Goal: Task Accomplishment & Management: Use online tool/utility

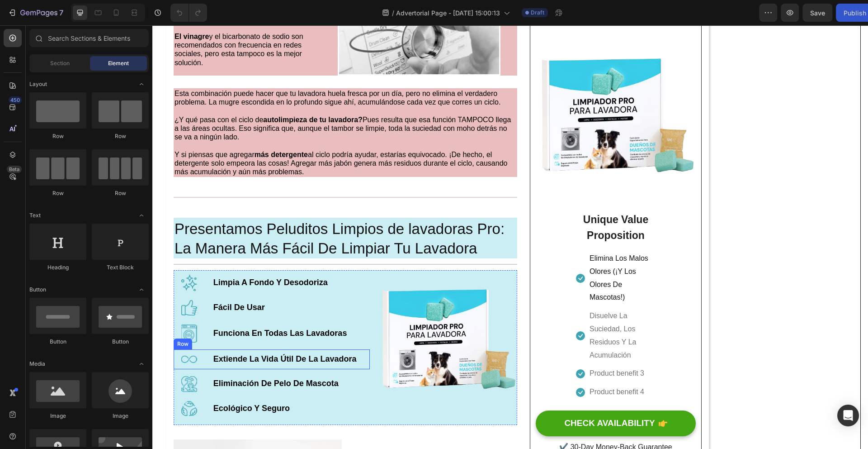
scroll to position [991, 0]
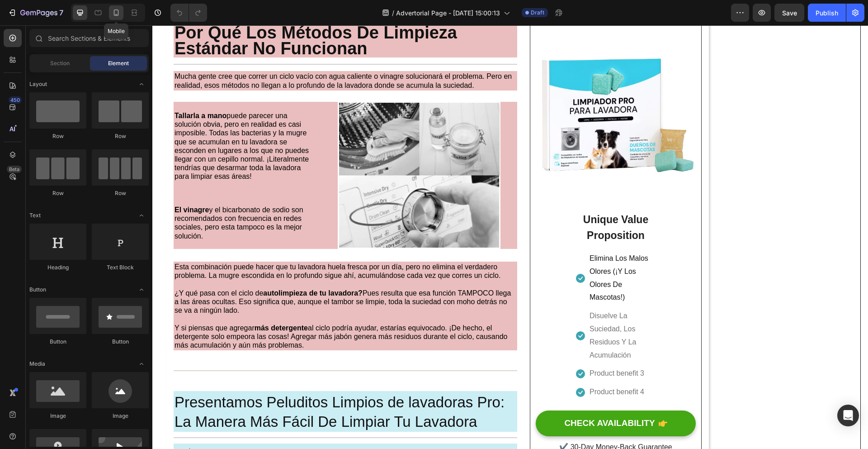
click at [113, 13] on icon at bounding box center [116, 12] width 9 height 9
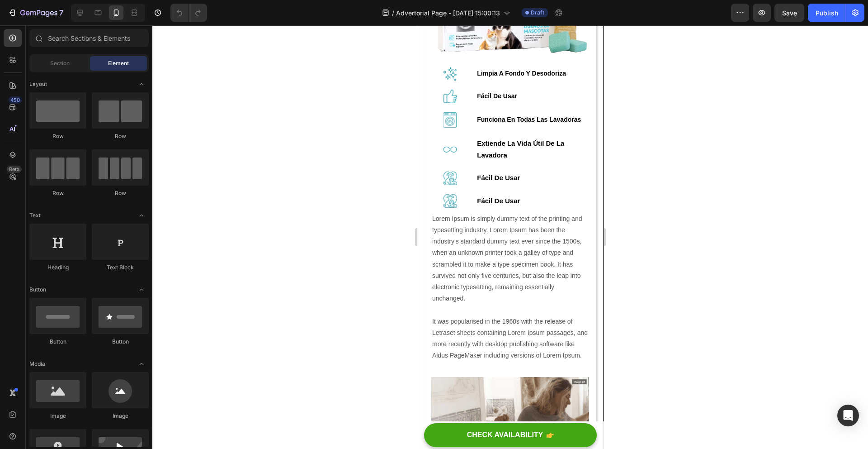
scroll to position [1223, 0]
click at [470, 82] on div "Image Limpia A Fondo Y Desodoriza Text Block Row" at bounding box center [510, 73] width 158 height 19
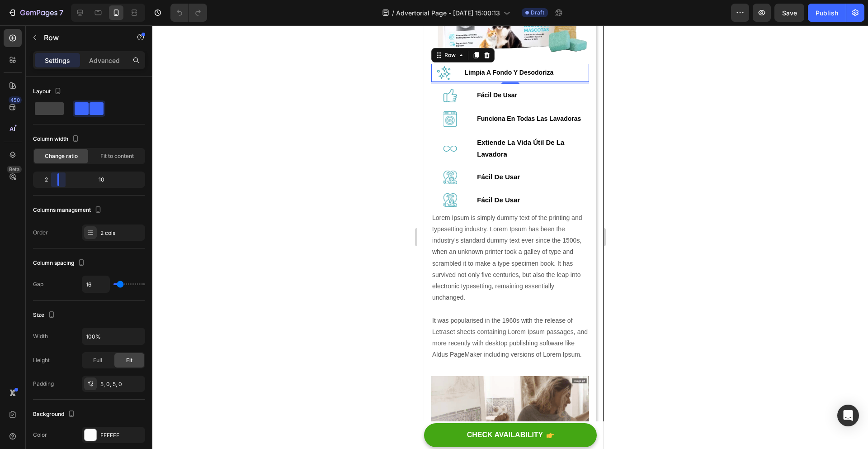
drag, startPoint x: 66, startPoint y: 178, endPoint x: 55, endPoint y: 178, distance: 10.4
click at [55, 0] on body "7 / Advertorial Page - [DATE] 15:00:13 Draft Preview Save Publish 450 Beta Sect…" at bounding box center [434, 0] width 868 height 0
click at [459, 102] on div at bounding box center [450, 95] width 38 height 13
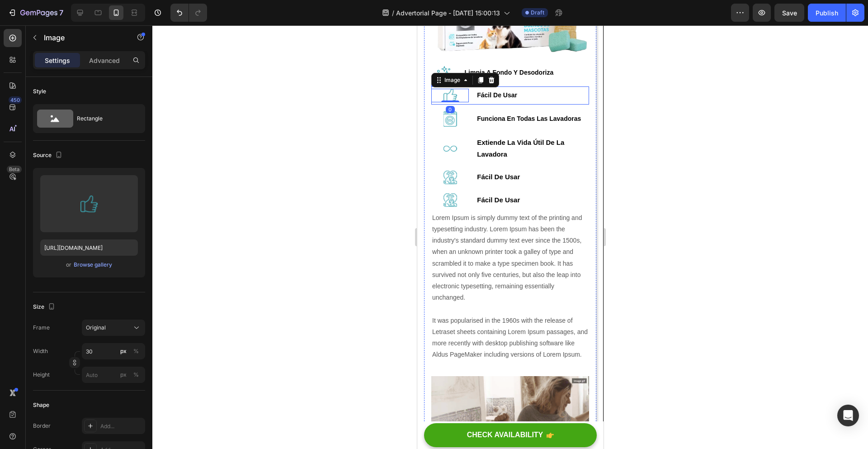
click at [470, 104] on div "Image 0 Fácil De Usar Text Block Row" at bounding box center [510, 95] width 158 height 18
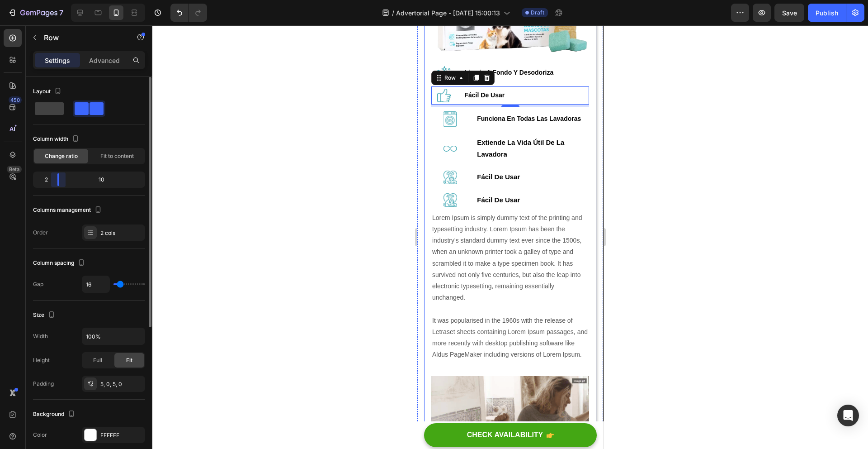
drag, startPoint x: 69, startPoint y: 178, endPoint x: 145, endPoint y: 174, distance: 76.1
click at [49, 0] on body "7 / Advertorial Page - [DATE] 15:00:13 Draft Preview Save Publish 450 Beta Sect…" at bounding box center [434, 0] width 868 height 0
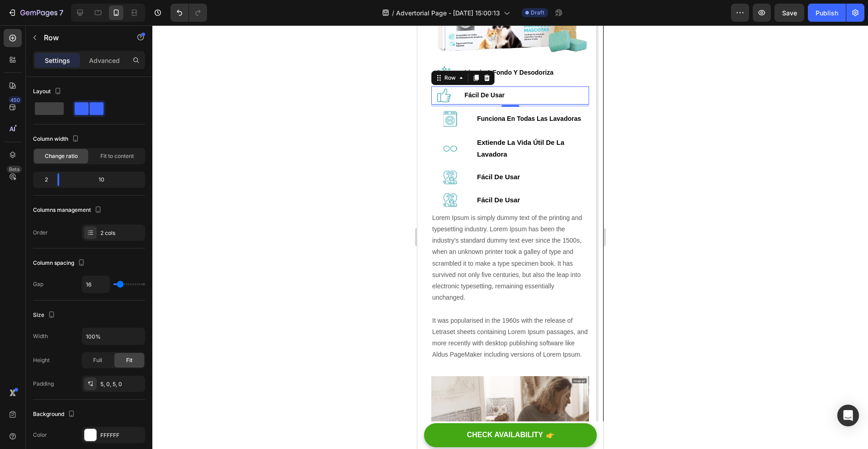
click at [665, 169] on div at bounding box center [510, 236] width 716 height 423
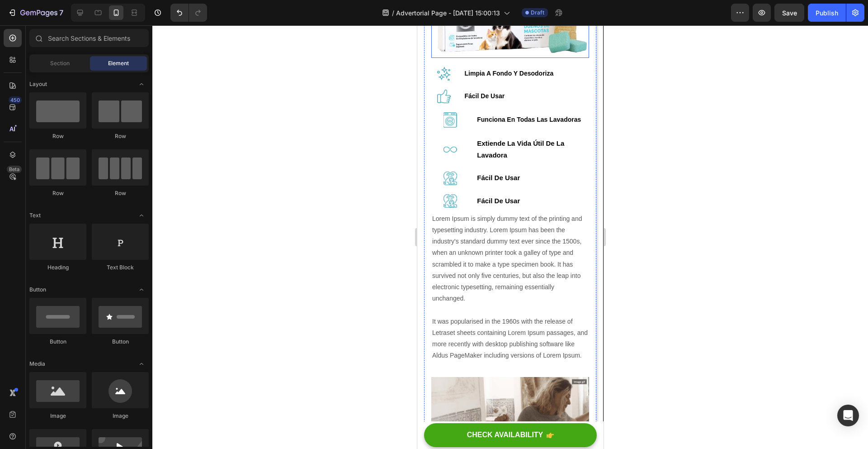
scroll to position [1218, 0]
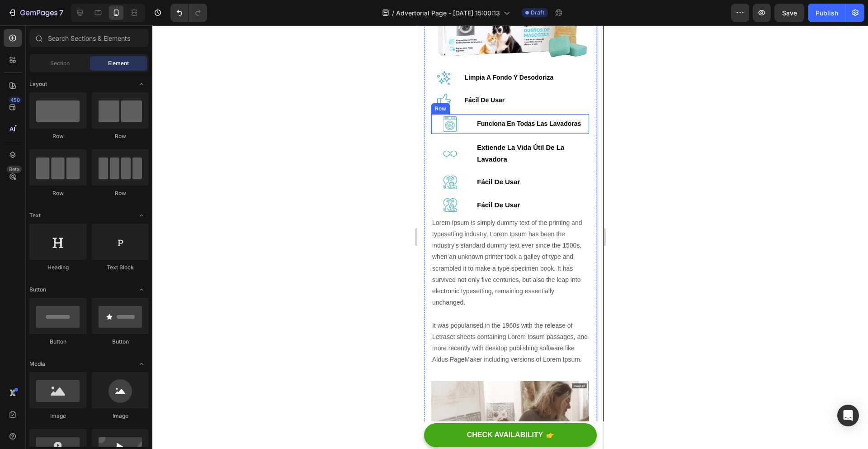
click at [469, 134] on div "Image Funciona En Todas Las Lavadoras Text Block Row" at bounding box center [510, 124] width 158 height 20
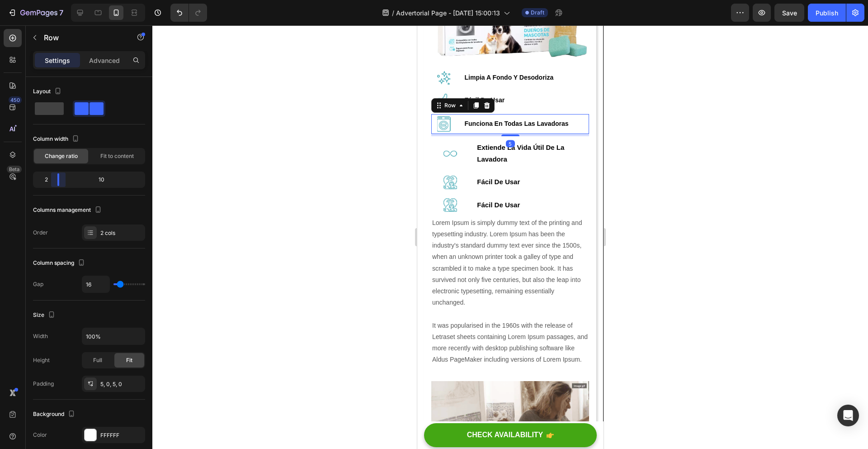
drag, startPoint x: 63, startPoint y: 182, endPoint x: 55, endPoint y: 181, distance: 8.2
click at [55, 0] on body "7 / Advertorial Page - [DATE] 15:00:13 Draft Preview Save Publish 450 Beta Sect…" at bounding box center [434, 0] width 868 height 0
click at [466, 156] on div at bounding box center [450, 154] width 38 height 6
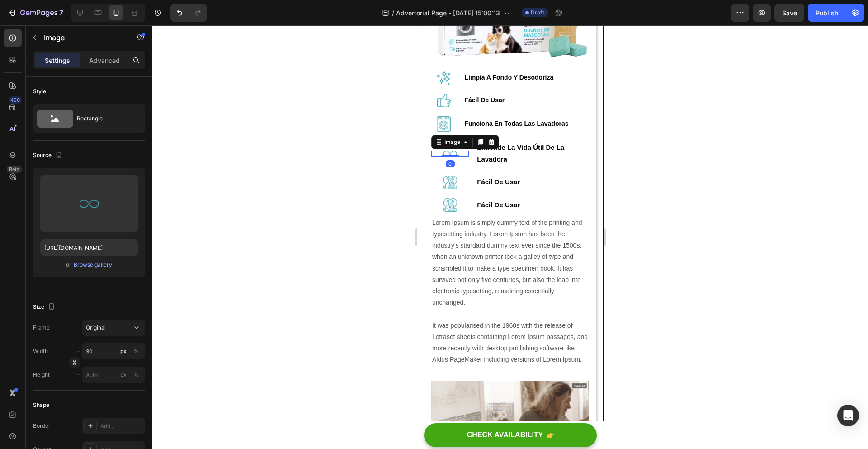
click at [472, 168] on div "Image 0 Extiende La Vida Útil De La Lavadora Text Block Row" at bounding box center [510, 153] width 158 height 30
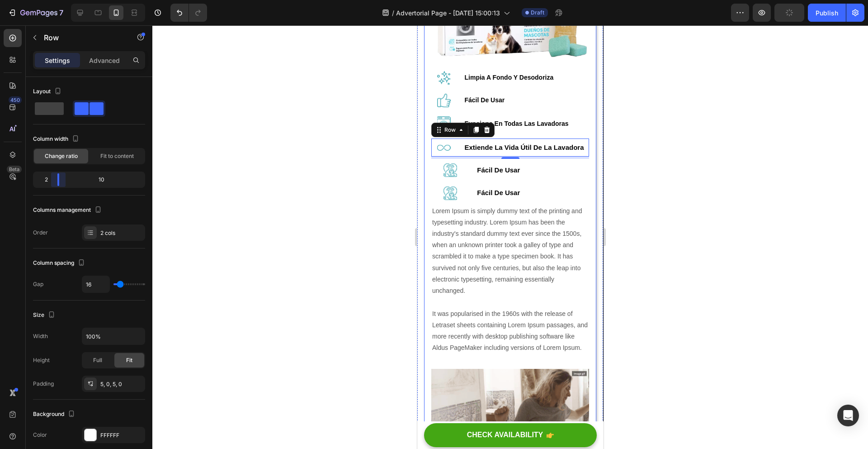
drag, startPoint x: 67, startPoint y: 182, endPoint x: 56, endPoint y: 182, distance: 11.3
click at [56, 0] on body "7 / Advertorial Page - Sep 24, 15:00:13 Draft Preview Publish 450 Beta Sections…" at bounding box center [434, 0] width 868 height 0
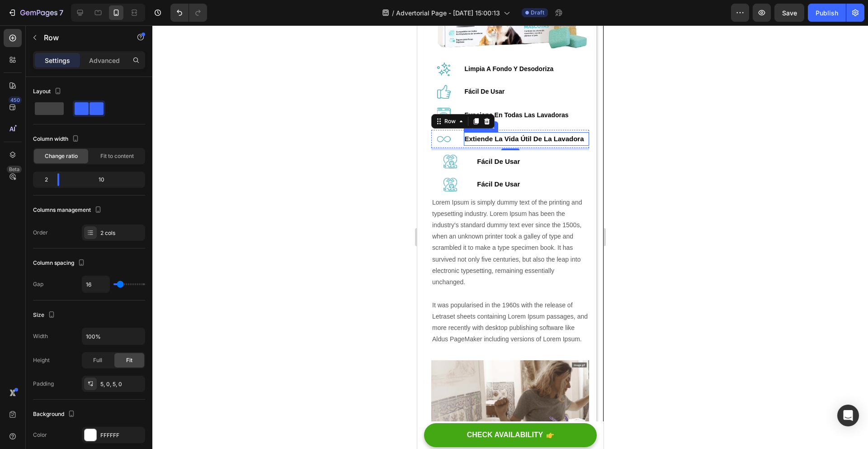
scroll to position [1227, 0]
click at [468, 170] on div "Image Fácil De Usar Text Block Row" at bounding box center [510, 161] width 158 height 18
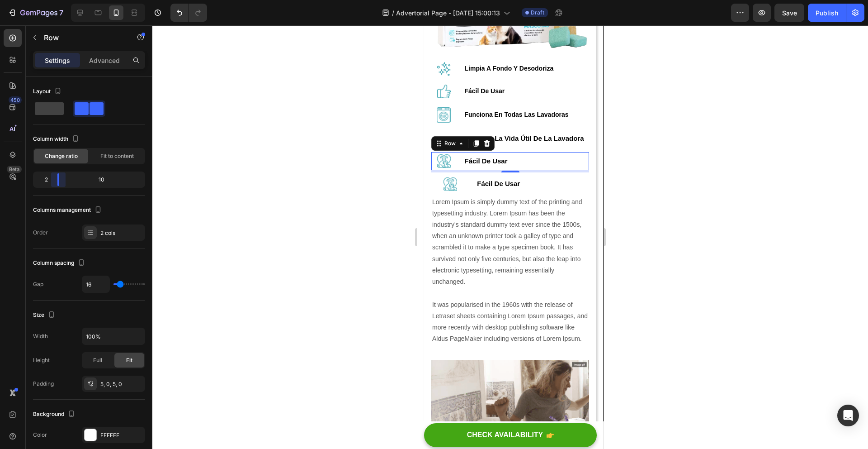
drag, startPoint x: 64, startPoint y: 178, endPoint x: 56, endPoint y: 178, distance: 8.2
click at [56, 0] on body "7 / Advertorial Page - [DATE] 15:00:13 Draft Preview Save Publish 450 Beta Sect…" at bounding box center [434, 0] width 868 height 0
click at [470, 193] on div "Image Fácil De Usar Text Block Row" at bounding box center [510, 184] width 158 height 18
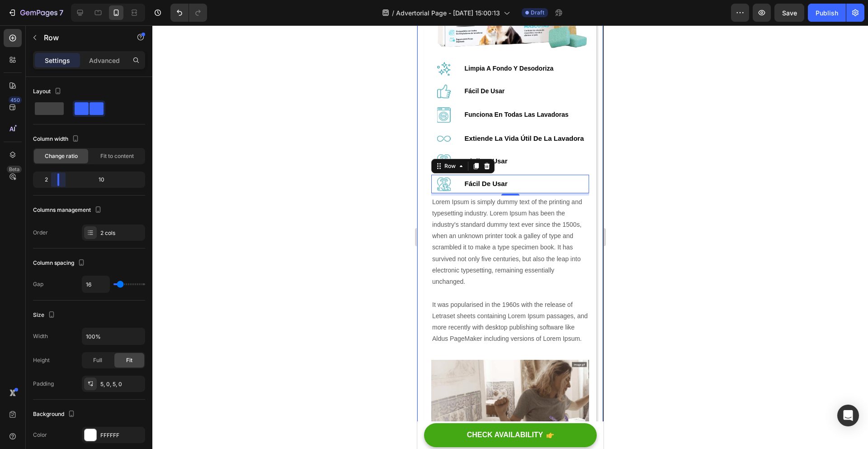
drag, startPoint x: 65, startPoint y: 176, endPoint x: 55, endPoint y: 176, distance: 9.5
click at [55, 0] on body "7 / Advertorial Page - [DATE] 15:00:13 Draft Preview Save Publish 450 Beta Sect…" at bounding box center [434, 0] width 868 height 0
click at [656, 260] on div at bounding box center [510, 236] width 716 height 423
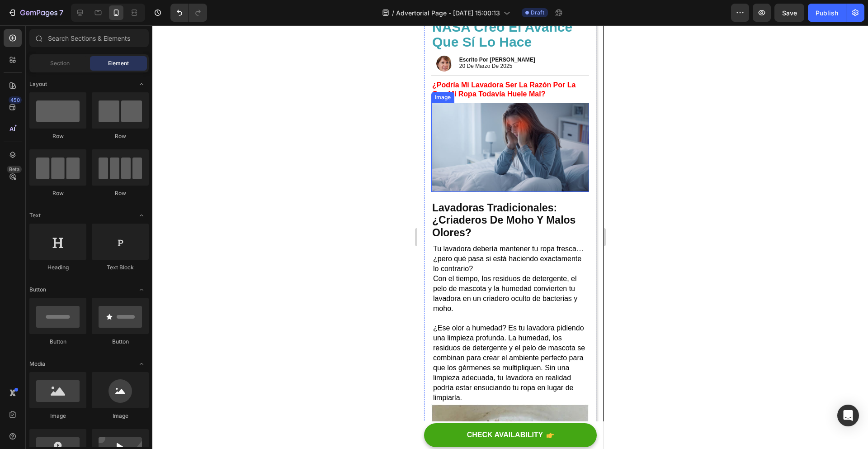
scroll to position [54, 0]
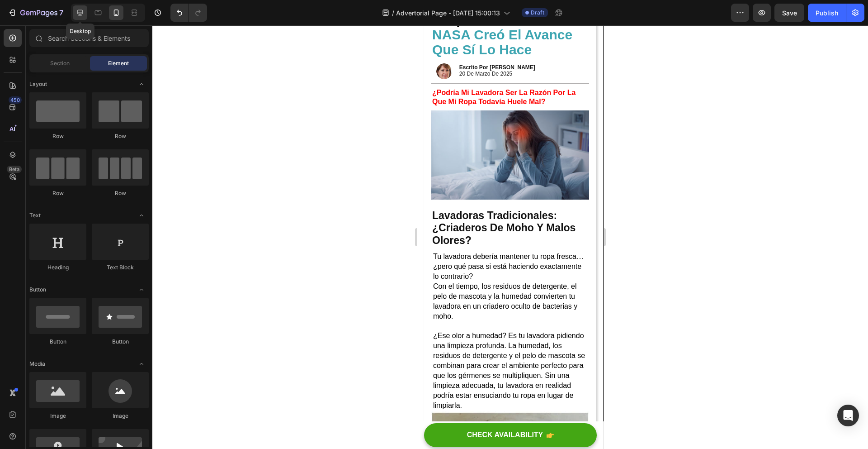
click at [81, 14] on icon at bounding box center [80, 13] width 6 height 6
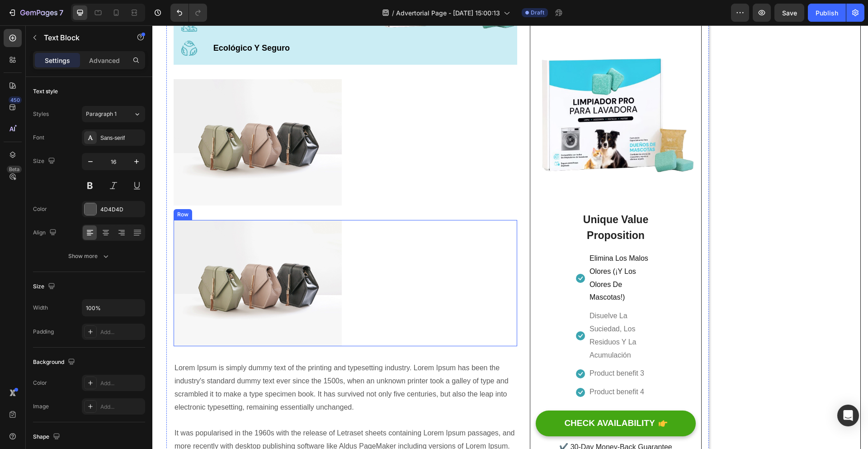
scroll to position [734, 0]
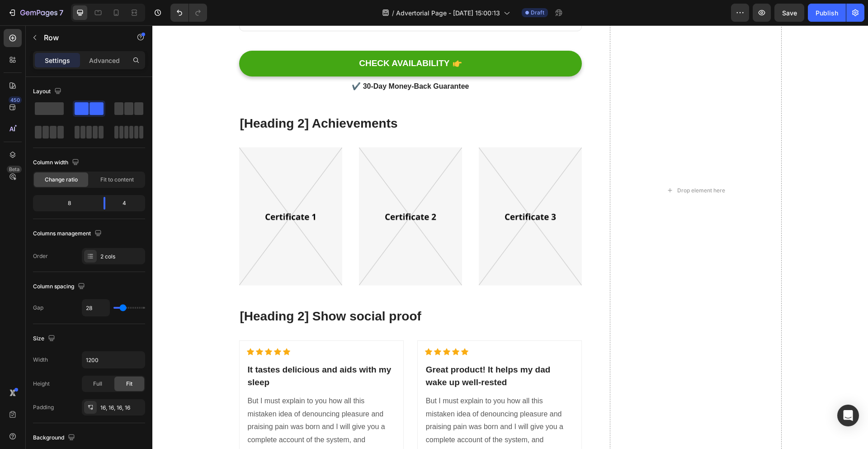
scroll to position [3772, 0]
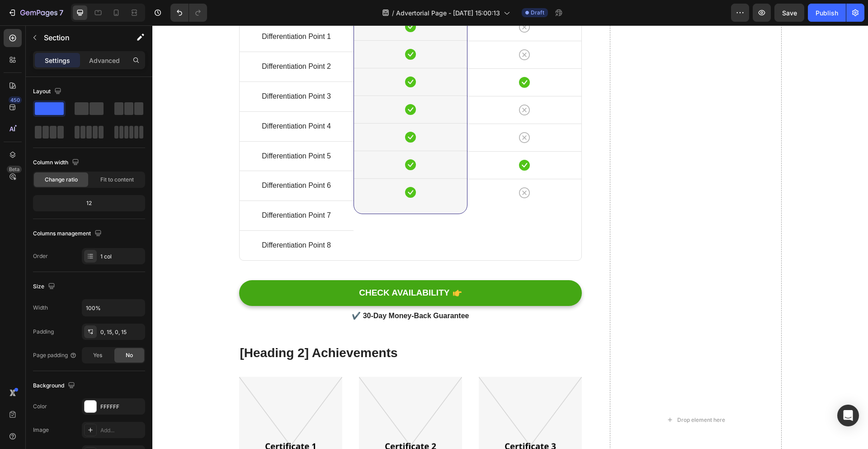
scroll to position [2814, 0]
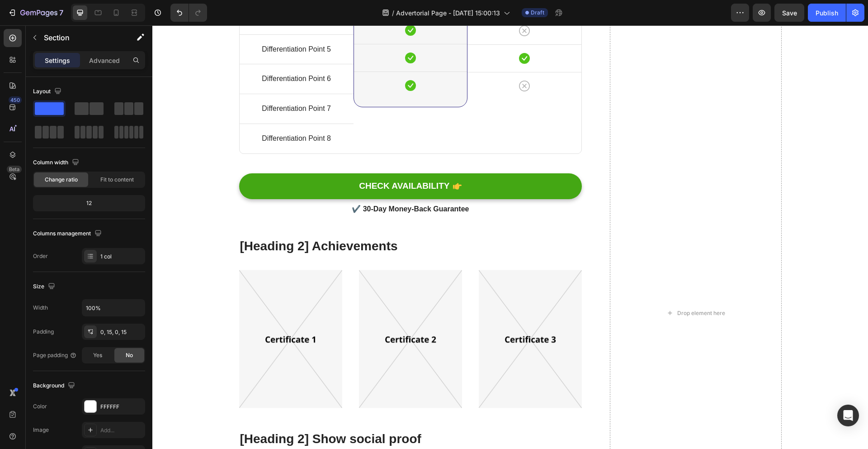
click at [206, 241] on div "[Heading 2] Compare with other products Heading Title Line Differentiation Poin…" at bounding box center [510, 324] width 702 height 1060
click at [186, 244] on div "[Heading 2] Compare with other products Heading 32 Title Line Differentiation P…" at bounding box center [510, 324] width 702 height 1060
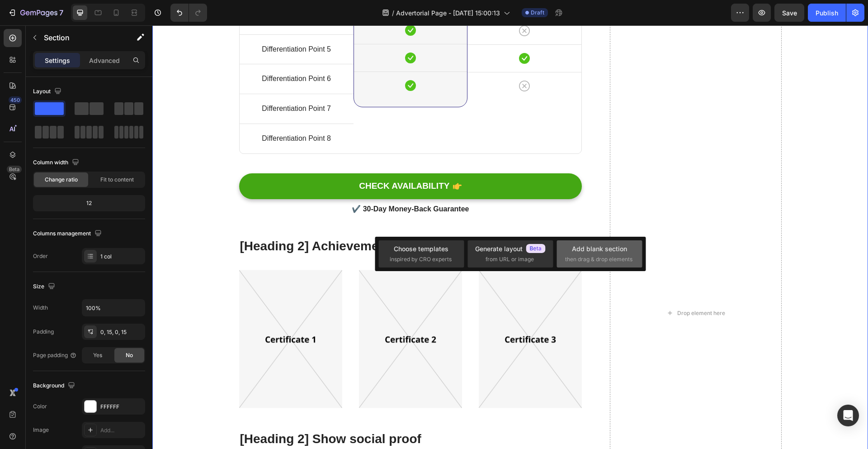
click at [593, 251] on div "Add blank section" at bounding box center [599, 248] width 55 height 9
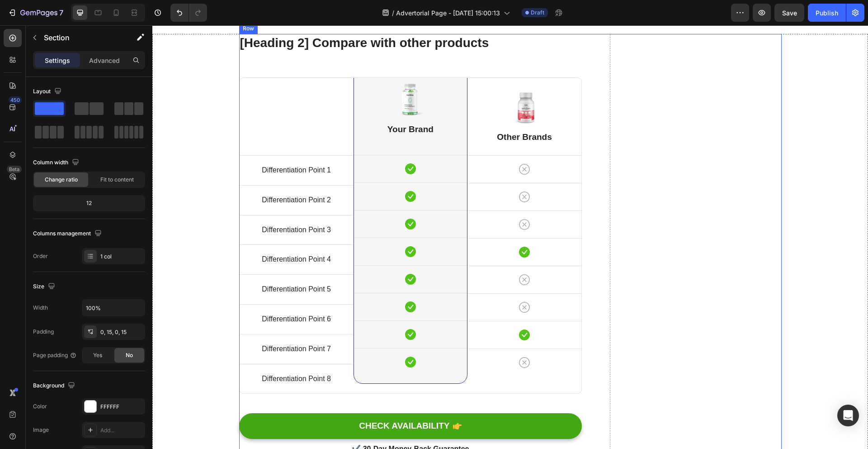
scroll to position [2864, 0]
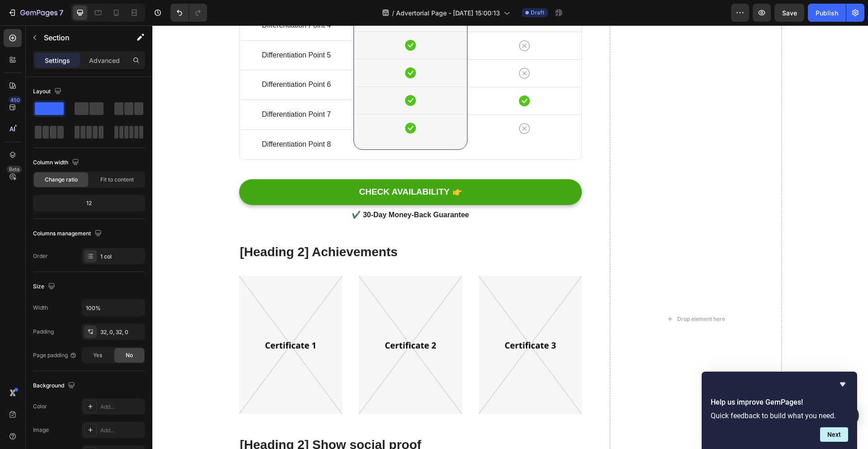
click at [80, 110] on span at bounding box center [82, 108] width 14 height 13
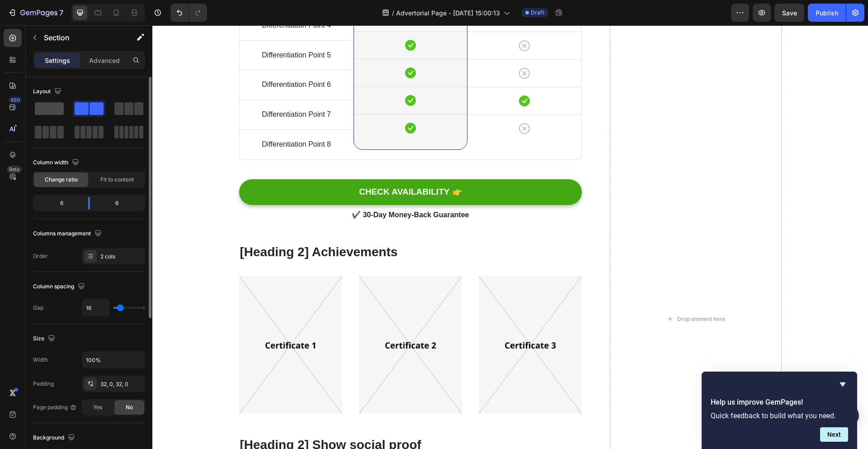
click at [49, 111] on span at bounding box center [49, 108] width 29 height 13
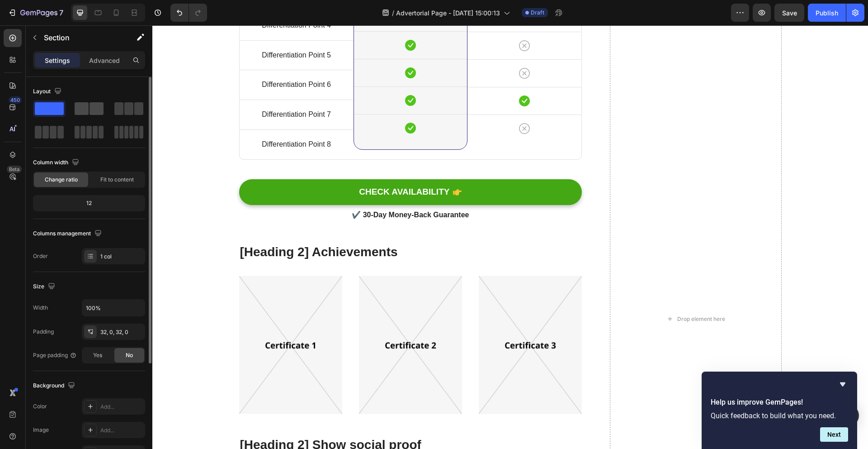
click at [97, 114] on span at bounding box center [97, 108] width 14 height 13
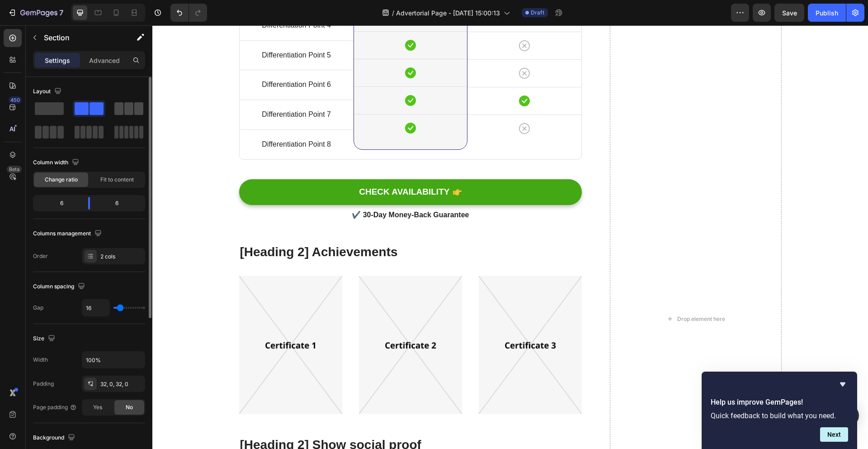
click at [134, 109] on span at bounding box center [138, 108] width 9 height 13
drag, startPoint x: 68, startPoint y: 204, endPoint x: 90, endPoint y: 145, distance: 63.3
click at [66, 0] on body "7 / Advertorial Page - [DATE] 15:00:13 Draft Preview Save Publish 450 Beta Sect…" at bounding box center [434, 0] width 868 height 0
click at [52, 106] on span at bounding box center [49, 108] width 29 height 13
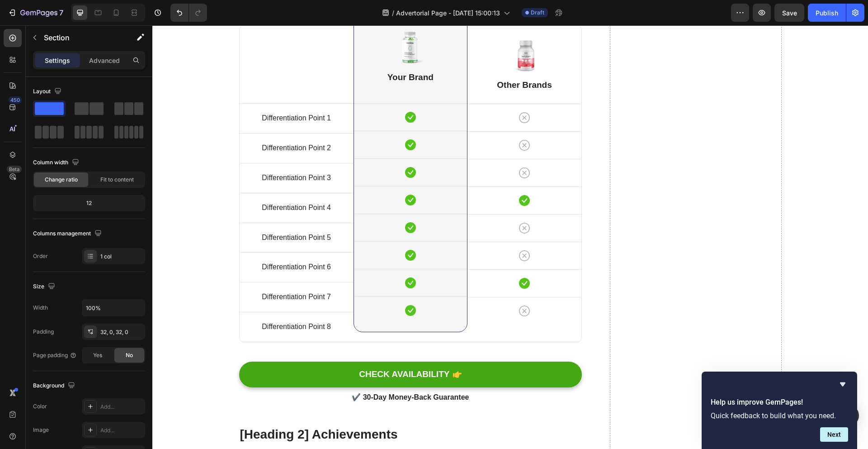
scroll to position [2679, 0]
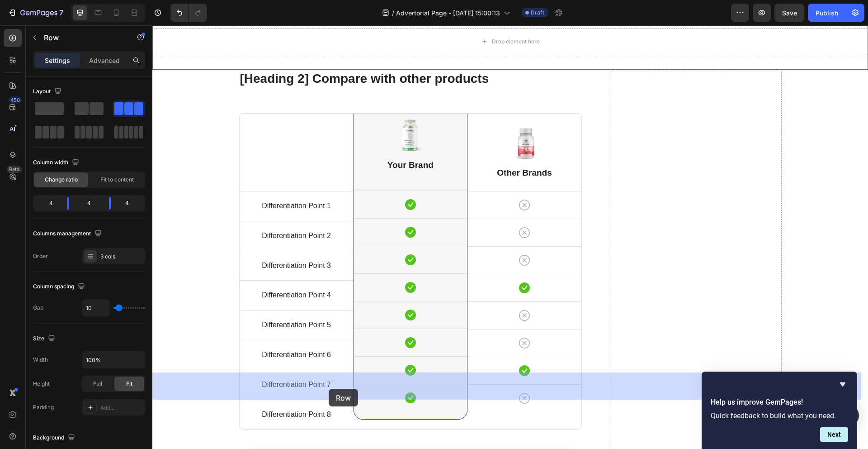
drag, startPoint x: 289, startPoint y: 298, endPoint x: 329, endPoint y: 388, distance: 98.6
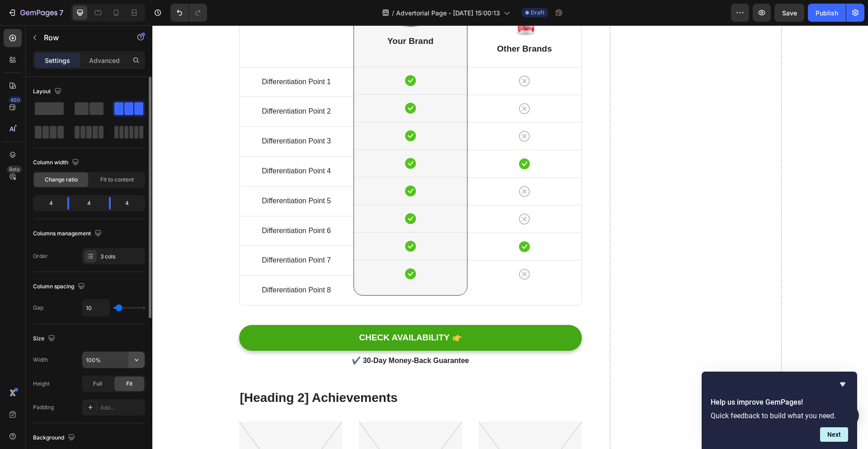
click at [134, 361] on icon "button" at bounding box center [136, 359] width 9 height 9
click at [120, 380] on span "1200px" at bounding box center [127, 383] width 19 height 8
type input "1200"
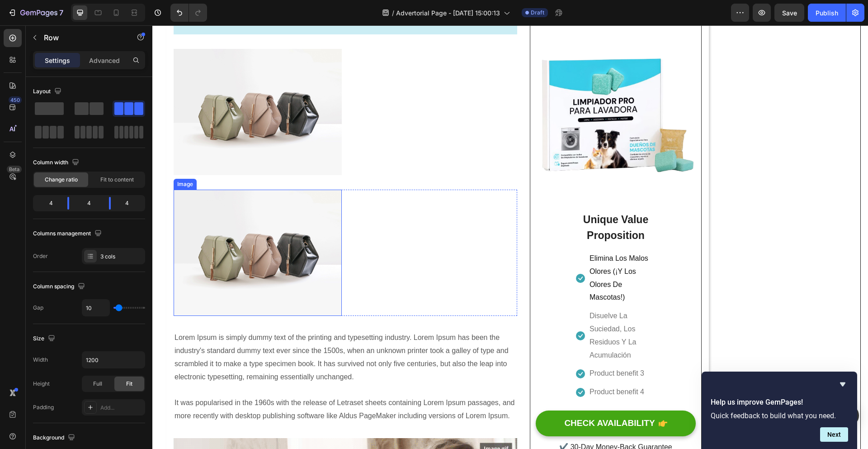
scroll to position [1165, 0]
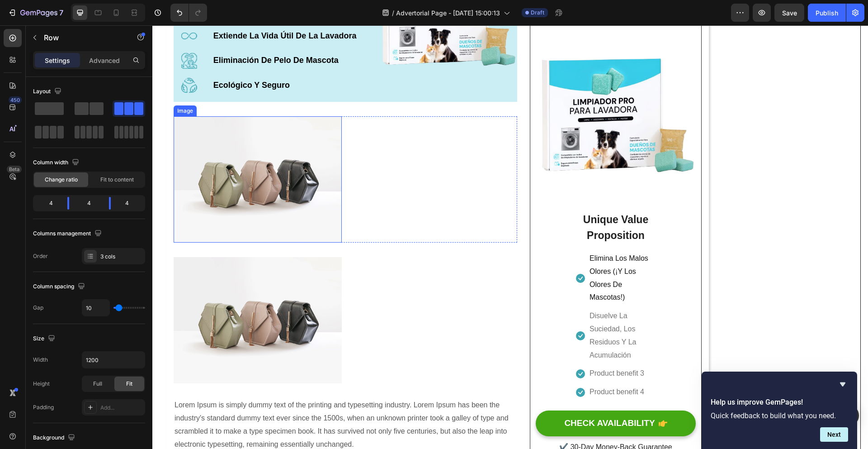
click at [306, 169] on img at bounding box center [258, 179] width 168 height 126
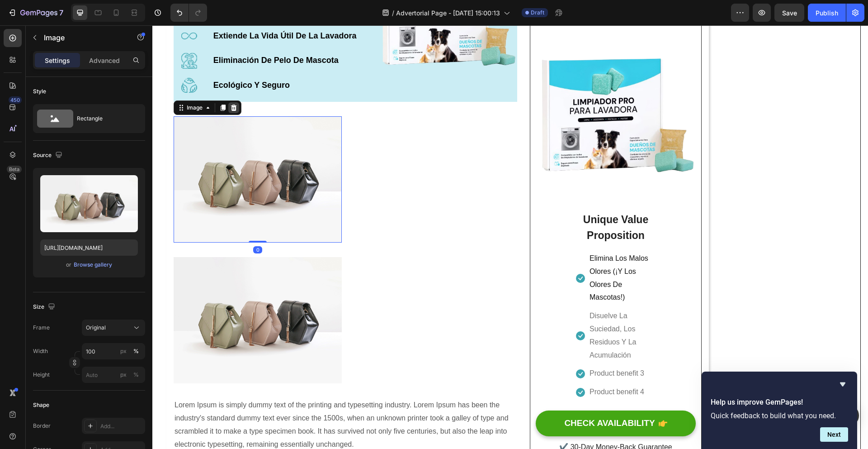
click at [234, 111] on icon at bounding box center [234, 107] width 6 height 6
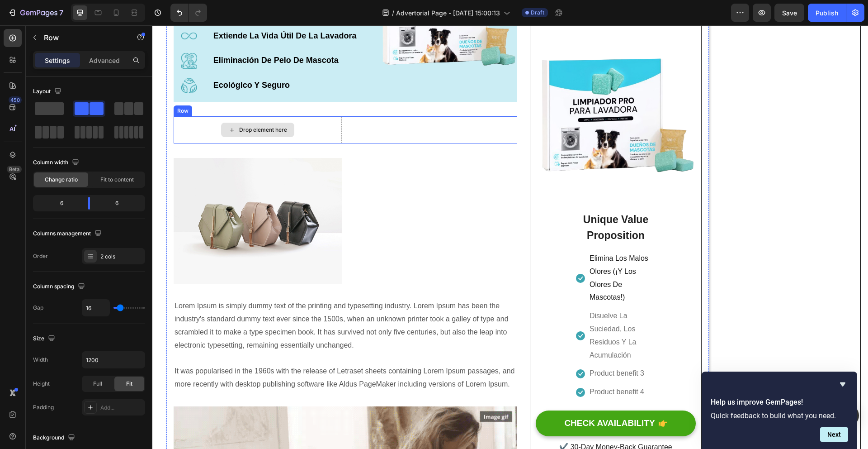
click at [192, 125] on div "Drop element here" at bounding box center [258, 129] width 168 height 27
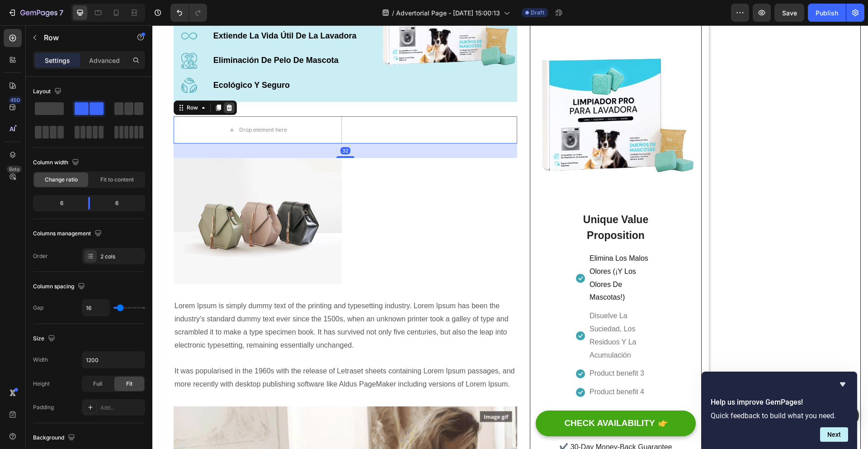
click at [228, 111] on icon at bounding box center [229, 107] width 7 height 7
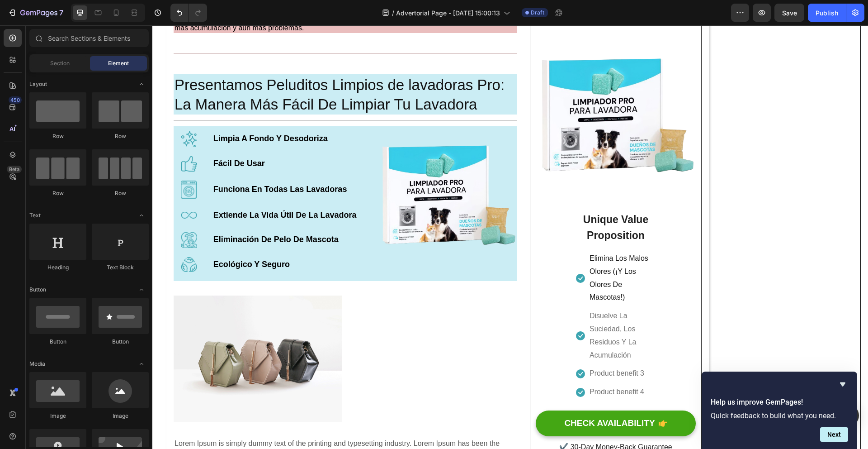
scroll to position [1000, 0]
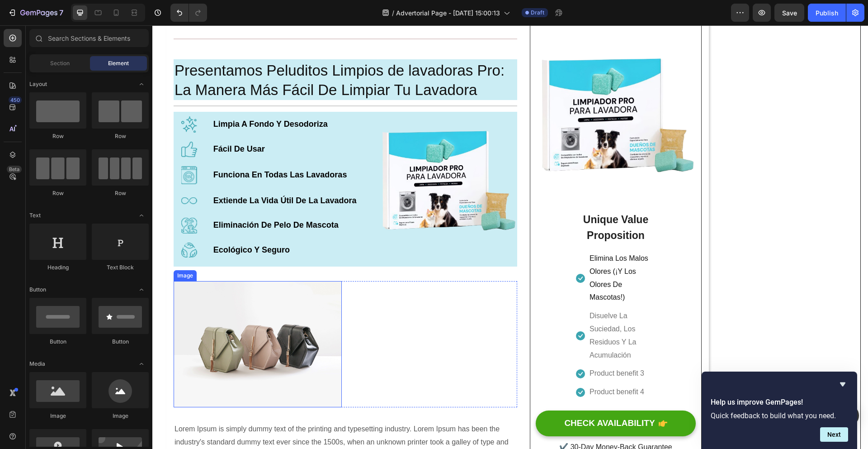
click at [244, 311] on img at bounding box center [258, 344] width 168 height 126
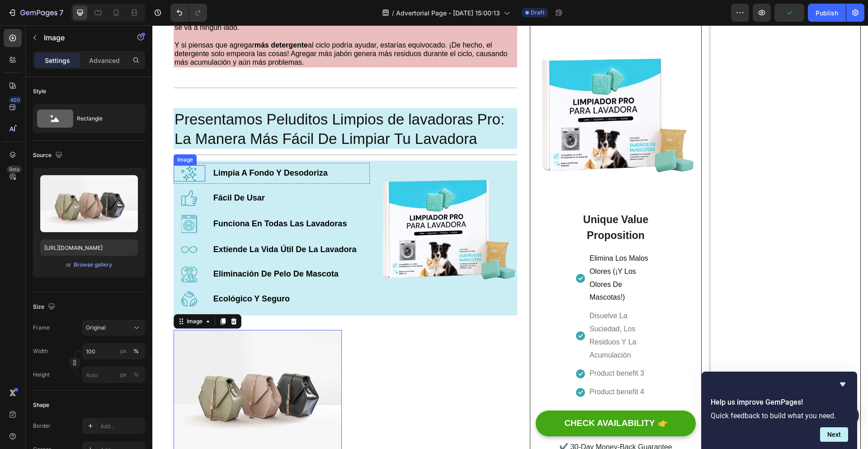
scroll to position [1035, 0]
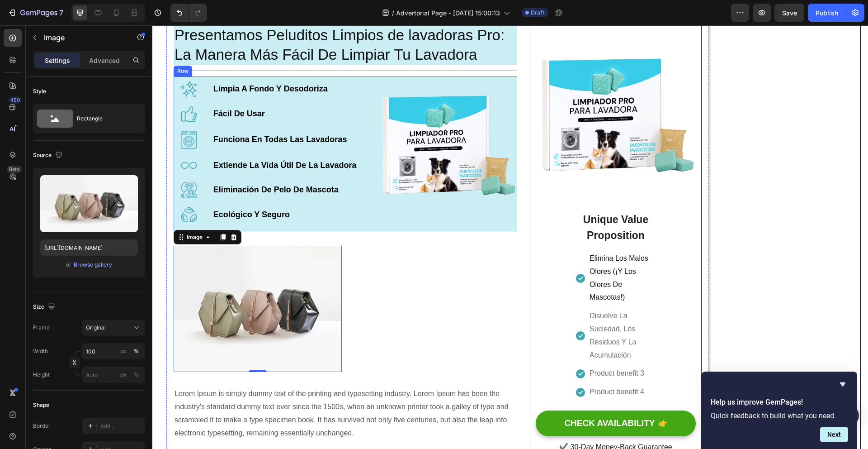
click at [309, 181] on div "Image Limpia A Fondo Y Desodoriza Text Block Row Image Fácil De Usar Text Block…" at bounding box center [272, 153] width 196 height 155
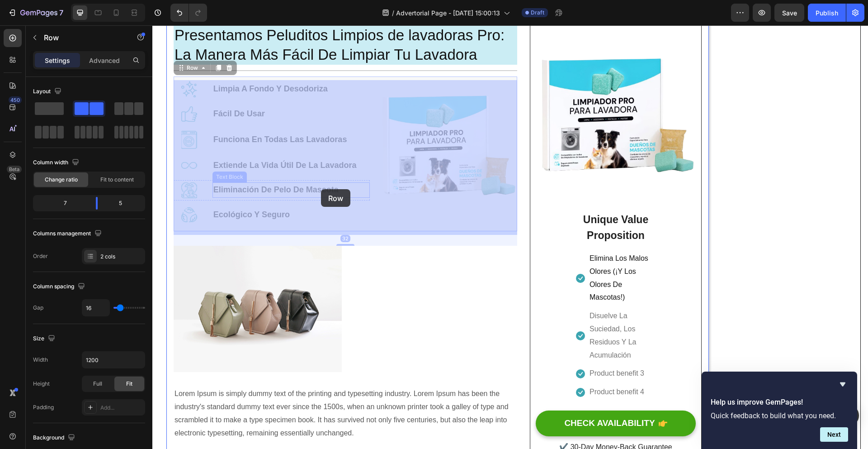
drag, startPoint x: 306, startPoint y: 156, endPoint x: 321, endPoint y: 189, distance: 36.8
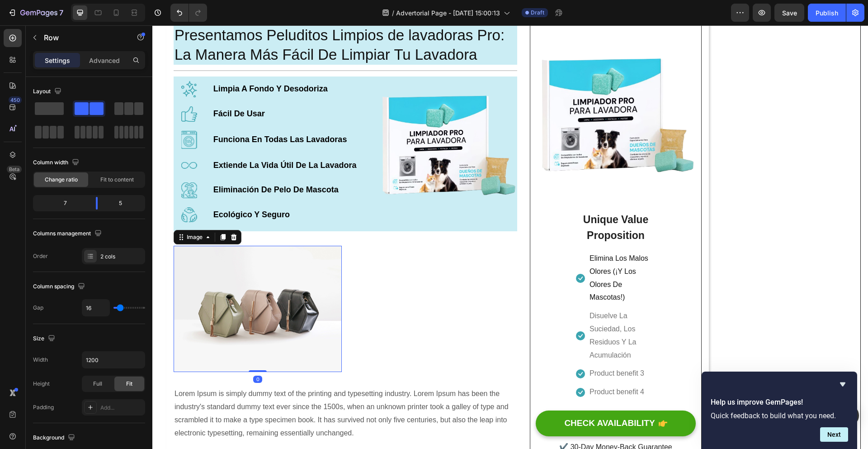
click at [311, 268] on img at bounding box center [258, 309] width 168 height 126
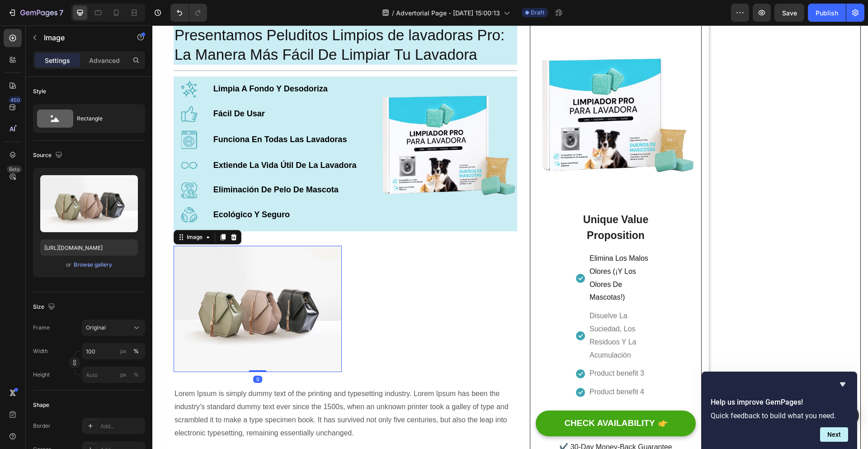
click at [230, 237] on icon at bounding box center [233, 236] width 7 height 7
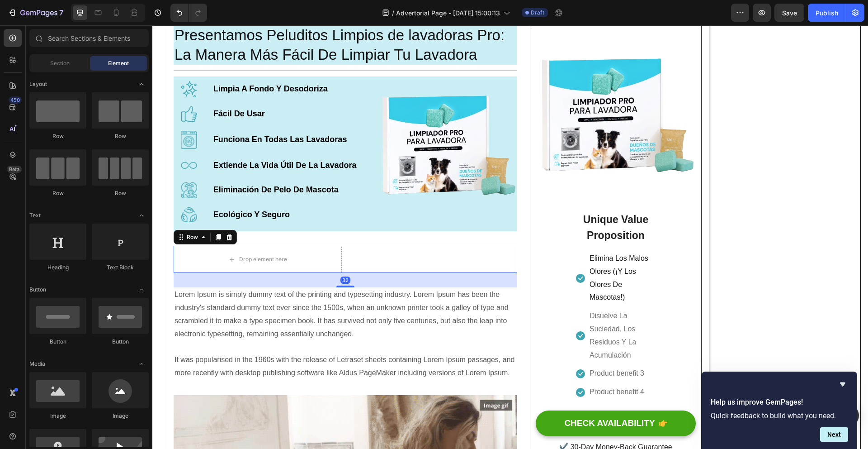
click at [354, 256] on div "Fácil De Usar Text Block" at bounding box center [433, 259] width 168 height 27
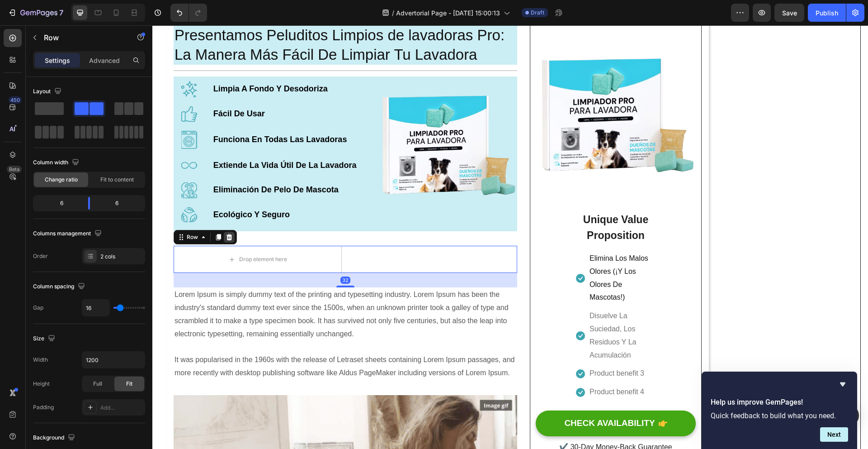
click at [229, 240] on icon at bounding box center [230, 237] width 6 height 6
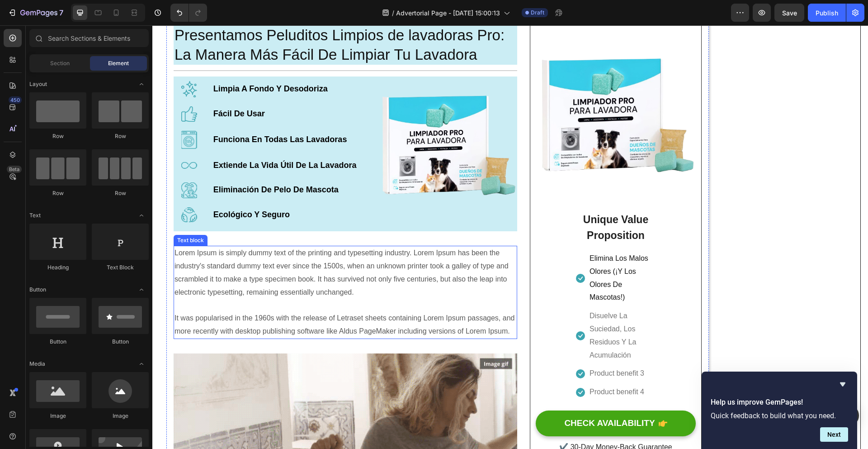
click at [324, 272] on p "Lorem Ipsum is simply dummy text of the printing and typesetting industry. Lore…" at bounding box center [346, 291] width 342 height 91
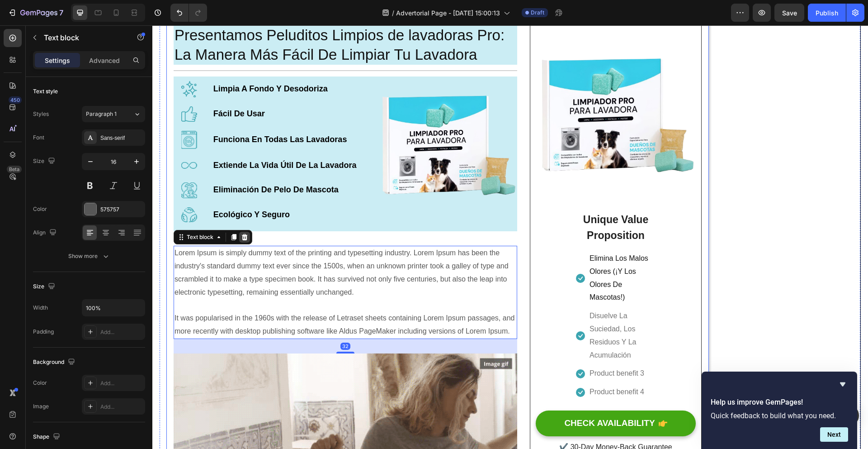
click at [239, 241] on div at bounding box center [244, 237] width 11 height 11
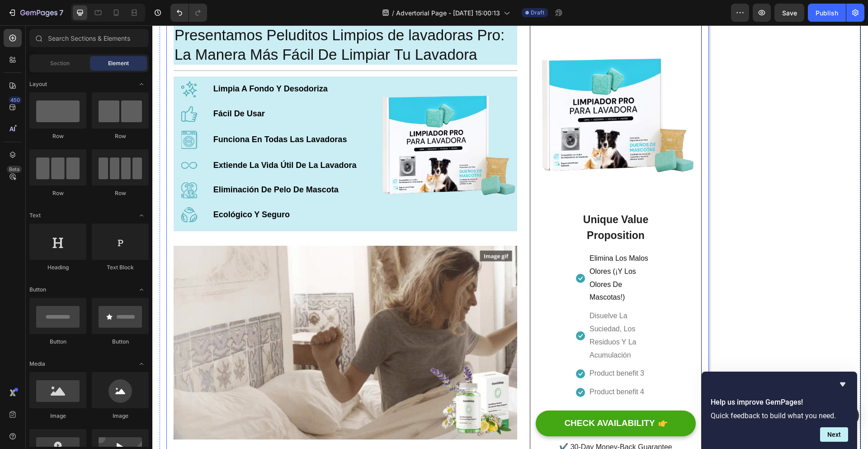
click at [278, 265] on img at bounding box center [346, 342] width 344 height 193
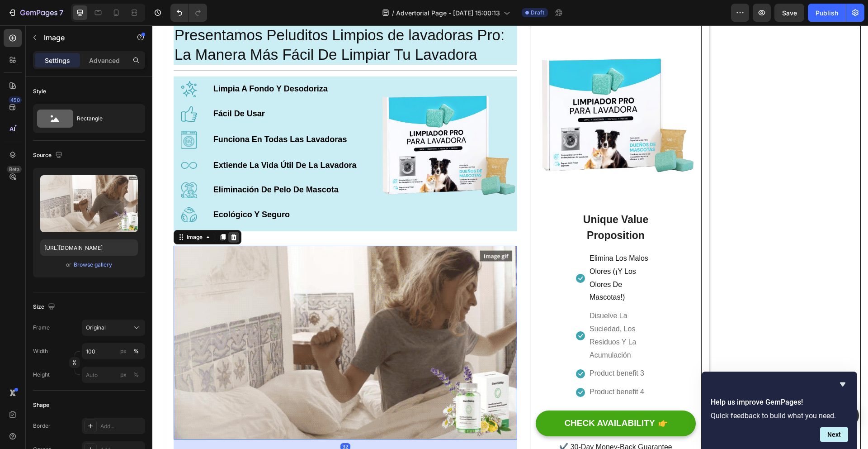
click at [237, 240] on icon at bounding box center [233, 236] width 7 height 7
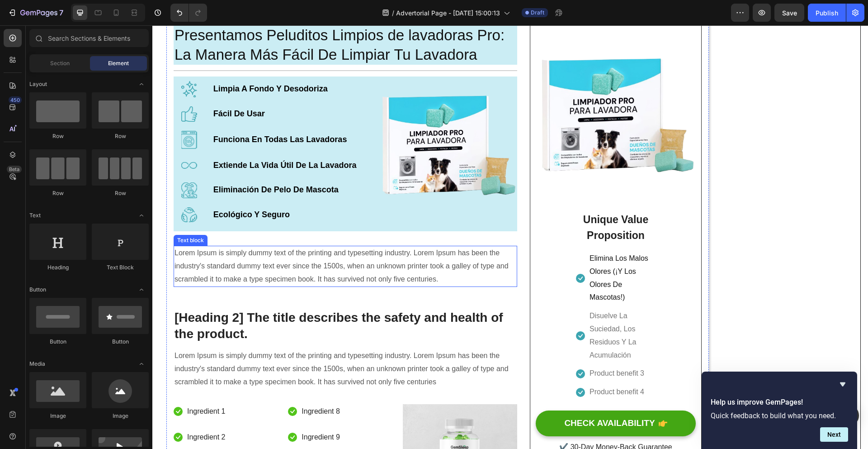
click at [281, 268] on p "Lorem Ipsum is simply dummy text of the printing and typesetting industry. Lore…" at bounding box center [346, 265] width 342 height 39
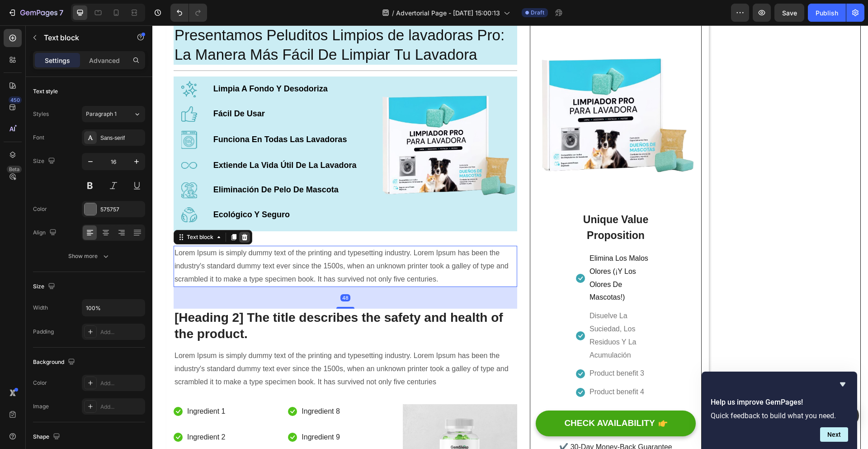
click at [245, 240] on icon at bounding box center [245, 237] width 6 height 6
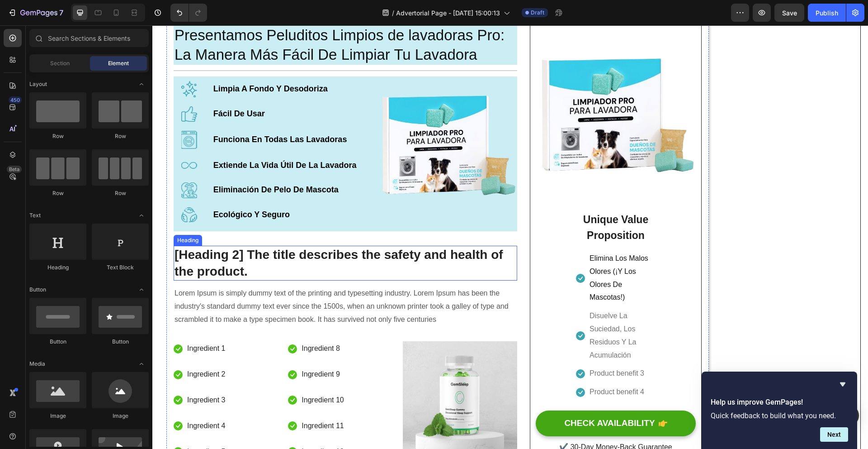
click at [261, 260] on p "[Heading 2] The title describes the safety and health of the product." at bounding box center [346, 262] width 342 height 33
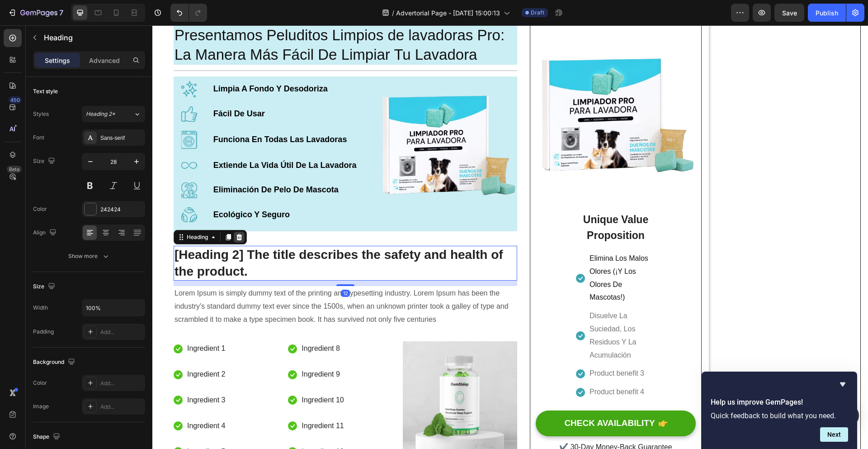
click at [242, 241] on icon at bounding box center [239, 236] width 7 height 7
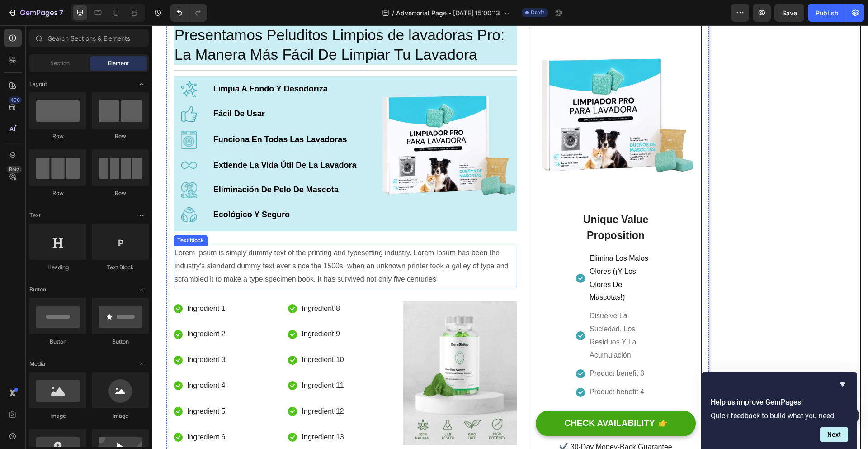
click at [251, 256] on p "Lorem Ipsum is simply dummy text of the printing and typesetting industry. Lore…" at bounding box center [346, 265] width 342 height 39
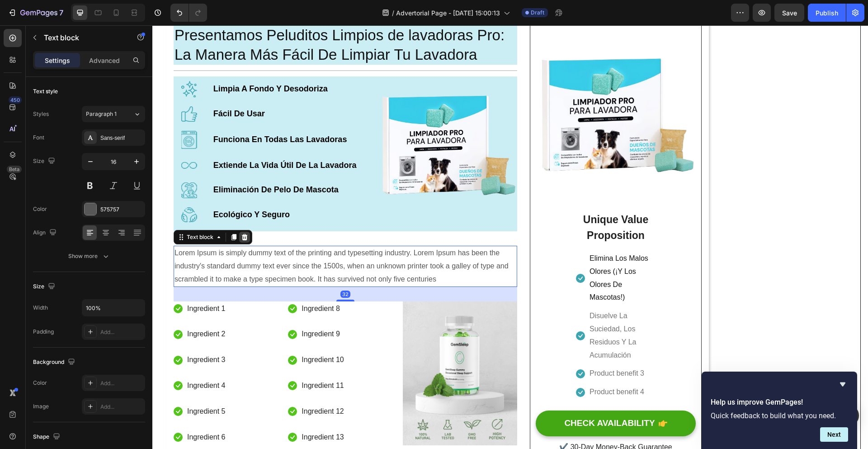
click at [243, 242] on div at bounding box center [244, 237] width 11 height 11
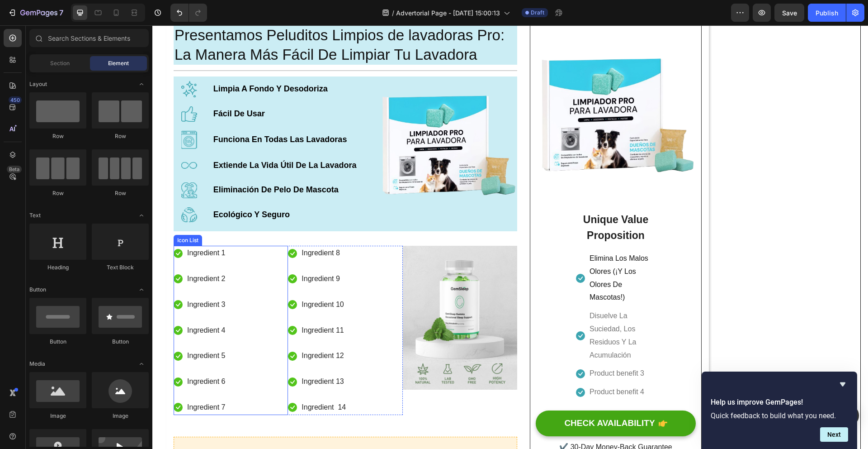
click at [243, 253] on div "Icon Ingredient 1 Text block Icon Ingredient 2 Text block Icon Ingredient 3 Tex…" at bounding box center [231, 330] width 114 height 169
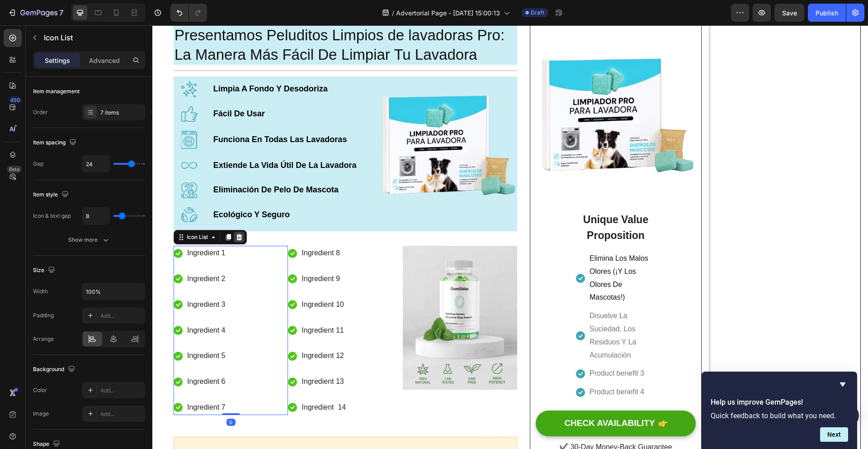
click at [242, 241] on icon at bounding box center [239, 236] width 7 height 7
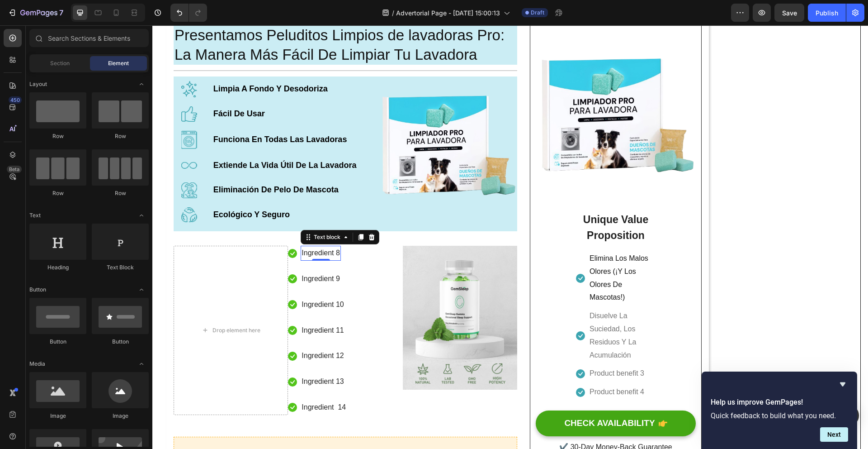
click at [301, 260] on div "Ingredient 8" at bounding box center [321, 253] width 40 height 15
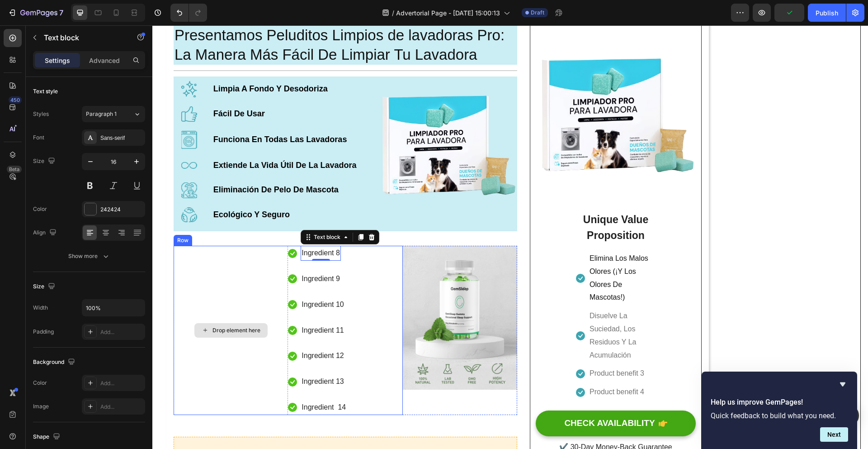
click at [183, 277] on div "Drop element here" at bounding box center [231, 330] width 114 height 169
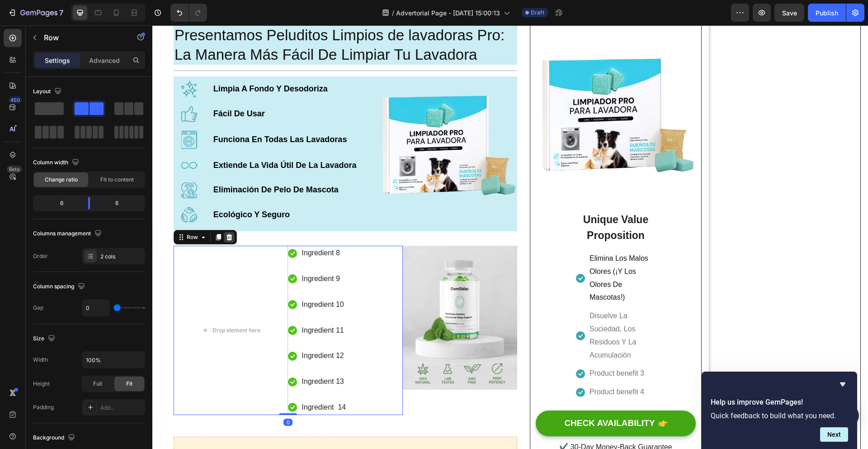
click at [231, 239] on icon at bounding box center [230, 237] width 6 height 6
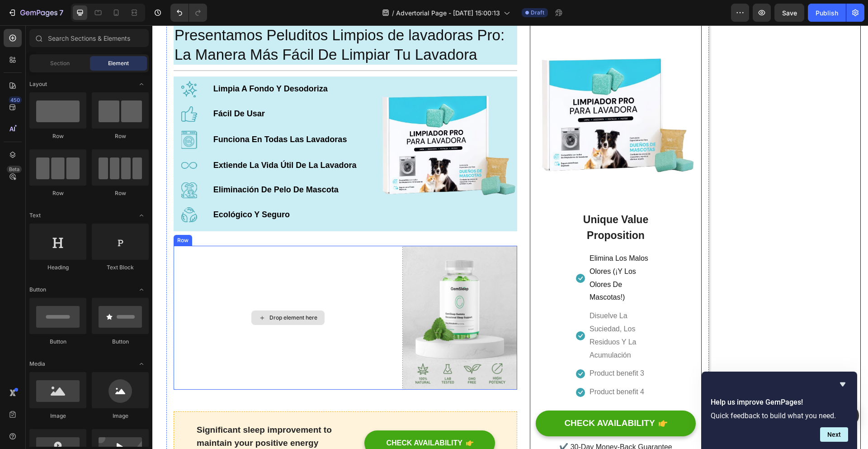
click at [349, 275] on div "Drop element here" at bounding box center [288, 318] width 229 height 144
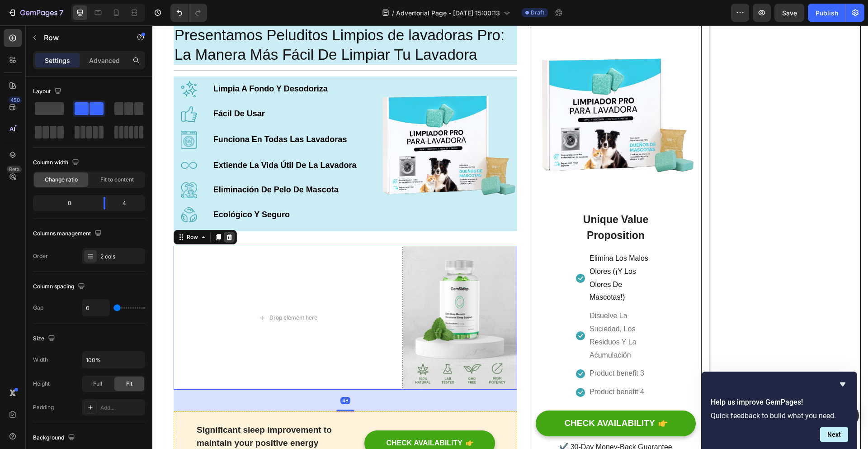
click at [229, 237] on icon at bounding box center [230, 237] width 6 height 6
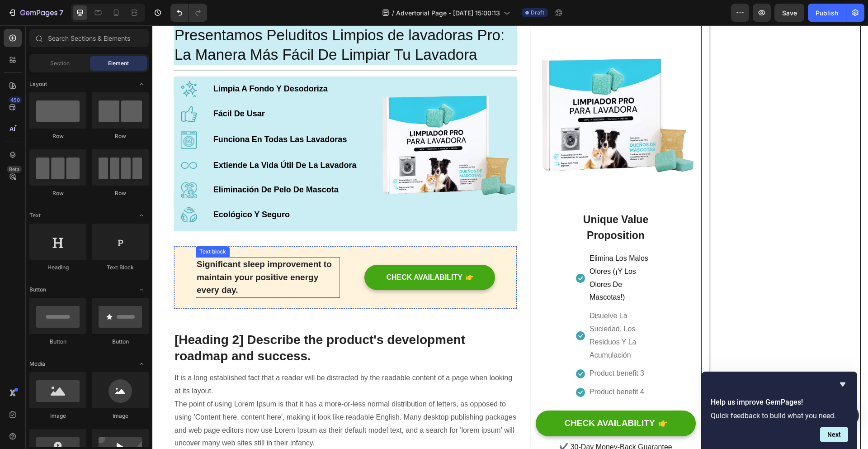
click at [274, 264] on p "Significant sleep improvement to maintain your positive energy every day." at bounding box center [268, 277] width 142 height 39
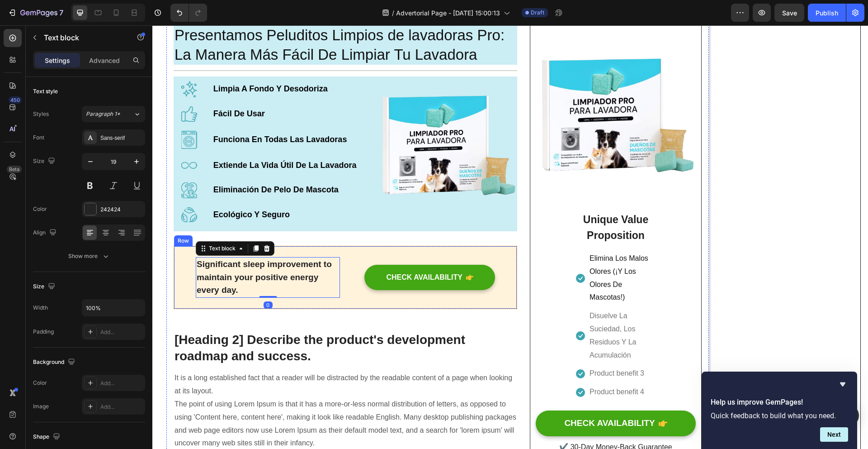
click at [316, 259] on div "Significant sleep improvement to maintain your positive energy every day. Text …" at bounding box center [346, 277] width 344 height 63
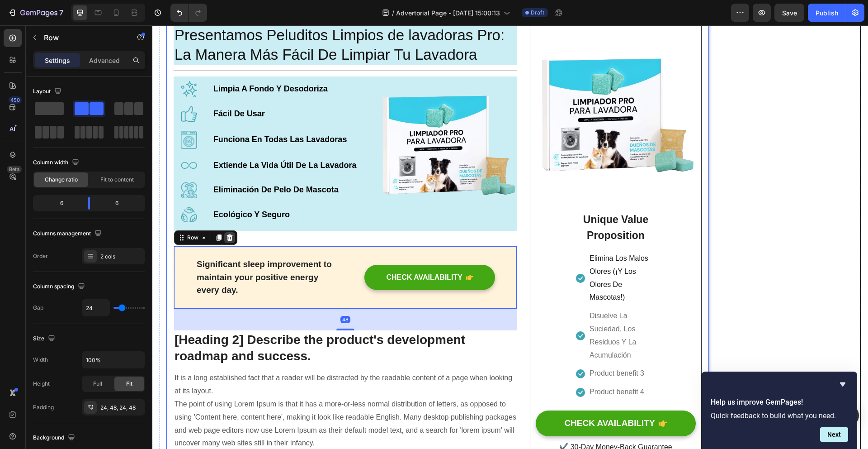
click at [232, 240] on icon at bounding box center [229, 237] width 7 height 7
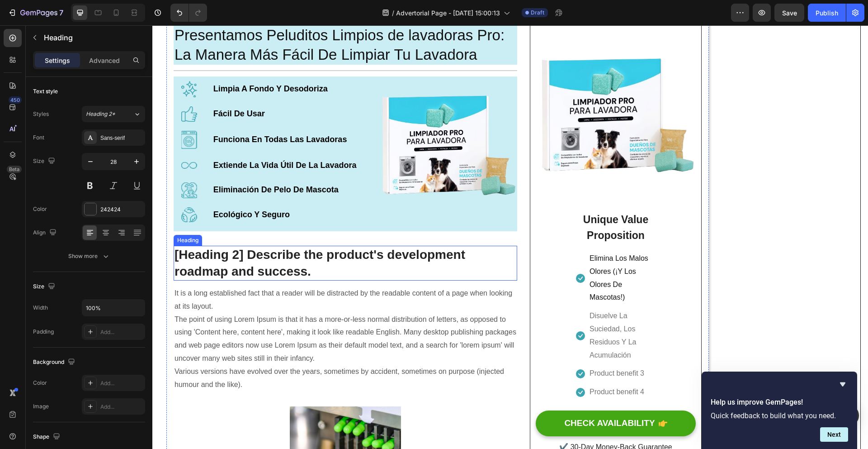
click at [261, 251] on p "[Heading 2] Describe the product's development roadmap and success." at bounding box center [346, 262] width 342 height 33
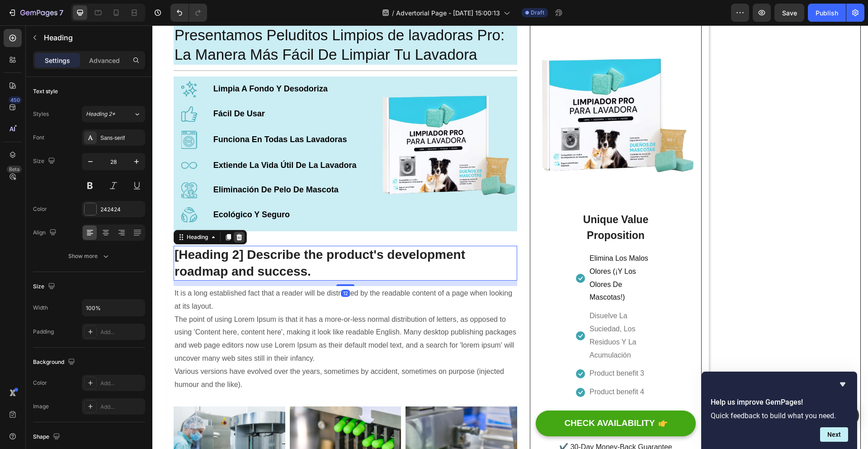
click at [240, 240] on icon at bounding box center [240, 237] width 6 height 6
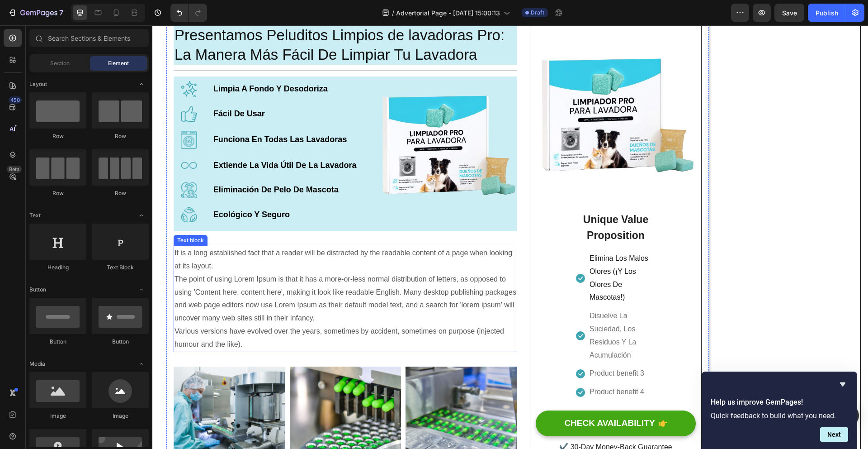
click at [258, 264] on p "It is a long established fact that a reader will be distracted by the readable …" at bounding box center [346, 298] width 342 height 104
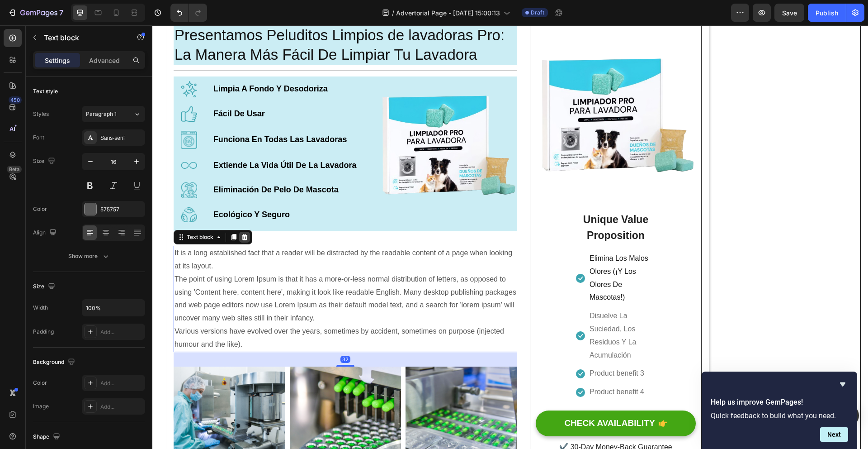
click at [242, 241] on icon at bounding box center [244, 236] width 7 height 7
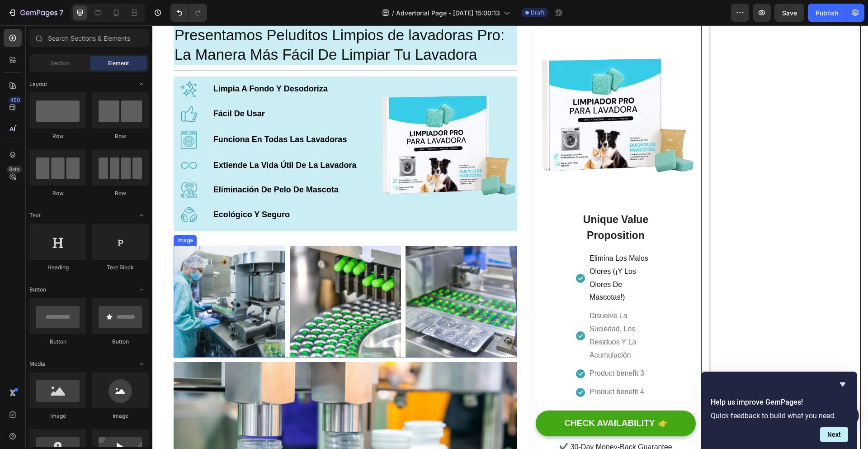
click at [246, 259] on img at bounding box center [230, 302] width 112 height 112
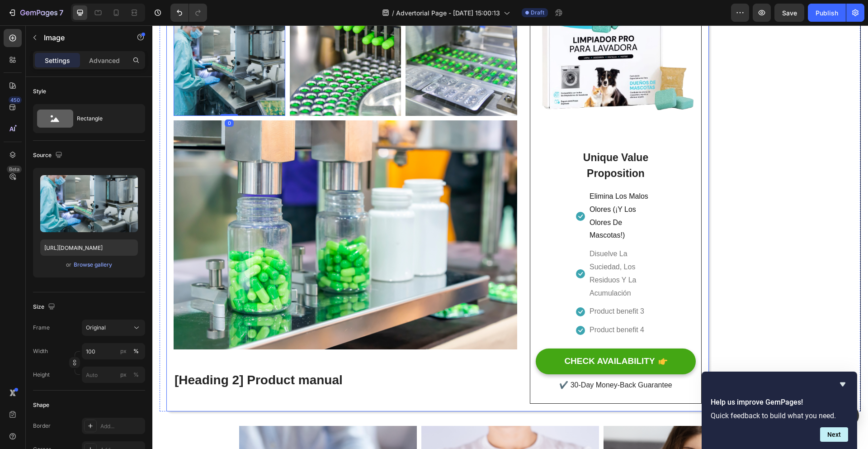
scroll to position [1282, 0]
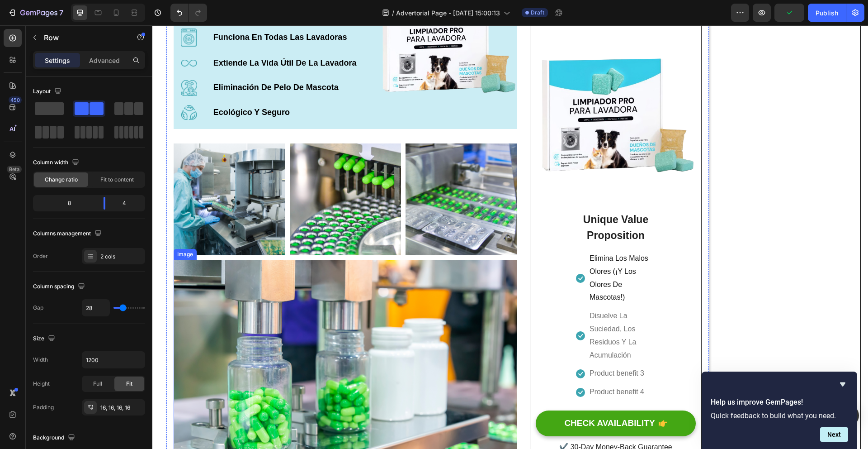
scroll to position [1146, 0]
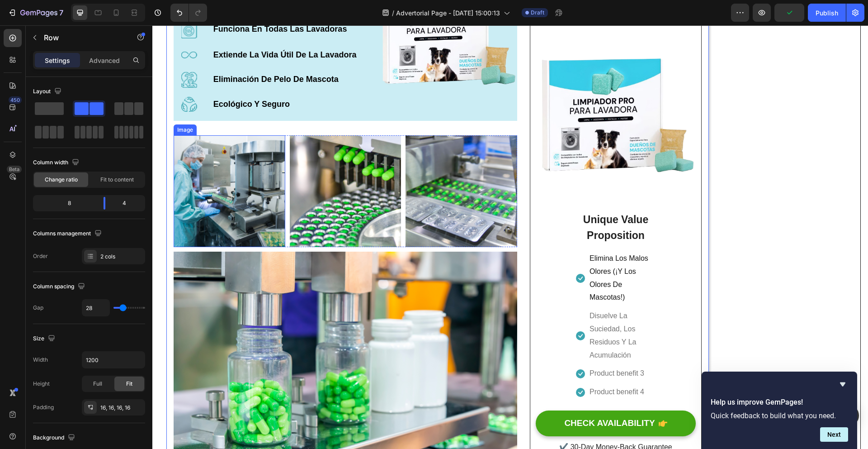
click at [177, 221] on img at bounding box center [230, 191] width 112 height 112
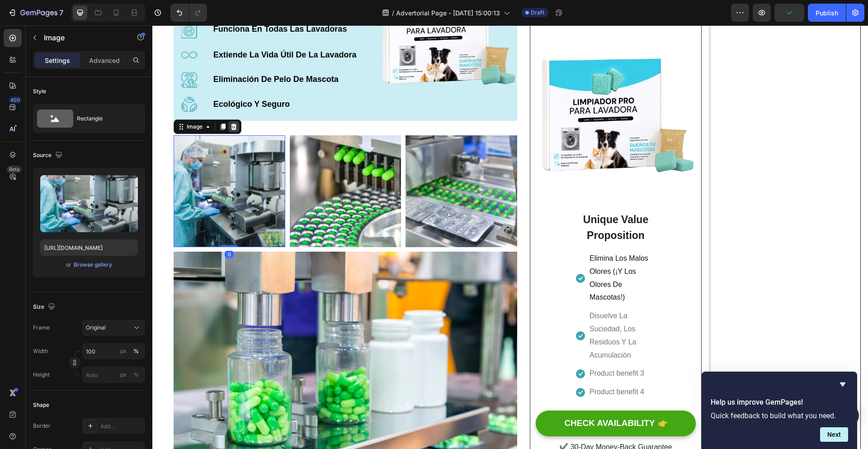
click at [233, 130] on icon at bounding box center [233, 126] width 7 height 7
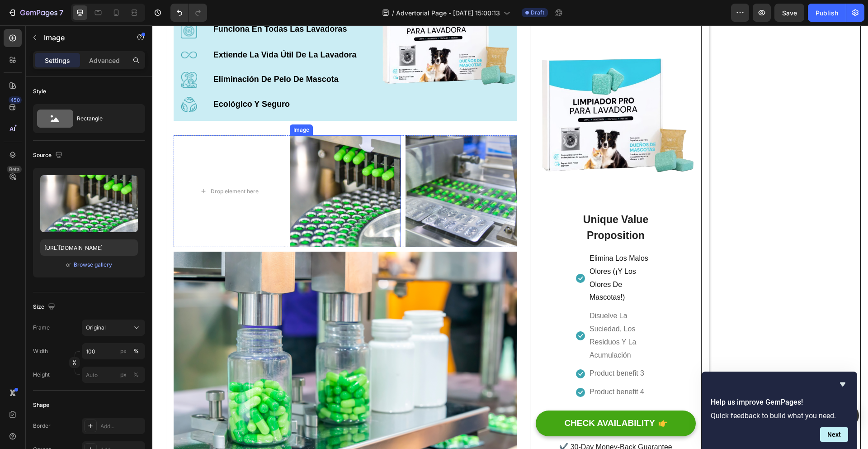
click at [293, 163] on img at bounding box center [346, 191] width 112 height 112
click at [348, 130] on icon at bounding box center [350, 126] width 6 height 6
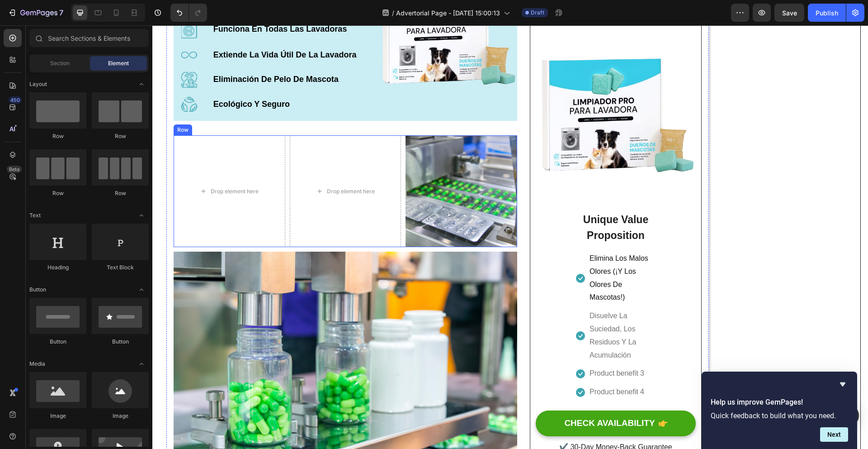
click at [288, 145] on div "Drop element here Drop element here Image Row" at bounding box center [346, 191] width 344 height 112
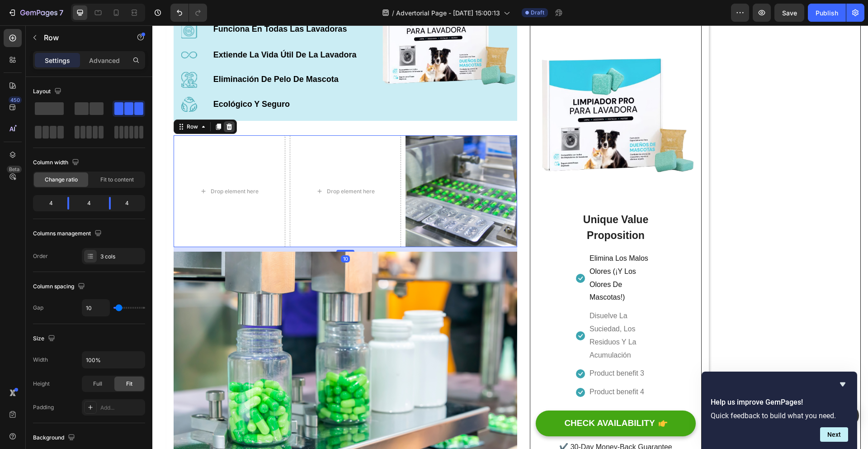
click at [231, 129] on icon at bounding box center [230, 126] width 6 height 6
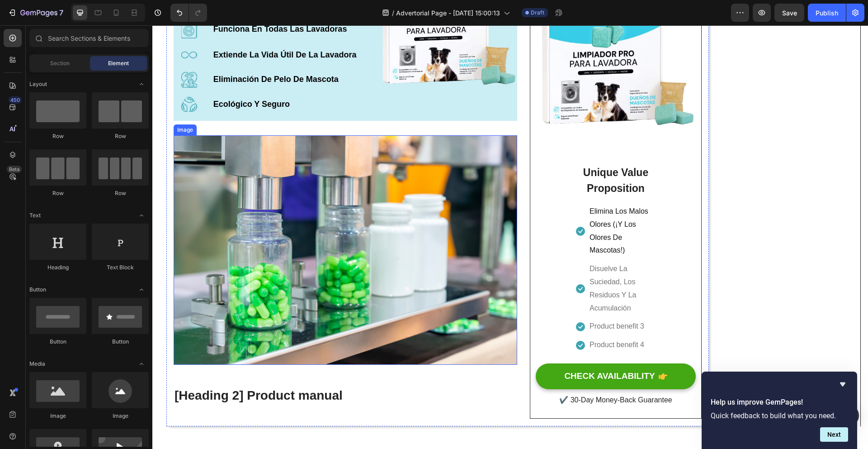
click at [286, 146] on img at bounding box center [346, 249] width 344 height 229
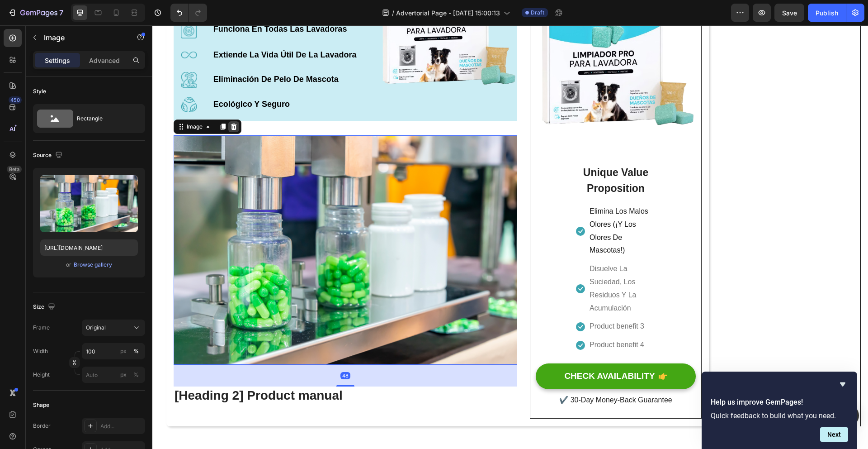
click at [235, 128] on icon at bounding box center [233, 126] width 7 height 7
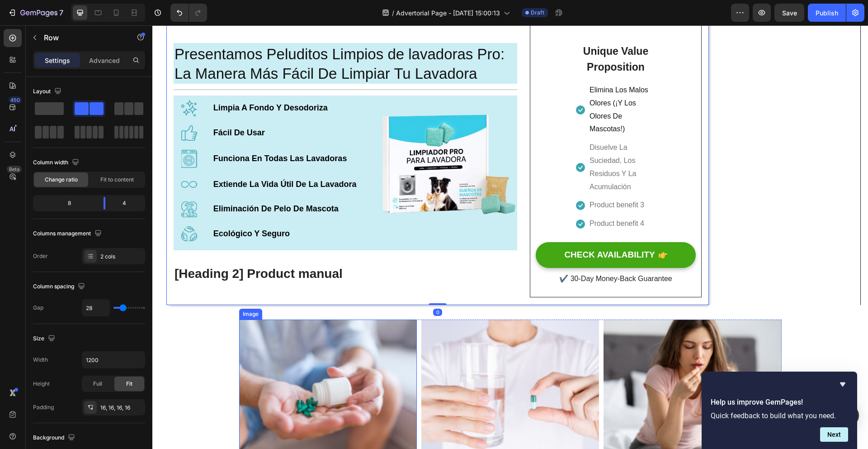
scroll to position [1145, 0]
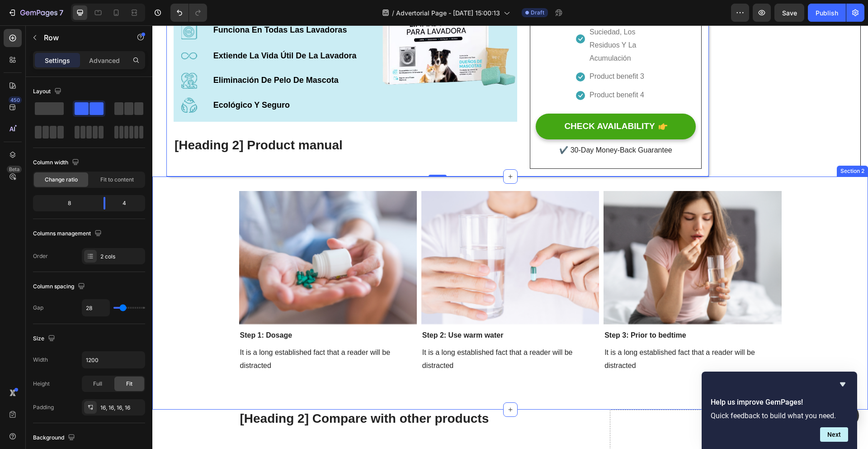
click at [225, 244] on div "Image Step 1: Dosage Text block It is a long established fact that a reader wil…" at bounding box center [510, 293] width 716 height 204
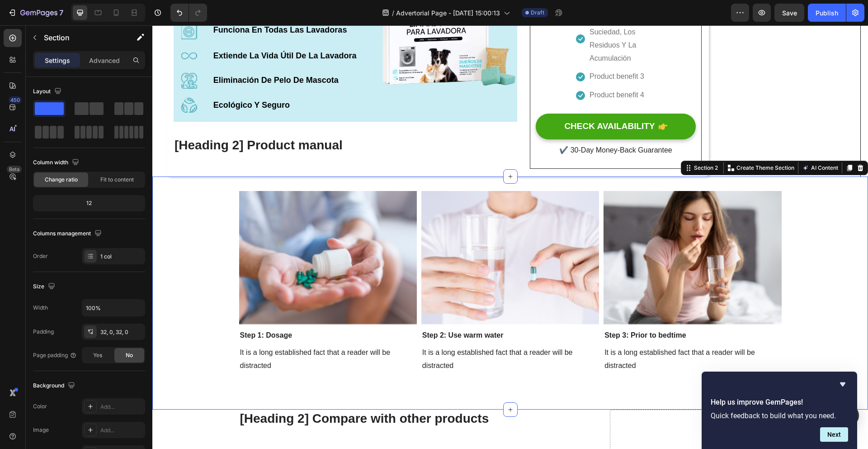
click at [855, 173] on div at bounding box center [860, 167] width 11 height 11
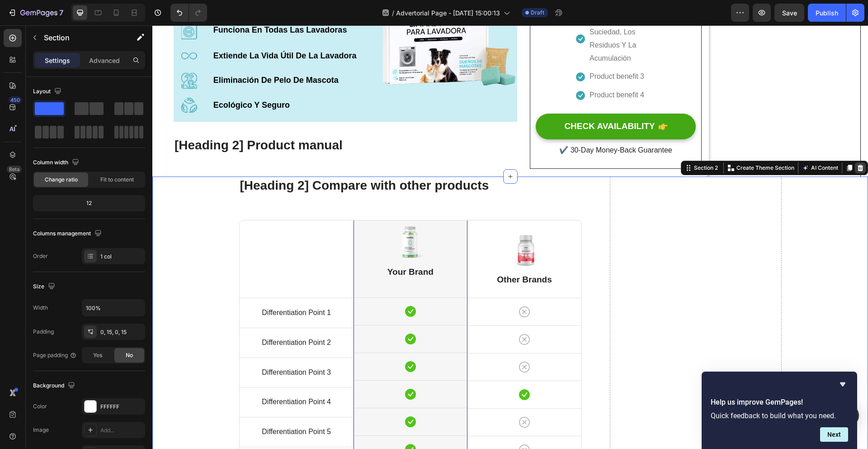
click at [858, 170] on icon at bounding box center [861, 167] width 6 height 6
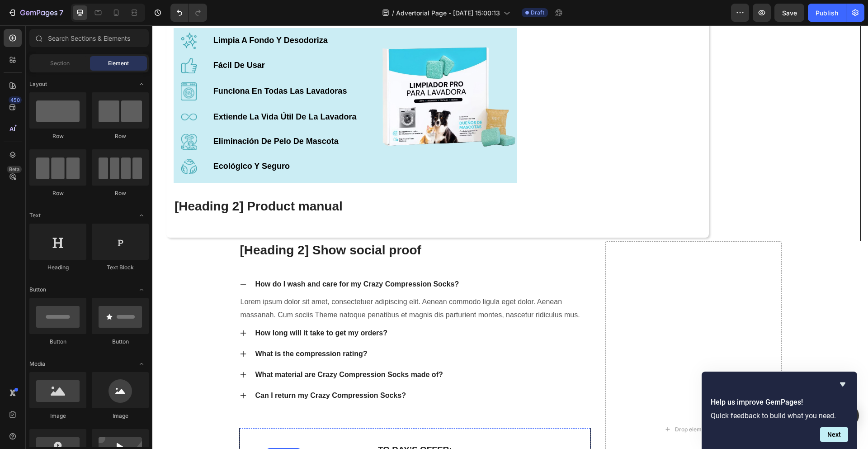
scroll to position [1083, 0]
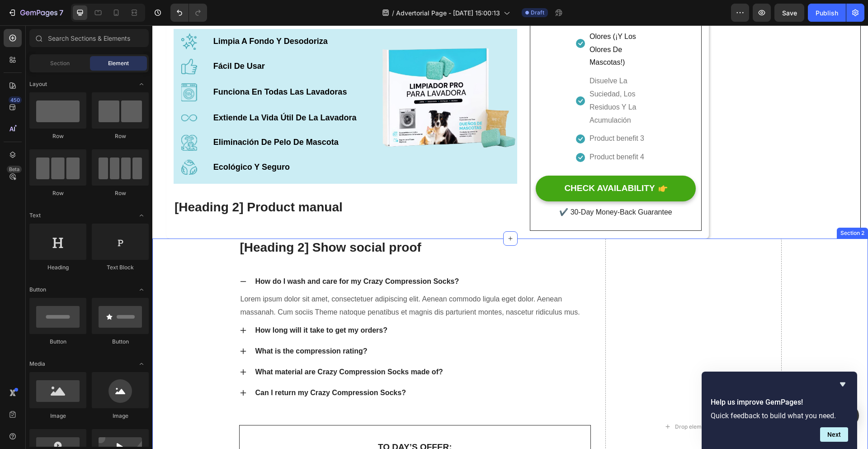
click at [225, 282] on div "[Heading 2] Show social proof Heading How do I wash and care for my Crazy Compr…" at bounding box center [510, 426] width 702 height 376
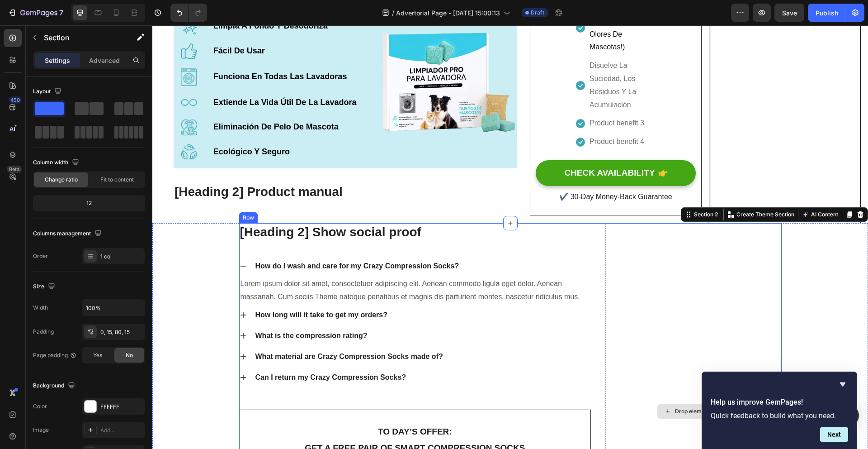
scroll to position [1098, 0]
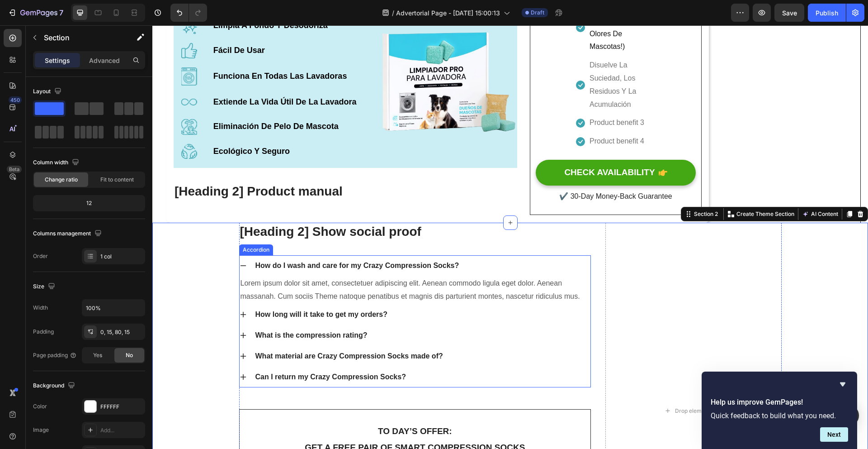
click at [221, 268] on div "[Heading 2] Show social proof Heading How do I wash and care for my Crazy Compr…" at bounding box center [510, 411] width 702 height 376
click at [858, 216] on icon at bounding box center [861, 213] width 6 height 6
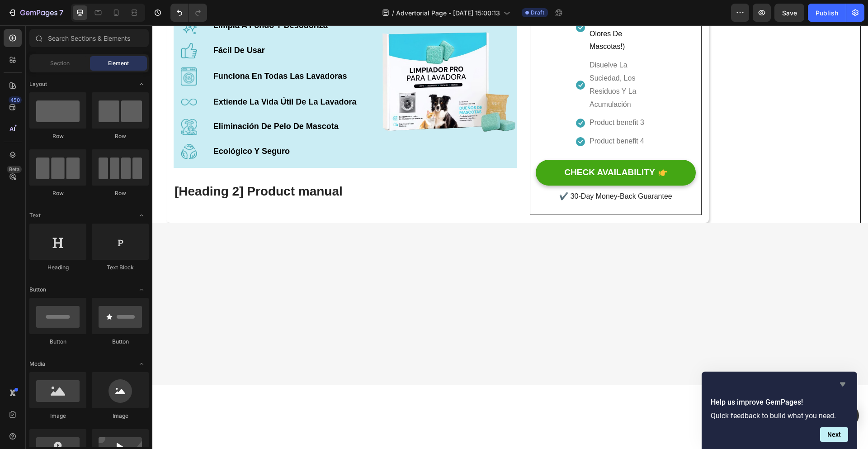
drag, startPoint x: 840, startPoint y: 380, endPoint x: 688, endPoint y: 356, distance: 154.3
click at [840, 380] on icon "Hide survey" at bounding box center [843, 384] width 11 height 11
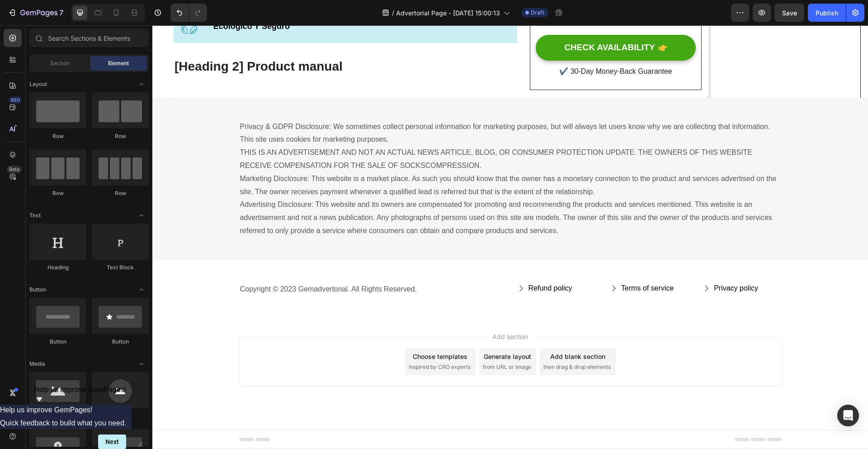
scroll to position [1227, 0]
click at [213, 160] on div "Privacy & GDPR Disclosure: We sometimes collect personal information for market…" at bounding box center [510, 178] width 716 height 119
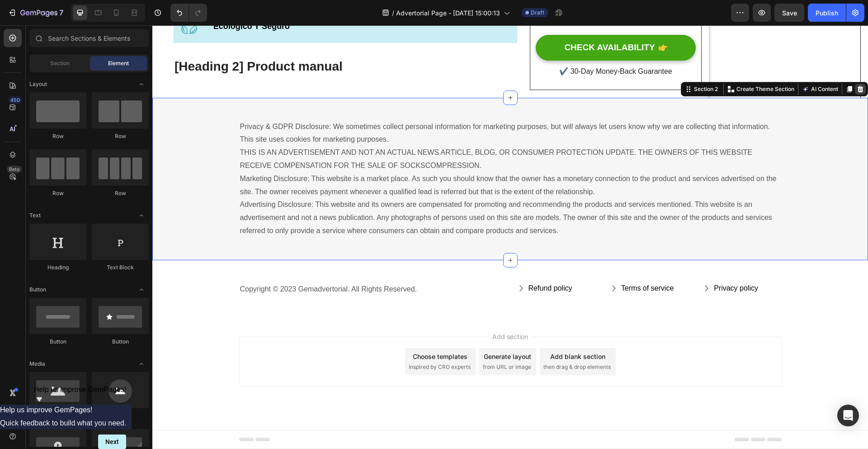
click at [858, 88] on icon at bounding box center [861, 88] width 6 height 6
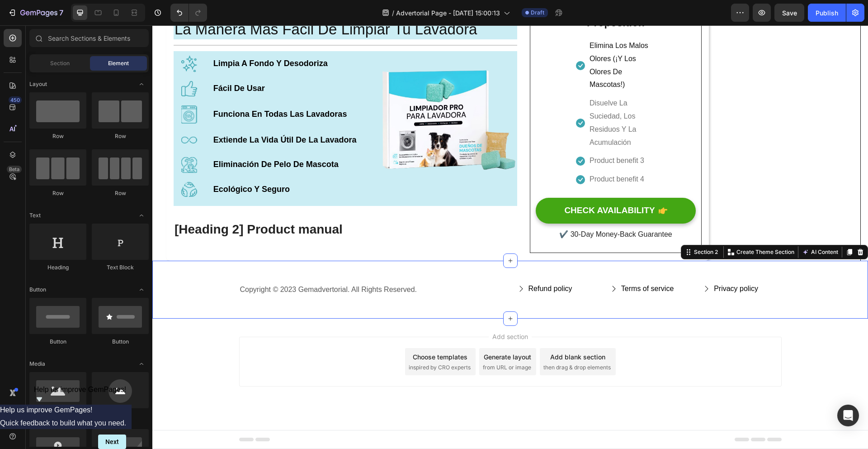
click at [208, 280] on div "Copyright © 2023 Gemadvertorial. All Rights Reserved. Text block Refund policy …" at bounding box center [510, 289] width 716 height 58
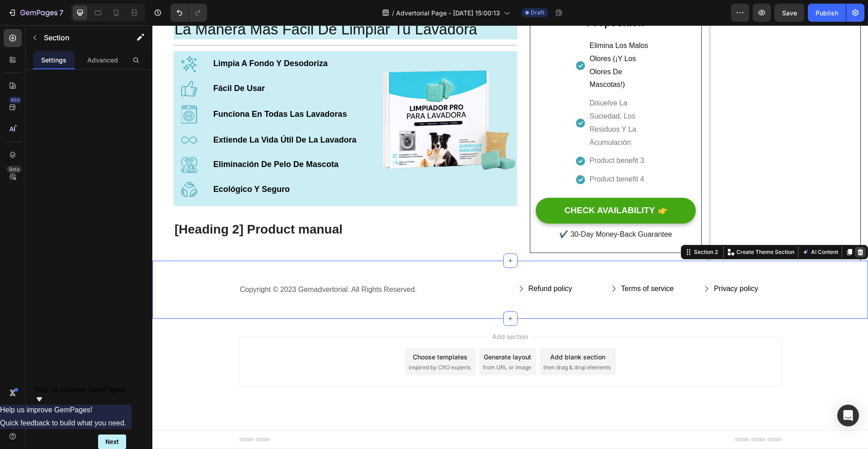
click at [857, 249] on icon at bounding box center [860, 251] width 7 height 7
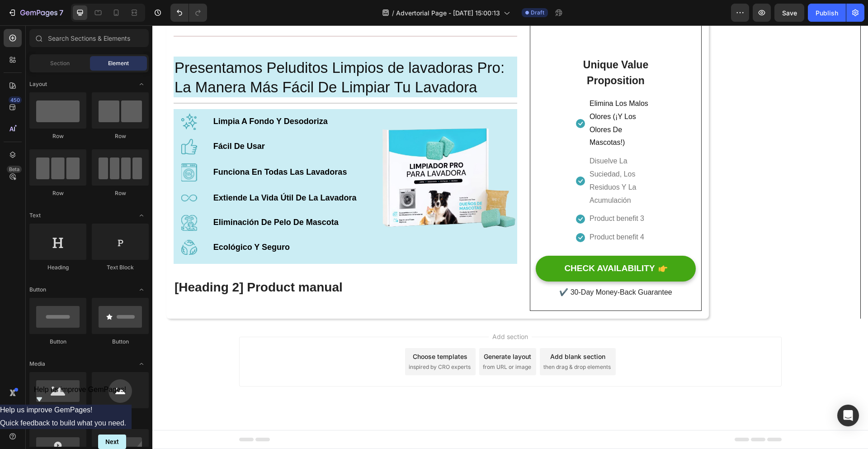
click at [207, 344] on div "Add section Choose templates inspired by CRO experts Generate layout from URL o…" at bounding box center [510, 373] width 716 height 111
click at [757, 341] on div "Add section Choose templates inspired by CRO experts Generate layout from URL o…" at bounding box center [510, 361] width 543 height 50
drag, startPoint x: 743, startPoint y: 353, endPoint x: 739, endPoint y: 355, distance: 5.1
click at [741, 354] on div "Add section Choose templates inspired by CRO experts Generate layout from URL o…" at bounding box center [510, 361] width 543 height 50
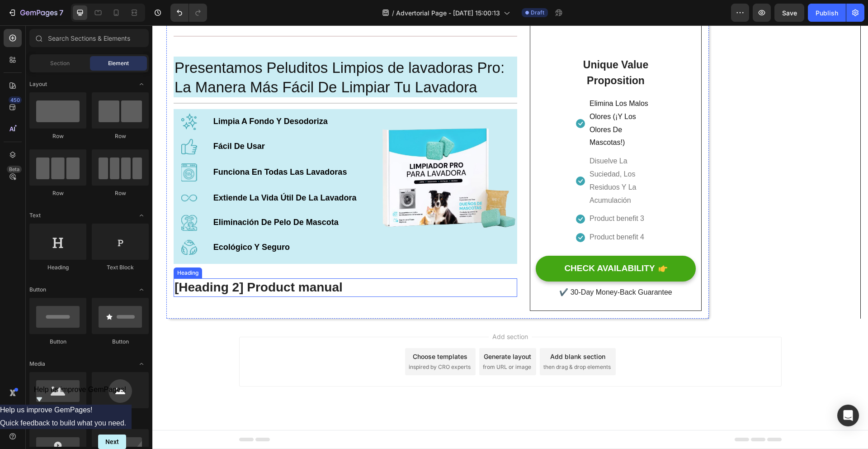
click at [367, 290] on p "[Heading 2] Product manual" at bounding box center [346, 287] width 342 height 16
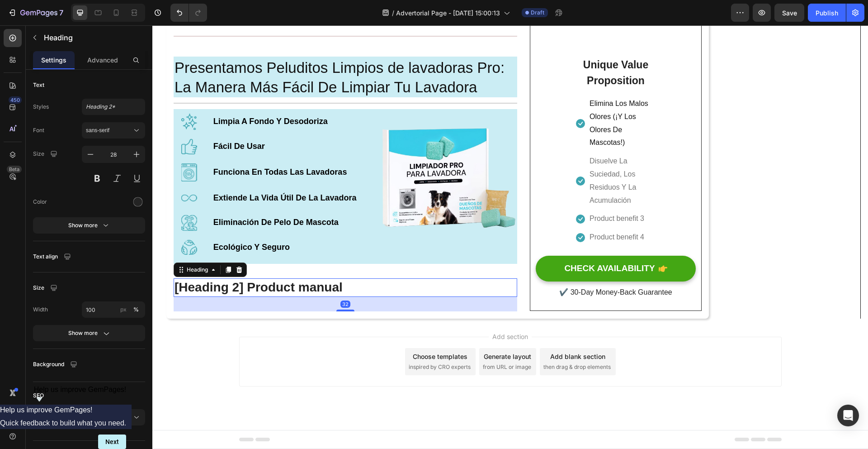
click at [394, 290] on p "[Heading 2] Product manual" at bounding box center [346, 287] width 342 height 16
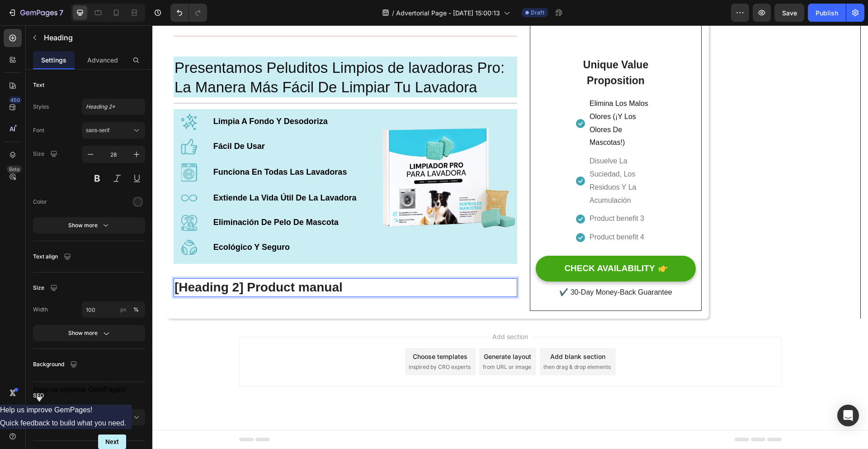
click at [282, 321] on div "Add section Choose templates inspired by CRO experts Generate layout from URL o…" at bounding box center [510, 373] width 716 height 111
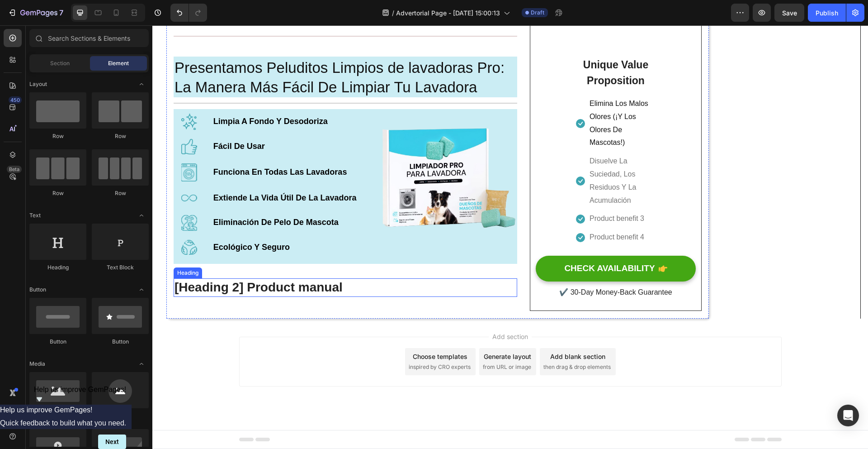
click at [381, 291] on p "[Heading 2] Product manual" at bounding box center [346, 287] width 342 height 16
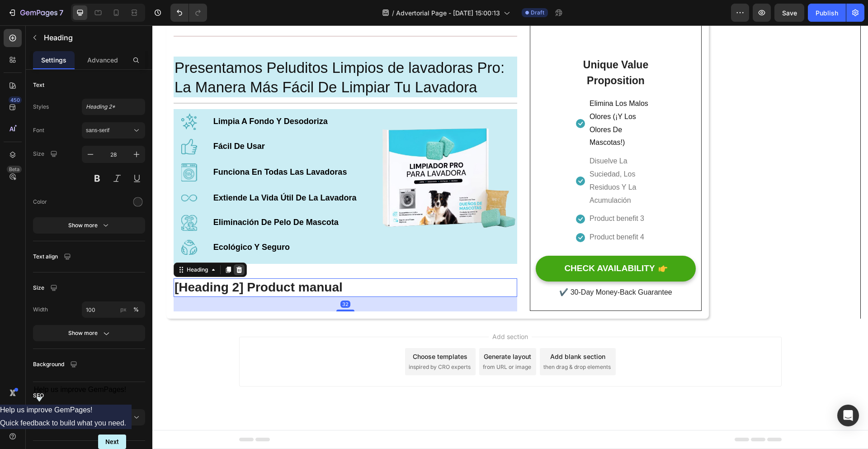
click at [237, 270] on icon at bounding box center [240, 269] width 6 height 6
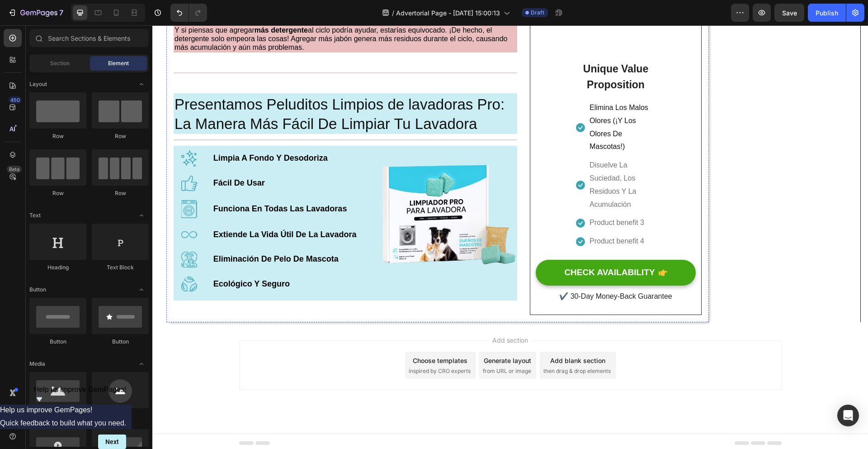
scroll to position [973, 0]
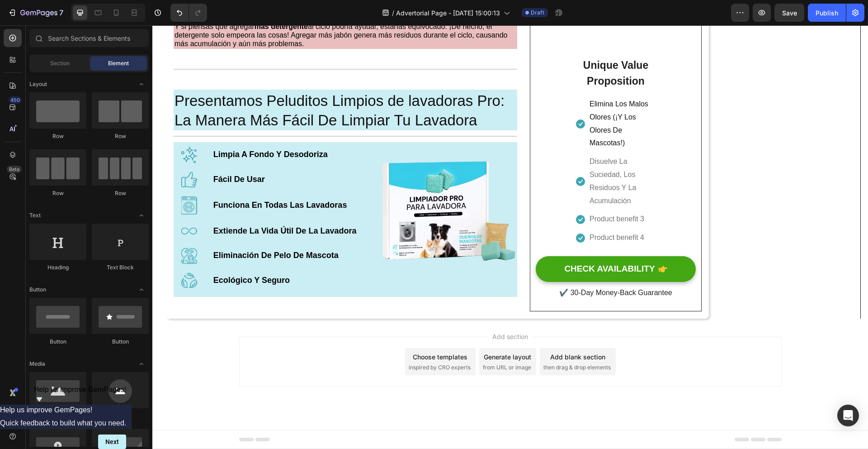
click at [506, 336] on span "Add section" at bounding box center [510, 335] width 43 height 9
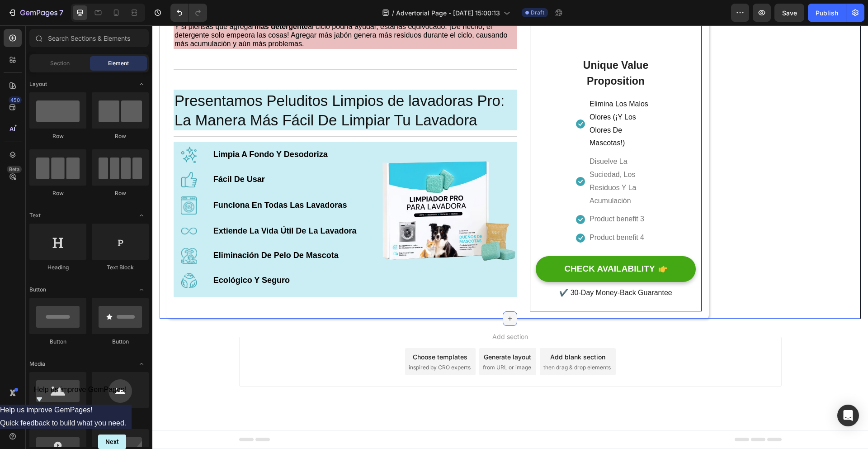
click at [508, 317] on icon at bounding box center [510, 319] width 4 height 4
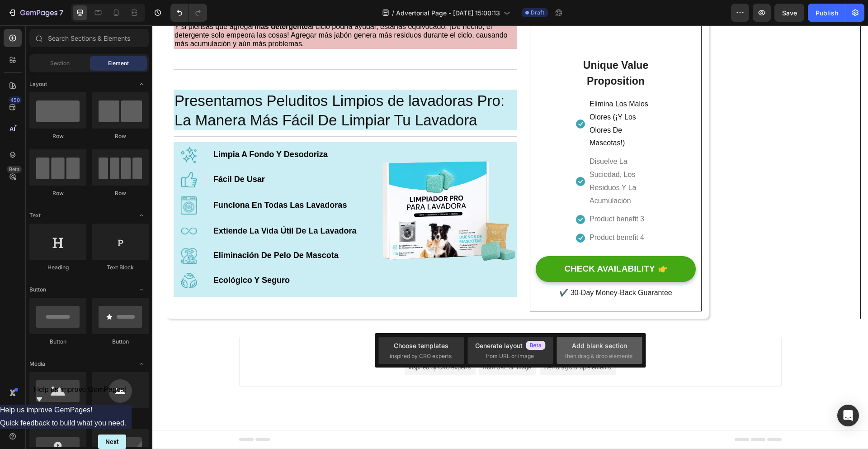
click at [582, 355] on span "then drag & drop elements" at bounding box center [598, 356] width 67 height 8
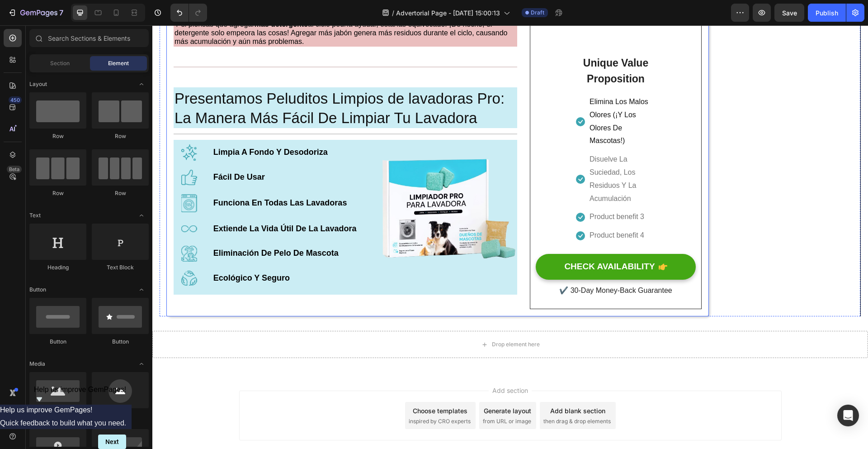
scroll to position [971, 0]
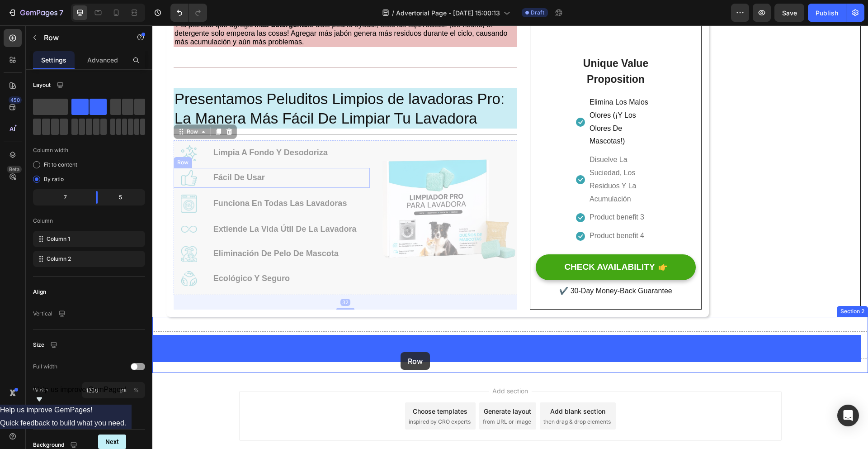
drag, startPoint x: 365, startPoint y: 170, endPoint x: 401, endPoint y: 351, distance: 184.4
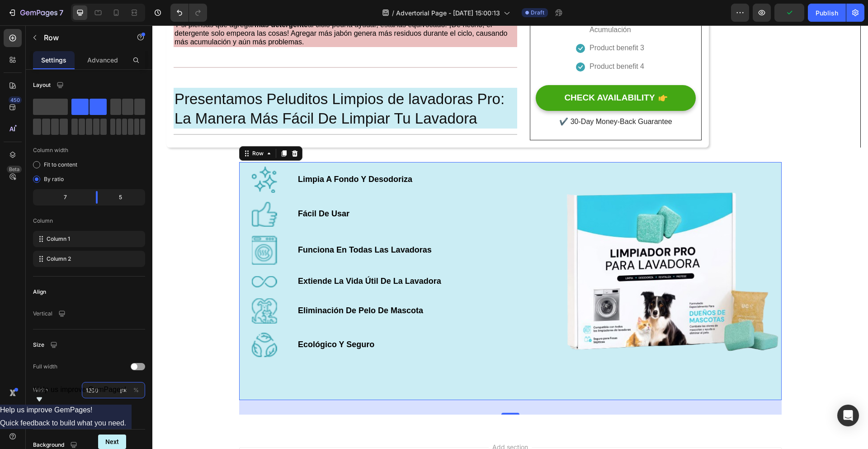
click at [97, 392] on input "1200" at bounding box center [113, 390] width 63 height 16
click at [105, 427] on p "Full 100%" at bounding box center [111, 430] width 52 height 8
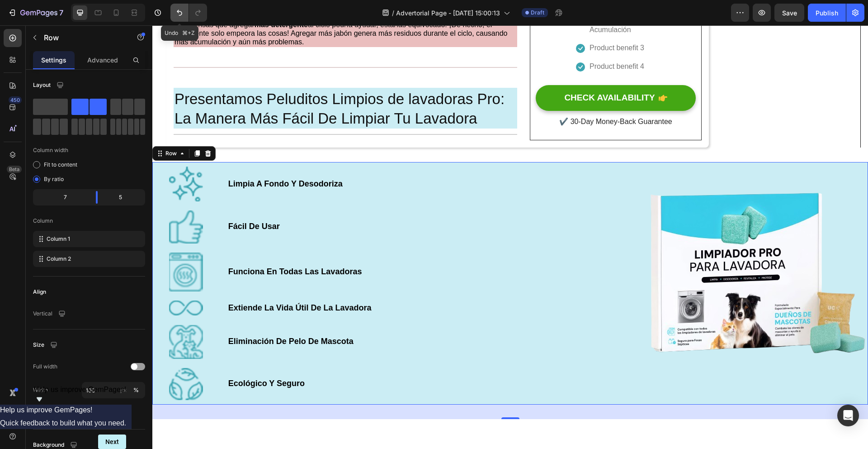
click at [177, 16] on icon "Undo/Redo" at bounding box center [179, 12] width 9 height 9
type input "1200"
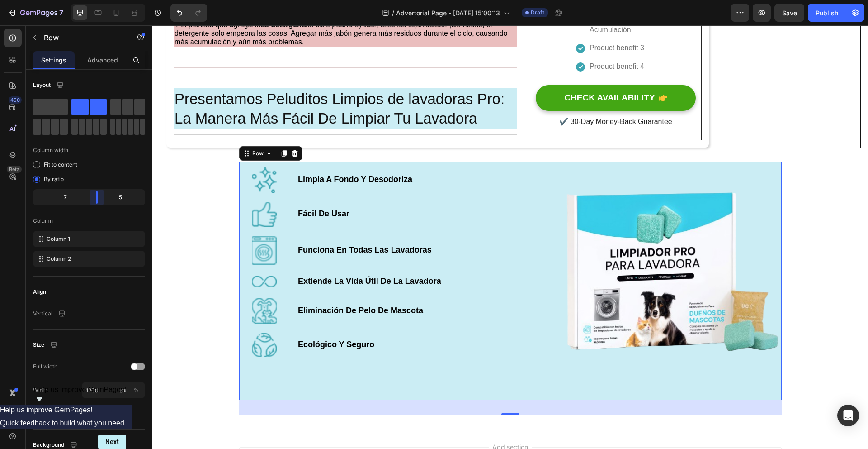
click at [101, 0] on body "7 / Advertorial Page - [DATE] 15:00:13 Draft Preview Save Publish 450 Beta Sect…" at bounding box center [434, 0] width 868 height 0
click at [834, 275] on div "Image Limpia A Fondo Y Desodoriza Text Block Row Image Fácil De Usar Text Block…" at bounding box center [510, 288] width 716 height 252
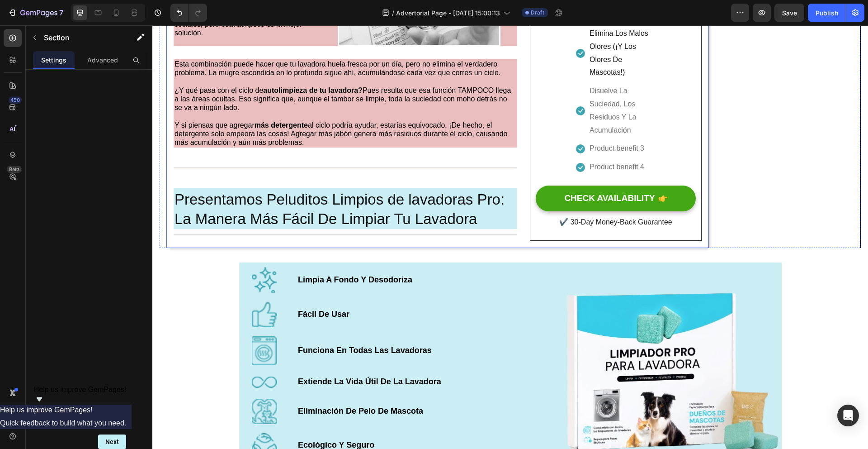
scroll to position [926, 0]
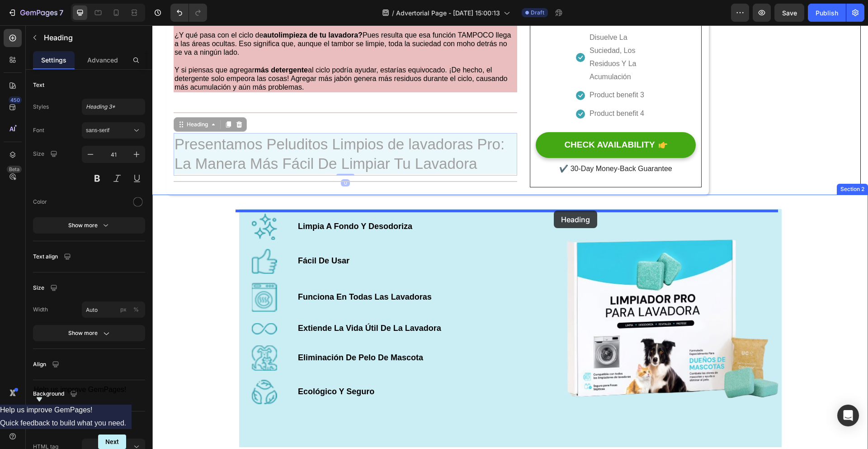
drag, startPoint x: 390, startPoint y: 144, endPoint x: 554, endPoint y: 210, distance: 176.9
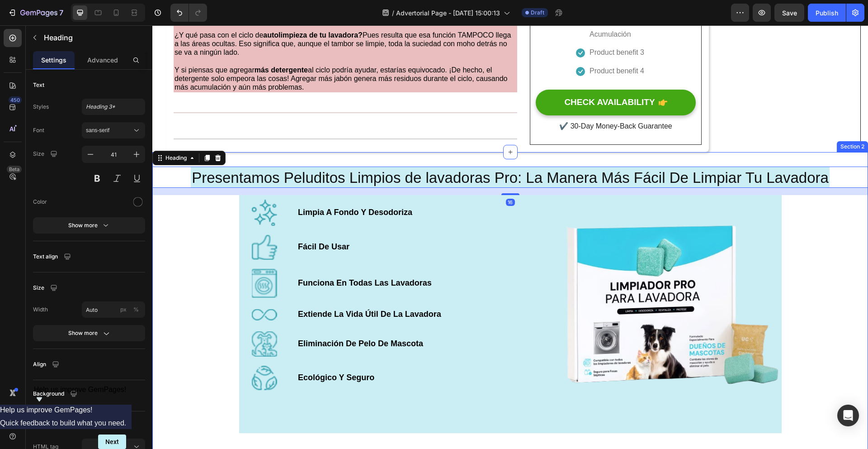
click at [217, 246] on div "Presentamos Peluditos Limpios de lavadoras Pro: La Manera Más Fácil De Limpiar …" at bounding box center [510, 306] width 716 height 280
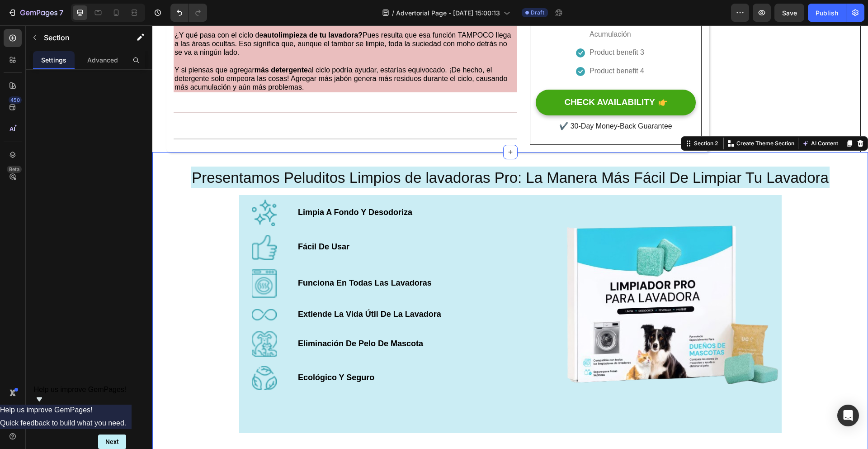
click at [198, 220] on div "Presentamos Peluditos Limpios de lavadoras Pro: La Manera Más Fácil De Limpiar …" at bounding box center [510, 306] width 716 height 280
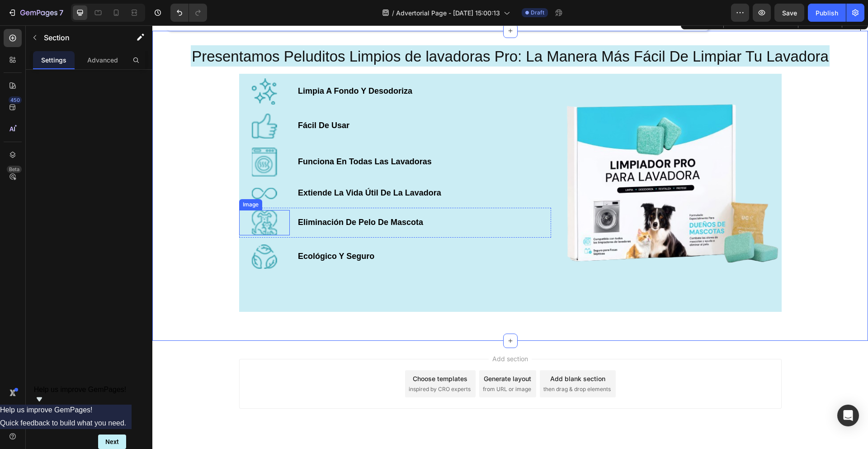
scroll to position [1072, 0]
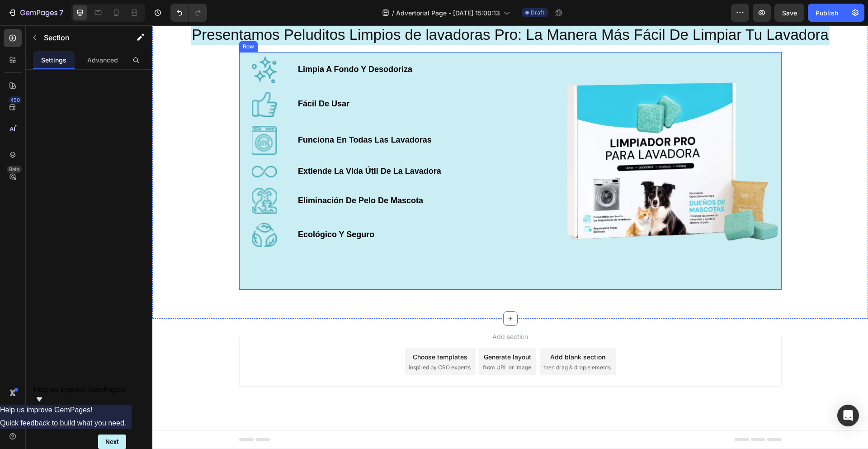
click at [203, 265] on div "Presentamos Peluditos Limpios de lavadoras Pro: La Manera Más Fácil De Limpiar …" at bounding box center [510, 164] width 716 height 280
click at [102, 58] on p "Advanced" at bounding box center [102, 59] width 31 height 9
click at [31, 44] on button "button" at bounding box center [35, 37] width 14 height 14
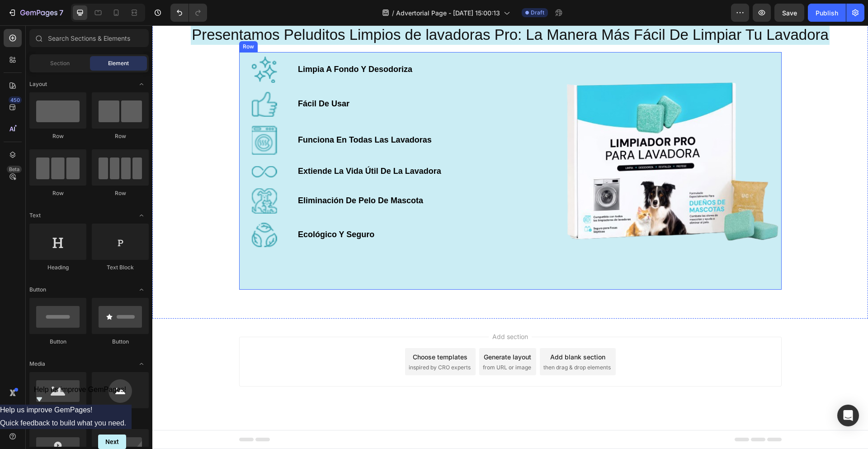
scroll to position [1072, 0]
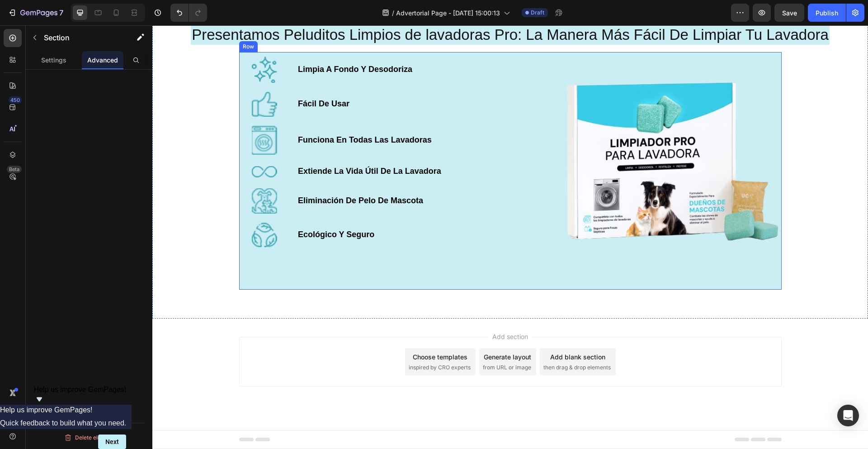
click at [212, 231] on div "Presentamos Peluditos Limpios de lavadoras Pro: La Manera Más Fácil De Limpiar …" at bounding box center [510, 164] width 716 height 280
click at [61, 57] on p "Settings" at bounding box center [53, 59] width 25 height 9
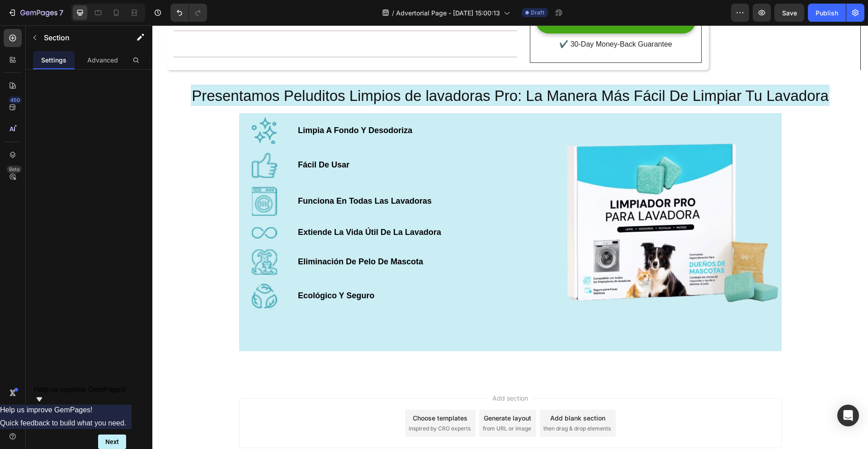
scroll to position [1037, 0]
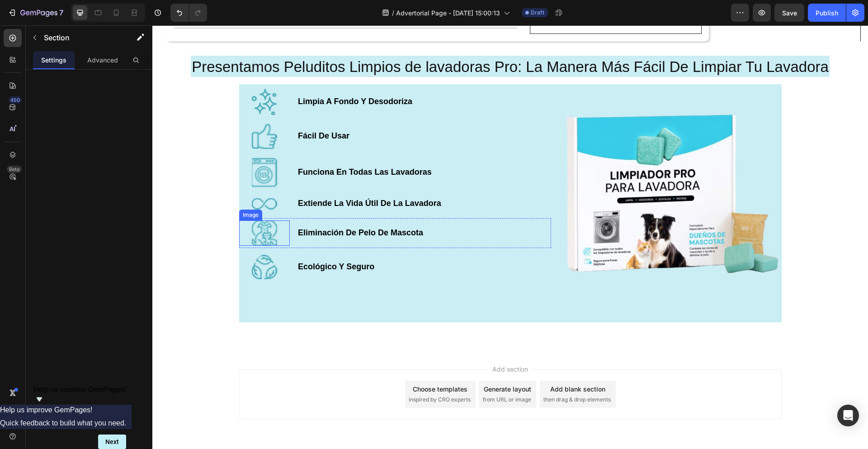
click at [229, 241] on div "Presentamos Peluditos Limpios de lavadoras Pro: La Manera Más Fácil De Limpiar …" at bounding box center [510, 196] width 716 height 280
click at [200, 227] on div "Presentamos Peluditos Limpios de lavadoras Pro: La Manera Más Fácil De Limpiar …" at bounding box center [510, 196] width 716 height 280
click at [403, 318] on div "Image Limpia A Fondo Y Desodoriza Text Block Row Image Fácil De Usar Text Block…" at bounding box center [395, 202] width 312 height 237
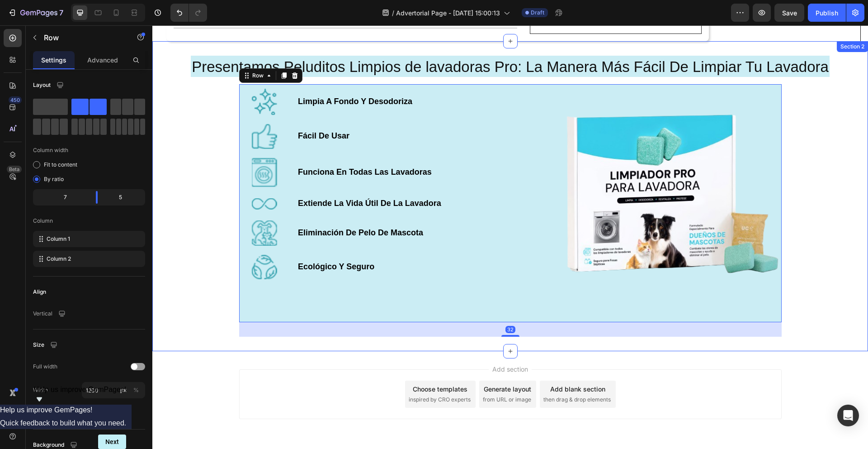
click at [221, 247] on div "Presentamos Peluditos Limpios de lavadoras Pro: La Manera Más Fácil De Limpiar …" at bounding box center [510, 196] width 716 height 280
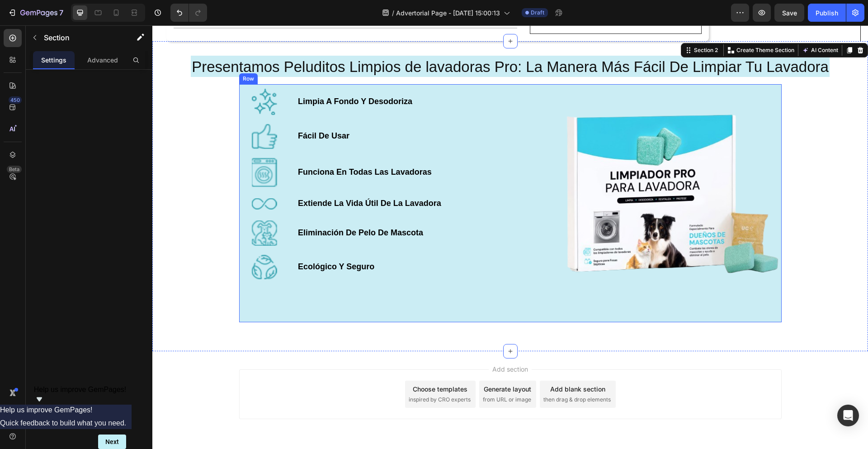
click at [300, 326] on div "Presentamos Peluditos Limpios de lavadoras Pro: La Manera Más Fácil De Limpiar …" at bounding box center [510, 196] width 716 height 280
click at [200, 258] on div "Presentamos Peluditos Limpios de lavadoras Pro: La Manera Más Fácil De Limpiar …" at bounding box center [510, 196] width 716 height 280
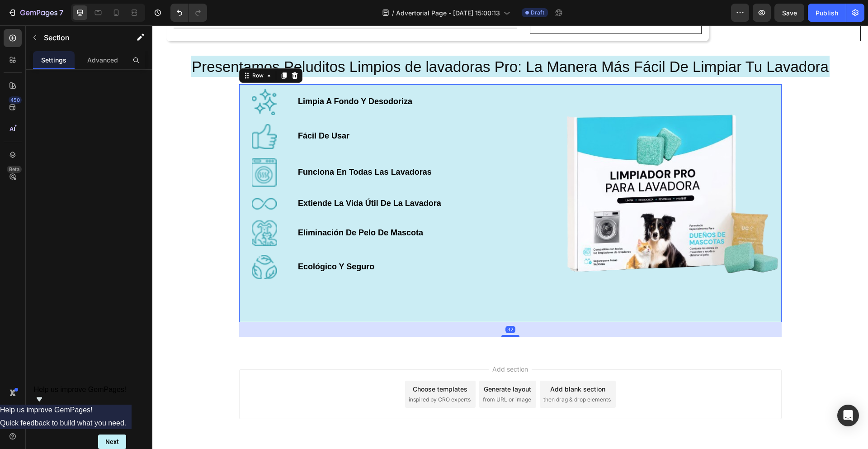
click at [275, 297] on div "Image Limpia A Fondo Y Desodoriza Text Block Row Image Fácil De Usar Text Block…" at bounding box center [395, 202] width 312 height 237
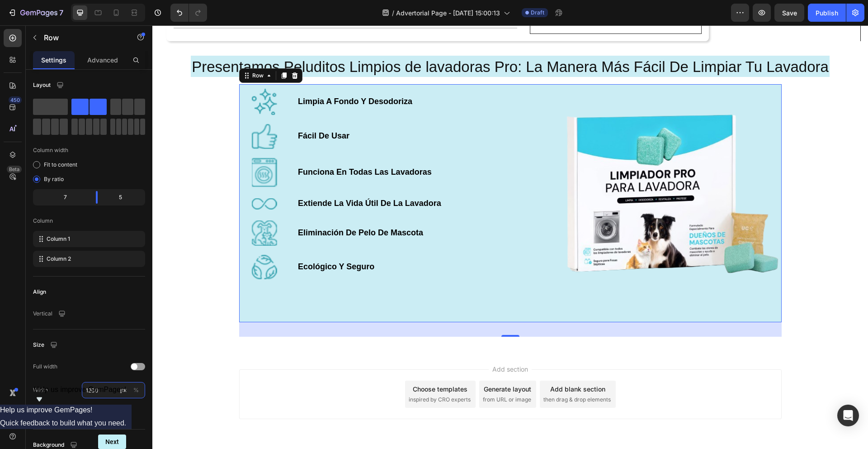
click at [107, 388] on input "1200" at bounding box center [113, 390] width 63 height 16
click at [104, 423] on div "Full 100%" at bounding box center [104, 429] width 74 height 16
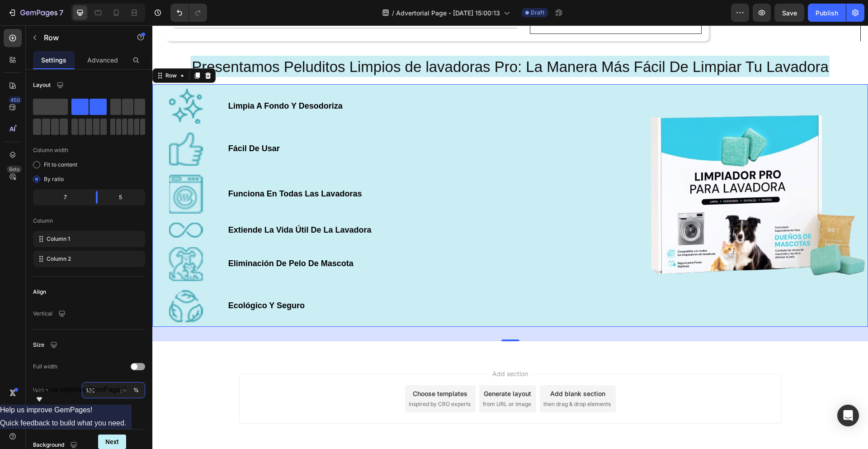
click at [106, 388] on input "100" at bounding box center [113, 390] width 63 height 16
click at [106, 410] on p "Default 1200px" at bounding box center [111, 413] width 52 height 8
click at [87, 242] on div "Column 1" at bounding box center [89, 239] width 112 height 16
click at [87, 251] on div "Column 2" at bounding box center [89, 259] width 112 height 16
click at [38, 166] on div at bounding box center [36, 164] width 7 height 7
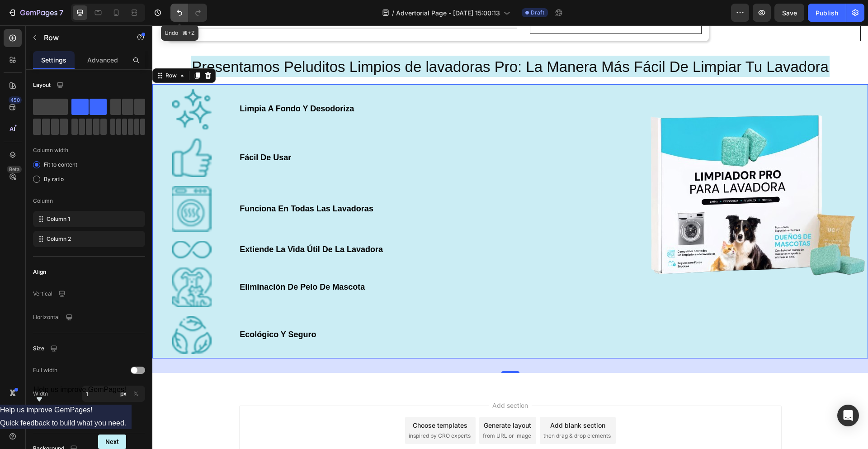
click at [174, 8] on button "Undo/Redo" at bounding box center [179, 13] width 18 height 18
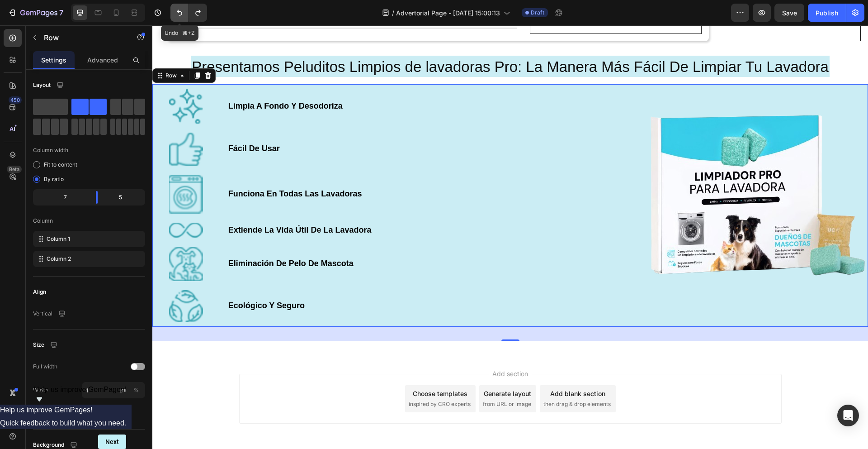
click at [175, 8] on icon "Undo/Redo" at bounding box center [179, 12] width 9 height 9
type input "1200"
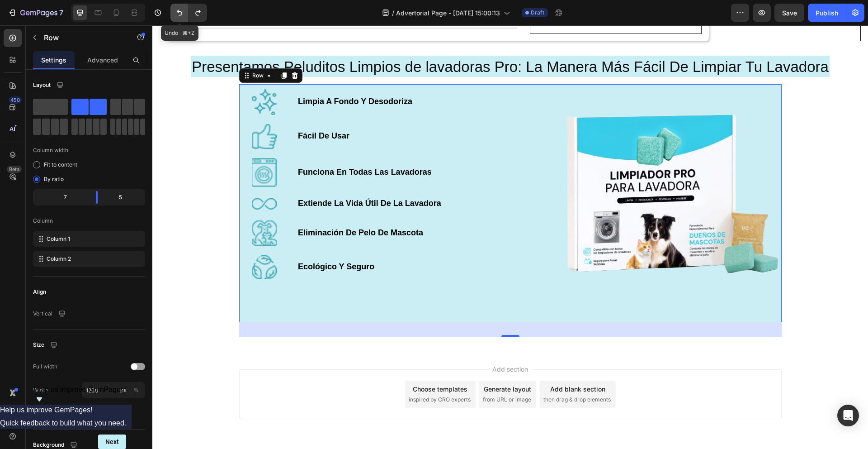
click at [175, 8] on icon "Undo/Redo" at bounding box center [179, 12] width 9 height 9
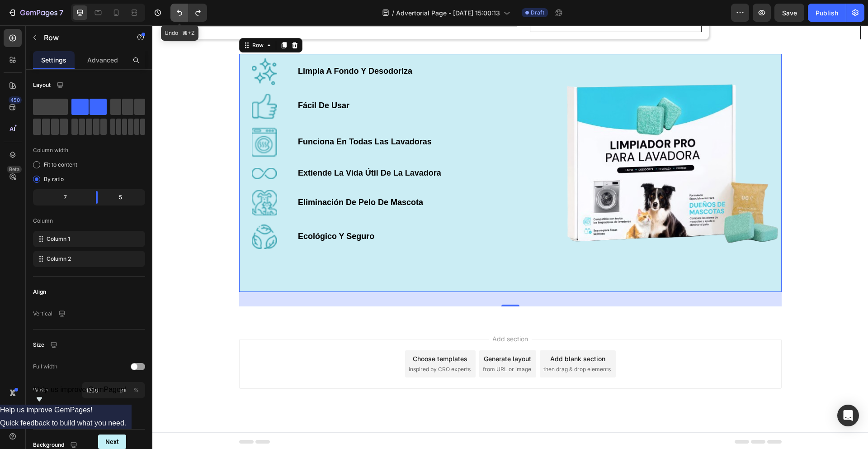
click at [175, 8] on icon "Undo/Redo" at bounding box center [179, 12] width 9 height 9
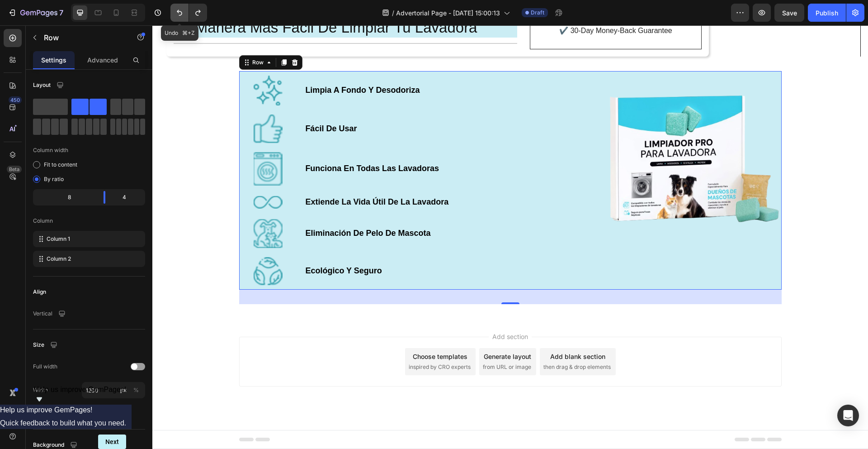
click at [175, 8] on icon "Undo/Redo" at bounding box center [179, 12] width 9 height 9
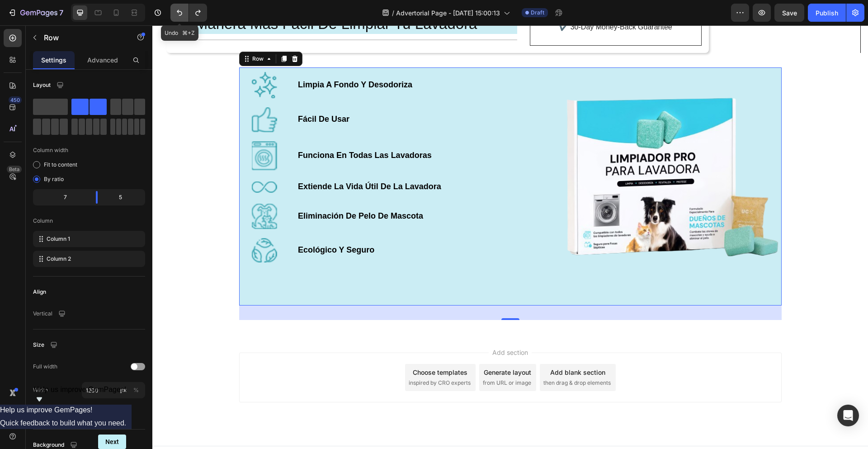
scroll to position [1079, 0]
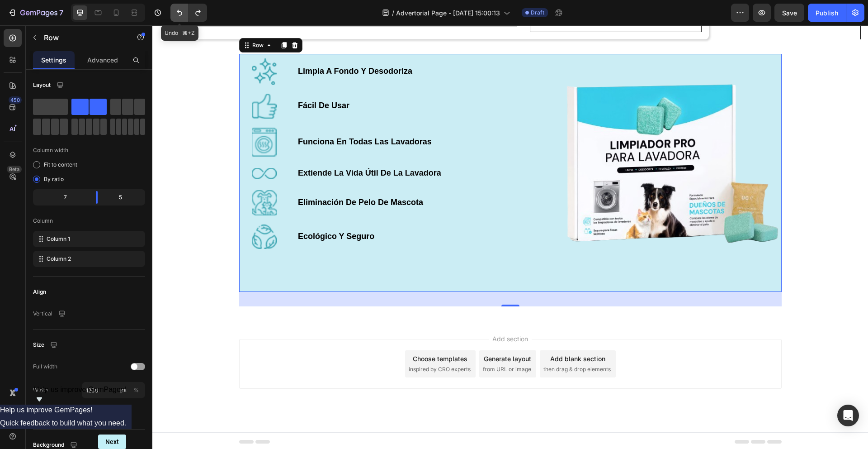
click at [175, 8] on icon "Undo/Redo" at bounding box center [179, 12] width 9 height 9
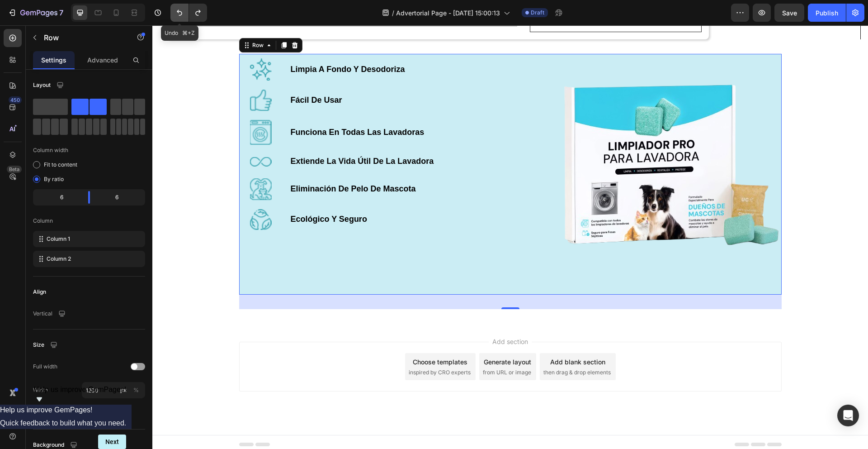
click at [175, 8] on icon "Undo/Redo" at bounding box center [179, 12] width 9 height 9
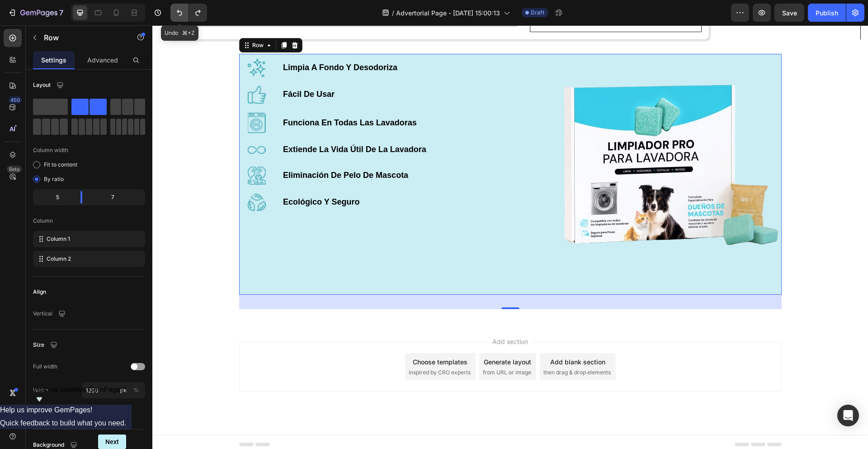
click at [175, 8] on icon "Undo/Redo" at bounding box center [179, 12] width 9 height 9
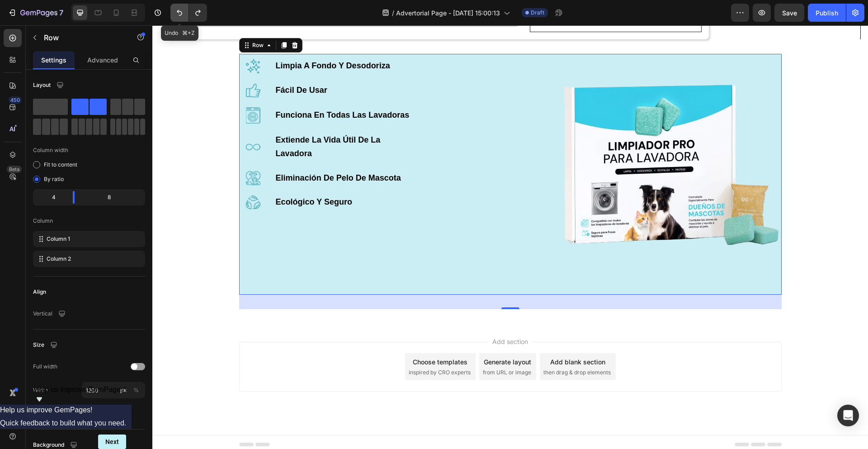
click at [175, 8] on icon "Undo/Redo" at bounding box center [179, 12] width 9 height 9
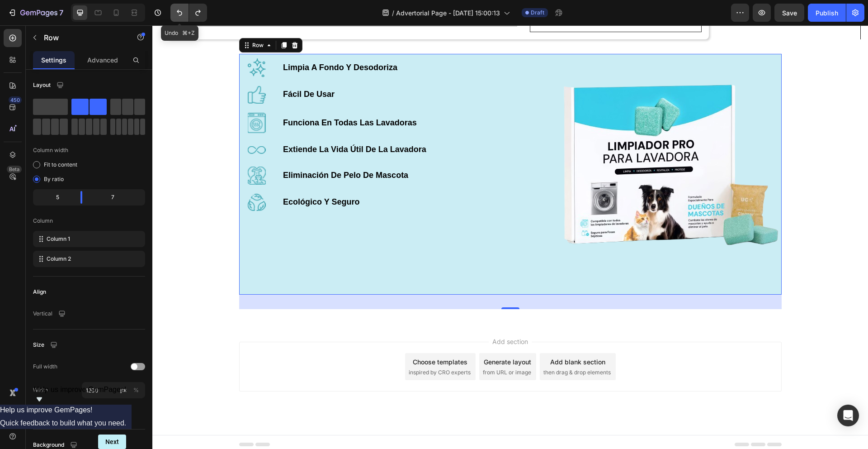
click at [175, 8] on icon "Undo/Redo" at bounding box center [179, 12] width 9 height 9
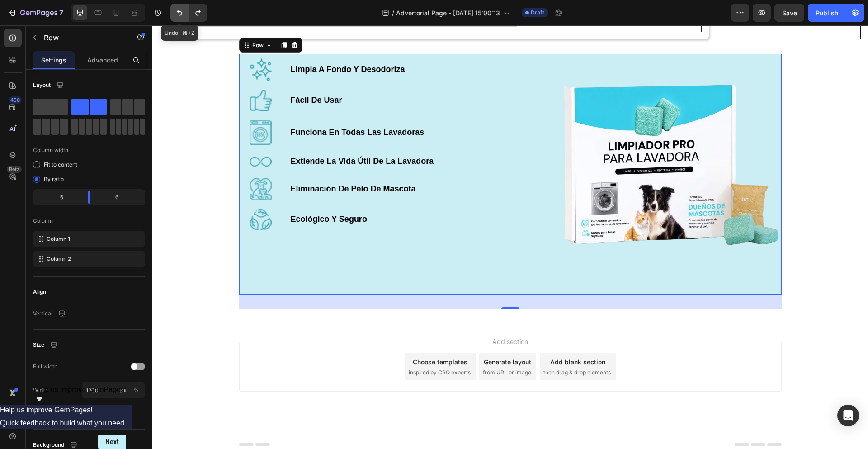
click at [175, 8] on icon "Undo/Redo" at bounding box center [179, 12] width 9 height 9
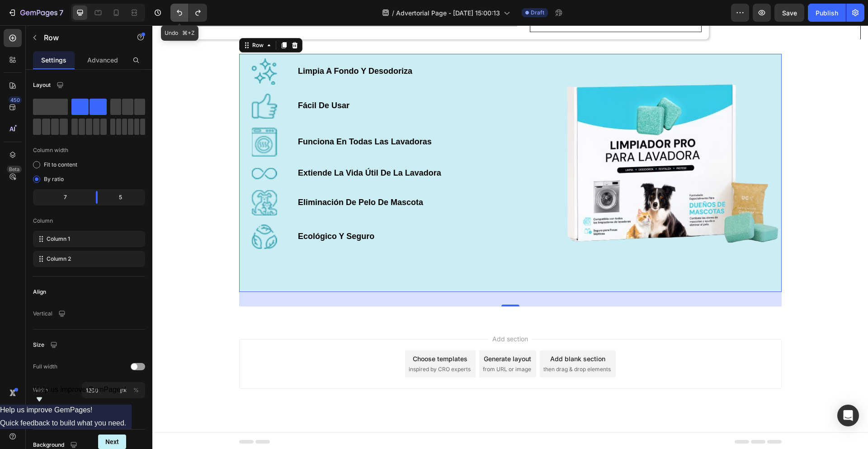
click at [175, 8] on icon "Undo/Redo" at bounding box center [179, 12] width 9 height 9
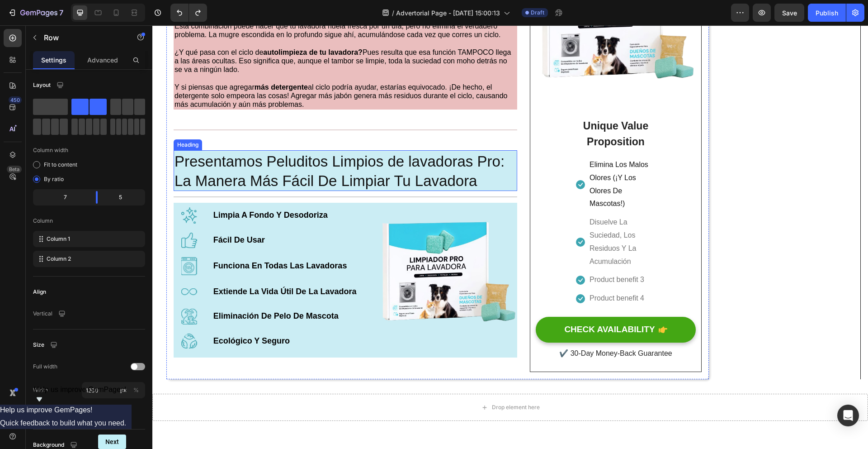
scroll to position [844, 0]
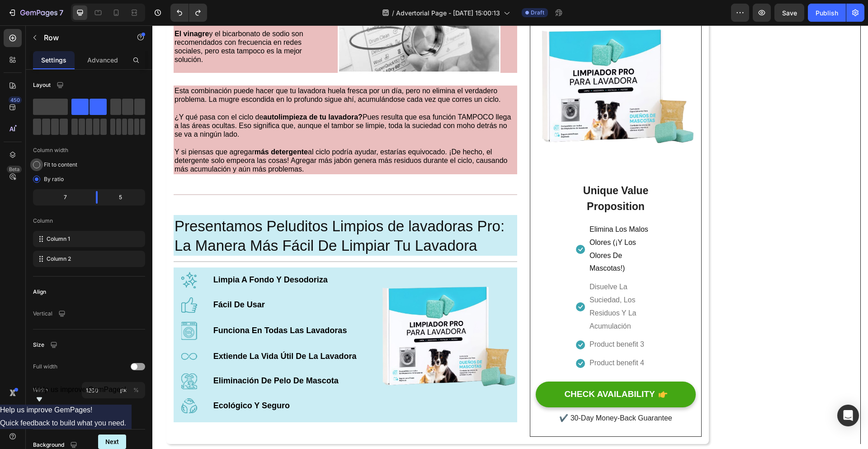
click at [38, 164] on div at bounding box center [36, 164] width 7 height 7
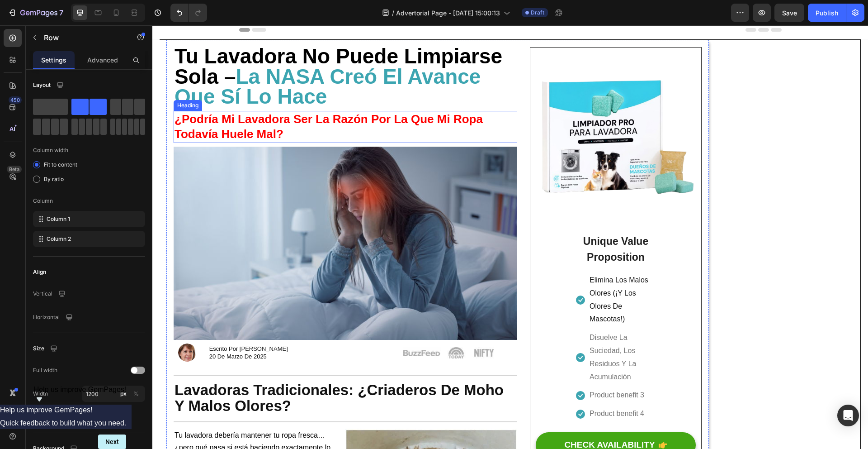
scroll to position [0, 0]
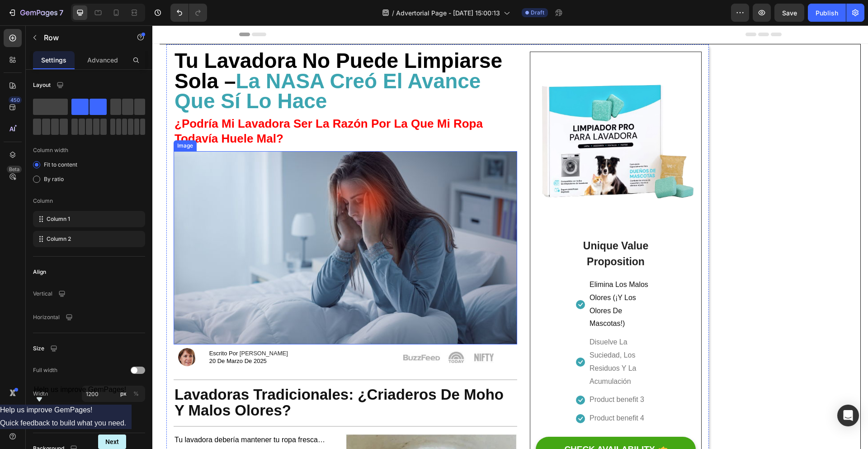
click at [355, 215] on img at bounding box center [346, 247] width 344 height 193
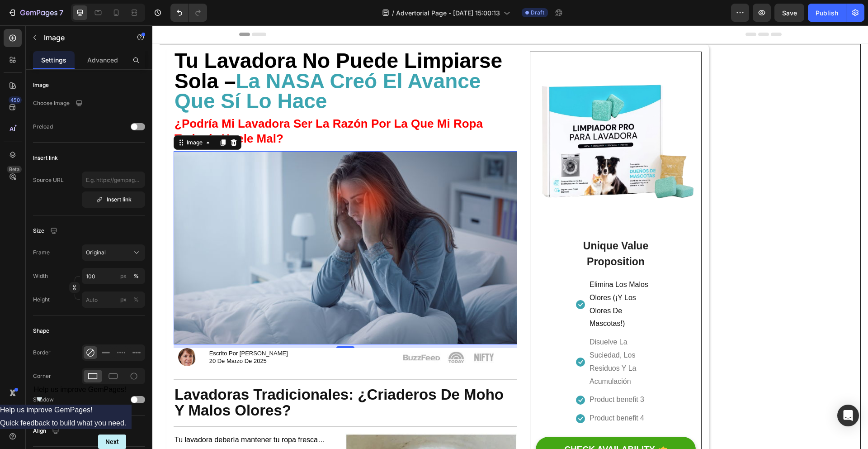
click at [208, 157] on img at bounding box center [346, 247] width 344 height 193
click at [113, 57] on p "Advanced" at bounding box center [102, 59] width 31 height 9
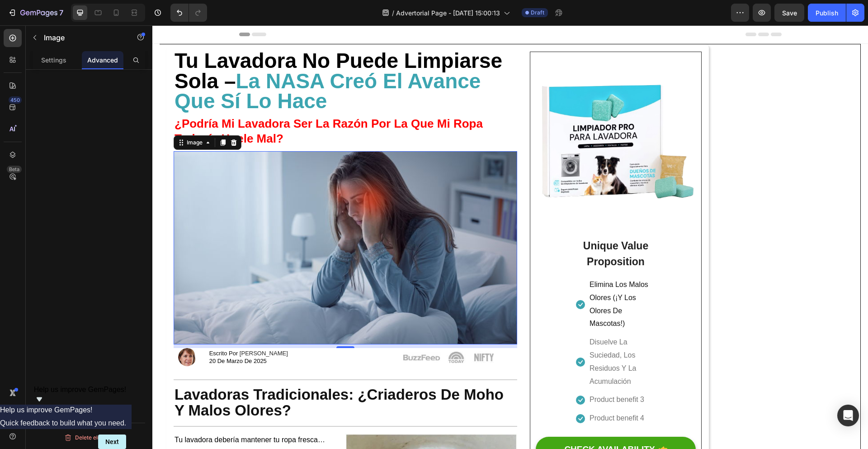
click at [76, 59] on div "Settings Advanced" at bounding box center [89, 60] width 112 height 18
click at [71, 59] on div "Settings" at bounding box center [54, 60] width 42 height 18
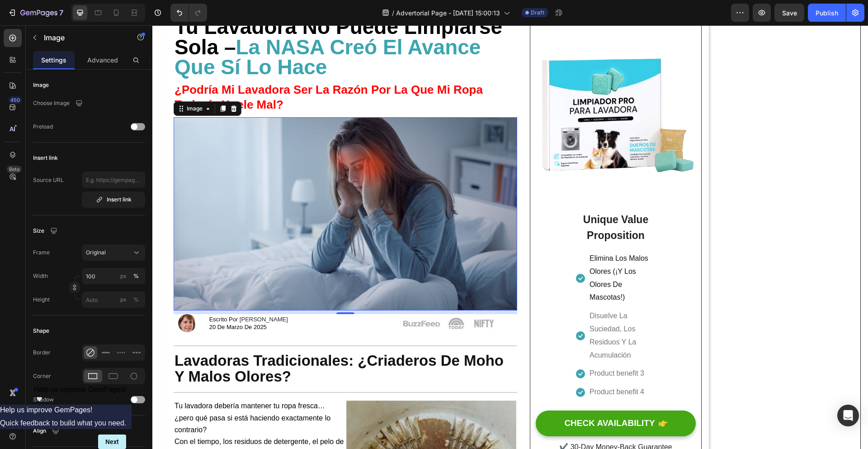
scroll to position [64, 0]
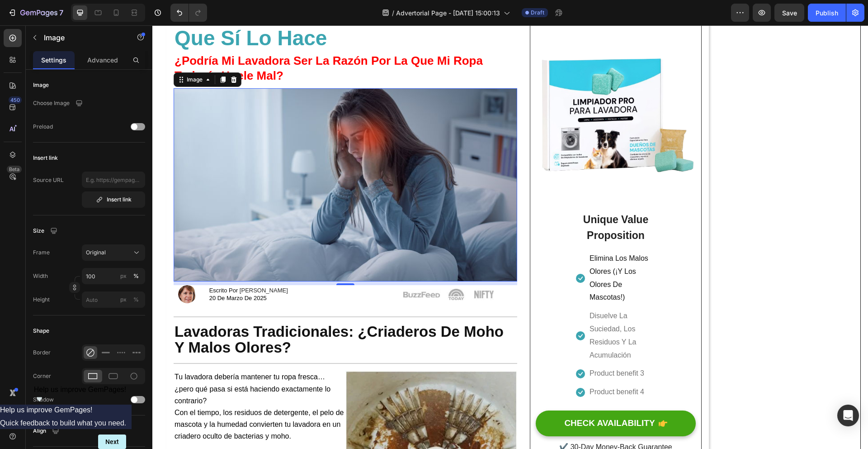
click at [270, 218] on img at bounding box center [346, 184] width 344 height 193
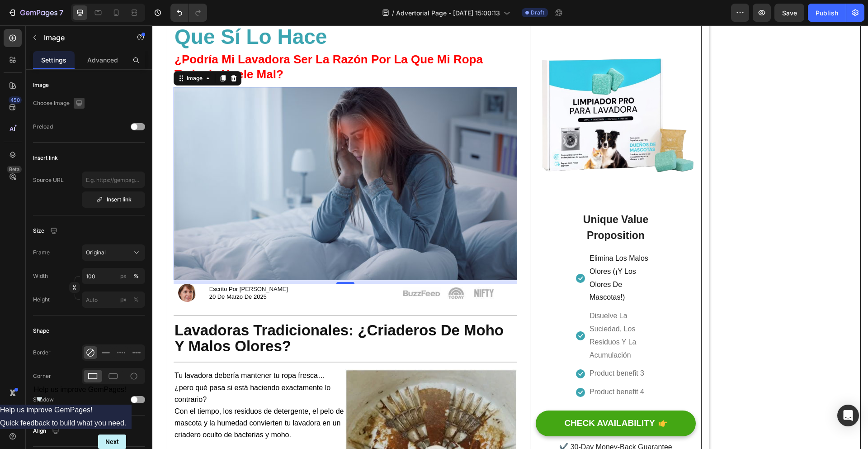
click at [78, 103] on icon "button" at bounding box center [79, 103] width 6 height 6
click at [70, 103] on div at bounding box center [77, 103] width 15 height 11
click at [83, 64] on div "Advanced" at bounding box center [103, 60] width 42 height 18
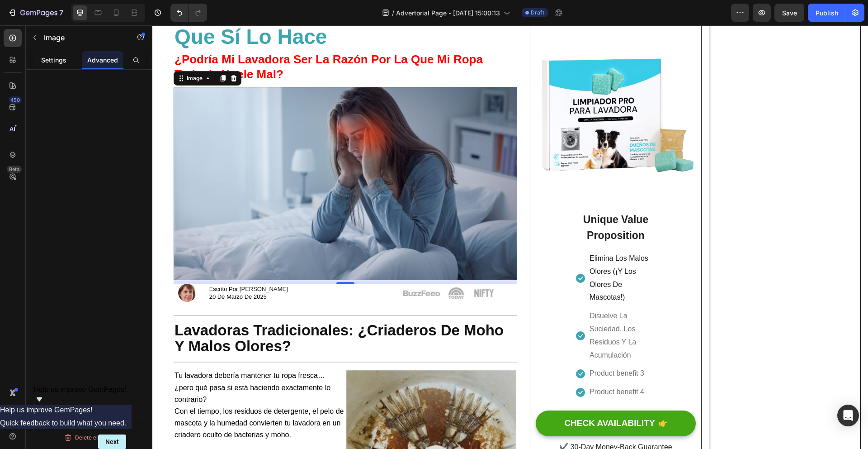
click at [60, 58] on p "Settings" at bounding box center [53, 59] width 25 height 9
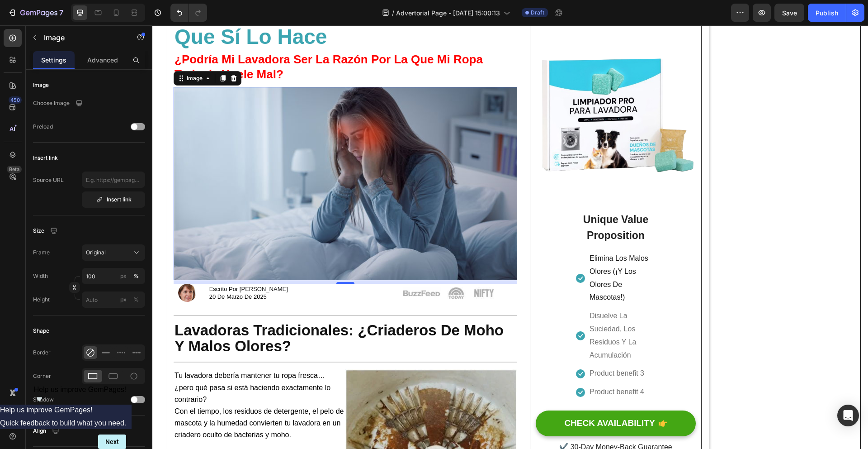
click at [239, 107] on img at bounding box center [346, 183] width 344 height 193
click at [195, 159] on img at bounding box center [346, 183] width 344 height 193
click at [200, 80] on div "Image" at bounding box center [194, 78] width 19 height 8
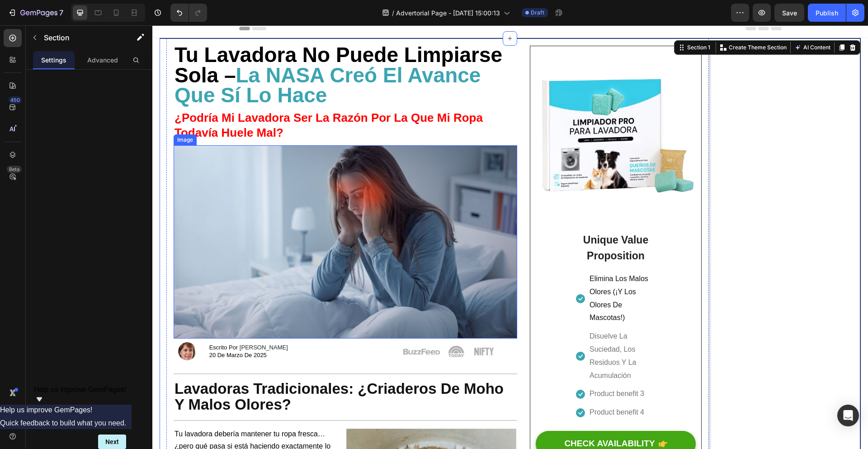
scroll to position [0, 0]
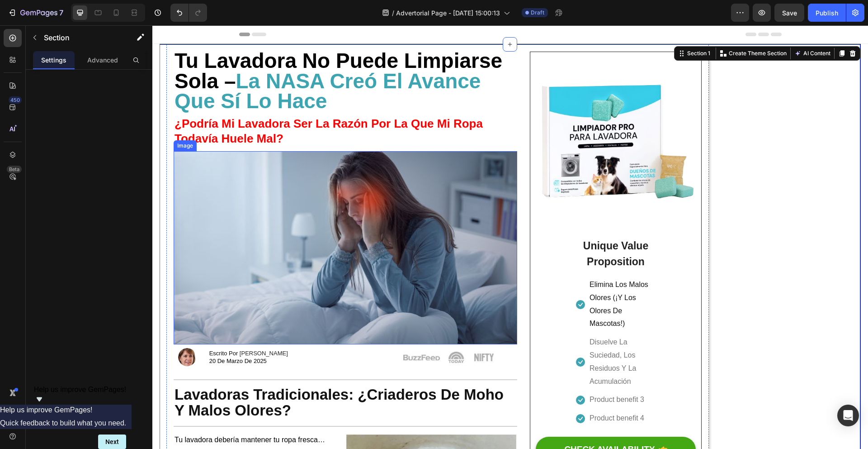
click at [241, 200] on img at bounding box center [346, 247] width 344 height 193
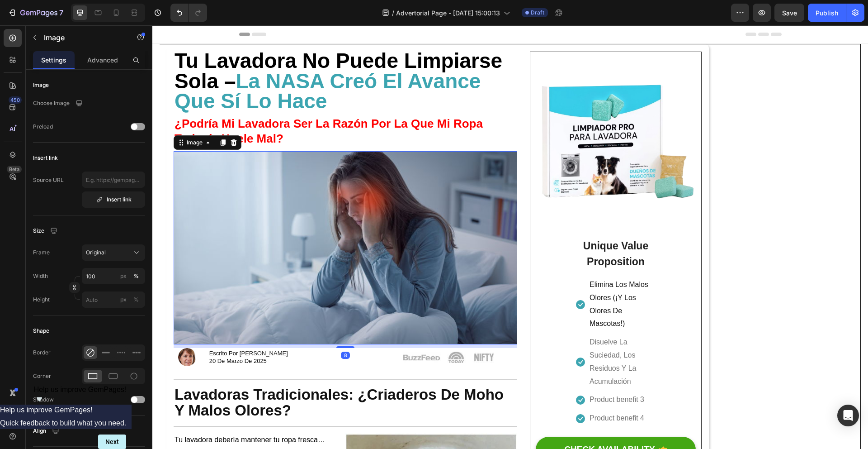
click at [70, 102] on div "Choose Image" at bounding box center [89, 103] width 112 height 16
click at [77, 101] on icon "button" at bounding box center [79, 103] width 6 height 6
click at [141, 130] on div at bounding box center [138, 126] width 14 height 7
click at [142, 128] on span at bounding box center [141, 126] width 6 height 6
click at [131, 182] on input "text" at bounding box center [113, 179] width 63 height 16
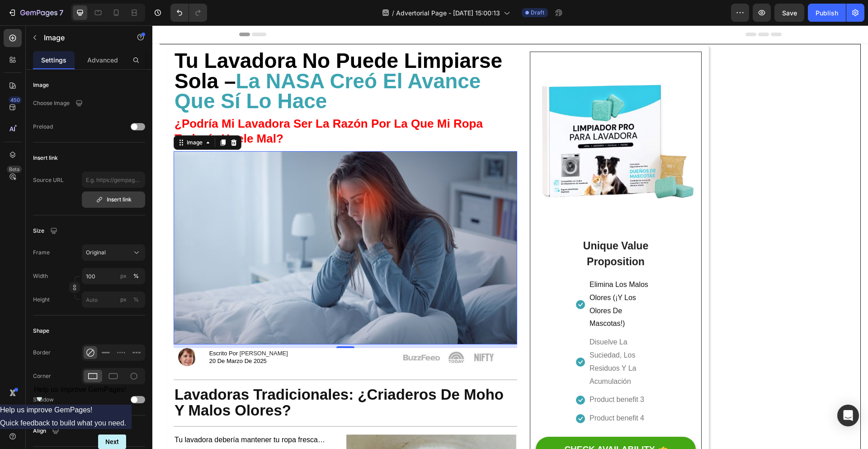
click at [128, 194] on button "Insert link" at bounding box center [113, 199] width 63 height 16
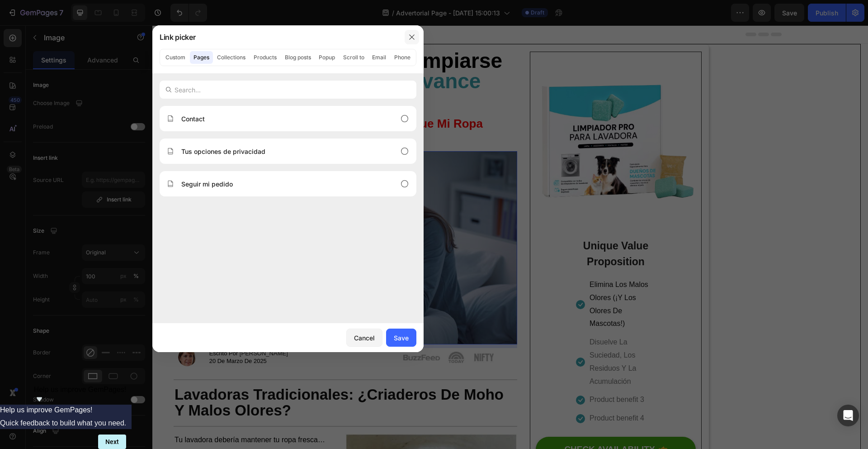
click at [412, 34] on icon "button" at bounding box center [411, 36] width 7 height 7
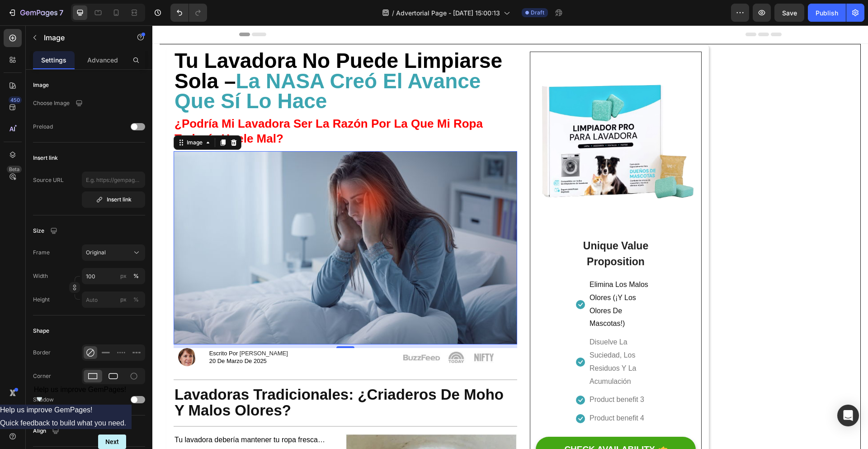
click at [114, 372] on div at bounding box center [113, 375] width 19 height 13
click at [30, 35] on button "button" at bounding box center [35, 37] width 14 height 14
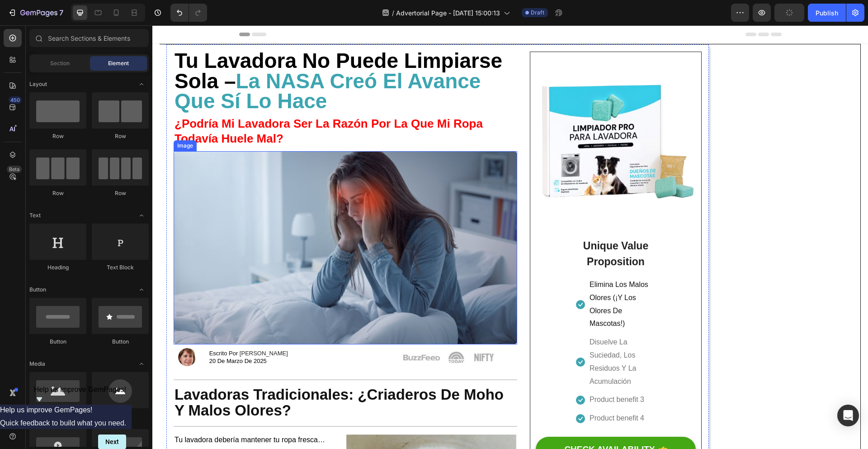
click at [237, 225] on img at bounding box center [346, 247] width 344 height 193
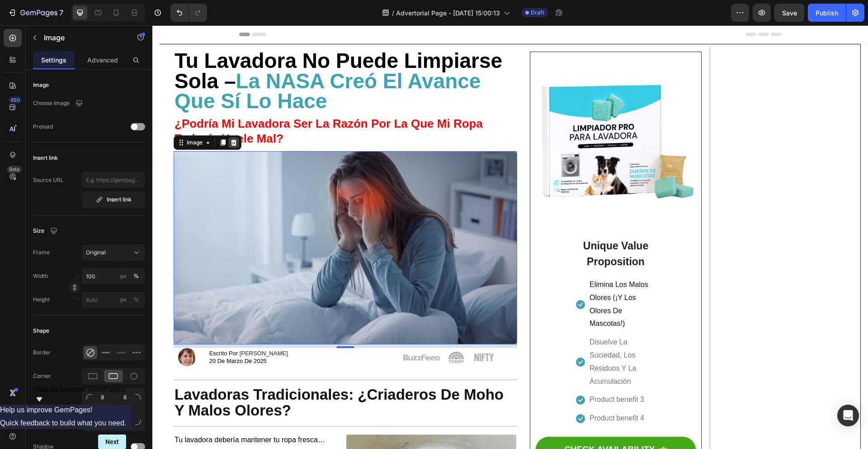
click at [233, 143] on icon at bounding box center [234, 142] width 6 height 6
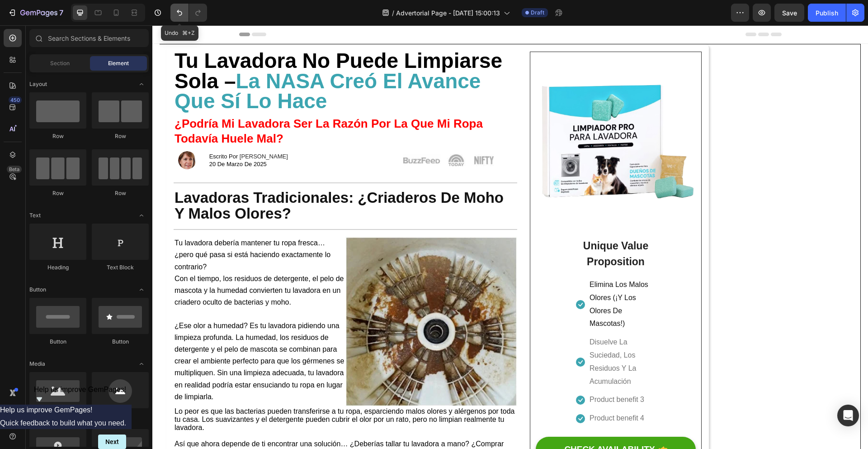
click at [175, 16] on icon "Undo/Redo" at bounding box center [179, 12] width 9 height 9
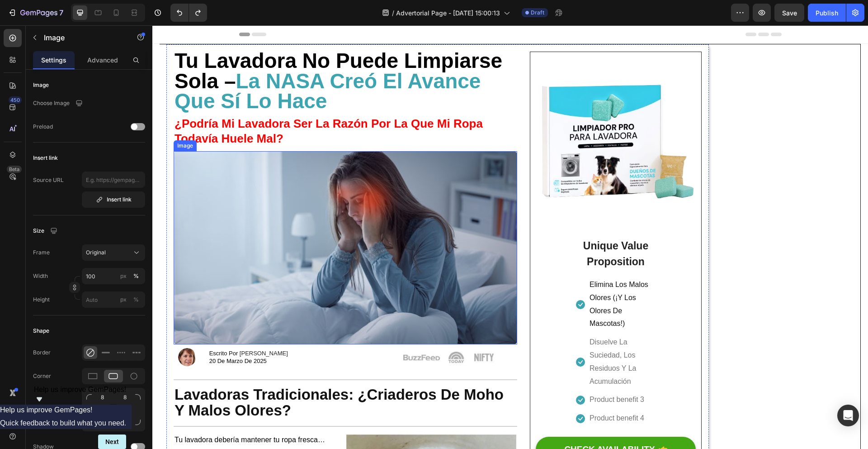
click at [241, 169] on img at bounding box center [346, 247] width 344 height 193
click at [99, 71] on div "Image Choose Image Preload Insert link Source URL Insert link Size Frame Origin…" at bounding box center [89, 371] width 127 height 603
click at [102, 68] on div "Advanced" at bounding box center [103, 60] width 42 height 18
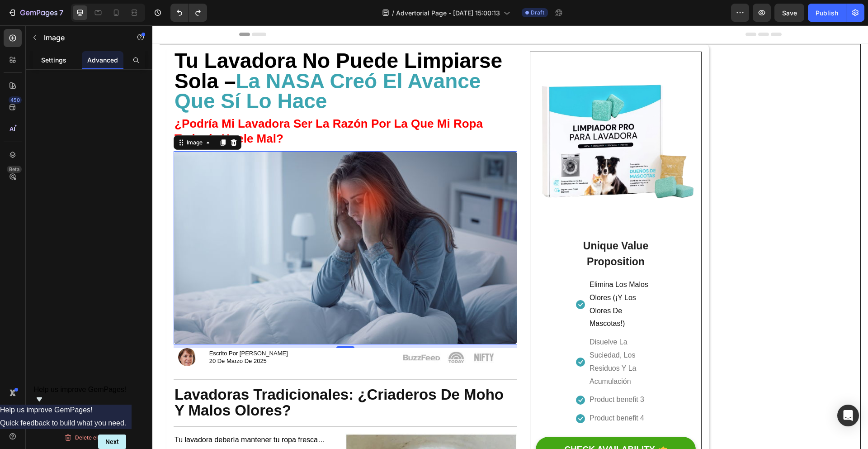
click at [44, 57] on p "Settings" at bounding box center [53, 59] width 25 height 9
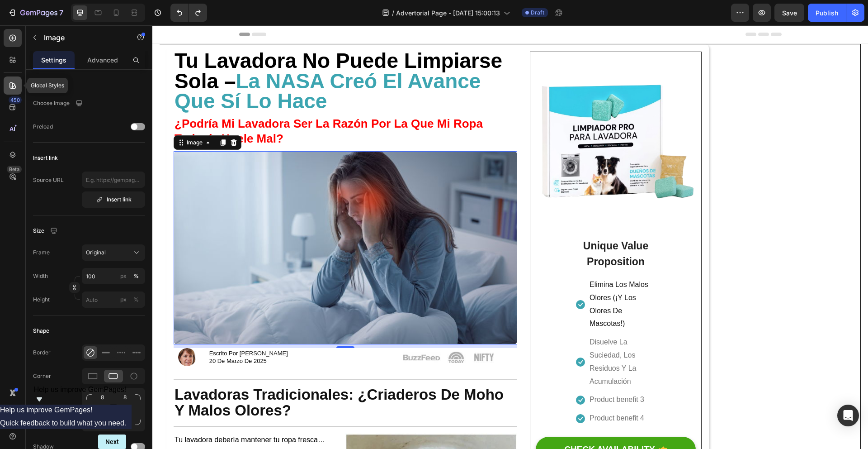
click at [12, 82] on icon at bounding box center [12, 85] width 6 height 6
click at [16, 63] on icon at bounding box center [12, 59] width 9 height 9
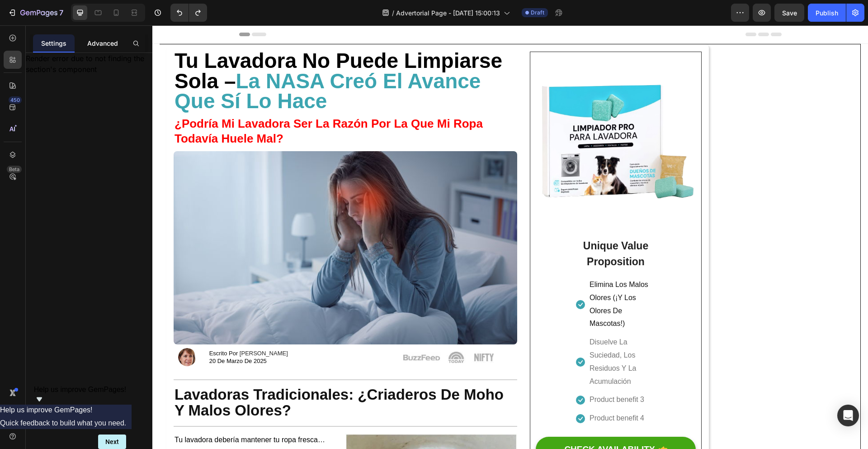
click at [91, 47] on p "Advanced" at bounding box center [102, 42] width 31 height 9
click at [173, 10] on button "Undo/Redo" at bounding box center [179, 13] width 18 height 18
click at [42, 43] on p "Settings" at bounding box center [53, 42] width 25 height 9
click at [418, 125] on strong "¿Podría Mi Lavadora Ser La Razón Por La Que Mi Ropa Todavía Huele Mal?" at bounding box center [329, 131] width 308 height 29
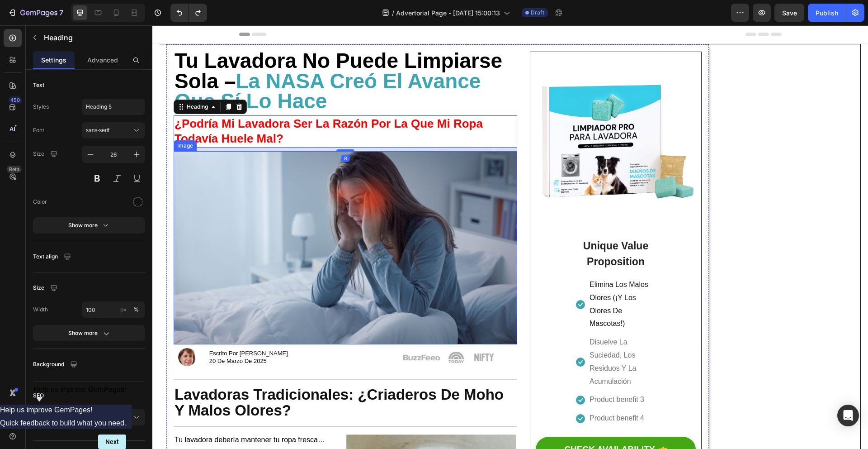
click at [212, 175] on img at bounding box center [346, 247] width 344 height 193
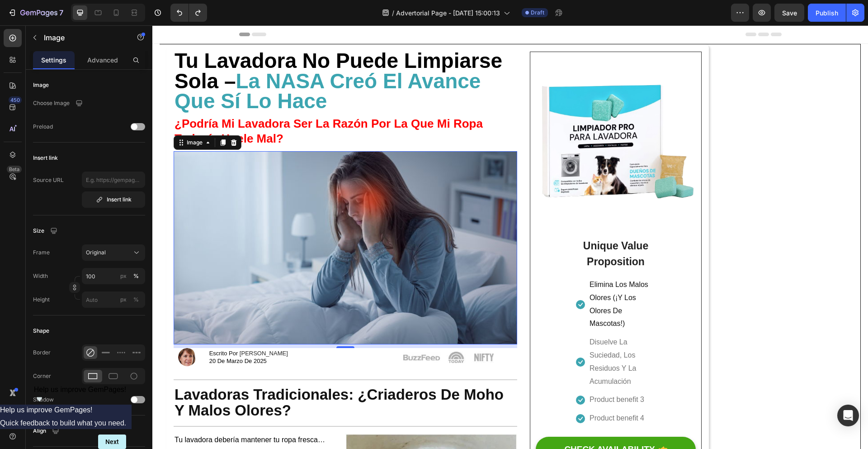
click at [133, 128] on span at bounding box center [134, 126] width 6 height 6
click at [136, 127] on div at bounding box center [138, 126] width 14 height 7
click at [34, 42] on button "button" at bounding box center [35, 37] width 14 height 14
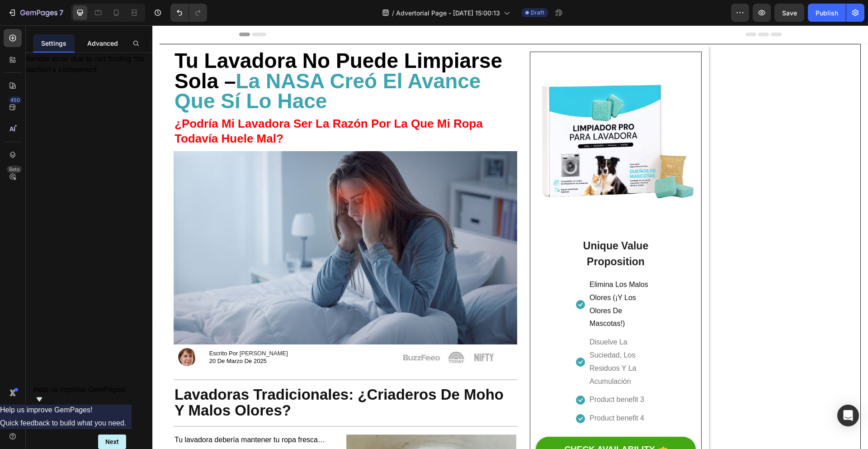
click at [98, 49] on div "Advanced" at bounding box center [103, 43] width 42 height 18
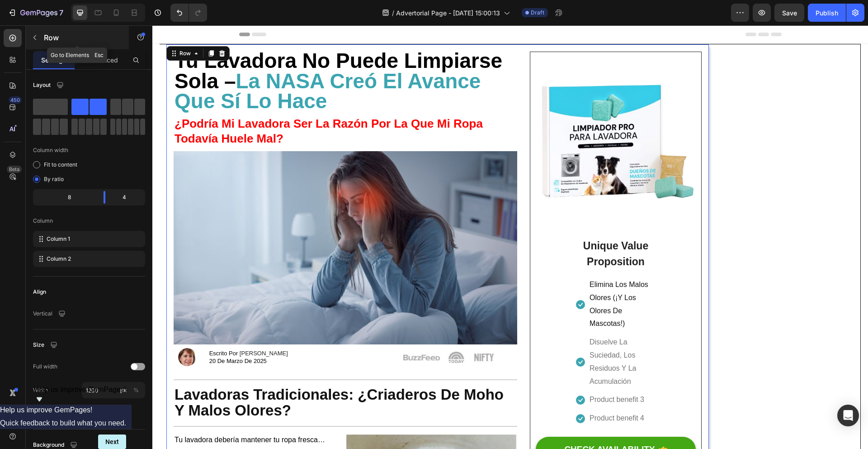
click at [38, 41] on button "button" at bounding box center [35, 37] width 14 height 14
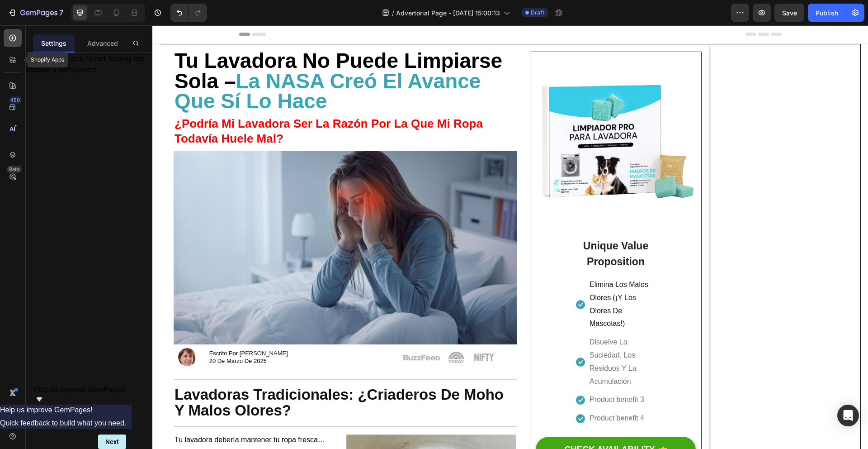
click at [12, 40] on icon at bounding box center [12, 38] width 7 height 7
click at [100, 41] on p "Advanced" at bounding box center [102, 42] width 31 height 9
click at [62, 42] on p "Settings" at bounding box center [53, 42] width 25 height 9
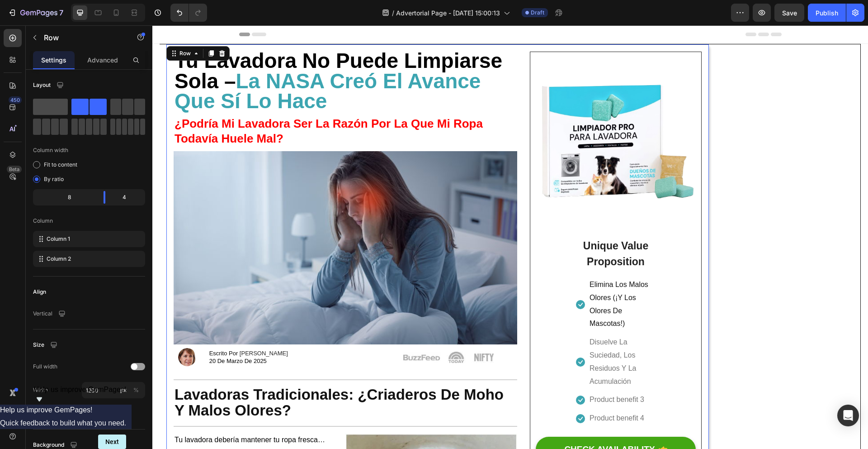
click at [59, 106] on span at bounding box center [50, 107] width 35 height 16
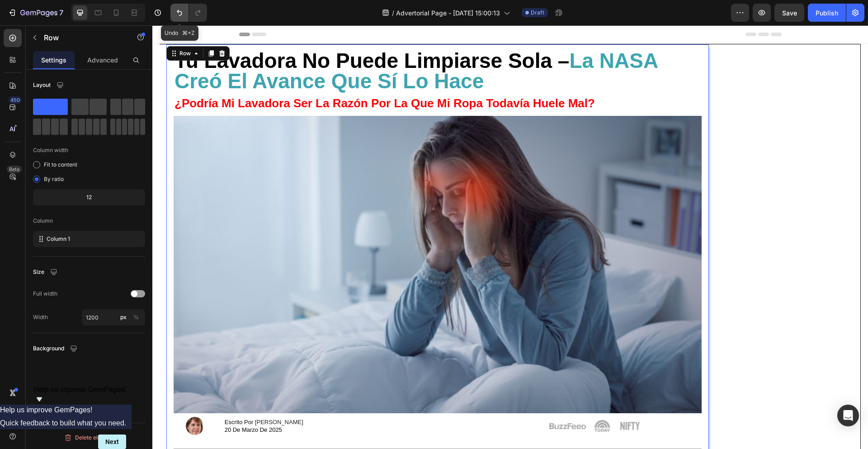
click at [180, 11] on icon "Undo/Redo" at bounding box center [179, 12] width 9 height 9
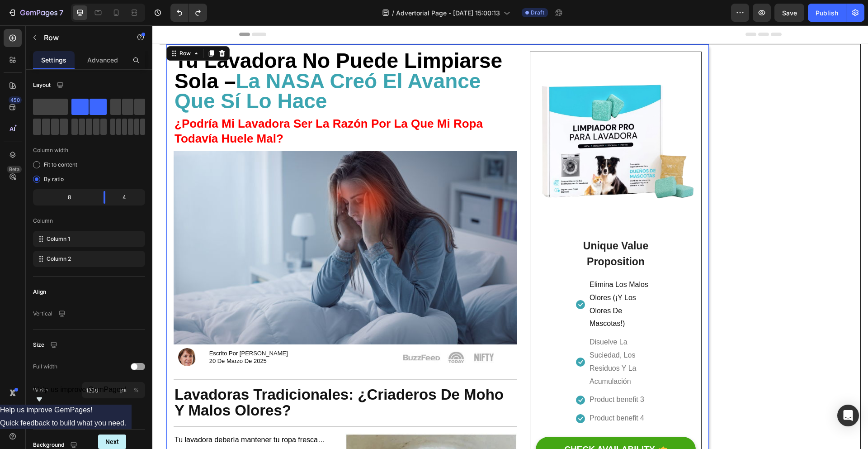
click at [45, 163] on span "Fit to content" at bounding box center [60, 165] width 33 height 8
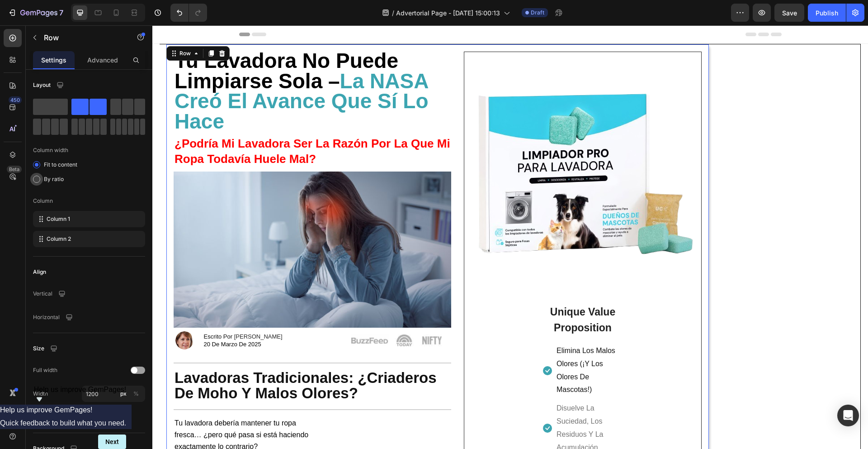
click at [34, 185] on div "Column width Fit to content By ratio Column Column 1 Column 2" at bounding box center [89, 174] width 112 height 150
click at [36, 184] on div "By ratio" at bounding box center [89, 179] width 112 height 13
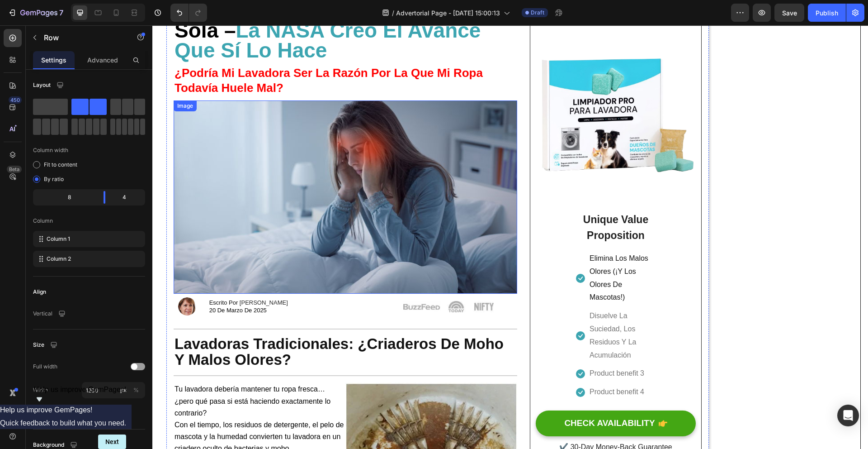
scroll to position [37, 0]
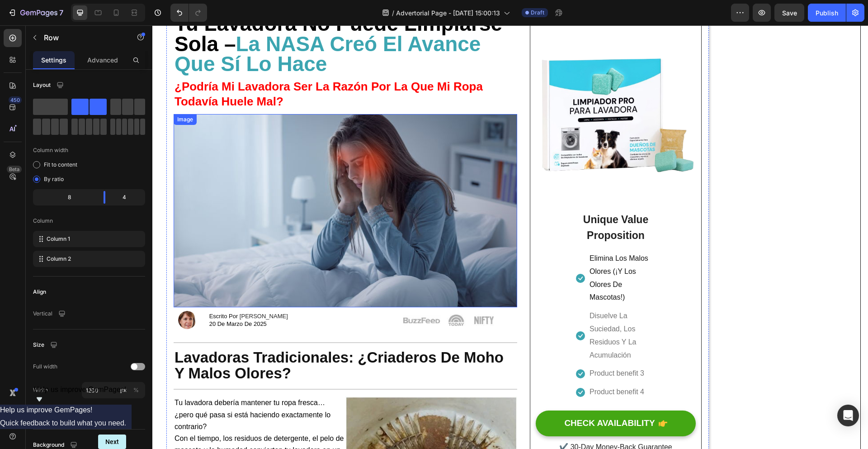
click at [292, 208] on img at bounding box center [346, 210] width 344 height 193
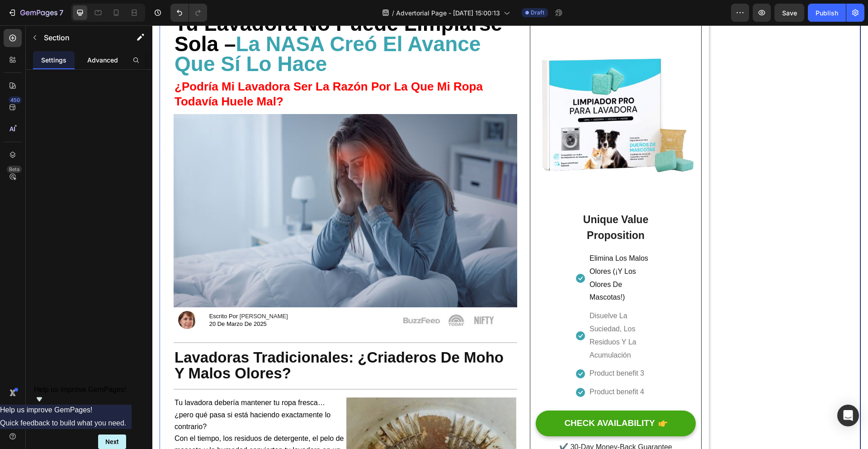
click at [105, 66] on div "Advanced" at bounding box center [103, 60] width 42 height 18
click at [138, 38] on icon "button" at bounding box center [139, 38] width 5 height 5
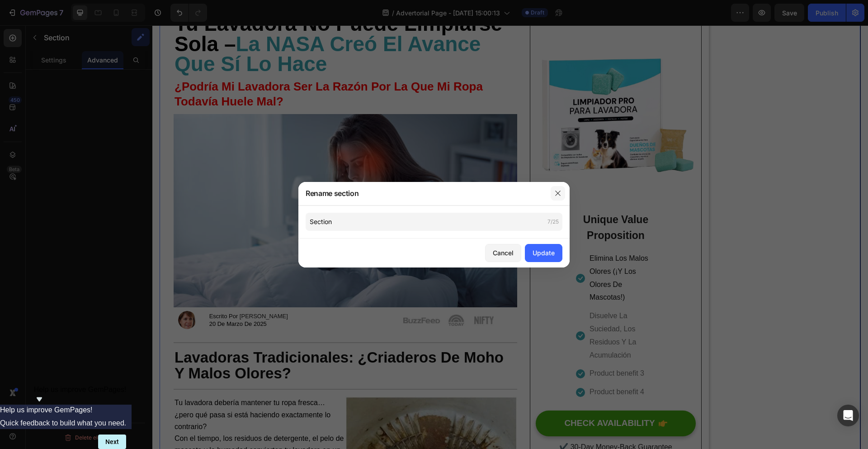
click at [563, 193] on button "button" at bounding box center [558, 193] width 14 height 14
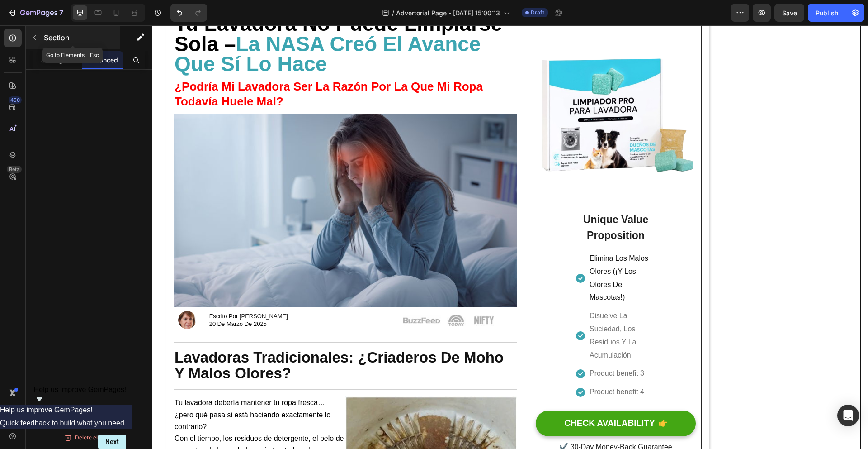
click at [39, 42] on button "button" at bounding box center [35, 37] width 14 height 14
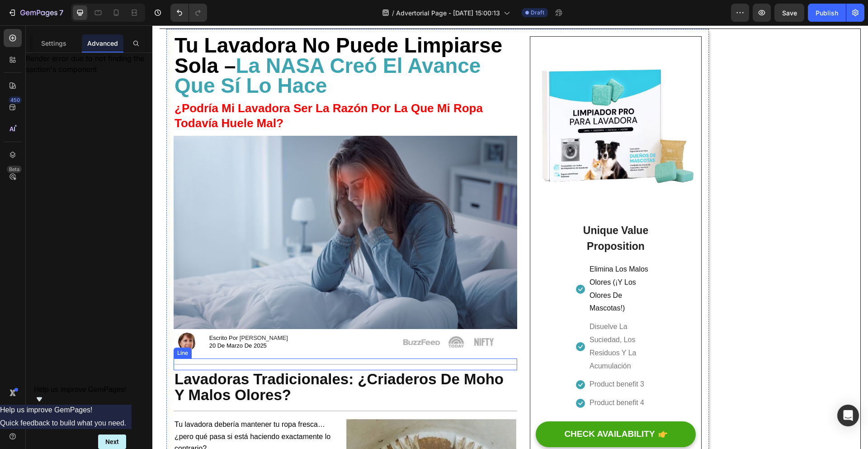
scroll to position [0, 0]
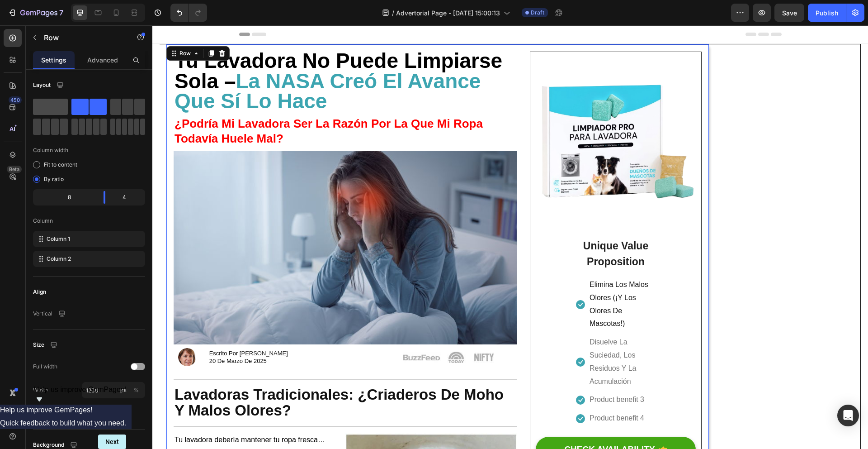
click at [63, 99] on span at bounding box center [50, 107] width 35 height 16
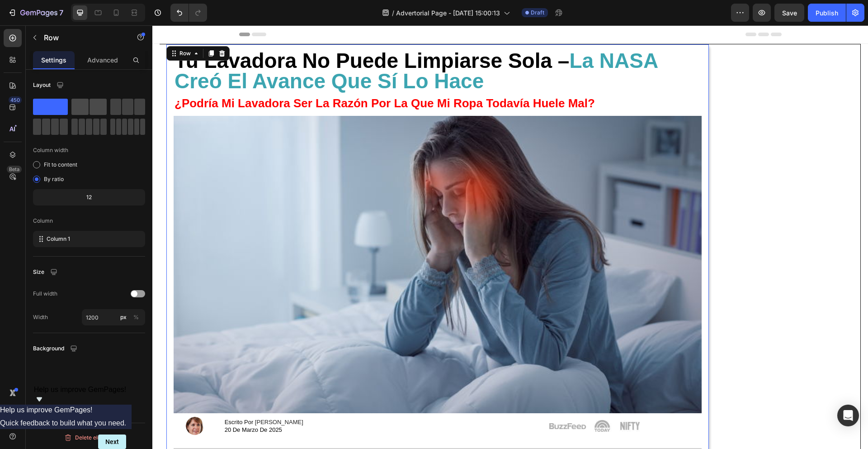
click at [84, 100] on span at bounding box center [79, 107] width 17 height 16
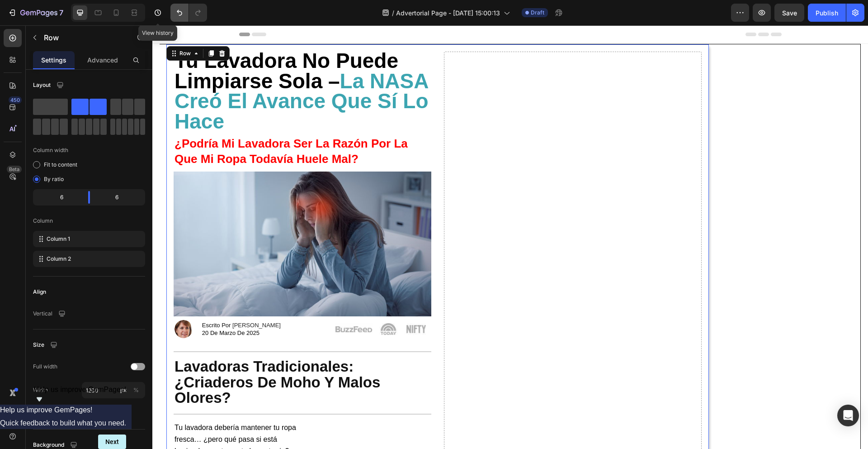
click at [183, 13] on icon "Undo/Redo" at bounding box center [179, 12] width 9 height 9
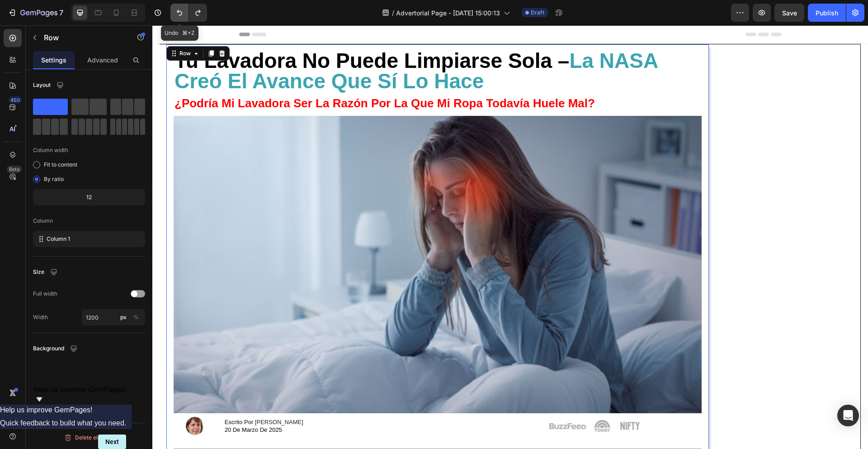
click at [183, 13] on icon "Undo/Redo" at bounding box center [179, 12] width 9 height 9
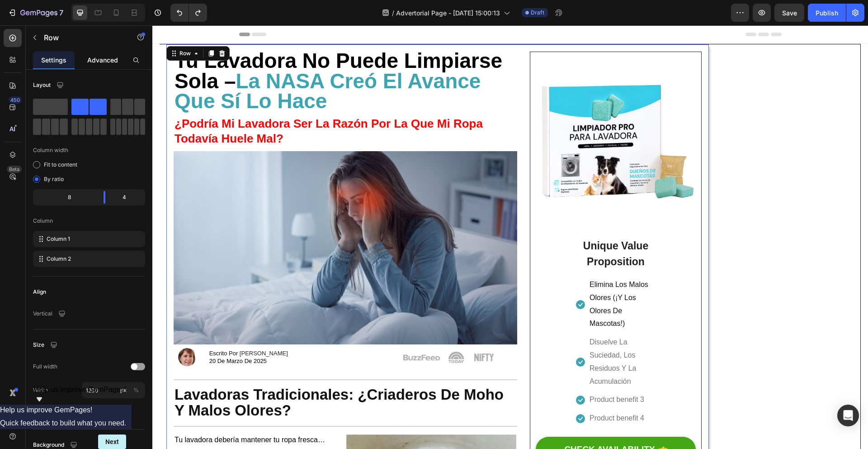
click at [109, 63] on p "Advanced" at bounding box center [102, 59] width 31 height 9
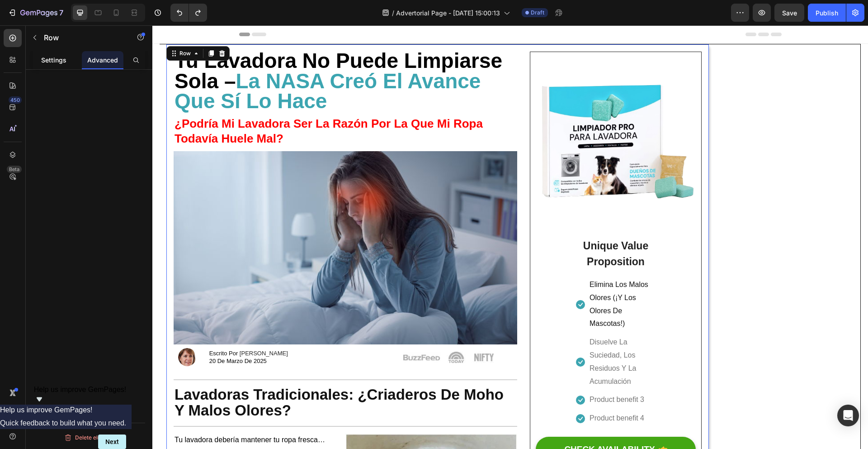
click at [50, 59] on p "Settings" at bounding box center [53, 59] width 25 height 9
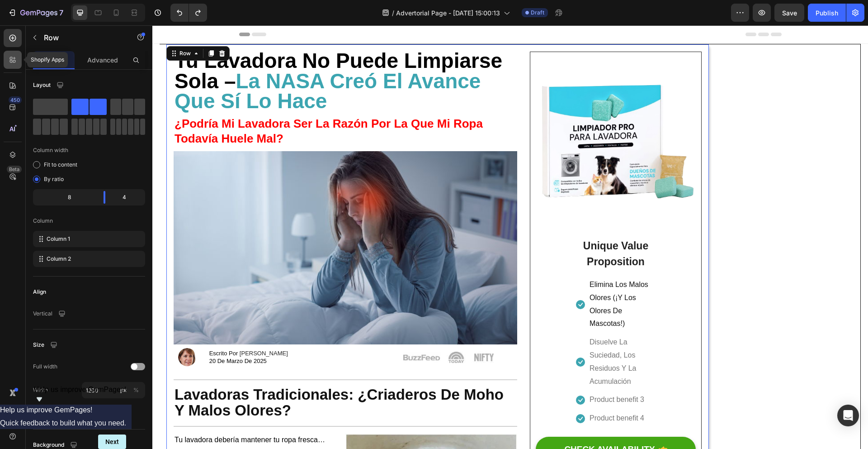
click at [13, 57] on icon at bounding box center [12, 59] width 9 height 9
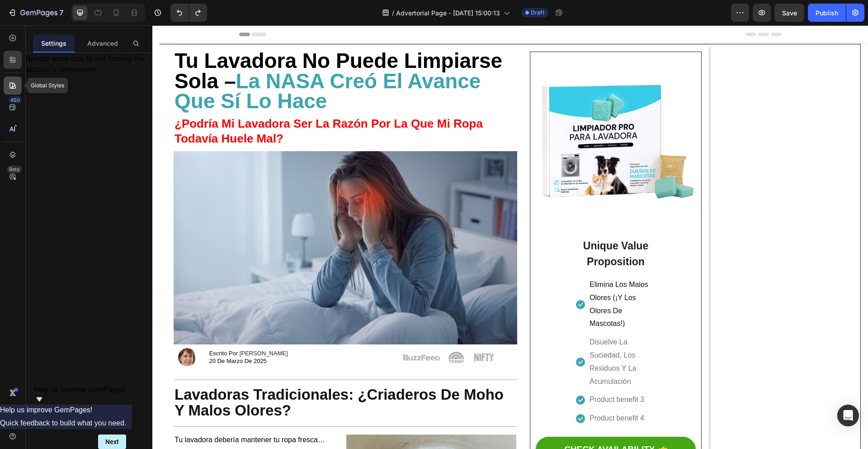
click at [16, 89] on icon at bounding box center [12, 85] width 9 height 9
click at [15, 149] on div at bounding box center [13, 155] width 18 height 18
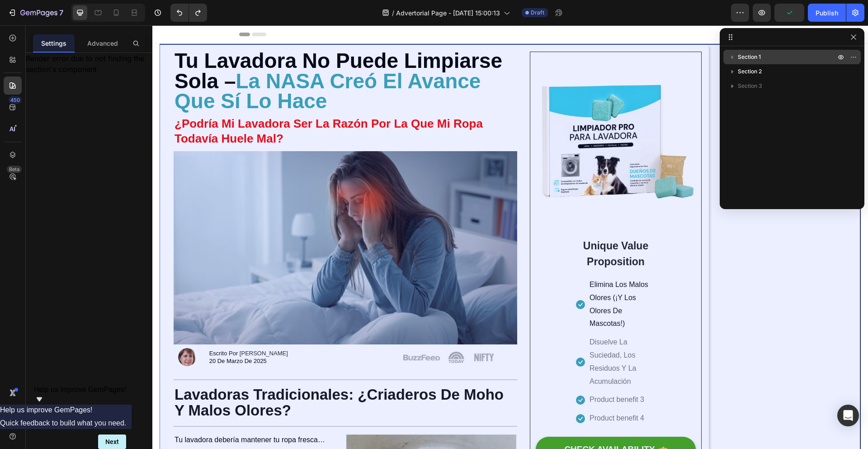
click at [765, 60] on p "Section 1" at bounding box center [787, 56] width 99 height 9
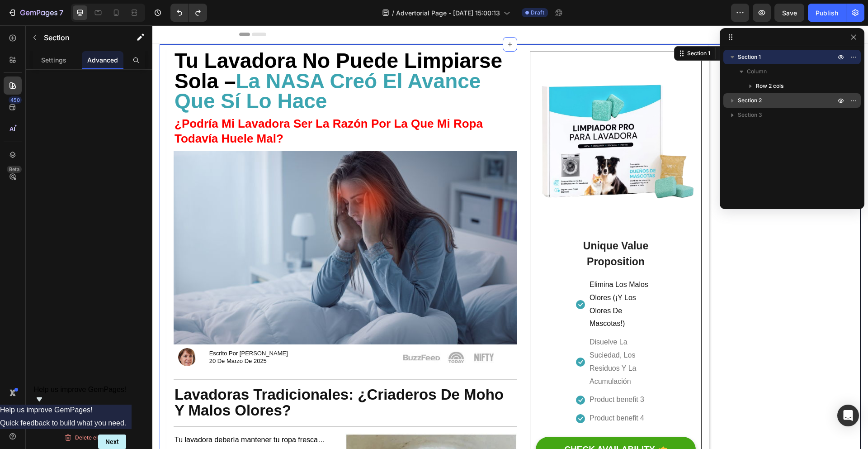
click at [782, 100] on p "Section 2" at bounding box center [787, 100] width 99 height 9
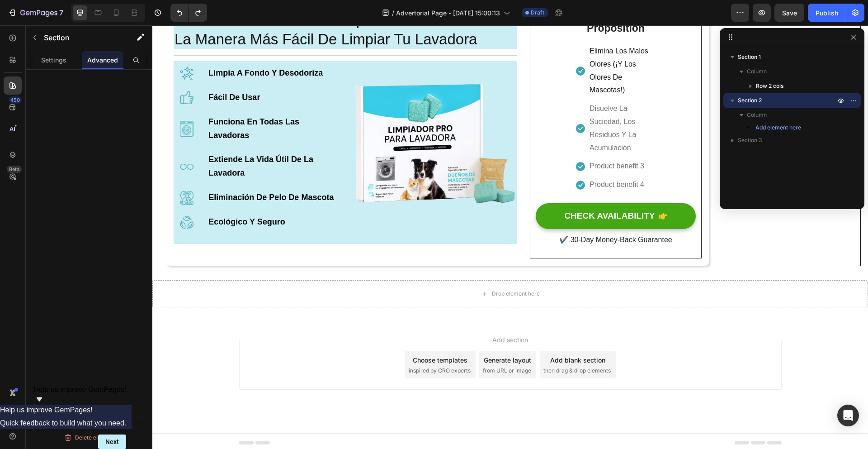
scroll to position [1057, 0]
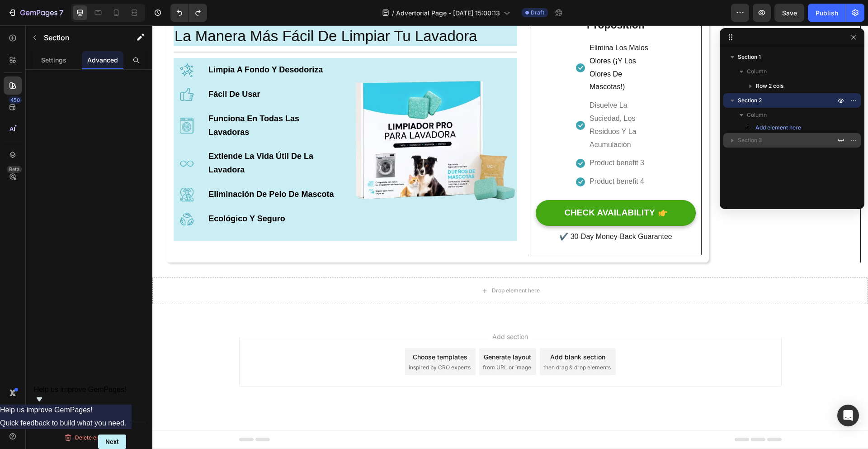
click at [762, 140] on p "Section 3" at bounding box center [787, 140] width 99 height 9
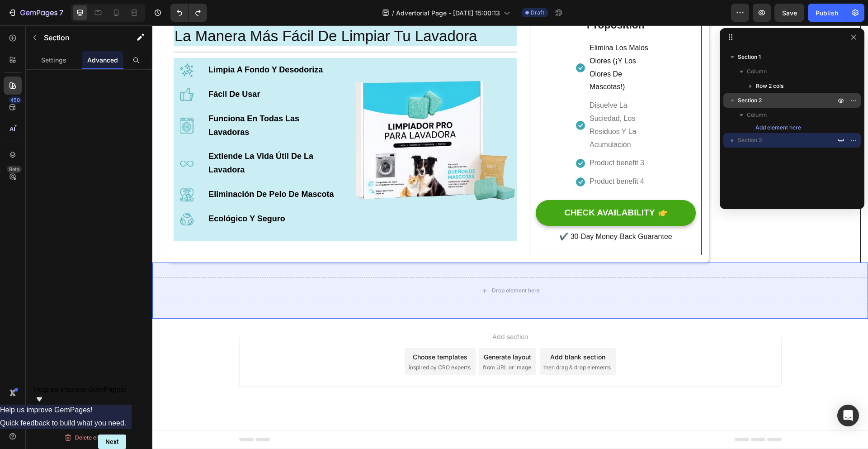
click at [762, 102] on span "Section 2" at bounding box center [750, 100] width 24 height 9
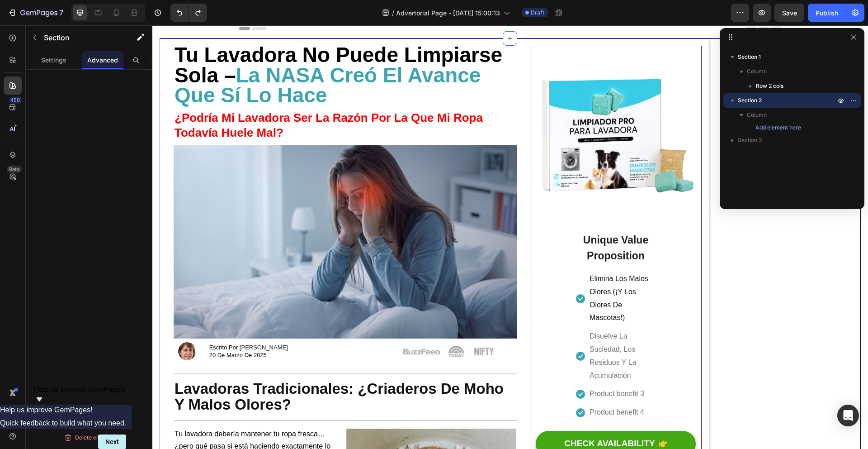
scroll to position [0, 0]
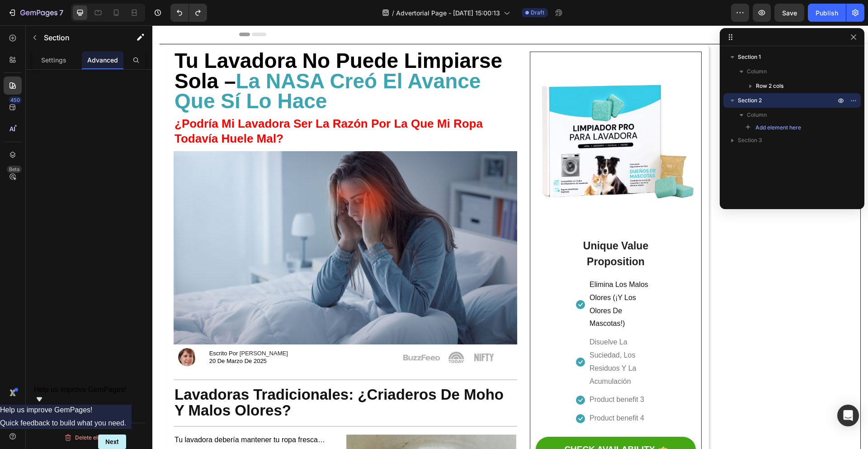
click at [654, 9] on div "/ Advertorial Page - Sep 24, 15:00:13 Draft" at bounding box center [472, 13] width 517 height 18
click at [854, 38] on icon "button" at bounding box center [853, 36] width 5 height 5
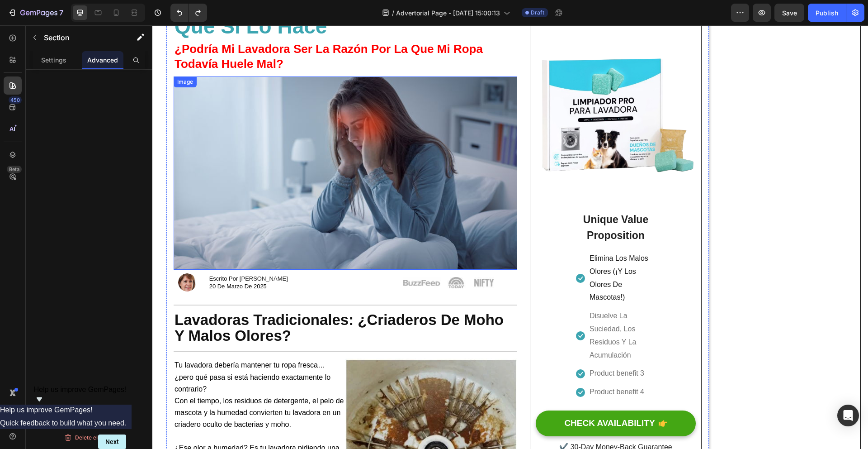
scroll to position [68, 0]
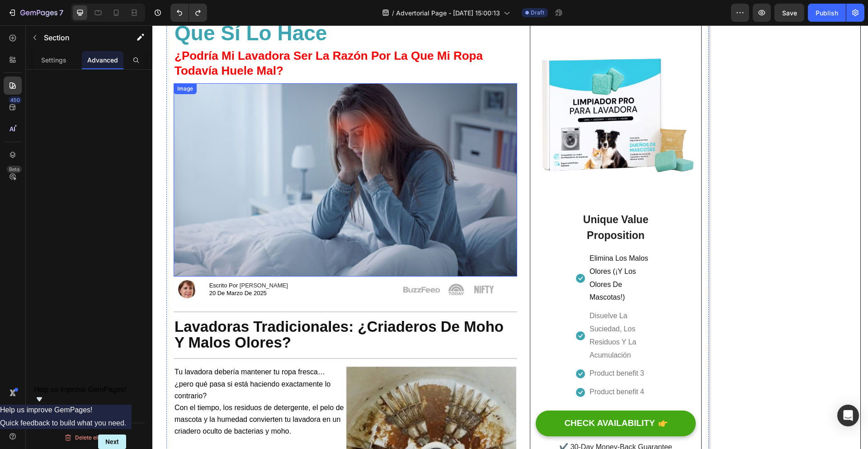
click at [276, 173] on img at bounding box center [346, 179] width 344 height 193
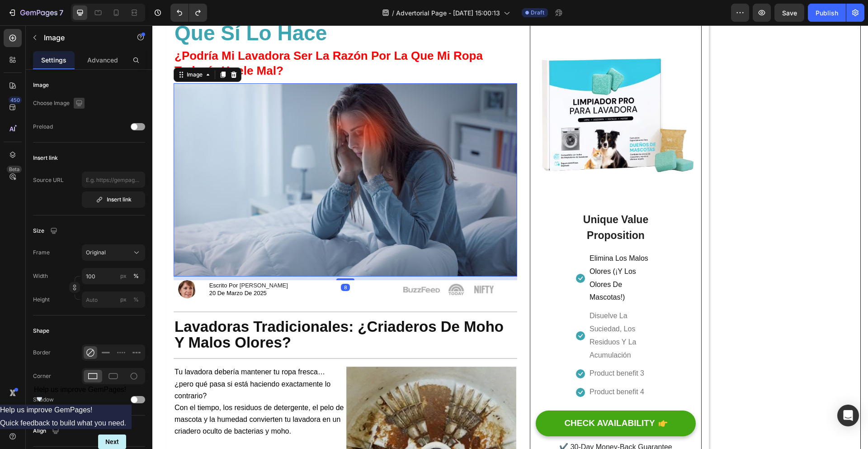
click at [76, 102] on icon "button" at bounding box center [79, 103] width 9 height 9
click at [82, 147] on icon "button" at bounding box center [80, 150] width 9 height 9
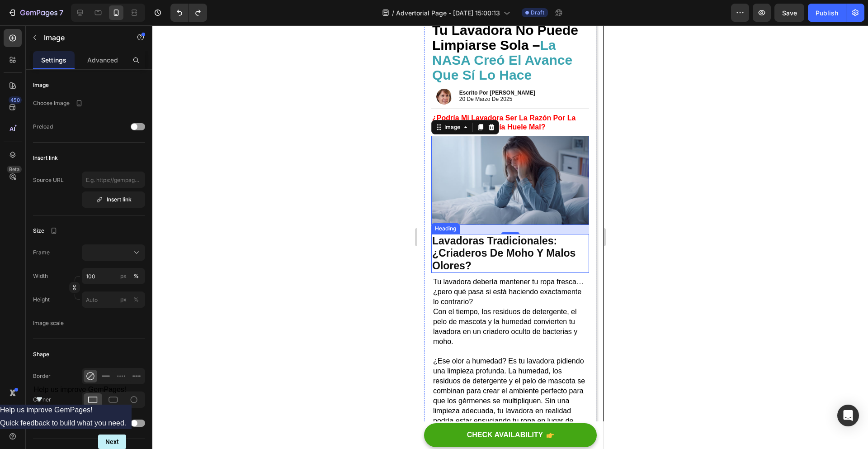
scroll to position [0, 0]
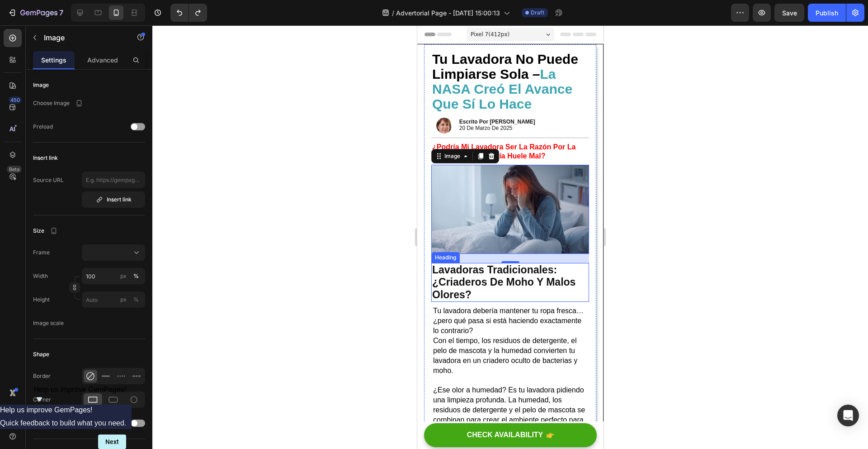
click at [507, 232] on img at bounding box center [510, 209] width 158 height 89
click at [118, 181] on input "text" at bounding box center [113, 179] width 63 height 16
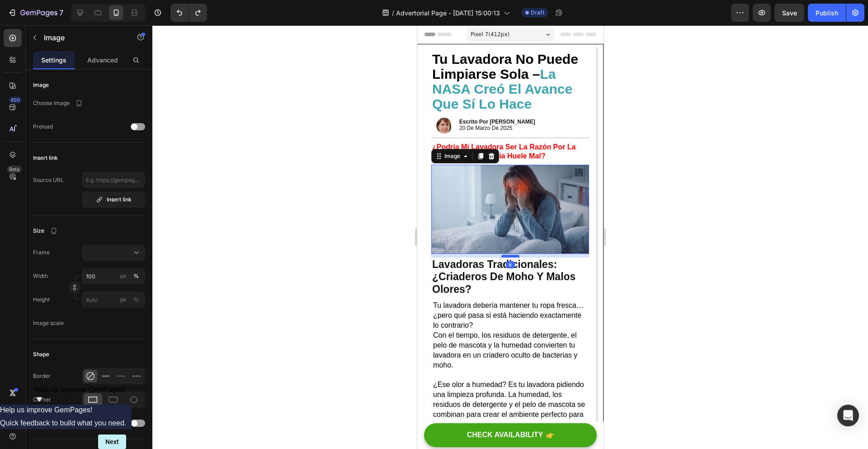
drag, startPoint x: 514, startPoint y: 259, endPoint x: 515, endPoint y: 253, distance: 5.4
click at [515, 255] on div at bounding box center [510, 256] width 18 height 3
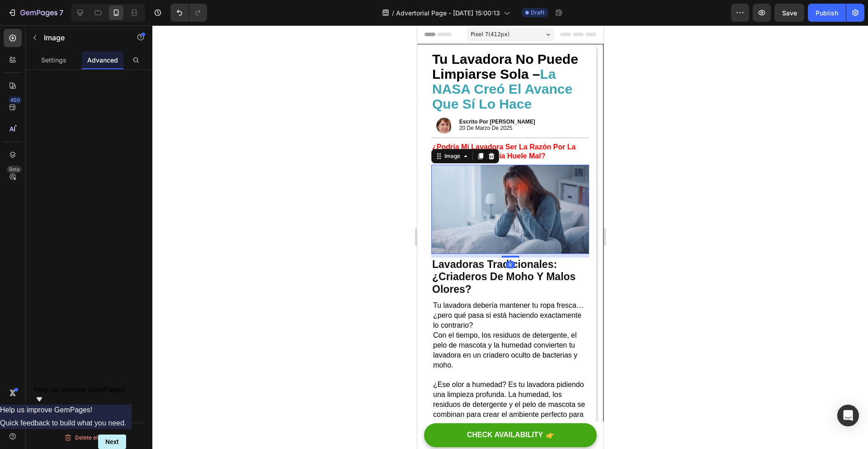
click at [657, 245] on div at bounding box center [510, 236] width 716 height 423
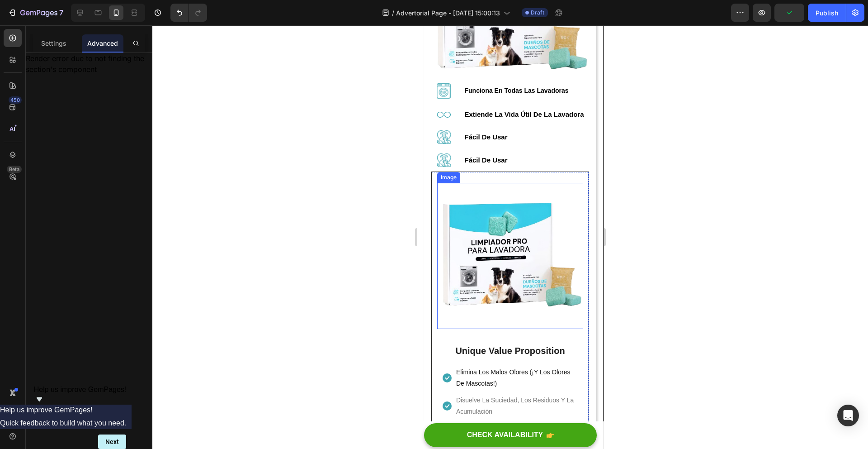
scroll to position [1167, 0]
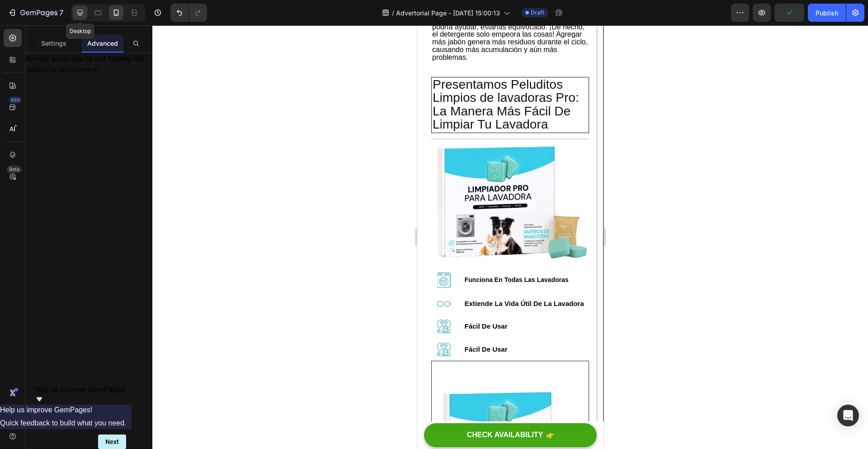
click at [83, 13] on icon at bounding box center [80, 12] width 9 height 9
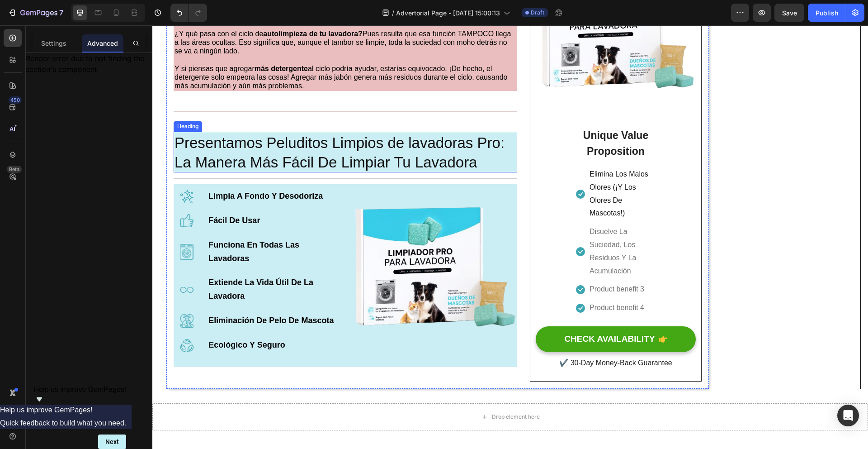
scroll to position [904, 0]
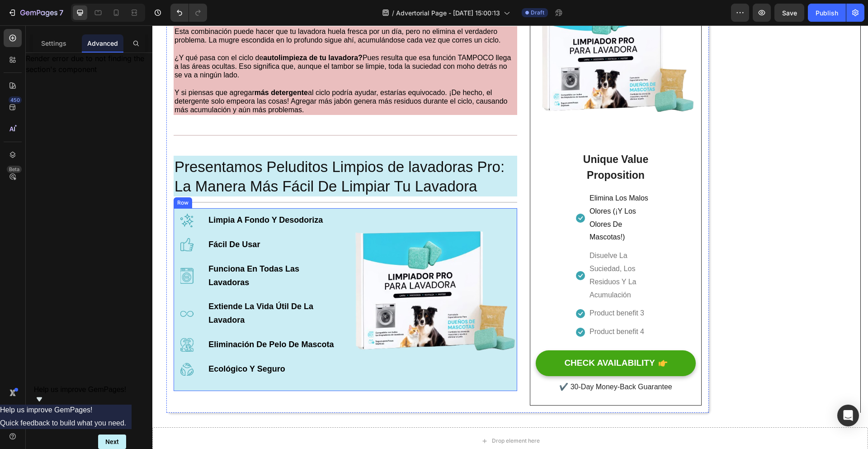
click at [347, 346] on div "Image Limpia A Fondo Y Desodoriza Text Block Row Image Fácil De Usar Text Block…" at bounding box center [346, 299] width 344 height 183
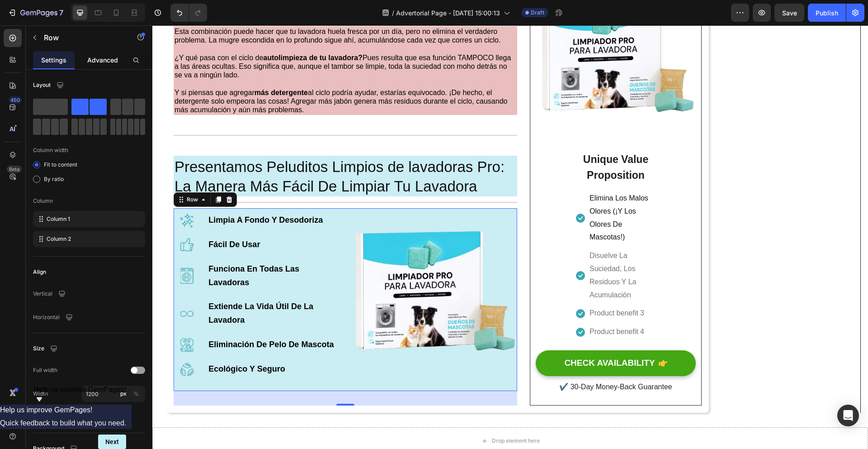
click at [90, 62] on p "Advanced" at bounding box center [102, 59] width 31 height 9
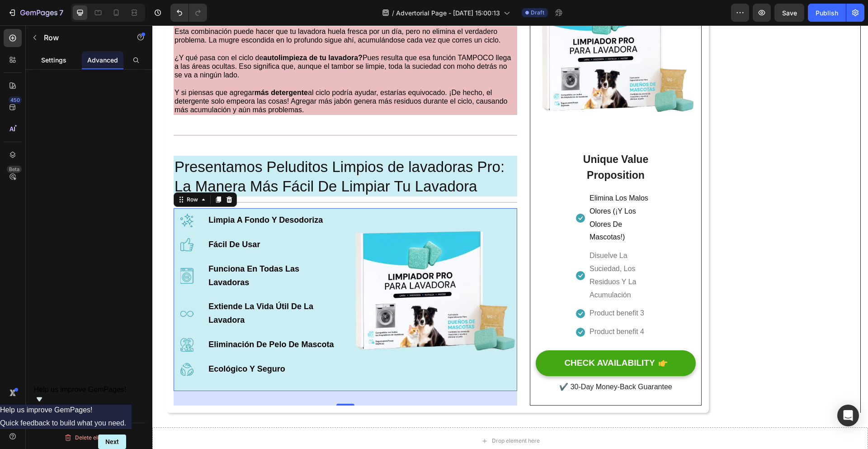
click at [45, 54] on div "Settings" at bounding box center [54, 60] width 42 height 18
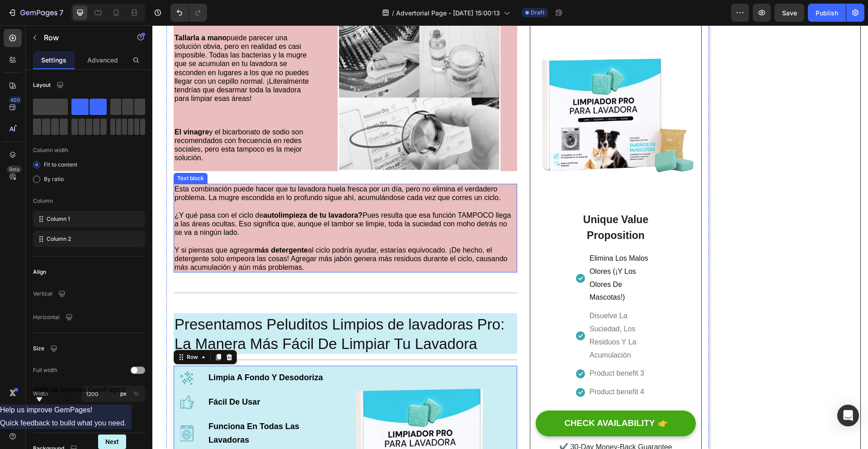
scroll to position [1057, 0]
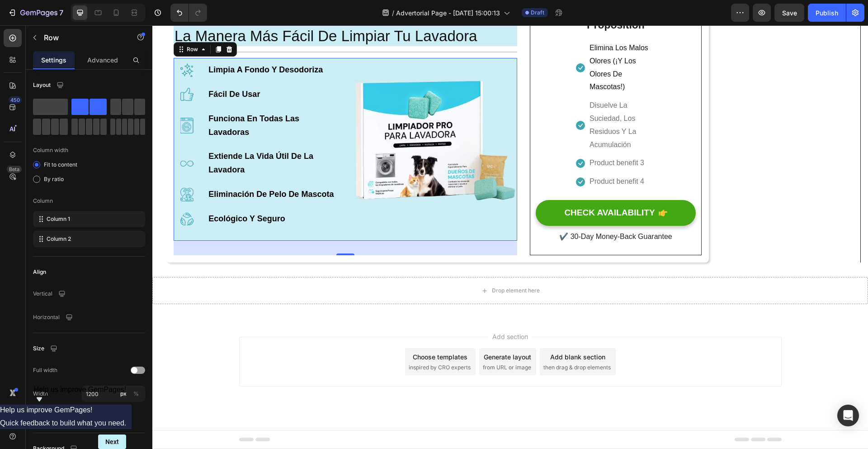
click at [331, 215] on p "Ecológico Y Seguro" at bounding box center [274, 219] width 133 height 14
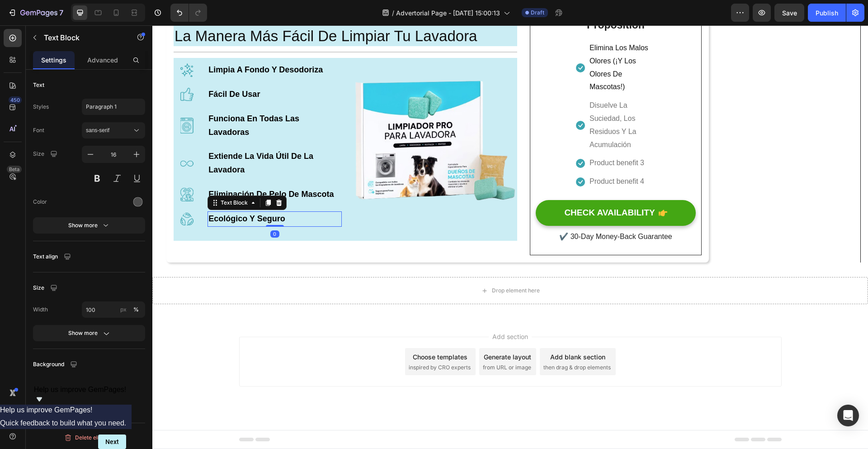
click at [368, 214] on img at bounding box center [433, 142] width 168 height 168
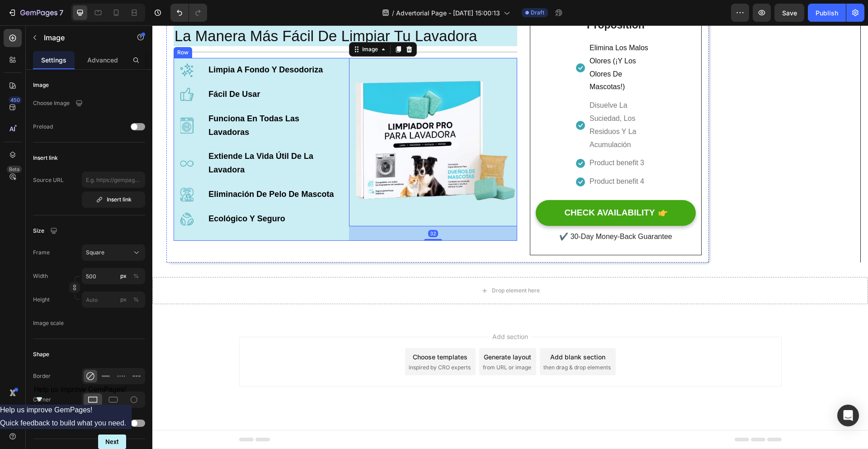
click at [189, 230] on div "Image Limpia A Fondo Y Desodoriza Text Block Row Image Fácil De Usar Text Block…" at bounding box center [258, 149] width 168 height 183
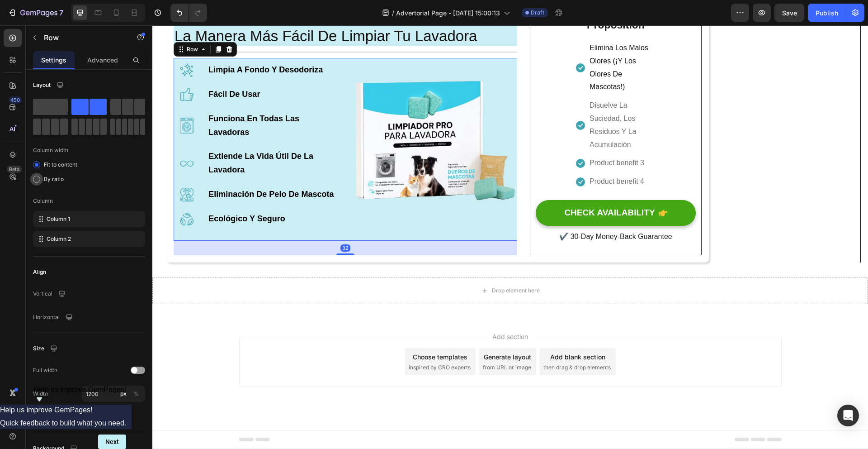
click at [41, 180] on div "By ratio" at bounding box center [89, 179] width 112 height 13
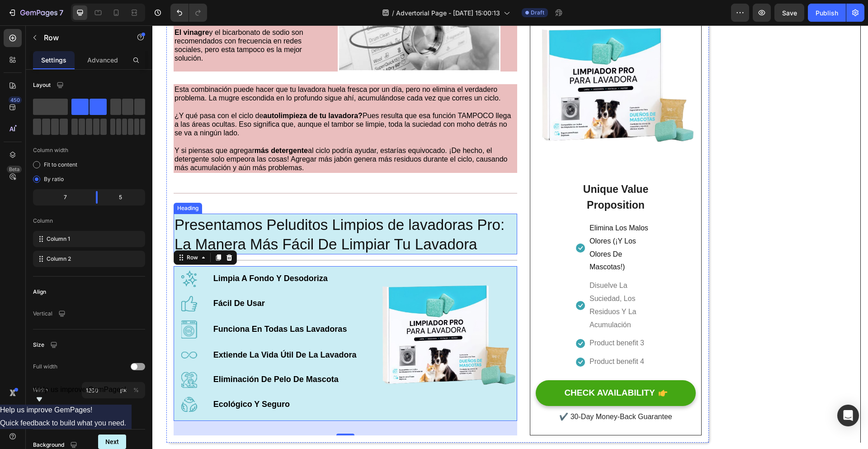
scroll to position [829, 0]
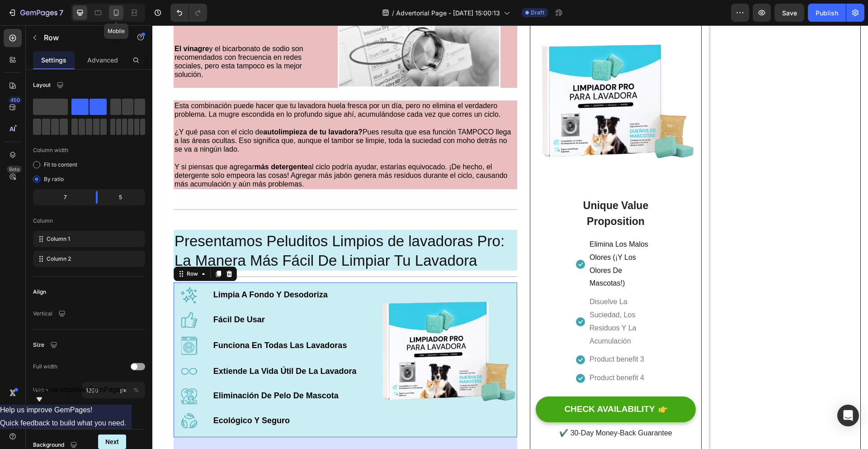
click at [119, 16] on icon at bounding box center [116, 12] width 9 height 9
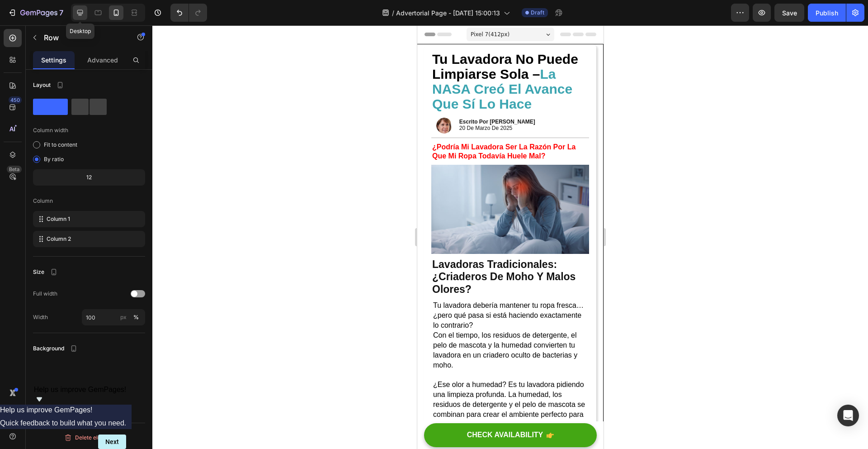
click at [82, 13] on icon at bounding box center [80, 12] width 9 height 9
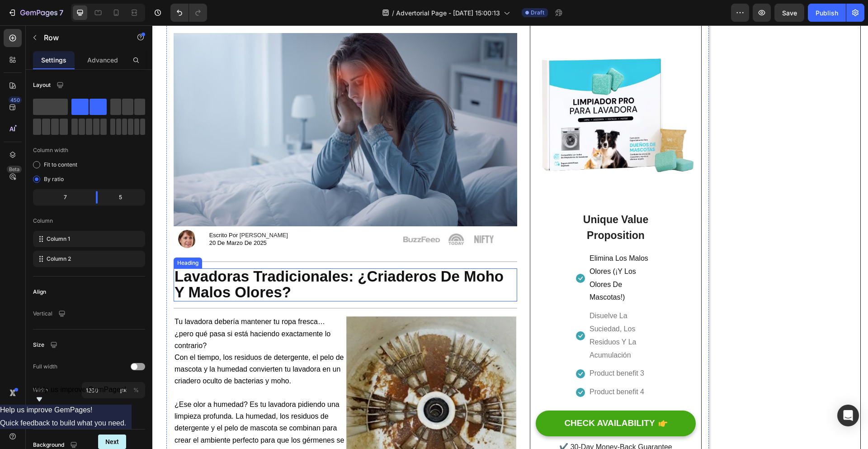
scroll to position [107, 0]
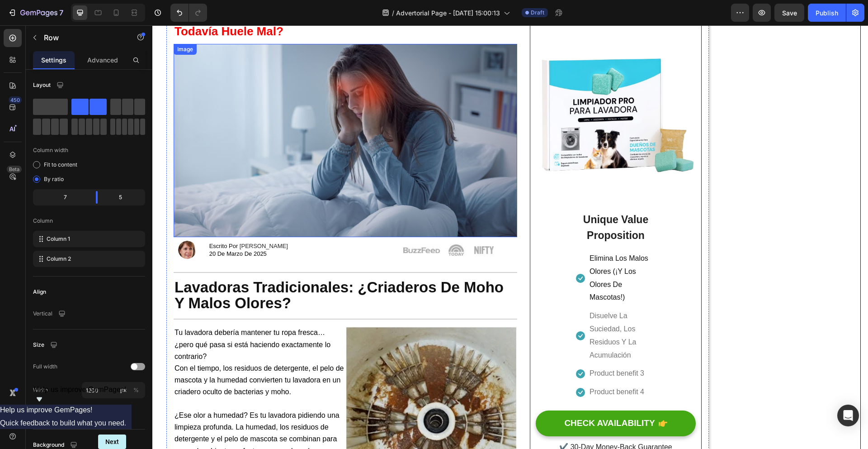
click at [355, 167] on img at bounding box center [346, 140] width 344 height 193
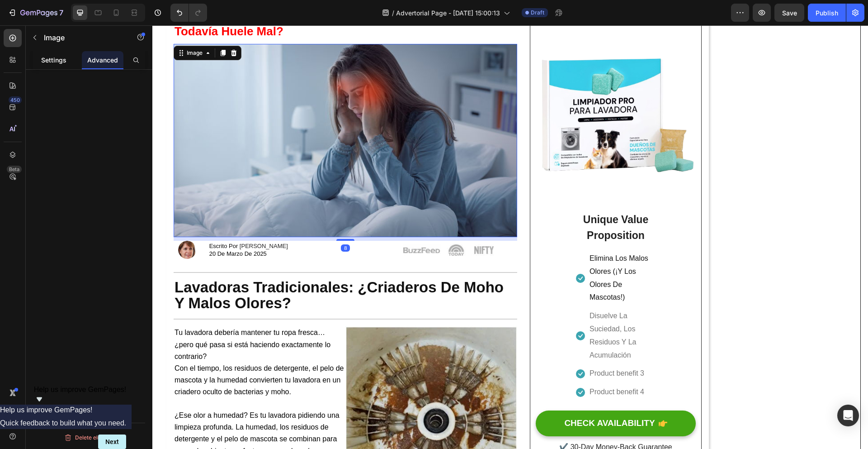
click at [59, 60] on p "Settings" at bounding box center [53, 59] width 25 height 9
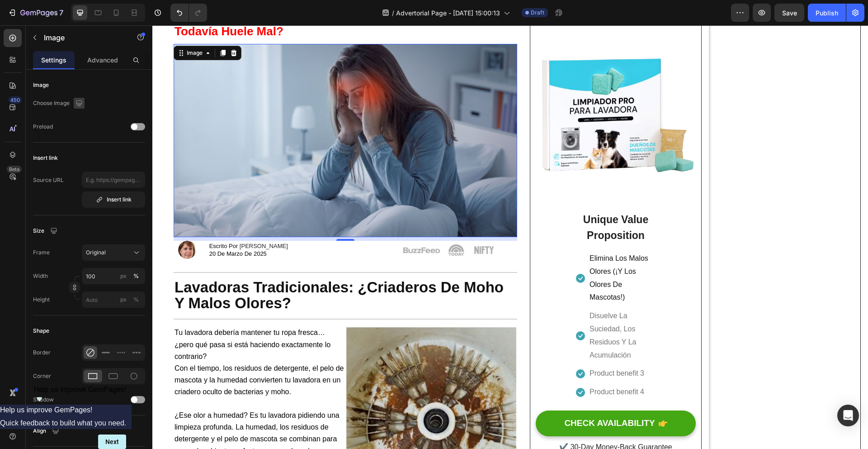
click at [82, 102] on icon "button" at bounding box center [79, 103] width 6 height 6
click at [219, 53] on icon at bounding box center [222, 52] width 7 height 7
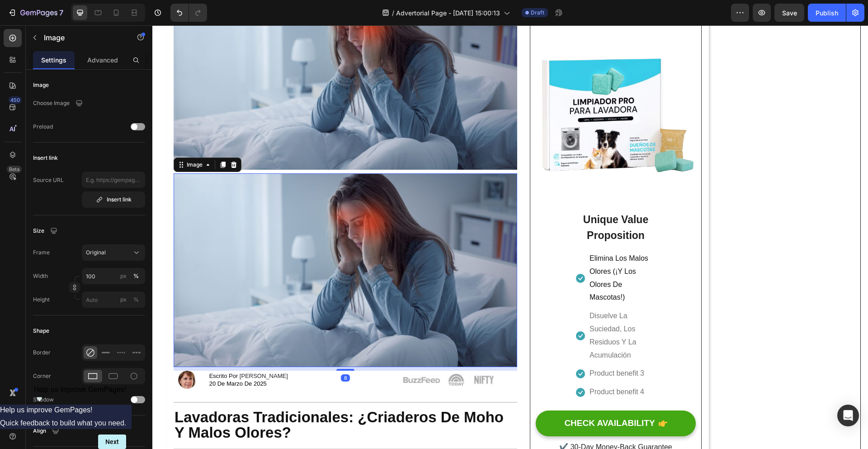
scroll to position [183, 0]
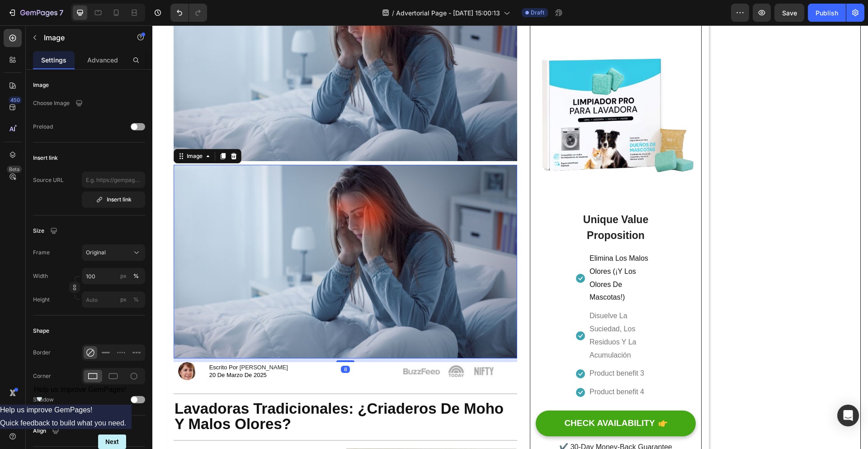
click at [299, 248] on img at bounding box center [346, 261] width 344 height 193
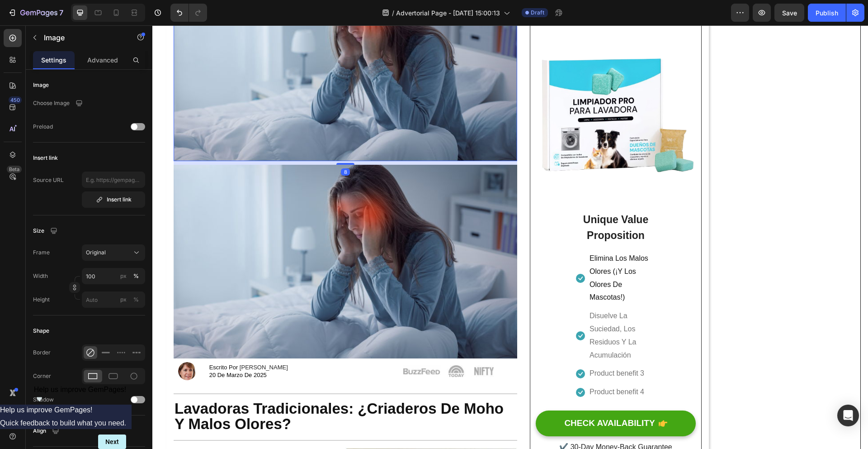
click at [323, 148] on img at bounding box center [346, 64] width 344 height 193
click at [287, 213] on img at bounding box center [346, 261] width 344 height 193
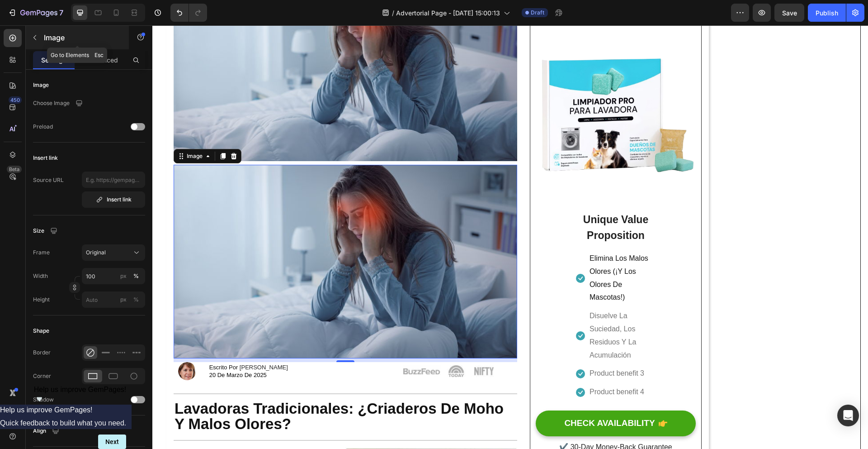
click at [28, 38] on button "button" at bounding box center [35, 37] width 14 height 14
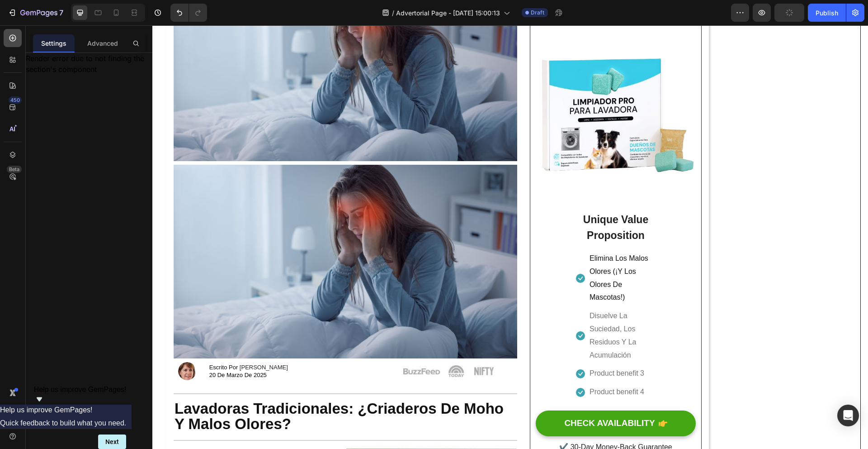
click at [7, 36] on div at bounding box center [13, 38] width 18 height 18
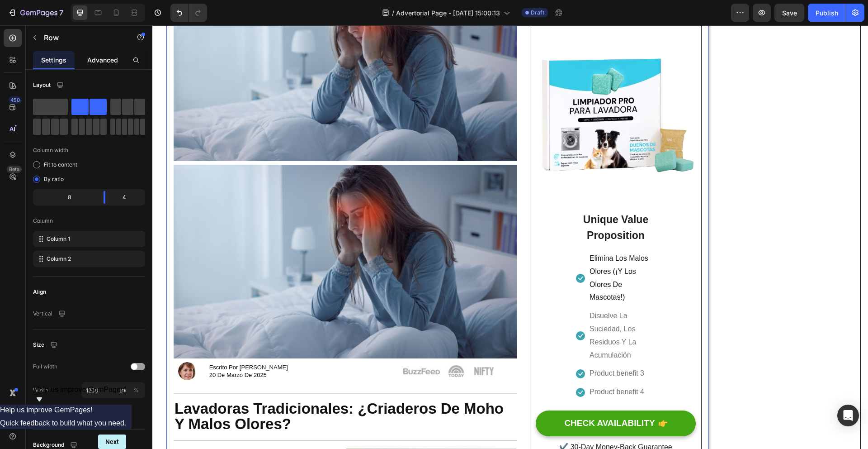
click at [102, 64] on p "Advanced" at bounding box center [102, 59] width 31 height 9
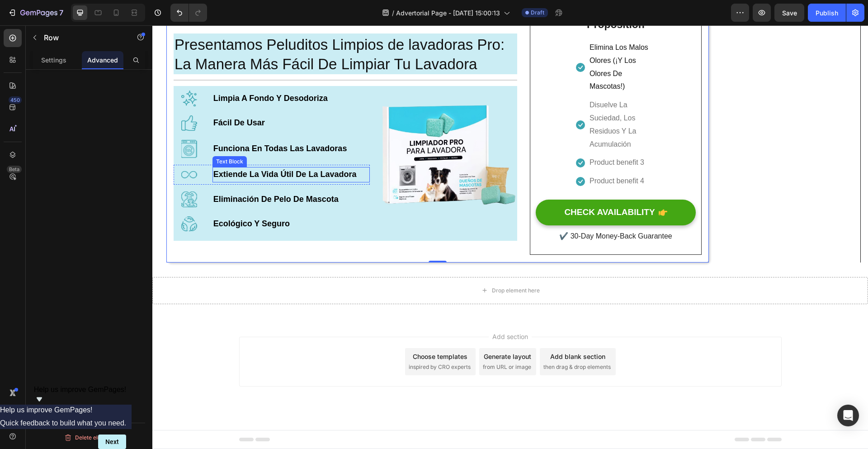
scroll to position [1226, 0]
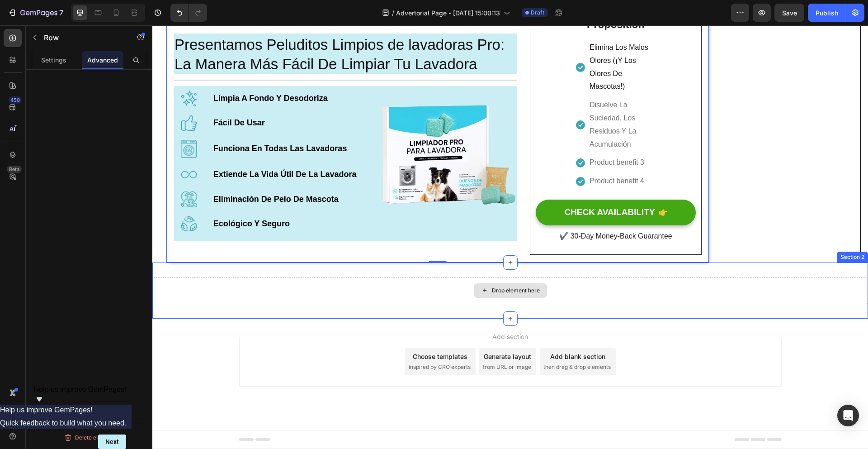
click at [426, 281] on div "Drop element here" at bounding box center [510, 290] width 716 height 27
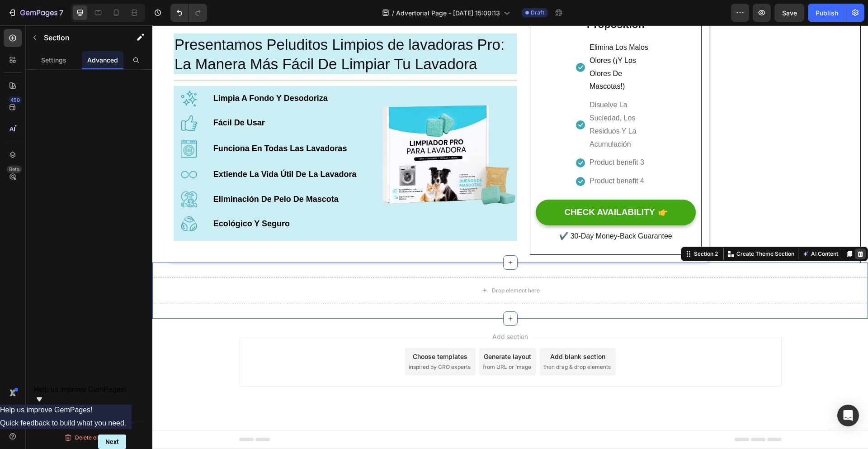
click at [857, 253] on icon at bounding box center [860, 253] width 7 height 7
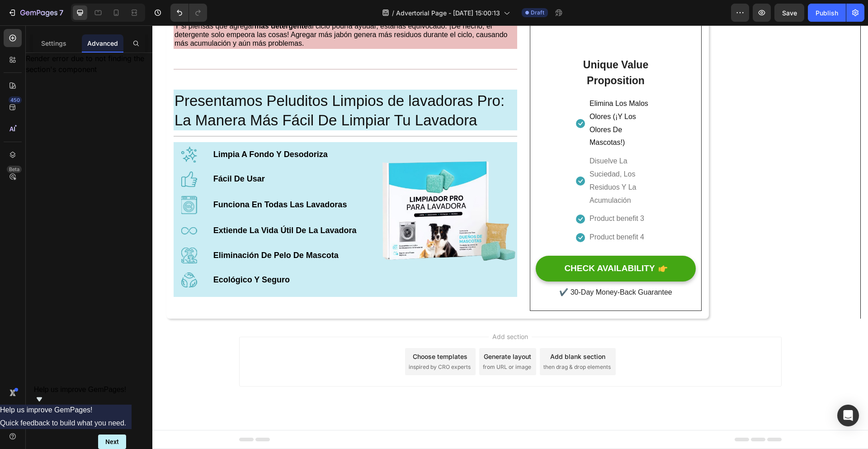
scroll to position [1170, 0]
click at [509, 339] on span "Add section" at bounding box center [510, 335] width 43 height 9
click at [508, 336] on span "Add section" at bounding box center [510, 335] width 43 height 9
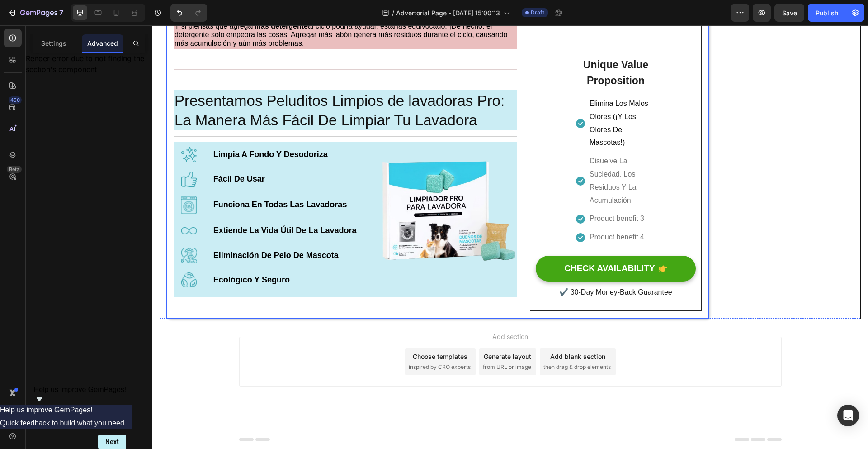
click at [56, 56] on p "Settings" at bounding box center [53, 59] width 25 height 9
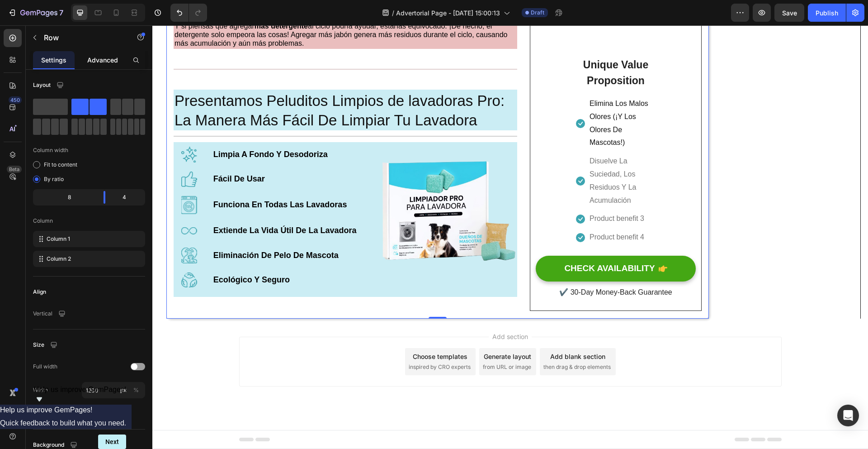
click at [101, 61] on p "Advanced" at bounding box center [102, 59] width 31 height 9
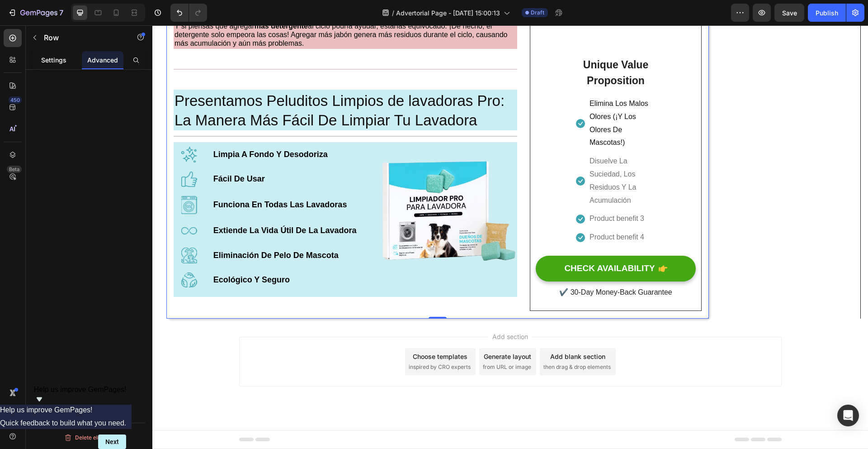
click at [57, 59] on p "Settings" at bounding box center [53, 59] width 25 height 9
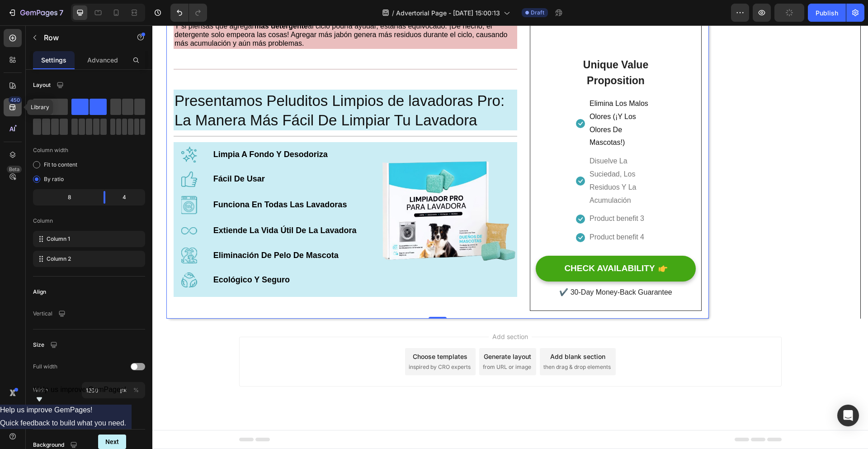
click at [18, 109] on div "450" at bounding box center [13, 107] width 18 height 18
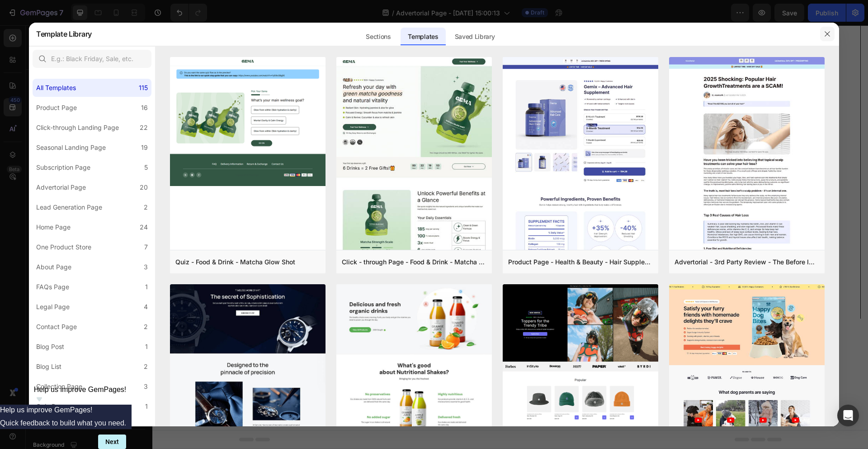
click at [821, 33] on button "button" at bounding box center [827, 34] width 14 height 14
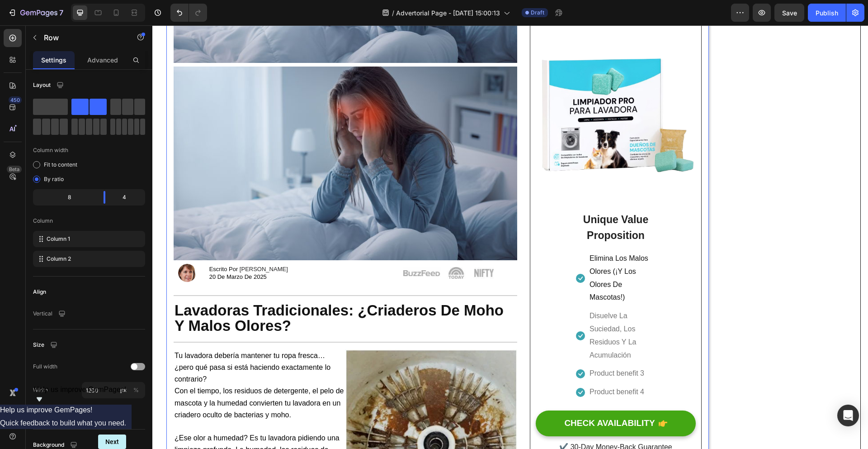
scroll to position [0, 0]
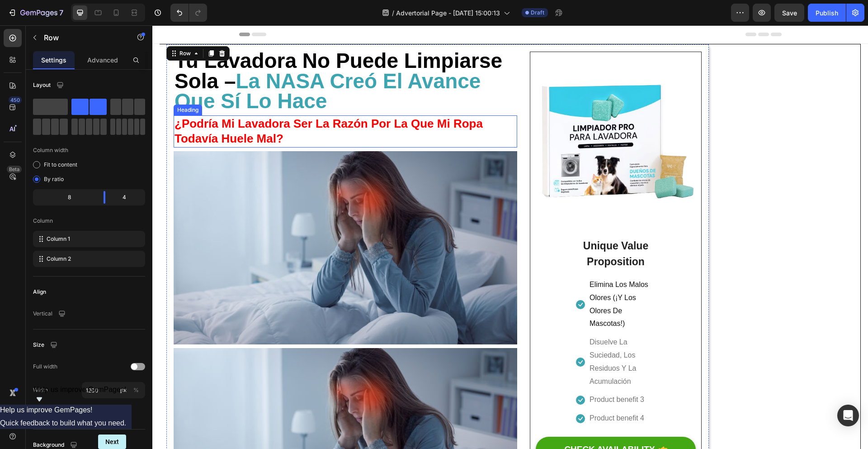
click at [356, 185] on img at bounding box center [346, 247] width 344 height 193
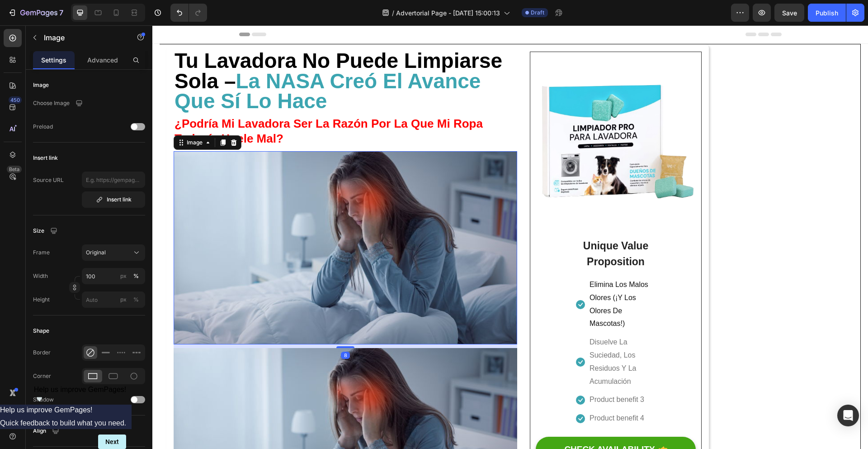
click at [131, 125] on span at bounding box center [134, 126] width 6 height 6
click at [309, 204] on img at bounding box center [346, 247] width 344 height 193
click at [237, 145] on icon at bounding box center [233, 142] width 7 height 7
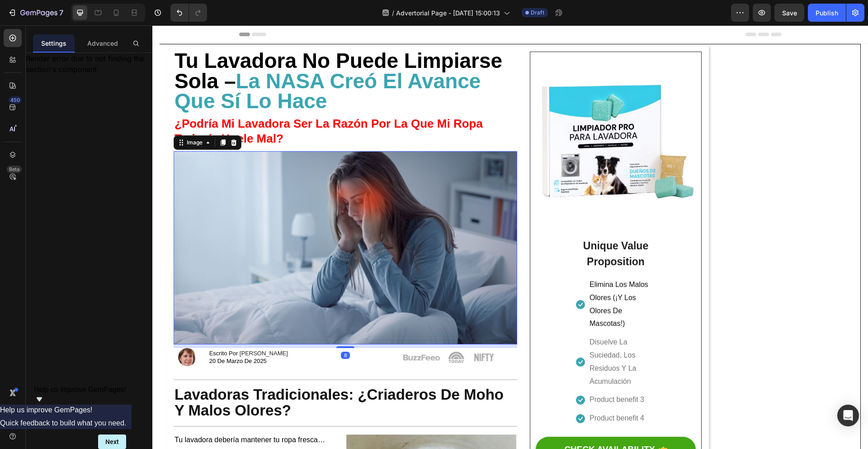
click at [303, 196] on img at bounding box center [346, 247] width 344 height 193
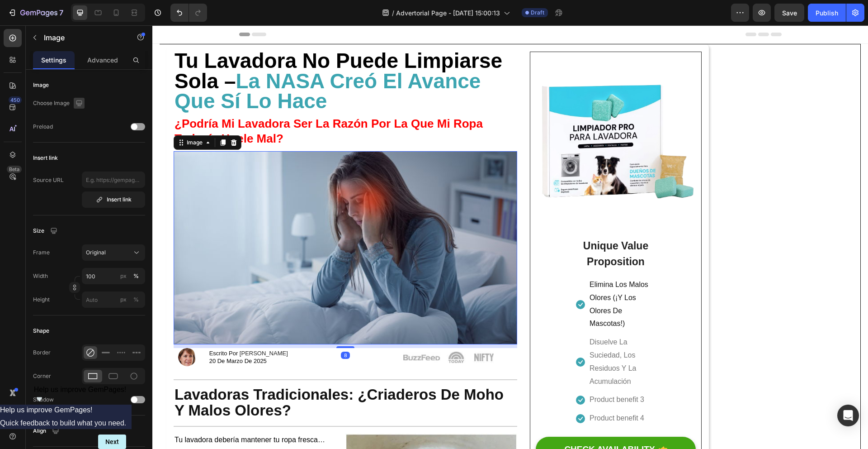
click at [77, 102] on icon "button" at bounding box center [79, 103] width 9 height 9
click at [123, 115] on div "Image Choose Image Preload" at bounding box center [89, 110] width 112 height 66
click at [129, 121] on div "Preload" at bounding box center [89, 126] width 112 height 16
click at [132, 123] on div "Preload" at bounding box center [89, 126] width 112 height 16
click at [133, 123] on span at bounding box center [134, 126] width 6 height 6
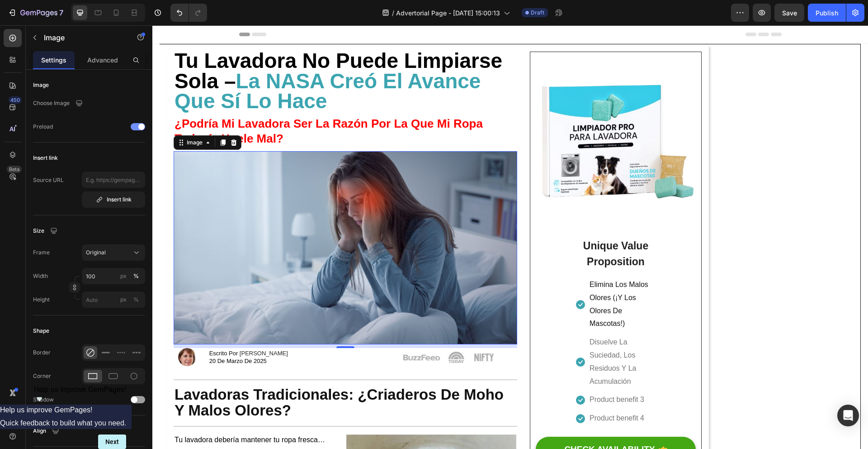
click at [135, 126] on div at bounding box center [138, 126] width 14 height 7
click at [135, 129] on span at bounding box center [134, 126] width 6 height 6
click at [125, 180] on input "text" at bounding box center [113, 179] width 63 height 16
click at [125, 203] on div "Insert link" at bounding box center [114, 199] width 36 height 8
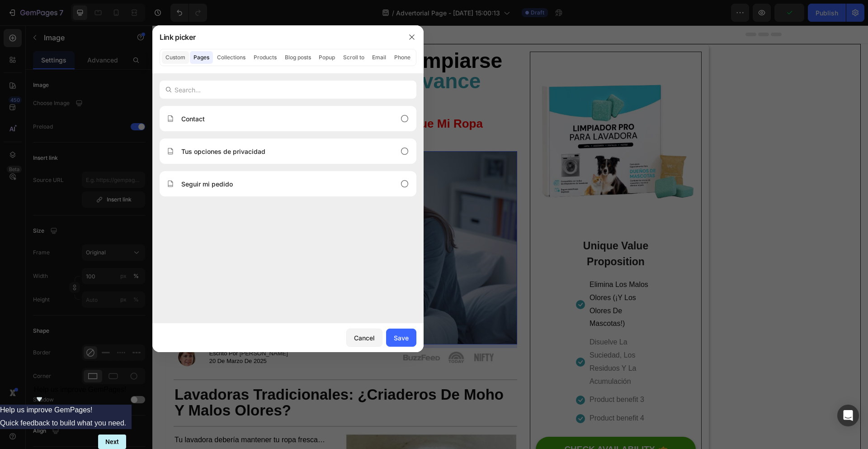
click at [177, 57] on button "Custom" at bounding box center [175, 57] width 27 height 13
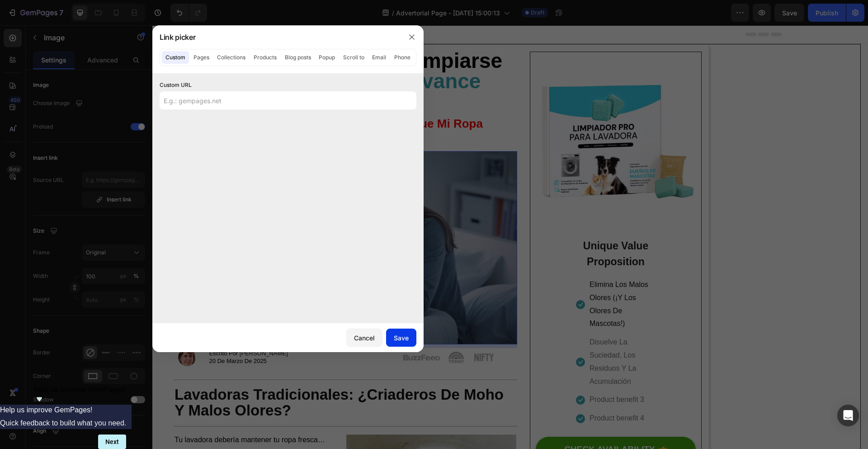
click at [402, 329] on button "Save" at bounding box center [401, 337] width 30 height 18
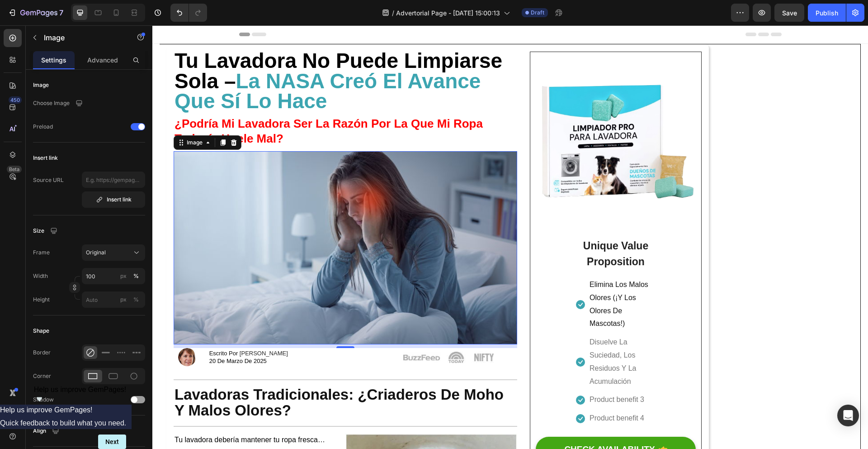
click at [260, 209] on img at bounding box center [346, 247] width 344 height 193
click at [131, 248] on div "Original" at bounding box center [113, 252] width 55 height 9
click at [131, 249] on div "Original" at bounding box center [113, 252] width 55 height 9
click at [256, 259] on img at bounding box center [346, 247] width 344 height 193
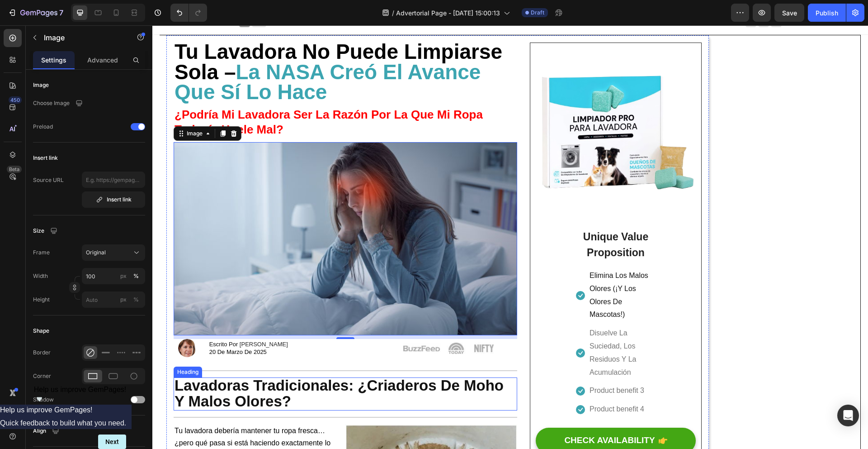
scroll to position [10, 0]
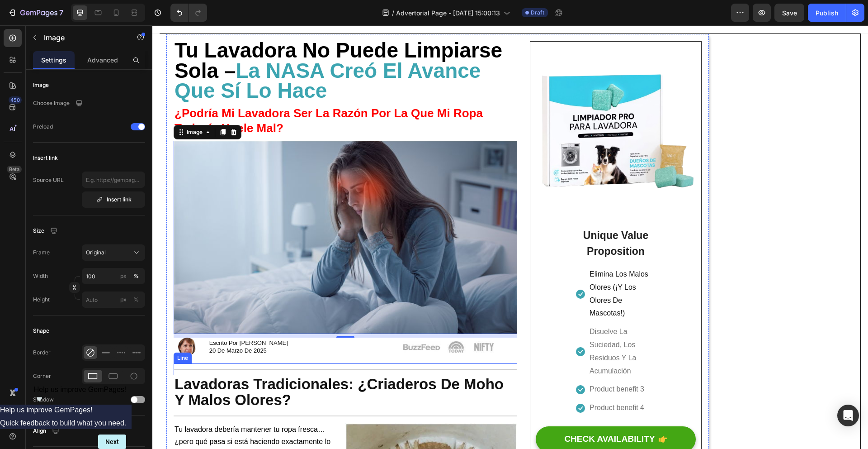
click at [371, 373] on div "Title Line" at bounding box center [346, 369] width 344 height 12
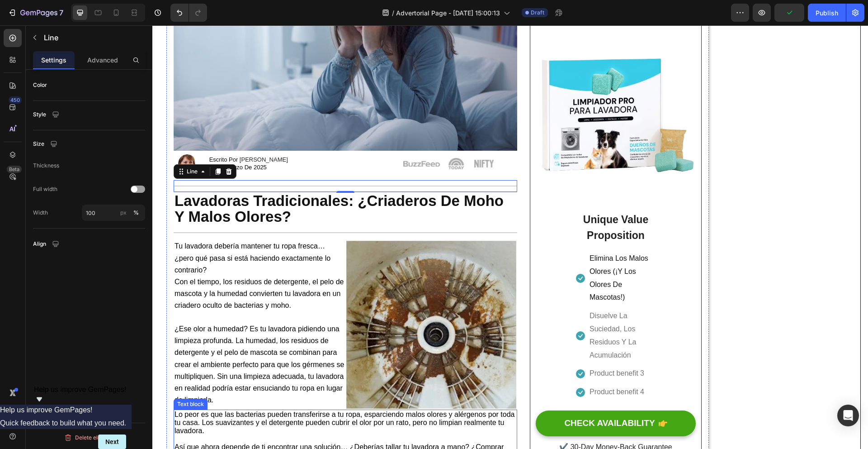
scroll to position [0, 0]
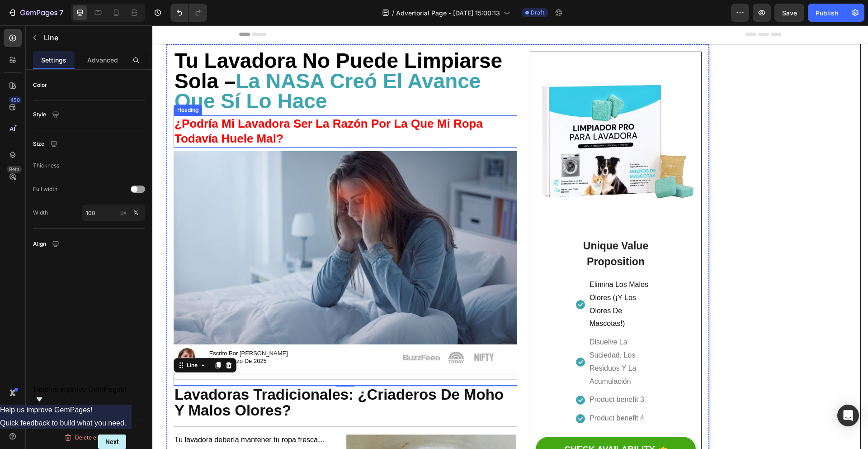
click at [320, 142] on h2 "¿Podría Mi Lavadora Ser La Razón Por La Que Mi Ropa Todavía Huele Mal?" at bounding box center [346, 131] width 344 height 33
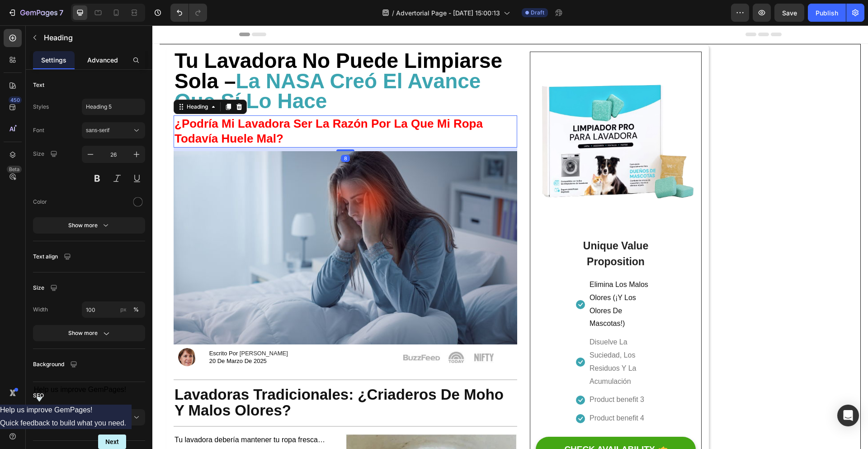
click at [84, 57] on div "Advanced" at bounding box center [103, 60] width 42 height 18
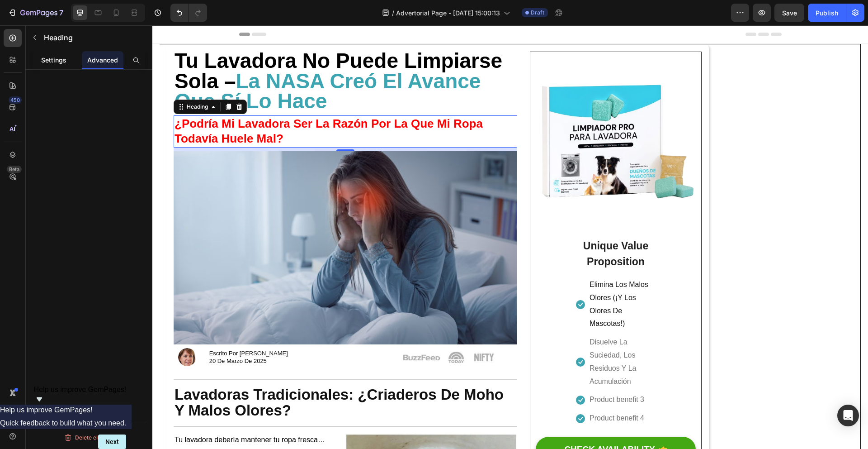
click at [57, 57] on p "Settings" at bounding box center [53, 59] width 25 height 9
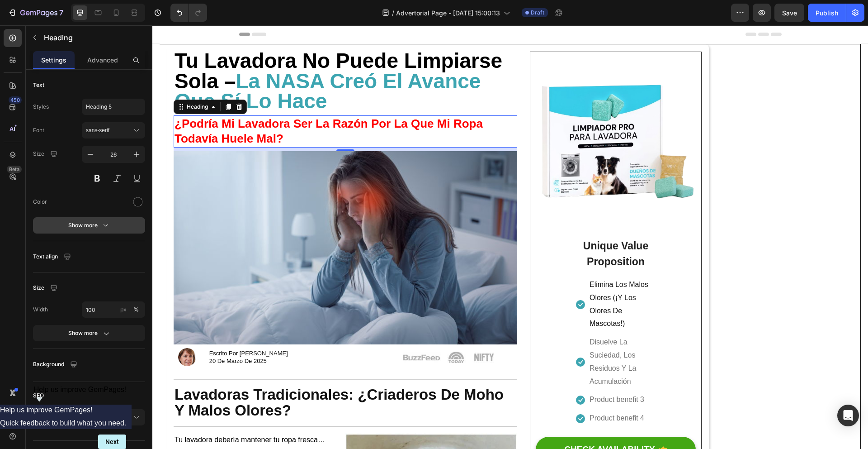
click at [107, 225] on icon "button" at bounding box center [106, 225] width 5 height 2
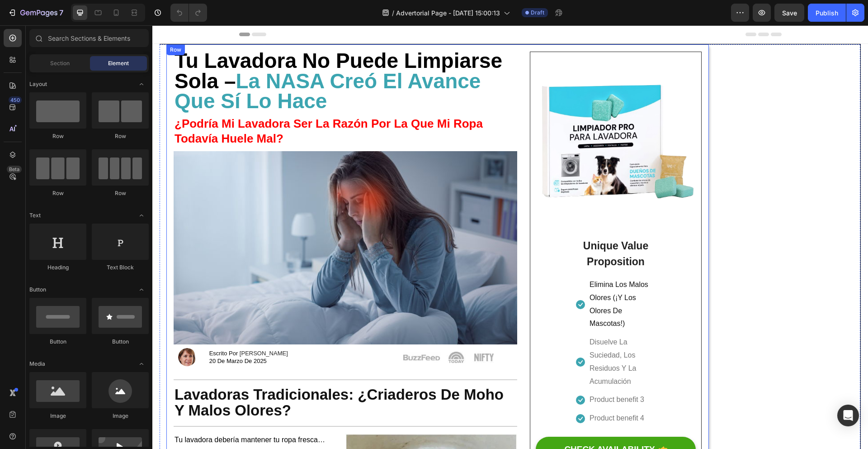
click at [317, 261] on img at bounding box center [346, 247] width 344 height 193
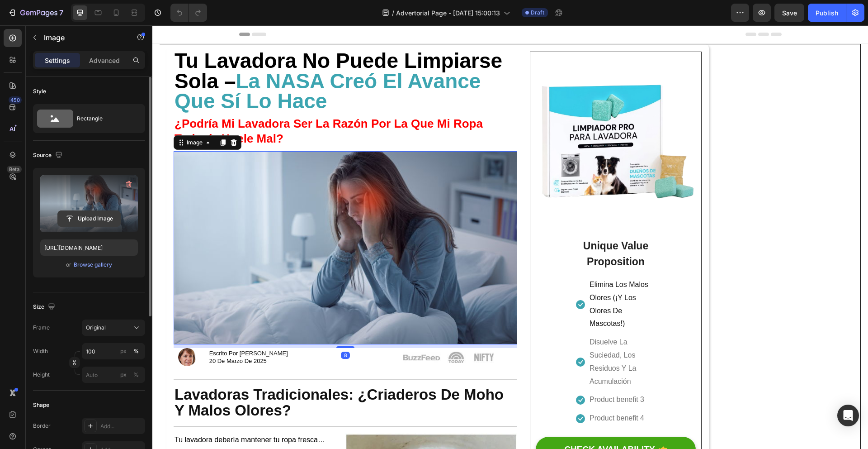
click at [103, 217] on input "file" at bounding box center [89, 218] width 62 height 15
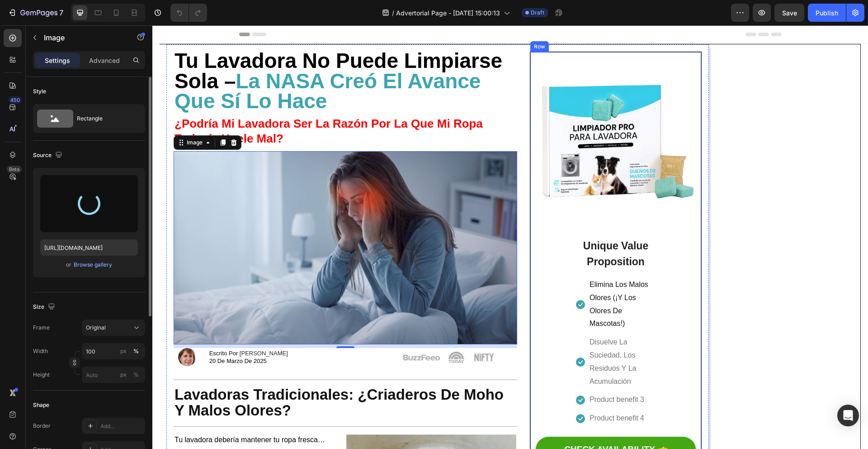
type input "[URL][DOMAIN_NAME]"
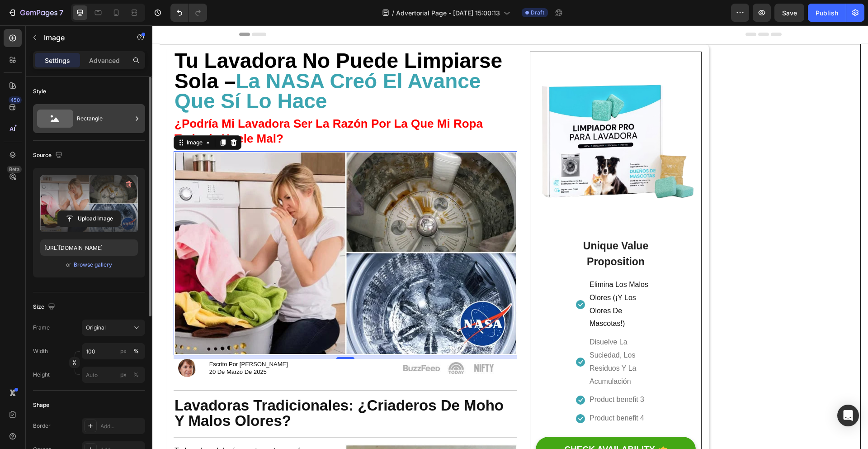
click at [97, 130] on div "Rectangle" at bounding box center [89, 118] width 112 height 29
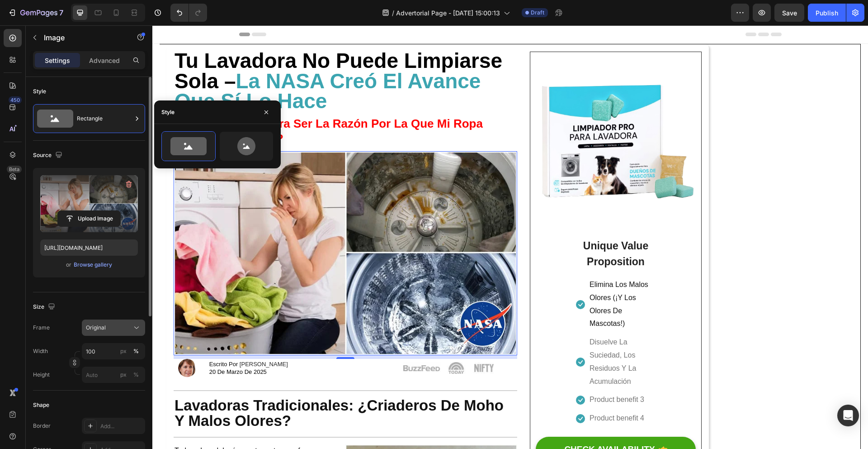
click at [124, 327] on div "Original" at bounding box center [108, 327] width 44 height 8
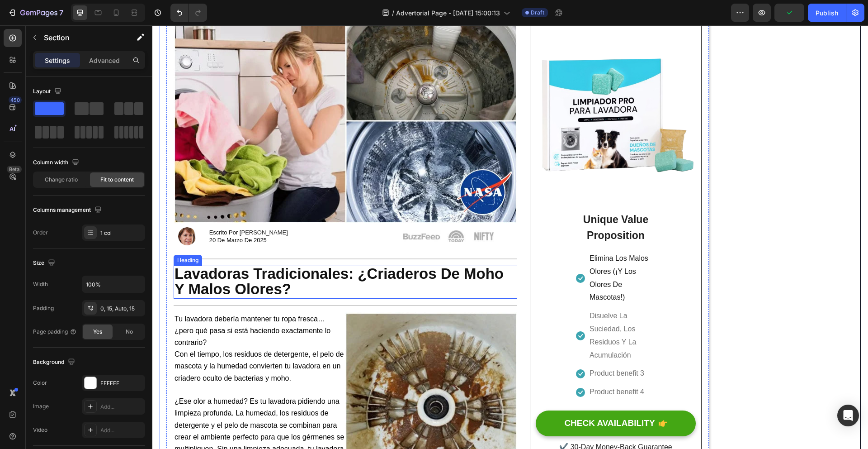
scroll to position [132, 0]
click at [322, 255] on div "Title Line" at bounding box center [346, 258] width 344 height 12
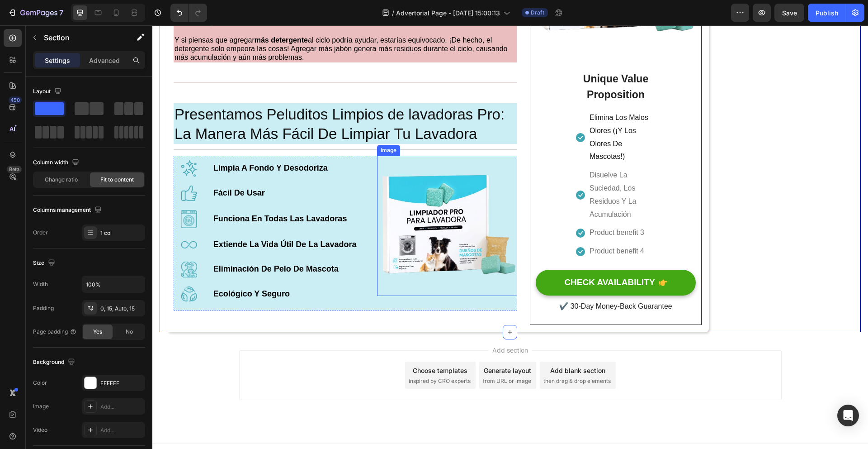
scroll to position [960, 0]
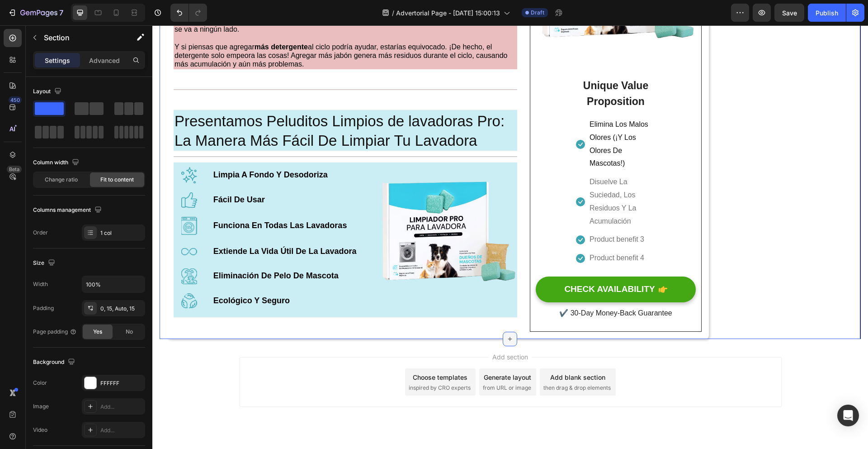
click at [503, 343] on div at bounding box center [510, 338] width 14 height 14
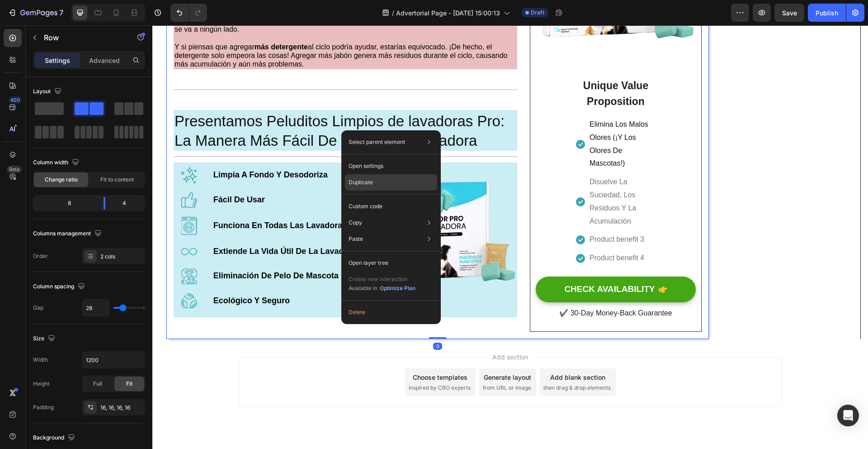
drag, startPoint x: 374, startPoint y: 184, endPoint x: 223, endPoint y: 159, distance: 153.5
click at [374, 184] on div "Duplicate" at bounding box center [391, 182] width 92 height 16
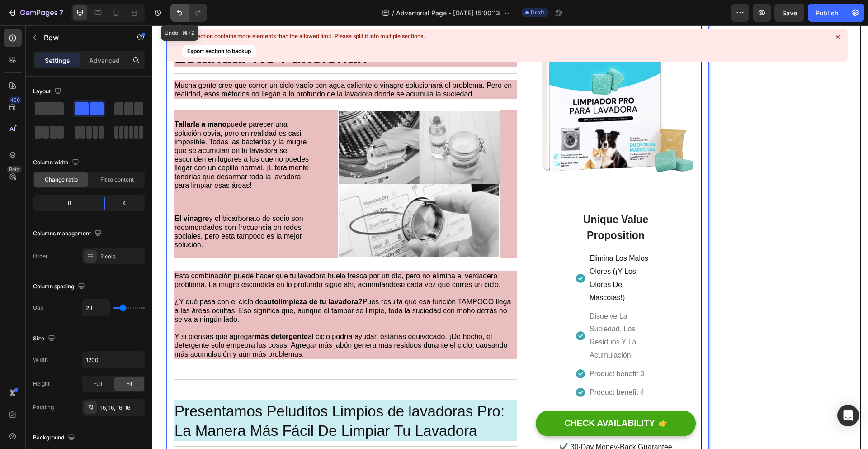
click at [175, 14] on icon "Undo/Redo" at bounding box center [179, 12] width 9 height 9
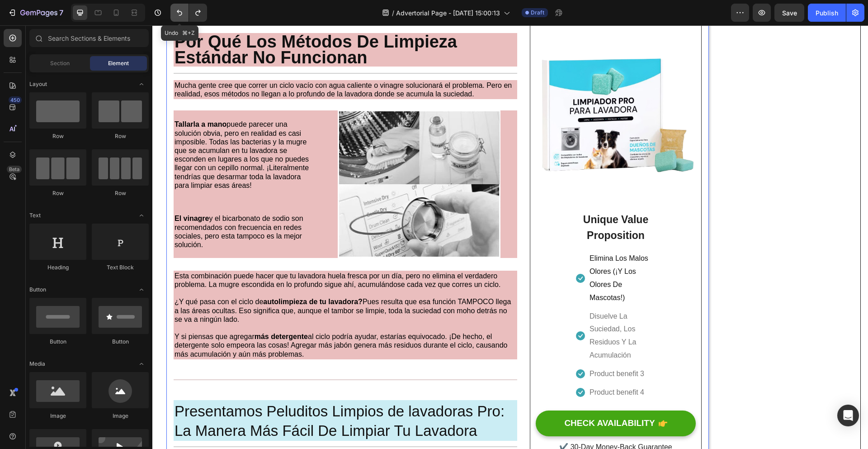
scroll to position [984, 0]
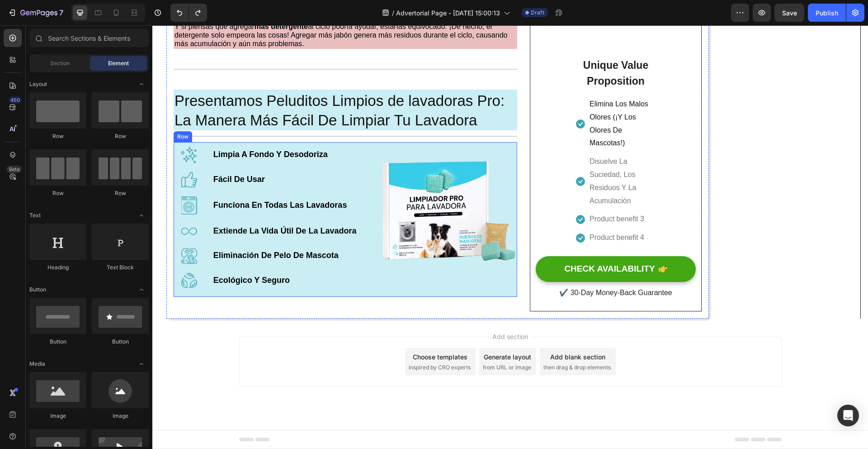
click at [370, 163] on div "Image Limpia A Fondo Y Desodoriza Text Block Row Image Fácil De Usar Text Block…" at bounding box center [346, 219] width 344 height 155
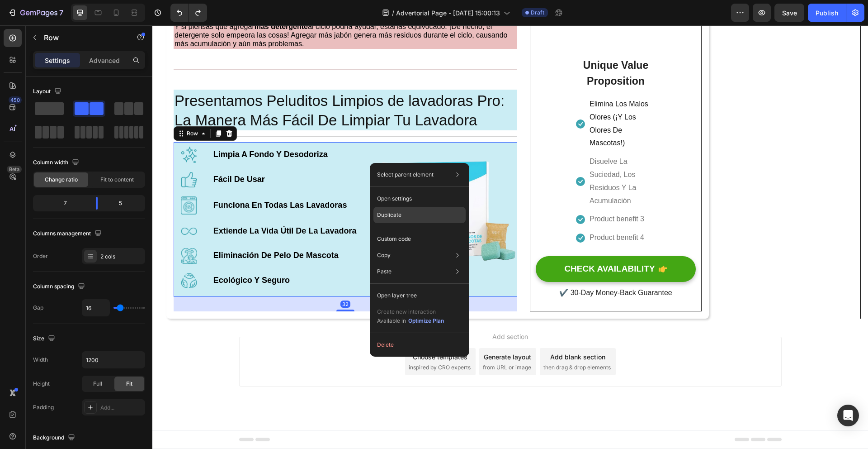
click at [407, 214] on div "Duplicate" at bounding box center [420, 215] width 92 height 16
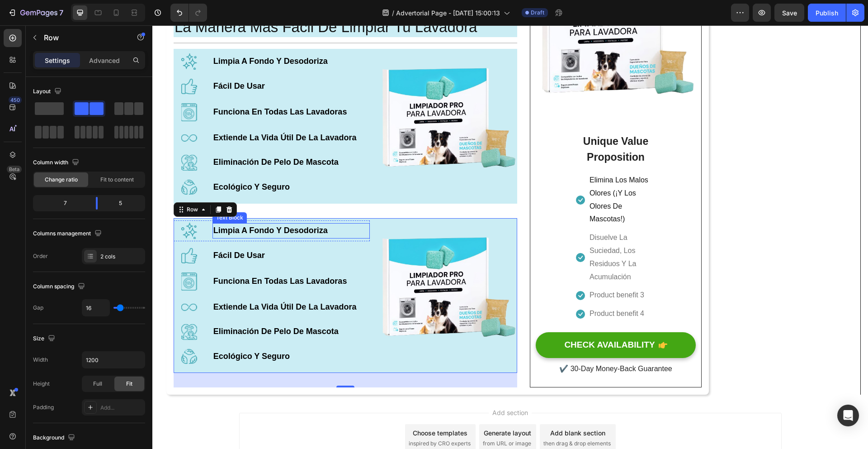
scroll to position [1075, 0]
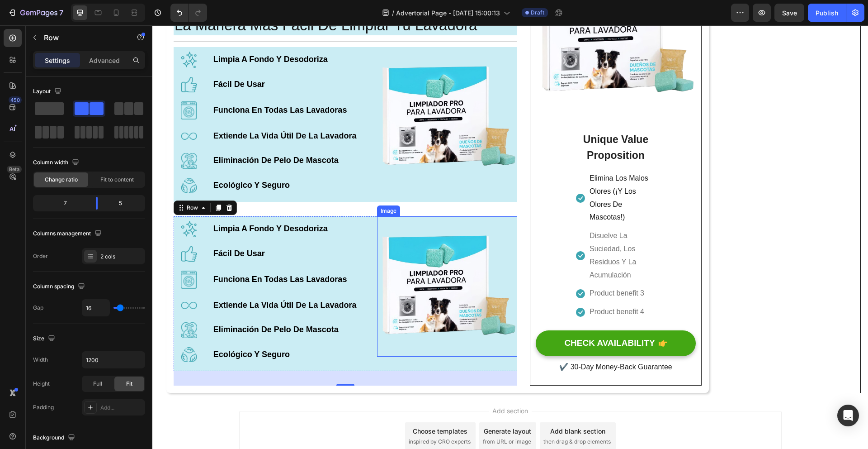
click at [381, 231] on img at bounding box center [447, 286] width 140 height 140
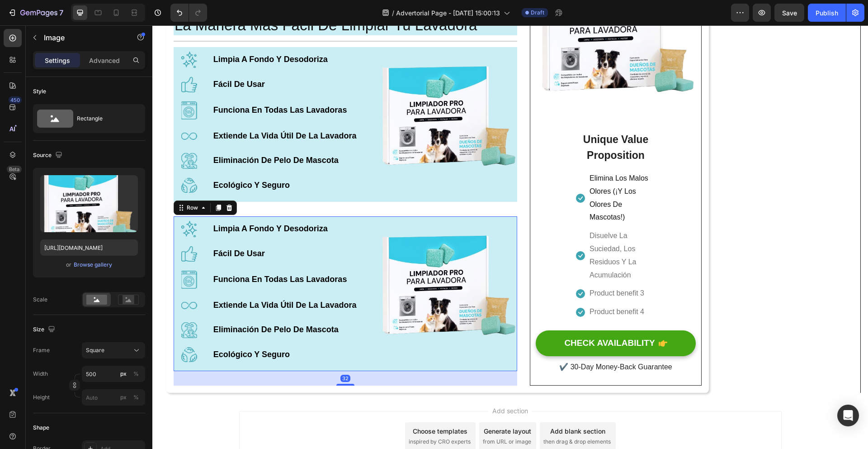
click at [370, 230] on div "Image Limpia A Fondo Y Desodoriza Text Block Row Image Fácil De Usar Text Block…" at bounding box center [346, 293] width 344 height 155
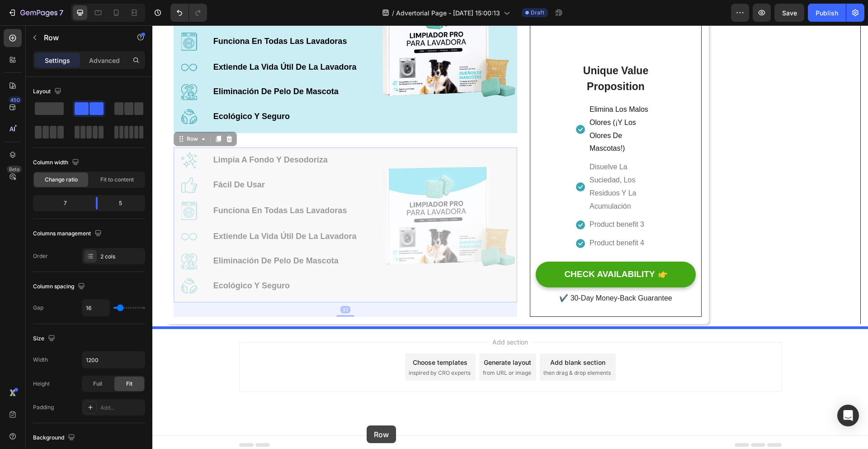
scroll to position [1153, 0]
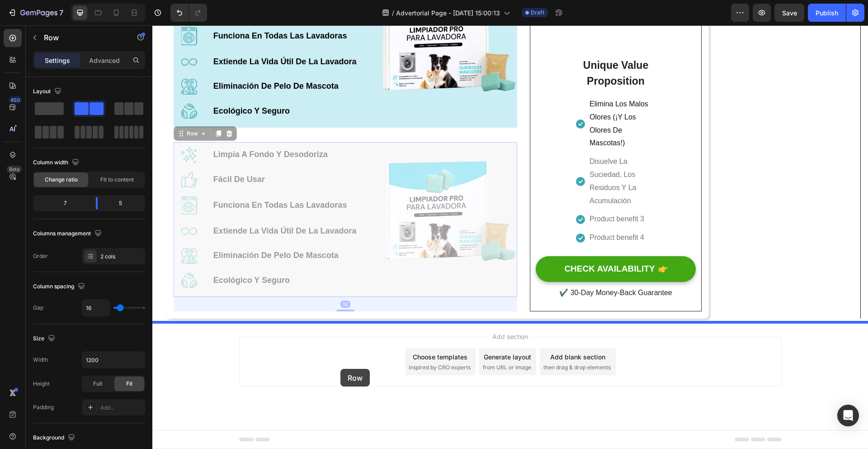
drag, startPoint x: 370, startPoint y: 229, endPoint x: 341, endPoint y: 369, distance: 142.5
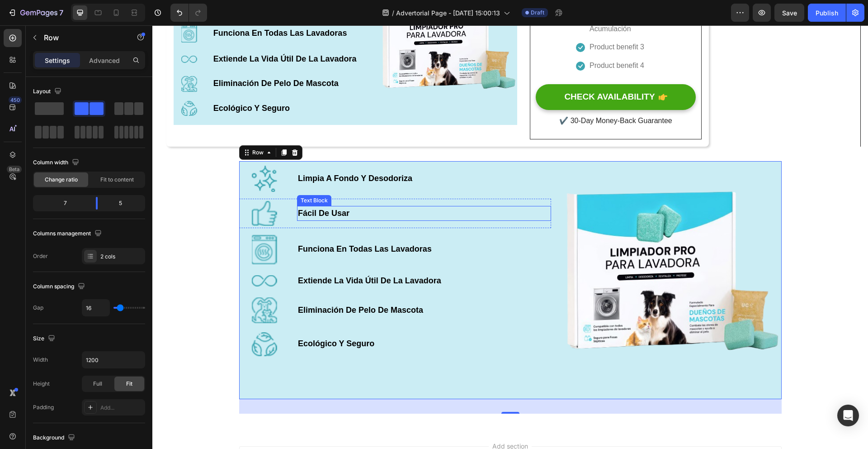
scroll to position [1167, 0]
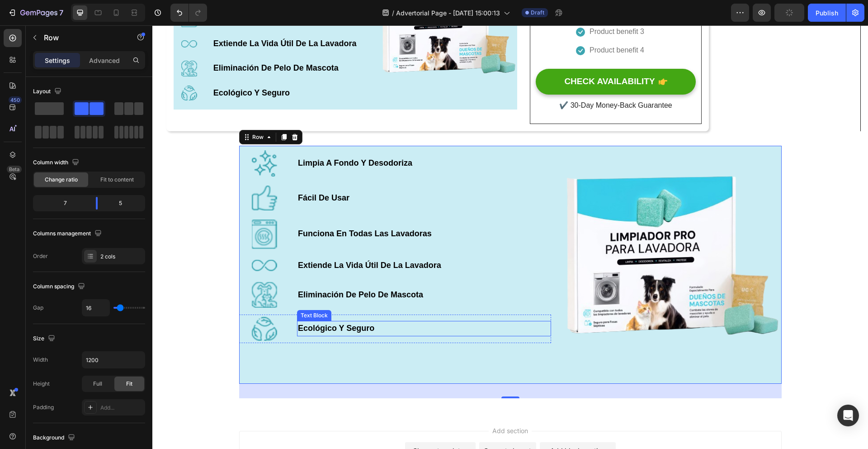
click at [530, 333] on p "Ecológico Y Seguro" at bounding box center [424, 329] width 252 height 14
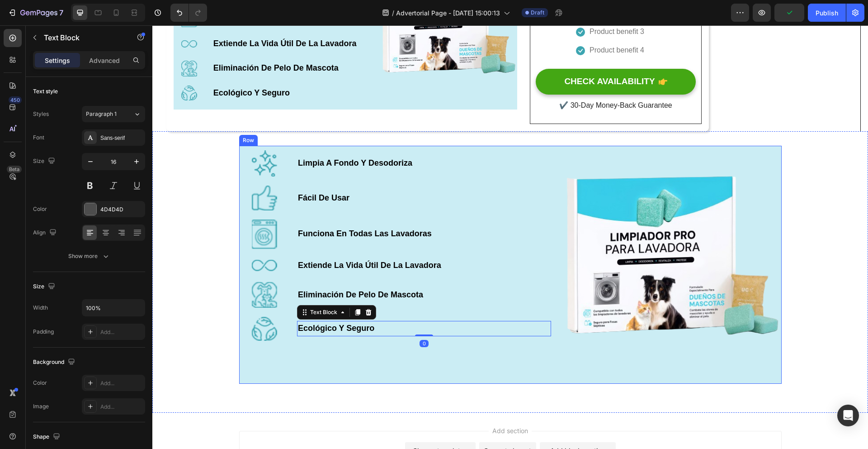
click at [524, 372] on div "Image Limpia A Fondo Y Desodoriza Text Block Row Image Fácil De Usar Text Block…" at bounding box center [395, 264] width 312 height 237
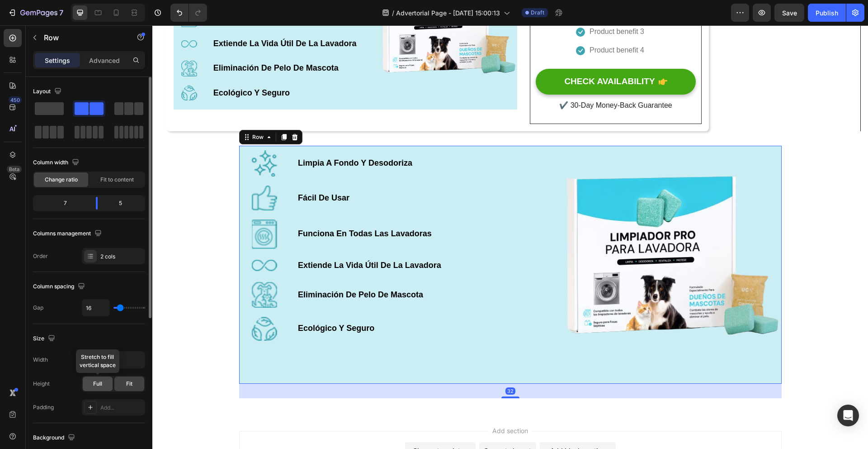
click at [109, 378] on div "Full" at bounding box center [98, 383] width 30 height 14
click at [126, 379] on span "Fit" at bounding box center [129, 383] width 6 height 8
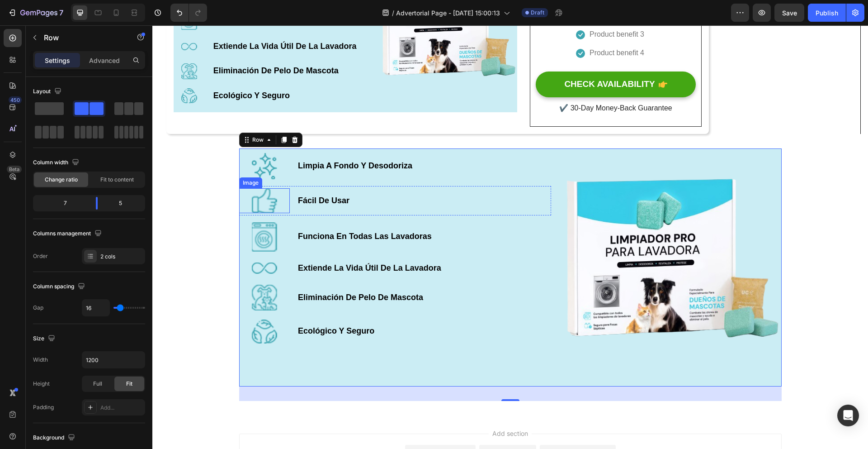
scroll to position [1162, 0]
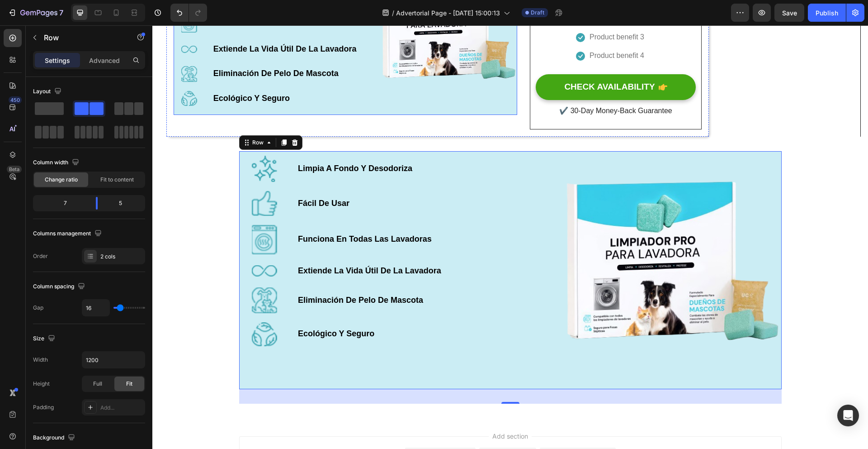
click at [345, 113] on div "Image Limpia A Fondo Y Desodoriza Text Block Row Image Fácil De Usar Text Block…" at bounding box center [272, 37] width 196 height 155
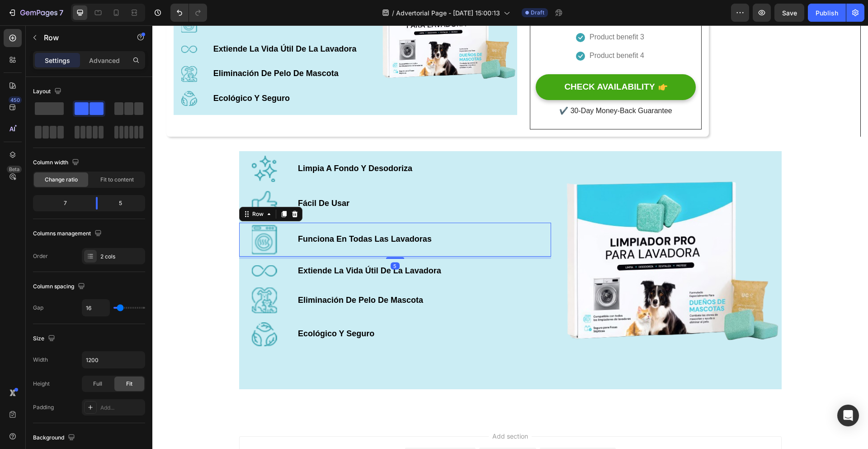
click at [492, 256] on div "Image Funciona En Todas Las Lavadoras Text Block Row 5" at bounding box center [395, 240] width 312 height 34
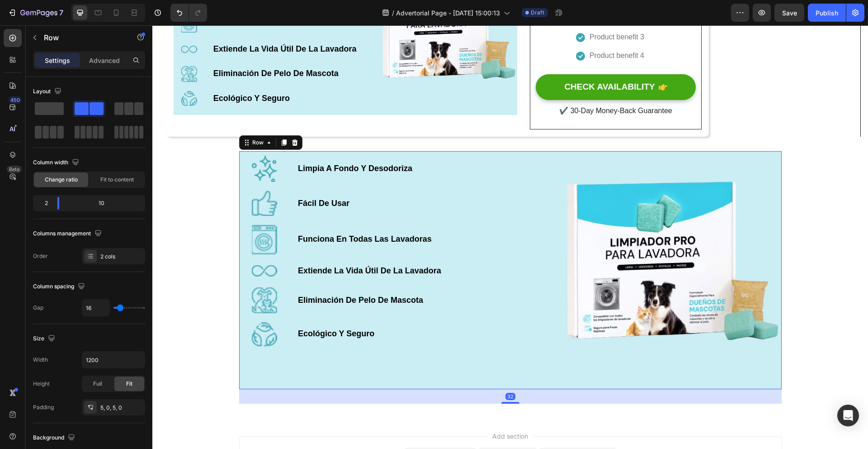
click at [539, 362] on div "Image Limpia A Fondo Y Desodoriza Text Block Row Image Fácil De Usar Text Block…" at bounding box center [395, 269] width 312 height 237
click at [103, 382] on div "Full" at bounding box center [98, 383] width 30 height 14
click at [124, 383] on div "Fit" at bounding box center [129, 383] width 30 height 14
type input "28"
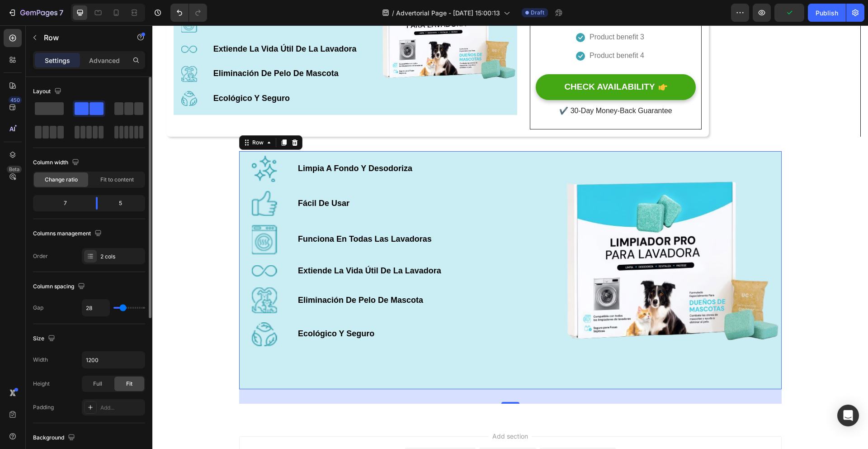
type input "26"
type input "25"
type input "24"
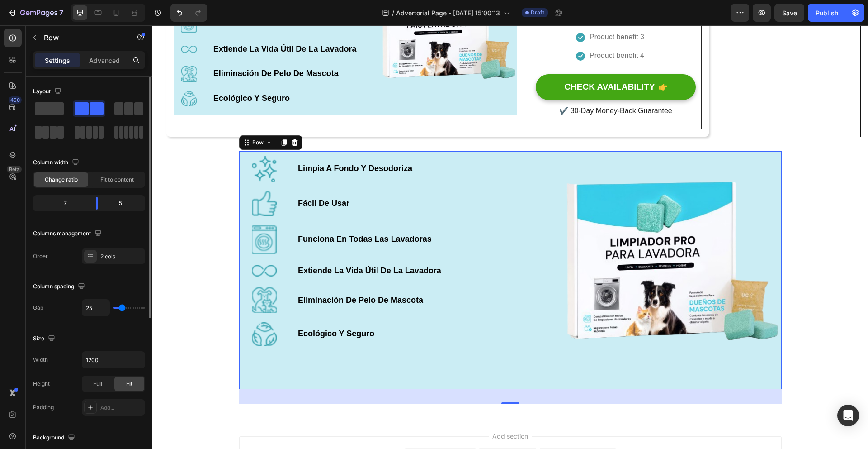
type input "24"
type input "23"
type input "22"
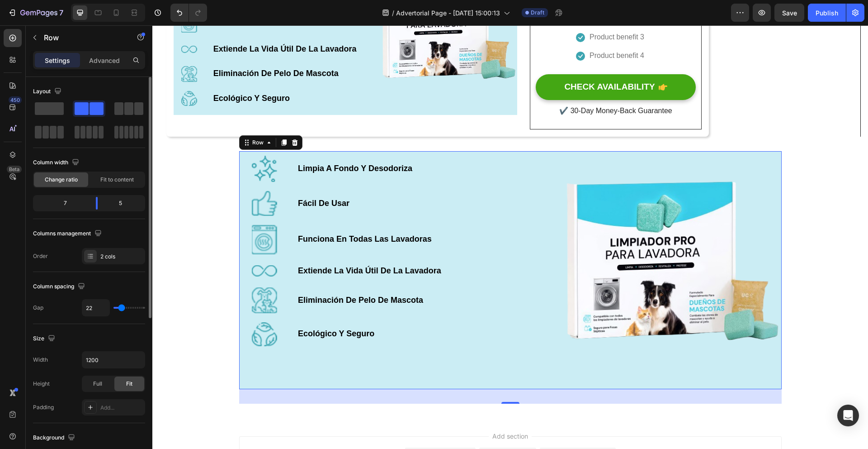
type input "21"
type input "20"
type input "19"
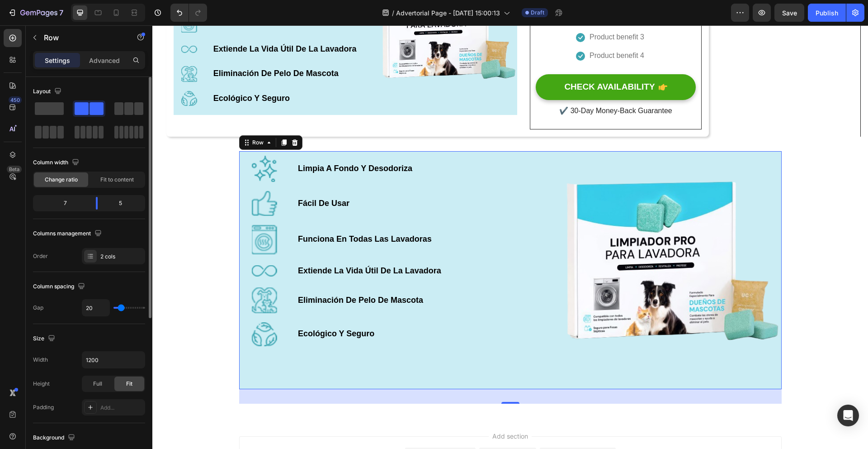
type input "19"
type input "18"
type input "17"
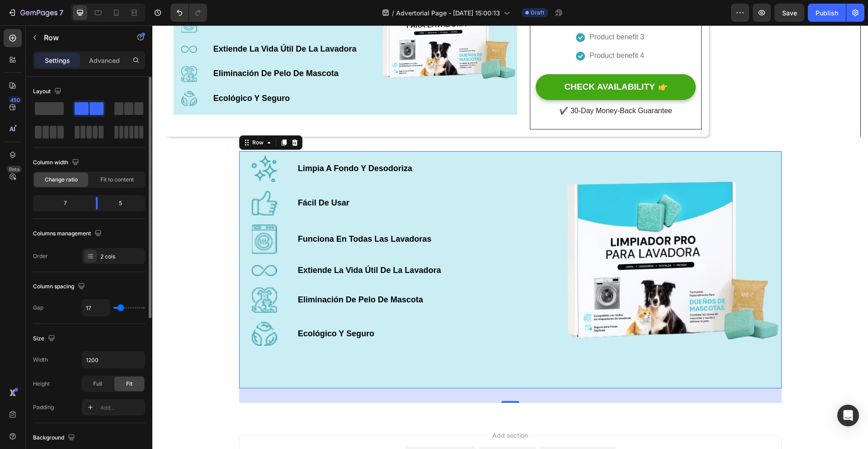
type input "16"
type input "15"
type input "14"
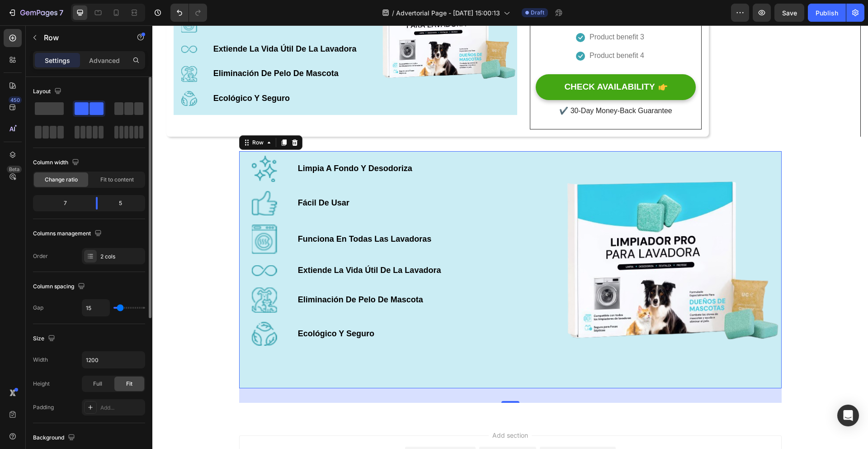
type input "14"
type input "13"
type input "12"
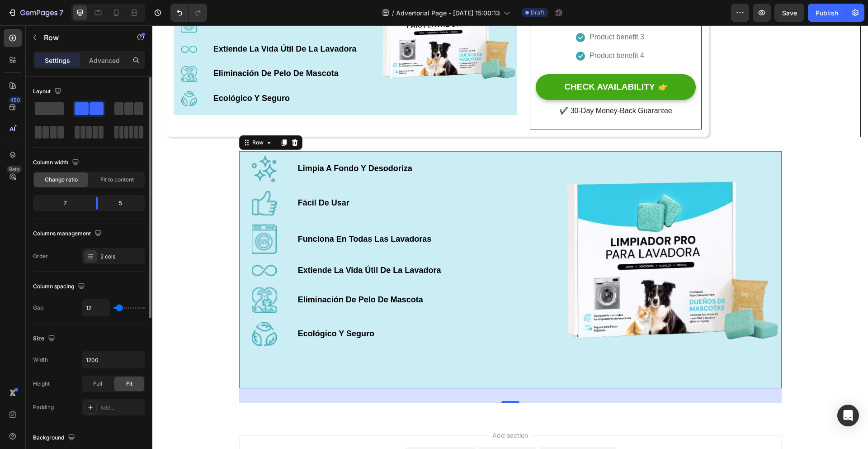
type input "11"
type input "10"
type input "9"
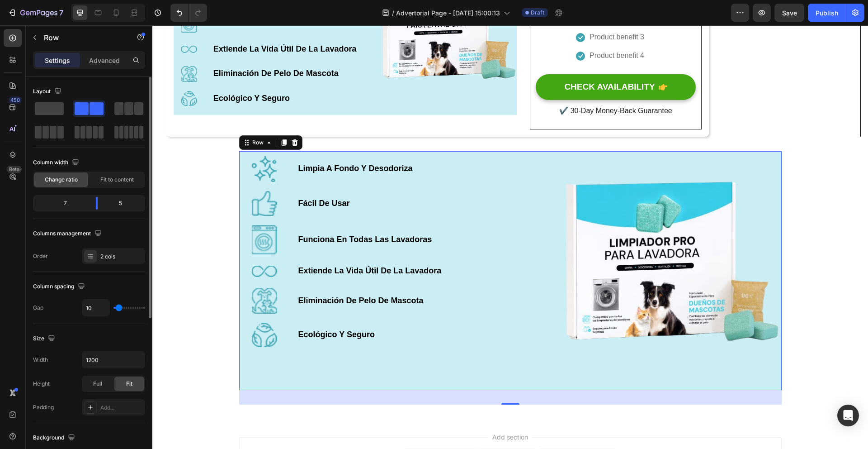
type input "9"
type input "8"
type input "7"
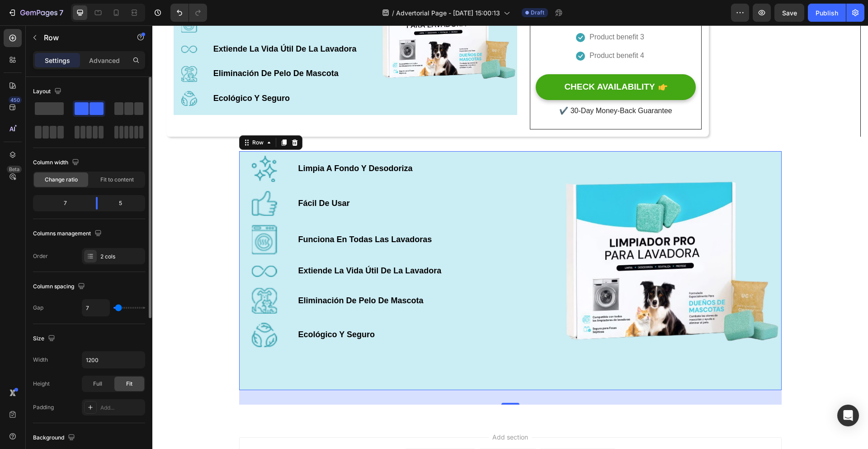
type input "6"
type input "5"
type input "6"
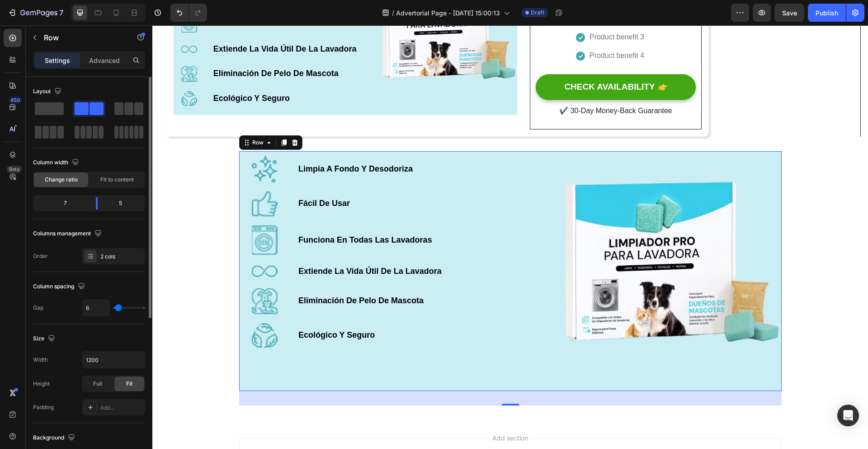
drag, startPoint x: 123, startPoint y: 307, endPoint x: 118, endPoint y: 307, distance: 4.5
type input "6"
click at [118, 307] on input "range" at bounding box center [130, 308] width 32 height 2
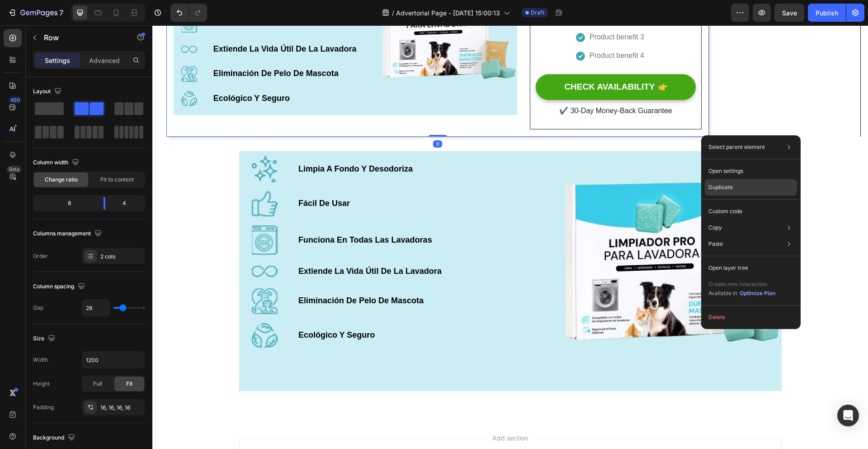
click at [742, 185] on div "Duplicate" at bounding box center [751, 187] width 92 height 16
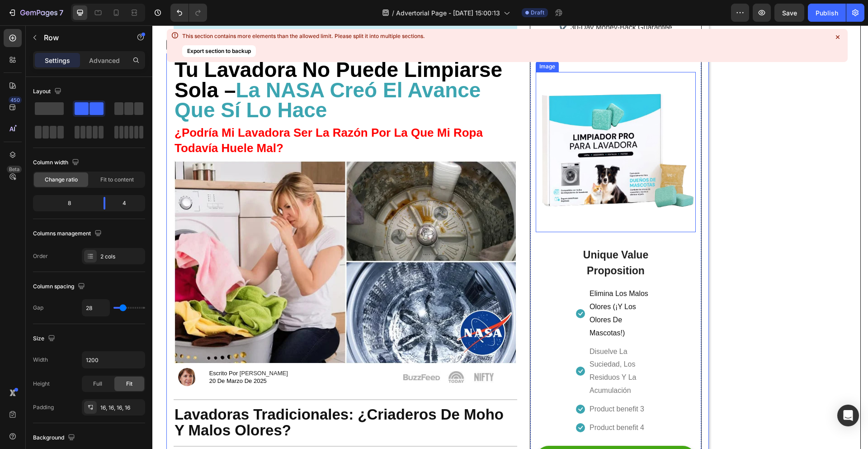
scroll to position [1434, 0]
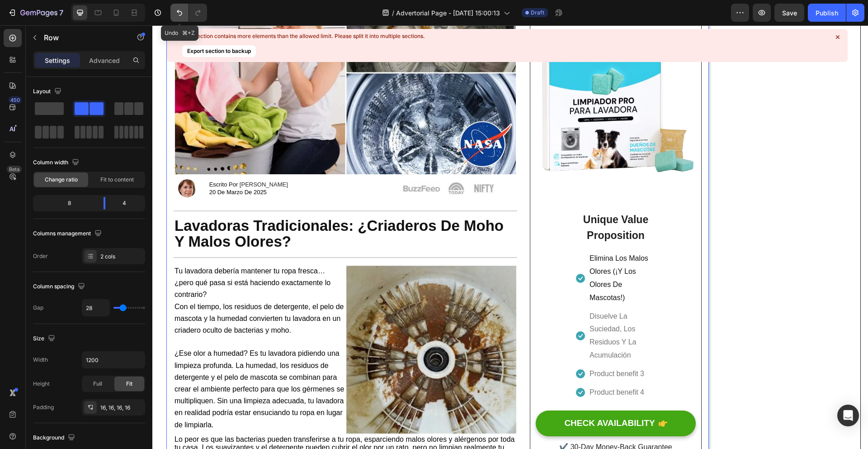
click at [183, 9] on icon "Undo/Redo" at bounding box center [179, 12] width 9 height 9
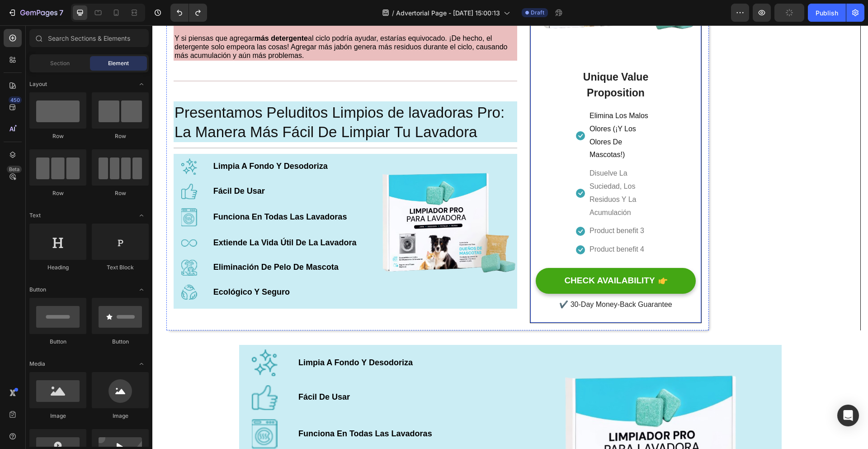
scroll to position [665, 0]
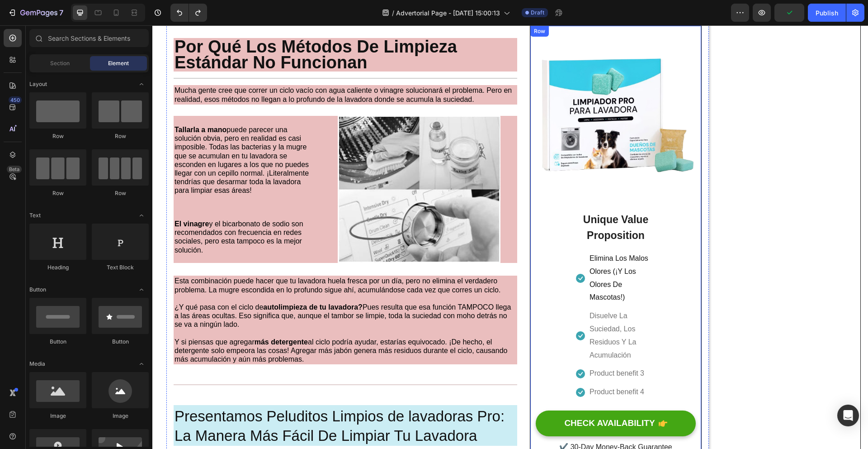
click at [552, 204] on div "Image Unique Value Proposition Heading Icon Elimina Los Malos Olores (¡Y Los Ol…" at bounding box center [616, 245] width 160 height 417
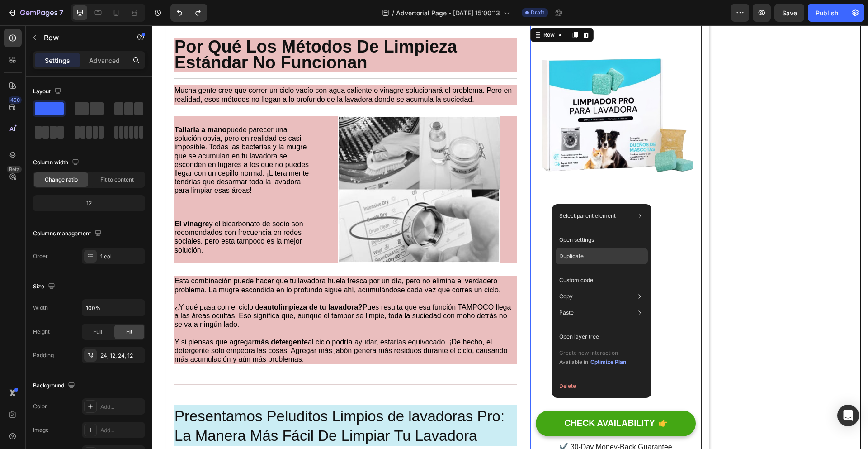
click at [593, 254] on div "Duplicate" at bounding box center [602, 256] width 92 height 16
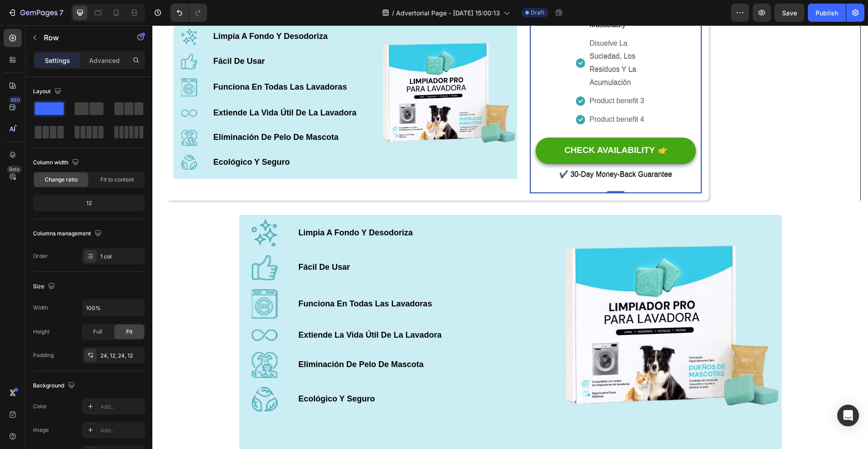
scroll to position [1107, 0]
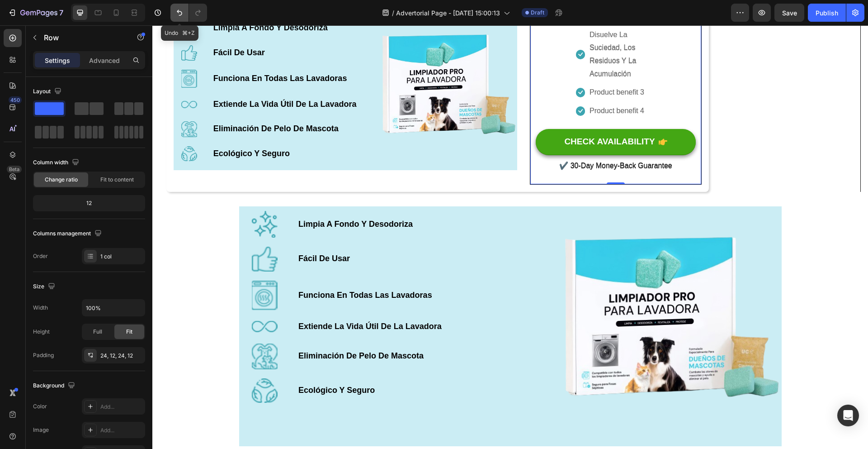
click at [184, 14] on icon "Undo/Redo" at bounding box center [179, 12] width 9 height 9
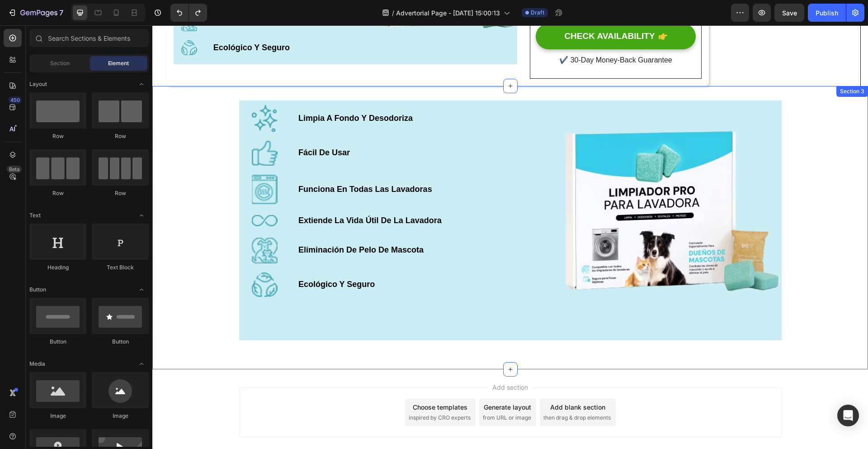
scroll to position [1212, 0]
click at [210, 256] on div "Image Limpia A Fondo Y Desodoriza Text Block Row Image Fácil De Usar Text Block…" at bounding box center [510, 228] width 716 height 254
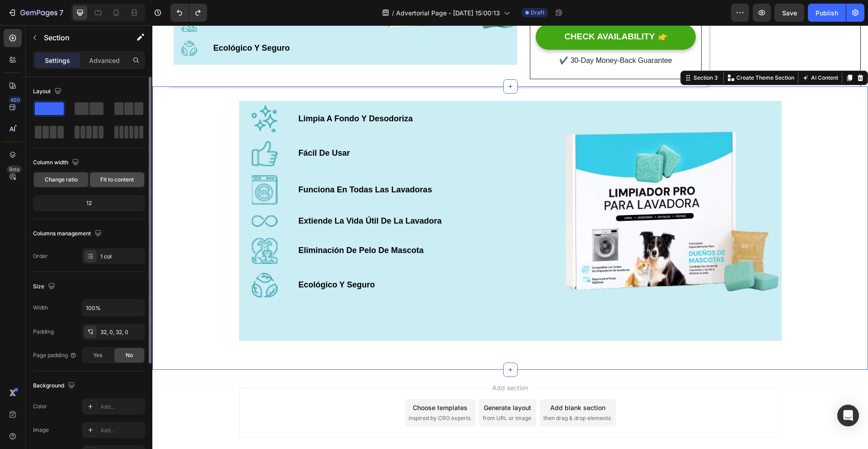
click at [115, 181] on span "Fit to content" at bounding box center [116, 179] width 33 height 8
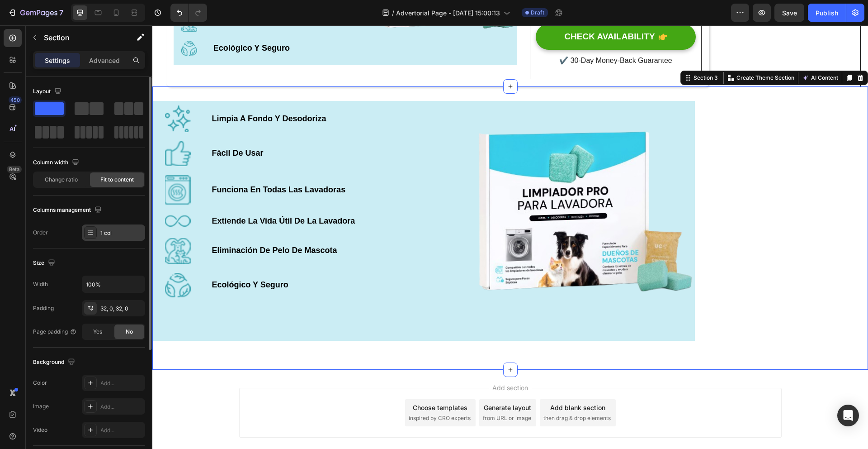
click at [94, 228] on div at bounding box center [90, 232] width 13 height 13
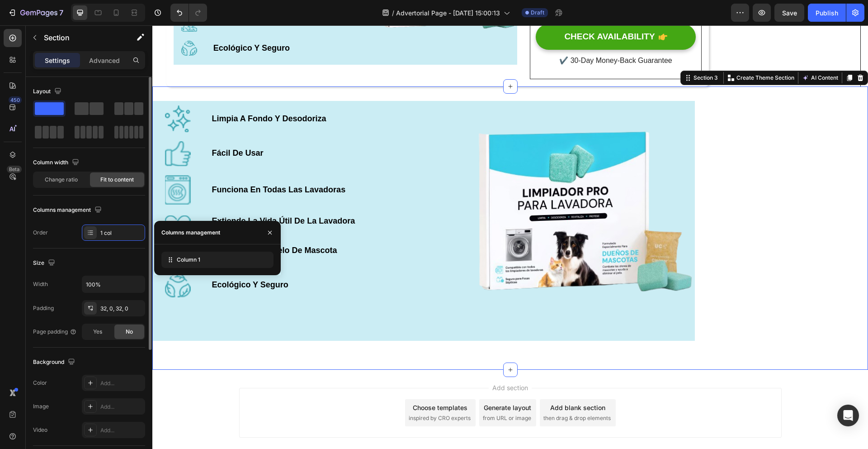
click at [92, 251] on div "Size Width 100% Padding 32, 0, 32, 0 Page padding Yes No" at bounding box center [89, 297] width 112 height 99
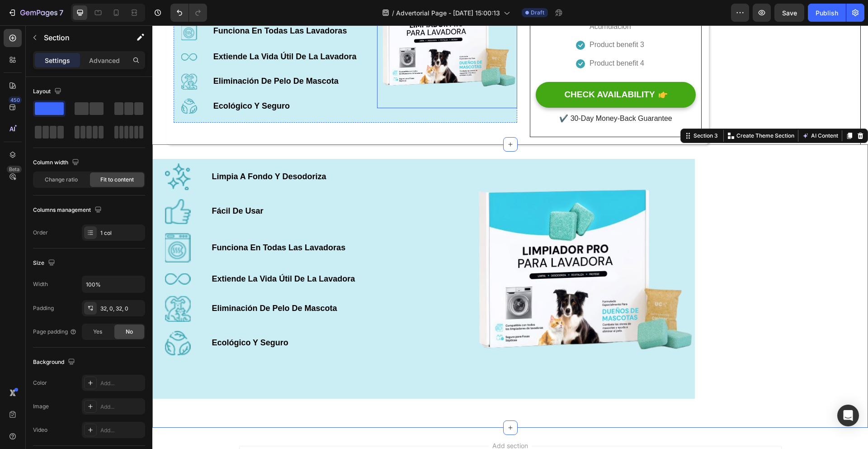
scroll to position [1204, 0]
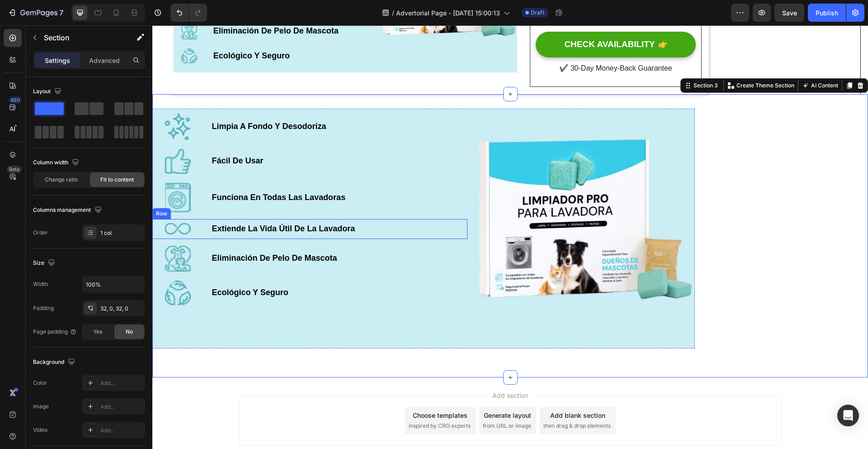
click at [432, 239] on div "Image Extiende La Vida Útil De La Lavadora Text Block Row" at bounding box center [309, 229] width 315 height 20
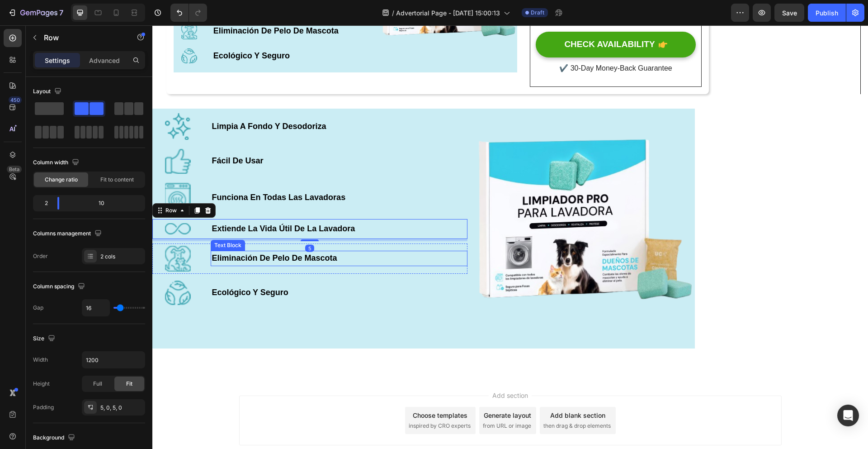
click at [459, 277] on div "Image Limpia A Fondo Y Desodoriza Text Block Row Image Fácil De Usar Text Block…" at bounding box center [309, 229] width 315 height 240
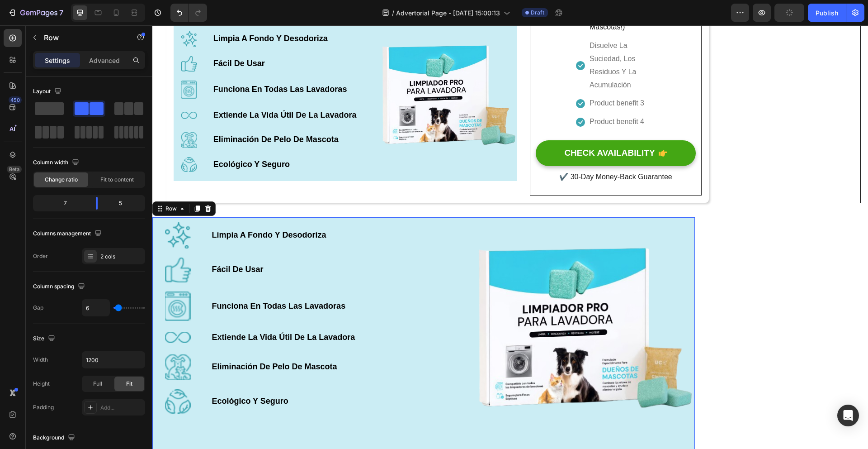
scroll to position [1059, 0]
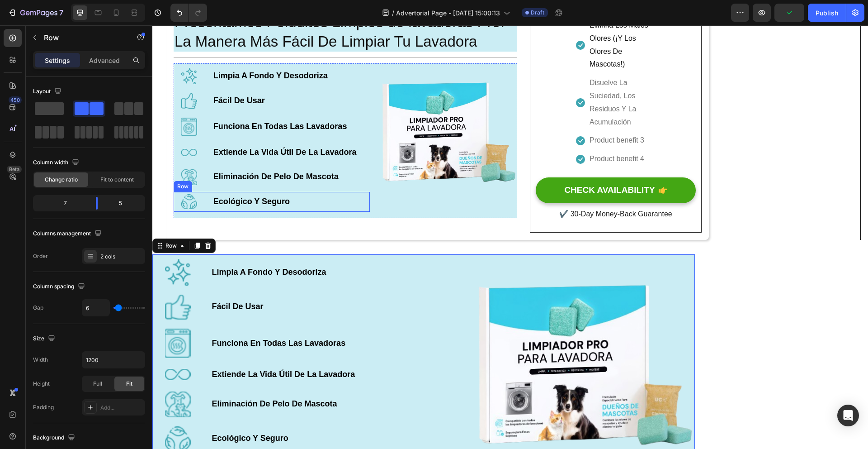
click at [360, 196] on div "Image Image Ecológico Y Seguro Text Block Row" at bounding box center [272, 202] width 196 height 20
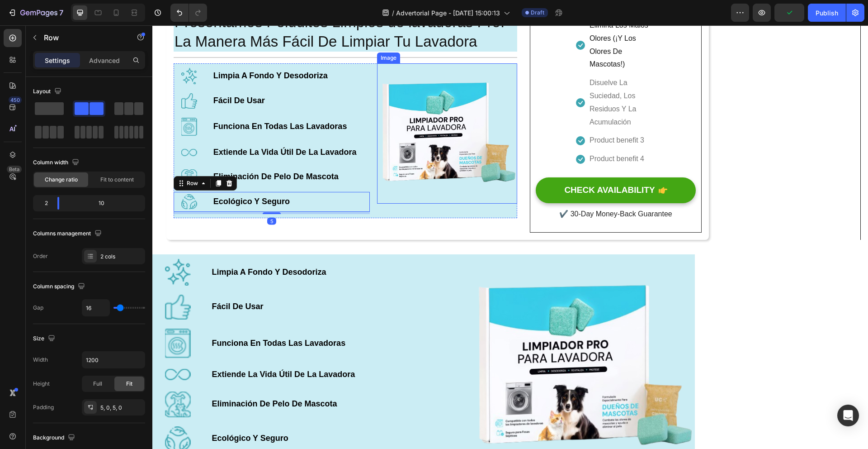
click at [388, 199] on img at bounding box center [447, 133] width 140 height 140
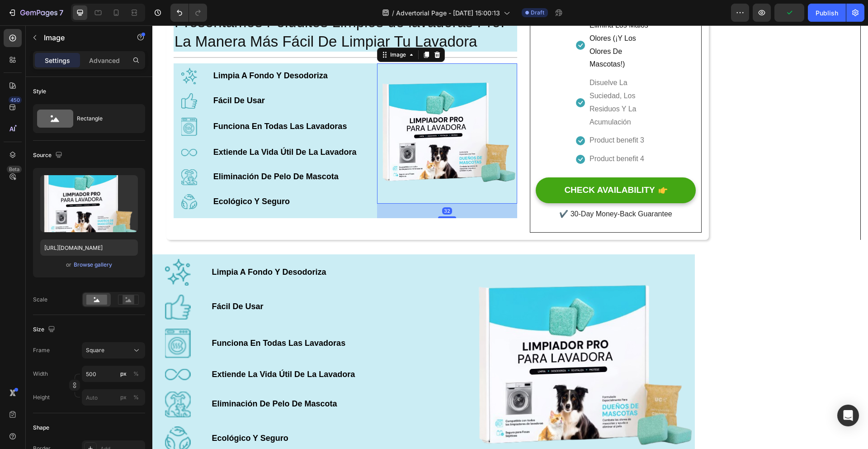
click at [367, 199] on p "Ecológico Y Seguro" at bounding box center [291, 202] width 156 height 14
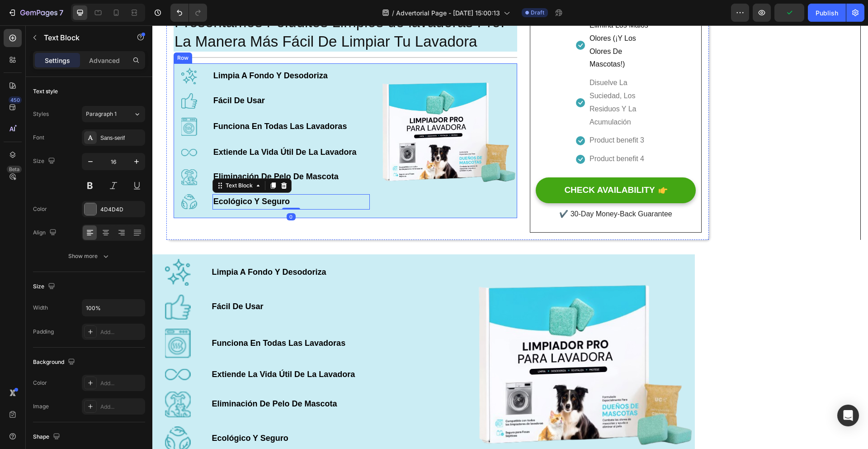
click at [370, 192] on div "Image Limpia A Fondo Y Desodoriza Text Block Row Image Fácil De Usar Text Block…" at bounding box center [346, 140] width 344 height 155
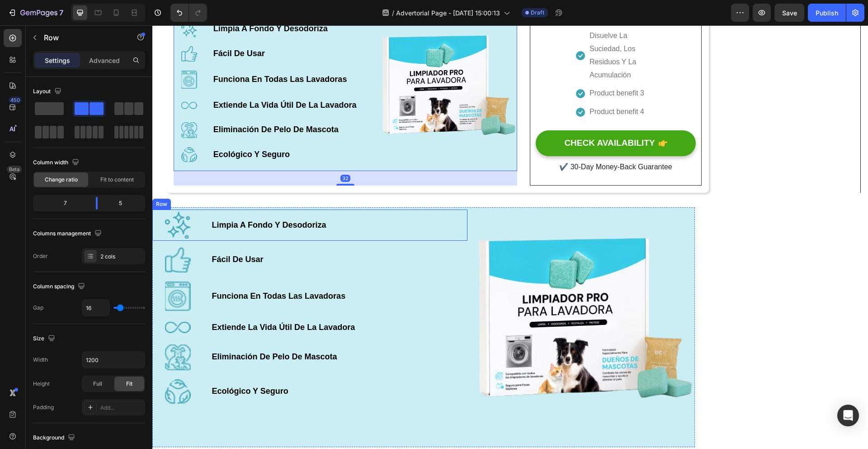
scroll to position [1122, 0]
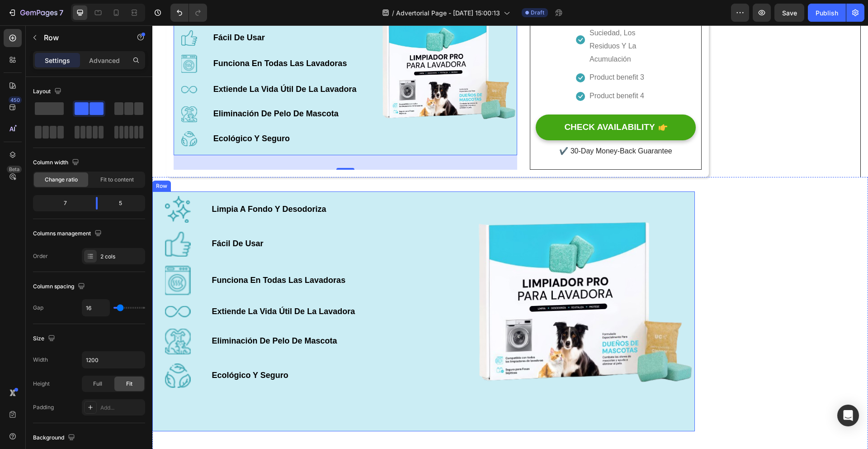
click at [418, 265] on div "Image Limpia A Fondo Y Desodoriza Text Block Row Image Fácil De Usar Text Block…" at bounding box center [309, 311] width 315 height 240
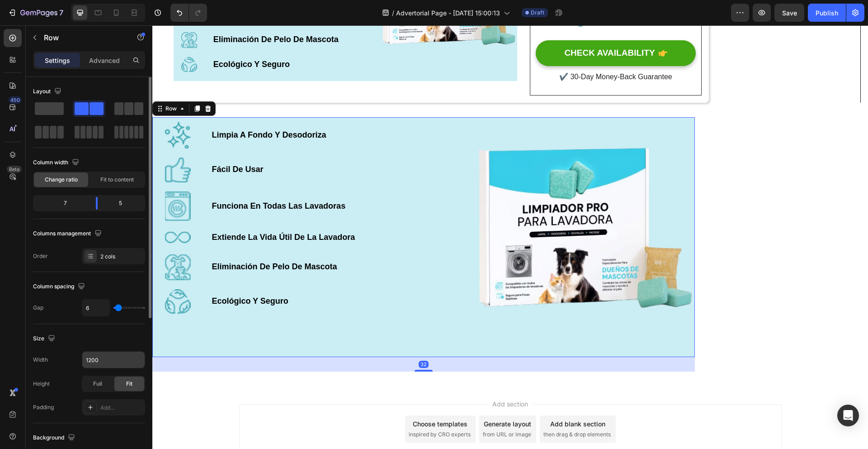
scroll to position [70, 0]
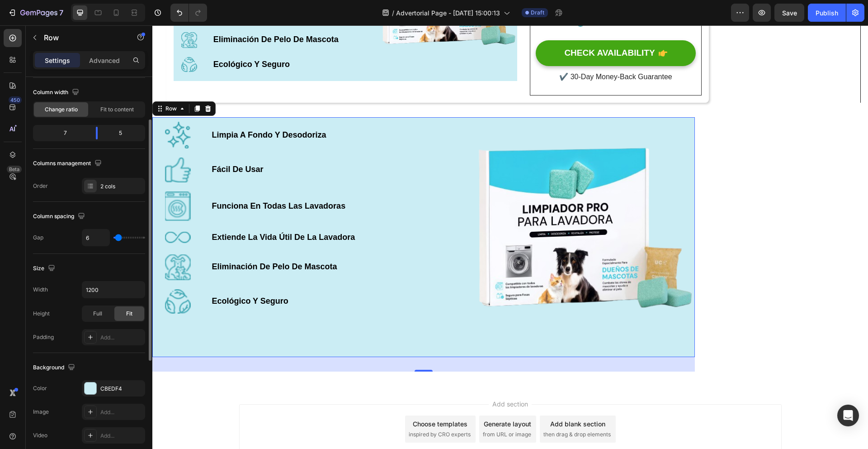
type input "2"
type input "4"
type input "6"
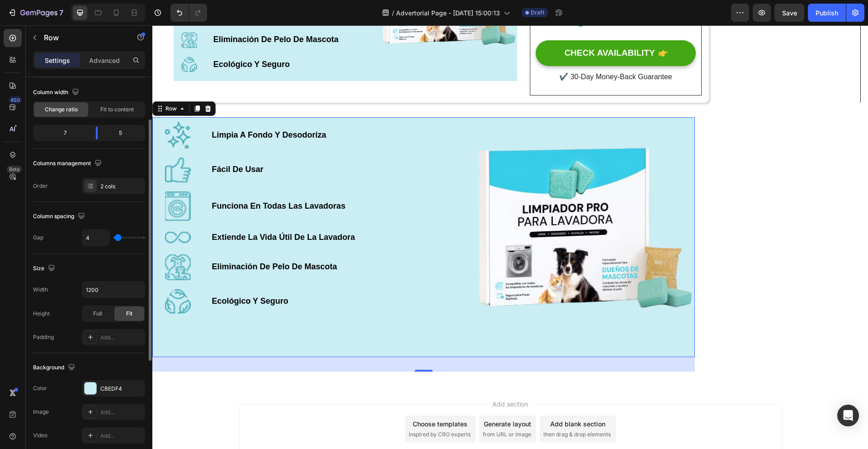
type input "6"
type input "7"
type input "8"
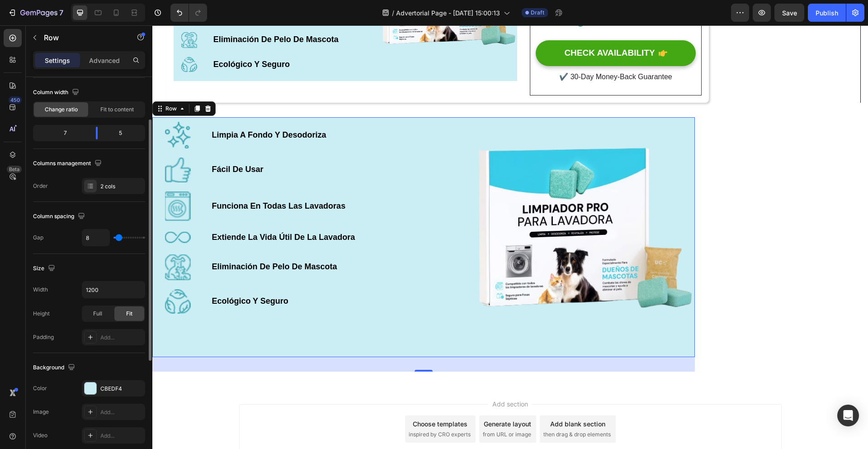
type input "9"
type input "10"
type input "12"
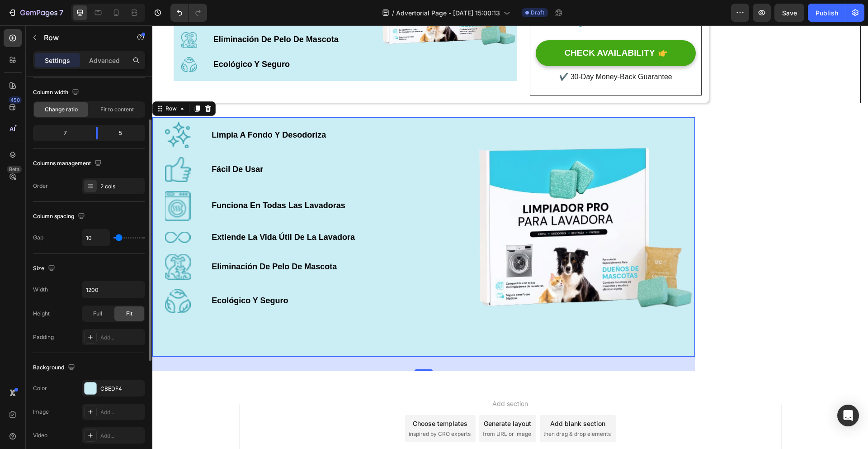
type input "12"
type input "13"
type input "14"
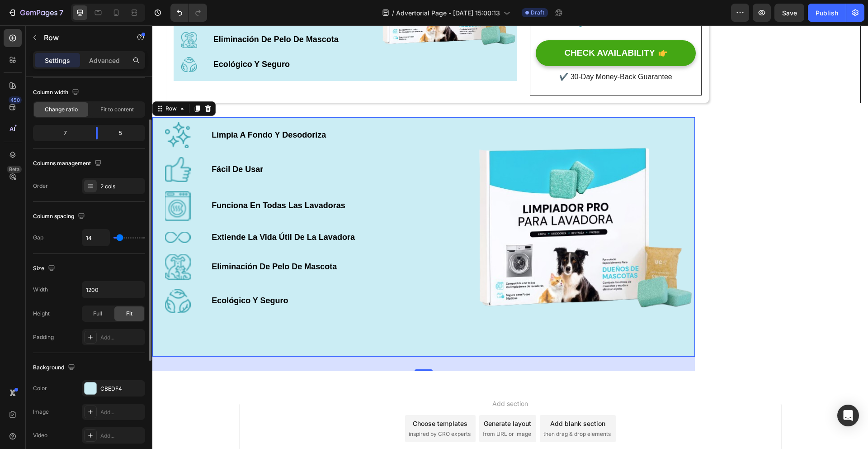
type input "15"
type input "18"
type input "19"
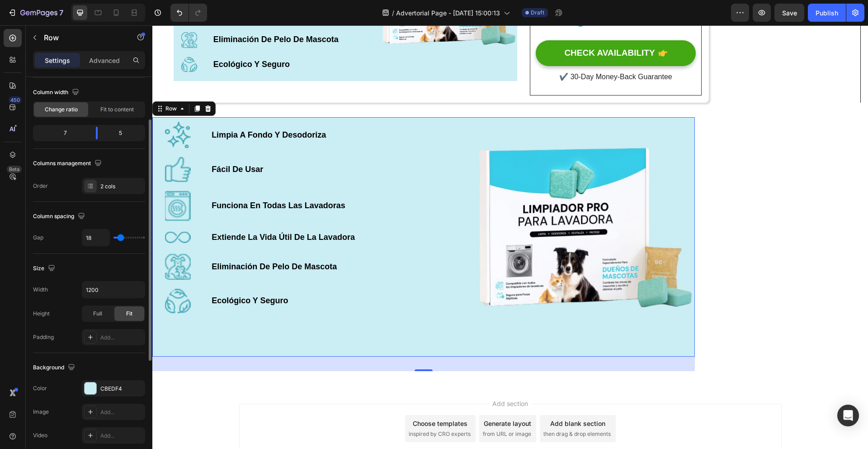
type input "19"
type input "20"
type input "21"
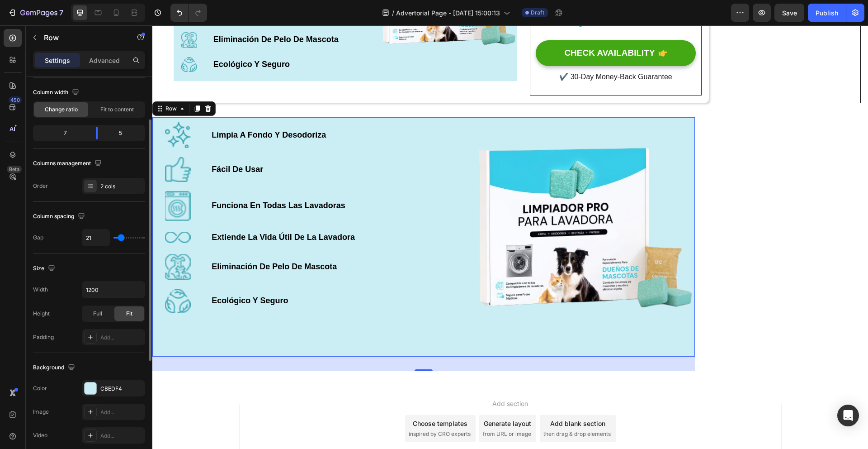
type input "22"
type input "23"
type input "25"
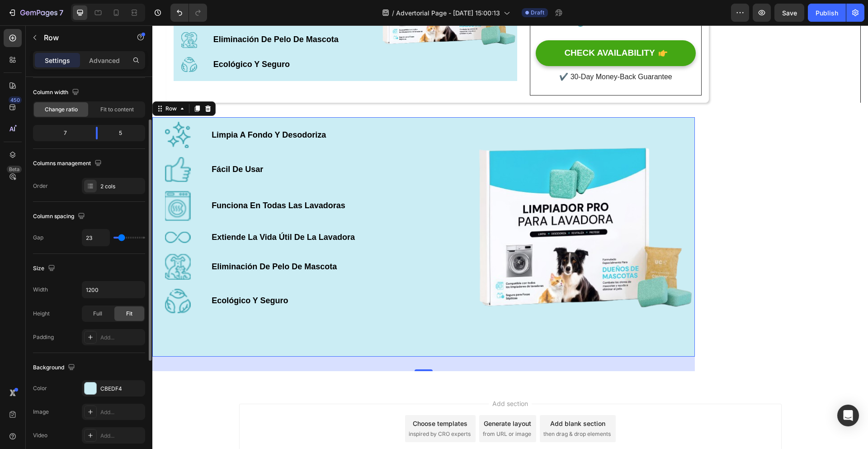
type input "25"
type input "26"
type input "27"
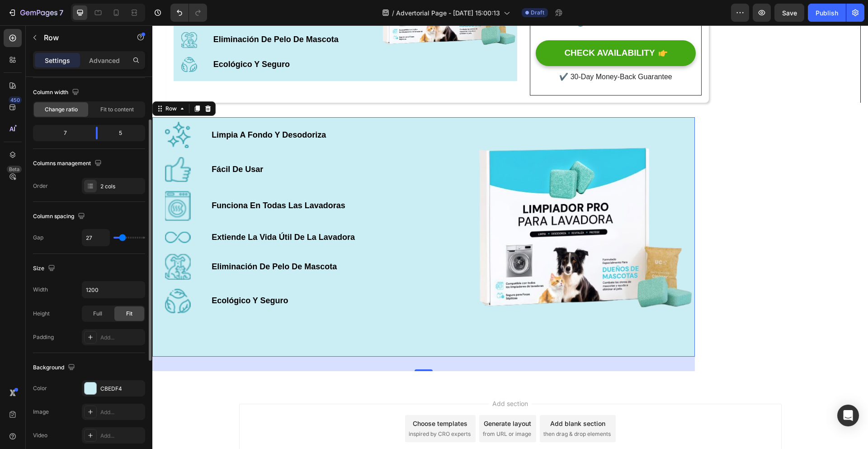
type input "28"
type input "29"
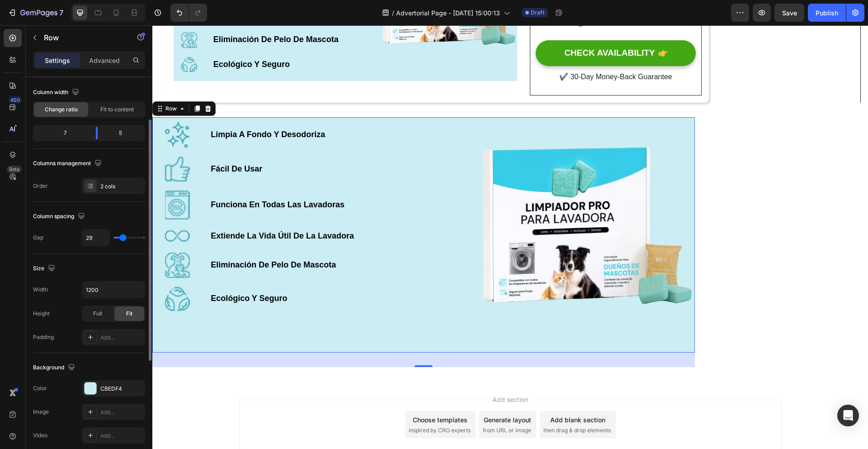
type input "31"
type input "32"
type input "34"
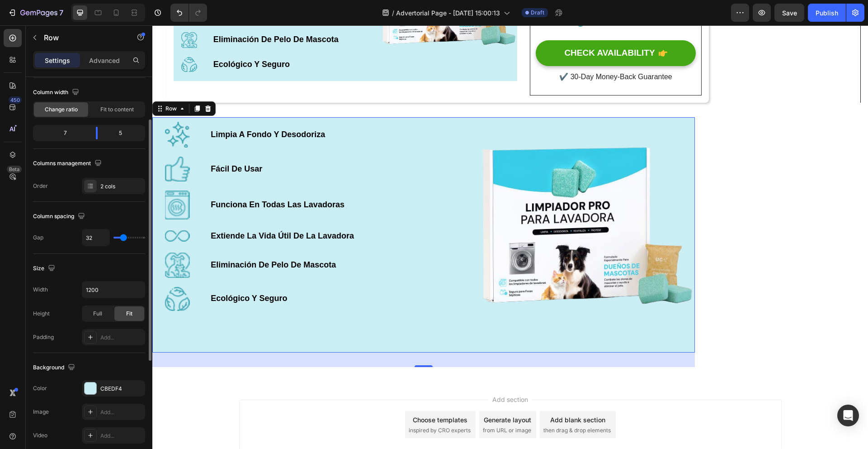
type input "34"
type input "35"
type input "36"
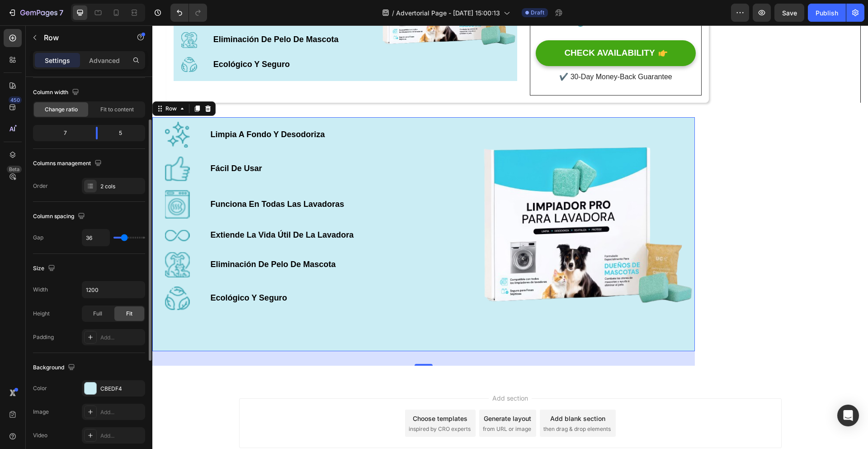
type input "35"
type input "33"
type input "32"
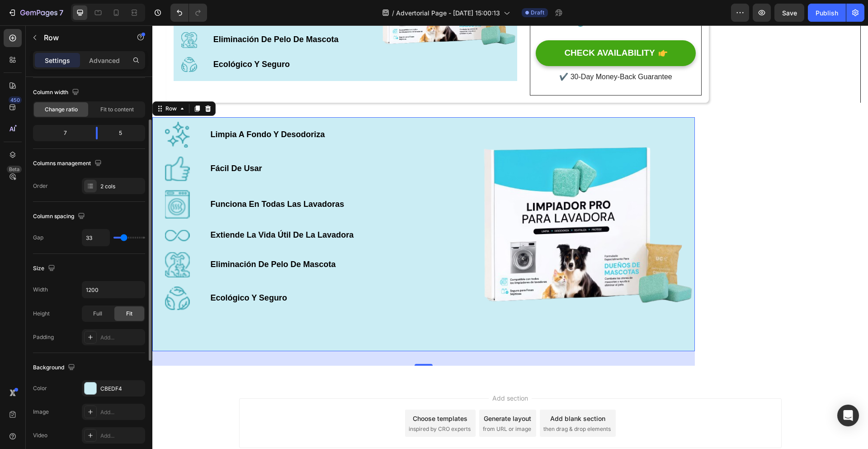
type input "32"
type input "31"
type input "29"
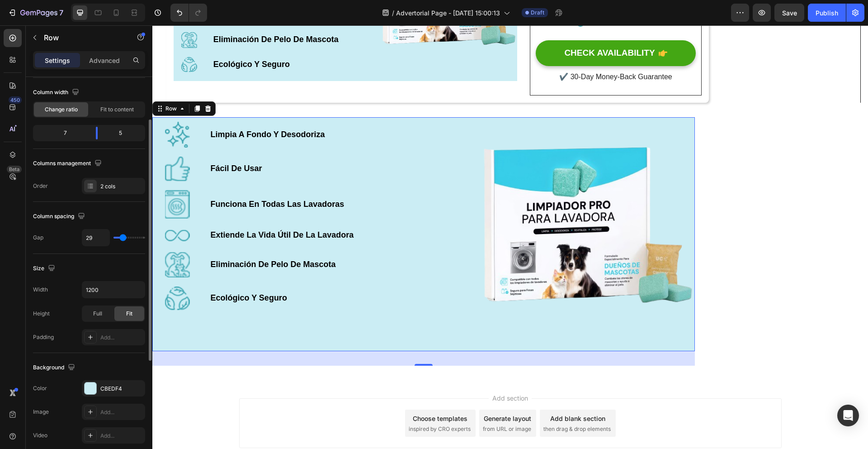
type input "27"
type input "25"
type input "19"
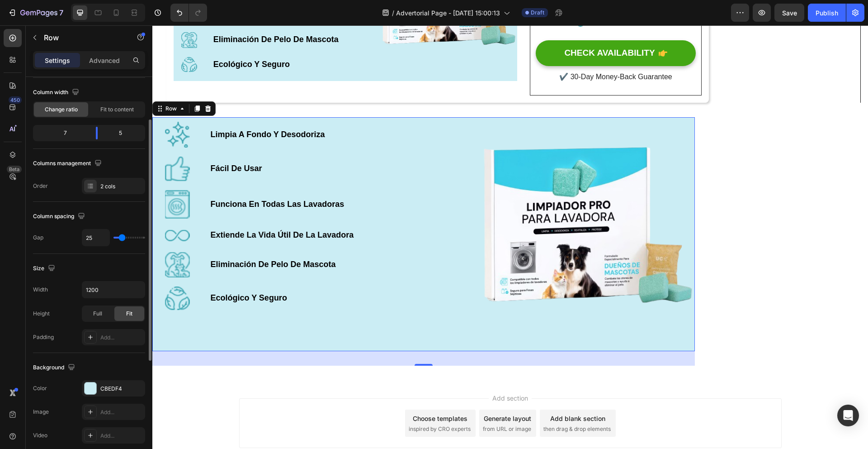
type input "19"
type input "17"
type input "15"
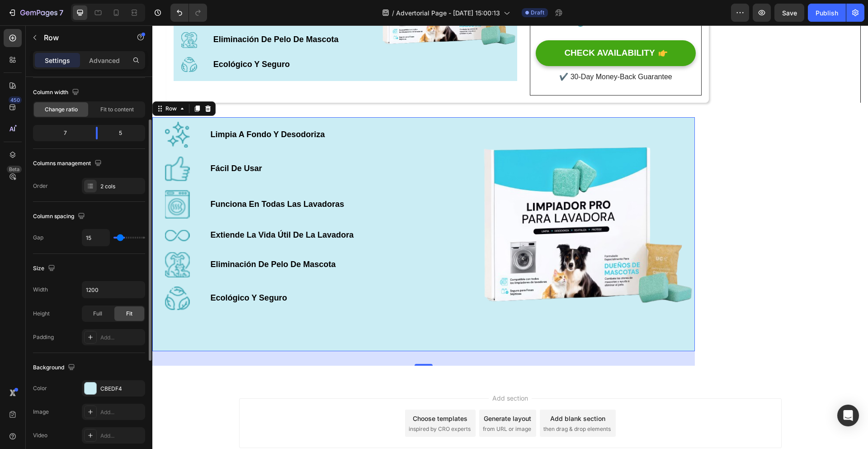
type input "13"
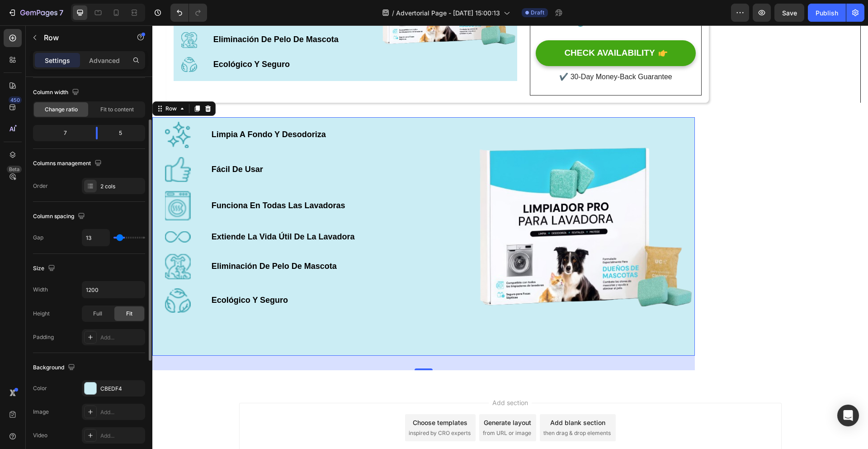
type input "11"
type input "10"
type input "9"
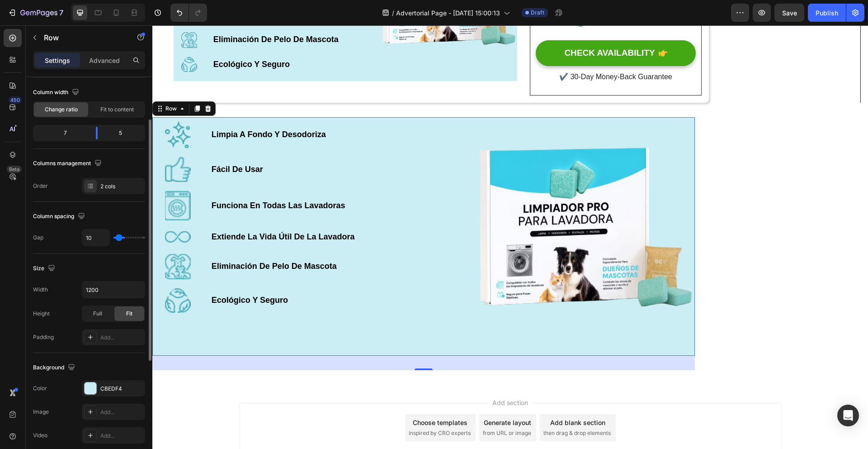
type input "9"
type input "8"
type input "7"
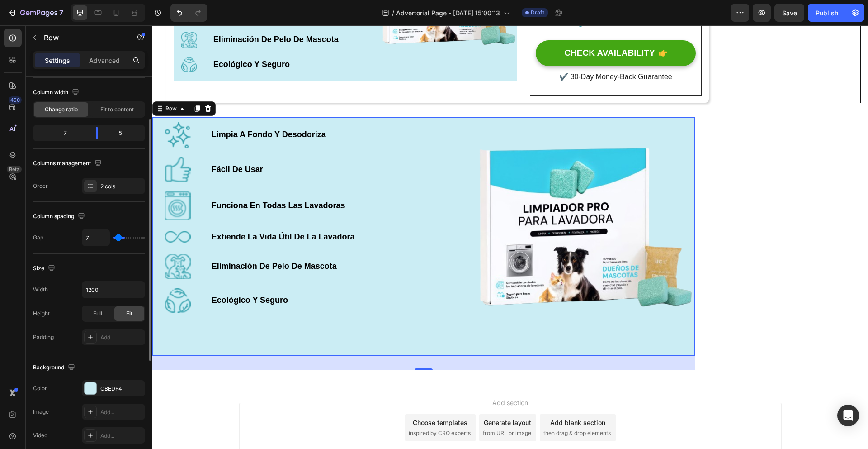
type input "5"
type input "4"
type input "3"
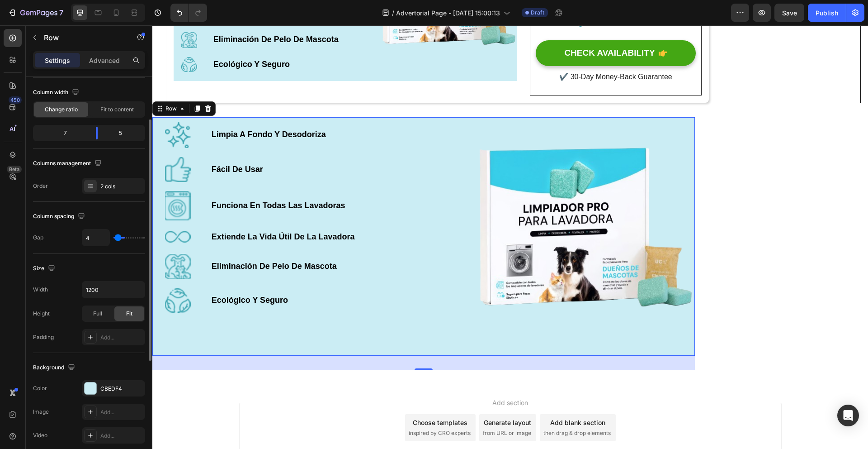
type input "3"
type input "2"
type input "0"
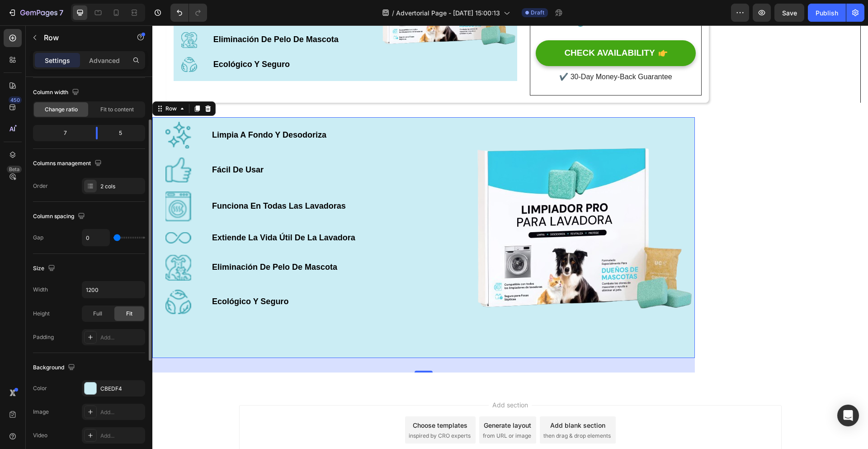
type input "1"
type input "13"
type input "14"
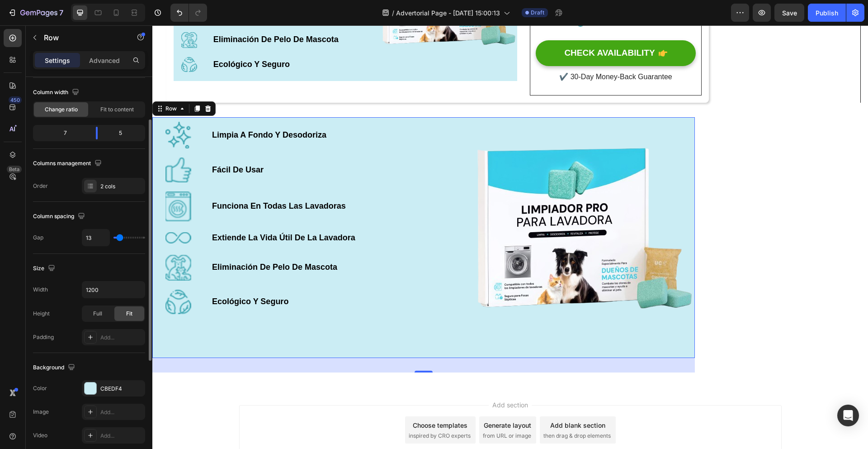
type input "14"
type input "15"
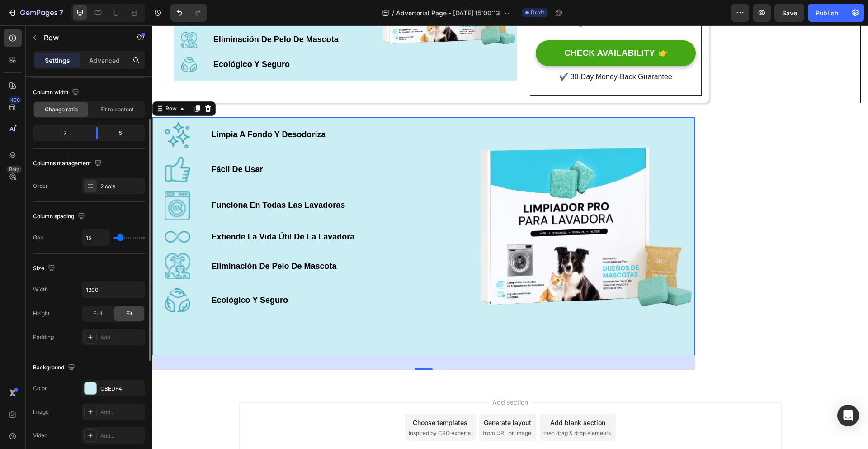
drag, startPoint x: 117, startPoint y: 237, endPoint x: 137, endPoint y: 228, distance: 21.5
type input "16"
click at [120, 237] on input "range" at bounding box center [130, 238] width 32 height 2
type input "16"
click at [390, 74] on div "Image" at bounding box center [447, 3] width 140 height 155
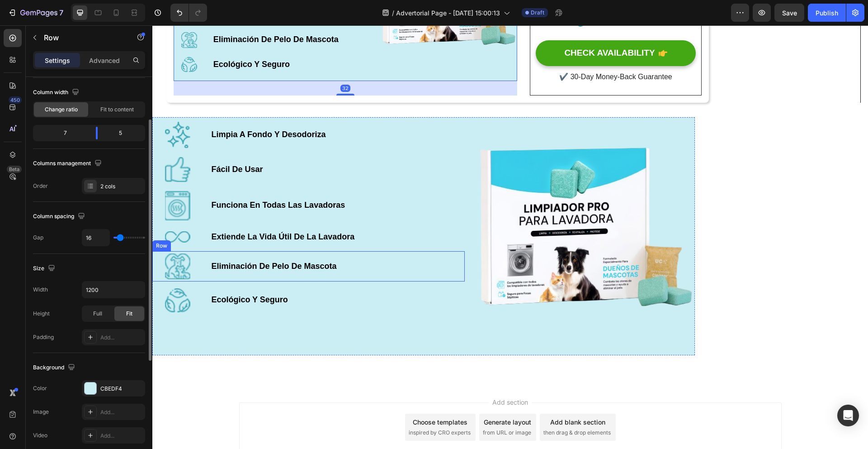
click at [356, 271] on p "Eliminación De Pelo De Mascota" at bounding box center [337, 267] width 252 height 14
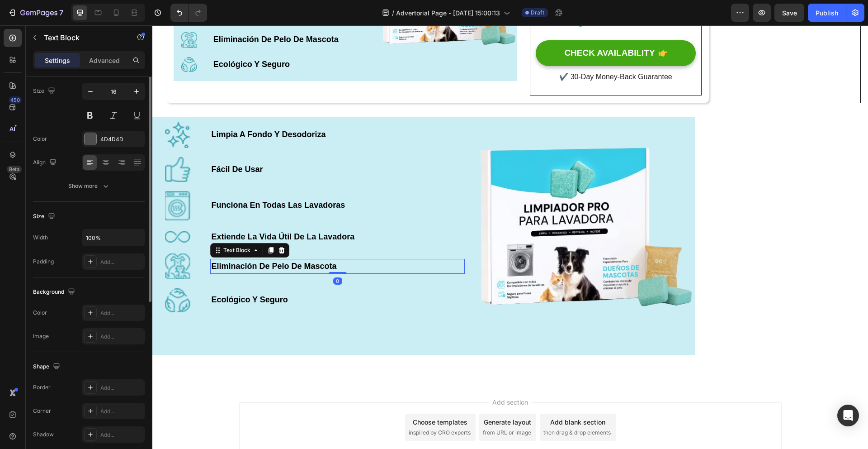
scroll to position [0, 0]
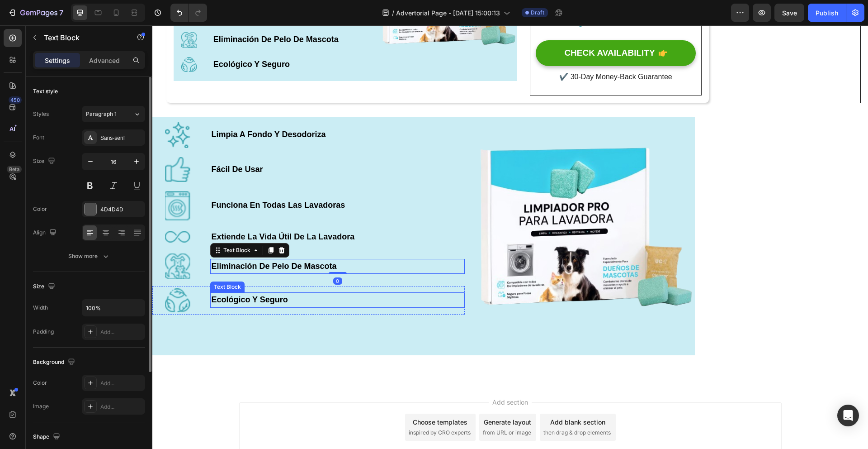
click at [356, 306] on p "Ecológico Y Seguro" at bounding box center [337, 300] width 252 height 14
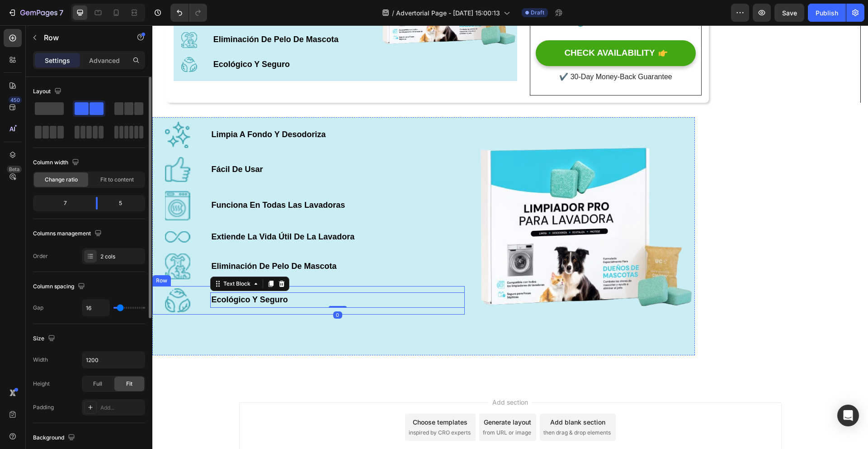
click at [290, 337] on div "Image Limpia A Fondo Y Desodoriza Text Block Row Image Fácil De Usar Text Block…" at bounding box center [308, 235] width 312 height 237
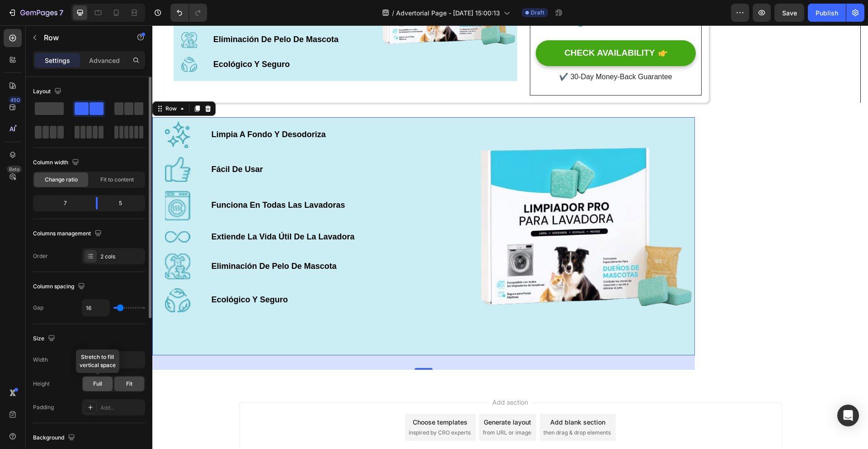
click at [97, 385] on span "Full" at bounding box center [97, 383] width 9 height 8
click at [120, 385] on div "Fit" at bounding box center [129, 383] width 30 height 14
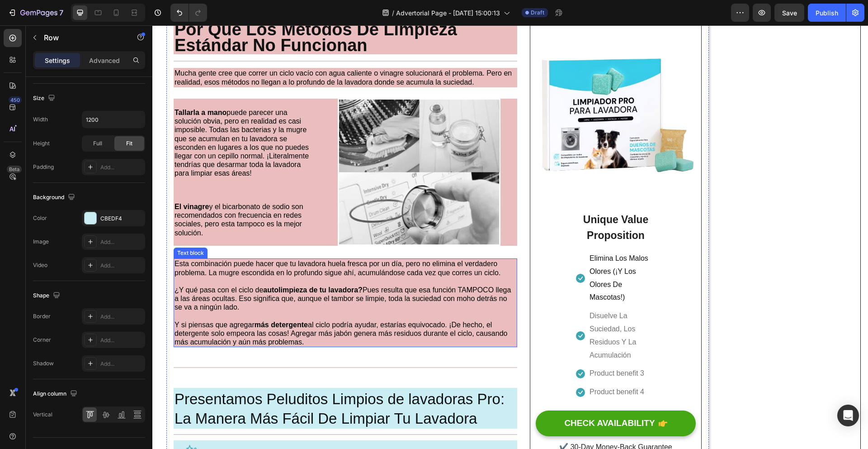
scroll to position [686, 0]
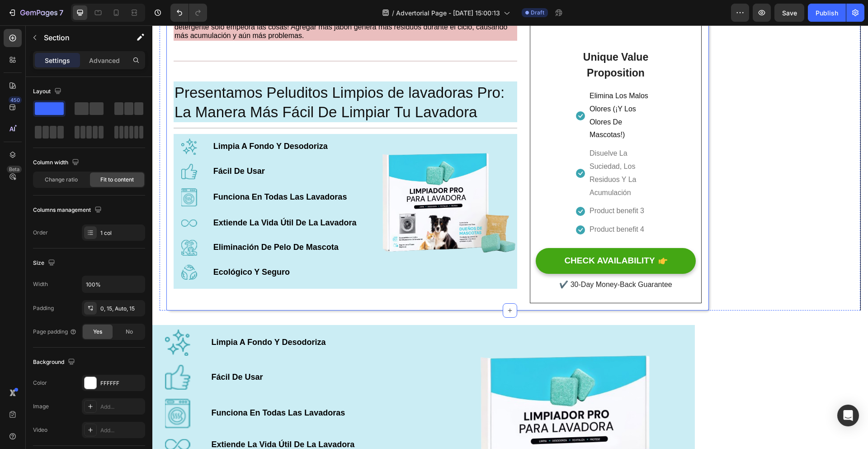
scroll to position [1000, 0]
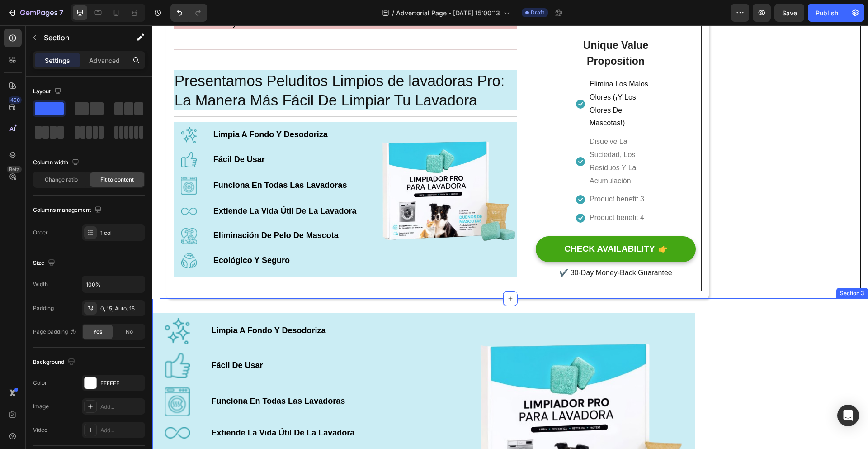
click at [746, 369] on div "Image Limpia A Fondo Y Desodoriza Text Block Row Image Fácil De Usar Text Block…" at bounding box center [510, 438] width 716 height 281
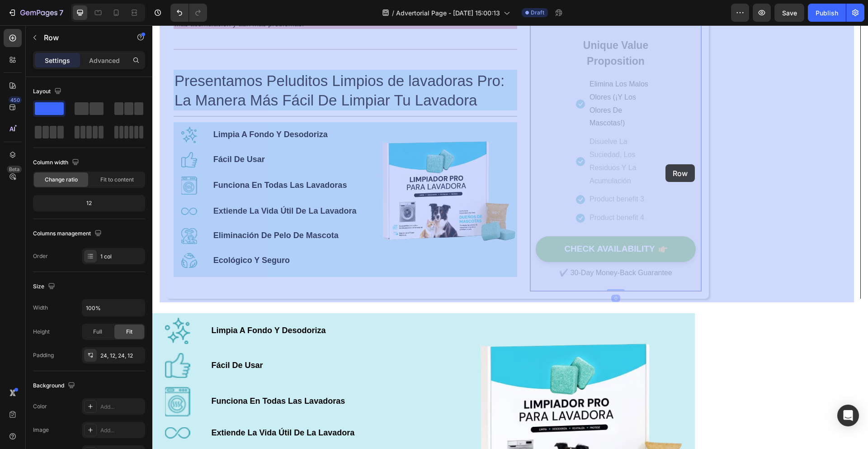
drag, startPoint x: 668, startPoint y: 140, endPoint x: 667, endPoint y: 161, distance: 20.9
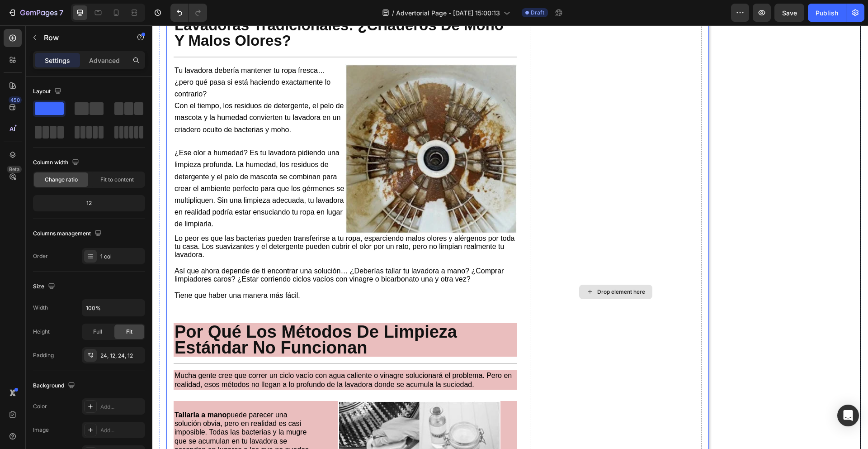
scroll to position [483, 0]
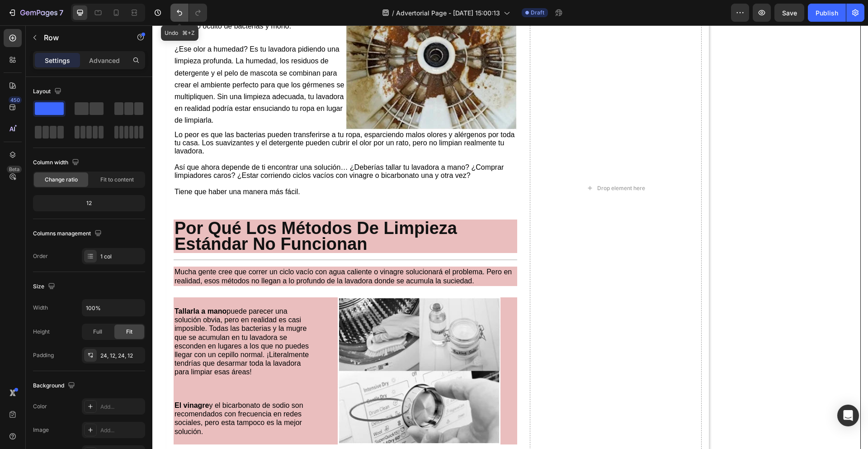
click at [181, 14] on icon "Undo/Redo" at bounding box center [179, 12] width 9 height 9
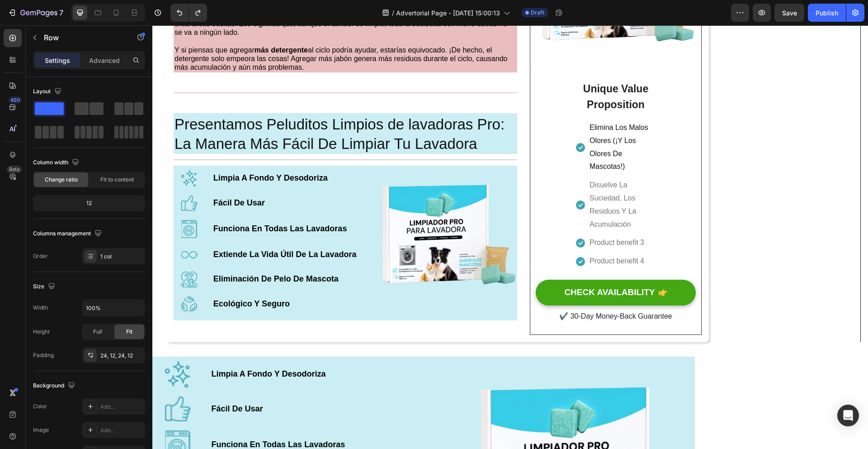
scroll to position [957, 0]
click at [670, 184] on div "Image Unique Value Proposition Heading Icon Elimina Los Malos Olores (¡Y Los Ol…" at bounding box center [616, 113] width 160 height 417
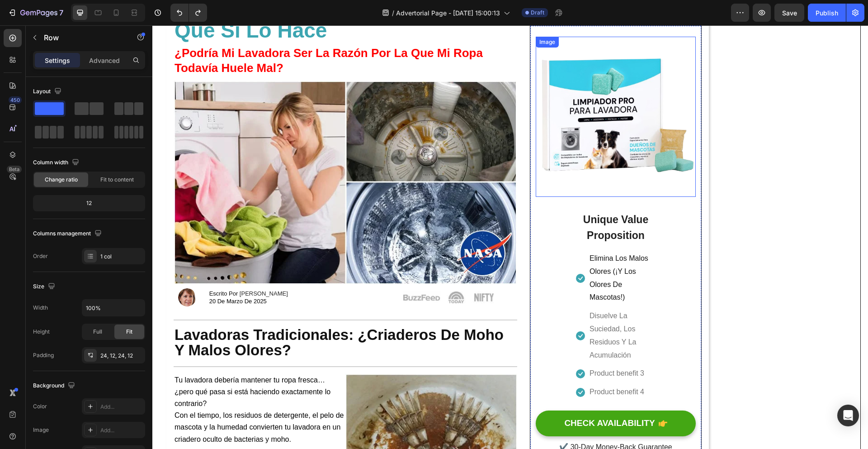
scroll to position [0, 0]
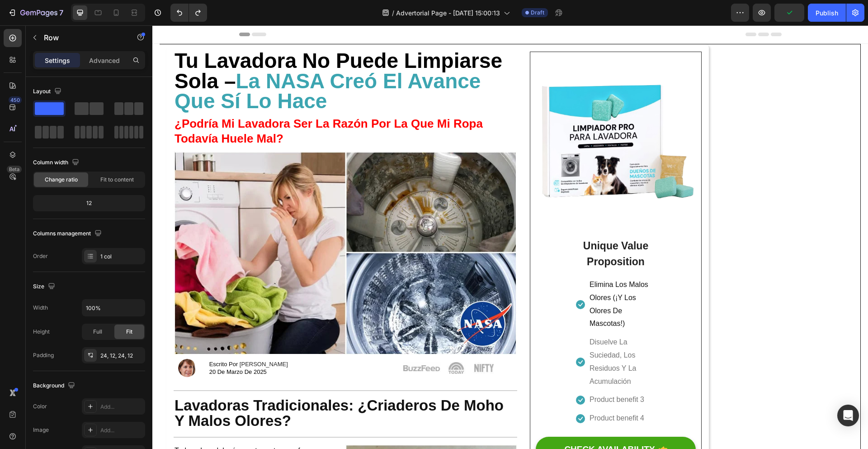
click at [541, 241] on div "Image Unique Value Proposition Heading Icon Elimina Los Malos Olores (¡Y Los Ol…" at bounding box center [616, 271] width 160 height 417
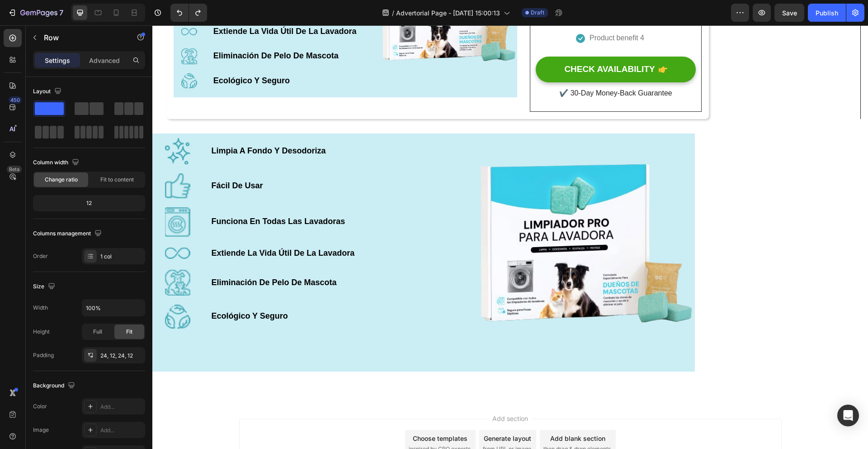
scroll to position [1124, 0]
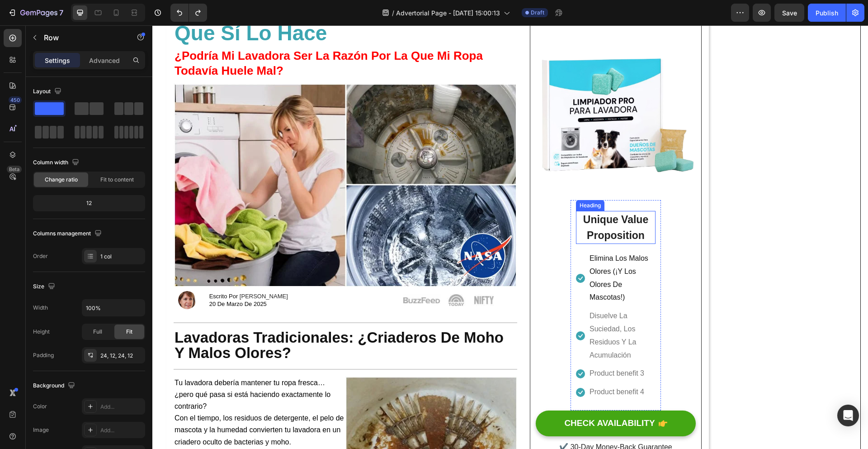
scroll to position [0, 0]
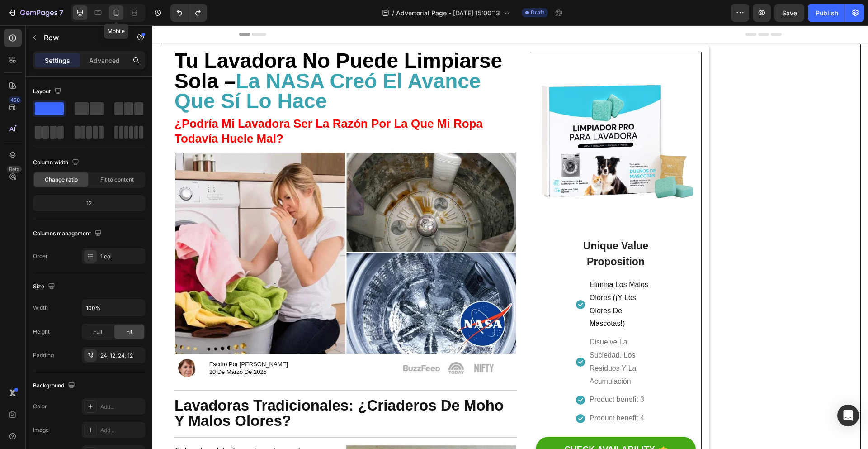
click at [121, 13] on div at bounding box center [116, 12] width 14 height 14
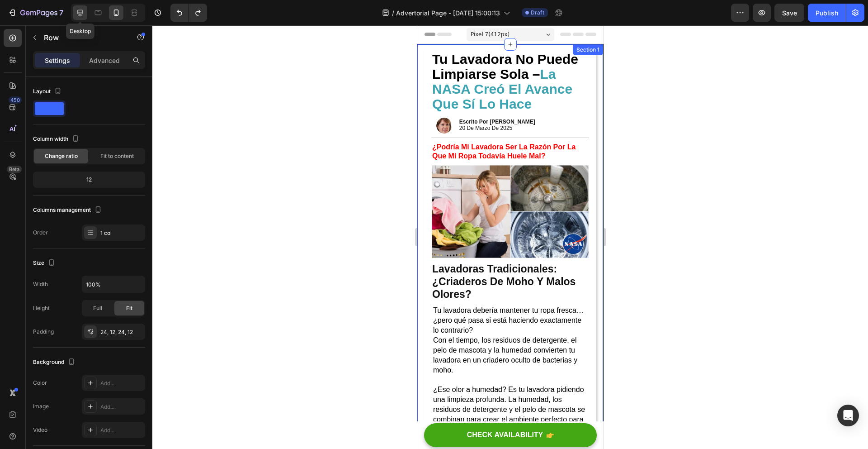
click at [82, 12] on icon at bounding box center [80, 12] width 9 height 9
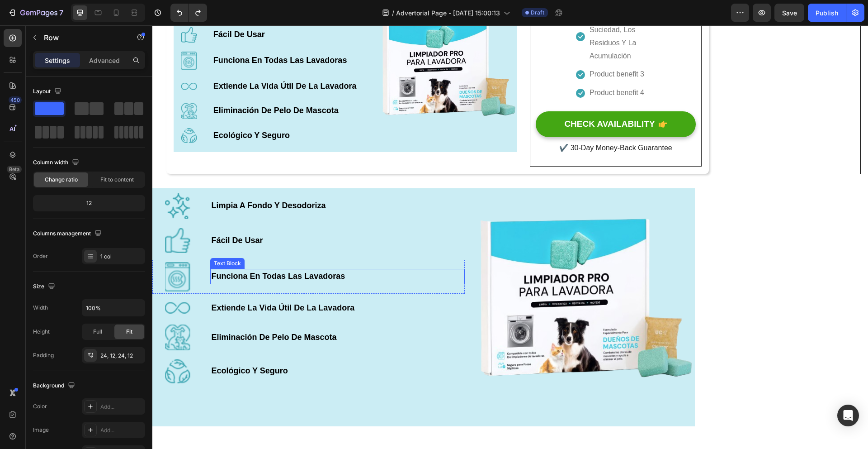
scroll to position [1125, 0]
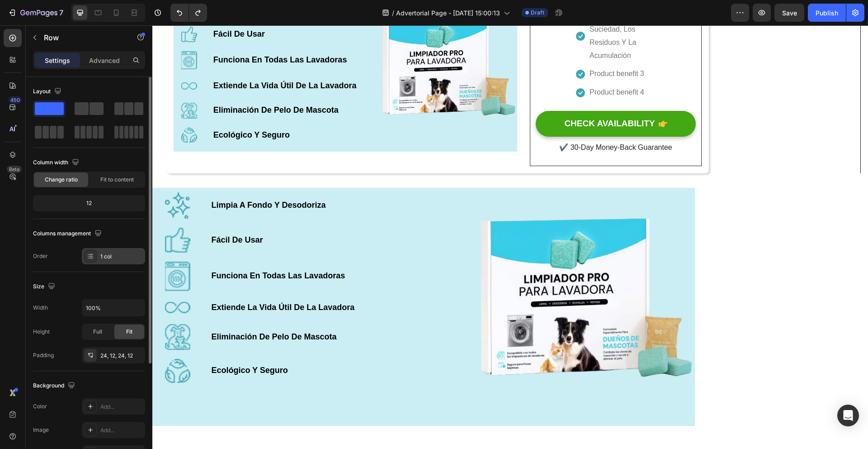
click at [106, 260] on div "1 col" at bounding box center [121, 256] width 43 height 8
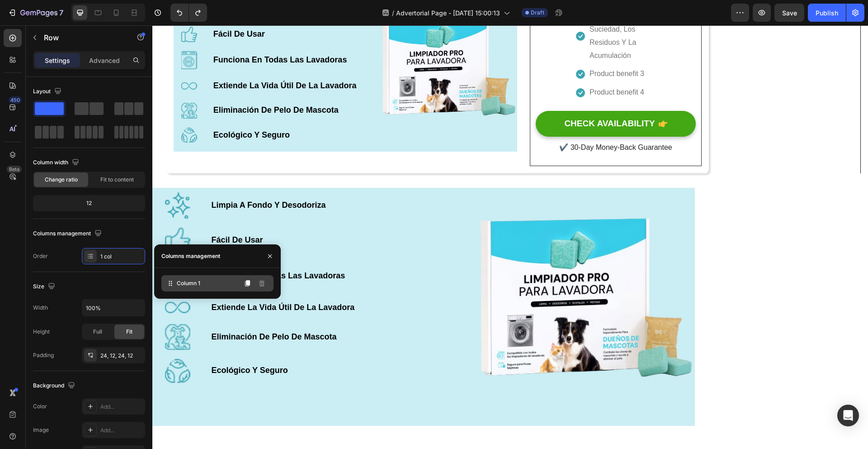
click at [194, 279] on div "Column 1" at bounding box center [217, 283] width 112 height 16
click at [120, 282] on div "Size" at bounding box center [89, 286] width 112 height 14
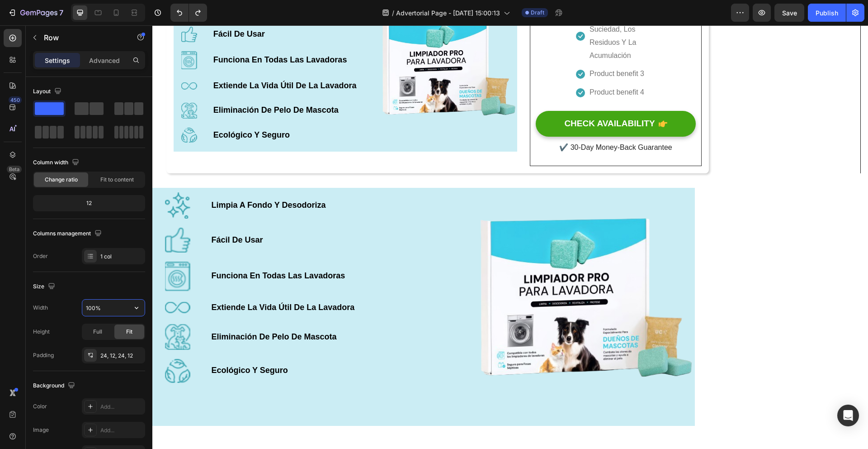
click at [118, 301] on input "100%" at bounding box center [113, 307] width 62 height 16
click at [123, 308] on input "100%" at bounding box center [113, 307] width 62 height 16
click at [127, 307] on input "100%" at bounding box center [113, 307] width 62 height 16
click at [132, 308] on icon "button" at bounding box center [136, 307] width 9 height 9
click at [120, 326] on div "Default 1200px" at bounding box center [104, 330] width 74 height 17
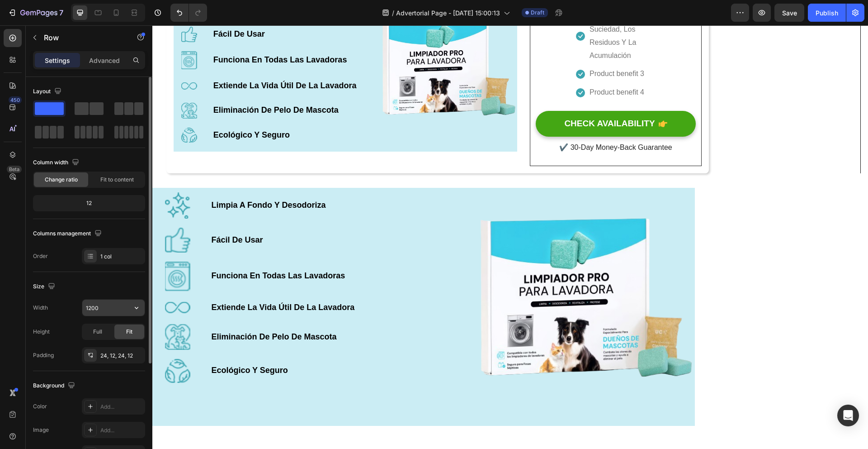
click at [125, 310] on input "1200" at bounding box center [113, 307] width 62 height 16
click at [133, 308] on icon "button" at bounding box center [136, 307] width 9 height 9
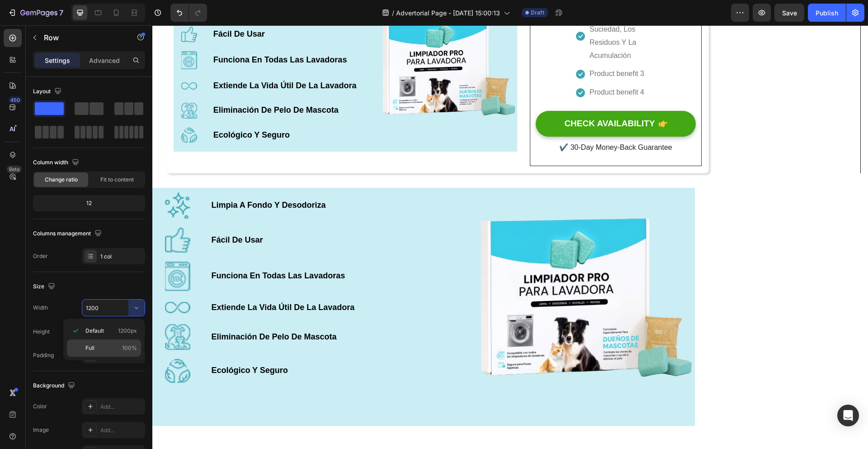
click at [113, 345] on p "Full 100%" at bounding box center [111, 348] width 52 height 8
type input "100%"
click at [339, 278] on strong "Funciona En Todas Las Lavadoras" at bounding box center [278, 275] width 134 height 9
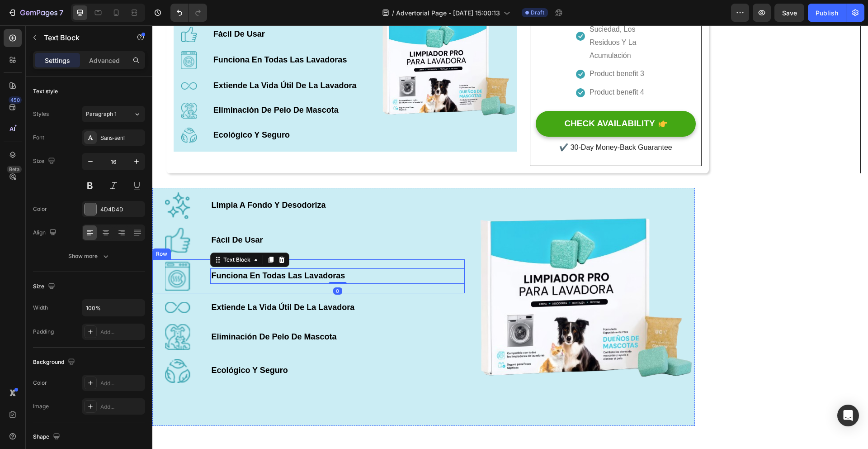
click at [396, 259] on div "Image Limpia A Fondo Y Desodoriza Text Block Row Image Fácil De Usar Text Block…" at bounding box center [308, 306] width 312 height 237
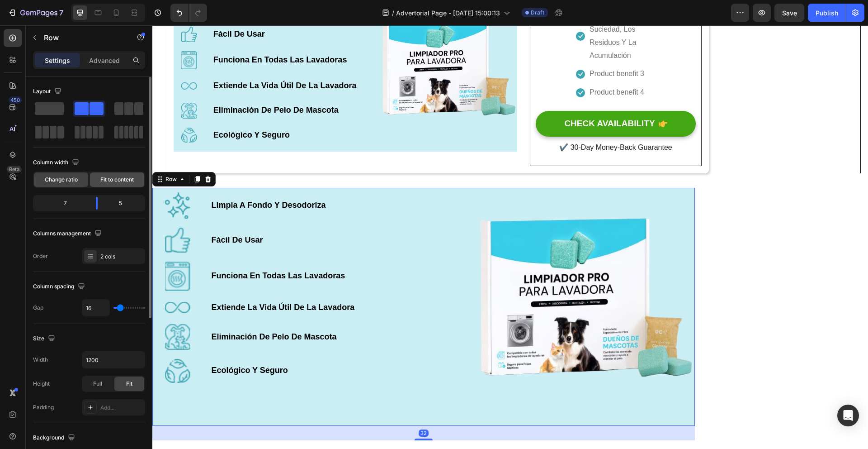
click at [115, 176] on span "Fit to content" at bounding box center [116, 179] width 33 height 8
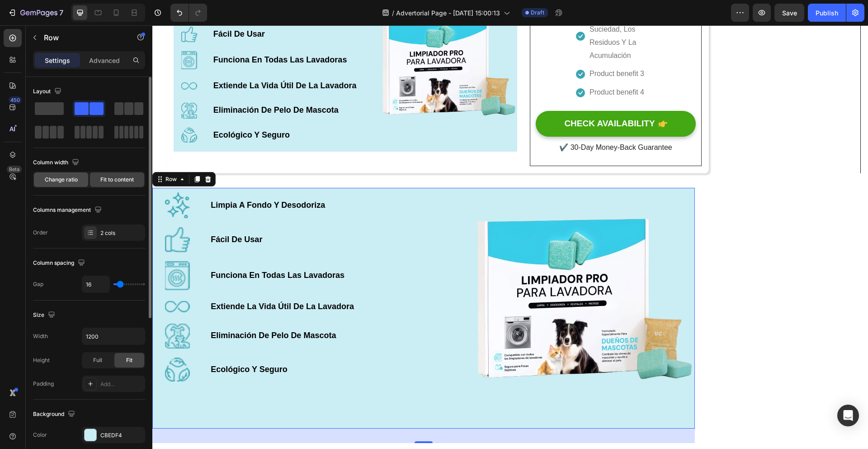
click at [69, 178] on span "Change ratio" at bounding box center [61, 179] width 33 height 8
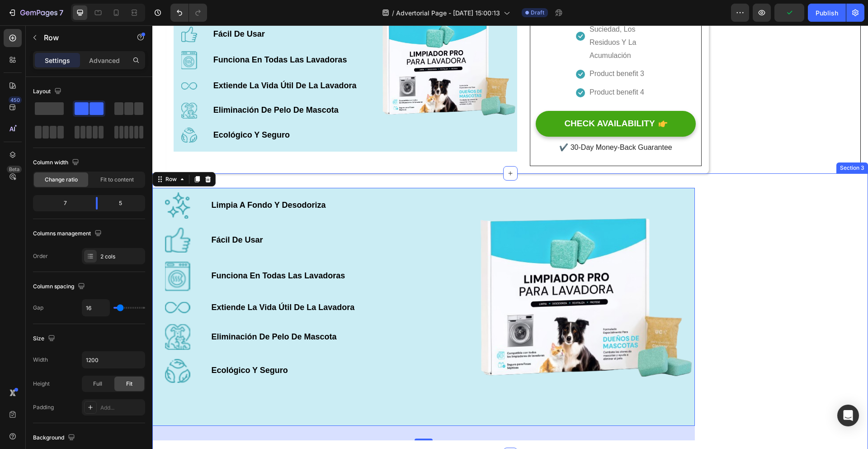
click at [753, 231] on div "Image Limpia A Fondo Y Desodoriza Text Block Row Image Fácil De Usar Text Block…" at bounding box center [510, 313] width 716 height 281
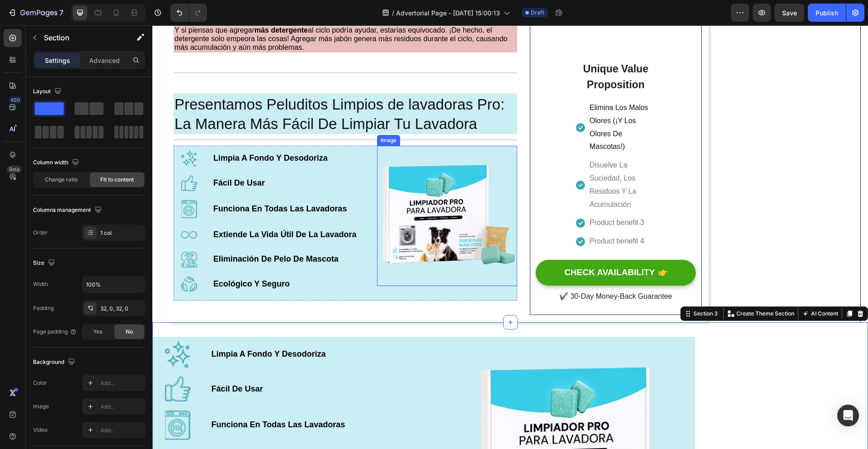
scroll to position [927, 0]
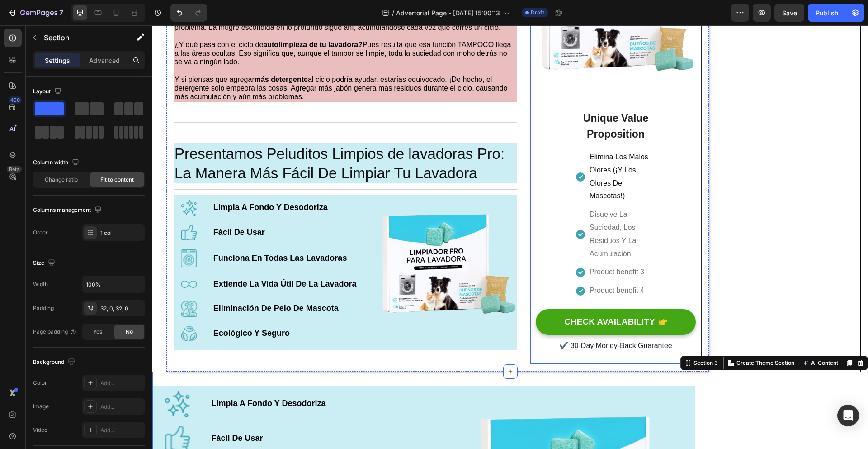
click at [551, 164] on div "Image Unique Value Proposition Heading Icon Elimina Los Malos Olores (¡Y Los Ol…" at bounding box center [616, 143] width 160 height 417
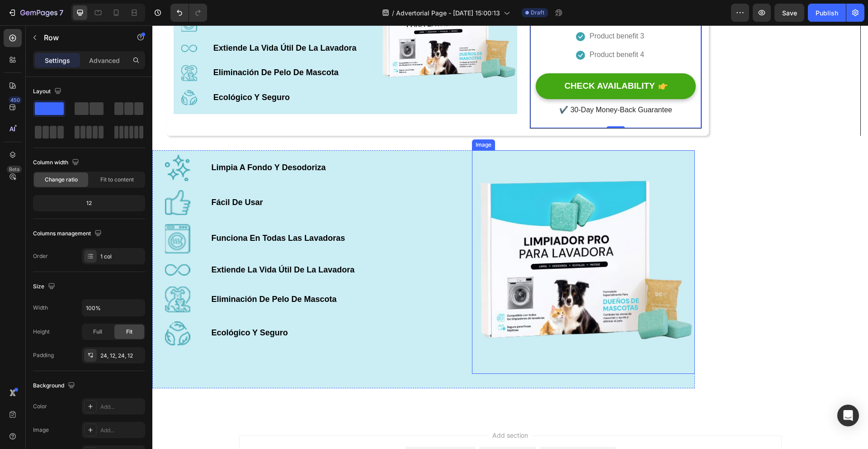
scroll to position [1158, 0]
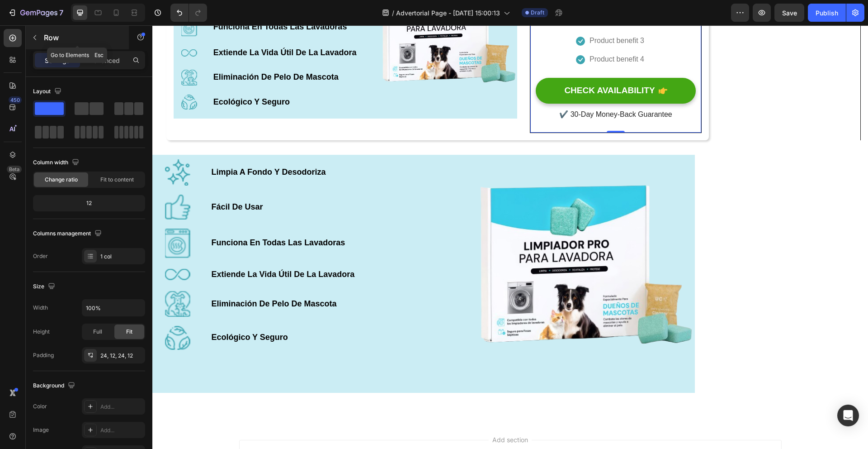
click at [34, 41] on button "button" at bounding box center [35, 37] width 14 height 14
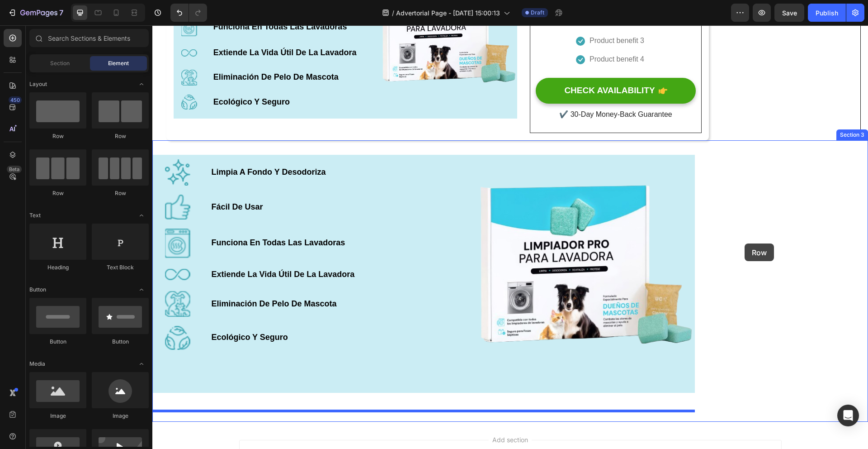
drag, startPoint x: 200, startPoint y: 132, endPoint x: 745, endPoint y: 243, distance: 555.7
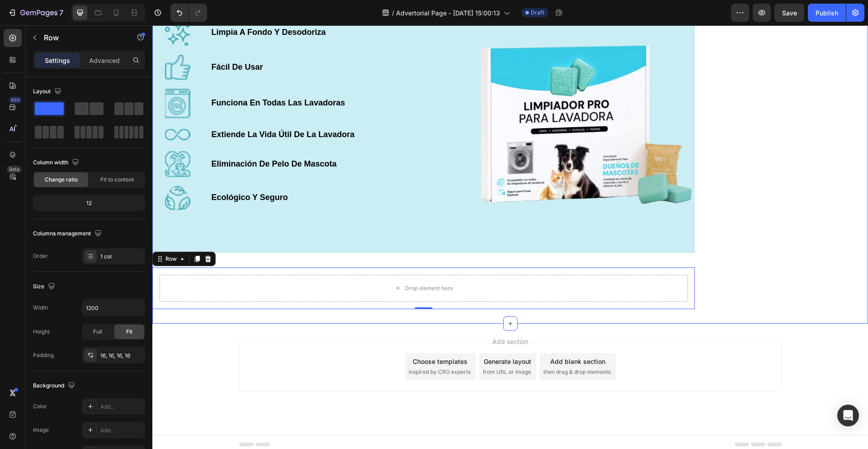
scroll to position [1303, 0]
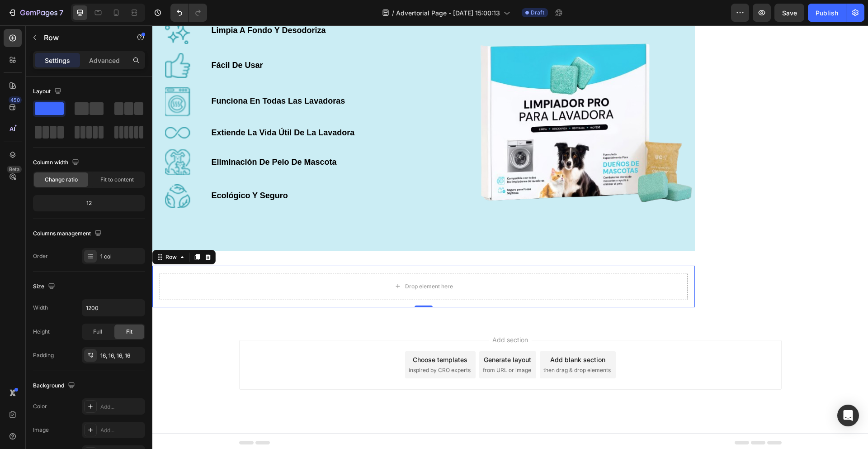
click at [210, 260] on icon at bounding box center [207, 256] width 7 height 7
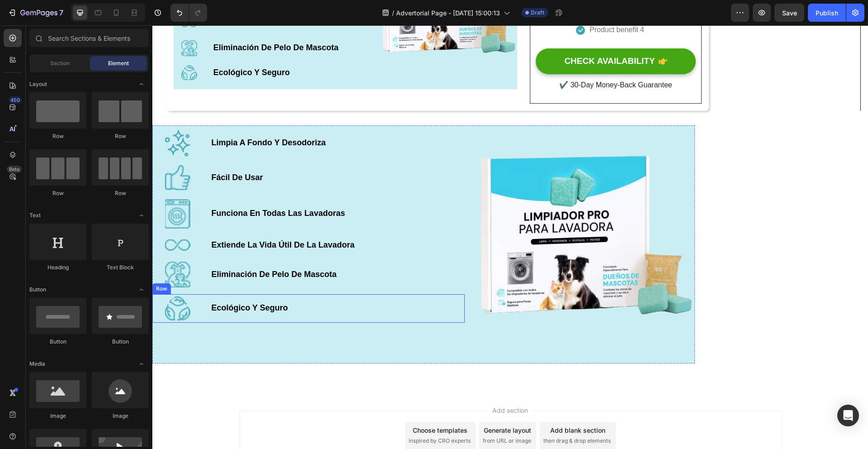
scroll to position [1186, 0]
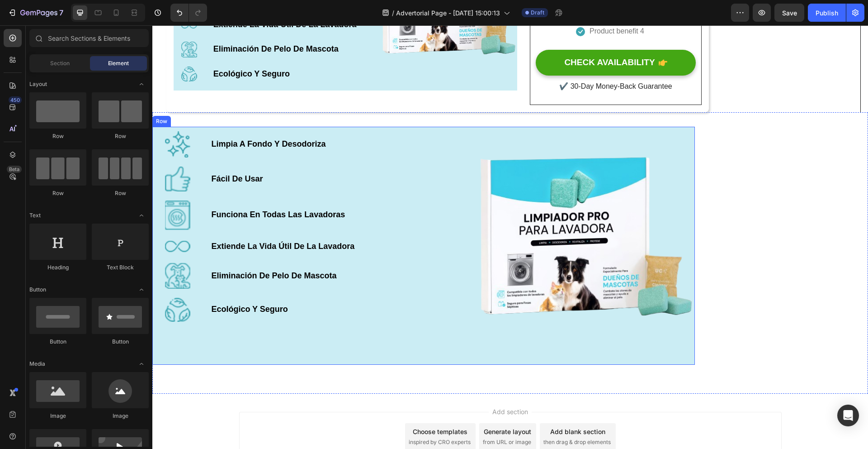
click at [456, 347] on div "Image Limpia A Fondo Y Desodoriza Text Block Row Image Fácil De Usar Text Block…" at bounding box center [308, 245] width 312 height 237
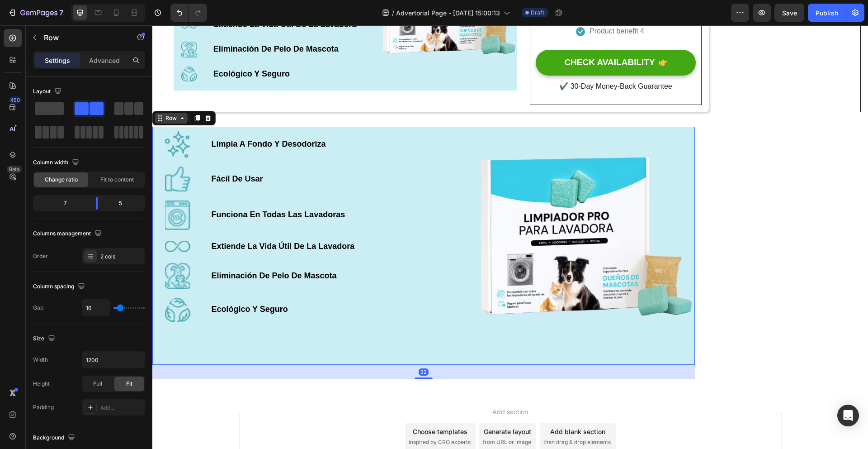
click at [179, 122] on icon at bounding box center [182, 117] width 7 height 7
click at [132, 109] on span at bounding box center [128, 108] width 9 height 13
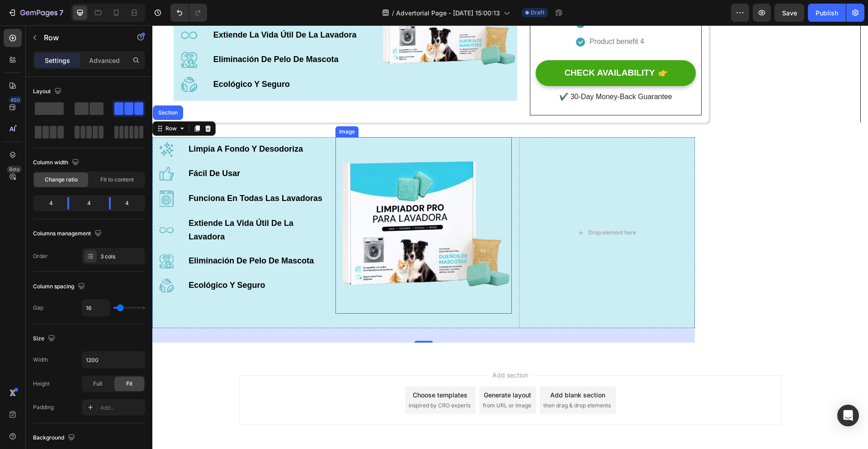
scroll to position [1176, 0]
click at [177, 13] on icon "Undo/Redo" at bounding box center [179, 12] width 9 height 9
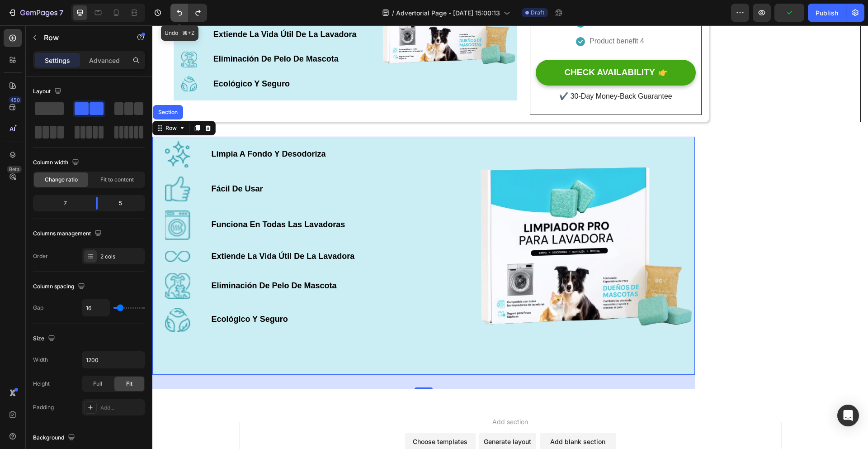
click at [176, 13] on icon "Undo/Redo" at bounding box center [179, 12] width 9 height 9
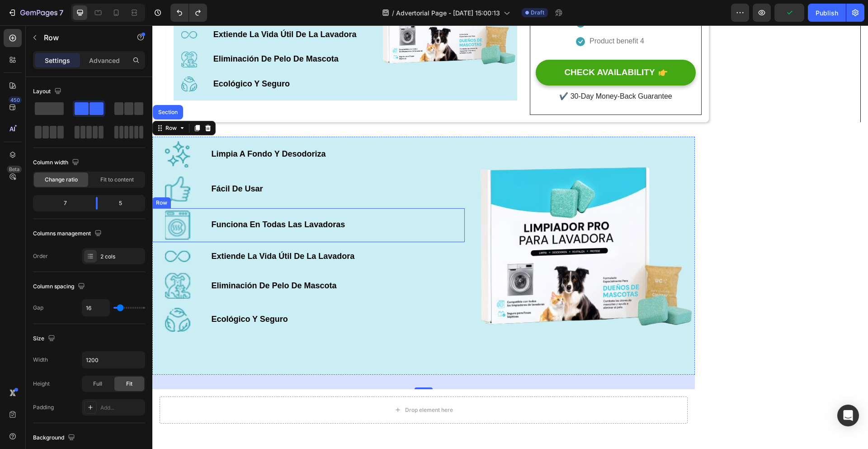
click at [435, 220] on div "Funciona En Todas Las Lavadoras Text Block" at bounding box center [337, 224] width 254 height 29
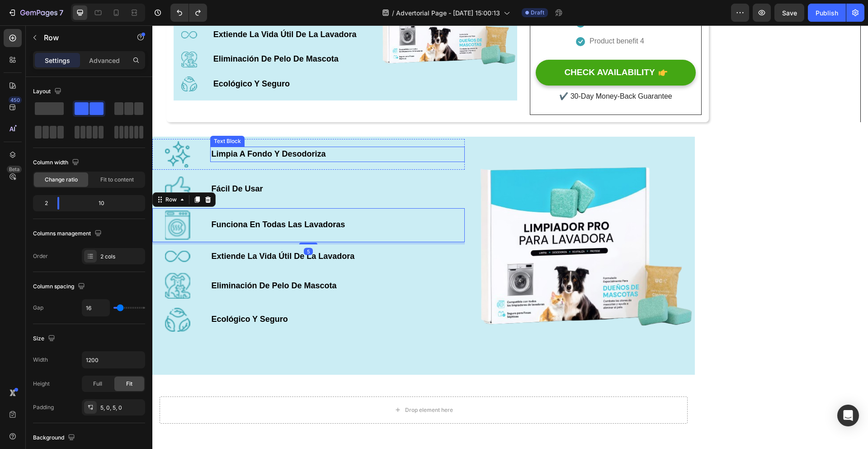
click at [382, 152] on p "Limpia A Fondo Y Desodoriza" at bounding box center [337, 154] width 252 height 14
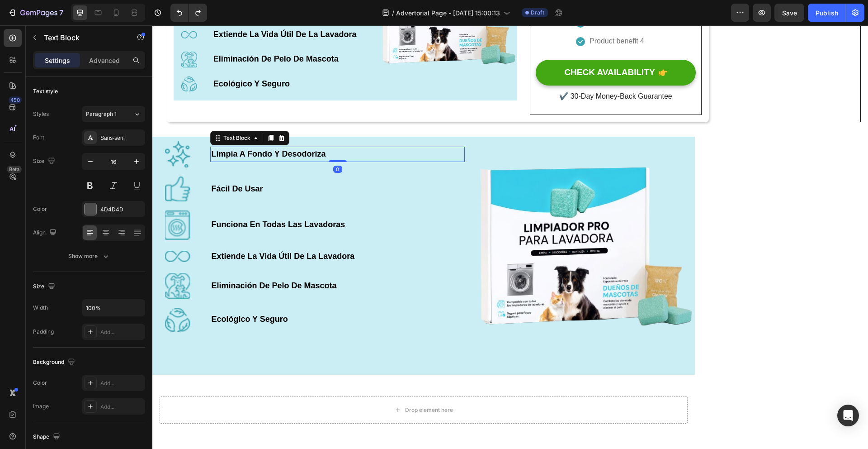
click at [495, 152] on img at bounding box center [583, 248] width 223 height 223
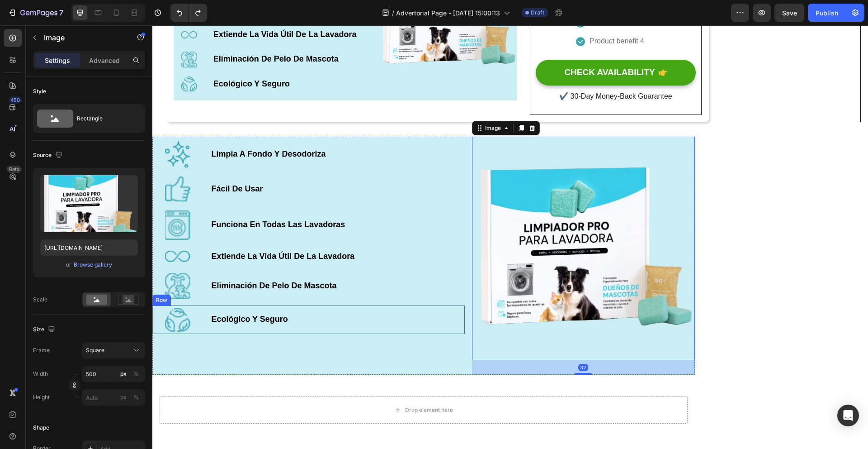
click at [312, 361] on div "Image Limpia A Fondo Y Desodoriza Text Block Row Image Fácil De Usar Text Block…" at bounding box center [308, 255] width 312 height 237
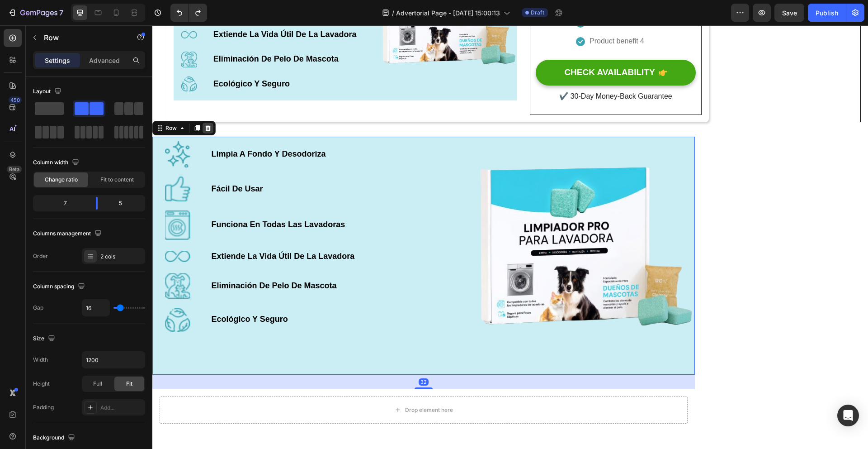
click at [206, 127] on div at bounding box center [208, 128] width 11 height 11
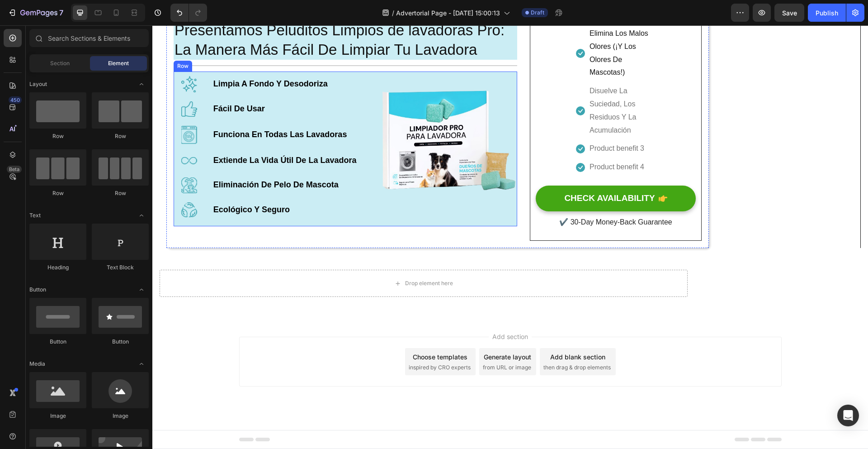
scroll to position [856, 0]
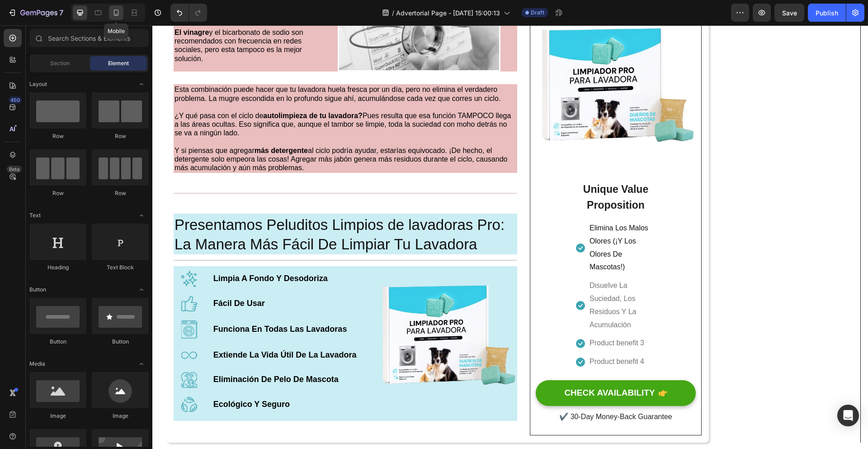
click at [118, 17] on div at bounding box center [116, 12] width 14 height 14
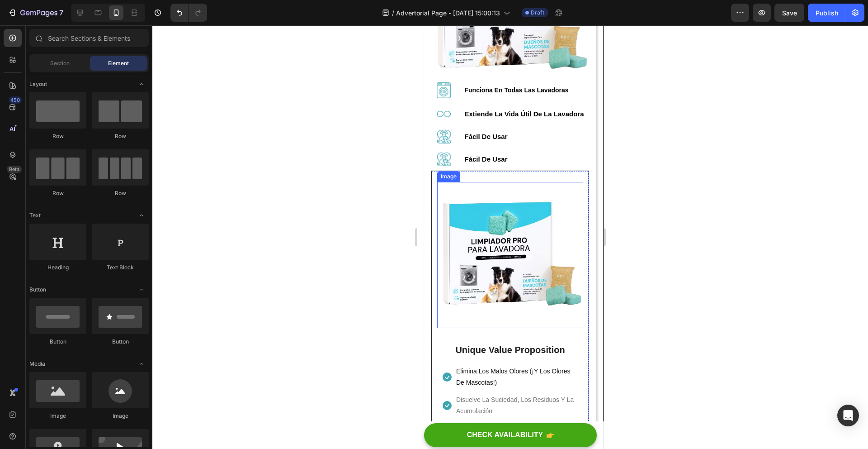
scroll to position [1361, 0]
click at [572, 293] on img at bounding box center [510, 256] width 146 height 146
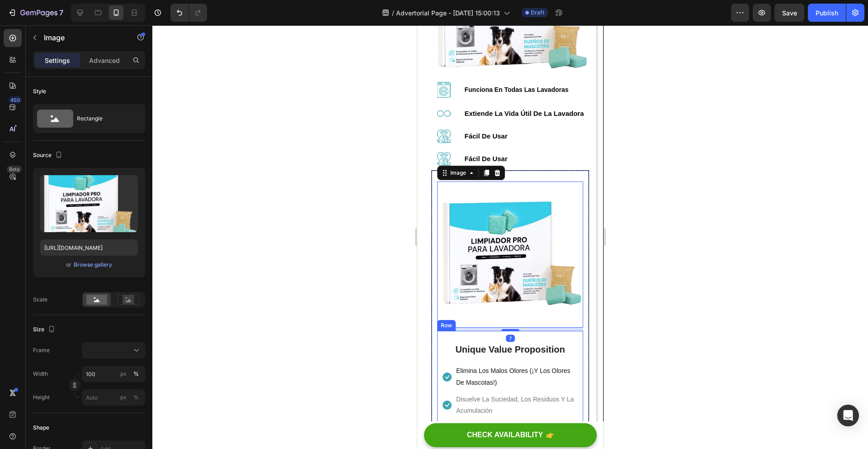
scroll to position [1363, 0]
click at [432, 205] on div "Image 7 Unique Value Proposition Heading Icon Elimina Los Malos Olores (¡Y Los …" at bounding box center [510, 341] width 158 height 343
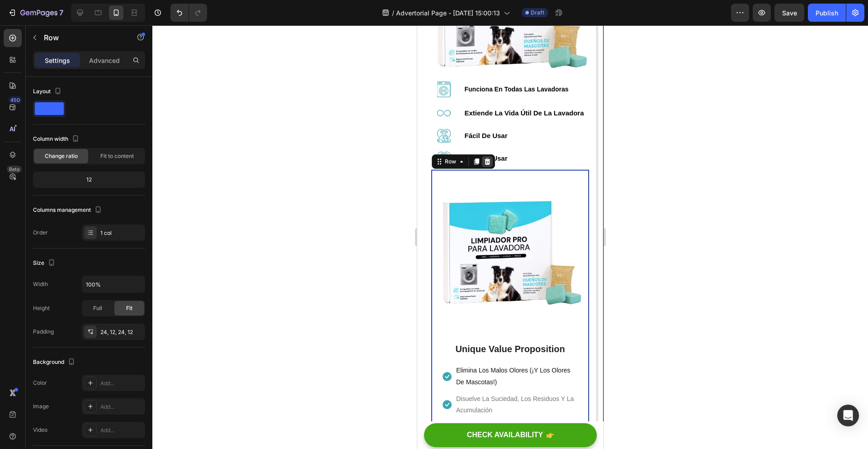
click at [488, 163] on icon at bounding box center [487, 161] width 6 height 6
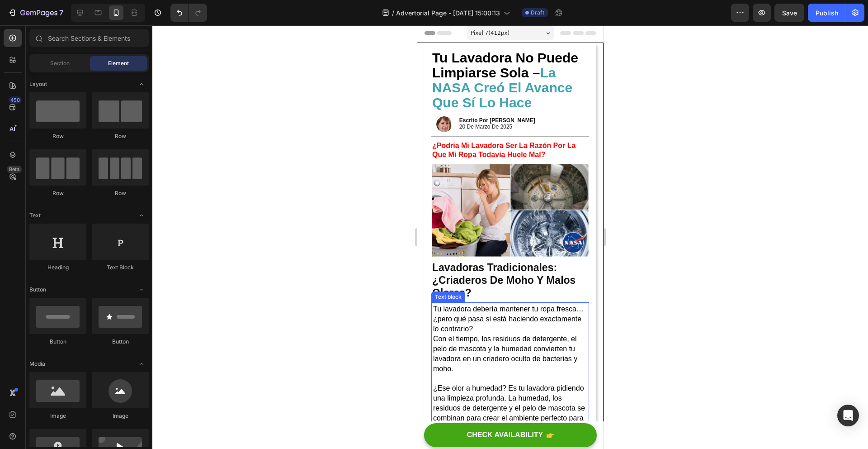
scroll to position [0, 0]
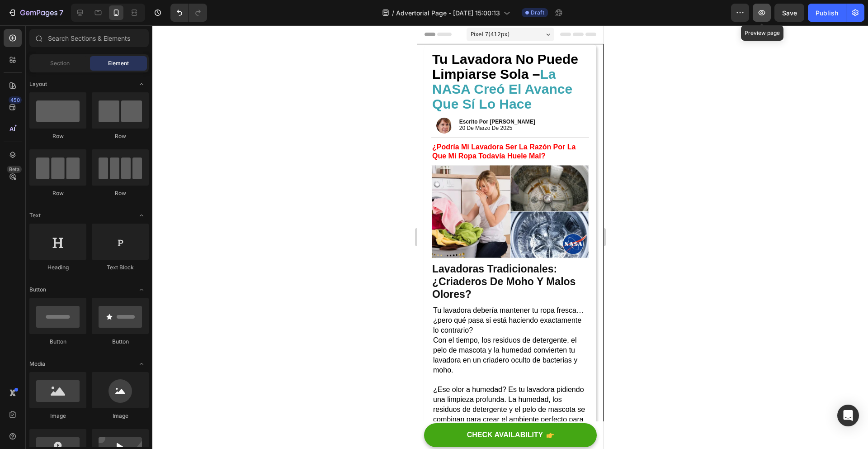
click at [765, 20] on button "button" at bounding box center [762, 13] width 18 height 18
click at [85, 13] on div at bounding box center [80, 12] width 14 height 14
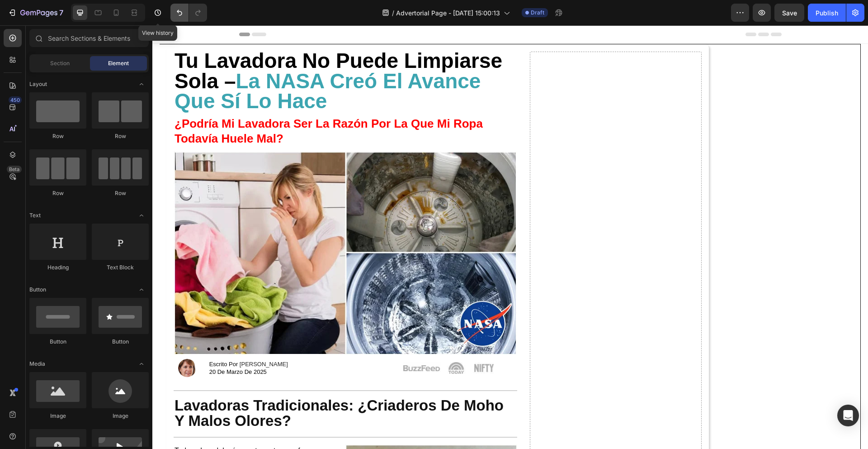
click at [177, 10] on icon "Undo/Redo" at bounding box center [179, 12] width 9 height 9
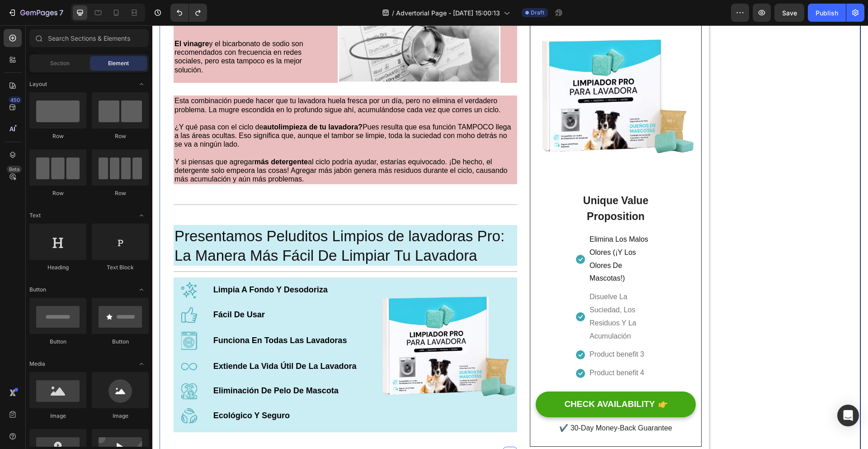
scroll to position [845, 0]
click at [109, 14] on div at bounding box center [116, 12] width 14 height 14
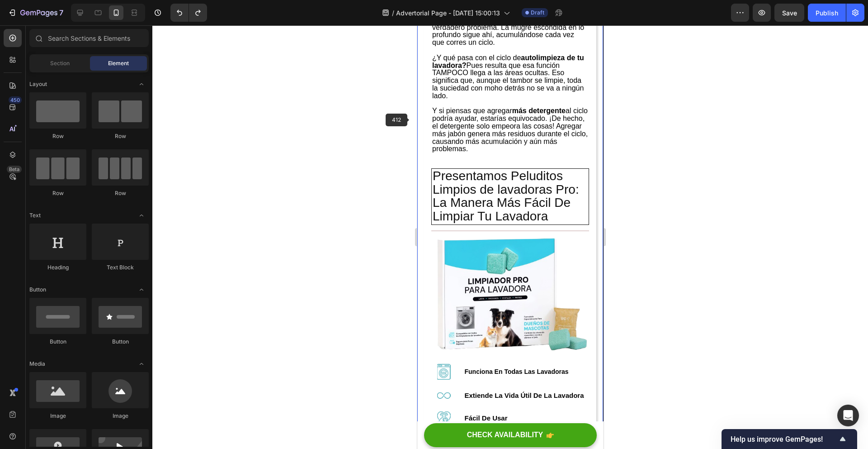
scroll to position [973, 0]
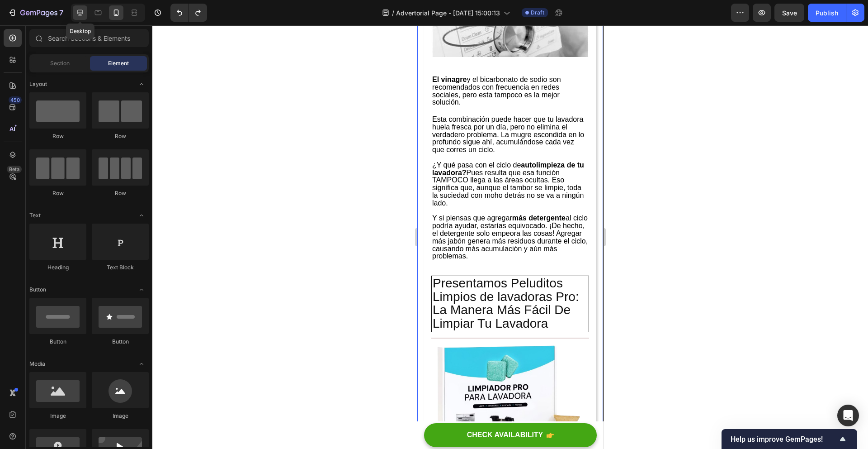
click at [83, 13] on icon at bounding box center [80, 12] width 9 height 9
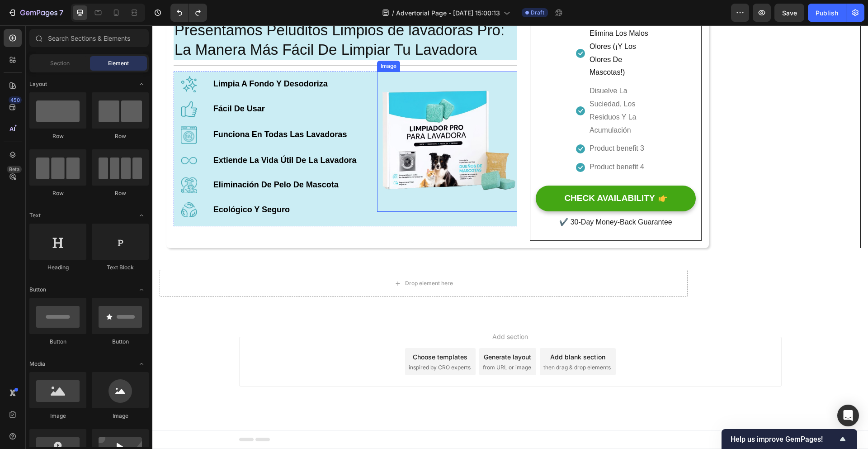
scroll to position [1054, 0]
click at [117, 17] on icon at bounding box center [116, 12] width 9 height 9
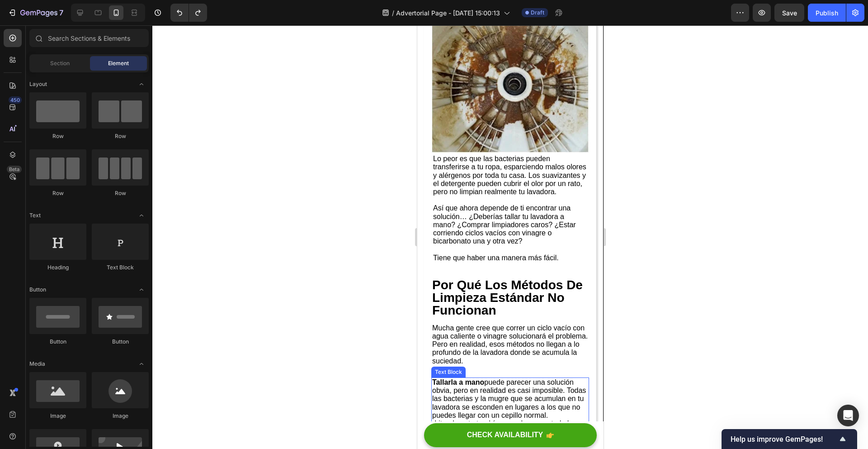
scroll to position [616, 0]
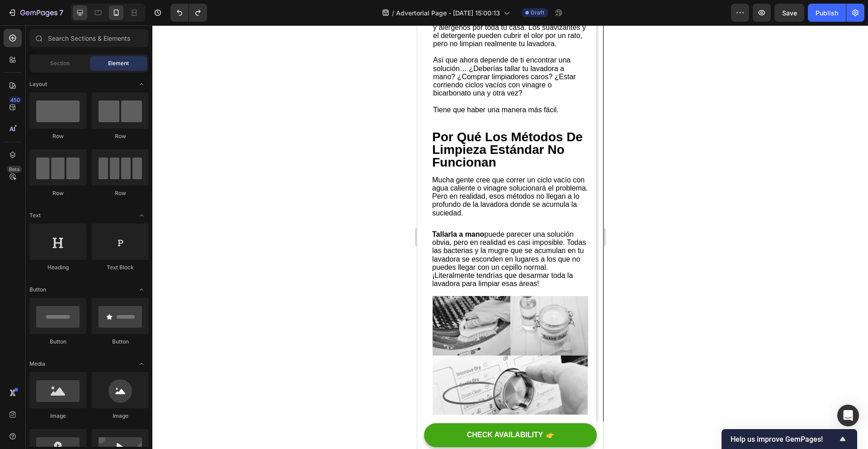
click at [85, 19] on div at bounding box center [80, 12] width 14 height 14
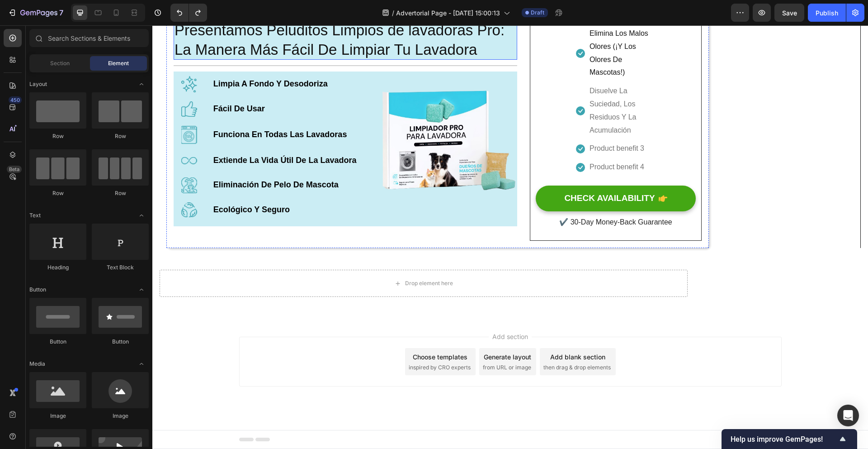
scroll to position [1054, 0]
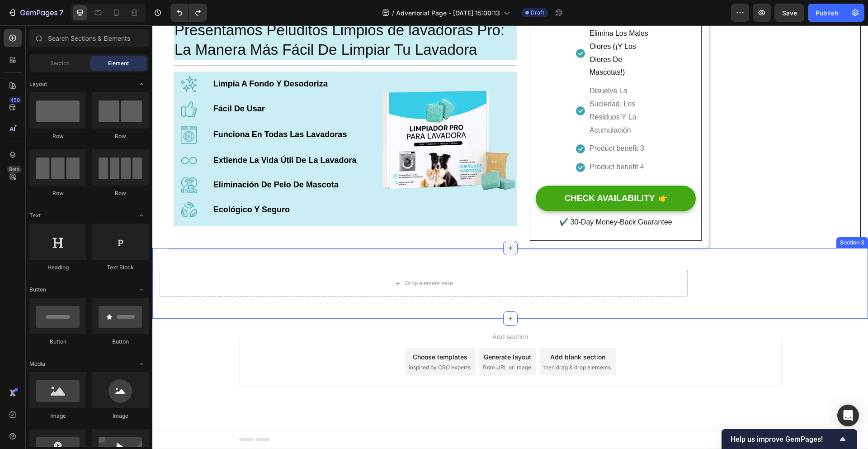
click at [507, 249] on icon at bounding box center [510, 247] width 7 height 7
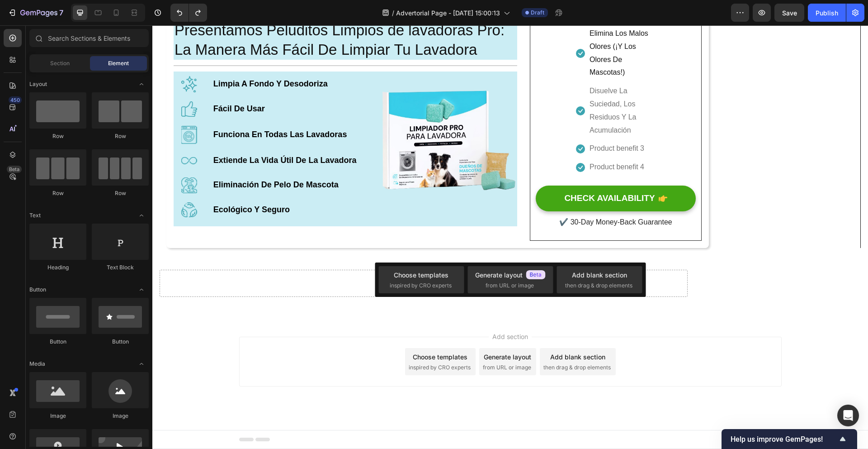
click at [687, 331] on div "Add section Choose templates inspired by CRO experts Generate layout from URL o…" at bounding box center [510, 373] width 716 height 111
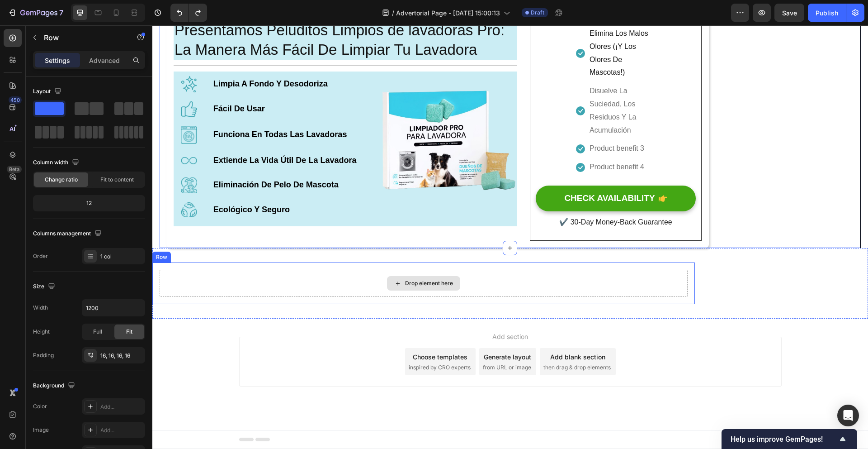
click at [496, 287] on div "Drop element here" at bounding box center [424, 283] width 528 height 27
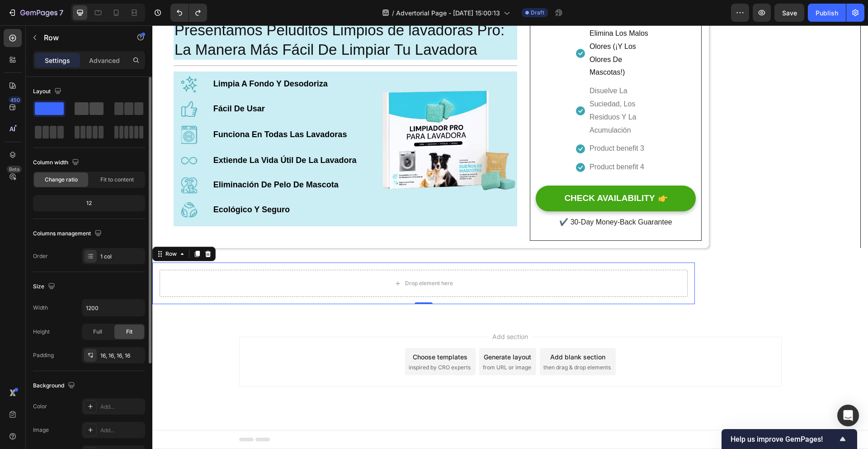
click at [90, 109] on span at bounding box center [97, 108] width 14 height 13
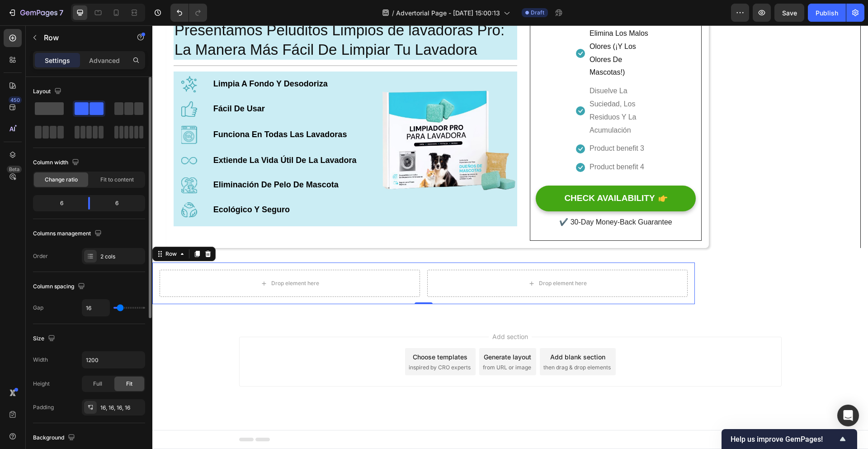
click at [41, 109] on span at bounding box center [49, 108] width 29 height 13
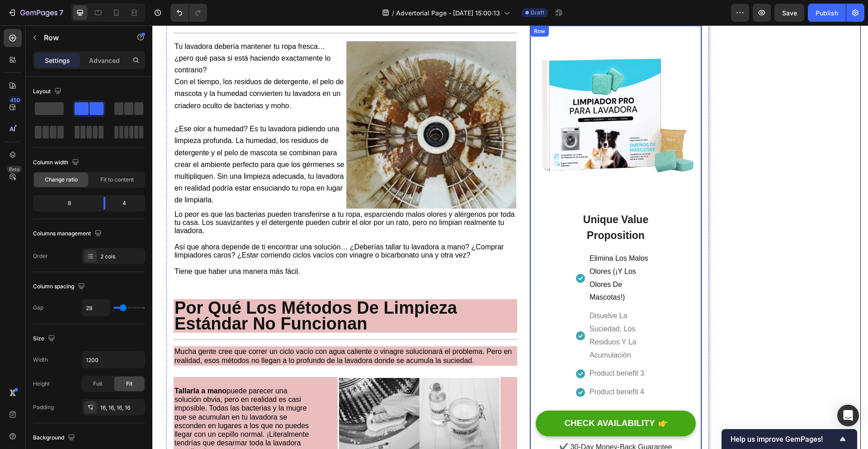
scroll to position [0, 0]
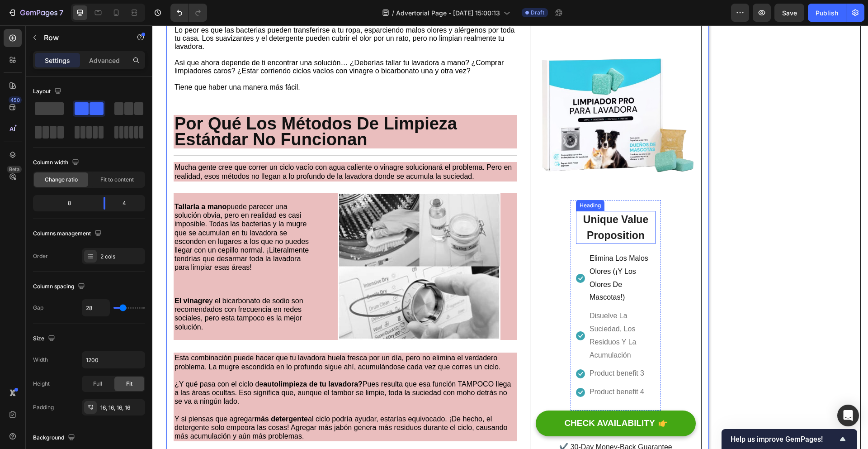
scroll to position [1054, 0]
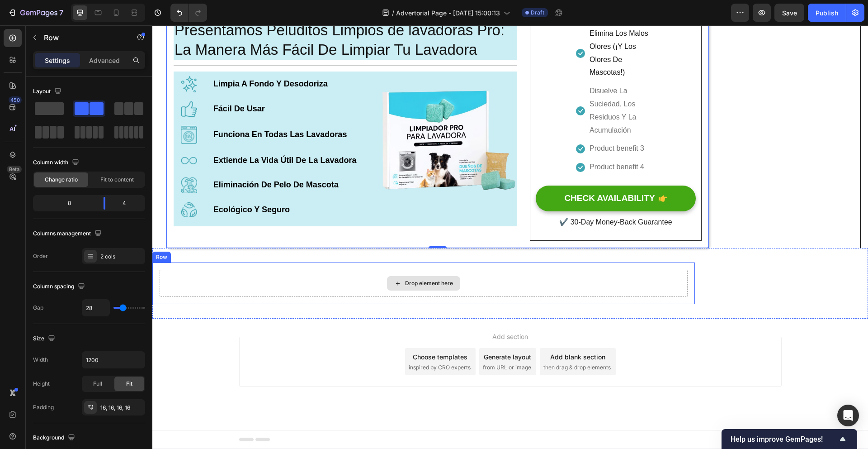
click at [425, 285] on div "Drop element here" at bounding box center [429, 282] width 48 height 7
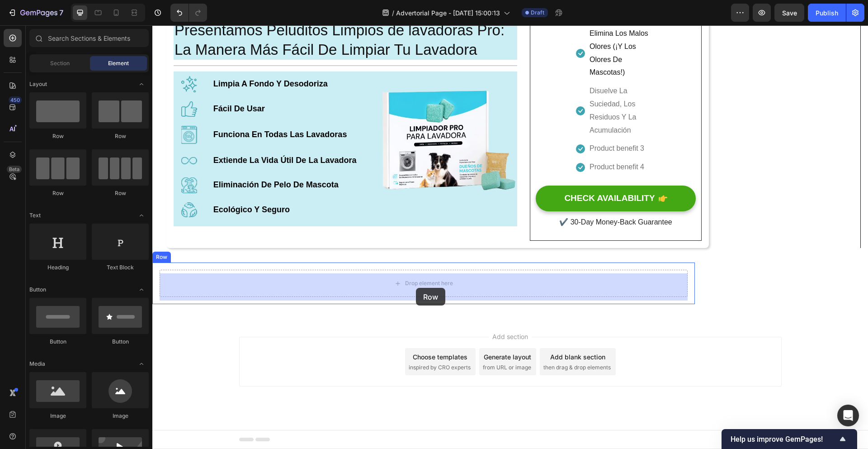
drag, startPoint x: 294, startPoint y: 142, endPoint x: 416, endPoint y: 287, distance: 189.3
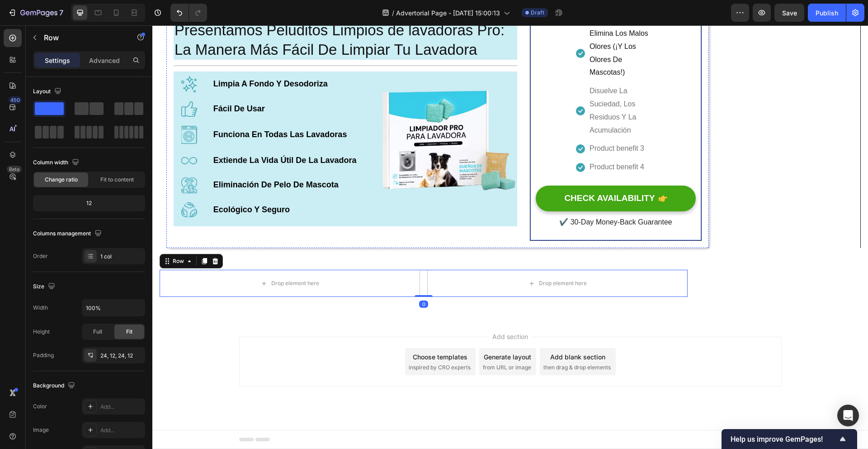
click at [540, 146] on div "Image Unique Value Proposition Heading Icon Elimina Los Malos Olores (¡Y Los Ol…" at bounding box center [616, 20] width 160 height 417
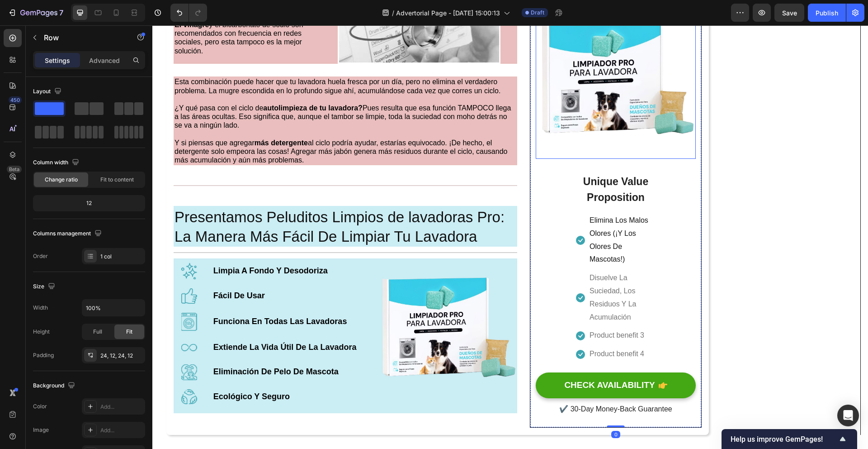
scroll to position [258, 0]
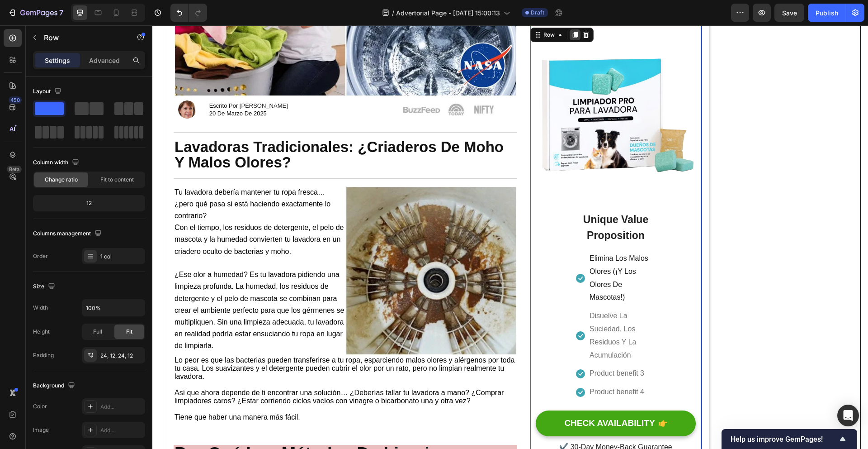
click at [578, 34] on icon at bounding box center [575, 35] width 5 height 6
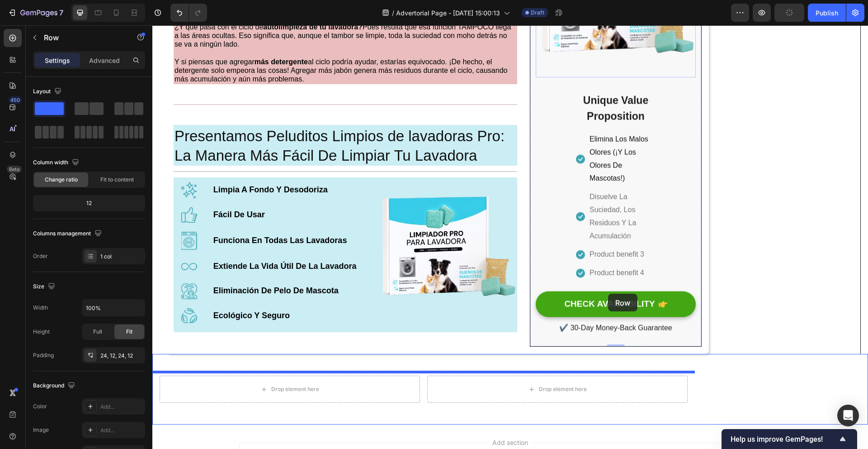
scroll to position [1054, 0]
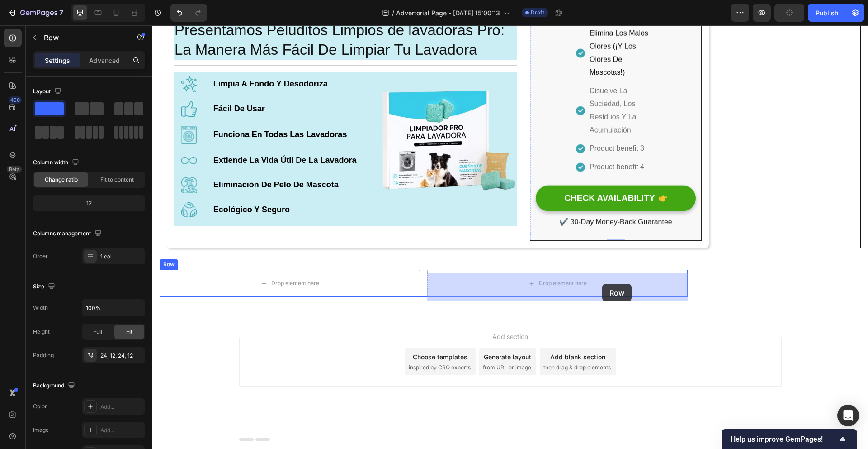
drag, startPoint x: 684, startPoint y: 195, endPoint x: 602, endPoint y: 284, distance: 120.7
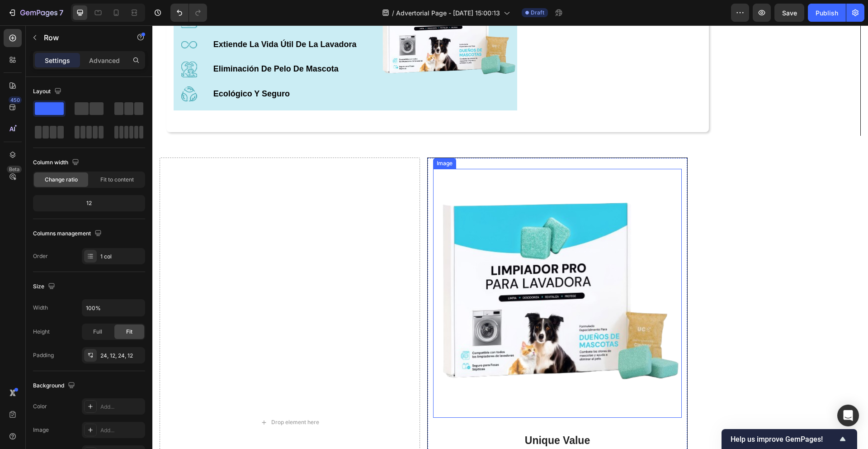
scroll to position [971, 0]
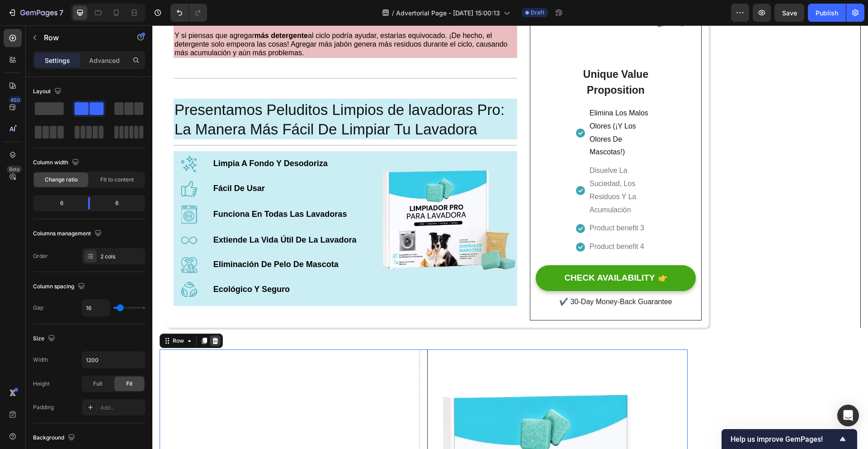
click at [217, 344] on icon at bounding box center [216, 340] width 6 height 6
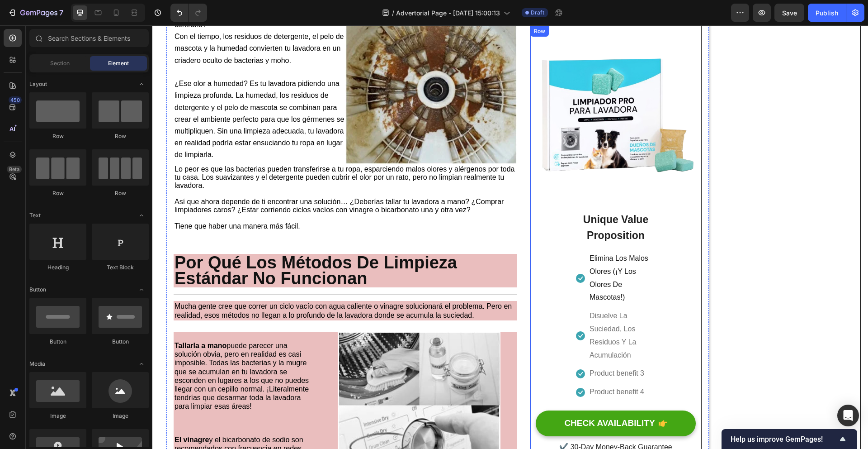
scroll to position [0, 0]
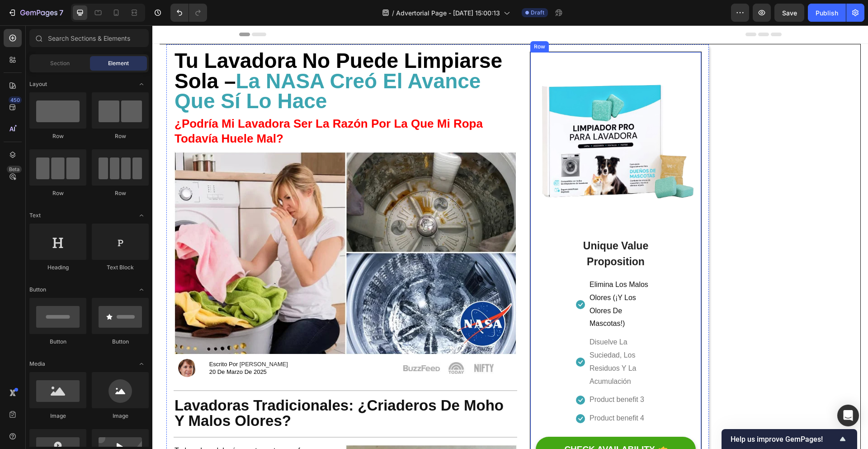
click at [691, 244] on div "Image Unique Value Proposition Heading Icon Elimina Los Malos Olores (¡Y Los Ol…" at bounding box center [616, 271] width 160 height 417
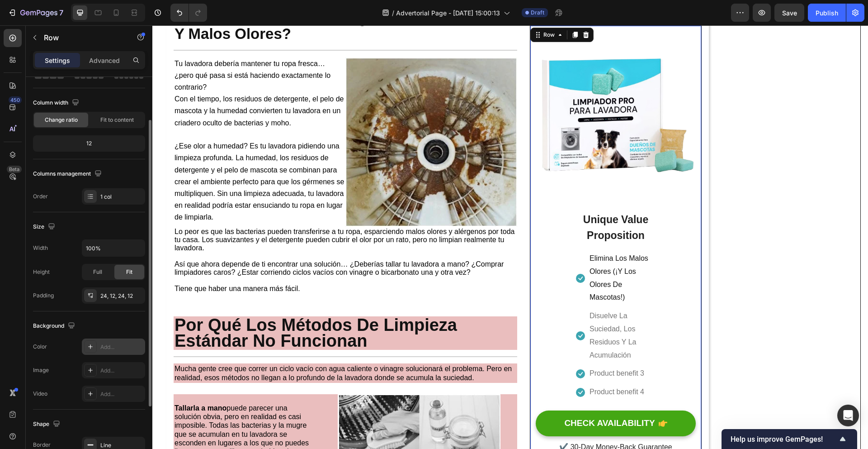
scroll to position [147, 0]
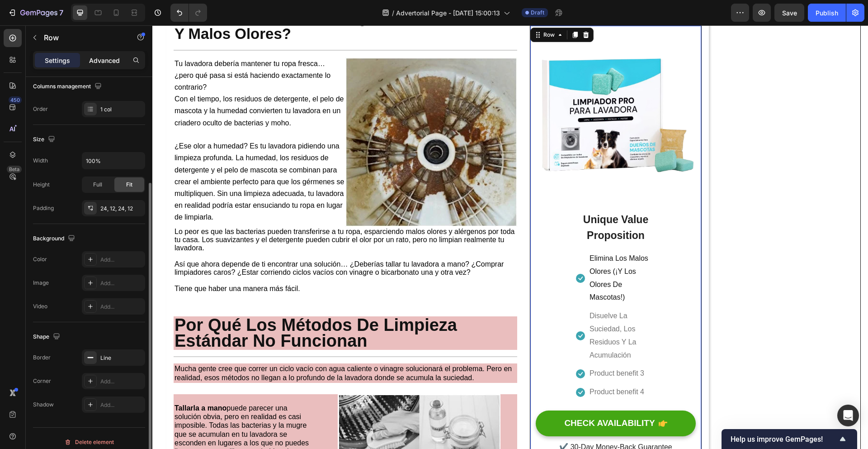
click at [103, 57] on p "Advanced" at bounding box center [104, 60] width 31 height 9
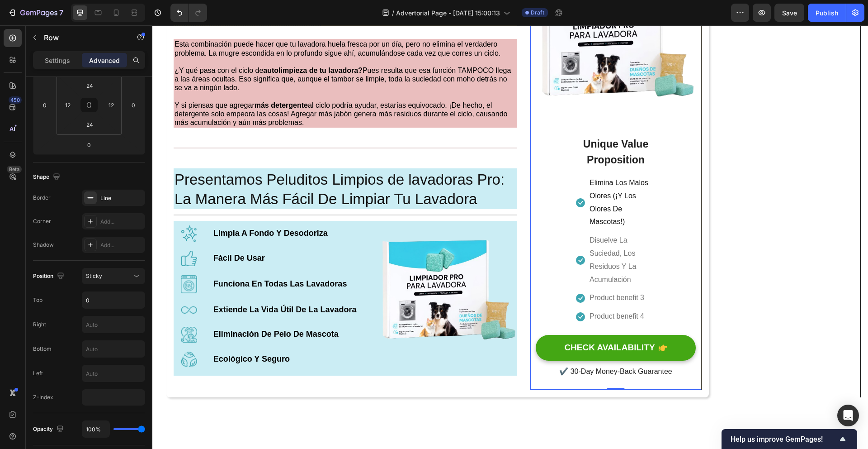
scroll to position [1053, 0]
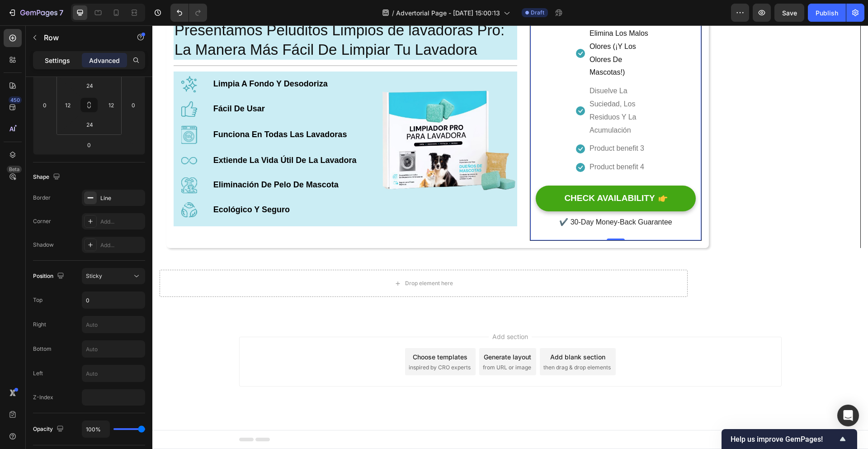
click at [52, 61] on p "Settings" at bounding box center [57, 60] width 25 height 9
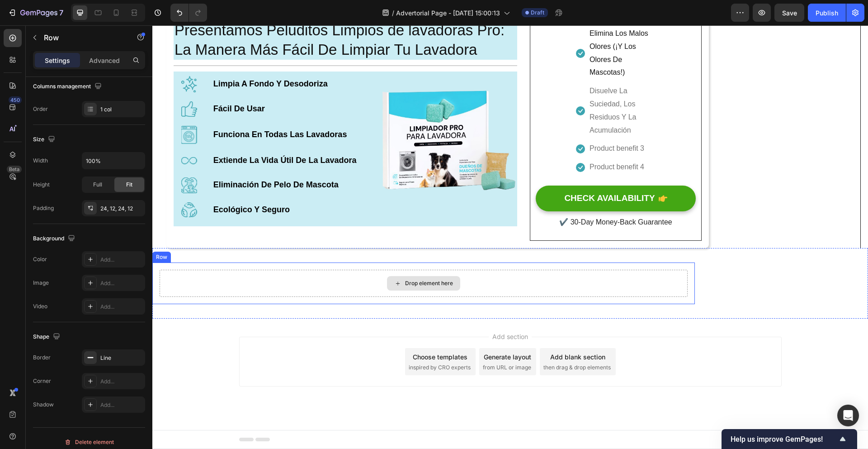
click at [437, 280] on div "Drop element here" at bounding box center [429, 282] width 48 height 7
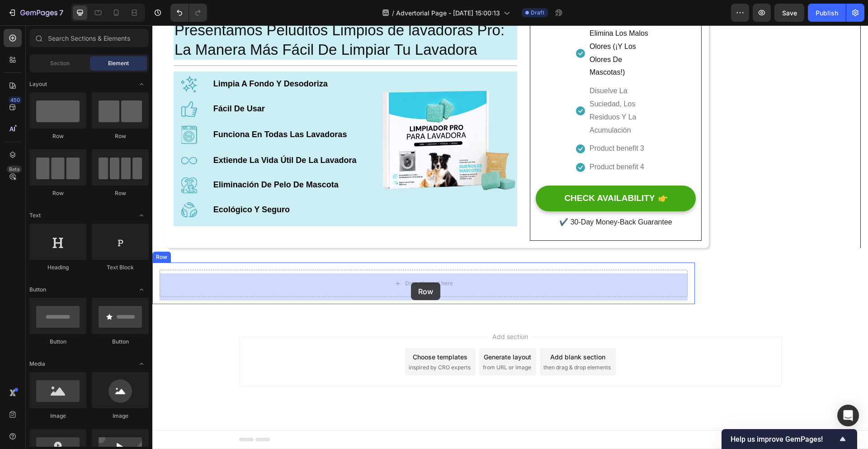
drag, startPoint x: 213, startPoint y: 141, endPoint x: 411, endPoint y: 282, distance: 243.6
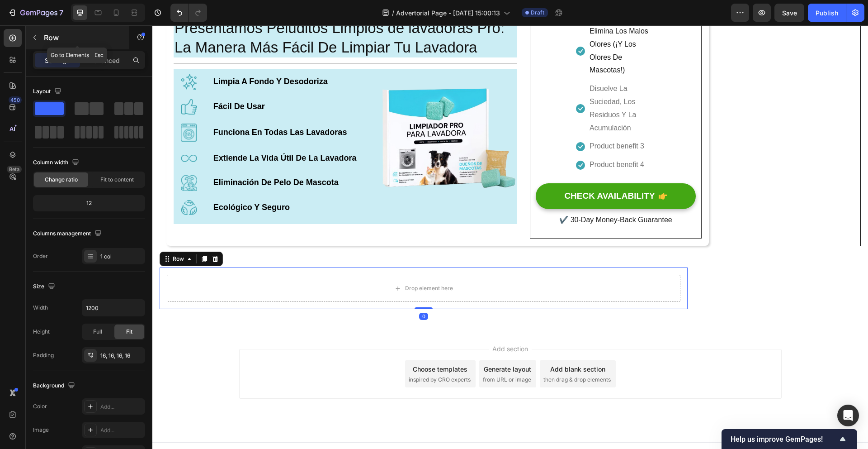
click at [34, 33] on button "button" at bounding box center [35, 37] width 14 height 14
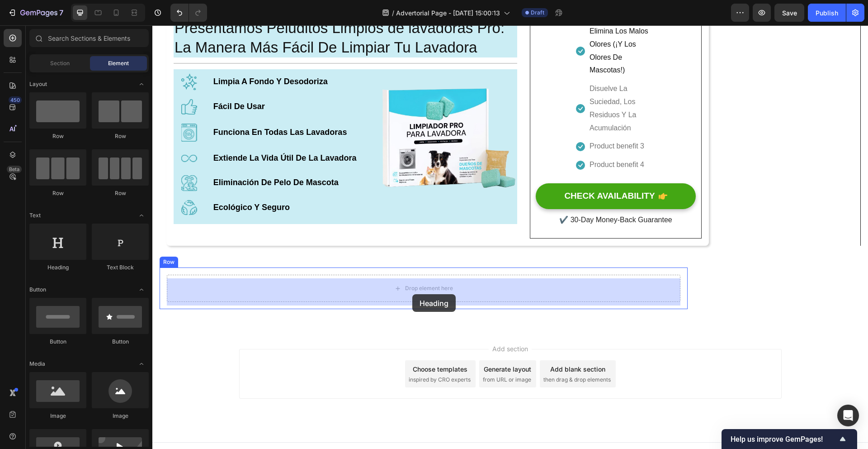
drag, startPoint x: 212, startPoint y: 259, endPoint x: 412, endPoint y: 294, distance: 203.9
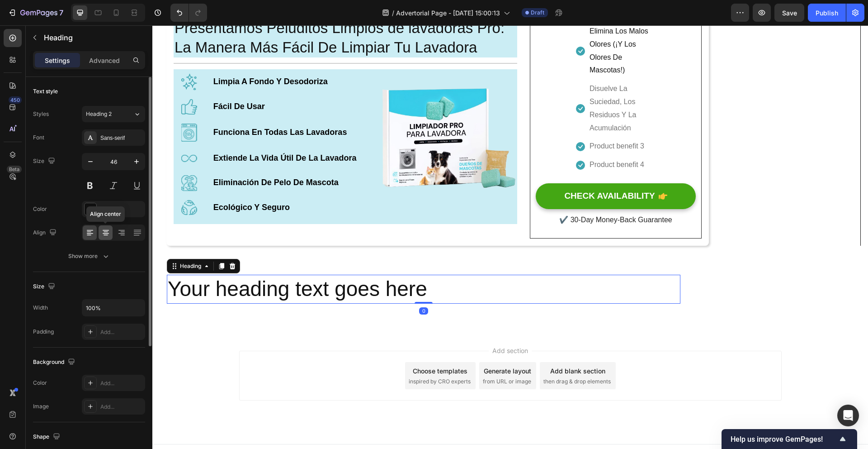
click at [104, 232] on icon at bounding box center [106, 232] width 5 height 1
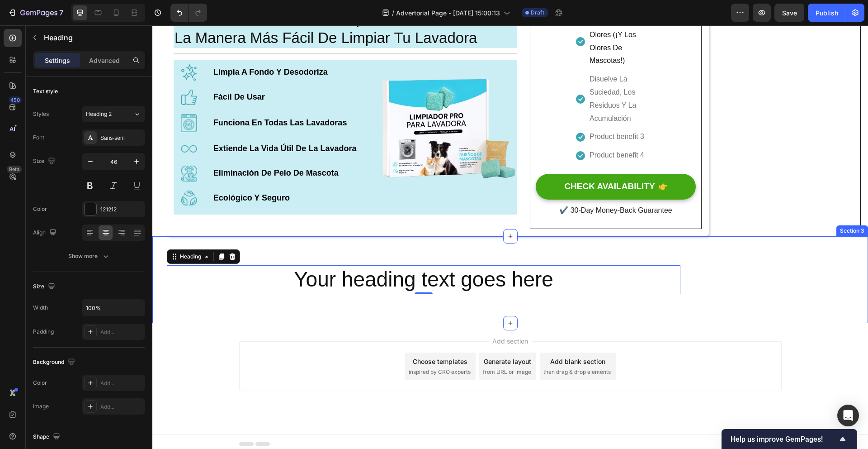
scroll to position [1070, 0]
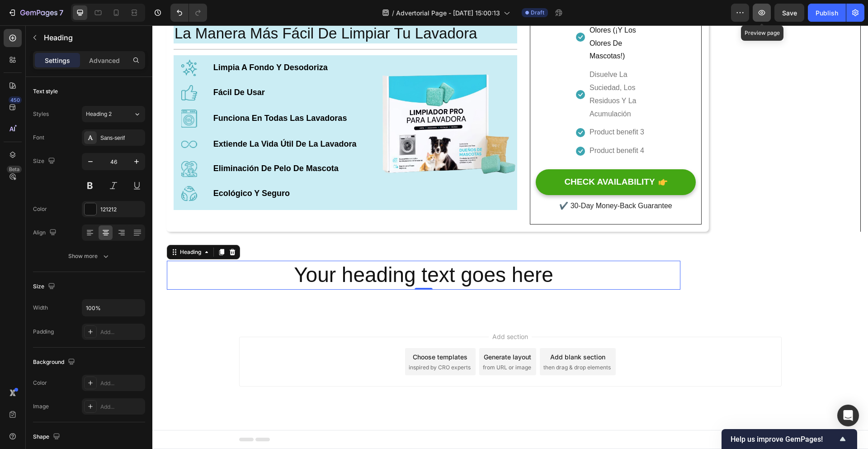
click at [762, 14] on icon "button" at bounding box center [761, 12] width 9 height 9
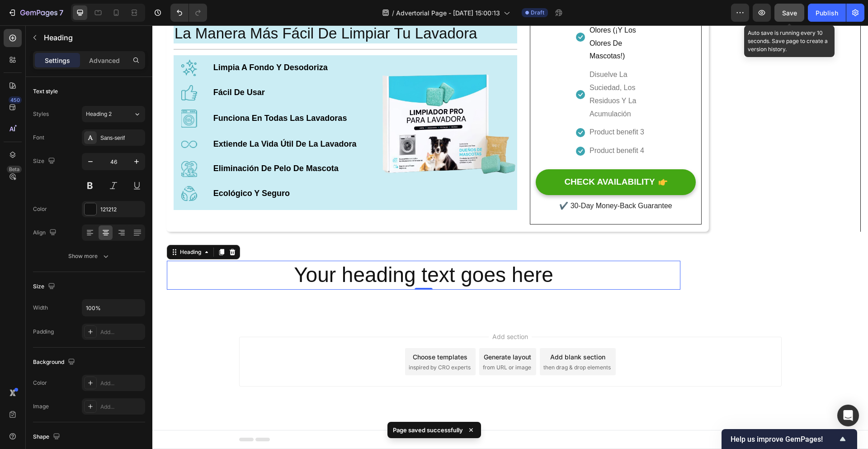
click at [787, 14] on span "Save" at bounding box center [789, 13] width 15 height 8
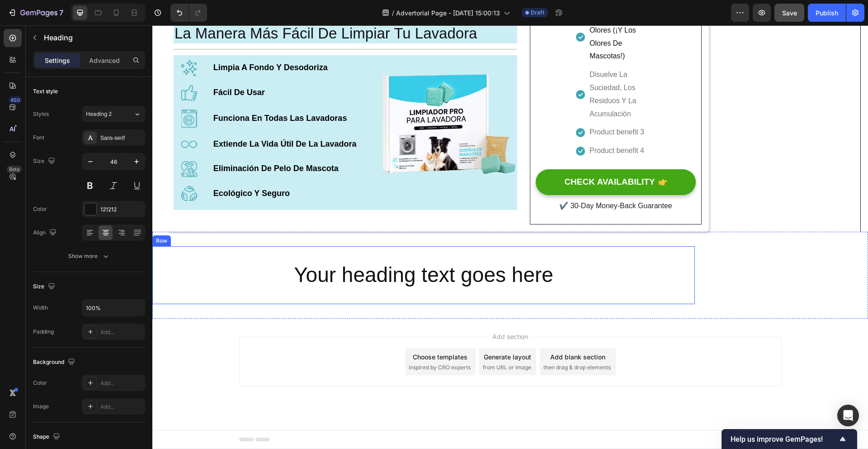
click at [381, 249] on div "Your heading text goes here Heading Row Row" at bounding box center [423, 275] width 543 height 58
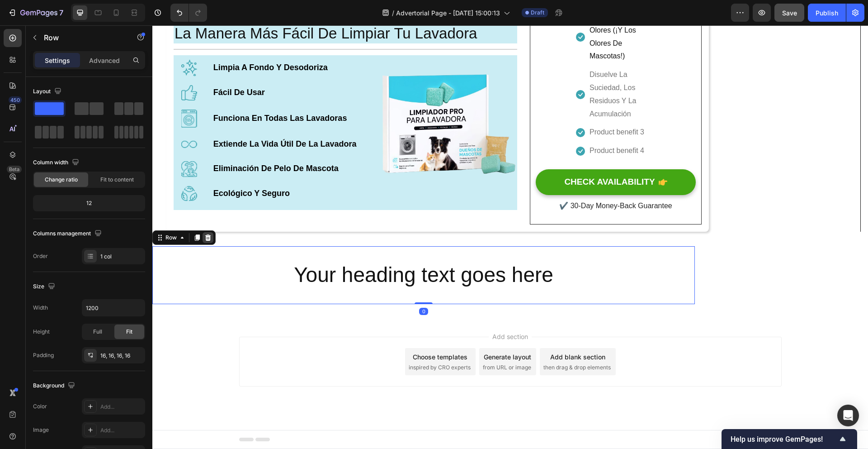
click at [209, 239] on icon at bounding box center [208, 237] width 6 height 6
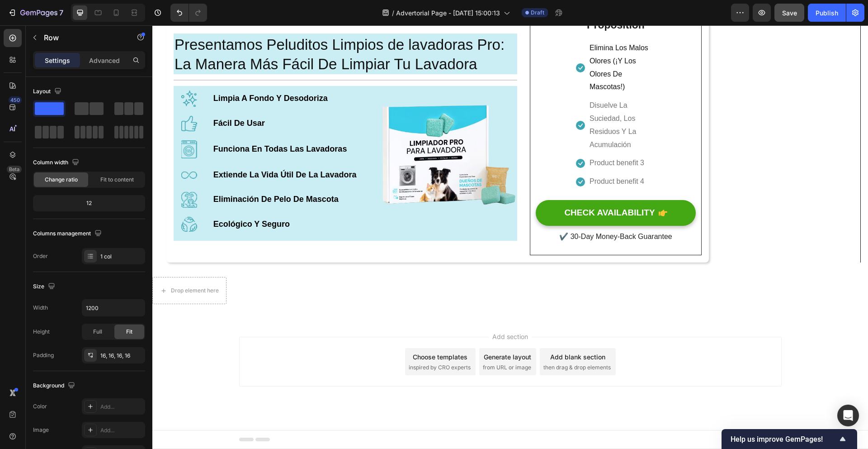
scroll to position [1040, 0]
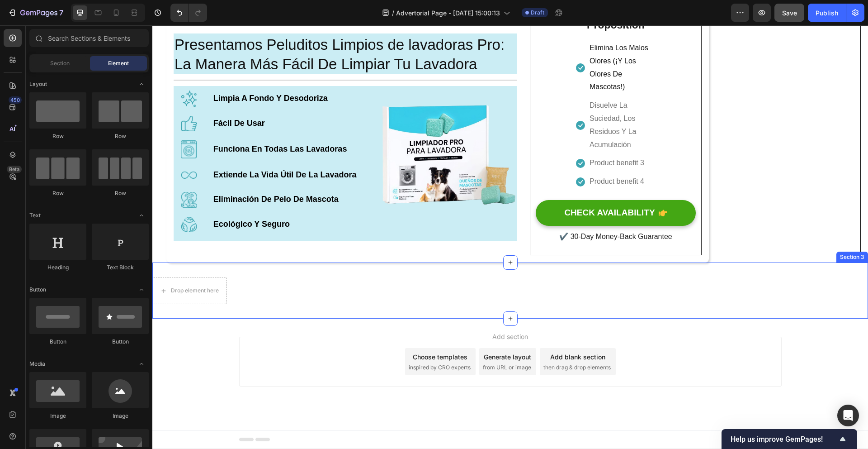
click at [357, 284] on div "Drop element here Section 3" at bounding box center [510, 290] width 716 height 56
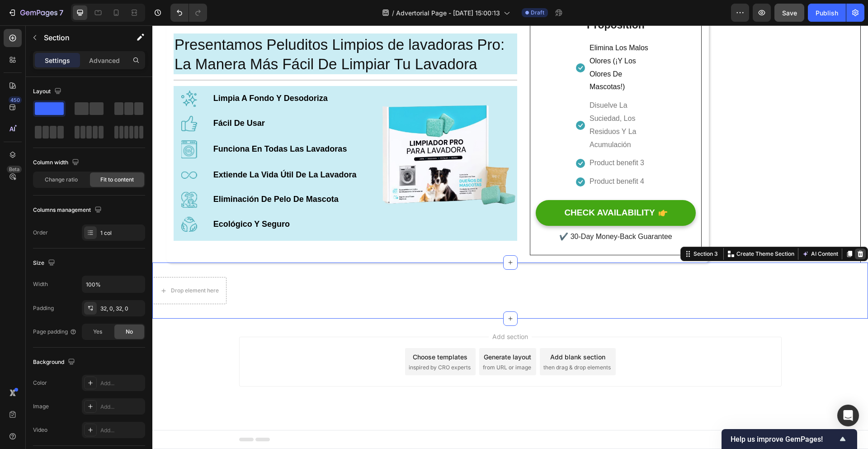
click at [858, 254] on icon at bounding box center [861, 254] width 6 height 6
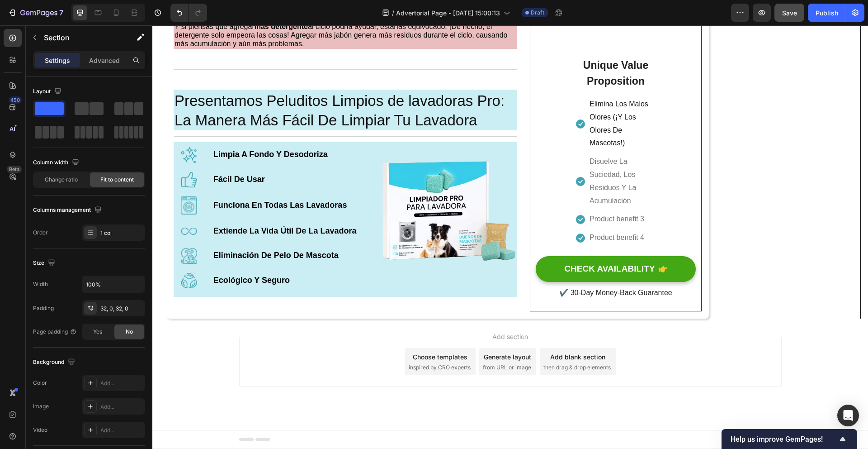
scroll to position [984, 0]
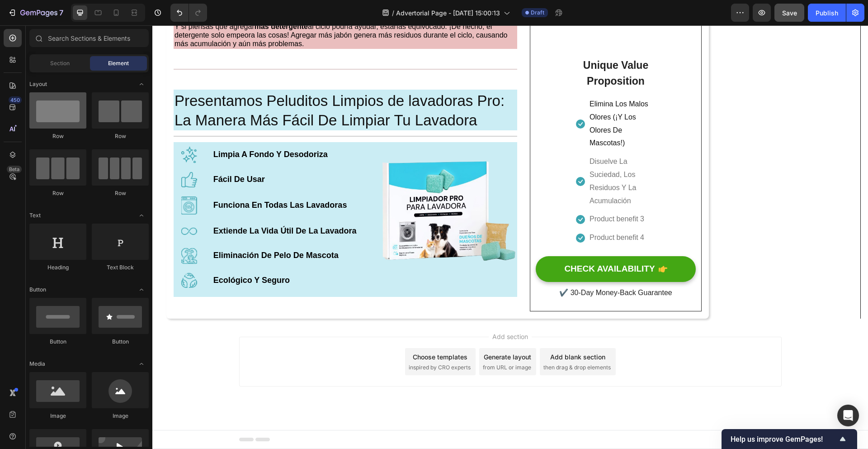
click at [57, 118] on div at bounding box center [57, 110] width 57 height 36
drag, startPoint x: 94, startPoint y: 137, endPoint x: 61, endPoint y: 108, distance: 44.0
click at [61, 108] on div at bounding box center [57, 110] width 57 height 36
drag, startPoint x: 57, startPoint y: 245, endPoint x: 24, endPoint y: 227, distance: 37.0
click at [24, 227] on div "450 Beta Sections(18) Elements(83) Section Element Hero Section Product Detail …" at bounding box center [76, 236] width 152 height 423
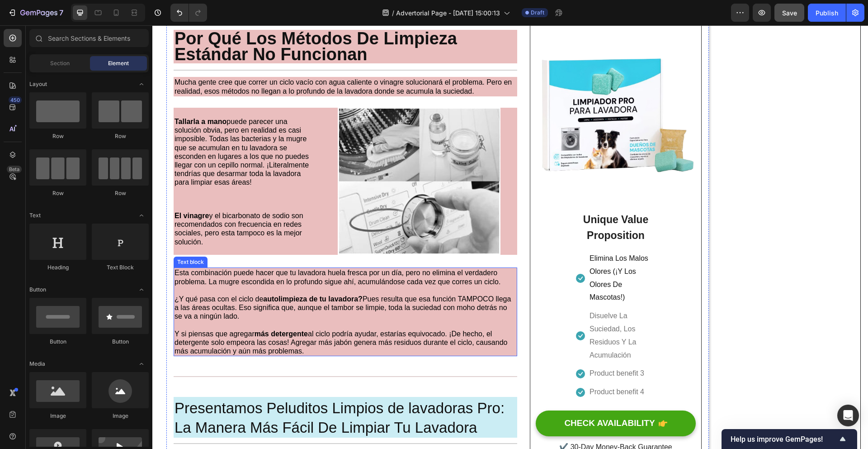
scroll to position [980, 0]
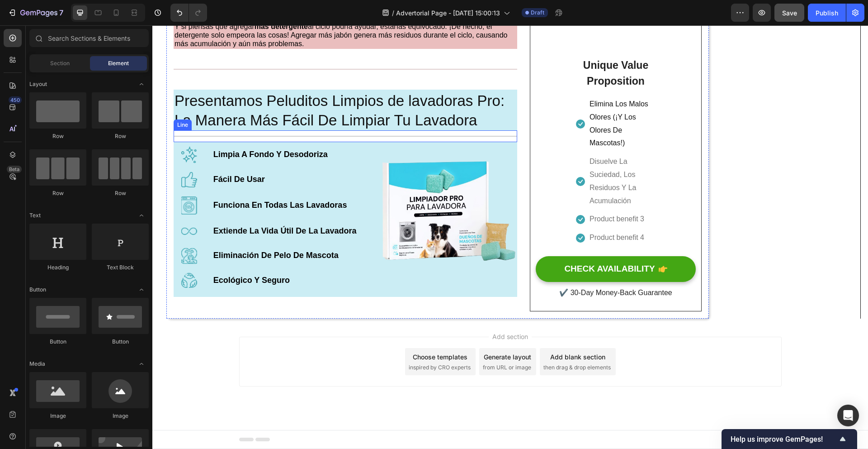
click at [274, 137] on div at bounding box center [346, 136] width 344 height 1
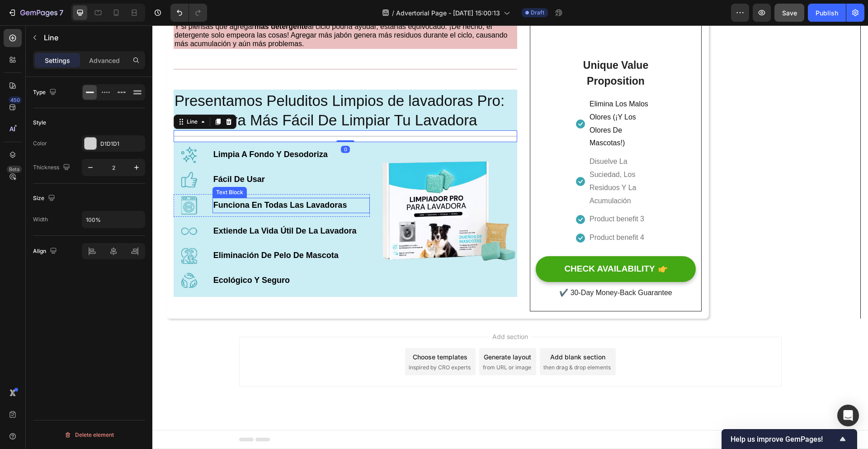
click at [278, 207] on strong "Funciona En Todas Las Lavadoras" at bounding box center [280, 204] width 134 height 9
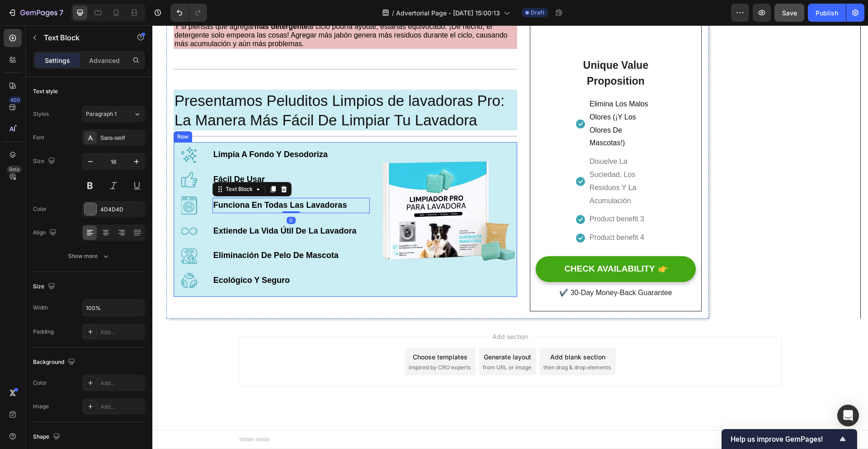
click at [377, 295] on div "Image" at bounding box center [447, 219] width 140 height 155
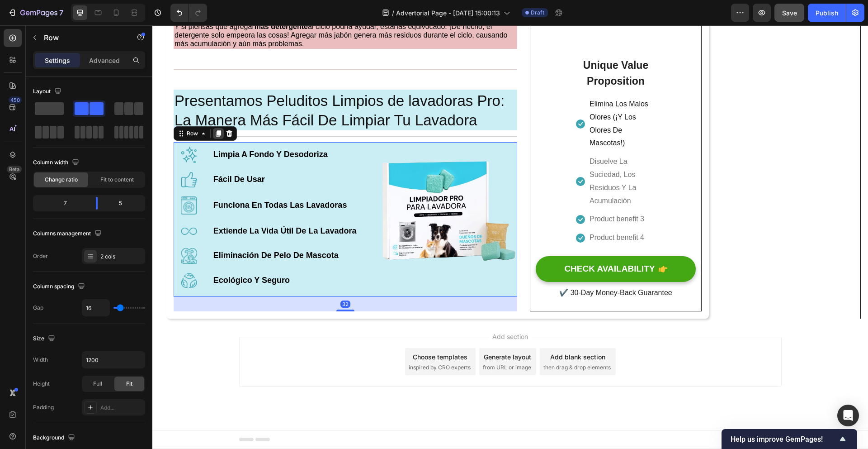
click at [219, 137] on icon at bounding box center [218, 134] width 5 height 6
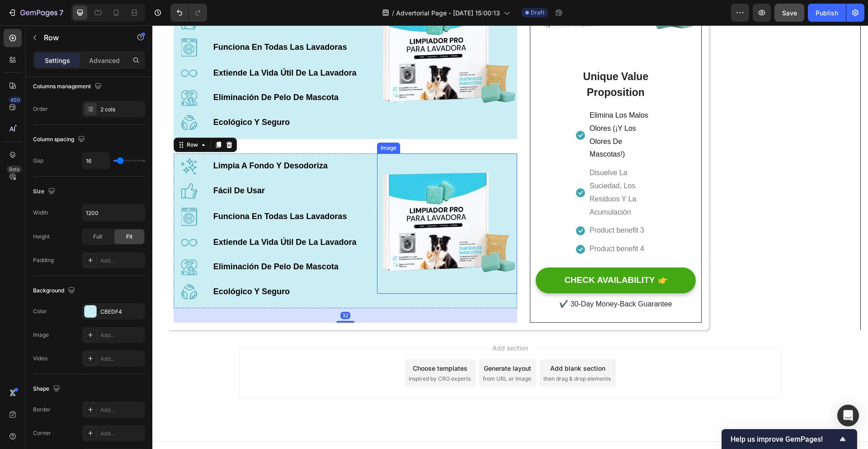
scroll to position [1137, 0]
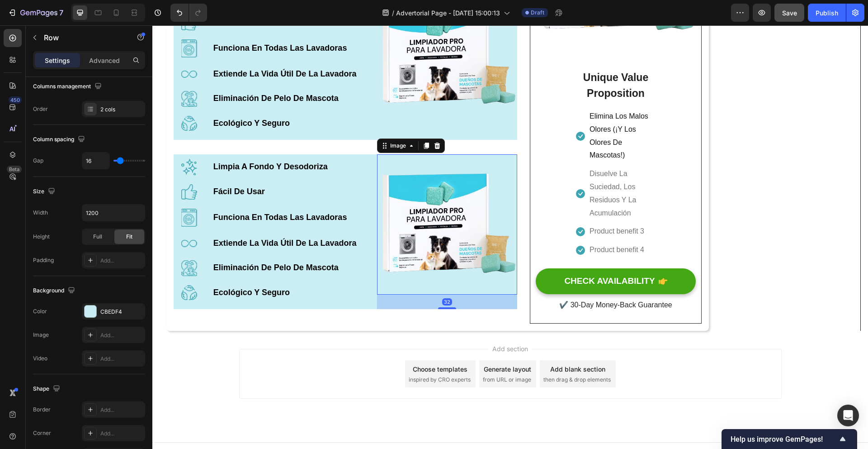
click at [379, 165] on img at bounding box center [447, 224] width 140 height 140
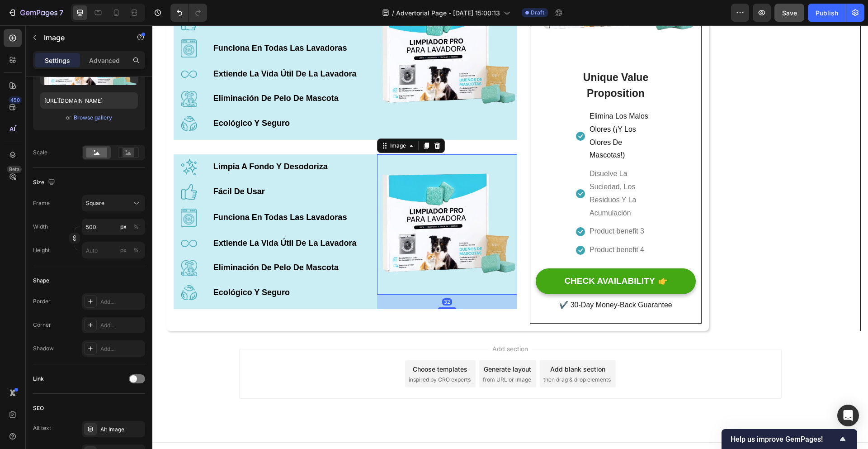
scroll to position [0, 0]
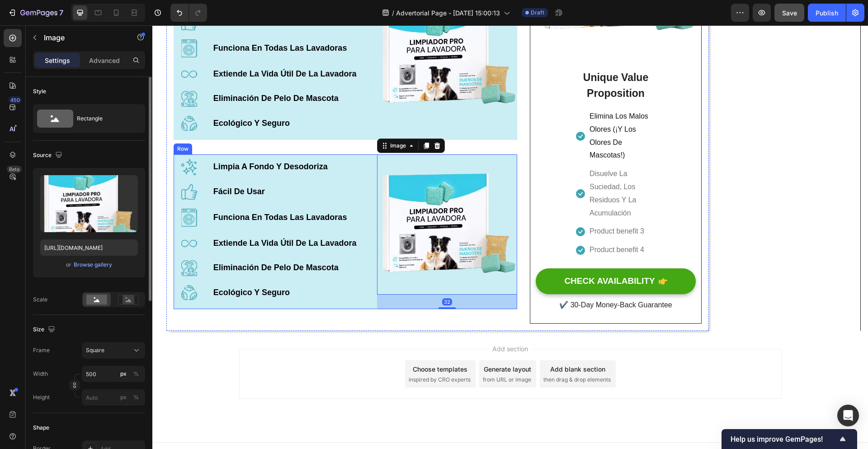
click at [370, 170] on div "Image Limpia A Fondo Y Desodoriza Text Block Row Image Fácil De Usar Text Block…" at bounding box center [346, 231] width 344 height 155
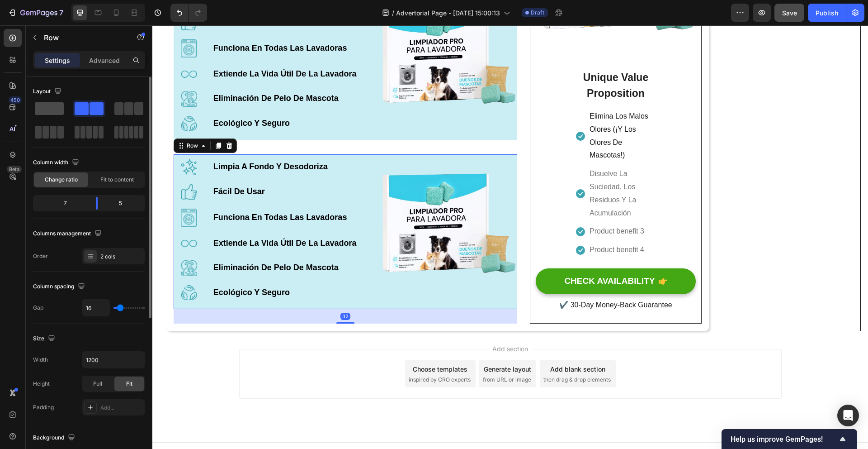
click at [59, 108] on span at bounding box center [49, 108] width 29 height 13
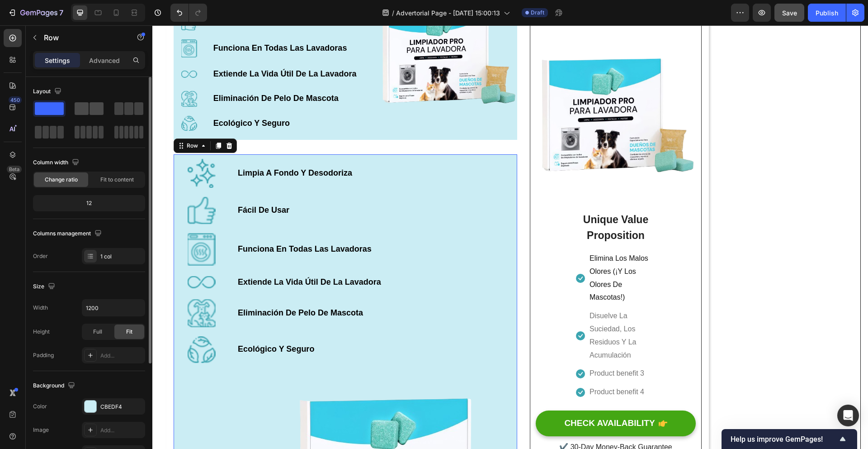
click at [86, 110] on span at bounding box center [82, 108] width 14 height 13
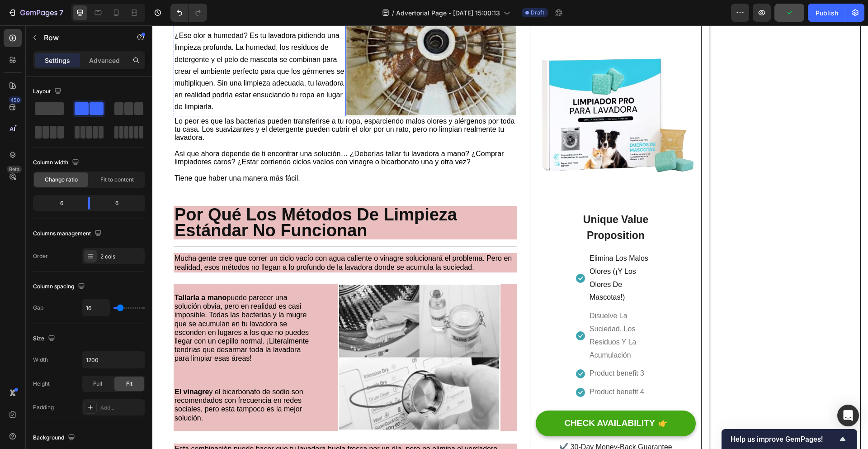
scroll to position [410, 0]
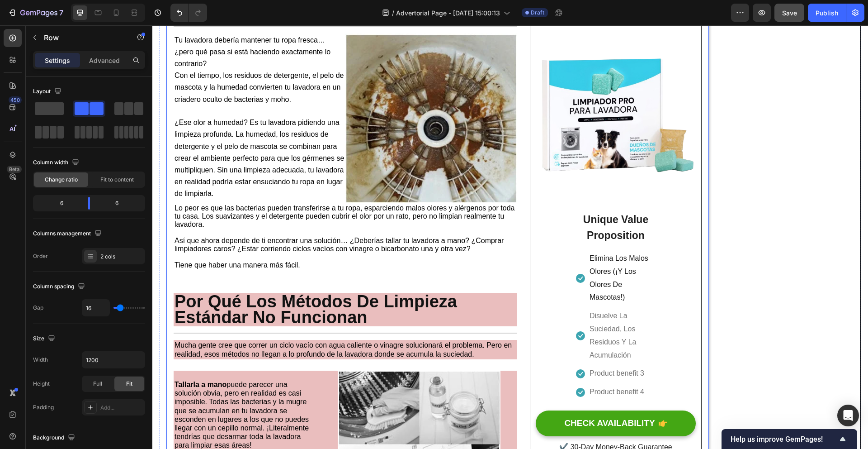
click at [171, 261] on div "Tu Lavadora No Puede Limpiarse Sola – La NASA Creó El Avance Que Sí Lo Hace Hea…" at bounding box center [437, 446] width 543 height 1624
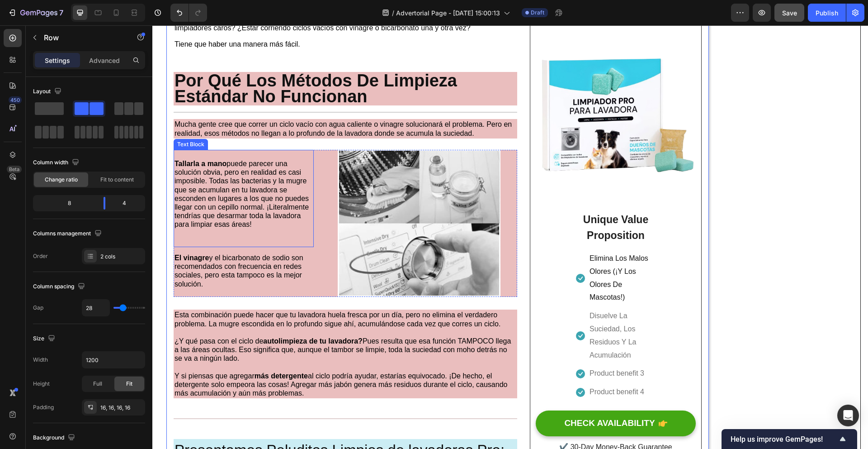
scroll to position [633, 0]
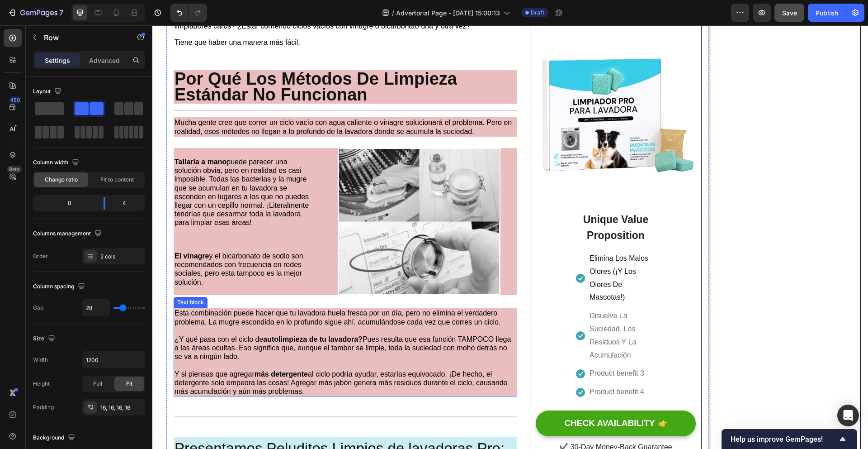
click at [292, 311] on span "Esta combinación puede hacer que tu lavadora huela fresca por un día, pero no e…" at bounding box center [338, 317] width 326 height 16
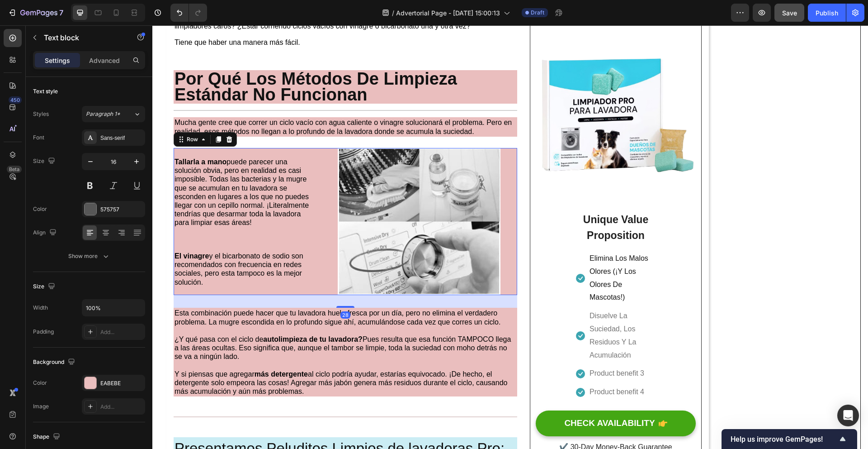
click at [289, 295] on div "Tallarla a mano puede parecer una solución obvia, pero en realidad es casi impo…" at bounding box center [244, 221] width 140 height 147
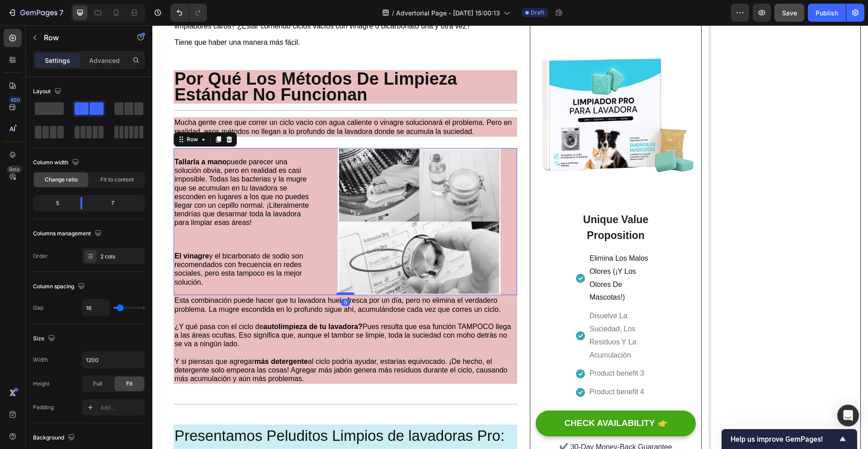
drag, startPoint x: 342, startPoint y: 309, endPoint x: 340, endPoint y: 294, distance: 15.5
click at [340, 294] on div at bounding box center [345, 293] width 18 height 3
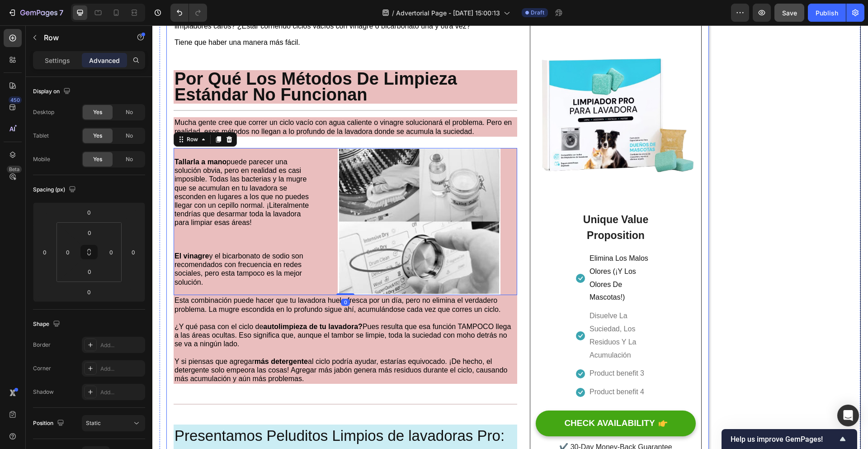
click at [268, 398] on div "Tu Lavadora No Puede Limpiarse Sola – La NASA Creó El Avance Que Sí Lo Hace Hea…" at bounding box center [346, 217] width 344 height 1597
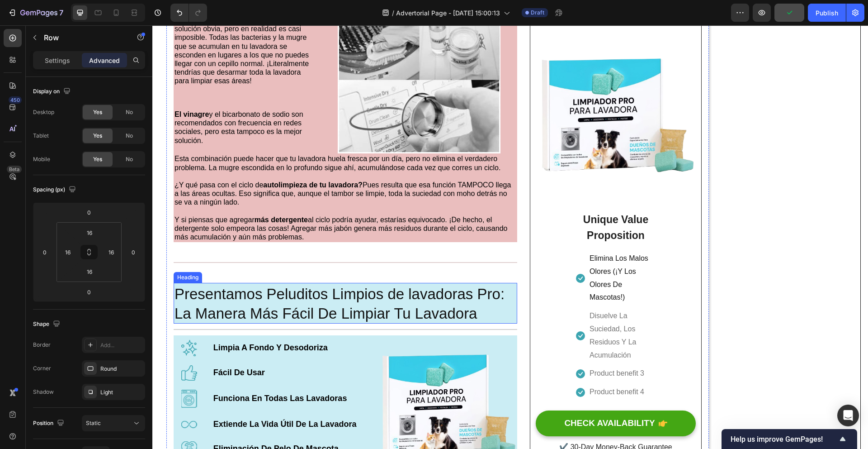
scroll to position [835, 0]
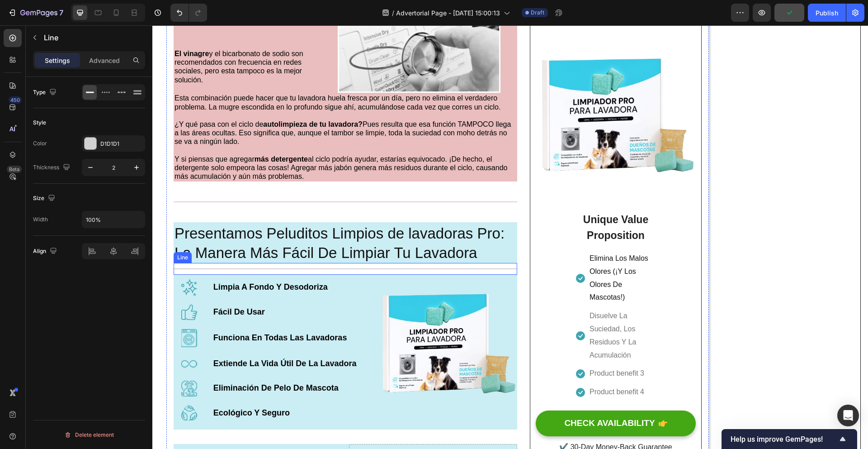
click at [307, 271] on div "Title Line" at bounding box center [346, 269] width 344 height 12
click at [229, 256] on icon at bounding box center [229, 254] width 6 height 6
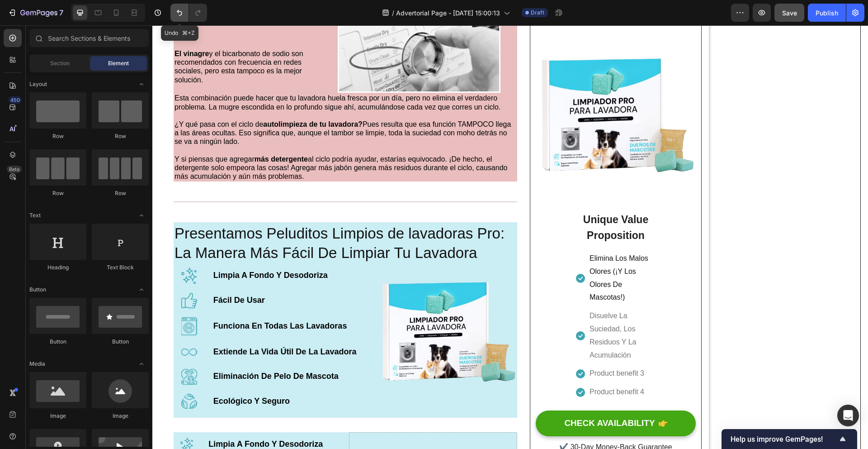
click at [177, 16] on icon "Undo/Redo" at bounding box center [179, 12] width 9 height 9
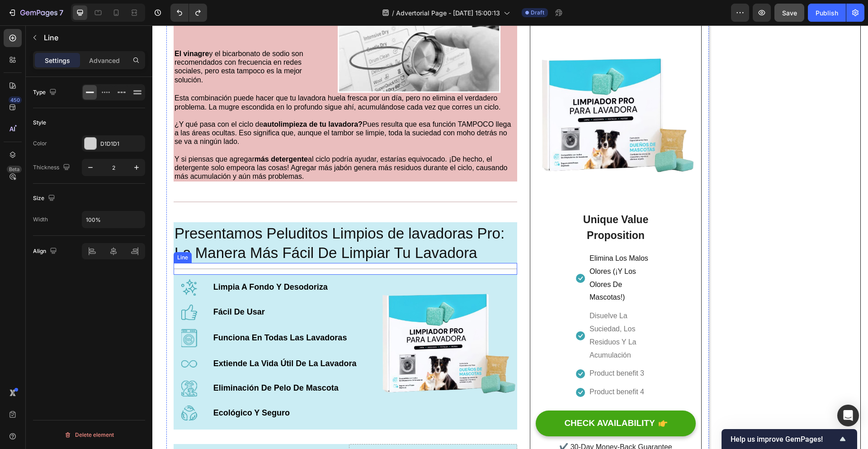
click at [267, 269] on div at bounding box center [346, 268] width 344 height 1
click at [103, 66] on div "Advanced" at bounding box center [104, 60] width 45 height 14
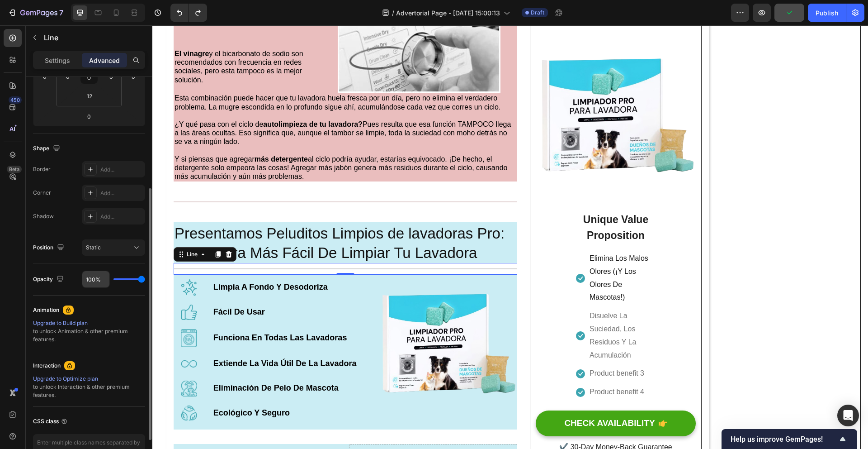
scroll to position [230, 0]
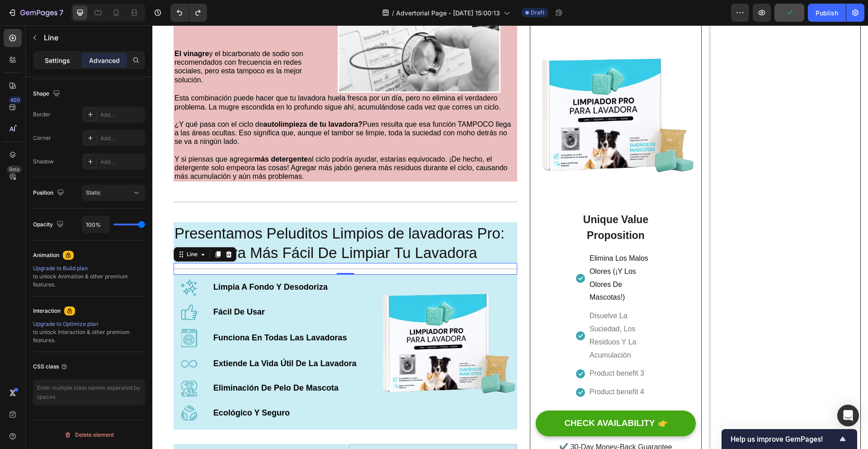
click at [57, 60] on p "Settings" at bounding box center [57, 60] width 25 height 9
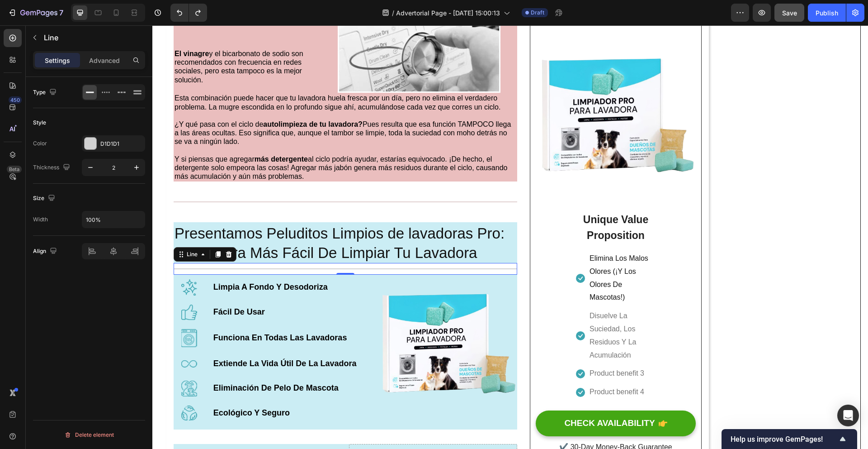
click at [198, 271] on div "Title Line 0" at bounding box center [346, 269] width 344 height 12
click at [179, 271] on div "Title Line 0" at bounding box center [346, 269] width 344 height 12
click at [114, 142] on div "D1D1D1" at bounding box center [113, 144] width 26 height 8
click at [101, 69] on div "Settings Advanced" at bounding box center [89, 60] width 112 height 18
click at [99, 62] on p "Advanced" at bounding box center [104, 60] width 31 height 9
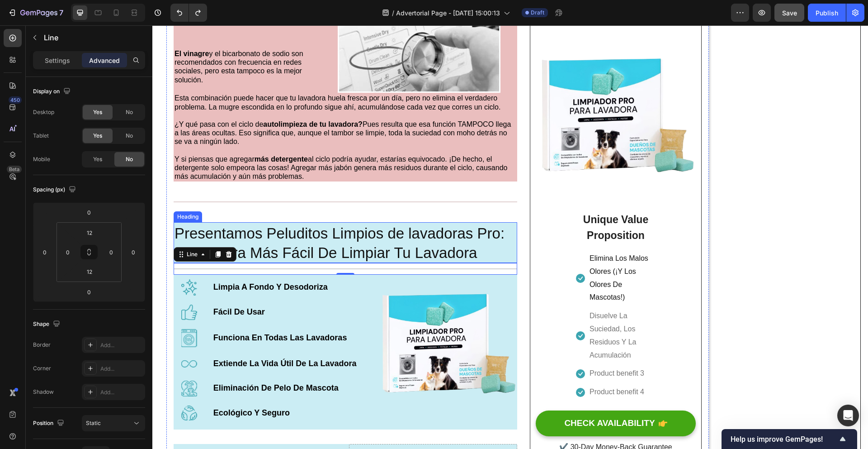
click at [363, 240] on span "Presentamos Peluditos Limpios de lavadoras Pro: La Manera Más Fácil De Limpiar …" at bounding box center [340, 243] width 330 height 36
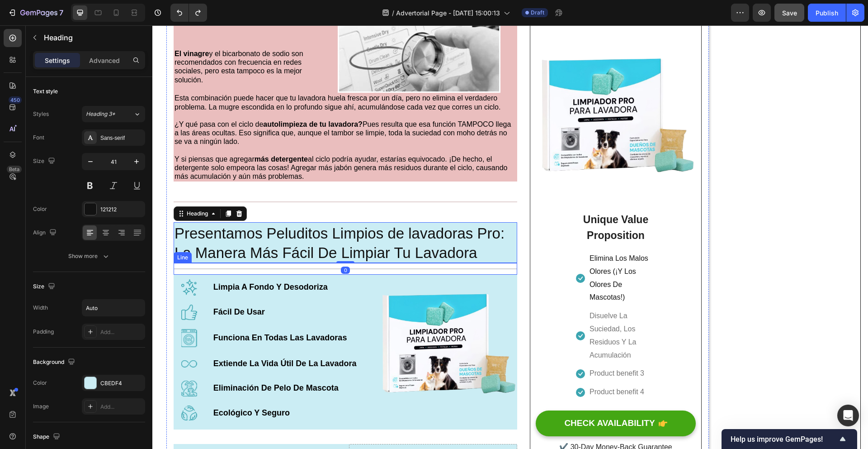
click at [256, 269] on div at bounding box center [346, 268] width 344 height 1
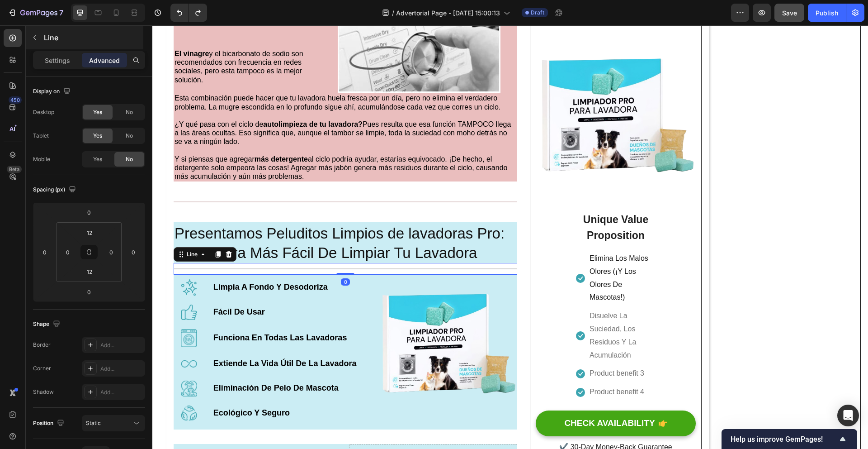
click at [74, 46] on div "Line" at bounding box center [85, 38] width 118 height 24
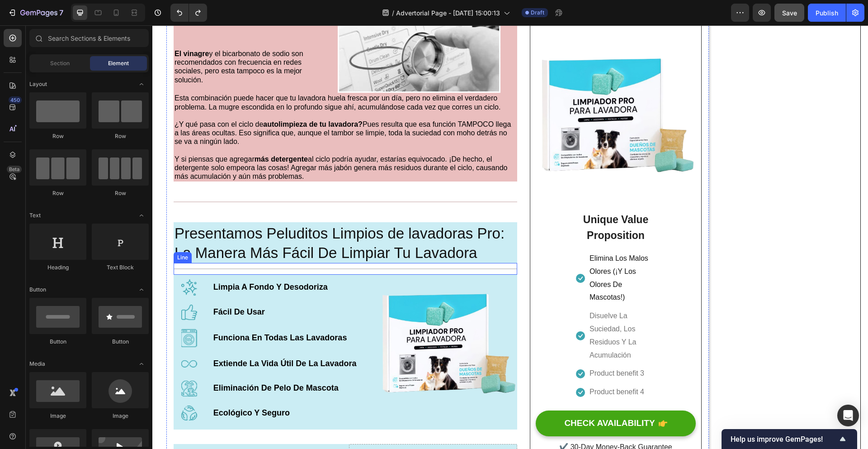
click at [264, 269] on div at bounding box center [346, 268] width 344 height 1
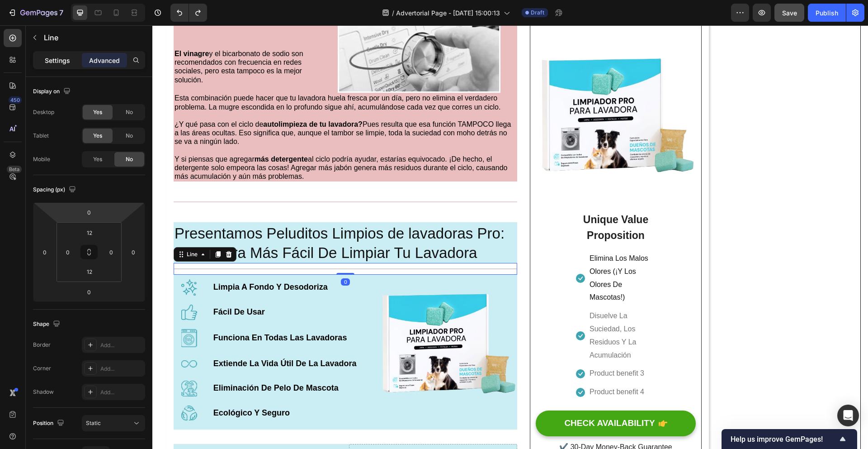
click at [61, 57] on p "Settings" at bounding box center [57, 60] width 25 height 9
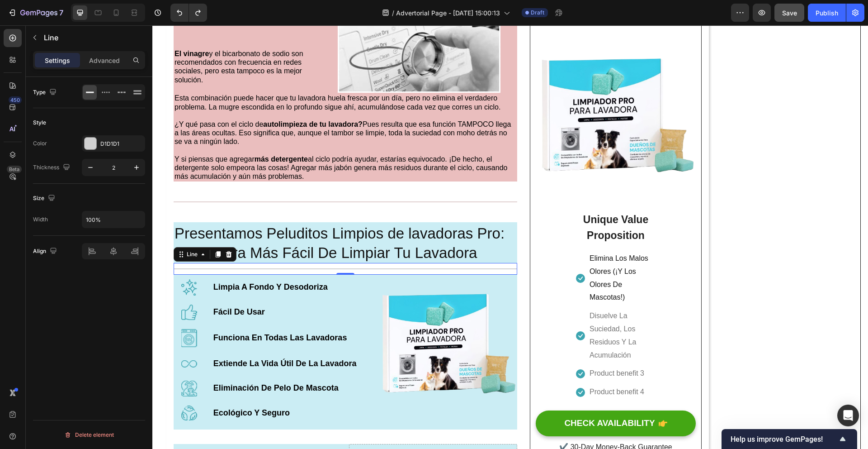
click at [89, 94] on icon at bounding box center [89, 92] width 9 height 9
click at [91, 97] on div at bounding box center [90, 92] width 14 height 14
click at [37, 37] on icon "button" at bounding box center [34, 37] width 7 height 7
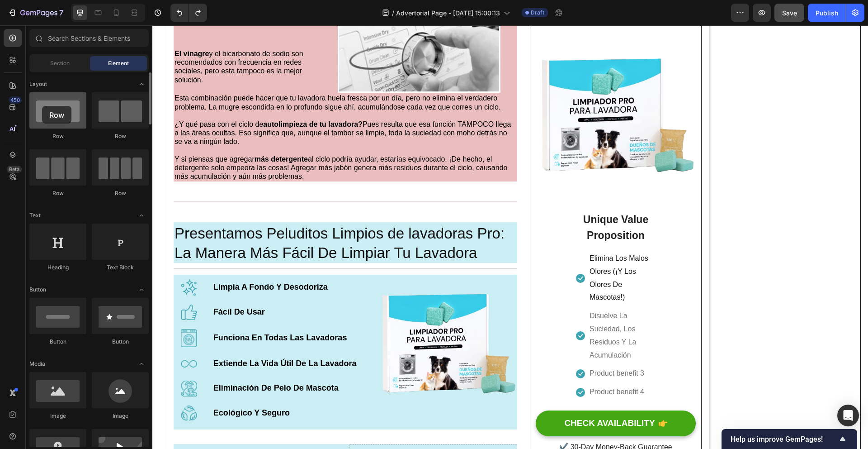
drag, startPoint x: 62, startPoint y: 127, endPoint x: 42, endPoint y: 106, distance: 29.1
click at [42, 106] on div at bounding box center [57, 110] width 57 height 36
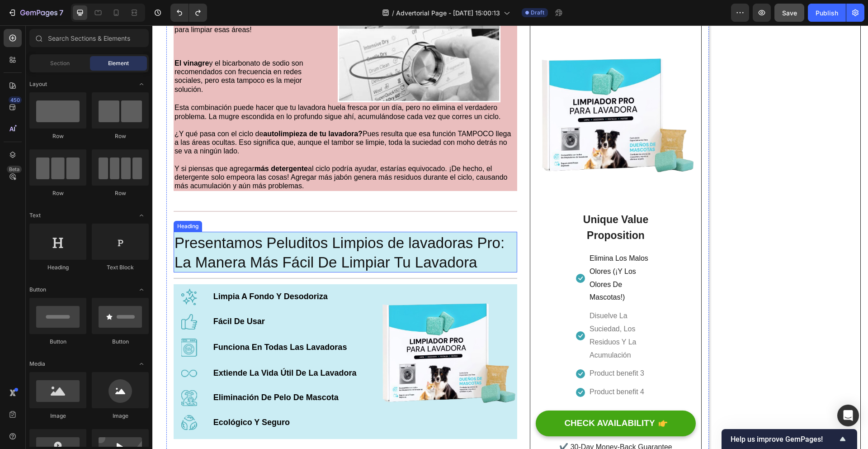
scroll to position [824, 0]
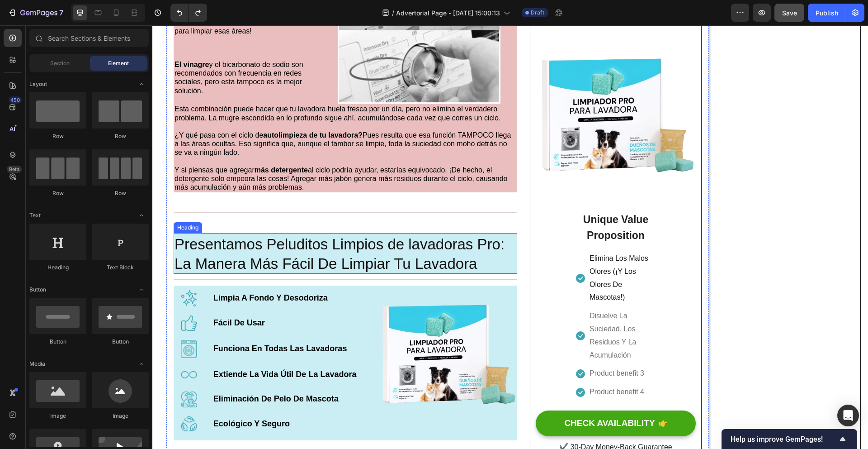
click at [267, 248] on span "Presentamos Peluditos Limpios de lavadoras Pro: La Manera Más Fácil De Limpiar …" at bounding box center [340, 254] width 330 height 36
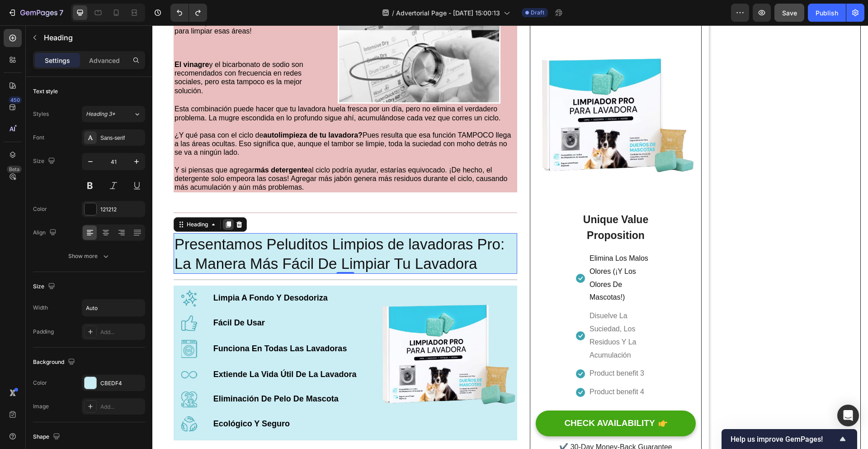
click at [231, 226] on icon at bounding box center [228, 225] width 5 height 6
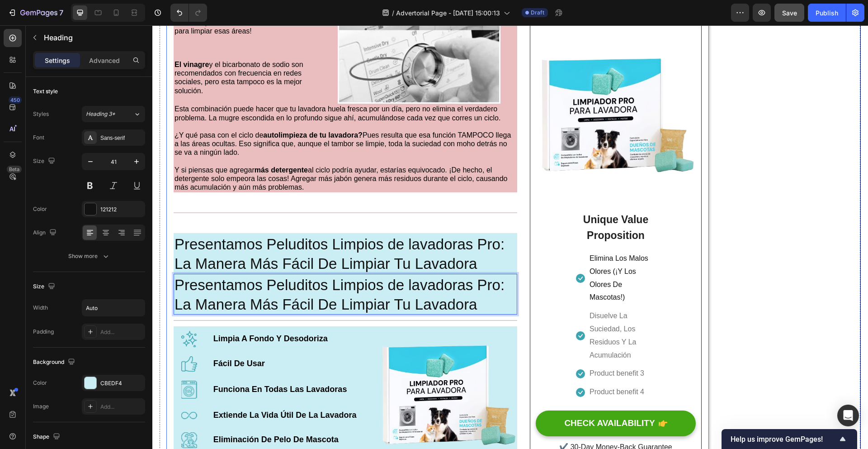
click at [166, 296] on div "Tu Lavadora No Puede Limpiarse Sola – La NASA Creó El Avance Que Sí Lo Hace Hea…" at bounding box center [437, 46] width 543 height 1652
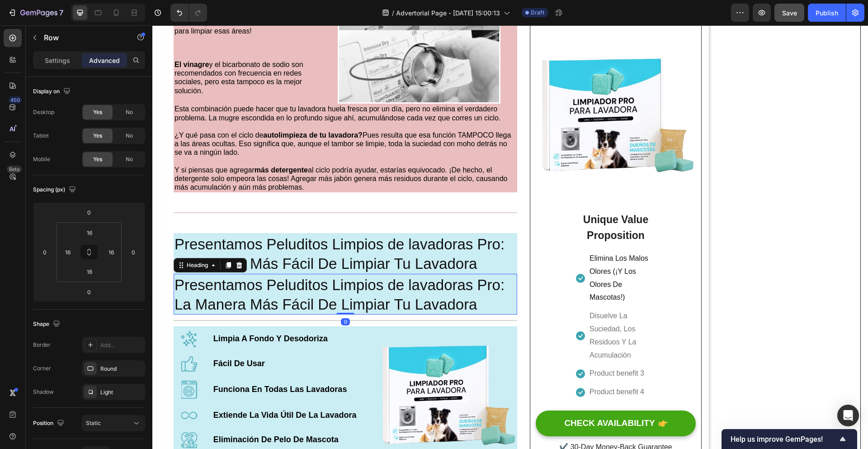
click at [217, 296] on span "Presentamos Peluditos Limpios de lavadoras Pro: La Manera Más Fácil De Limpiar …" at bounding box center [340, 294] width 330 height 36
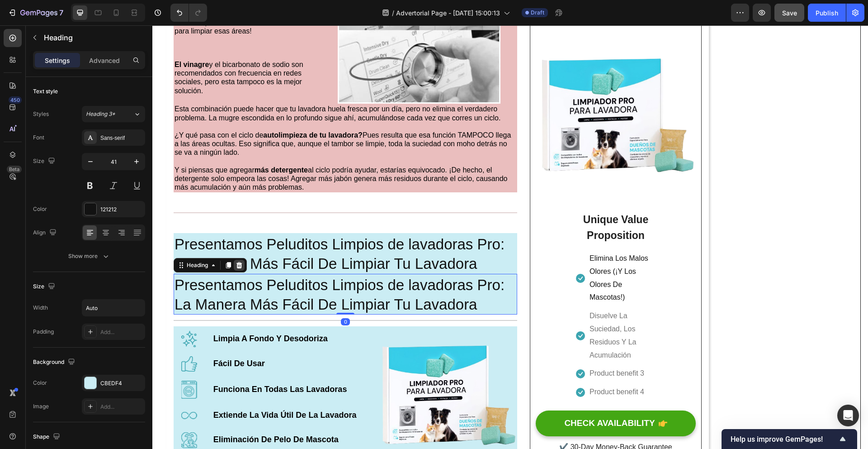
click at [238, 268] on icon at bounding box center [240, 265] width 6 height 6
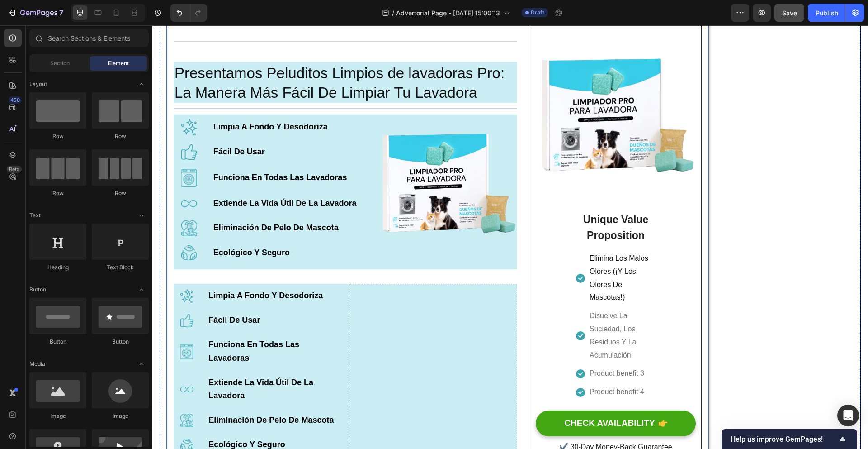
scroll to position [1001, 0]
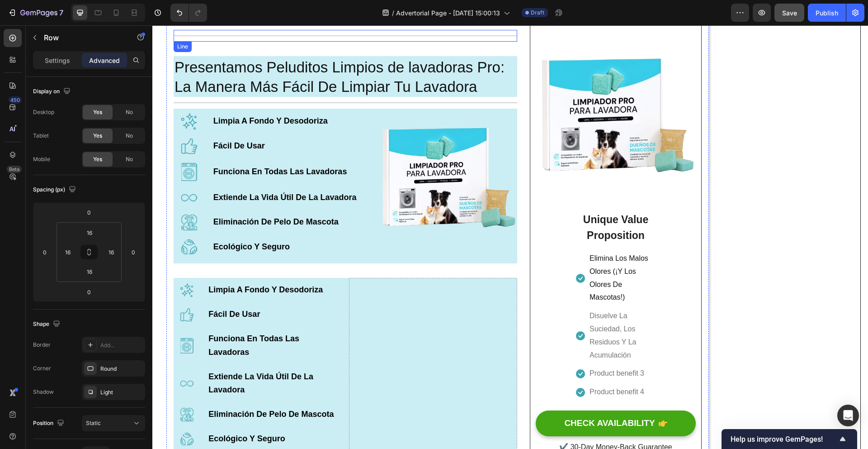
click at [306, 38] on div "Title Line" at bounding box center [346, 36] width 344 height 12
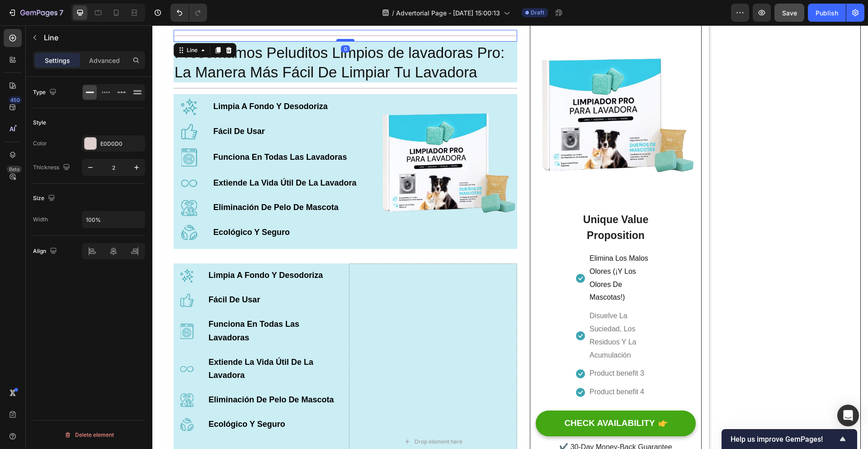
drag, startPoint x: 350, startPoint y: 57, endPoint x: 350, endPoint y: 42, distance: 14.9
click at [350, 42] on div at bounding box center [345, 40] width 18 height 3
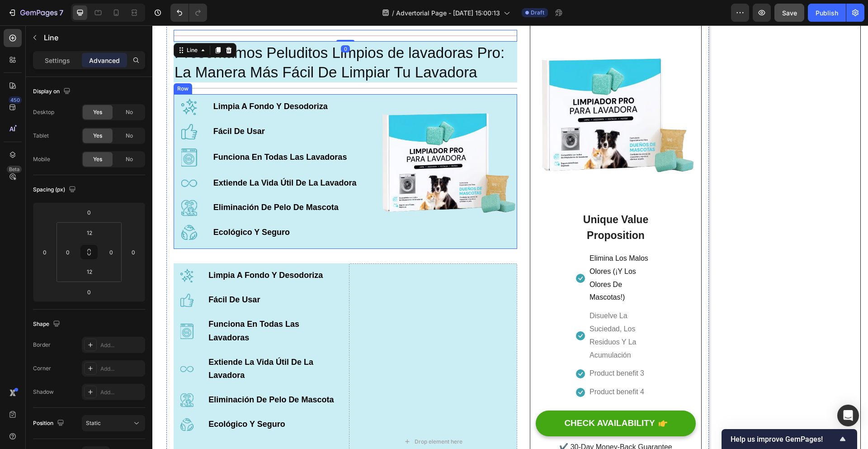
click at [322, 123] on div "Image Limpia A Fondo Y Desodoriza Text Block Row Image Fácil De Usar Text Block…" at bounding box center [272, 171] width 196 height 155
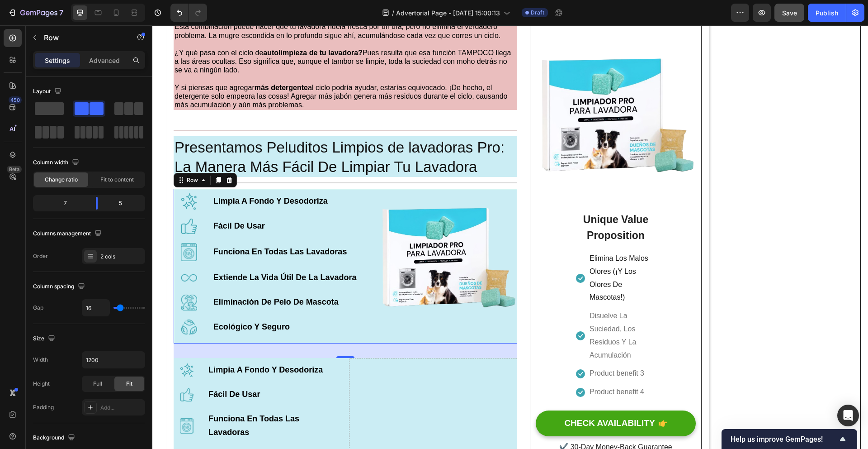
scroll to position [908, 0]
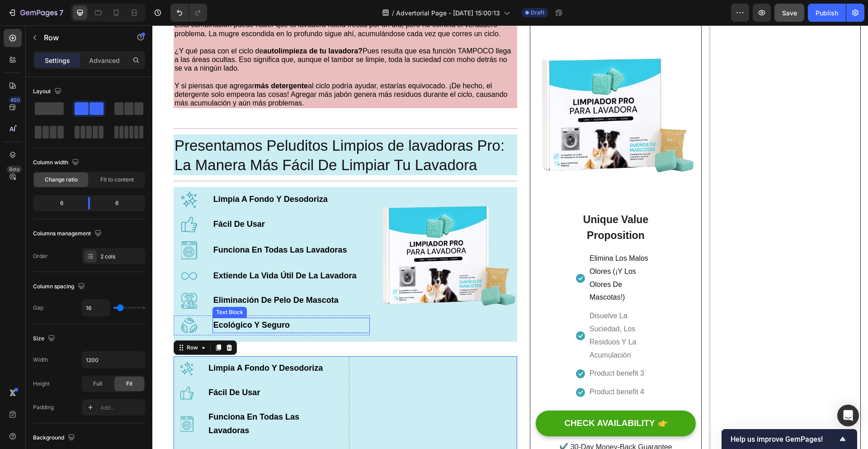
click at [362, 332] on p "Ecológico Y Seguro" at bounding box center [291, 325] width 156 height 14
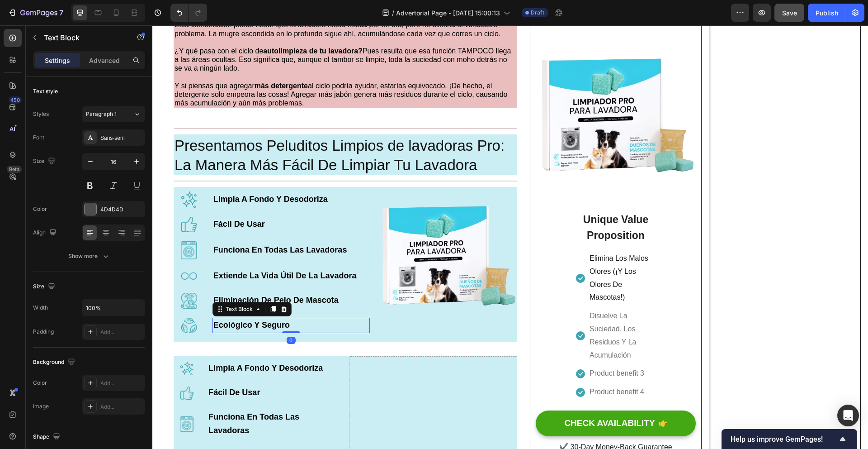
click at [389, 337] on div "Image" at bounding box center [447, 264] width 140 height 155
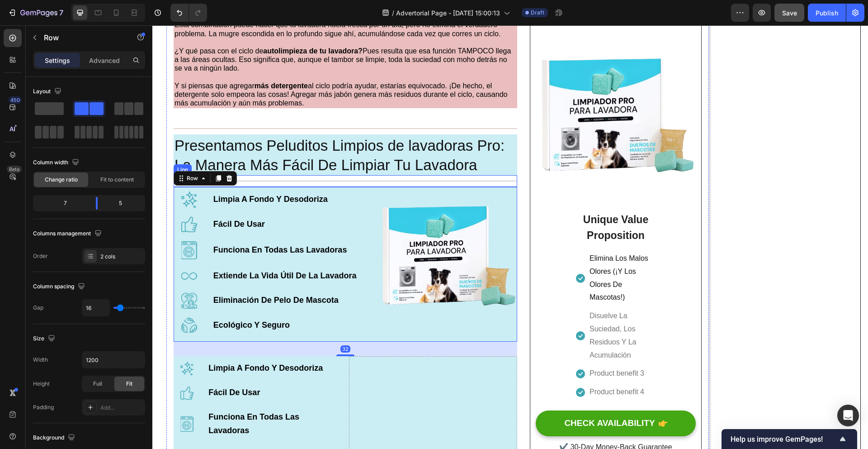
click at [360, 187] on div "Title Line" at bounding box center [346, 181] width 344 height 12
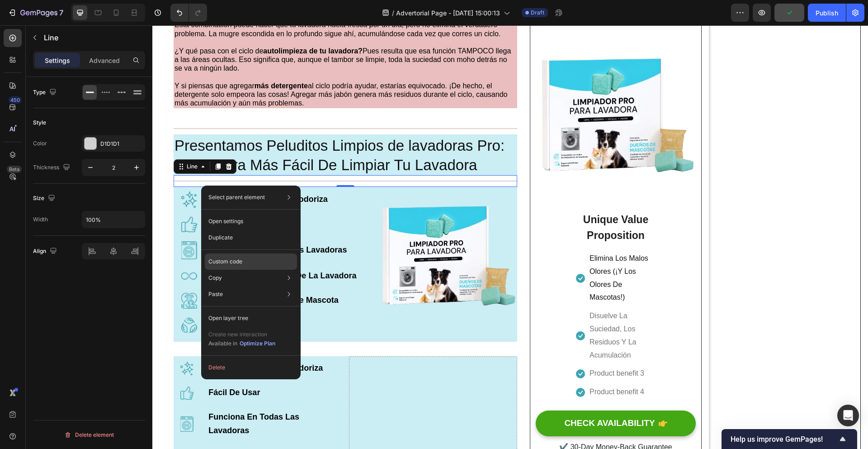
click at [224, 258] on p "Custom code" at bounding box center [225, 261] width 34 height 8
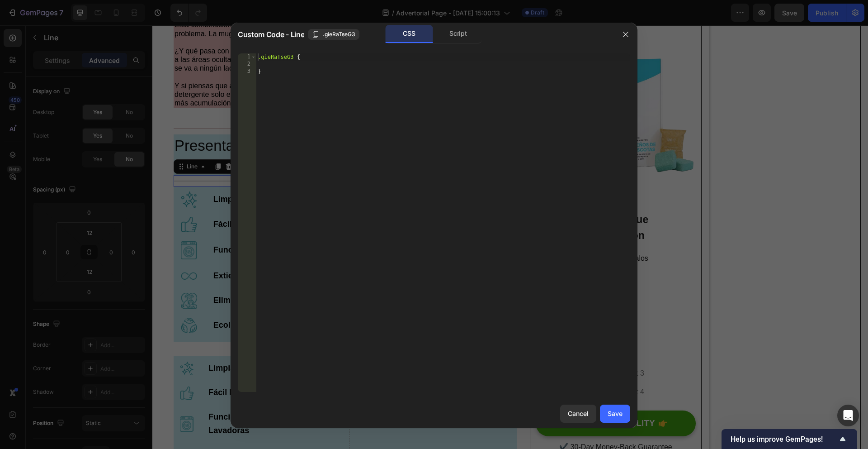
click at [201, 207] on div at bounding box center [434, 224] width 868 height 449
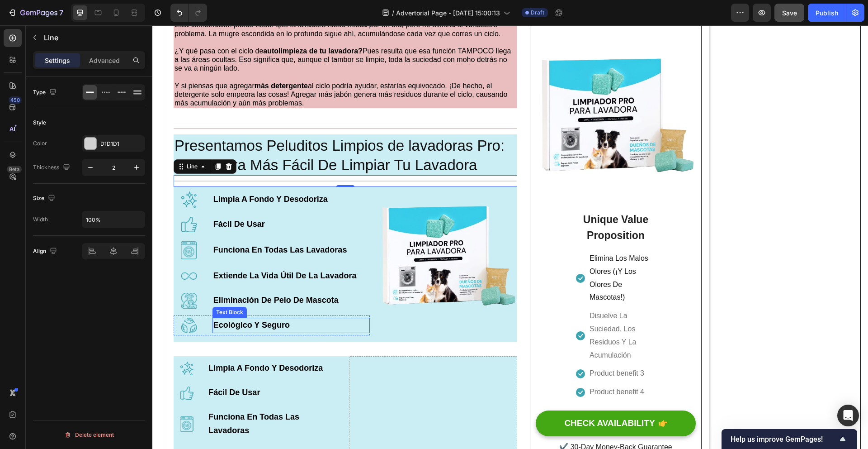
click at [361, 332] on p "Ecológico Y Seguro" at bounding box center [291, 325] width 156 height 14
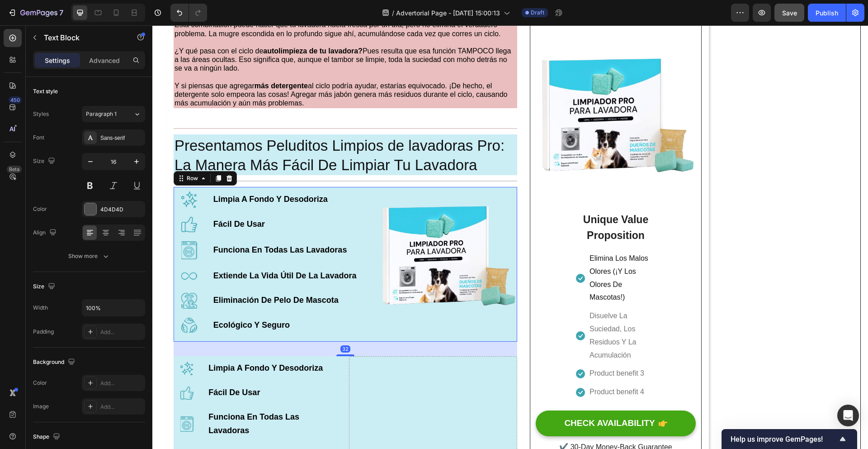
click at [394, 334] on div "Image" at bounding box center [447, 264] width 140 height 155
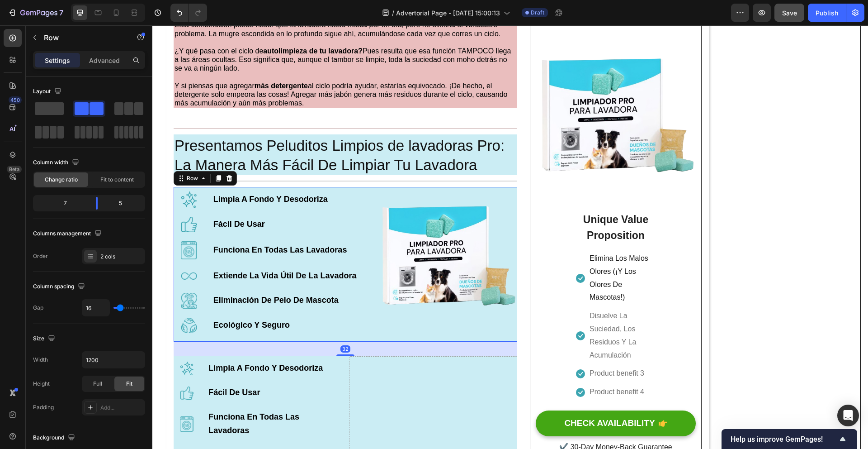
click at [61, 61] on p "Settings" at bounding box center [57, 60] width 25 height 9
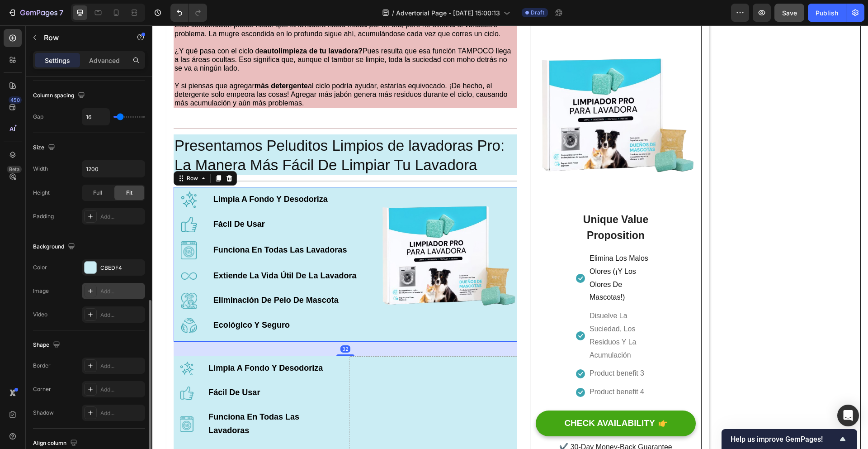
scroll to position [257, 0]
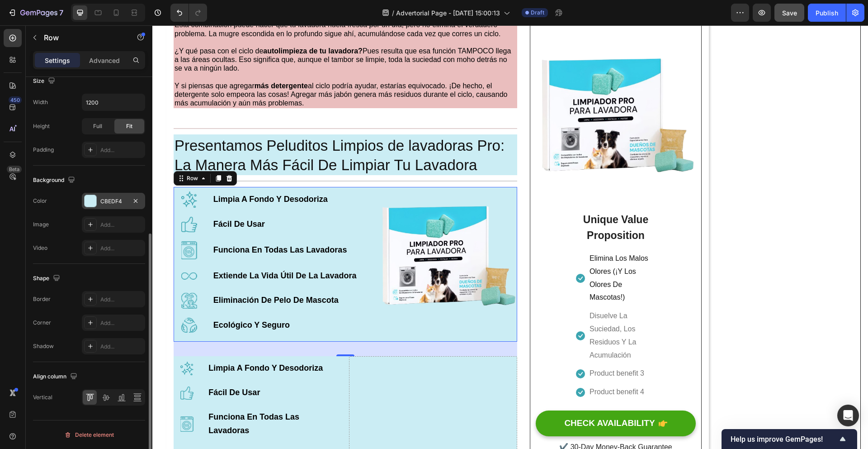
click at [111, 200] on div "CBEDF4" at bounding box center [113, 201] width 26 height 8
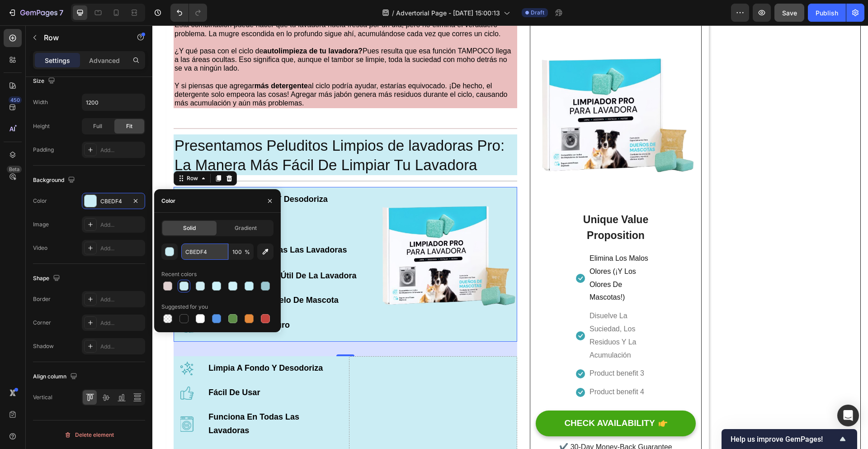
click at [203, 251] on input "CBEDF4" at bounding box center [204, 251] width 47 height 16
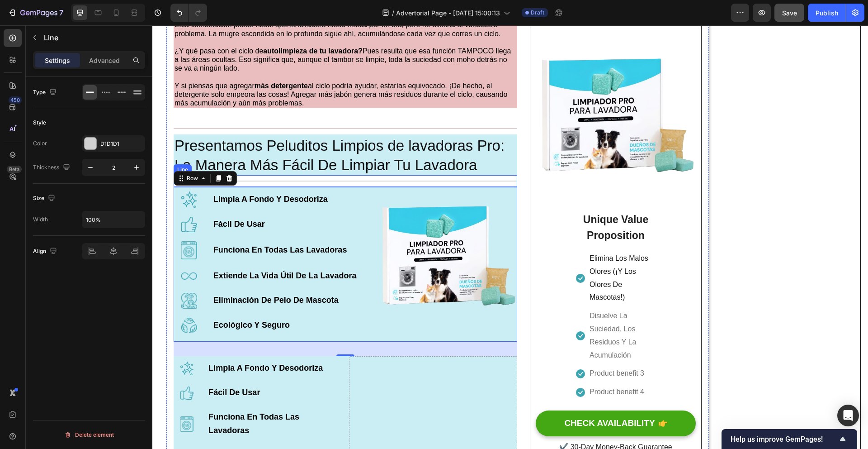
click at [336, 183] on div "Title Line" at bounding box center [346, 181] width 344 height 12
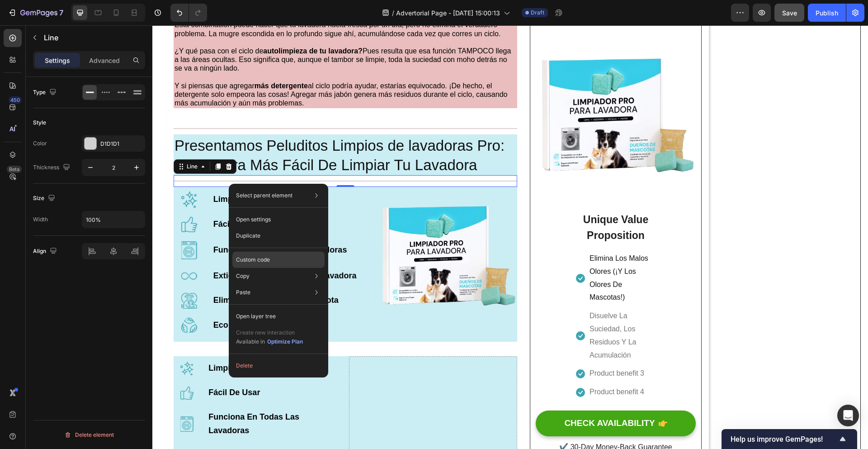
click at [270, 260] on p "Custom code" at bounding box center [253, 260] width 34 height 8
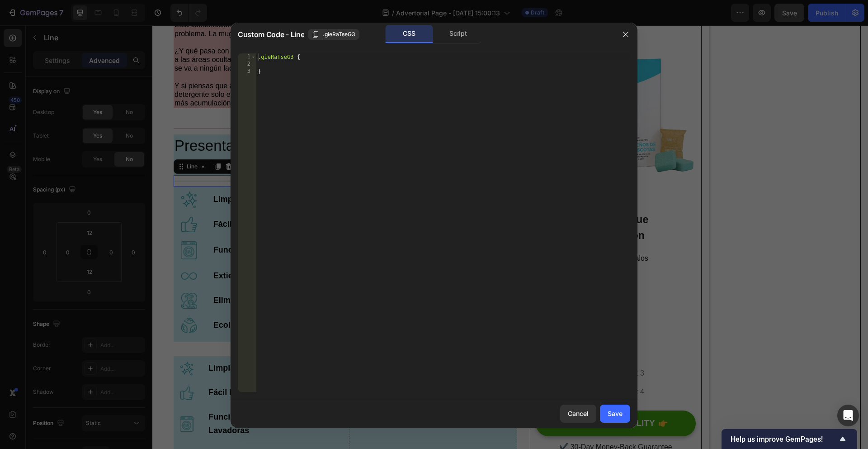
type textarea "}"
click at [330, 133] on div ".gieRaTseG3 { }" at bounding box center [443, 229] width 374 height 353
click at [625, 417] on button "Save" at bounding box center [615, 413] width 30 height 18
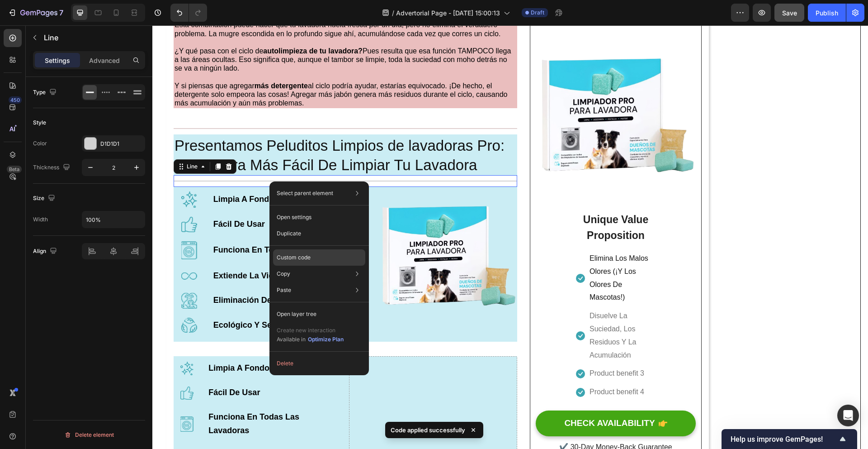
click at [301, 252] on div "Custom code" at bounding box center [319, 257] width 92 height 16
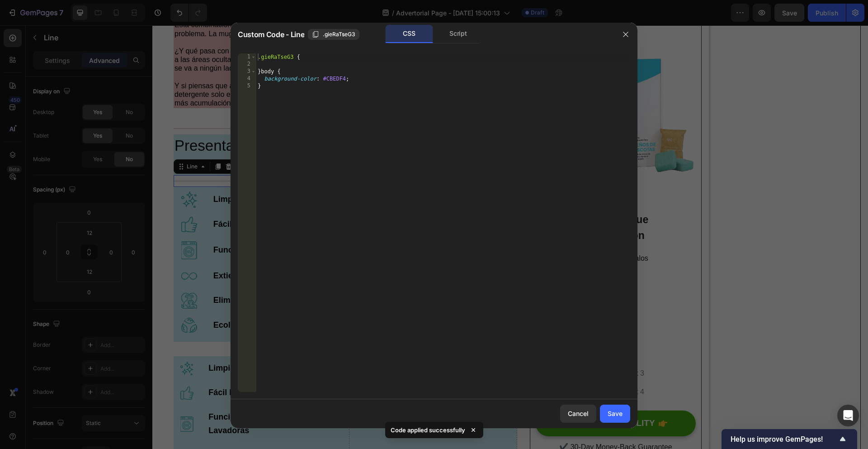
click at [321, 98] on div ".gieRaTseG3 { } body { background-color : #CBEDF4 ; }" at bounding box center [443, 229] width 374 height 353
click at [266, 70] on div ".gieRaTseG3 { } body { background-color : #CBEDF4 ; }" at bounding box center [443, 229] width 374 height 353
drag, startPoint x: 266, startPoint y: 79, endPoint x: 268, endPoint y: 85, distance: 6.2
click at [266, 79] on div ".gieRaTseG3 { } { background-color : #CBEDF4 ; }" at bounding box center [443, 229] width 374 height 353
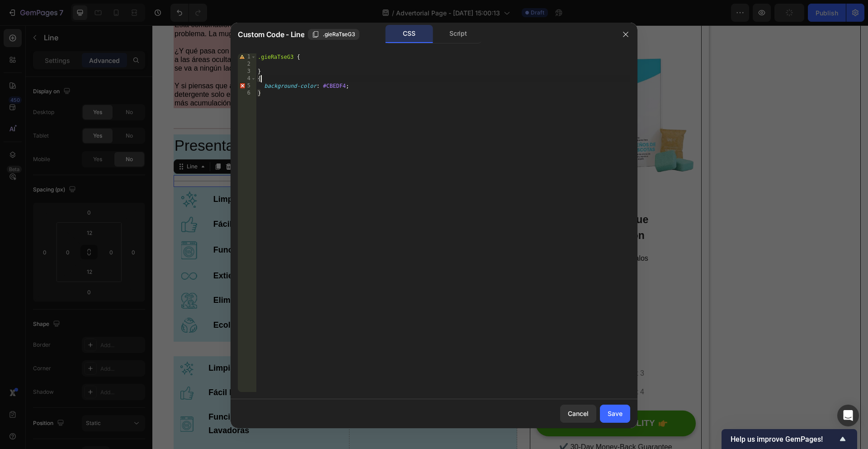
click at [293, 136] on div ".gieRaTseG3 { } { background-color : #CBEDF4 ; }" at bounding box center [443, 229] width 374 height 353
click at [280, 87] on div ".gieRaTseG3 { } { background-color : #CBEDF4 ; }" at bounding box center [443, 229] width 374 height 353
type textarea "background-color: #CBEDF4;"
click at [265, 85] on div ".gieRaTseG3 { } { background-color : #CBEDF4 ; }" at bounding box center [443, 229] width 374 height 353
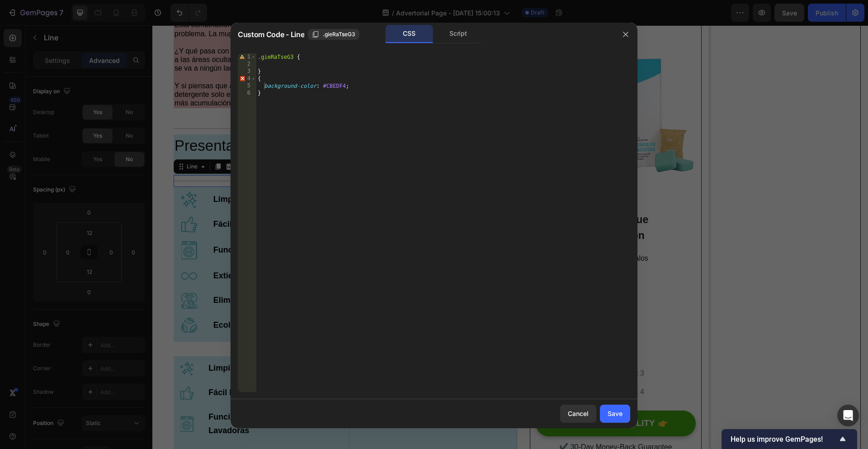
click at [618, 423] on div "Cancel Save" at bounding box center [434, 413] width 407 height 29
click at [616, 418] on button "Save" at bounding box center [615, 413] width 30 height 18
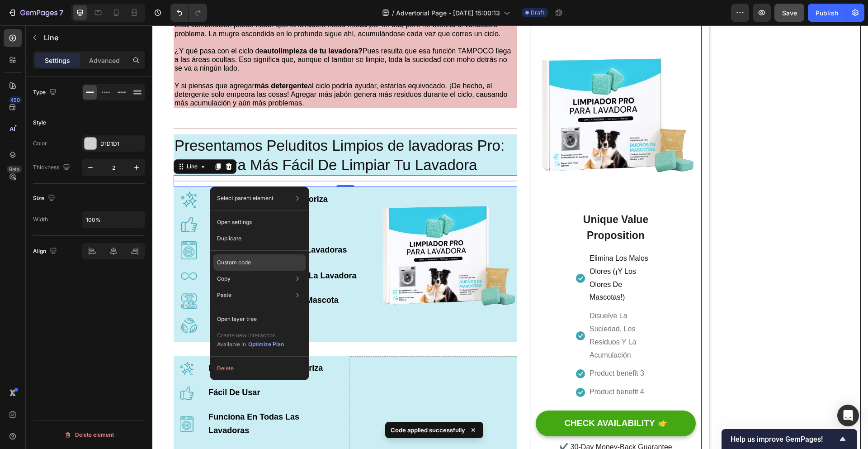
click at [249, 262] on p "Custom code" at bounding box center [234, 262] width 34 height 8
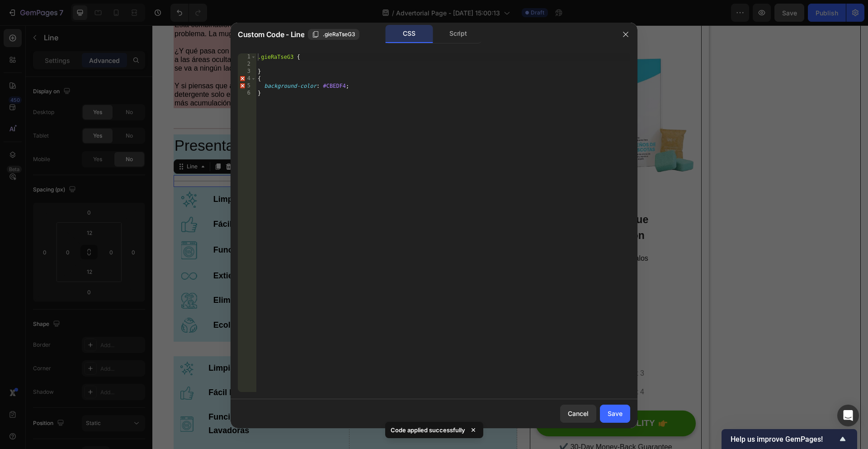
click at [265, 80] on div ".gieRaTseG3 { } { background-color : #CBEDF4 ; }" at bounding box center [443, 229] width 374 height 353
click at [273, 55] on div ".gieRaTseG3 { } { background-color : #CBEDF4 ; }" at bounding box center [443, 229] width 374 height 353
drag, startPoint x: 261, startPoint y: 84, endPoint x: 367, endPoint y: 88, distance: 105.9
click at [367, 88] on div ".gieRaTseG3 { } { background-color : #CBEDF4 ; }" at bounding box center [443, 229] width 374 height 353
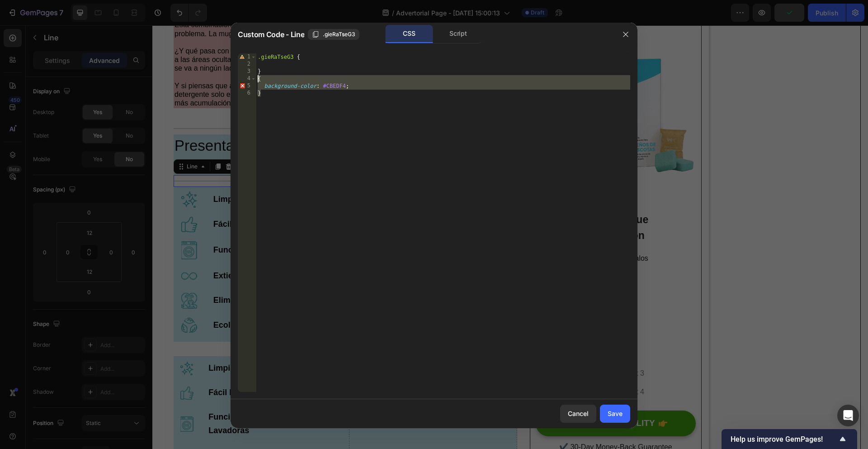
drag, startPoint x: 315, startPoint y: 98, endPoint x: 257, endPoint y: 79, distance: 61.2
click at [257, 79] on div ".gieRaTseG3 { } { background-color : #CBEDF4 ; }" at bounding box center [443, 229] width 374 height 353
type textarea "{ background-color: #CBEDF4;"
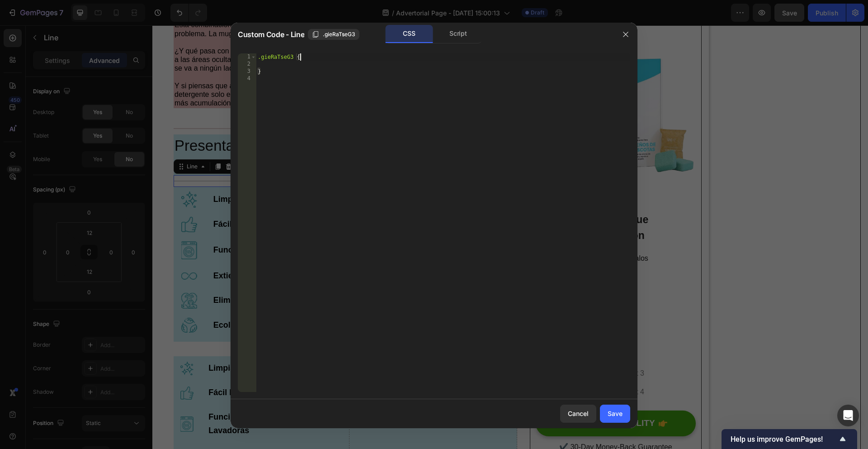
click at [310, 58] on div ".gieRaTseG3 { }" at bounding box center [443, 229] width 374 height 353
type textarea ".gieRaTseG3 {"
paste textarea "background-color: #CBEDF4;"
type textarea "background-color: #CBEDF4;"
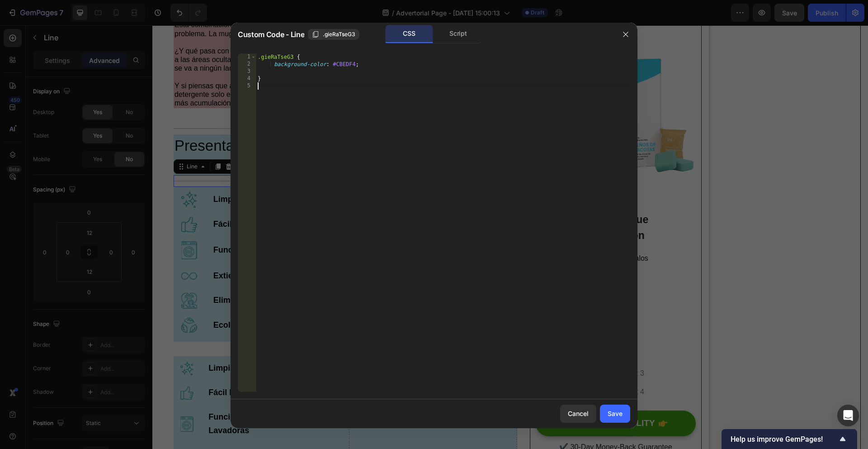
click at [337, 178] on div ".gieRaTseG3 { background-color : #CBEDF4 ; }" at bounding box center [443, 229] width 374 height 353
click at [623, 418] on button "Save" at bounding box center [615, 413] width 30 height 18
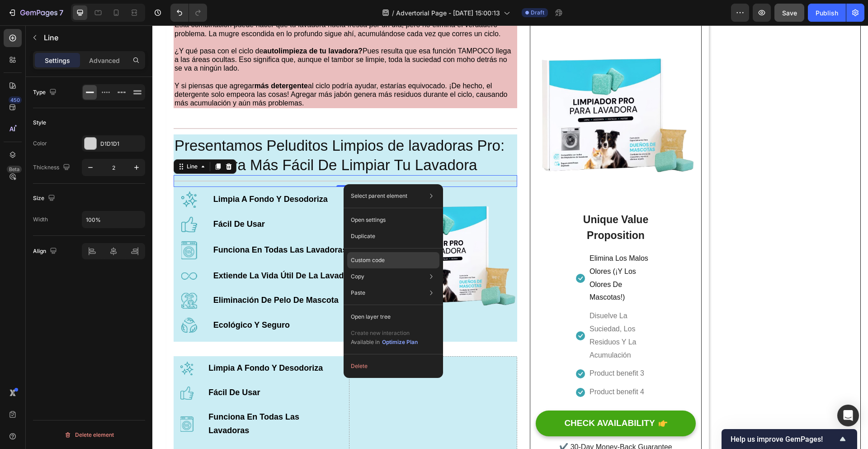
click at [386, 256] on div "Custom code" at bounding box center [393, 260] width 92 height 16
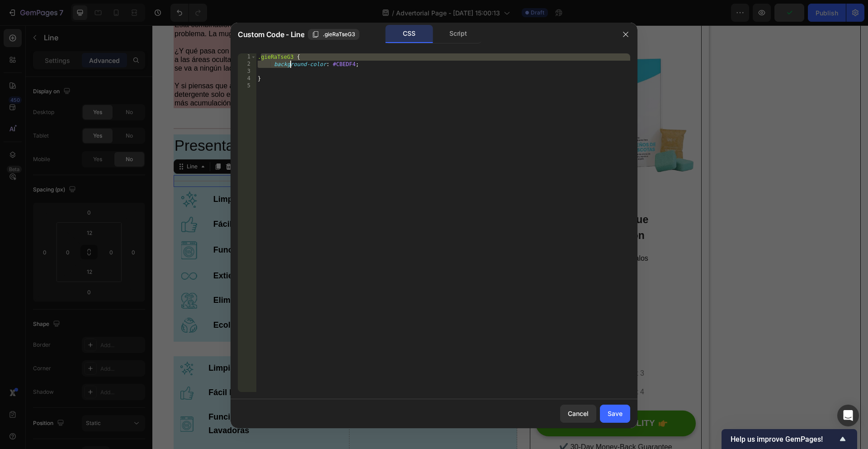
drag, startPoint x: 260, startPoint y: 58, endPoint x: 294, endPoint y: 62, distance: 35.1
click at [294, 62] on div ".gieRaTseG3 { background-color : #CBEDF4 ; }" at bounding box center [443, 229] width 374 height 353
click at [296, 56] on div ".gieRaTseG3 { background-color : #CBEDF4 ; }" at bounding box center [443, 229] width 374 height 353
click at [282, 76] on div ".gieRaTseG3 { background-color : #CBEDF4 ; }" at bounding box center [443, 229] width 374 height 353
drag, startPoint x: 275, startPoint y: 66, endPoint x: 377, endPoint y: 62, distance: 102.7
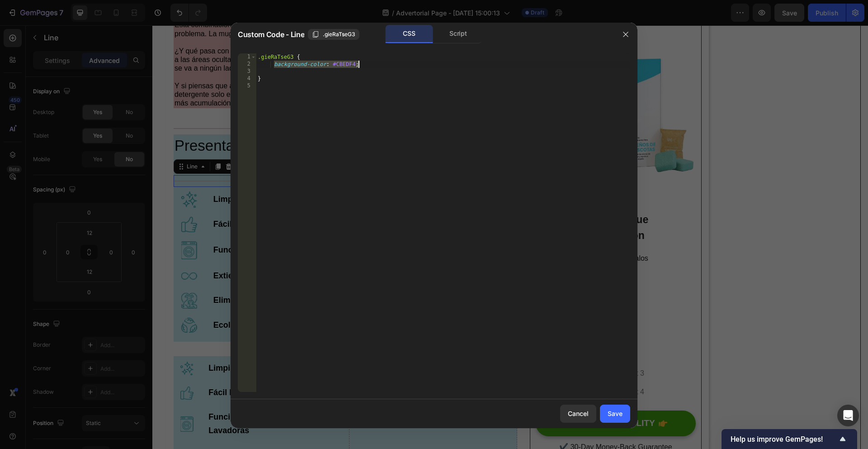
click at [377, 62] on div ".gieRaTseG3 { background-color : #CBEDF4 ; }" at bounding box center [443, 229] width 374 height 353
type textarea "background-color: #CBEDF4;"
drag, startPoint x: 606, startPoint y: 415, endPoint x: 454, endPoint y: 389, distance: 154.5
click at [606, 415] on button "Save" at bounding box center [615, 413] width 30 height 18
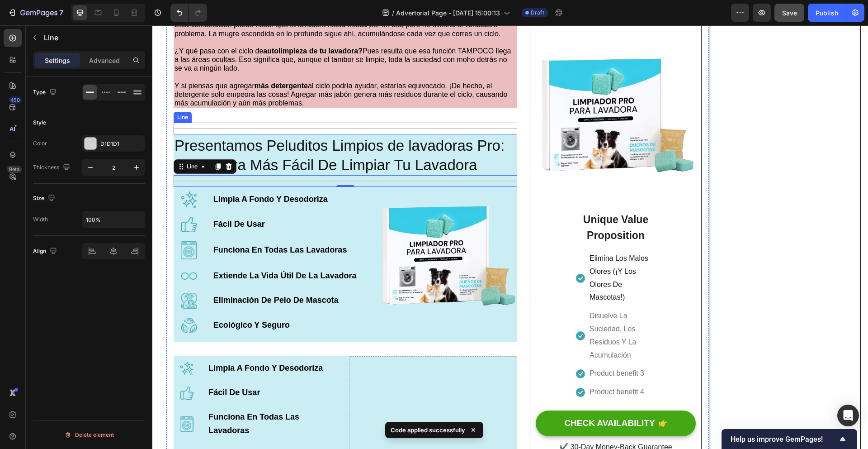
click at [353, 129] on div at bounding box center [346, 128] width 344 height 1
click at [377, 103] on p "Y si piensas que agregar más detergente al ciclo podría ayudar, estarías equivo…" at bounding box center [346, 94] width 342 height 26
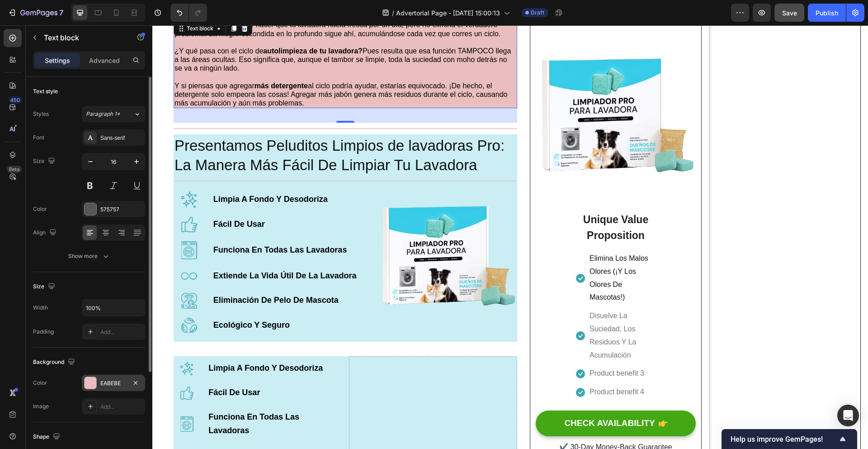
click at [113, 382] on div "EABEBE" at bounding box center [113, 383] width 26 height 8
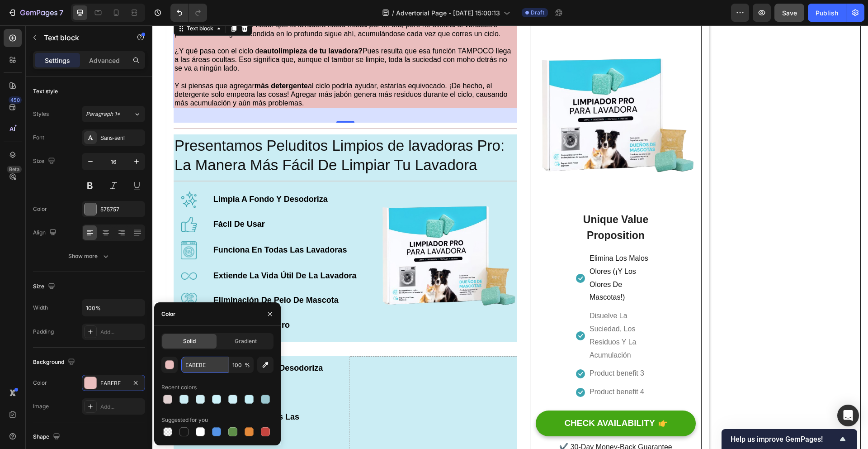
click at [199, 363] on input "EABEBE" at bounding box center [204, 364] width 47 height 16
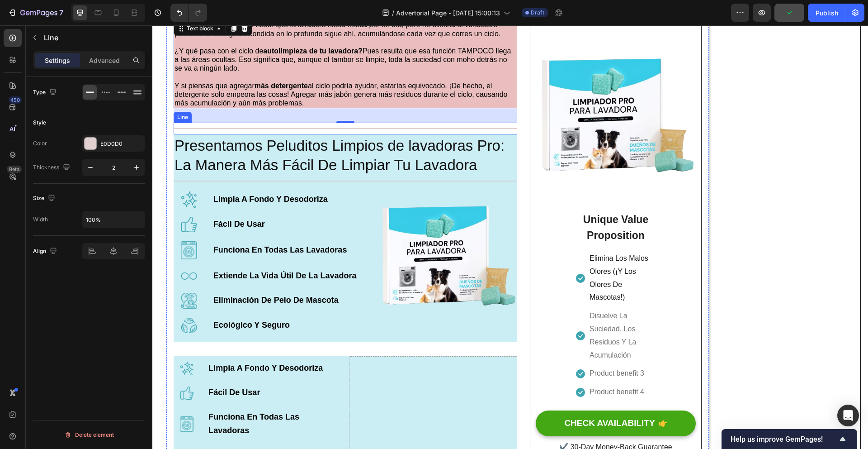
click at [348, 129] on div at bounding box center [346, 128] width 344 height 1
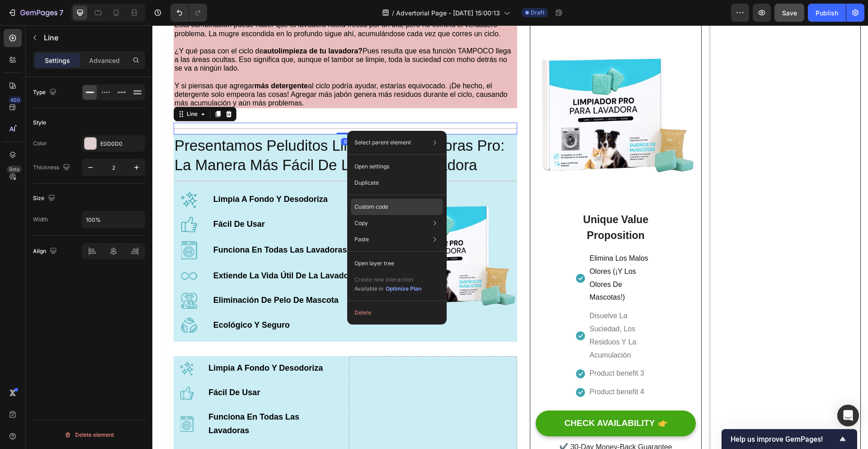
click at [378, 204] on p "Custom code" at bounding box center [372, 207] width 34 height 8
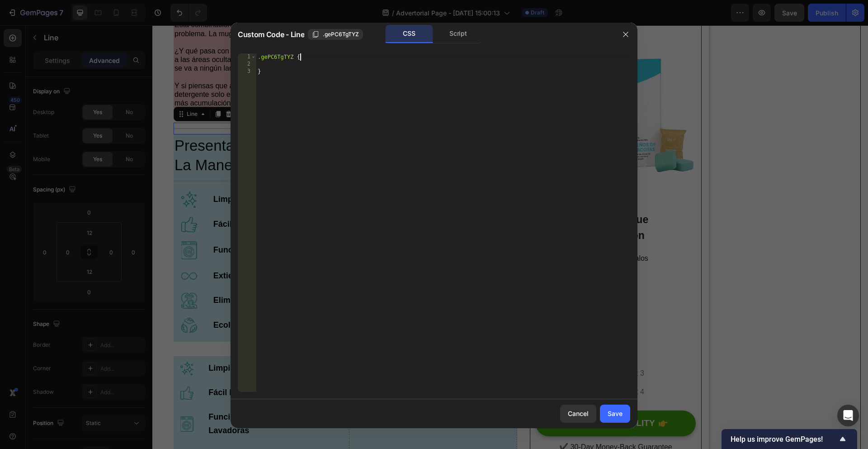
click at [309, 58] on div ".gePC6TgTYZ { }" at bounding box center [443, 229] width 374 height 353
paste textarea "background-color: #EABEBE;"
type textarea ".gePC6TgTYZ { background-color: #EABEBE;"
click at [623, 417] on button "Save" at bounding box center [615, 413] width 30 height 18
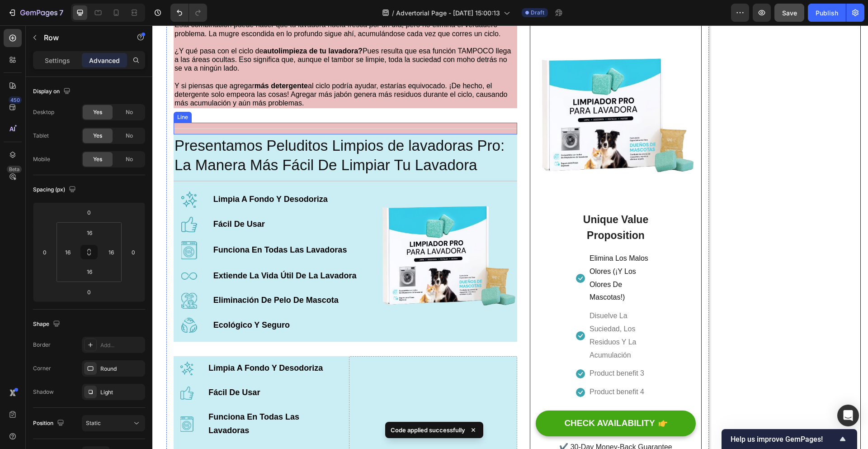
click at [345, 128] on div "Title Line" at bounding box center [346, 129] width 344 height 12
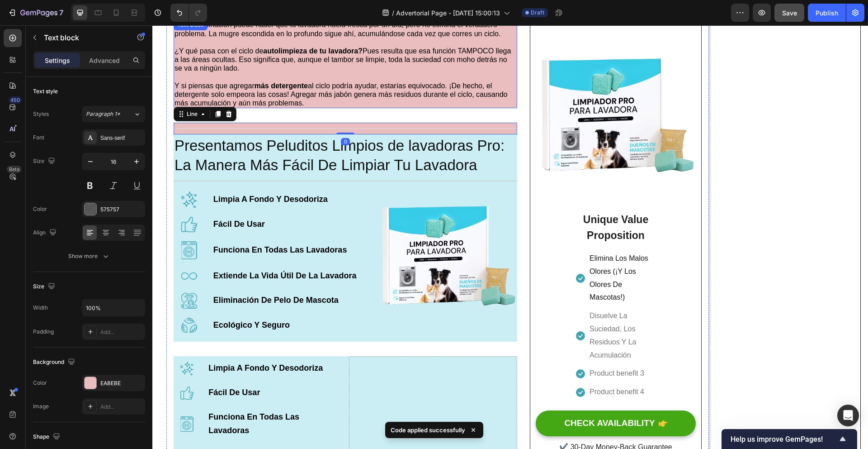
click at [346, 98] on span "Y si piensas que agregar más detergente al ciclo podría ayudar, estarías equivo…" at bounding box center [341, 94] width 333 height 25
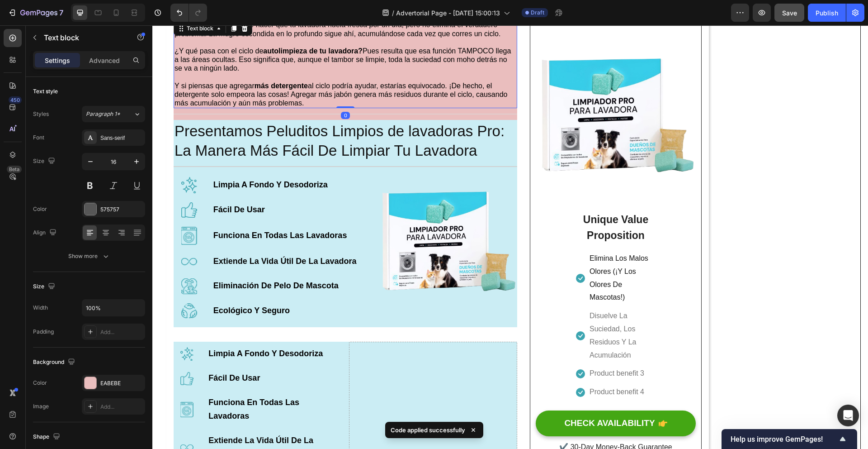
drag, startPoint x: 347, startPoint y: 123, endPoint x: 344, endPoint y: 99, distance: 23.3
click at [344, 99] on div "Esta combinación puede hacer que tu lavadora huela fresca por un día, pero no e…" at bounding box center [346, 63] width 344 height 89
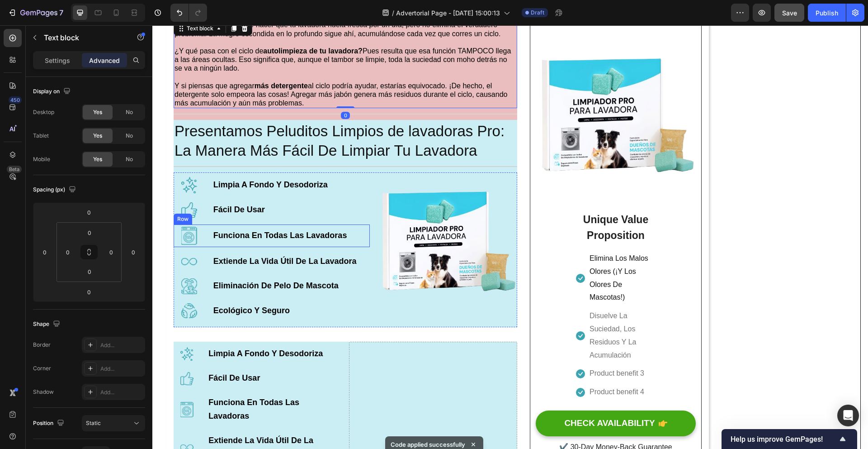
click at [361, 230] on div "Funciona En Todas Las Lavadoras Text Block" at bounding box center [291, 236] width 157 height 18
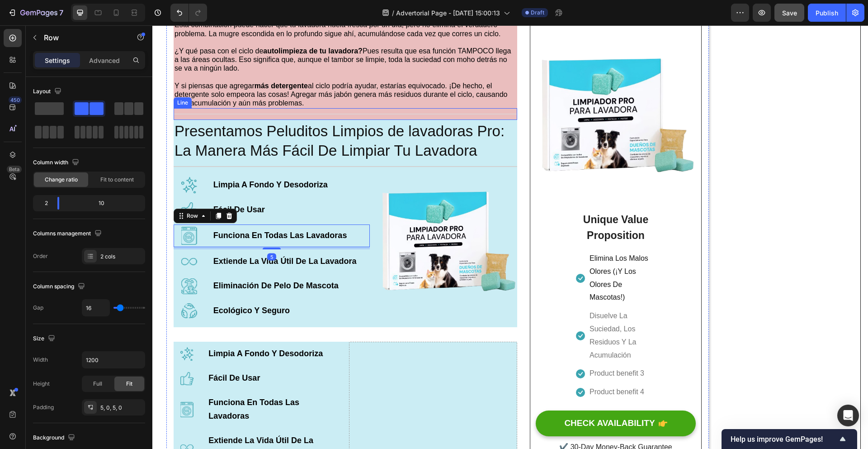
click at [348, 118] on div "Title Line" at bounding box center [346, 114] width 344 height 12
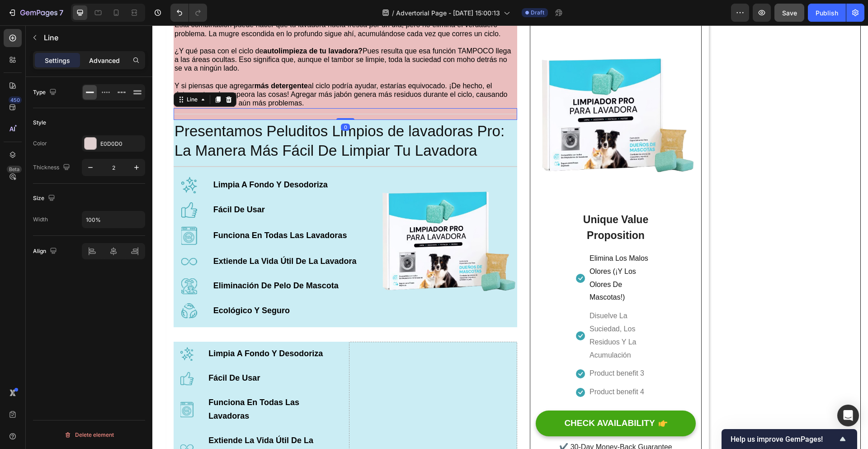
click at [102, 62] on p "Advanced" at bounding box center [104, 60] width 31 height 9
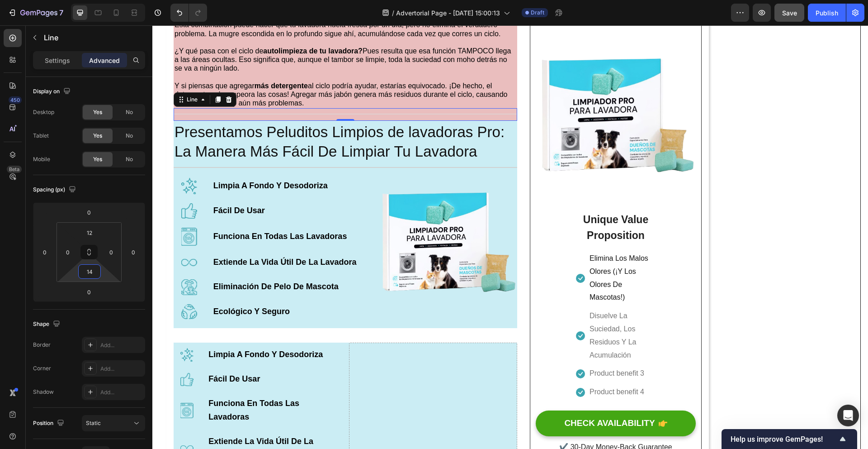
type input "12"
click at [106, 0] on html "7 / Advertorial Page - Sep 24, 15:00:13 Draft Preview Save Publish 450 Beta Sec…" at bounding box center [434, 0] width 868 height 0
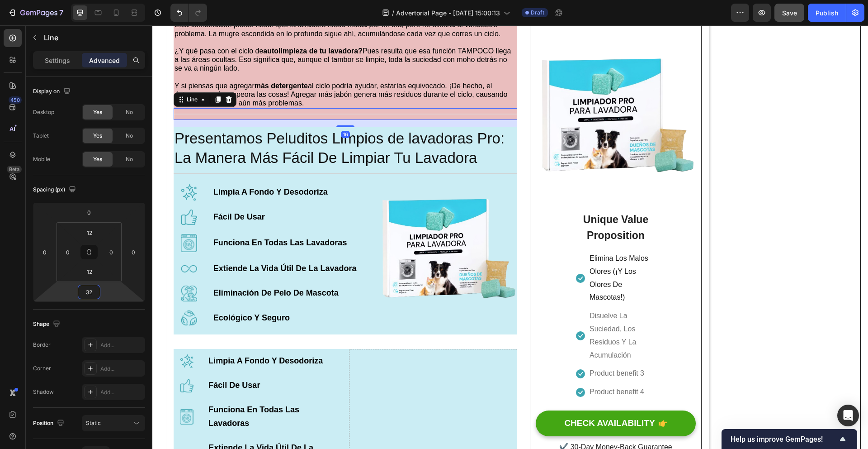
type input "34"
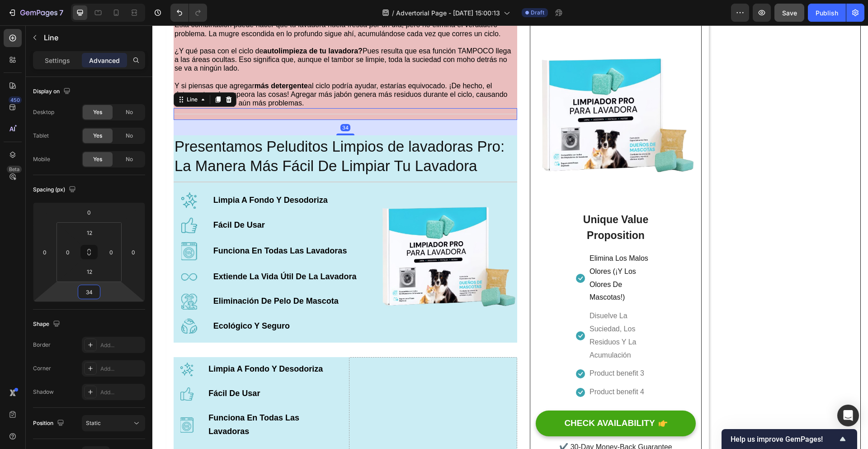
drag, startPoint x: 104, startPoint y: 292, endPoint x: 106, endPoint y: 284, distance: 7.8
click at [106, 0] on html "7 / Advertorial Page - Sep 24, 15:00:13 Draft Preview Save Publish 450 Beta Sec…" at bounding box center [434, 0] width 868 height 0
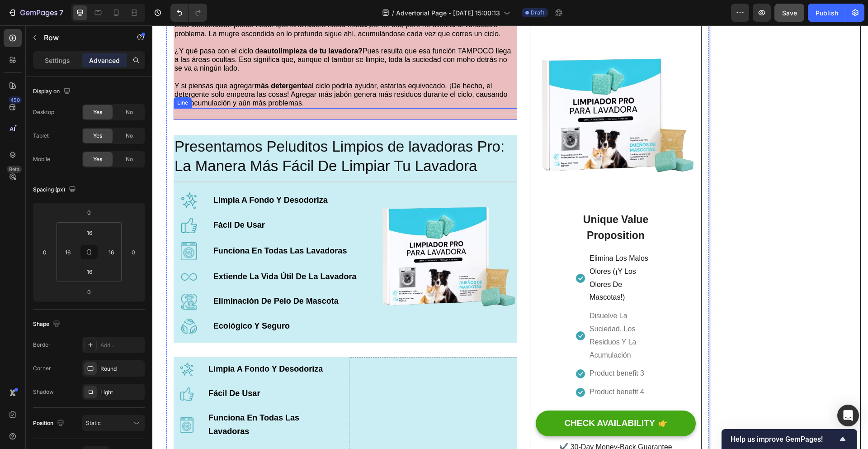
click at [222, 118] on div "Title Line" at bounding box center [346, 114] width 344 height 12
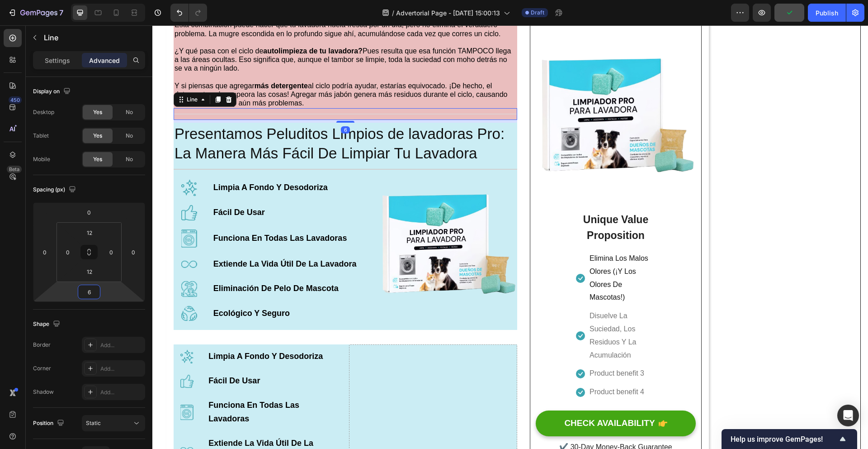
type input "0"
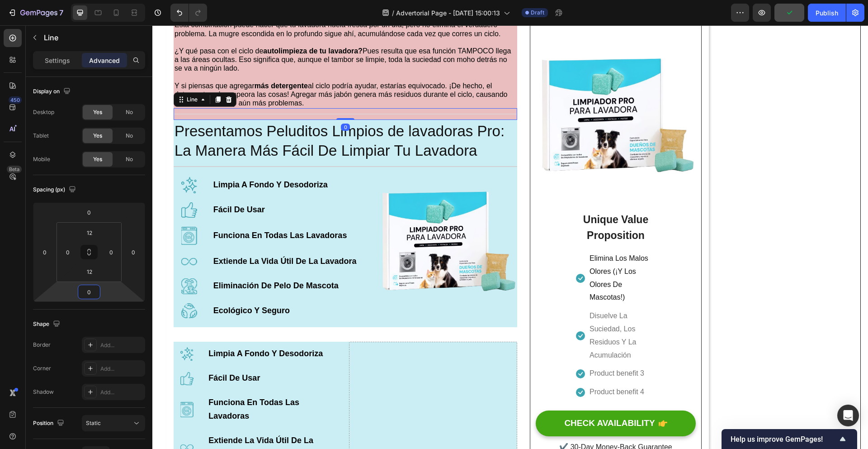
drag, startPoint x: 109, startPoint y: 296, endPoint x: 110, endPoint y: 301, distance: 5.2
click at [110, 0] on html "7 / Advertorial Page - Sep 24, 15:00:13 Draft Preview Publish 450 Beta Sections…" at bounding box center [434, 0] width 868 height 0
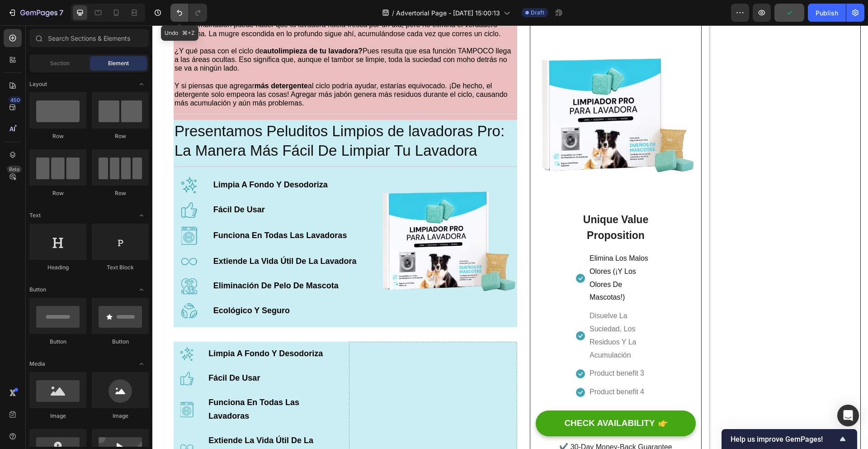
click at [183, 14] on icon "Undo/Redo" at bounding box center [179, 12] width 9 height 9
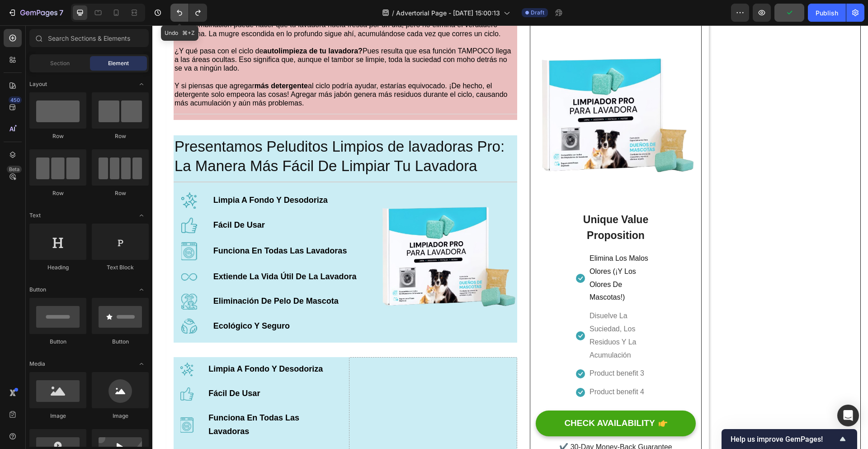
click at [183, 14] on icon "Undo/Redo" at bounding box center [179, 12] width 9 height 9
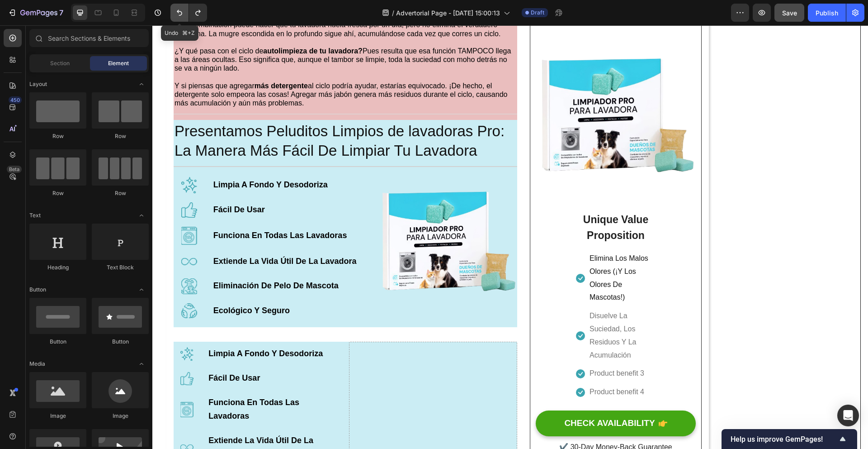
click at [183, 14] on icon "Undo/Redo" at bounding box center [179, 12] width 9 height 9
click at [181, 14] on icon "Undo/Redo" at bounding box center [179, 13] width 5 height 6
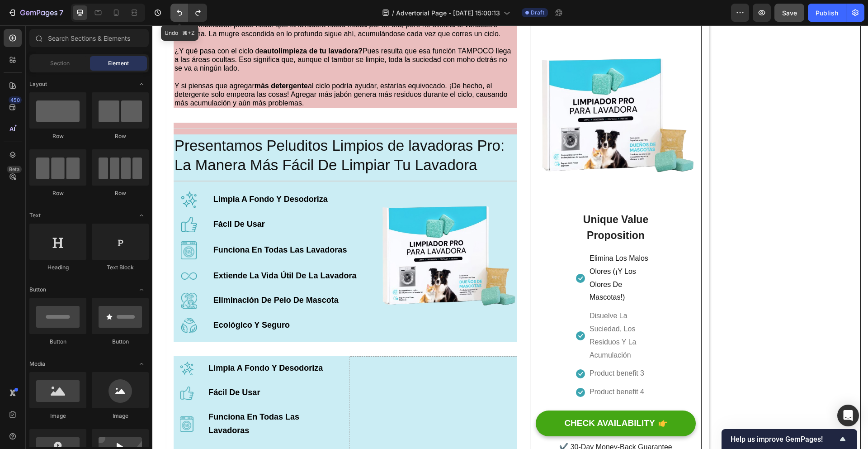
click at [181, 13] on icon "Undo/Redo" at bounding box center [179, 13] width 5 height 6
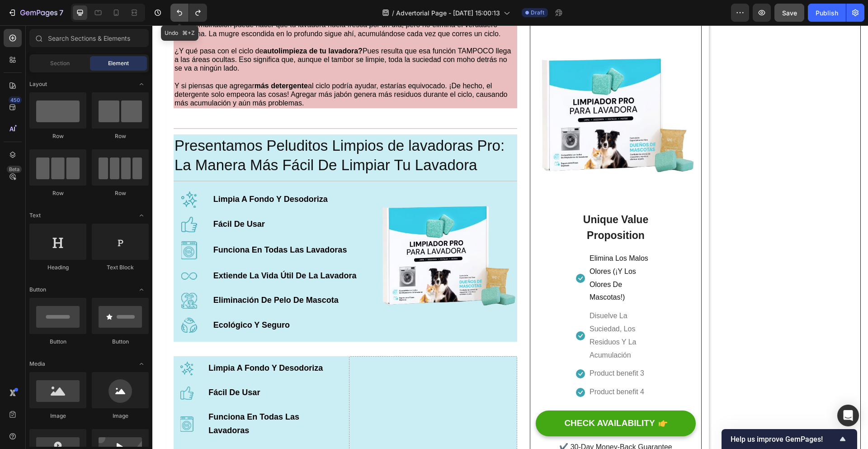
click at [179, 16] on icon "Undo/Redo" at bounding box center [179, 12] width 9 height 9
click at [182, 22] on div "7 / Advertorial Page - Sep 24, 15:00:13 Draft Preview Save Publish" at bounding box center [434, 13] width 868 height 26
click at [182, 17] on icon "Undo/Redo" at bounding box center [179, 12] width 9 height 9
click at [177, 18] on button "Undo/Redo" at bounding box center [179, 13] width 18 height 18
click at [176, 21] on button "Undo/Redo" at bounding box center [179, 13] width 18 height 18
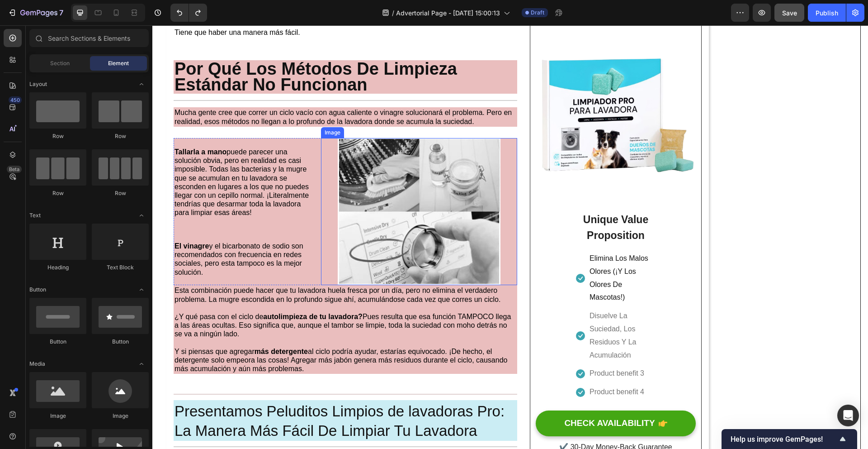
scroll to position [634, 0]
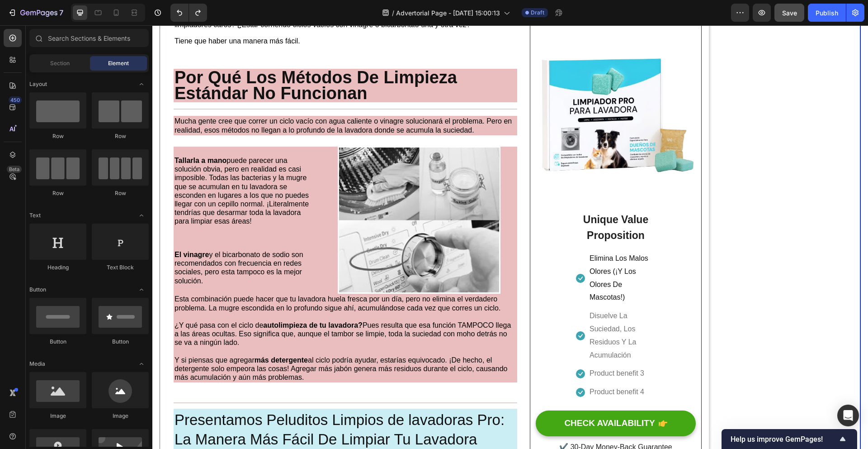
click at [767, 180] on div "Tu Lavadora No Puede Limpiarse Sola – La NASA Creó El Avance Que Sí Lo Hace Hea…" at bounding box center [510, 209] width 701 height 1598
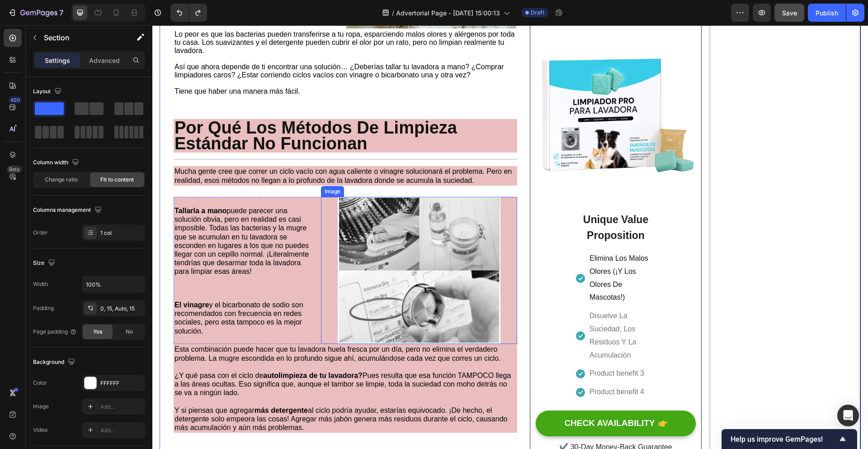
scroll to position [588, 0]
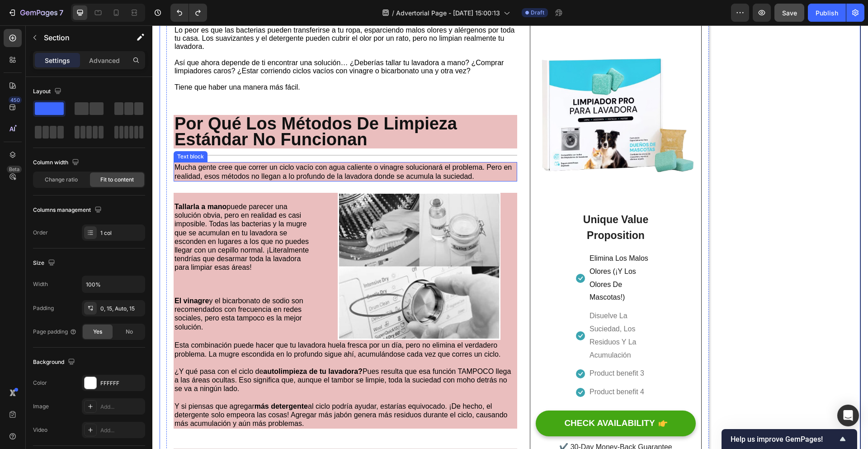
click at [425, 143] on h2 "Por Qué Los Métodos De Limpieza Estándar No Funcionan" at bounding box center [346, 131] width 344 height 33
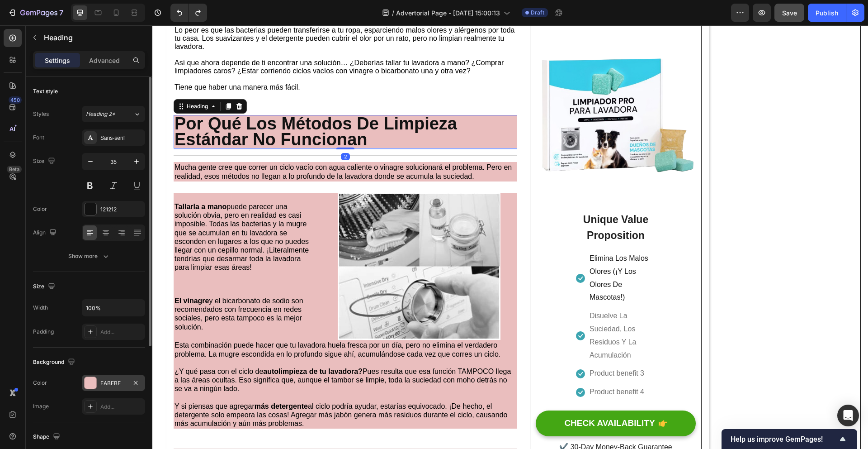
click at [93, 378] on div at bounding box center [91, 383] width 12 height 12
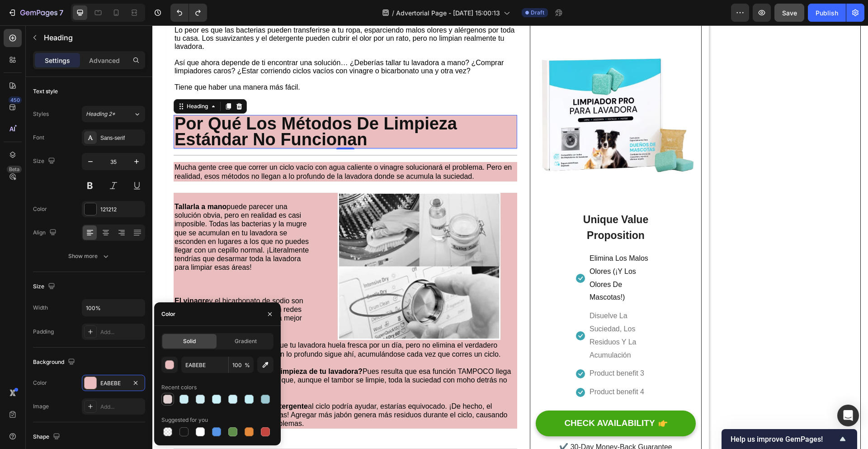
click at [170, 398] on div at bounding box center [167, 398] width 9 height 9
type input "E0D0D0"
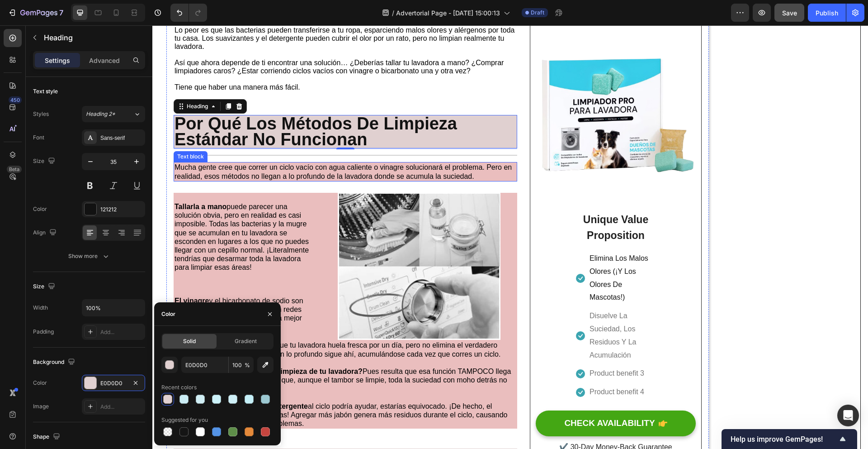
click at [483, 180] on p "Mucha gente cree que correr un ciclo vacío con agua caliente o vinagre solucion…" at bounding box center [346, 171] width 342 height 17
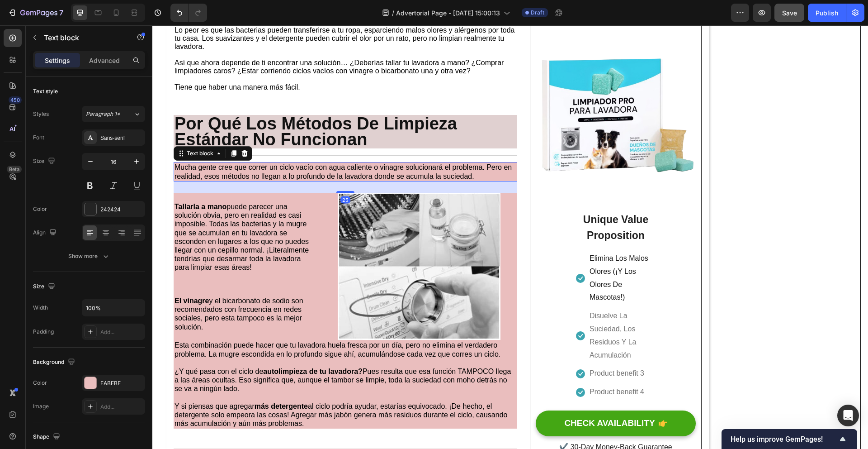
click at [485, 178] on p "Mucha gente cree que correr un ciclo vacío con agua caliente o vinagre solucion…" at bounding box center [346, 171] width 342 height 17
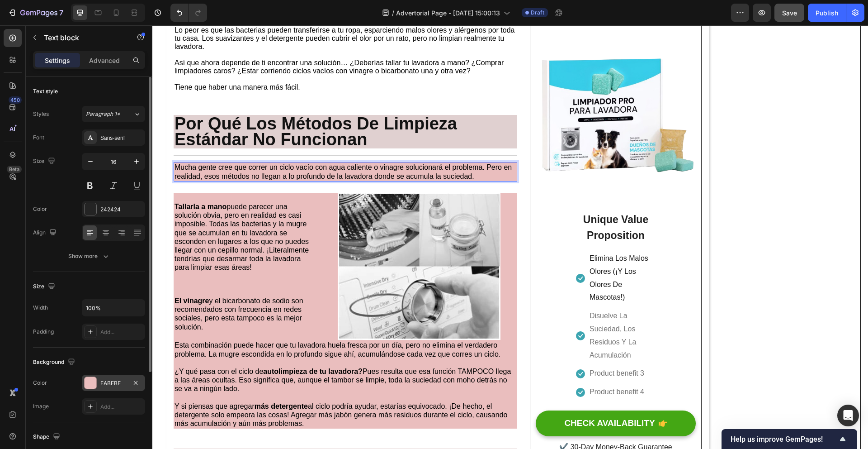
click at [92, 385] on div at bounding box center [91, 383] width 12 height 12
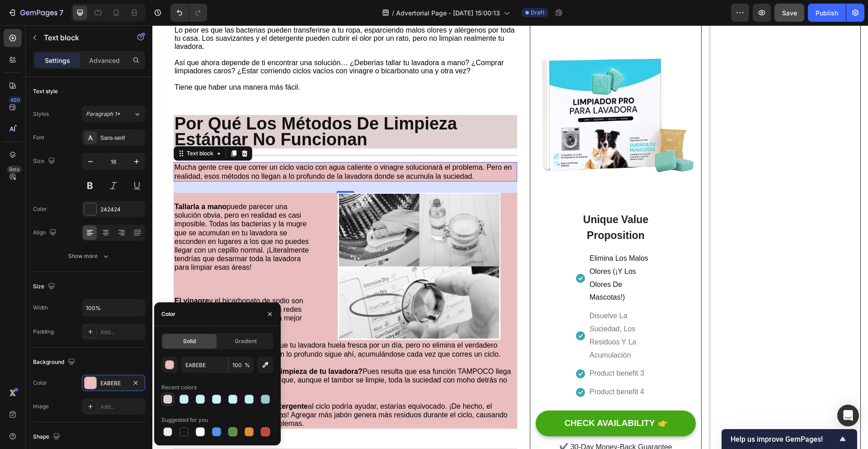
click at [169, 395] on div at bounding box center [167, 398] width 9 height 9
type input "E0D0D0"
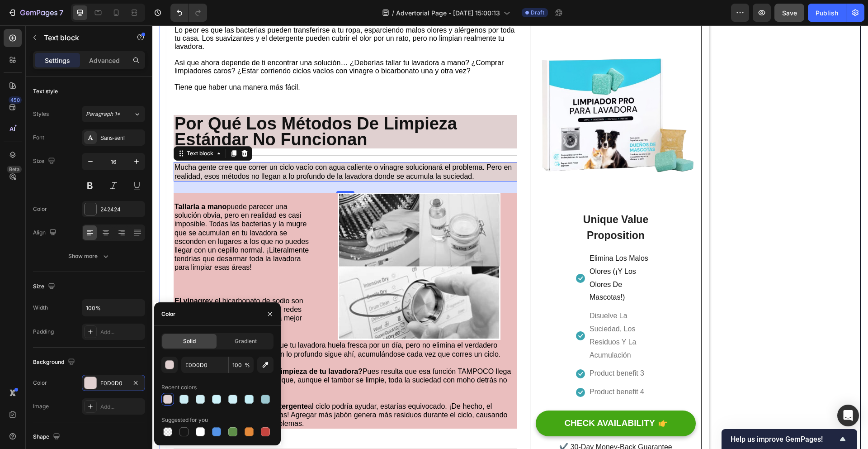
click at [777, 202] on div "Tu Lavadora No Puede Limpiarse Sola – La NASA Creó El Avance Que Sí Lo Hace Hea…" at bounding box center [510, 255] width 701 height 1598
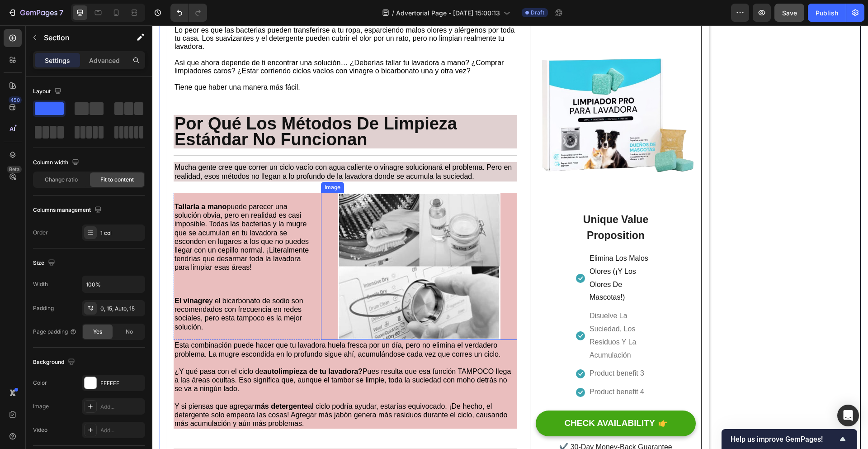
click at [509, 272] on img at bounding box center [419, 266] width 196 height 147
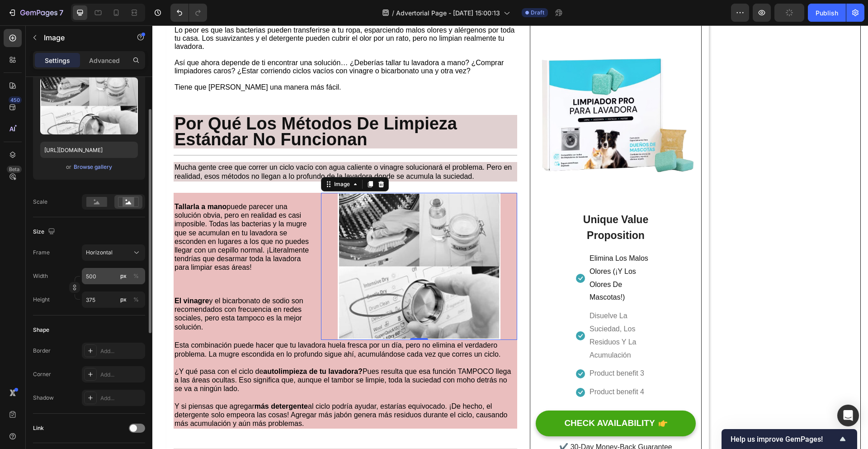
scroll to position [145, 0]
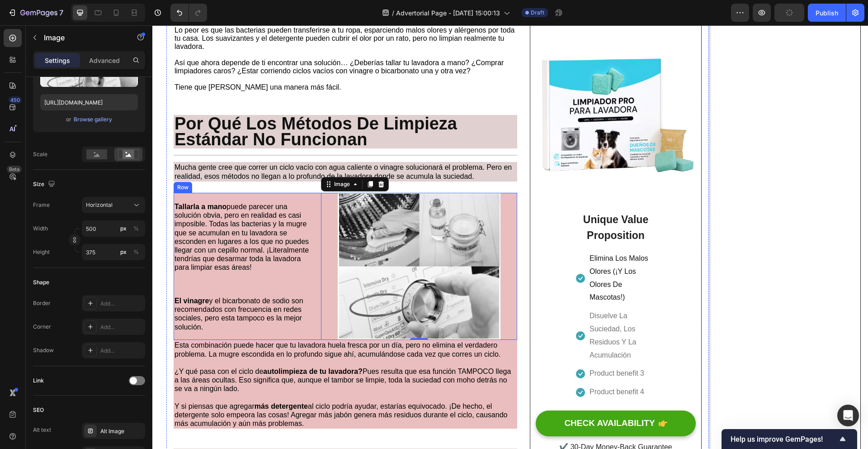
click at [316, 282] on div "Tallarla a mano puede parecer una solución obvia, pero en realidad es casi impo…" at bounding box center [346, 266] width 344 height 147
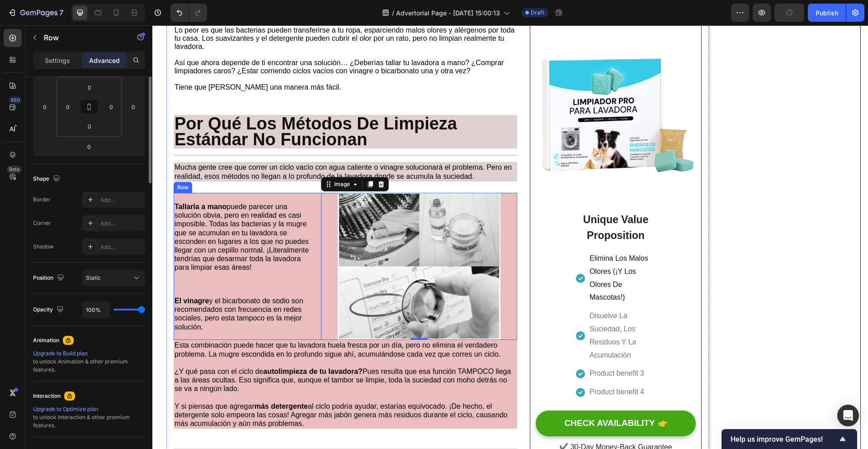
scroll to position [0, 0]
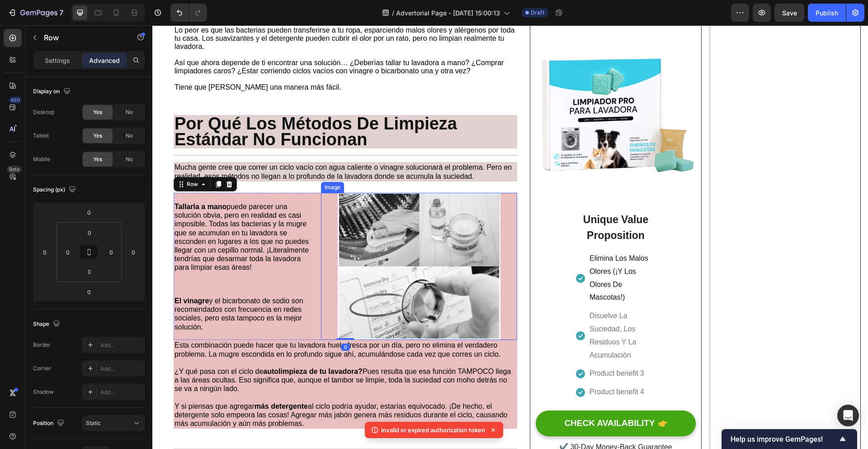
click at [324, 310] on img at bounding box center [419, 266] width 196 height 147
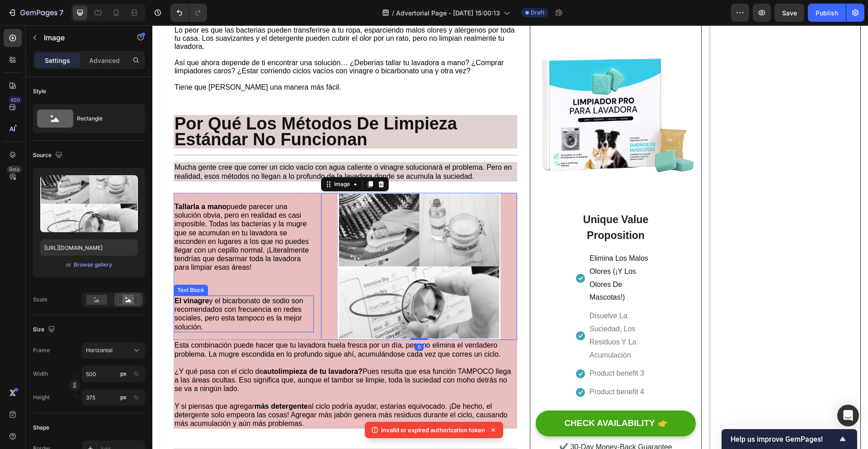
click at [312, 309] on p "El vinagre y el bicarbonato de sodio son recomendados con frecuencia en redes s…" at bounding box center [244, 313] width 138 height 35
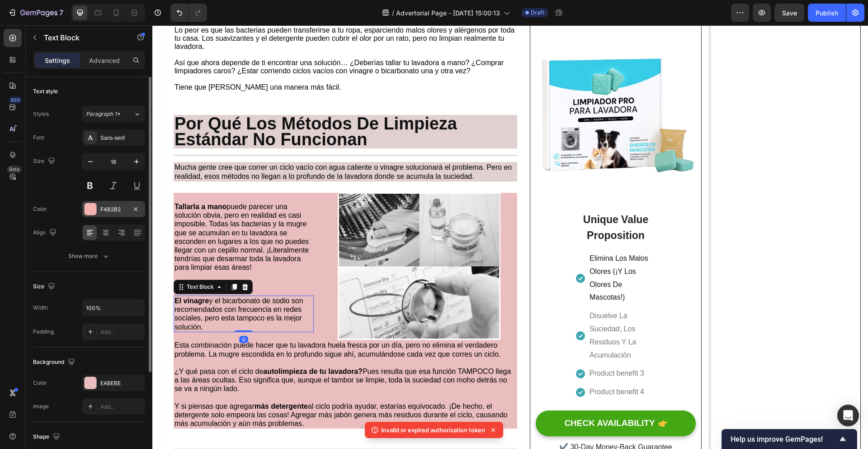
click at [92, 213] on div at bounding box center [91, 209] width 12 height 12
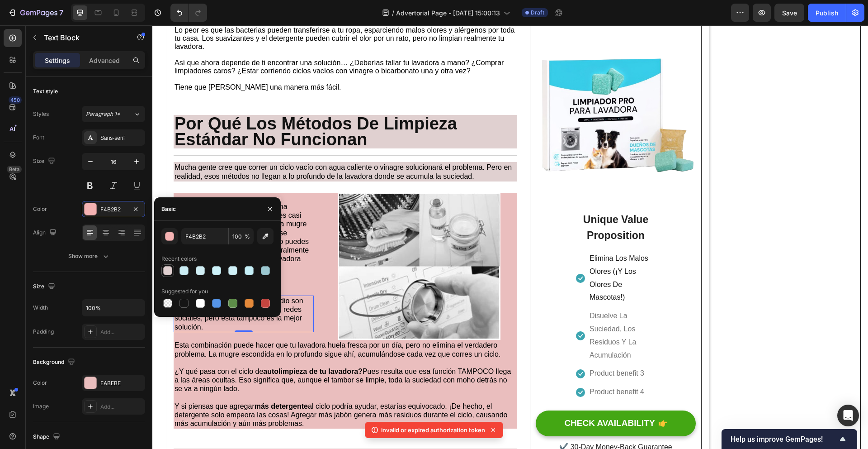
click at [172, 272] on div at bounding box center [167, 270] width 11 height 11
type input "E0D0D0"
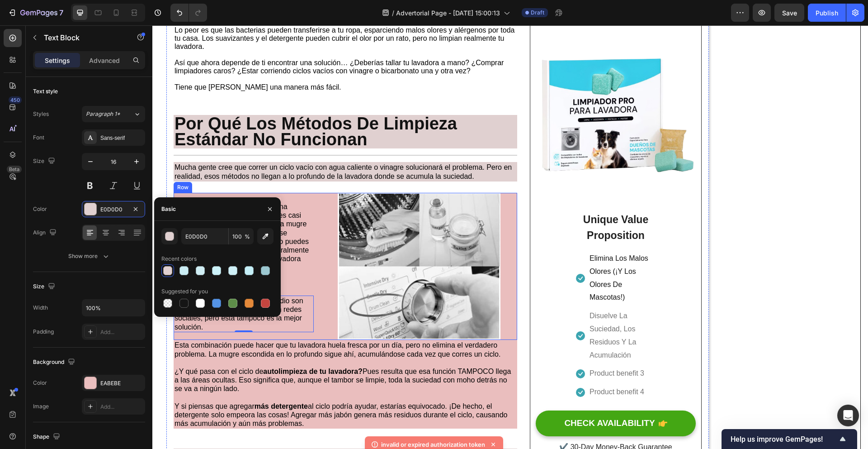
click at [317, 285] on div "Tallarla a mano puede parecer una solución obvia, pero en realidad es casi impo…" at bounding box center [346, 266] width 344 height 147
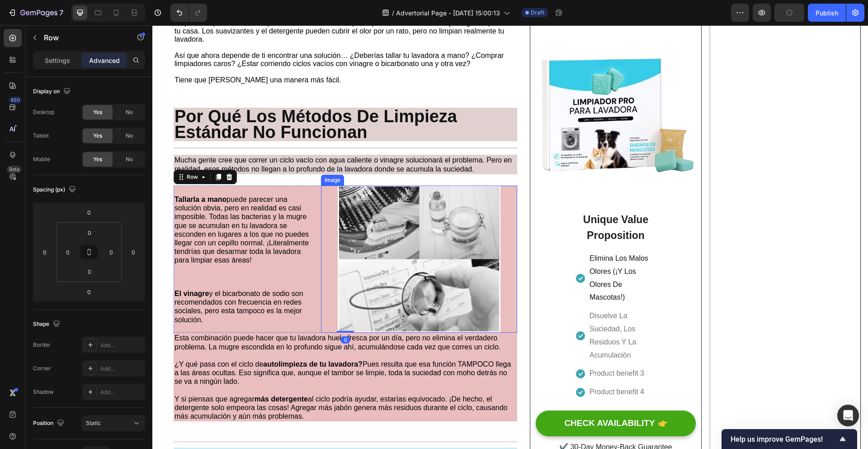
scroll to position [603, 0]
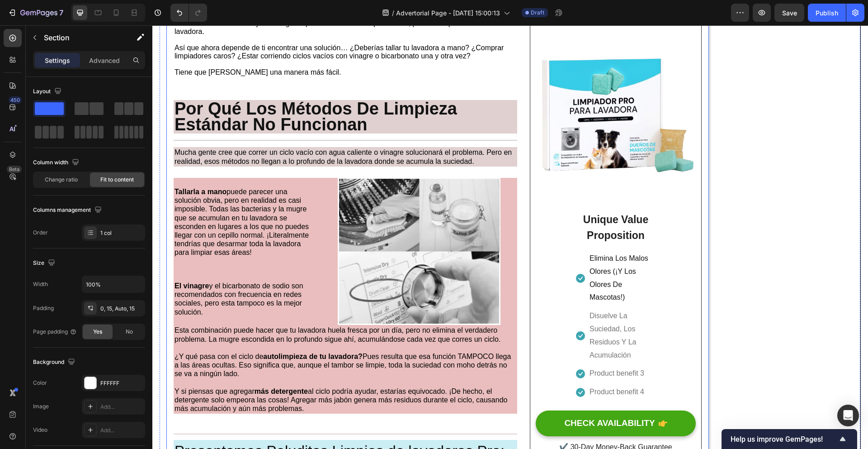
scroll to position [619, 0]
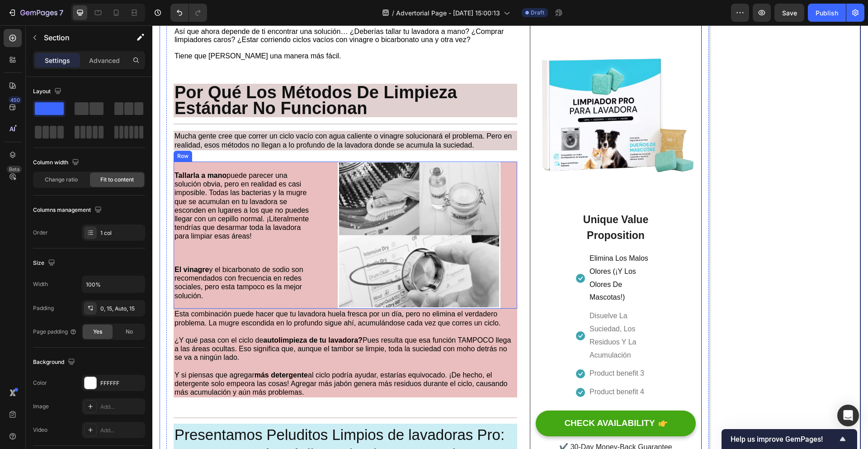
click at [317, 208] on div "Tallarla a mano puede parecer una solución obvia, pero en realidad es casi impo…" at bounding box center [346, 234] width 344 height 147
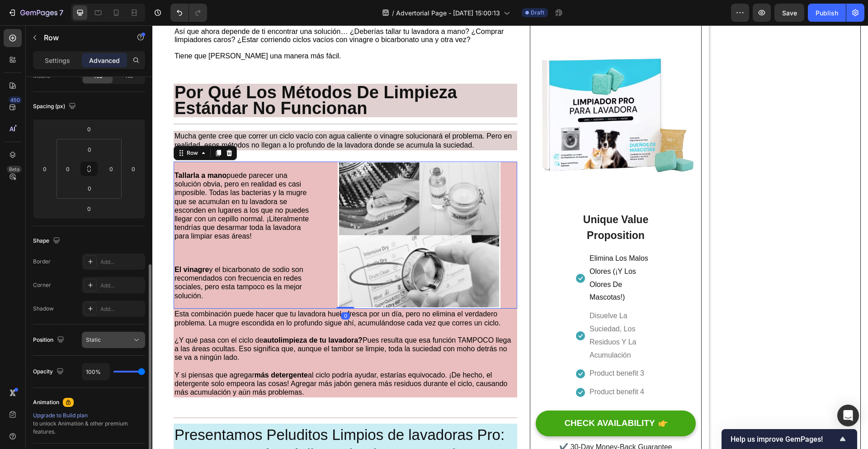
scroll to position [166, 0]
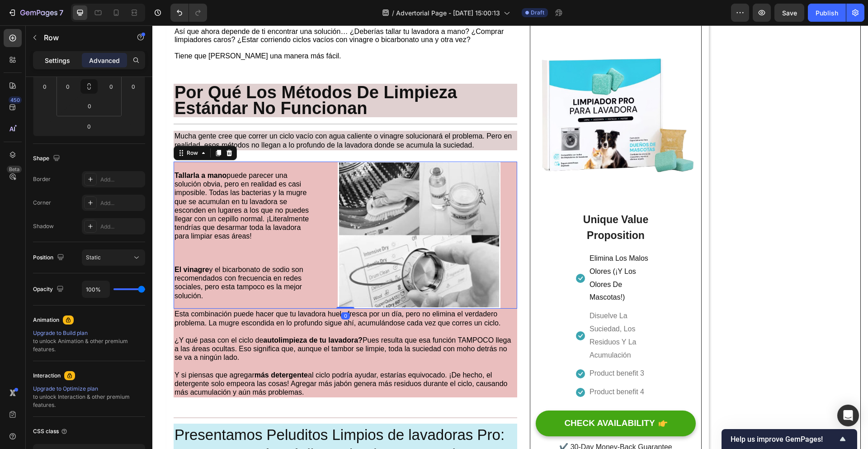
click at [59, 60] on p "Settings" at bounding box center [57, 60] width 25 height 9
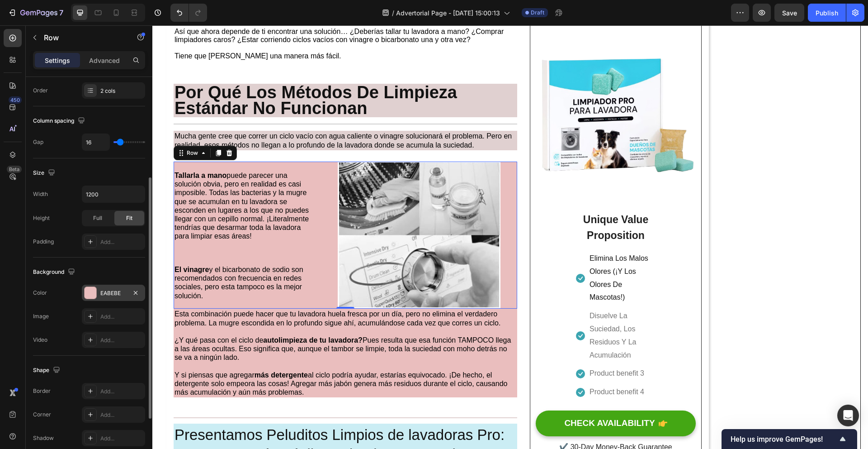
click at [91, 291] on div at bounding box center [91, 293] width 12 height 12
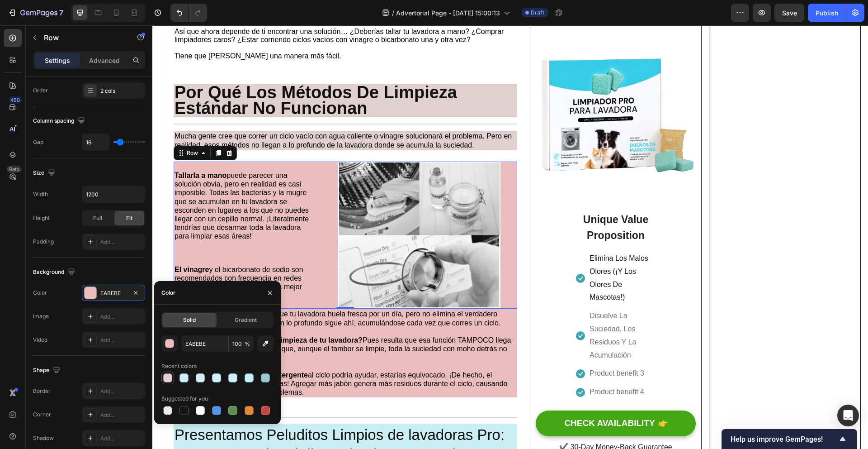
click at [172, 376] on div at bounding box center [167, 377] width 11 height 11
type input "E0D0D0"
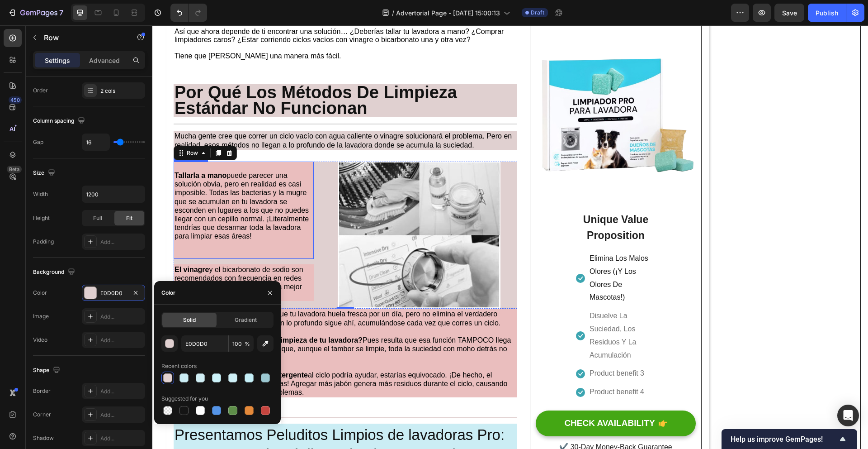
click at [283, 246] on p at bounding box center [244, 249] width 138 height 17
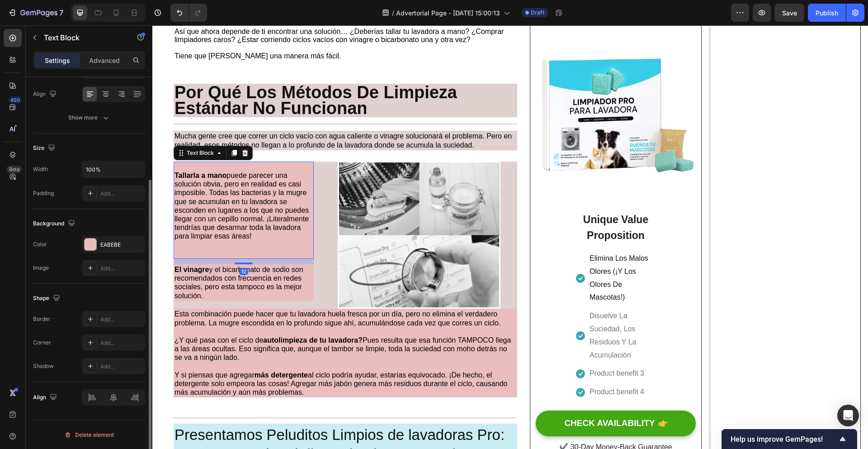
scroll to position [0, 0]
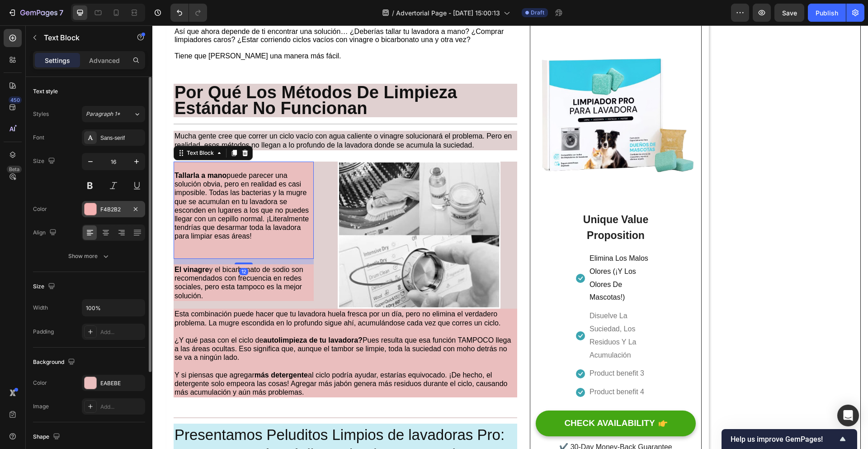
click at [91, 210] on div at bounding box center [91, 209] width 12 height 12
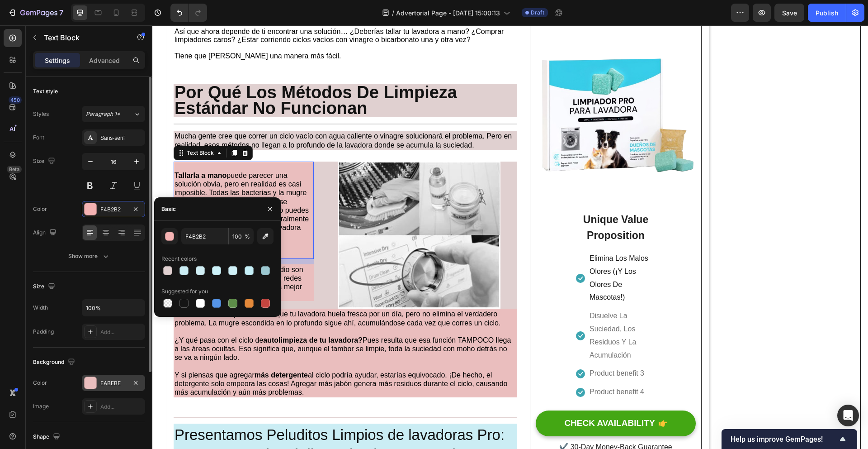
click at [91, 382] on div at bounding box center [91, 383] width 12 height 12
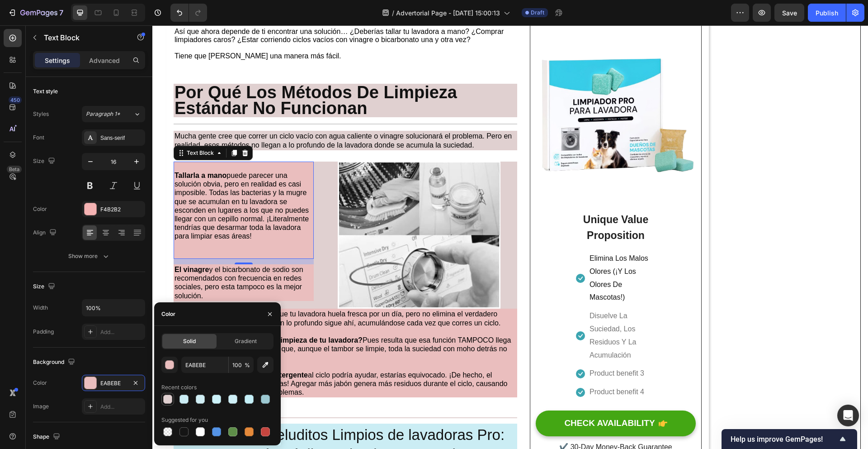
click at [171, 399] on div at bounding box center [167, 398] width 9 height 9
type input "E0D0D0"
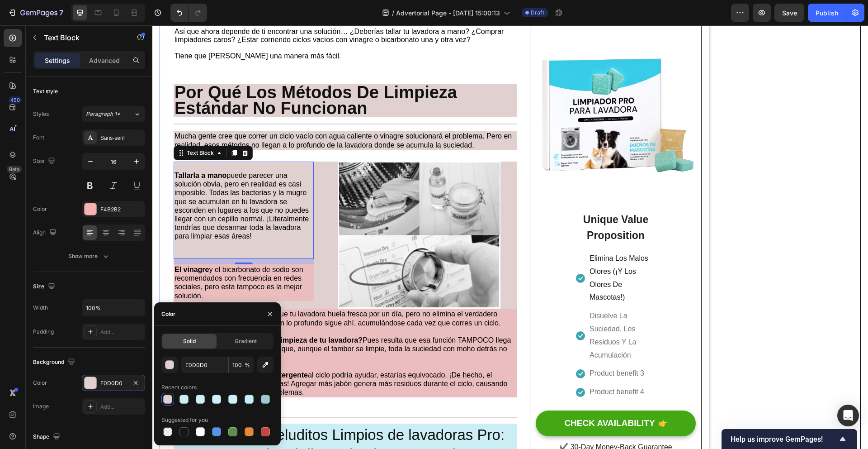
click at [767, 250] on div "Tu Lavadora No Puede Limpiarse Sola – La NASA Creó El Avance Que Sí Lo Hace Hea…" at bounding box center [510, 224] width 701 height 1598
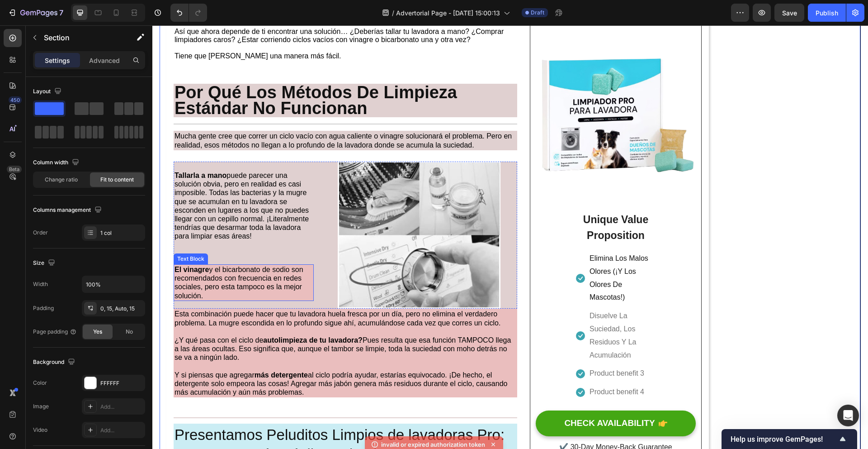
click at [293, 292] on span "El vinagre y el bicarbonato de sodio son recomendados con frecuencia en redes s…" at bounding box center [239, 282] width 129 height 34
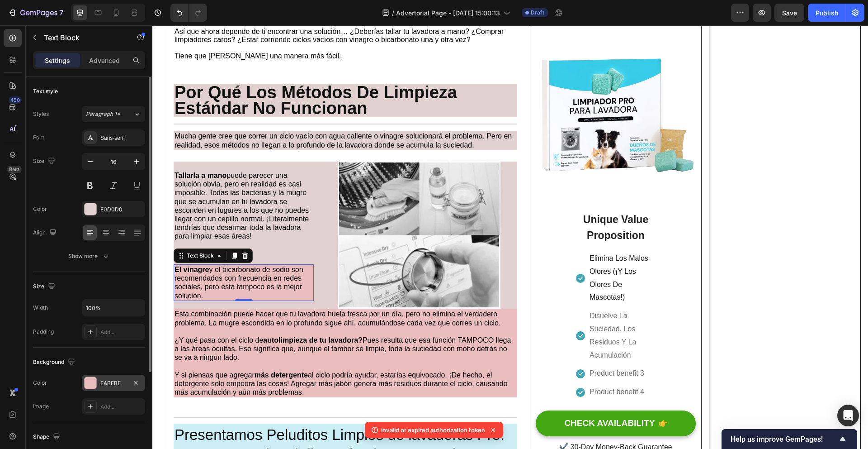
click at [87, 386] on div at bounding box center [91, 383] width 12 height 12
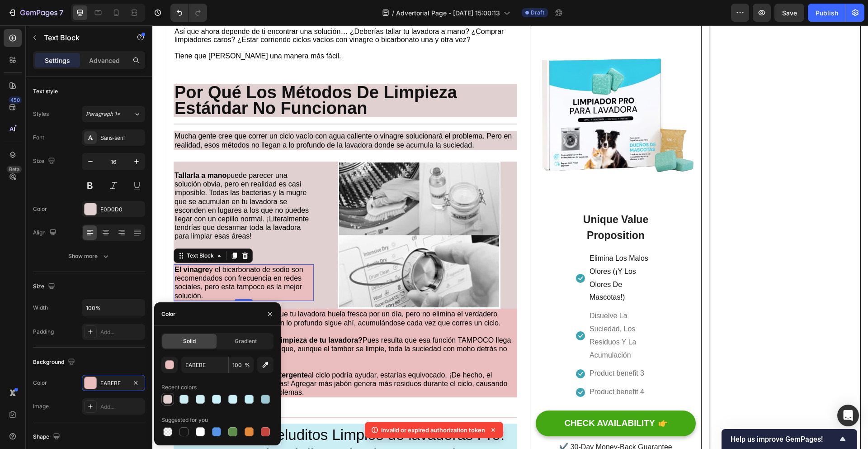
click at [166, 394] on div at bounding box center [167, 398] width 9 height 9
type input "E0D0D0"
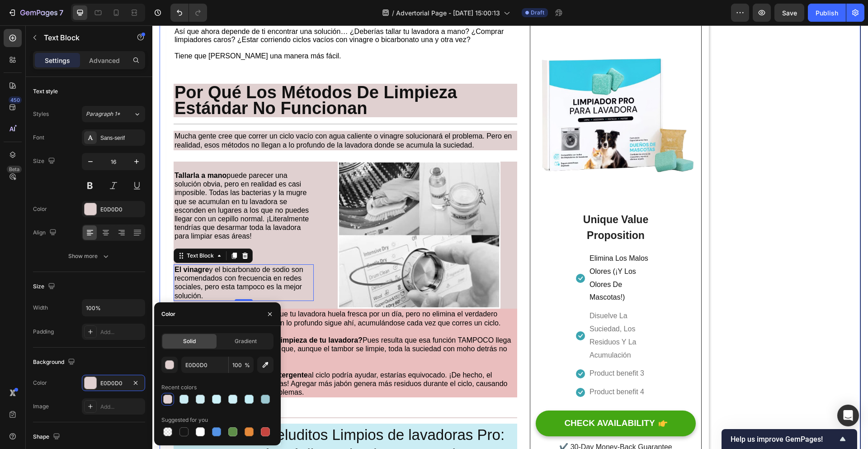
click at [781, 324] on div "Tu Lavadora No Puede Limpiarse Sola – La NASA Creó El Avance Que Sí Lo Hace Hea…" at bounding box center [510, 224] width 701 height 1598
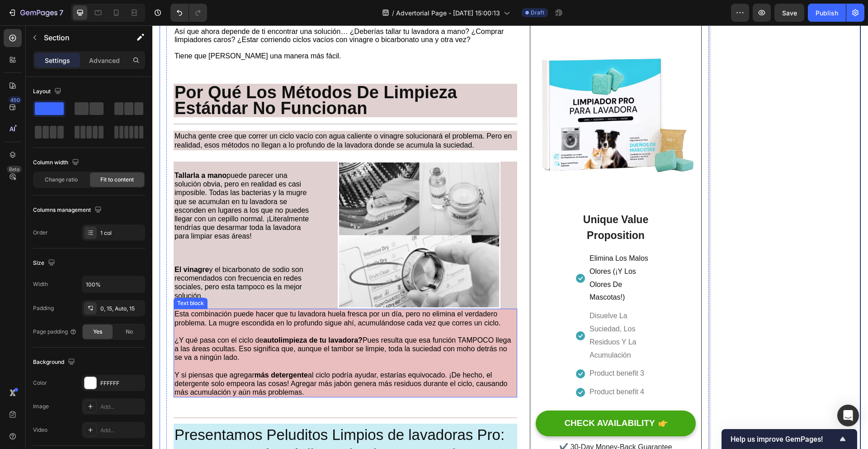
click at [395, 332] on p at bounding box center [346, 331] width 342 height 9
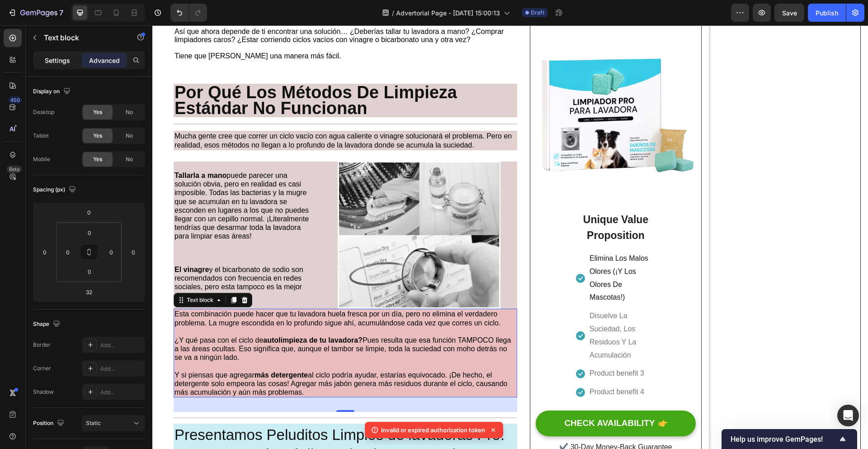
click at [64, 60] on p "Settings" at bounding box center [57, 60] width 25 height 9
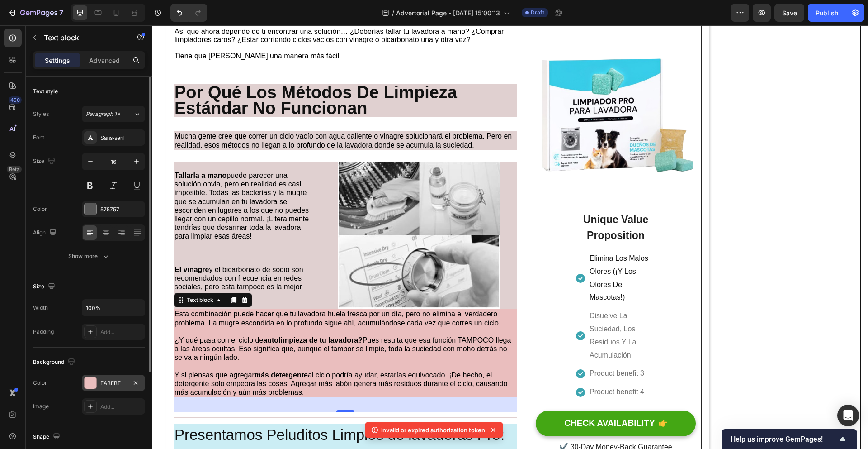
scroll to position [16, 0]
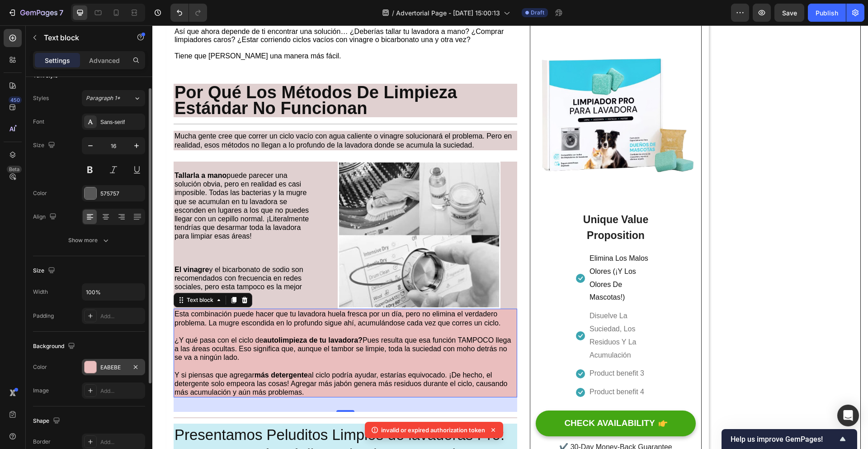
click at [91, 362] on div at bounding box center [91, 367] width 12 height 12
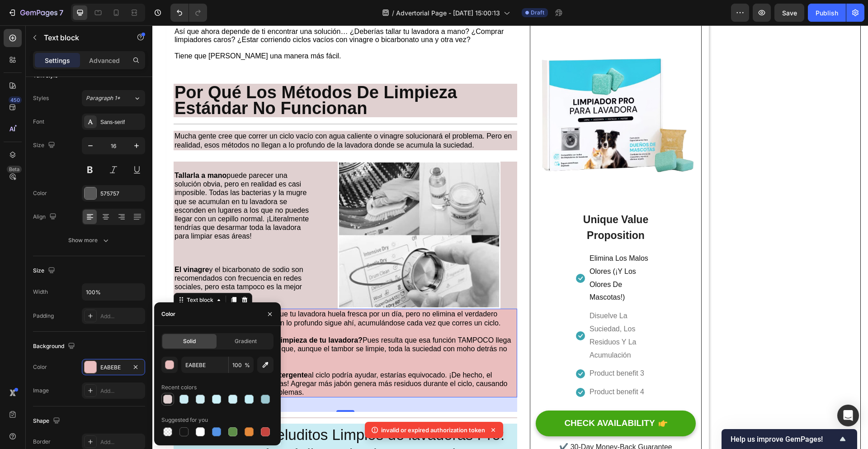
click at [171, 394] on div at bounding box center [167, 398] width 9 height 9
type input "E0D0D0"
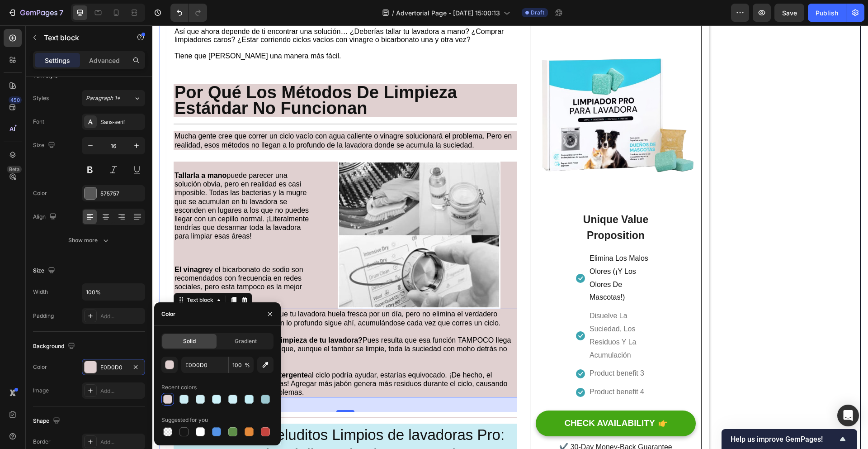
click at [775, 240] on div "Tu Lavadora No Puede Limpiarse Sola – La NASA Creó El Avance Que Sí Lo Hace Hea…" at bounding box center [510, 224] width 701 height 1598
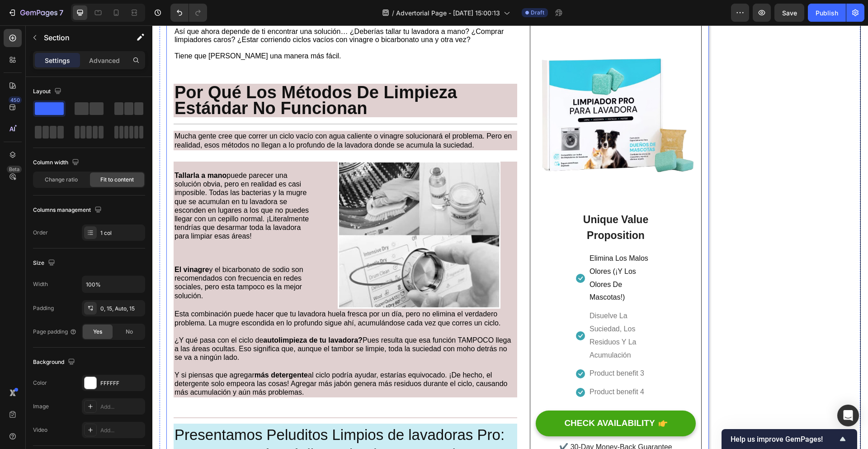
click at [323, 158] on div "Tu Lavadora No Puede Limpiarse Sola – La NASA Creó El Avance Que Sí Lo Hace Hea…" at bounding box center [346, 223] width 344 height 1583
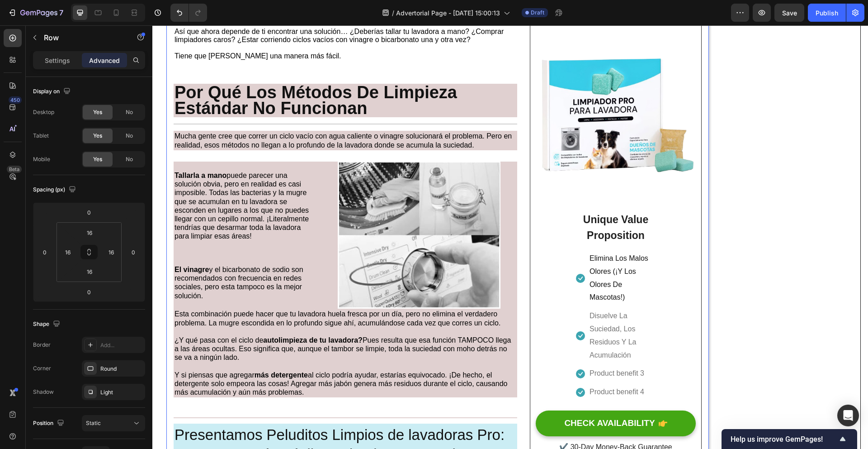
click at [373, 158] on div "Tu Lavadora No Puede Limpiarse Sola – La NASA Creó El Avance Que Sí Lo Hace Hea…" at bounding box center [346, 223] width 344 height 1583
click at [368, 148] on span "Mucha gente cree que correr un ciclo vacío con agua caliente o vinagre solucion…" at bounding box center [343, 140] width 337 height 16
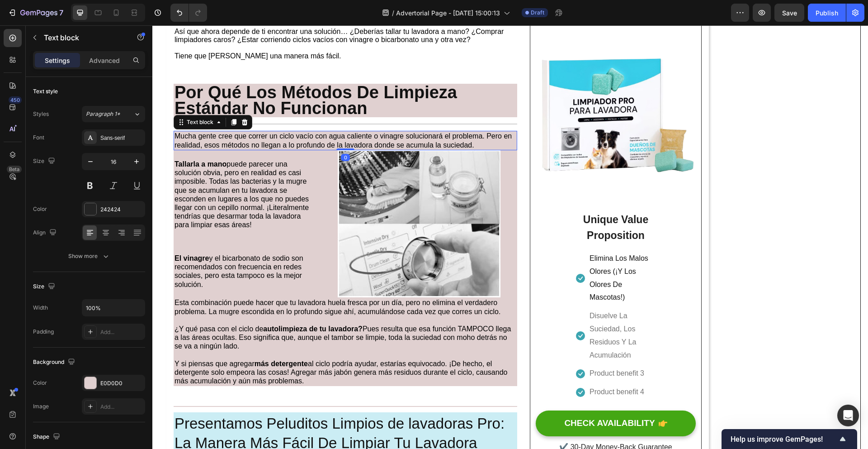
drag, startPoint x: 348, startPoint y: 161, endPoint x: 359, endPoint y: 145, distance: 19.8
click at [351, 148] on div "Mucha gente cree que correr un ciclo vacío con agua caliente o vinagre solucion…" at bounding box center [346, 140] width 344 height 19
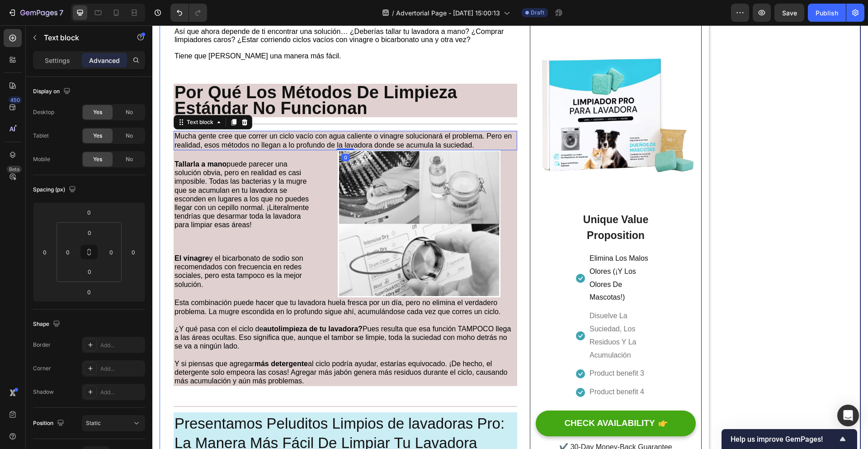
click at [828, 166] on div "Tu Lavadora No Puede Limpiarse Sola – La NASA Creó El Avance Que Sí Lo Hace Hea…" at bounding box center [510, 218] width 701 height 1586
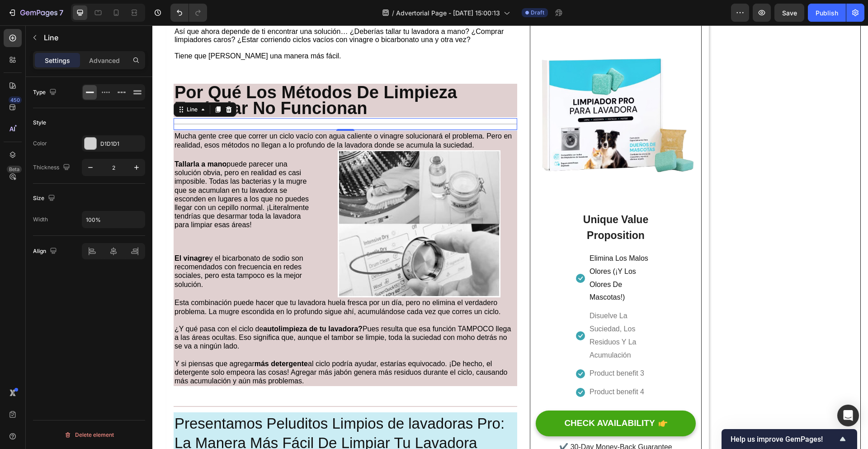
click at [394, 122] on div "Title Line 0" at bounding box center [346, 124] width 344 height 12
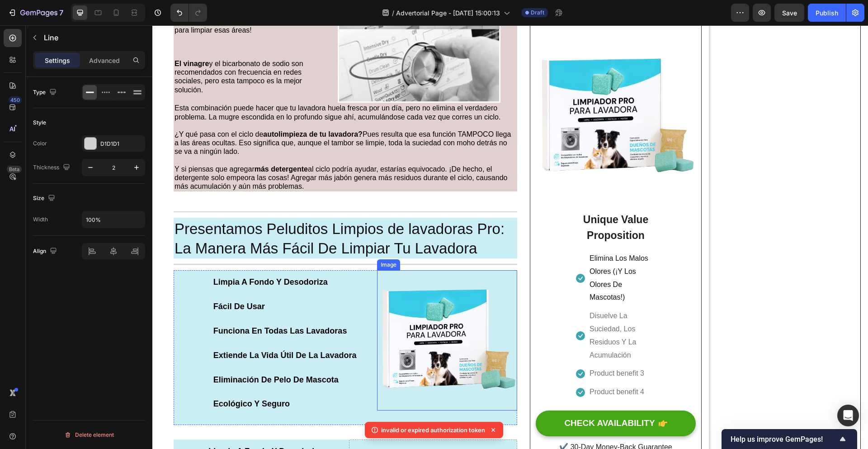
scroll to position [816, 0]
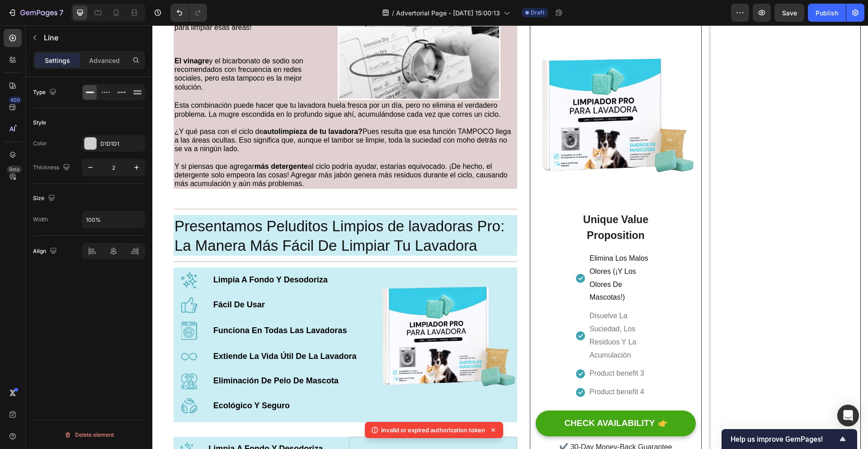
click at [494, 432] on icon at bounding box center [493, 429] width 9 height 9
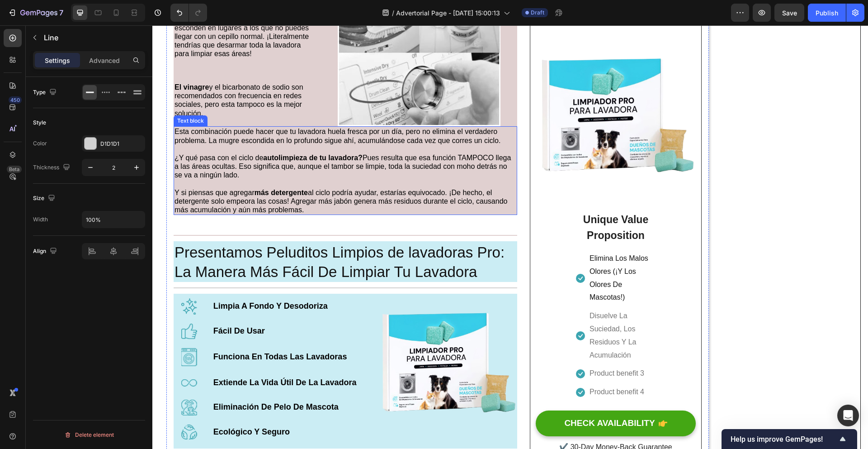
scroll to position [644, 0]
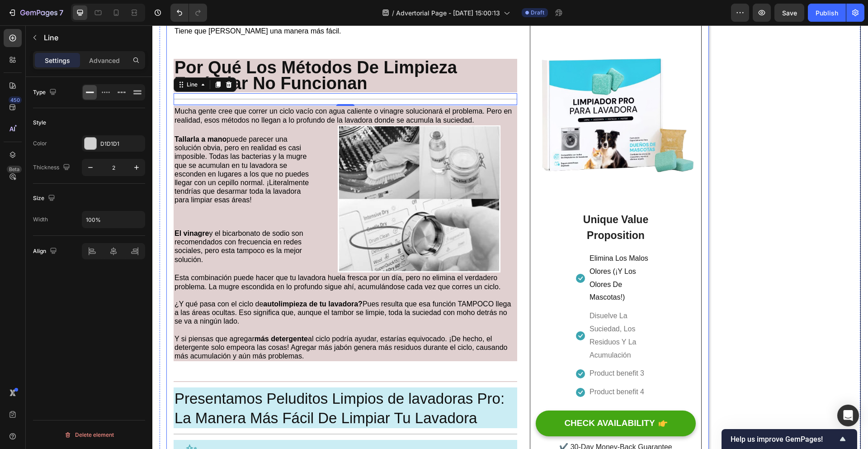
click at [329, 374] on div "Tu Lavadora No Puede Limpiarse Sola – La NASA Creó El Avance Que Sí Lo Hace Hea…" at bounding box center [346, 194] width 344 height 1572
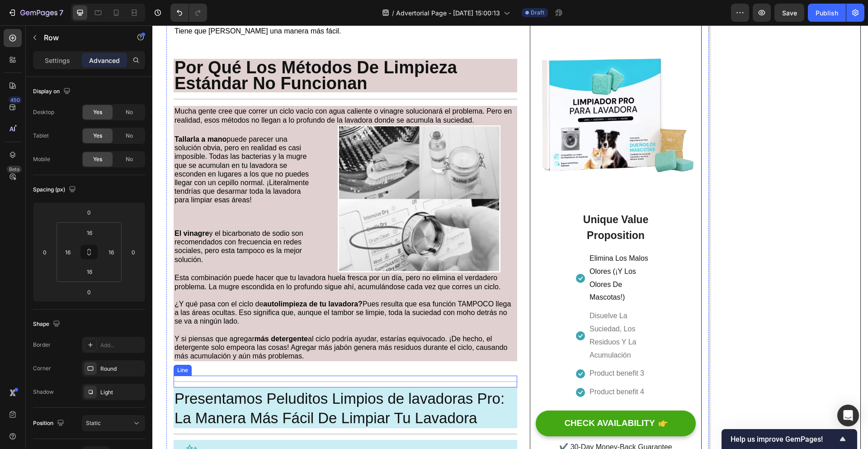
click at [325, 382] on div at bounding box center [346, 381] width 344 height 1
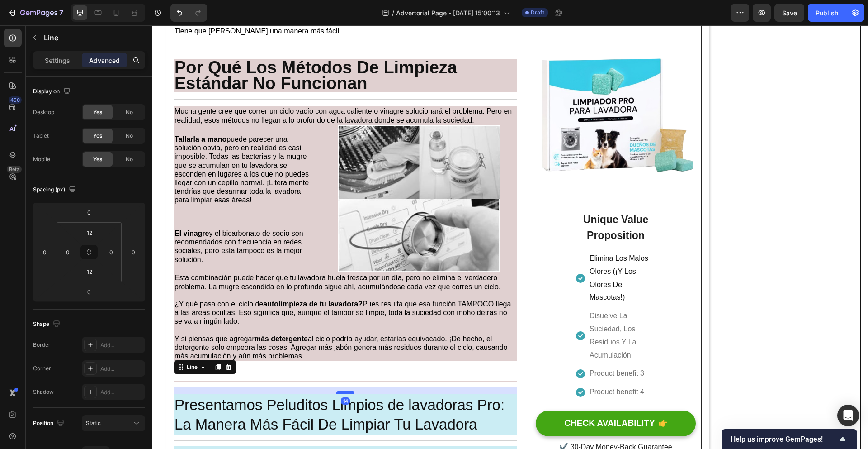
drag, startPoint x: 340, startPoint y: 388, endPoint x: 342, endPoint y: 394, distance: 6.7
click at [342, 393] on div at bounding box center [345, 392] width 18 height 3
type input "14"
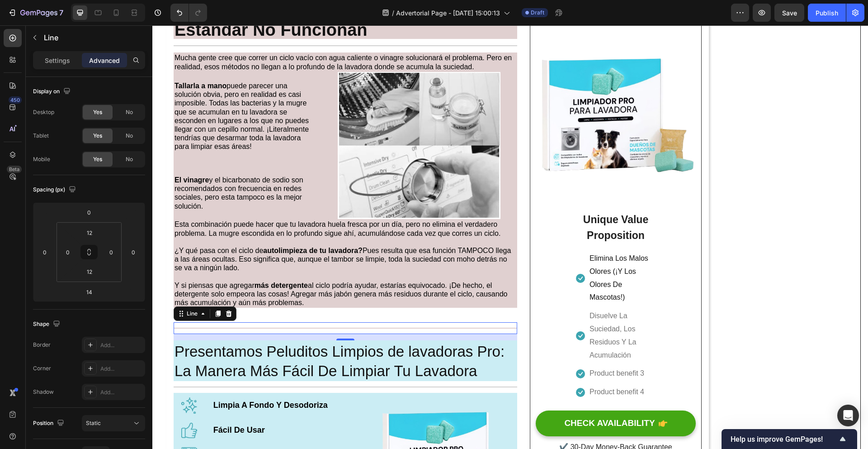
scroll to position [710, 0]
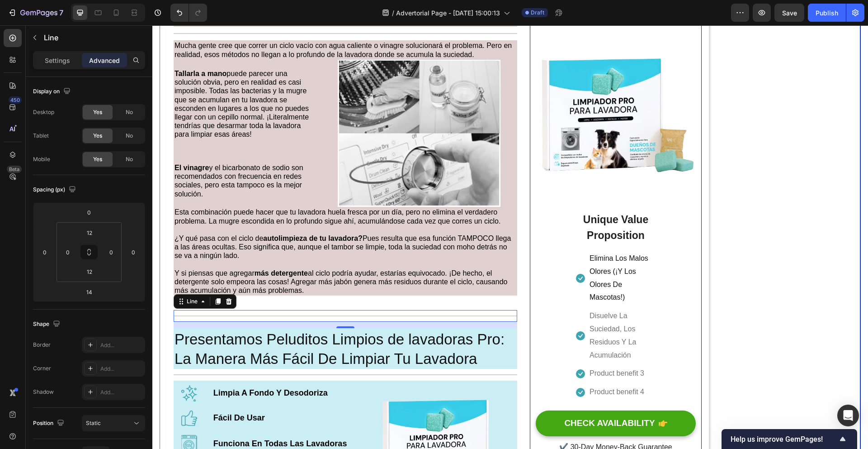
click at [784, 273] on div "Tu Lavadora No Puede Limpiarse Sola – La NASA Creó El Avance Que Sí Lo Hace Hea…" at bounding box center [510, 130] width 701 height 1593
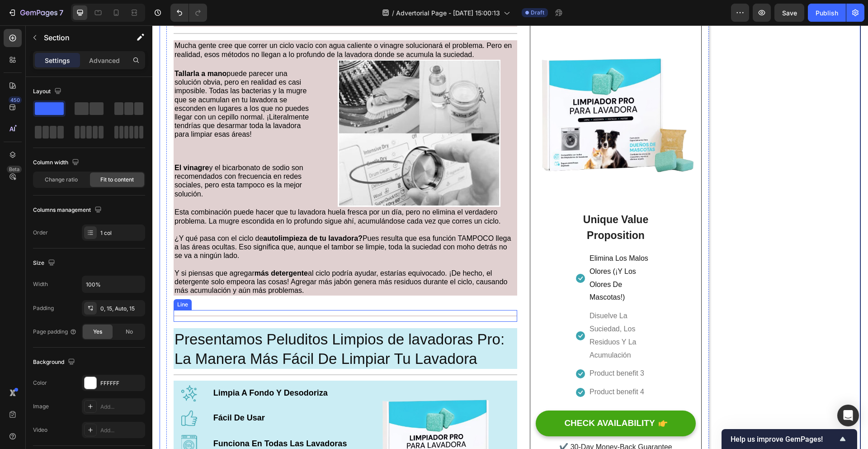
click at [376, 314] on div "Title Line" at bounding box center [346, 316] width 344 height 12
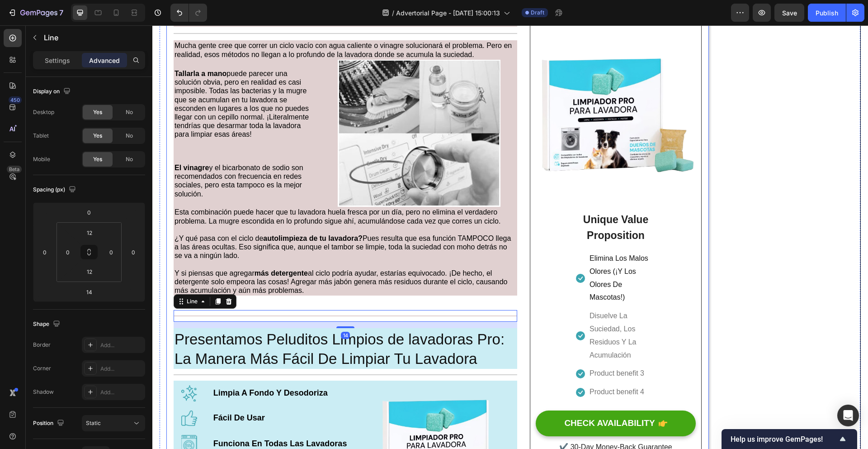
click at [378, 302] on div "Tu Lavadora No Puede Limpiarse Sola – La NASA Creó El Avance Que Sí Lo Hace Hea…" at bounding box center [346, 131] width 344 height 1578
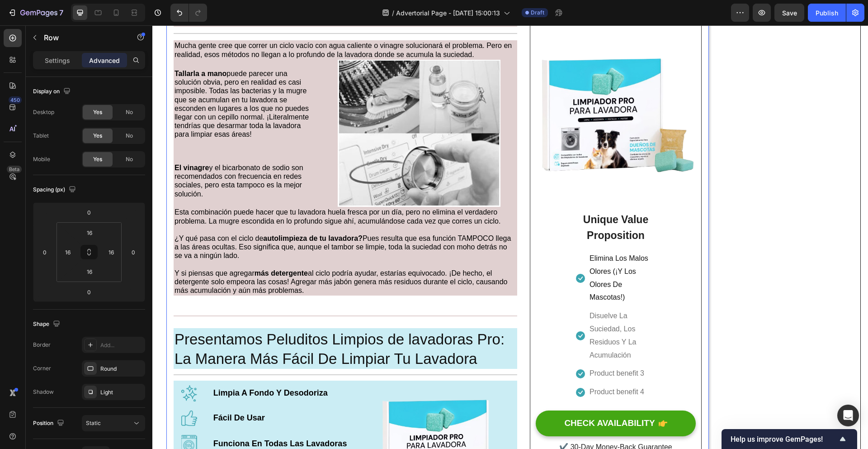
click at [369, 312] on div "Title Line" at bounding box center [346, 316] width 344 height 12
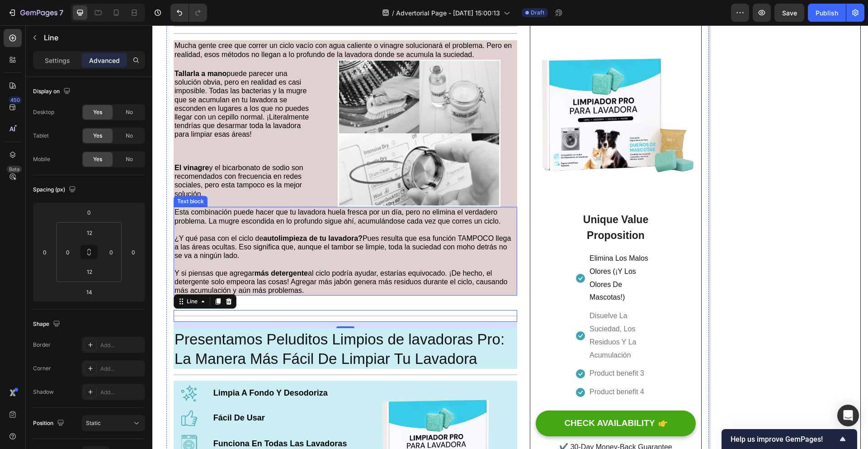
click at [401, 290] on p "Y si piensas que agregar más detergente al ciclo podría ayudar, estarías equivo…" at bounding box center [346, 282] width 342 height 26
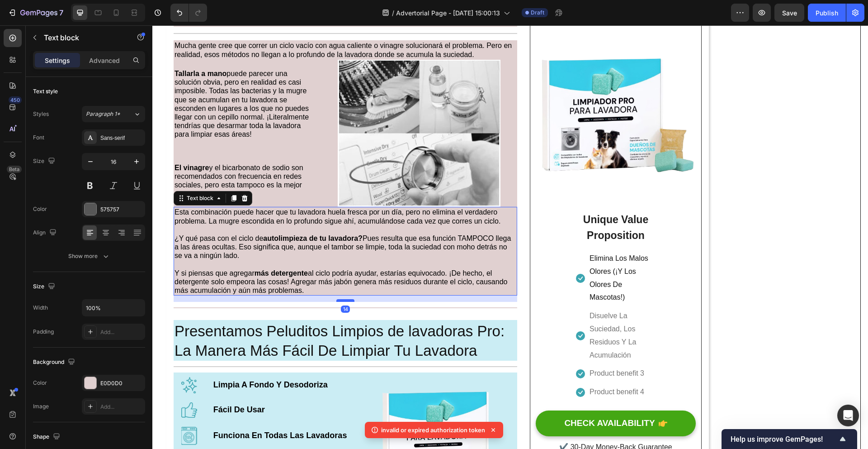
drag, startPoint x: 347, startPoint y: 310, endPoint x: 349, endPoint y: 302, distance: 8.3
click at [349, 302] on div at bounding box center [345, 300] width 18 height 3
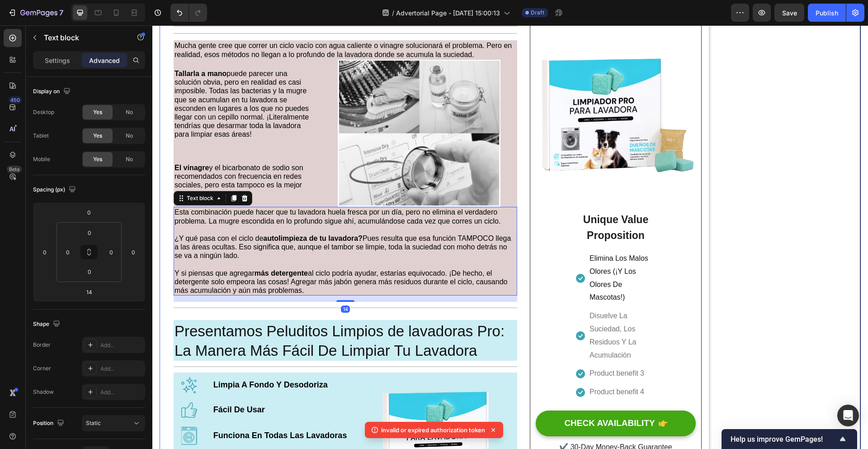
click at [749, 252] on div "Tu Lavadora No Puede Limpiarse Sola – La NASA Creó El Avance Que Sí Lo Hace Hea…" at bounding box center [510, 126] width 701 height 1585
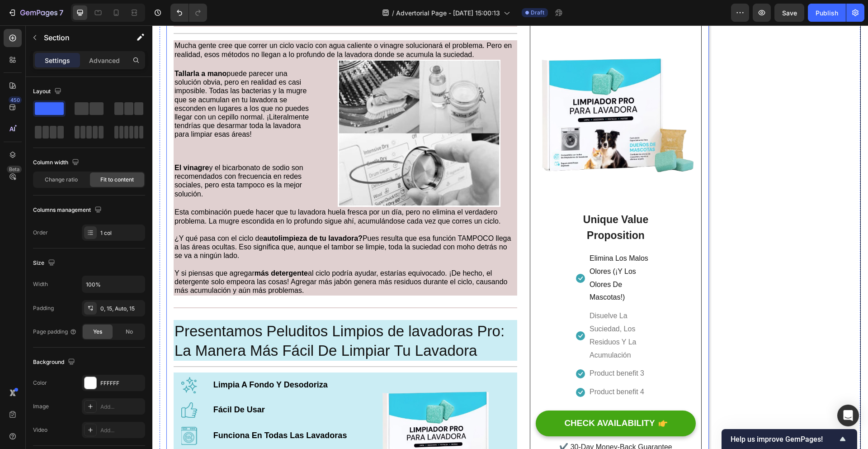
click at [350, 302] on div "Tu Lavadora No Puede Limpiarse Sola – La NASA Creó El Avance Que Sí Lo Hace Hea…" at bounding box center [346, 127] width 344 height 1570
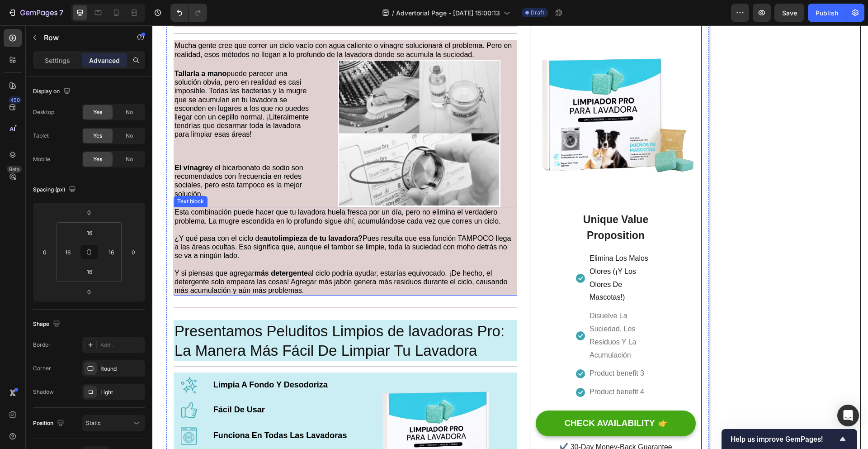
click at [355, 294] on p "Y si piensas que agregar más detergente al ciclo podría ayudar, estarías equivo…" at bounding box center [346, 282] width 342 height 26
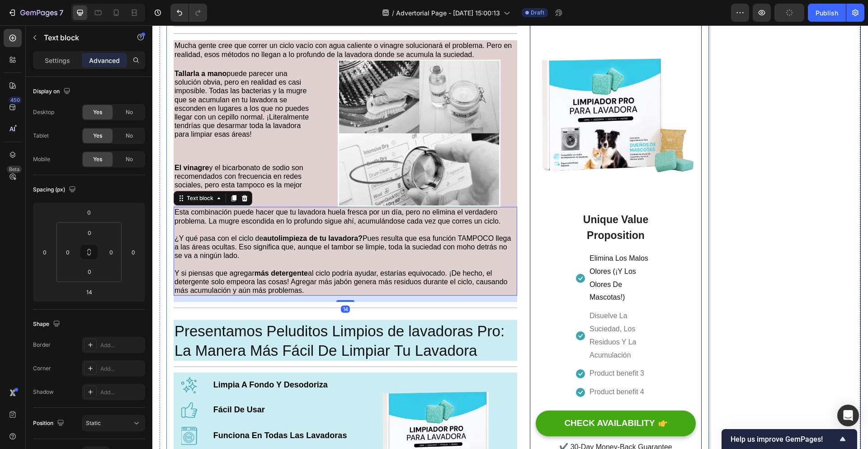
click at [359, 318] on div "Tu Lavadora No Puede Limpiarse Sola – La NASA Creó El Avance Que Sí Lo Hace Hea…" at bounding box center [346, 127] width 344 height 1570
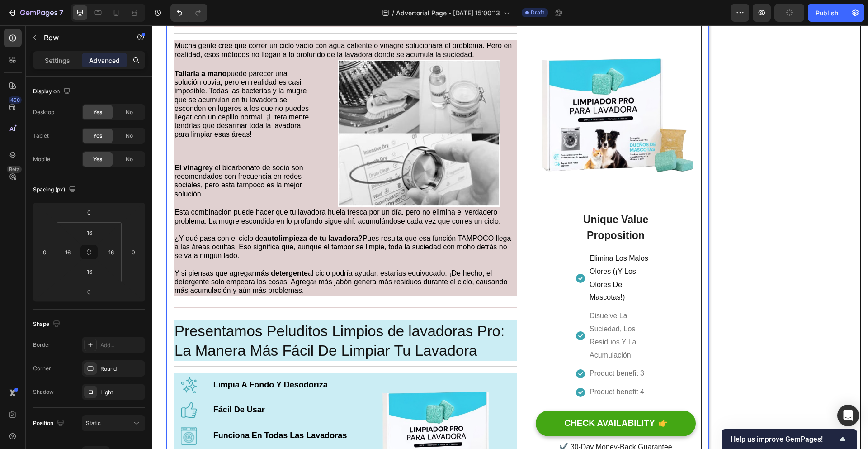
click at [359, 321] on div "Tu Lavadora No Puede Limpiarse Sola – La NASA Creó El Avance Que Sí Lo Hace Hea…" at bounding box center [346, 127] width 344 height 1570
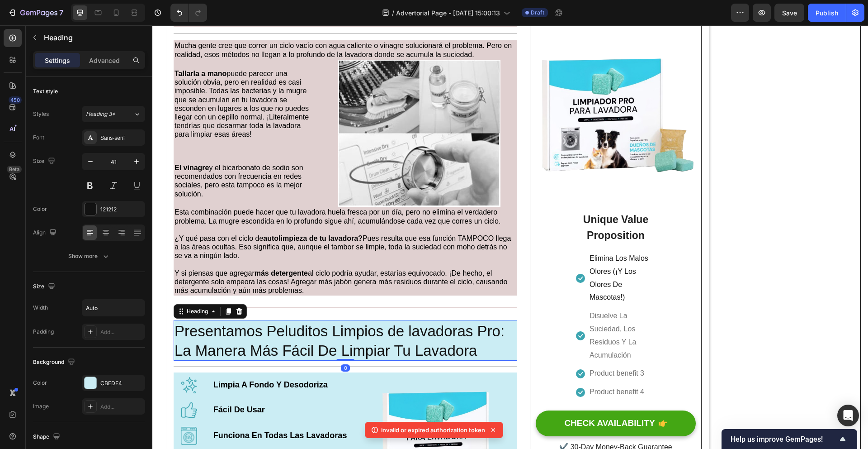
click at [358, 323] on h1 "Presentamos Peluditos Limpios de lavadoras Pro: La Manera Más Fácil De Limpiar …" at bounding box center [346, 340] width 344 height 41
click at [359, 312] on div "Title Line" at bounding box center [346, 308] width 344 height 12
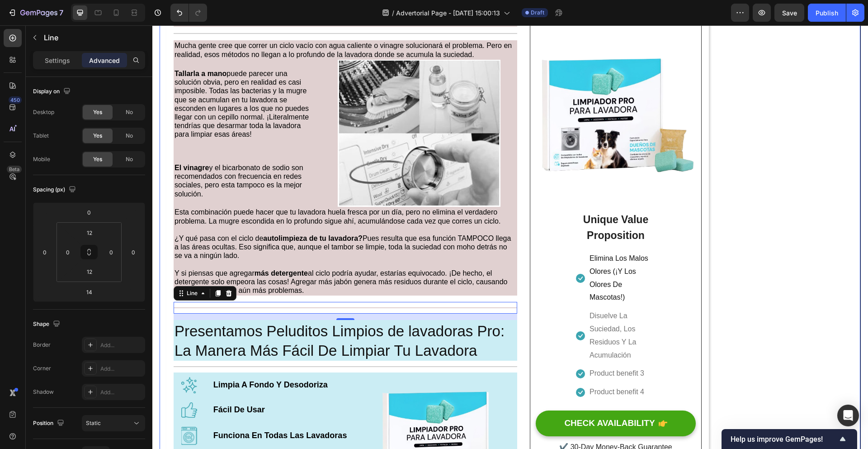
click at [814, 217] on div "Tu Lavadora No Puede Limpiarse Sola – La NASA Creó El Avance Que Sí Lo Hace Hea…" at bounding box center [510, 126] width 701 height 1585
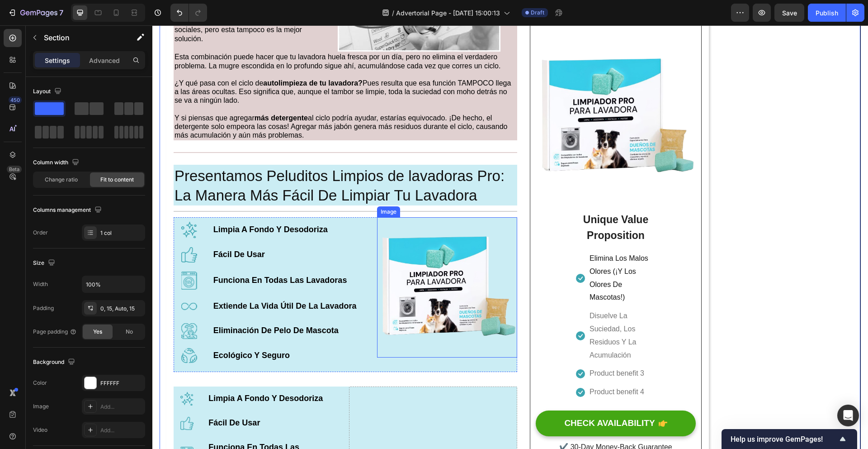
scroll to position [865, 0]
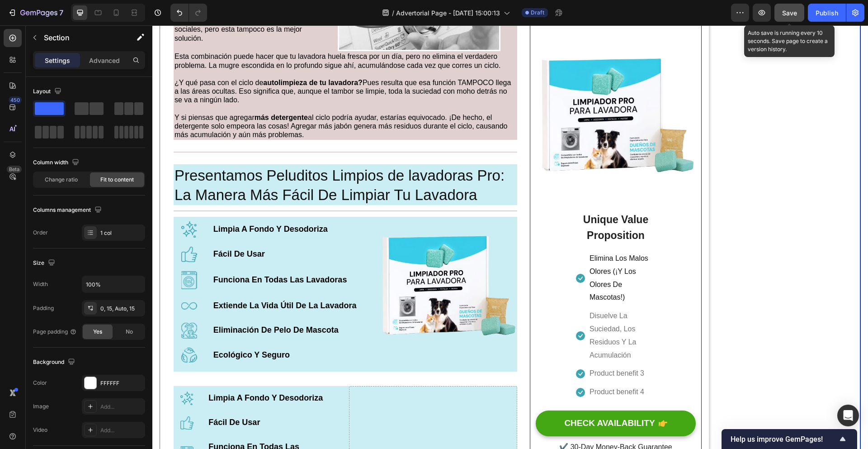
click at [793, 14] on span "Save" at bounding box center [789, 13] width 15 height 8
click at [783, 14] on span "Save" at bounding box center [789, 13] width 15 height 8
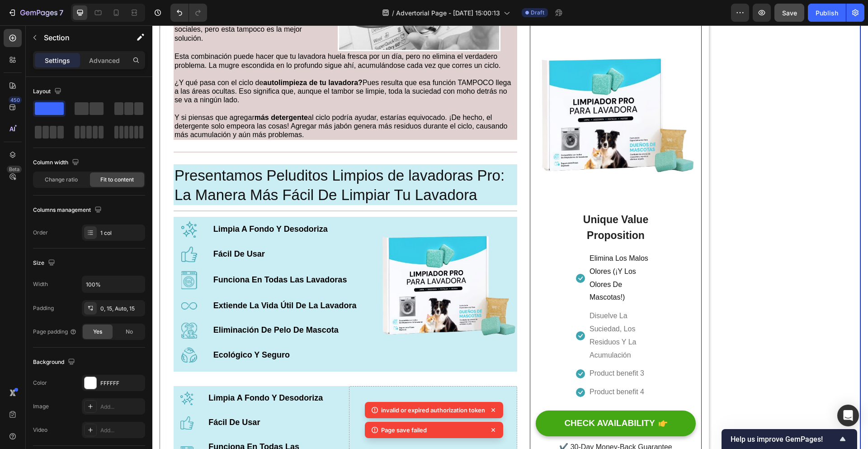
click at [373, 432] on icon at bounding box center [375, 429] width 6 height 6
click at [374, 431] on icon at bounding box center [374, 429] width 9 height 9
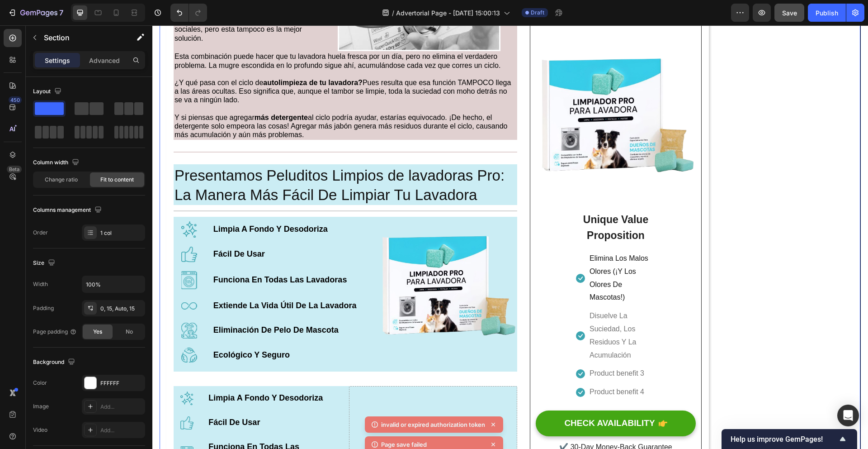
click at [375, 416] on div "invalid or expired authorization token" at bounding box center [434, 424] width 138 height 16
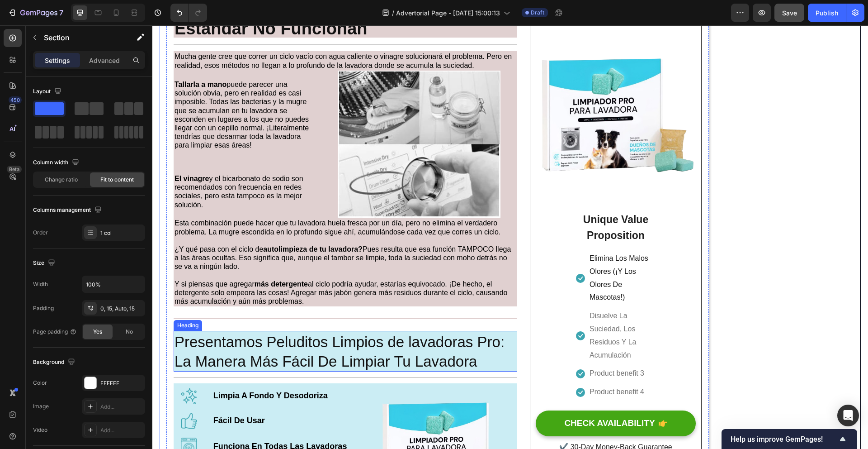
scroll to position [639, 0]
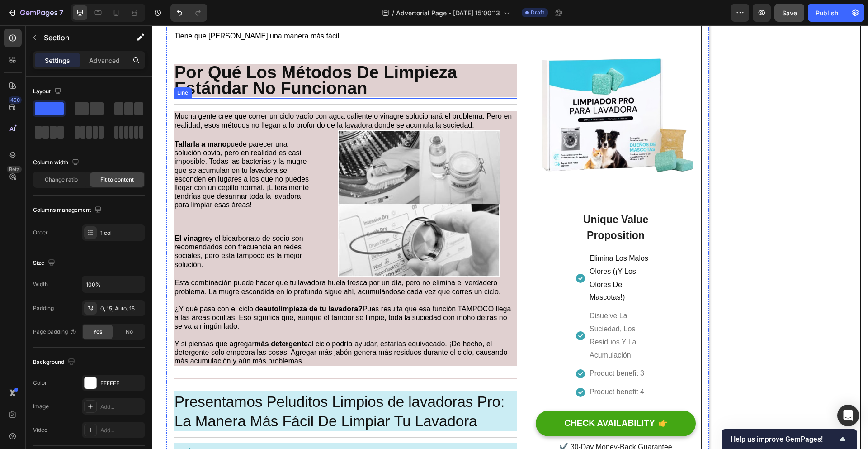
click at [316, 102] on div "Title Line" at bounding box center [346, 104] width 344 height 12
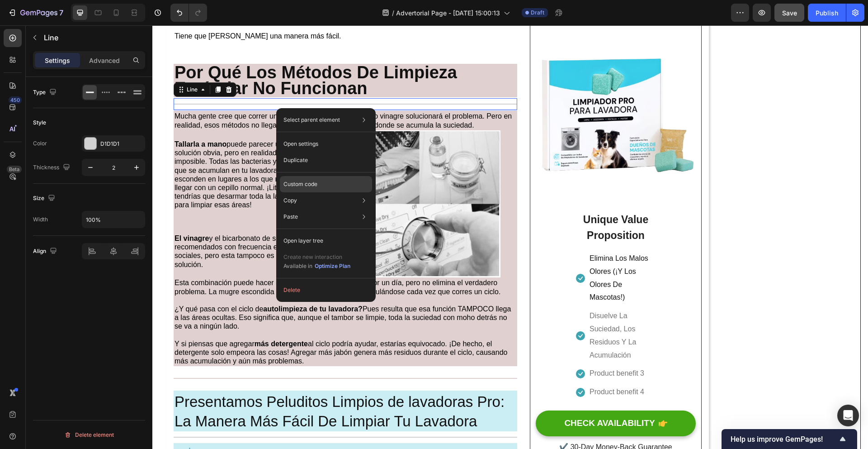
click at [321, 187] on div "Custom code" at bounding box center [326, 184] width 92 height 16
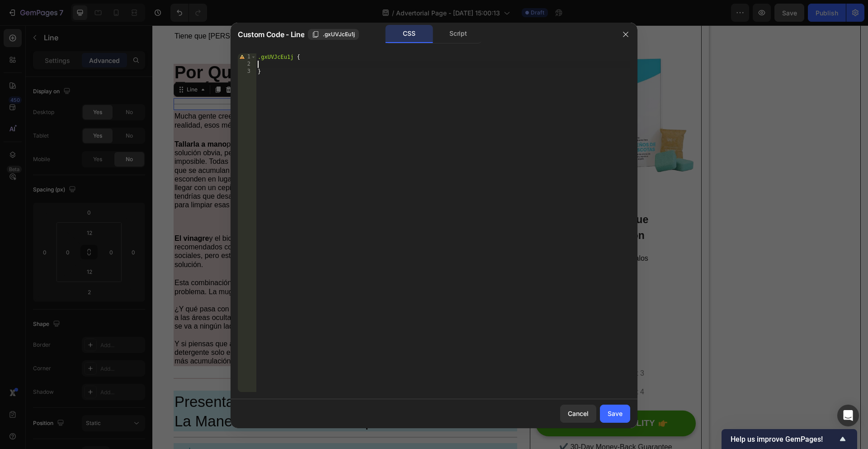
click at [319, 63] on div ".gxUVJcEu1j { }" at bounding box center [443, 229] width 374 height 353
click at [319, 58] on div ".gxUVJcEu1j { }" at bounding box center [443, 229] width 374 height 353
paste textarea "background-color: #EABEBE;"
type textarea ".gxUVJcEu1j {background-color: #EABEBE;"
click at [608, 412] on div "Save" at bounding box center [615, 412] width 15 height 9
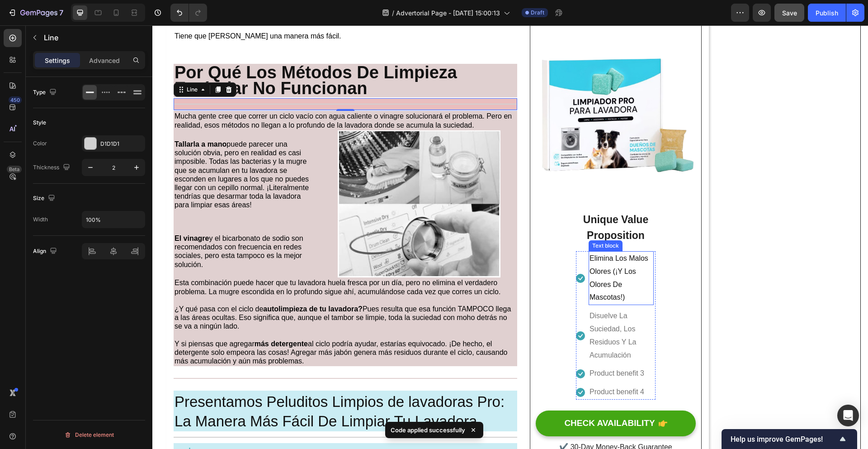
click at [780, 209] on div "Tu Lavadora No Puede Limpiarse Sola – La NASA Creó El Avance Que Sí Lo Hace Hea…" at bounding box center [510, 197] width 701 height 1585
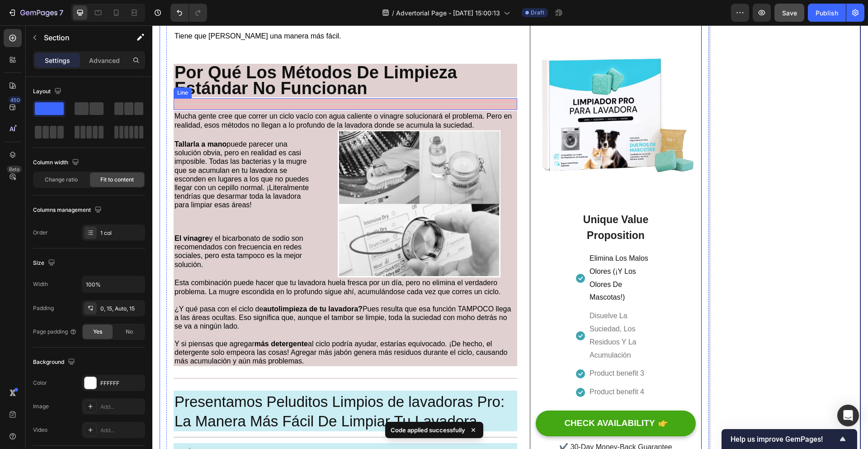
click at [477, 104] on div at bounding box center [346, 104] width 344 height 1
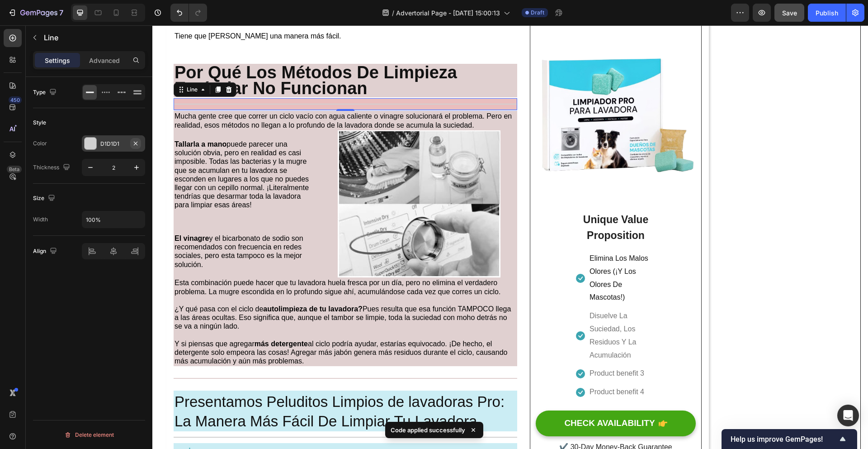
click at [136, 145] on icon "button" at bounding box center [135, 143] width 7 height 7
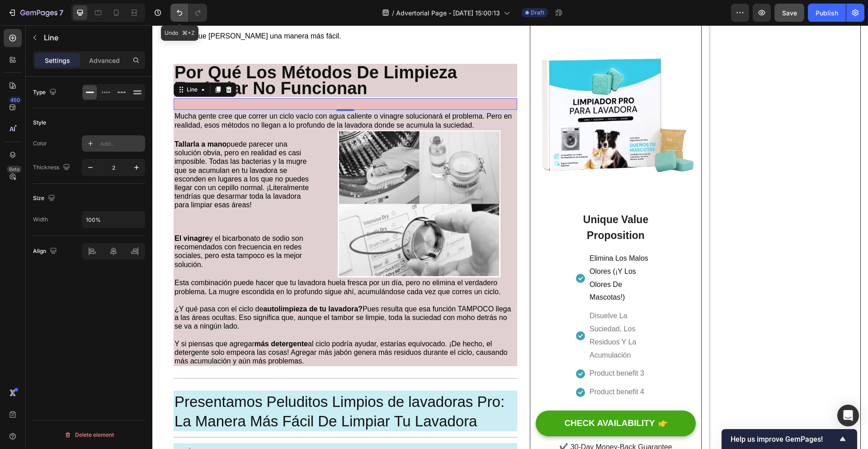
click at [183, 14] on icon "Undo/Redo" at bounding box center [179, 12] width 9 height 9
click at [121, 144] on div "D1D1D1" at bounding box center [113, 144] width 26 height 8
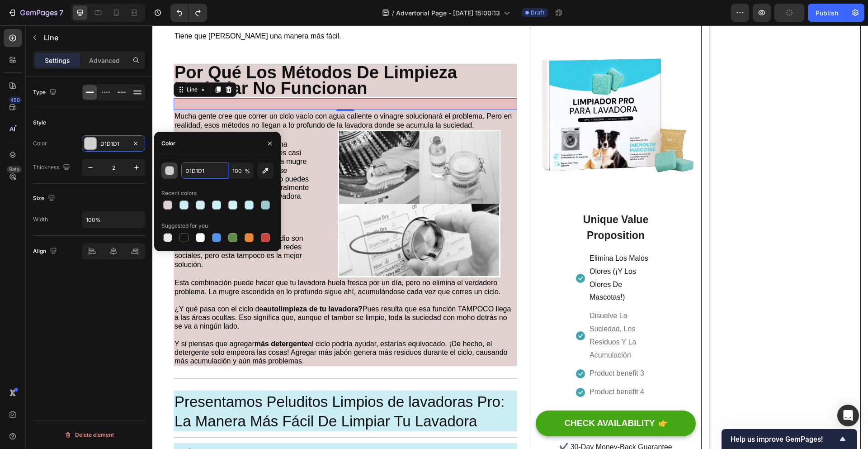
drag, startPoint x: 197, startPoint y: 172, endPoint x: 176, endPoint y: 166, distance: 21.9
click at [175, 166] on div "D1D1D1 100 %" at bounding box center [217, 170] width 112 height 16
drag, startPoint x: 204, startPoint y: 170, endPoint x: 184, endPoint y: 170, distance: 20.8
click at [184, 170] on input "D1D1D1" at bounding box center [204, 170] width 47 height 16
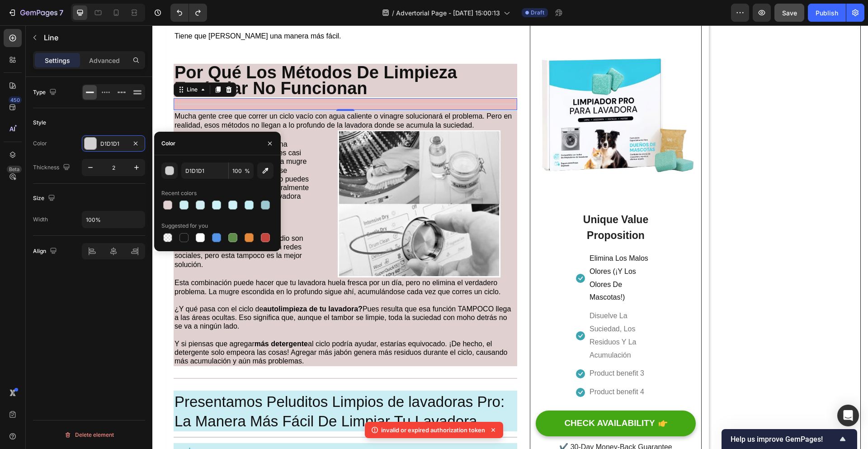
click at [430, 102] on div "Title Line 2" at bounding box center [346, 104] width 344 height 12
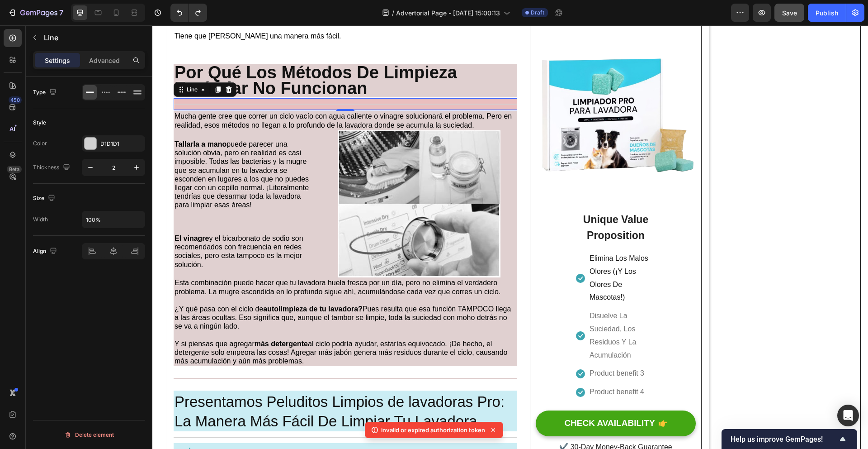
click at [430, 104] on div at bounding box center [346, 104] width 344 height 1
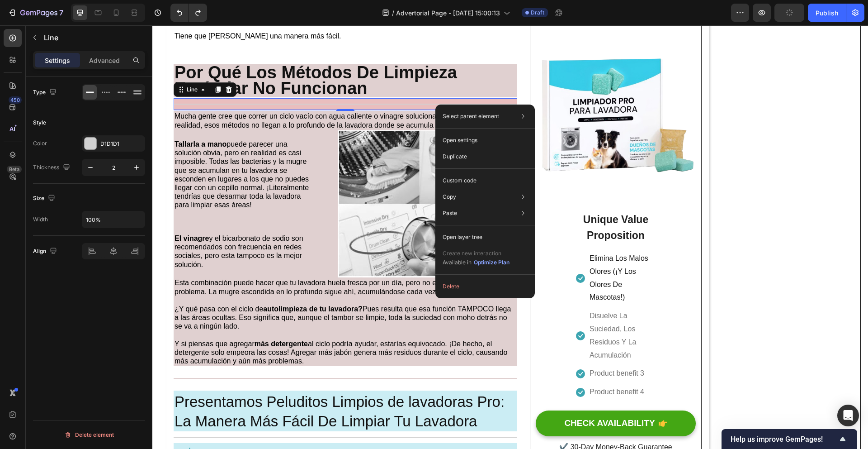
drag, startPoint x: 436, startPoint y: 104, endPoint x: 595, endPoint y: 135, distance: 162.5
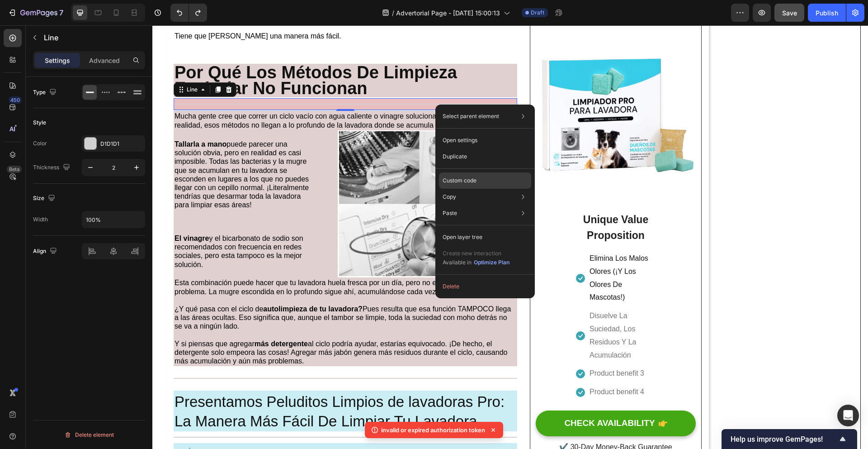
click at [470, 182] on p "Custom code" at bounding box center [460, 180] width 34 height 8
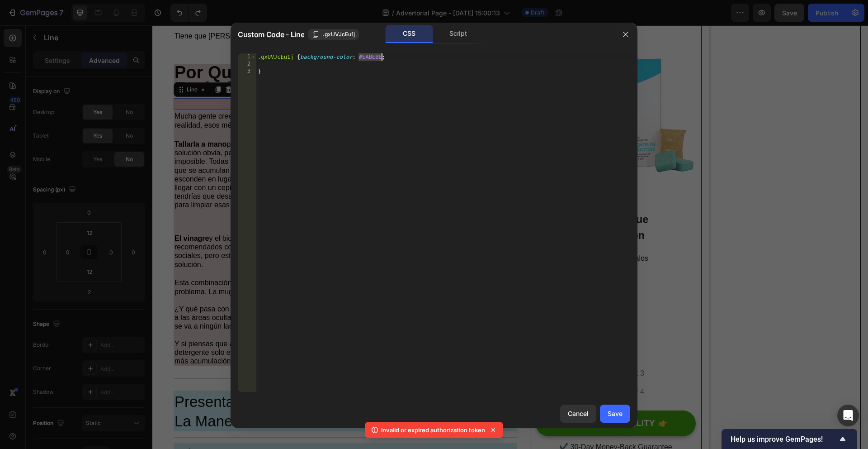
drag, startPoint x: 359, startPoint y: 57, endPoint x: 381, endPoint y: 54, distance: 21.9
click at [381, 54] on div ".gxUVJcEu1j { background-color : #EABEBE ; }" at bounding box center [443, 229] width 374 height 353
paste textarea "D1D1D1"
type textarea ".gxUVJcEu1j {background-color: D1D1D1;"
click at [620, 410] on div "Save" at bounding box center [615, 412] width 15 height 9
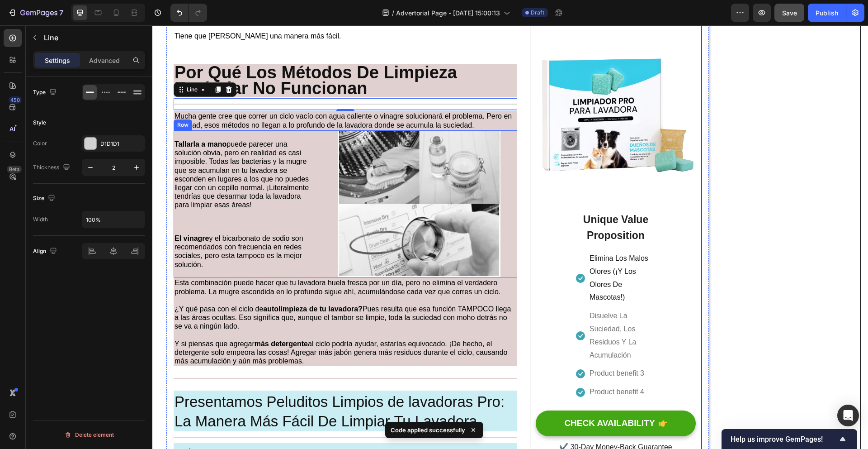
click at [319, 156] on div "Tallarla a mano puede parecer una solución obvia, pero en realidad es casi impo…" at bounding box center [346, 203] width 344 height 147
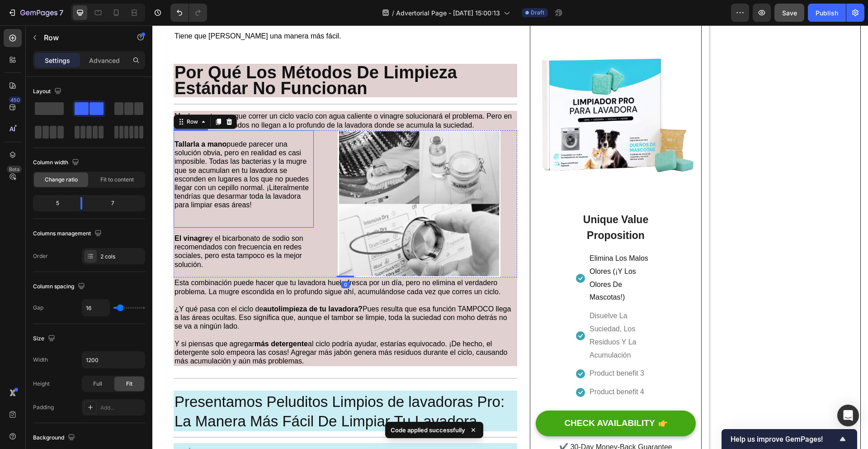
click at [284, 211] on p at bounding box center [244, 217] width 138 height 17
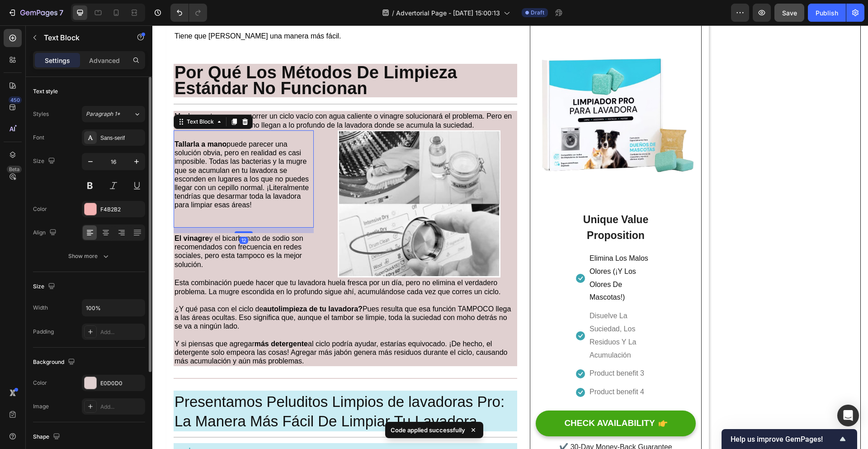
scroll to position [16, 0]
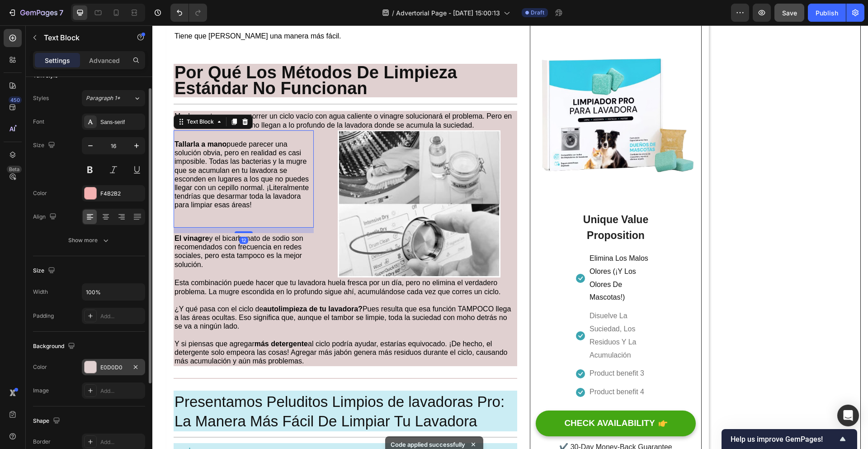
click at [127, 367] on div "E0D0D0" at bounding box center [113, 367] width 63 height 16
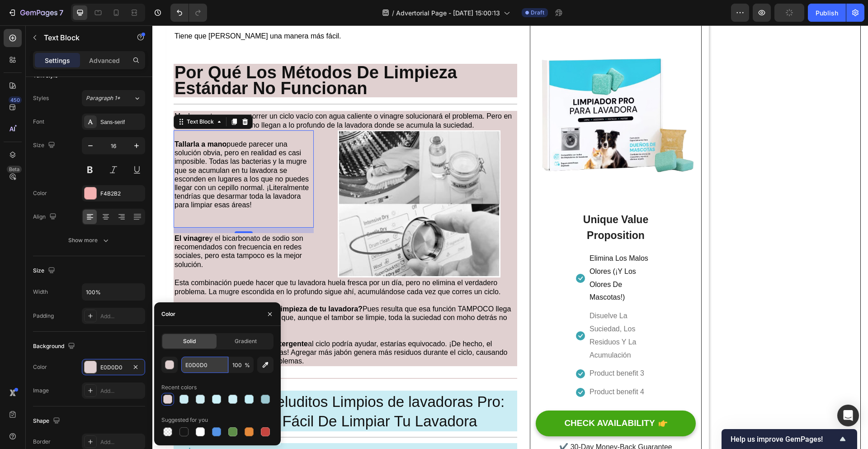
drag, startPoint x: 208, startPoint y: 366, endPoint x: 220, endPoint y: 369, distance: 12.5
click at [220, 369] on input "E0D0D0" at bounding box center [204, 364] width 47 height 16
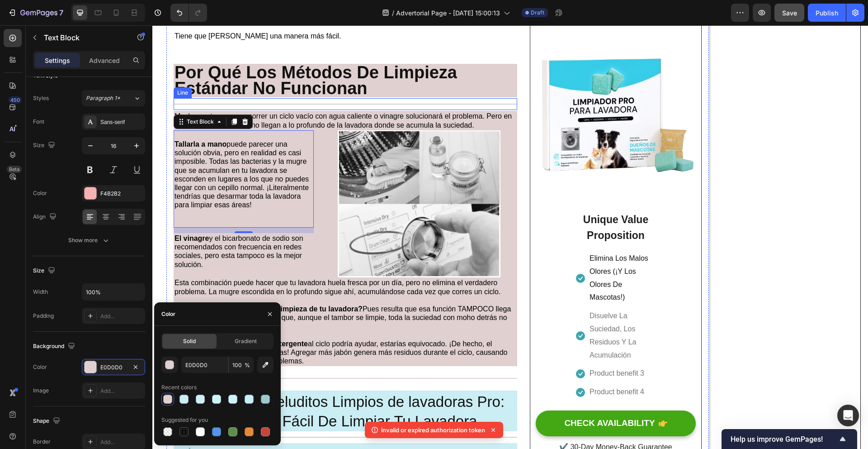
click at [421, 104] on div at bounding box center [346, 104] width 344 height 1
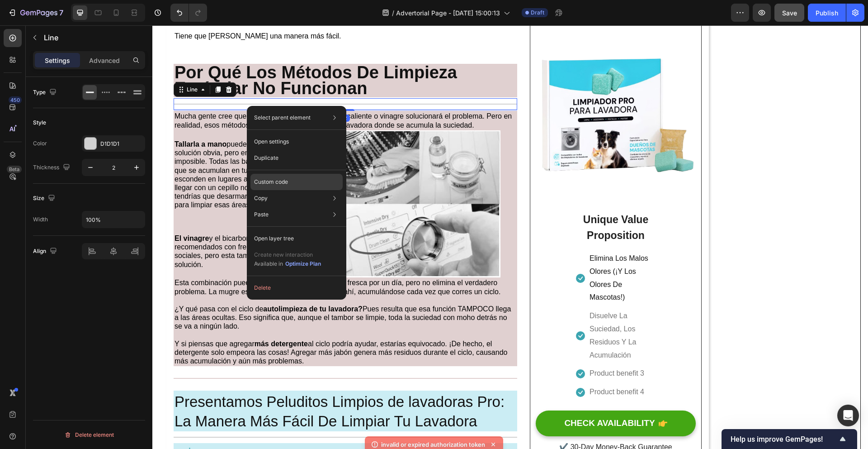
click at [287, 182] on p "Custom code" at bounding box center [271, 182] width 34 height 8
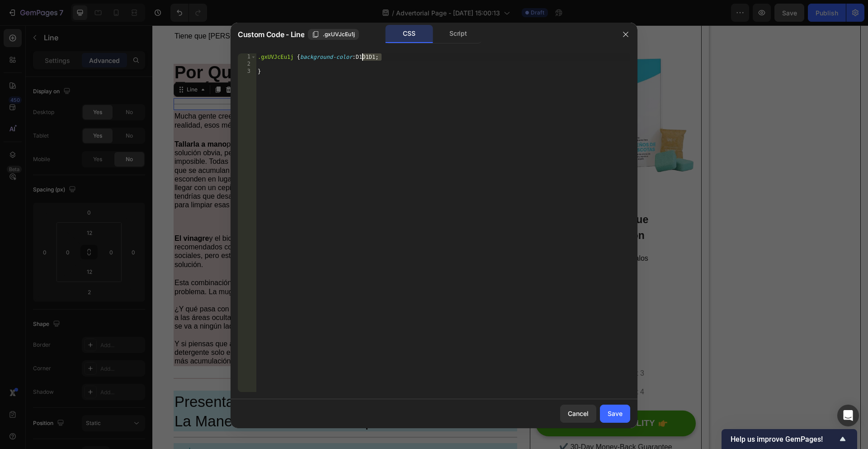
drag, startPoint x: 375, startPoint y: 57, endPoint x: 361, endPoint y: 57, distance: 13.6
click at [361, 57] on div ".gxUVJcEu1j { background-color : D1D1D1 ; }" at bounding box center [443, 229] width 374 height 353
drag, startPoint x: 359, startPoint y: 57, endPoint x: 378, endPoint y: 57, distance: 19.0
click at [378, 57] on div ".gxUVJcEu1j { background-color : D1D1D1 ; }" at bounding box center [443, 229] width 374 height 353
paste textarea "E0D0D0"
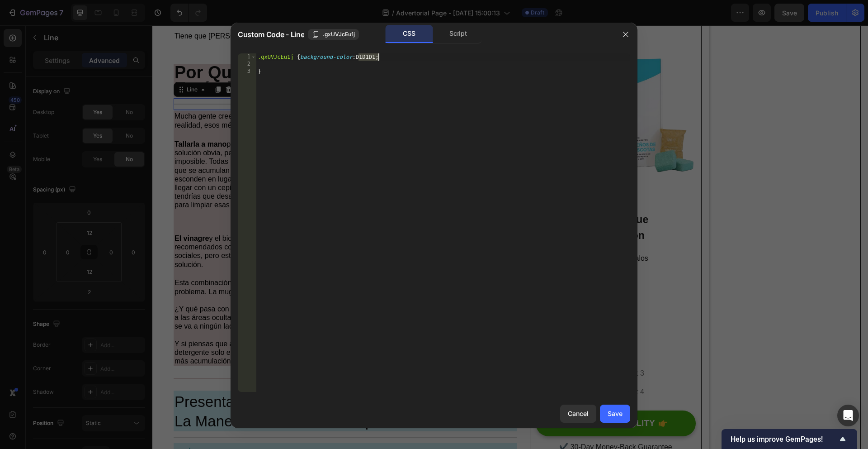
type textarea ".gxUVJcEu1j {background-color: E0D0D0;"
click at [611, 410] on div "Save" at bounding box center [615, 412] width 15 height 9
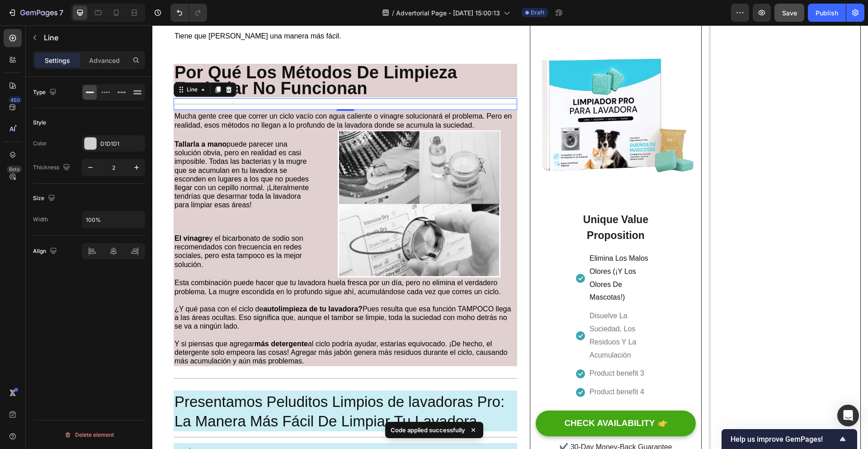
click at [404, 107] on div "Title Line 2" at bounding box center [346, 104] width 344 height 12
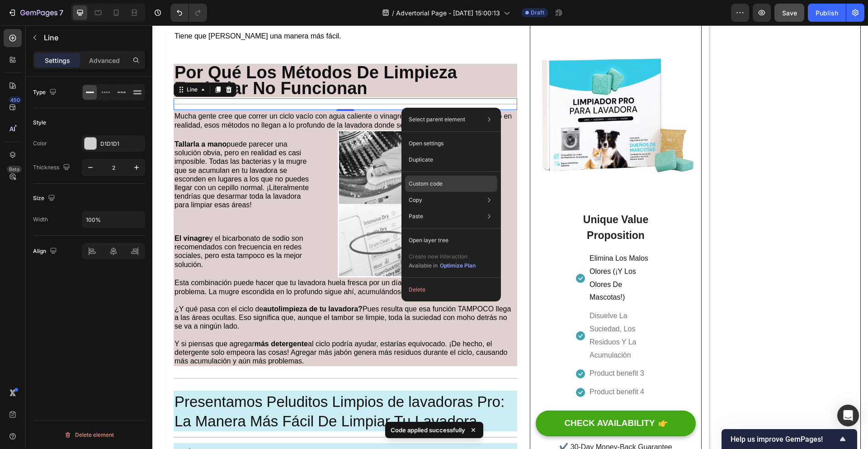
click at [439, 187] on p "Custom code" at bounding box center [426, 184] width 34 height 8
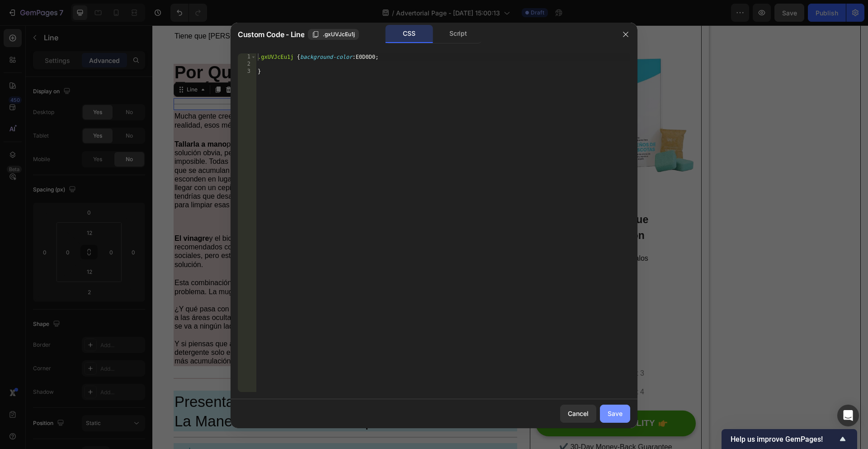
click at [622, 416] on div "Save" at bounding box center [615, 412] width 15 height 9
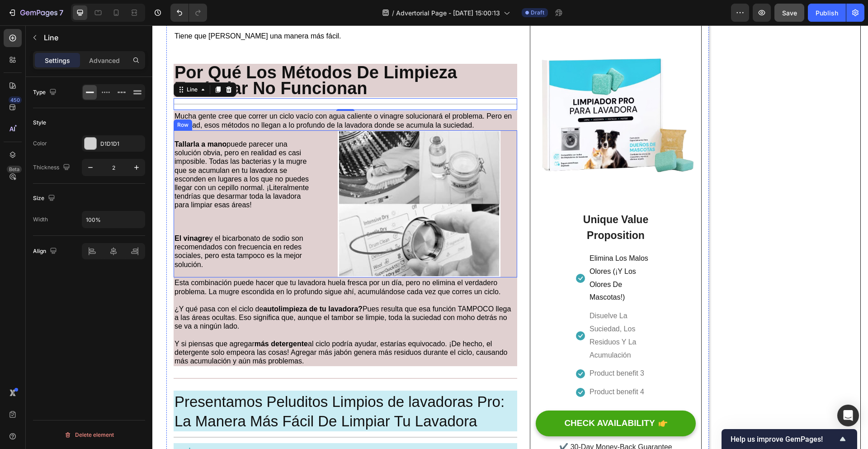
click at [320, 185] on div "Tallarla a mano puede parecer una solución obvia, pero en realidad es casi impo…" at bounding box center [346, 203] width 344 height 147
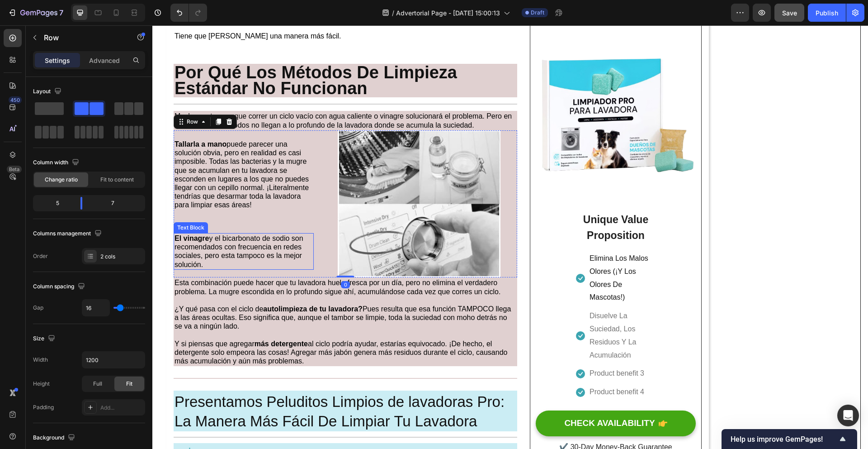
click at [250, 270] on div "El vinagre y el bicarbonato de sodio son recomendados con frecuencia en redes s…" at bounding box center [244, 251] width 140 height 37
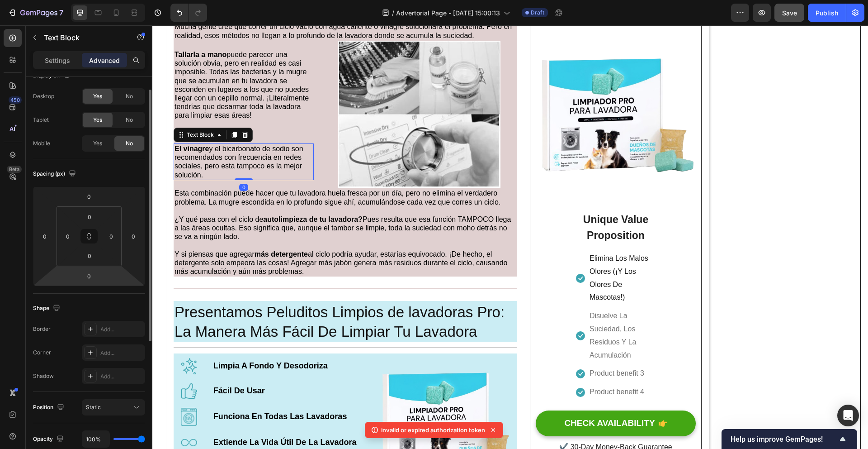
scroll to position [87, 0]
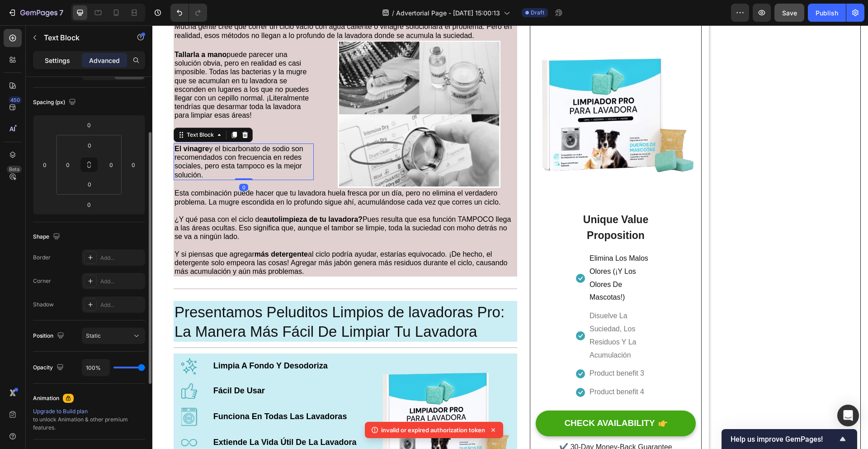
click at [64, 66] on div "Settings" at bounding box center [57, 60] width 45 height 14
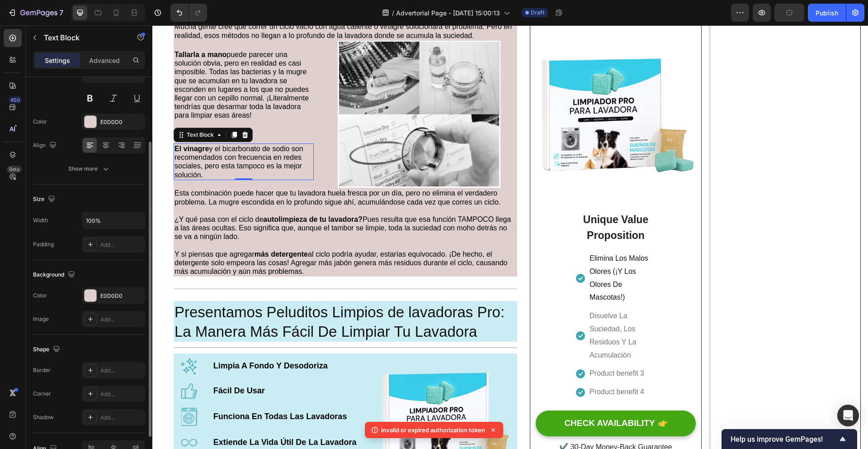
scroll to position [138, 0]
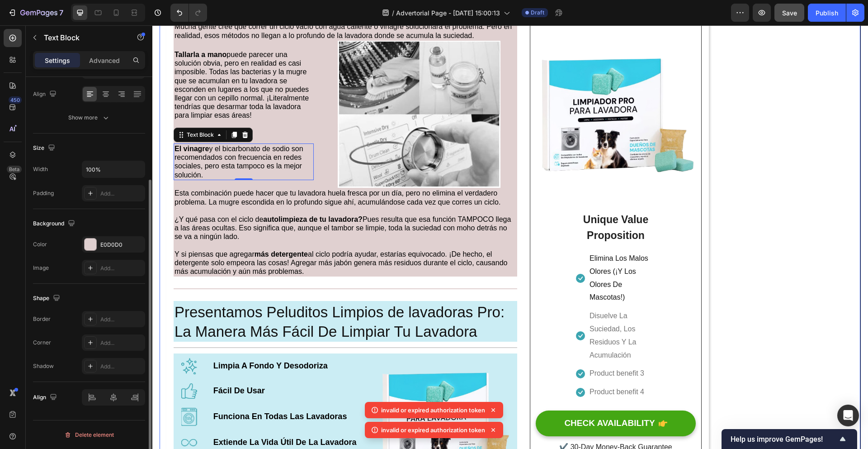
click at [776, 215] on div "Tu Lavadora No Puede Limpiarse Sola – La NASA Creó El Avance Que Sí Lo Hace Hea…" at bounding box center [510, 107] width 701 height 1585
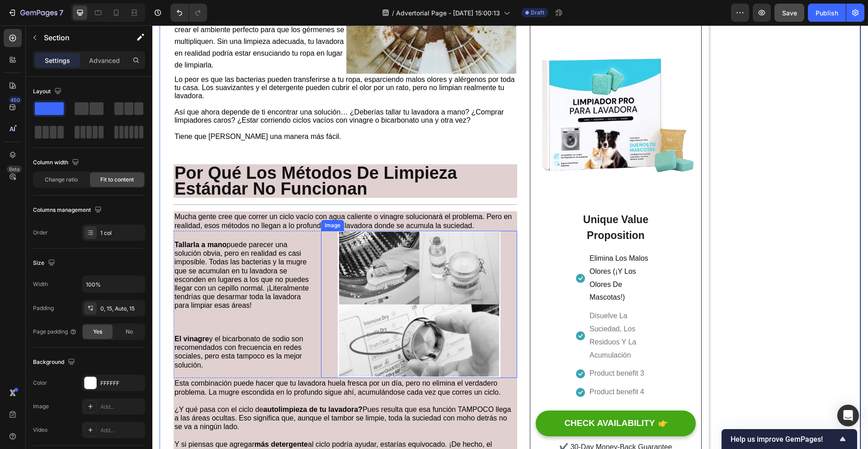
scroll to position [574, 0]
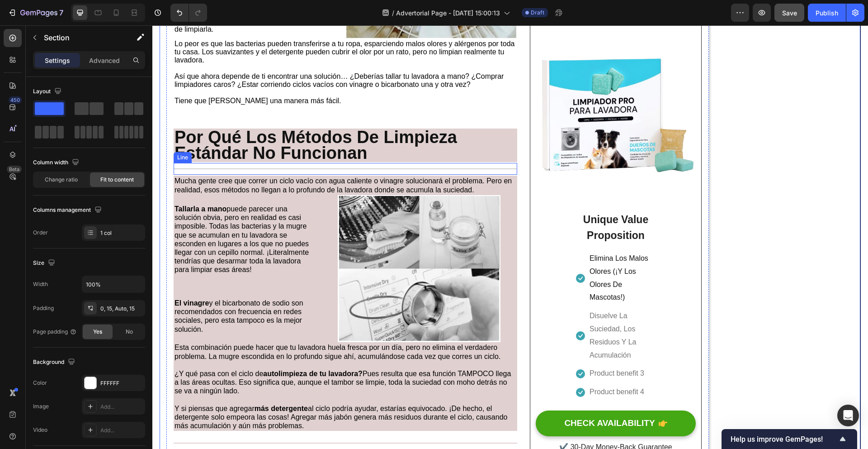
click at [391, 167] on div "Title Line" at bounding box center [346, 169] width 344 height 12
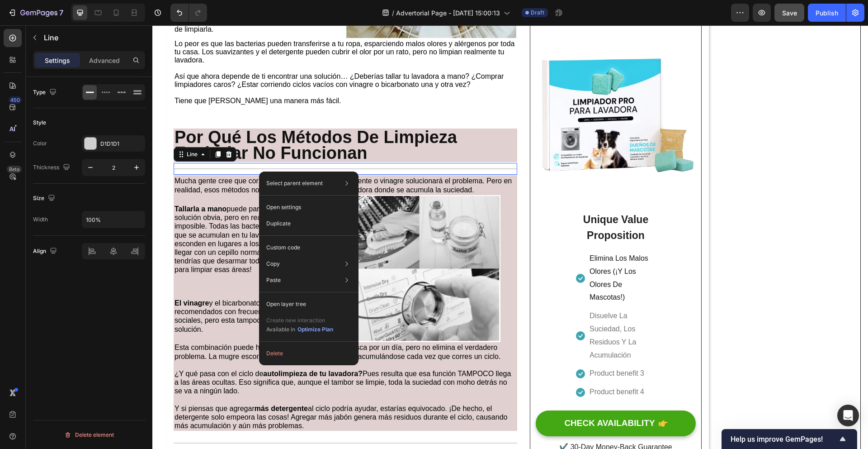
drag, startPoint x: 259, startPoint y: 171, endPoint x: 414, endPoint y: 197, distance: 157.2
click at [310, 243] on div "Custom code" at bounding box center [309, 247] width 92 height 16
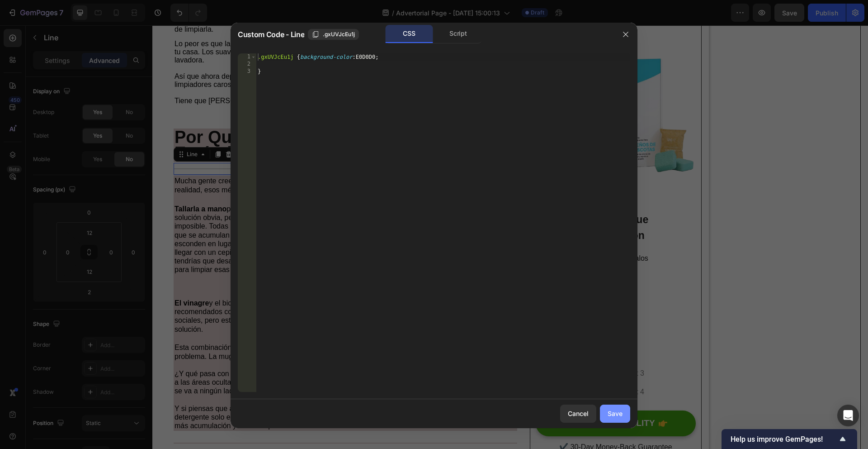
click at [623, 417] on button "Save" at bounding box center [615, 413] width 30 height 18
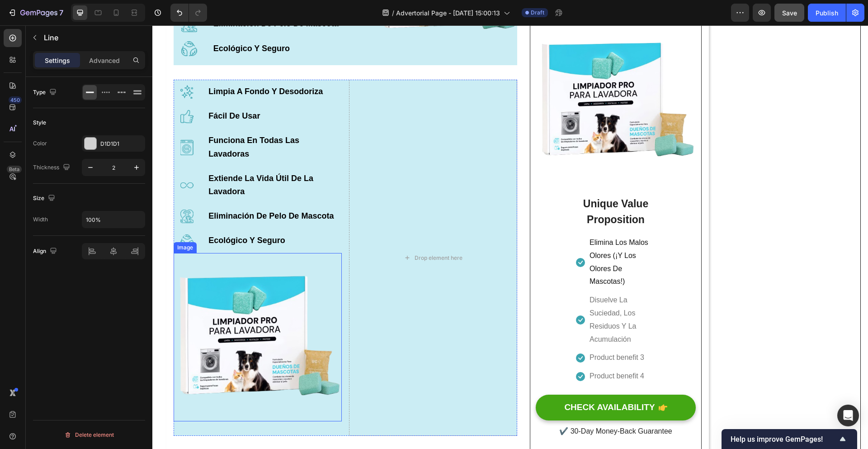
scroll to position [1170, 0]
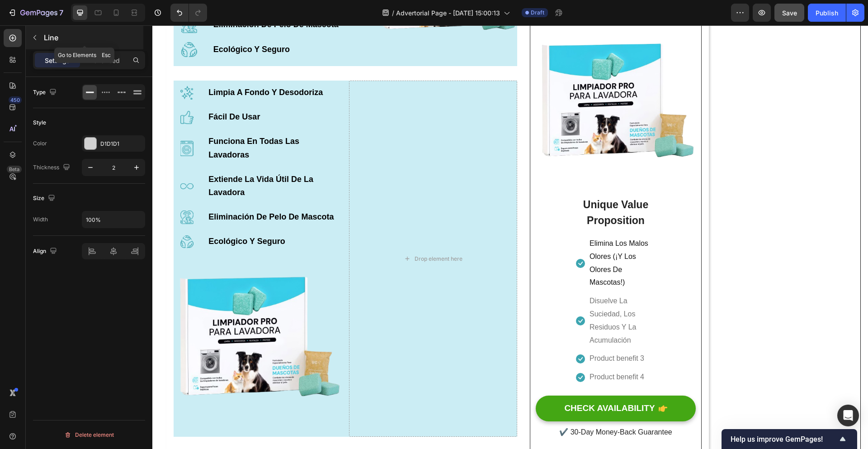
click at [37, 38] on icon "button" at bounding box center [34, 37] width 7 height 7
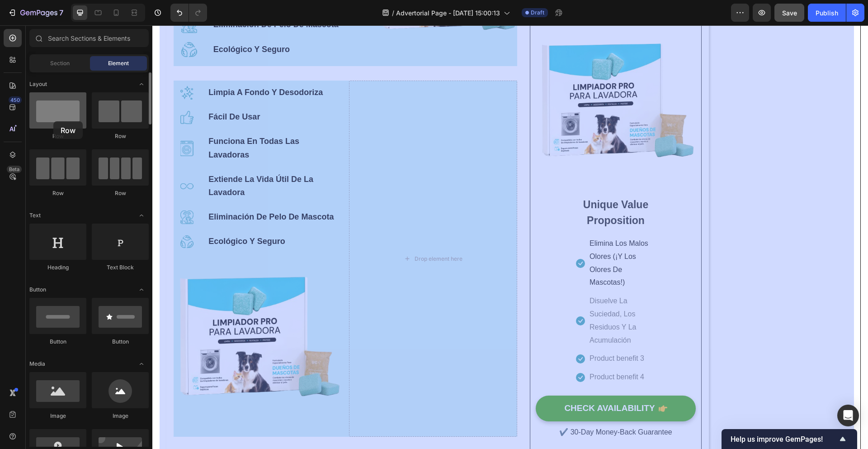
drag, startPoint x: 62, startPoint y: 108, endPoint x: 47, endPoint y: 109, distance: 15.0
click at [47, 109] on div at bounding box center [57, 110] width 57 height 36
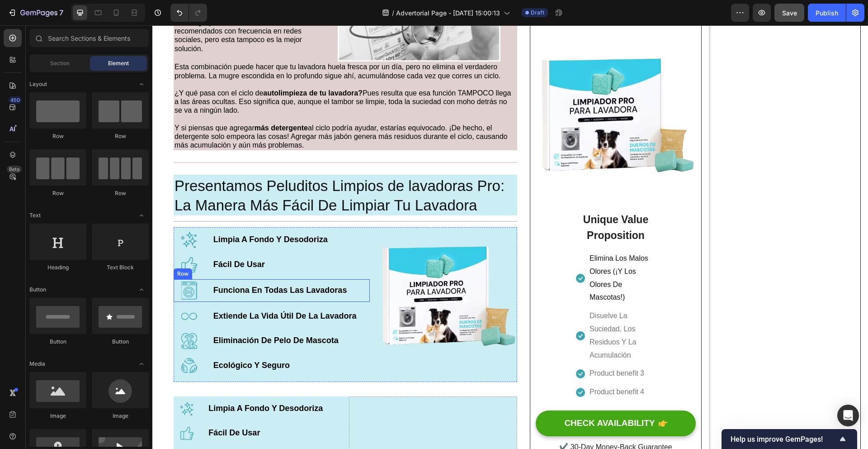
scroll to position [842, 0]
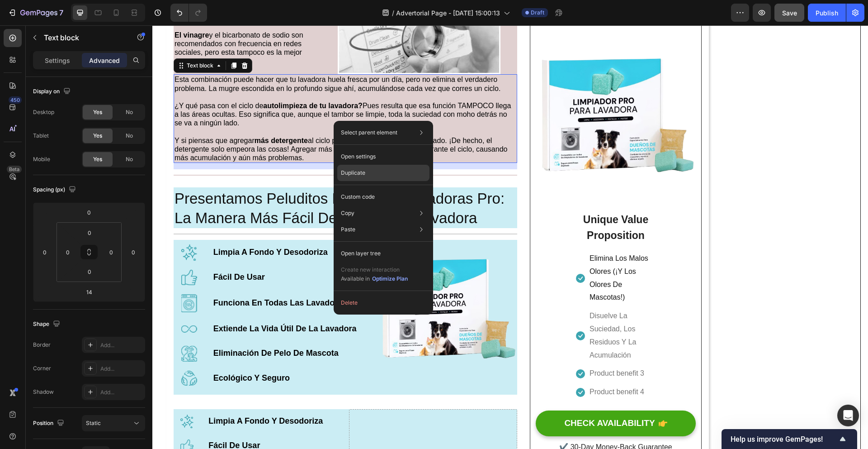
click at [375, 171] on div "Duplicate" at bounding box center [383, 173] width 92 height 16
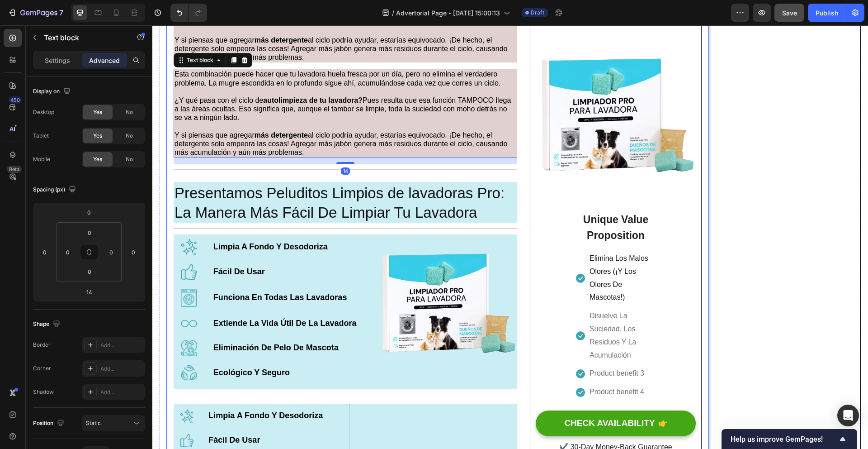
scroll to position [943, 0]
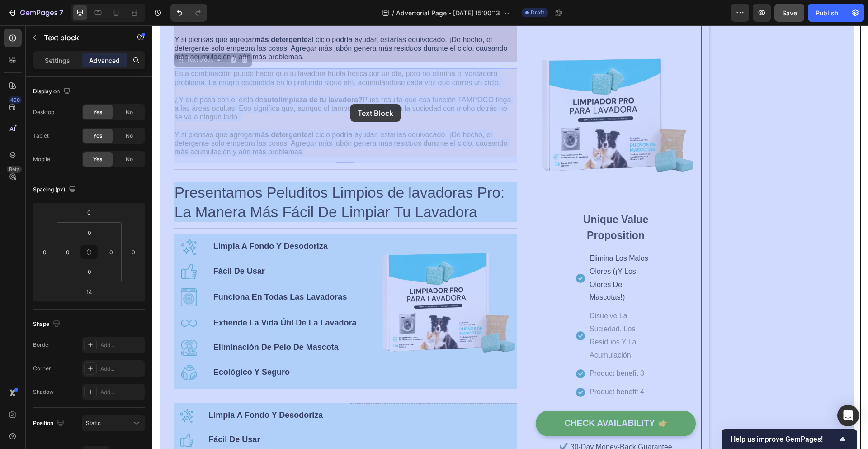
drag, startPoint x: 344, startPoint y: 116, endPoint x: 350, endPoint y: 104, distance: 14.0
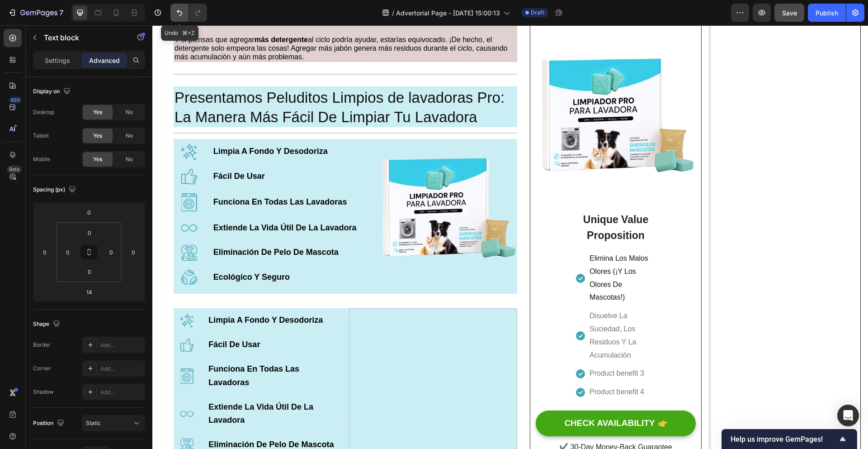
click at [175, 9] on icon "Undo/Redo" at bounding box center [179, 12] width 9 height 9
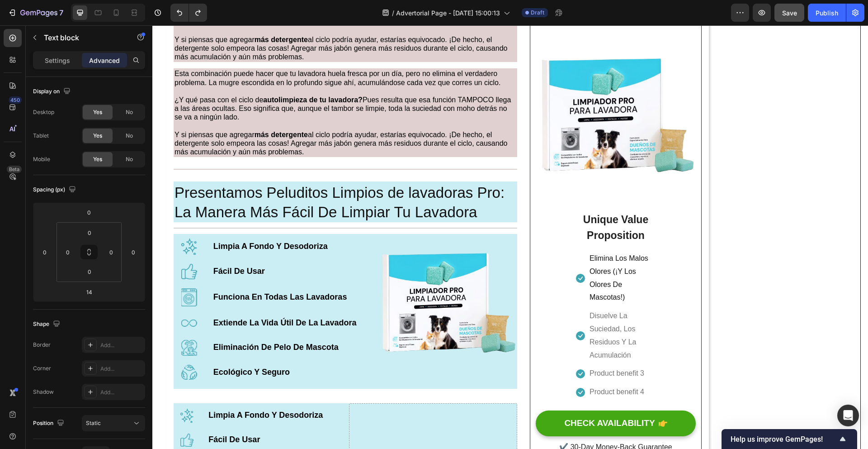
scroll to position [928, 0]
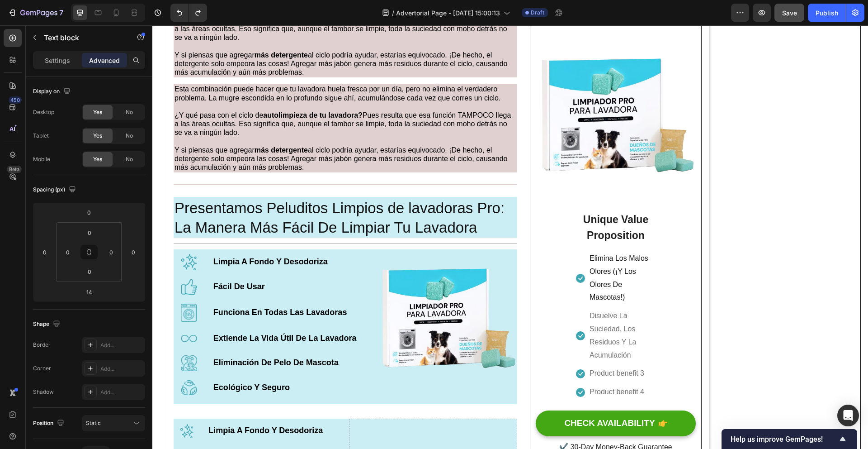
click at [323, 128] on span "¿Y qué pasa con el ciclo de autolimpieza de tu lavadora? Pues resulta que esa f…" at bounding box center [343, 123] width 336 height 25
click at [360, 140] on p "Rich Text Editor. Editing area: main" at bounding box center [346, 141] width 342 height 9
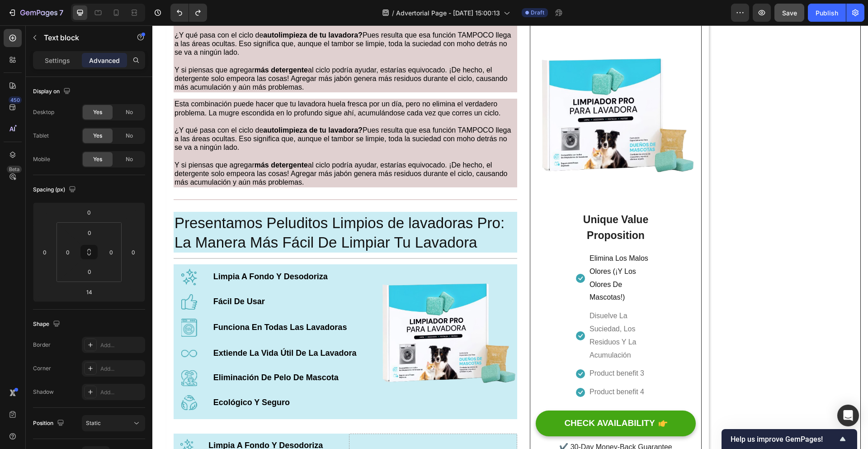
scroll to position [911, 0]
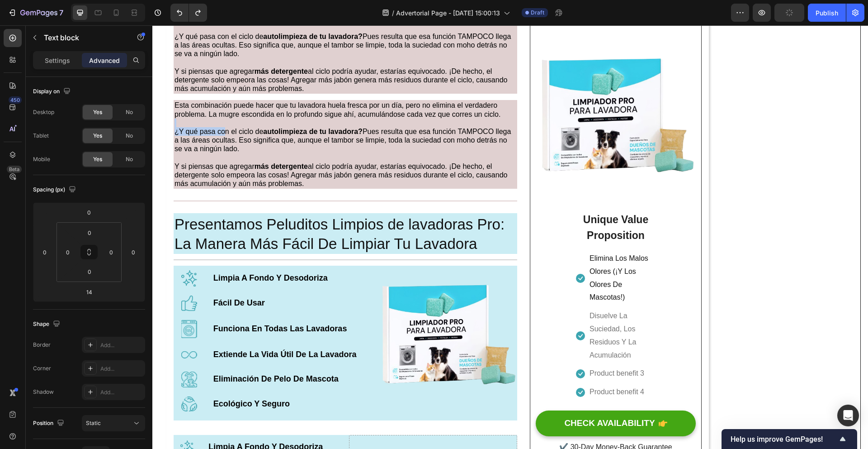
drag, startPoint x: 216, startPoint y: 126, endPoint x: 226, endPoint y: 130, distance: 10.9
click at [226, 130] on div "Esta combinación puede hacer que tu lavadora huela fresca por un día, pero no e…" at bounding box center [346, 144] width 344 height 89
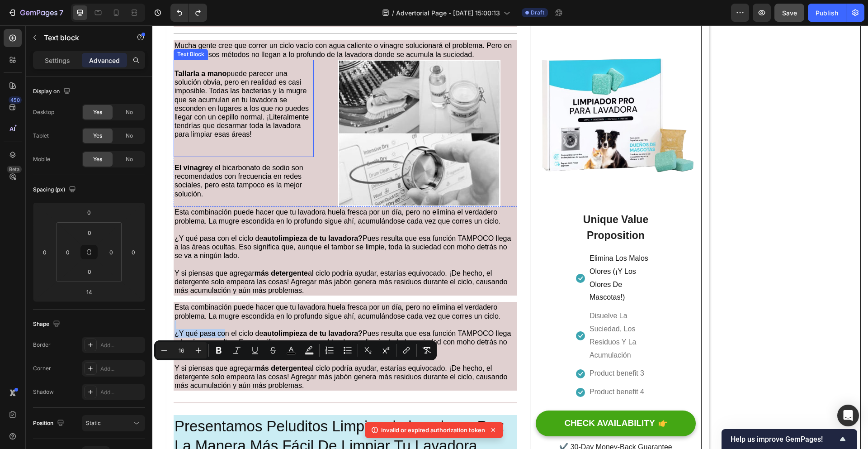
scroll to position [733, 0]
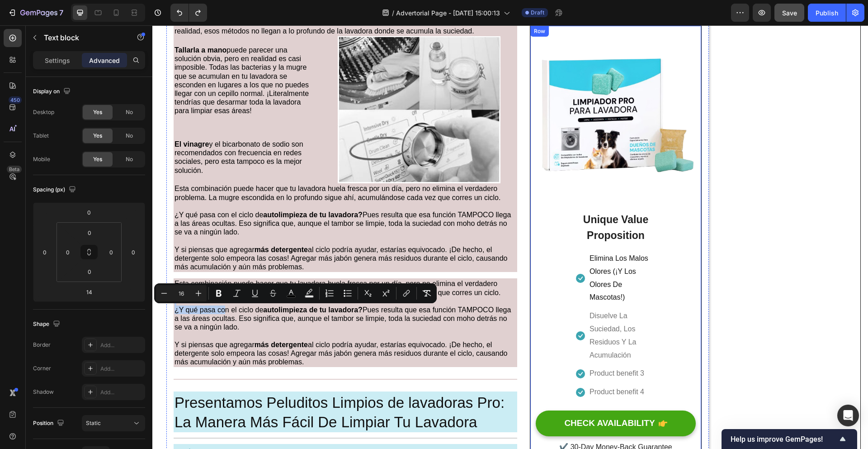
click at [670, 313] on div "Image Unique Value Proposition Heading Icon Elimina Los Malos Olores (¡Y Los Ol…" at bounding box center [616, 245] width 160 height 417
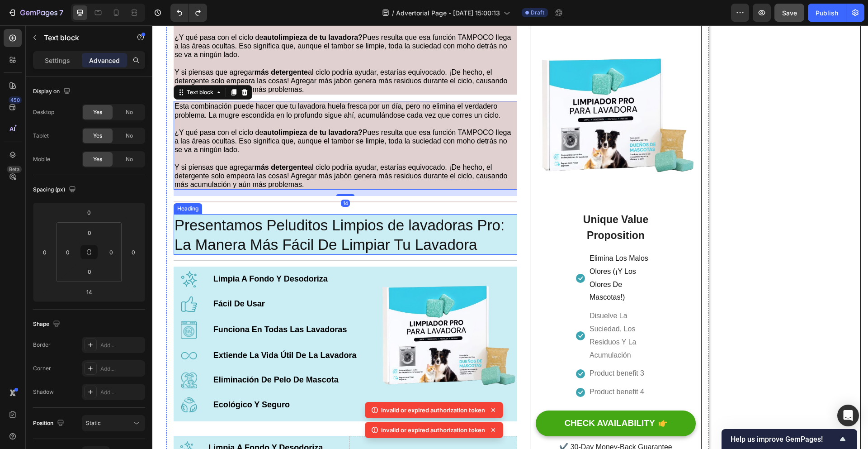
scroll to position [918, 0]
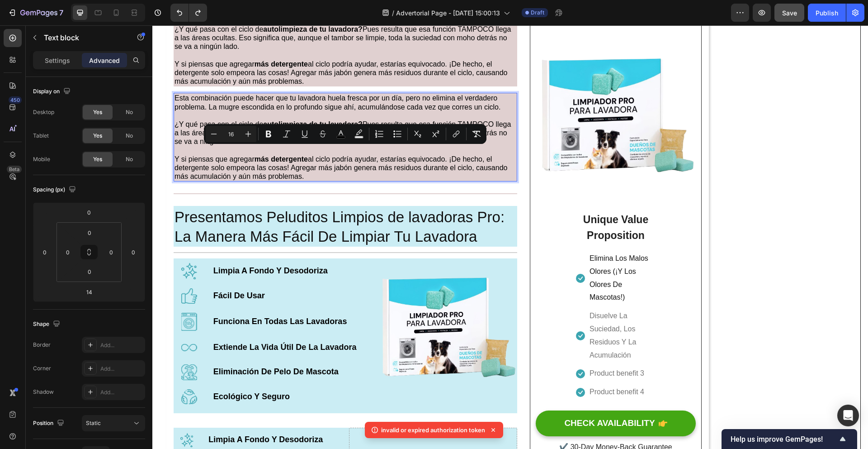
drag, startPoint x: 399, startPoint y: 147, endPoint x: 398, endPoint y: 168, distance: 20.8
click at [408, 151] on p "Rich Text Editor. Editing area: main" at bounding box center [346, 150] width 342 height 9
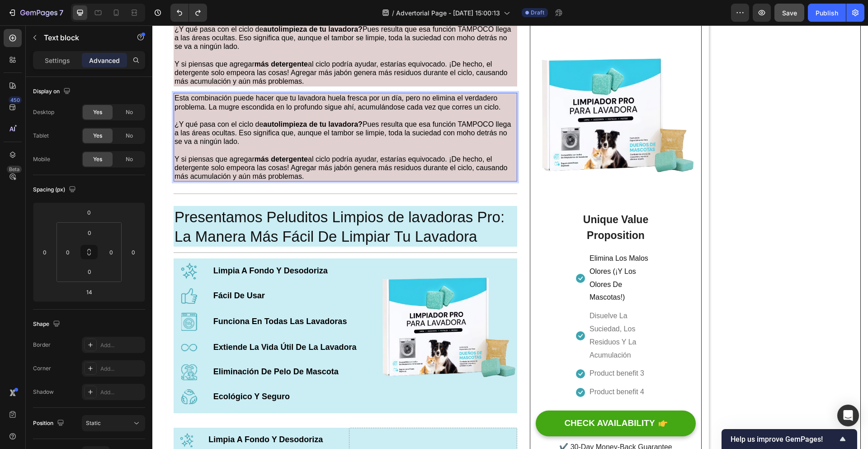
click at [416, 146] on p "¿Y qué pasa con el ciclo de autolimpieza de tu lavadora? Pues resulta que esa f…" at bounding box center [346, 133] width 342 height 26
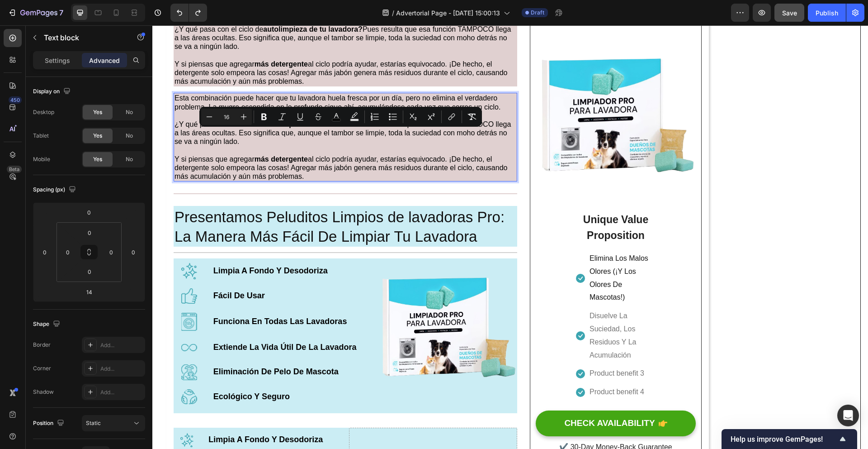
click at [324, 141] on p "¿Y qué pasa con el ciclo de autolimpieza de tu lavadora? Pues resulta que esa f…" at bounding box center [346, 133] width 342 height 26
click at [147, 117] on div at bounding box center [149, 202] width 5 height 251
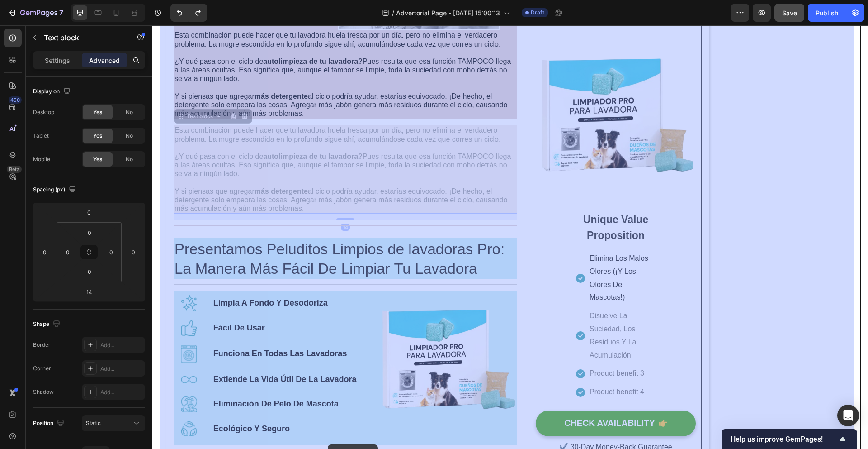
scroll to position [902, 0]
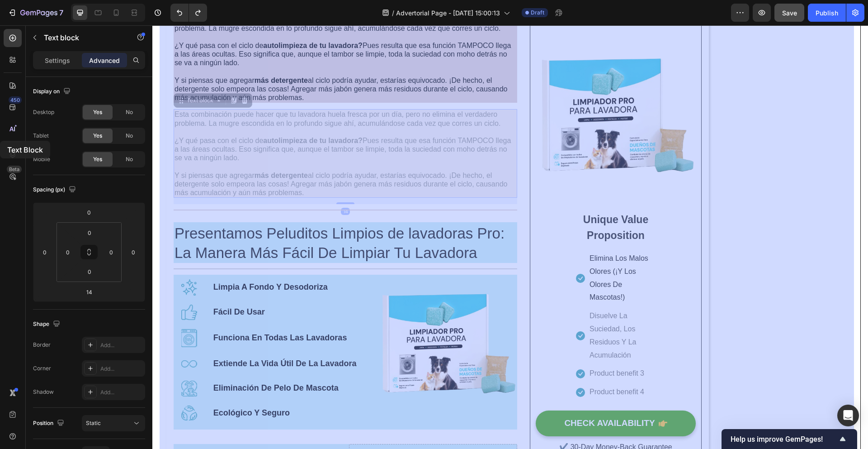
drag, startPoint x: 200, startPoint y: 117, endPoint x: 0, endPoint y: 105, distance: 200.7
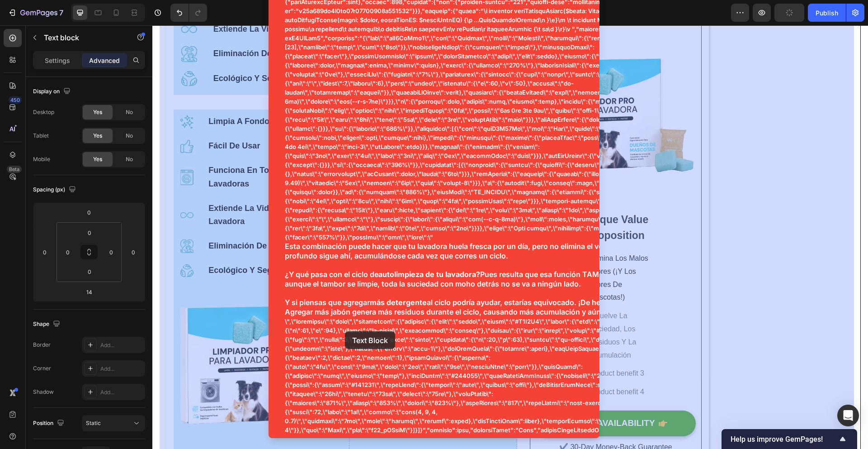
scroll to position [1215, 0]
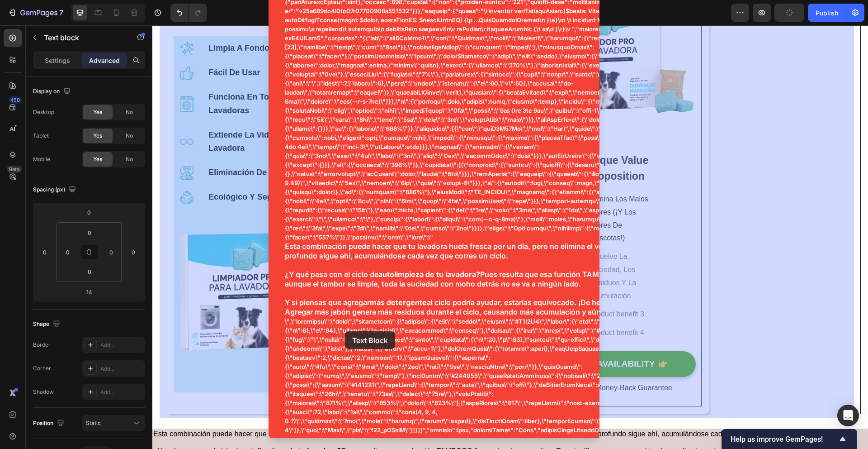
drag, startPoint x: 337, startPoint y: 306, endPoint x: 346, endPoint y: 317, distance: 13.8
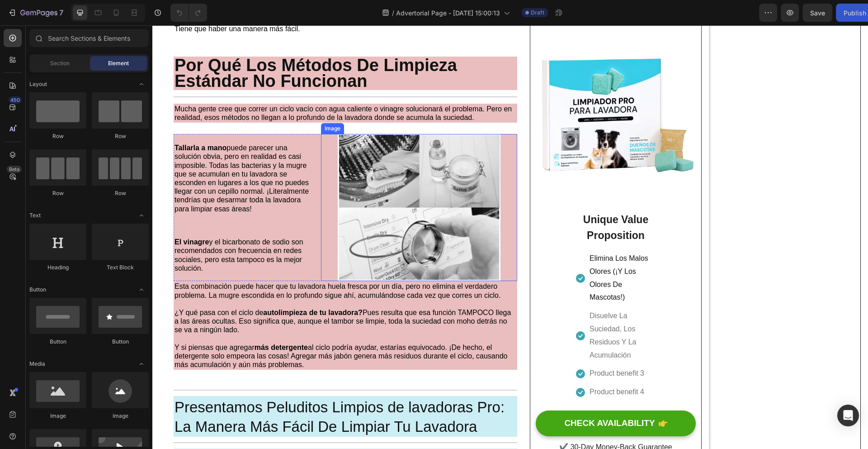
scroll to position [649, 0]
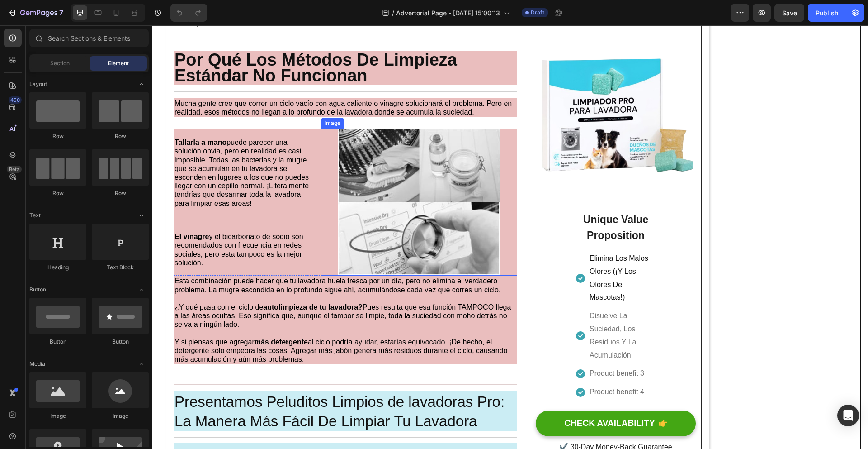
click at [330, 275] on img at bounding box center [419, 201] width 196 height 147
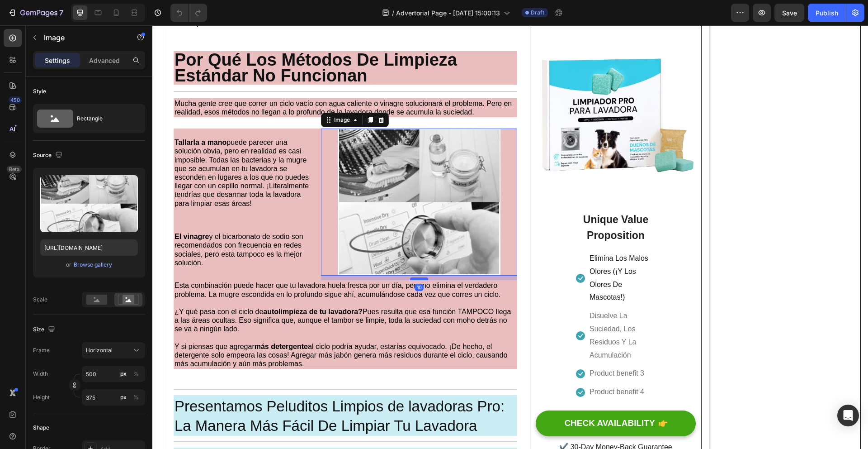
click at [421, 280] on div at bounding box center [419, 278] width 18 height 3
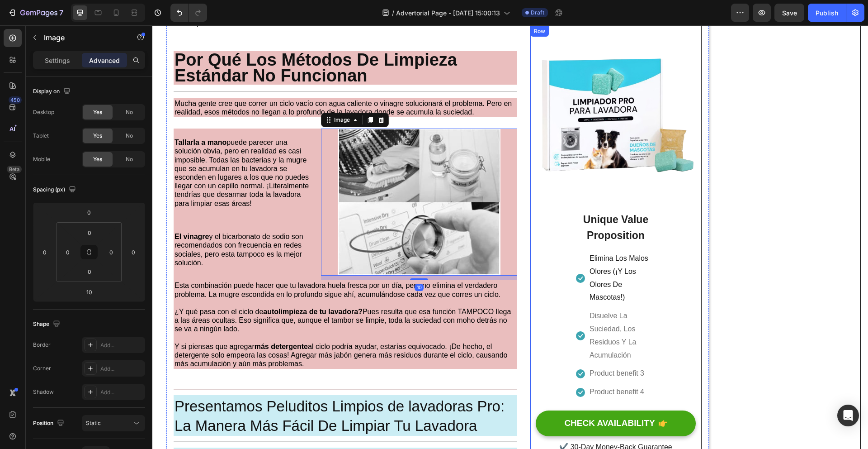
click at [787, 273] on div "Tu Lavadora No Puede Limpiarse Sola – La NASA Creó El Avance Que Sí Lo Hace Hea…" at bounding box center [510, 194] width 701 height 1600
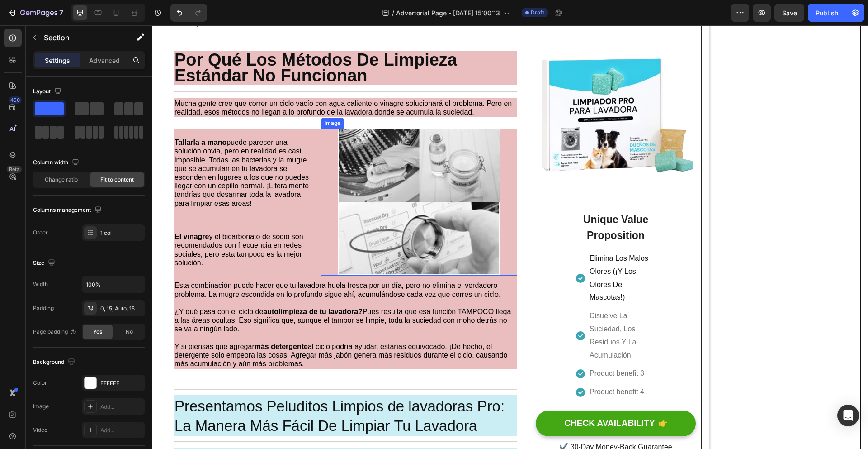
click at [404, 276] on img at bounding box center [419, 201] width 196 height 147
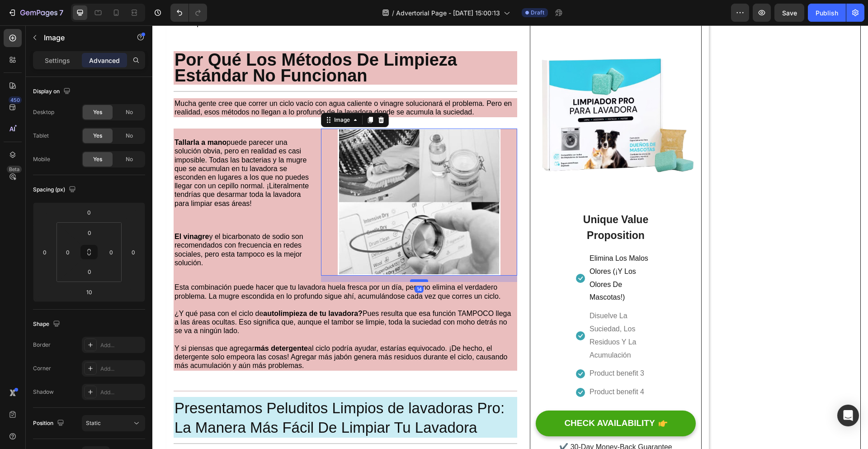
click at [421, 282] on div at bounding box center [419, 280] width 18 height 3
type input "14"
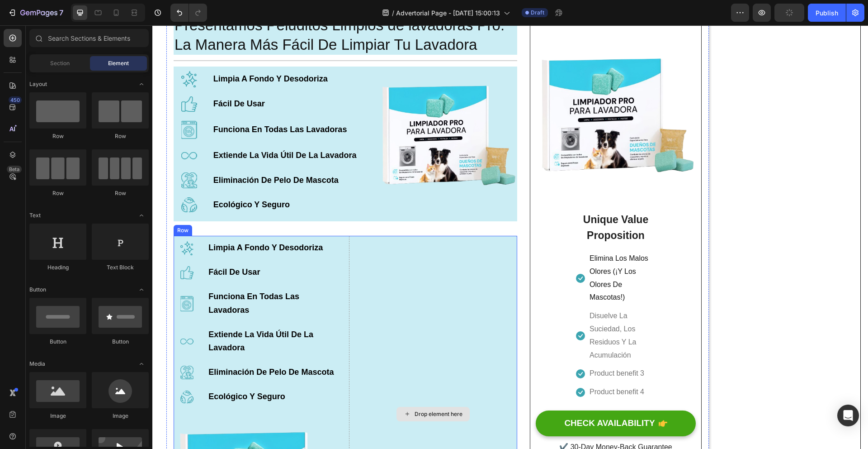
scroll to position [1001, 0]
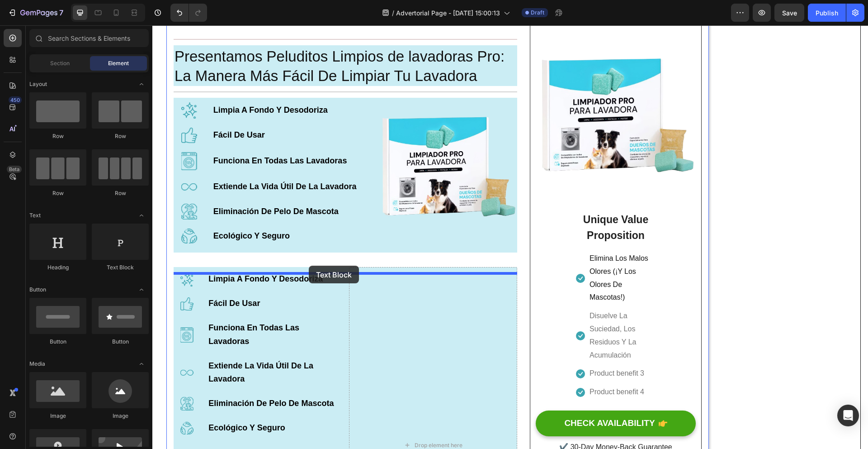
drag, startPoint x: 256, startPoint y: 260, endPoint x: 309, endPoint y: 265, distance: 53.6
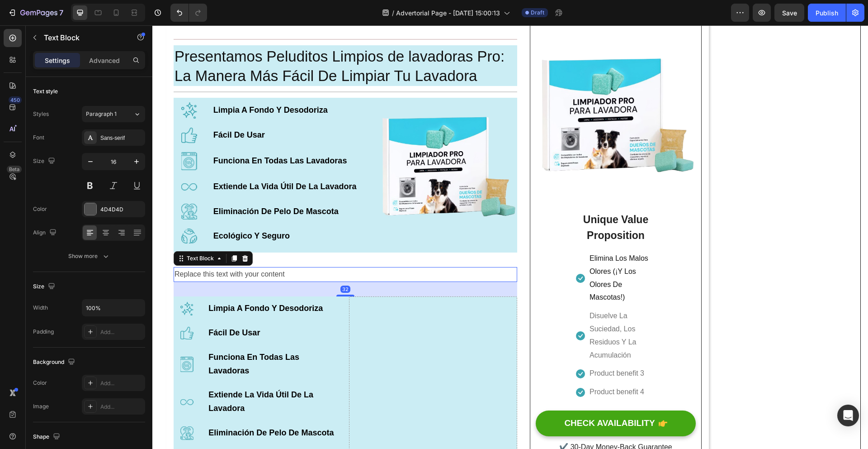
click at [326, 278] on div "Replace this text with your content" at bounding box center [346, 274] width 344 height 15
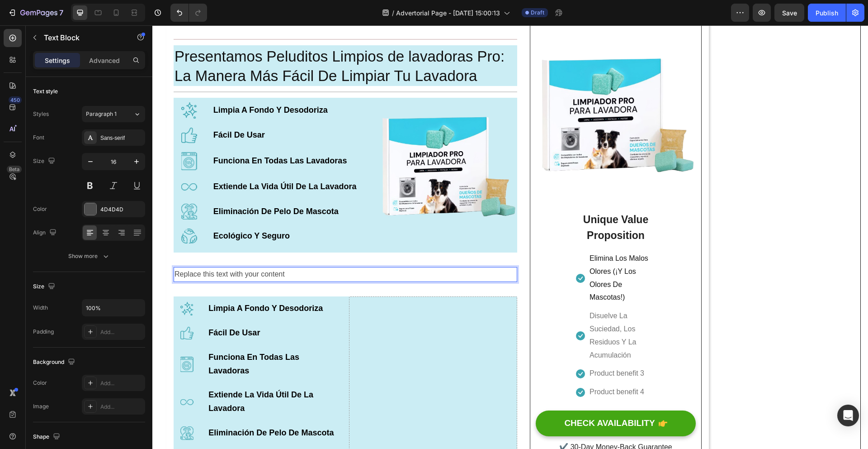
click at [308, 279] on p "Replace this text with your content" at bounding box center [346, 274] width 342 height 13
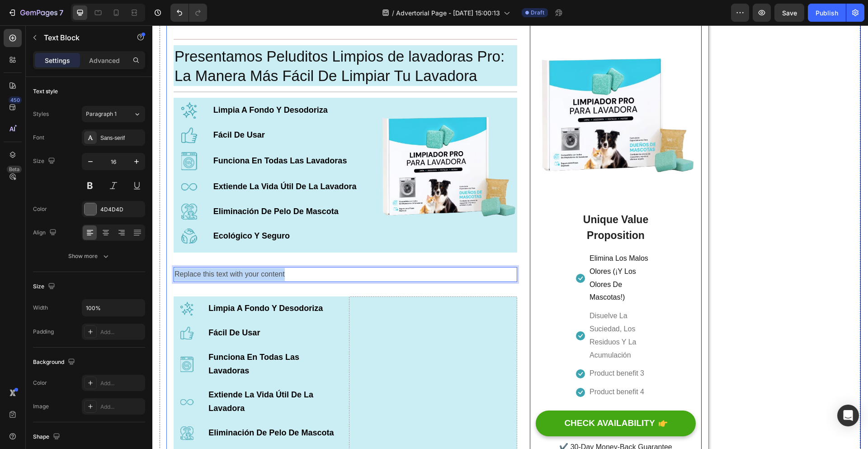
drag, startPoint x: 279, startPoint y: 282, endPoint x: 174, endPoint y: 270, distance: 106.1
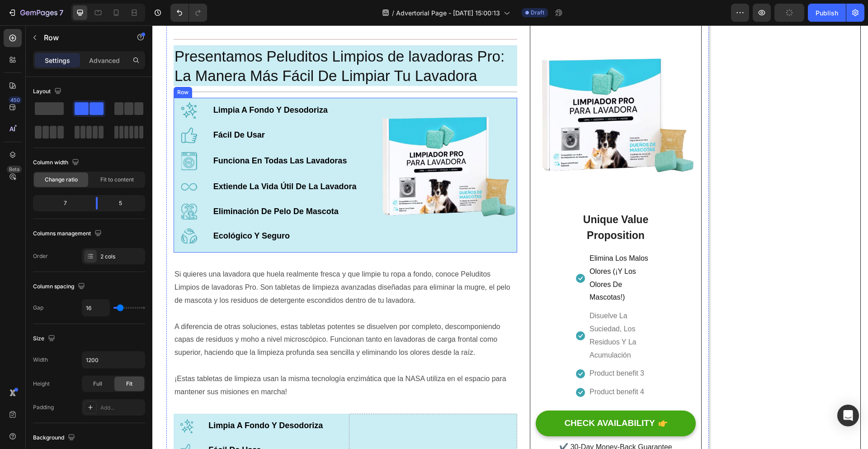
click at [341, 252] on div "Image Limpia A Fondo Y Desodoriza Text Block Row Image Fácil De Usar Text Block…" at bounding box center [272, 175] width 196 height 155
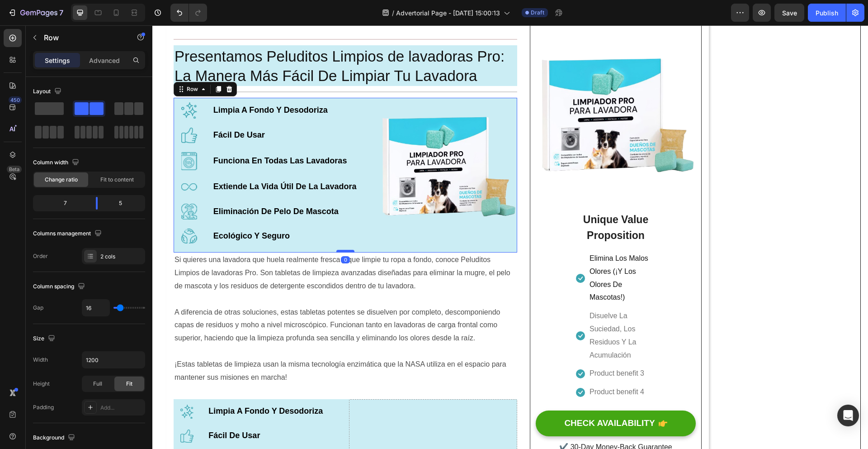
drag, startPoint x: 346, startPoint y: 272, endPoint x: 347, endPoint y: 256, distance: 15.9
click at [347, 252] on div at bounding box center [345, 251] width 18 height 3
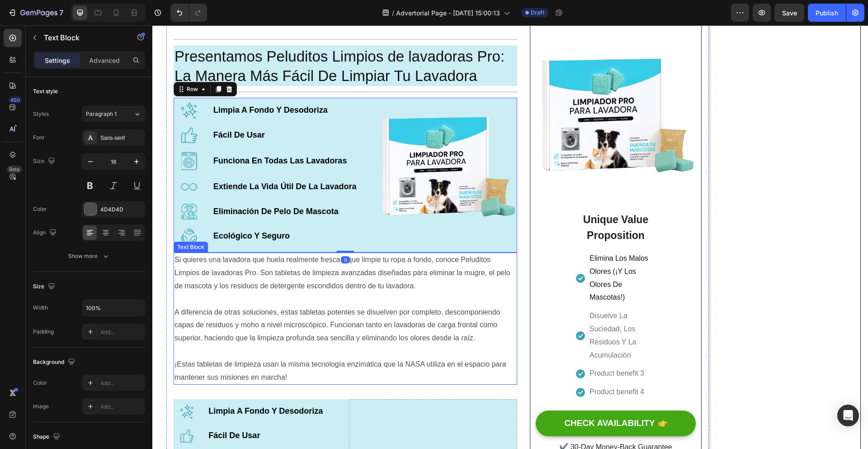
click at [306, 384] on p "¡Estas tabletas de limpieza usan la misma tecnología enzimática que la NASA uti…" at bounding box center [346, 371] width 342 height 26
click at [305, 380] on p "¡Estas tabletas de limpieza usan la misma tecnología enzimática que la NASA uti…" at bounding box center [346, 371] width 342 height 26
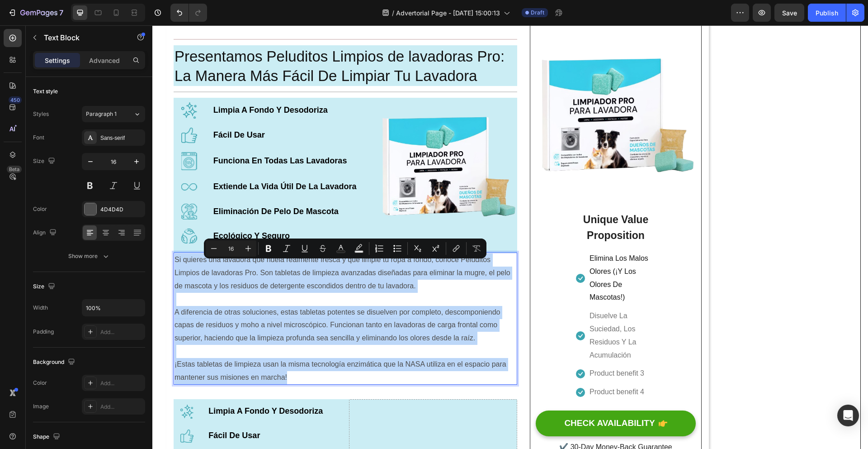
drag, startPoint x: 304, startPoint y: 382, endPoint x: 174, endPoint y: 262, distance: 177.6
click at [174, 262] on div "Si quieres una lavadora que huela realmente fresca y que limpie tu ropa a fondo…" at bounding box center [346, 318] width 344 height 132
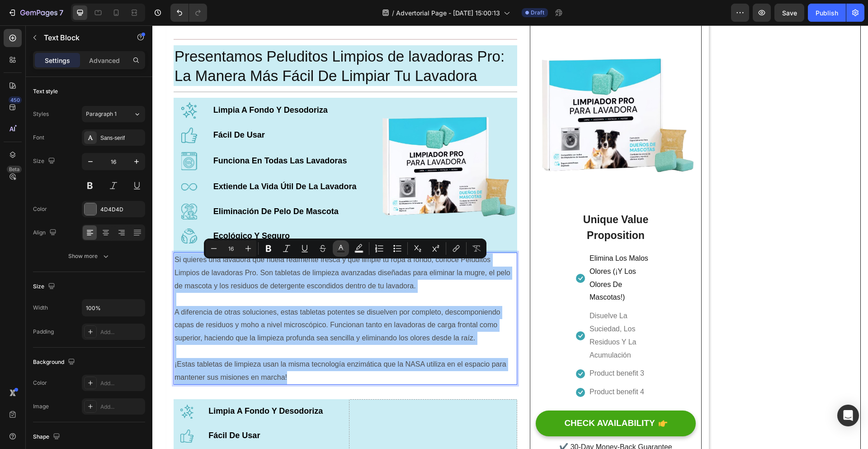
click at [343, 251] on rect "Editor contextual toolbar" at bounding box center [341, 252] width 9 height 2
type input "4D4D4D"
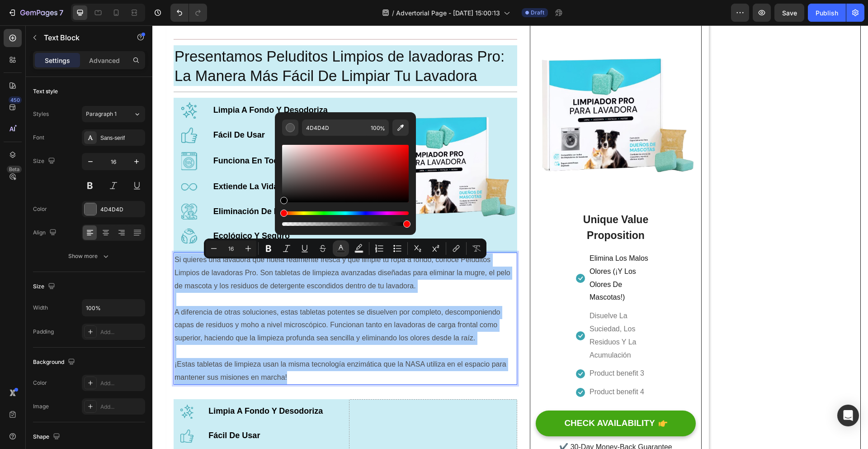
drag, startPoint x: 284, startPoint y: 187, endPoint x: 276, endPoint y: 222, distance: 35.7
click at [276, 220] on div "4D4D4D 100 %" at bounding box center [345, 169] width 141 height 115
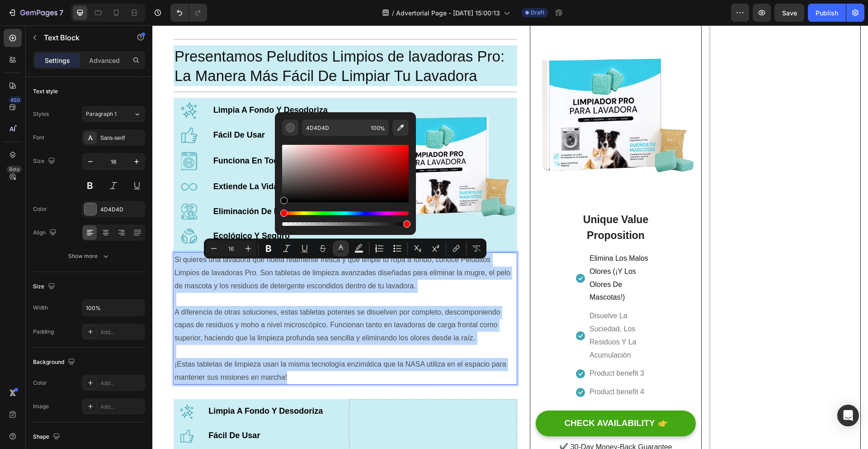
type input "000000"
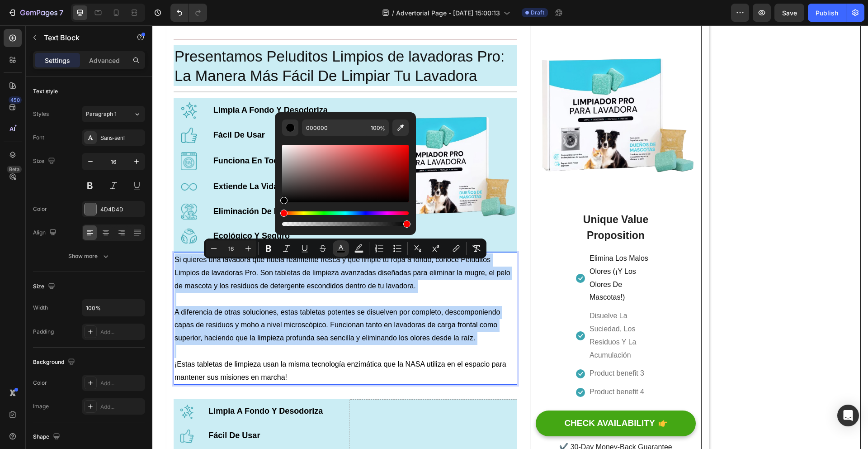
click at [389, 358] on p "Rich Text Editor. Editing area: main" at bounding box center [346, 351] width 342 height 13
click at [486, 345] on p "A diferencia de otras soluciones, estas tabletas potentes se disuelven por comp…" at bounding box center [346, 325] width 342 height 39
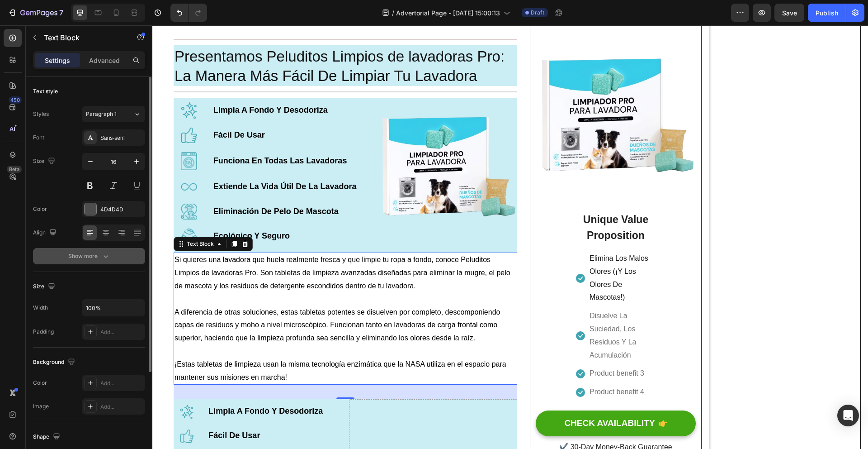
click at [106, 251] on icon "button" at bounding box center [105, 255] width 9 height 9
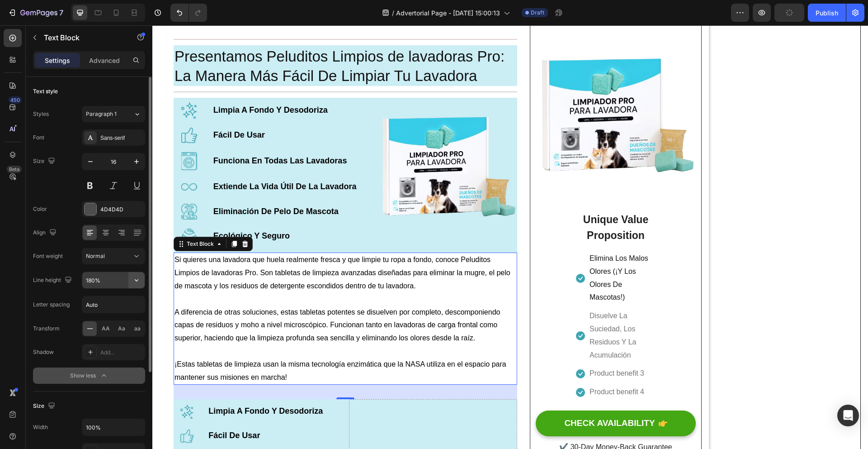
click at [132, 282] on icon "button" at bounding box center [136, 279] width 9 height 9
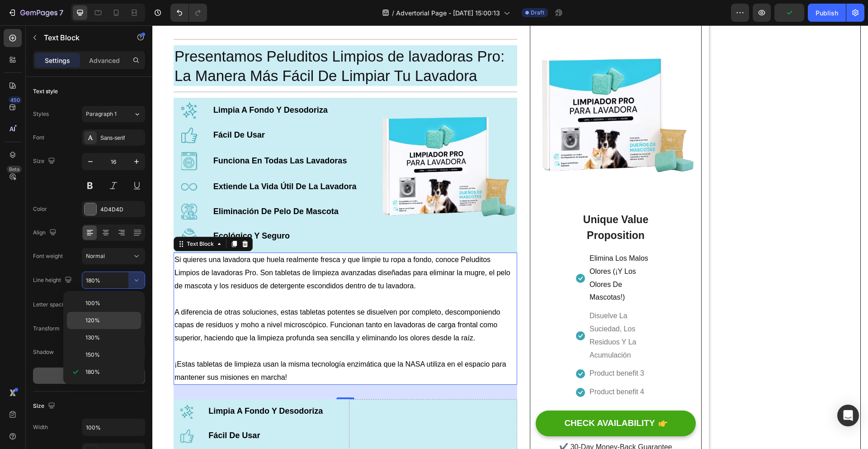
click at [113, 317] on p "120%" at bounding box center [111, 320] width 52 height 8
type input "120%"
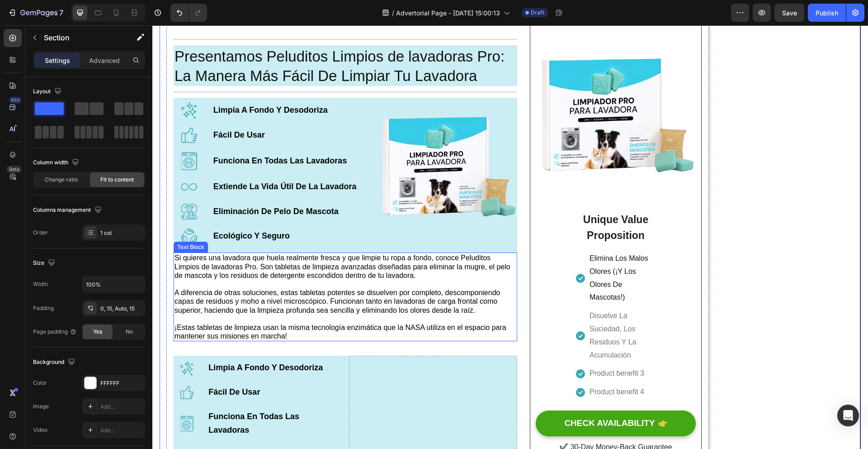
click at [502, 294] on p "A diferencia de otras soluciones, estas tabletas potentes se disuelven por comp…" at bounding box center [346, 301] width 342 height 26
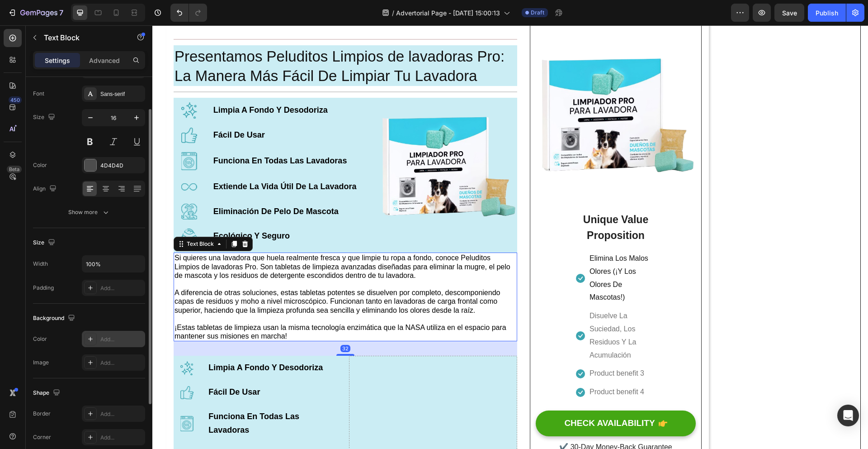
scroll to position [57, 0]
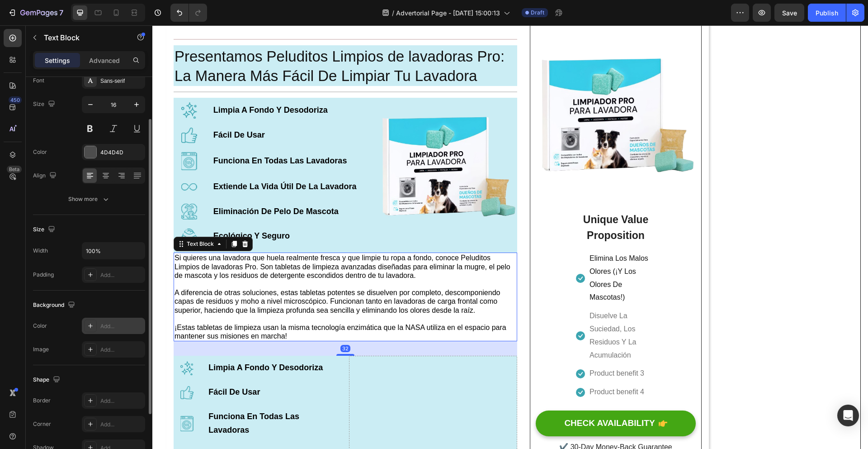
click at [102, 327] on div "Add..." at bounding box center [121, 326] width 43 height 8
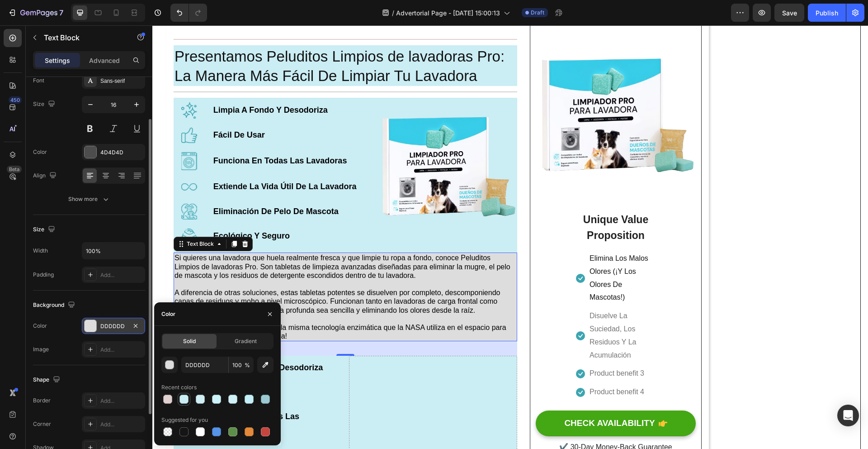
click at [181, 397] on div at bounding box center [184, 398] width 9 height 9
type input "CBEDF4"
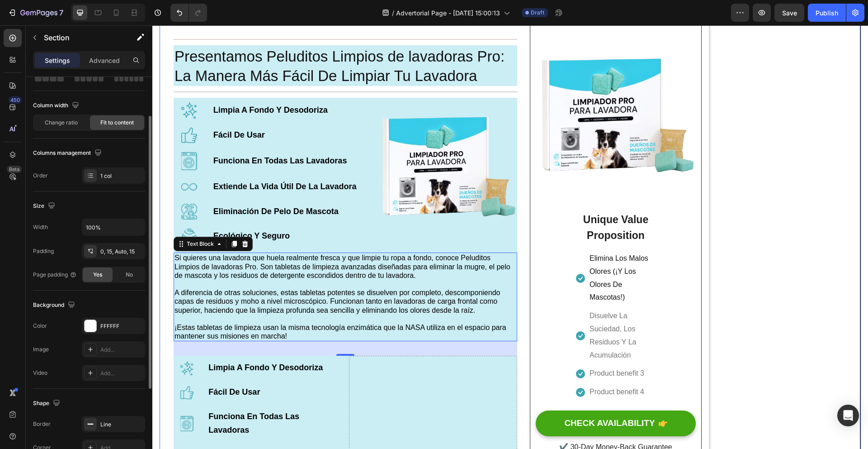
scroll to position [0, 0]
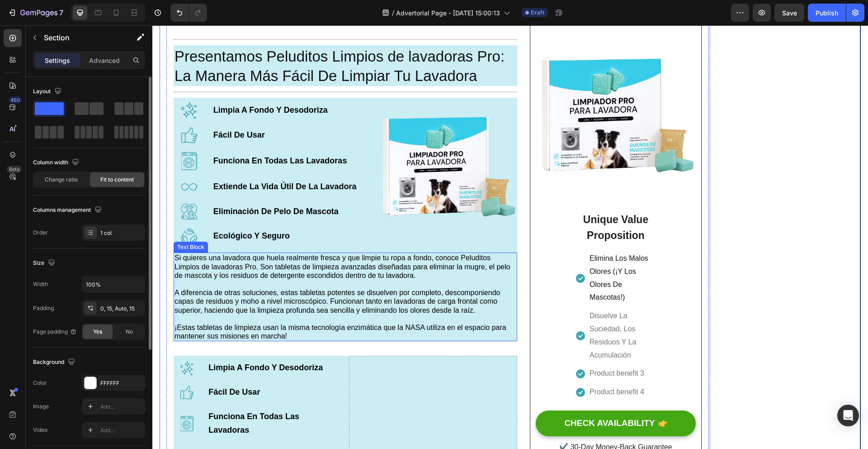
click at [461, 263] on span "Si quieres una lavadora que huela realmente fresca y que limpie tu ropa a fondo…" at bounding box center [343, 266] width 336 height 25
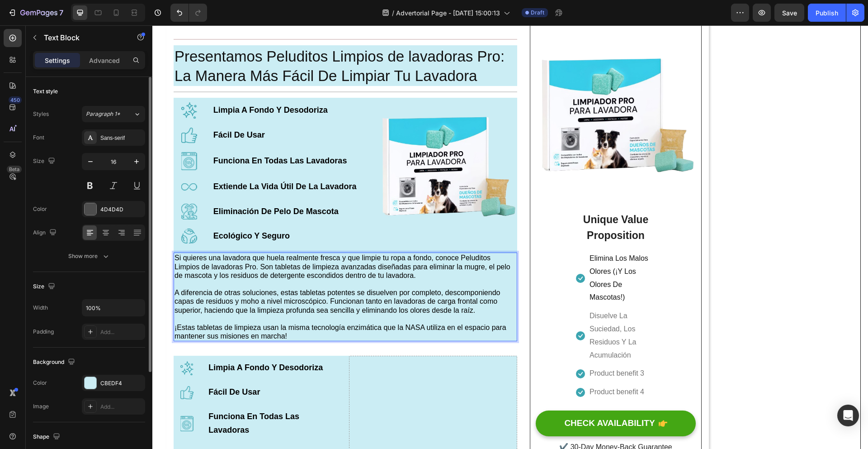
click at [461, 263] on span "Si quieres una lavadora que huela realmente fresca y que limpie tu ropa a fondo…" at bounding box center [343, 266] width 336 height 25
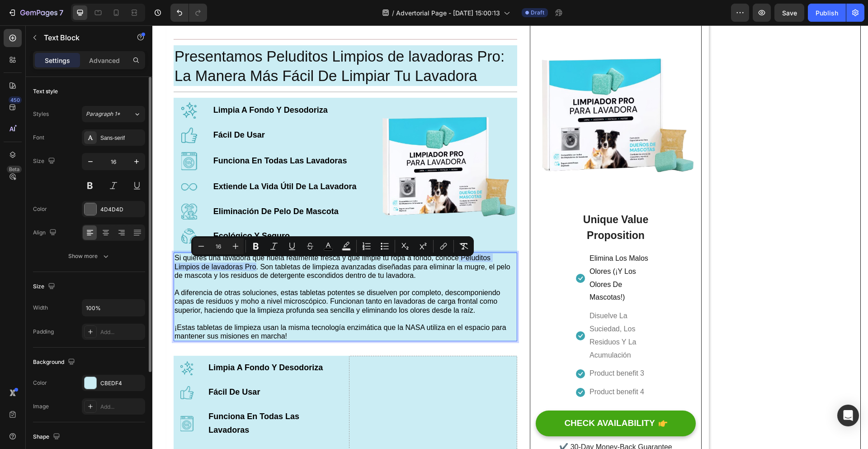
drag, startPoint x: 460, startPoint y: 263, endPoint x: 255, endPoint y: 271, distance: 205.0
click at [255, 271] on span "Si quieres una lavadora que huela realmente fresca y que limpie tu ropa a fondo…" at bounding box center [343, 266] width 336 height 25
click at [256, 246] on icon "Editor contextual toolbar" at bounding box center [255, 246] width 5 height 7
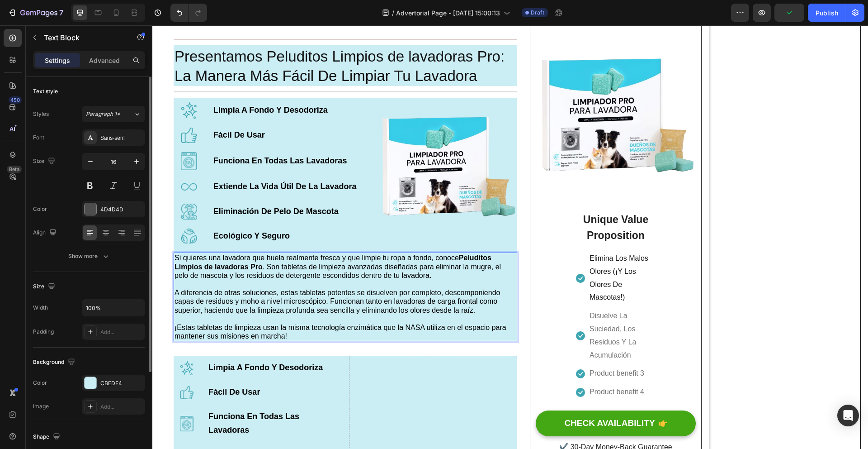
click at [356, 313] on span "A diferencia de otras soluciones, estas tabletas potentes se disuelven por comp…" at bounding box center [338, 301] width 326 height 25
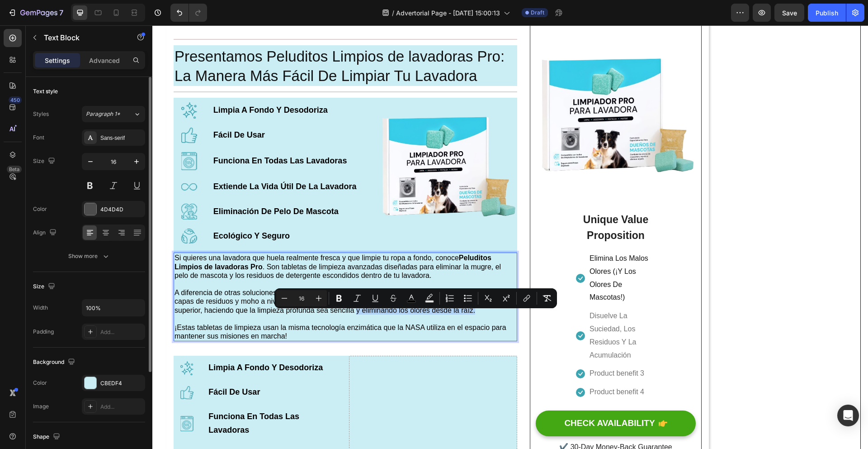
drag, startPoint x: 360, startPoint y: 318, endPoint x: 475, endPoint y: 318, distance: 115.3
click at [475, 313] on span "A diferencia de otras soluciones, estas tabletas potentes se disuelven por comp…" at bounding box center [338, 301] width 326 height 25
click at [341, 298] on icon "Editor contextual toolbar" at bounding box center [339, 298] width 9 height 9
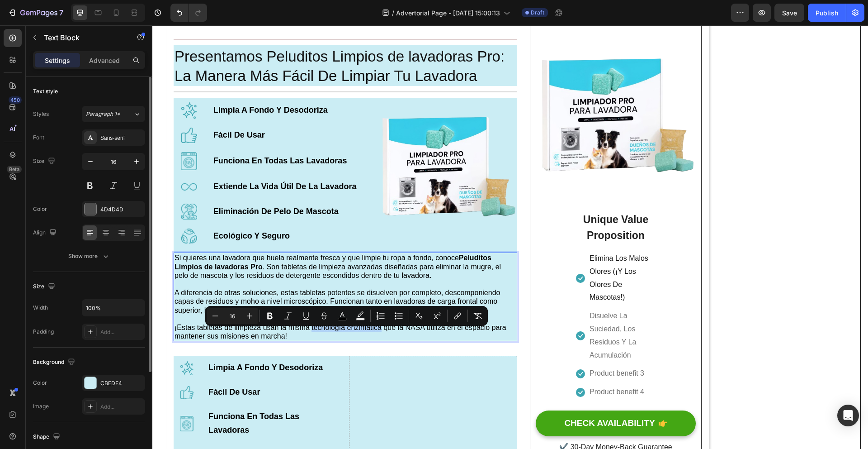
drag, startPoint x: 312, startPoint y: 335, endPoint x: 381, endPoint y: 336, distance: 69.2
click at [381, 336] on span "¡Estas tabletas de limpieza usan la misma tecnología enzimática que la NASA uti…" at bounding box center [341, 331] width 332 height 16
click at [274, 319] on icon "Editor contextual toolbar" at bounding box center [269, 315] width 9 height 9
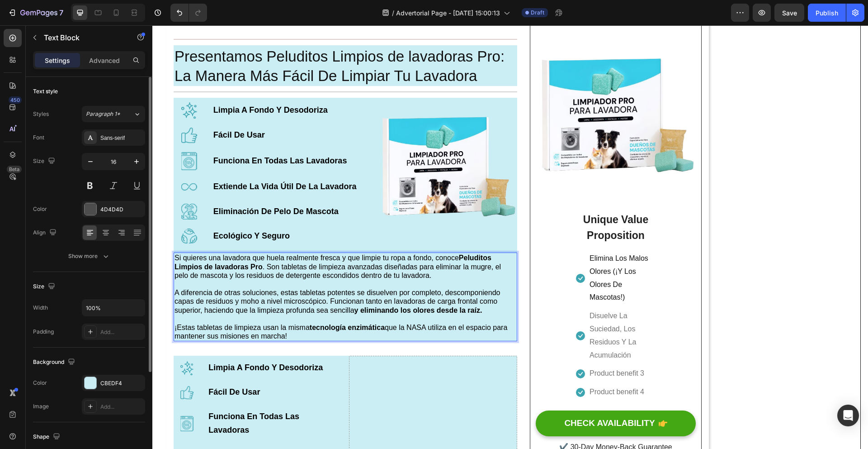
click at [311, 331] on strong "tecnología enzimática" at bounding box center [347, 327] width 75 height 8
click at [389, 329] on span "¡Estas tabletas de limpieza usan la misma " tecnología enzimática que la NASA u…" at bounding box center [343, 331] width 337 height 16
drag, startPoint x: 311, startPoint y: 333, endPoint x: 375, endPoint y: 335, distance: 64.7
click at [375, 335] on span "¡Estas tabletas de limpieza usan la misma " tecnología enzimática" que la NASA …" at bounding box center [345, 331] width 341 height 16
click at [329, 337] on p "¡Estas tabletas de limpieza usan la misma " tecnología enzimática" que la NASA …" at bounding box center [346, 331] width 342 height 17
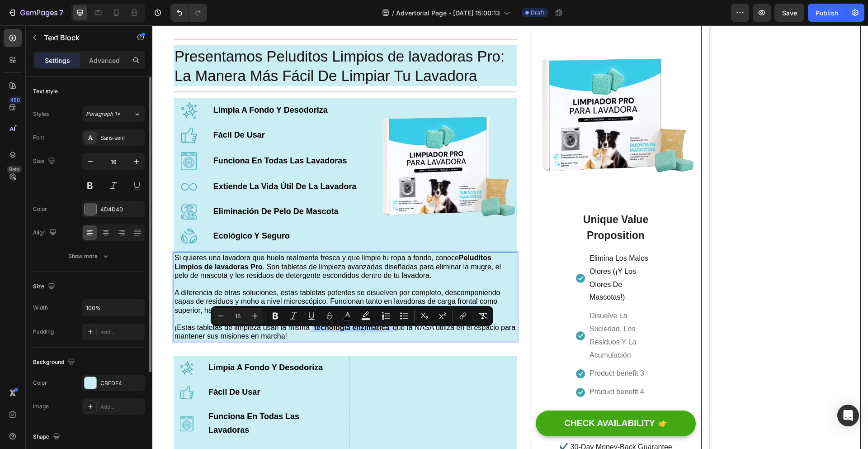
drag, startPoint x: 312, startPoint y: 333, endPoint x: 367, endPoint y: 326, distance: 54.7
click at [393, 335] on span "¡Estas tabletas de limpieza usan la misma " tecnología enzimática" que la NASA …" at bounding box center [345, 331] width 341 height 16
click at [278, 315] on icon "Editor contextual toolbar" at bounding box center [275, 315] width 9 height 9
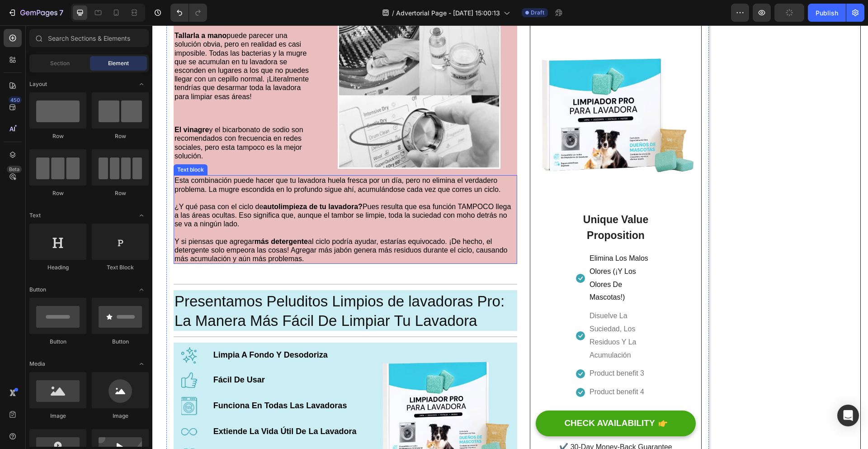
scroll to position [969, 0]
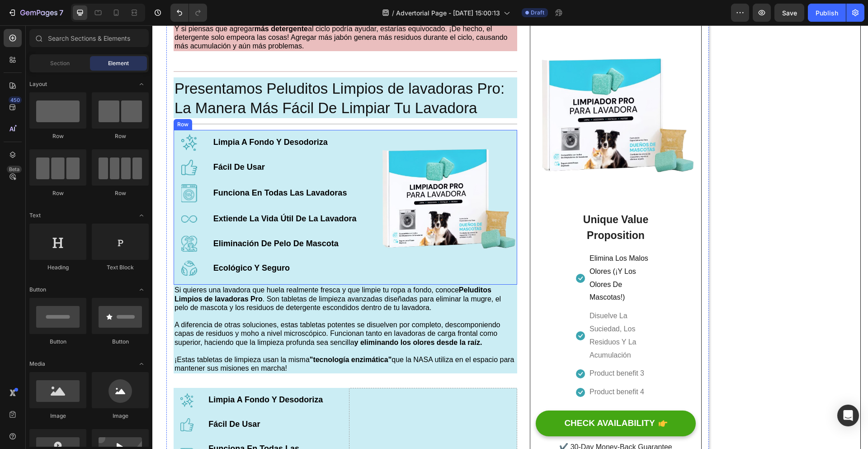
click at [374, 284] on div "Image Limpia A Fondo Y Desodoriza Text Block Row Image Fácil De Usar Text Block…" at bounding box center [346, 207] width 344 height 155
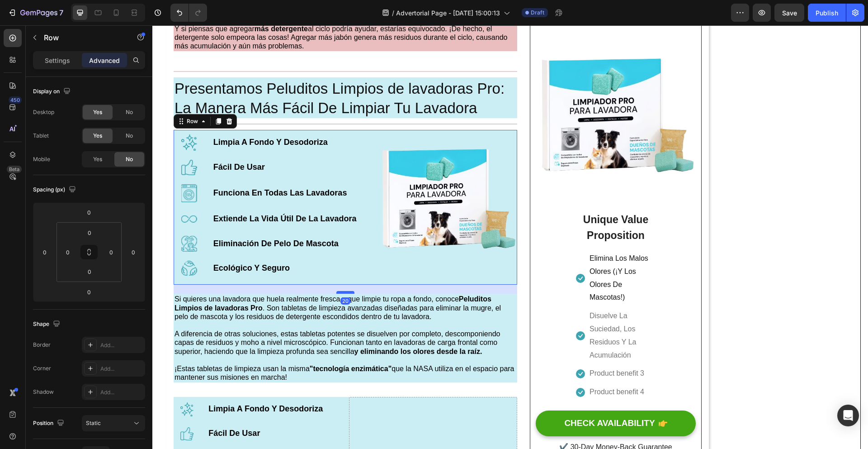
drag, startPoint x: 349, startPoint y: 290, endPoint x: 347, endPoint y: 299, distance: 9.2
click at [347, 294] on div at bounding box center [345, 292] width 18 height 3
type input "20"
click at [374, 329] on p "Rich Text Editor. Editing area: main" at bounding box center [346, 325] width 342 height 9
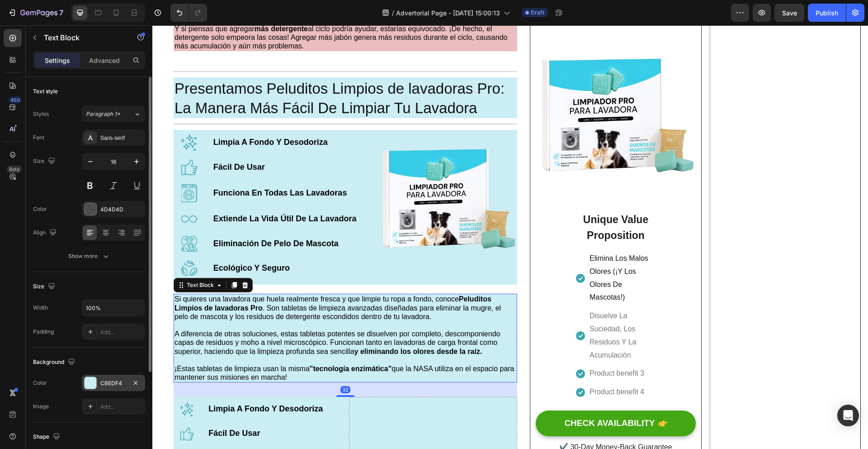
click at [90, 388] on div at bounding box center [91, 383] width 12 height 12
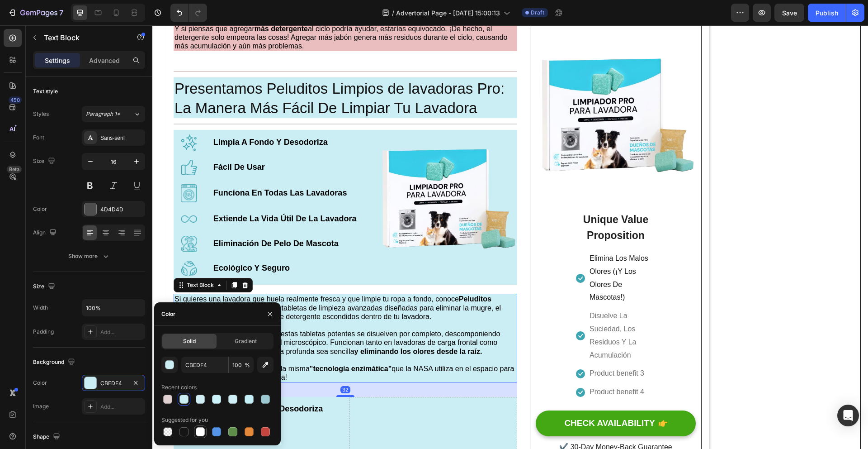
click at [202, 430] on div at bounding box center [200, 431] width 9 height 9
type input "FFFFFF"
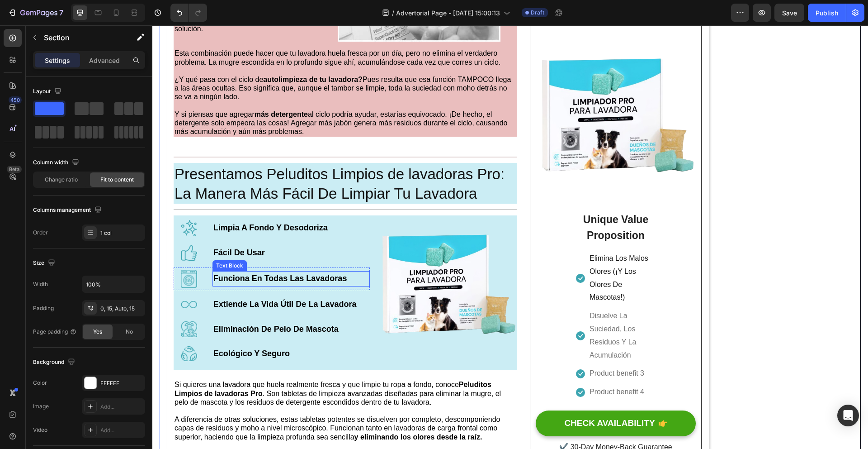
scroll to position [866, 0]
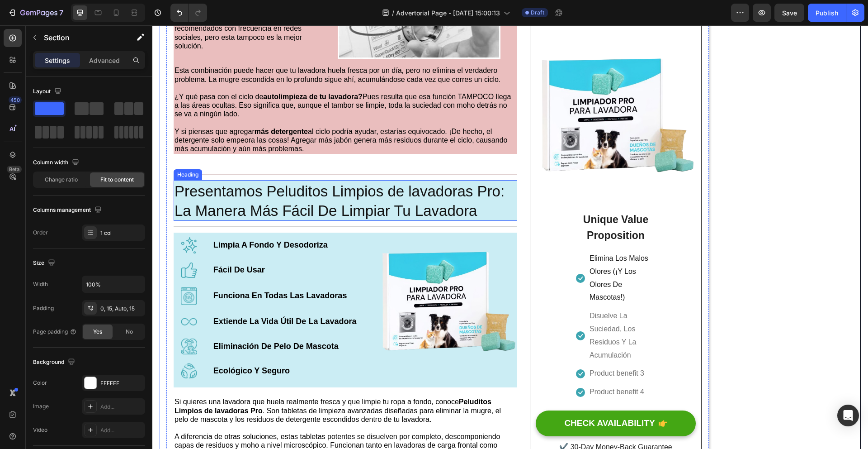
click at [487, 215] on h1 "Presentamos Peluditos Limpios de lavadoras Pro: La Manera Más Fácil De Limpiar …" at bounding box center [346, 200] width 344 height 41
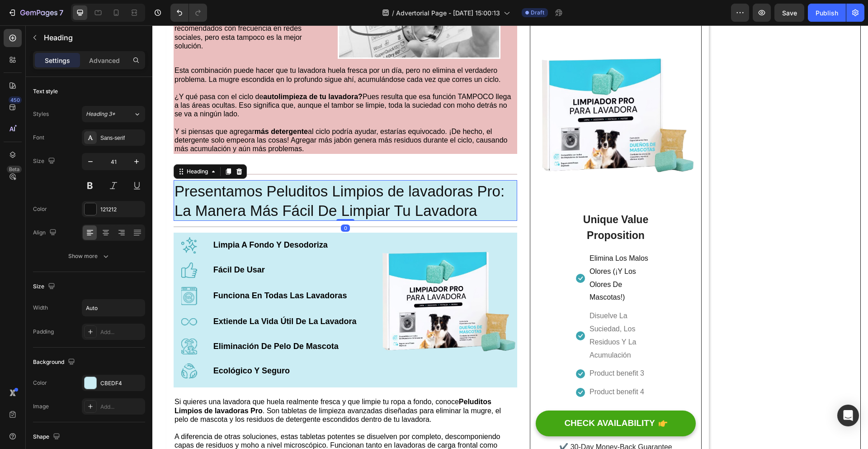
click at [486, 218] on h1 "Presentamos Peluditos Limpios de lavadoras Pro: La Manera Más Fácil De Limpiar …" at bounding box center [346, 200] width 344 height 41
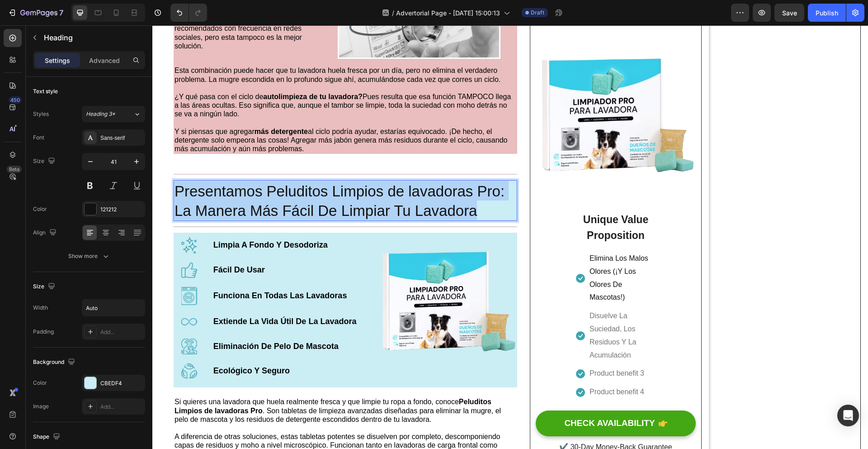
drag, startPoint x: 477, startPoint y: 221, endPoint x: 179, endPoint y: 199, distance: 299.3
click at [179, 199] on p "Presentamos Peluditos Limpios de lavadoras Pro: La Manera Más Fácil De Limpiar …" at bounding box center [346, 200] width 342 height 39
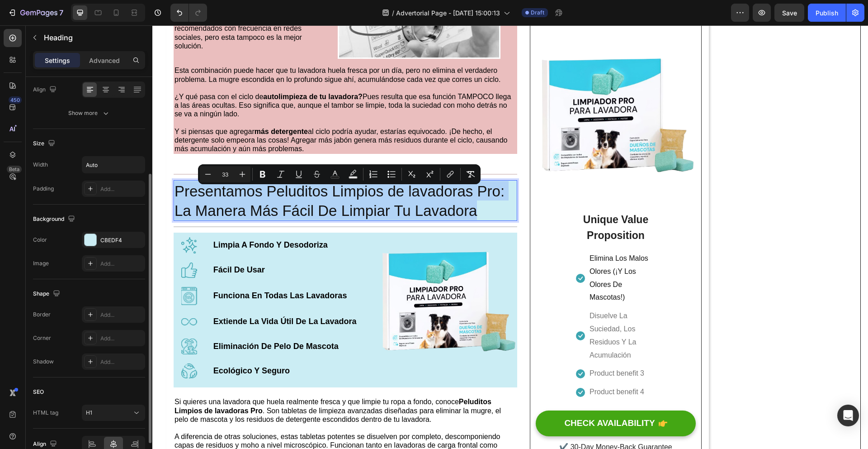
scroll to position [189, 0]
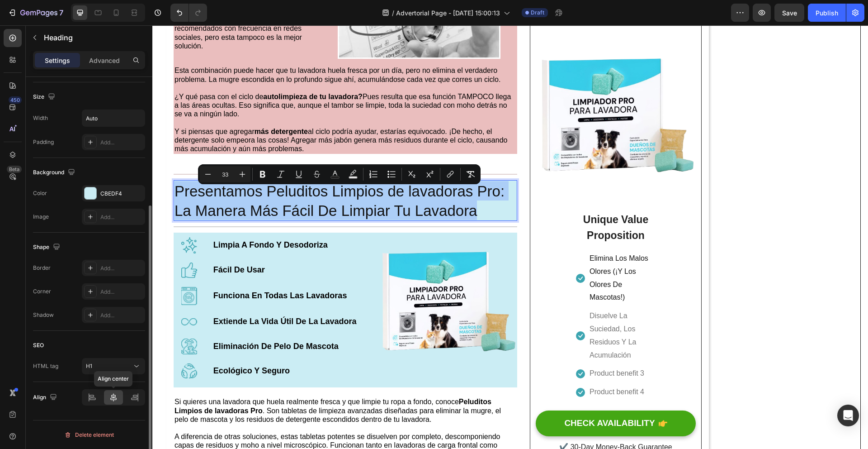
click at [118, 402] on div at bounding box center [113, 397] width 19 height 14
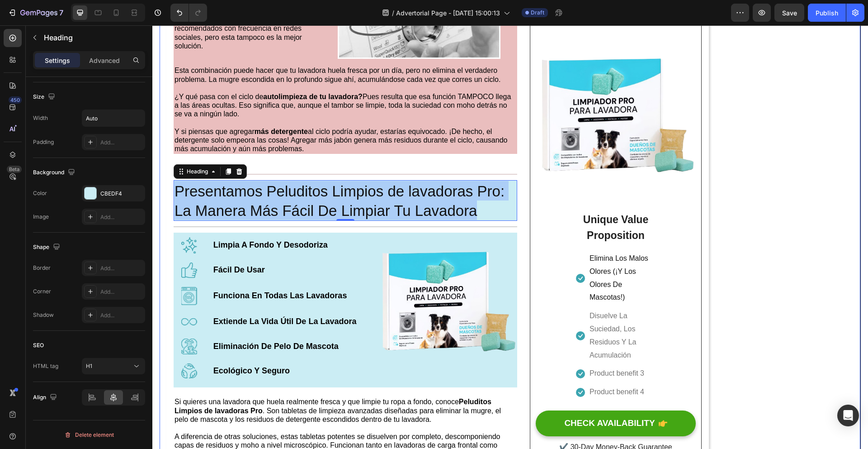
click at [791, 223] on div "Tu Lavadora No Puede Limpiarse Sola – La NASA Creó El Avance Que Sí Lo Hace Hea…" at bounding box center [510, 27] width 701 height 1699
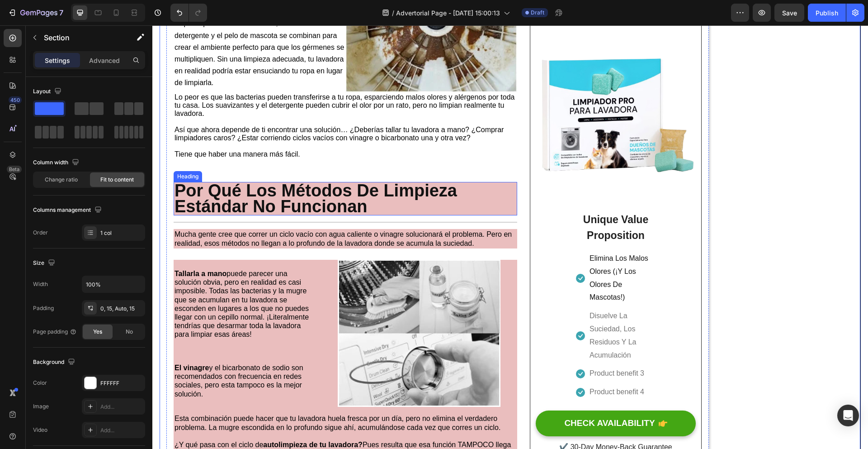
scroll to position [520, 0]
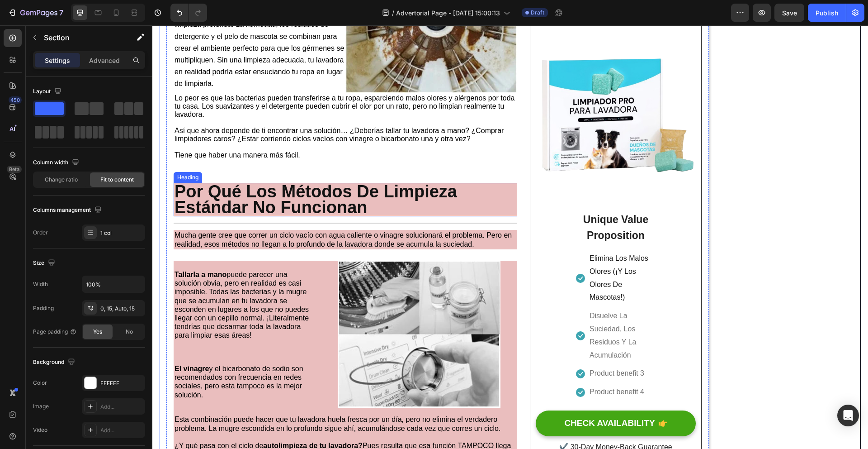
click at [423, 206] on h2 "Por Qué Los Métodos De Limpieza Estándar No Funcionan" at bounding box center [346, 199] width 344 height 33
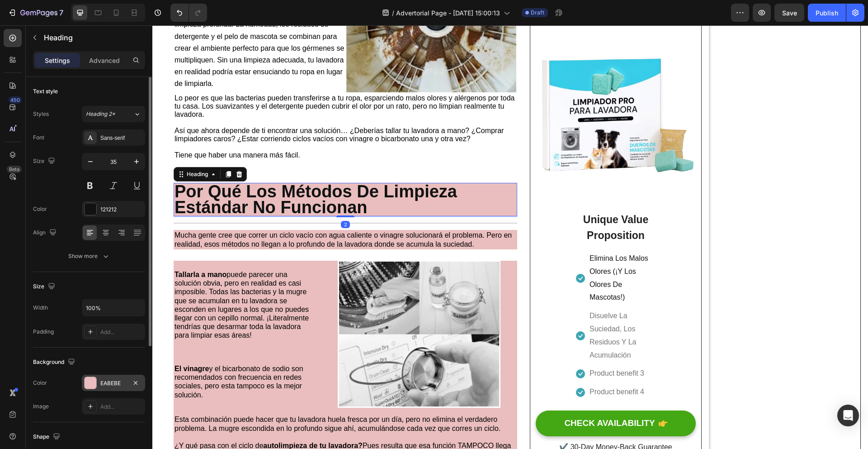
click at [92, 380] on div at bounding box center [91, 383] width 12 height 12
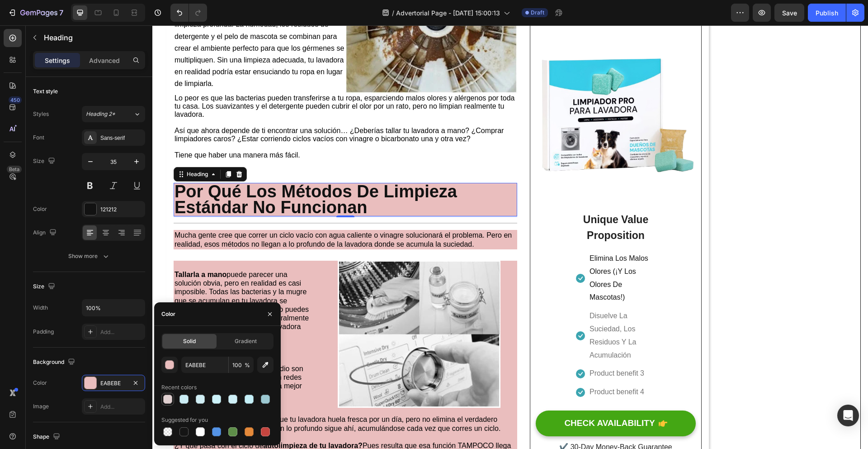
click at [170, 398] on div at bounding box center [167, 398] width 9 height 9
type input "E0D0D0"
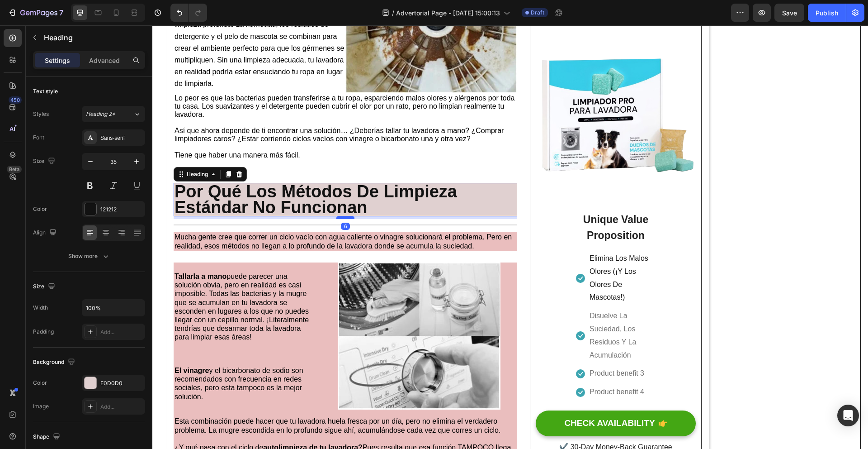
click at [351, 219] on div at bounding box center [345, 217] width 18 height 3
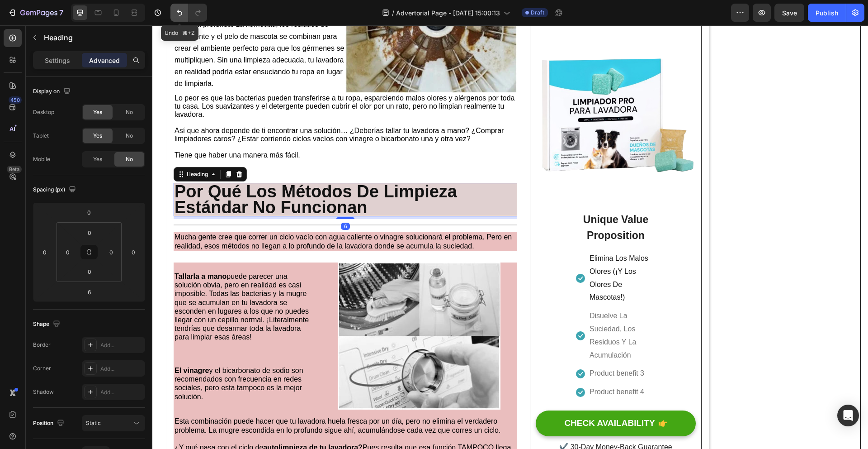
click at [180, 13] on icon "Undo/Redo" at bounding box center [179, 12] width 9 height 9
type input "2"
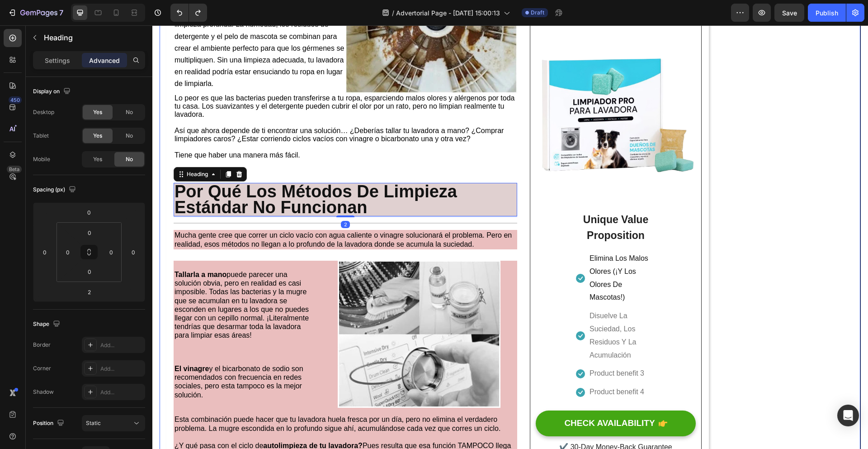
click at [787, 233] on div "Tu Lavadora No Puede Limpiarse Sola – La NASA Creó El Avance Que Sí Lo Hace Hea…" at bounding box center [510, 375] width 701 height 1702
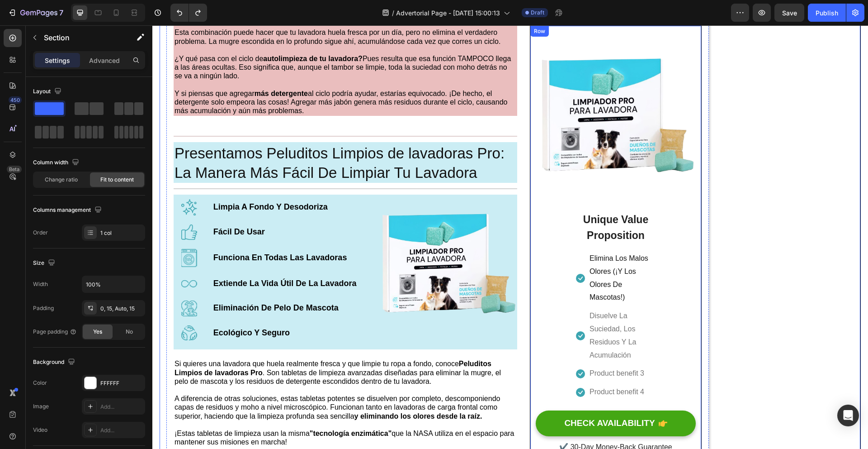
scroll to position [928, 0]
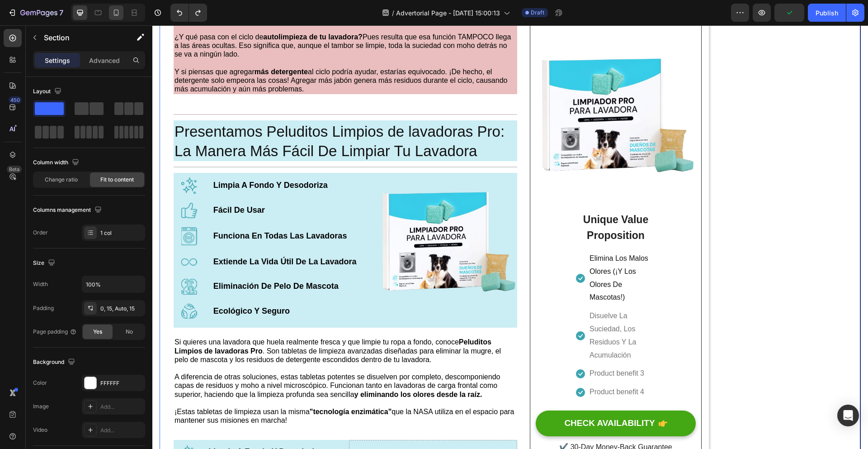
click at [115, 12] on icon at bounding box center [116, 12] width 9 height 9
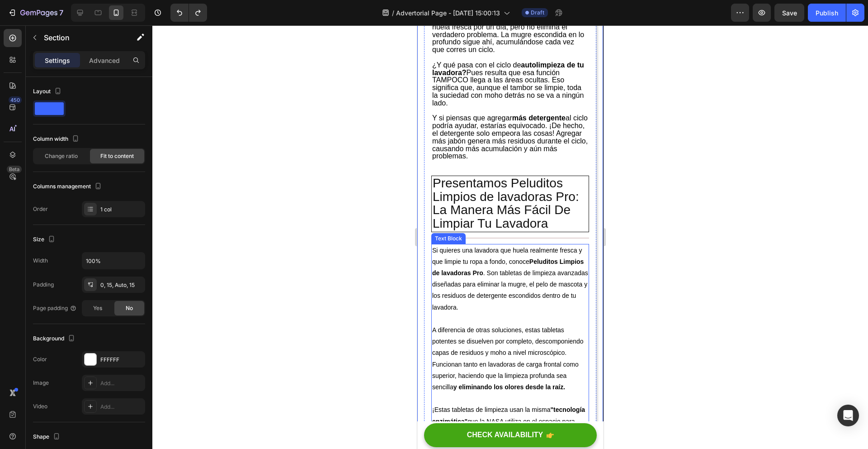
scroll to position [1061, 0]
click at [86, 17] on div at bounding box center [80, 12] width 14 height 14
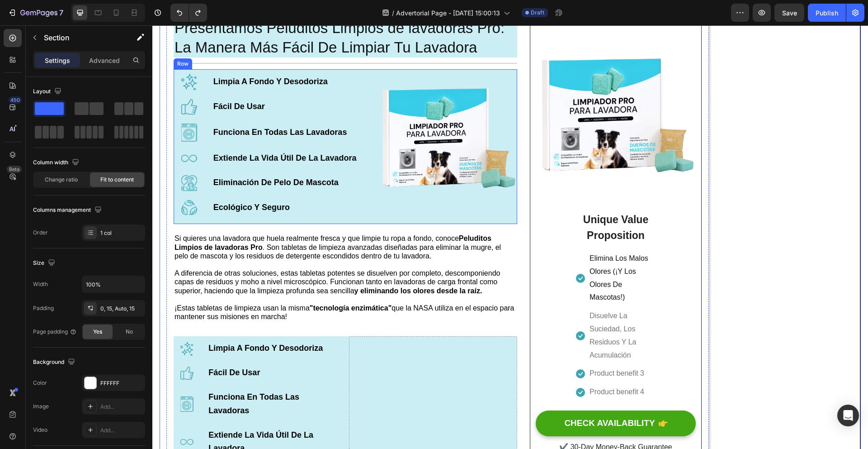
scroll to position [1033, 0]
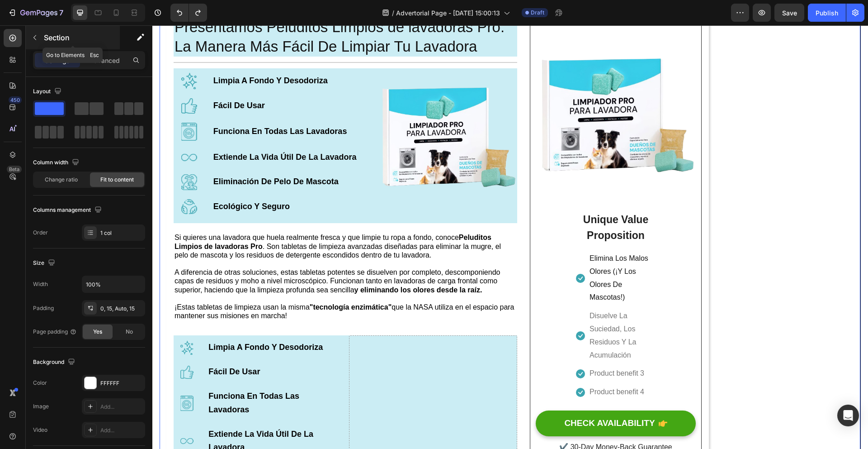
click at [40, 35] on button "button" at bounding box center [35, 37] width 14 height 14
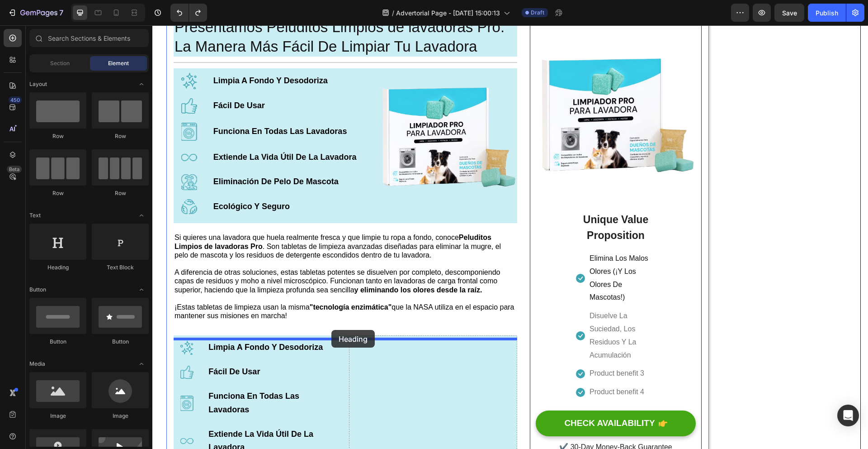
drag, startPoint x: 218, startPoint y: 274, endPoint x: 344, endPoint y: 332, distance: 139.2
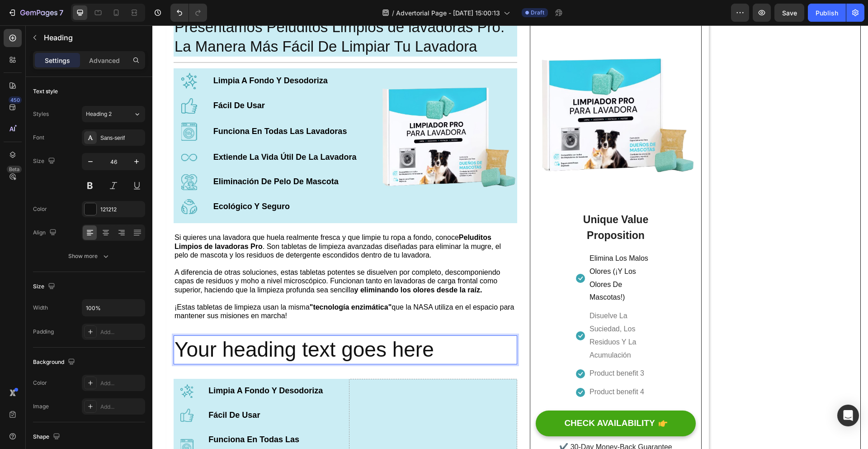
click at [440, 349] on h2 "Your heading text goes here" at bounding box center [346, 349] width 344 height 29
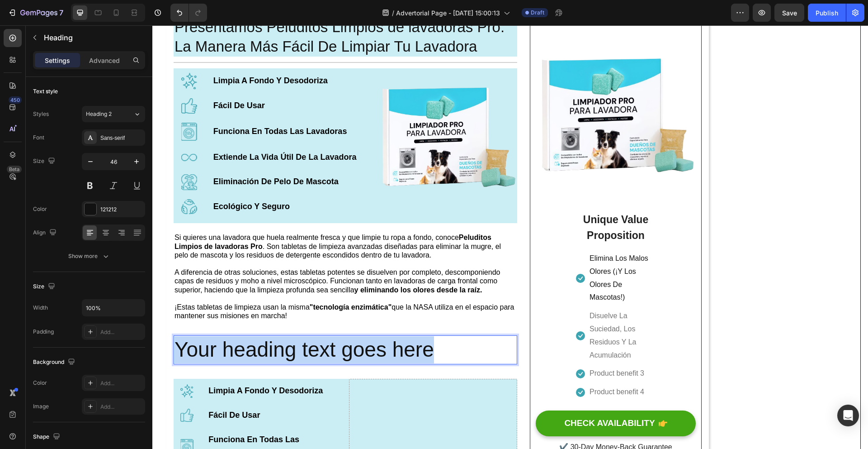
drag, startPoint x: 441, startPoint y: 351, endPoint x: 180, endPoint y: 356, distance: 260.5
click at [180, 356] on p "Your heading text goes here" at bounding box center [346, 349] width 342 height 27
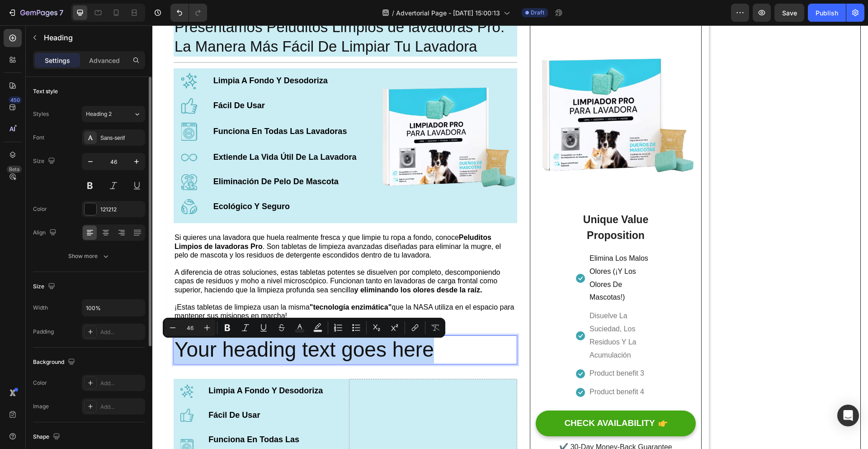
scroll to position [189, 0]
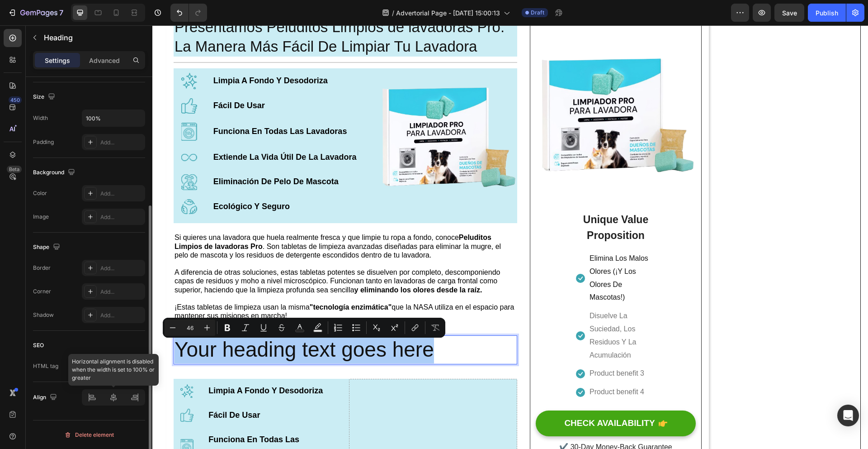
click at [116, 392] on div at bounding box center [113, 397] width 63 height 16
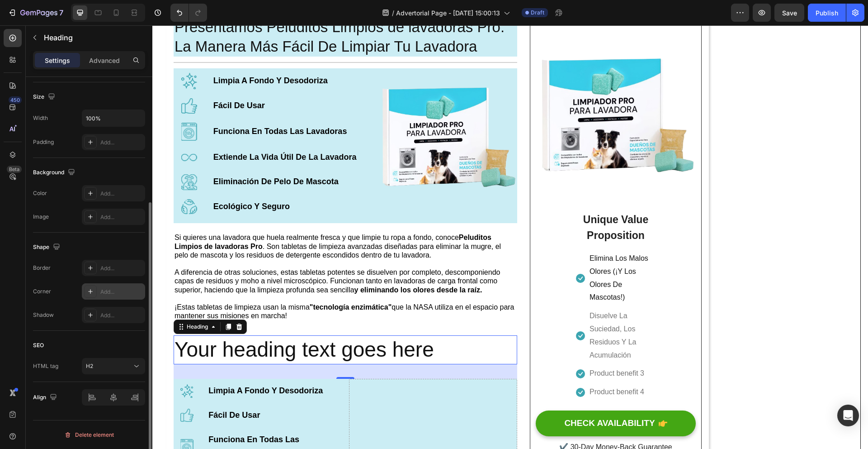
scroll to position [188, 0]
click at [137, 118] on icon "button" at bounding box center [136, 119] width 9 height 9
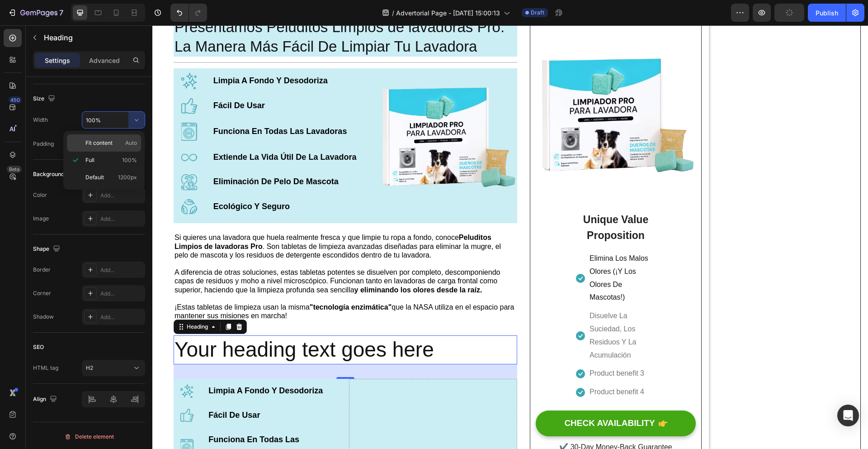
click at [125, 147] on span "Auto" at bounding box center [131, 143] width 12 height 8
type input "Auto"
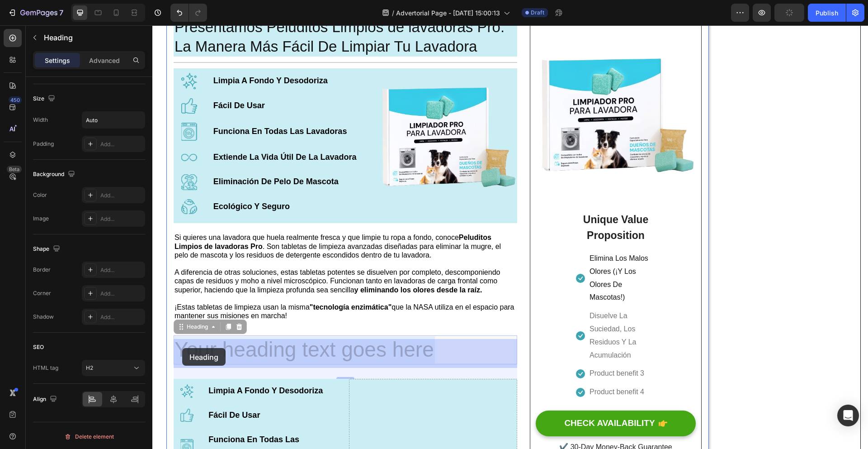
drag, startPoint x: 434, startPoint y: 354, endPoint x: 305, endPoint y: 352, distance: 128.9
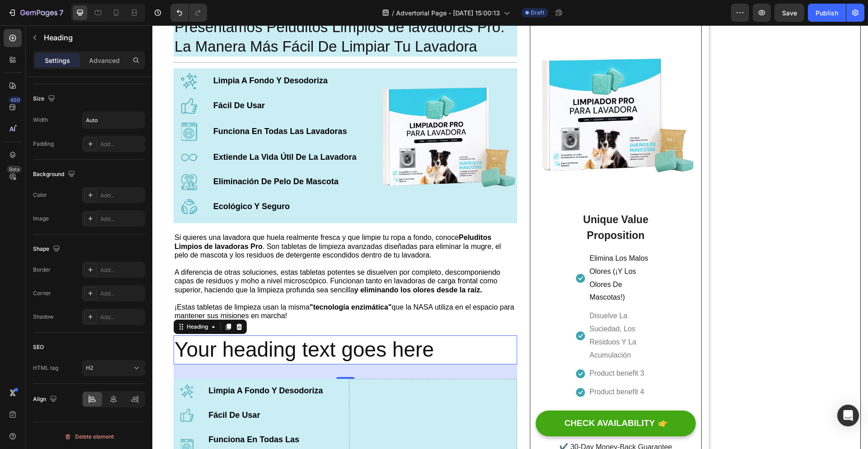
drag, startPoint x: 320, startPoint y: 352, endPoint x: 342, endPoint y: 352, distance: 21.7
drag, startPoint x: 438, startPoint y: 356, endPoint x: 345, endPoint y: 350, distance: 93.4
click at [256, 352] on div "Your heading text goes here" at bounding box center [346, 349] width 344 height 29
click at [397, 349] on p "Your heading text goes here" at bounding box center [305, 349] width 260 height 27
drag, startPoint x: 440, startPoint y: 355, endPoint x: 355, endPoint y: 345, distance: 84.7
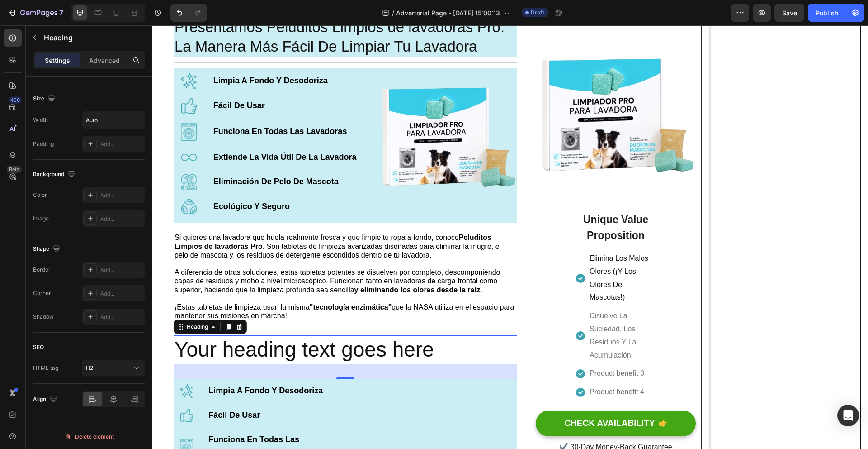
click at [318, 348] on div "Your heading text goes here" at bounding box center [346, 349] width 344 height 29
click at [406, 350] on p "Your heading text goes here" at bounding box center [305, 349] width 260 height 27
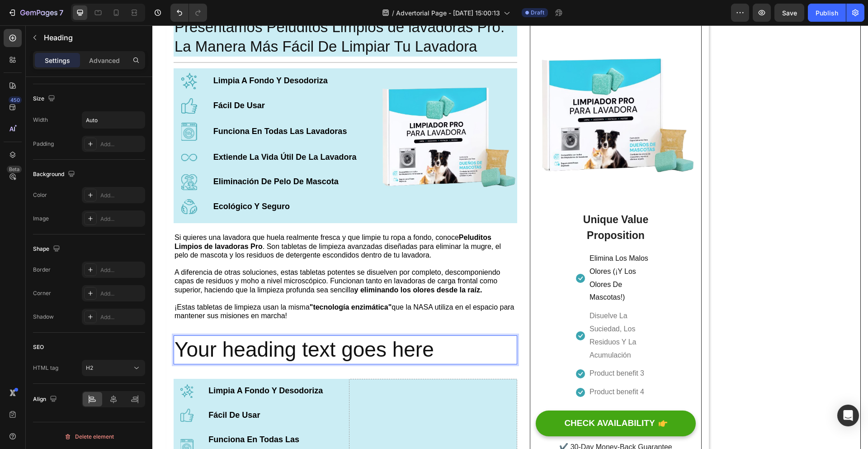
click at [436, 354] on div "Your heading text goes here" at bounding box center [346, 349] width 344 height 29
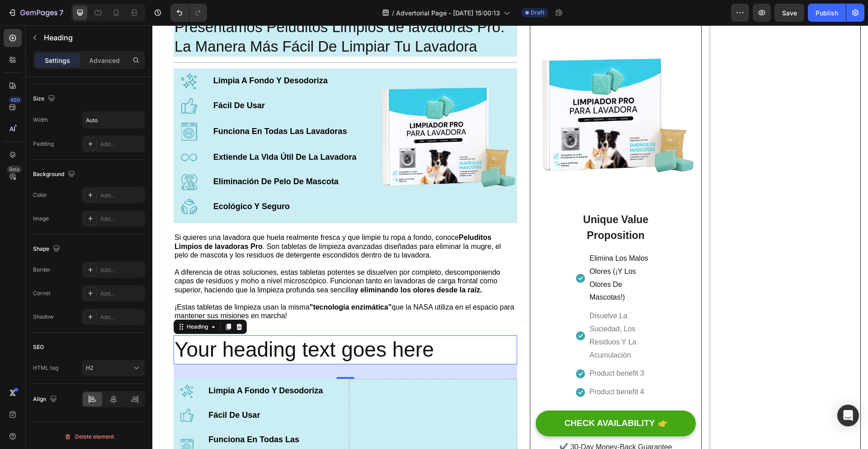
click at [436, 354] on div "Your heading text goes here" at bounding box center [346, 349] width 344 height 29
click at [437, 350] on div "Your heading text goes here" at bounding box center [346, 349] width 344 height 29
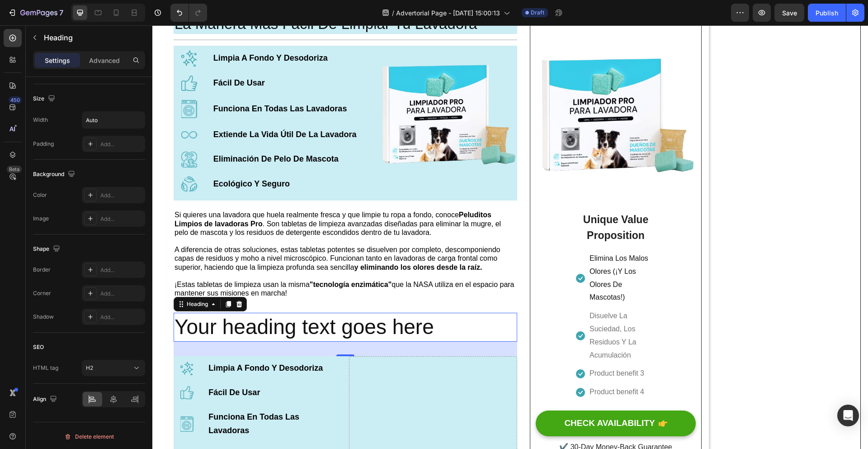
scroll to position [1108, 0]
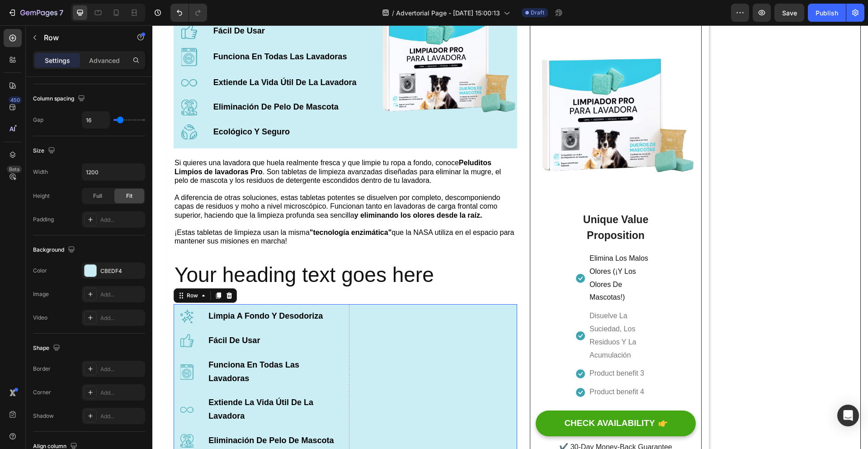
scroll to position [0, 0]
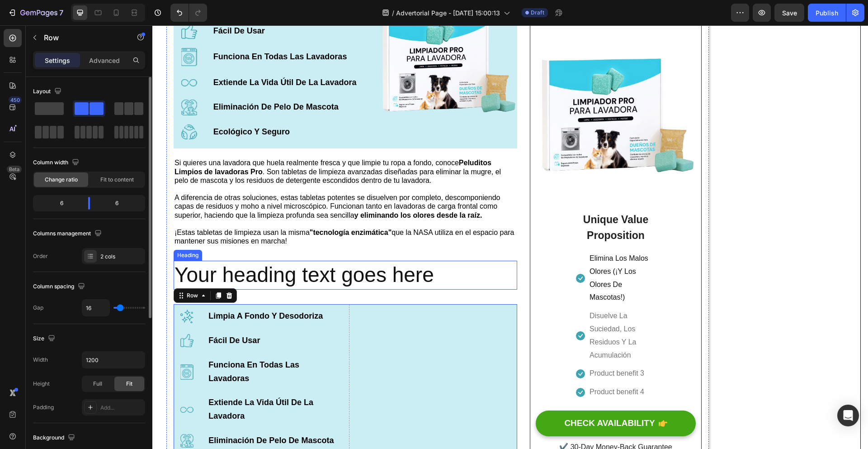
click at [440, 274] on div "Your heading text goes here" at bounding box center [346, 274] width 344 height 29
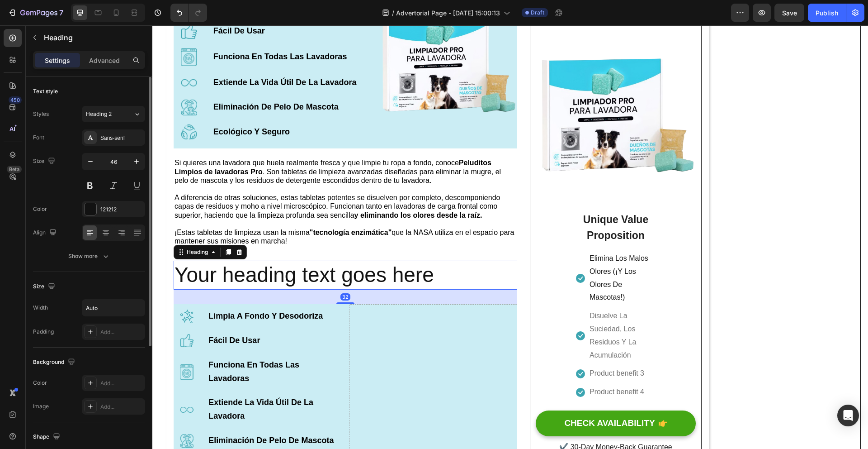
click at [440, 275] on div "Your heading text goes here" at bounding box center [346, 274] width 344 height 29
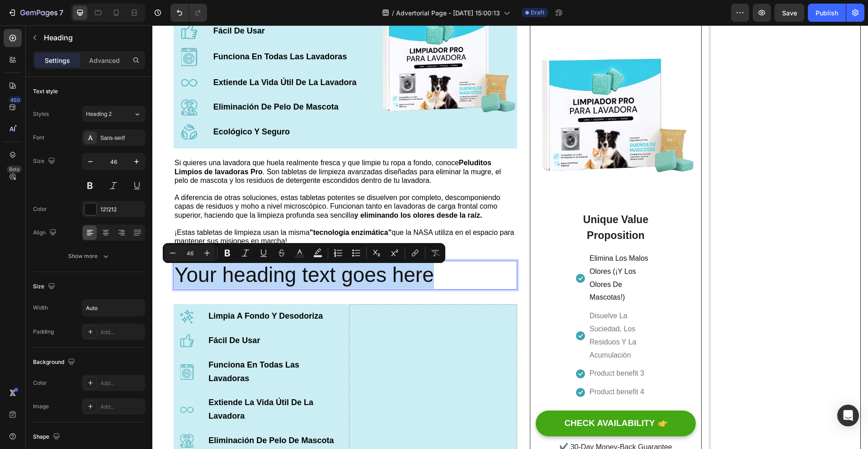
drag, startPoint x: 177, startPoint y: 280, endPoint x: 495, endPoint y: 284, distance: 318.0
click at [495, 284] on div "Your heading text goes here" at bounding box center [346, 274] width 344 height 29
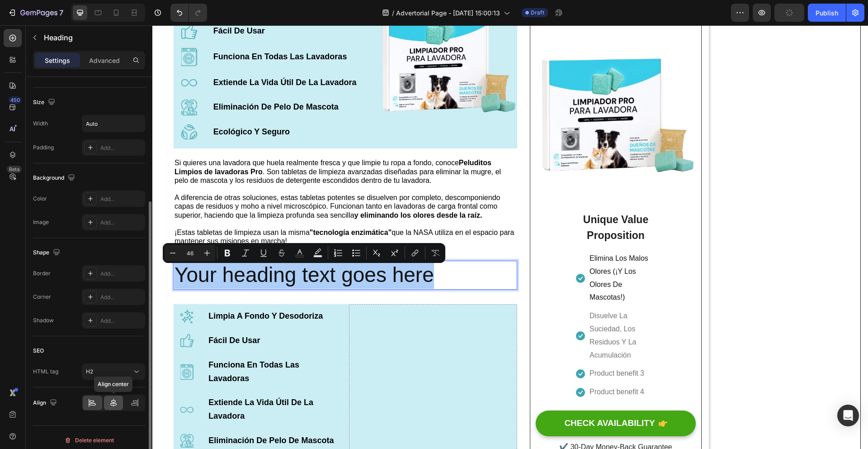
click at [115, 404] on icon at bounding box center [113, 402] width 9 height 9
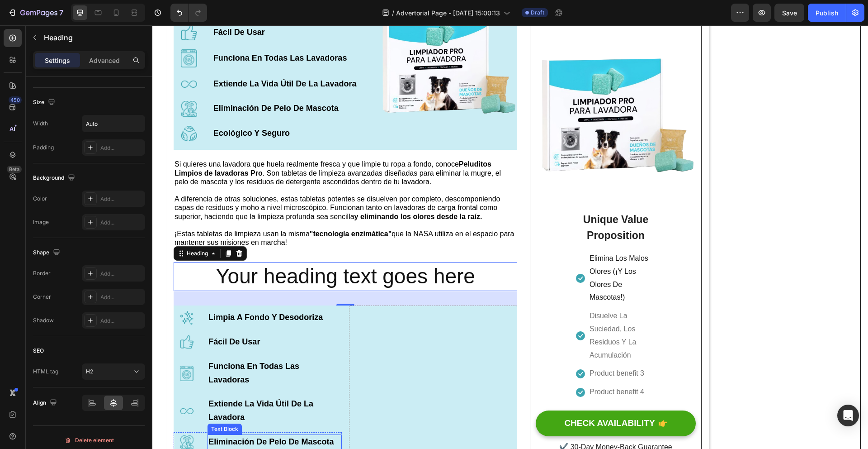
scroll to position [1106, 0]
click at [467, 275] on p "Your heading text goes here" at bounding box center [346, 276] width 260 height 27
drag, startPoint x: 478, startPoint y: 281, endPoint x: 331, endPoint y: 283, distance: 146.5
click at [290, 283] on div "Your heading text goes here" at bounding box center [346, 276] width 344 height 29
click at [507, 279] on div "Your heading text goes here" at bounding box center [346, 276] width 344 height 29
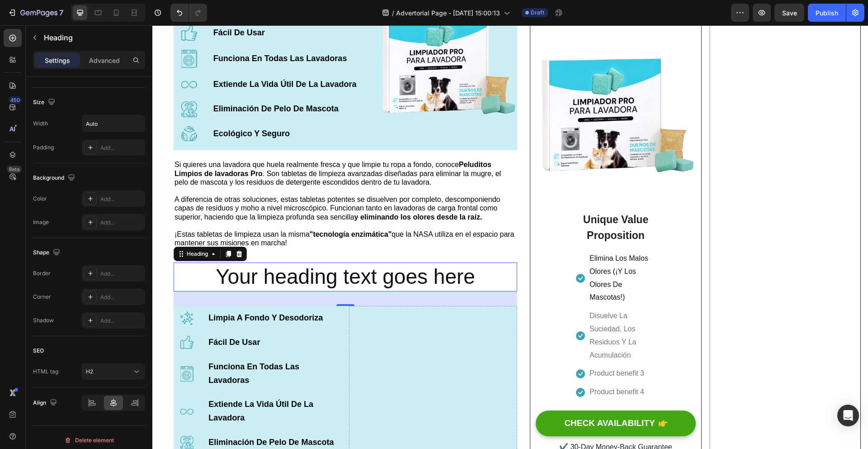
click at [479, 282] on div "Your heading text goes here" at bounding box center [346, 276] width 344 height 29
click at [209, 285] on div "Your heading text goes here" at bounding box center [346, 276] width 344 height 29
click at [217, 278] on p "Your heading text goes here" at bounding box center [346, 276] width 260 height 27
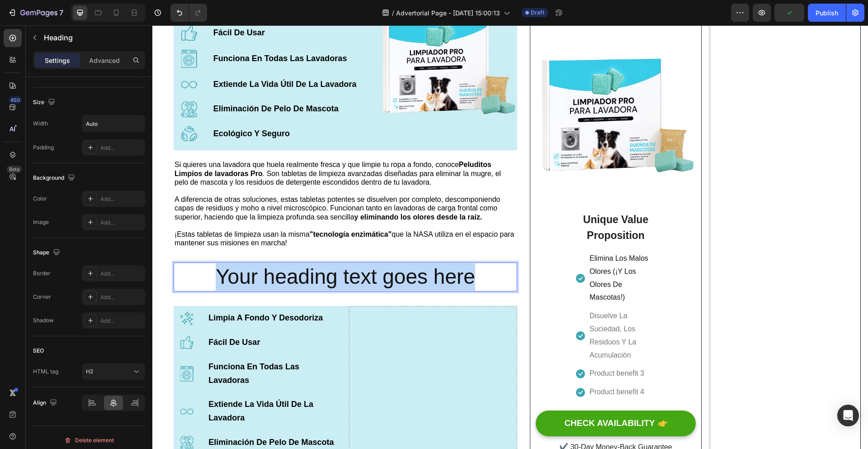
drag, startPoint x: 216, startPoint y: 277, endPoint x: 472, endPoint y: 283, distance: 256.0
click at [472, 283] on p "Your heading text goes here" at bounding box center [346, 276] width 260 height 27
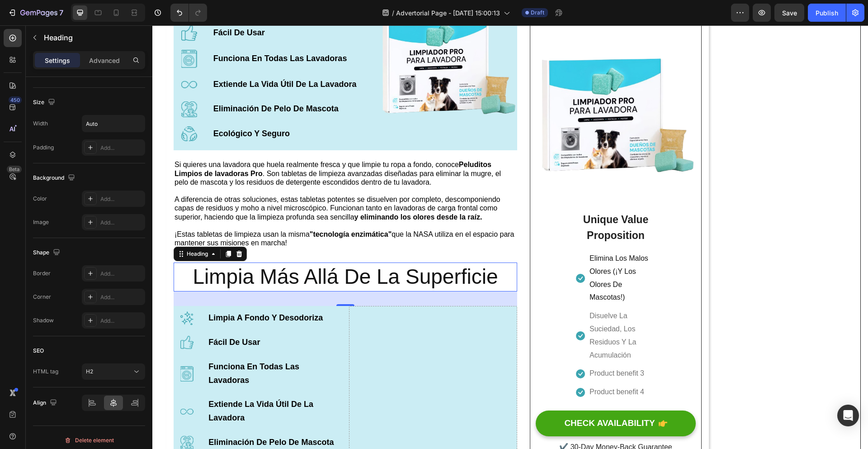
drag, startPoint x: 497, startPoint y: 284, endPoint x: 429, endPoint y: 270, distance: 69.3
click at [324, 272] on div "Limpia Más Allá De La Superficie" at bounding box center [346, 276] width 344 height 29
click at [469, 269] on p "Limpia Más Allá De La Superficie" at bounding box center [345, 276] width 305 height 27
drag, startPoint x: 500, startPoint y: 279, endPoint x: 362, endPoint y: 274, distance: 138.5
click at [362, 274] on div "Limpia Más Allá De La Superficie" at bounding box center [346, 276] width 344 height 29
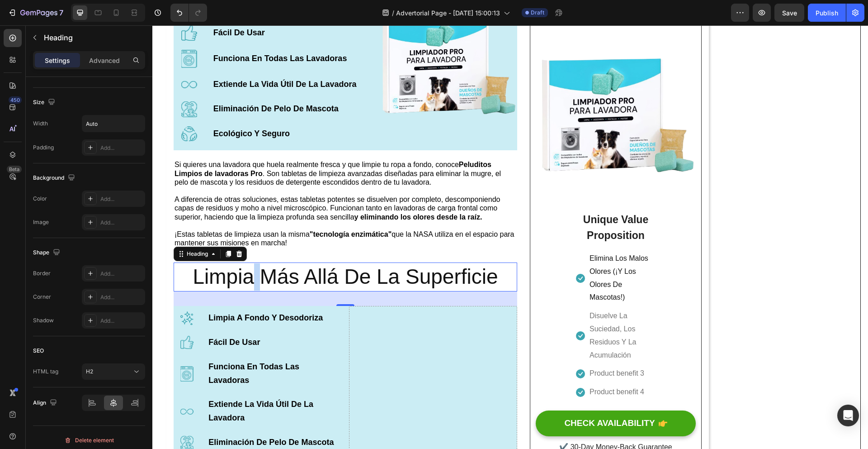
click at [251, 275] on p "Limpia Más Allá De La Superficie" at bounding box center [345, 276] width 305 height 27
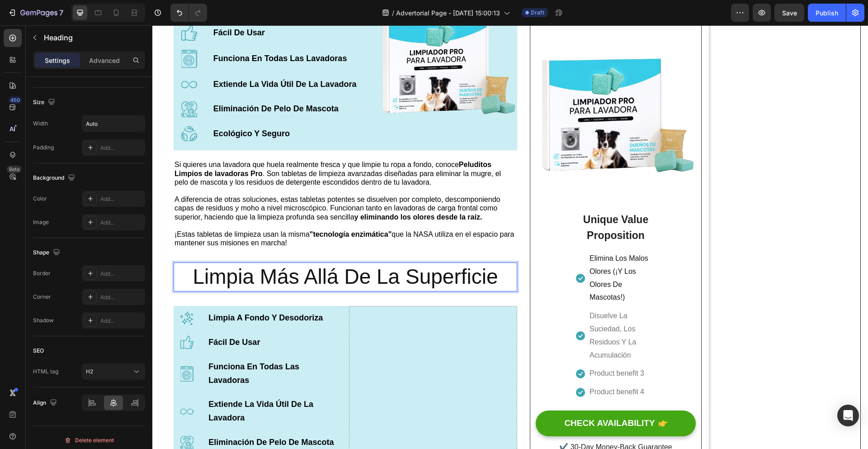
click at [192, 276] on h2 "Limpia Más Allá De La Superficie" at bounding box center [345, 276] width 307 height 29
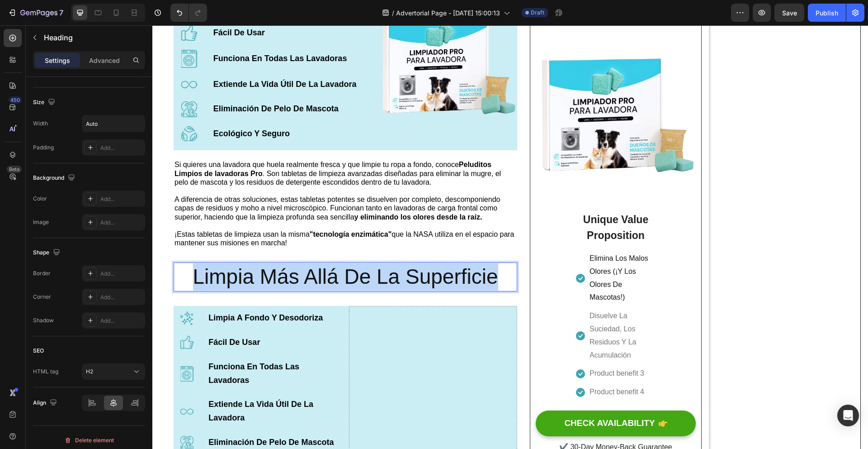
drag, startPoint x: 192, startPoint y: 278, endPoint x: 480, endPoint y: 280, distance: 287.6
click at [497, 284] on h2 "Limpia Más Allá De La Superficie" at bounding box center [345, 276] width 307 height 29
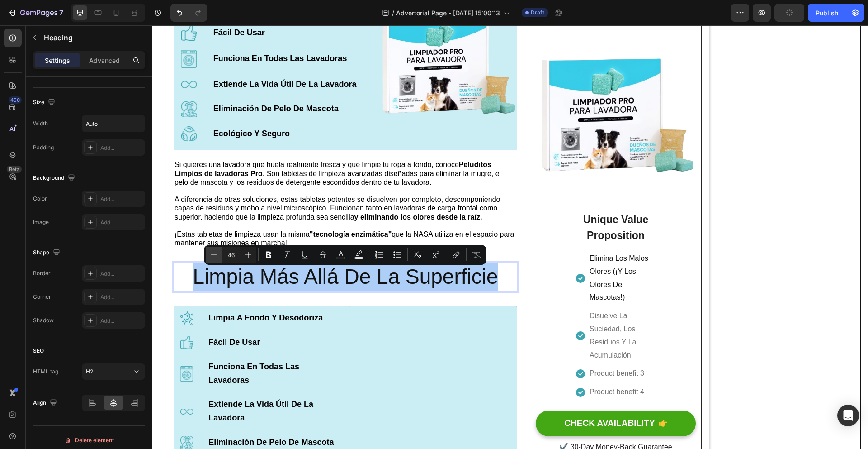
click at [217, 258] on icon "Editor contextual toolbar" at bounding box center [213, 254] width 9 height 9
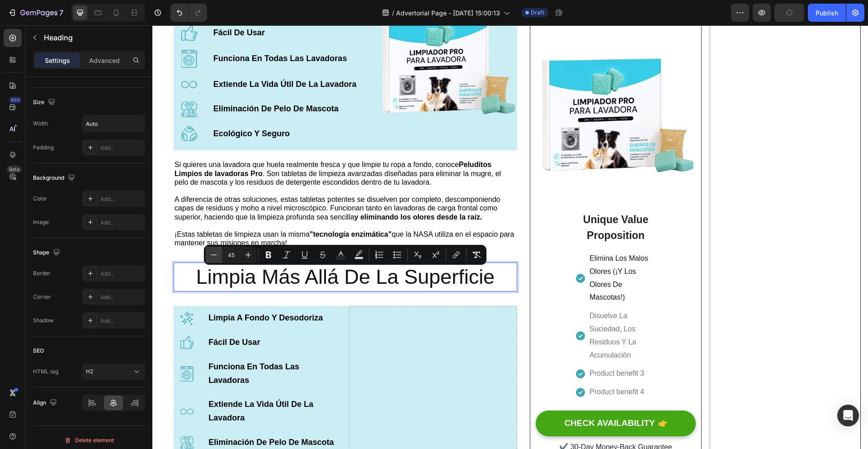
click at [217, 258] on icon "Editor contextual toolbar" at bounding box center [213, 254] width 9 height 9
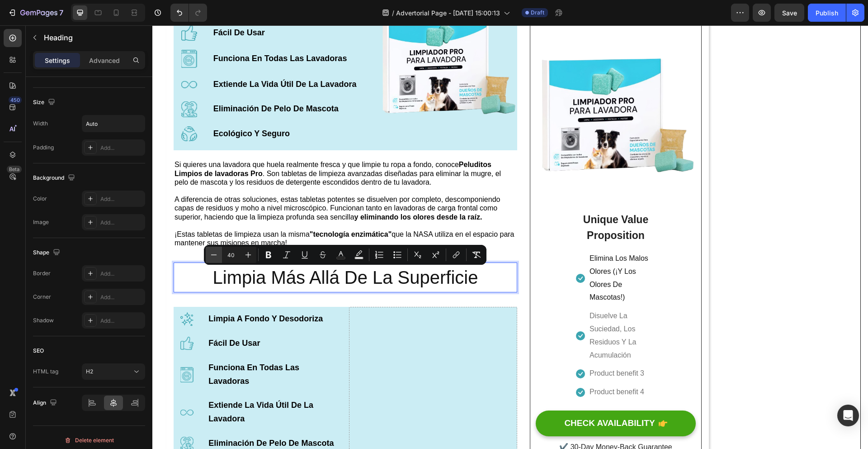
click at [217, 258] on icon "Editor contextual toolbar" at bounding box center [213, 254] width 9 height 9
type input "37"
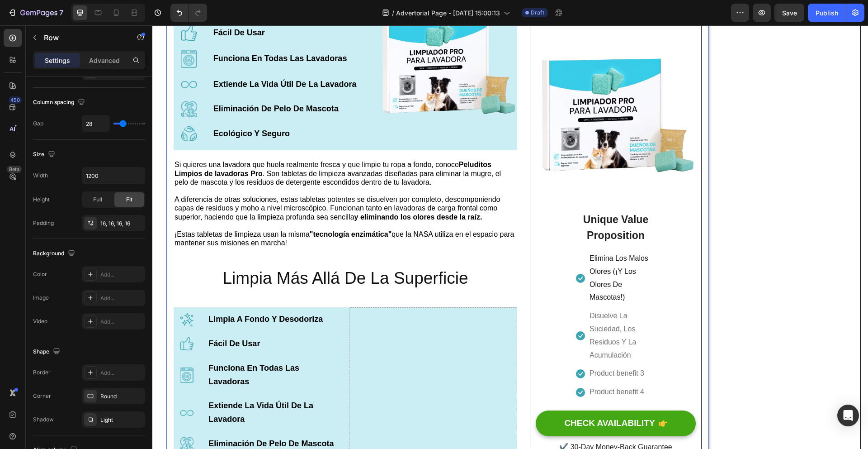
scroll to position [0, 0]
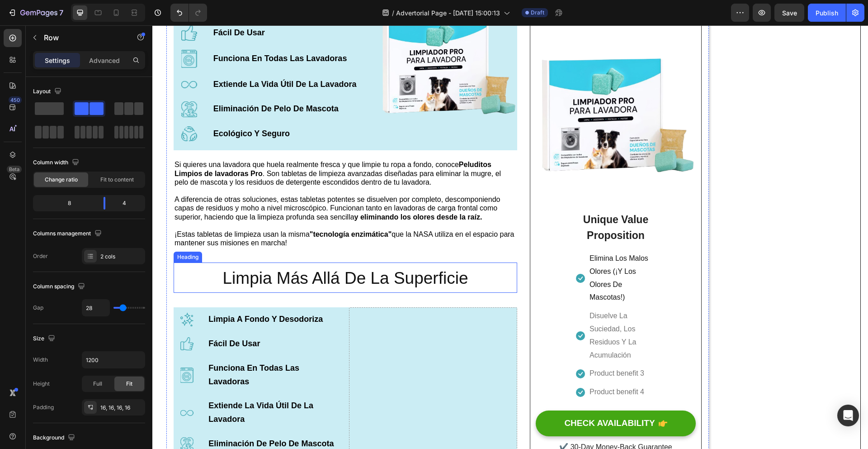
click at [477, 277] on div "⁠⁠⁠⁠⁠⁠⁠ Limpia Más Allá De La Superficie" at bounding box center [346, 277] width 344 height 30
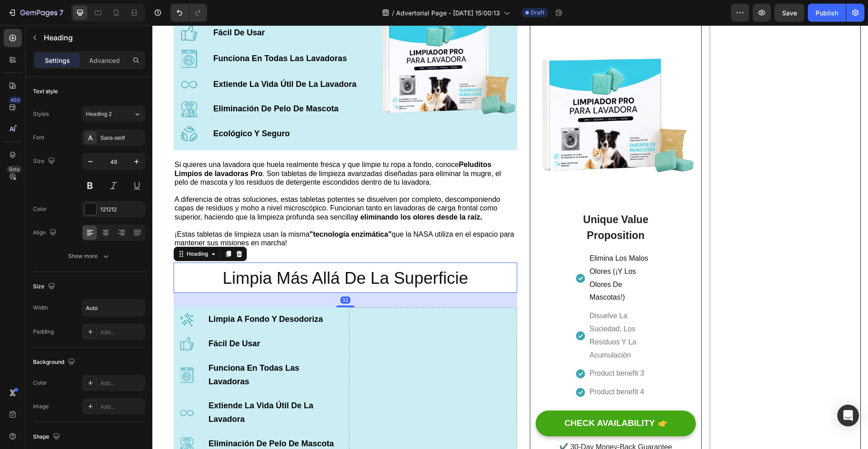
click at [477, 277] on div "⁠⁠⁠⁠⁠⁠⁠ Limpia Más Allá De La Superficie" at bounding box center [346, 277] width 344 height 30
click at [476, 280] on div "⁠⁠⁠⁠⁠⁠⁠ Limpia Más Allá De La Superficie" at bounding box center [346, 277] width 344 height 30
click at [475, 281] on div "⁠⁠⁠⁠⁠⁠⁠ Limpia Más Allá De La Superficie" at bounding box center [346, 277] width 344 height 30
click at [469, 282] on h2 "⁠⁠⁠⁠⁠⁠⁠ Limpia Más Allá De La Superficie" at bounding box center [345, 277] width 247 height 30
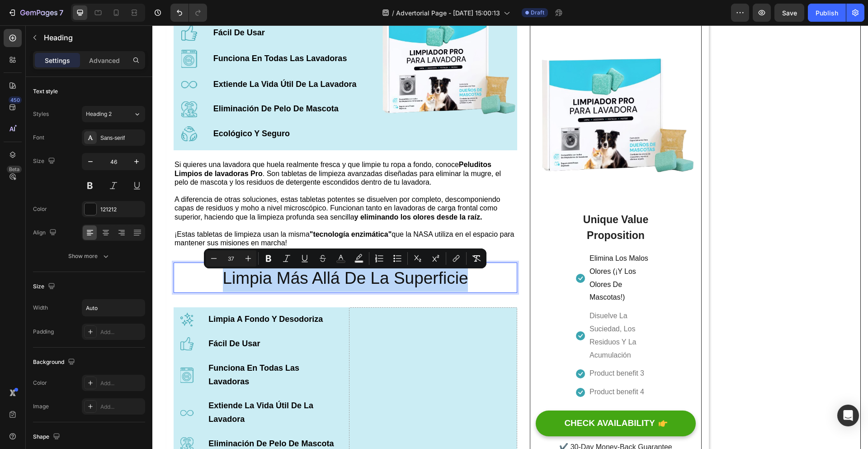
drag, startPoint x: 469, startPoint y: 282, endPoint x: 302, endPoint y: 284, distance: 166.9
click at [302, 284] on h2 "Limpia Más Allá De La Superficie" at bounding box center [345, 277] width 247 height 30
click at [266, 257] on icon "Editor contextual toolbar" at bounding box center [268, 258] width 5 height 7
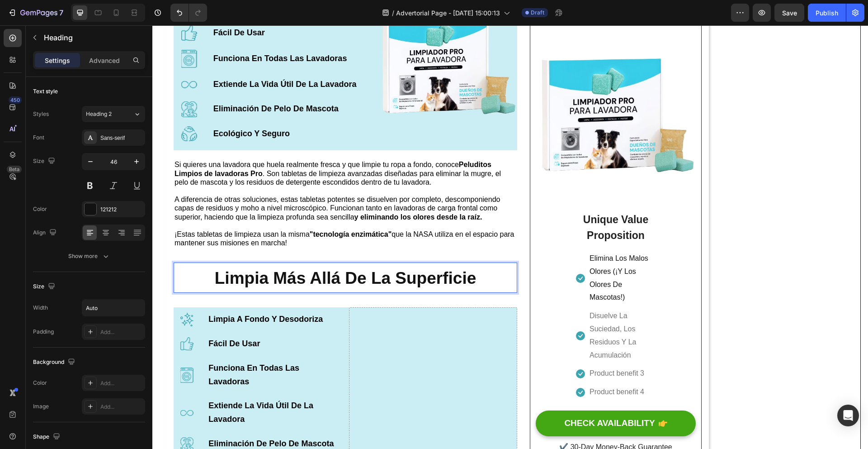
click at [497, 284] on div "Limpia Más Allá De La Superficie" at bounding box center [346, 277] width 344 height 30
click at [488, 284] on div "Limpia Más Allá De La Superficie" at bounding box center [346, 277] width 344 height 30
click at [475, 281] on strong "Limpia Más Allá De La Superficie" at bounding box center [345, 278] width 261 height 19
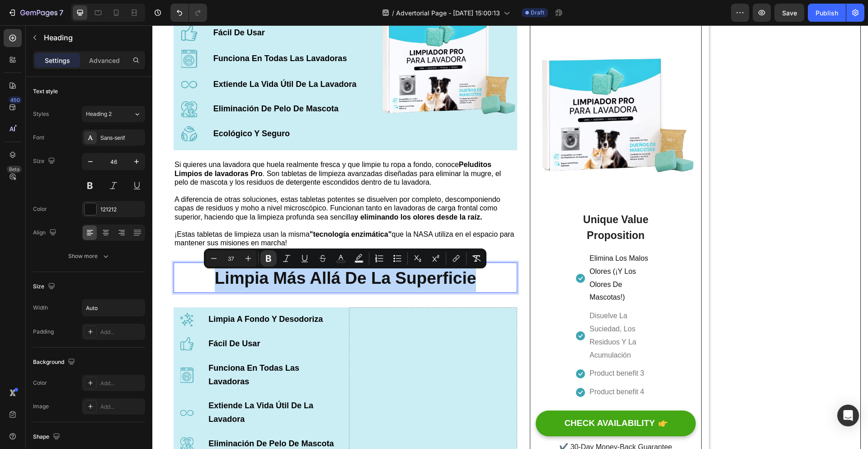
drag, startPoint x: 476, startPoint y: 281, endPoint x: 215, endPoint y: 276, distance: 260.5
click at [215, 276] on strong "Limpia Más Allá De La Superficie" at bounding box center [345, 278] width 261 height 19
click at [215, 258] on icon "Editor contextual toolbar" at bounding box center [214, 258] width 6 height 0
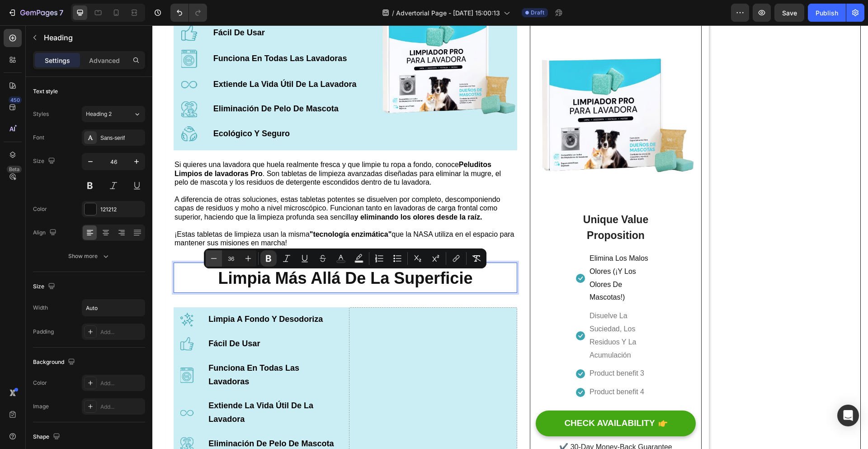
click at [215, 258] on icon "Editor contextual toolbar" at bounding box center [214, 258] width 6 height 0
type input "33"
click at [342, 259] on icon "Editor contextual toolbar" at bounding box center [341, 257] width 5 height 5
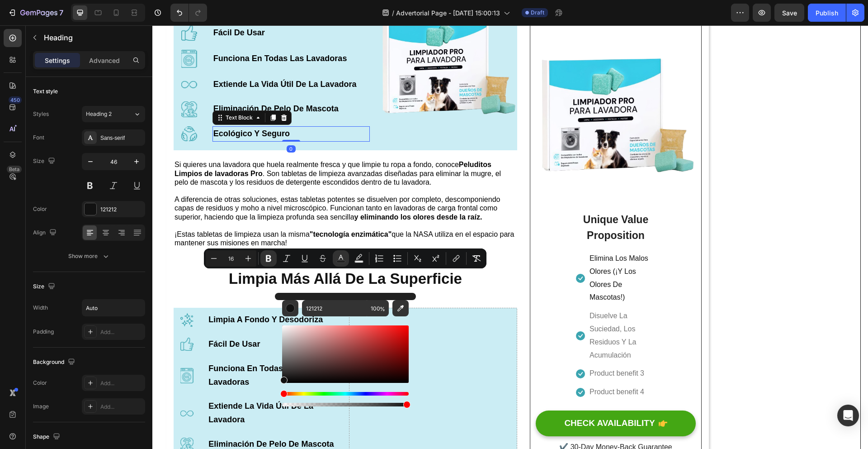
click at [316, 129] on div "Ecológico Y Seguro" at bounding box center [291, 133] width 157 height 15
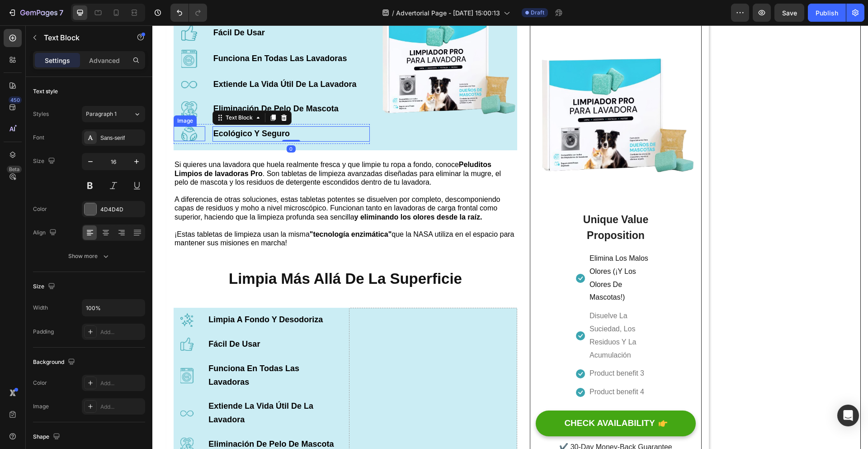
click at [201, 131] on div at bounding box center [190, 133] width 32 height 15
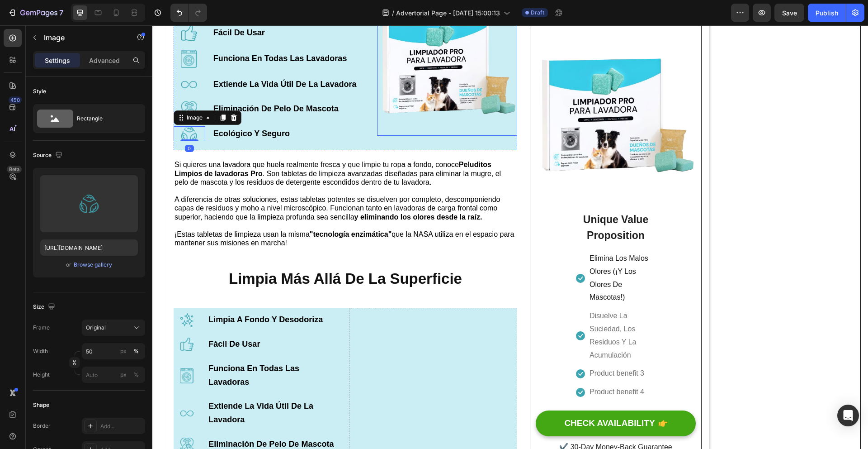
click at [399, 129] on img at bounding box center [447, 65] width 140 height 140
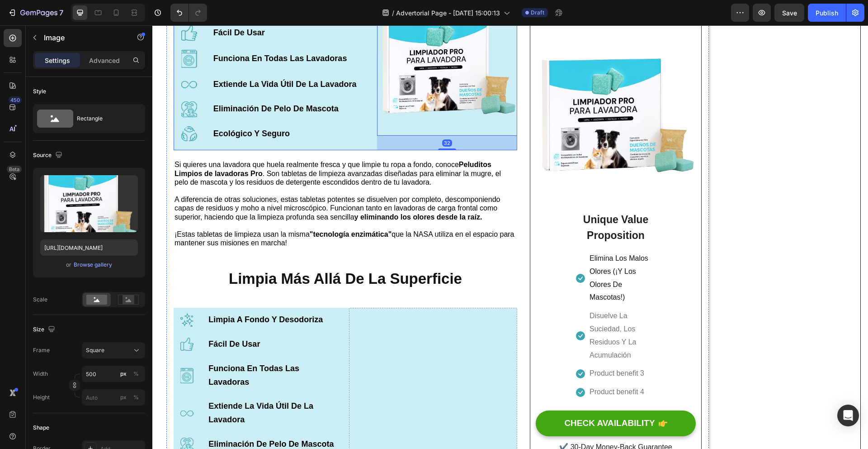
click at [374, 138] on div "Image Limpia A Fondo Y Desodoriza Text Block Row Image Fácil De Usar Text Block…" at bounding box center [346, 72] width 344 height 155
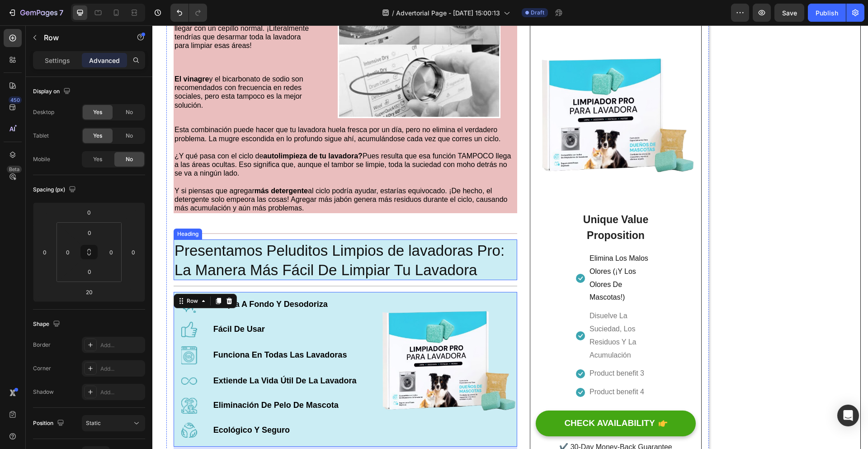
scroll to position [812, 0]
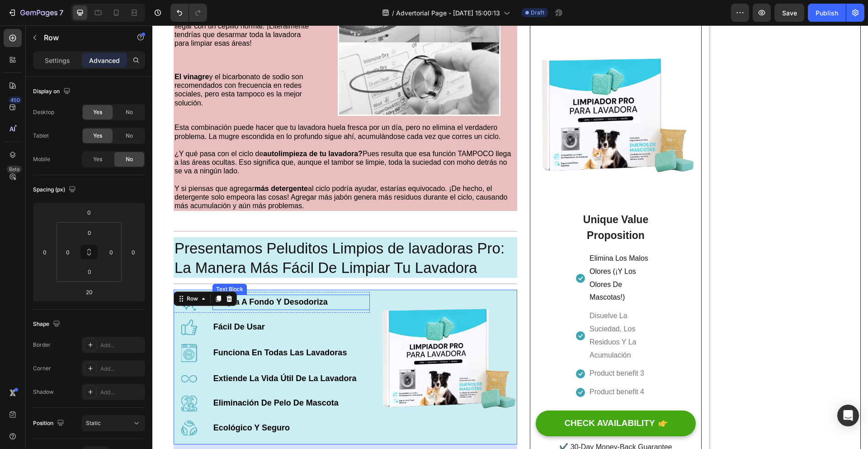
click at [361, 309] on p "Limpia A Fondo Y Desodoriza" at bounding box center [291, 302] width 156 height 14
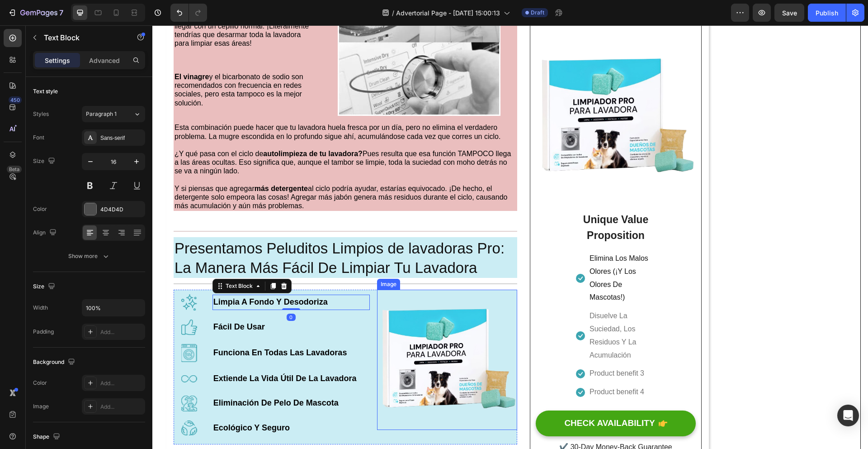
click at [388, 305] on img at bounding box center [447, 359] width 140 height 140
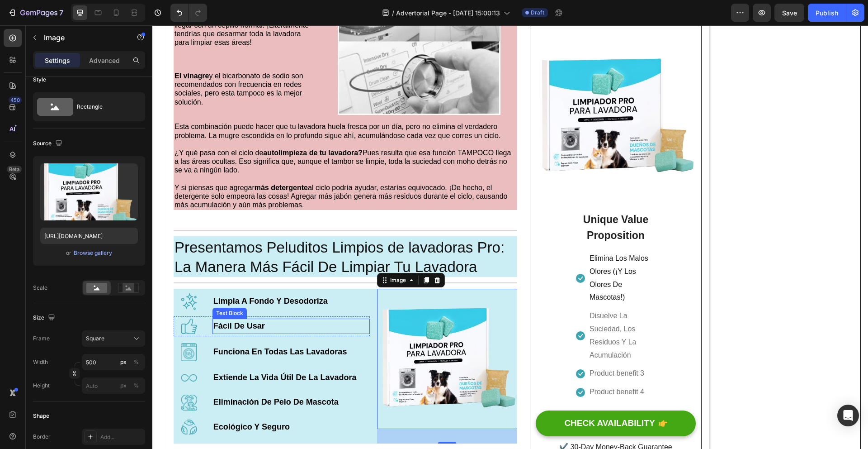
scroll to position [825, 0]
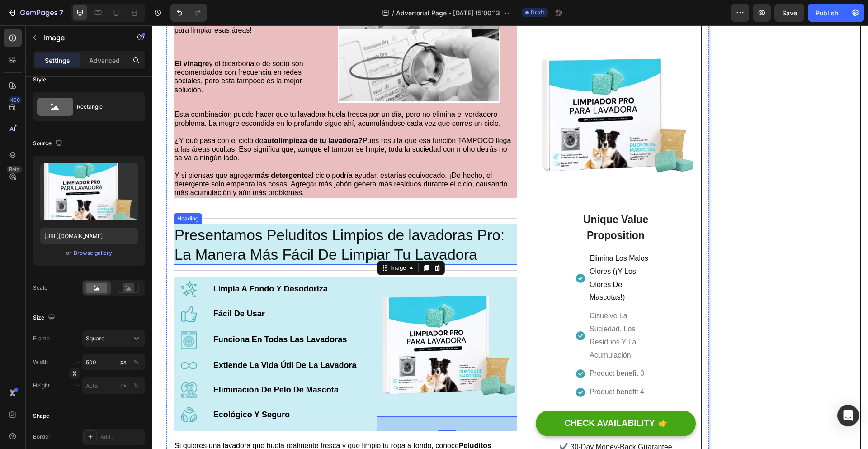
click at [192, 247] on p "⁠⁠⁠⁠⁠⁠⁠ Presentamos Peluditos Limpios de lavadoras Pro: La Manera Más Fácil De …" at bounding box center [346, 244] width 342 height 39
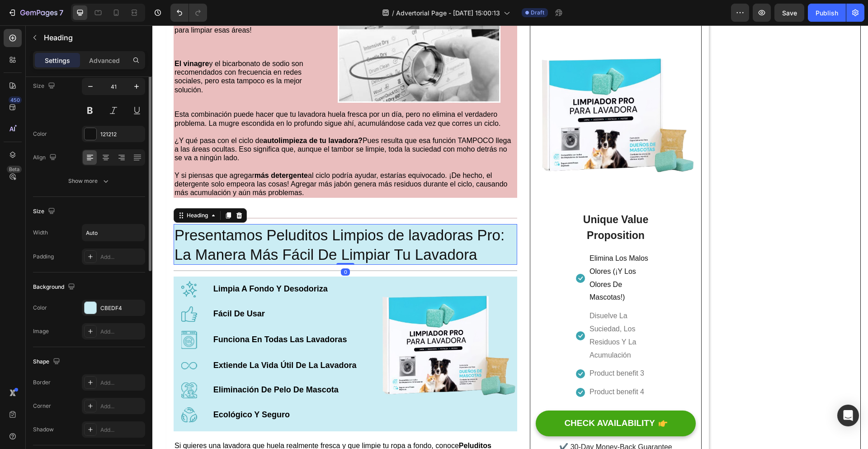
scroll to position [151, 0]
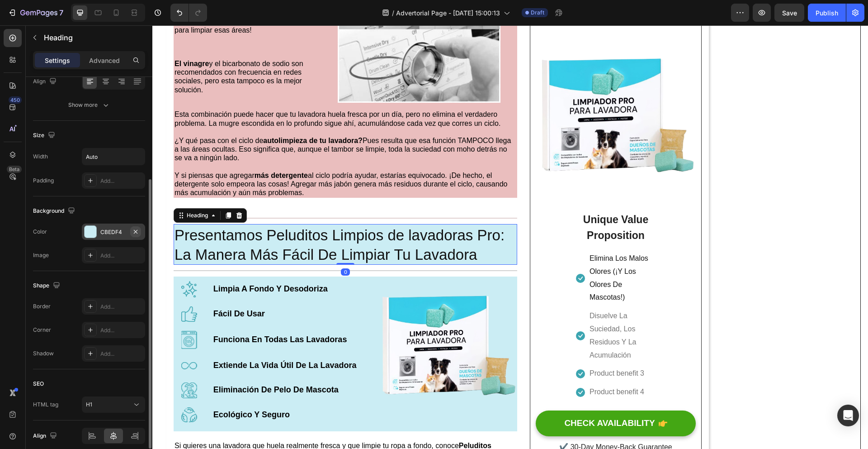
click at [131, 235] on button "button" at bounding box center [135, 231] width 11 height 11
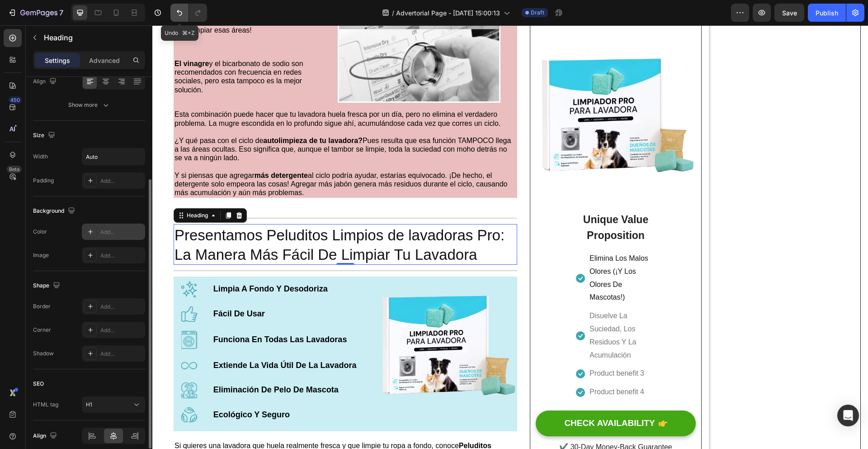
click at [175, 10] on icon "Undo/Redo" at bounding box center [179, 12] width 9 height 9
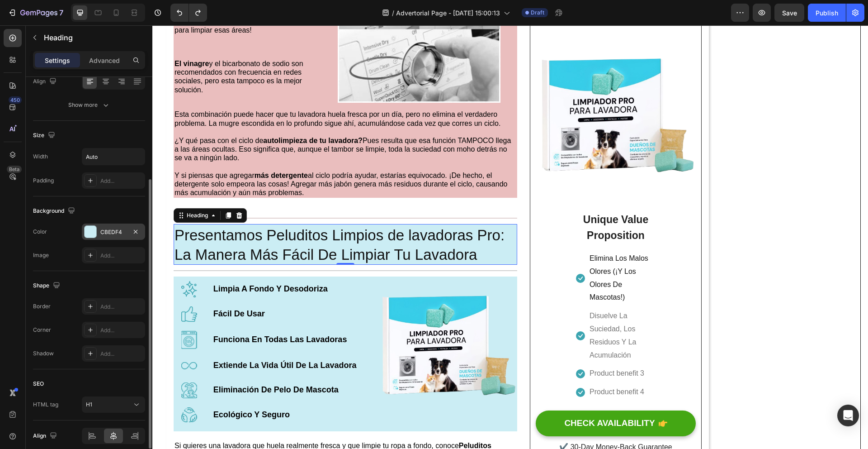
click at [124, 231] on div "CBEDF4" at bounding box center [113, 232] width 26 height 8
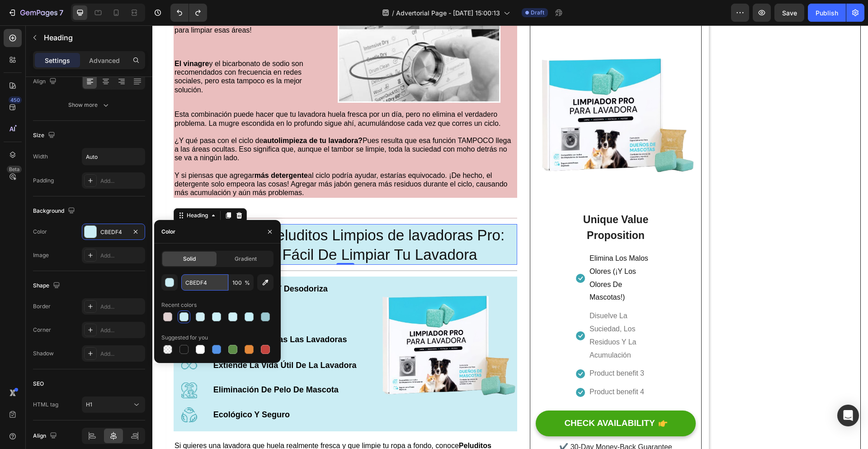
drag, startPoint x: 214, startPoint y: 283, endPoint x: 199, endPoint y: 281, distance: 15.0
click at [199, 281] on input "CBEDF4" at bounding box center [204, 282] width 47 height 16
drag, startPoint x: 214, startPoint y: 281, endPoint x: 184, endPoint y: 283, distance: 29.9
click at [184, 283] on input "CBEDF4" at bounding box center [204, 282] width 47 height 16
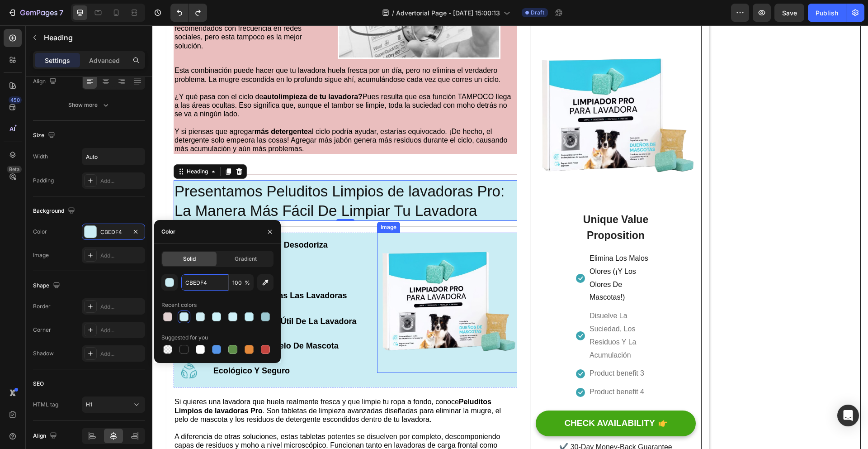
scroll to position [1000, 0]
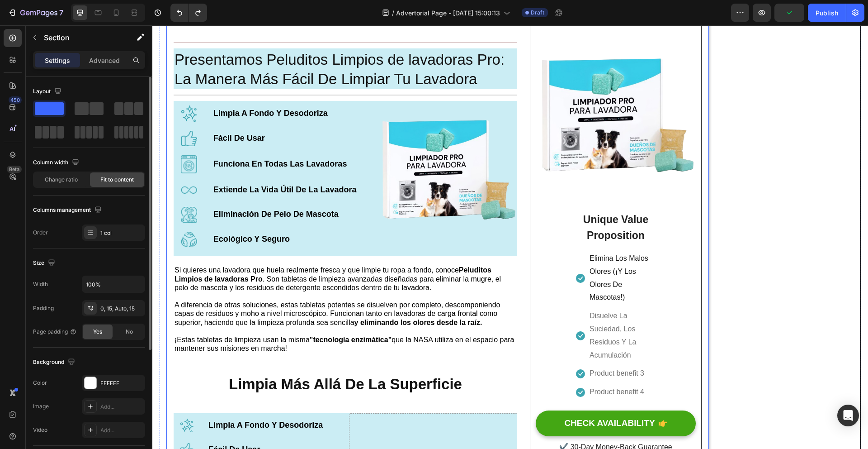
click at [420, 388] on strong "Limpia Más Allá De La Superficie" at bounding box center [345, 383] width 233 height 17
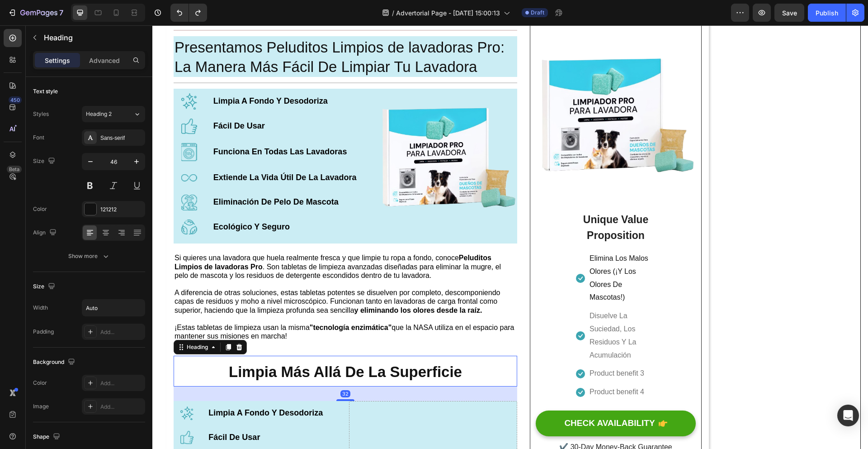
scroll to position [1013, 0]
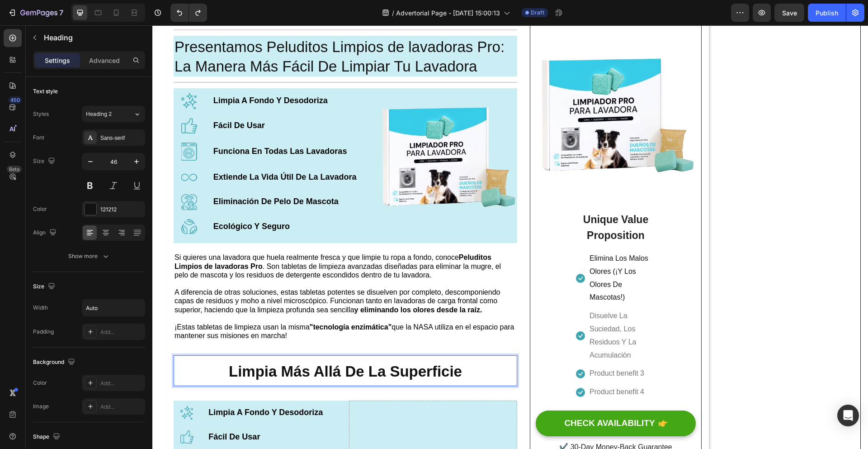
click at [447, 379] on strong "Limpia Más Allá De La Superficie" at bounding box center [345, 371] width 233 height 17
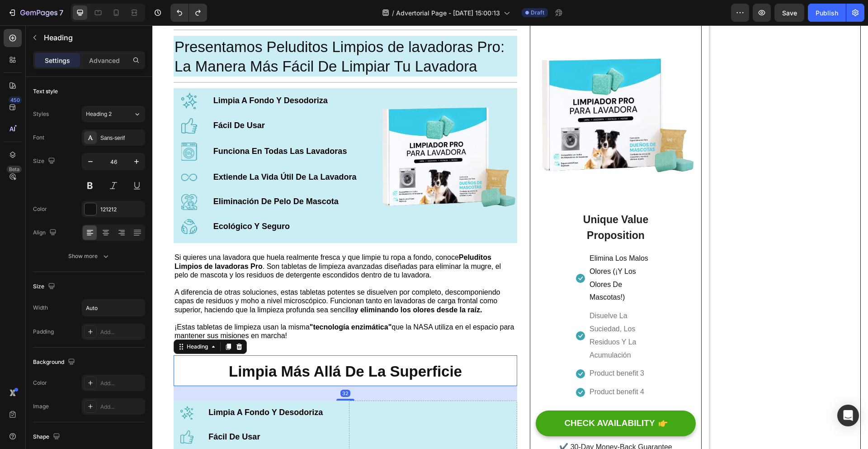
click at [464, 373] on div "Limpia Más Allá De La Superficie" at bounding box center [346, 370] width 344 height 31
click at [464, 377] on div "Limpia Más Allá De La Superficie" at bounding box center [346, 370] width 344 height 31
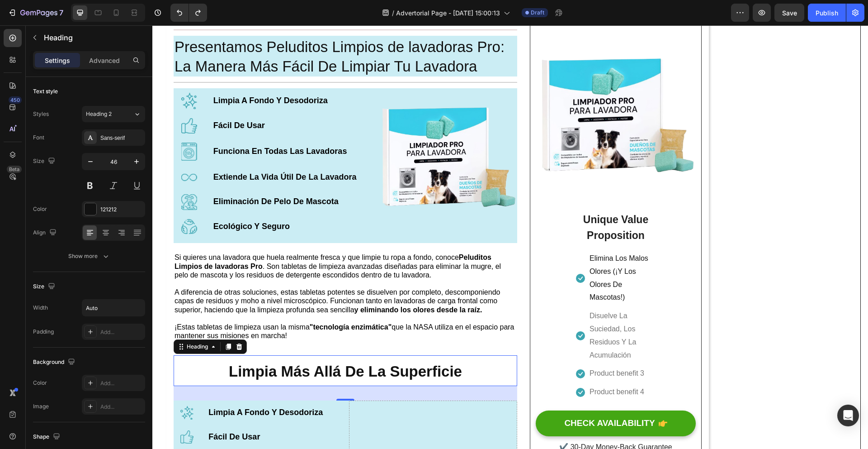
click at [459, 377] on div "Limpia Más Allá De La Superficie" at bounding box center [346, 370] width 344 height 31
click at [226, 372] on div "Limpia Más Allá De La Superficie" at bounding box center [346, 370] width 344 height 31
click at [227, 373] on div "Limpia Más Allá De La Superficie" at bounding box center [346, 370] width 344 height 31
click at [228, 374] on h2 "Limpia Más Allá De La Superficie" at bounding box center [345, 370] width 235 height 31
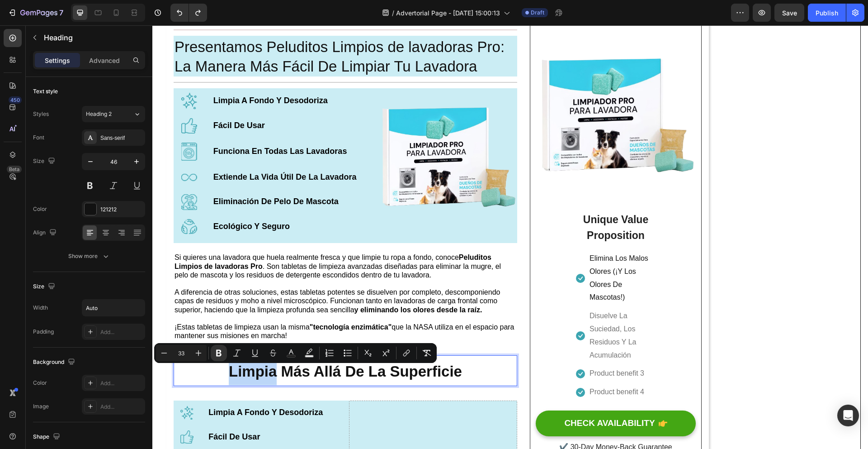
click at [229, 374] on strong "Limpia Más Allá De La Superficie" at bounding box center [345, 371] width 233 height 17
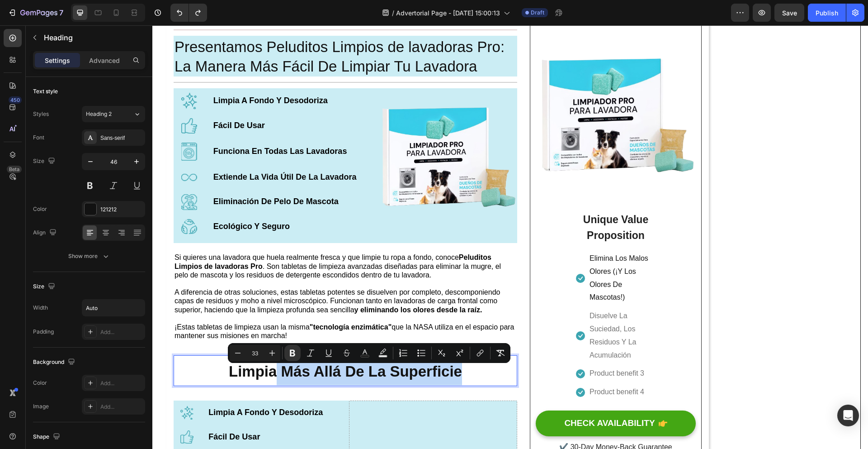
drag, startPoint x: 275, startPoint y: 379, endPoint x: 469, endPoint y: 382, distance: 194.5
click at [469, 383] on div "Limpia Más Allá De La Superficie" at bounding box center [346, 370] width 344 height 31
click at [469, 381] on div "Limpia Más Allá De La Superficie" at bounding box center [346, 370] width 344 height 31
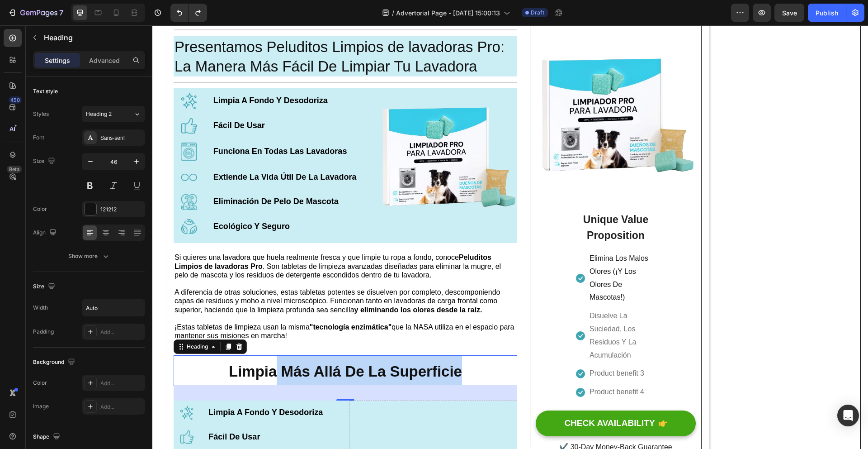
drag, startPoint x: 469, startPoint y: 381, endPoint x: 246, endPoint y: 369, distance: 223.3
click at [297, 370] on div "Limpia Más Allá De La Superficie" at bounding box center [346, 370] width 344 height 31
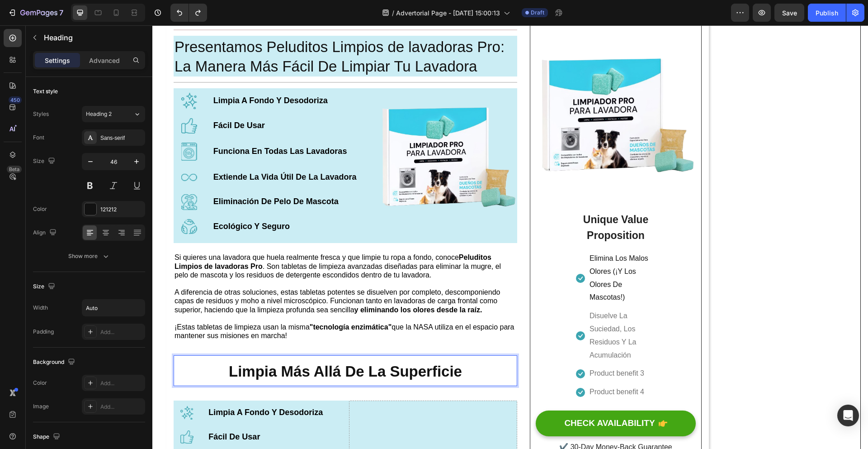
click at [239, 370] on strong "Limpia Más Allá De La Superficie" at bounding box center [345, 371] width 233 height 17
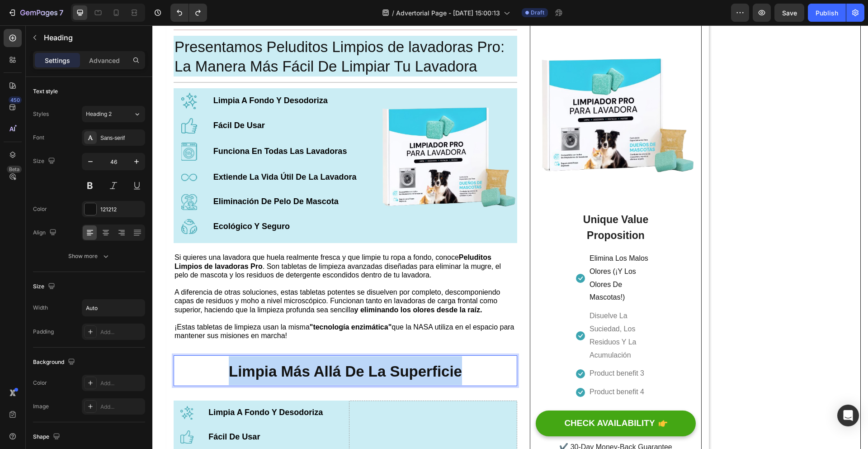
drag, startPoint x: 230, startPoint y: 372, endPoint x: 464, endPoint y: 376, distance: 233.4
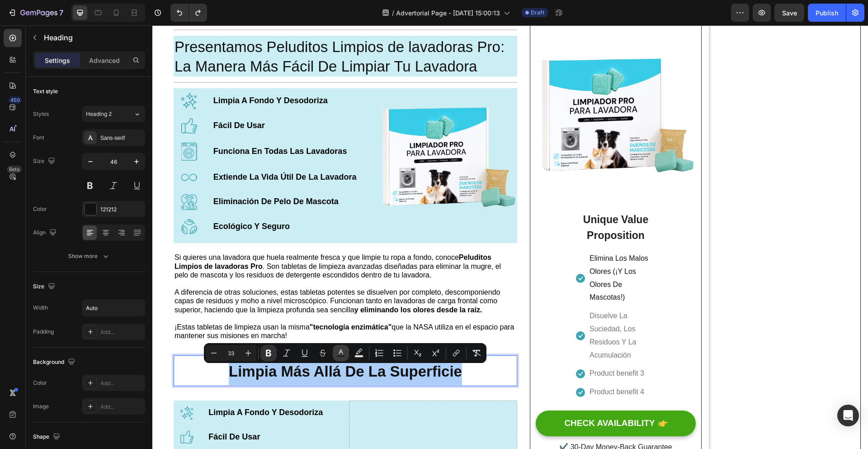
click at [344, 355] on rect "Editor contextual toolbar" at bounding box center [341, 356] width 9 height 2
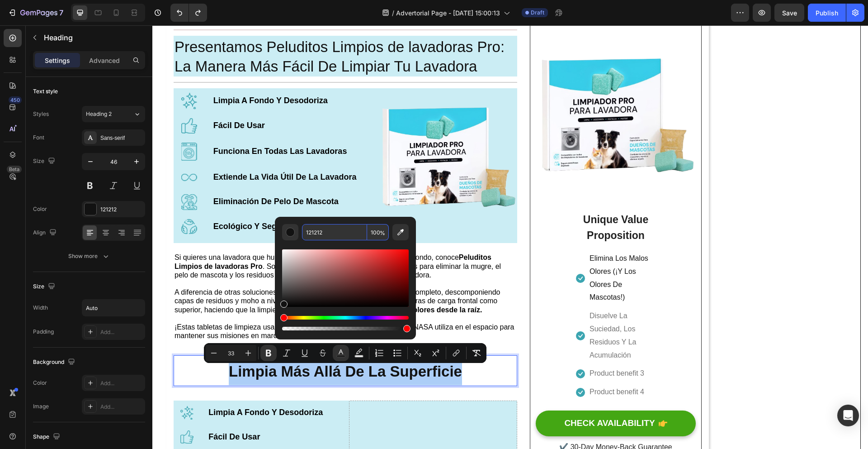
click at [331, 230] on input "121212" at bounding box center [334, 232] width 65 height 16
paste input "CBEDF4"
type input "CBEDF4"
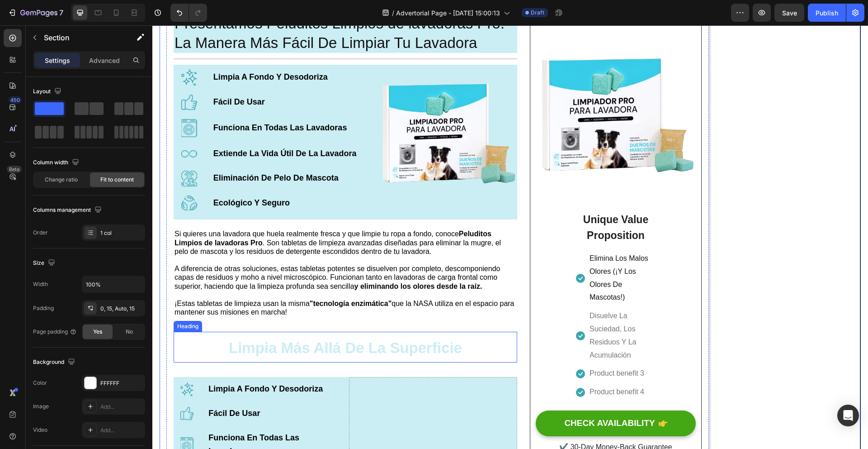
scroll to position [1037, 0]
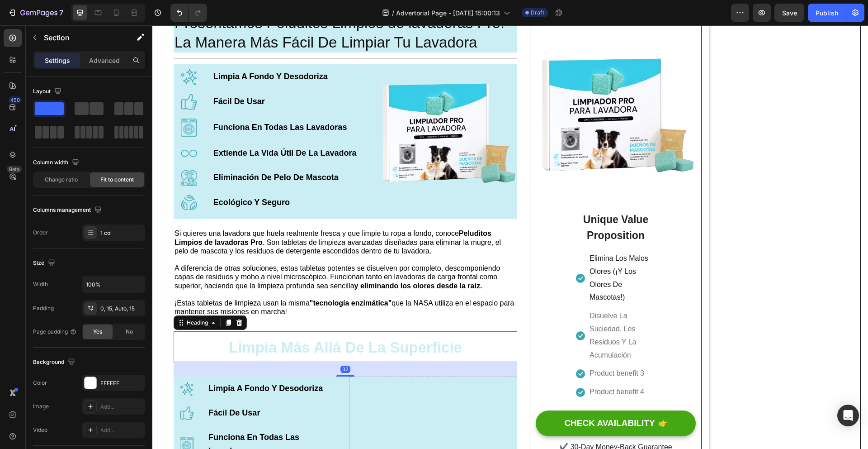
click at [482, 349] on div "⁠⁠⁠⁠⁠⁠⁠ Limpia Más Allá De La Superficie" at bounding box center [346, 346] width 344 height 31
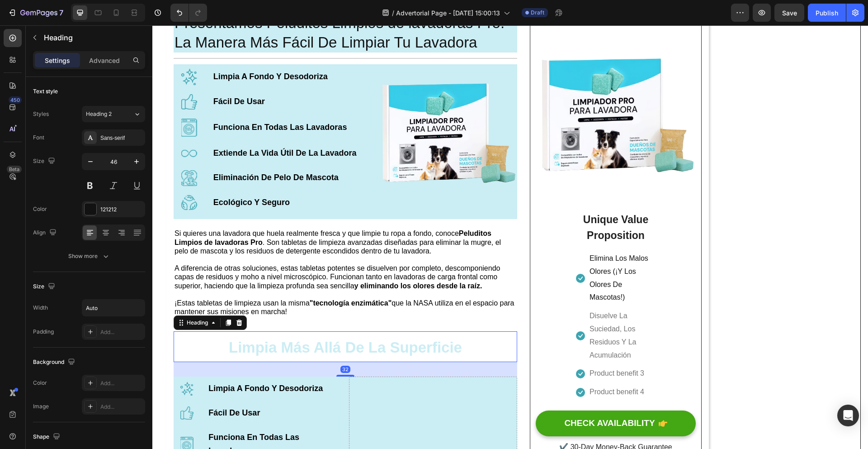
click at [473, 350] on div "⁠⁠⁠⁠⁠⁠⁠ Limpia Más Allá De La Superficie" at bounding box center [346, 346] width 344 height 31
click at [471, 350] on div "⁠⁠⁠⁠⁠⁠⁠ Limpia Más Allá De La Superficie" at bounding box center [346, 346] width 344 height 31
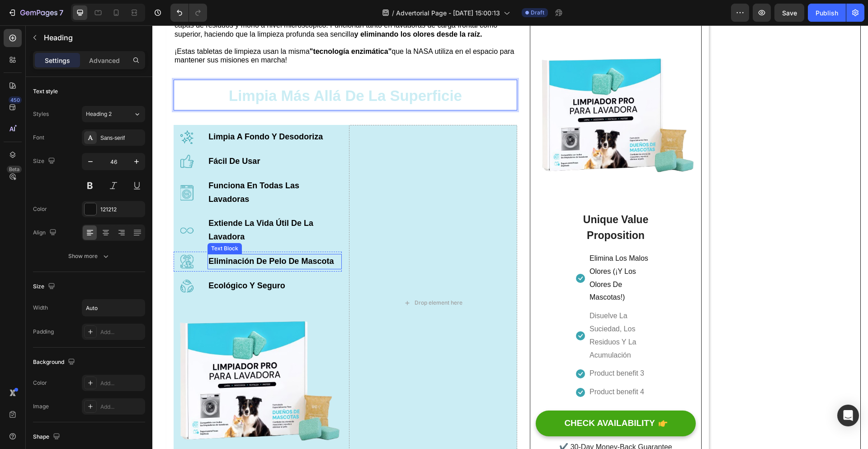
scroll to position [1291, 0]
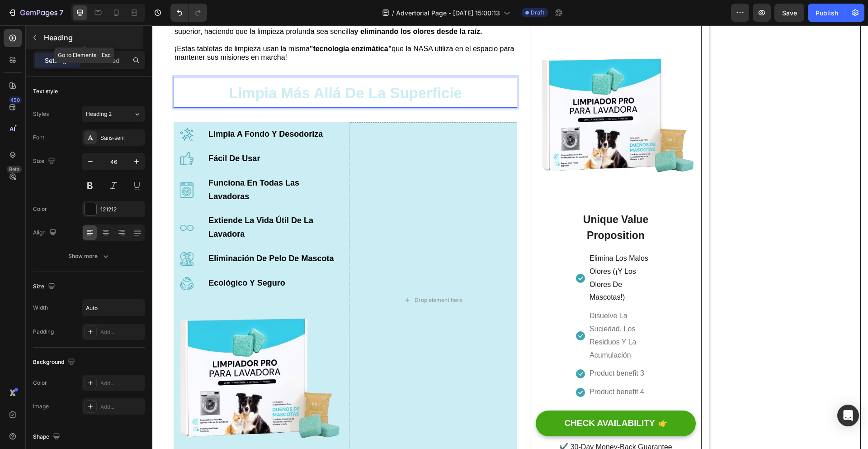
click at [33, 42] on button "button" at bounding box center [35, 37] width 14 height 14
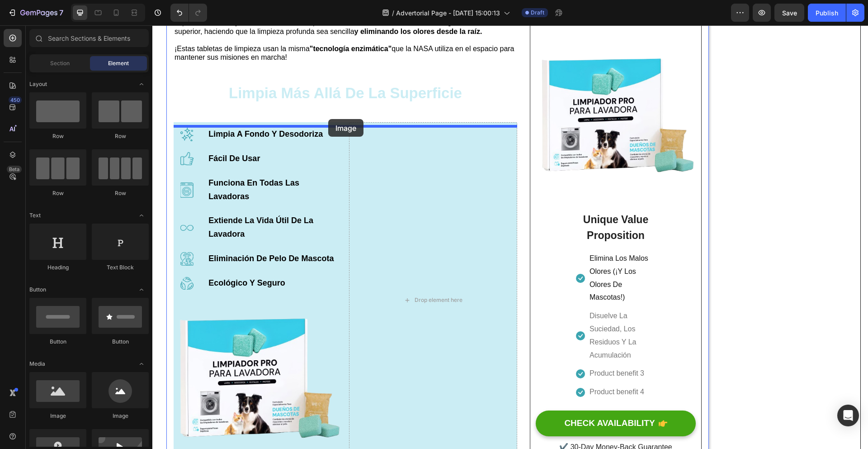
drag, startPoint x: 219, startPoint y: 418, endPoint x: 328, endPoint y: 119, distance: 318.3
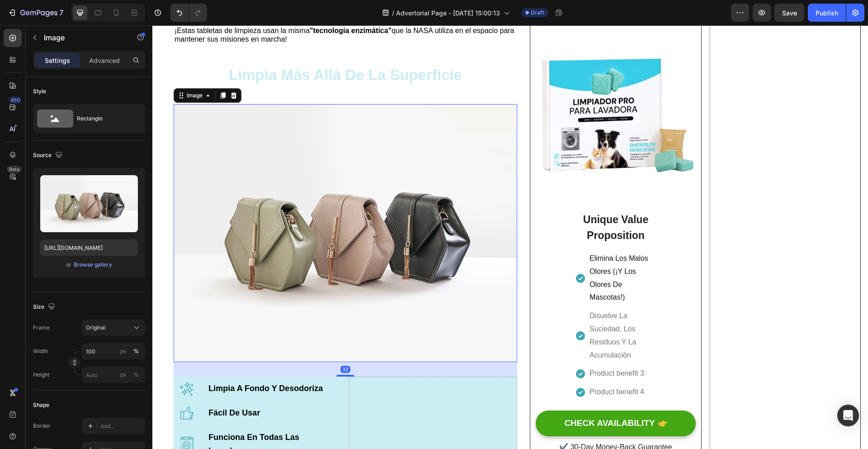
scroll to position [1310, 0]
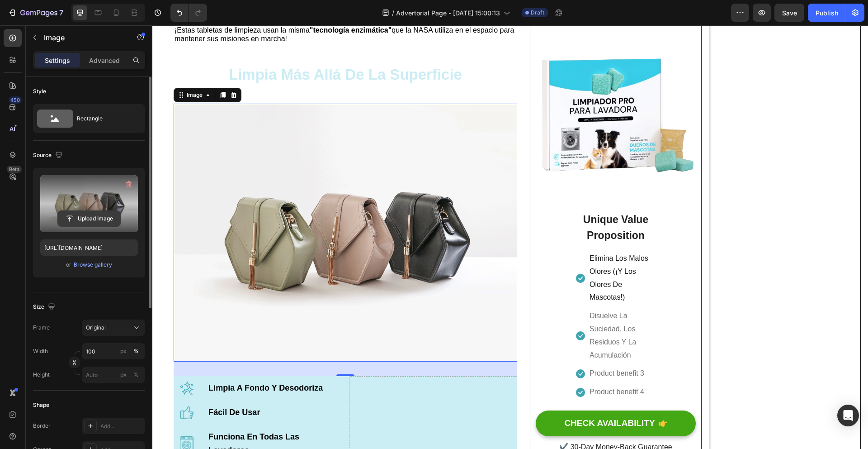
click at [91, 220] on input "file" at bounding box center [89, 218] width 62 height 15
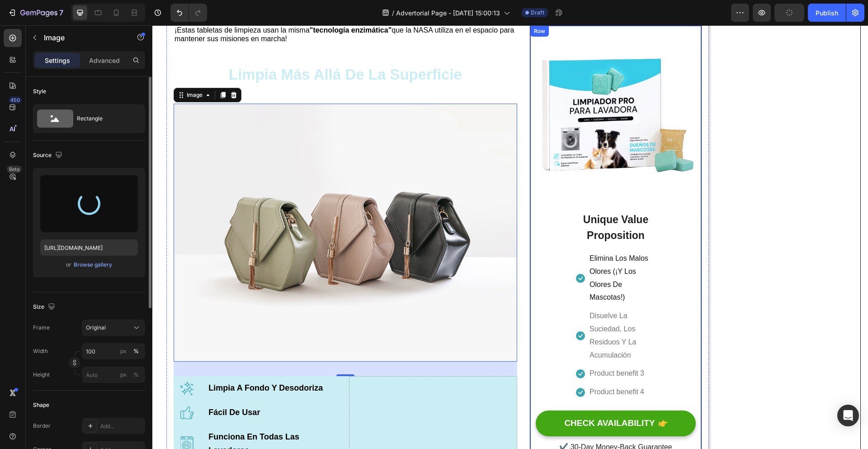
type input "https://cdn.shopify.com/s/files/1/0938/9241/1763/files/gempages_585776002030895…"
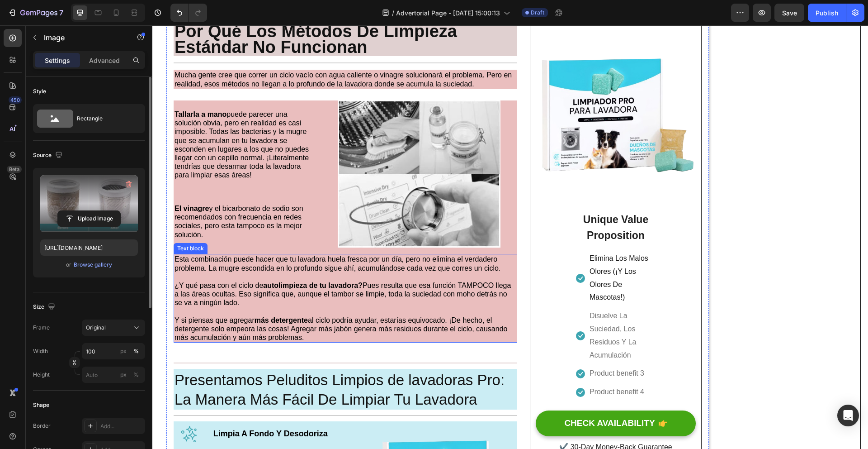
scroll to position [692, 0]
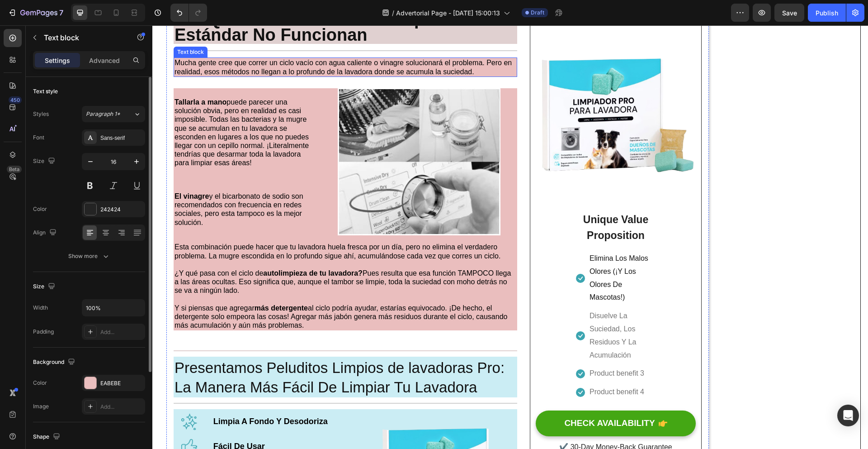
click at [488, 76] on p "Mucha gente cree que correr un ciclo vacío con agua caliente o vinagre solucion…" at bounding box center [346, 66] width 342 height 17
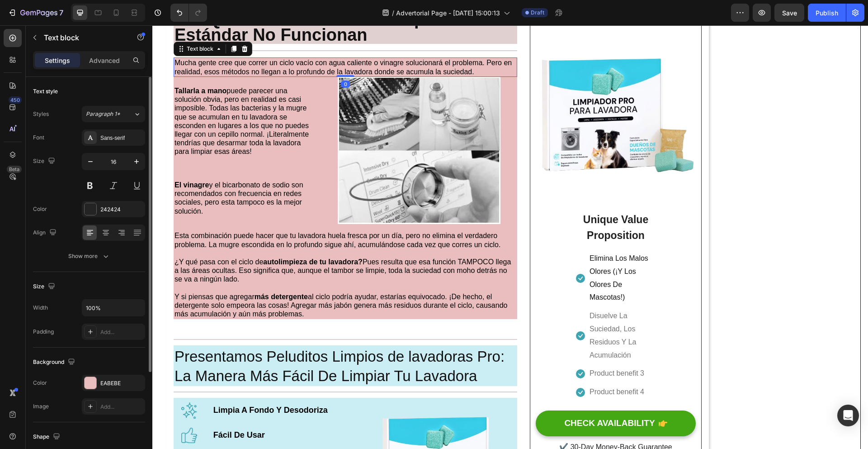
drag, startPoint x: 354, startPoint y: 88, endPoint x: 356, endPoint y: 75, distance: 13.8
click at [356, 75] on div "Mucha gente cree que correr un ciclo vacío con agua caliente o vinagre solucion…" at bounding box center [346, 66] width 344 height 19
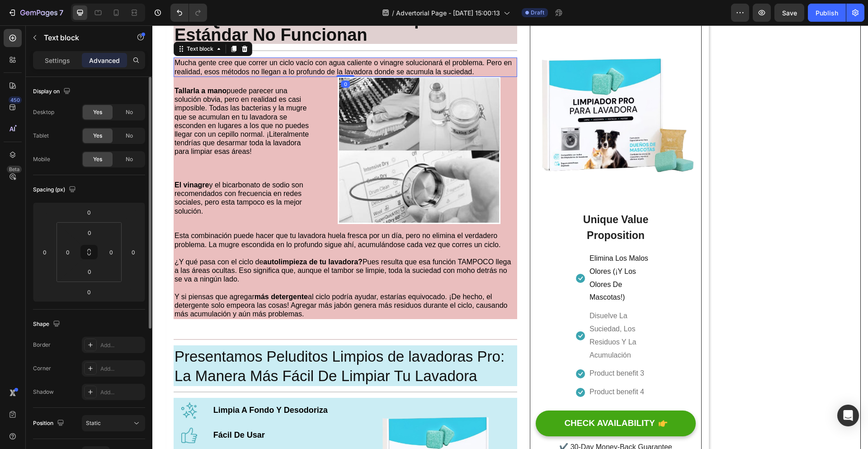
click at [868, 119] on html "Header Tu Lavadora No Puede Limpiarse Sola – La NASA Creó El Avance Que Sí Lo H…" at bounding box center [510, 375] width 716 height 2085
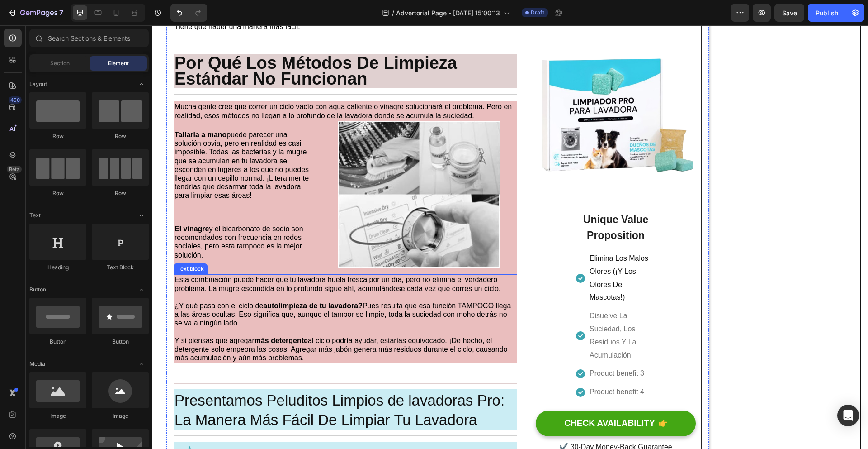
scroll to position [636, 0]
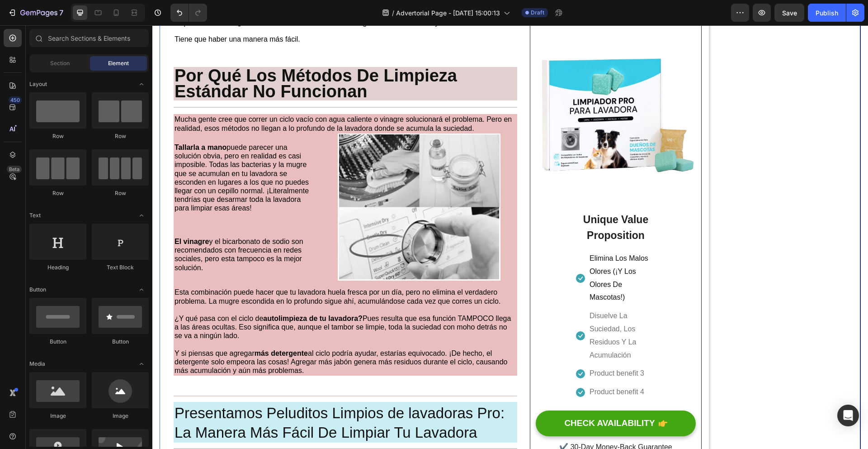
click at [763, 183] on div "Tu Lavadora No Puede Limpiarse Sola – La NASA Creó El Avance Que Sí Lo Hace Hea…" at bounding box center [510, 376] width 701 height 1936
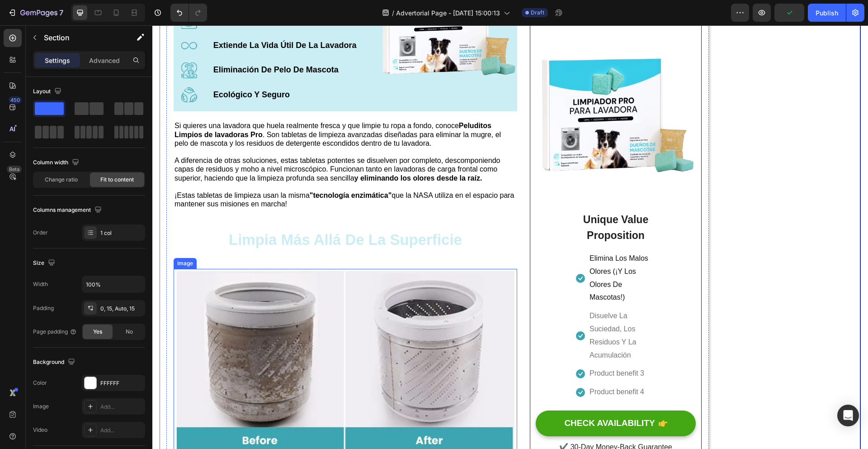
scroll to position [1189, 0]
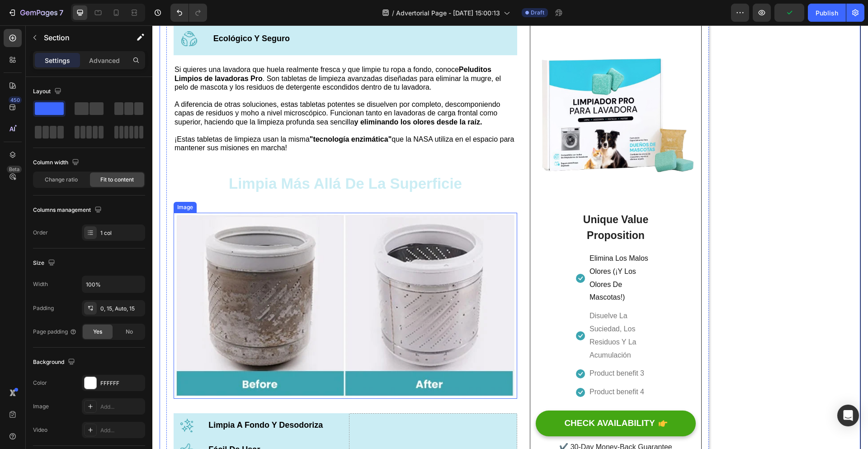
click at [304, 389] on img at bounding box center [346, 306] width 344 height 186
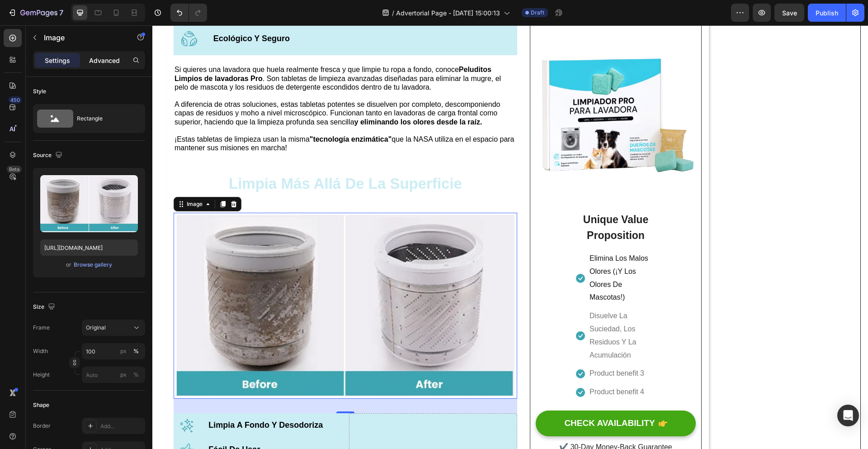
click at [101, 61] on p "Advanced" at bounding box center [104, 60] width 31 height 9
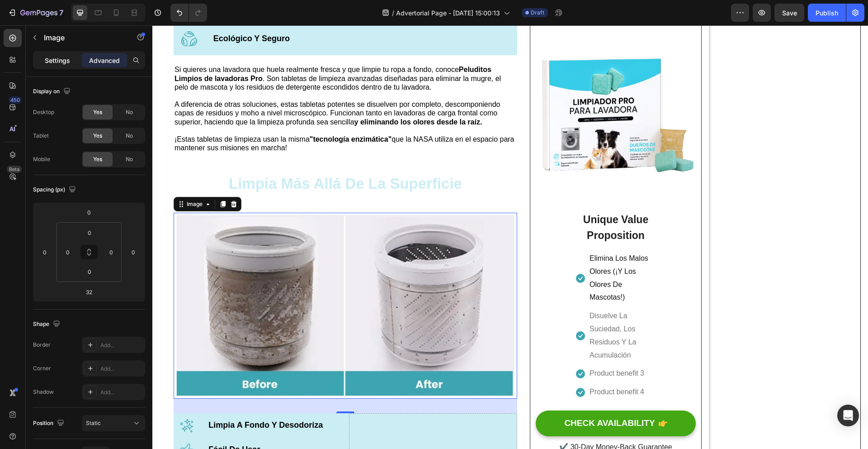
click at [58, 61] on p "Settings" at bounding box center [57, 60] width 25 height 9
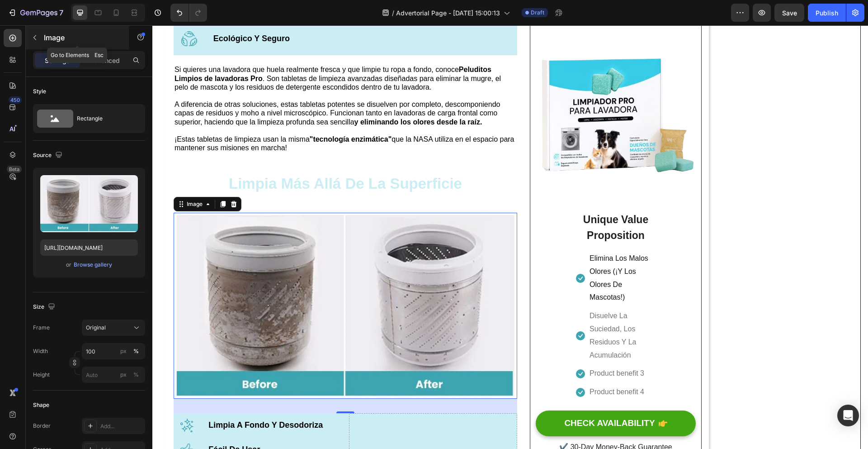
click at [38, 36] on icon "button" at bounding box center [34, 37] width 7 height 7
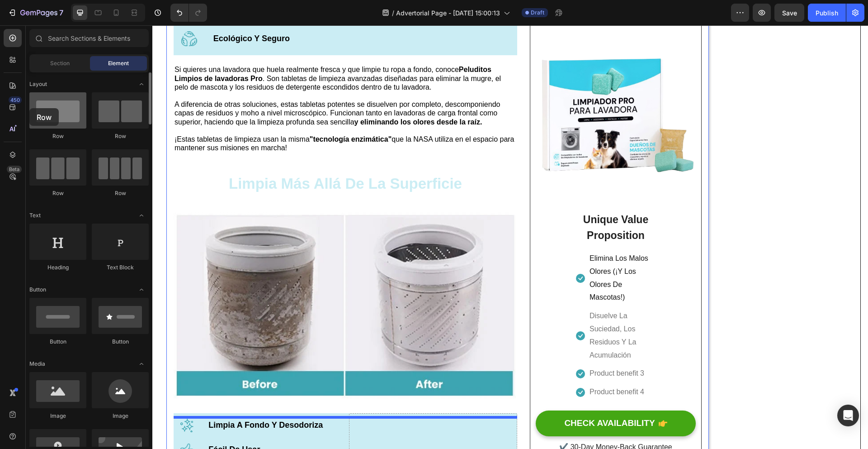
drag, startPoint x: 61, startPoint y: 114, endPoint x: 29, endPoint y: 108, distance: 31.8
click at [29, 108] on div at bounding box center [57, 110] width 57 height 36
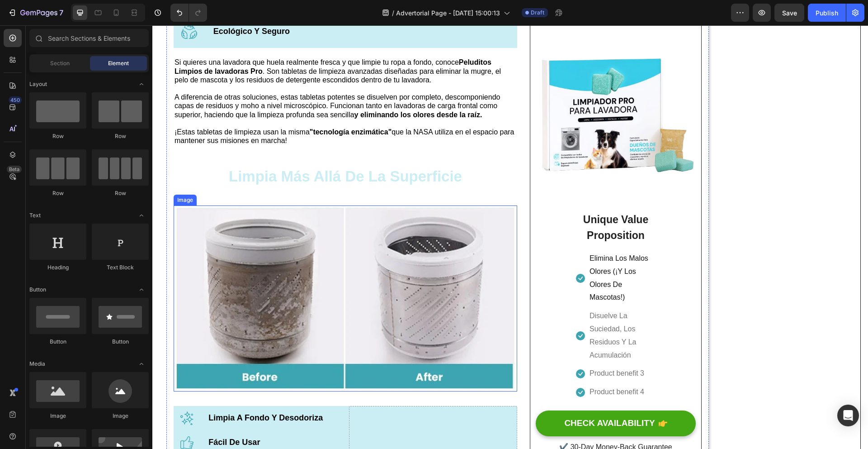
scroll to position [1200, 0]
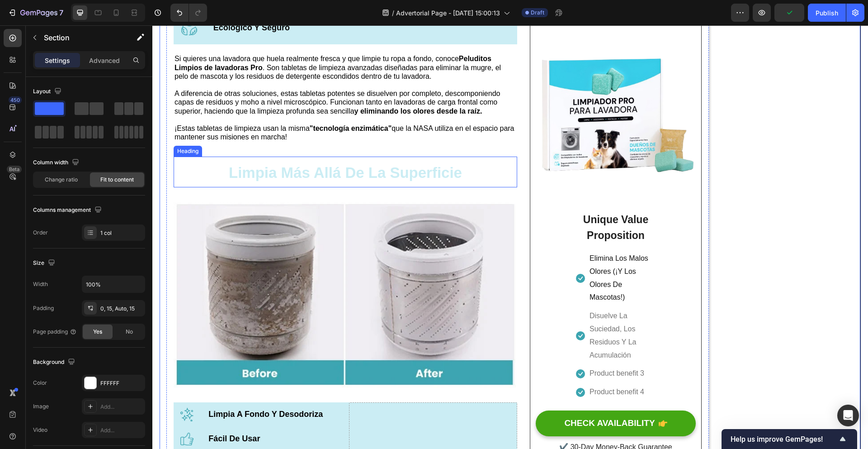
click at [340, 177] on strong "Limpia Más Allá De La Superficie" at bounding box center [345, 172] width 233 height 17
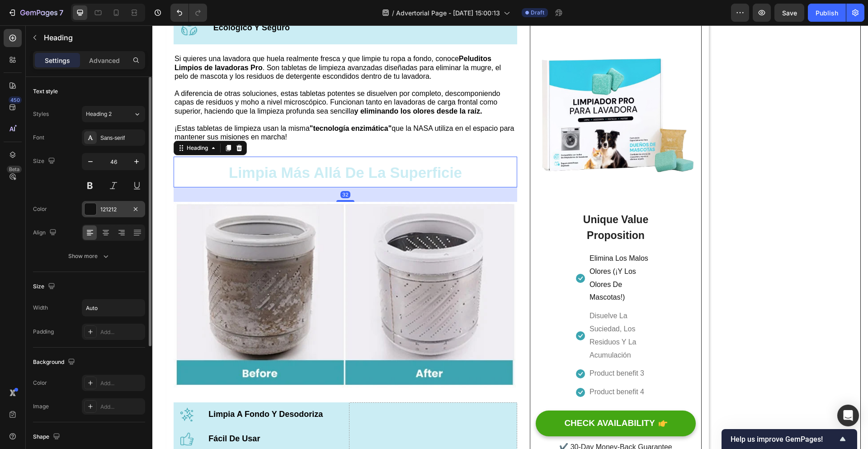
click at [90, 209] on div at bounding box center [91, 209] width 12 height 12
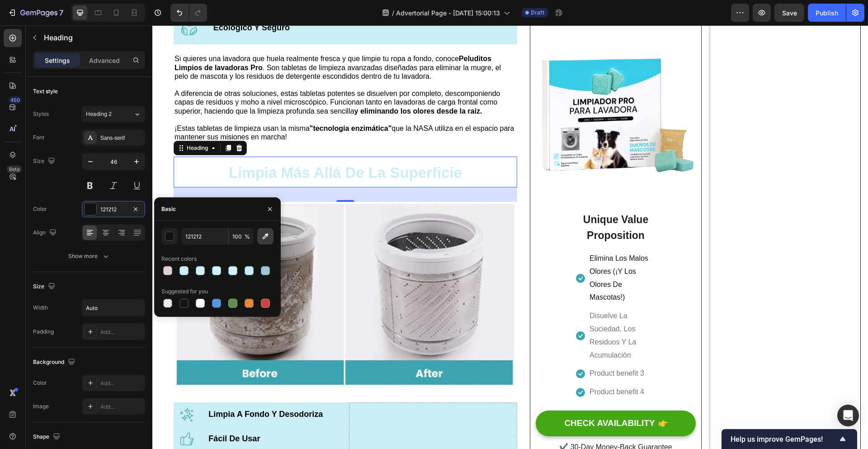
click at [264, 240] on icon "button" at bounding box center [265, 236] width 9 height 9
type input "3CA5B1"
click at [206, 236] on input "3CA5B1" at bounding box center [204, 236] width 47 height 16
click at [466, 181] on div "⁠⁠⁠⁠⁠⁠⁠ Limpia Más Allá De La Superficie" at bounding box center [346, 171] width 344 height 31
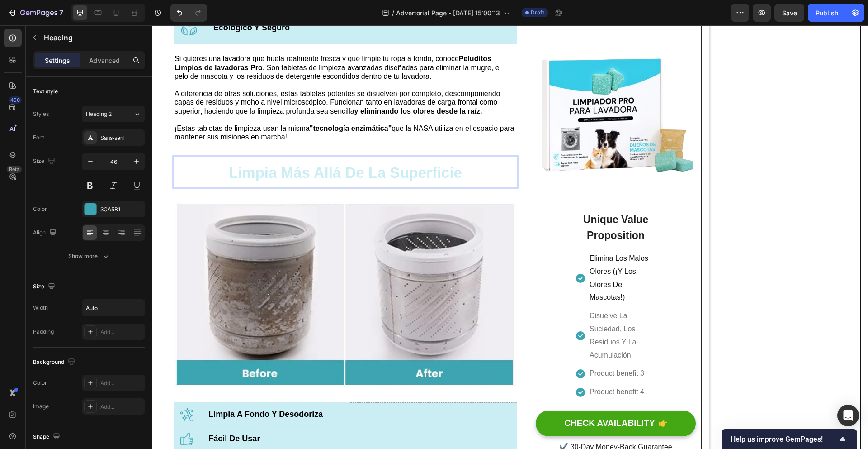
click at [462, 176] on h2 "Limpia Más Allá De La Superficie" at bounding box center [345, 171] width 235 height 31
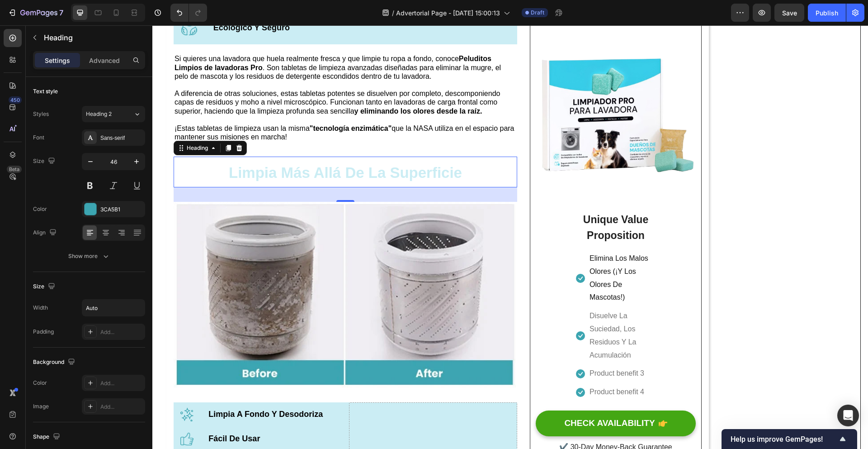
drag, startPoint x: 465, startPoint y: 178, endPoint x: 374, endPoint y: 169, distance: 90.9
click at [264, 173] on div "Limpia Más Allá De La Superficie" at bounding box center [346, 171] width 344 height 31
click at [464, 177] on div "Limpia Más Allá De La Superficie" at bounding box center [346, 171] width 344 height 31
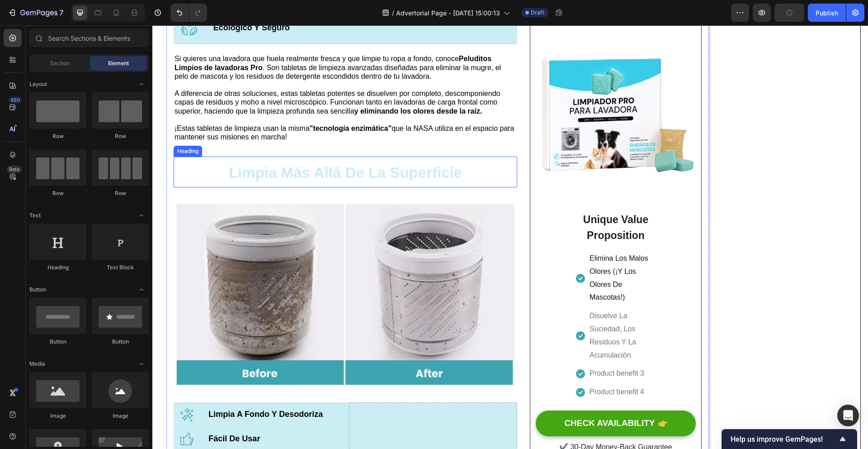
click at [232, 176] on strong "Limpia Más Allá De La Superficie" at bounding box center [345, 172] width 233 height 17
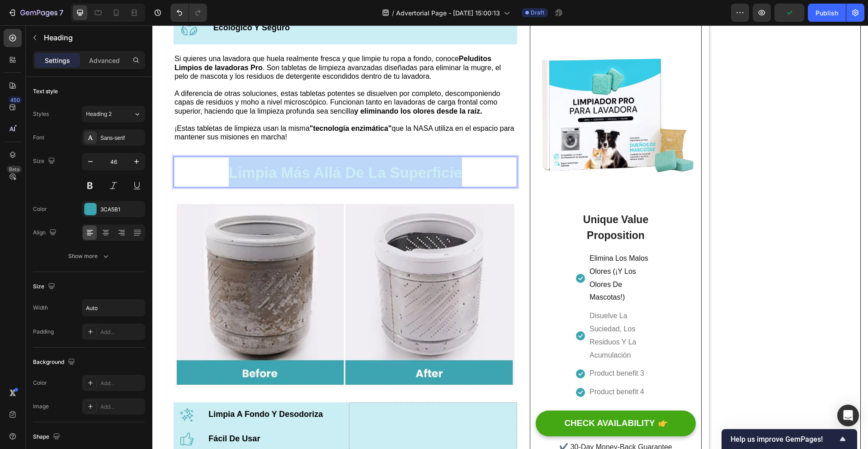
drag, startPoint x: 228, startPoint y: 176, endPoint x: 464, endPoint y: 178, distance: 235.6
click at [464, 178] on div "Limpia Más Allá De La Superficie" at bounding box center [346, 171] width 344 height 31
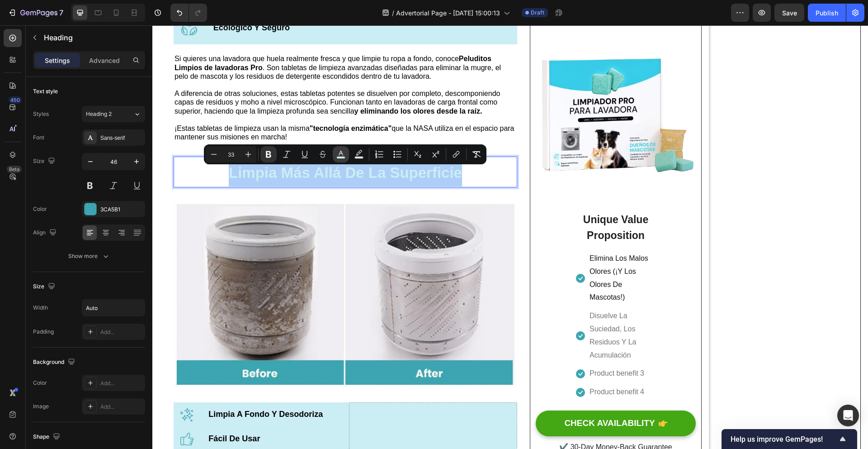
click at [342, 155] on icon "Editor contextual toolbar" at bounding box center [340, 154] width 9 height 9
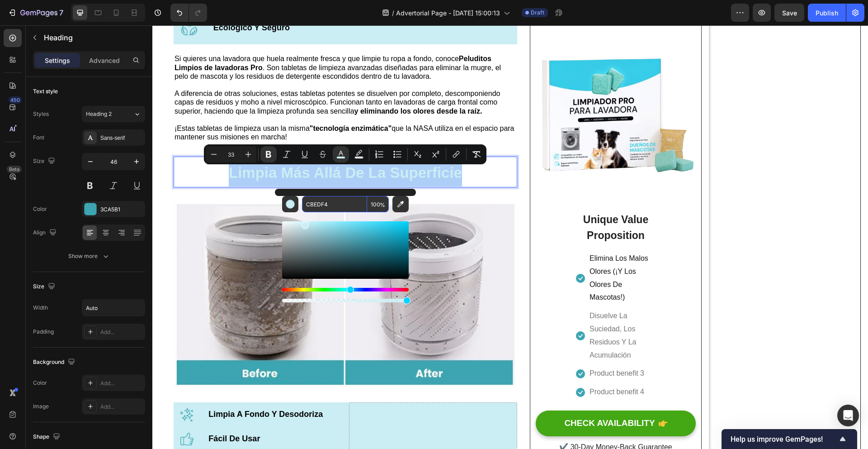
click at [333, 203] on input "CBEDF4" at bounding box center [334, 204] width 65 height 16
drag, startPoint x: 333, startPoint y: 203, endPoint x: 306, endPoint y: 201, distance: 27.2
click at [306, 201] on input "CBEDF4" at bounding box center [334, 204] width 65 height 16
paste input "3CA5B1"
type input "3CA5B1"
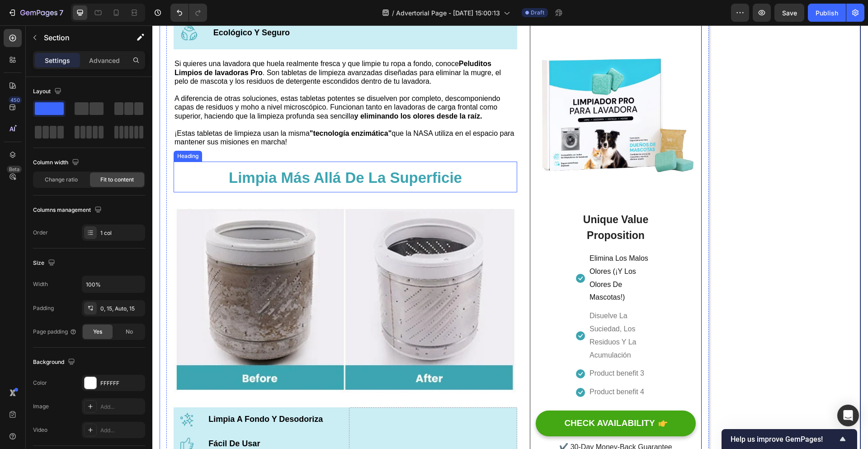
scroll to position [1194, 0]
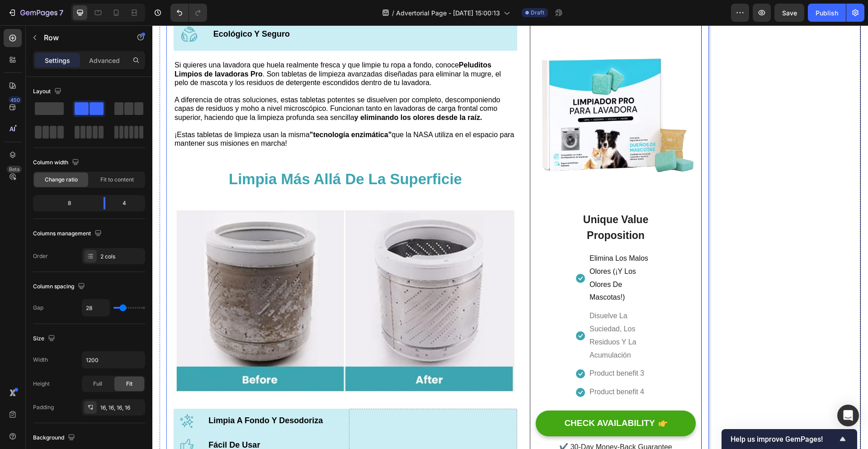
click at [369, 187] on strong "Limpia Más Allá De La Superficie" at bounding box center [345, 178] width 233 height 17
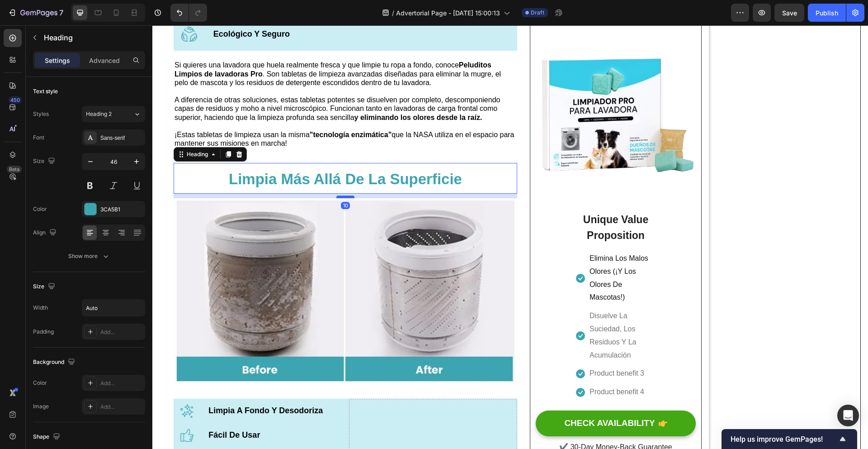
drag, startPoint x: 347, startPoint y: 211, endPoint x: 348, endPoint y: 201, distance: 10.0
click at [348, 198] on div at bounding box center [345, 196] width 18 height 3
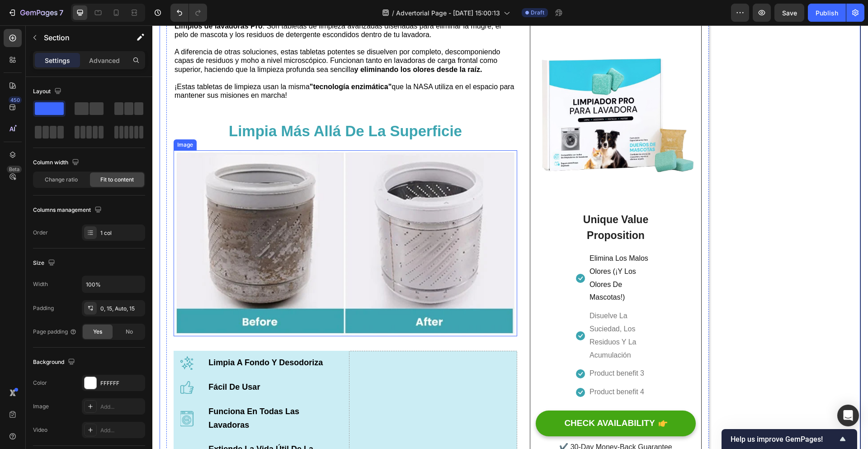
scroll to position [1240, 0]
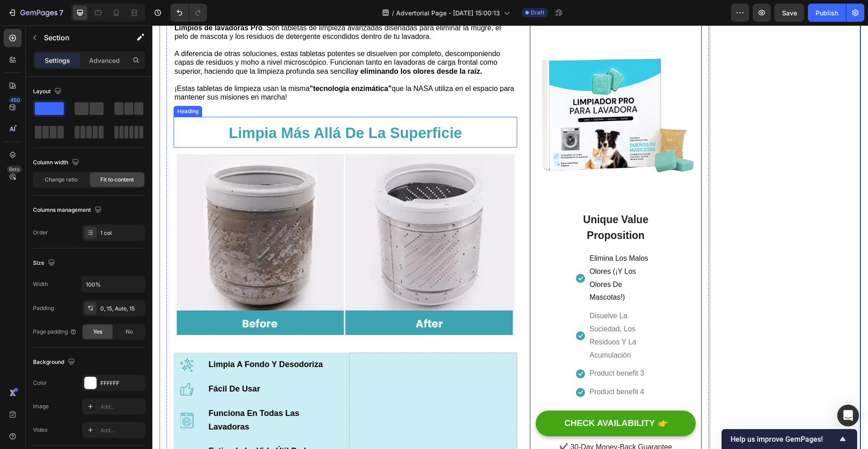
click at [339, 123] on p "⁠⁠⁠⁠⁠⁠⁠ Limpia Más Allá De La Superficie" at bounding box center [345, 132] width 233 height 29
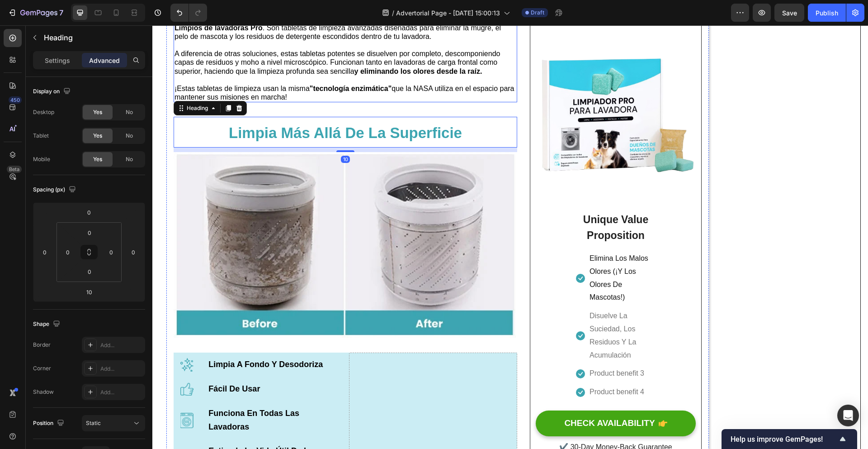
click at [339, 102] on div "Si quieres una lavadora que huela realmente fresca y que limpie tu ropa a fondo…" at bounding box center [346, 58] width 344 height 89
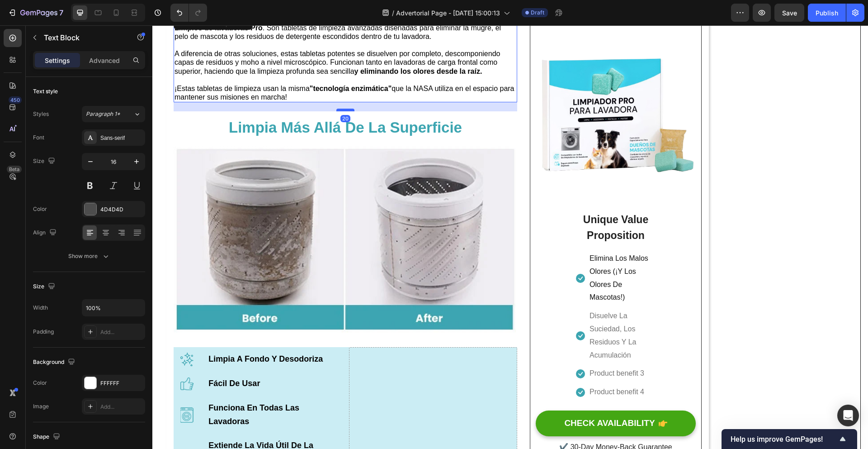
drag, startPoint x: 347, startPoint y: 119, endPoint x: 348, endPoint y: 114, distance: 5.5
click at [348, 111] on div at bounding box center [345, 110] width 18 height 3
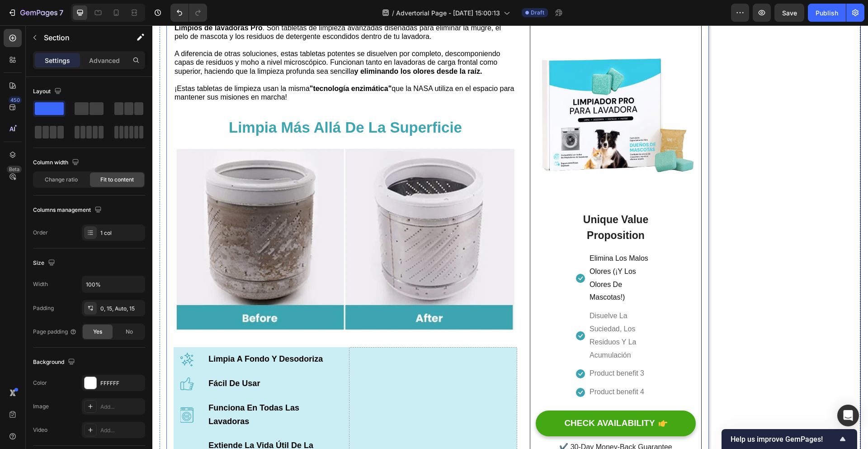
click at [345, 101] on p "¡Estas tabletas de limpieza usan la misma "tecnología enzimática" que la NASA u…" at bounding box center [346, 92] width 342 height 17
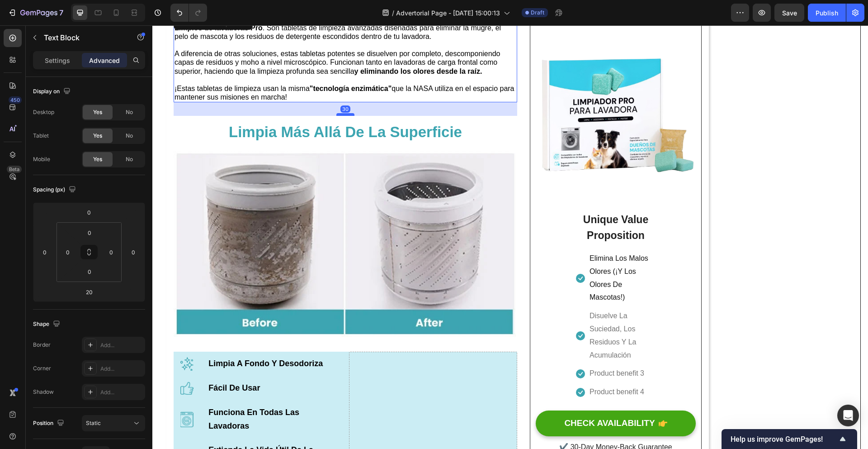
drag, startPoint x: 346, startPoint y: 114, endPoint x: 347, endPoint y: 118, distance: 4.5
click at [347, 116] on div at bounding box center [345, 114] width 18 height 3
type input "30"
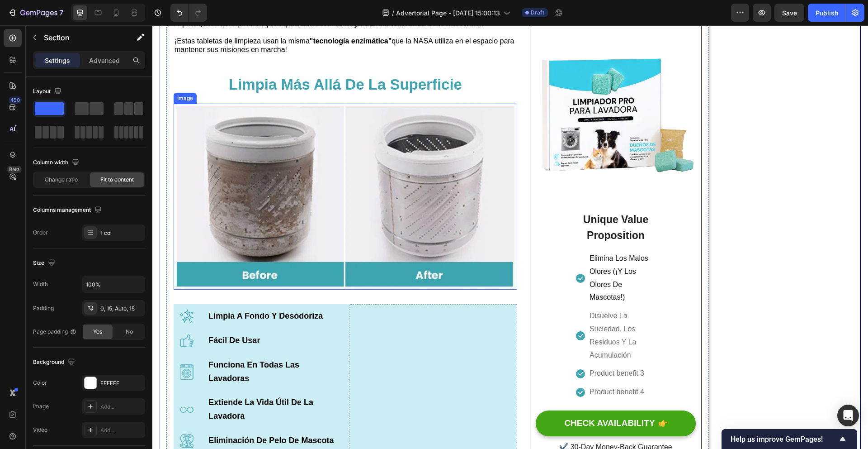
scroll to position [1340, 0]
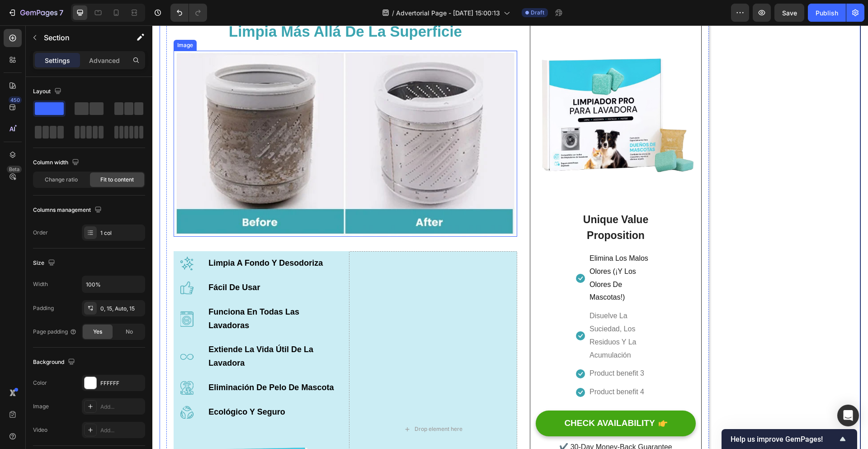
click at [464, 188] on img at bounding box center [346, 144] width 344 height 186
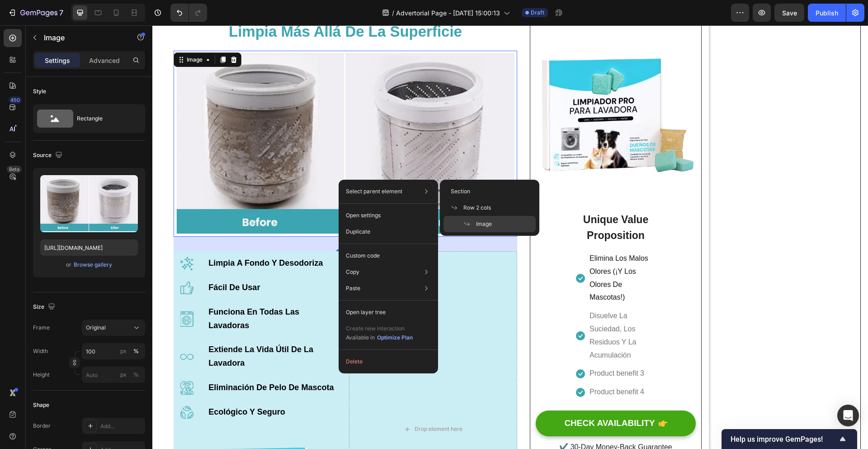
click at [421, 125] on img at bounding box center [346, 144] width 344 height 186
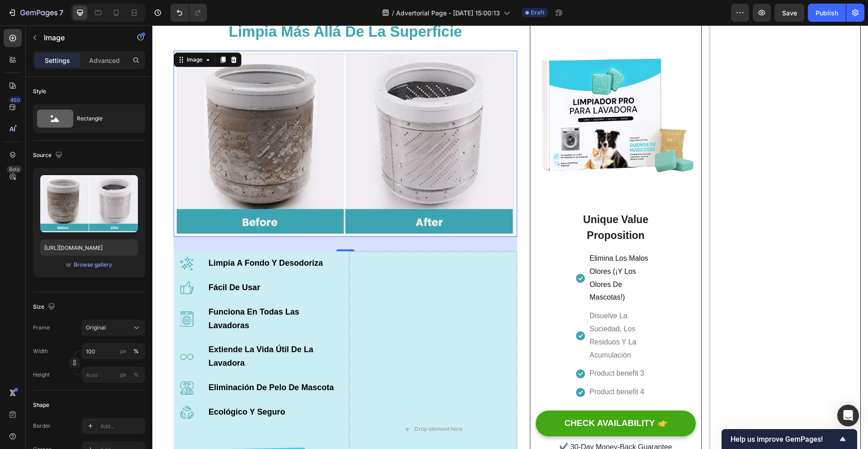
click at [360, 122] on img at bounding box center [346, 144] width 344 height 186
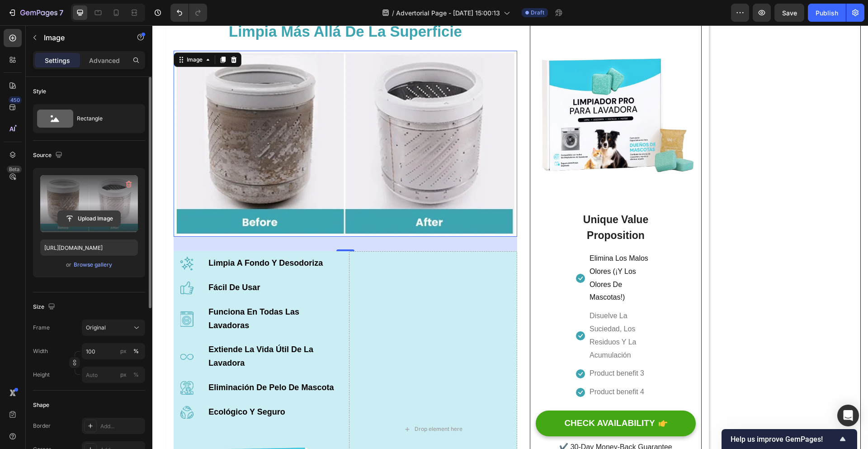
click at [92, 211] on input "file" at bounding box center [89, 218] width 62 height 15
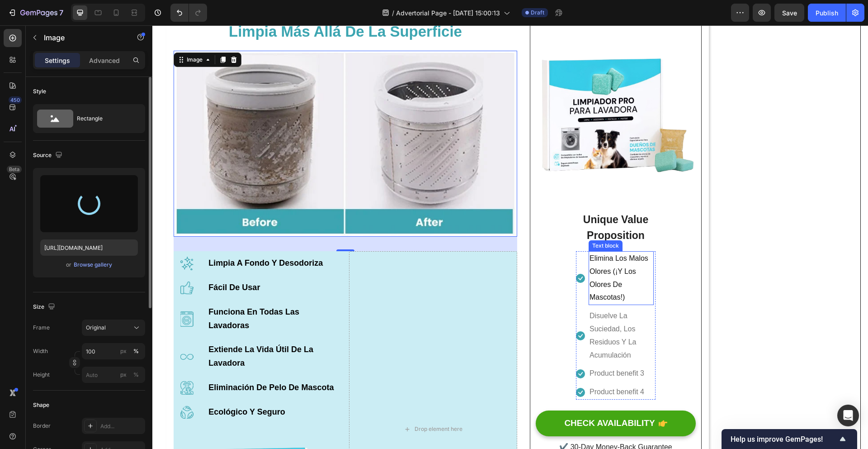
type input "https://cdn.shopify.com/s/files/1/0938/9241/1763/files/gempages_585776002030895…"
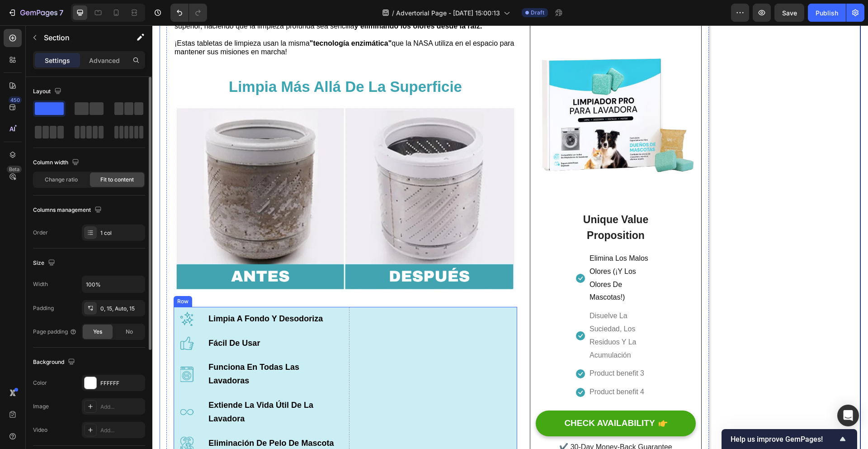
scroll to position [1286, 0]
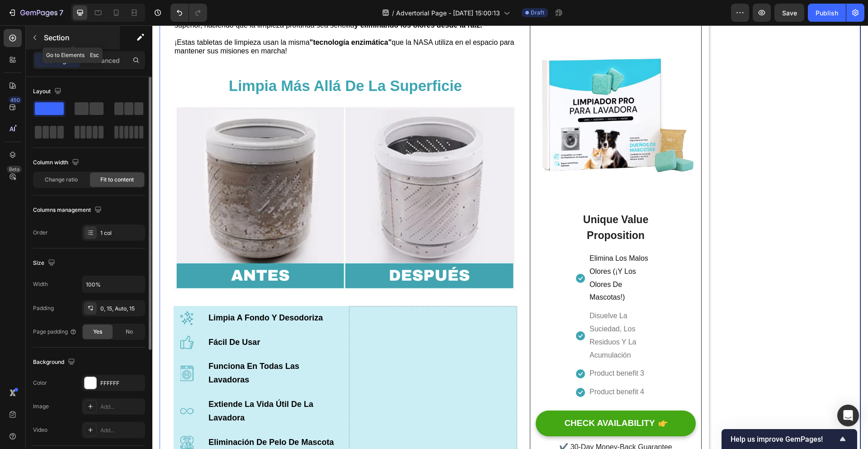
click at [38, 41] on button "button" at bounding box center [35, 37] width 14 height 14
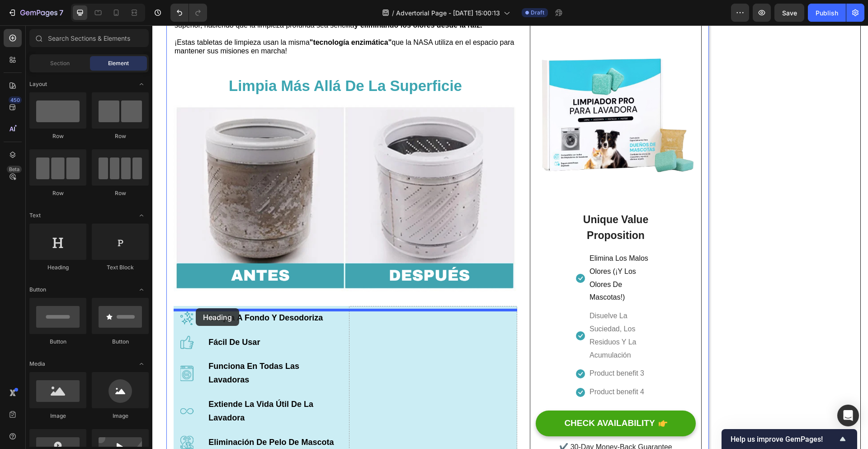
drag, startPoint x: 207, startPoint y: 265, endPoint x: 196, endPoint y: 308, distance: 44.8
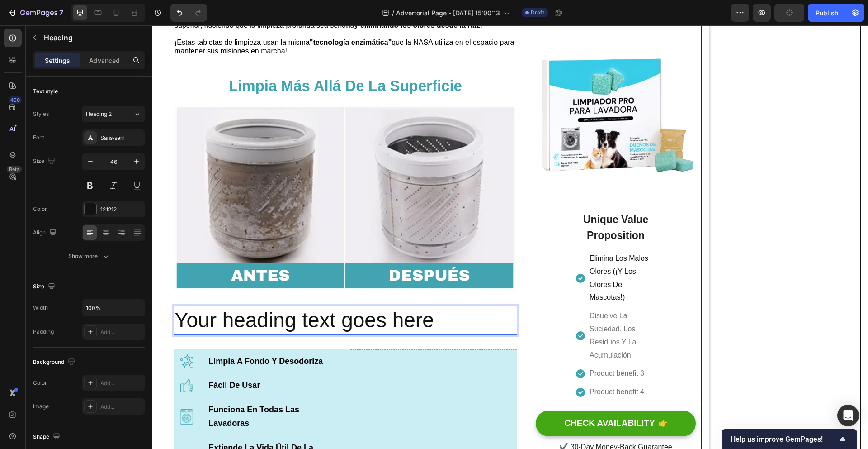
click at [432, 318] on h2 "Your heading text goes here" at bounding box center [346, 320] width 344 height 29
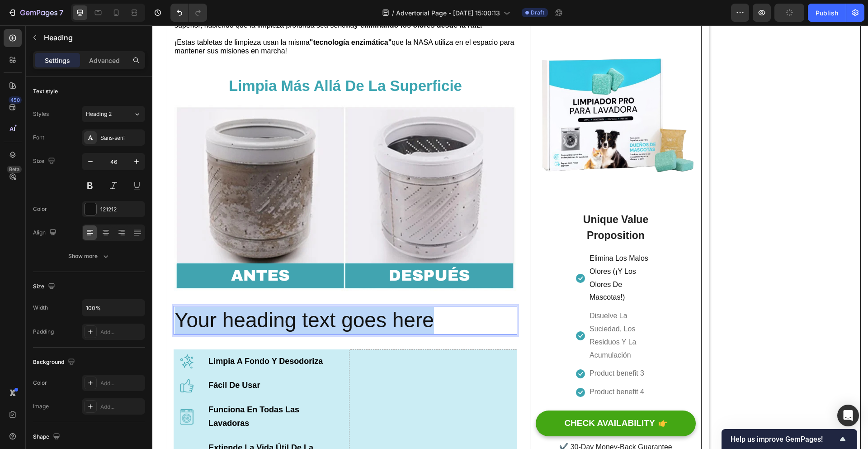
drag, startPoint x: 440, startPoint y: 325, endPoint x: 180, endPoint y: 317, distance: 259.7
click at [180, 317] on p "Your heading text goes here" at bounding box center [346, 320] width 342 height 27
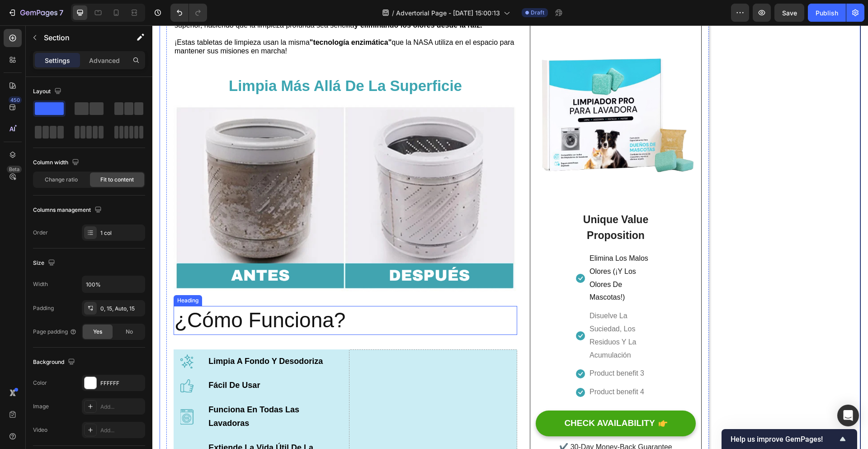
click at [348, 327] on p "¿Cómo Funciona?" at bounding box center [346, 320] width 342 height 27
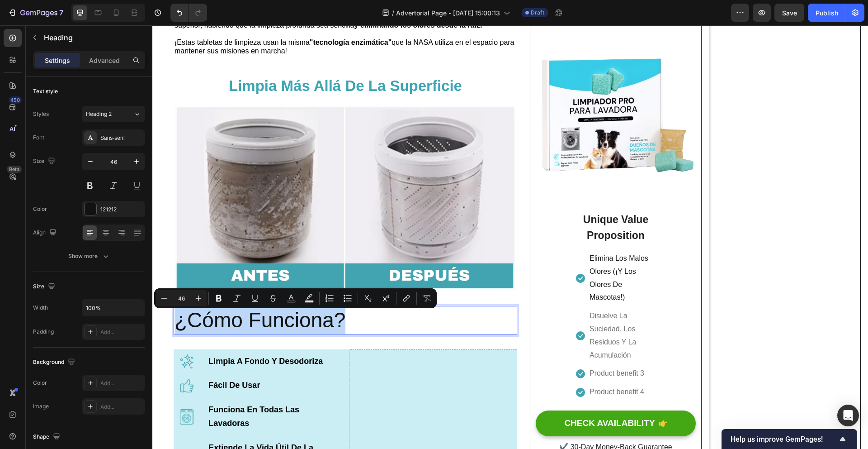
drag, startPoint x: 348, startPoint y: 327, endPoint x: 229, endPoint y: 321, distance: 119.5
click at [229, 321] on p "¿Cómo Funciona?" at bounding box center [346, 320] width 342 height 27
click at [215, 298] on icon "Editor contextual toolbar" at bounding box center [218, 298] width 9 height 9
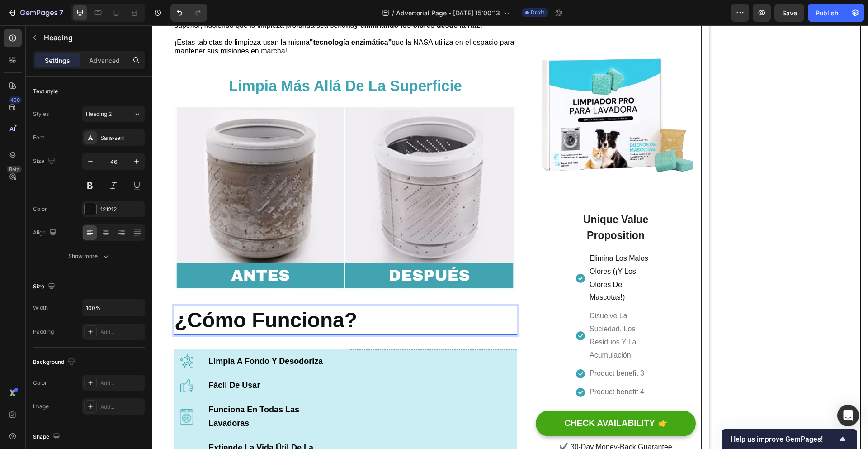
click at [377, 327] on p "¿Cómo Funciona?" at bounding box center [346, 320] width 342 height 27
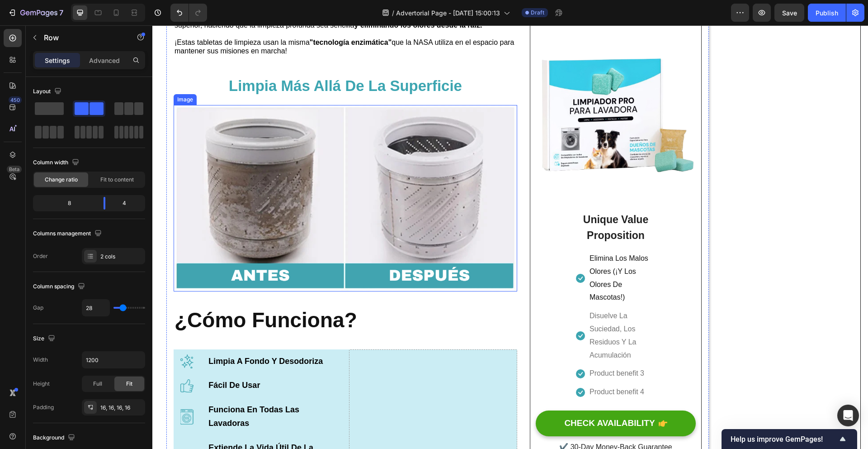
click at [341, 291] on img at bounding box center [346, 198] width 344 height 186
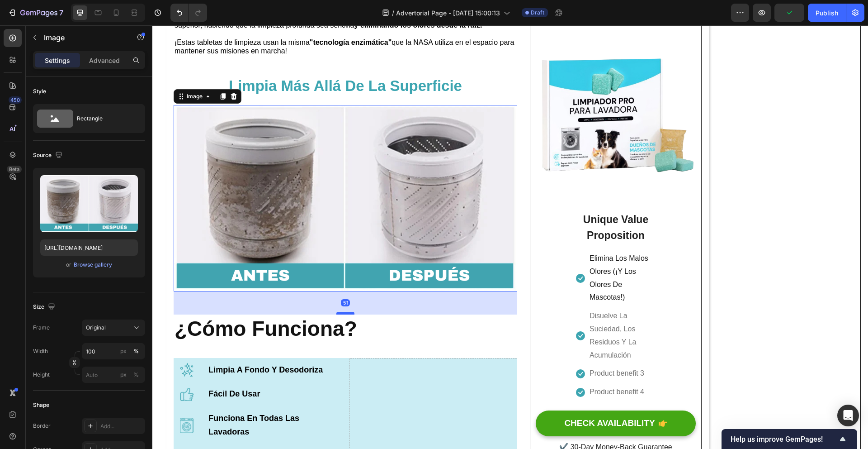
drag, startPoint x: 347, startPoint y: 308, endPoint x: 346, endPoint y: 316, distance: 8.7
click at [346, 314] on div at bounding box center [345, 313] width 18 height 3
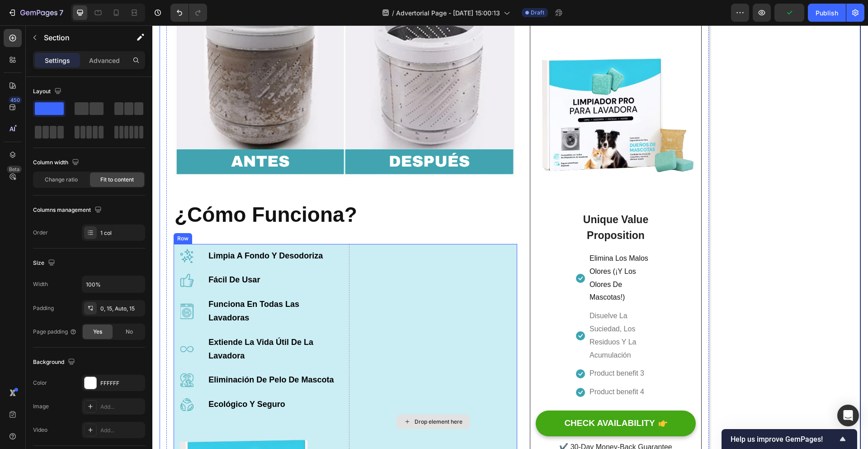
scroll to position [1433, 0]
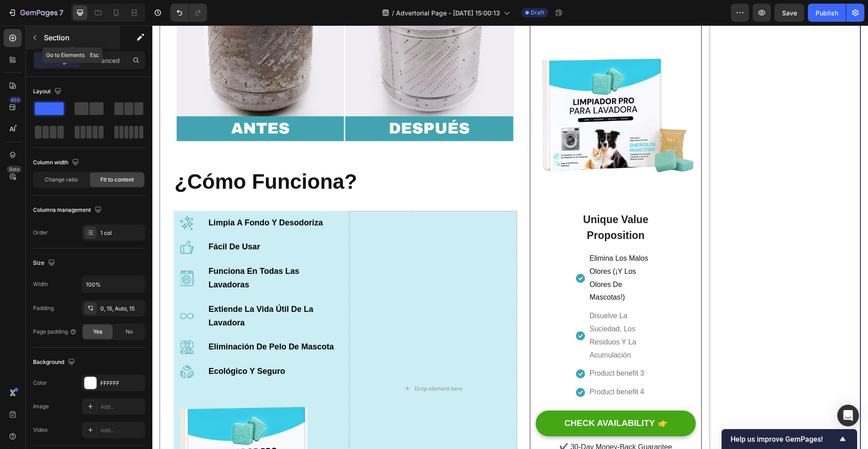
click at [38, 36] on icon "button" at bounding box center [34, 37] width 7 height 7
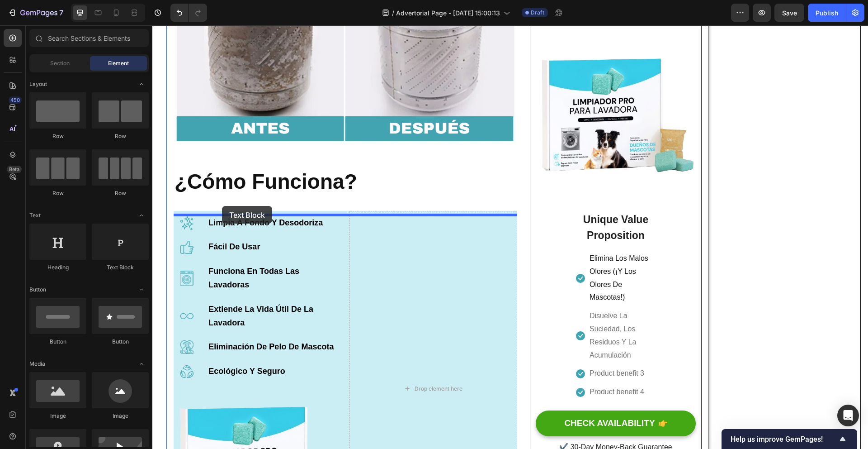
drag, startPoint x: 275, startPoint y: 270, endPoint x: 222, endPoint y: 206, distance: 83.8
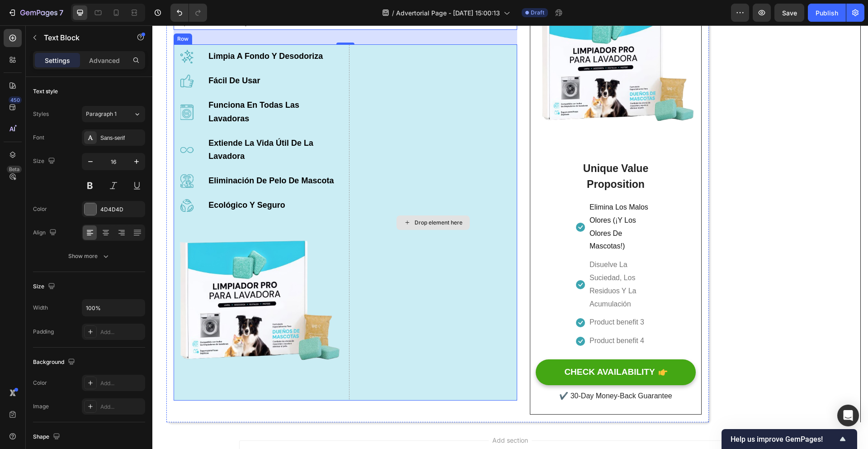
scroll to position [1628, 0]
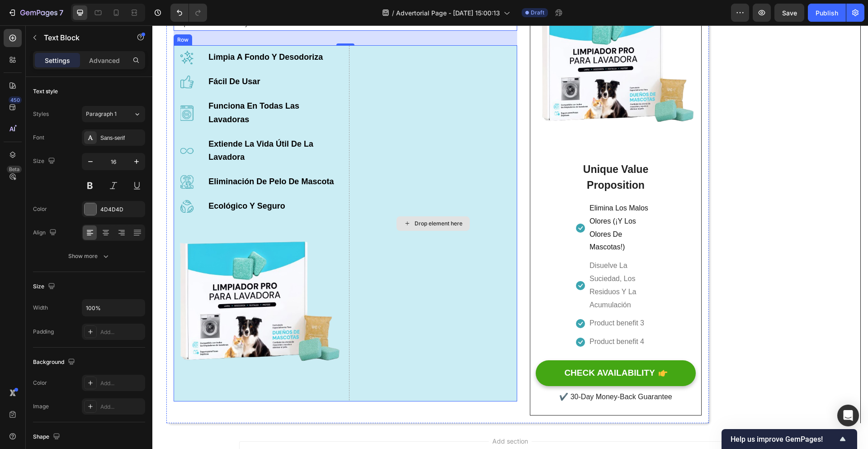
click at [392, 265] on div "Drop element here" at bounding box center [433, 222] width 168 height 355
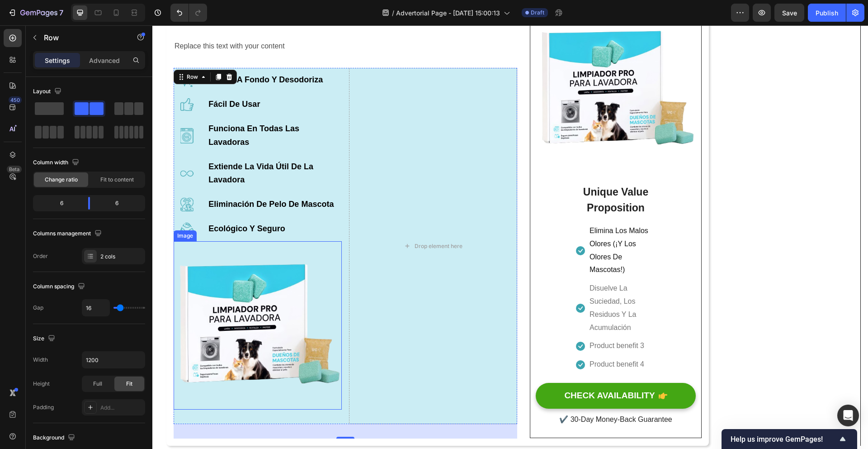
scroll to position [1604, 0]
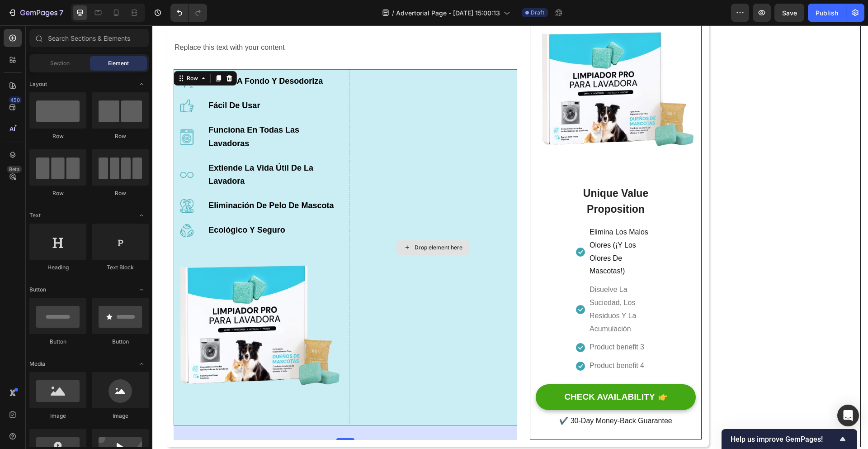
click at [412, 246] on div "Drop element here" at bounding box center [433, 247] width 73 height 14
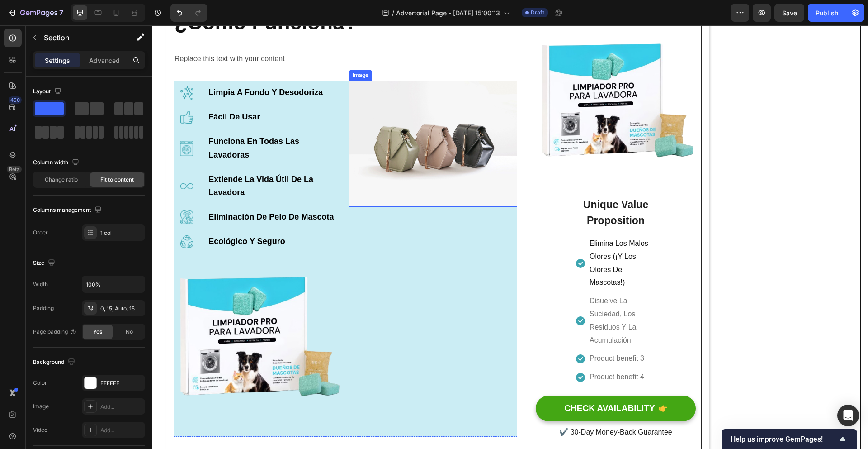
scroll to position [1529, 0]
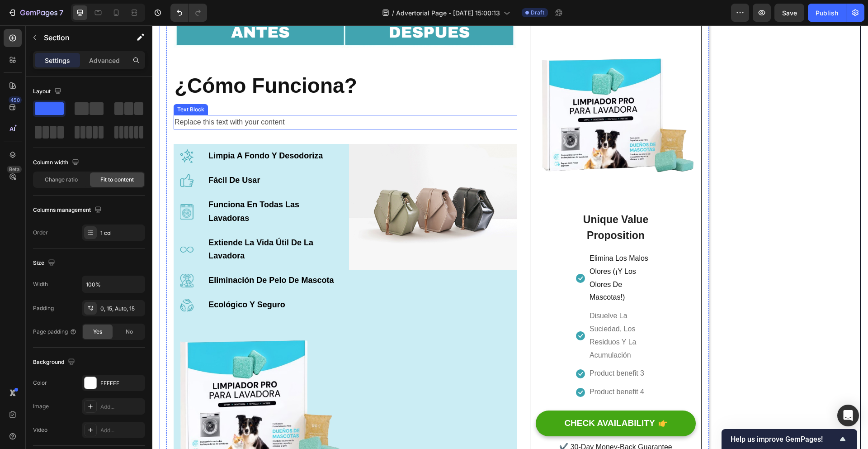
click at [296, 125] on div "Replace this text with your content" at bounding box center [346, 122] width 344 height 15
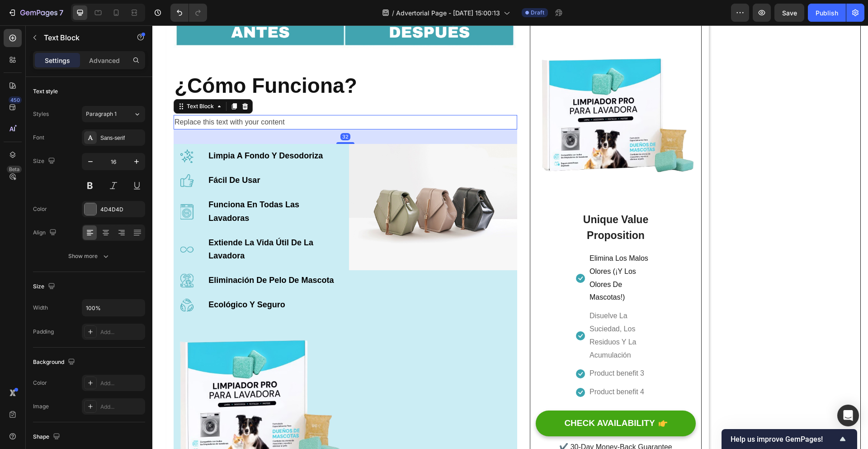
click at [296, 125] on div "Replace this text with your content" at bounding box center [346, 122] width 344 height 15
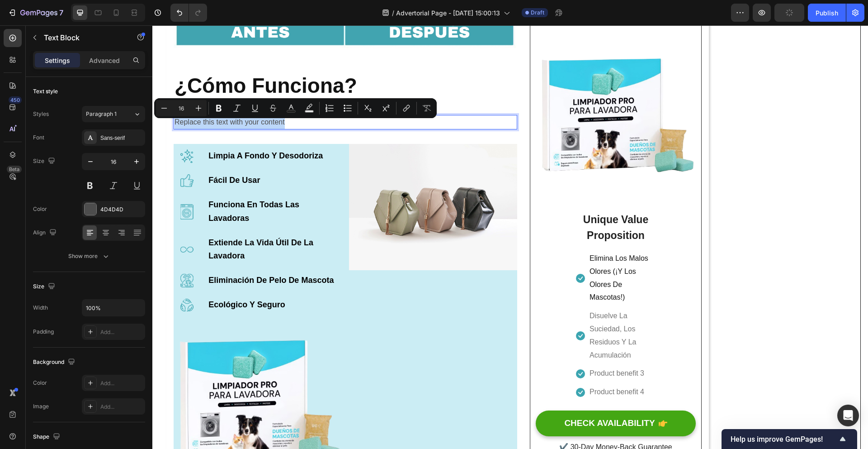
drag, startPoint x: 286, startPoint y: 125, endPoint x: 232, endPoint y: 126, distance: 53.8
click at [232, 126] on p "Replace this text with your content" at bounding box center [346, 122] width 342 height 13
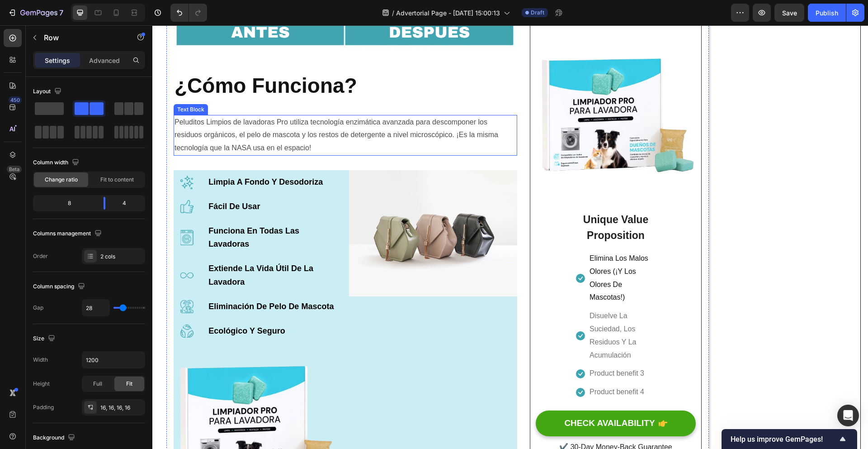
click at [328, 150] on p "Peluditos Limpios de lavadoras Pro utiliza tecnología enzimática avanzada para …" at bounding box center [346, 135] width 342 height 39
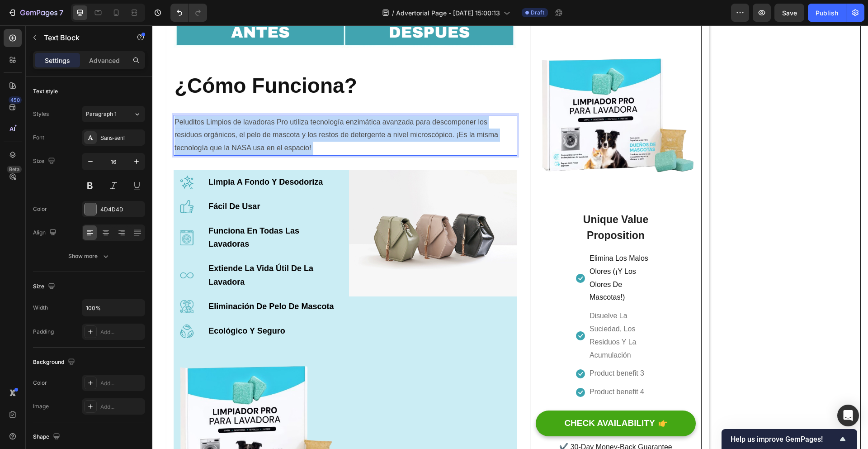
drag, startPoint x: 329, startPoint y: 152, endPoint x: 190, endPoint y: 129, distance: 141.2
click at [190, 129] on p "Peluditos Limpios de lavadoras Pro utiliza tecnología enzimática avanzada para …" at bounding box center [346, 135] width 342 height 39
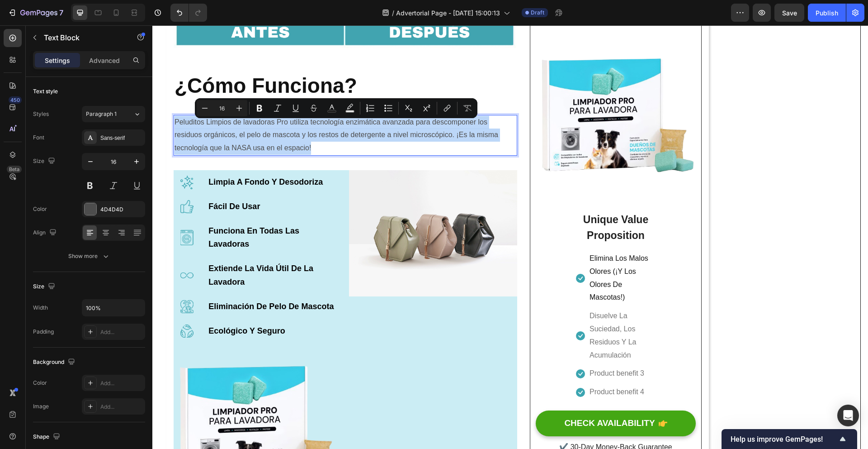
drag, startPoint x: 328, startPoint y: 153, endPoint x: 176, endPoint y: 122, distance: 155.7
click at [176, 122] on p "Peluditos Limpios de lavadoras Pro utiliza tecnología enzimática avanzada para …" at bounding box center [346, 135] width 342 height 39
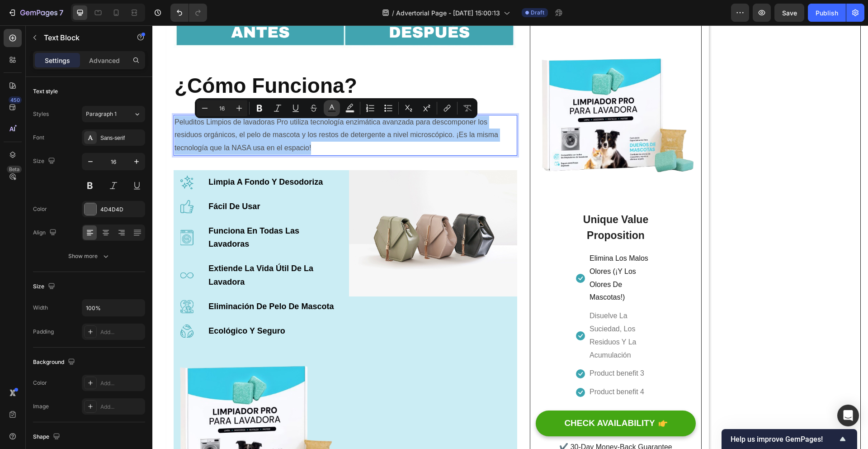
click at [326, 106] on button "Text Color" at bounding box center [332, 108] width 16 height 16
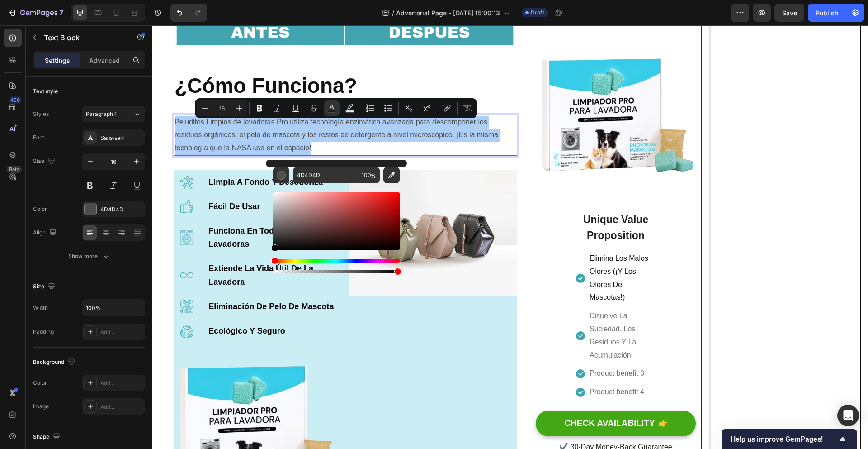
drag, startPoint x: 273, startPoint y: 234, endPoint x: 266, endPoint y: 257, distance: 23.5
click at [266, 257] on div "4D4D4D 100 %" at bounding box center [336, 217] width 141 height 115
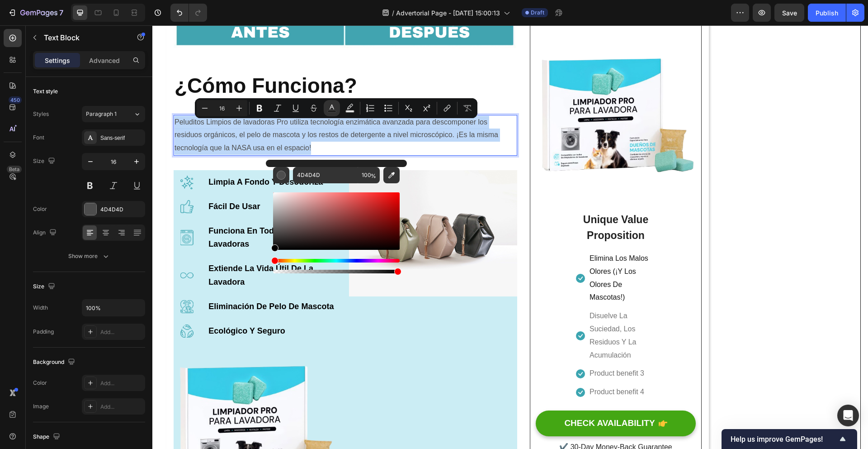
type input "000000"
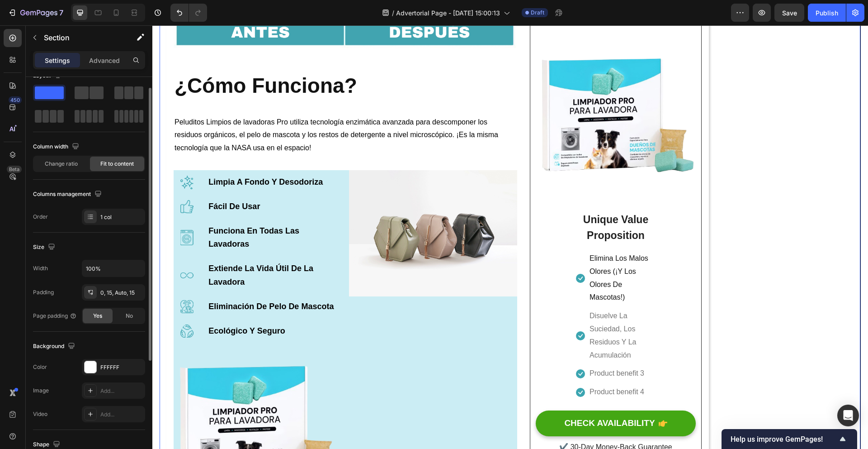
scroll to position [182, 0]
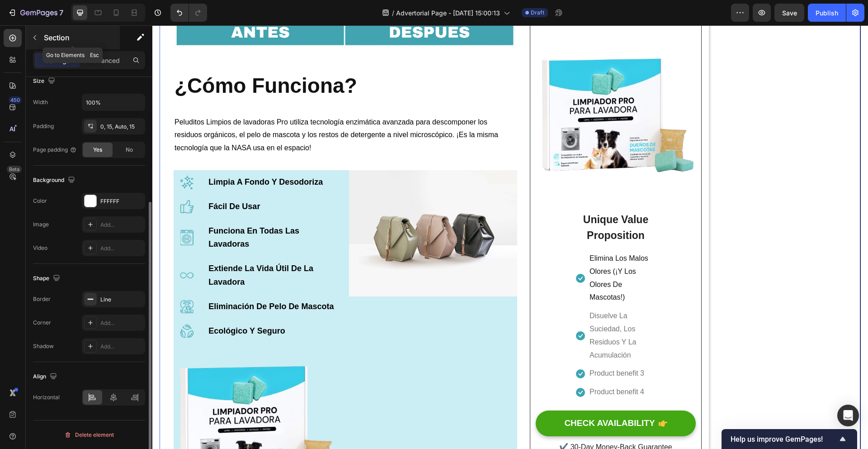
click at [34, 37] on icon "button" at bounding box center [34, 37] width 3 height 5
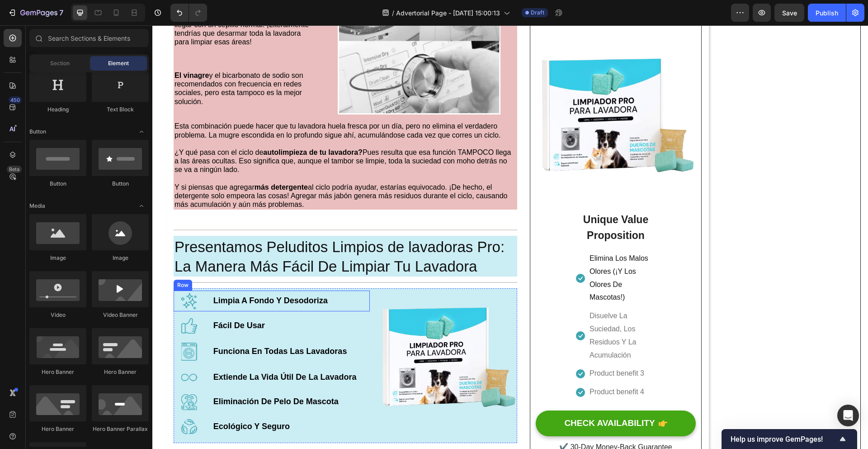
scroll to position [800, 0]
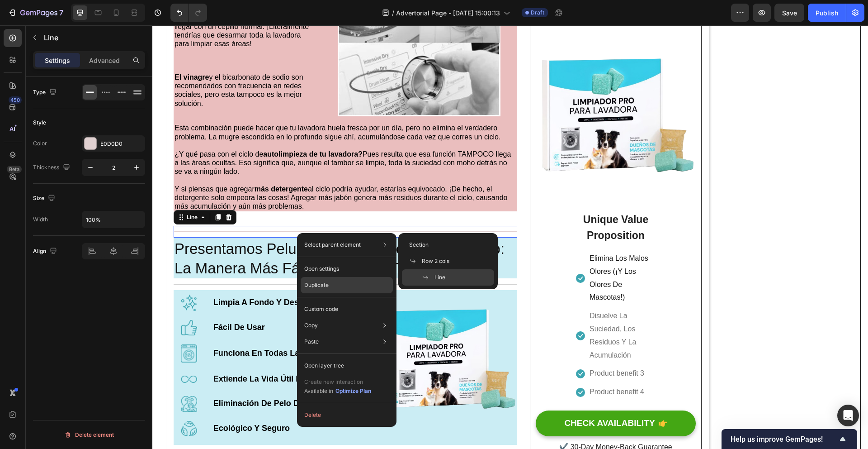
click at [329, 281] on div "Duplicate" at bounding box center [347, 285] width 92 height 16
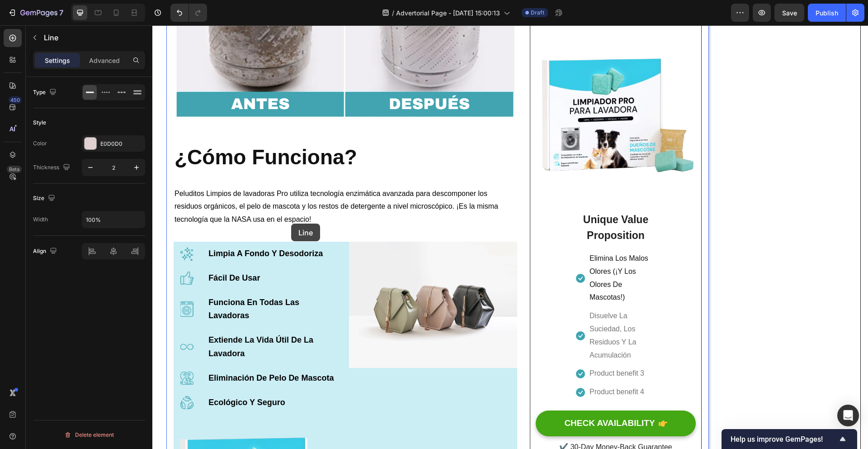
scroll to position [1496, 0]
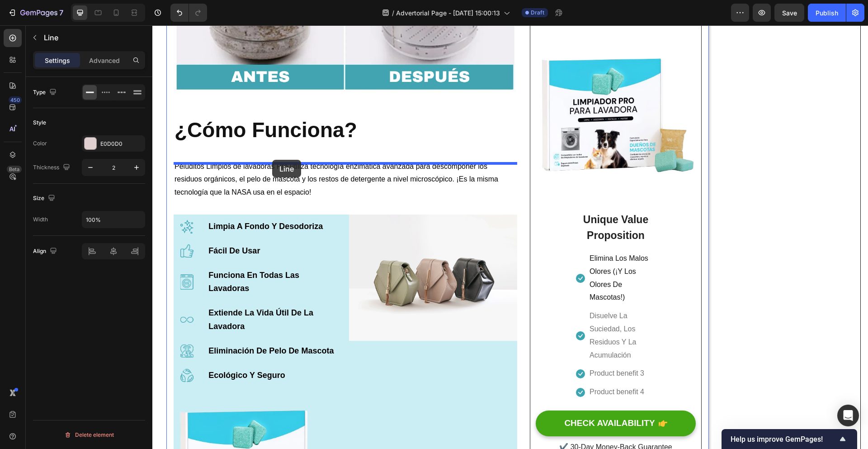
drag, startPoint x: 330, startPoint y: 244, endPoint x: 272, endPoint y: 160, distance: 102.5
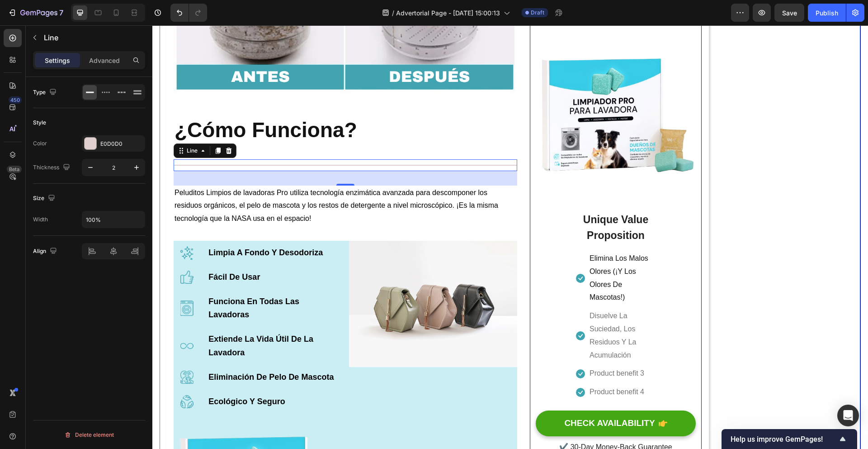
drag, startPoint x: 798, startPoint y: 234, endPoint x: 786, endPoint y: 233, distance: 11.3
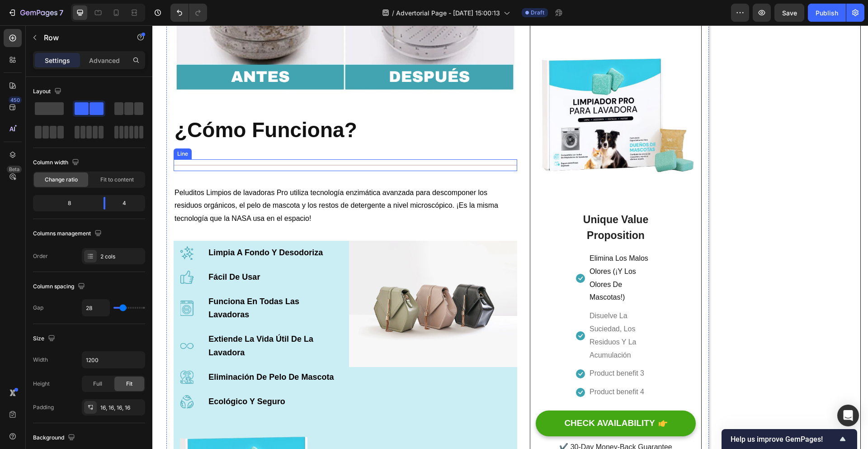
click at [337, 171] on div "Title Line" at bounding box center [346, 165] width 344 height 12
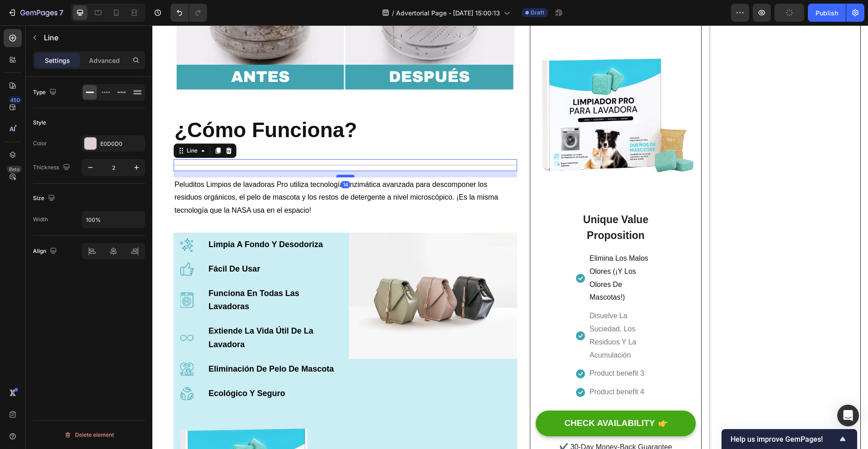
drag, startPoint x: 348, startPoint y: 188, endPoint x: 349, endPoint y: 180, distance: 8.2
click at [349, 177] on div at bounding box center [345, 176] width 18 height 3
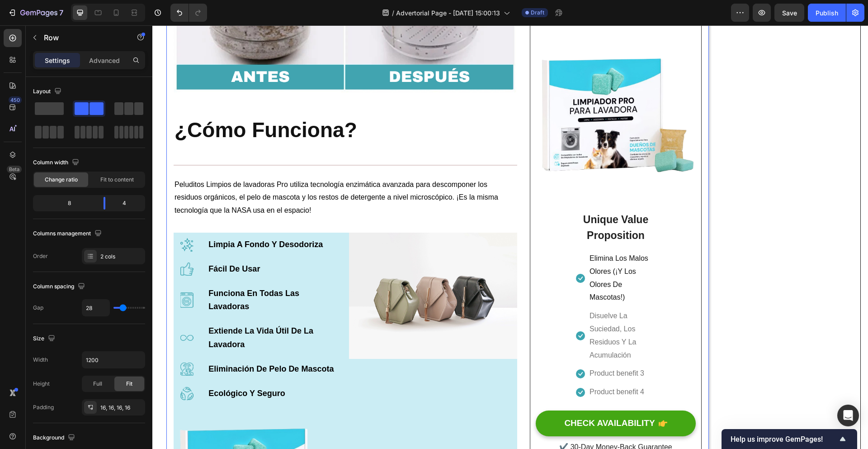
click at [311, 163] on div "Title Line" at bounding box center [346, 165] width 344 height 12
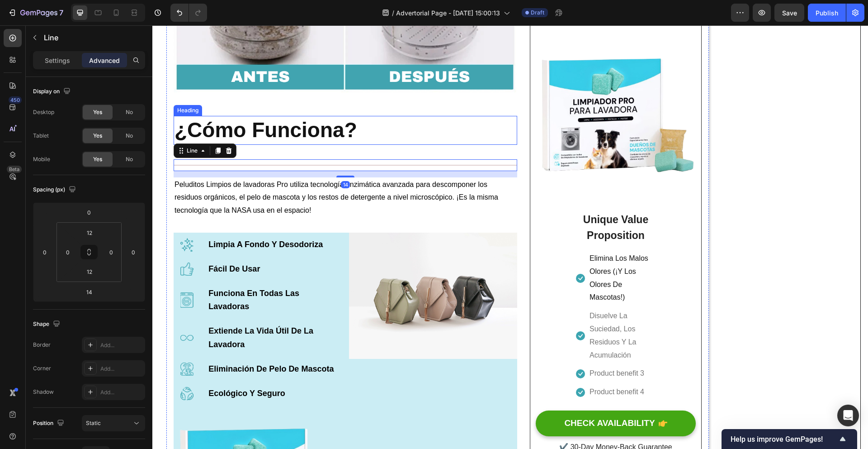
click at [358, 141] on p "⁠⁠⁠⁠⁠⁠⁠ ¿Cómo Funciona?" at bounding box center [346, 130] width 342 height 27
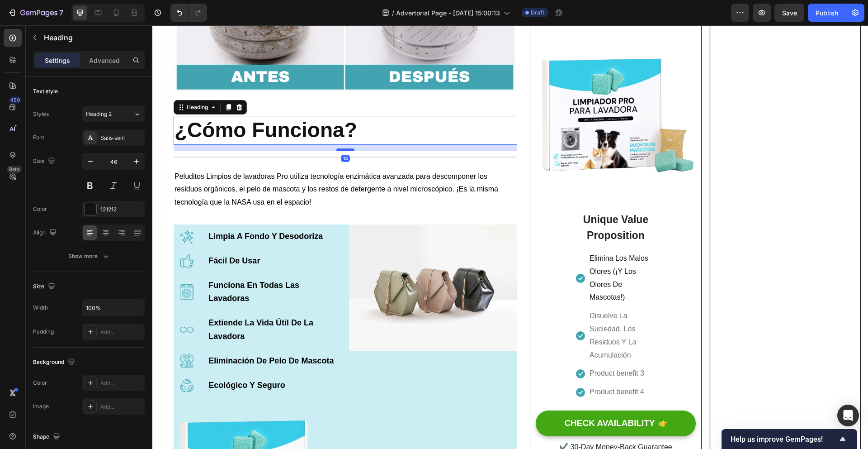
drag, startPoint x: 347, startPoint y: 161, endPoint x: 348, endPoint y: 153, distance: 8.2
click at [348, 151] on div at bounding box center [345, 149] width 18 height 3
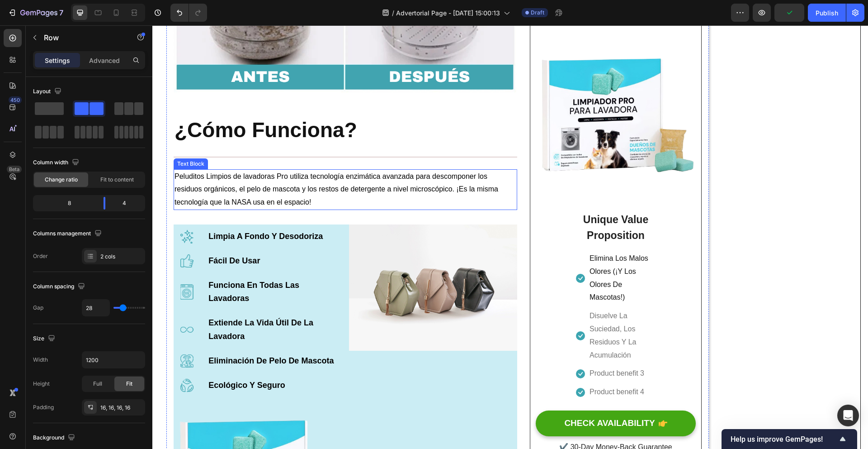
click at [345, 183] on span "Peluditos Limpios de lavadoras Pro utiliza tecnología enzimática avanzada para …" at bounding box center [337, 189] width 324 height 34
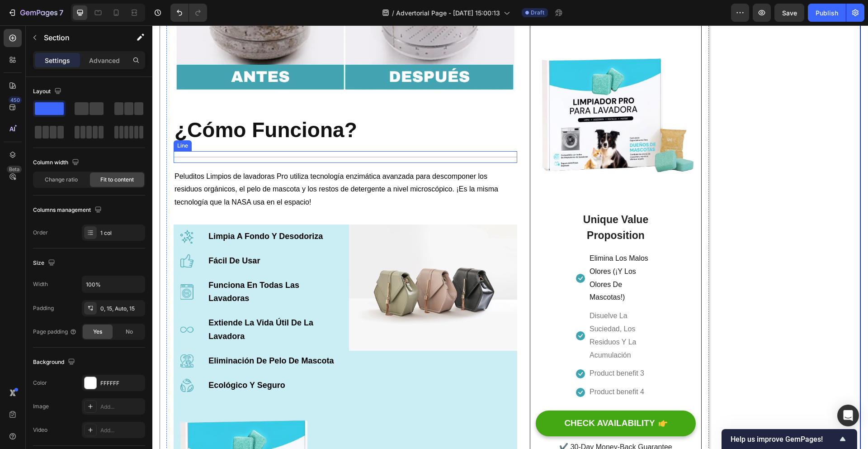
click at [330, 162] on div "Title Line" at bounding box center [346, 157] width 344 height 12
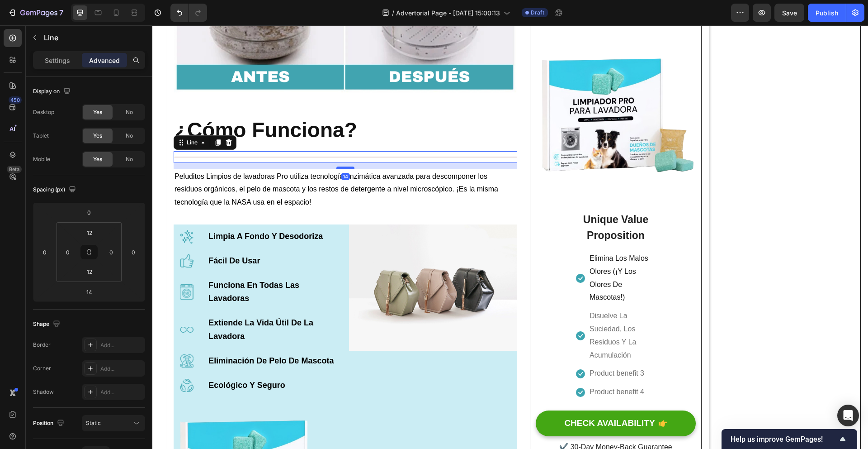
click at [351, 163] on div "14" at bounding box center [346, 163] width 344 height 0
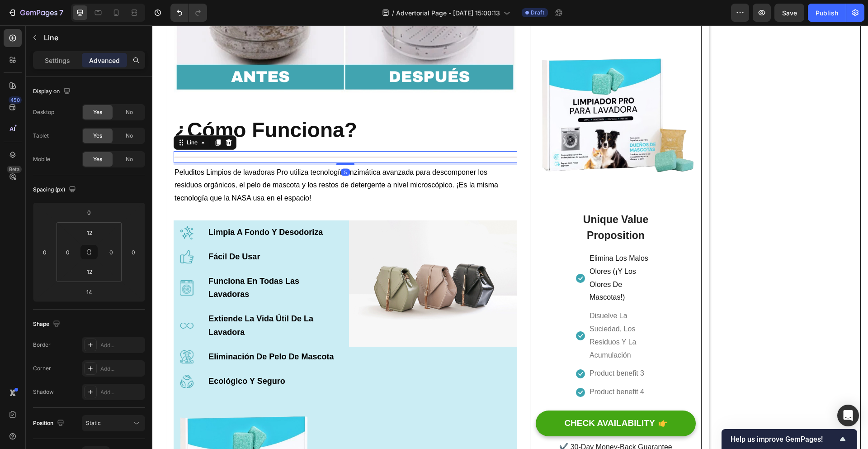
click at [352, 165] on div at bounding box center [345, 163] width 18 height 3
type input "5"
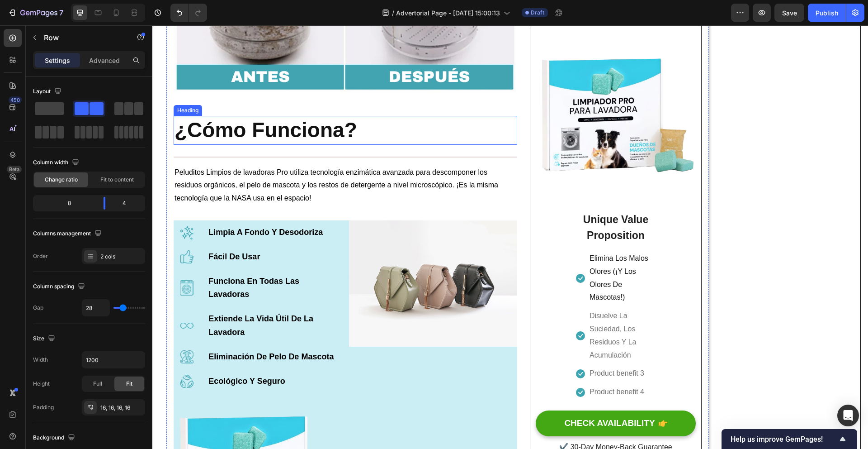
click at [356, 139] on strong "¿Cómo Funciona?" at bounding box center [266, 130] width 183 height 24
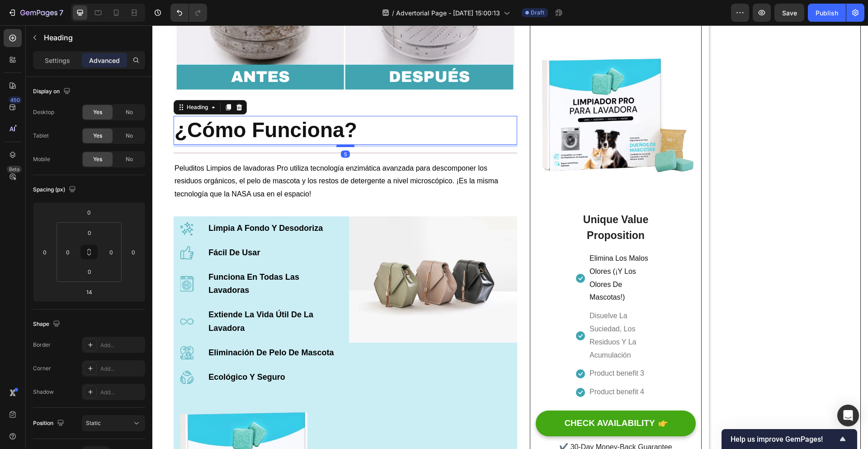
click at [350, 147] on div at bounding box center [345, 145] width 18 height 3
type input "5"
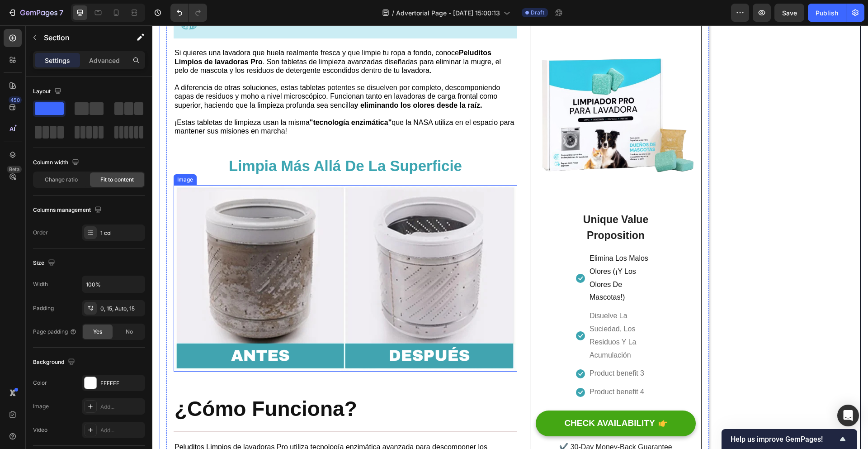
scroll to position [1204, 0]
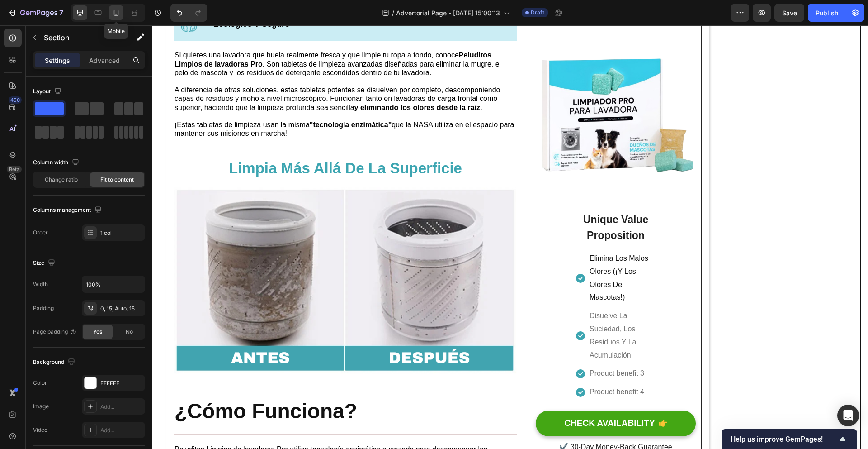
click at [118, 12] on icon at bounding box center [116, 12] width 5 height 6
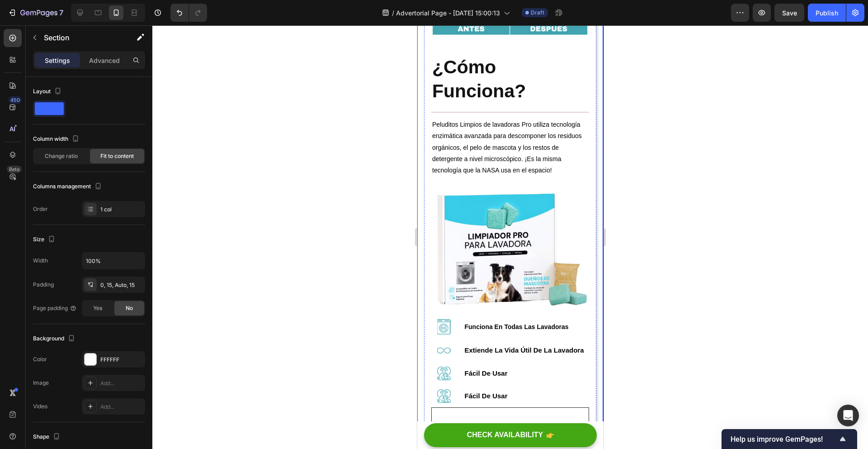
scroll to position [1614, 0]
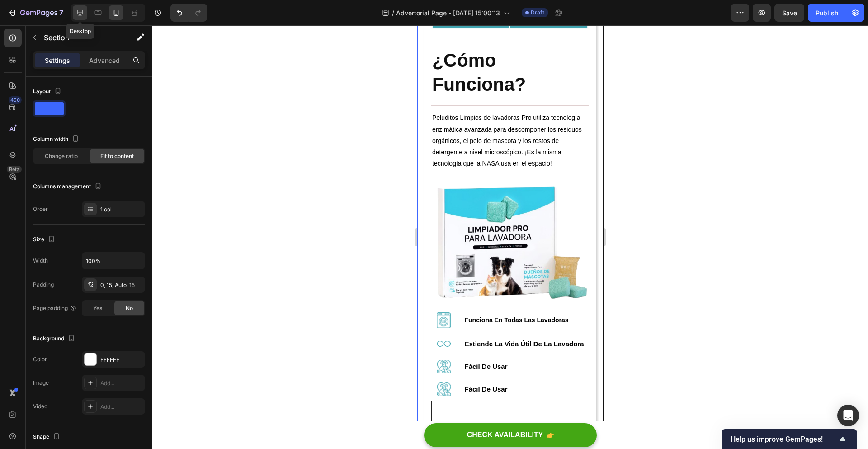
click at [81, 13] on icon at bounding box center [80, 12] width 9 height 9
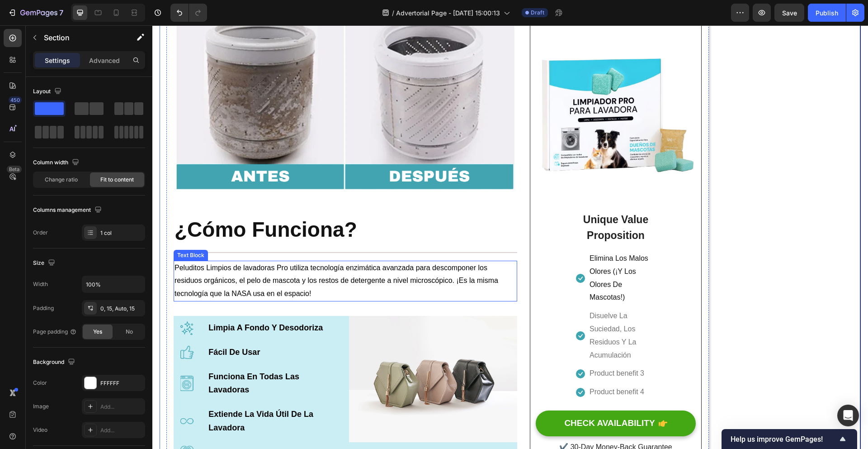
scroll to position [1392, 0]
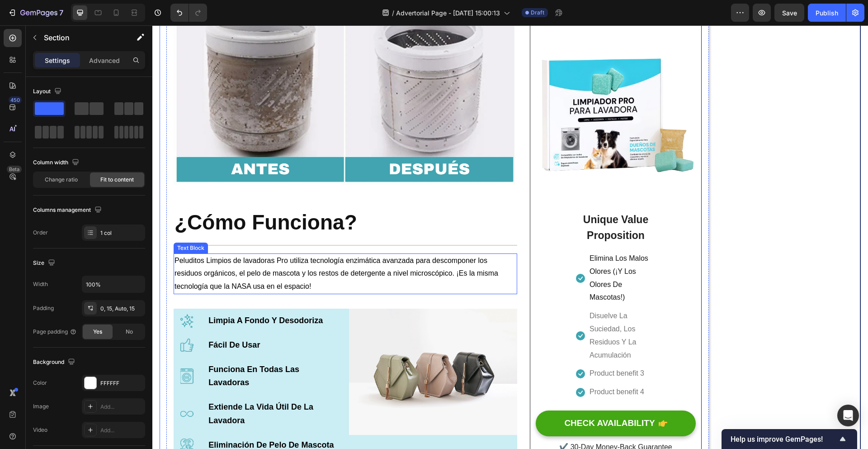
click at [311, 266] on span "Peluditos Limpios de lavadoras Pro utiliza tecnología enzimática avanzada para …" at bounding box center [337, 273] width 324 height 34
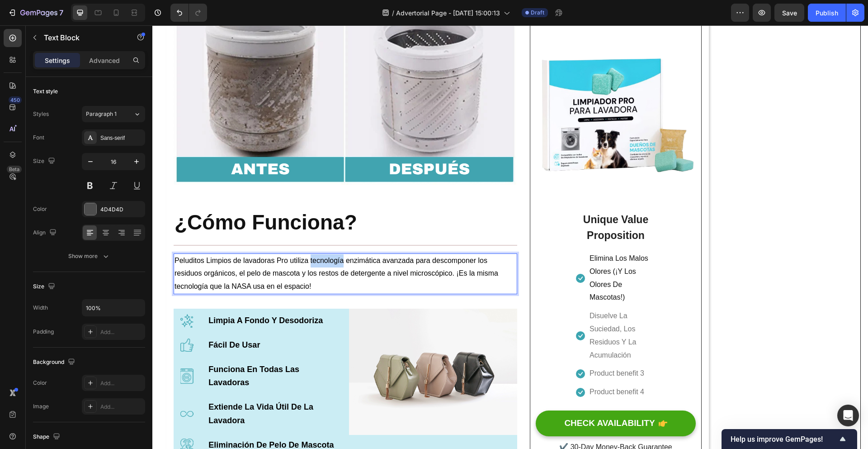
click at [311, 265] on span "Peluditos Limpios de lavadoras Pro utiliza tecnología enzimática avanzada para …" at bounding box center [337, 273] width 324 height 34
drag, startPoint x: 341, startPoint y: 265, endPoint x: 392, endPoint y: 266, distance: 51.1
click at [378, 266] on span "Peluditos Limpios de lavadoras Pro utiliza tecnología enzimática avanzada para …" at bounding box center [337, 273] width 324 height 34
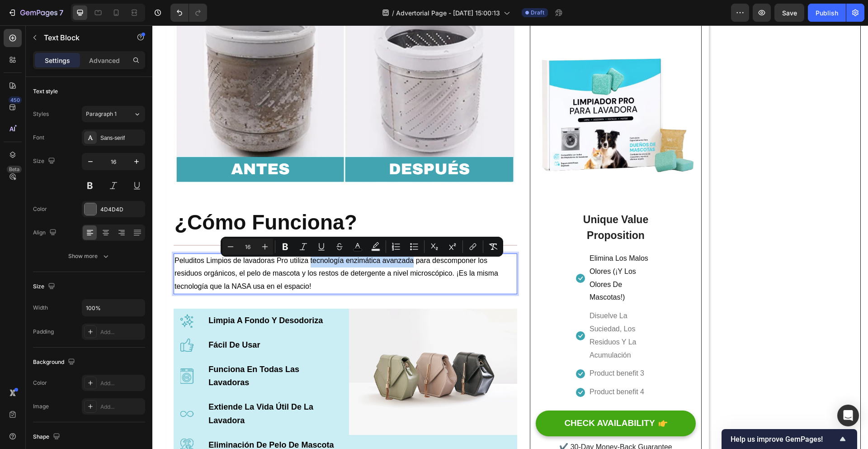
drag, startPoint x: 414, startPoint y: 266, endPoint x: 311, endPoint y: 262, distance: 103.2
click at [311, 262] on span "Peluditos Limpios de lavadoras Pro utiliza tecnología enzimática avanzada para …" at bounding box center [337, 273] width 324 height 34
click at [287, 248] on icon "Editor contextual toolbar" at bounding box center [285, 246] width 5 height 7
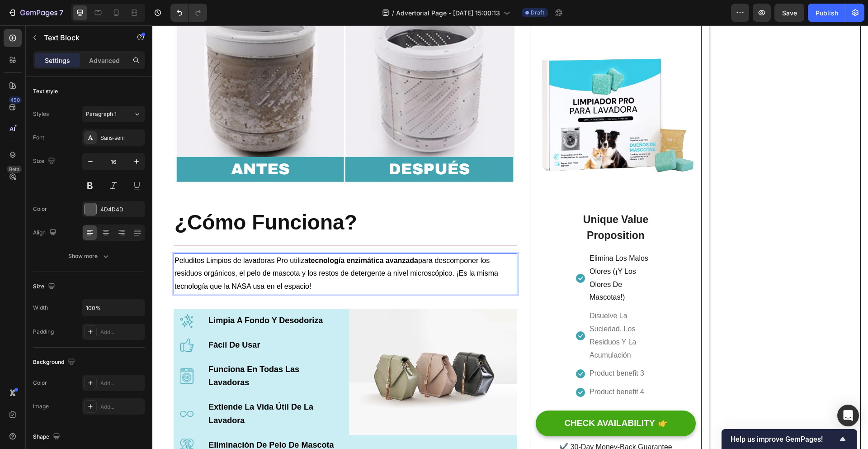
click at [352, 282] on p "Peluditos Limpios de lavadoras Pro utiliza tecnología enzimática avanzada para …" at bounding box center [346, 273] width 342 height 39
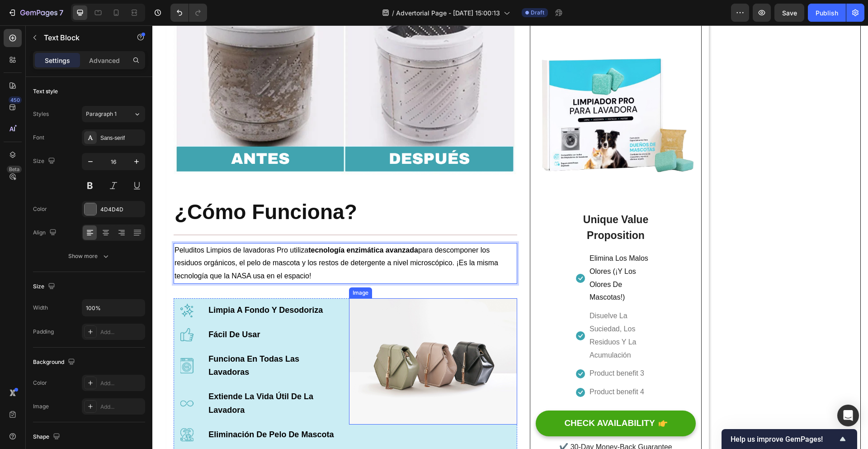
scroll to position [1463, 0]
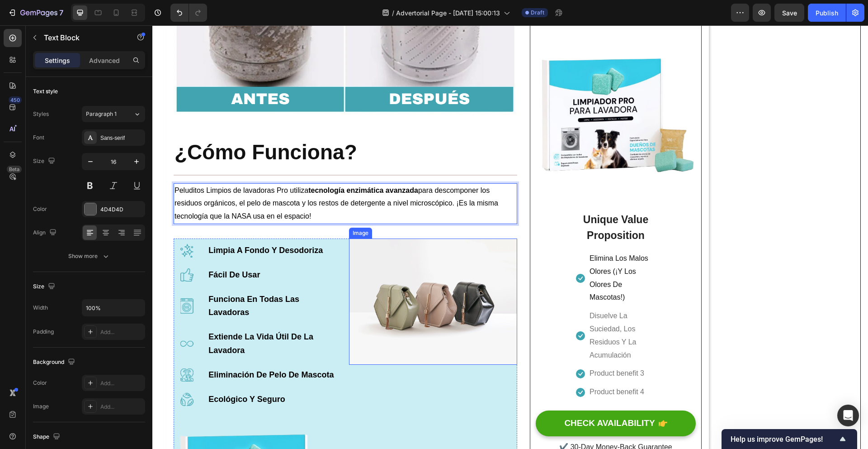
click at [463, 313] on img at bounding box center [433, 301] width 168 height 126
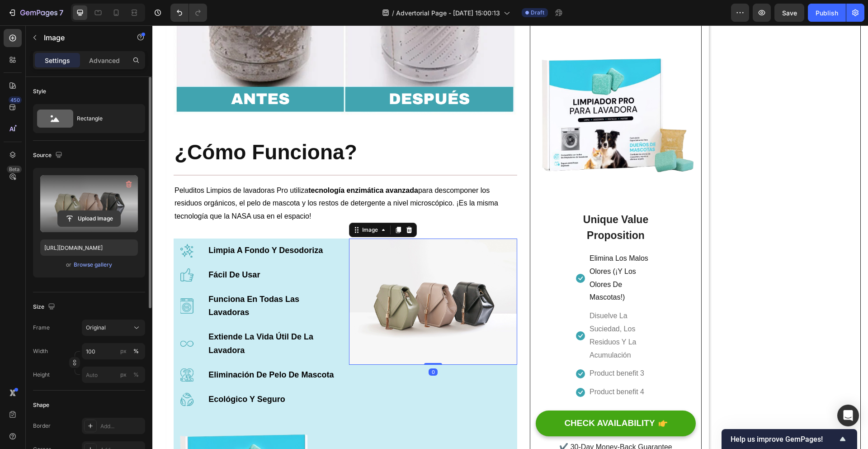
click at [88, 215] on input "file" at bounding box center [89, 218] width 62 height 15
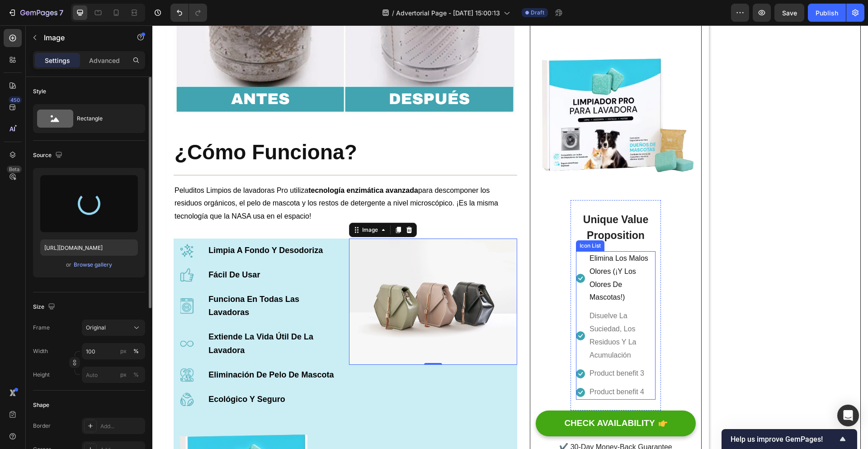
type input "[URL][DOMAIN_NAME]"
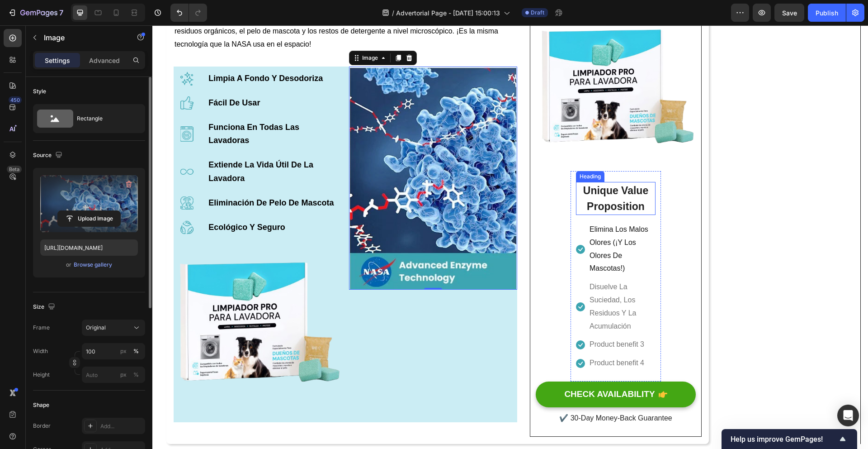
scroll to position [1634, 0]
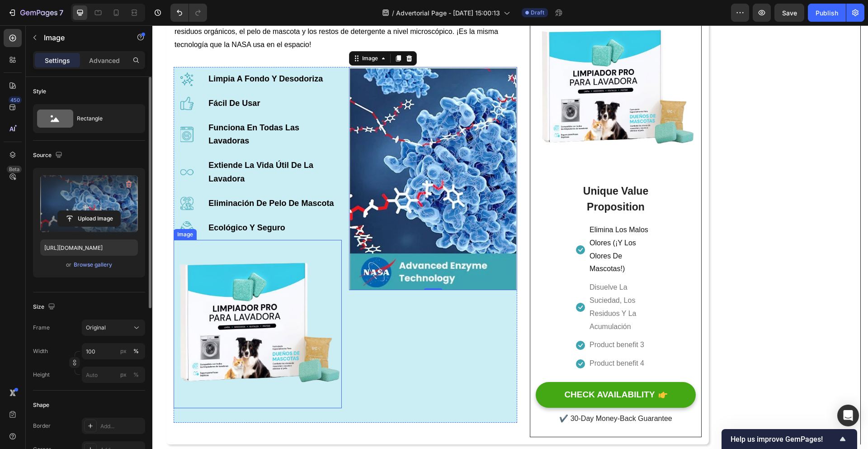
click at [278, 317] on img at bounding box center [258, 324] width 168 height 168
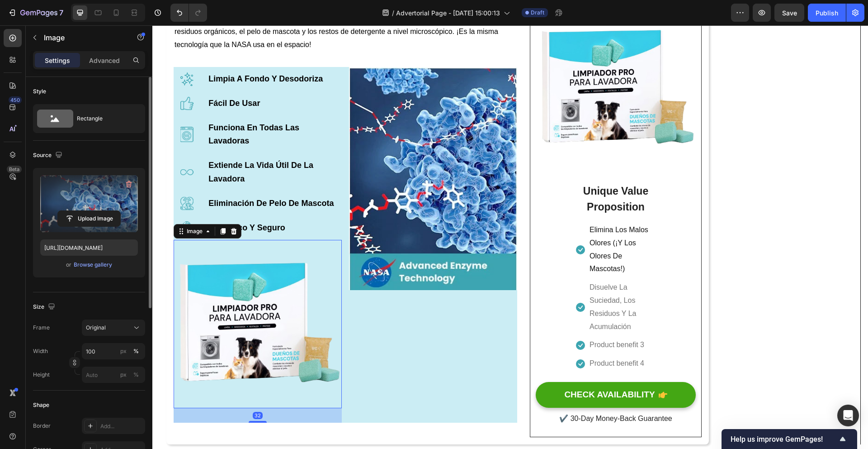
scroll to position [182, 0]
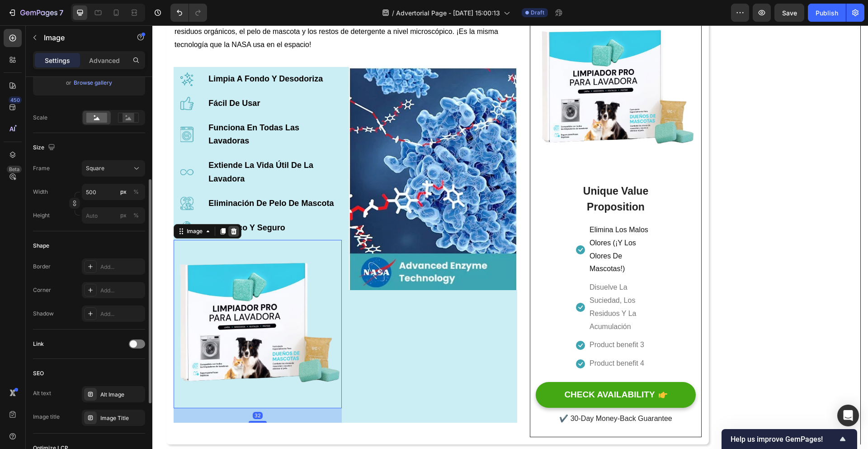
click at [232, 234] on icon at bounding box center [234, 231] width 6 height 6
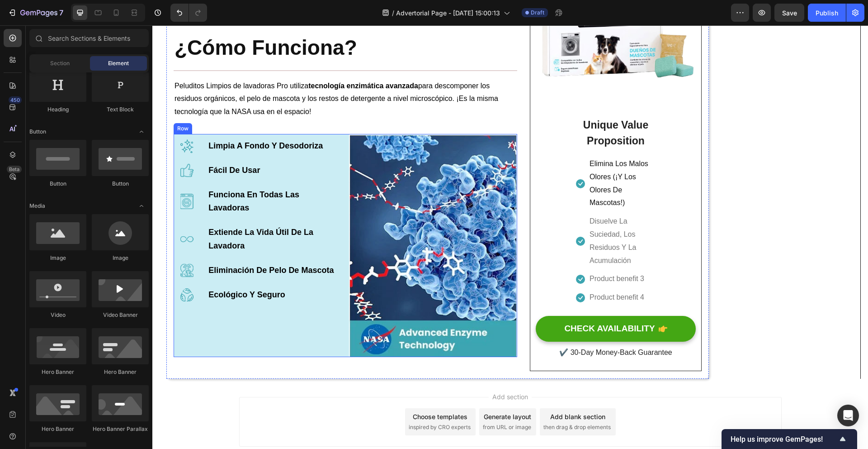
scroll to position [1566, 0]
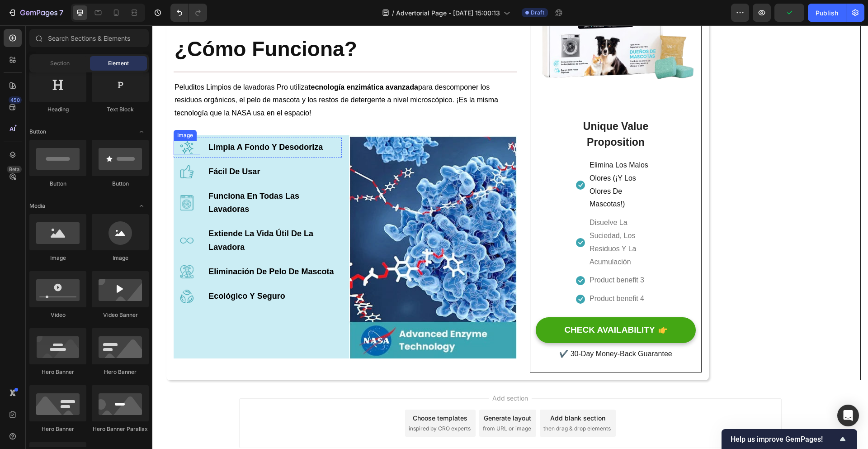
click at [190, 154] on img at bounding box center [187, 148] width 14 height 14
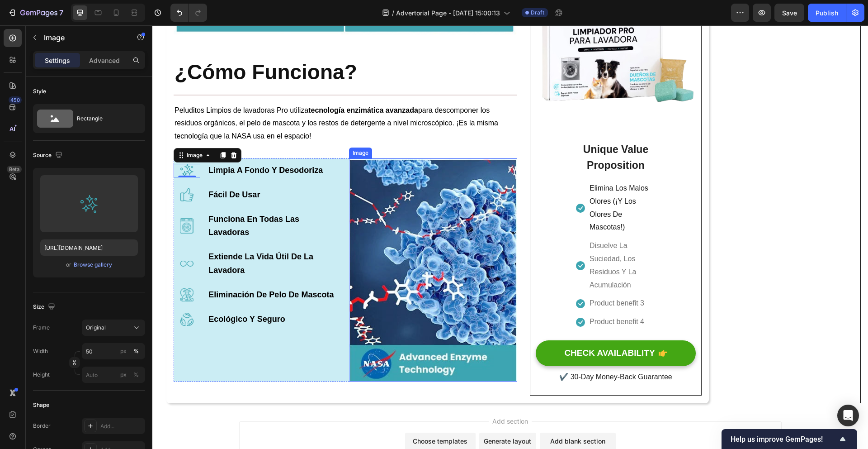
scroll to position [1542, 0]
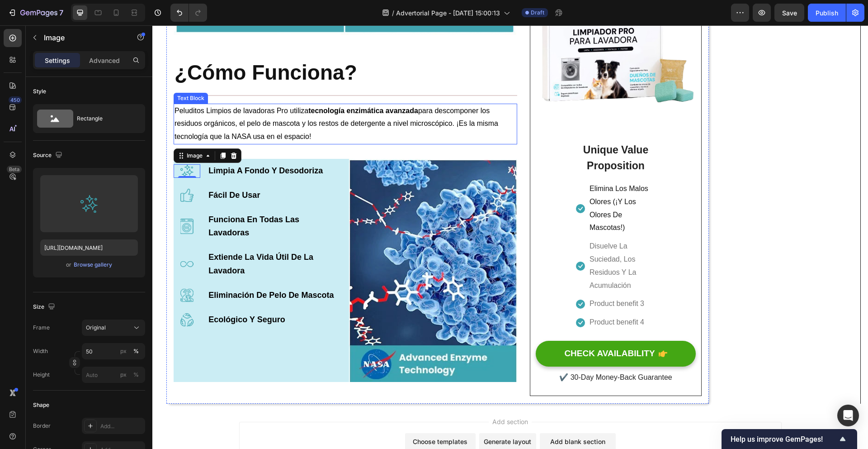
click at [331, 143] on p "Peluditos Limpios de lavadoras Pro utiliza tecnología enzimática avanzada para …" at bounding box center [346, 123] width 342 height 39
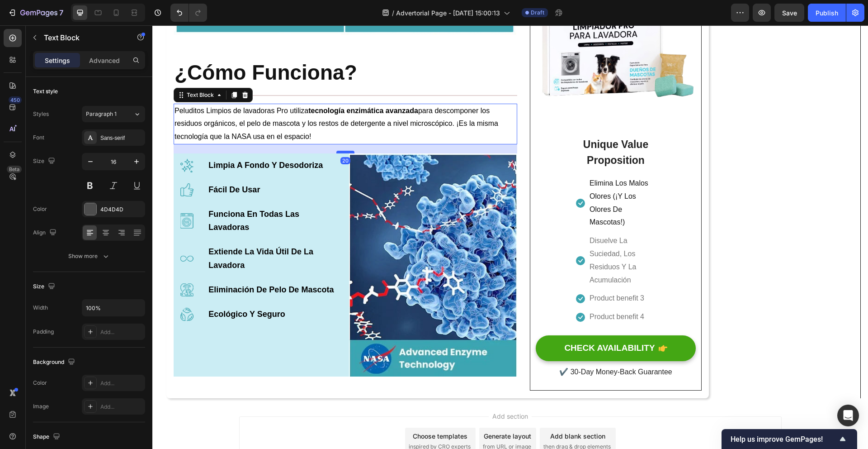
drag, startPoint x: 348, startPoint y: 161, endPoint x: 348, endPoint y: 156, distance: 5.4
click at [348, 153] on div at bounding box center [345, 152] width 18 height 3
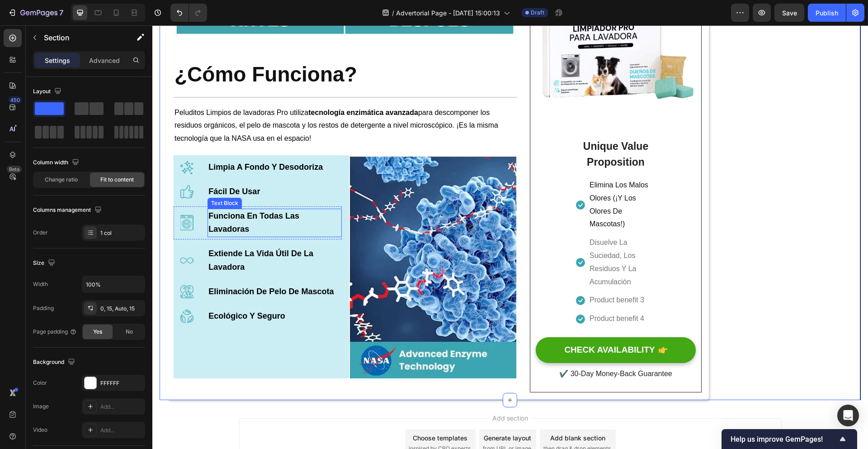
scroll to position [1529, 0]
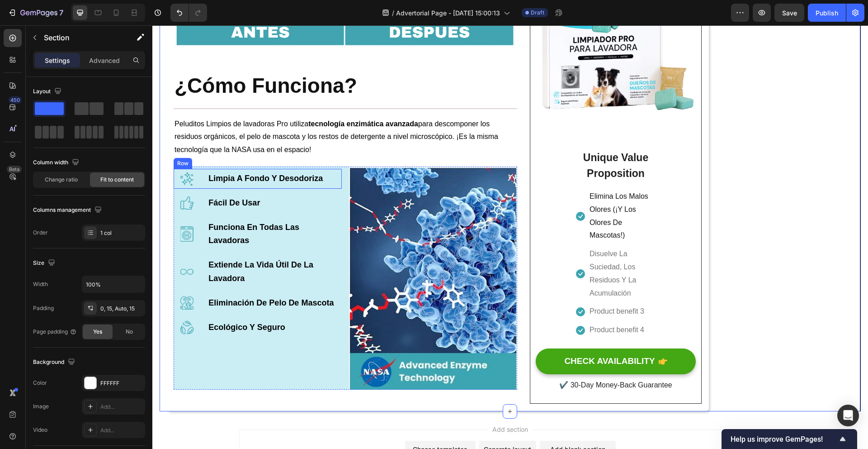
click at [191, 179] on img at bounding box center [187, 179] width 14 height 14
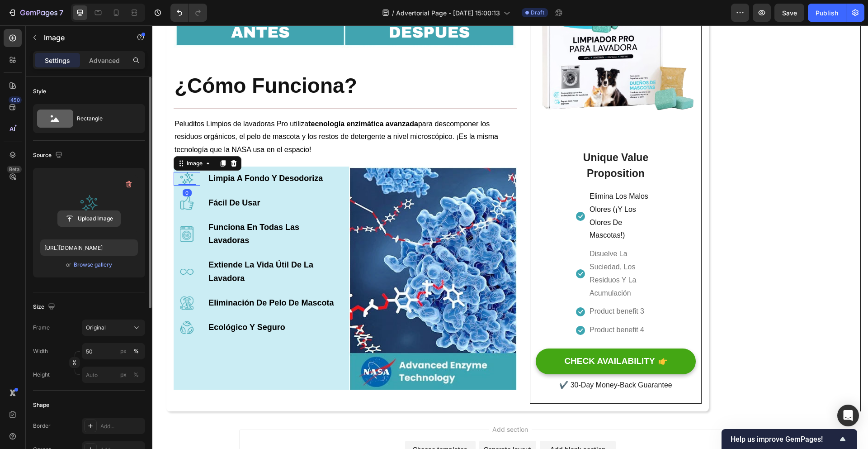
click at [95, 218] on input "file" at bounding box center [89, 218] width 62 height 15
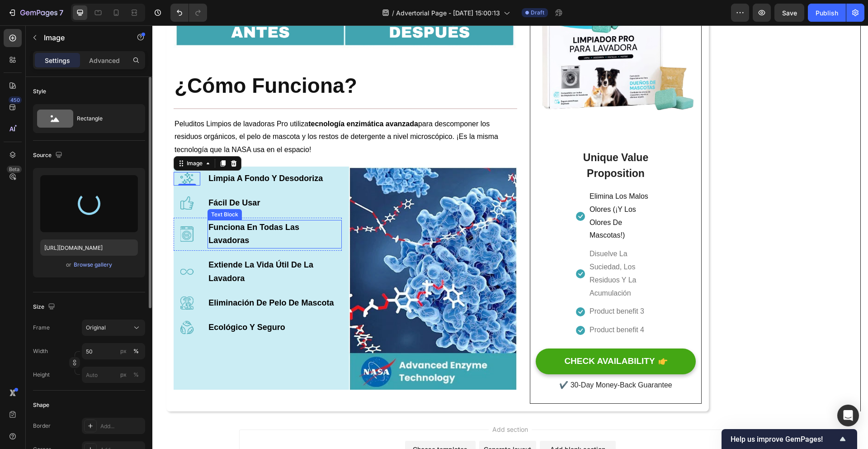
type input "https://cdn.shopify.com/s/files/1/0938/9241/1763/files/gempages_585776002030895…"
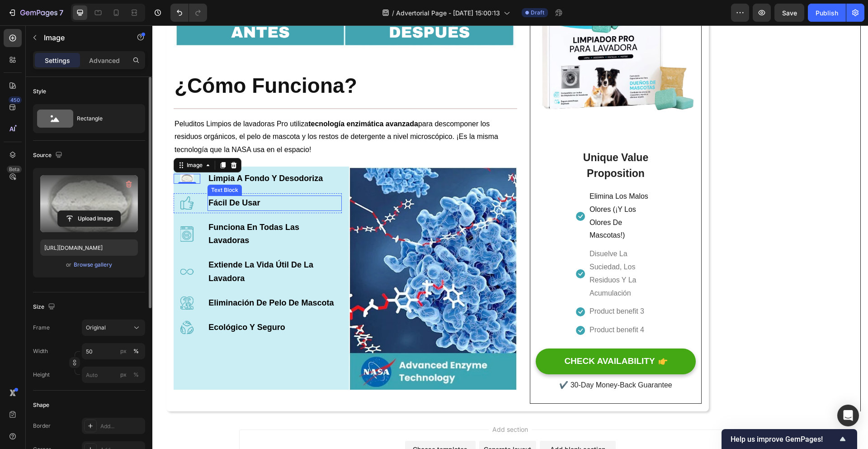
click at [266, 204] on p "Fácil De Usar" at bounding box center [274, 203] width 133 height 14
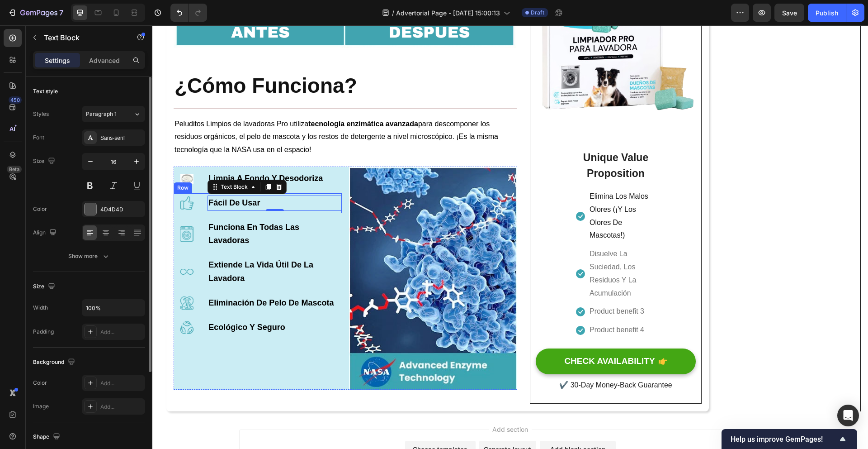
click at [199, 211] on div "Image" at bounding box center [187, 202] width 27 height 15
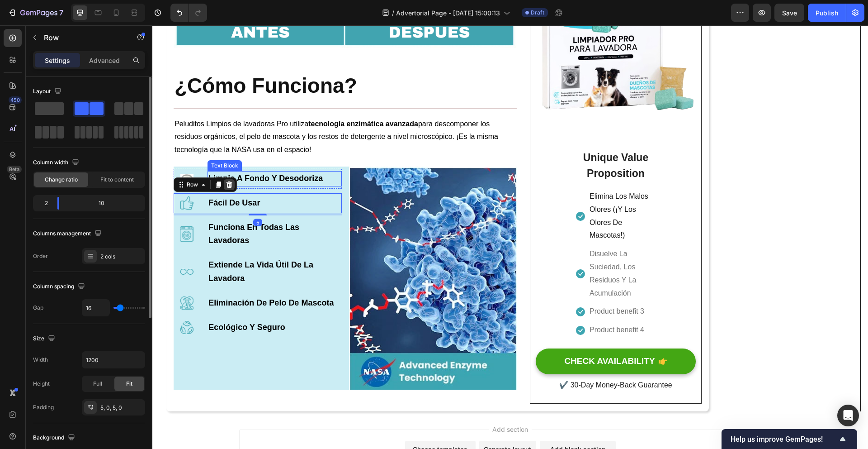
click at [229, 188] on icon at bounding box center [230, 184] width 6 height 6
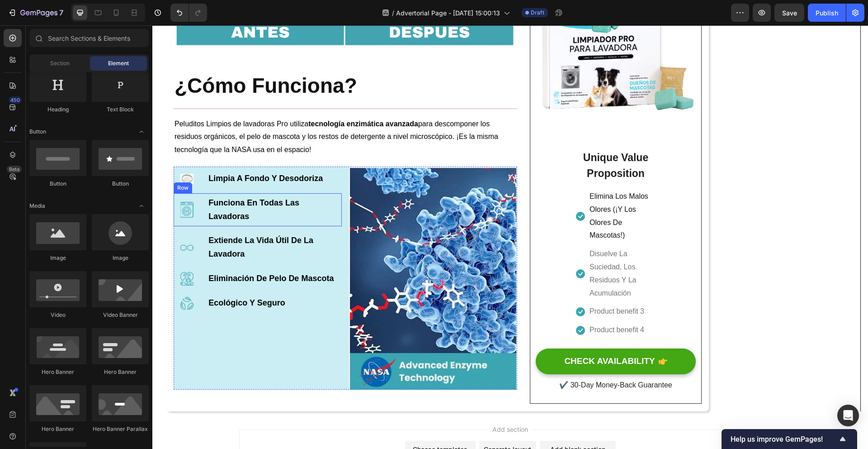
click at [205, 222] on div "Image Funciona En Todas Las Lavadoras Text Block Row" at bounding box center [258, 209] width 168 height 33
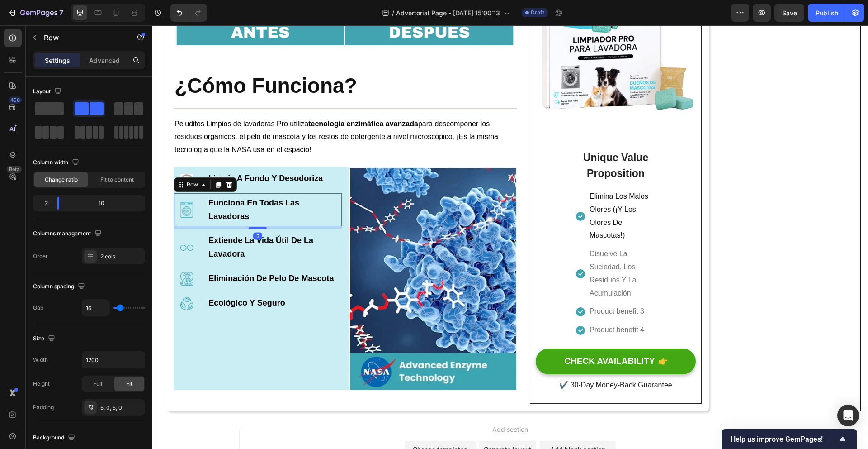
click at [232, 190] on div at bounding box center [229, 184] width 11 height 11
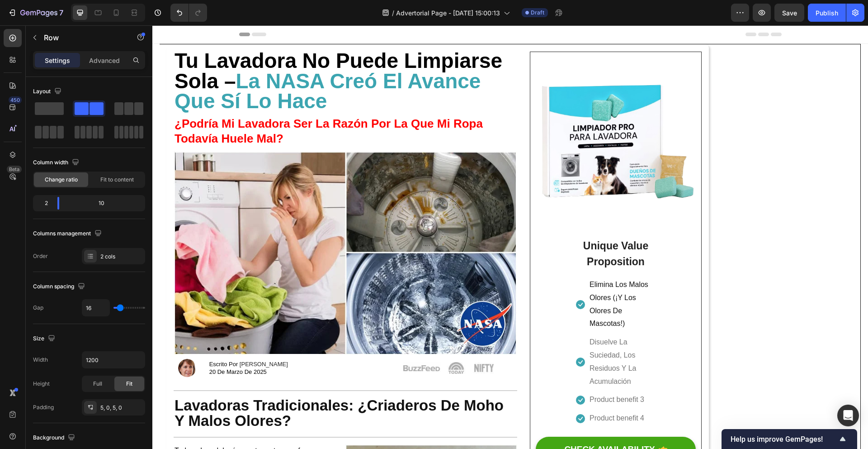
scroll to position [1529, 0]
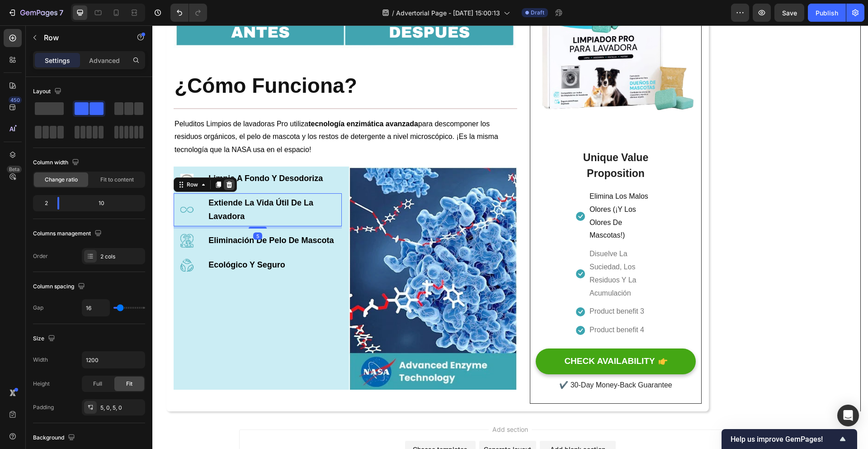
click at [228, 188] on icon at bounding box center [230, 184] width 6 height 6
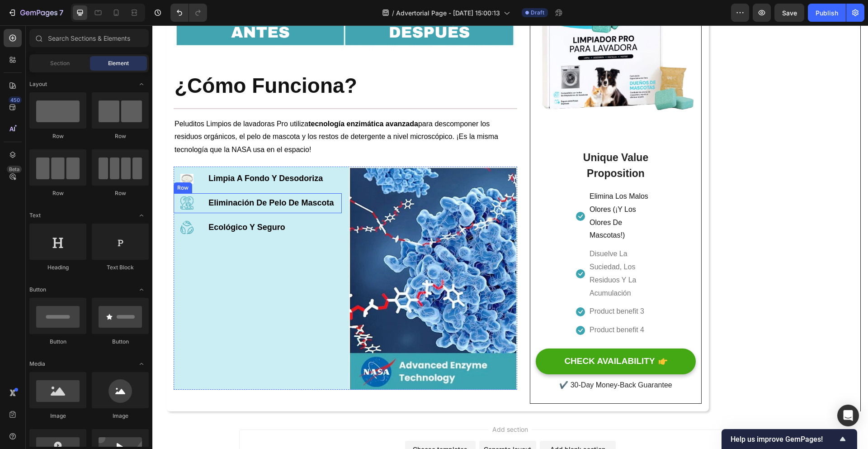
click at [207, 209] on div "Image Eliminación De Pelo De Mascota Text Block Row" at bounding box center [258, 203] width 168 height 20
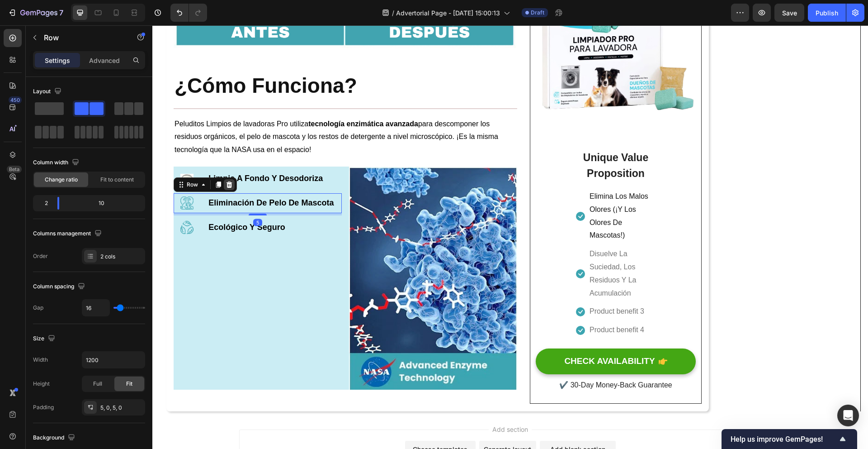
click at [228, 186] on icon at bounding box center [230, 184] width 6 height 6
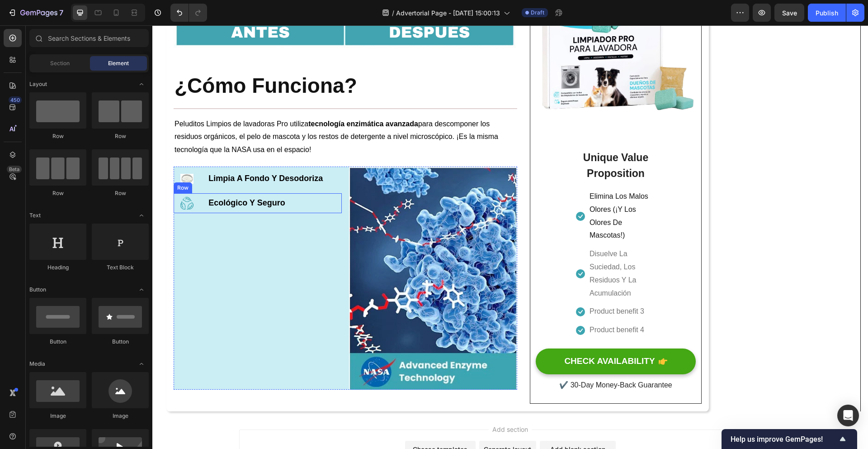
click at [204, 209] on div "Image Image Ecológico Y Seguro Text Block Row" at bounding box center [258, 203] width 168 height 20
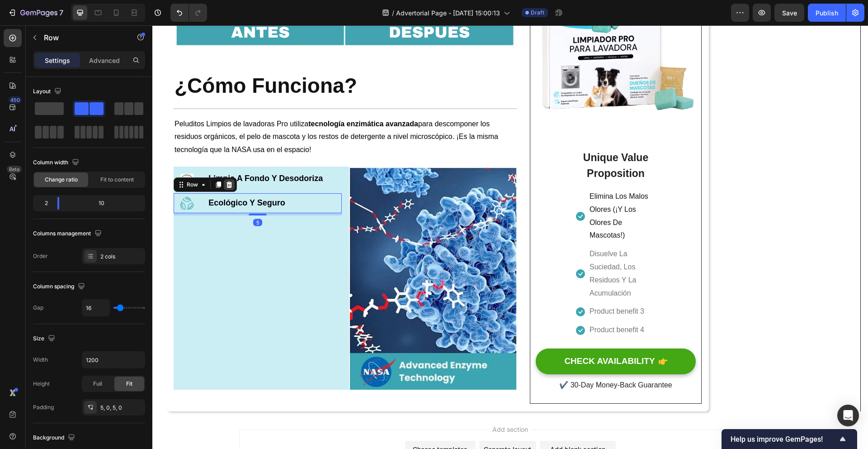
click at [234, 190] on div at bounding box center [229, 184] width 11 height 11
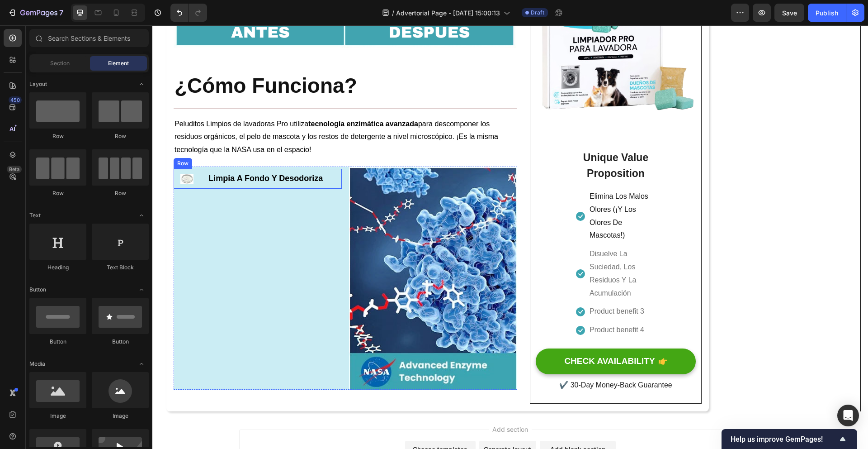
click at [205, 183] on div "Image Limpia A Fondo Y Desodoriza Text Block Row" at bounding box center [258, 179] width 168 height 20
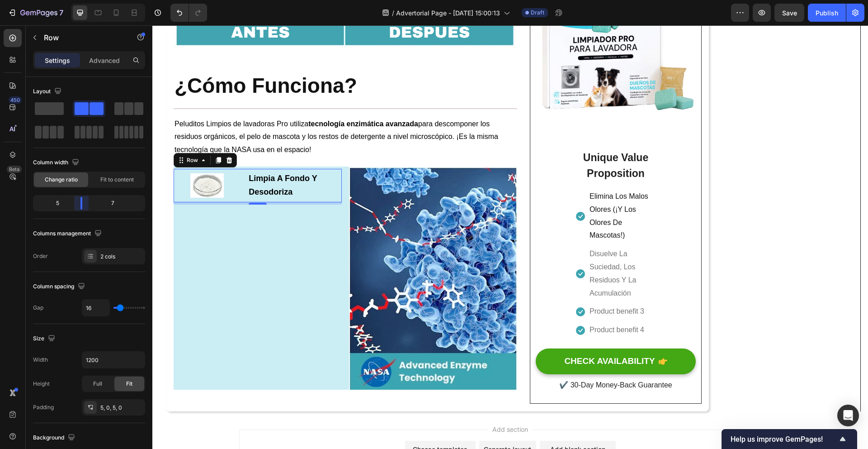
drag, startPoint x: 56, startPoint y: 199, endPoint x: 80, endPoint y: 204, distance: 24.4
click at [80, 0] on body "7 / Advertorial Page - [DATE] 15:00:13 Draft Preview Save Publish 450 Beta Sect…" at bounding box center [434, 0] width 868 height 0
click at [204, 194] on img at bounding box center [206, 185] width 33 height 24
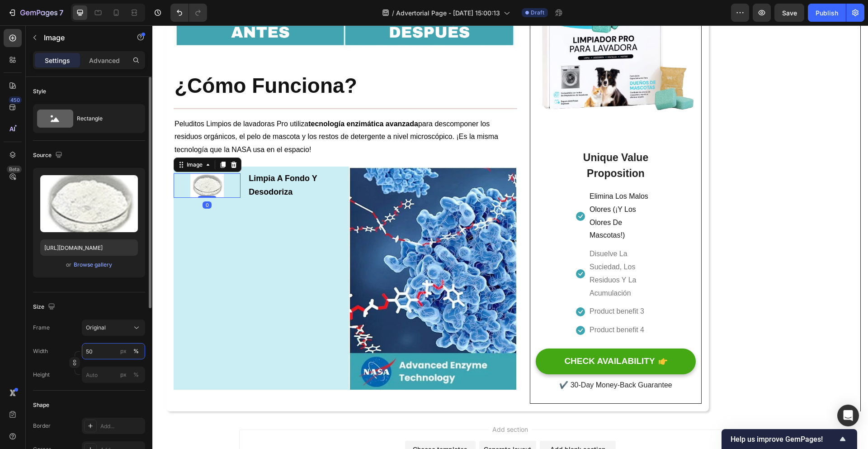
click at [111, 355] on input "50" at bounding box center [113, 351] width 63 height 16
type input "100"
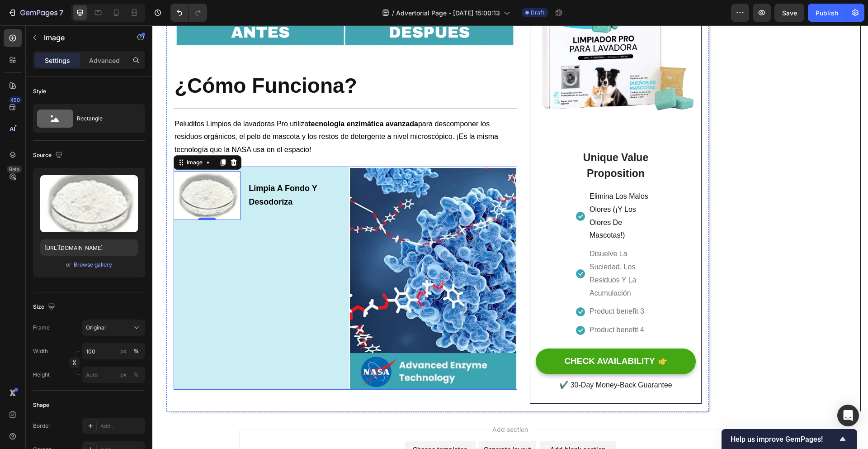
click at [246, 342] on div "Image 0 Limpia A Fondo Y Desodoriza Text Block Row" at bounding box center [258, 277] width 168 height 223
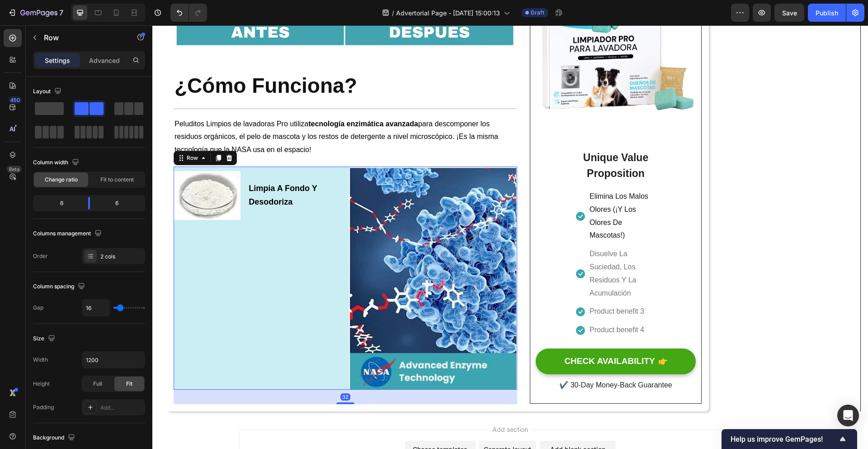
click at [273, 302] on div "Image Limpia A Fondo Y Desodoriza Text Block Row" at bounding box center [258, 277] width 168 height 223
click at [225, 276] on div "Image Limpia A Fondo Y Desodoriza Text Block Row" at bounding box center [258, 277] width 168 height 223
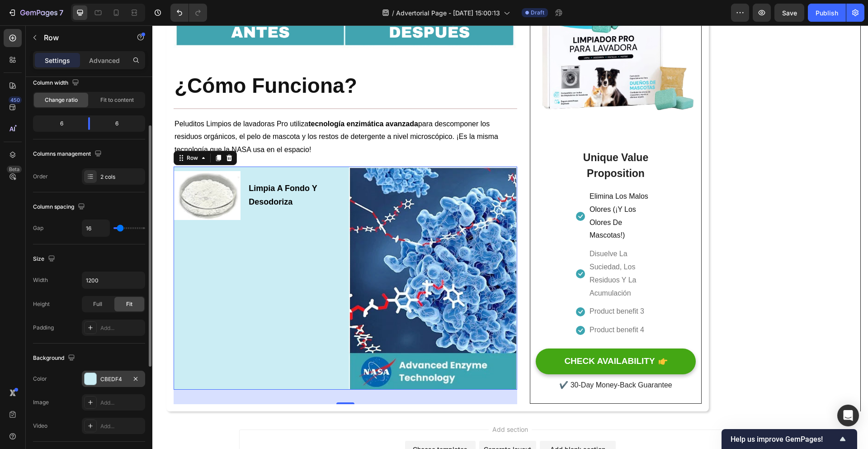
scroll to position [95, 0]
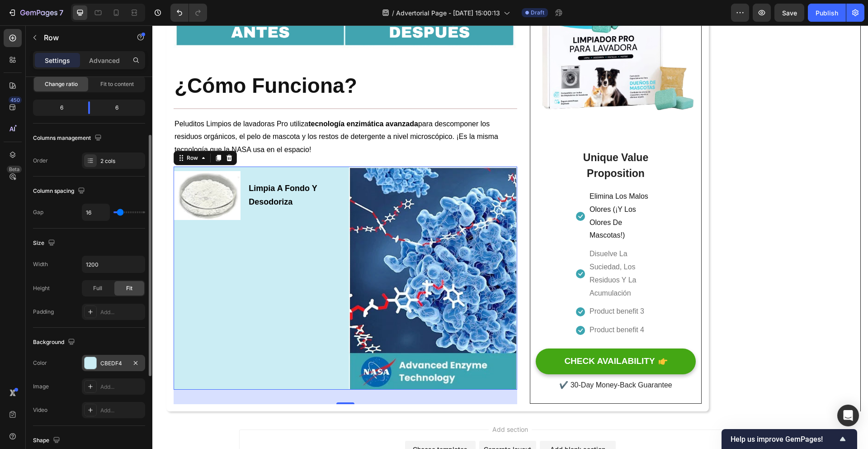
click at [98, 363] on div "CBEDF4" at bounding box center [113, 363] width 63 height 16
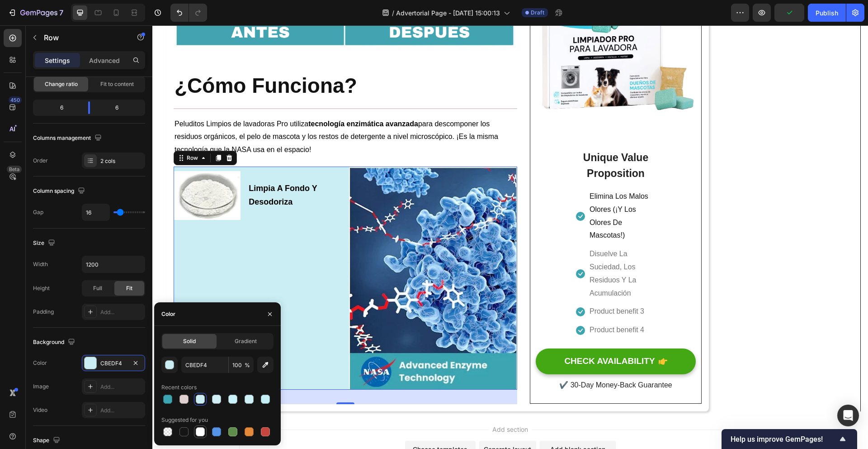
click at [196, 431] on div at bounding box center [200, 431] width 9 height 9
type input "FFFFFF"
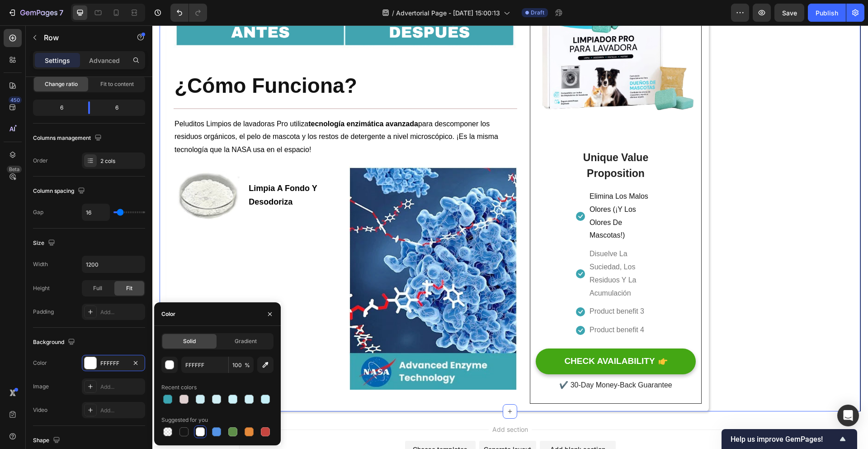
scroll to position [0, 0]
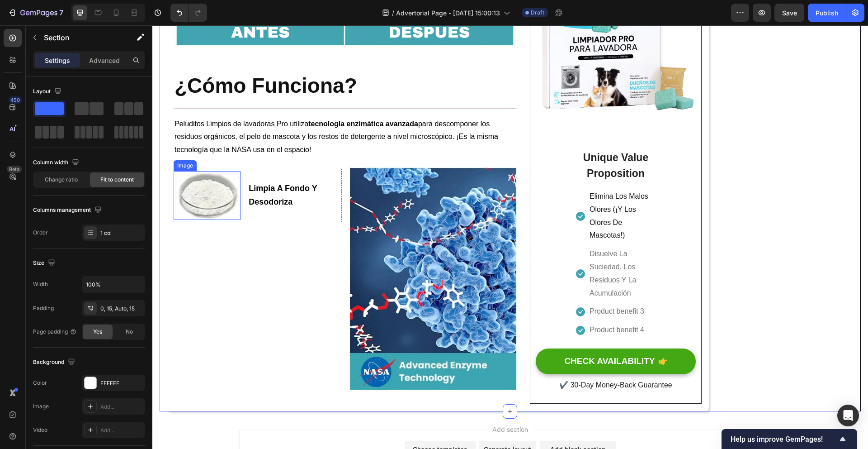
click at [211, 197] on img at bounding box center [207, 195] width 67 height 49
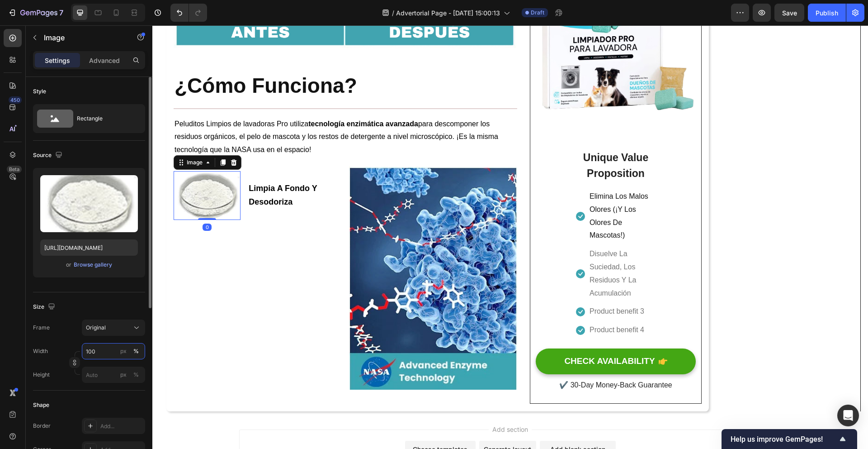
click at [109, 349] on input "100" at bounding box center [113, 351] width 63 height 16
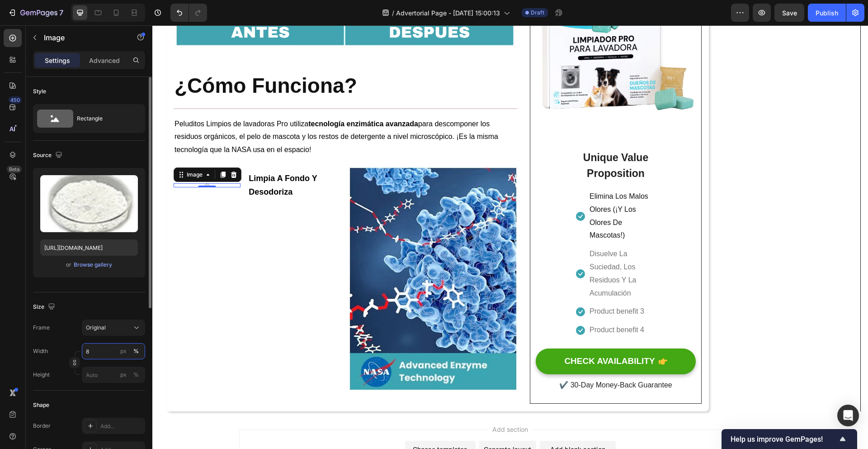
type input "80"
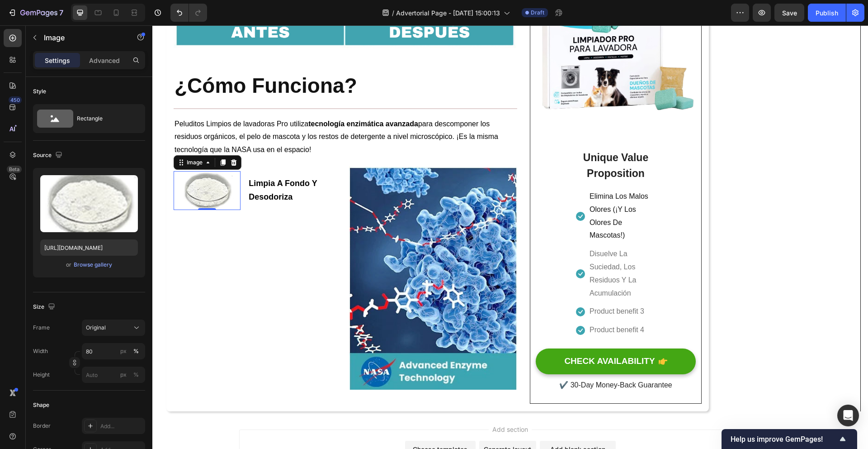
click at [273, 311] on div "Image 0 Limpia A Fondo Y Desodoriza Text Block Row" at bounding box center [258, 277] width 168 height 223
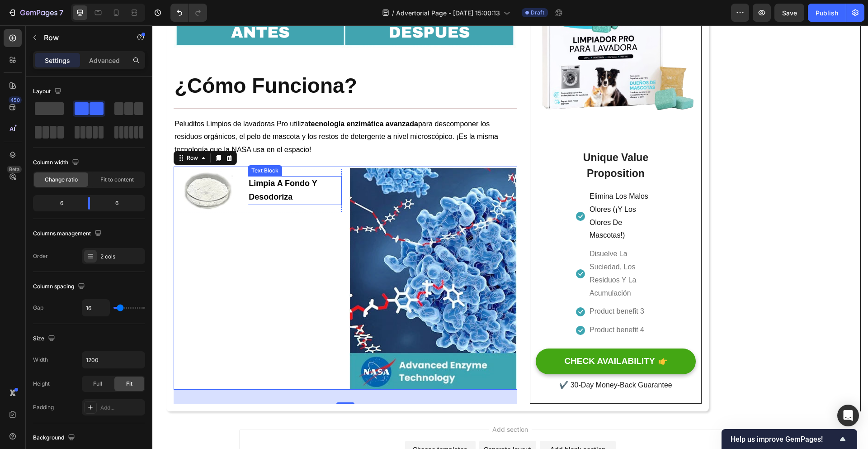
click at [273, 185] on strong "Limpia A Fondo Y Desodoriza" at bounding box center [283, 190] width 68 height 23
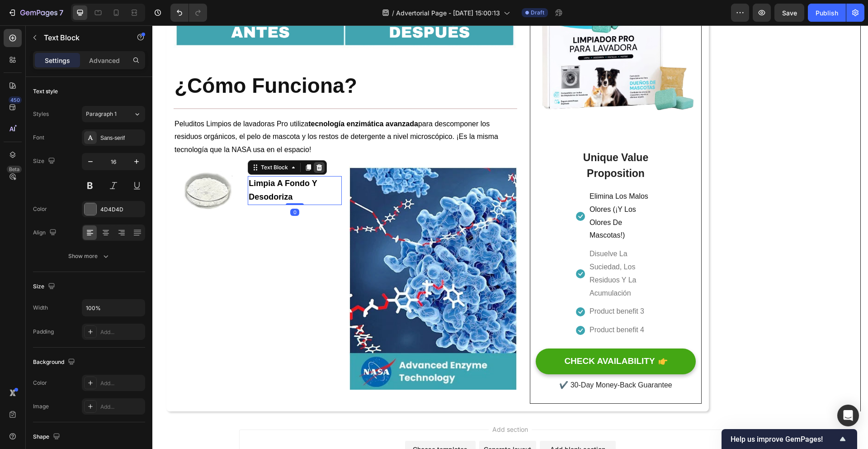
click at [317, 170] on icon at bounding box center [319, 167] width 7 height 7
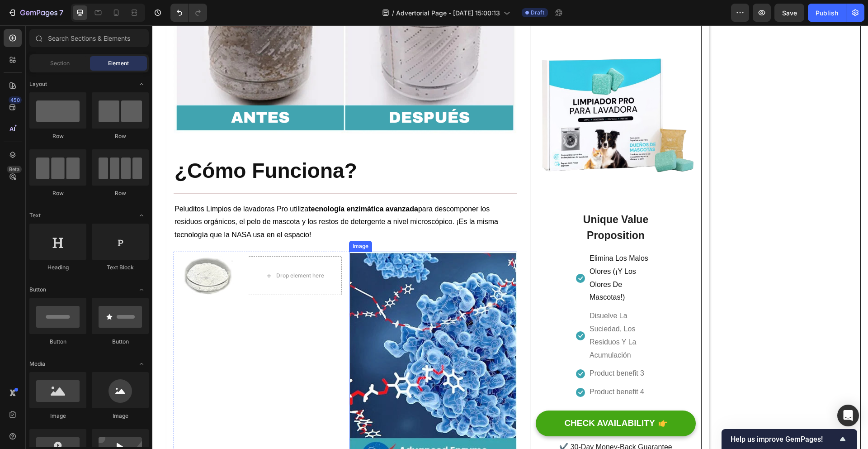
scroll to position [1445, 0]
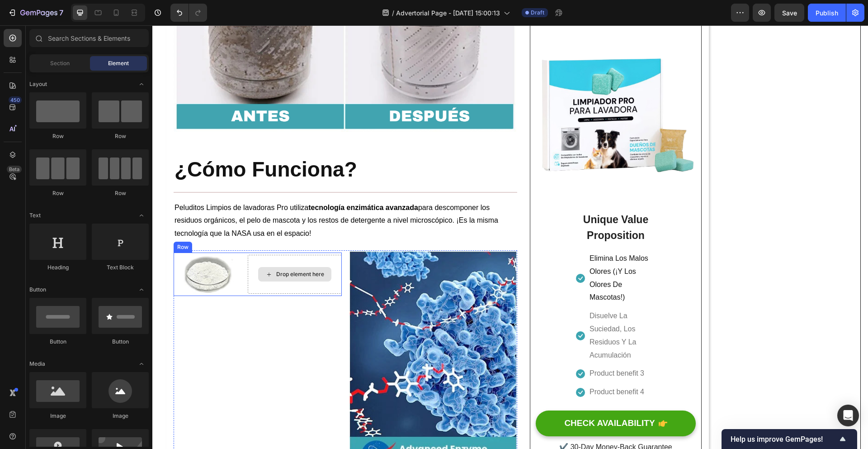
click at [300, 265] on div "Drop element here" at bounding box center [295, 274] width 94 height 39
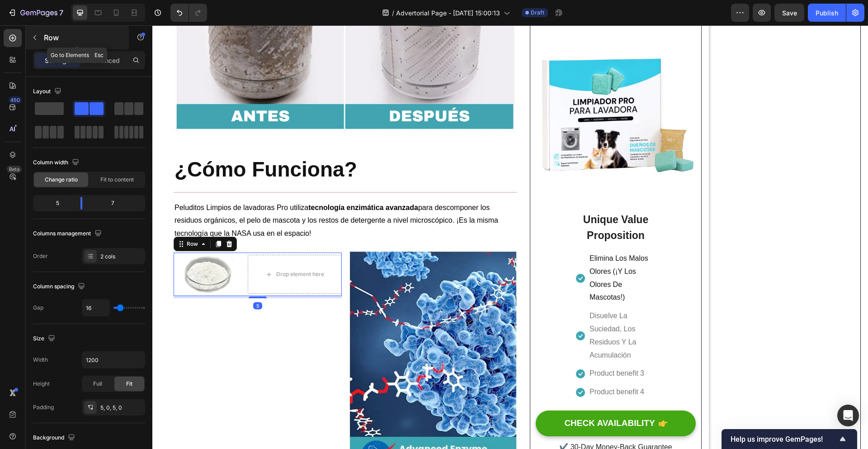
click at [38, 38] on icon "button" at bounding box center [34, 37] width 7 height 7
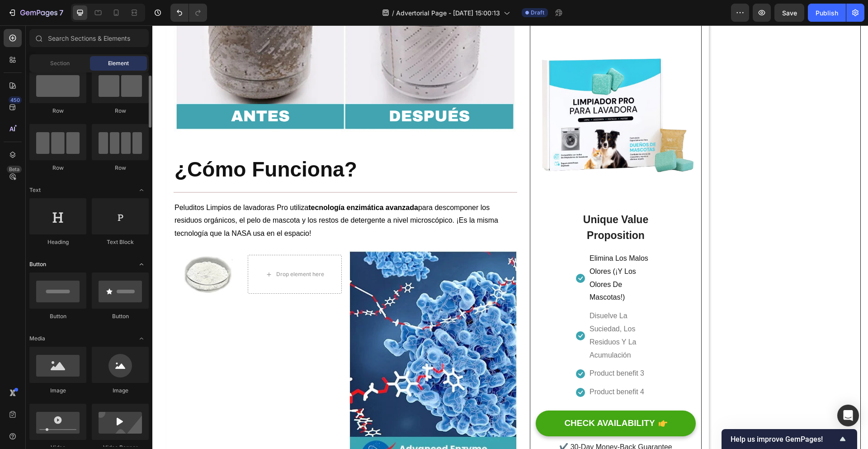
scroll to position [0, 0]
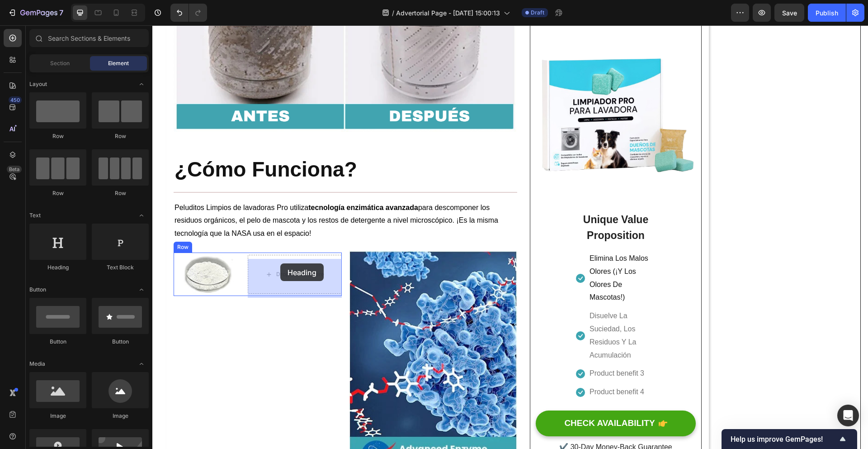
drag, startPoint x: 219, startPoint y: 275, endPoint x: 280, endPoint y: 263, distance: 62.1
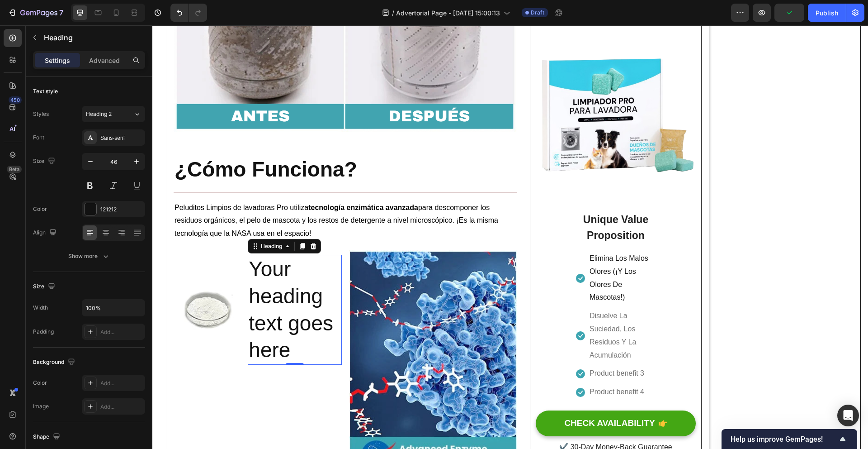
click at [308, 299] on h2 "Your heading text goes here" at bounding box center [295, 310] width 94 height 110
click at [323, 336] on p "Your heading text goes here" at bounding box center [295, 310] width 92 height 108
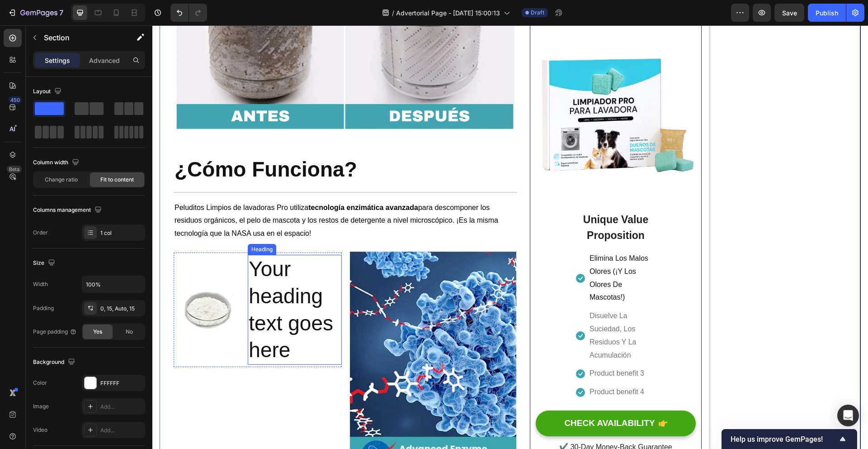
click at [314, 304] on p "Your heading text goes here" at bounding box center [295, 310] width 92 height 108
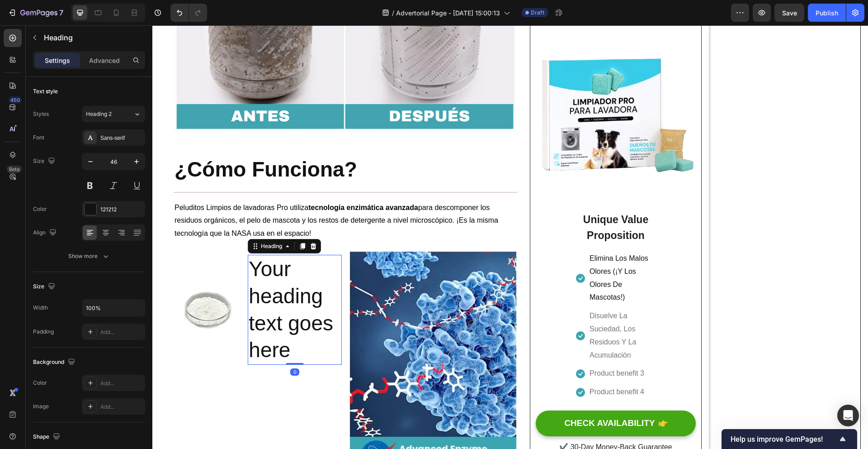
click at [308, 246] on div at bounding box center [313, 246] width 11 height 11
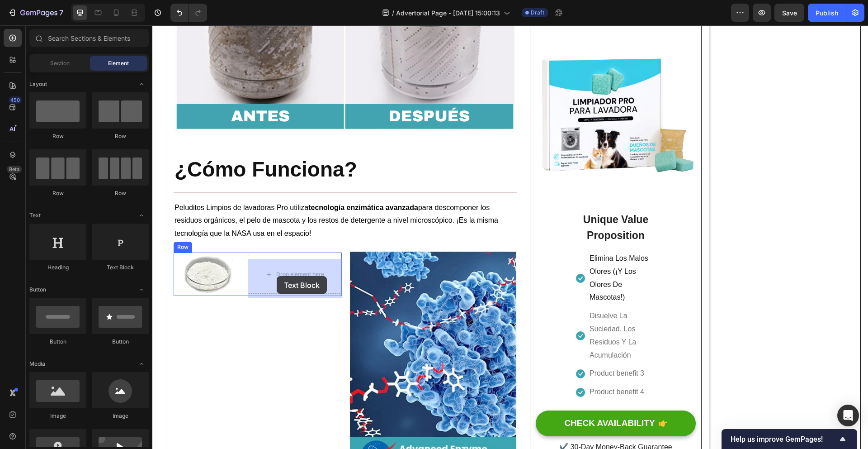
drag, startPoint x: 271, startPoint y: 264, endPoint x: 277, endPoint y: 276, distance: 13.4
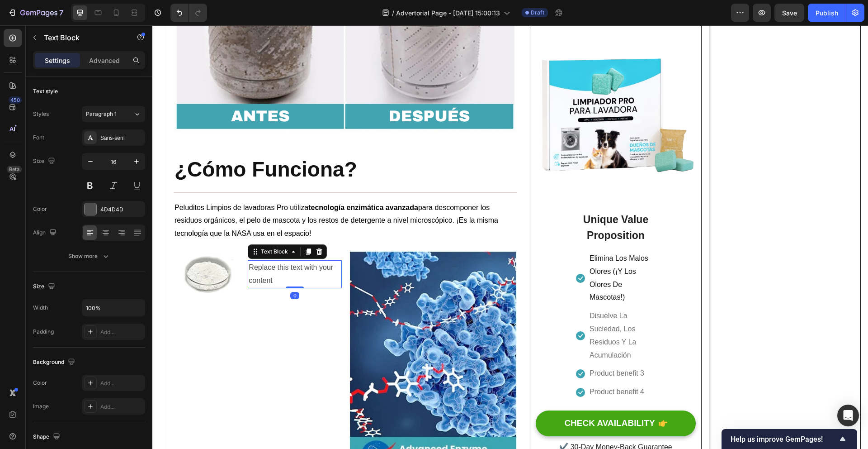
click at [298, 275] on div "Replace this text with your content" at bounding box center [295, 274] width 94 height 28
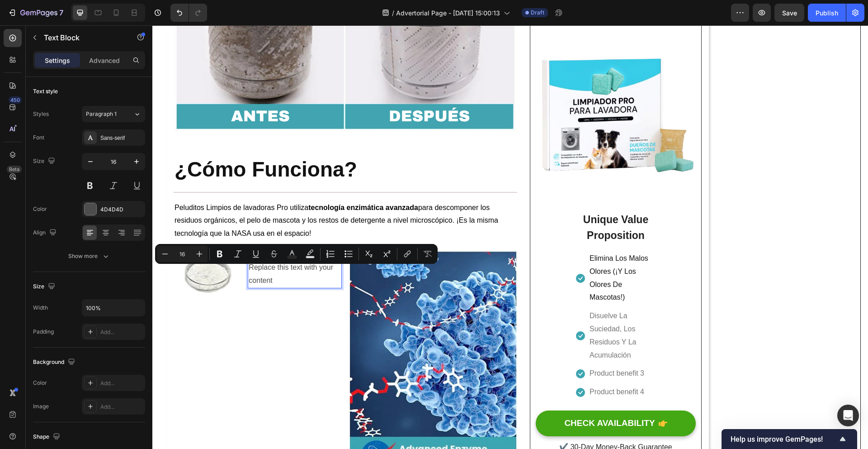
click at [292, 282] on p "Replace this text with your content" at bounding box center [295, 274] width 92 height 26
drag, startPoint x: 292, startPoint y: 282, endPoint x: 249, endPoint y: 270, distance: 44.7
click at [249, 270] on p "Replace this text with your content" at bounding box center [295, 274] width 92 height 26
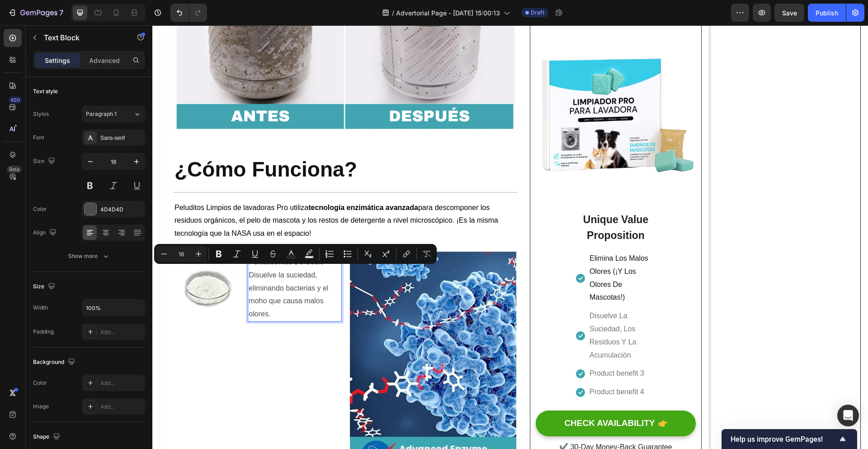
scroll to position [1440, 0]
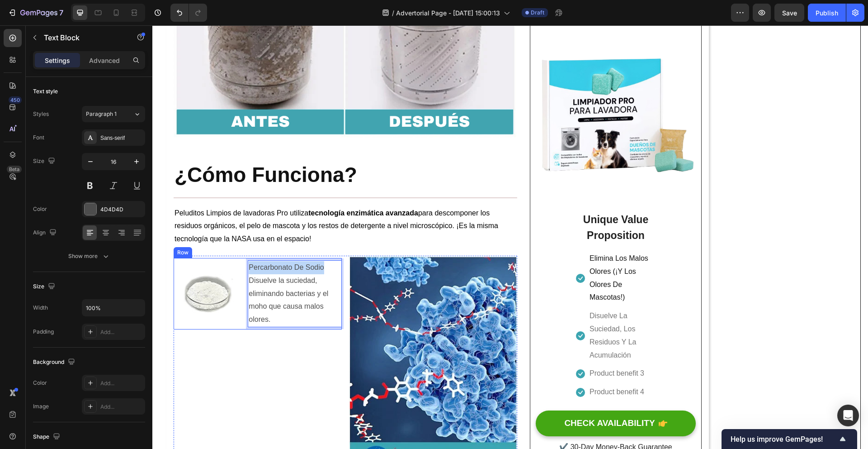
drag, startPoint x: 322, startPoint y: 273, endPoint x: 247, endPoint y: 267, distance: 75.8
click at [247, 267] on div "Image Percarbonato De Sodio Disuelve la suciedad, eliminando bacterias y el moh…" at bounding box center [258, 293] width 168 height 71
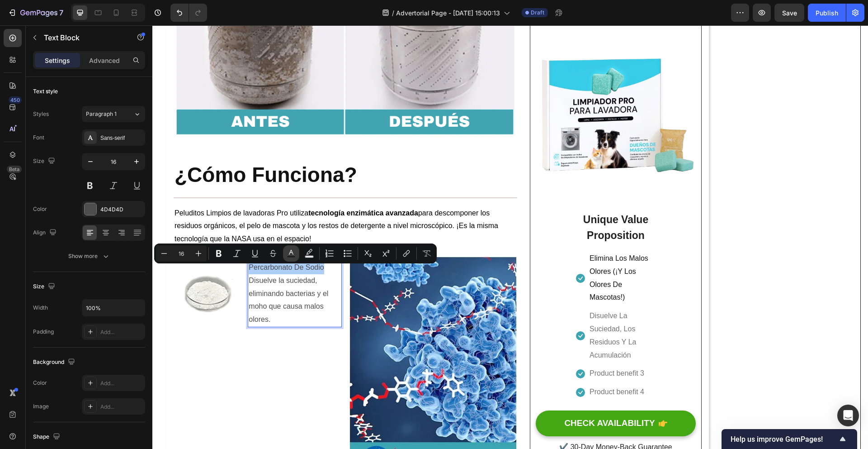
click at [287, 253] on icon "Editor contextual toolbar" at bounding box center [291, 253] width 9 height 9
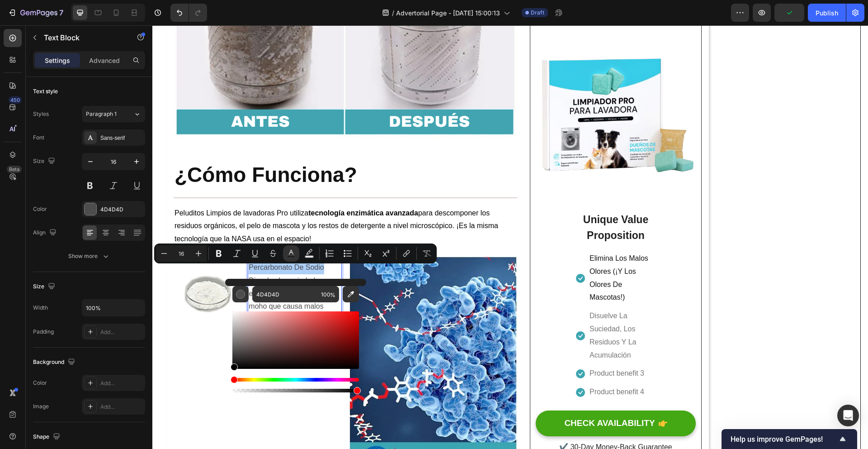
drag, startPoint x: 232, startPoint y: 354, endPoint x: 226, endPoint y: 354, distance: 6.8
click at [230, 368] on div "4D4D4D 100 %" at bounding box center [295, 336] width 141 height 115
type input "000000"
click at [219, 248] on button "Bold" at bounding box center [219, 253] width 16 height 16
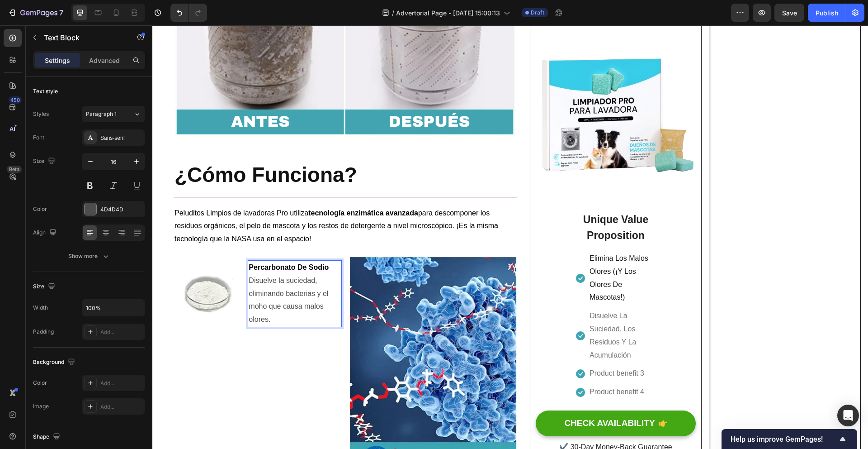
click at [336, 272] on p "Percarbonato De Sodio" at bounding box center [295, 267] width 92 height 13
drag, startPoint x: 333, startPoint y: 272, endPoint x: 251, endPoint y: 271, distance: 82.8
click at [251, 271] on p "Percarbonato De Sodio" at bounding box center [295, 267] width 92 height 13
click at [333, 278] on p "Disuelve la suciedad, eliminando bacterias y el moho que causa malos olores." at bounding box center [295, 300] width 92 height 52
drag, startPoint x: 331, startPoint y: 273, endPoint x: 249, endPoint y: 270, distance: 82.4
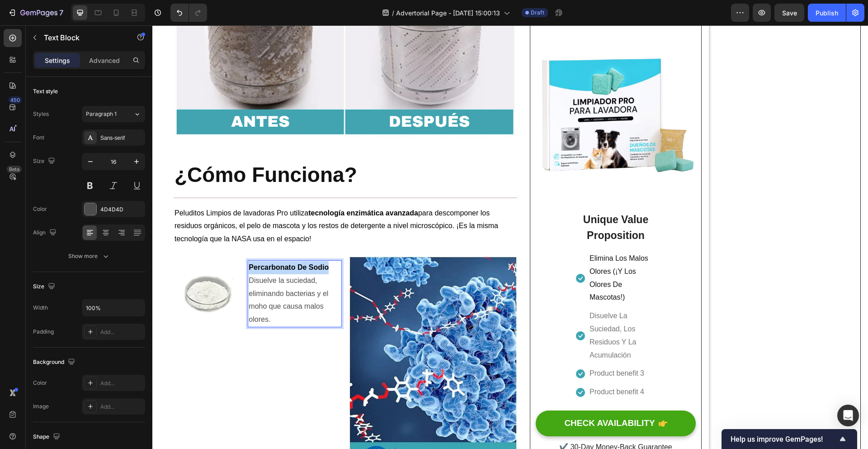
click at [249, 270] on p "Percarbonato De Sodio" at bounding box center [295, 267] width 92 height 13
click at [305, 279] on p "Disuelve la suciedad, eliminando bacterias y el moho que causa malos olores." at bounding box center [295, 300] width 92 height 52
click at [304, 318] on p "Disuelve la suciedad, eliminando bacterias y el moho que causa malos olores." at bounding box center [295, 300] width 92 height 52
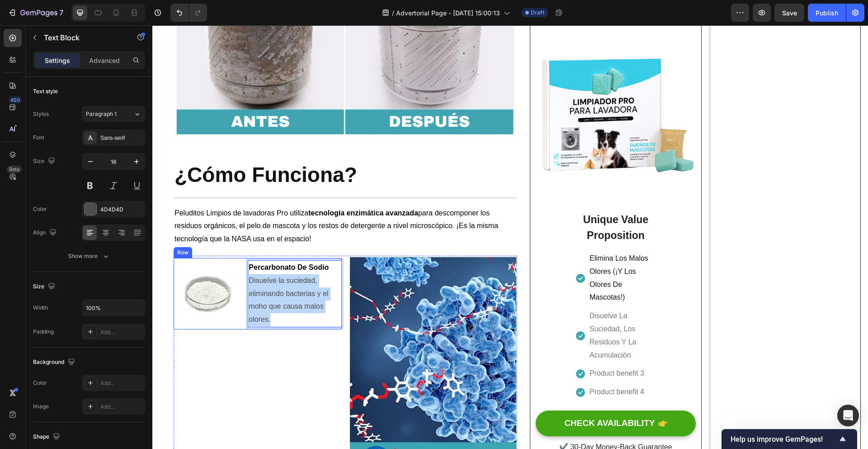
drag, startPoint x: 302, startPoint y: 321, endPoint x: 246, endPoint y: 283, distance: 67.1
click at [246, 283] on div "Image Percarbonato De Sodio Disuelve la suciedad, eliminando bacterias y el moh…" at bounding box center [258, 293] width 168 height 71
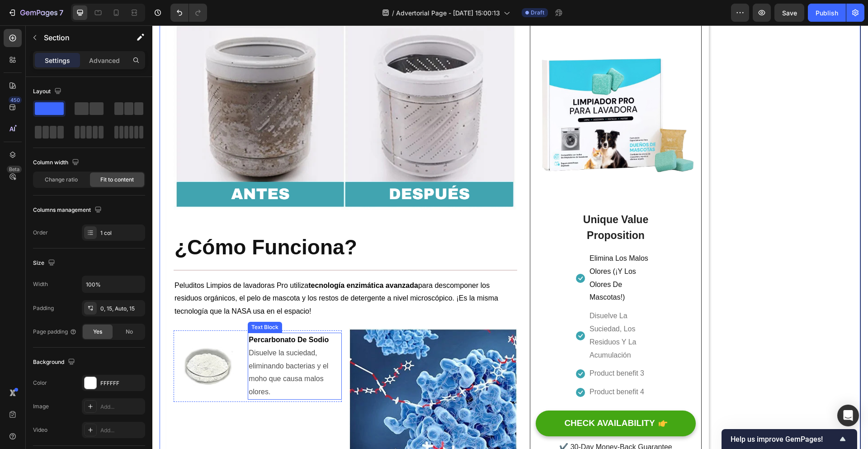
scroll to position [1412, 0]
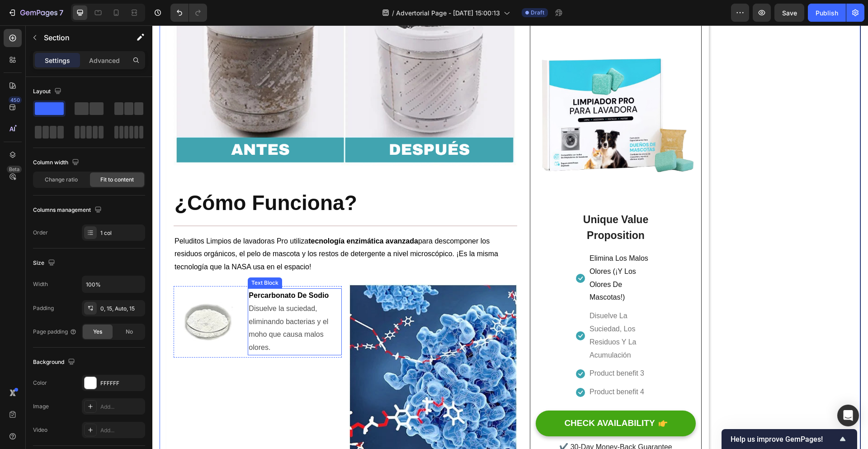
click at [290, 343] on p "Disuelve la suciedad, eliminando bacterias y el moho que causa malos olores." at bounding box center [295, 328] width 92 height 52
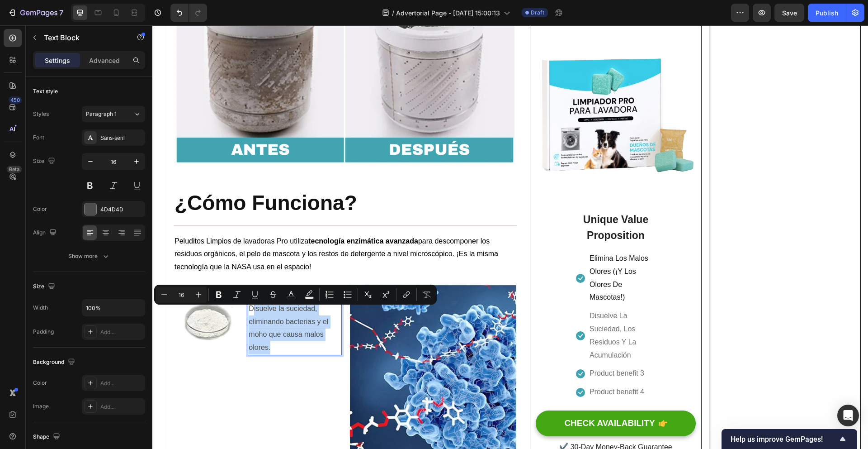
drag, startPoint x: 287, startPoint y: 350, endPoint x: 252, endPoint y: 311, distance: 53.2
click at [252, 311] on p "Disuelve la suciedad, eliminando bacterias y el moho que causa malos olores." at bounding box center [295, 328] width 92 height 52
click at [290, 355] on div "Percarbonato De Sodio Disuelve la suciedad, eliminando bacterias y el moho que …" at bounding box center [295, 321] width 94 height 67
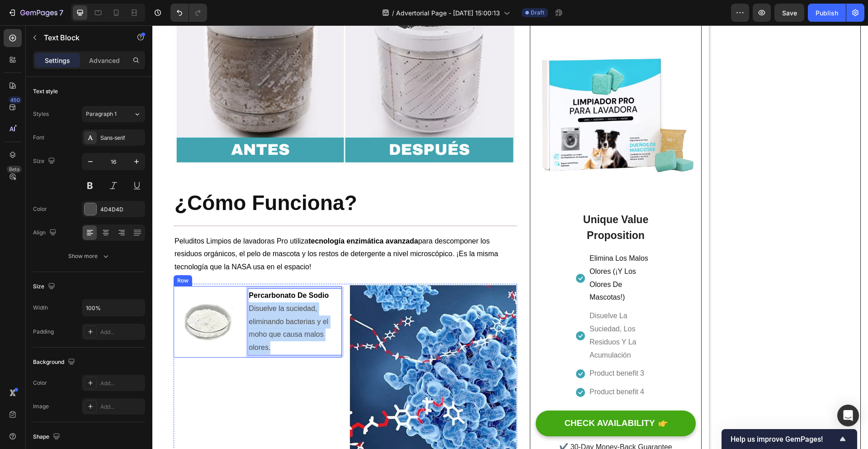
drag, startPoint x: 288, startPoint y: 355, endPoint x: 247, endPoint y: 311, distance: 60.1
click at [247, 311] on div "Image Percarbonato De Sodio Disuelve la suciedad, eliminando bacterias y el moh…" at bounding box center [258, 321] width 168 height 71
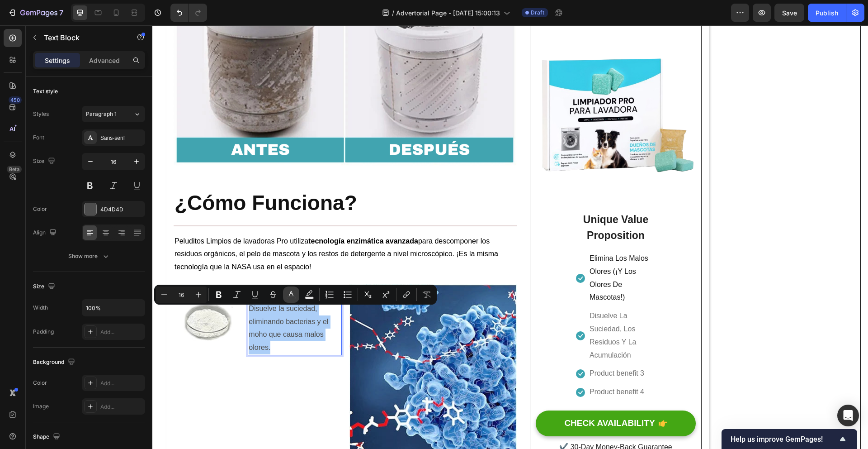
click at [291, 291] on icon "Editor contextual toolbar" at bounding box center [291, 293] width 5 height 5
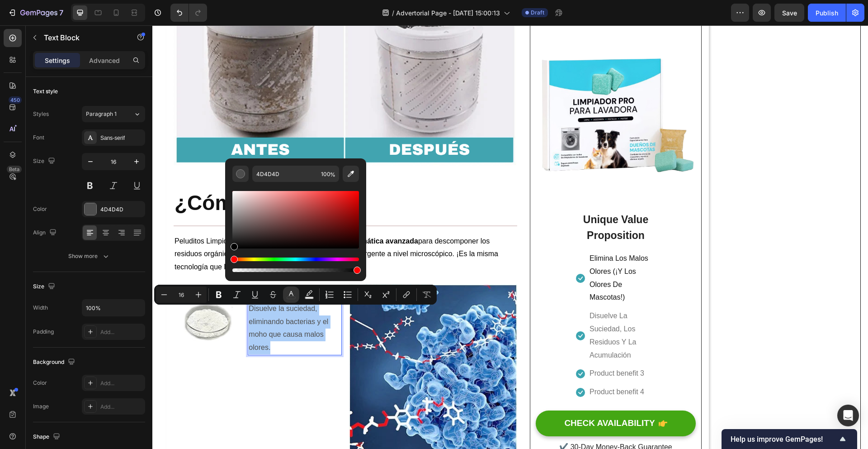
drag, startPoint x: 234, startPoint y: 234, endPoint x: 231, endPoint y: 265, distance: 31.0
click at [231, 264] on div "4D4D4D 100 %" at bounding box center [295, 215] width 141 height 115
type input "000000"
click at [168, 295] on icon "Editor contextual toolbar" at bounding box center [164, 294] width 9 height 9
click at [168, 294] on icon "Editor contextual toolbar" at bounding box center [164, 294] width 9 height 9
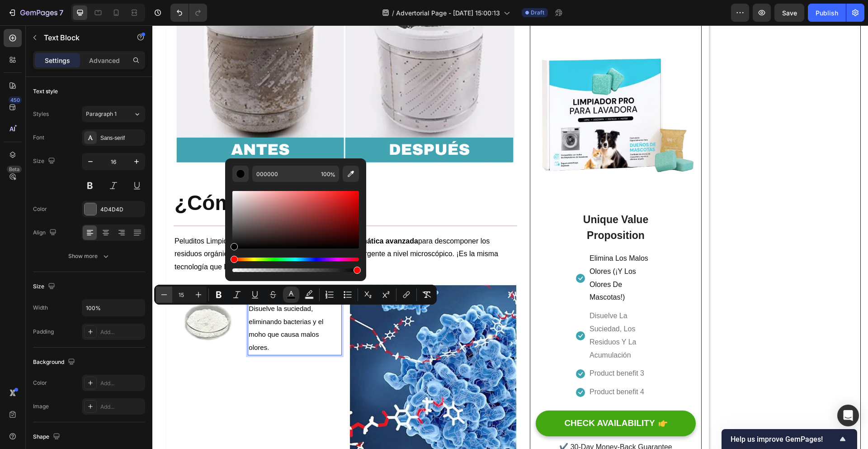
type input "14"
click at [229, 355] on div "Image Percarbonato De Sodio Disuelve la suciedad, eliminando bacterias y el moh…" at bounding box center [258, 395] width 168 height 223
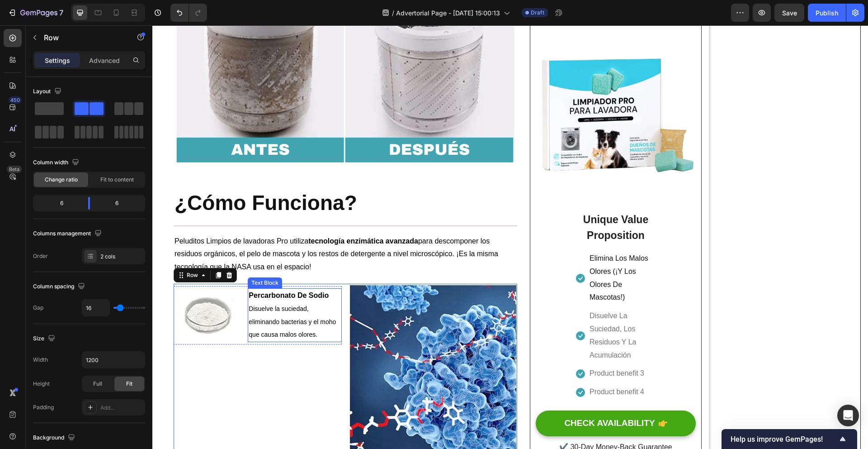
click at [327, 298] on strong "Percarbonato De Sodio" at bounding box center [289, 295] width 80 height 8
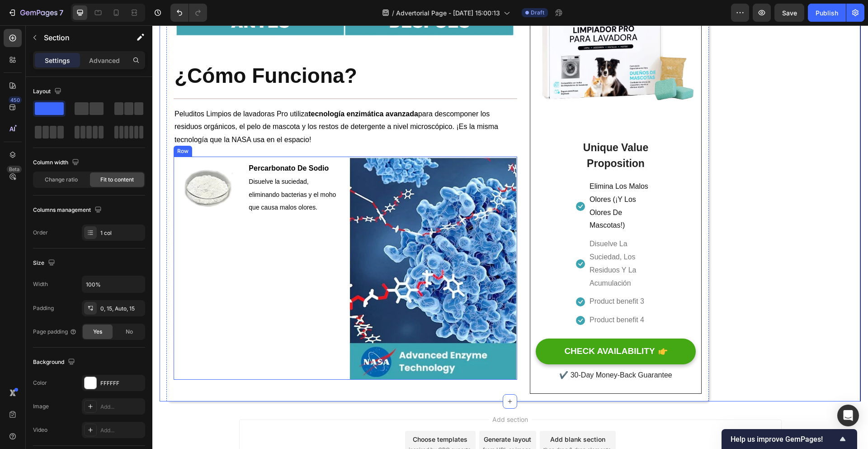
scroll to position [1542, 0]
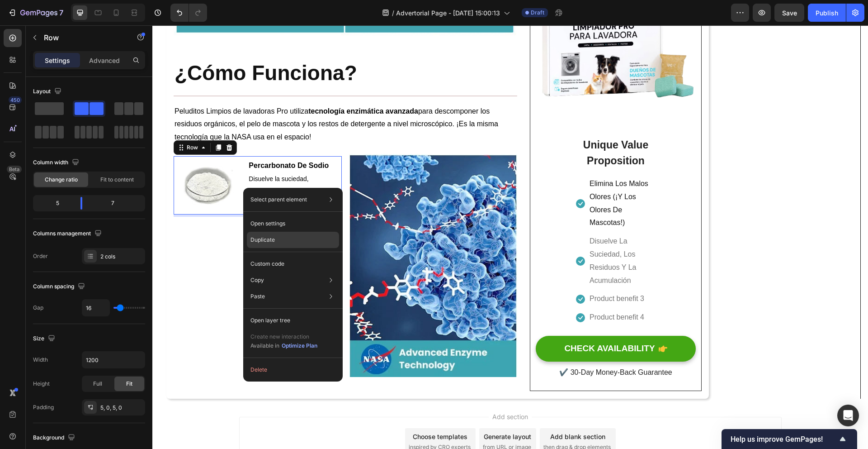
click at [281, 241] on div "Duplicate" at bounding box center [293, 240] width 92 height 16
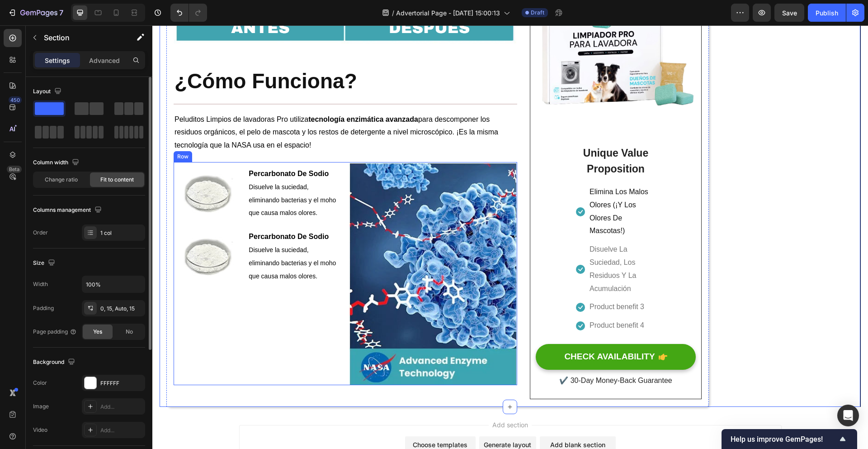
scroll to position [1526, 0]
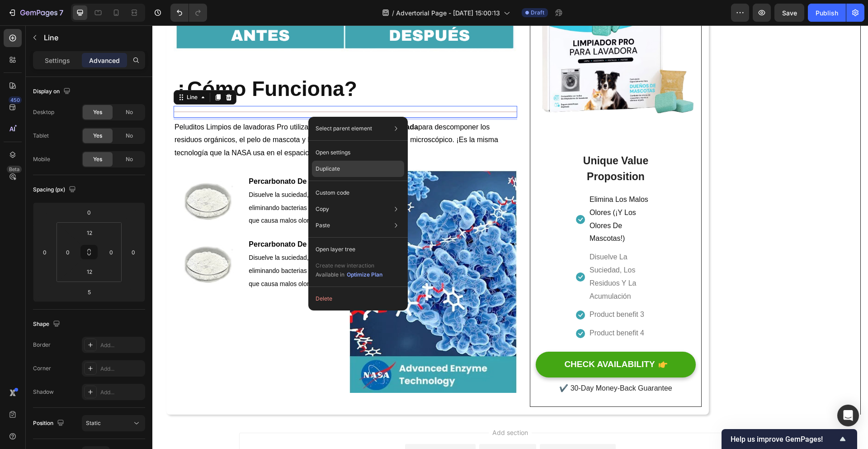
click at [354, 171] on div "Duplicate" at bounding box center [358, 169] width 92 height 16
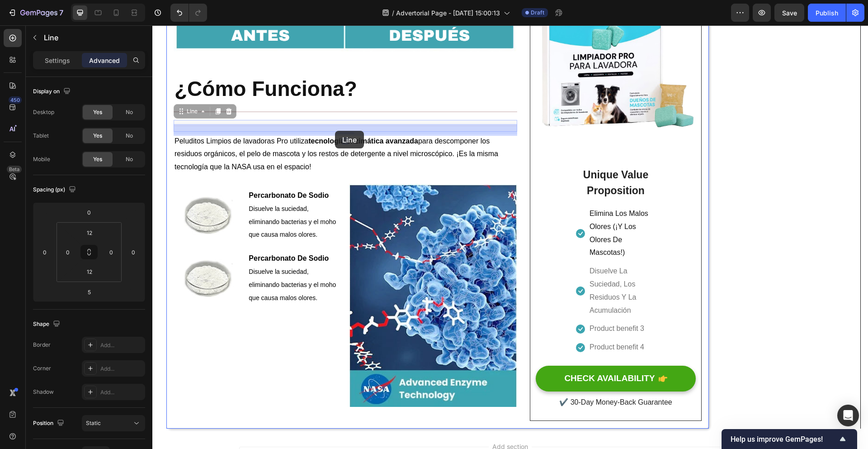
drag, startPoint x: 316, startPoint y: 129, endPoint x: 335, endPoint y: 131, distance: 19.1
drag, startPoint x: 829, startPoint y: 148, endPoint x: 759, endPoint y: 148, distance: 69.6
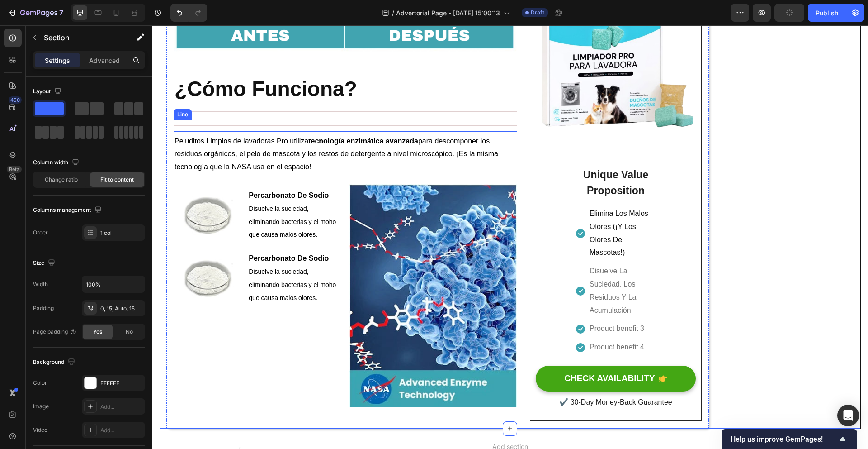
click at [497, 126] on div at bounding box center [346, 125] width 344 height 1
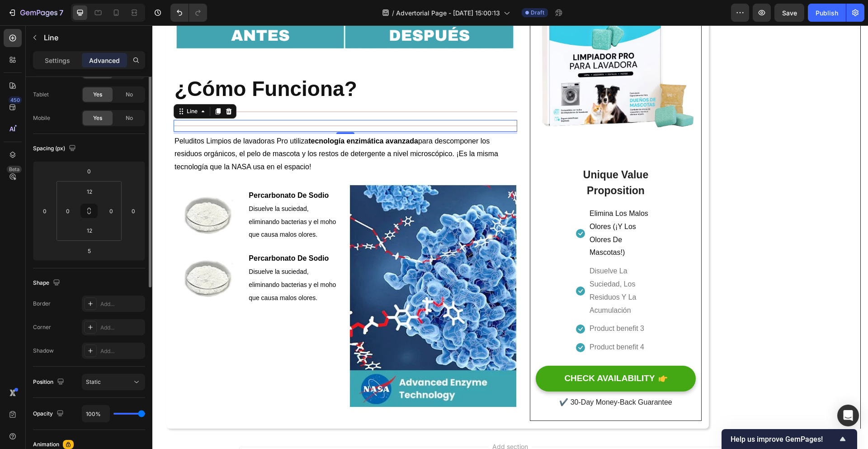
scroll to position [0, 0]
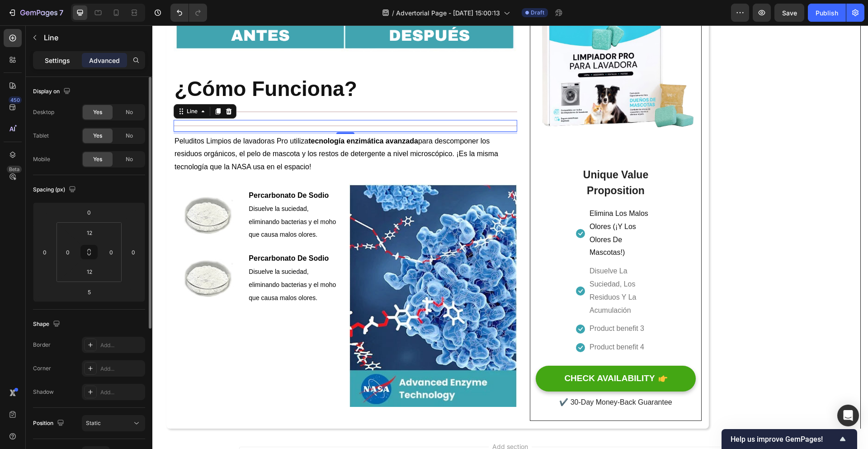
click at [63, 67] on div "Settings" at bounding box center [57, 60] width 45 height 14
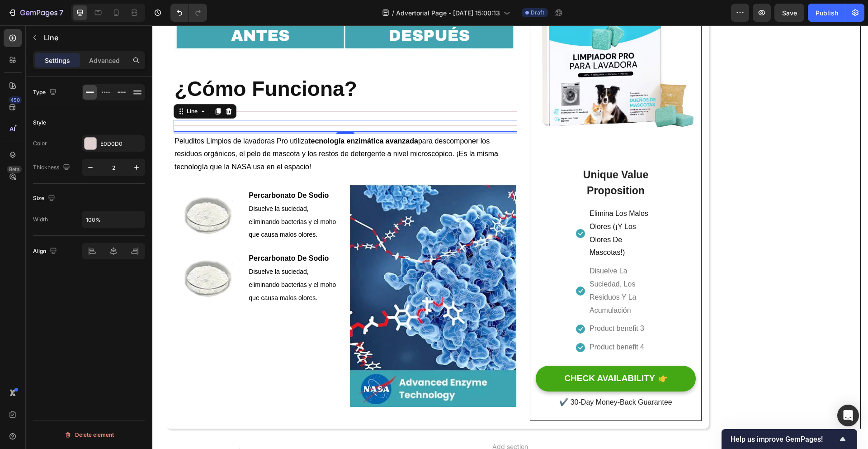
click at [260, 126] on div at bounding box center [346, 125] width 344 height 1
click at [95, 169] on icon "button" at bounding box center [90, 167] width 9 height 9
click at [135, 171] on icon "button" at bounding box center [136, 167] width 9 height 9
type input "2"
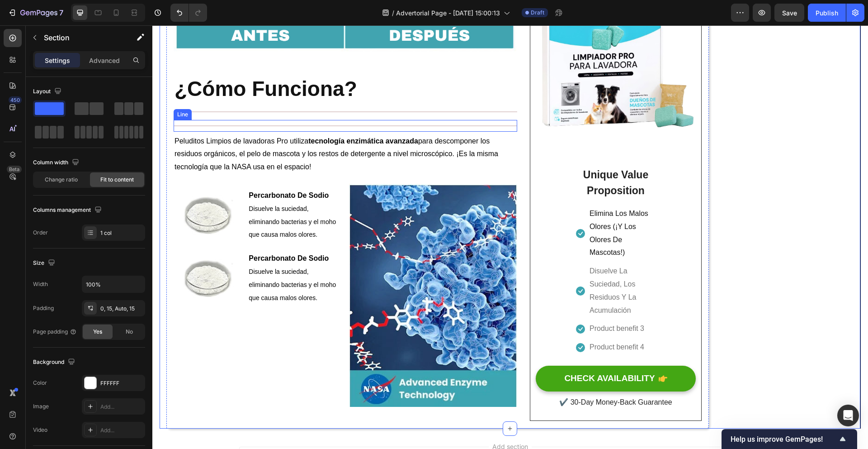
click at [493, 125] on div "Title Line" at bounding box center [346, 126] width 344 height 12
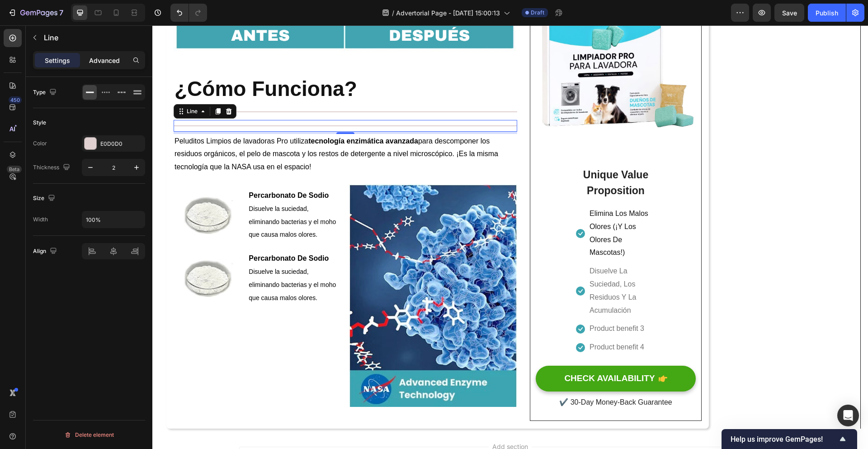
click at [96, 65] on p "Advanced" at bounding box center [104, 60] width 31 height 9
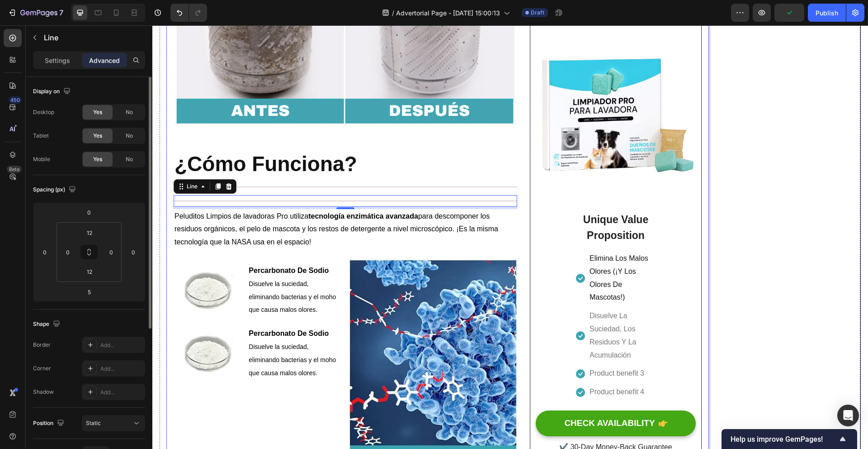
scroll to position [1448, 0]
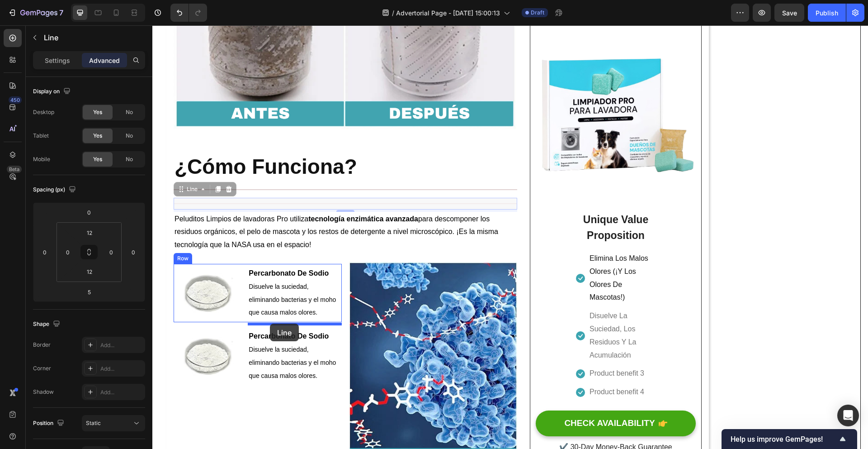
drag, startPoint x: 331, startPoint y: 208, endPoint x: 270, endPoint y: 323, distance: 130.1
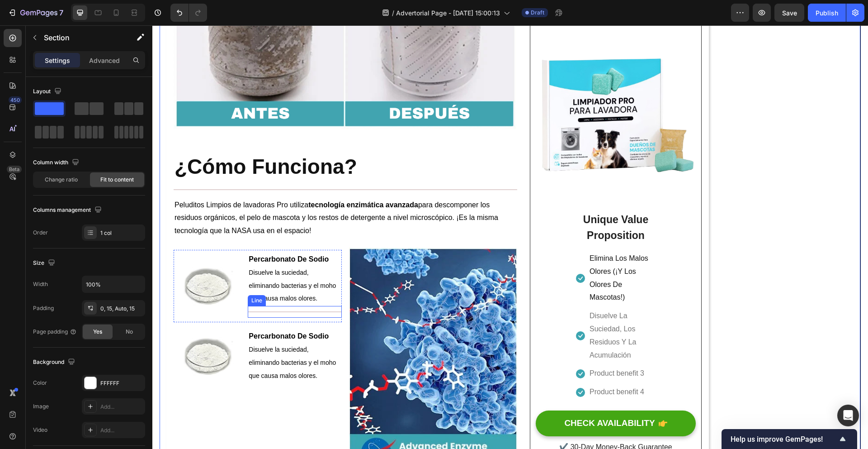
click at [289, 317] on div "Title Line" at bounding box center [295, 312] width 94 height 12
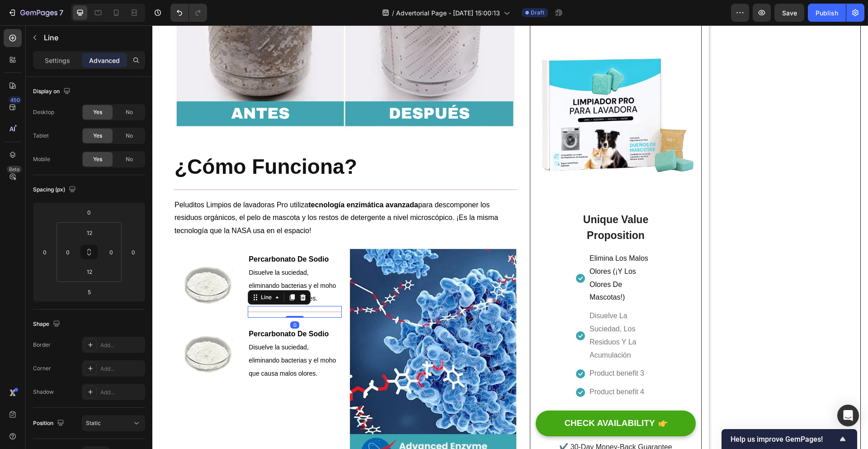
drag, startPoint x: 292, startPoint y: 322, endPoint x: 295, endPoint y: 315, distance: 8.3
click at [293, 317] on div "Title Line 0" at bounding box center [295, 312] width 94 height 12
type input "0"
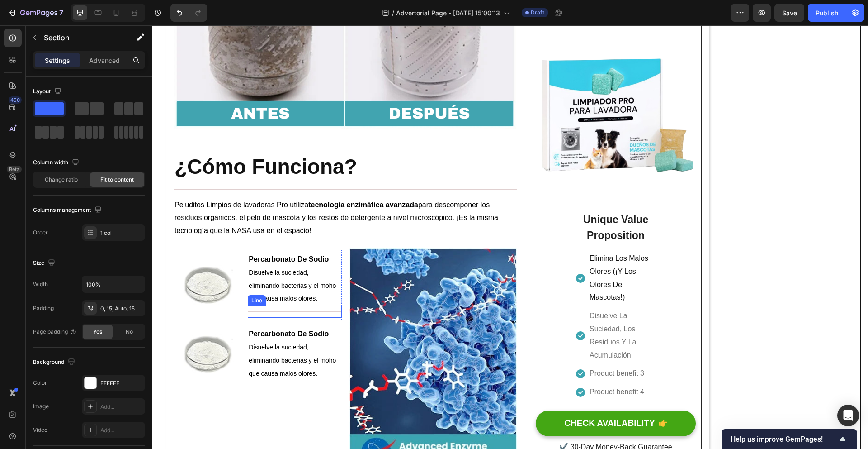
click at [249, 314] on div "Title Line" at bounding box center [295, 312] width 94 height 12
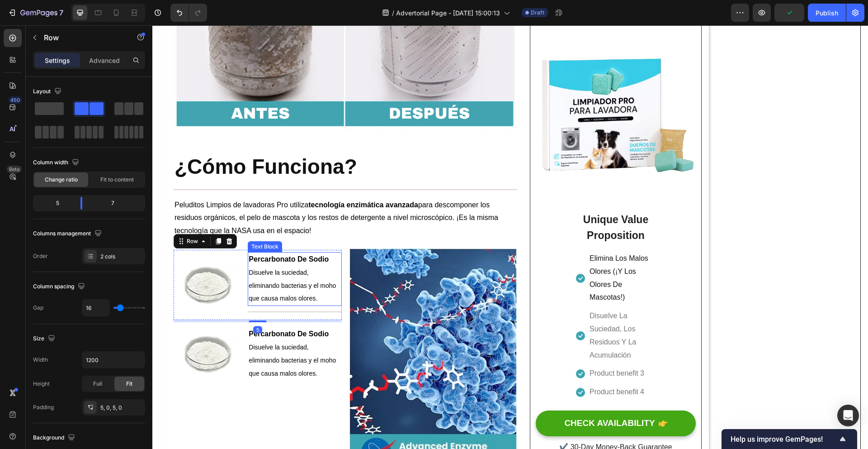
click at [275, 305] on p "Disuelve la suciedad, eliminando bacterias y el moho que causa malos olores." at bounding box center [295, 285] width 92 height 39
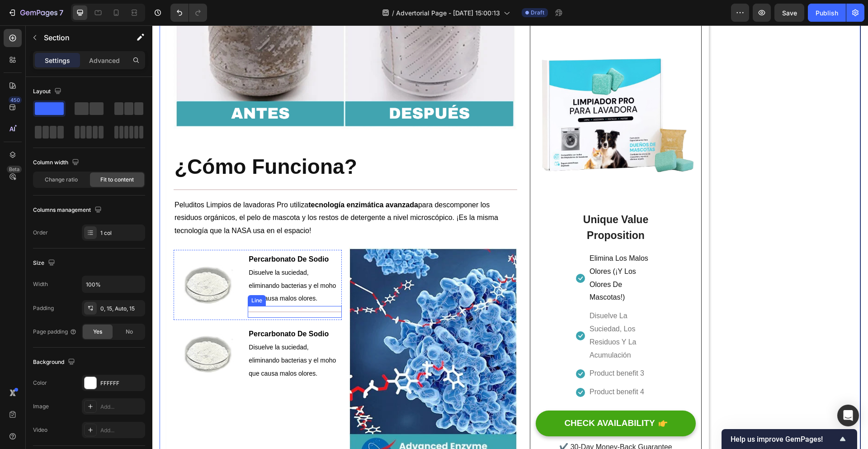
click at [274, 312] on div at bounding box center [295, 311] width 94 height 1
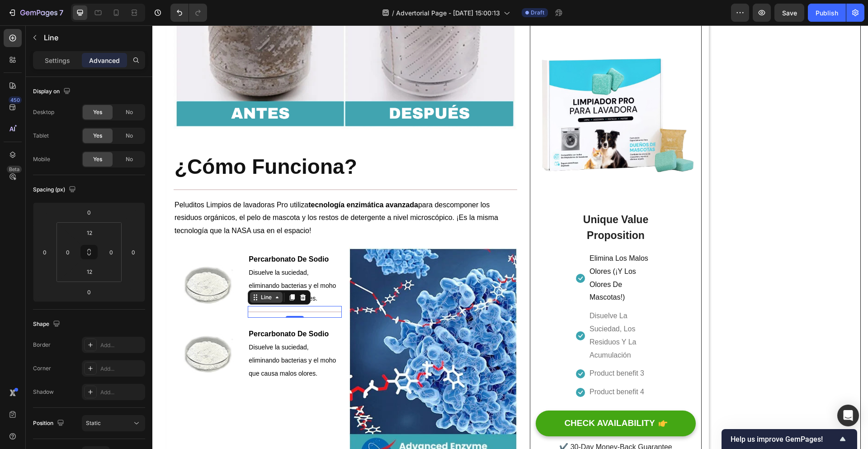
click at [256, 301] on icon at bounding box center [255, 297] width 7 height 7
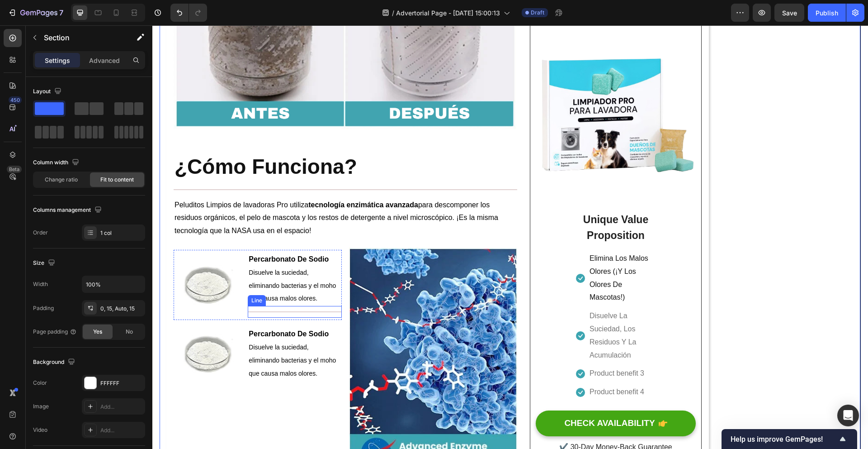
click at [269, 316] on div "Title Line" at bounding box center [295, 312] width 94 height 12
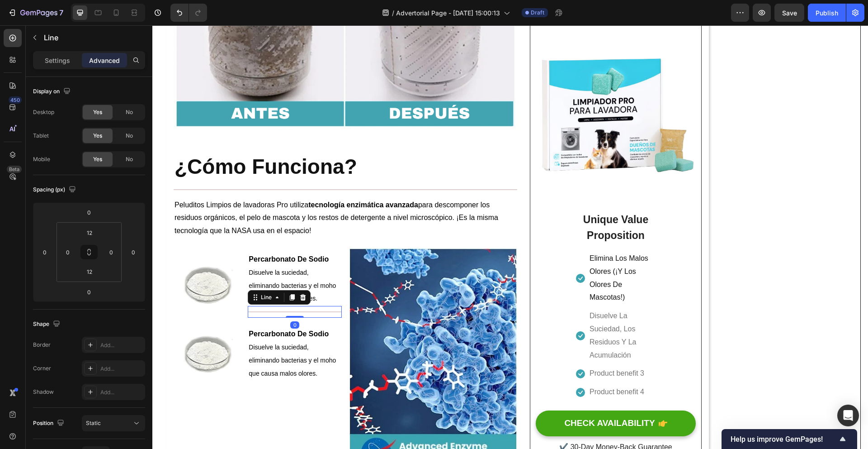
drag, startPoint x: 298, startPoint y: 320, endPoint x: 299, endPoint y: 312, distance: 7.4
click at [299, 314] on div "Title Line 0" at bounding box center [295, 312] width 94 height 12
click at [320, 298] on p "Disuelve la suciedad, eliminando bacterias y el moho que causa malos olores." at bounding box center [295, 285] width 92 height 39
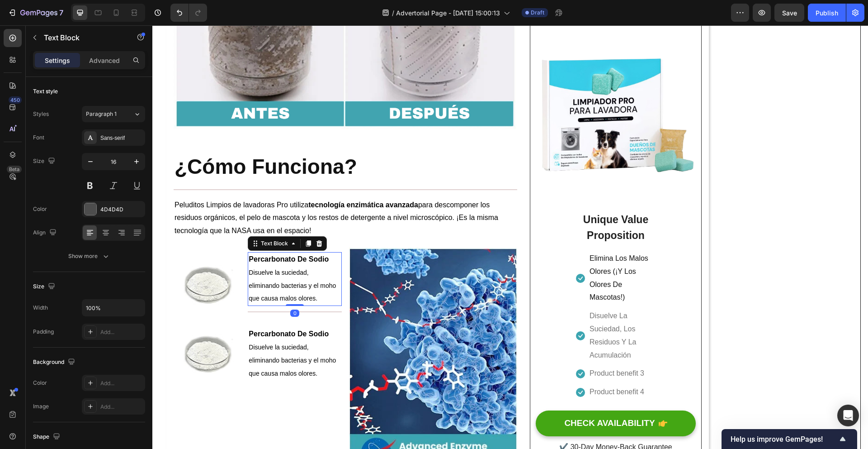
drag, startPoint x: 299, startPoint y: 308, endPoint x: 303, endPoint y: 302, distance: 7.1
click at [301, 304] on div "Percarbonato De Sodio Disuelve la suciedad, eliminando bacterias y el moho que …" at bounding box center [295, 279] width 94 height 54
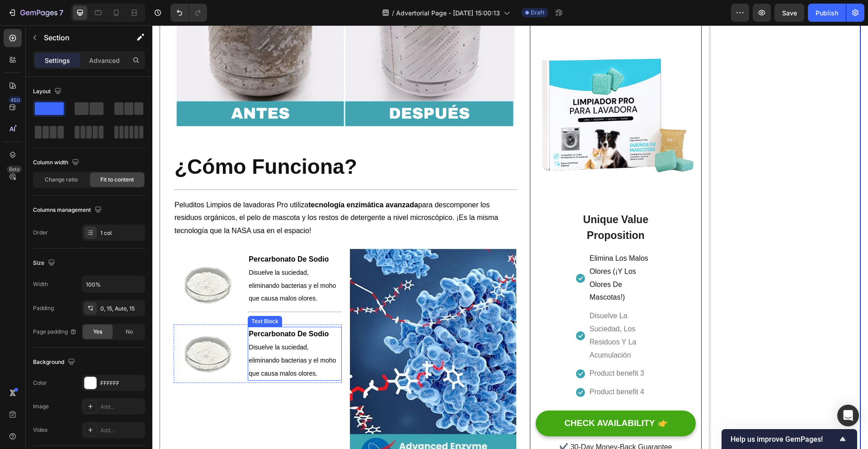
click at [295, 331] on p "Percarbonato De Sodio" at bounding box center [295, 333] width 92 height 13
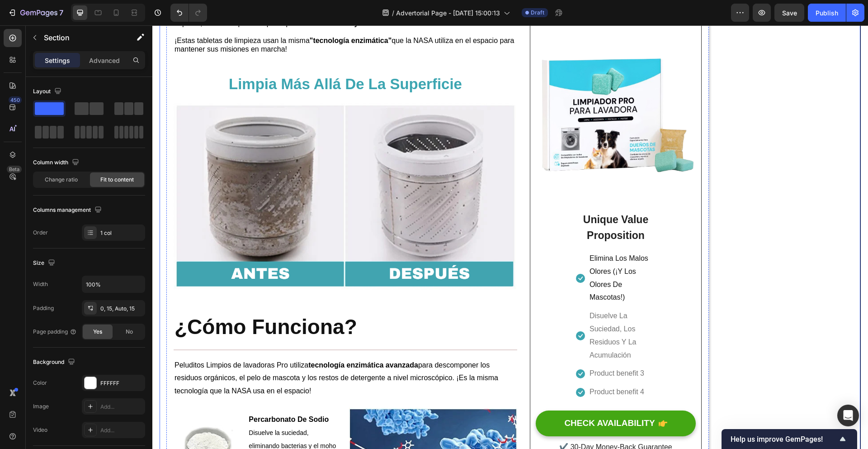
scroll to position [1475, 0]
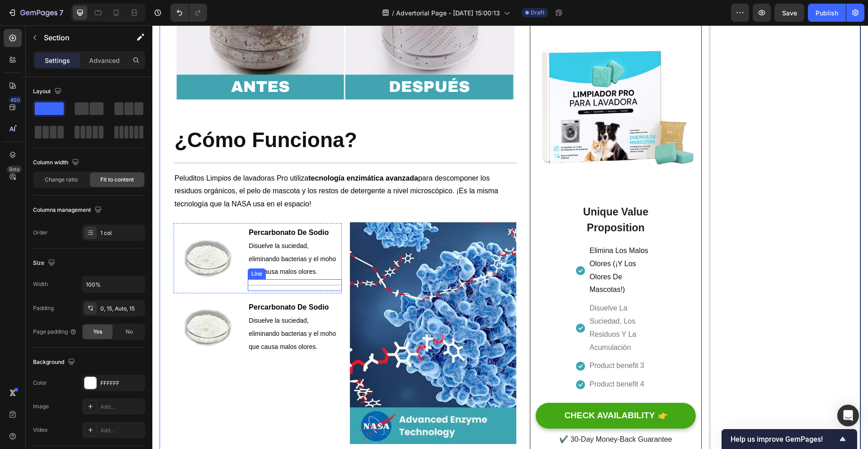
click at [256, 287] on div "Title Line" at bounding box center [295, 285] width 94 height 12
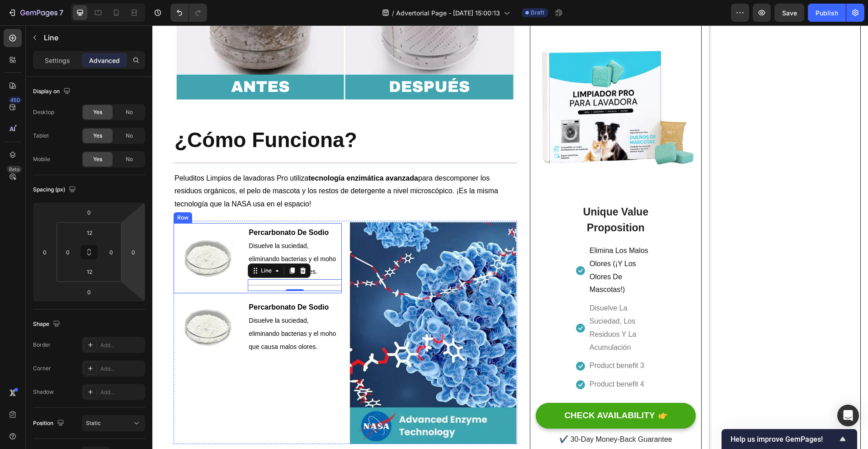
click at [206, 287] on div "Image" at bounding box center [207, 258] width 67 height 66
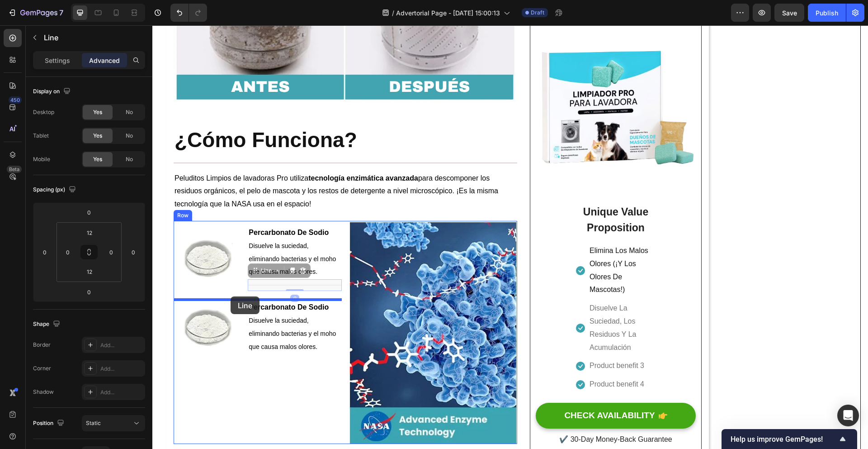
drag, startPoint x: 254, startPoint y: 287, endPoint x: 231, endPoint y: 296, distance: 24.9
type input "5"
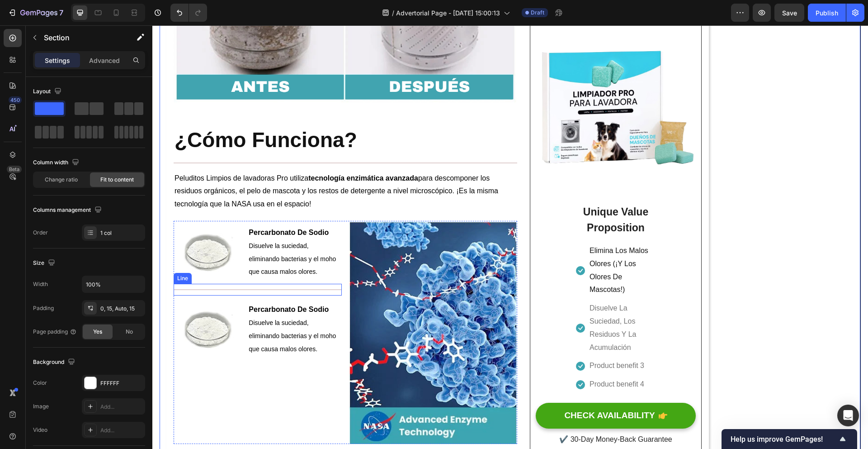
click at [273, 294] on div "Title Line" at bounding box center [258, 290] width 168 height 12
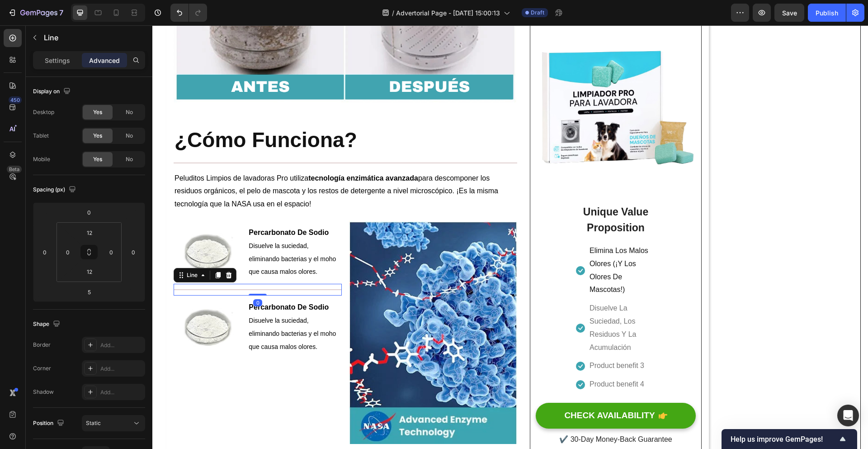
drag, startPoint x: 260, startPoint y: 301, endPoint x: 262, endPoint y: 289, distance: 12.0
click at [261, 294] on div "Title Line 0" at bounding box center [258, 290] width 168 height 12
type input "0"
click at [264, 281] on div "Image Percarbonato De Sodio Disuelve la suciedad, eliminando bacterias y el moh…" at bounding box center [258, 252] width 168 height 58
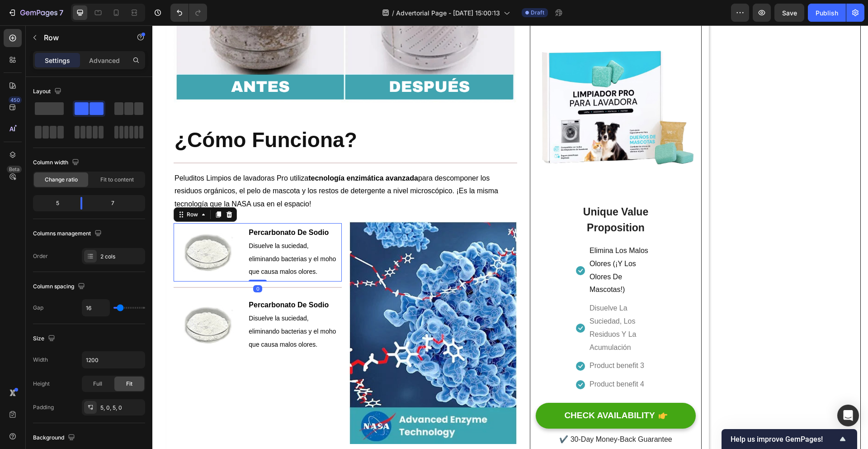
drag, startPoint x: 260, startPoint y: 285, endPoint x: 282, endPoint y: 270, distance: 27.0
click at [262, 279] on div "Image Percarbonato De Sodio Disuelve la suciedad, eliminando bacterias y el moh…" at bounding box center [258, 252] width 168 height 58
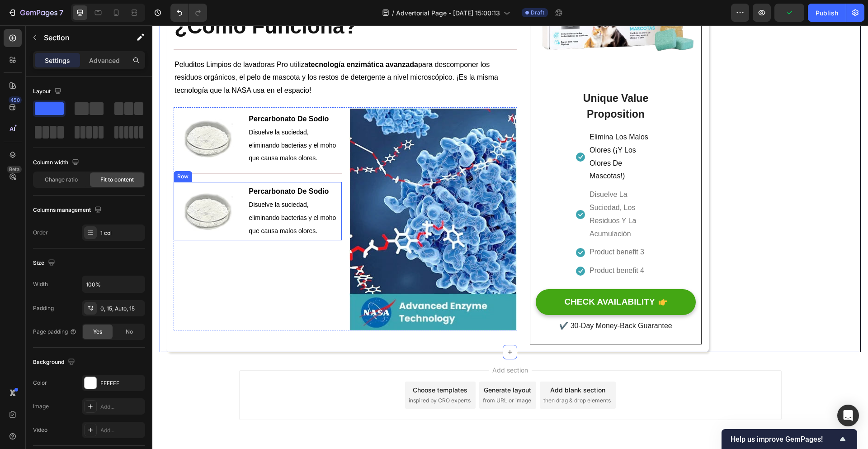
scroll to position [1588, 0]
click at [194, 206] on img at bounding box center [207, 211] width 54 height 39
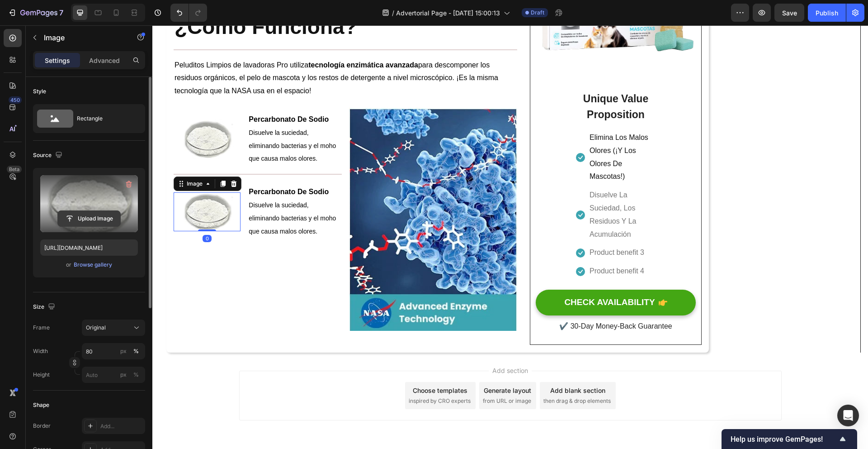
click at [92, 216] on input "file" at bounding box center [89, 218] width 62 height 15
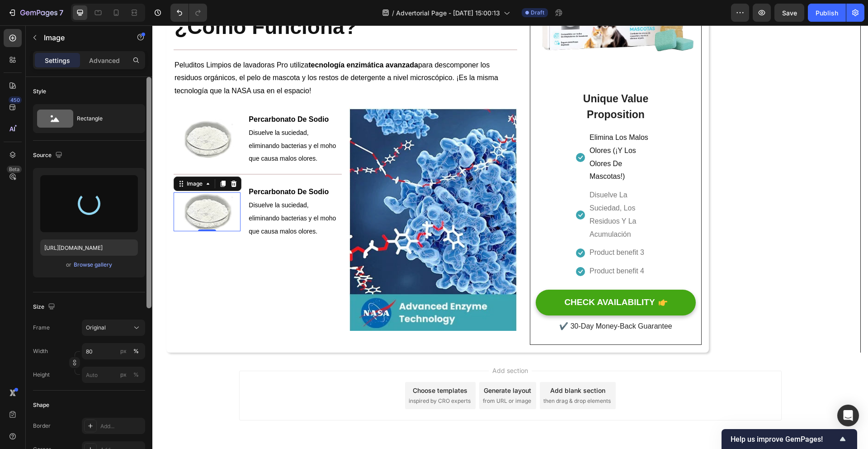
type input "https://cdn.shopify.com/s/files/1/0938/9241/1763/files/gempages_585776002030895…"
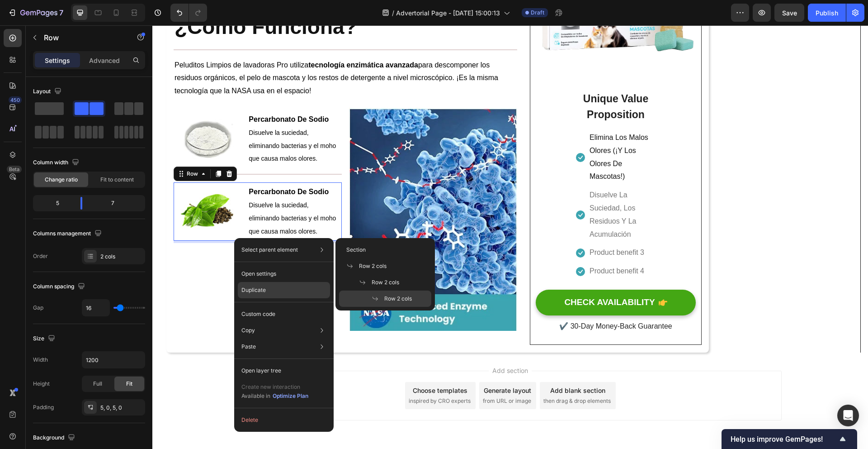
click at [280, 288] on div "Duplicate" at bounding box center [284, 290] width 92 height 16
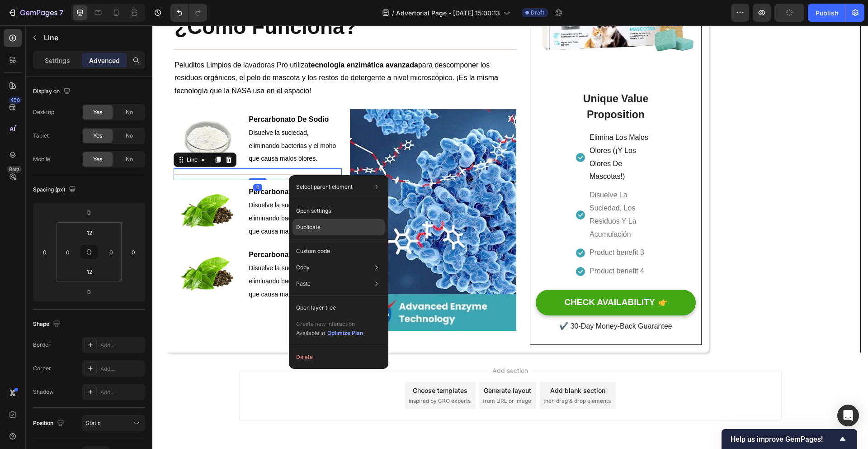
click at [312, 225] on p "Duplicate" at bounding box center [308, 227] width 24 height 8
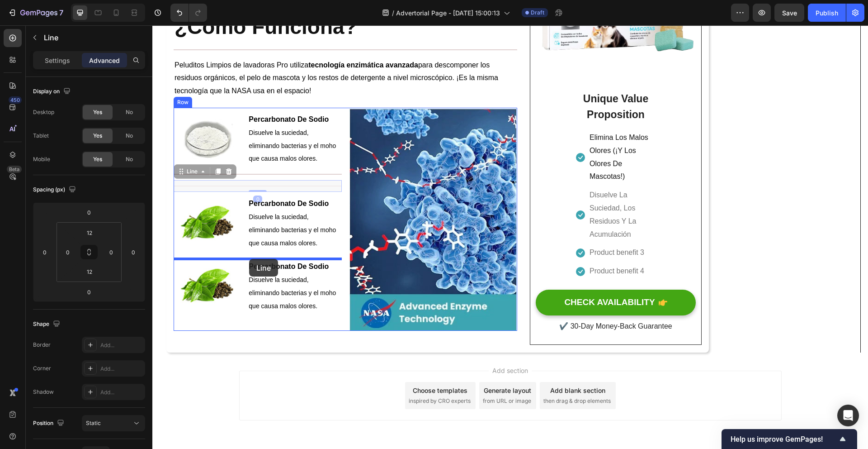
drag, startPoint x: 265, startPoint y: 187, endPoint x: 249, endPoint y: 259, distance: 73.8
type input "5"
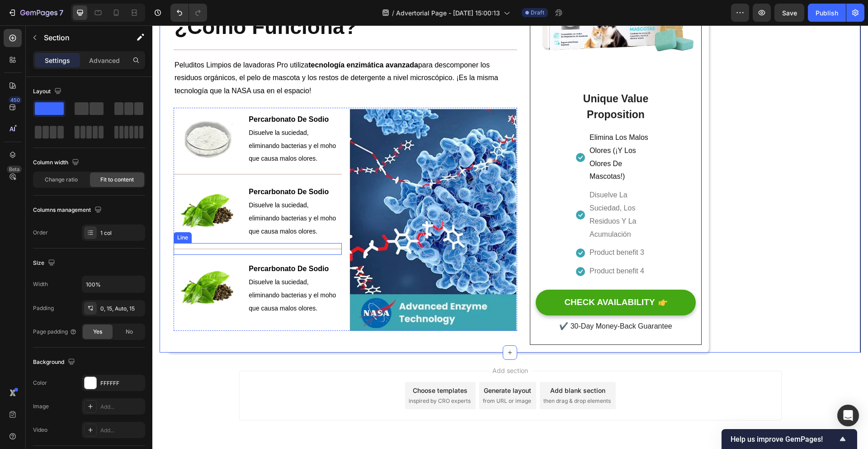
click at [264, 249] on div at bounding box center [258, 248] width 168 height 1
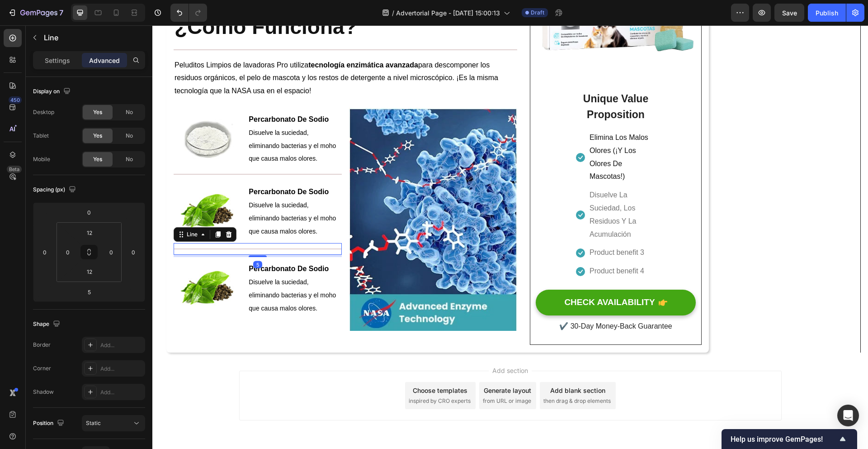
drag, startPoint x: 261, startPoint y: 260, endPoint x: 264, endPoint y: 250, distance: 10.3
click at [264, 251] on div "Title Line 5" at bounding box center [258, 249] width 168 height 12
type input "0"
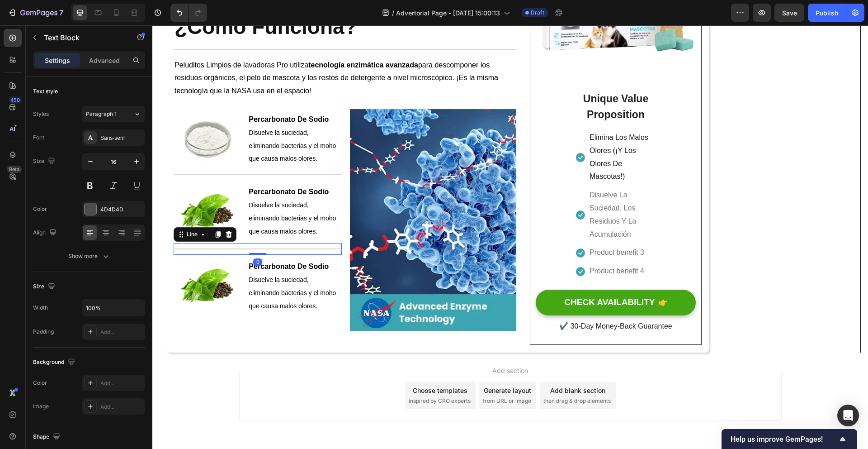
click at [265, 238] on div "Percarbonato De Sodio Disuelve la suciedad, eliminando bacterias y el moho que …" at bounding box center [295, 212] width 94 height 54
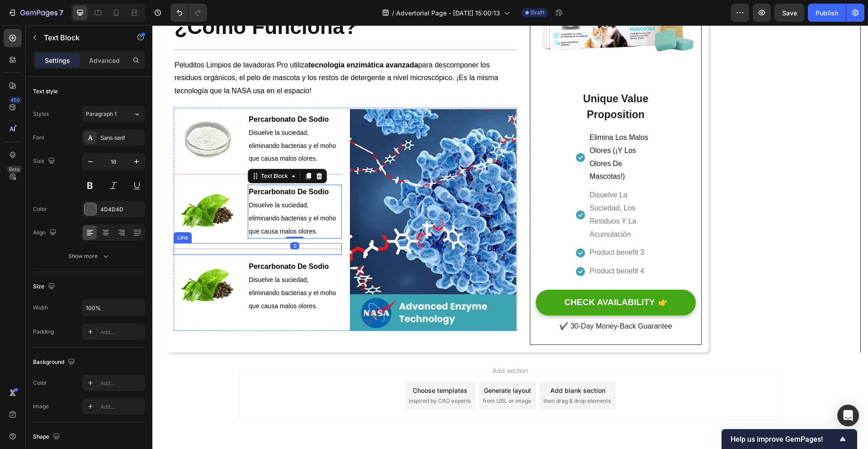
click at [264, 249] on div "Title Line" at bounding box center [258, 249] width 168 height 12
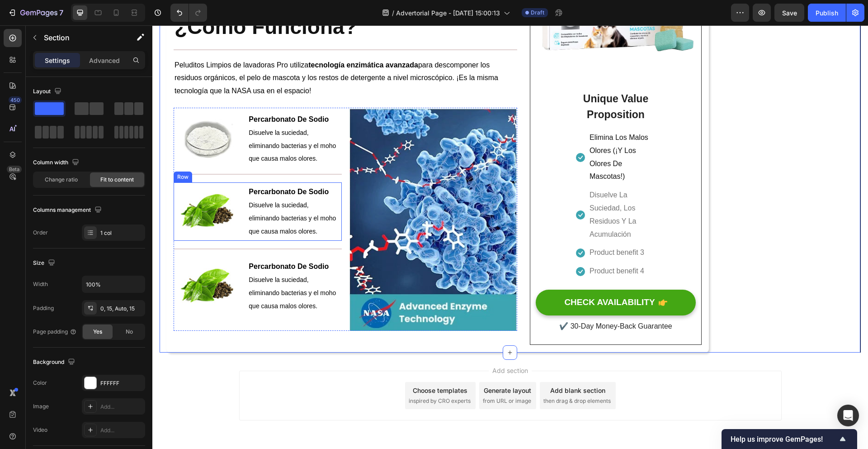
click at [245, 239] on div "Image Percarbonato De Sodio Disuelve la suciedad, eliminando bacterias y el moh…" at bounding box center [258, 211] width 168 height 58
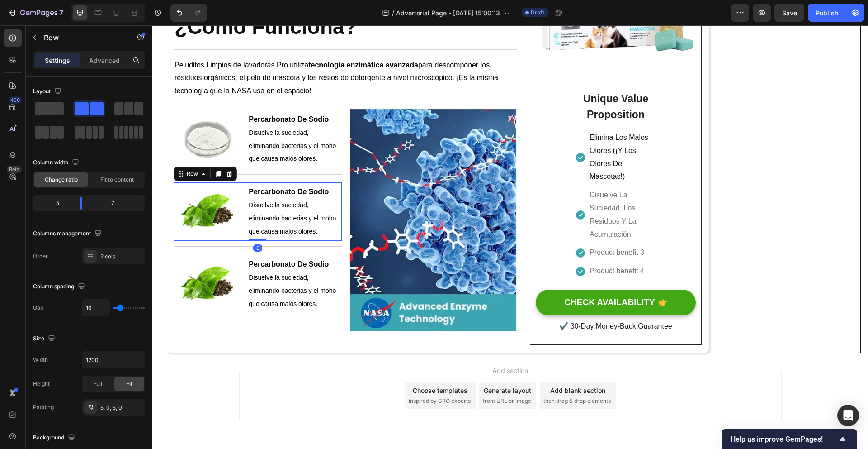
drag, startPoint x: 255, startPoint y: 246, endPoint x: 279, endPoint y: 227, distance: 30.6
click at [256, 237] on div "Image Percarbonato De Sodio Disuelve la suciedad, eliminando bacterias y el moh…" at bounding box center [258, 211] width 168 height 58
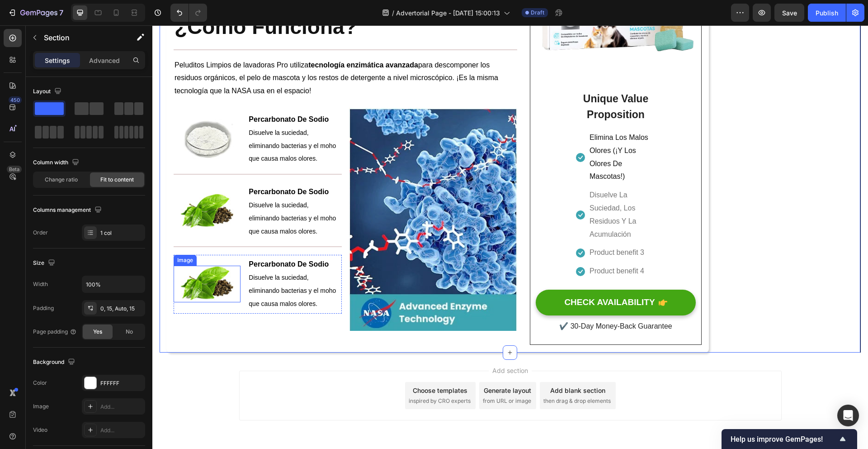
click at [229, 281] on img at bounding box center [207, 283] width 54 height 37
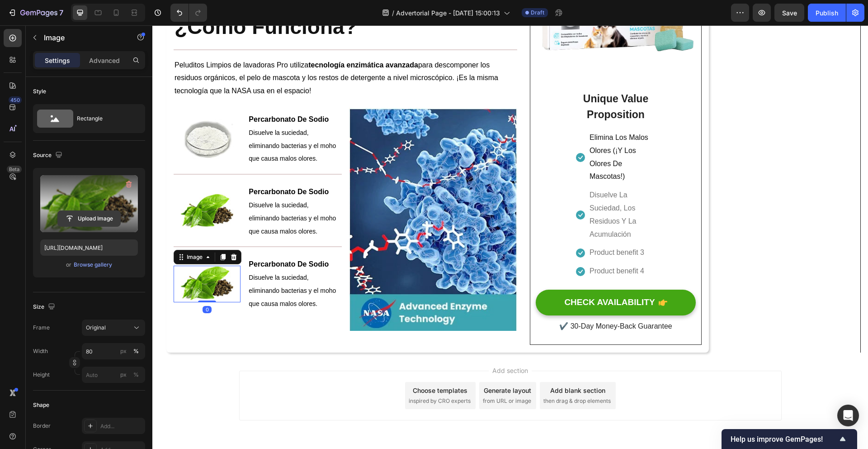
click at [96, 213] on input "file" at bounding box center [89, 218] width 62 height 15
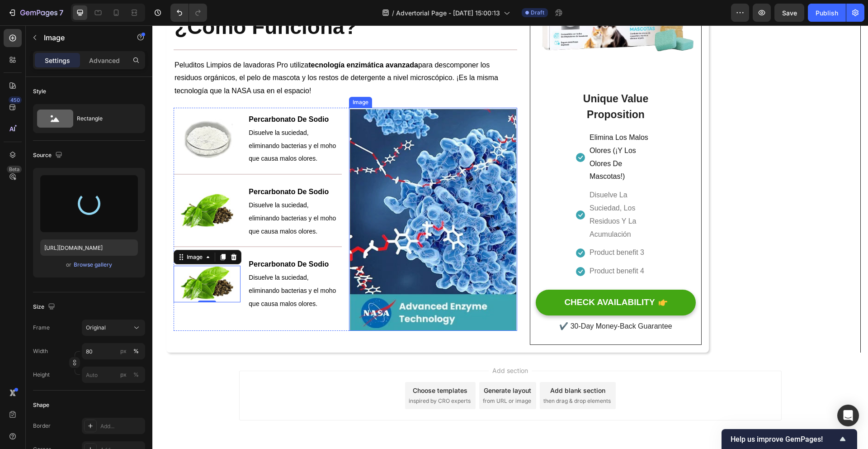
type input "https://cdn.shopify.com/s/files/1/0938/9241/1763/files/gempages_585776002030895…"
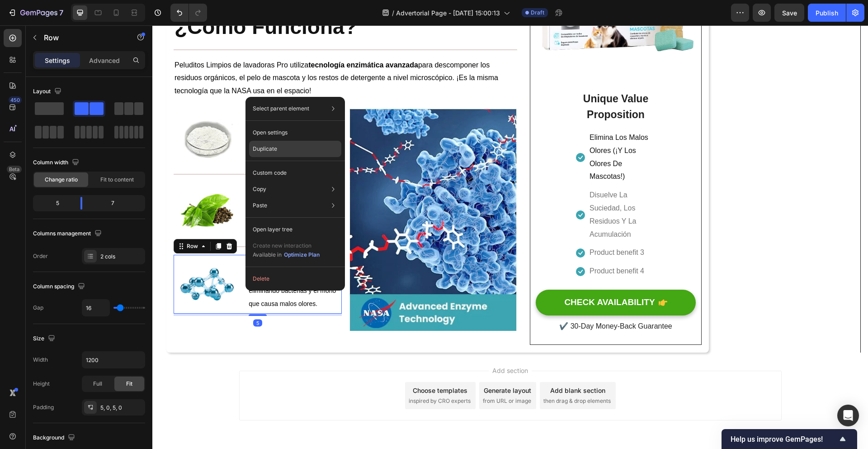
click at [274, 153] on div "Duplicate" at bounding box center [295, 149] width 92 height 16
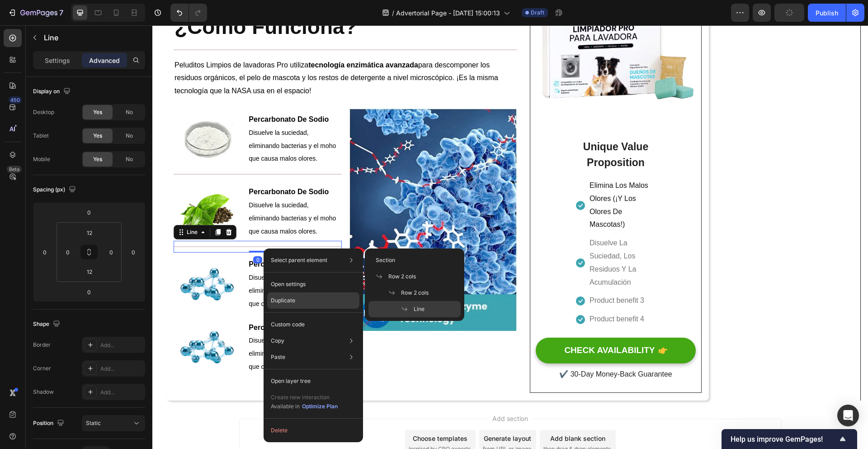
click at [314, 298] on div "Duplicate" at bounding box center [313, 300] width 92 height 16
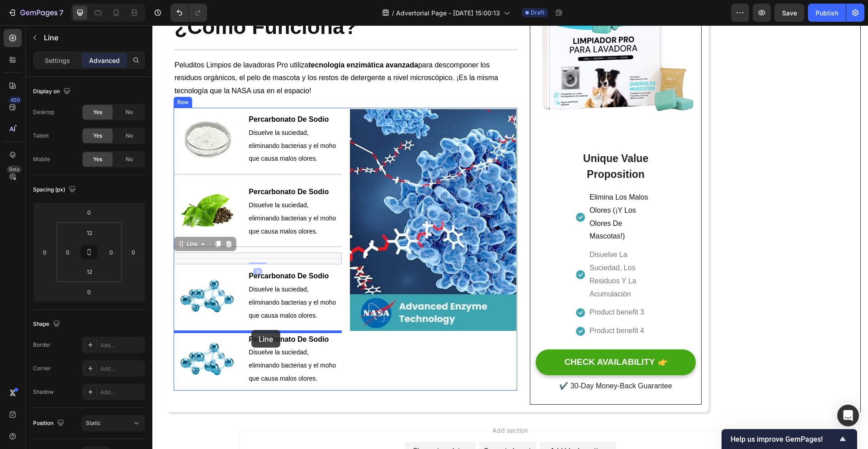
drag, startPoint x: 265, startPoint y: 263, endPoint x: 251, endPoint y: 330, distance: 67.8
type input "5"
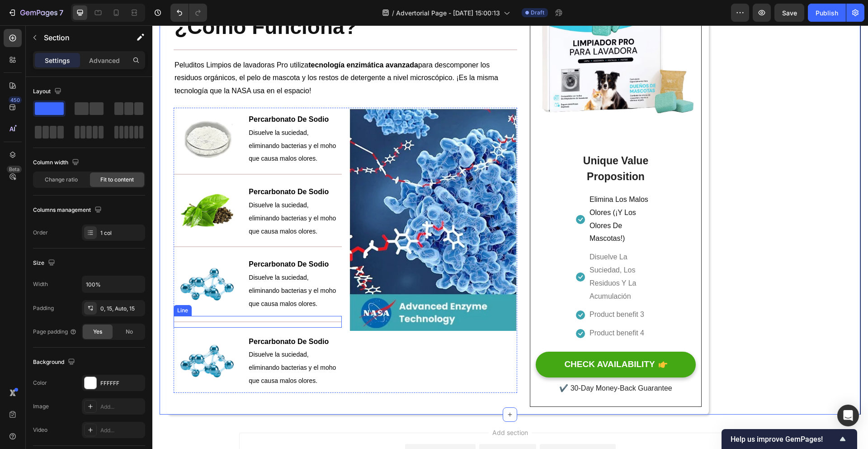
click at [257, 321] on div "Title Line" at bounding box center [258, 322] width 168 height 12
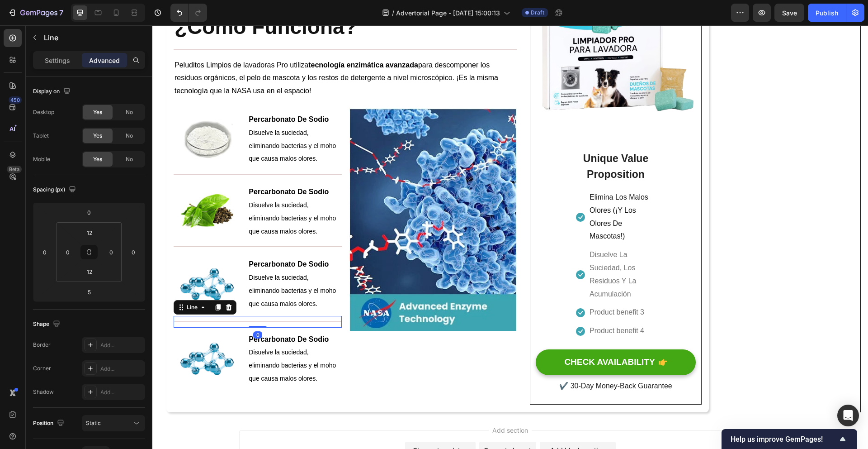
drag, startPoint x: 257, startPoint y: 332, endPoint x: 258, endPoint y: 321, distance: 11.4
click at [257, 322] on div "Title Line 0" at bounding box center [258, 322] width 168 height 12
type input "0"
click at [260, 317] on div "Image Percarbonato De Sodio Disuelve la suciedad, eliminando bacterias y el moh…" at bounding box center [258, 249] width 168 height 283
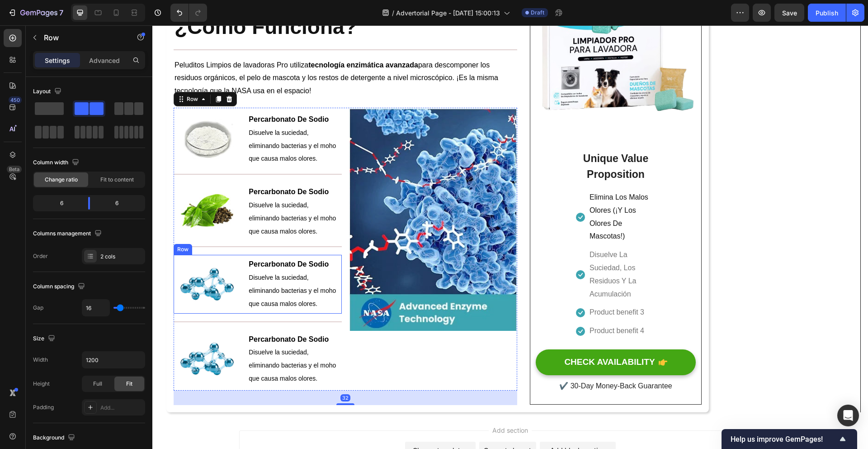
click at [262, 313] on div "Image Percarbonato De Sodio Disuelve la suciedad, eliminando bacterias y el moh…" at bounding box center [258, 284] width 168 height 58
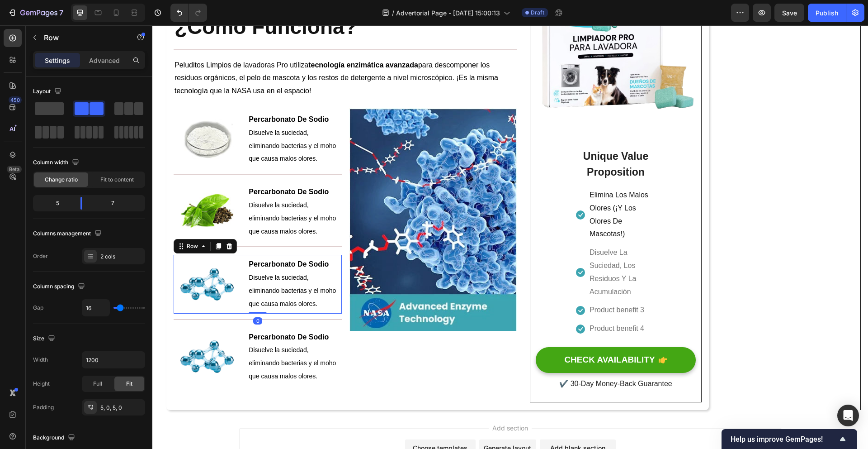
drag, startPoint x: 258, startPoint y: 319, endPoint x: 267, endPoint y: 304, distance: 17.7
click at [263, 305] on div "Image Percarbonato De Sodio Disuelve la suciedad, eliminando bacterias y el moh…" at bounding box center [258, 284] width 168 height 58
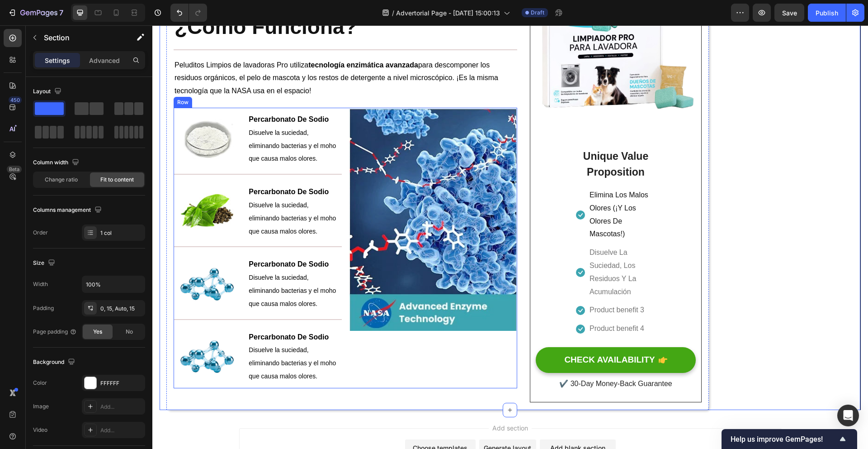
click at [408, 307] on img at bounding box center [433, 219] width 168 height 223
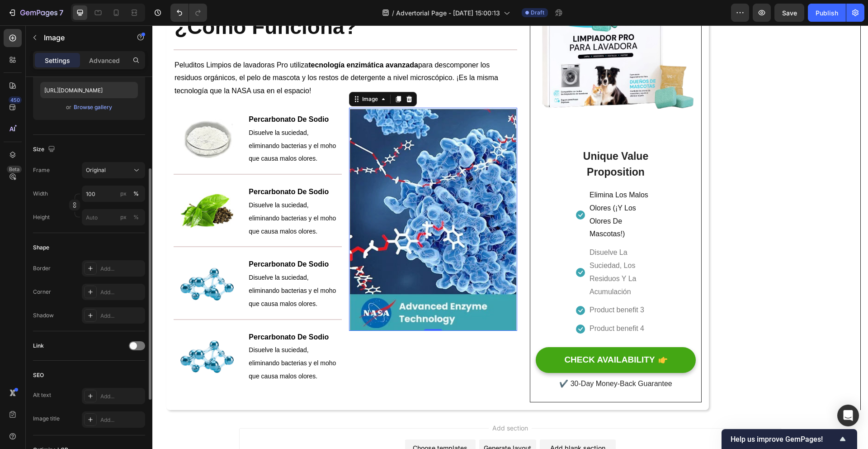
scroll to position [0, 0]
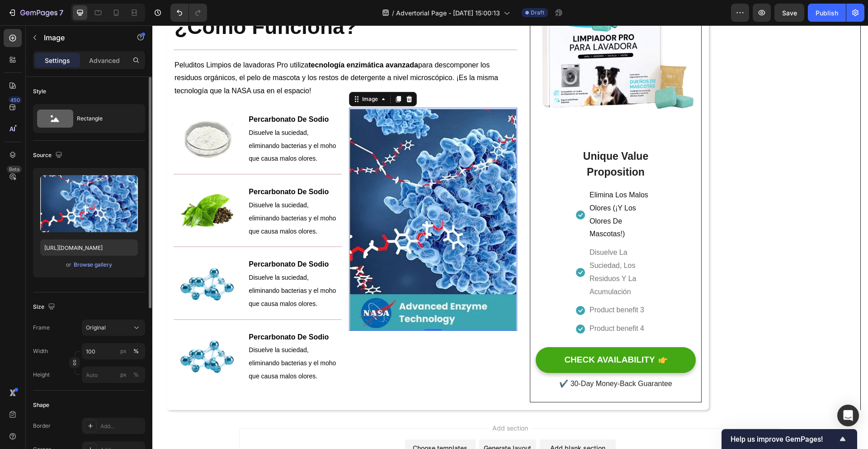
click at [102, 68] on div "Settings Advanced" at bounding box center [89, 60] width 112 height 18
click at [104, 65] on div "Advanced" at bounding box center [104, 60] width 45 height 14
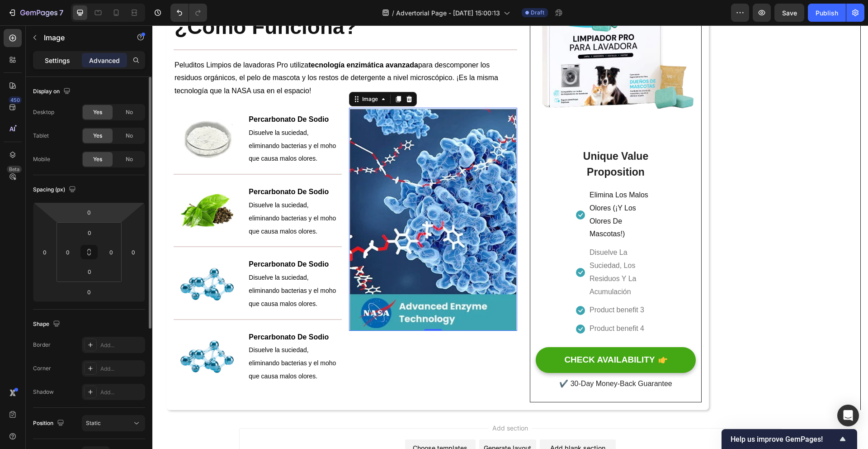
click at [67, 64] on p "Settings" at bounding box center [57, 60] width 25 height 9
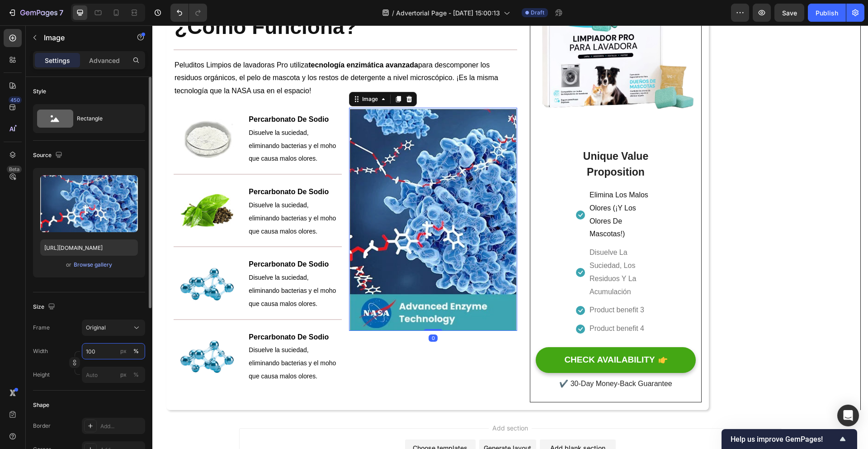
click at [109, 349] on input "100" at bounding box center [113, 351] width 63 height 16
type input "1"
type input "20000"
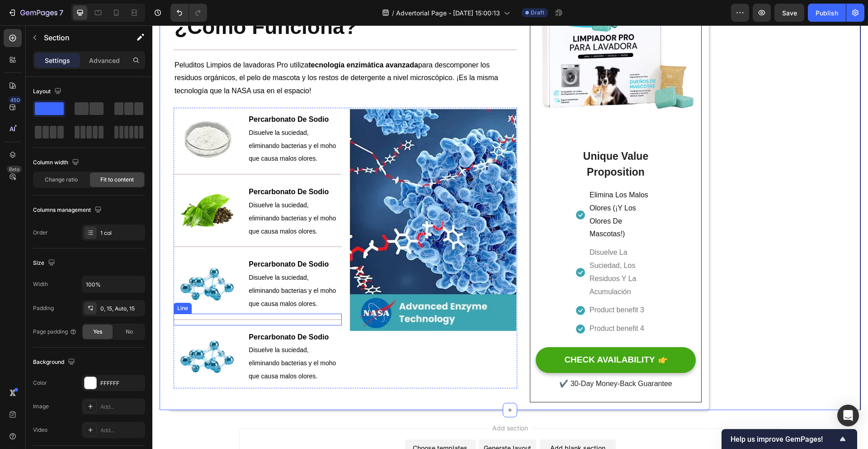
click at [276, 320] on div at bounding box center [258, 319] width 168 height 1
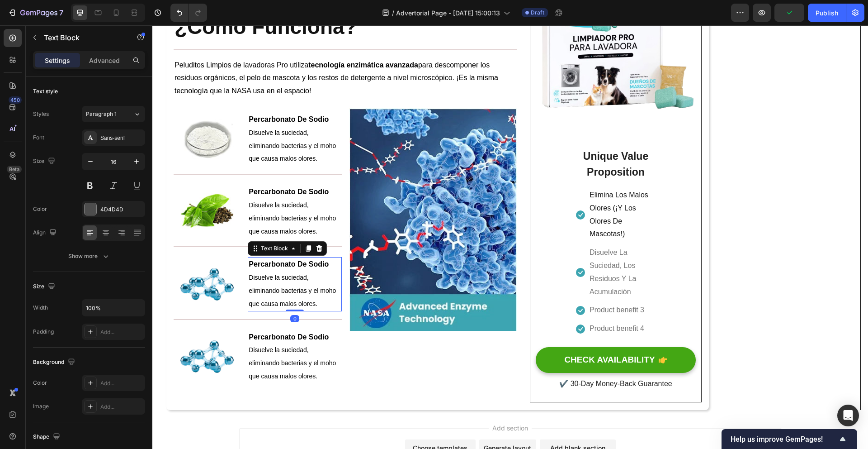
click at [263, 311] on div "Percarbonato De Sodio Disuelve la suciedad, eliminando bacterias y el moho que …" at bounding box center [295, 284] width 94 height 54
click at [237, 238] on div "Image" at bounding box center [207, 212] width 67 height 54
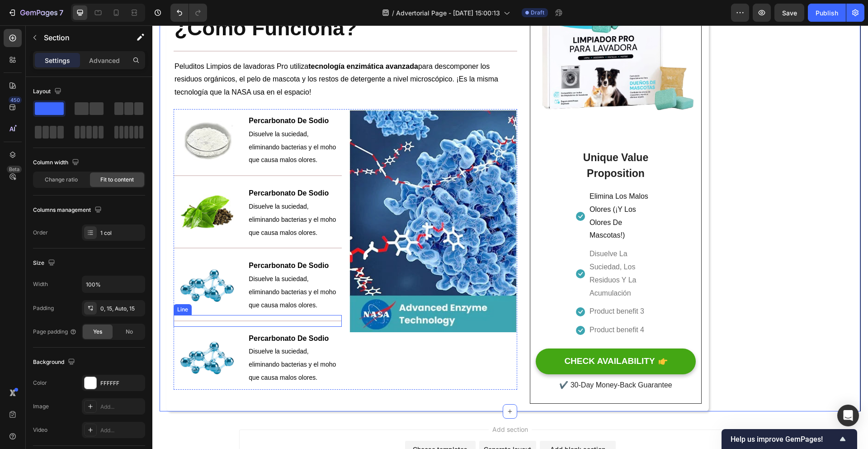
scroll to position [1586, 0]
click at [218, 186] on div "Image Percarbonato De Sodio Disuelve la suciedad, eliminando bacterias y el moh…" at bounding box center [258, 249] width 168 height 280
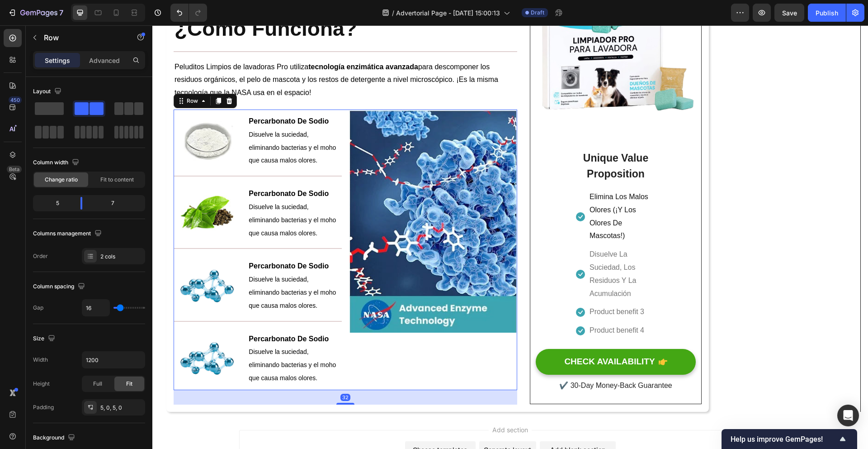
click at [214, 189] on div "Image Percarbonato De Sodio Disuelve la suciedad, eliminando bacterias y el moh…" at bounding box center [258, 213] width 168 height 58
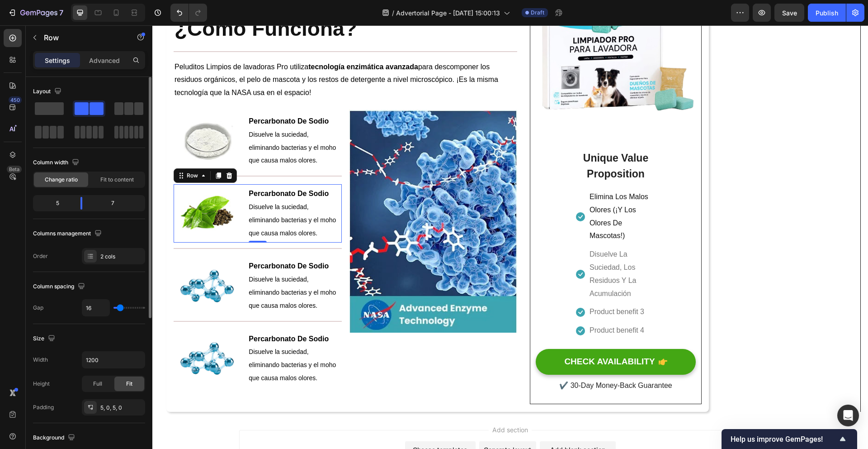
type input "22"
type input "20"
type input "19"
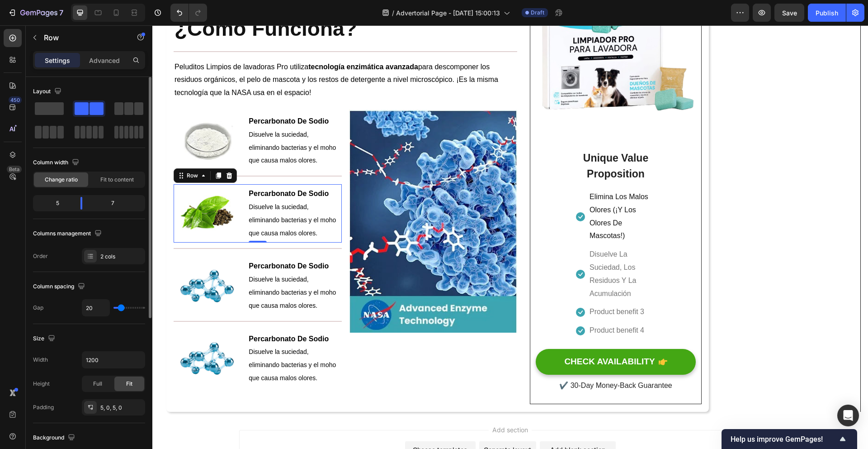
type input "19"
type input "18"
type input "17"
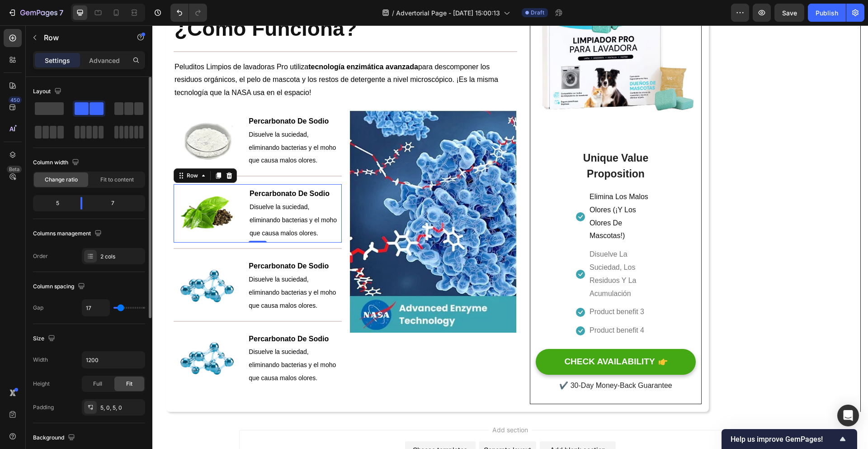
type input "16"
type input "15"
type input "14"
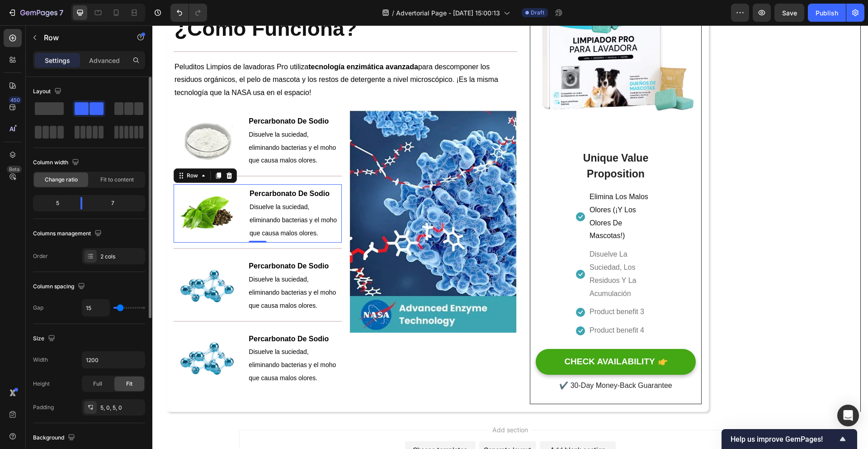
type input "14"
type input "13"
type input "12"
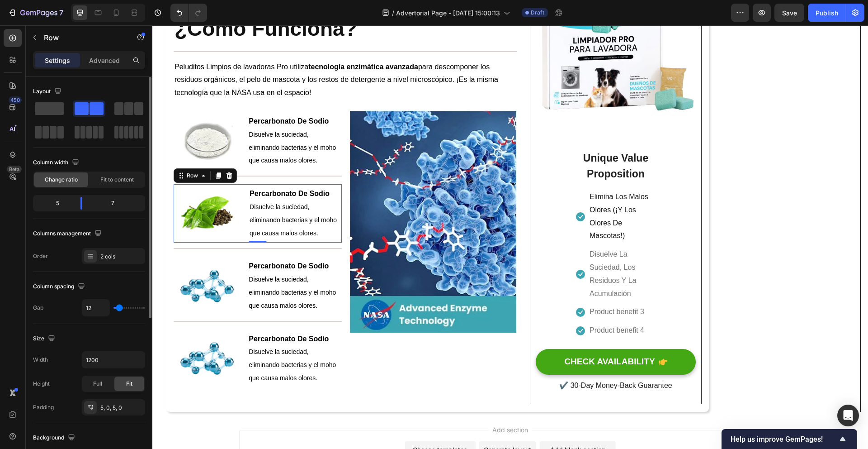
type input "11"
type input "10"
type input "9"
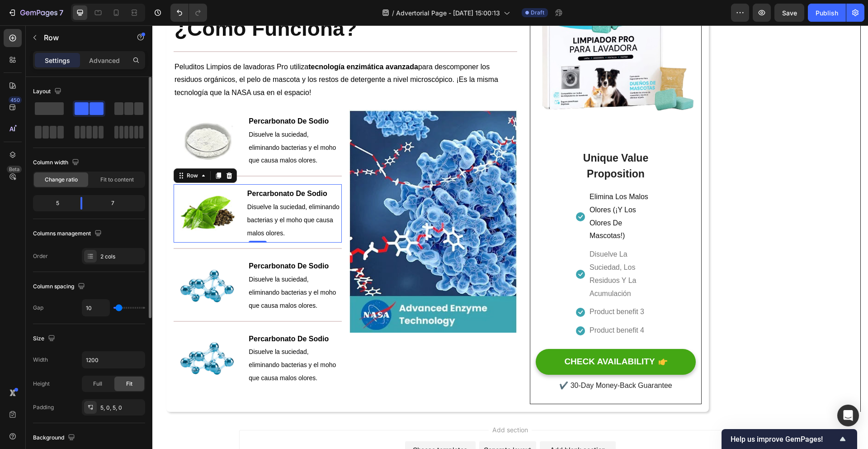
type input "9"
type input "8"
type input "7"
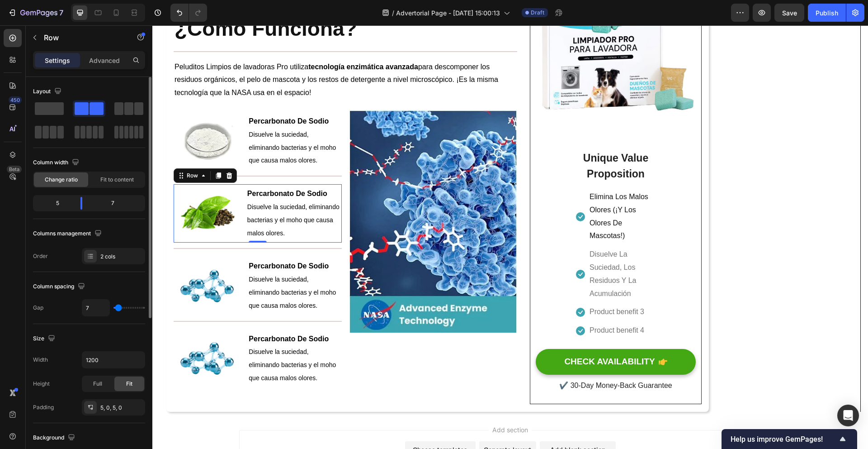
type input "6"
type input "5"
type input "4"
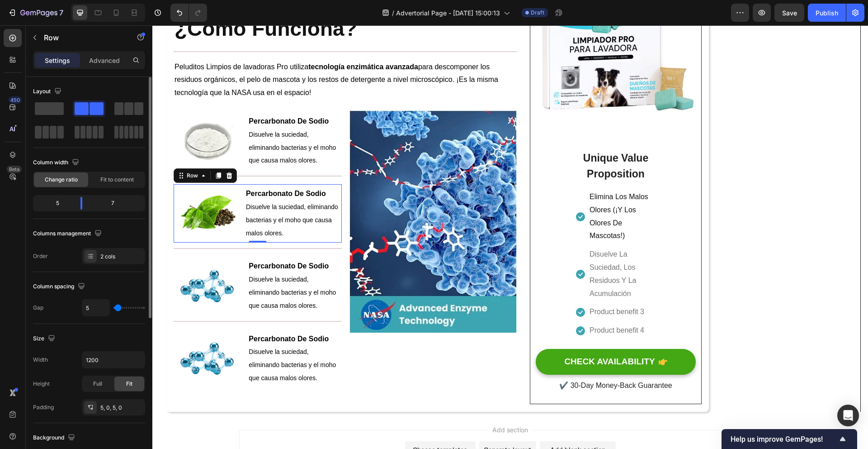
type input "4"
type input "3"
type input "2"
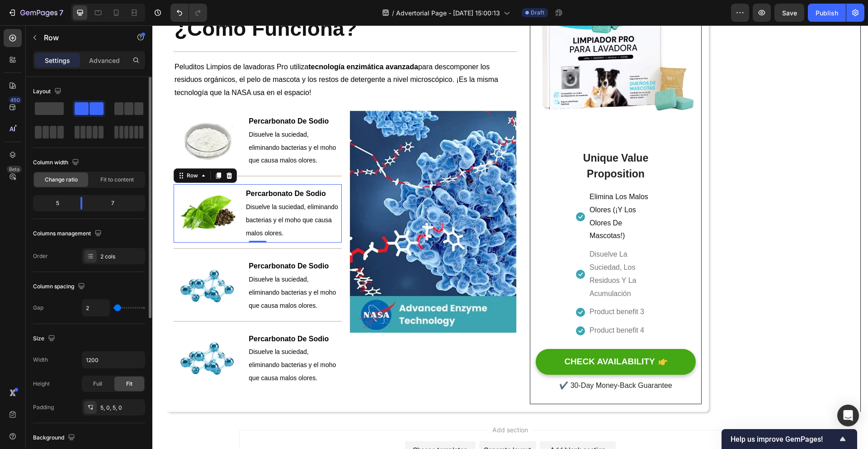
type input "1"
type input "0"
drag, startPoint x: 122, startPoint y: 306, endPoint x: 116, endPoint y: 307, distance: 5.5
type input "0"
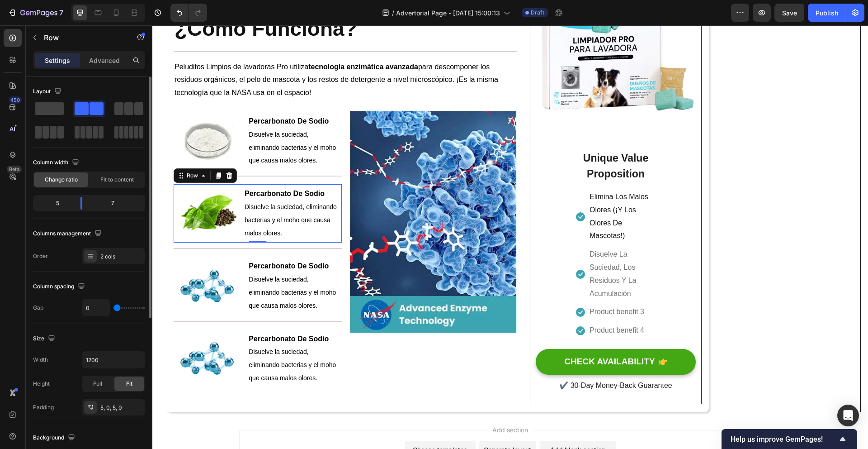
click at [116, 307] on input "range" at bounding box center [130, 308] width 32 height 2
click at [173, 18] on button "Undo/Redo" at bounding box center [179, 13] width 18 height 18
type input "16"
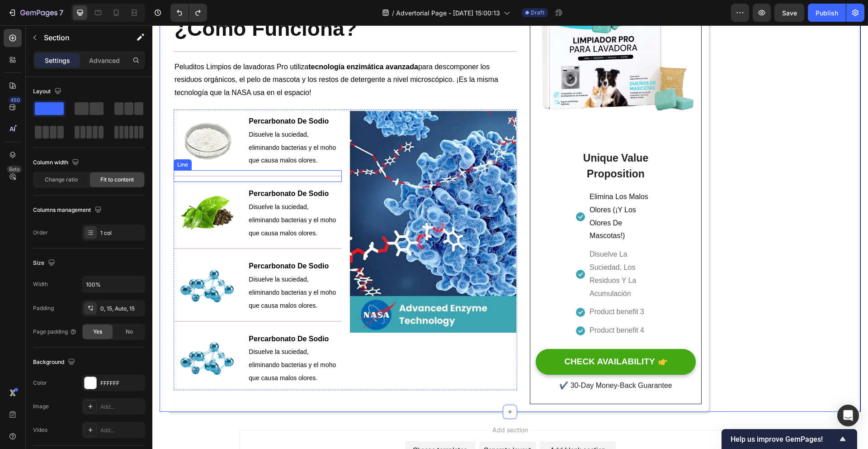
click at [280, 175] on div "Title Line" at bounding box center [258, 176] width 168 height 12
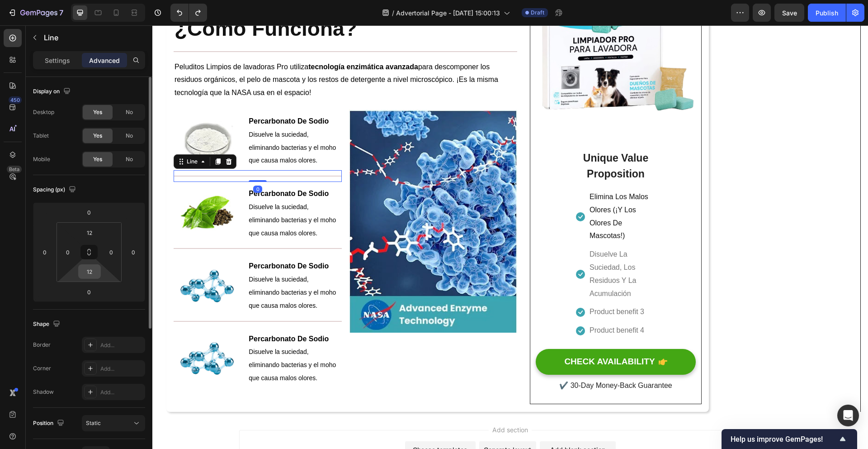
click at [93, 270] on input "12" at bounding box center [89, 272] width 18 height 14
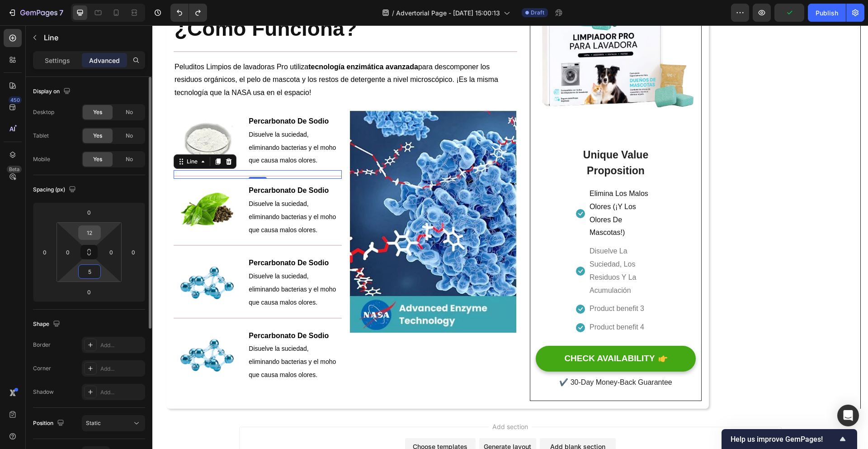
type input "5"
click at [96, 234] on input "12" at bounding box center [89, 233] width 18 height 14
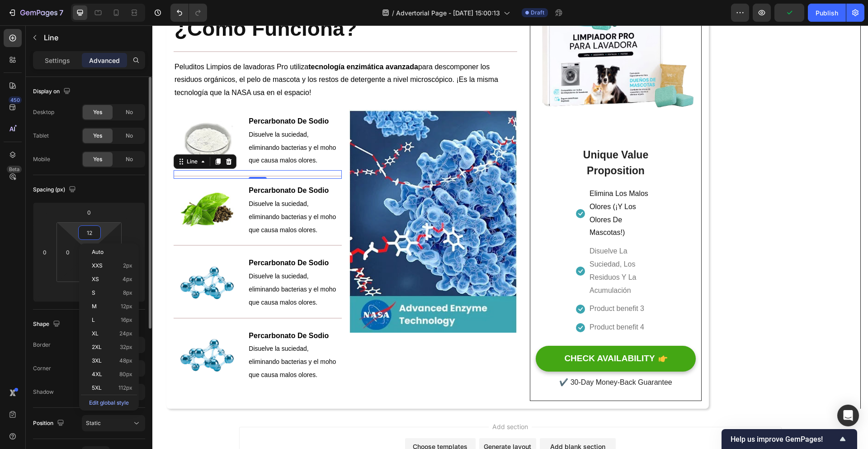
type input "5"
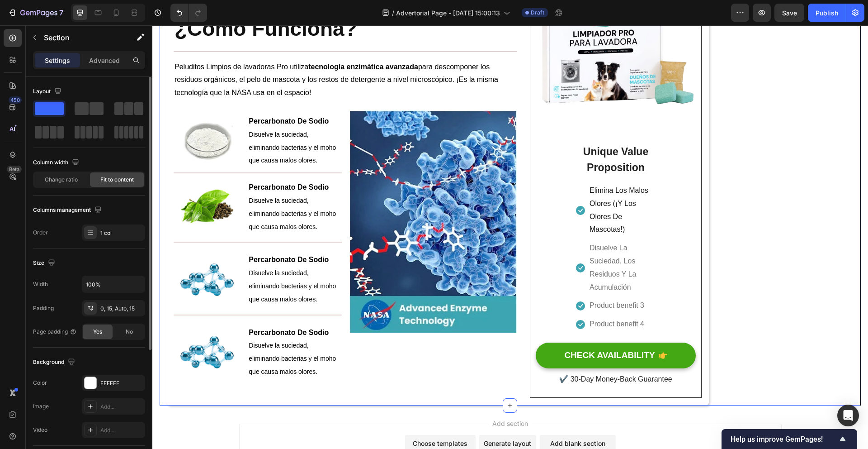
click at [241, 175] on div "Title Line" at bounding box center [258, 172] width 168 height 5
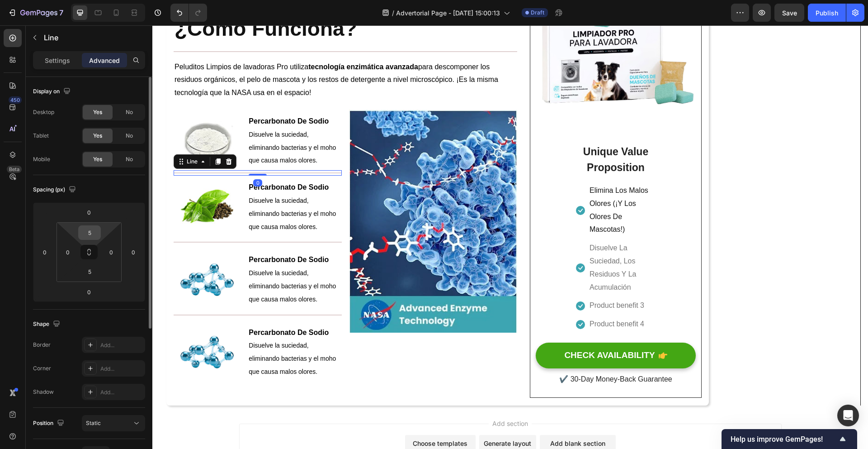
click at [98, 232] on input "5" at bounding box center [89, 233] width 18 height 14
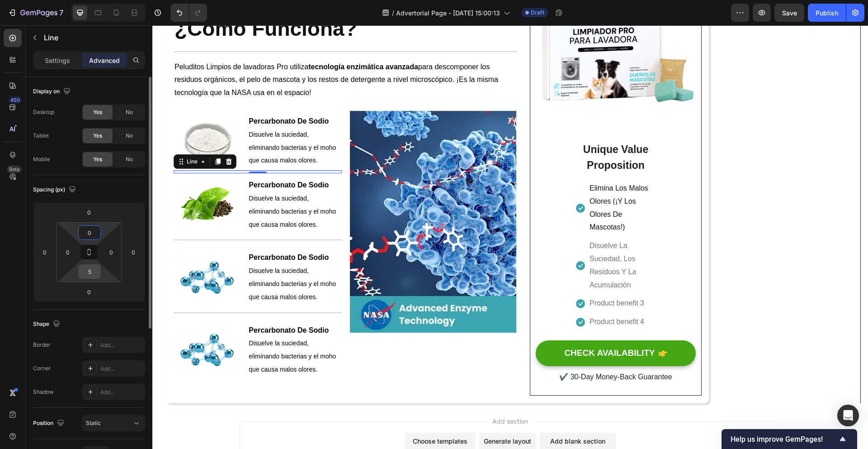
type input "0"
click at [90, 268] on input "5" at bounding box center [89, 272] width 18 height 14
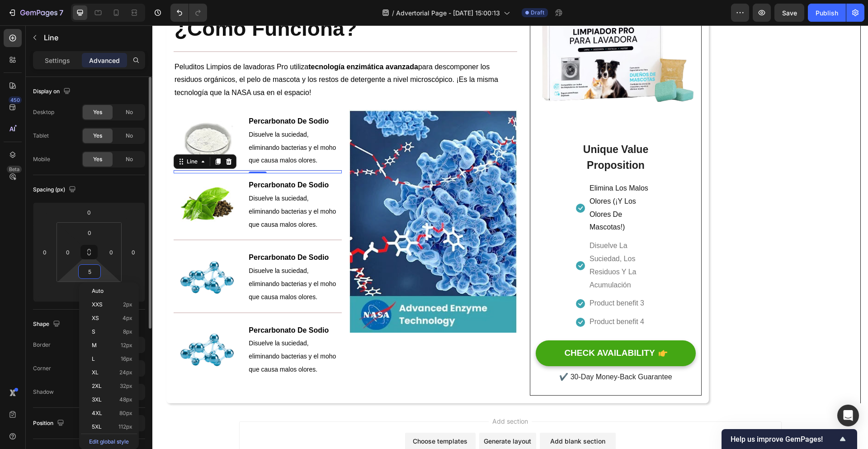
type input "0"
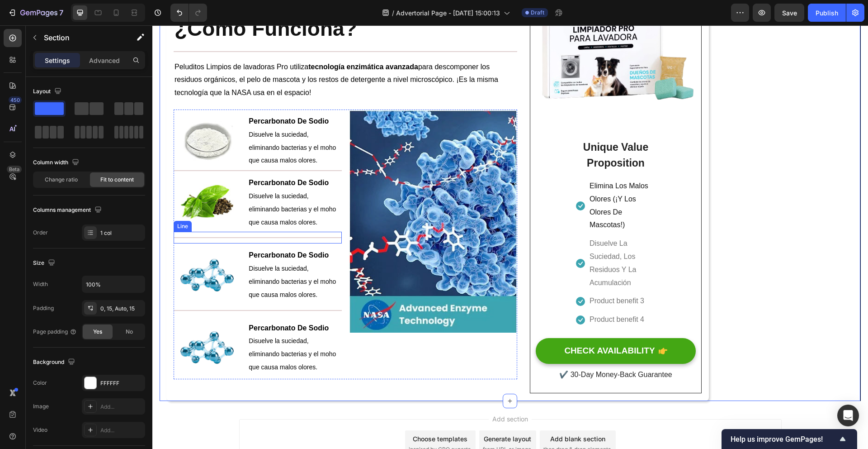
click at [229, 237] on div "Title Line" at bounding box center [258, 238] width 168 height 12
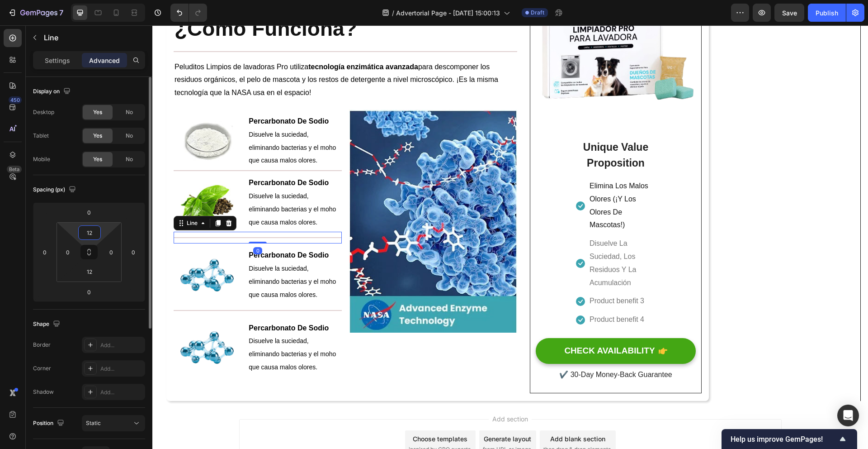
click at [97, 237] on input "12" at bounding box center [89, 233] width 18 height 14
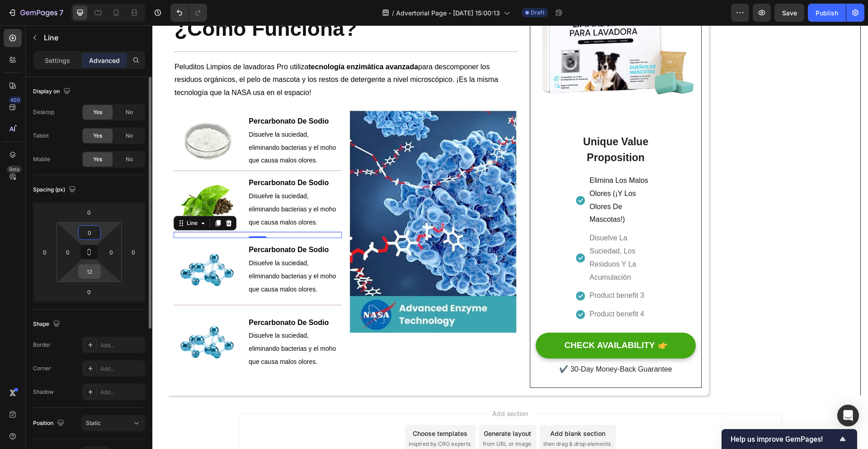
type input "0"
click at [90, 267] on input "12" at bounding box center [89, 272] width 18 height 14
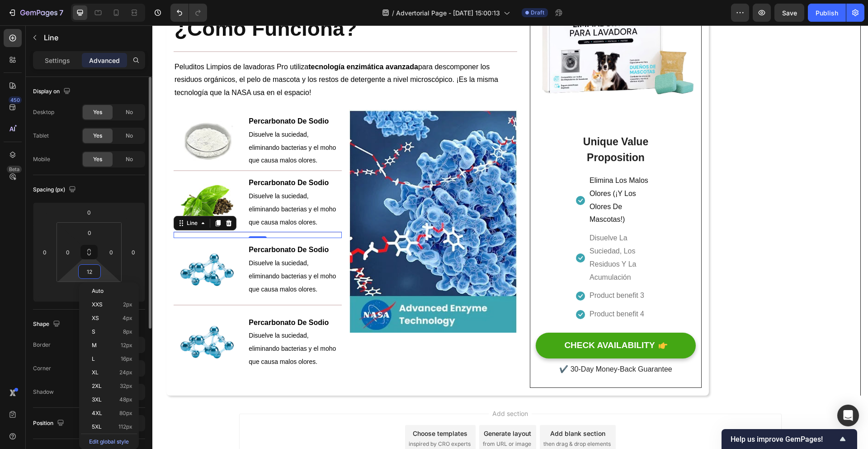
type input "0"
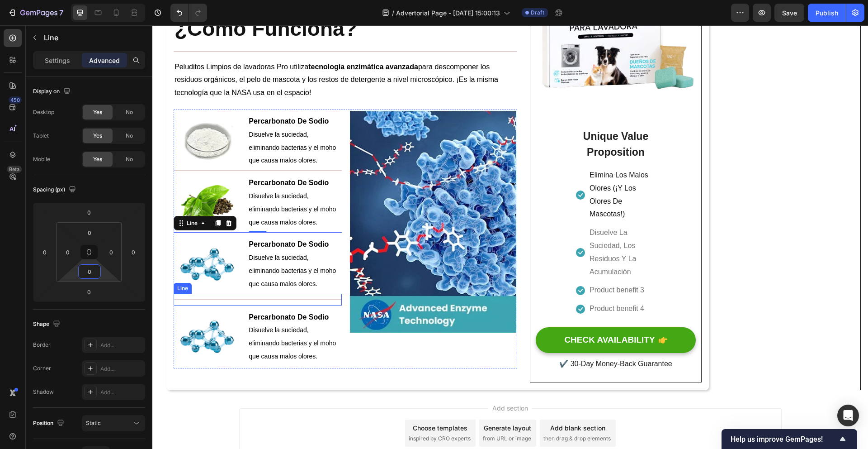
click at [221, 302] on div "Title Line" at bounding box center [258, 300] width 168 height 12
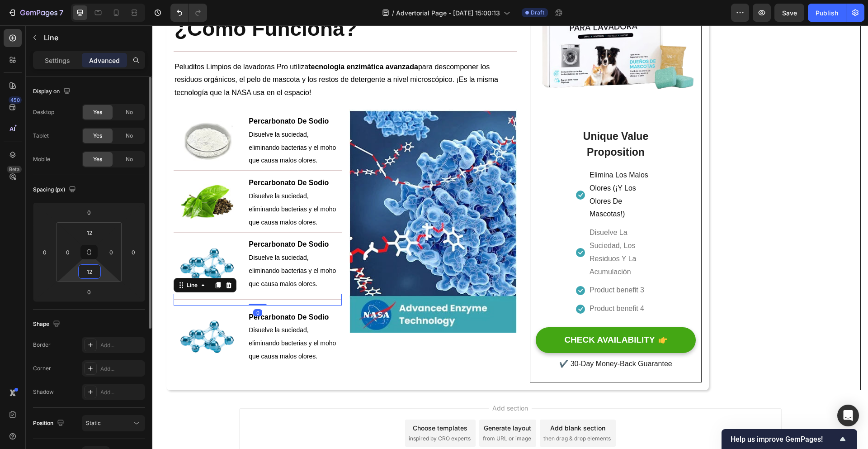
click at [92, 276] on input "12" at bounding box center [89, 272] width 18 height 14
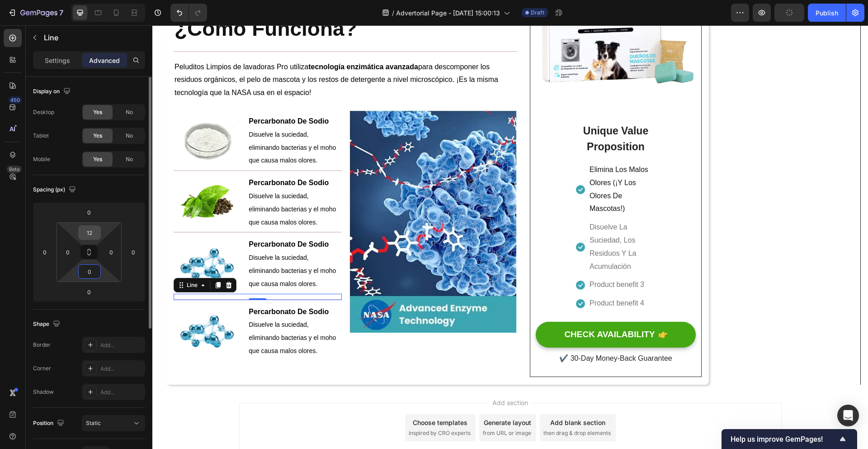
type input "0"
click at [86, 234] on input "12" at bounding box center [89, 233] width 18 height 14
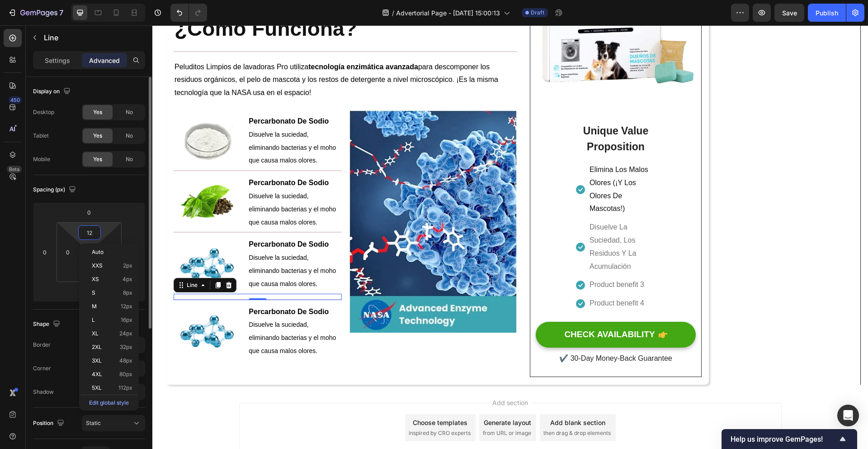
type input "0"
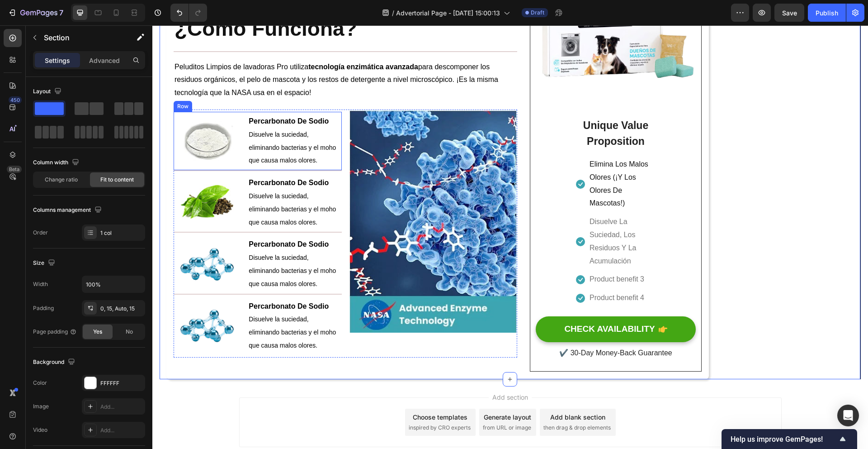
click at [236, 165] on div "Image" at bounding box center [207, 141] width 67 height 54
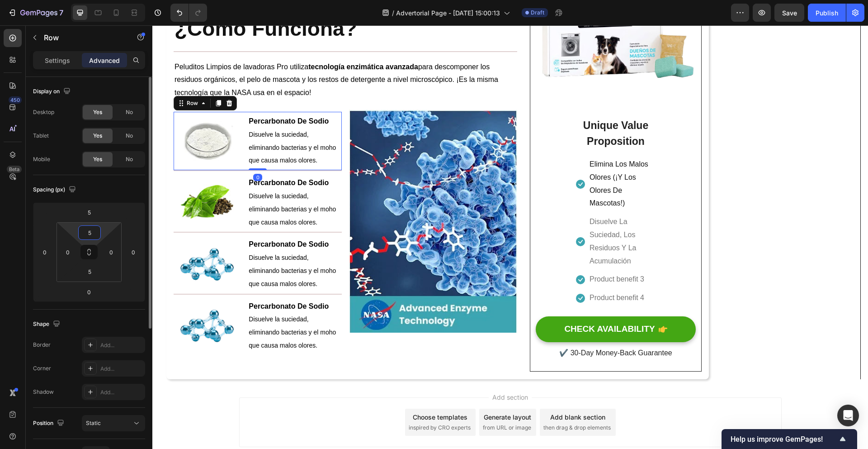
click at [97, 235] on input "5" at bounding box center [89, 233] width 18 height 14
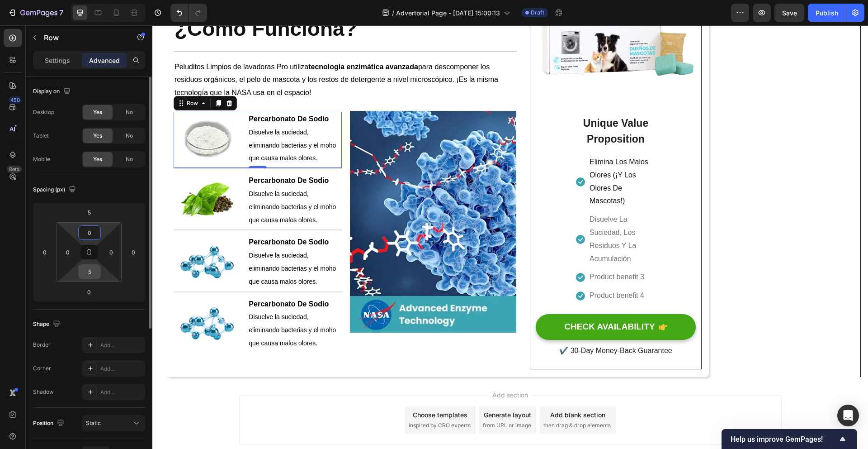
type input "0"
click at [93, 270] on input "5" at bounding box center [89, 272] width 18 height 14
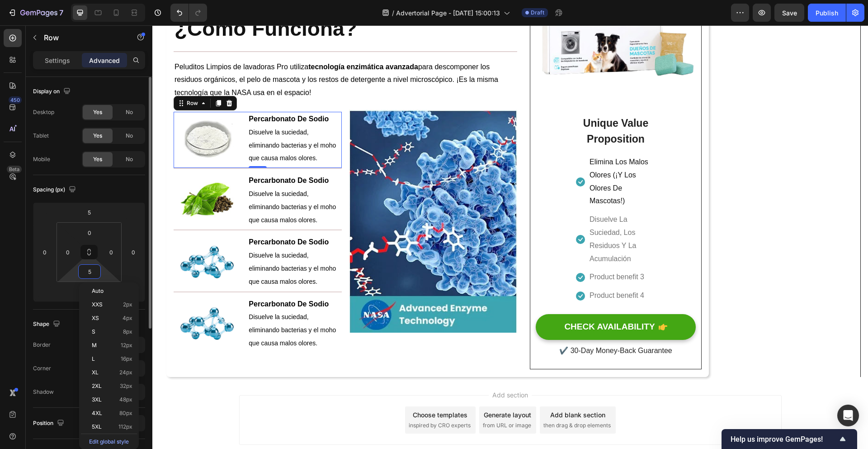
type input "0"
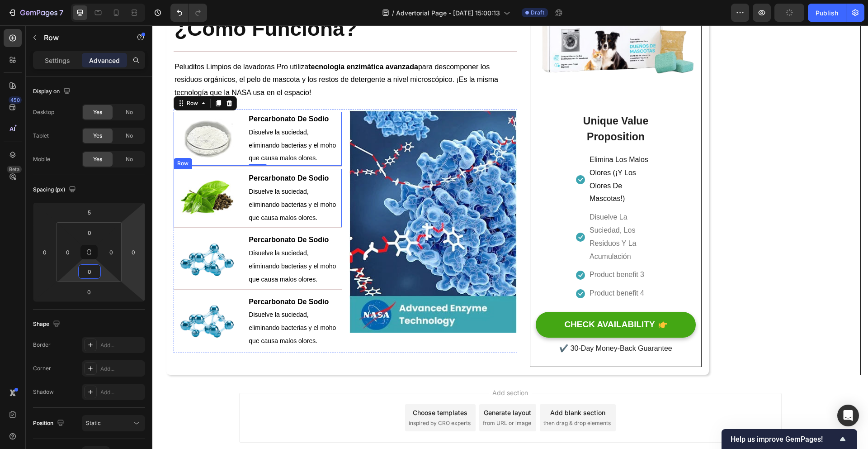
click at [231, 180] on div "Image" at bounding box center [207, 198] width 67 height 54
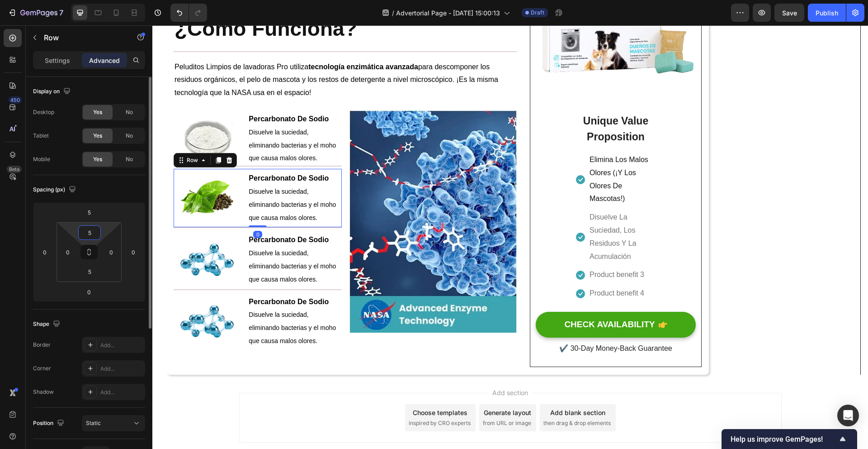
click at [90, 230] on input "5" at bounding box center [89, 233] width 18 height 14
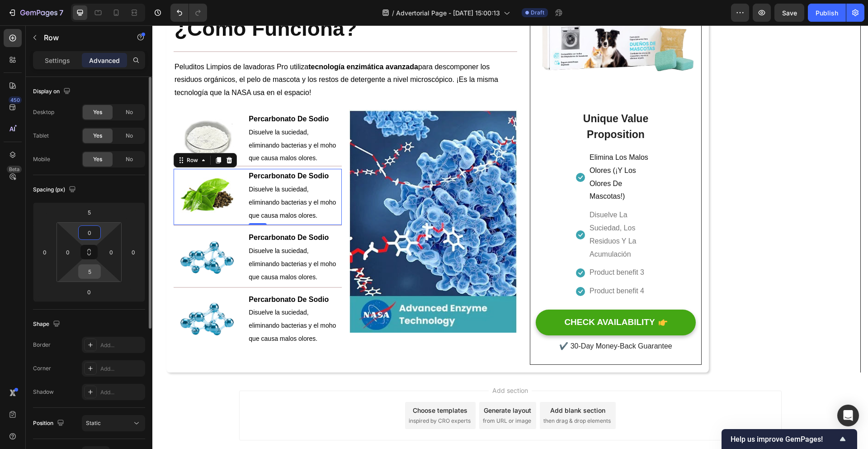
type input "0"
click at [91, 268] on input "5" at bounding box center [89, 272] width 18 height 14
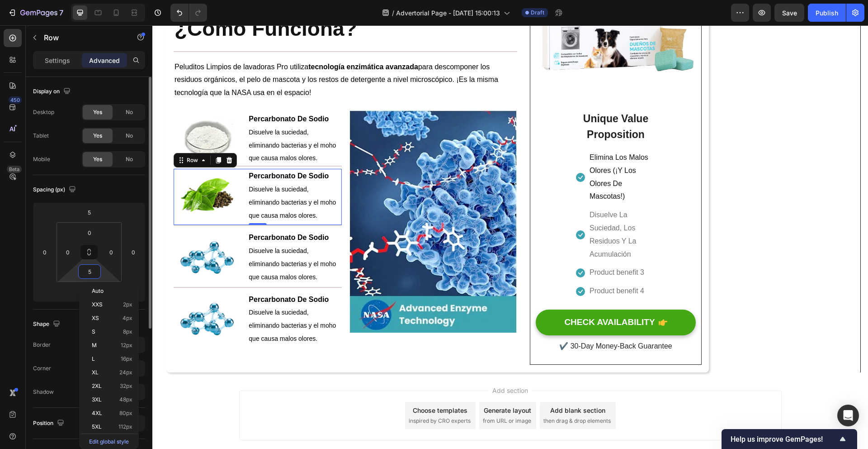
type input "0"
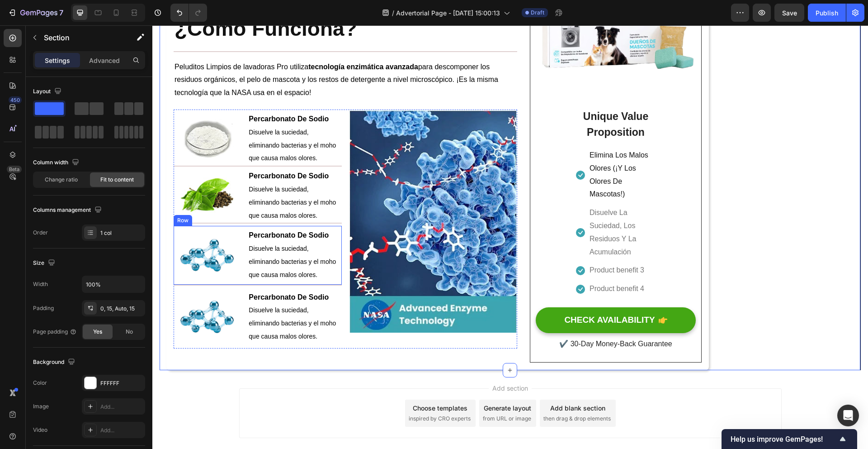
click at [237, 235] on div "Image" at bounding box center [207, 255] width 67 height 54
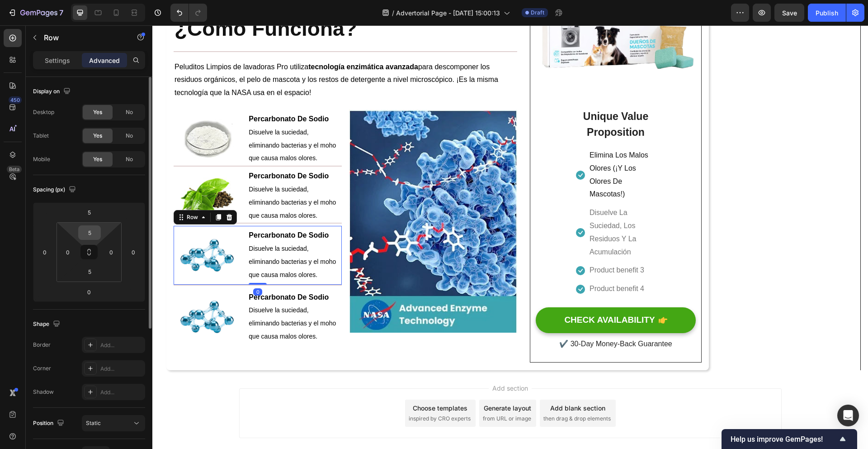
click at [96, 230] on input "5" at bounding box center [89, 233] width 18 height 14
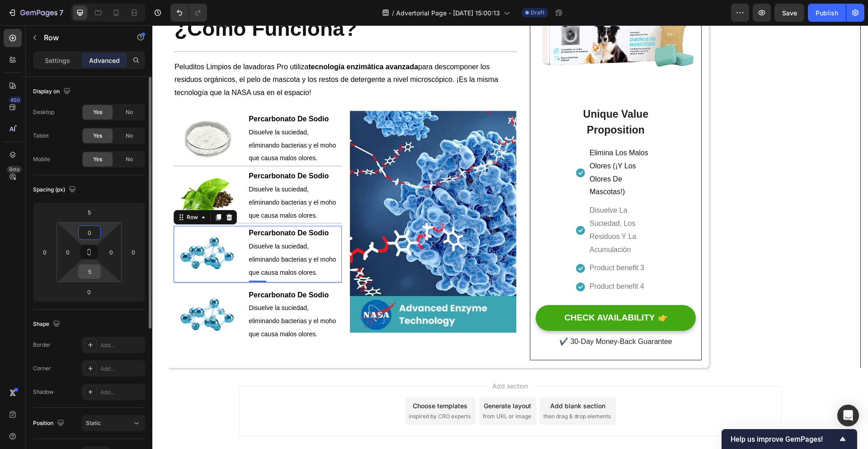
type input "0"
click at [95, 270] on input "5" at bounding box center [89, 272] width 18 height 14
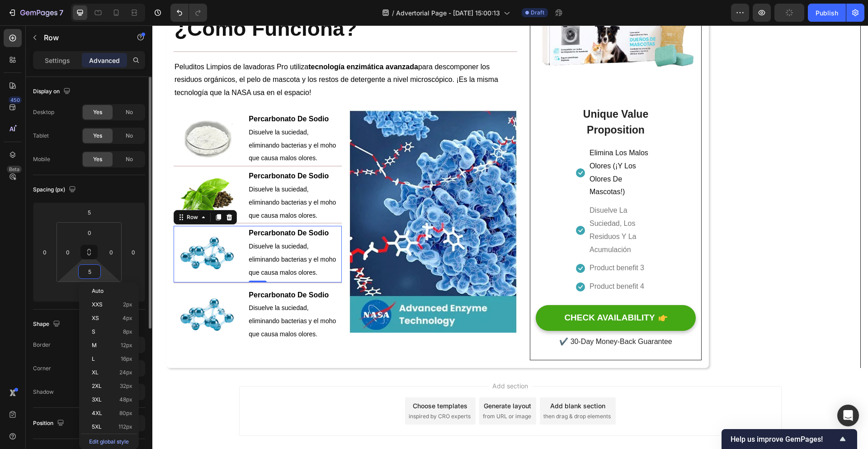
type input "0"
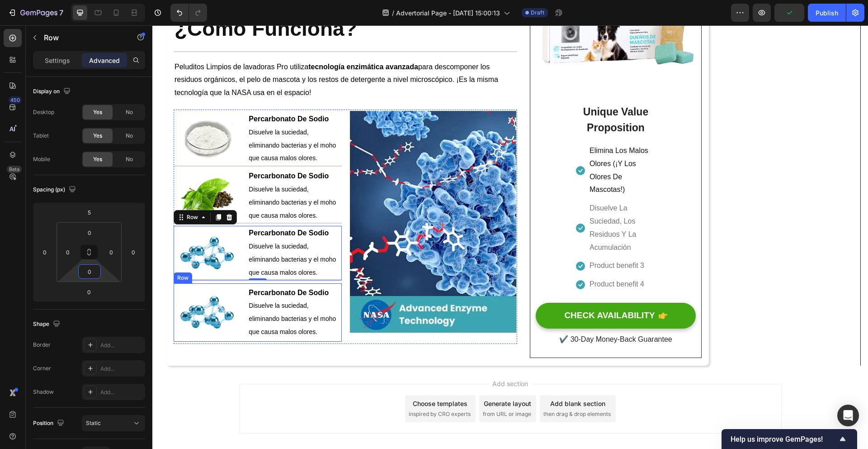
click at [235, 293] on div "Image" at bounding box center [207, 312] width 67 height 54
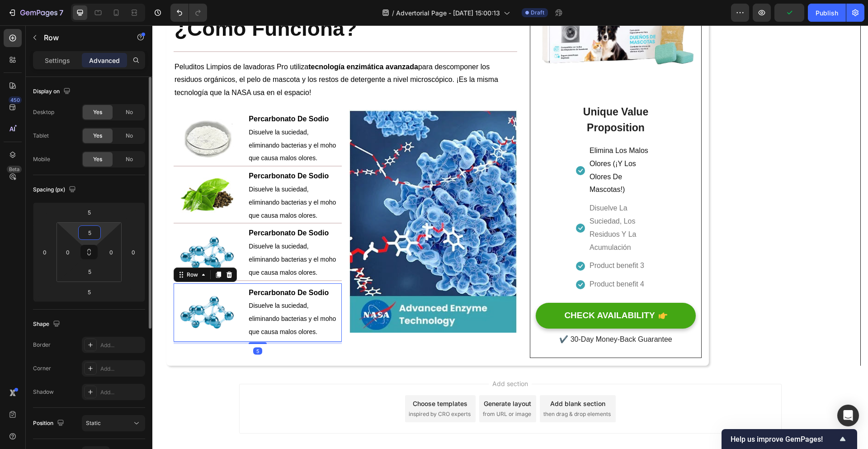
click at [87, 237] on input "5" at bounding box center [89, 233] width 18 height 14
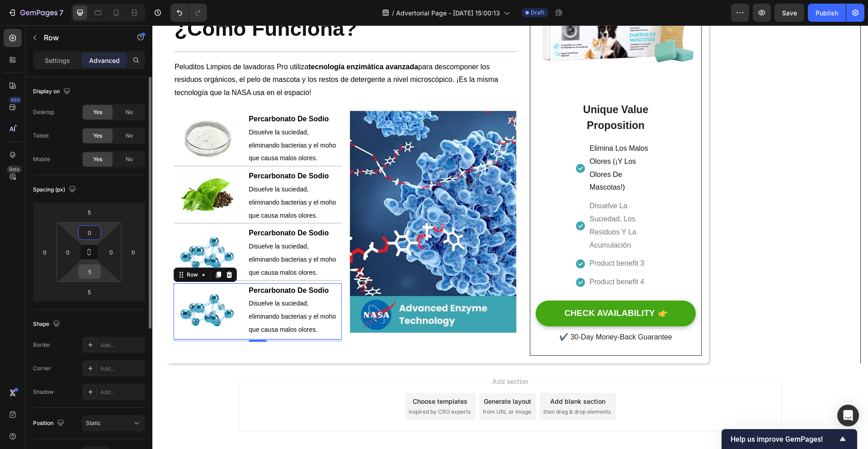
type input "0"
click at [88, 266] on input "5" at bounding box center [89, 272] width 18 height 14
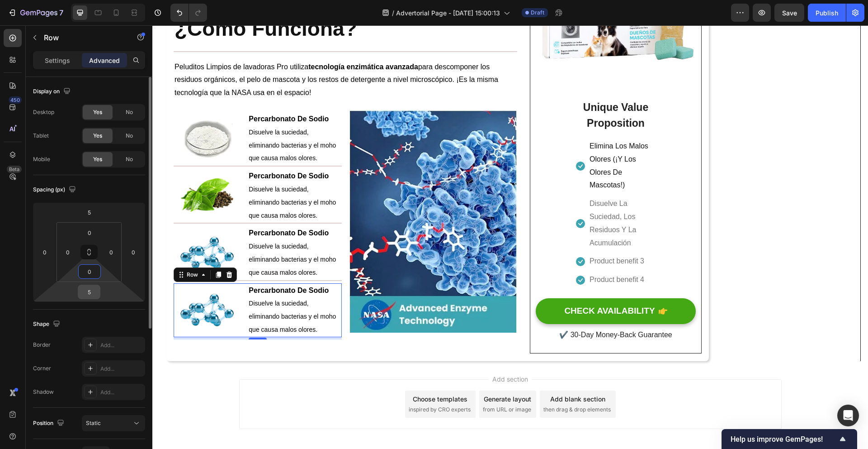
type input "0"
click at [90, 289] on input "5" at bounding box center [89, 292] width 18 height 14
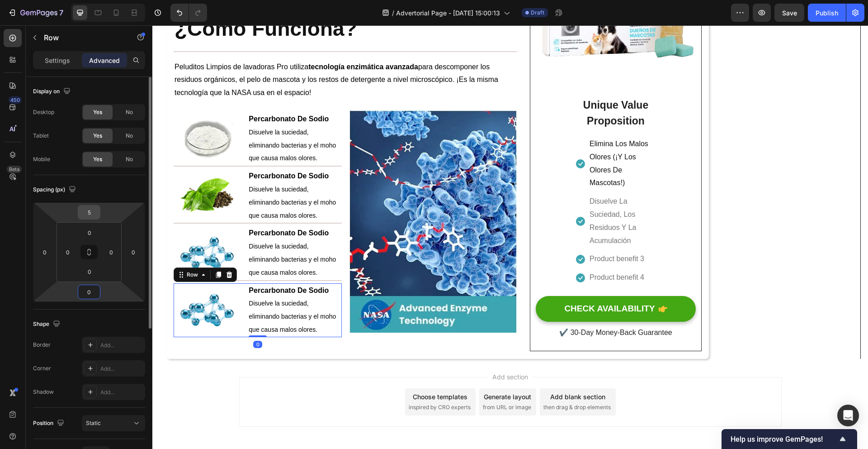
type input "0"
click at [91, 215] on input "5" at bounding box center [89, 212] width 18 height 14
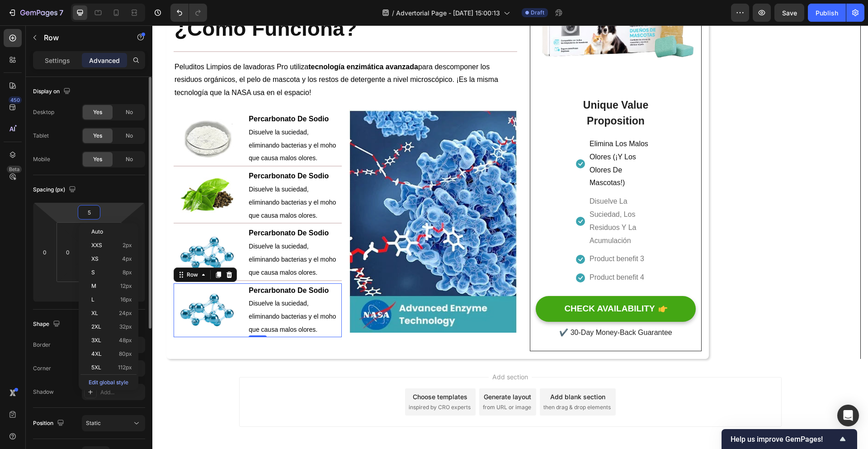
type input "0"
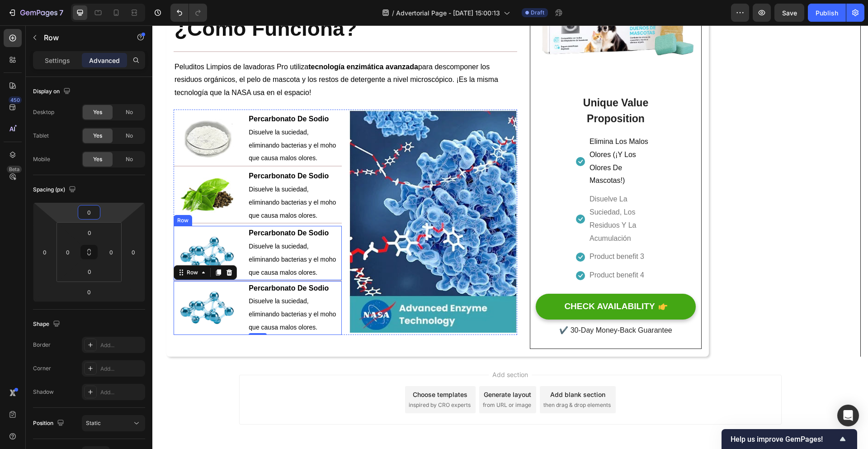
click at [246, 234] on div "Image Percarbonato De Sodio Disuelve la suciedad, eliminando bacterias y el moh…" at bounding box center [258, 253] width 168 height 54
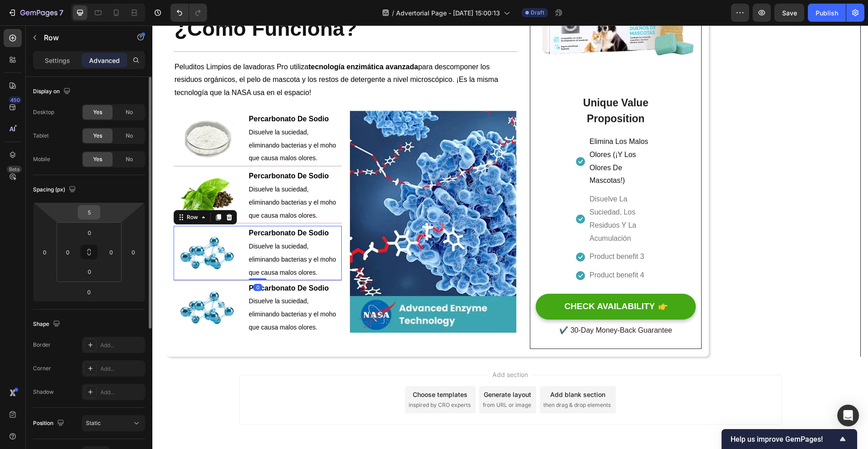
drag, startPoint x: 90, startPoint y: 212, endPoint x: 97, endPoint y: 214, distance: 8.0
click at [90, 212] on input "5" at bounding box center [89, 212] width 18 height 14
type input "0"
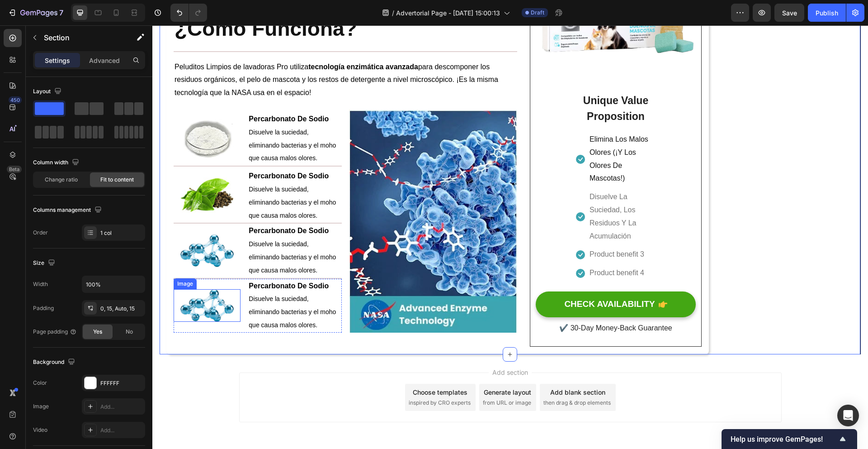
click at [205, 313] on img at bounding box center [207, 305] width 54 height 33
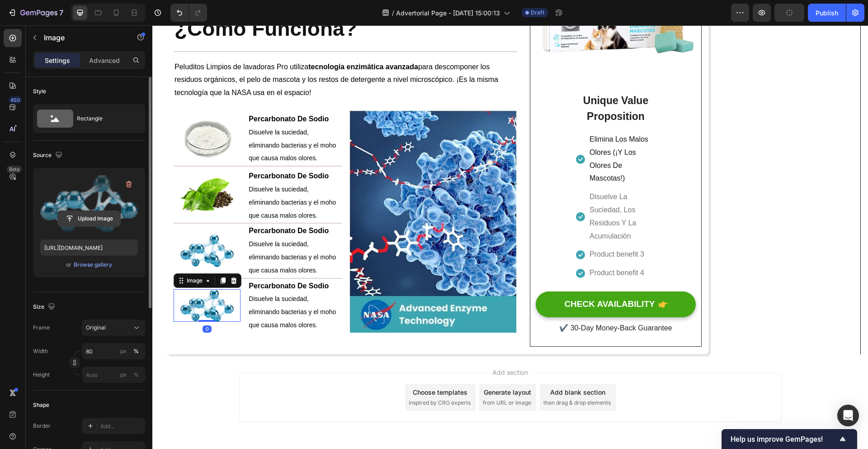
click at [83, 214] on input "file" at bounding box center [89, 218] width 62 height 15
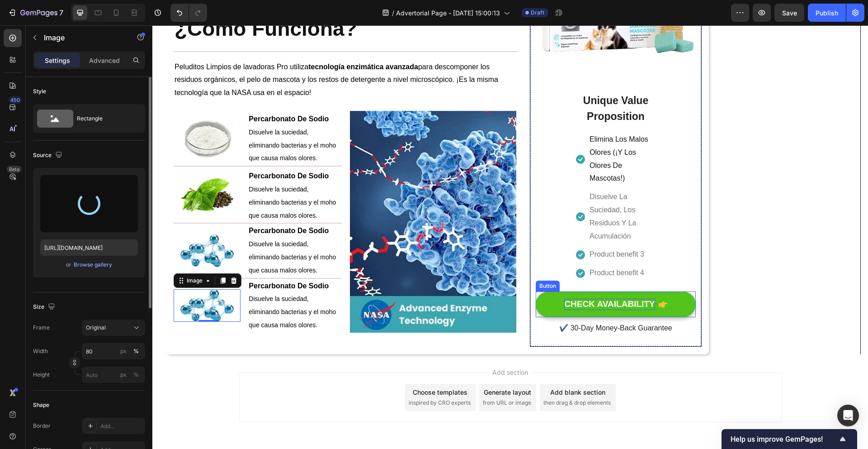
type input "https://cdn.shopify.com/s/files/1/0938/9241/1763/files/gempages_585776002030895…"
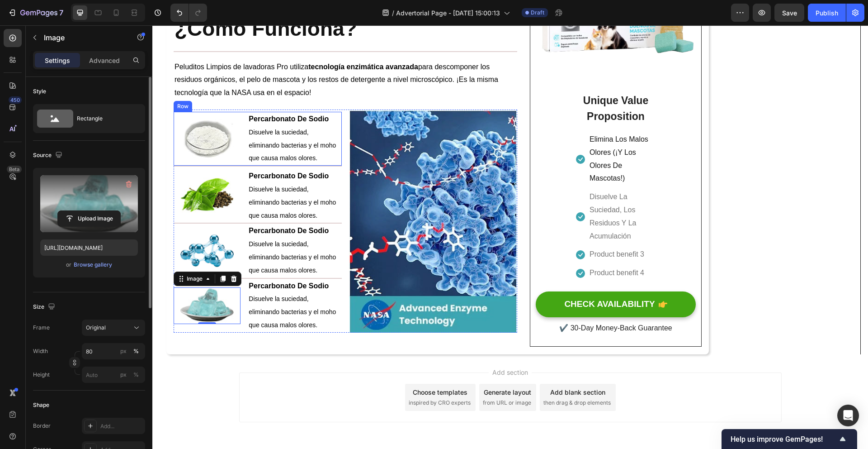
click at [241, 121] on div "Image Percarbonato De Sodio Disuelve la suciedad, eliminando bacterias y el moh…" at bounding box center [258, 139] width 168 height 54
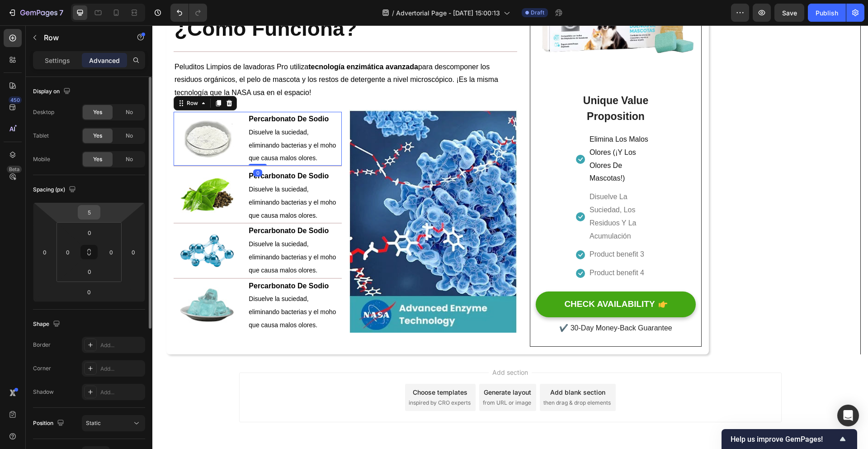
click at [91, 213] on input "5" at bounding box center [89, 212] width 18 height 14
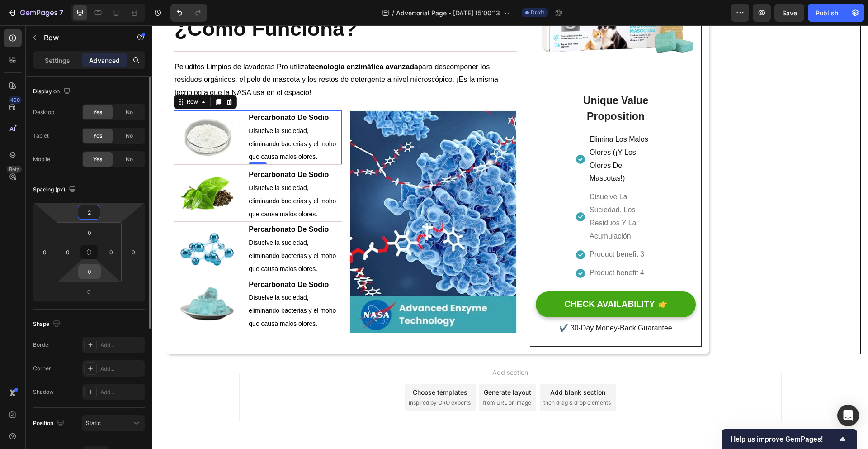
type input "2"
click at [93, 275] on input "0" at bounding box center [89, 272] width 18 height 14
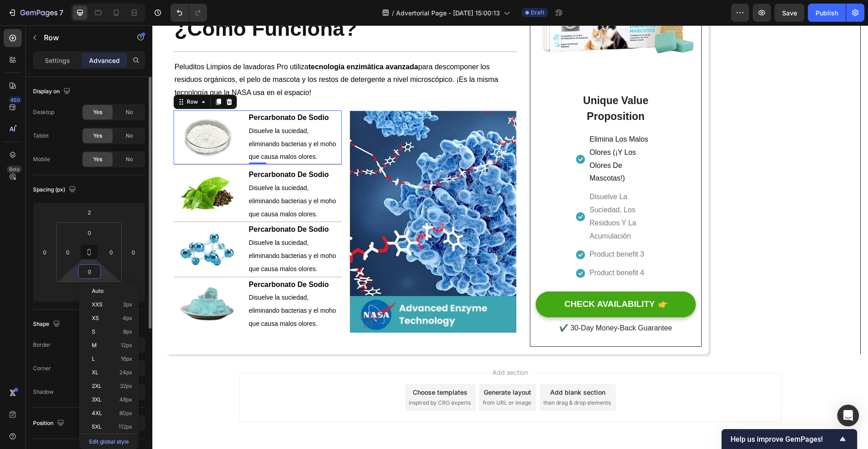
type input "2"
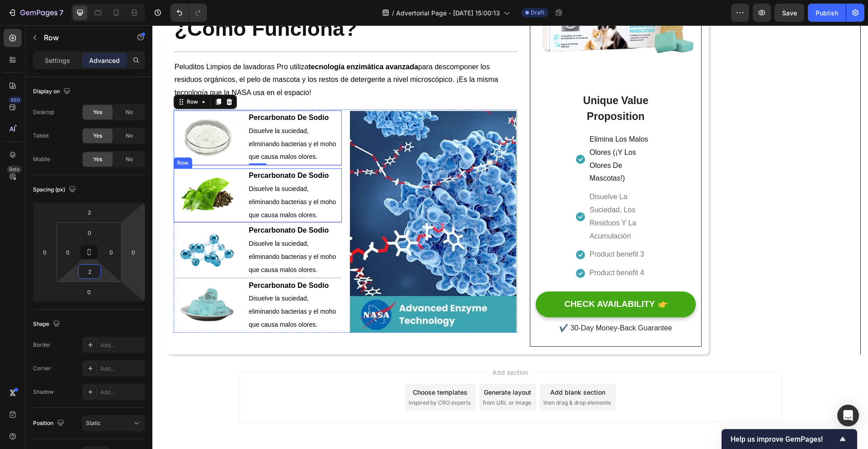
click at [235, 177] on div "Image" at bounding box center [207, 195] width 67 height 54
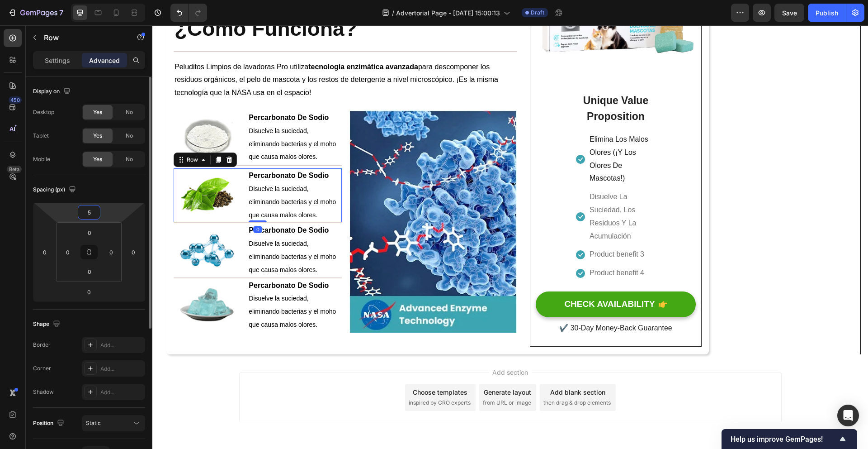
click at [89, 213] on input "5" at bounding box center [89, 212] width 18 height 14
type input "2"
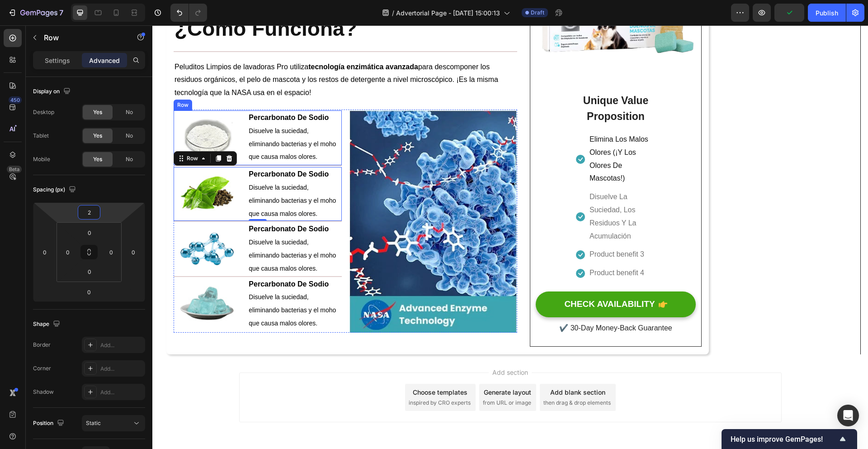
click at [246, 122] on div "Image Percarbonato De Sodio Disuelve la suciedad, eliminando bacterias y el moh…" at bounding box center [258, 137] width 168 height 55
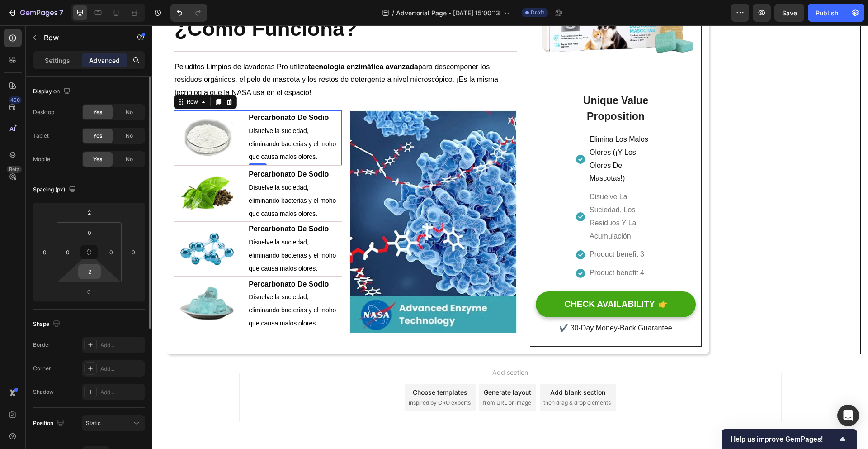
click at [95, 272] on input "2" at bounding box center [89, 272] width 18 height 14
type input "0"
click at [94, 290] on input "0" at bounding box center [89, 292] width 18 height 14
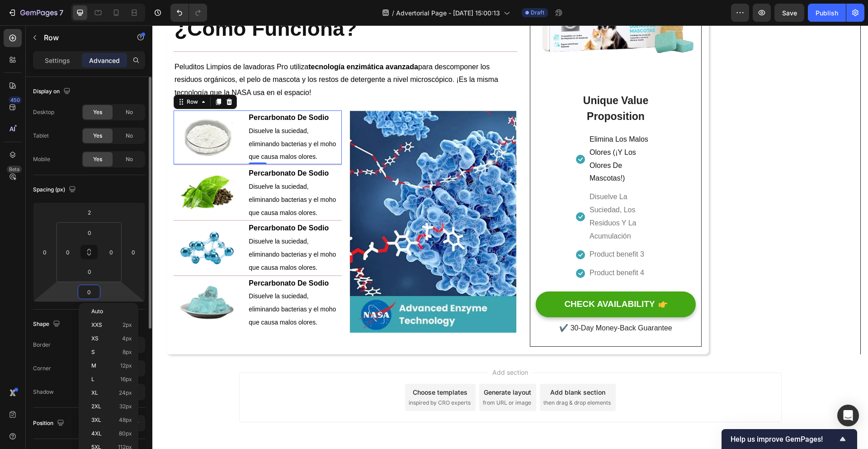
type input "2"
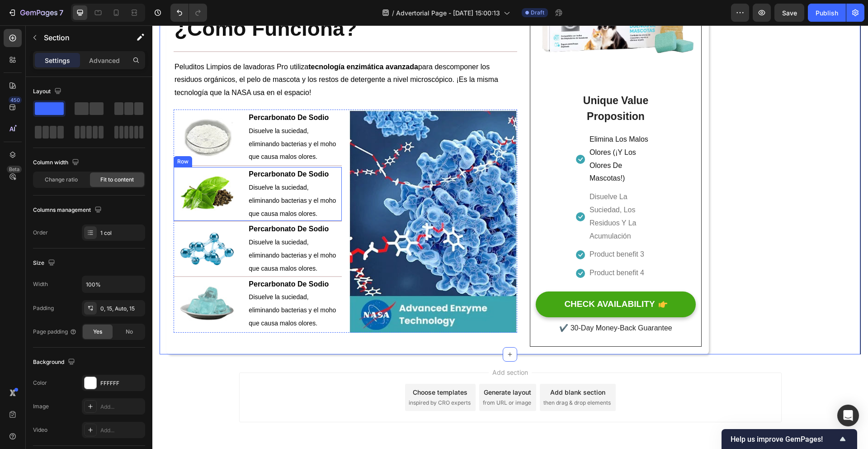
click at [245, 180] on div "Image Percarbonato De Sodio Disuelve la suciedad, eliminando bacterias y el moh…" at bounding box center [258, 194] width 168 height 54
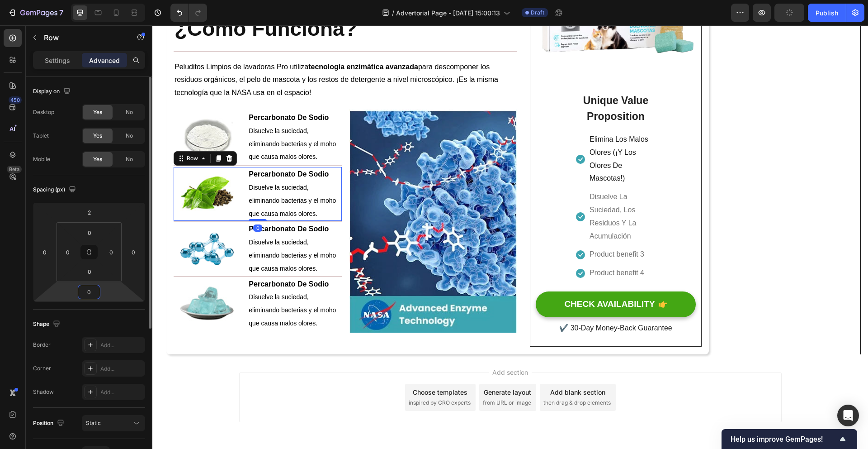
click at [93, 289] on input "0" at bounding box center [89, 292] width 18 height 14
type input "2"
click at [199, 270] on div "Image" at bounding box center [207, 250] width 67 height 54
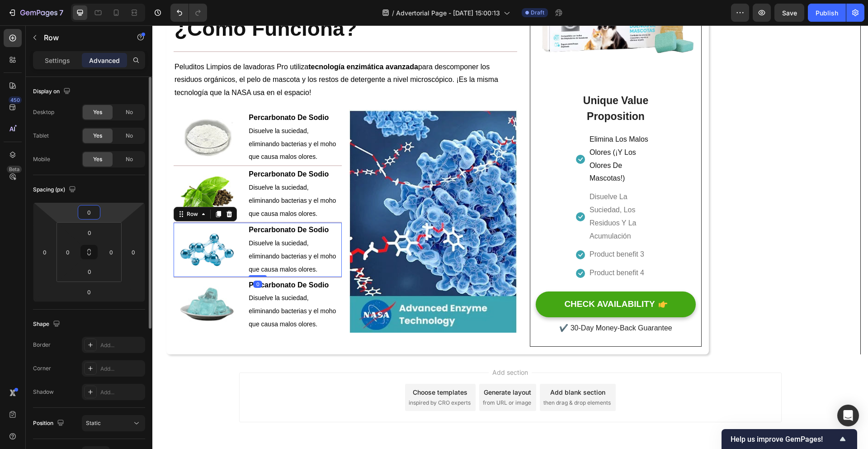
click at [94, 215] on input "0" at bounding box center [89, 212] width 18 height 14
type input "2"
click at [90, 292] on input "0" at bounding box center [89, 292] width 18 height 14
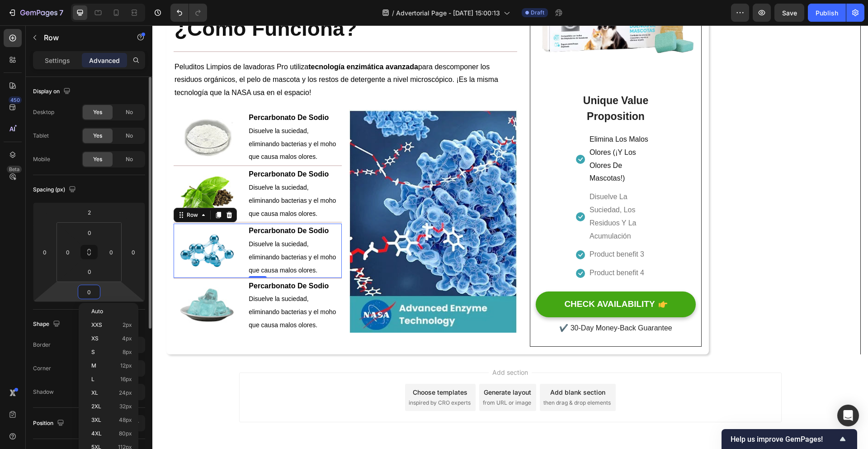
type input "2"
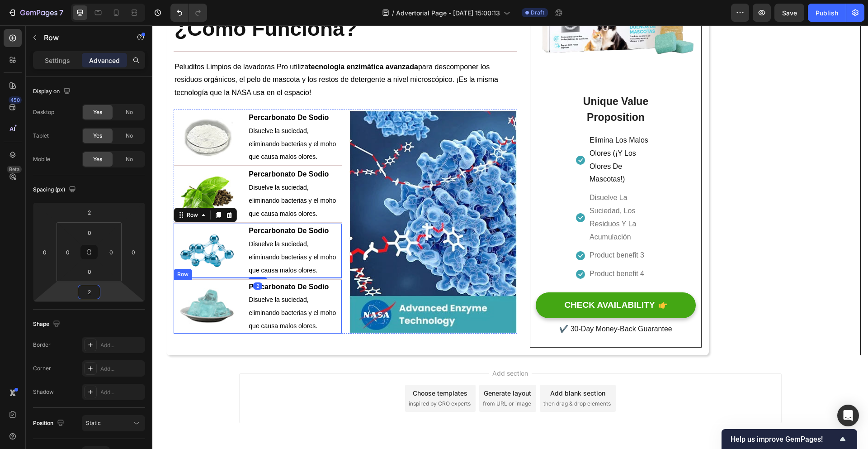
click at [236, 289] on div "Image" at bounding box center [207, 306] width 67 height 54
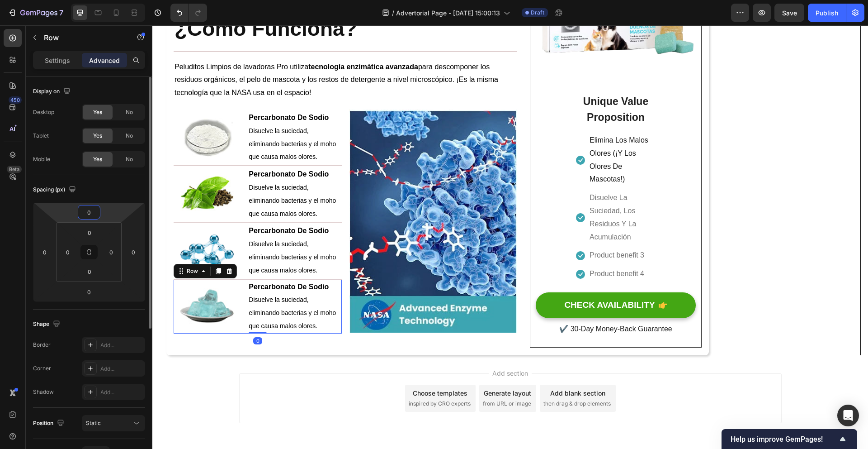
click at [90, 212] on input "0" at bounding box center [89, 212] width 18 height 14
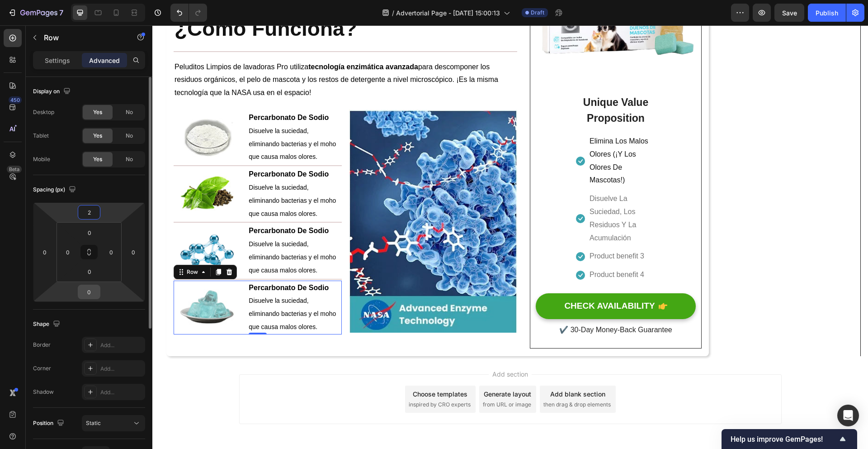
type input "2"
click at [87, 294] on input "0" at bounding box center [89, 292] width 18 height 14
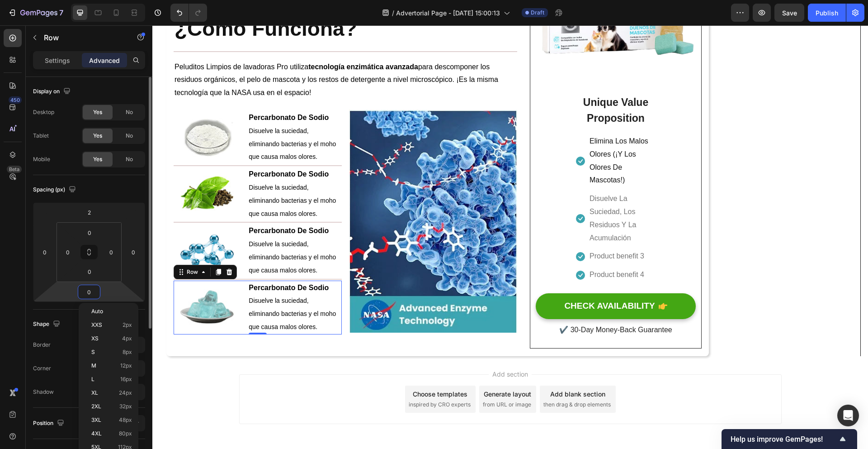
type input "2"
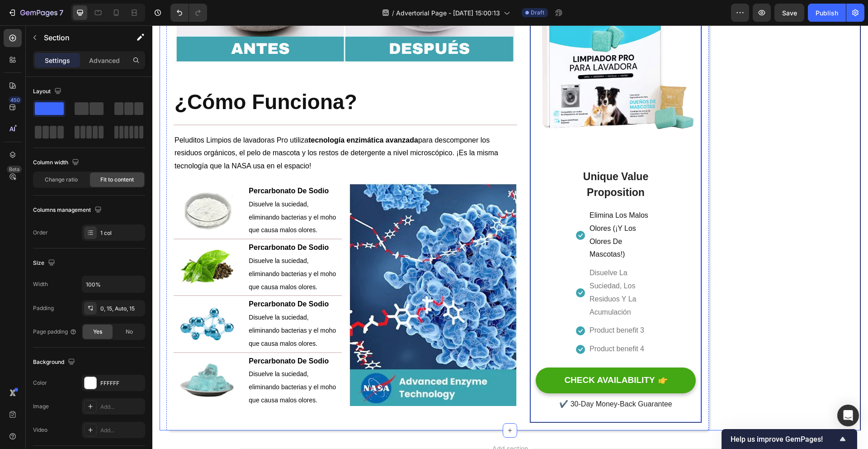
scroll to position [1464, 0]
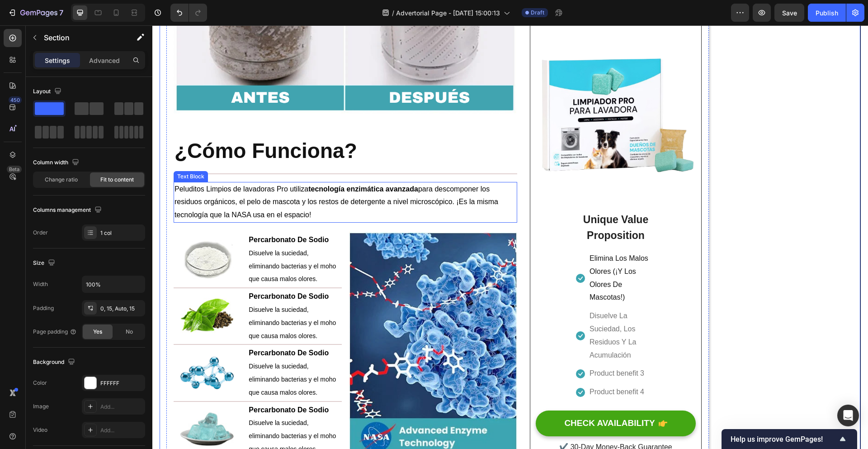
click at [367, 222] on p "Peluditos Limpios de lavadoras Pro utiliza tecnología enzimática avanzada para …" at bounding box center [346, 202] width 342 height 39
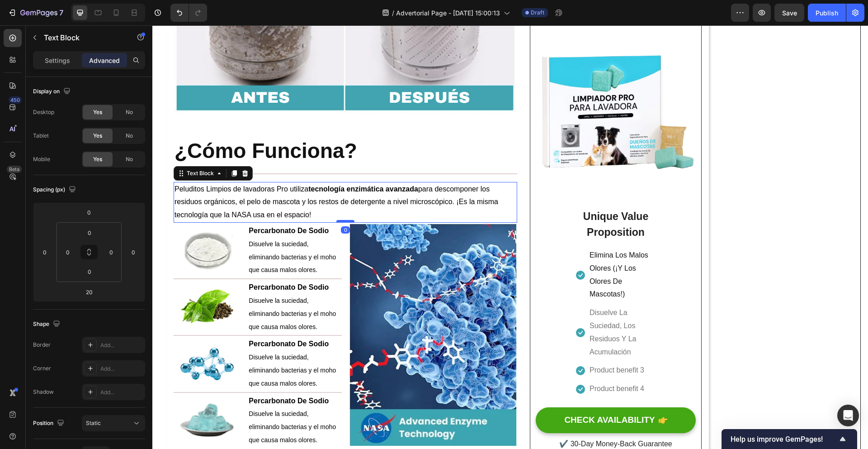
drag, startPoint x: 351, startPoint y: 234, endPoint x: 353, endPoint y: 223, distance: 10.6
click at [353, 223] on div at bounding box center [345, 221] width 18 height 3
type input "0"
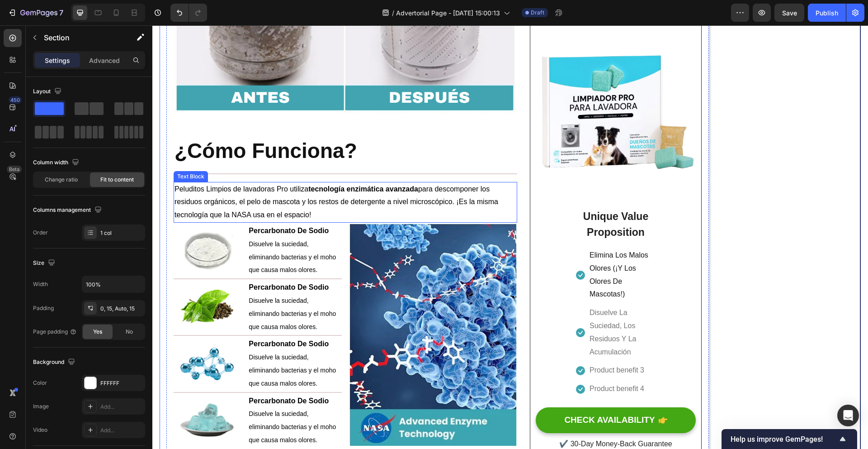
click at [328, 216] on p "Peluditos Limpios de lavadoras Pro utiliza tecnología enzimática avanzada para …" at bounding box center [346, 202] width 342 height 39
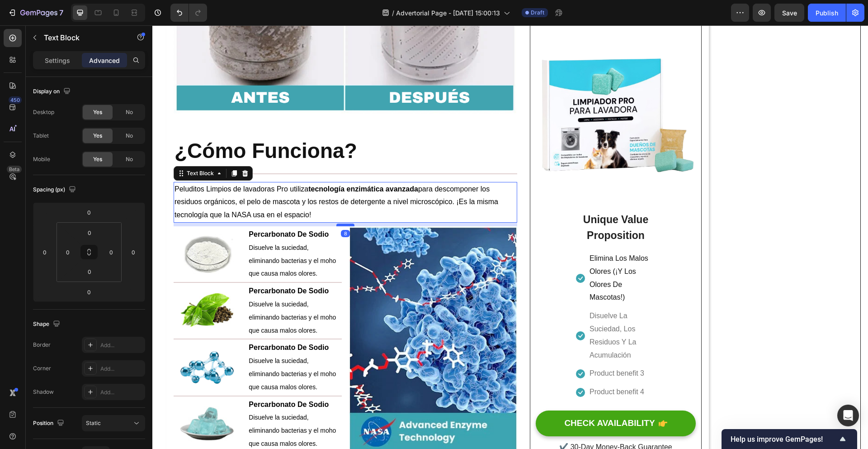
click at [344, 226] on div at bounding box center [345, 224] width 18 height 3
type input "8"
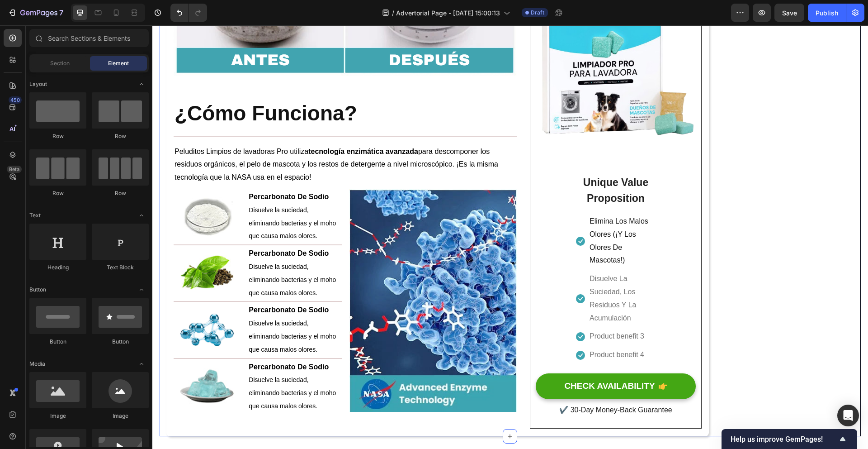
scroll to position [1517, 0]
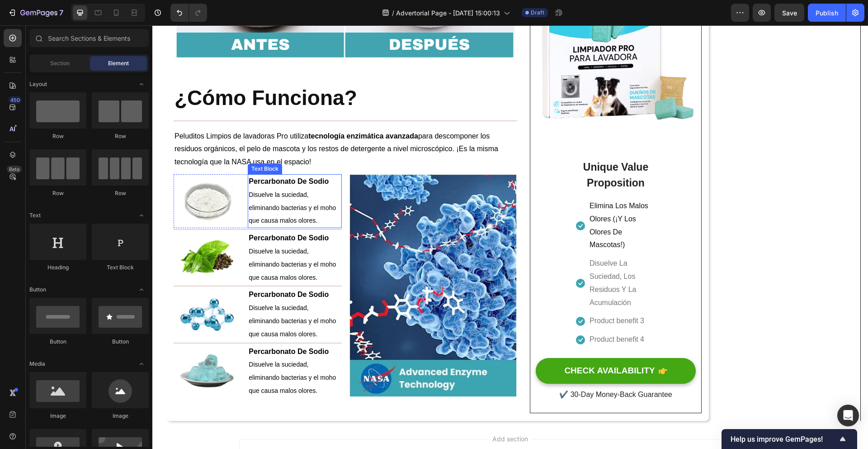
click at [322, 224] on p "Disuelve la suciedad, eliminando bacterias y el moho que causa malos olores." at bounding box center [295, 207] width 92 height 39
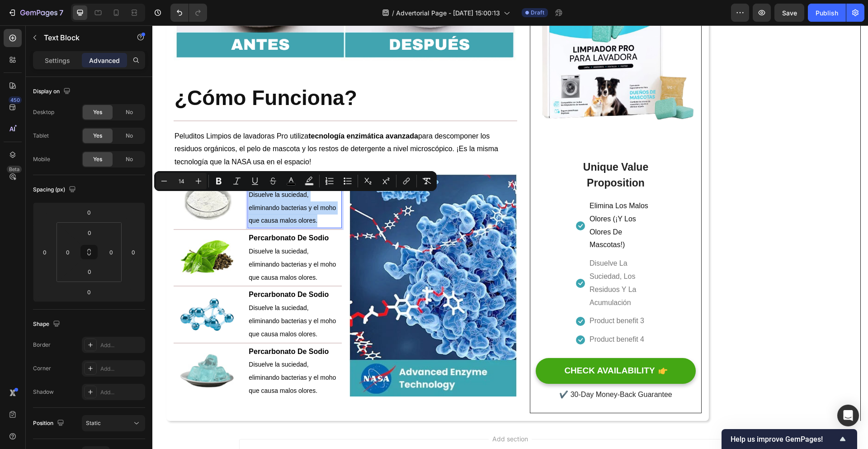
drag, startPoint x: 322, startPoint y: 224, endPoint x: 260, endPoint y: 208, distance: 63.5
click at [260, 208] on p "Disuelve la suciedad, eliminando bacterias y el moho que causa malos olores." at bounding box center [295, 207] width 92 height 39
click at [46, 52] on div "Settings Advanced" at bounding box center [89, 60] width 112 height 18
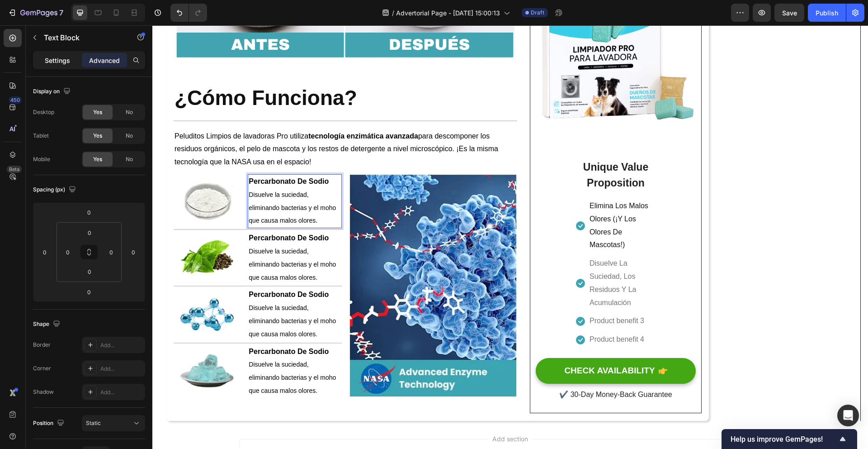
click at [59, 64] on p "Settings" at bounding box center [57, 60] width 25 height 9
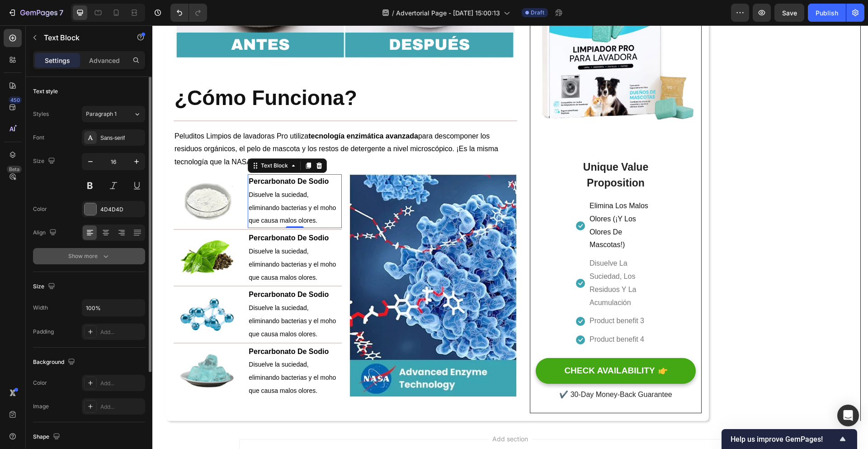
click at [109, 257] on icon "button" at bounding box center [105, 255] width 9 height 9
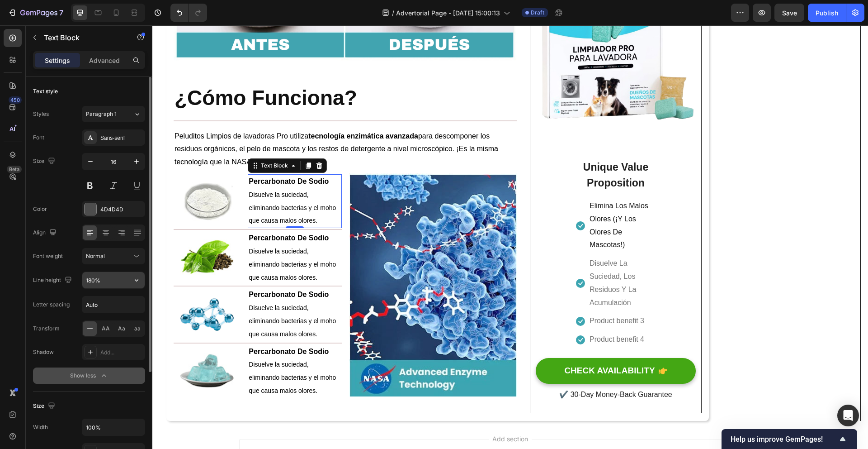
click at [126, 279] on input "180%" at bounding box center [113, 280] width 62 height 16
click at [136, 276] on icon "button" at bounding box center [136, 279] width 9 height 9
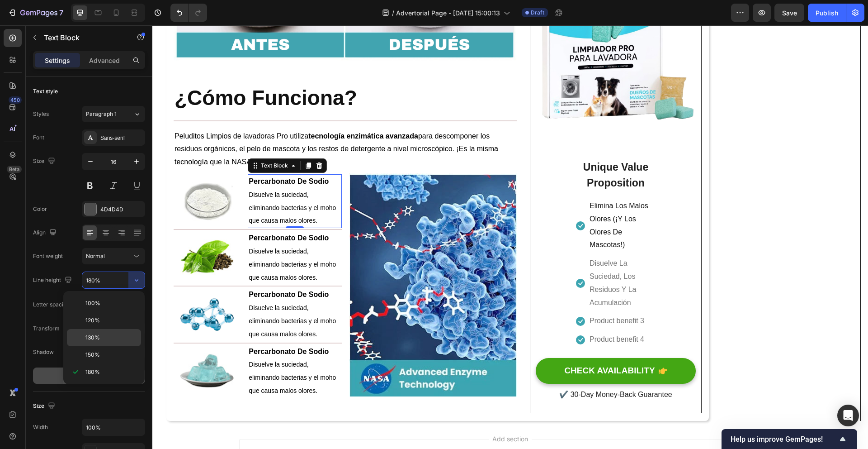
click at [104, 331] on div "130%" at bounding box center [104, 337] width 74 height 17
type input "130%"
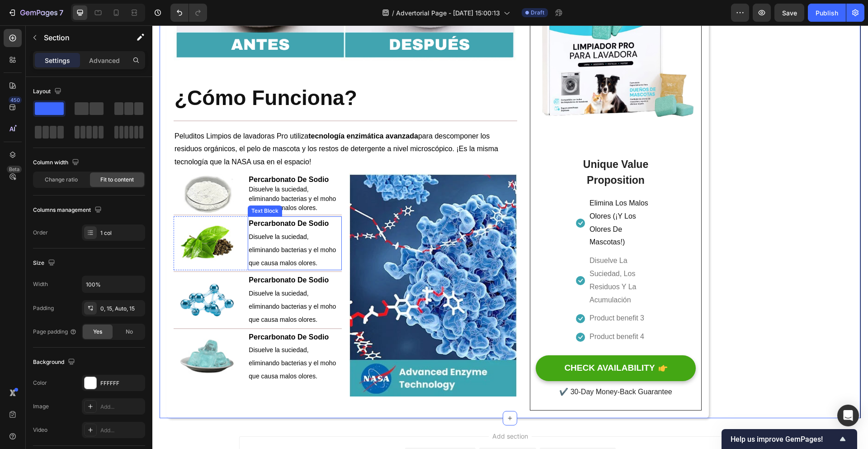
click at [318, 263] on p "Disuelve la suciedad, eliminando bacterias y el moho que causa malos olores." at bounding box center [295, 249] width 92 height 39
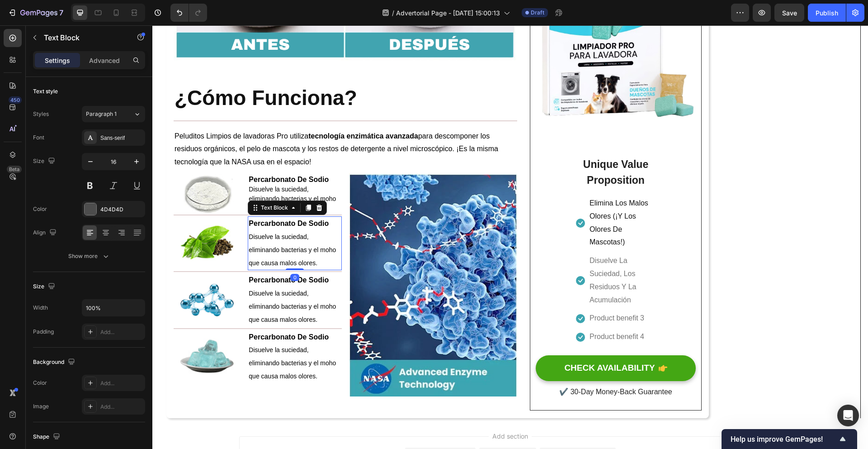
click at [318, 263] on p "Disuelve la suciedad, eliminando bacterias y el moho que causa malos olores." at bounding box center [295, 249] width 92 height 39
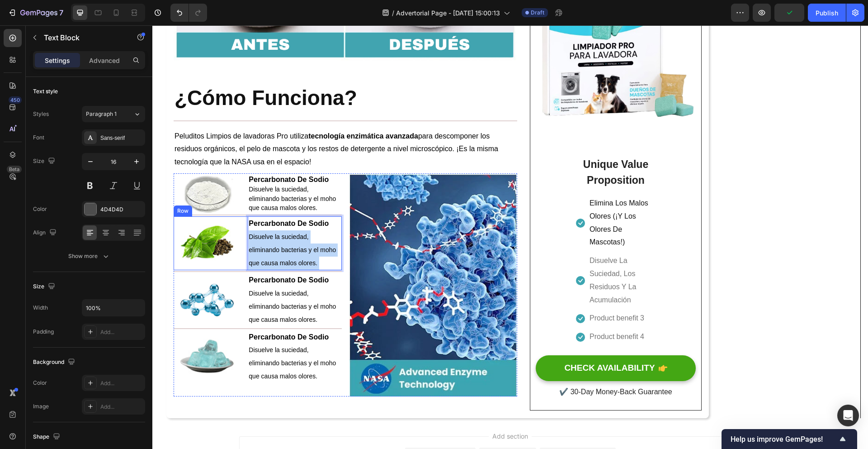
drag, startPoint x: 312, startPoint y: 267, endPoint x: 267, endPoint y: 247, distance: 49.2
click at [247, 238] on div "Image Percarbonato De Sodio Disuelve la suciedad, eliminando bacterias y el moh…" at bounding box center [258, 243] width 168 height 54
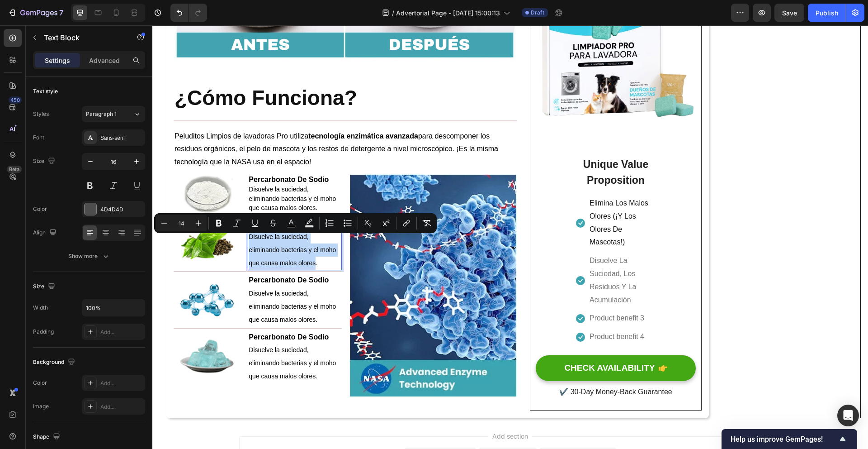
drag, startPoint x: 317, startPoint y: 266, endPoint x: 250, endPoint y: 242, distance: 70.9
click at [250, 242] on span "Disuelve la suciedad, eliminando bacterias y el moho que causa malos olores." at bounding box center [292, 249] width 87 height 33
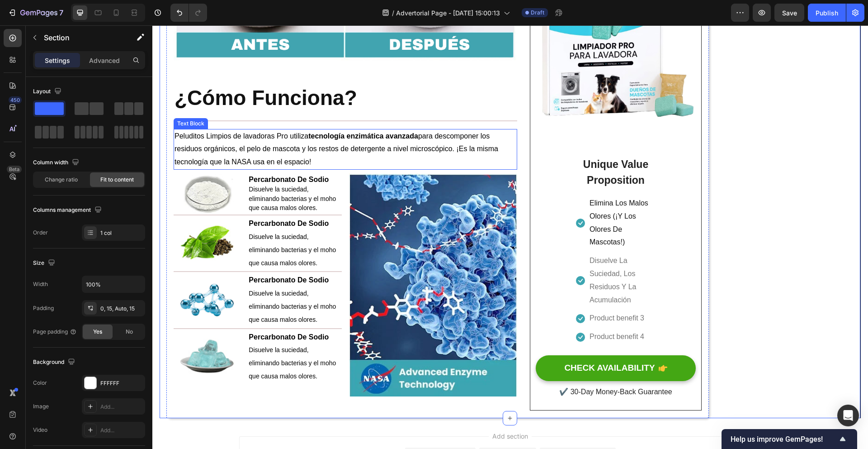
click at [341, 166] on p "Peluditos Limpios de lavadoras Pro utiliza tecnología enzimática avanzada para …" at bounding box center [346, 149] width 342 height 39
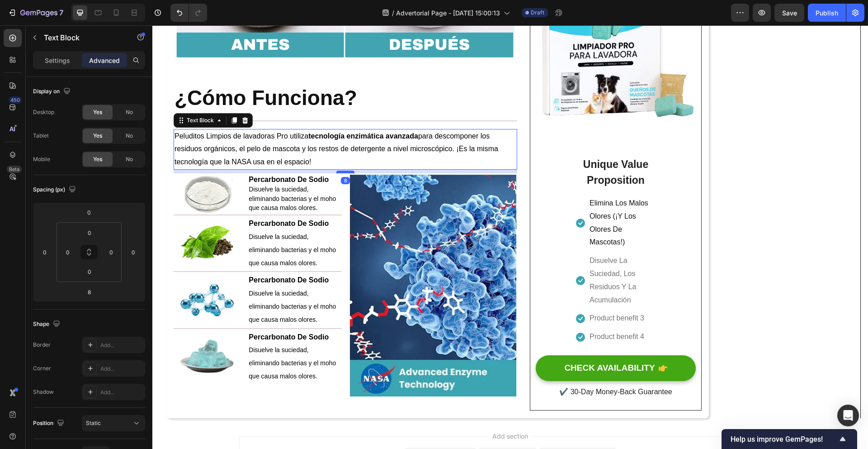
click at [350, 173] on div "8" at bounding box center [346, 172] width 344 height 4
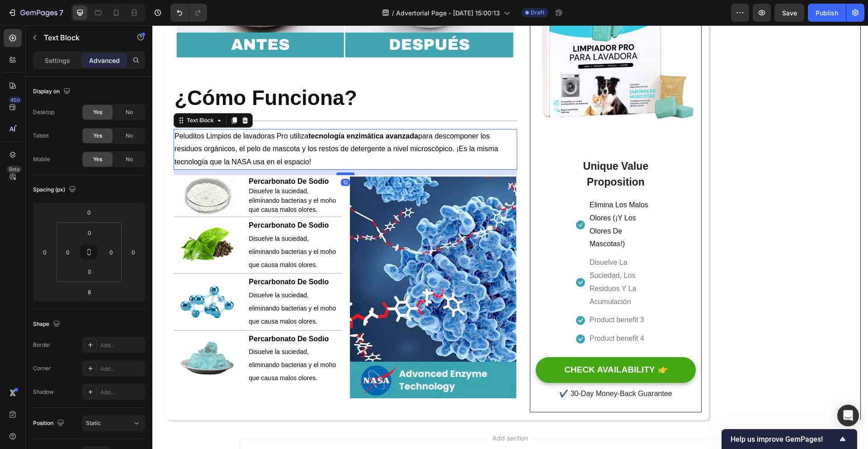
click at [349, 175] on div at bounding box center [345, 173] width 18 height 3
type input "12"
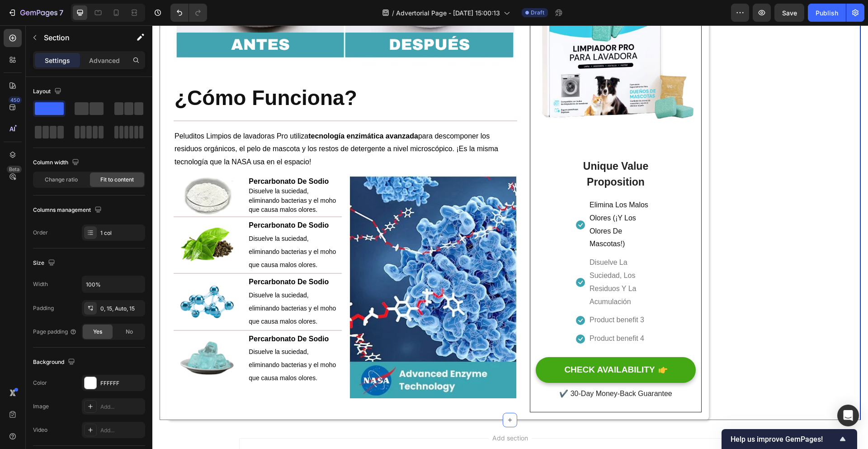
click at [329, 161] on p "Peluditos Limpios de lavadoras Pro utiliza tecnología enzimática avanzada para …" at bounding box center [346, 149] width 342 height 39
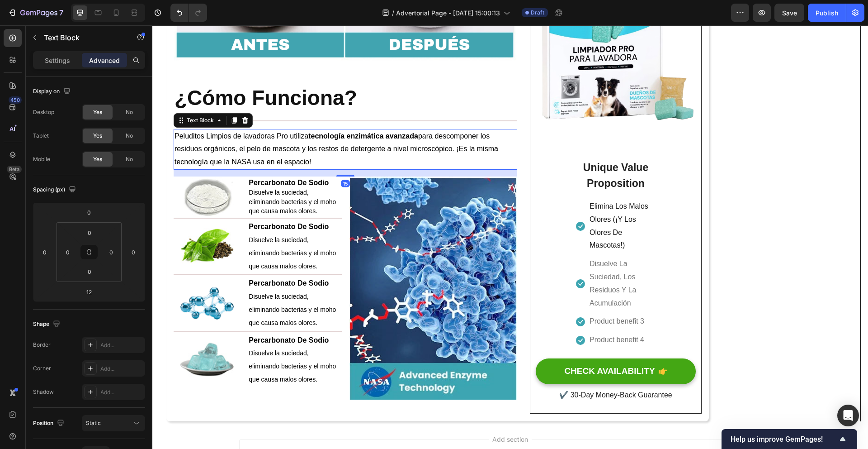
drag, startPoint x: 345, startPoint y: 179, endPoint x: 398, endPoint y: 179, distance: 52.5
click at [345, 176] on div at bounding box center [345, 176] width 18 height 2
type input "15"
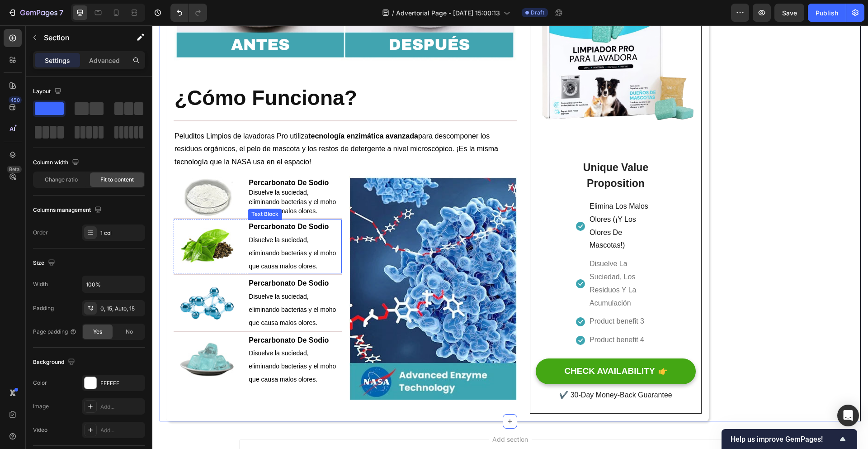
click at [328, 229] on strong "Percarbonato De Sodio" at bounding box center [289, 227] width 80 height 8
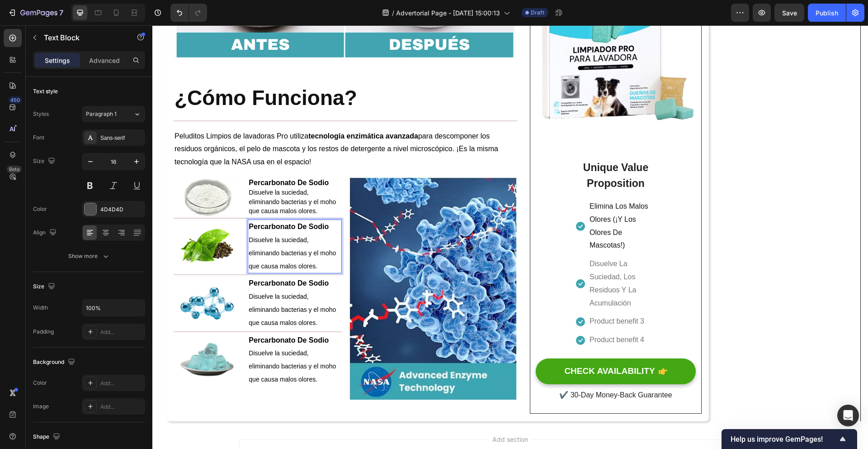
click at [318, 230] on strong "Percarbonato De Sodio" at bounding box center [289, 227] width 80 height 8
drag, startPoint x: 331, startPoint y: 232, endPoint x: 251, endPoint y: 228, distance: 79.7
click at [251, 228] on p "Percarbonato De Sodio" at bounding box center [295, 226] width 92 height 13
click at [314, 270] on span "Disuelve la suciedad, eliminando bacterias y el moho que causa malos olores." at bounding box center [292, 252] width 87 height 33
drag, startPoint x: 318, startPoint y: 270, endPoint x: 250, endPoint y: 244, distance: 72.8
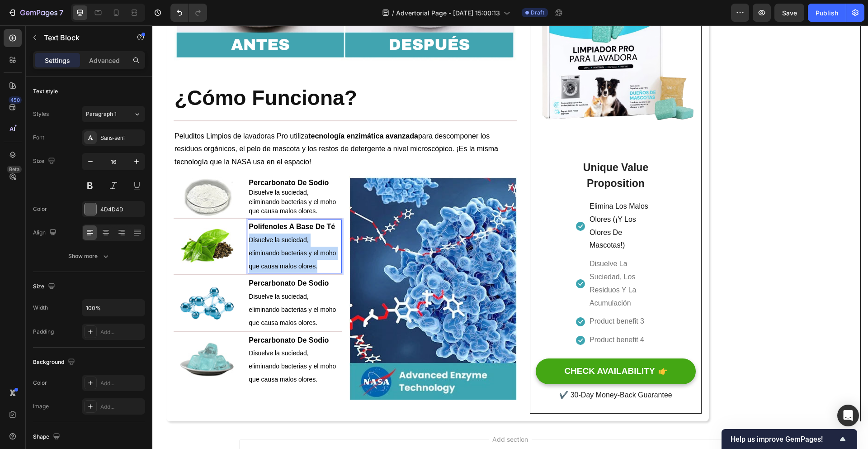
click at [250, 244] on p "Disuelve la suciedad, eliminando bacterias y el moho que causa malos olores." at bounding box center [295, 252] width 92 height 39
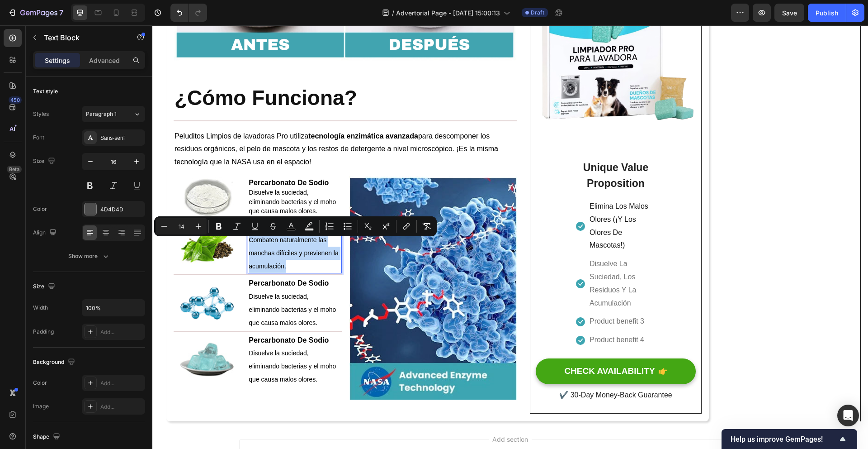
drag, startPoint x: 298, startPoint y: 271, endPoint x: 251, endPoint y: 245, distance: 53.9
click at [251, 245] on p "Combaten naturalmente las manchas difíciles y previenen la acumulación." at bounding box center [295, 252] width 92 height 39
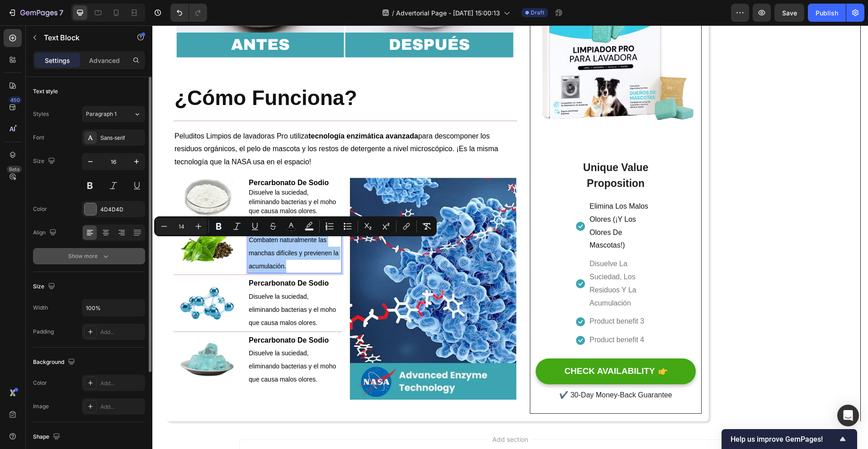
click at [119, 253] on button "Show more" at bounding box center [89, 256] width 112 height 16
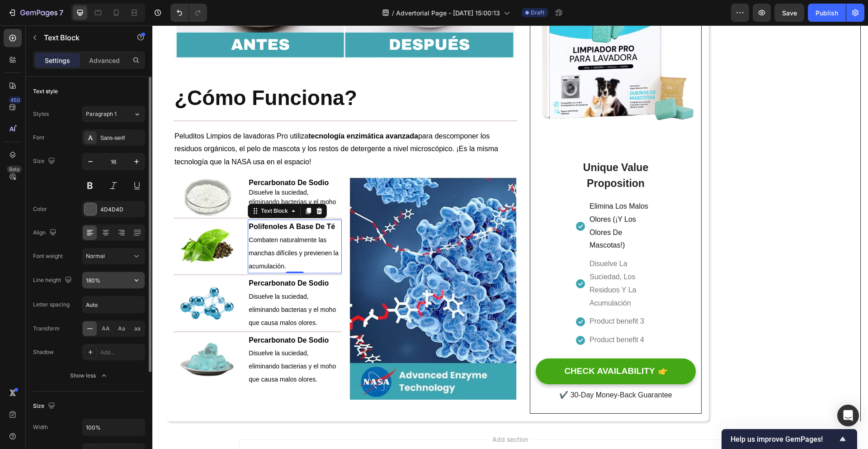
click at [128, 280] on button "button" at bounding box center [136, 280] width 16 height 16
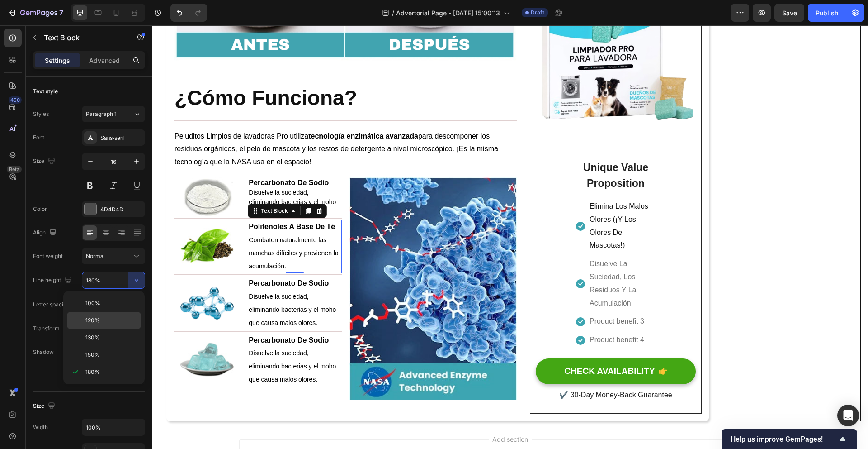
click at [112, 323] on p "120%" at bounding box center [111, 320] width 52 height 8
type input "120%"
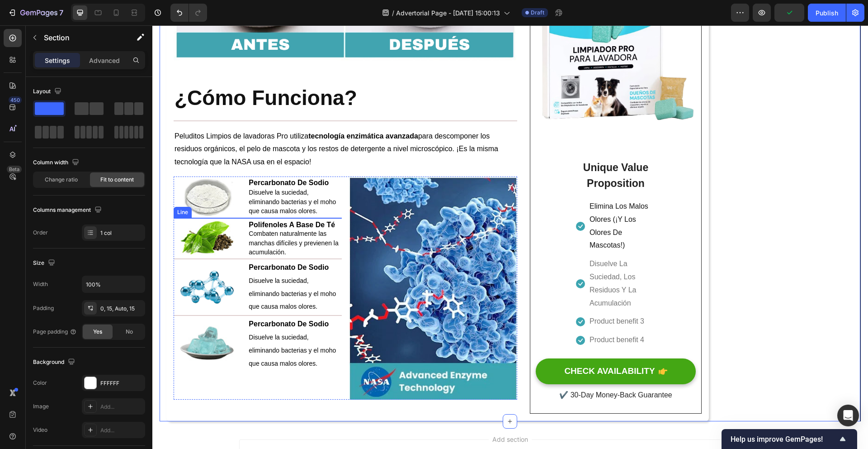
click at [322, 218] on div at bounding box center [258, 218] width 168 height 1
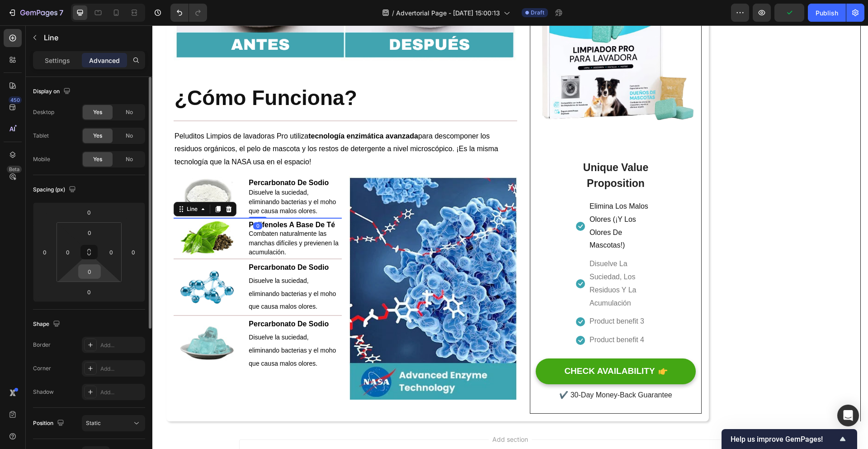
click at [95, 270] on input "0" at bounding box center [89, 272] width 18 height 14
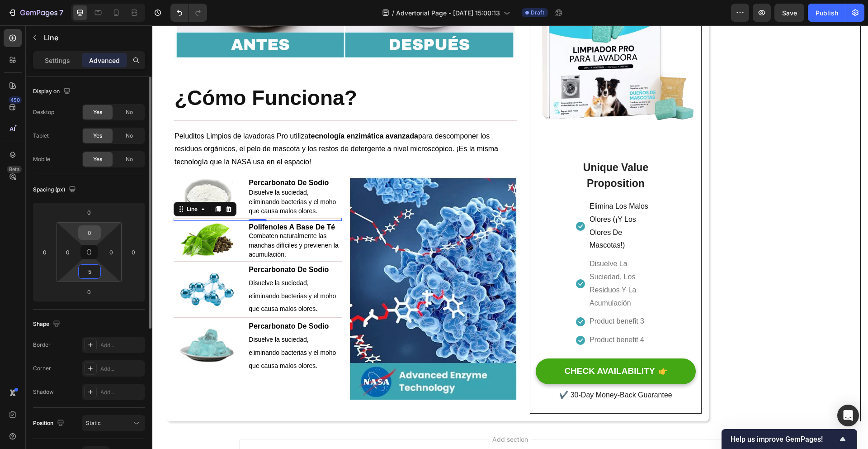
type input "5"
click at [94, 237] on input "0" at bounding box center [89, 233] width 18 height 14
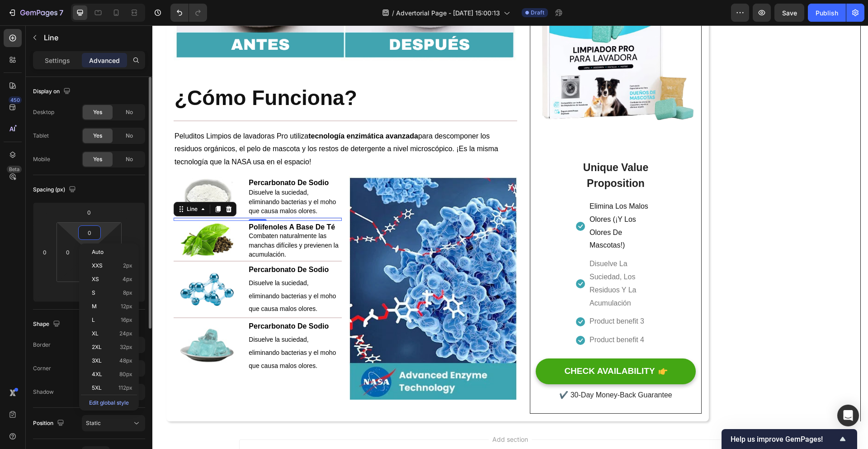
type input "5"
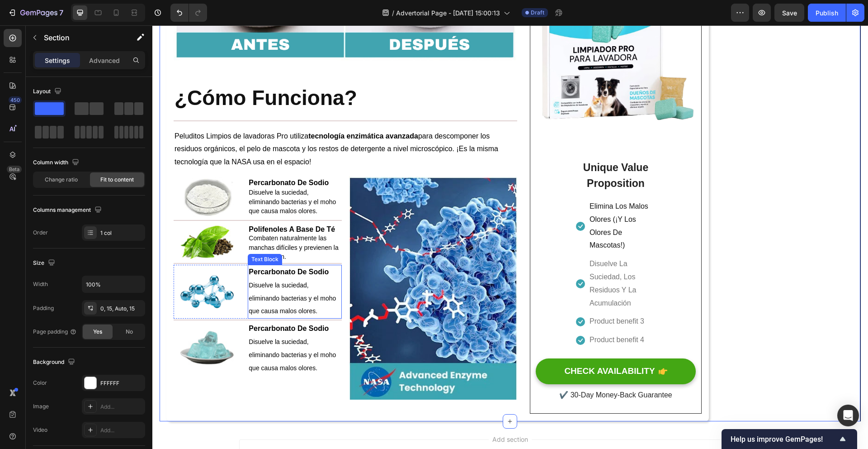
click at [314, 275] on strong "Percarbonato De Sodio" at bounding box center [289, 272] width 80 height 8
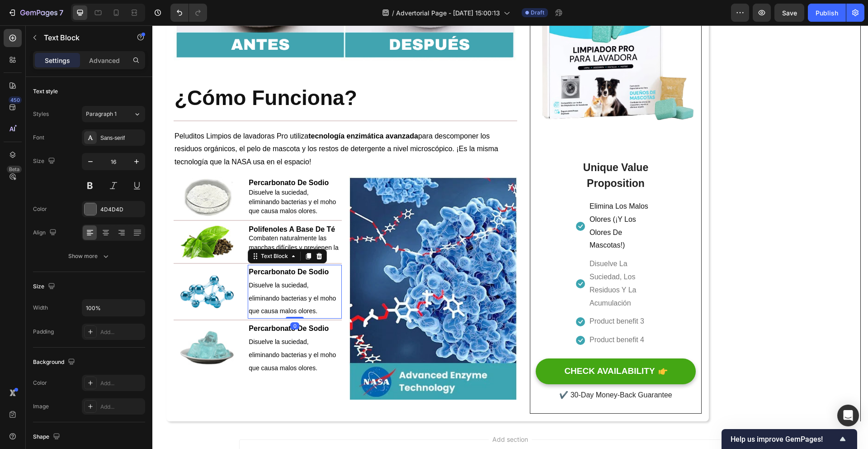
click at [314, 275] on strong "Percarbonato De Sodio" at bounding box center [289, 272] width 80 height 8
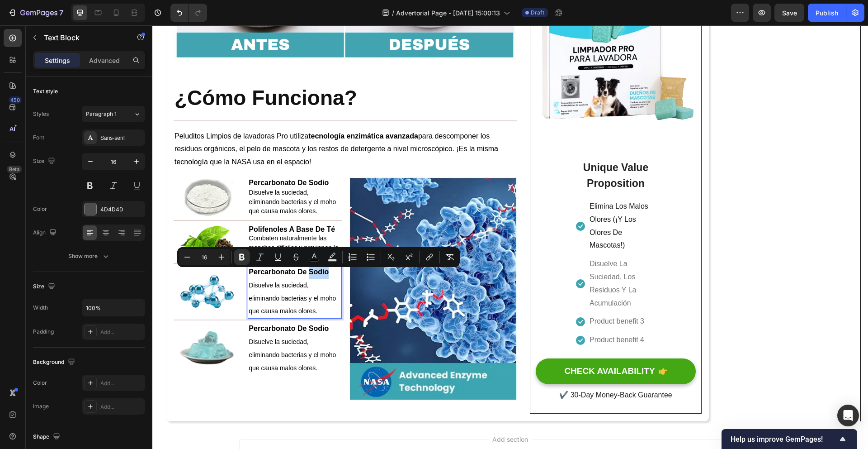
click at [329, 273] on strong "Percarbonato De Sodio" at bounding box center [289, 272] width 80 height 8
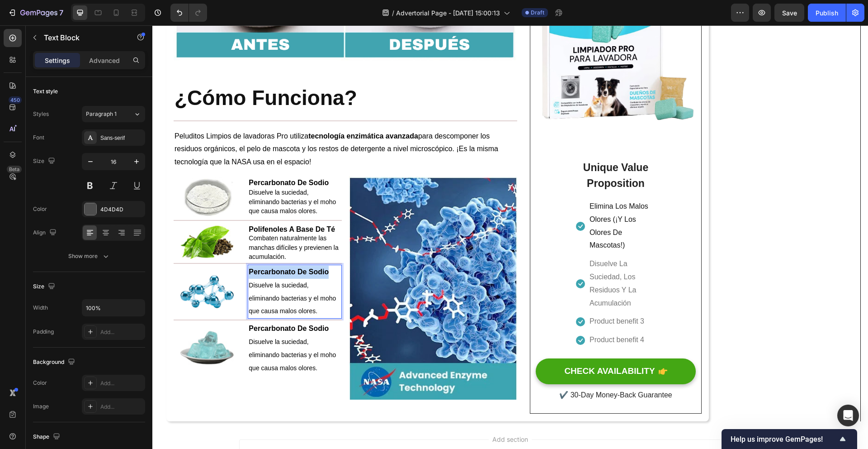
drag, startPoint x: 328, startPoint y: 275, endPoint x: 251, endPoint y: 275, distance: 77.3
click at [251, 275] on strong "Percarbonato De Sodio" at bounding box center [289, 272] width 80 height 8
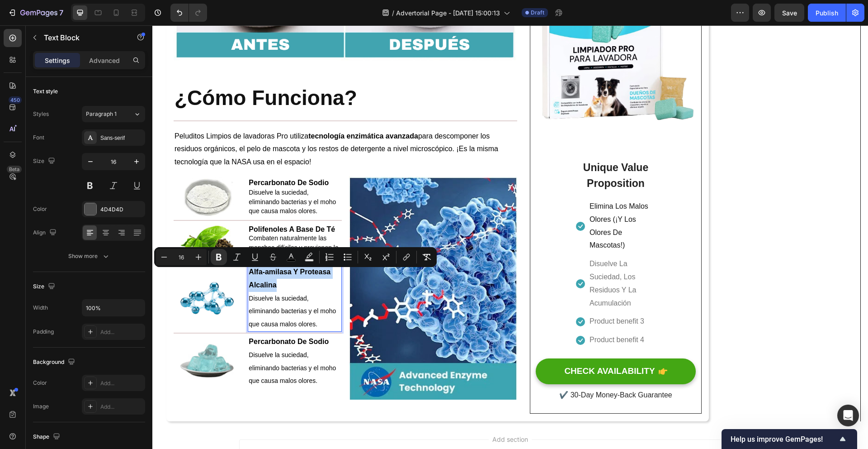
drag, startPoint x: 289, startPoint y: 286, endPoint x: 250, endPoint y: 275, distance: 40.8
click at [250, 275] on p "Alfa-amilasa Y Proteasa Alcalina" at bounding box center [295, 278] width 92 height 26
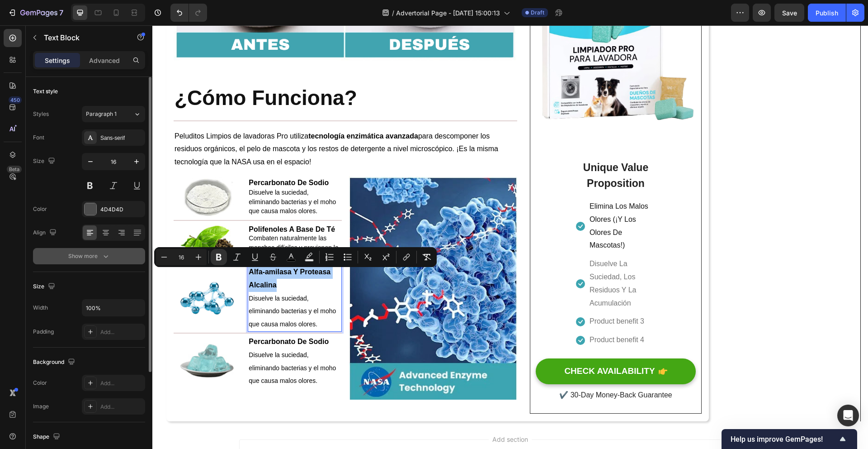
click at [105, 260] on icon "button" at bounding box center [105, 255] width 9 height 9
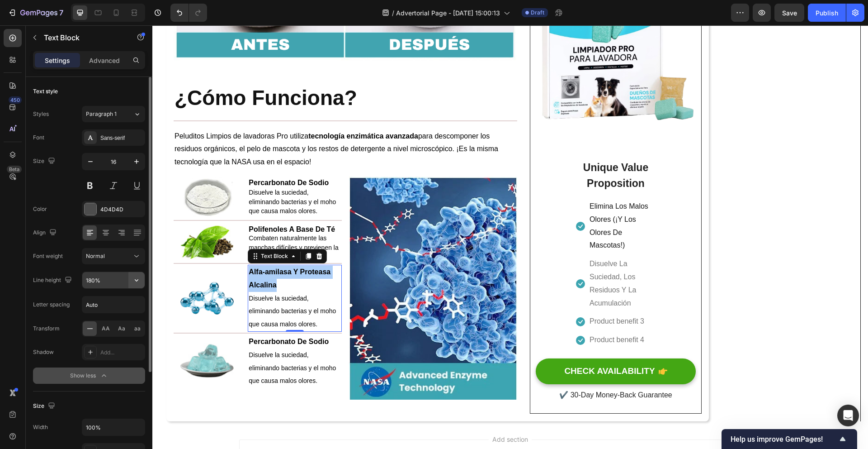
click at [133, 281] on icon "button" at bounding box center [136, 279] width 9 height 9
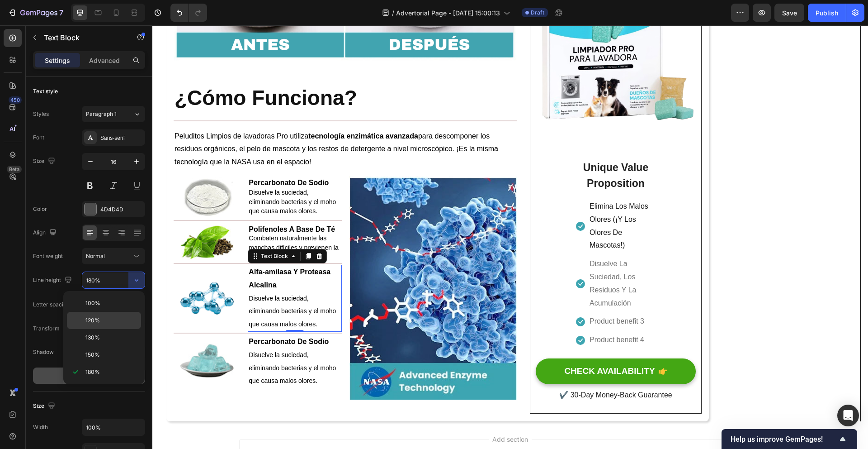
click at [108, 317] on p "120%" at bounding box center [111, 320] width 52 height 8
type input "120%"
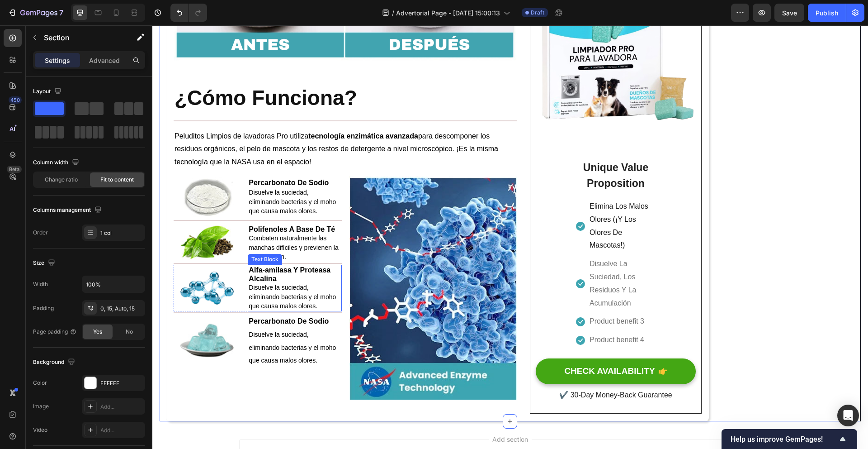
click at [327, 304] on p "Disuelve la suciedad, eliminando bacterias y el moho que causa malos olores." at bounding box center [295, 297] width 92 height 28
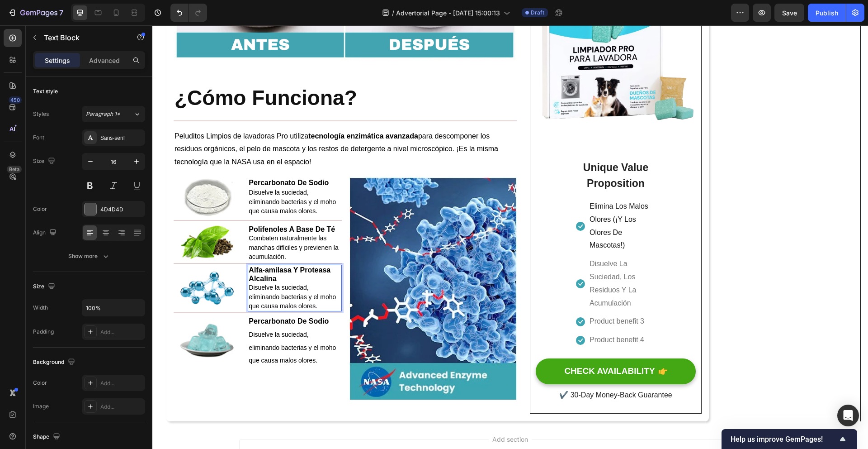
click at [326, 307] on p "Disuelve la suciedad, eliminando bacterias y el moho que causa malos olores." at bounding box center [295, 297] width 92 height 28
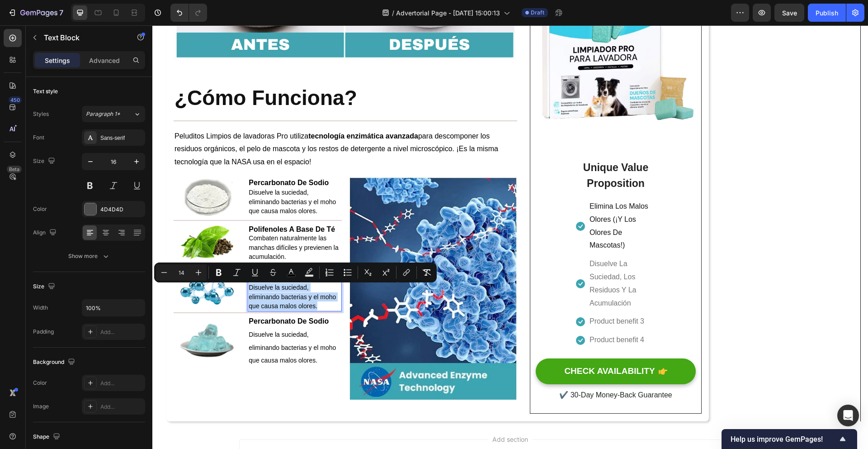
click at [322, 307] on p "Disuelve la suciedad, eliminando bacterias y el moho que causa malos olores." at bounding box center [295, 297] width 92 height 28
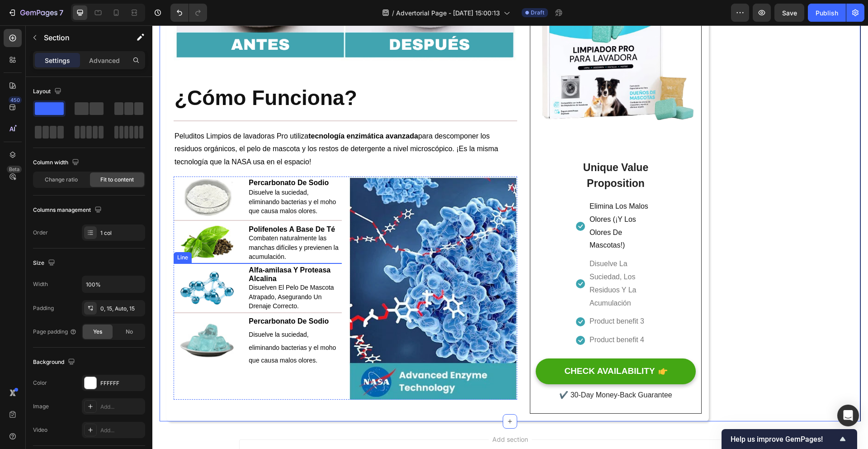
click at [303, 264] on div at bounding box center [258, 263] width 168 height 1
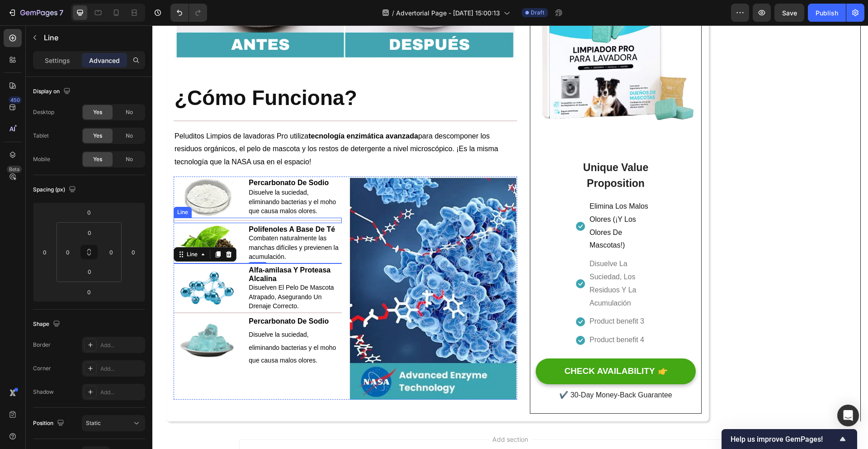
click at [294, 221] on div at bounding box center [258, 220] width 168 height 1
click at [290, 264] on div at bounding box center [258, 263] width 168 height 1
click at [99, 233] on div "0" at bounding box center [89, 232] width 23 height 14
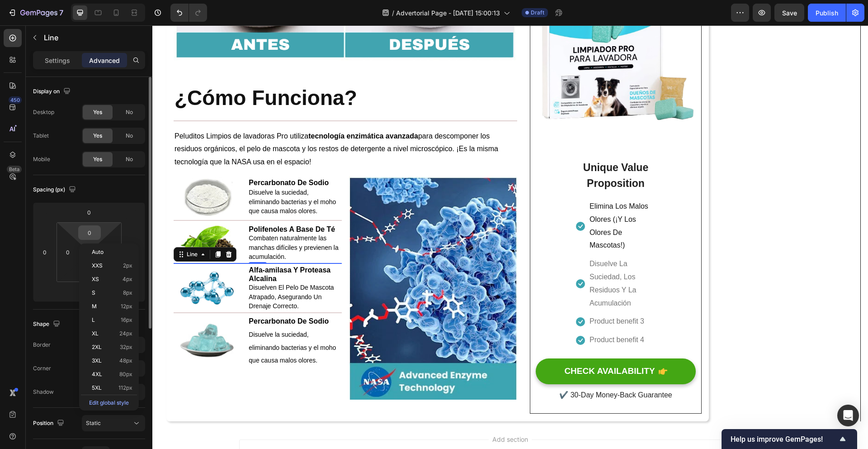
click at [98, 229] on input "0" at bounding box center [89, 233] width 18 height 14
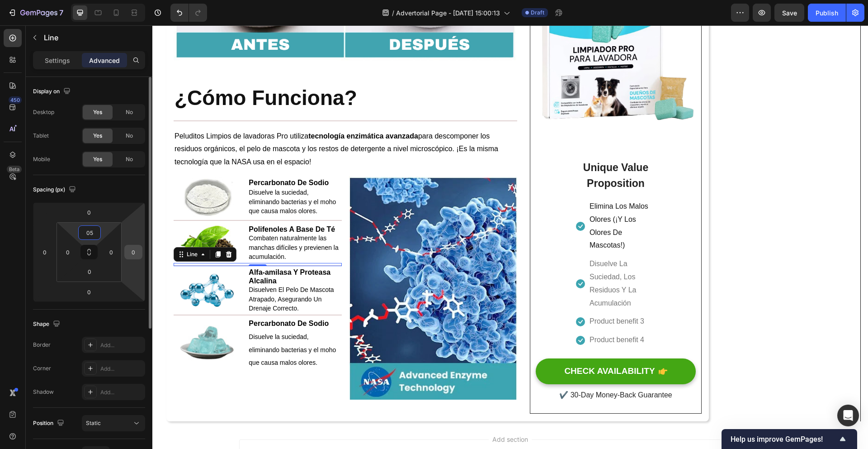
type input "0"
type input "5"
click at [91, 274] on input "0" at bounding box center [89, 272] width 18 height 14
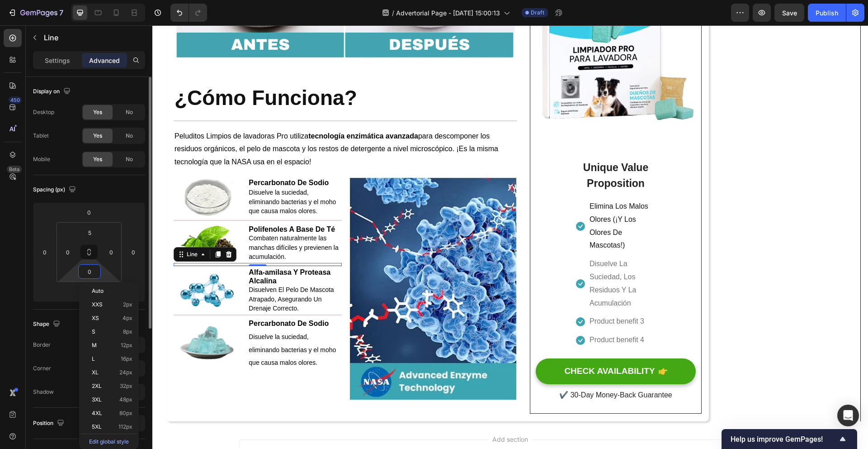
type input "5"
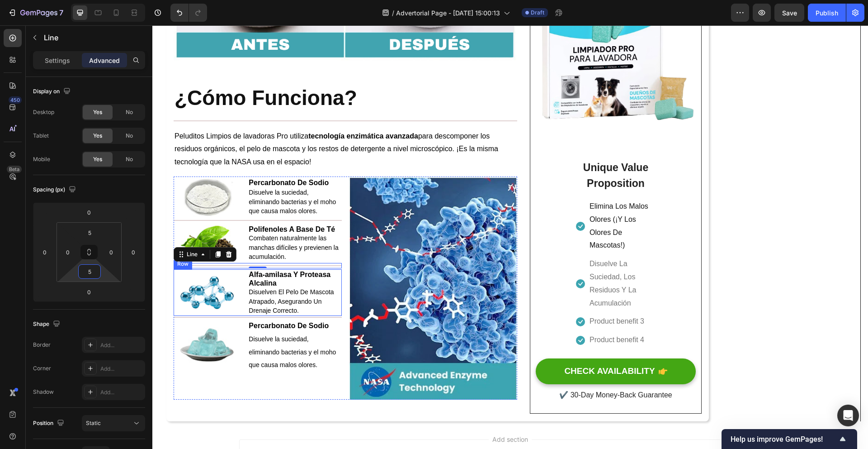
click at [223, 316] on div "Image" at bounding box center [207, 292] width 67 height 47
click at [223, 317] on div "2" at bounding box center [258, 316] width 168 height 1
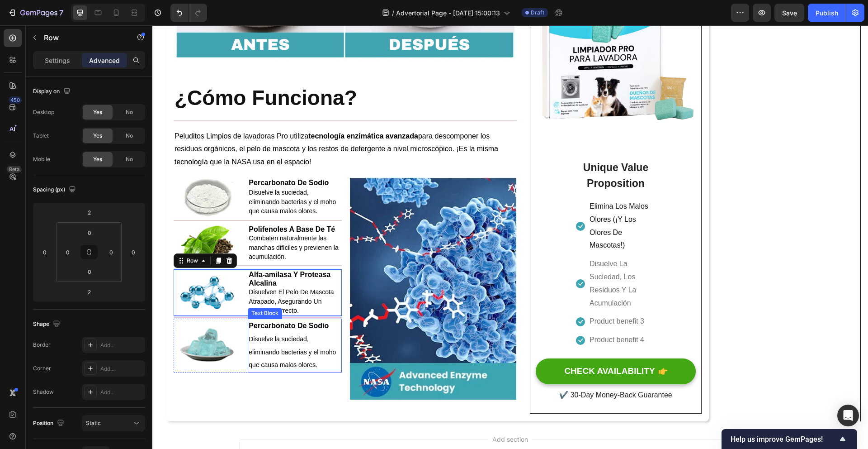
click at [327, 325] on strong "Percarbonato De Sodio" at bounding box center [289, 326] width 80 height 8
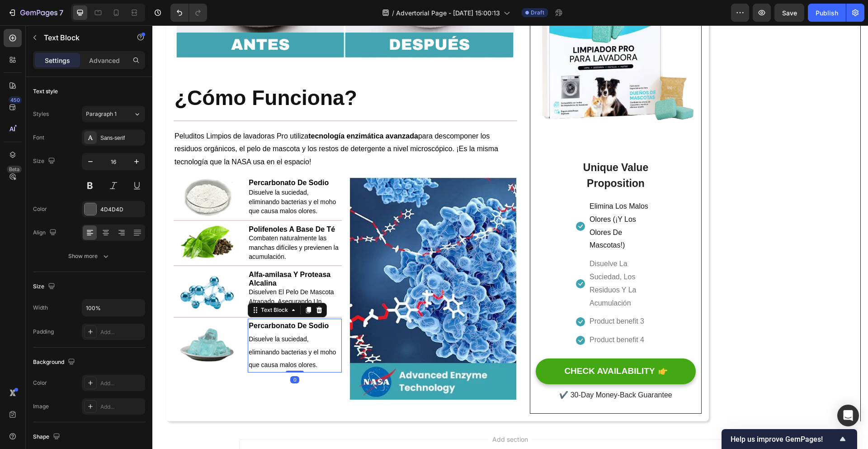
click at [327, 325] on strong "Percarbonato De Sodio" at bounding box center [289, 326] width 80 height 8
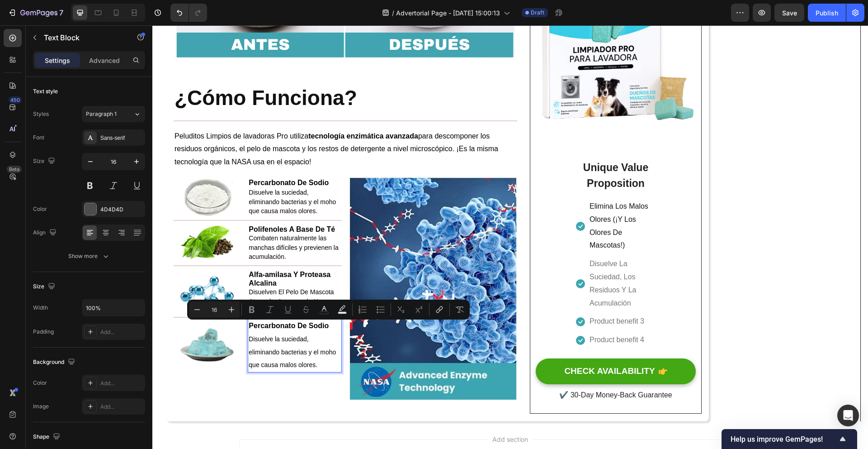
click at [327, 326] on strong "Percarbonato De Sodio" at bounding box center [289, 326] width 80 height 8
drag, startPoint x: 328, startPoint y: 326, endPoint x: 250, endPoint y: 322, distance: 78.3
click at [250, 322] on p "Percarbonato De Sodio" at bounding box center [295, 325] width 92 height 13
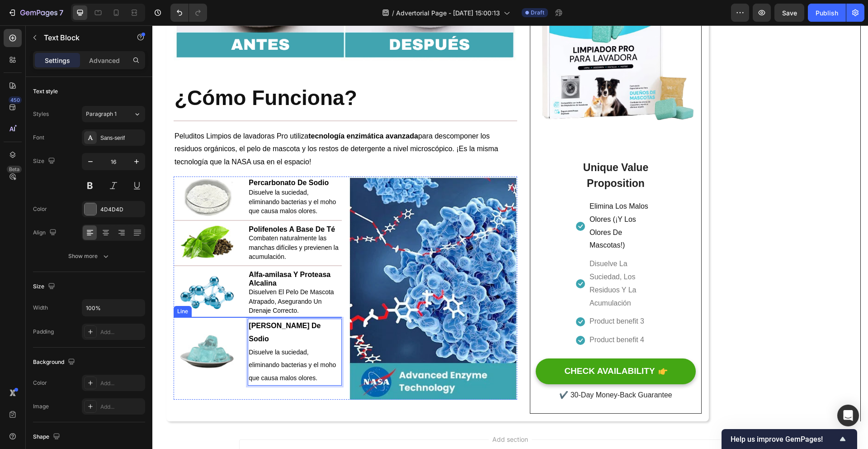
click at [223, 317] on div at bounding box center [258, 317] width 168 height 1
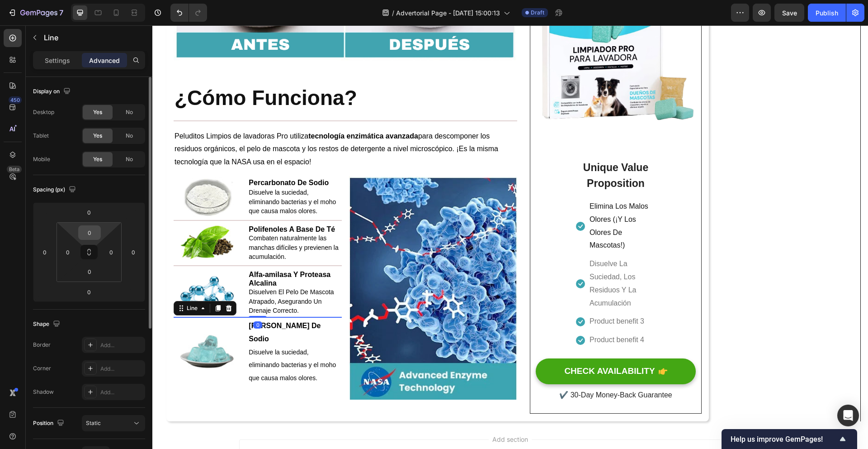
click at [97, 234] on input "0" at bounding box center [89, 233] width 18 height 14
type input "5"
click at [92, 270] on input "0" at bounding box center [89, 272] width 18 height 14
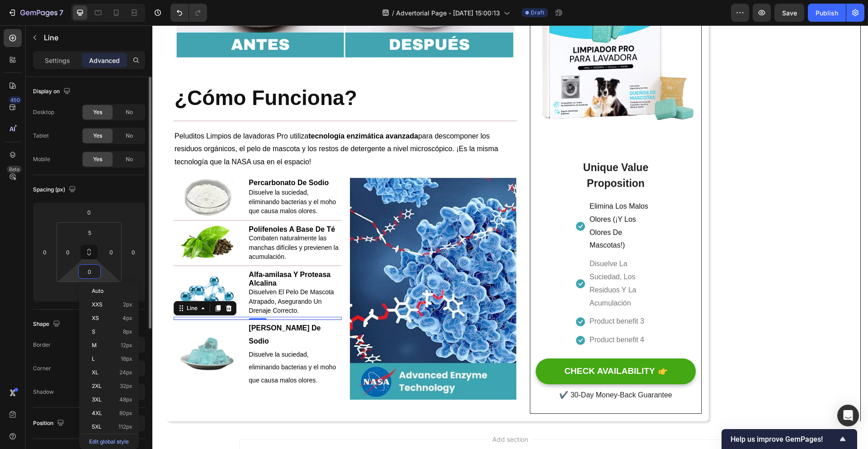
type input "5"
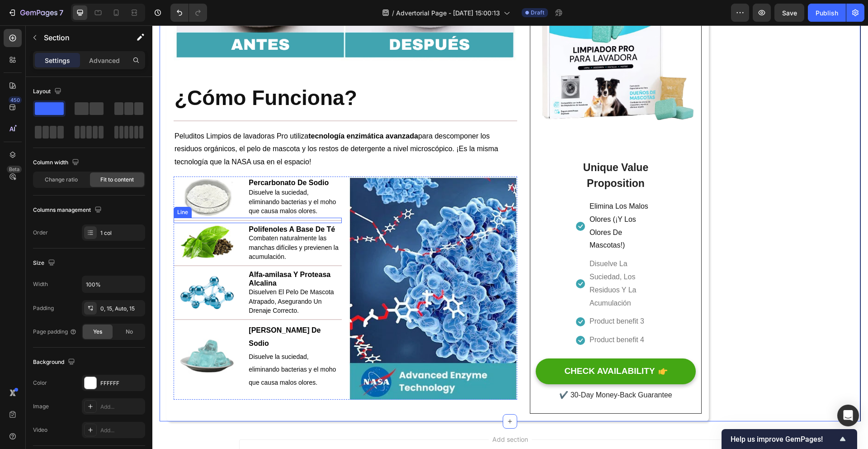
click at [282, 221] on div at bounding box center [258, 220] width 168 height 1
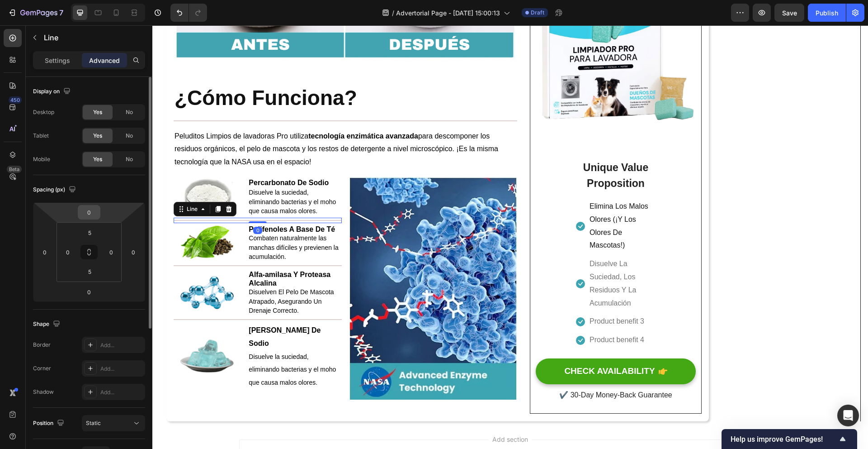
click at [93, 216] on input "0" at bounding box center [89, 212] width 18 height 14
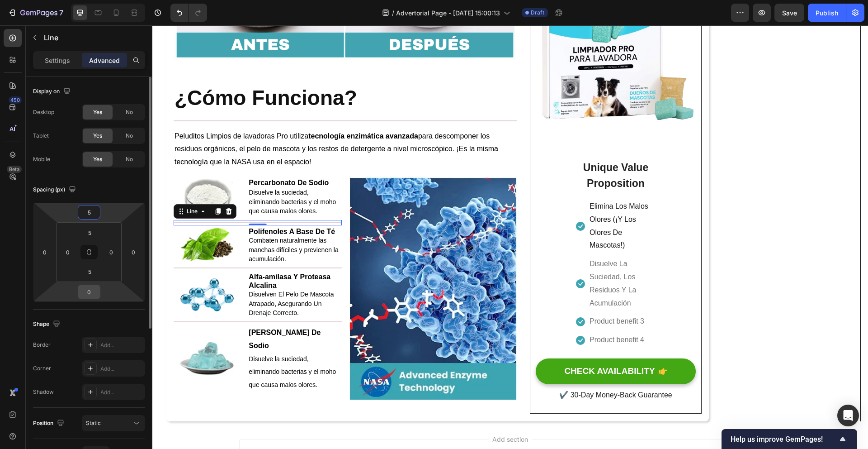
type input "5"
click at [91, 292] on input "0" at bounding box center [89, 292] width 18 height 14
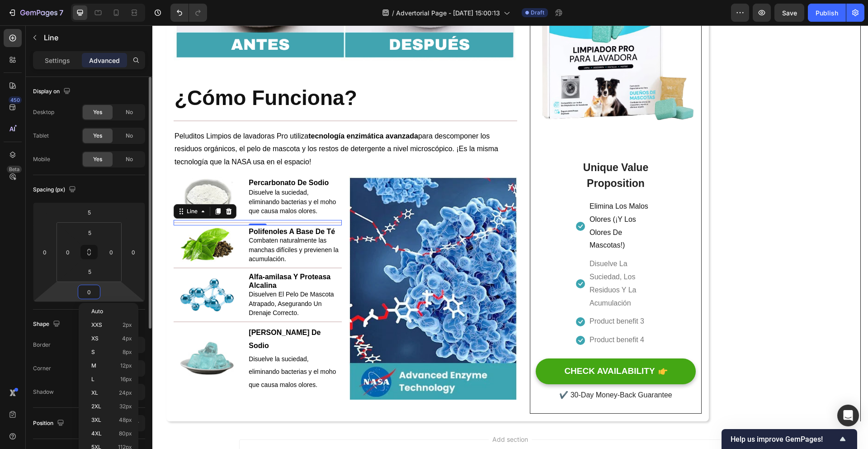
type input "5"
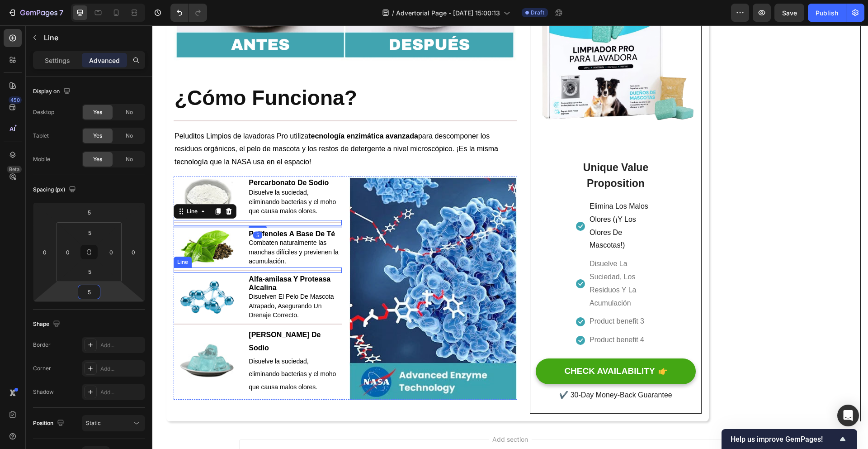
click at [241, 271] on div "Title Line" at bounding box center [258, 269] width 168 height 5
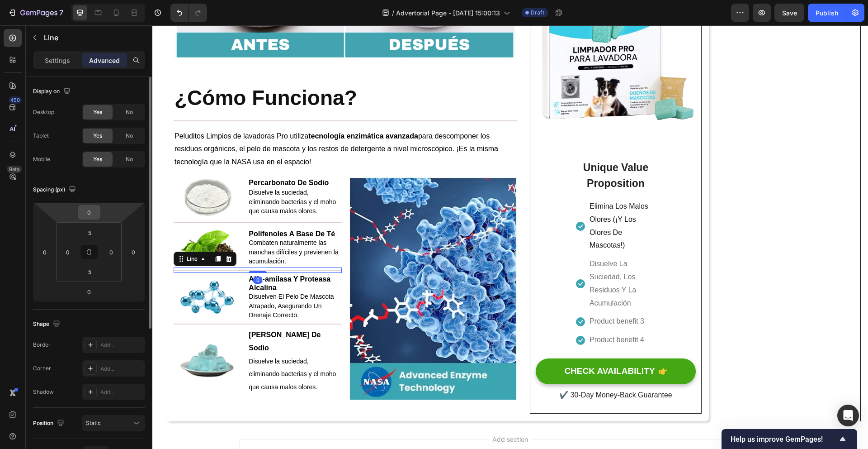
click at [95, 215] on input "0" at bounding box center [89, 212] width 18 height 14
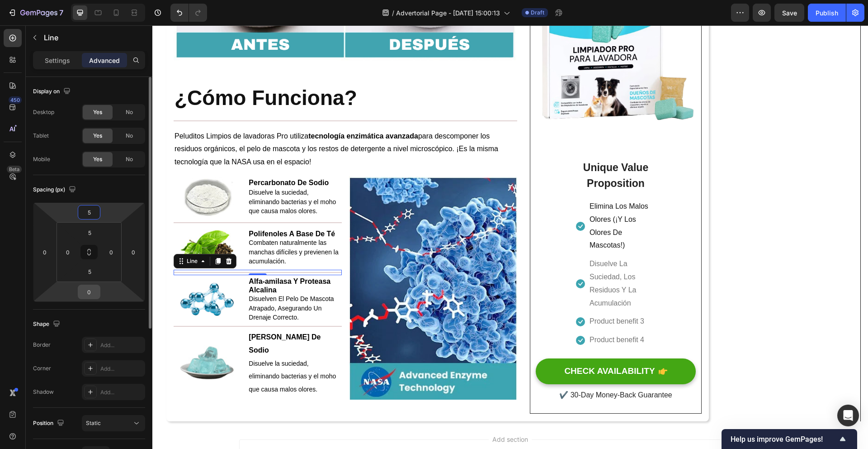
type input "5"
click at [92, 294] on input "0" at bounding box center [89, 292] width 18 height 14
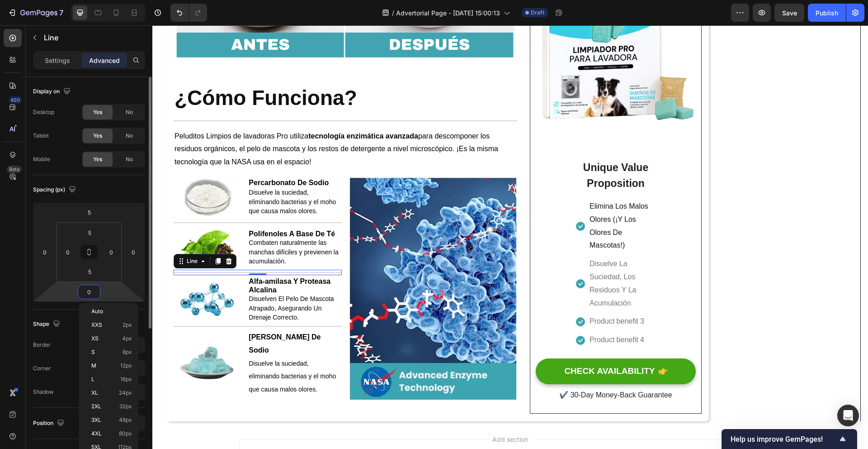
type input "5"
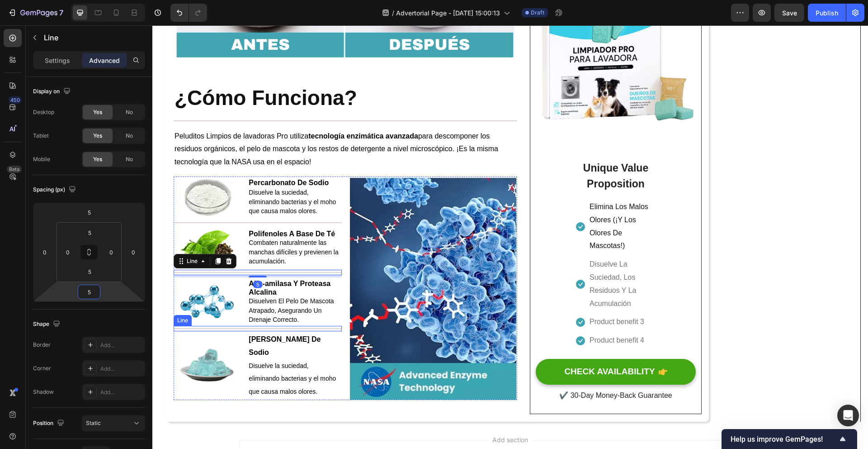
click at [219, 329] on div at bounding box center [258, 328] width 168 height 1
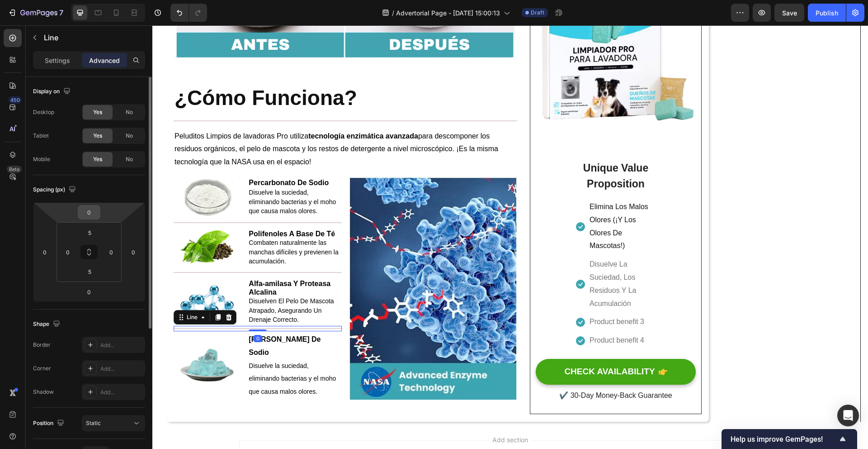
click at [96, 213] on input "0" at bounding box center [89, 212] width 18 height 14
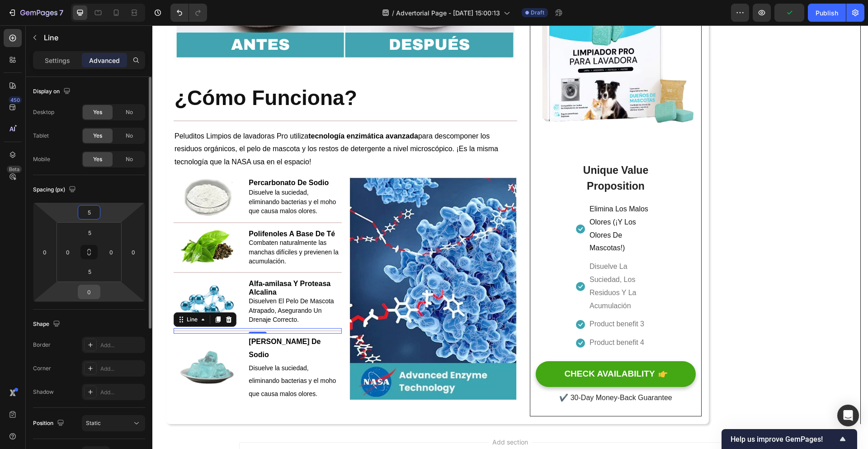
type input "5"
click at [90, 291] on input "0" at bounding box center [89, 292] width 18 height 14
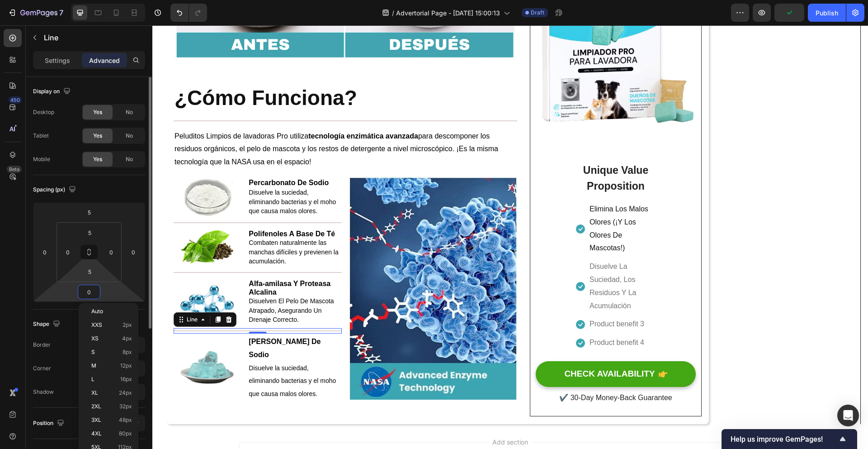
type input "5"
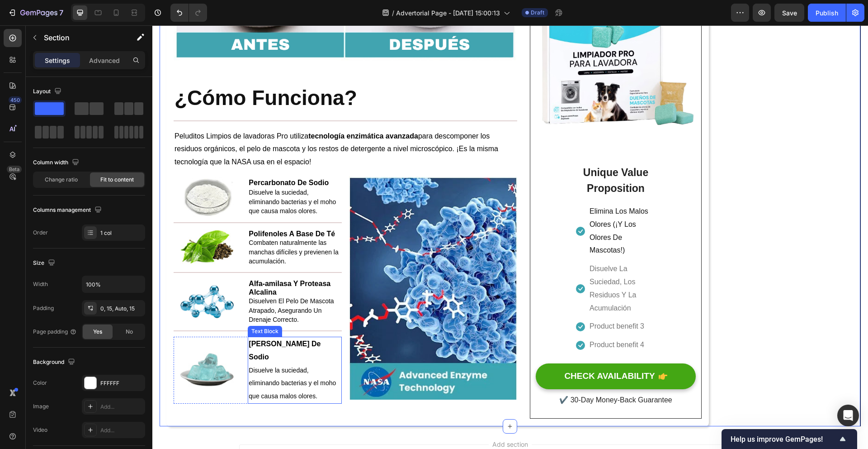
click at [298, 374] on span "Disuelve la suciedad, eliminando bacterias y el moho que causa malos olores." at bounding box center [292, 382] width 87 height 33
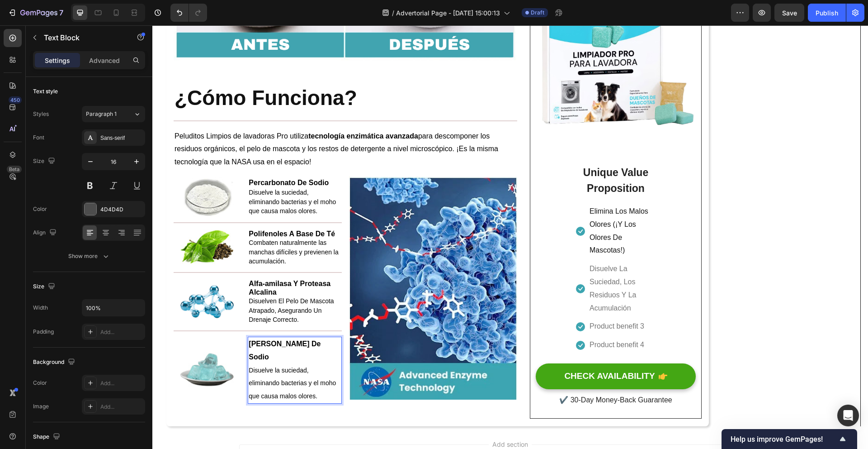
click at [319, 384] on p "Disuelve la suciedad, eliminando bacterias y el moho que causa malos olores." at bounding box center [295, 383] width 92 height 39
drag, startPoint x: 320, startPoint y: 385, endPoint x: 251, endPoint y: 357, distance: 74.7
click at [251, 364] on p "Disuelve la suciedad, eliminando bacterias y el moho que causa malos olores." at bounding box center [295, 383] width 92 height 39
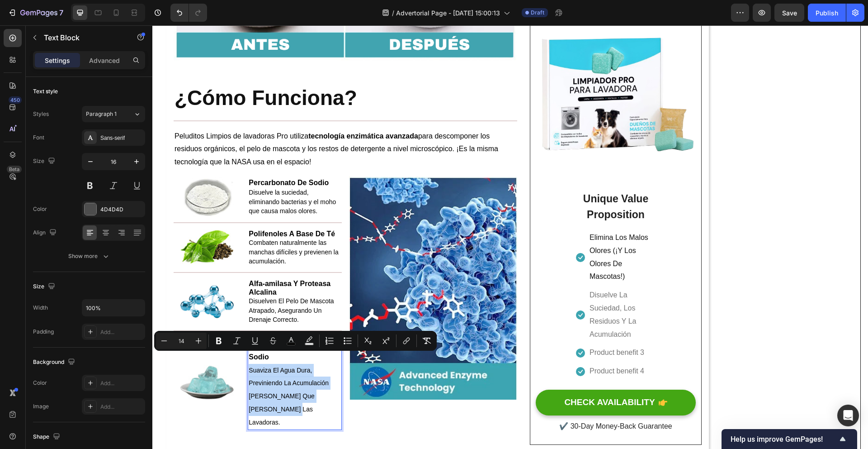
drag, startPoint x: 339, startPoint y: 385, endPoint x: 249, endPoint y: 360, distance: 94.0
click at [249, 366] on span "Suaviza El Agua Dura, Previniendo La Acumulación [PERSON_NAME] Que Daña Las Lav…" at bounding box center [289, 395] width 80 height 59
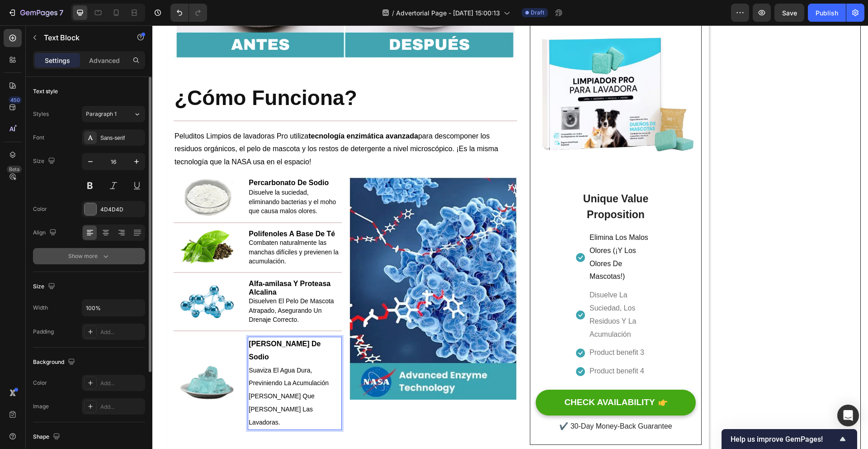
click at [111, 258] on button "Show more" at bounding box center [89, 256] width 112 height 16
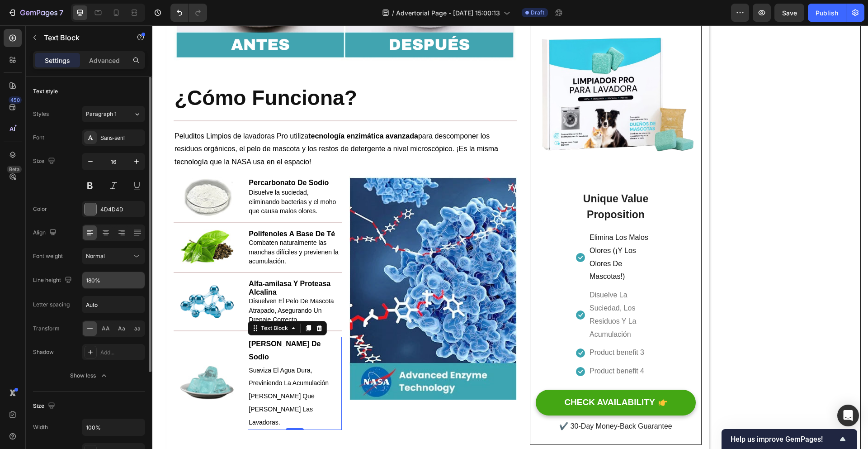
click at [128, 283] on input "180%" at bounding box center [113, 280] width 62 height 16
click at [132, 282] on icon "button" at bounding box center [136, 279] width 9 height 9
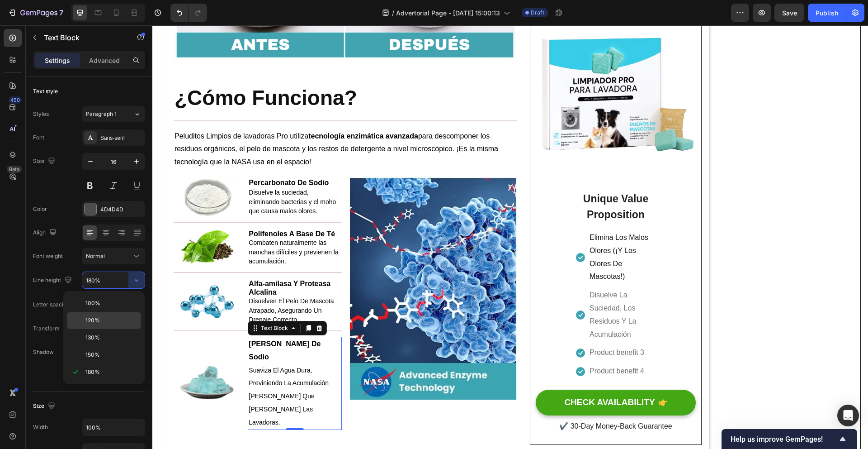
click at [111, 318] on p "120%" at bounding box center [111, 320] width 52 height 8
type input "120%"
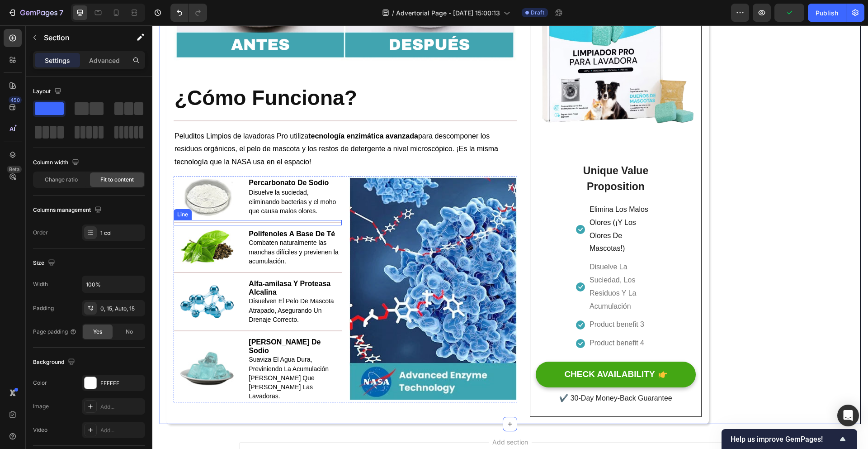
click at [287, 223] on div at bounding box center [258, 222] width 168 height 1
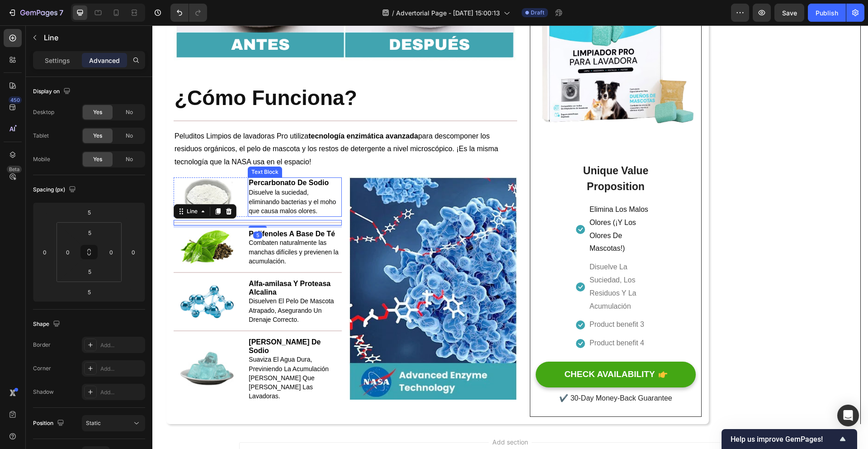
click at [322, 212] on p "Disuelve la suciedad, eliminando bacterias y el moho que causa malos olores." at bounding box center [295, 202] width 92 height 28
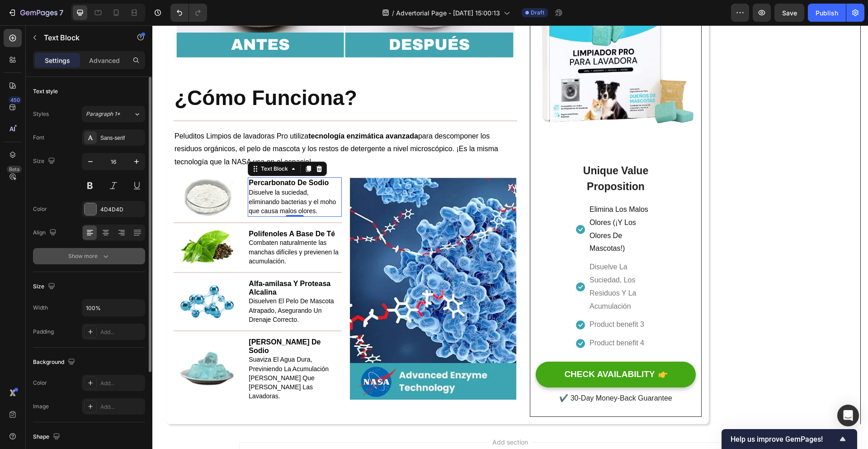
click at [110, 256] on button "Show more" at bounding box center [89, 256] width 112 height 16
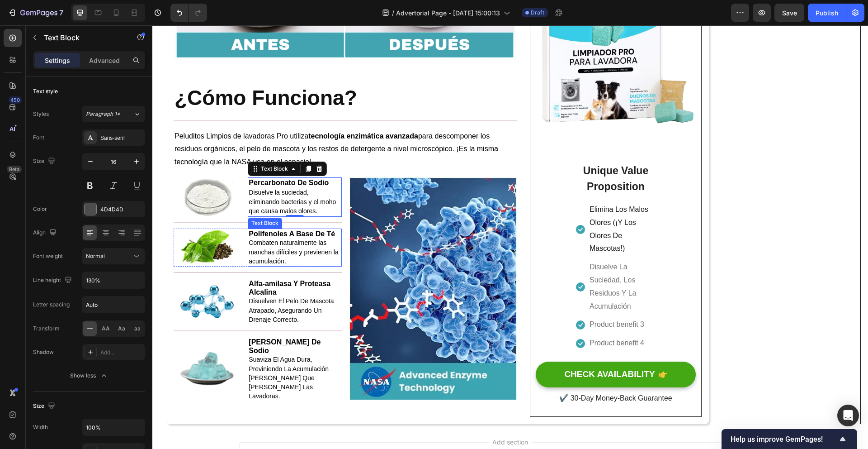
click at [300, 257] on span "Combaten naturalmente las manchas difíciles y previenen la acumulación." at bounding box center [294, 251] width 90 height 25
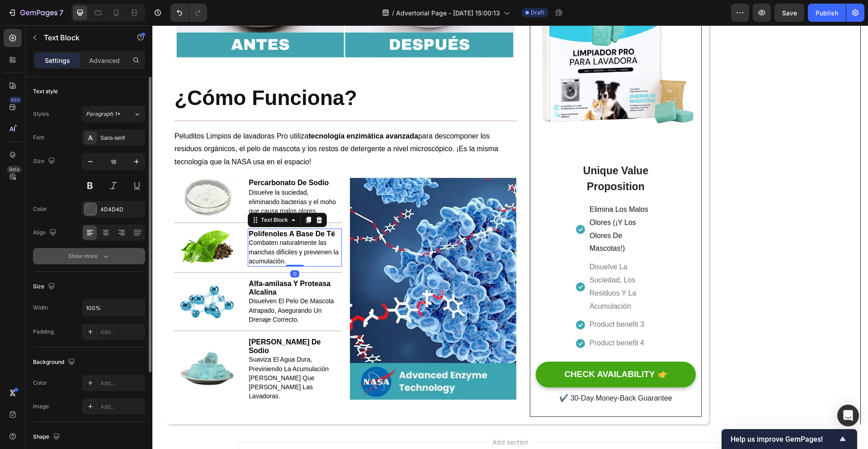
click at [111, 255] on button "Show more" at bounding box center [89, 256] width 112 height 16
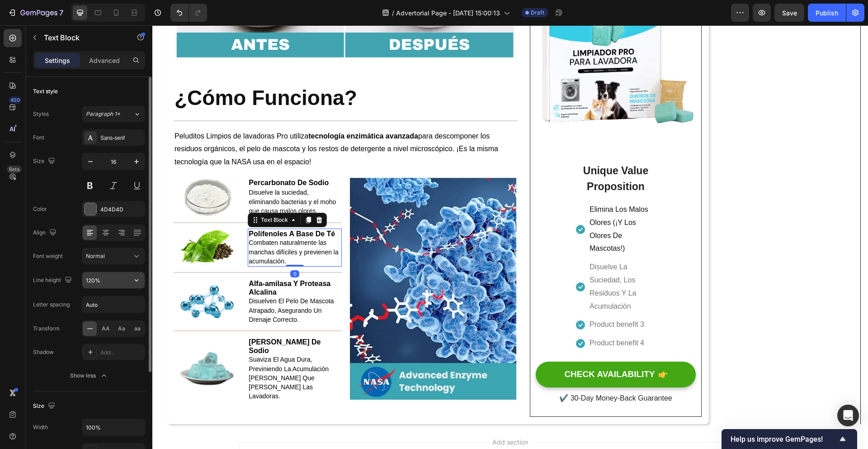
click at [127, 285] on input "120%" at bounding box center [113, 280] width 62 height 16
click at [133, 282] on icon "button" at bounding box center [136, 279] width 9 height 9
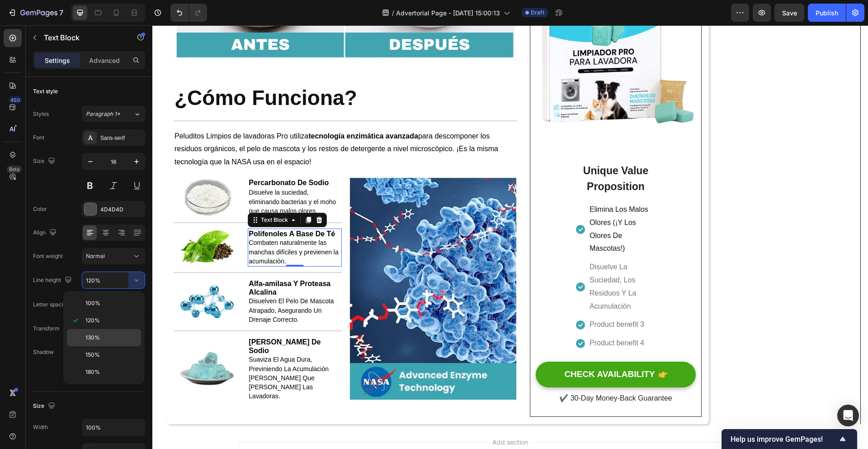
click at [107, 333] on p "130%" at bounding box center [111, 337] width 52 height 8
type input "130%"
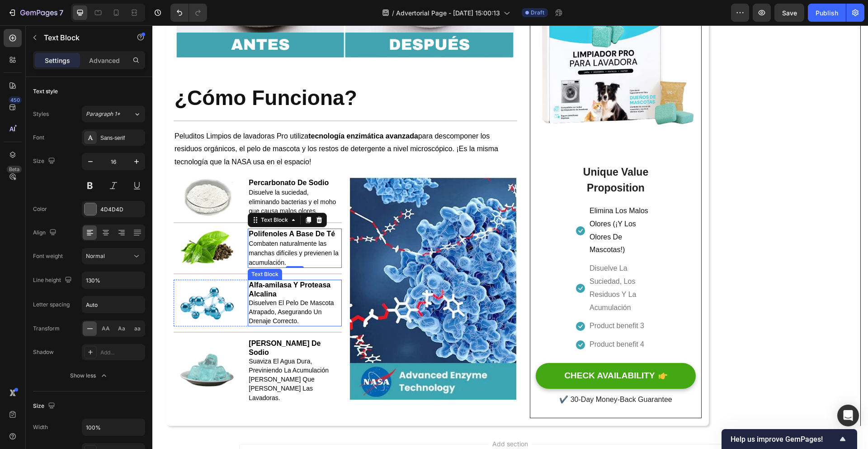
click at [307, 322] on p "Disuelven El Pelo De Mascota Atrapado, Asegurando Un Drenaje Correcto." at bounding box center [295, 312] width 92 height 28
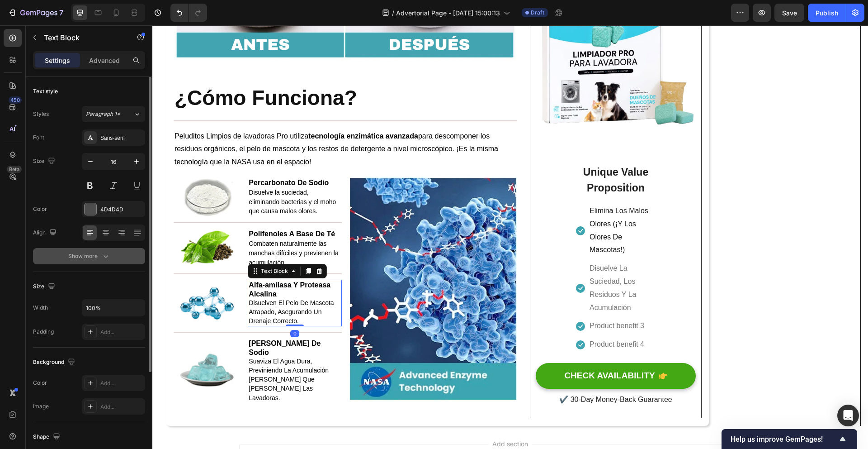
click at [110, 255] on button "Show more" at bounding box center [89, 256] width 112 height 16
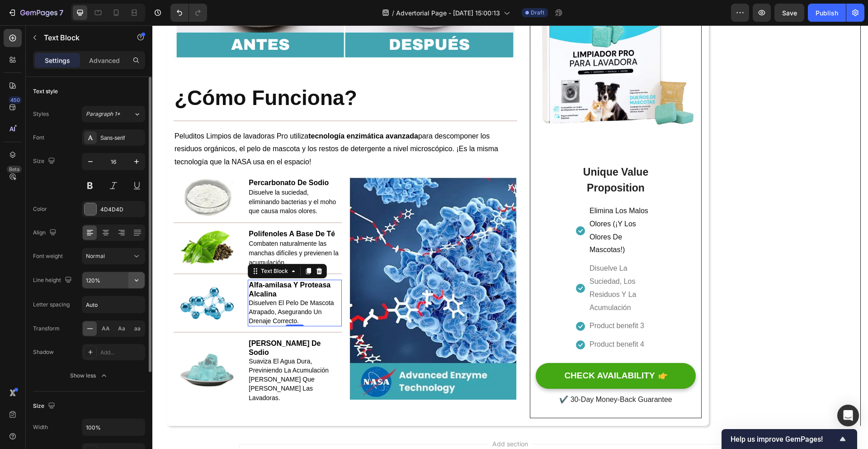
click at [131, 279] on button "button" at bounding box center [136, 280] width 16 height 16
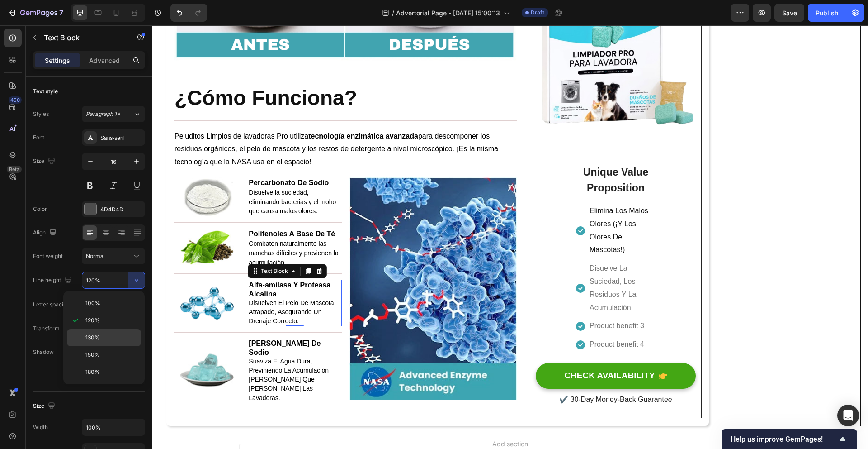
click at [108, 332] on div "130%" at bounding box center [104, 337] width 74 height 17
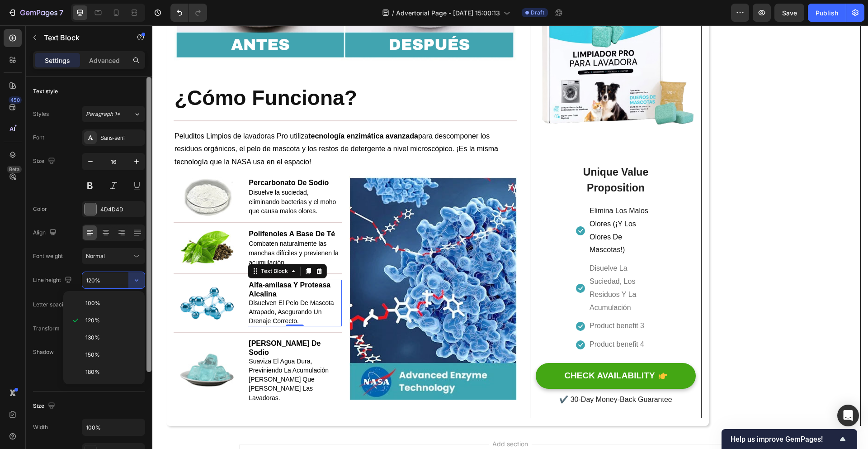
type input "130%"
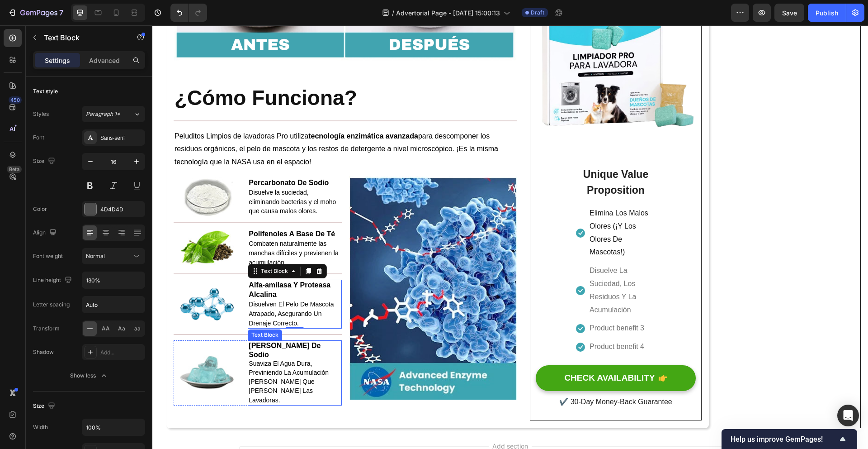
click at [324, 365] on span "Suaviza El Agua Dura, Previniendo La Acumulación [PERSON_NAME] Que Daña Las Lav…" at bounding box center [289, 382] width 80 height 44
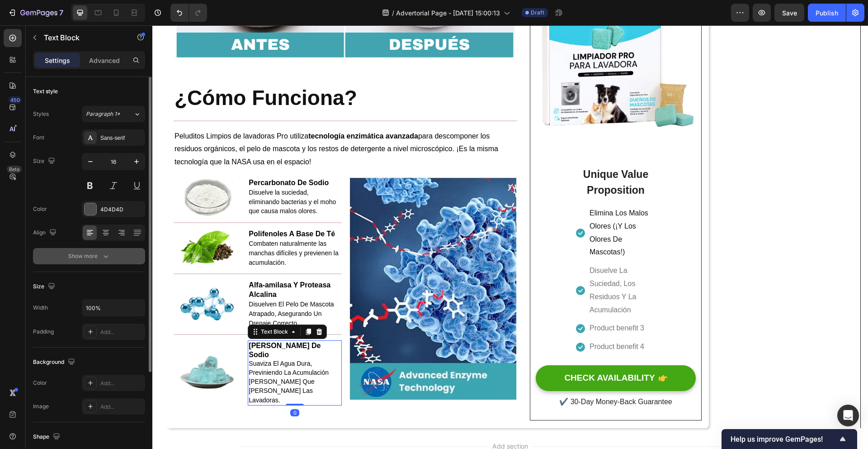
click at [98, 260] on div "Show more" at bounding box center [89, 255] width 42 height 9
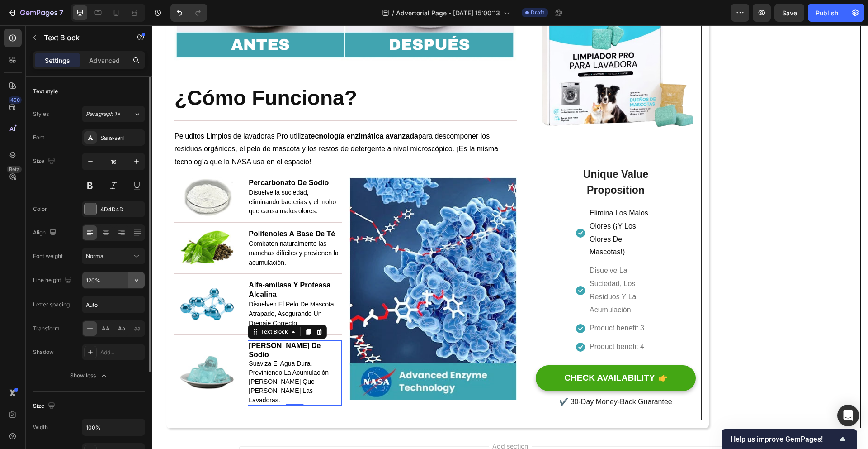
click at [136, 277] on icon "button" at bounding box center [136, 279] width 9 height 9
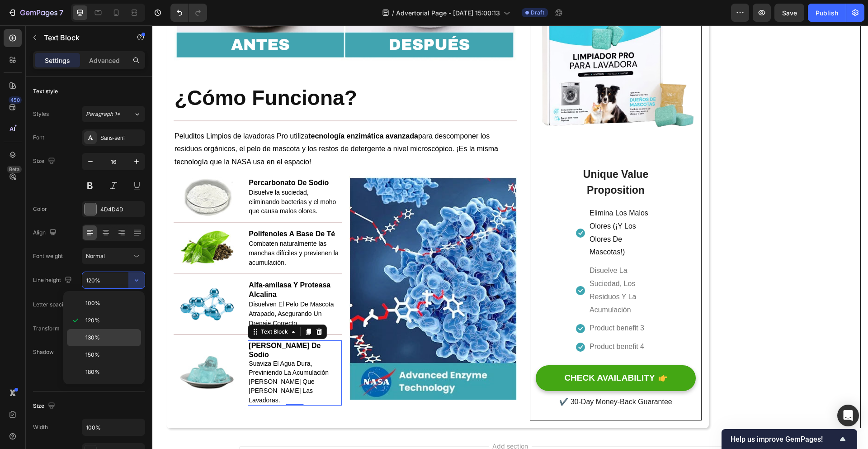
click at [113, 331] on div "130%" at bounding box center [104, 337] width 74 height 17
type input "130%"
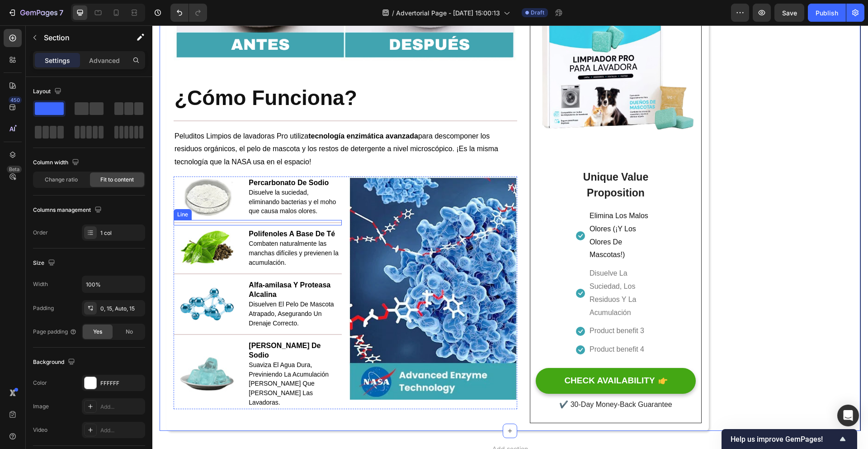
click at [284, 225] on div "Title Line" at bounding box center [258, 222] width 168 height 5
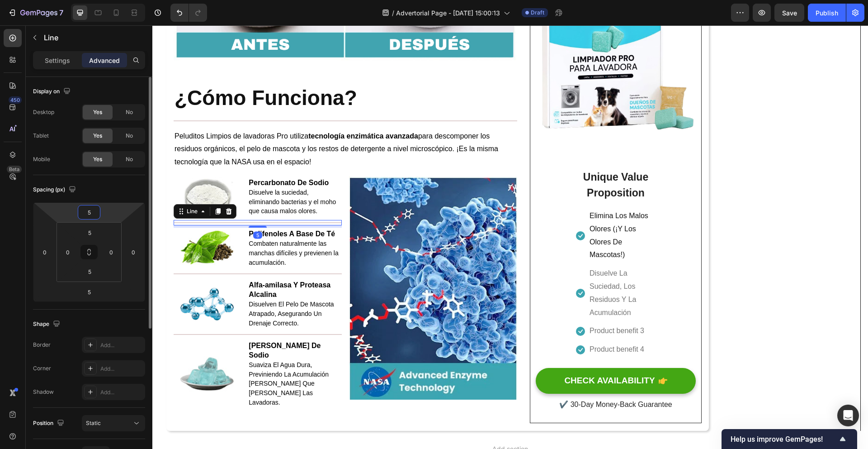
click at [96, 213] on input "5" at bounding box center [89, 212] width 18 height 14
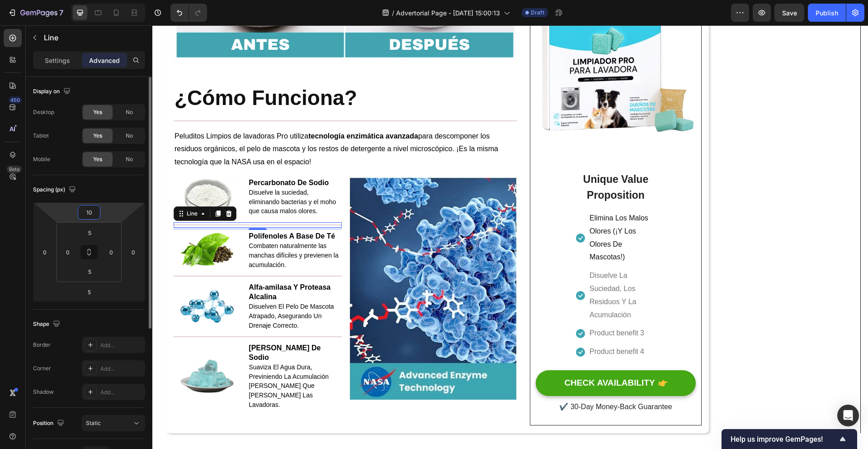
type input "1"
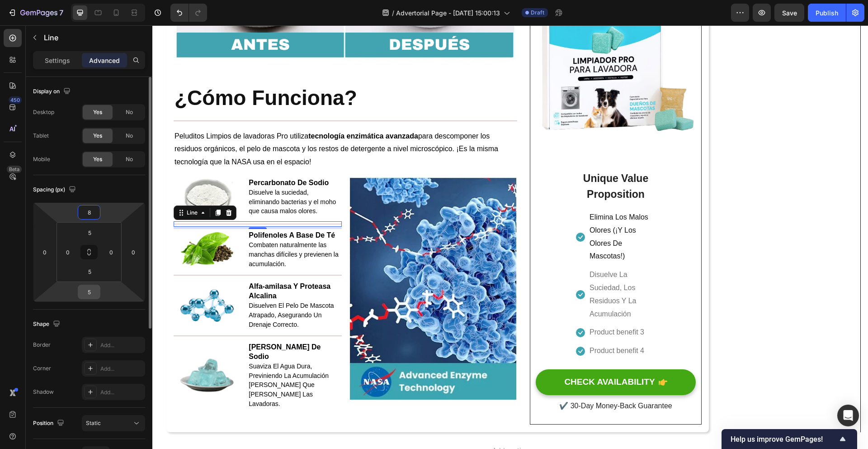
type input "8"
click at [95, 289] on input "5" at bounding box center [89, 292] width 18 height 14
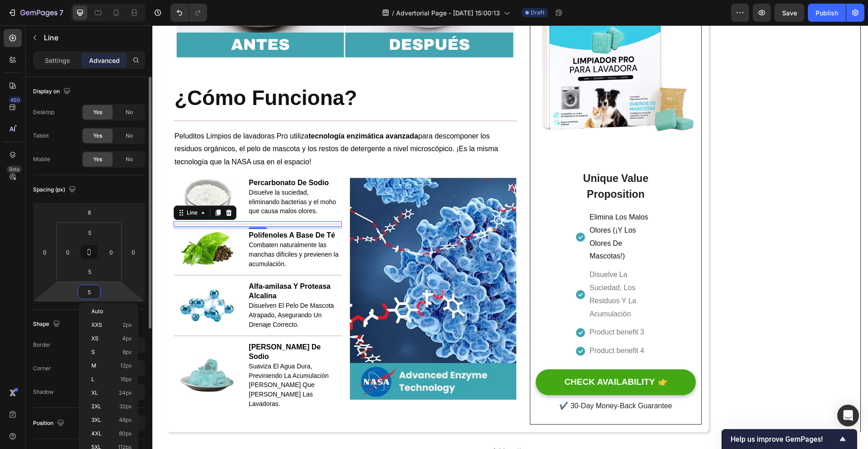
type input "8"
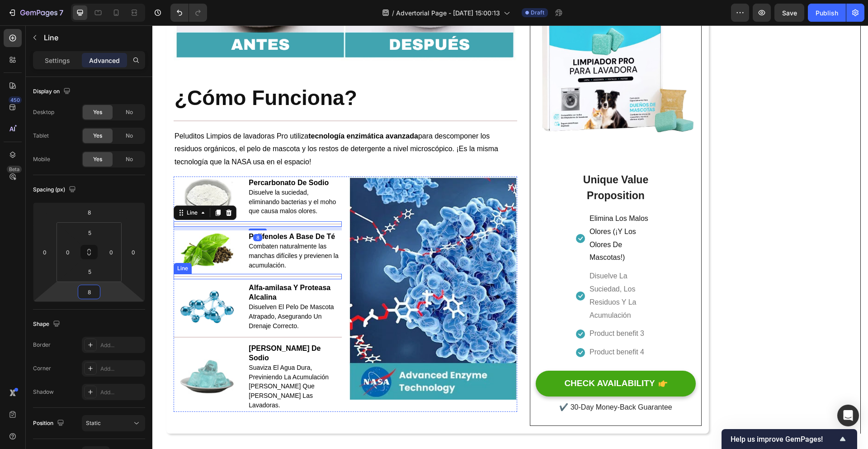
click at [243, 279] on div "Title Line" at bounding box center [258, 276] width 168 height 5
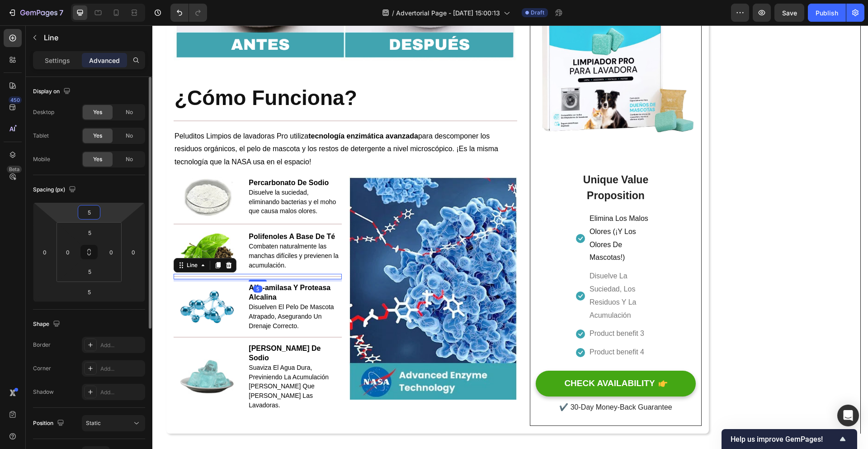
click at [94, 215] on input "5" at bounding box center [89, 212] width 18 height 14
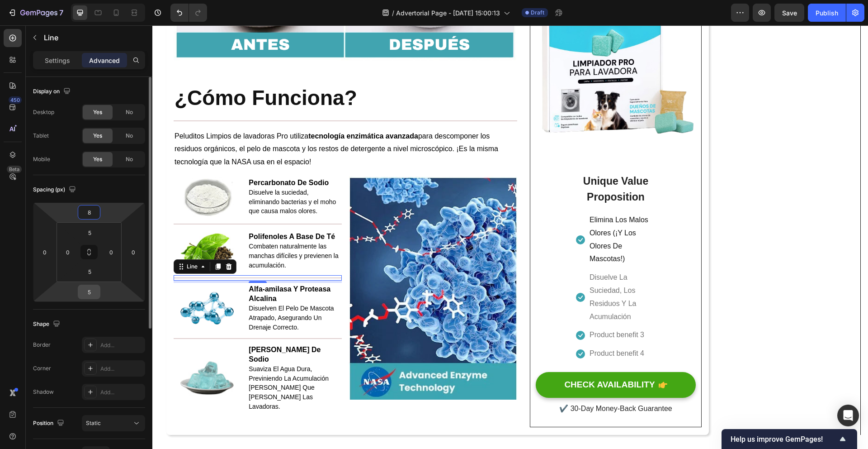
type input "8"
click at [89, 292] on input "5" at bounding box center [89, 292] width 18 height 14
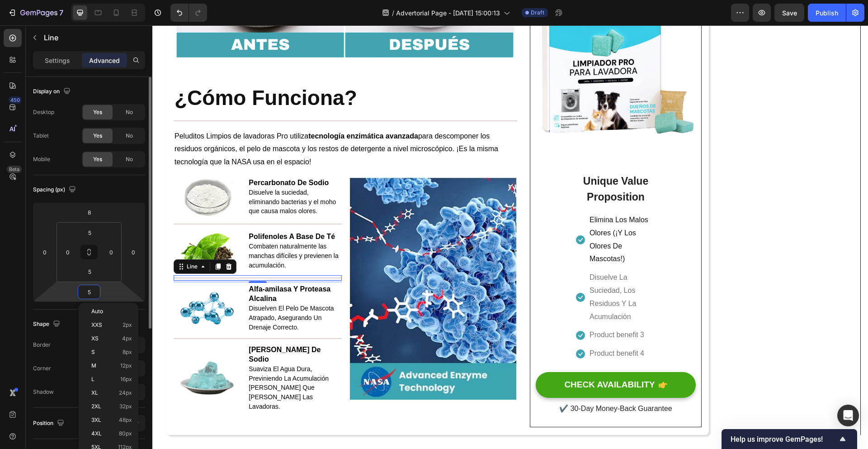
type input "8"
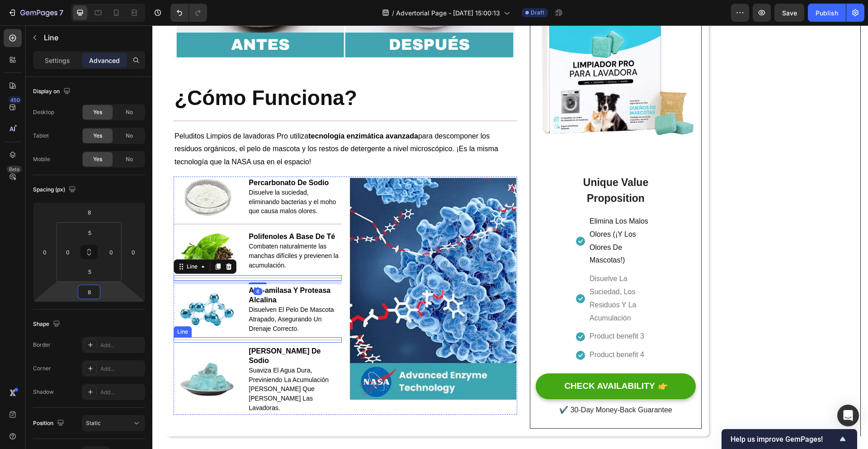
click at [226, 340] on div at bounding box center [258, 339] width 168 height 1
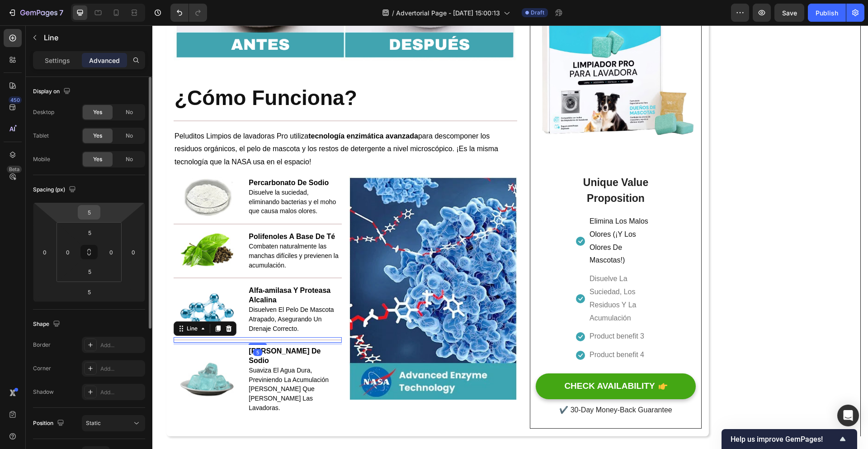
click at [93, 216] on input "5" at bounding box center [89, 212] width 18 height 14
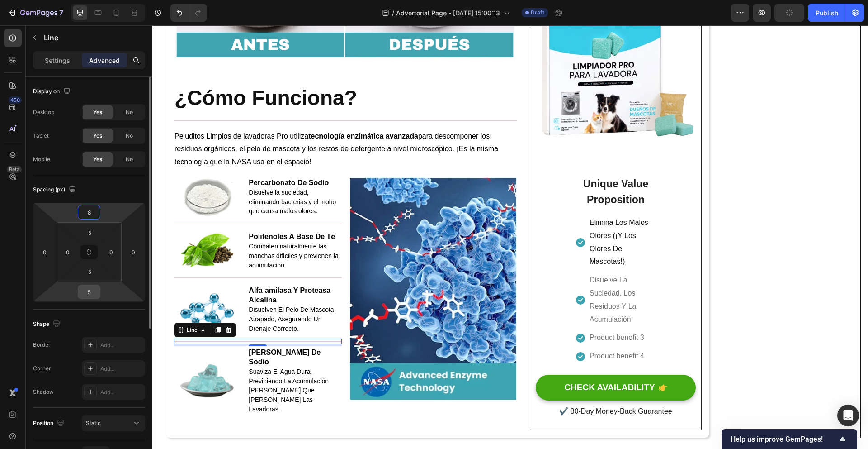
type input "8"
click at [92, 291] on input "5" at bounding box center [89, 292] width 18 height 14
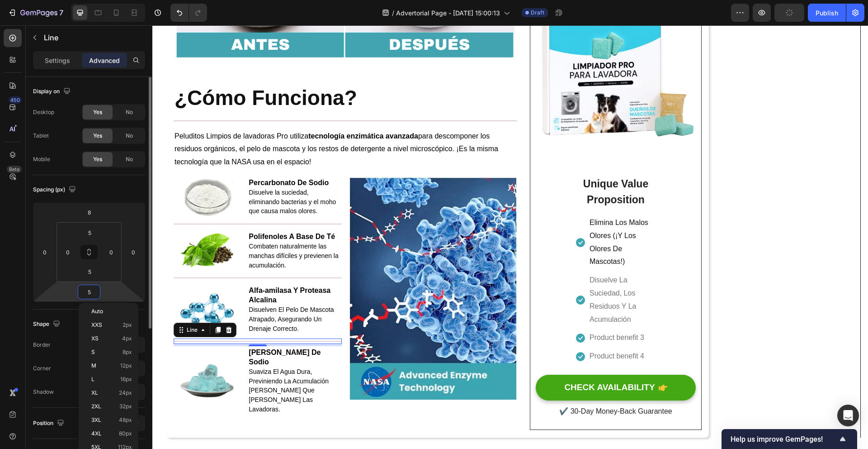
type input "8"
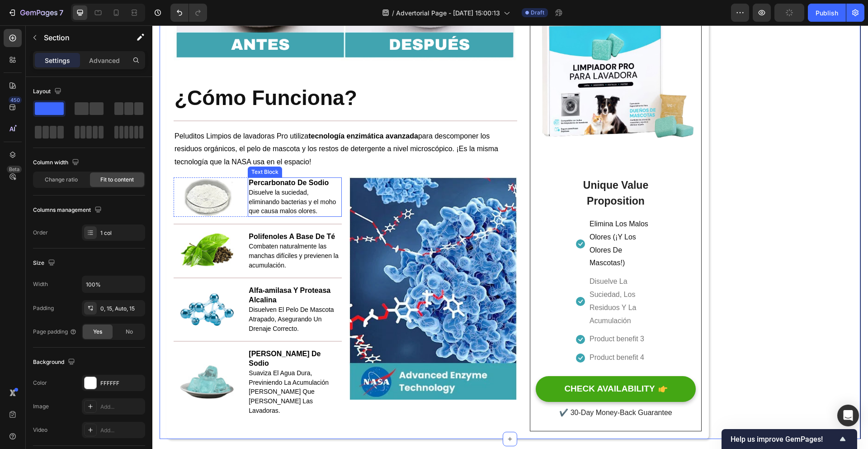
click at [322, 216] on p "Disuelve la suciedad, eliminando bacterias y el moho que causa malos olores." at bounding box center [295, 202] width 92 height 28
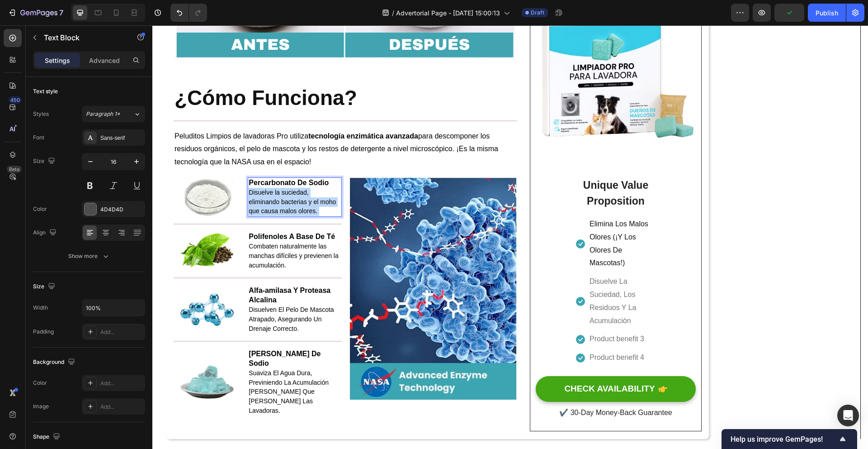
drag, startPoint x: 322, startPoint y: 215, endPoint x: 260, endPoint y: 200, distance: 62.8
click at [251, 199] on p "Disuelve la suciedad, eliminando bacterias y el moho que causa malos olores." at bounding box center [295, 202] width 92 height 28
click at [322, 167] on p "Peluditos Limpios de lavadoras Pro utiliza tecnología enzimática avanzada para …" at bounding box center [346, 149] width 342 height 39
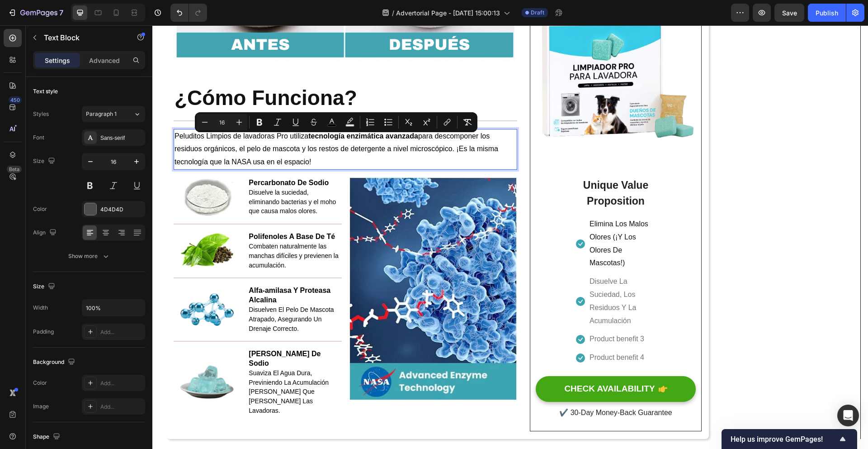
drag, startPoint x: 320, startPoint y: 166, endPoint x: 179, endPoint y: 142, distance: 143.1
click at [179, 142] on p "Peluditos Limpios de lavadoras Pro utiliza tecnología enzimática avanzada para …" at bounding box center [346, 149] width 342 height 39
click at [328, 156] on span "Peluditos Limpios de lavadoras Pro utiliza tecnología enzimática avanzada para …" at bounding box center [337, 149] width 324 height 34
drag, startPoint x: 328, startPoint y: 164, endPoint x: 153, endPoint y: 143, distance: 175.9
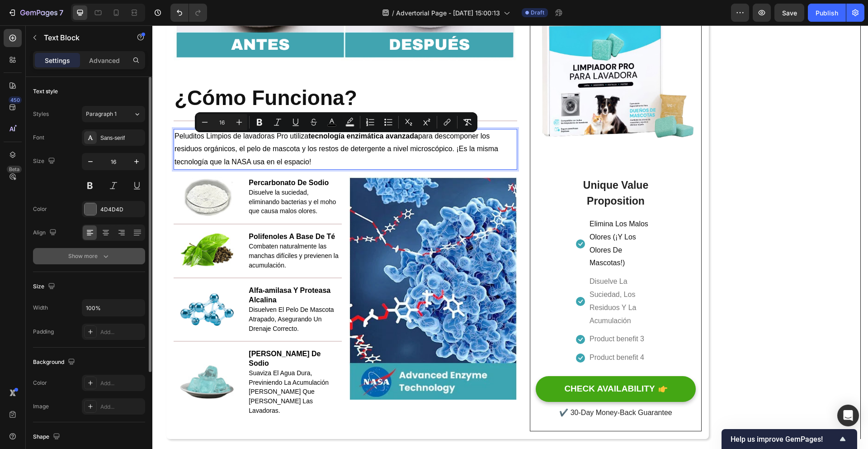
click at [104, 254] on icon "button" at bounding box center [105, 255] width 9 height 9
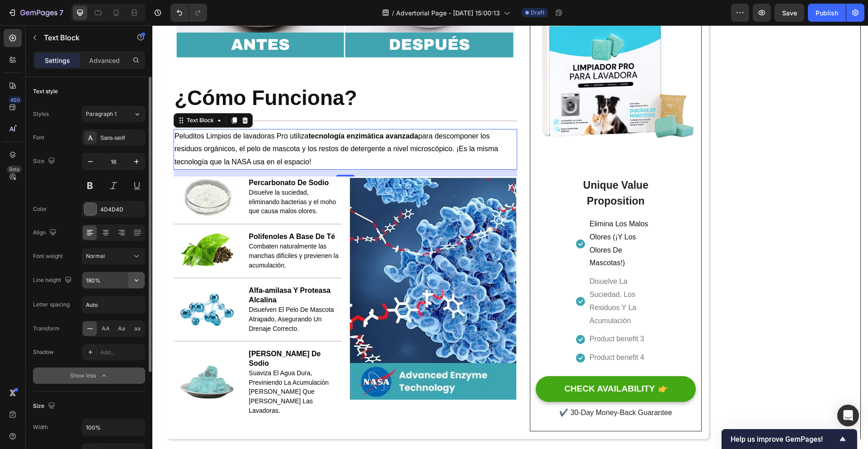
click at [132, 281] on icon "button" at bounding box center [136, 279] width 9 height 9
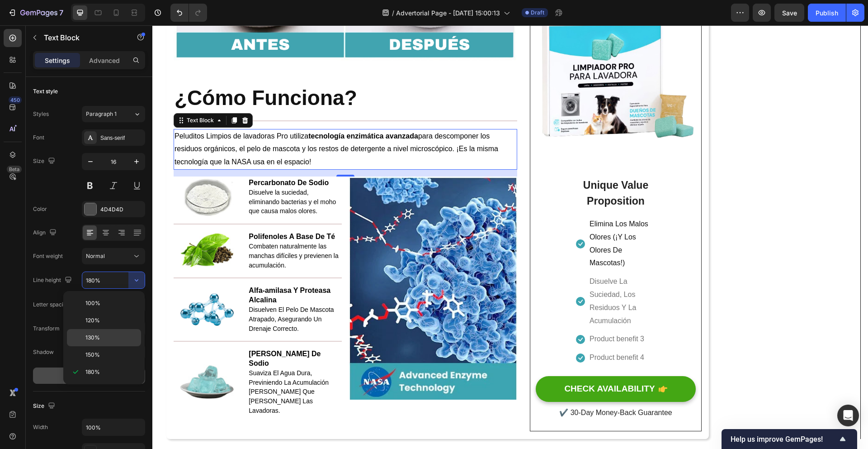
click at [106, 329] on div "130%" at bounding box center [104, 337] width 74 height 17
type input "130%"
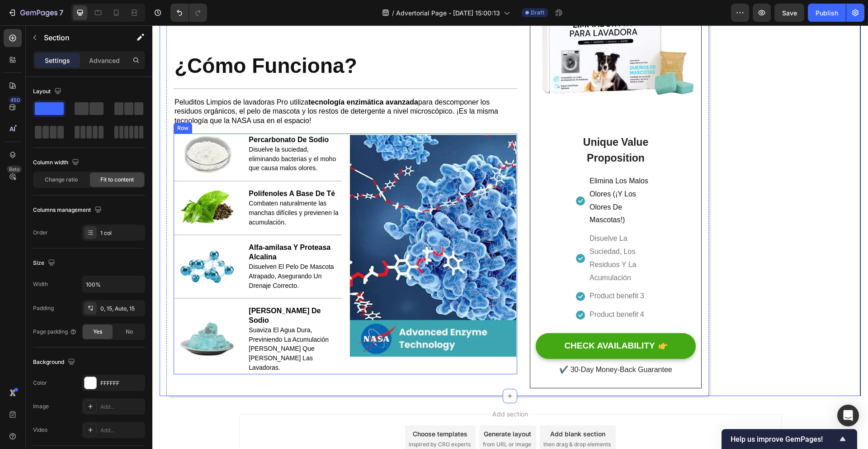
scroll to position [1540, 0]
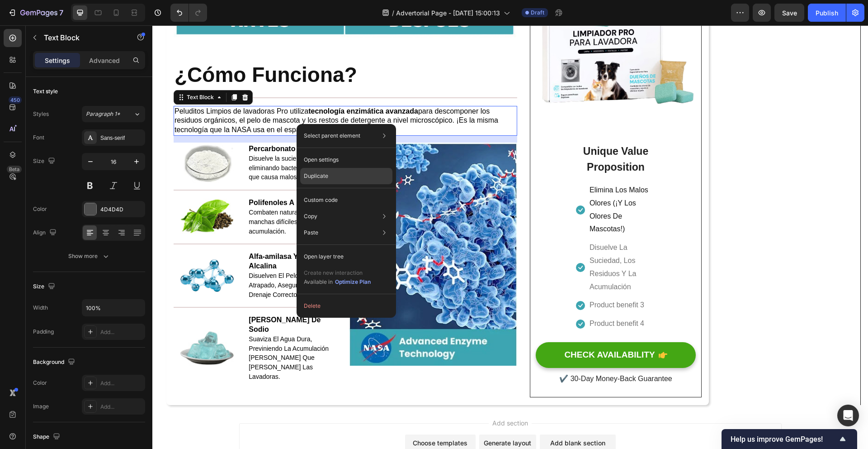
click at [343, 174] on div "Duplicate" at bounding box center [346, 176] width 92 height 16
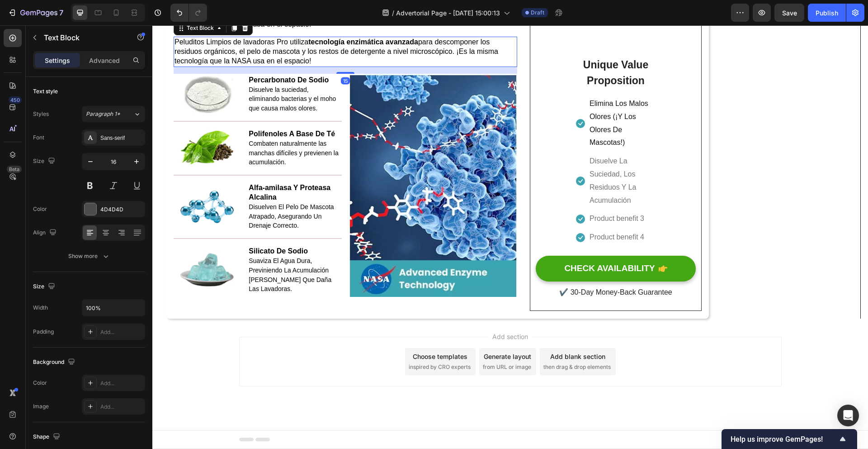
scroll to position [1551, 0]
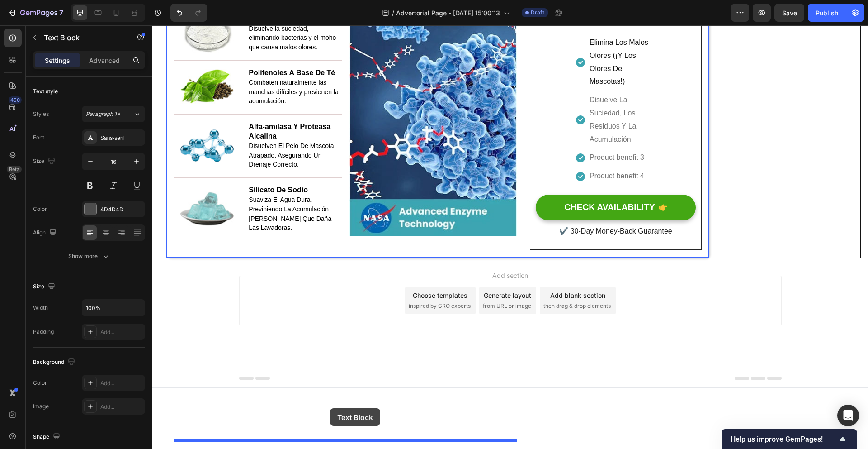
drag, startPoint x: 342, startPoint y: 152, endPoint x: 330, endPoint y: 408, distance: 255.8
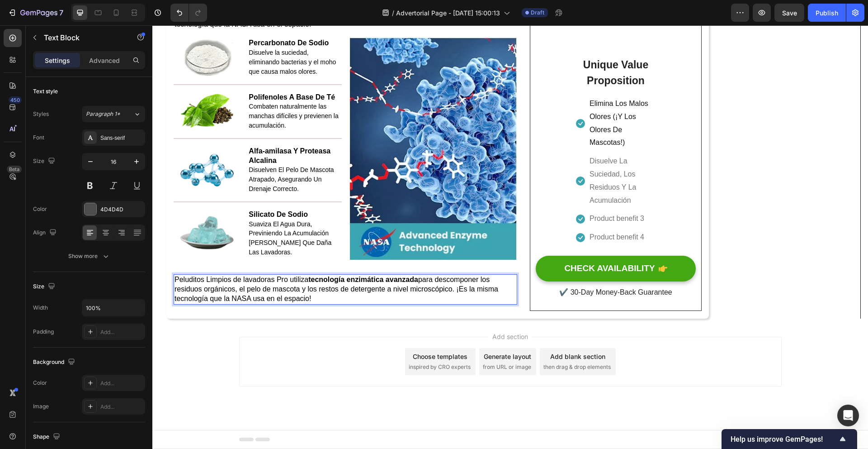
click at [375, 303] on p "Peluditos Limpios de lavadoras Pro utiliza tecnología enzimática avanzada para …" at bounding box center [346, 289] width 342 height 28
drag, startPoint x: 374, startPoint y: 396, endPoint x: 176, endPoint y: 376, distance: 199.1
click at [176, 303] on p "Peluditos Limpios de lavadoras Pro utiliza tecnología enzimática avanzada para …" at bounding box center [346, 289] width 342 height 28
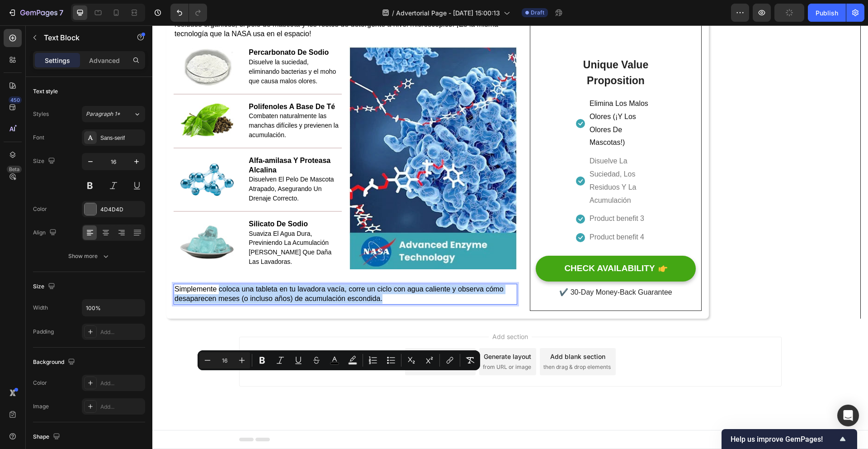
drag, startPoint x: 219, startPoint y: 378, endPoint x: 359, endPoint y: 311, distance: 155.2
click at [384, 303] on p "Simplemente coloca una tableta en tu lavadora vacía, corre un ciclo con agua ca…" at bounding box center [346, 293] width 342 height 19
click at [265, 359] on icon "Editor contextual toolbar" at bounding box center [262, 359] width 9 height 9
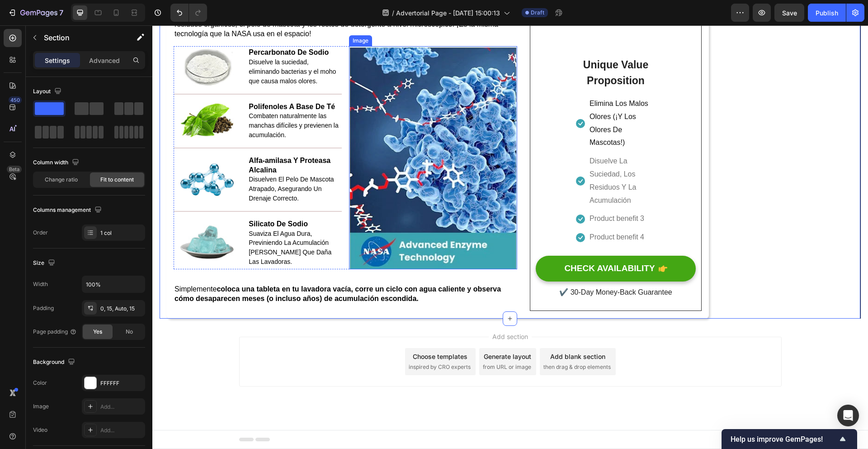
click at [350, 269] on img at bounding box center [433, 157] width 168 height 223
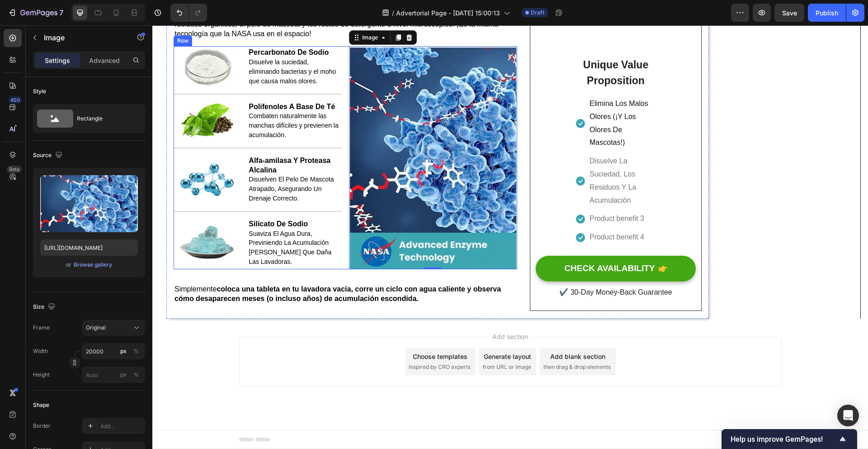
click at [335, 269] on div "Image Percarbonato De Sodio Disuelve la suciedad, eliminando bacterias y el moh…" at bounding box center [258, 157] width 168 height 223
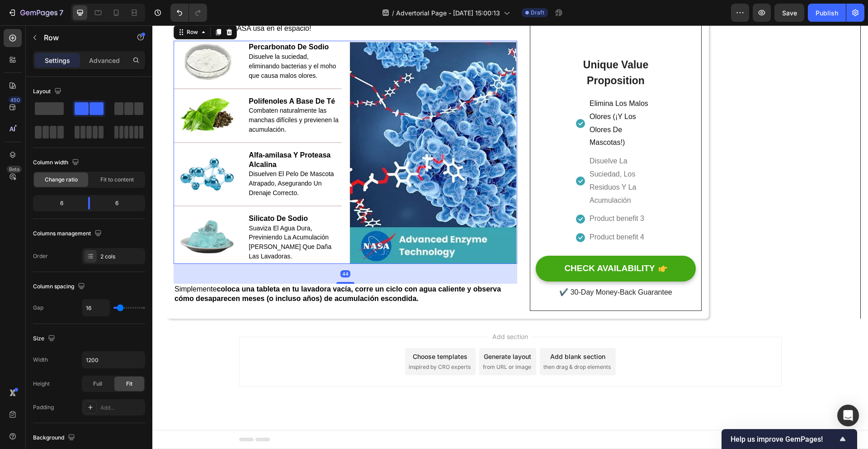
drag, startPoint x: 350, startPoint y: 372, endPoint x: 522, endPoint y: 354, distance: 173.3
click at [351, 284] on div at bounding box center [345, 283] width 18 height 2
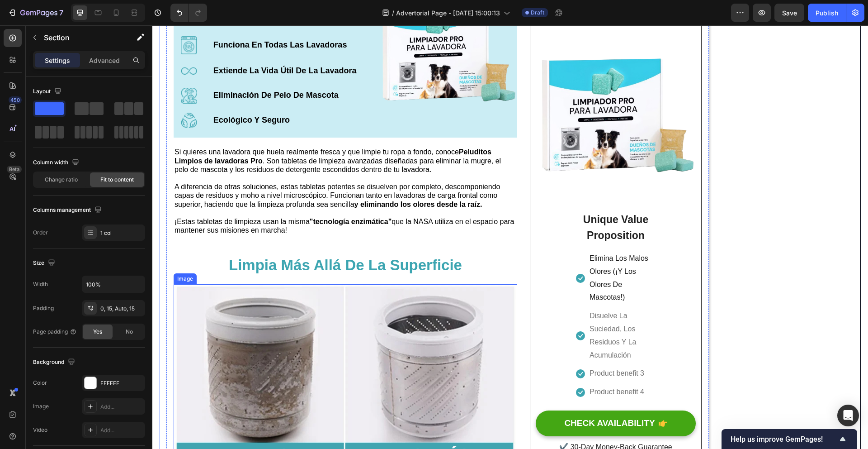
scroll to position [1275, 0]
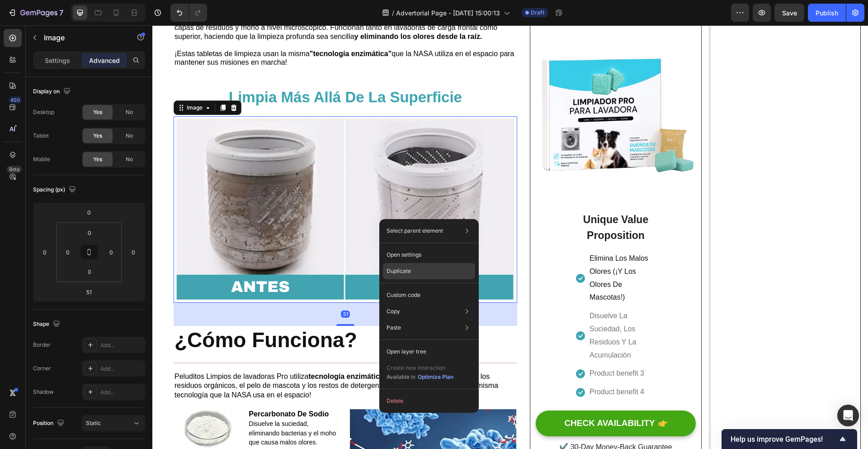
click at [439, 269] on div "Duplicate" at bounding box center [429, 271] width 92 height 16
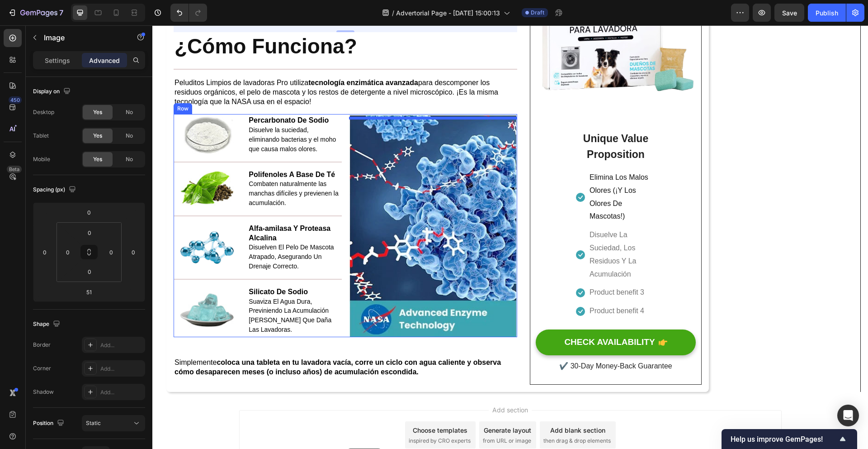
scroll to position [1855, 0]
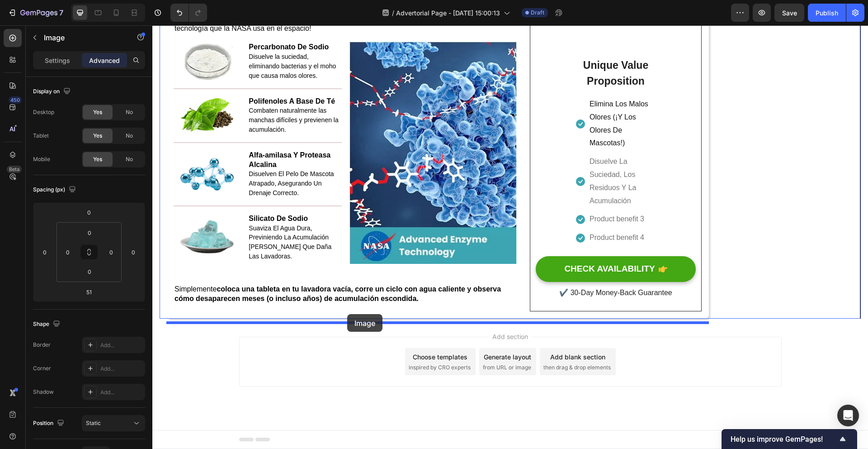
drag, startPoint x: 373, startPoint y: 54, endPoint x: 346, endPoint y: 315, distance: 261.9
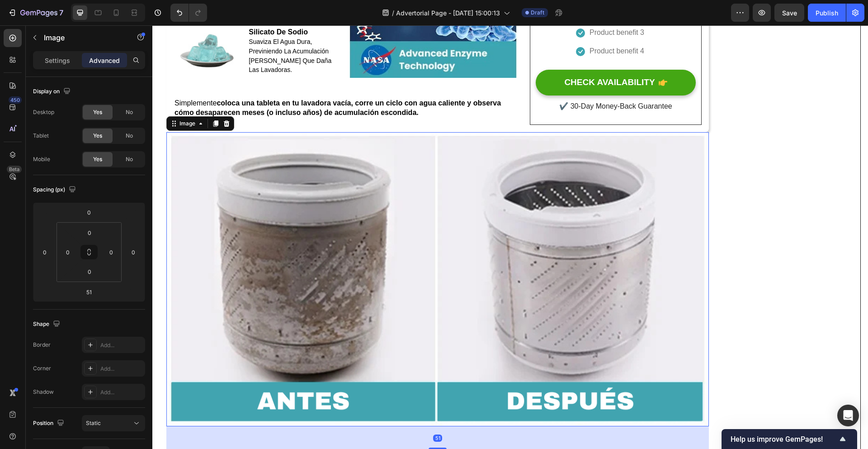
scroll to position [1827, 0]
click at [230, 127] on icon at bounding box center [226, 123] width 7 height 7
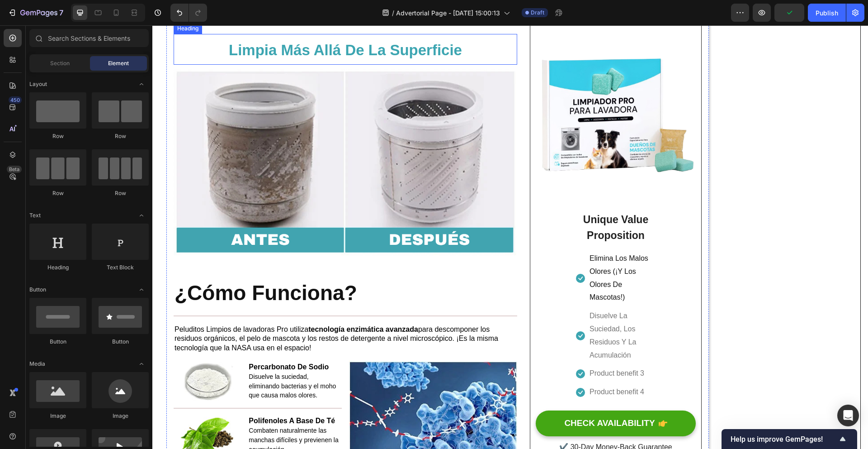
scroll to position [1328, 0]
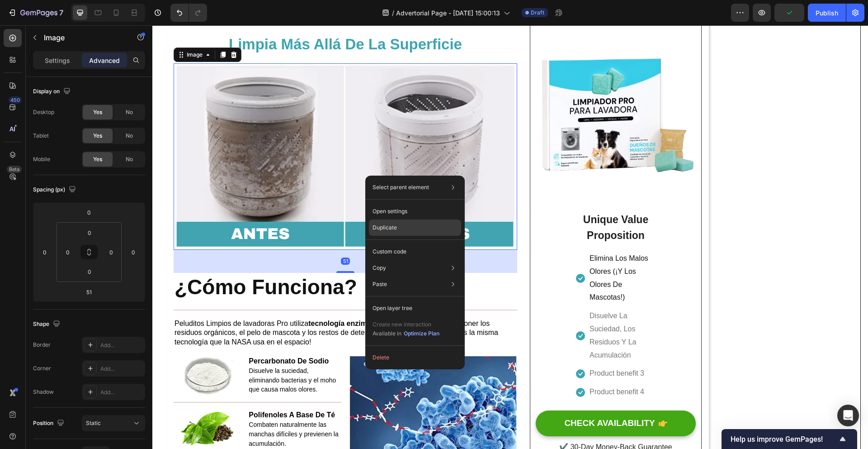
click at [404, 230] on div "Duplicate" at bounding box center [415, 227] width 92 height 16
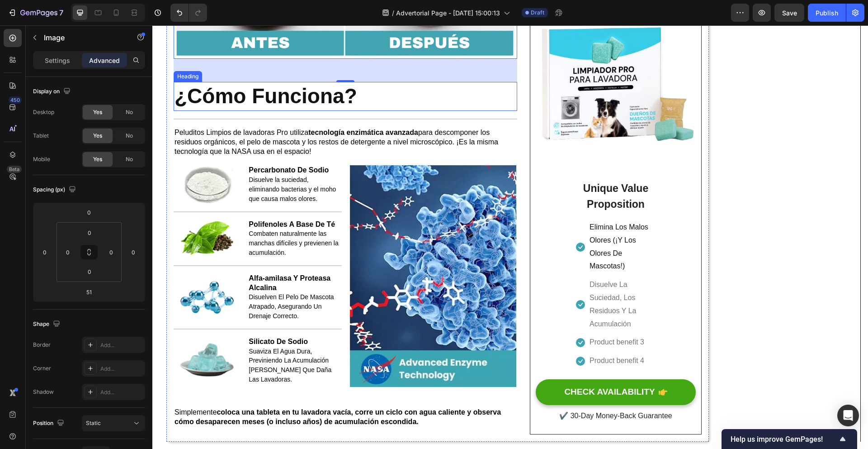
scroll to position [1727, 0]
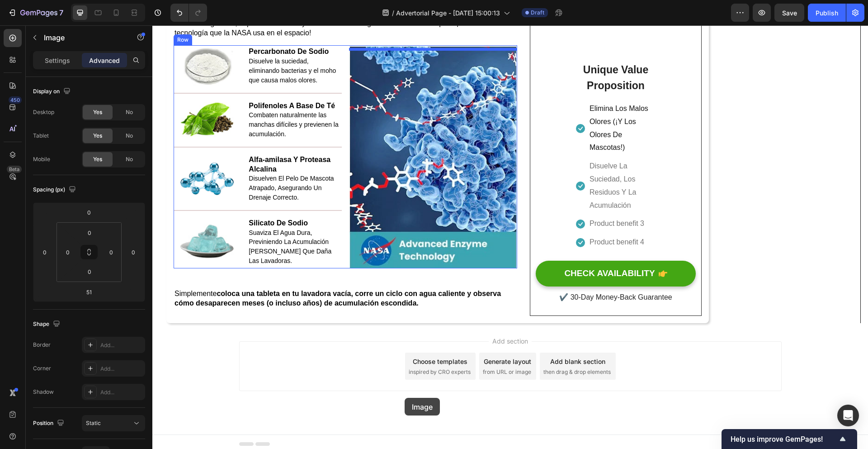
scroll to position [1855, 0]
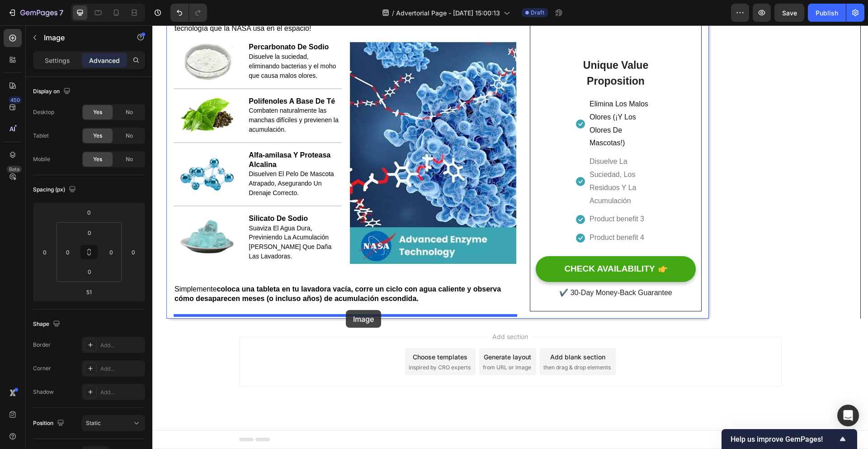
drag, startPoint x: 378, startPoint y: 40, endPoint x: 346, endPoint y: 310, distance: 271.4
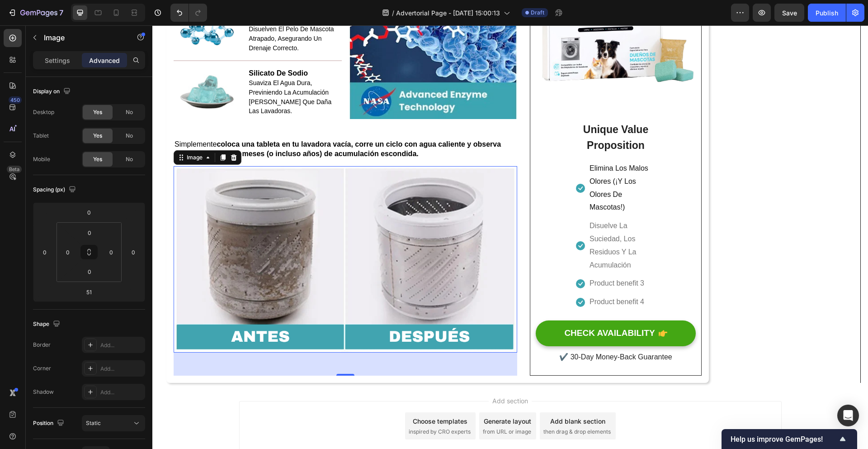
scroll to position [1789, 0]
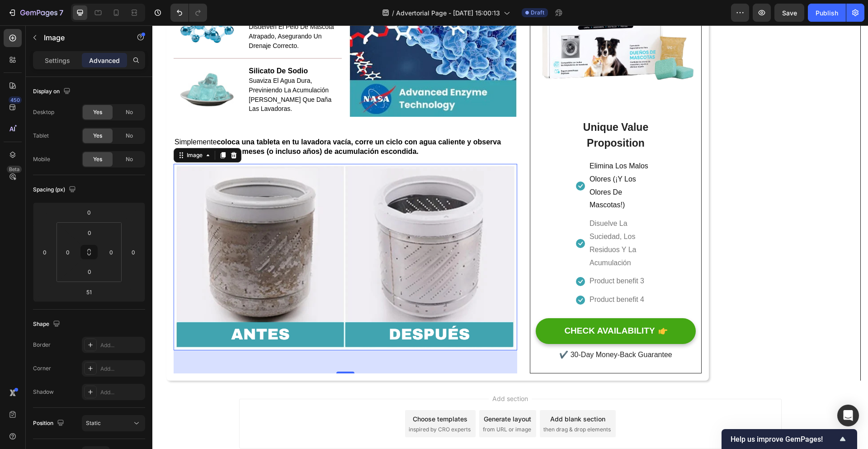
click at [398, 278] on img at bounding box center [346, 257] width 344 height 186
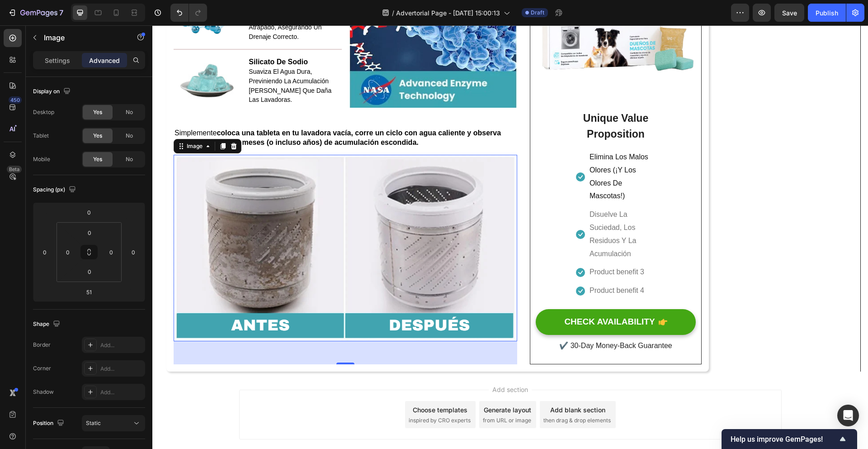
scroll to position [1807, 0]
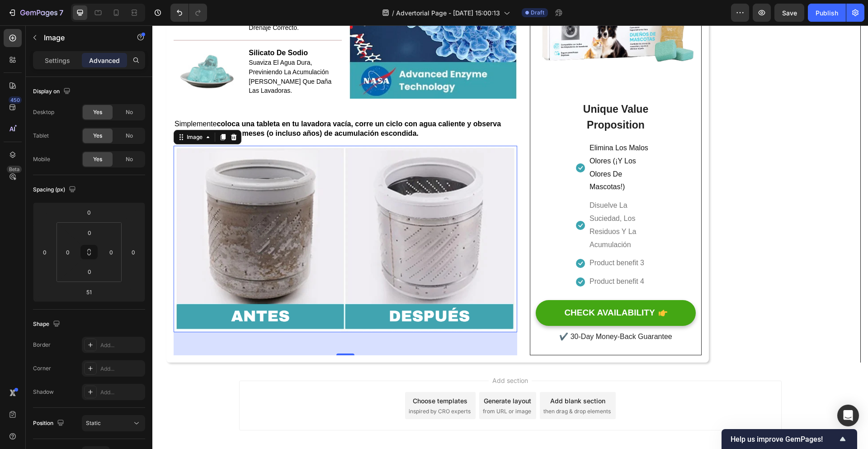
click at [334, 257] on img at bounding box center [346, 239] width 344 height 186
click at [60, 63] on p "Settings" at bounding box center [57, 60] width 25 height 9
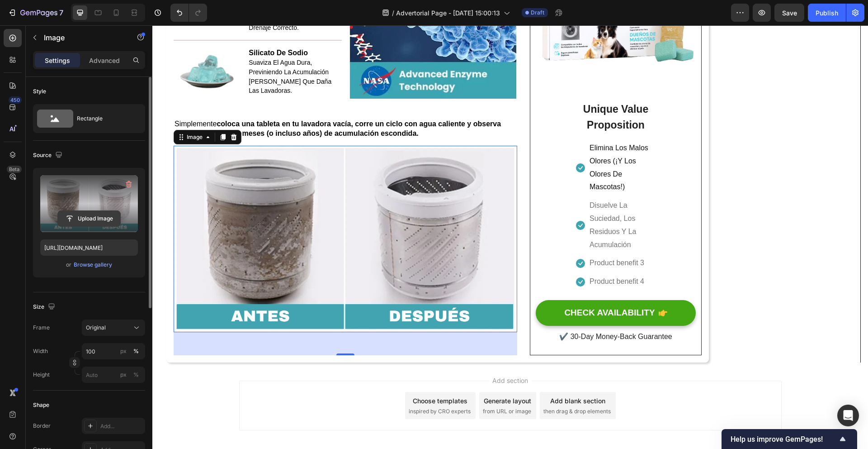
click at [89, 211] on input "file" at bounding box center [89, 218] width 62 height 15
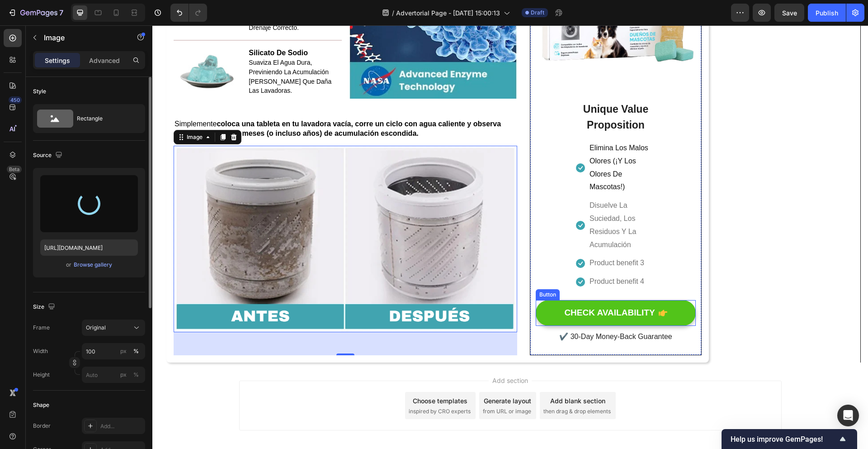
type input "[URL][DOMAIN_NAME]"
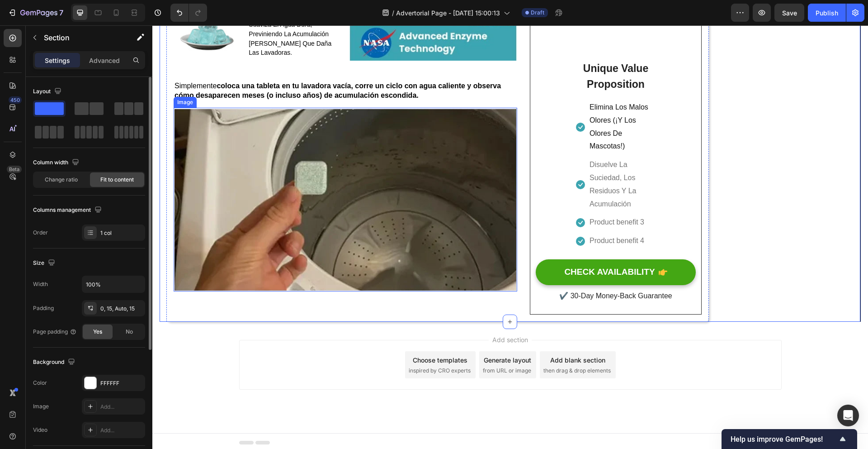
scroll to position [1835, 0]
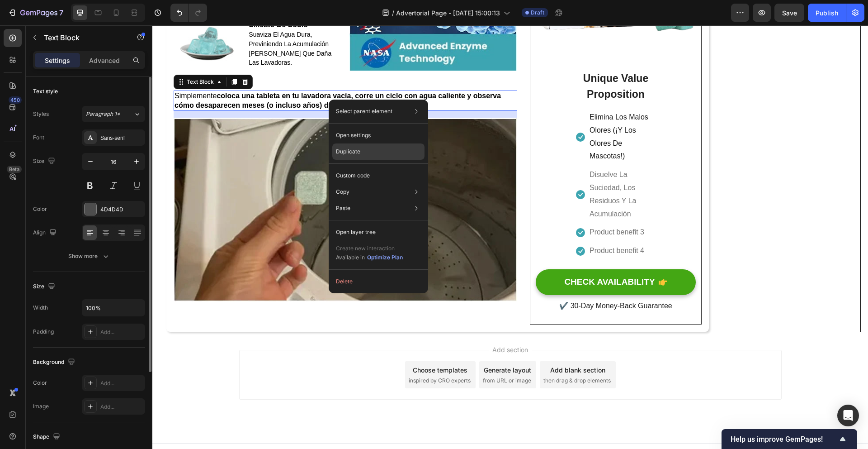
click at [379, 153] on div "Duplicate" at bounding box center [378, 151] width 92 height 16
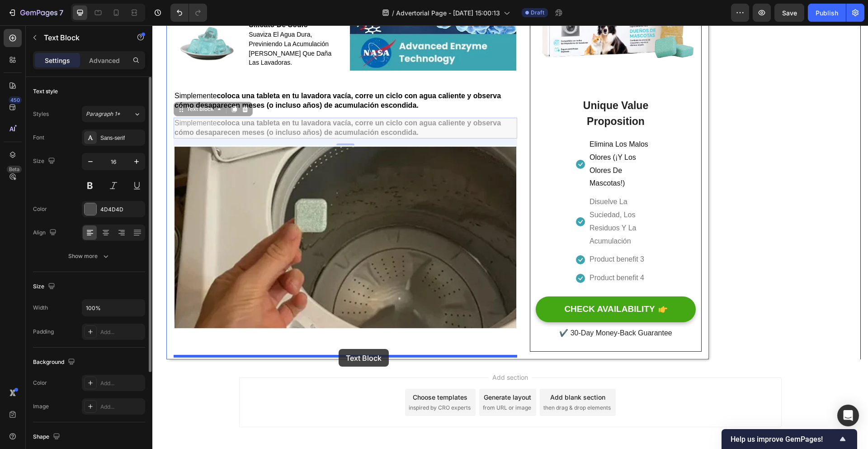
drag, startPoint x: 356, startPoint y: 130, endPoint x: 340, endPoint y: 349, distance: 219.5
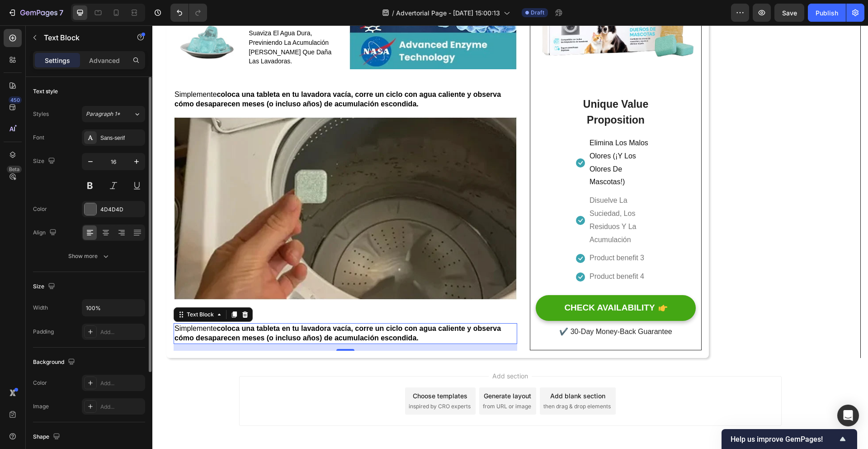
scroll to position [1837, 0]
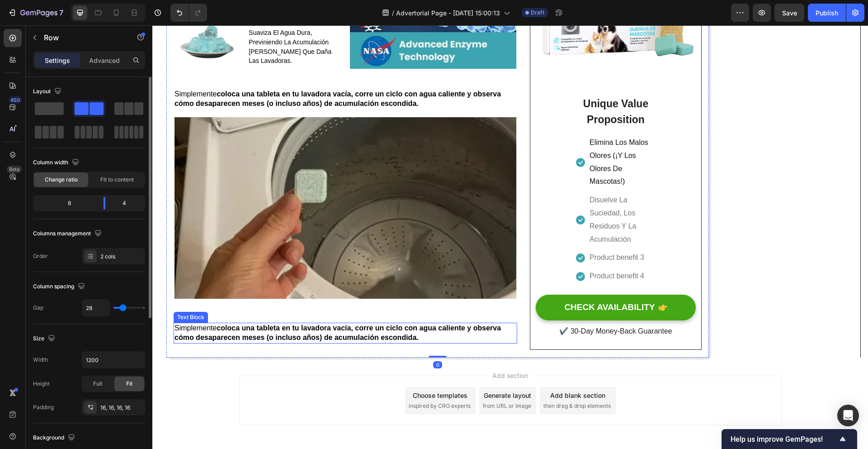
click at [341, 329] on strong "coloca una tableta en tu lavadora vacía, corre un ciclo con agua caliente y obs…" at bounding box center [338, 332] width 327 height 17
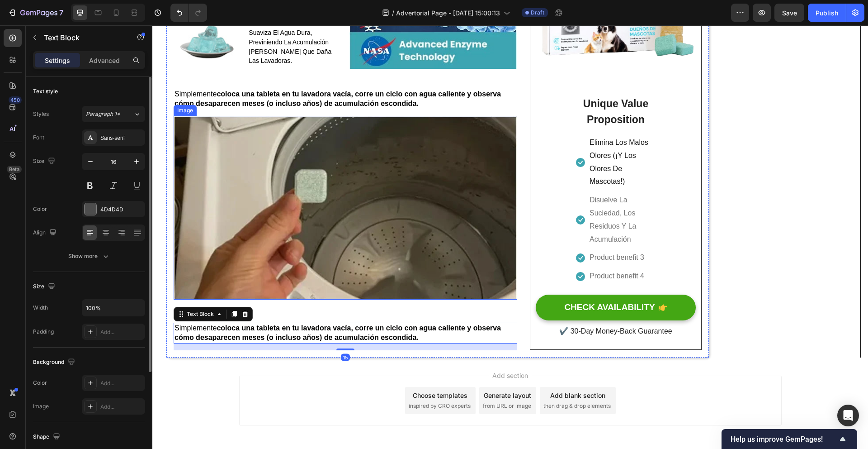
click at [358, 296] on img at bounding box center [346, 208] width 344 height 184
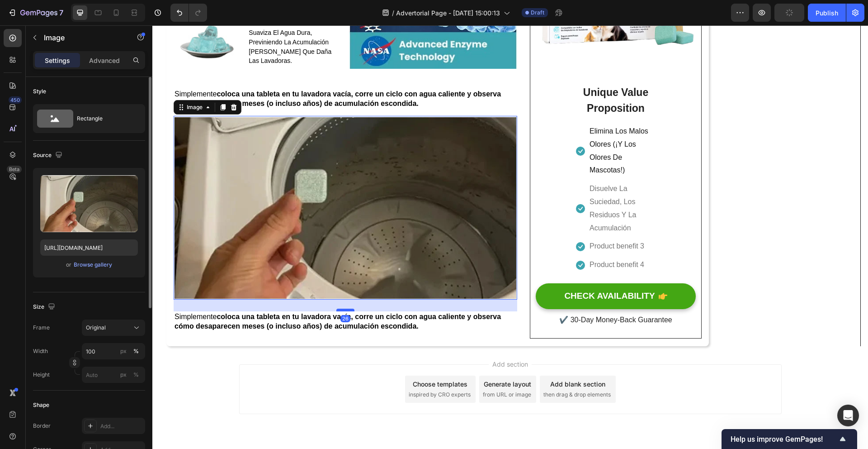
drag, startPoint x: 350, startPoint y: 325, endPoint x: 351, endPoint y: 313, distance: 11.3
click at [351, 311] on div at bounding box center [345, 309] width 18 height 3
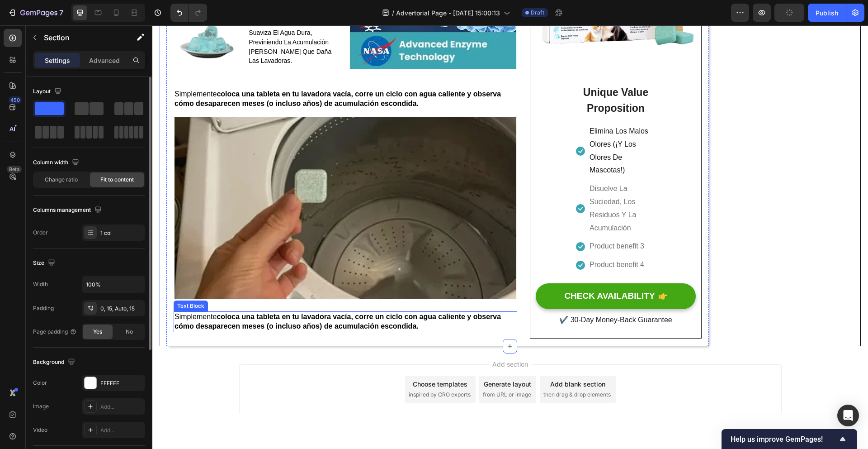
click at [426, 329] on p "Simplemente coloca una tableta en tu lavadora vacía, corre un ciclo con agua ca…" at bounding box center [346, 321] width 342 height 19
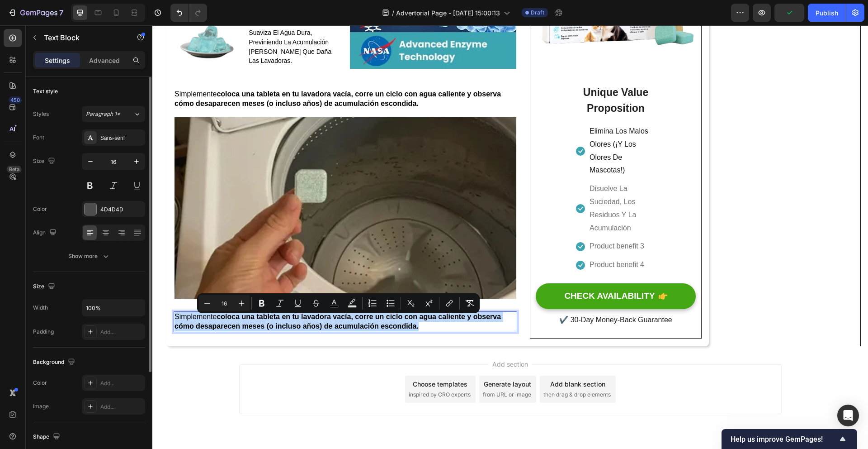
drag, startPoint x: 425, startPoint y: 329, endPoint x: 251, endPoint y: 317, distance: 174.5
click at [251, 317] on p "Simplemente coloca una tableta en tu lavadora vacía, corre un ciclo con agua ca…" at bounding box center [346, 321] width 342 height 19
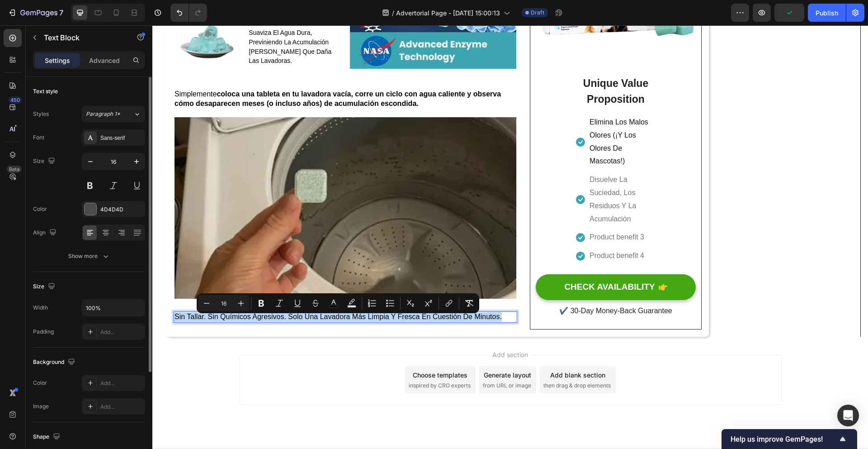
drag, startPoint x: 505, startPoint y: 322, endPoint x: 372, endPoint y: 337, distance: 133.8
click at [176, 319] on p "Sin Tallar. Sin Químicos Agresivos. Solo Una Lavadora Más Limpia Y Fresca En Cu…" at bounding box center [346, 316] width 342 height 9
click at [238, 303] on icon "Editor contextual toolbar" at bounding box center [241, 303] width 6 height 6
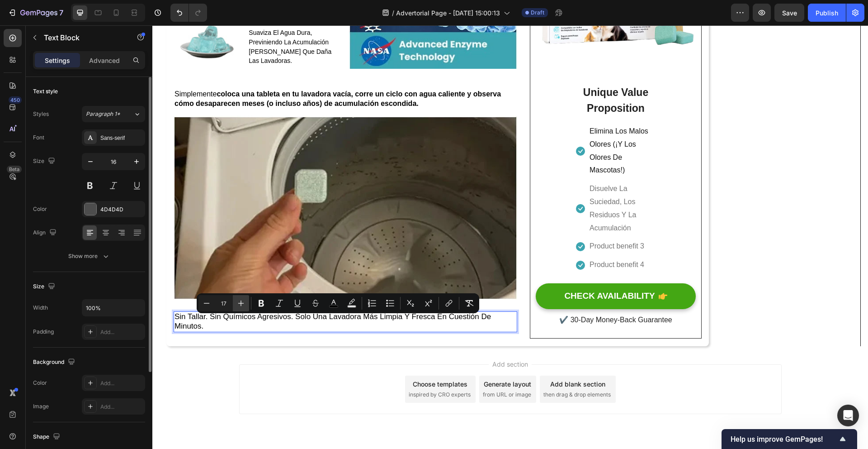
click at [239, 303] on icon "Editor contextual toolbar" at bounding box center [241, 303] width 6 height 6
type input "18"
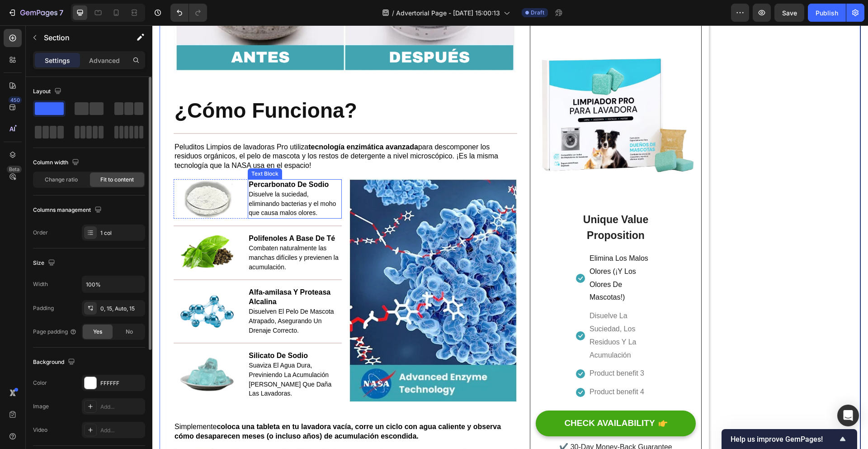
scroll to position [1504, 0]
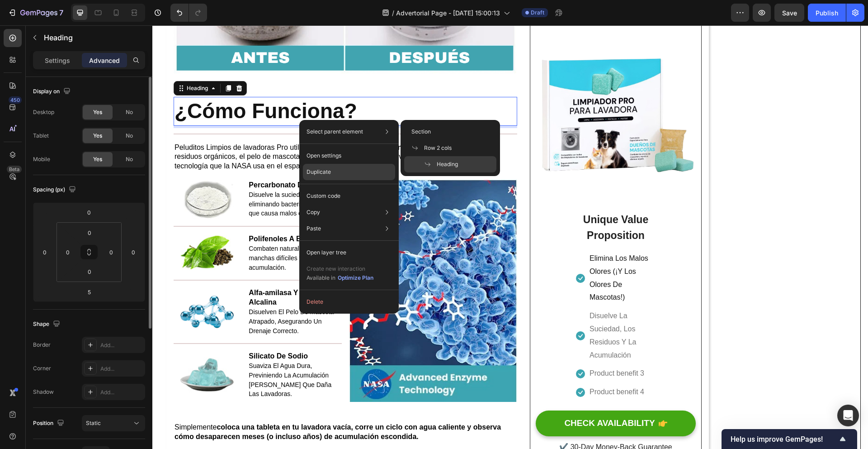
click at [332, 170] on div "Duplicate" at bounding box center [349, 172] width 92 height 16
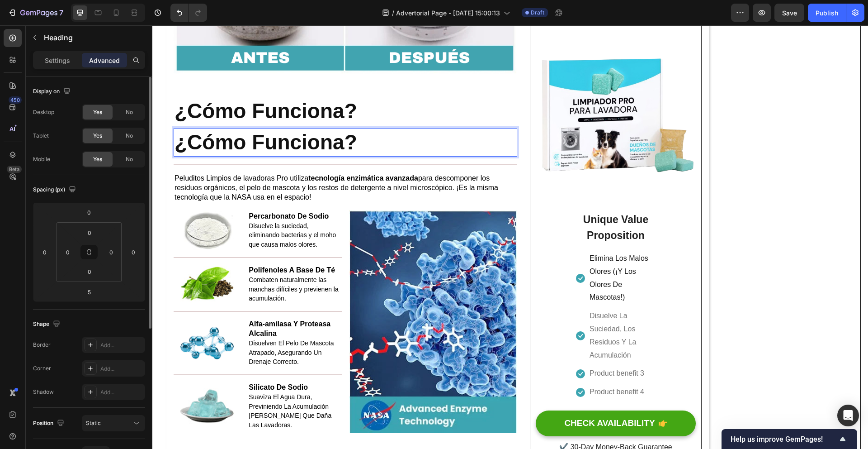
drag, startPoint x: 320, startPoint y: 146, endPoint x: 359, endPoint y: 148, distance: 38.9
click at [369, 149] on p "¿Cómo Funciona?" at bounding box center [346, 142] width 342 height 27
click at [446, 111] on p "⁠⁠⁠⁠⁠⁠⁠ ¿Cómo Funciona?" at bounding box center [346, 111] width 342 height 27
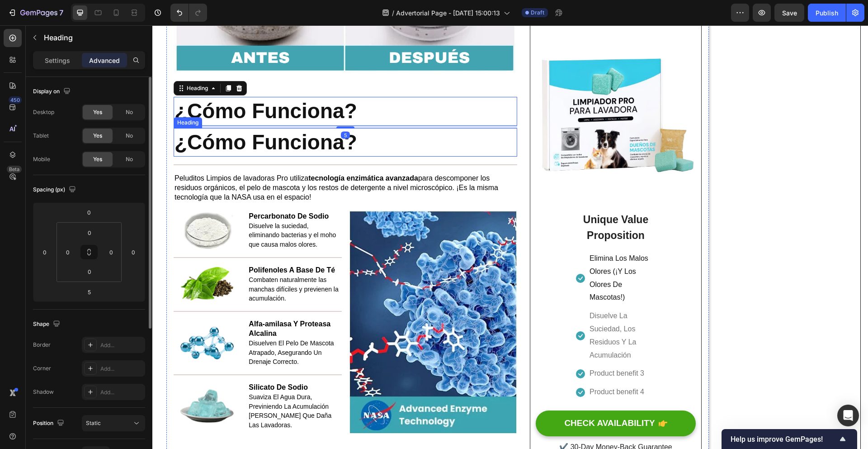
click at [415, 143] on p "⁠⁠⁠⁠⁠⁠⁠ ¿Cómo Funciona?" at bounding box center [346, 142] width 342 height 27
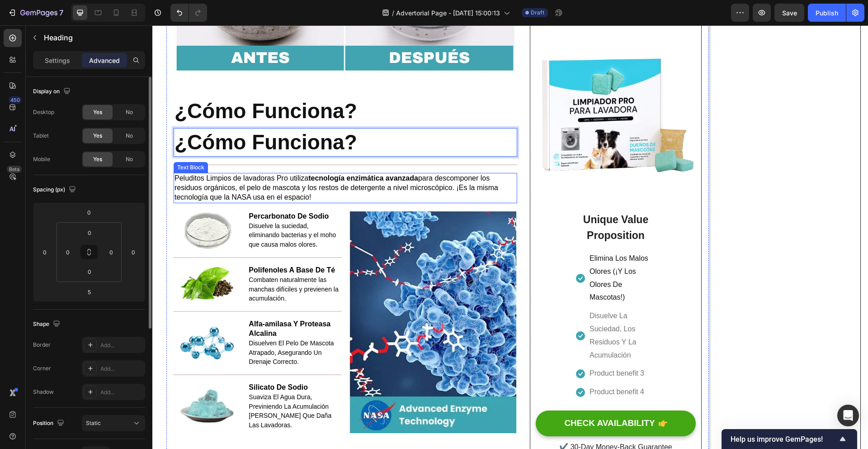
drag, startPoint x: 377, startPoint y: 148, endPoint x: 386, endPoint y: 141, distance: 11.2
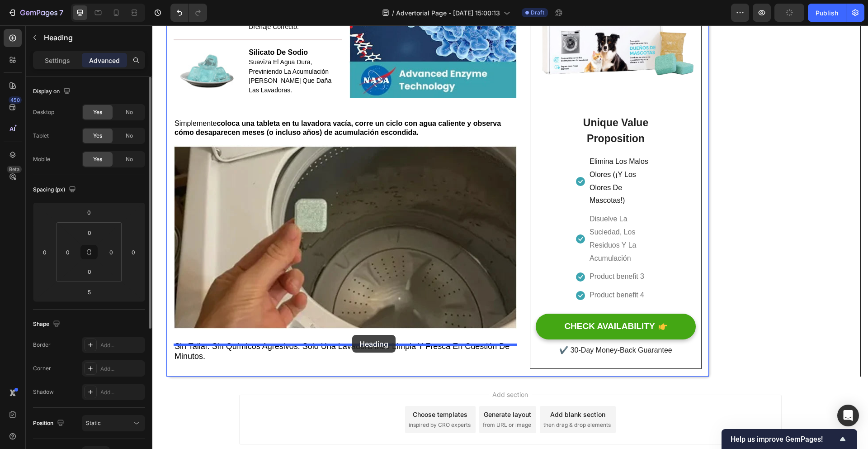
scroll to position [1900, 0]
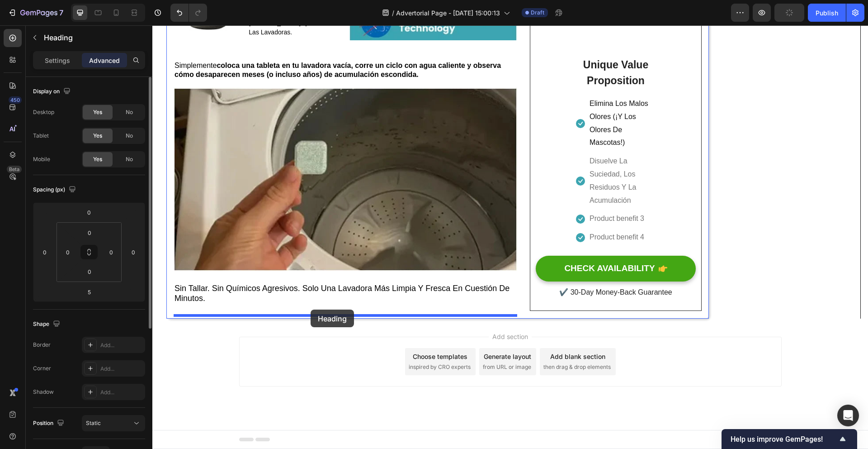
drag, startPoint x: 376, startPoint y: 150, endPoint x: 311, endPoint y: 310, distance: 172.8
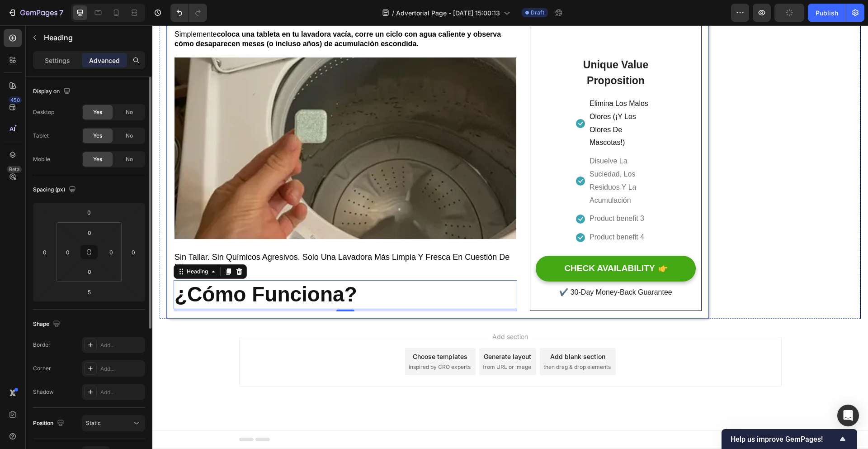
scroll to position [1869, 0]
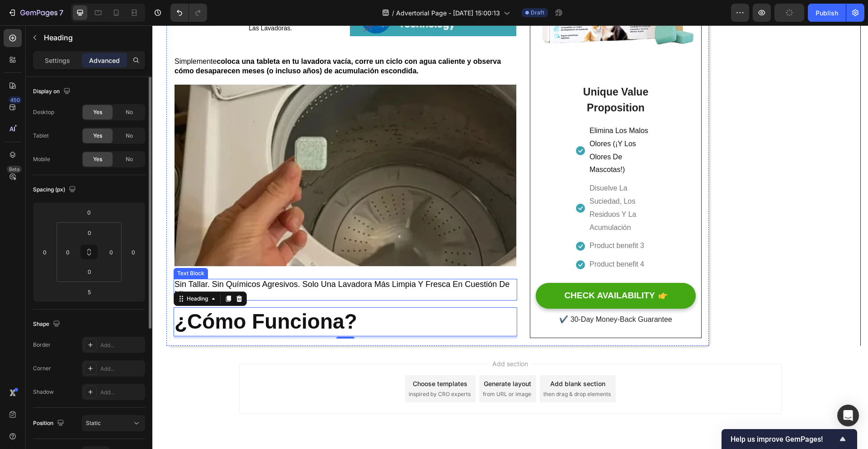
click at [312, 299] on p "Sin Tallar. Sin Químicos Agresivos. Solo Una Lavadora Más Limpia Y Fresca En Cu…" at bounding box center [346, 289] width 342 height 20
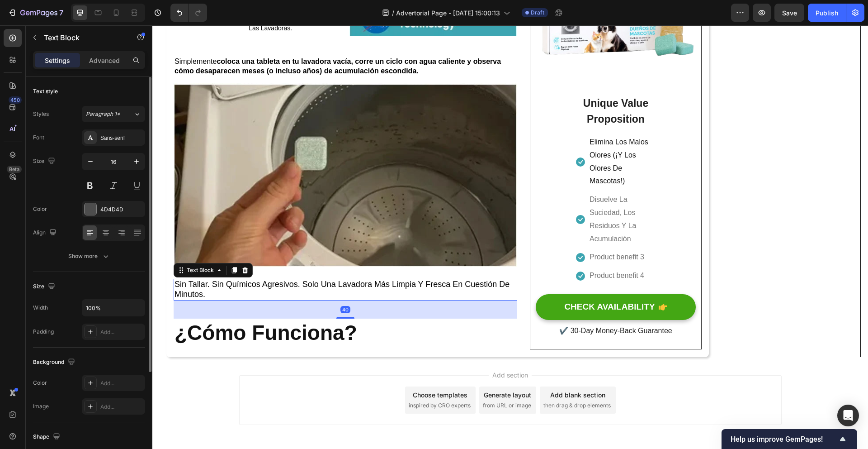
drag, startPoint x: 344, startPoint y: 311, endPoint x: 540, endPoint y: 294, distance: 197.0
click at [346, 318] on div at bounding box center [345, 318] width 18 height 2
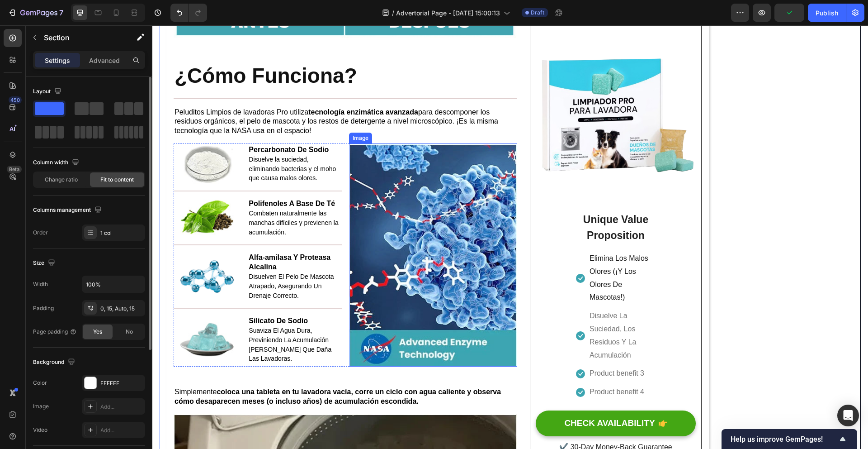
scroll to position [1517, 0]
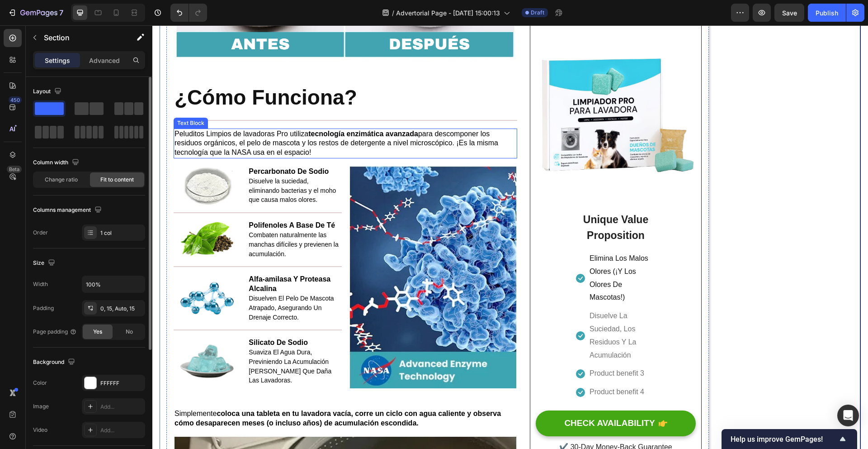
click at [366, 157] on p "Peluditos Limpios de lavadoras Pro utiliza tecnología enzimática avanzada para …" at bounding box center [346, 143] width 342 height 28
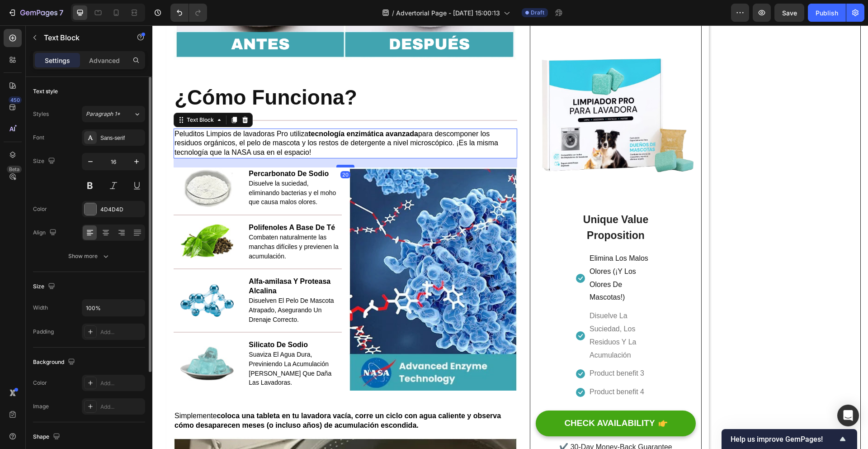
click at [341, 167] on div at bounding box center [345, 166] width 18 height 3
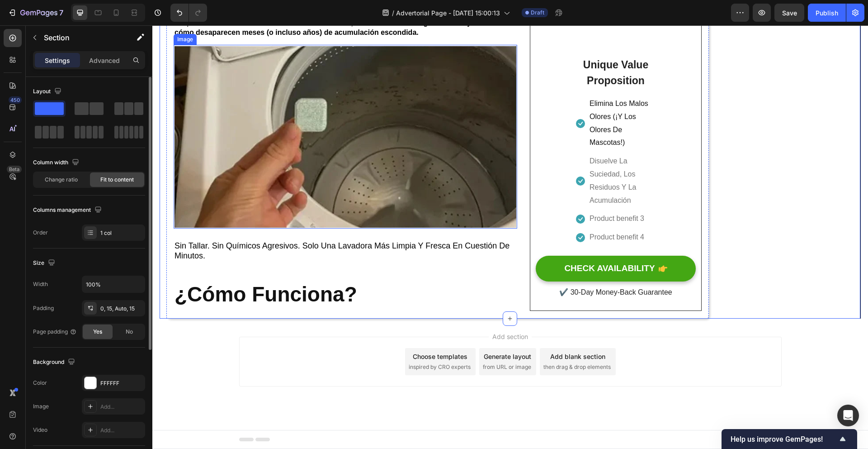
scroll to position [1913, 0]
click at [315, 298] on strong "¿Cómo Funciona?" at bounding box center [266, 294] width 183 height 24
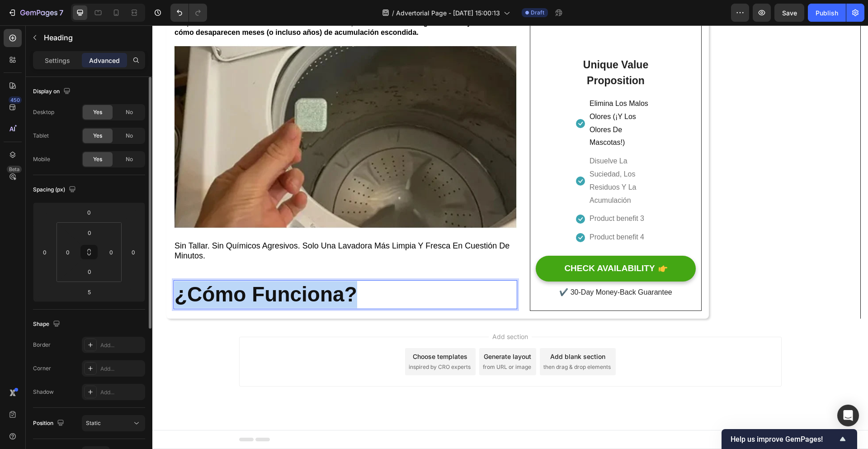
drag, startPoint x: 364, startPoint y: 296, endPoint x: 180, endPoint y: 289, distance: 183.8
click at [180, 289] on p "¿Cómo Funciona?" at bounding box center [346, 294] width 342 height 27
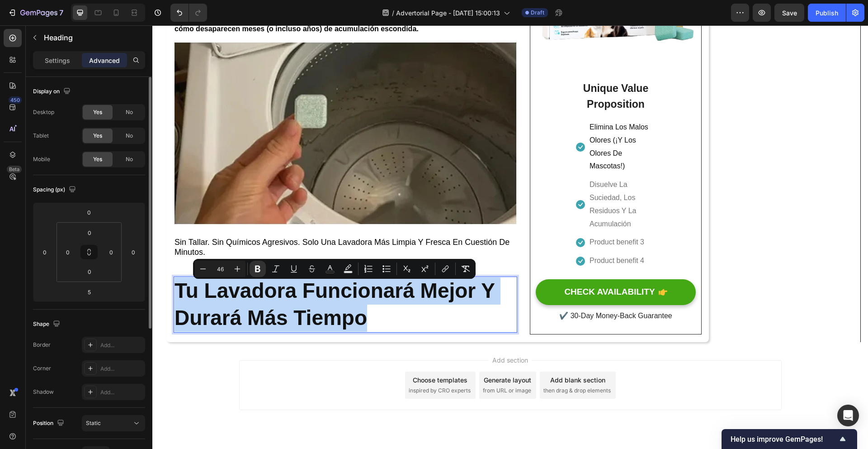
drag, startPoint x: 370, startPoint y: 322, endPoint x: 180, endPoint y: 292, distance: 193.2
click at [180, 292] on p "Tu Lavadora Funcionará Mejor Y Durará Más Tiempo" at bounding box center [346, 304] width 342 height 54
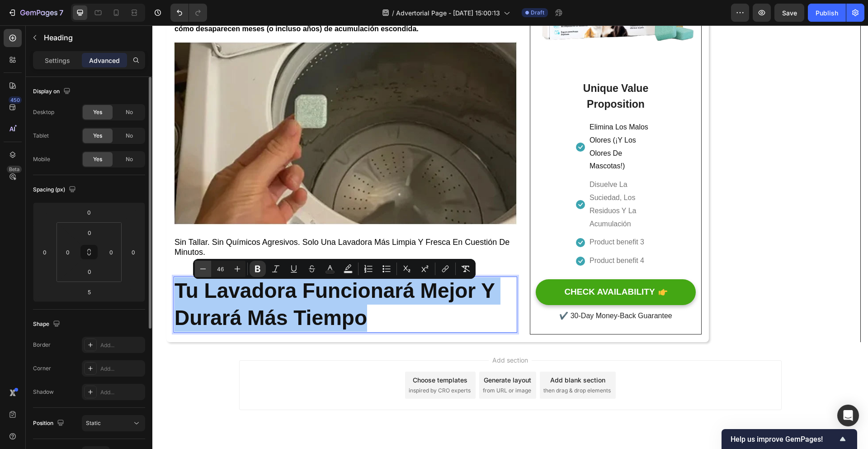
click at [199, 269] on icon "Editor contextual toolbar" at bounding box center [203, 268] width 9 height 9
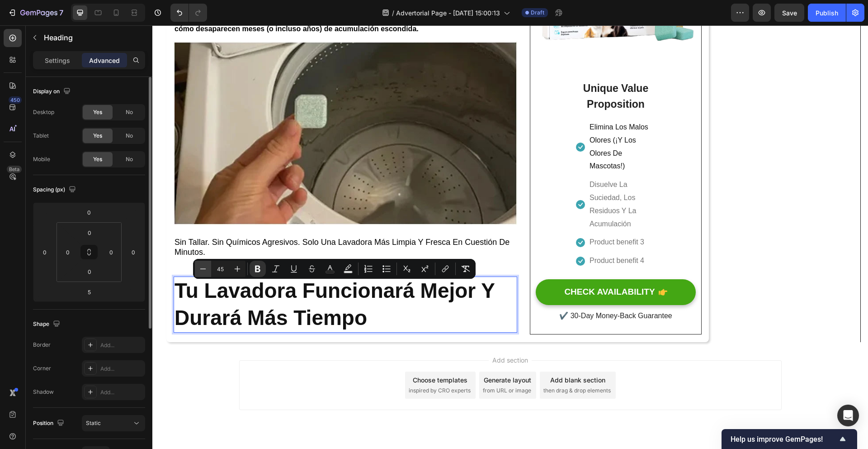
click at [199, 269] on icon "Editor contextual toolbar" at bounding box center [203, 268] width 9 height 9
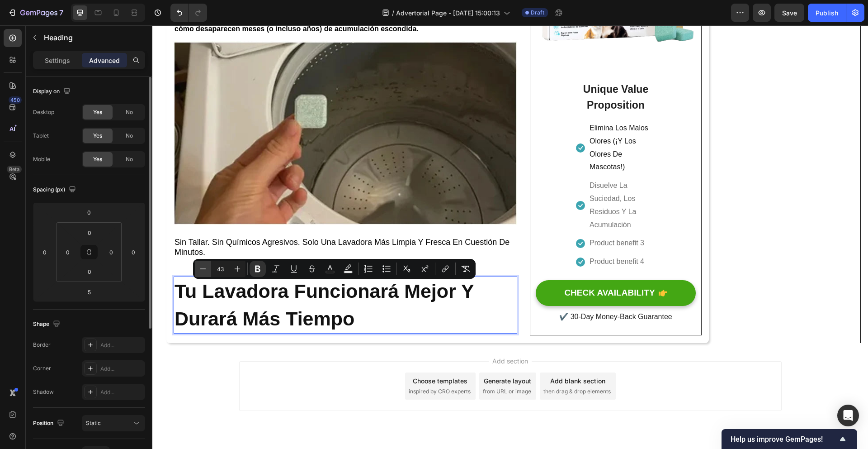
click at [199, 269] on icon "Editor contextual toolbar" at bounding box center [203, 268] width 9 height 9
click at [232, 268] on button "Plus" at bounding box center [237, 268] width 16 height 16
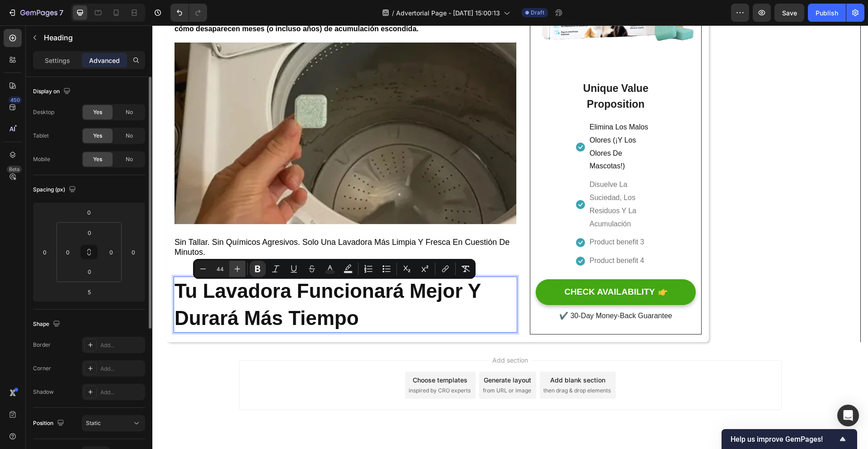
click at [232, 268] on button "Plus" at bounding box center [237, 268] width 16 height 16
type input "46"
click at [66, 66] on div "Settings" at bounding box center [57, 60] width 45 height 14
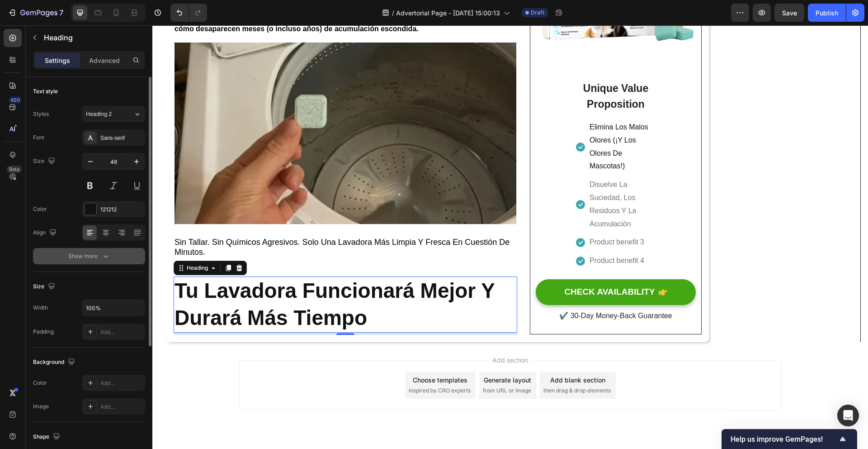
click at [104, 253] on icon "button" at bounding box center [105, 255] width 9 height 9
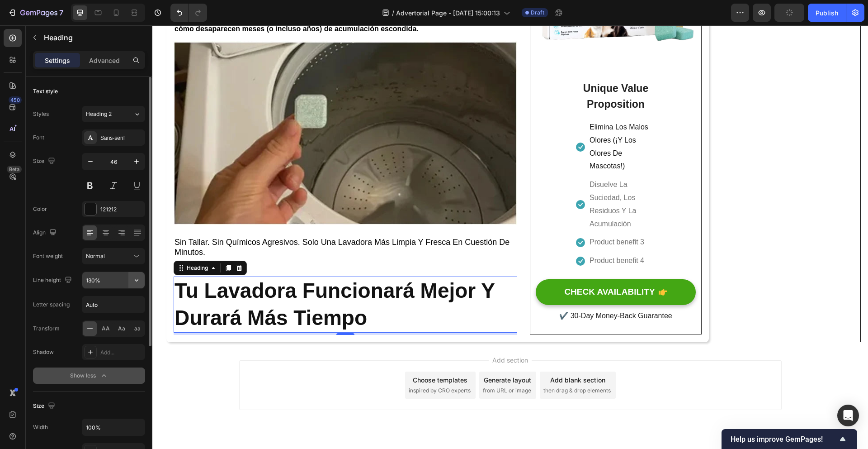
click at [129, 280] on button "button" at bounding box center [136, 280] width 16 height 16
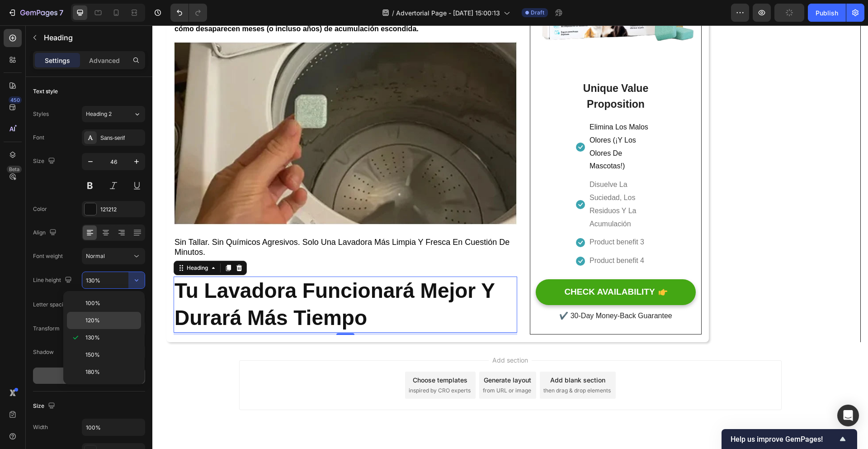
click at [112, 317] on p "120%" at bounding box center [111, 320] width 52 height 8
type input "120%"
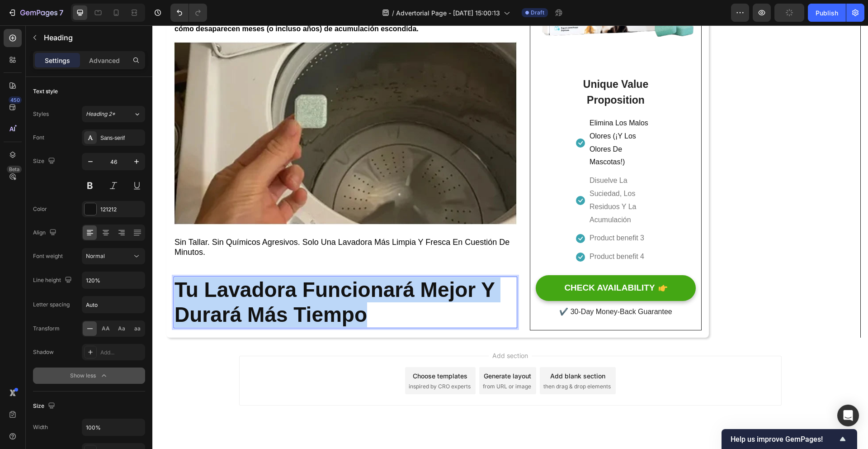
drag, startPoint x: 370, startPoint y: 322, endPoint x: 180, endPoint y: 294, distance: 191.6
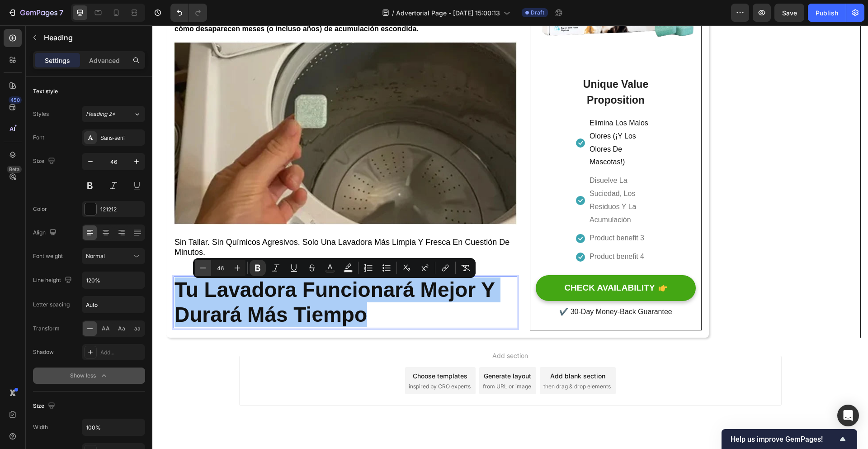
click at [205, 271] on icon "Editor contextual toolbar" at bounding box center [203, 267] width 9 height 9
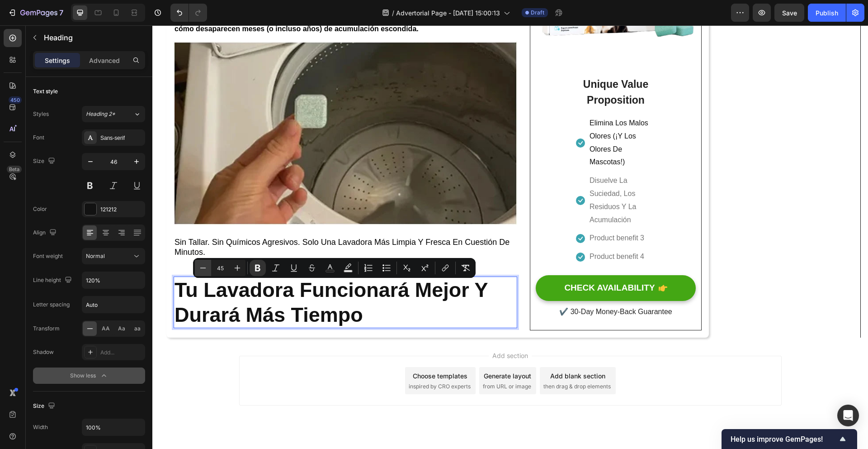
click at [205, 271] on icon "Editor contextual toolbar" at bounding box center [203, 267] width 9 height 9
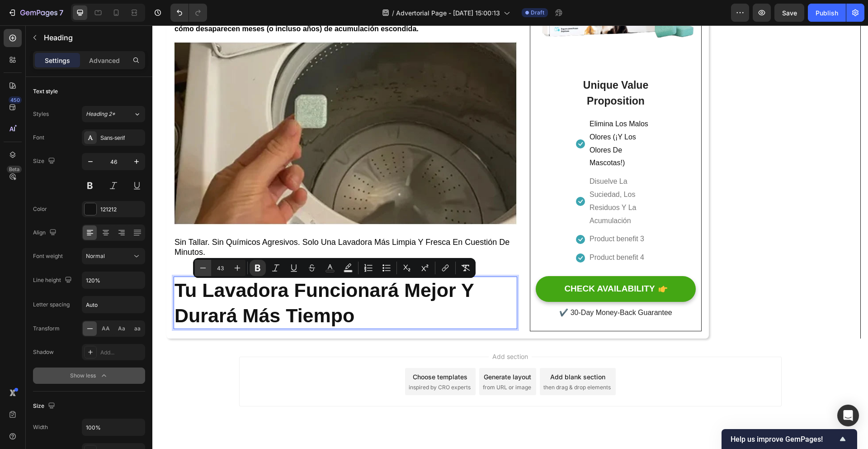
click at [205, 271] on icon "Editor contextual toolbar" at bounding box center [203, 267] width 9 height 9
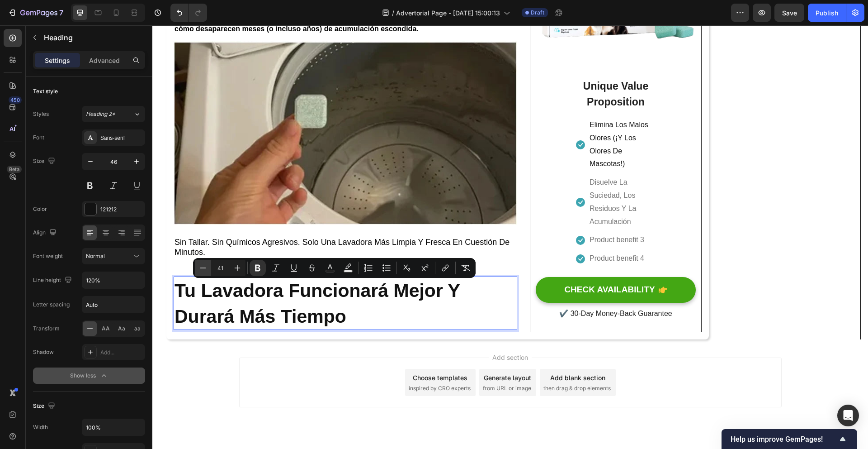
click at [205, 271] on icon "Editor contextual toolbar" at bounding box center [203, 267] width 9 height 9
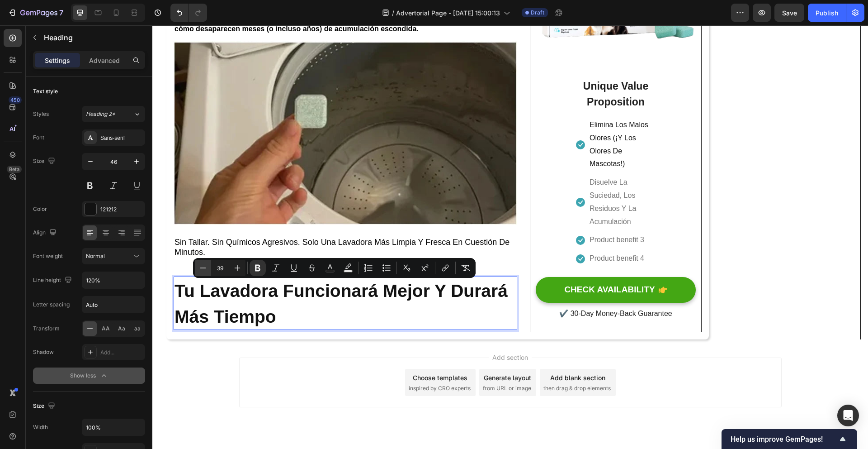
click at [205, 271] on icon "Editor contextual toolbar" at bounding box center [203, 267] width 9 height 9
type input "38"
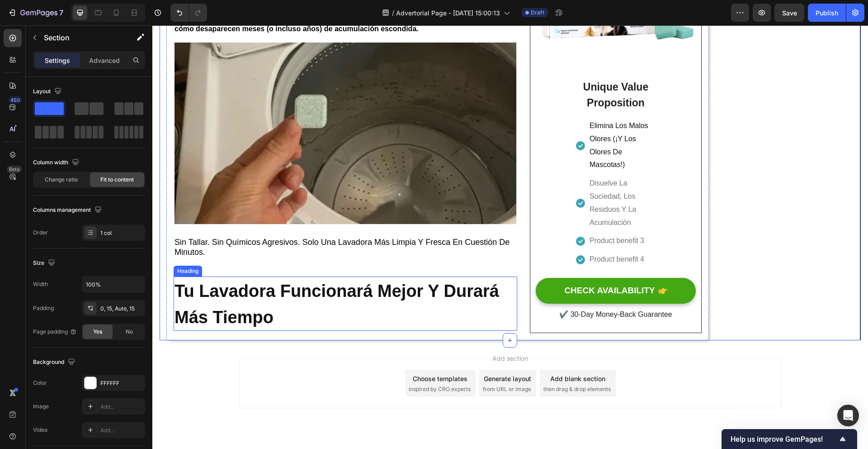
click at [285, 317] on p "⁠⁠⁠⁠⁠⁠⁠ Tu Lavadora Funcionará Mejor Y Durará Más Tiempo" at bounding box center [346, 303] width 342 height 52
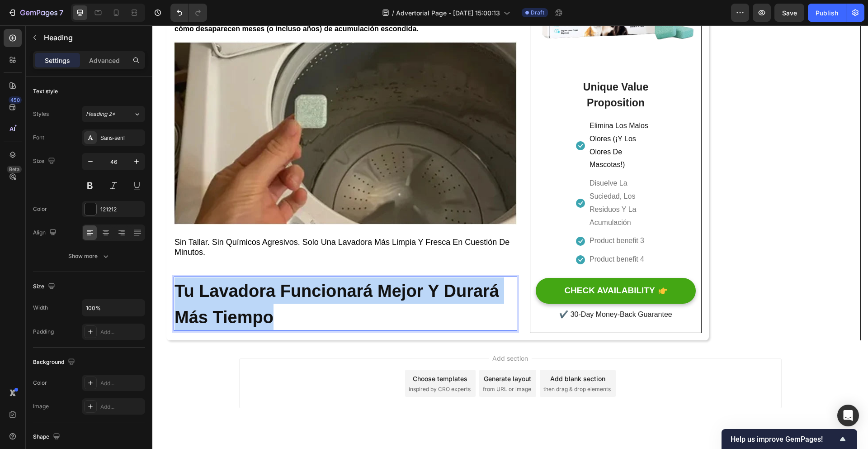
drag, startPoint x: 286, startPoint y: 319, endPoint x: 178, endPoint y: 291, distance: 111.2
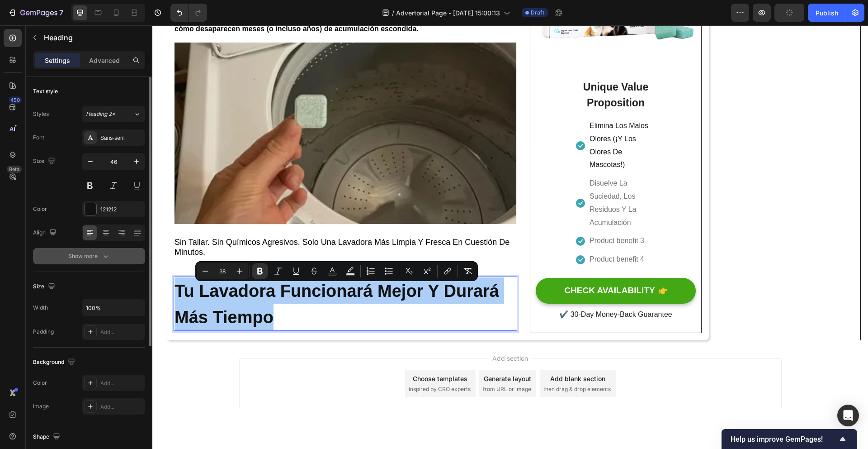
click at [96, 259] on div "Show more" at bounding box center [89, 255] width 42 height 9
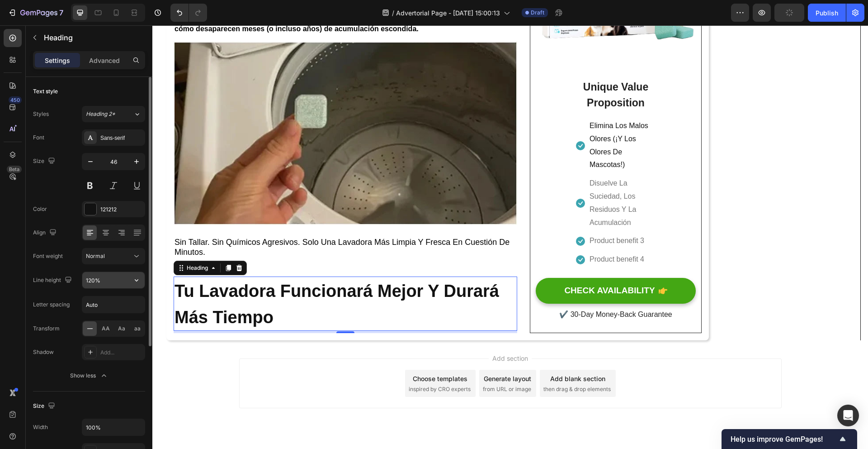
click at [117, 277] on input "120%" at bounding box center [113, 280] width 62 height 16
click at [131, 282] on button "button" at bounding box center [136, 280] width 16 height 16
click at [122, 298] on div "100%" at bounding box center [104, 302] width 74 height 17
type input "100%"
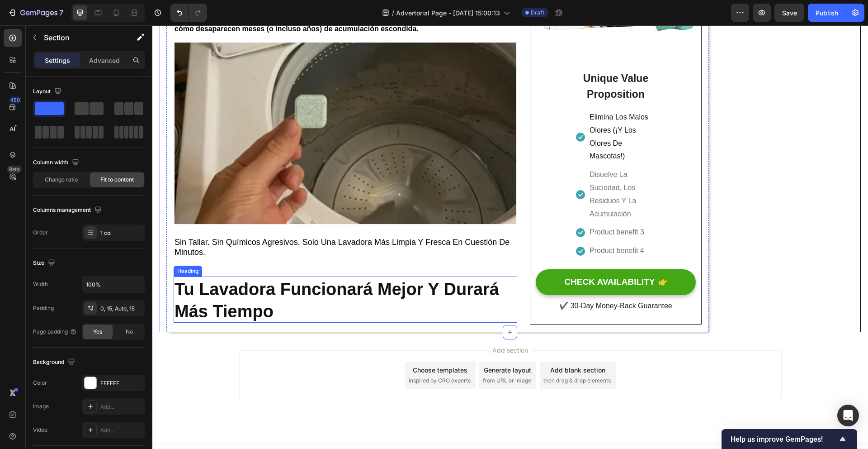
click at [346, 302] on strong "Tu Lavadora Funcionará Mejor Y Durará Más Tiempo" at bounding box center [337, 299] width 325 height 41
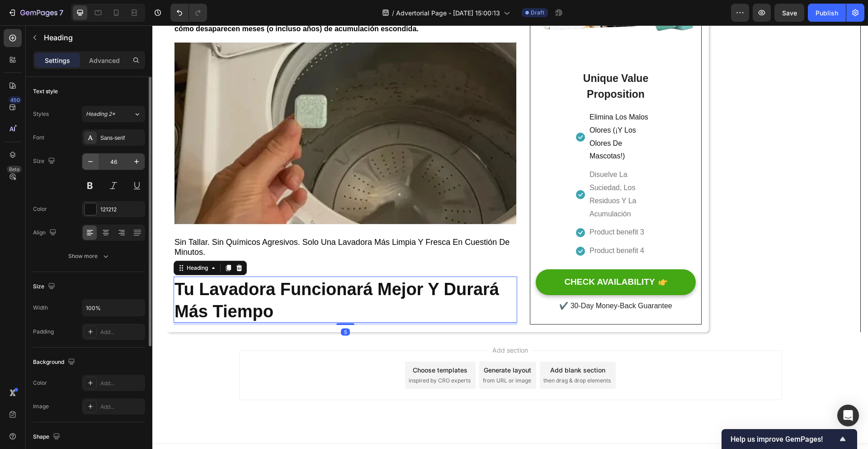
click at [82, 160] on div "46" at bounding box center [113, 161] width 63 height 17
click at [83, 160] on button "button" at bounding box center [90, 161] width 16 height 16
click at [86, 160] on icon "button" at bounding box center [90, 161] width 9 height 9
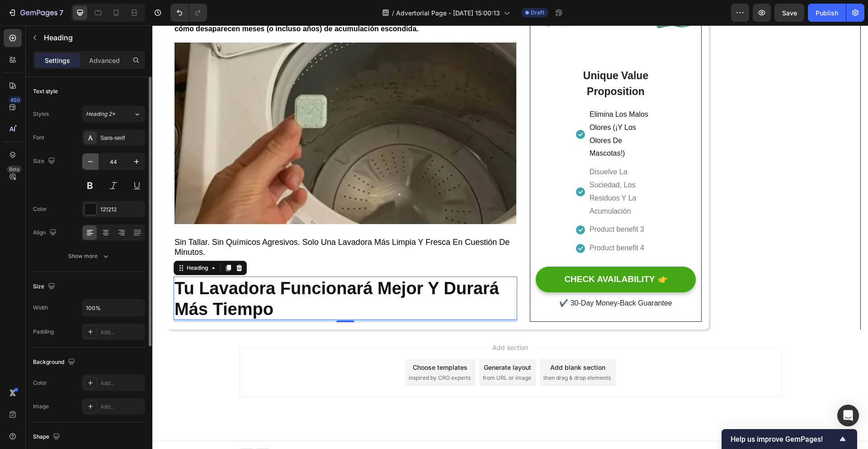
click at [88, 160] on icon "button" at bounding box center [90, 161] width 9 height 9
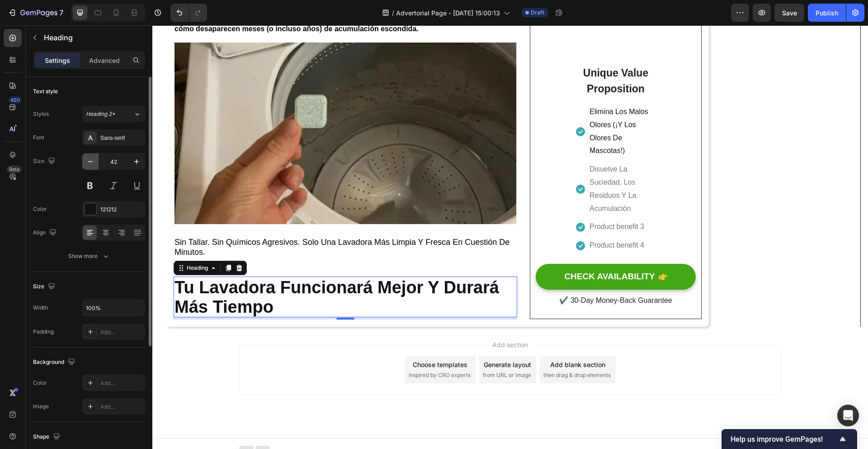
click at [88, 160] on icon "button" at bounding box center [90, 161] width 9 height 9
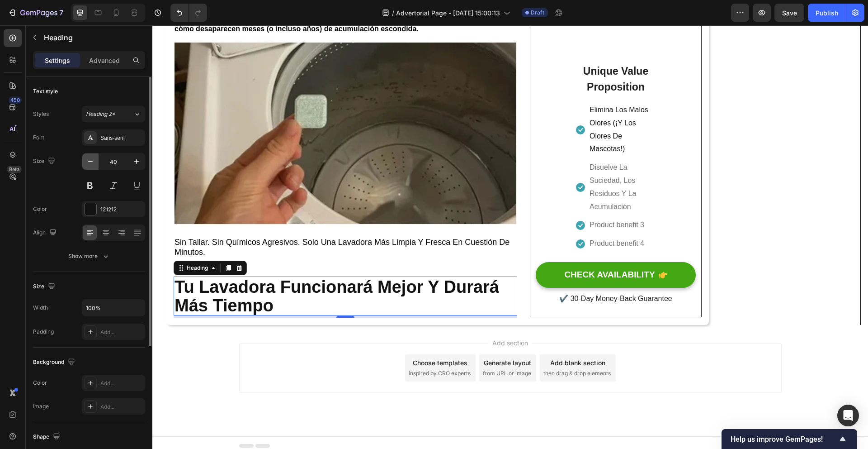
click at [88, 160] on icon "button" at bounding box center [90, 161] width 9 height 9
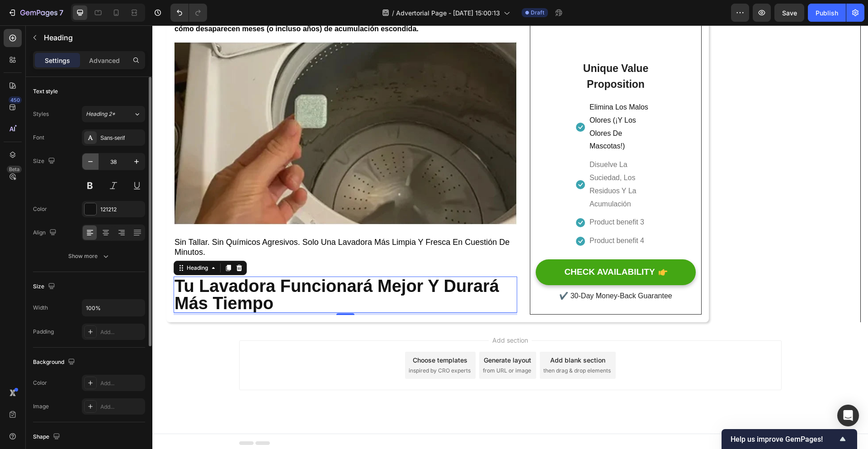
click at [88, 160] on icon "button" at bounding box center [90, 161] width 9 height 9
type input "36"
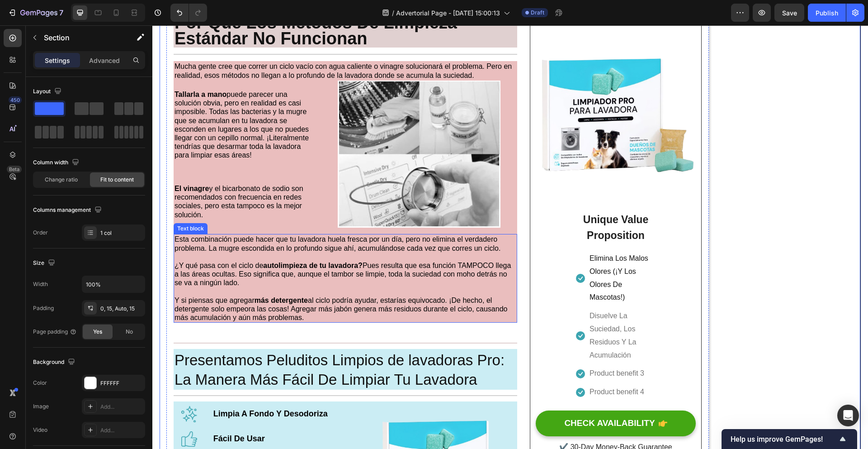
scroll to position [634, 0]
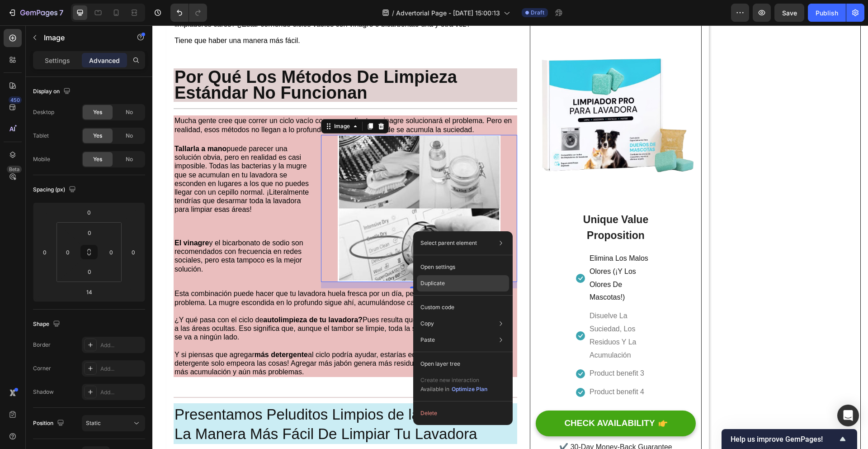
click at [448, 280] on div "Duplicate" at bounding box center [463, 283] width 92 height 16
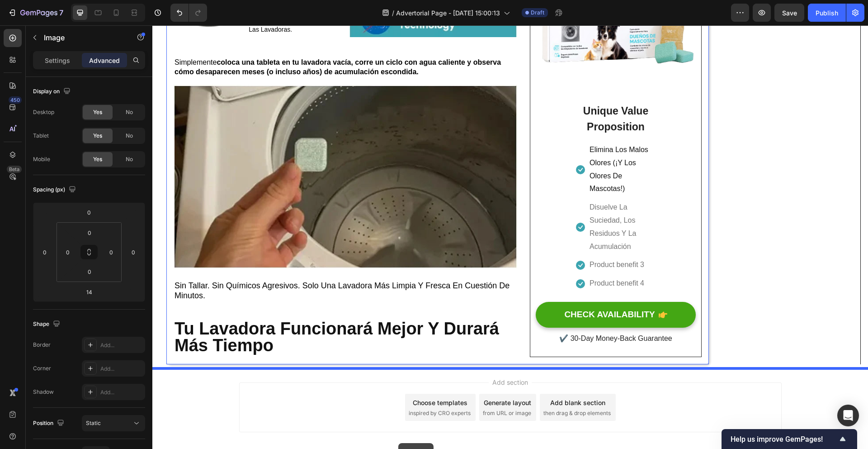
scroll to position [2074, 0]
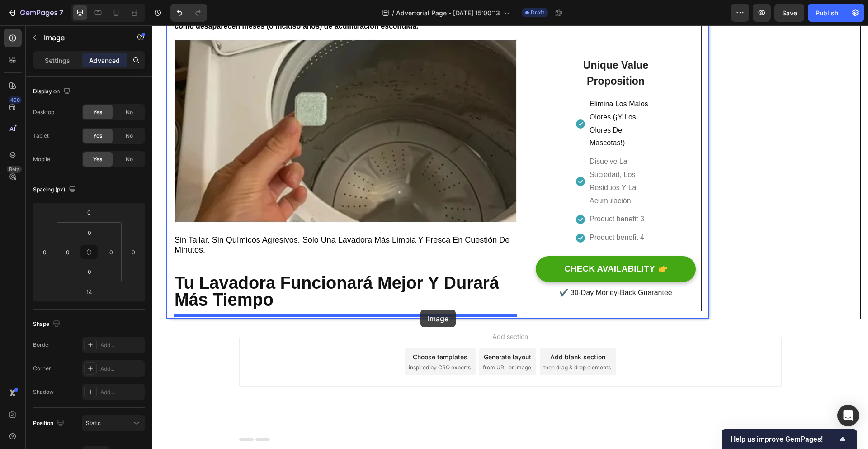
drag, startPoint x: 442, startPoint y: 282, endPoint x: 421, endPoint y: 309, distance: 34.5
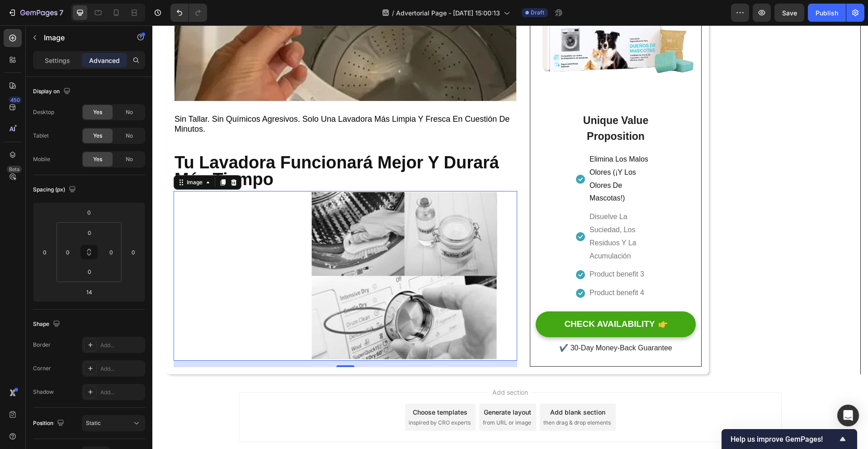
scroll to position [2038, 0]
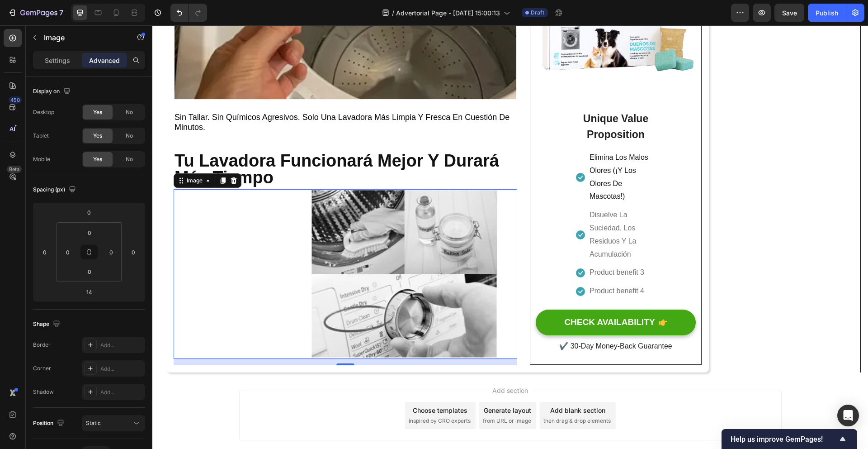
click at [401, 300] on img at bounding box center [404, 274] width 226 height 170
click at [48, 63] on p "Settings" at bounding box center [57, 60] width 25 height 9
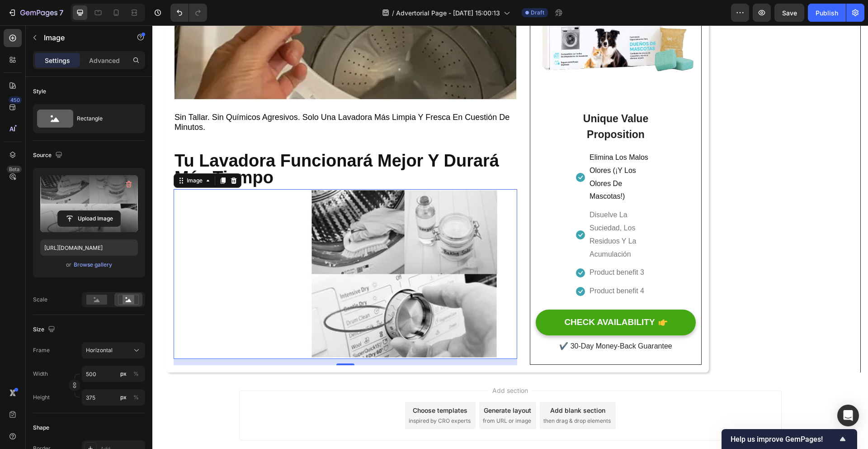
click at [84, 209] on label at bounding box center [89, 203] width 98 height 57
click at [84, 211] on input "file" at bounding box center [89, 218] width 62 height 15
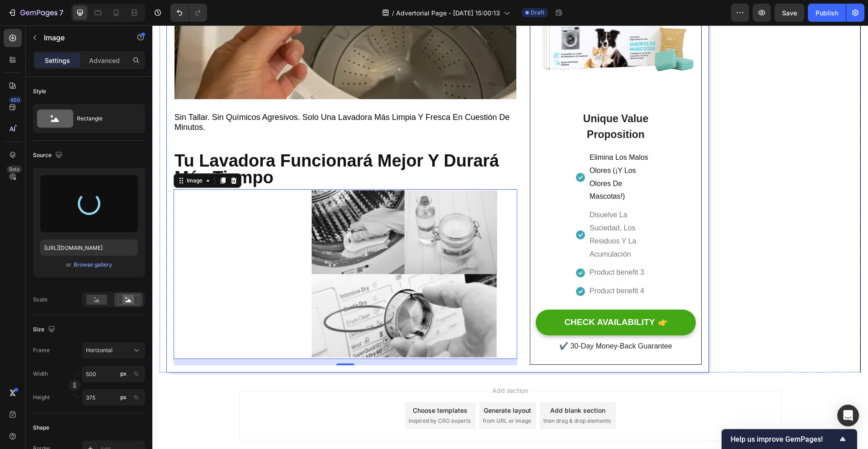
type input "https://cdn.shopify.com/s/files/1/0938/9241/1763/files/gempages_585776002030895…"
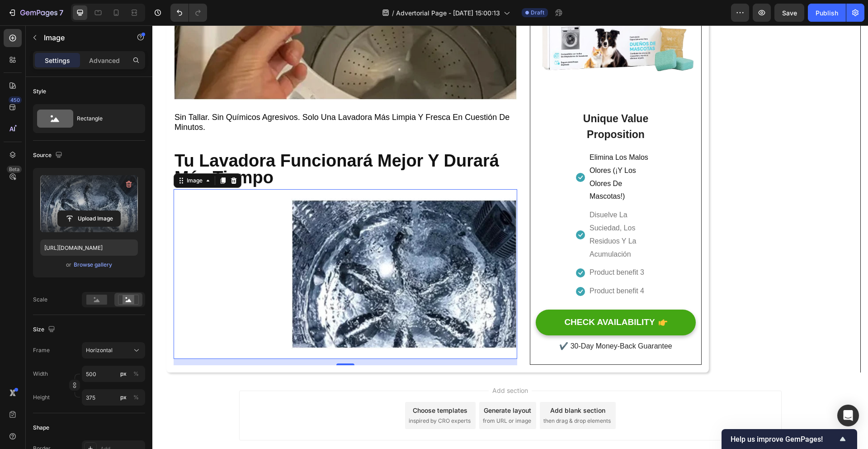
click at [354, 290] on img at bounding box center [404, 274] width 226 height 170
click at [90, 119] on div "Rectangle" at bounding box center [104, 118] width 55 height 21
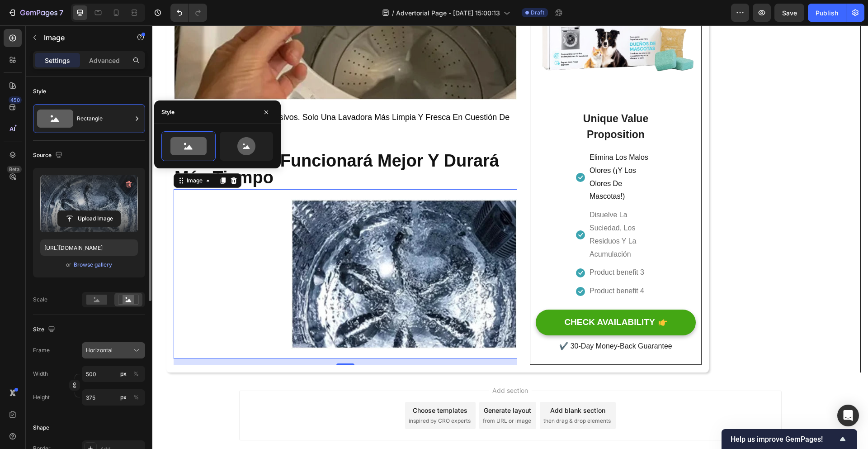
click at [116, 350] on div "Horizontal" at bounding box center [108, 350] width 44 height 8
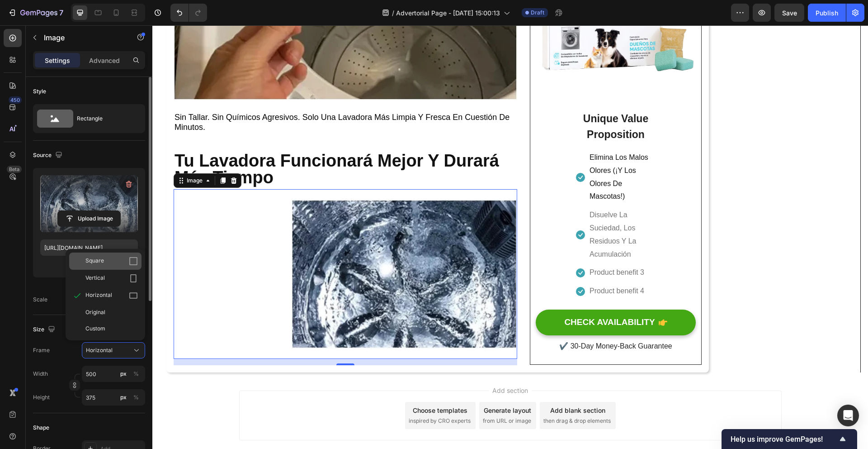
click at [112, 264] on div "Square" at bounding box center [111, 260] width 52 height 9
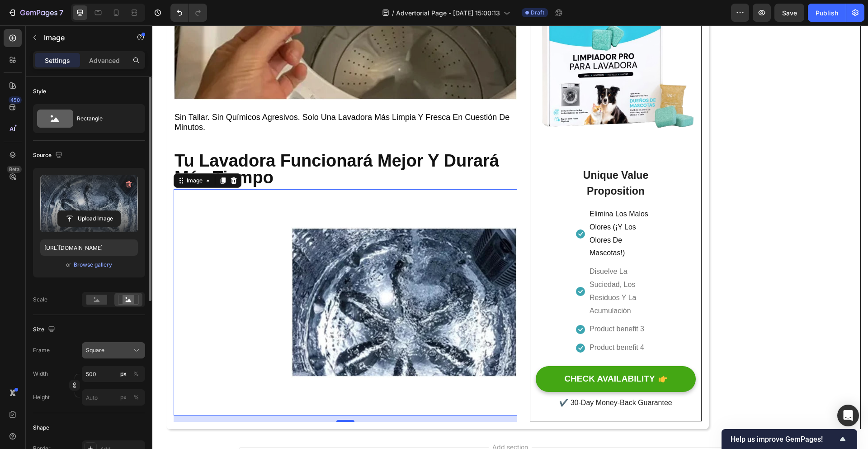
click at [115, 351] on div "Square" at bounding box center [108, 350] width 44 height 8
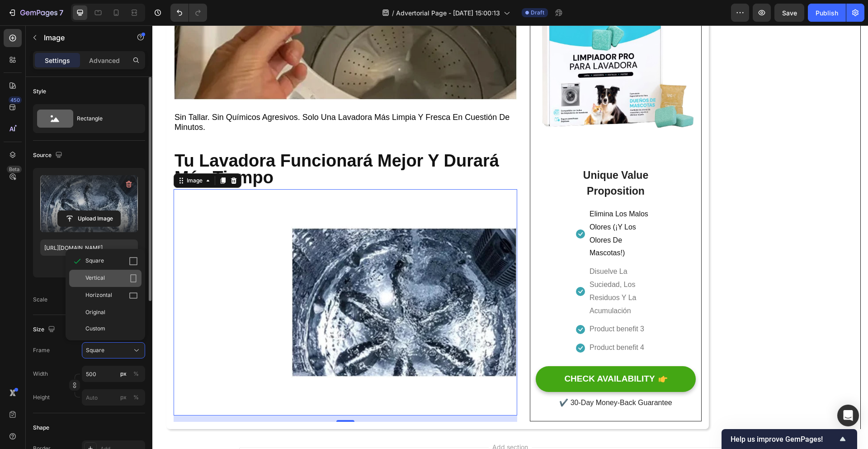
click at [117, 278] on div "Vertical" at bounding box center [111, 278] width 52 height 9
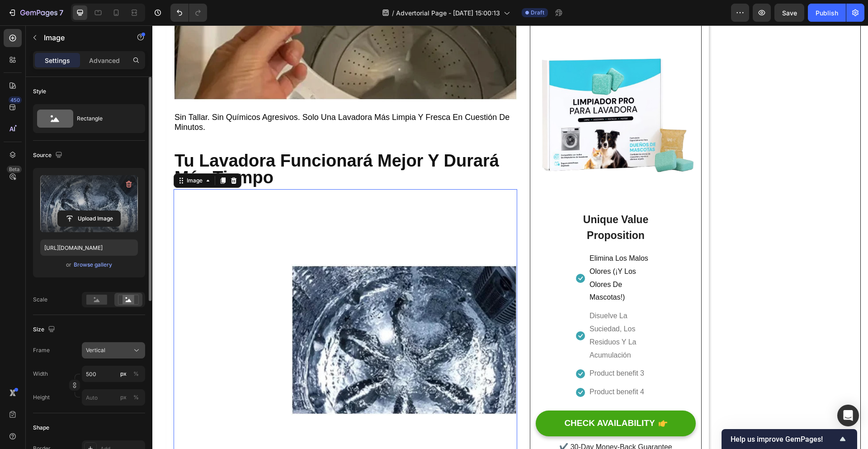
click at [121, 352] on div "Vertical" at bounding box center [108, 350] width 44 height 8
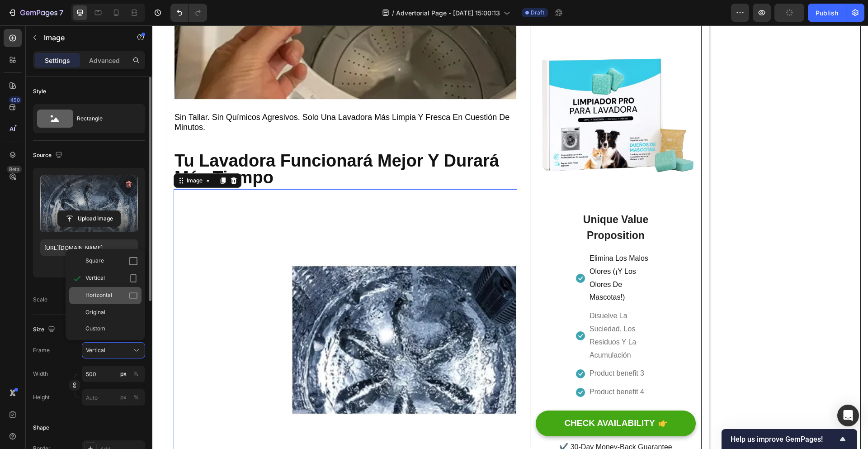
click at [122, 295] on div "Horizontal" at bounding box center [111, 295] width 52 height 9
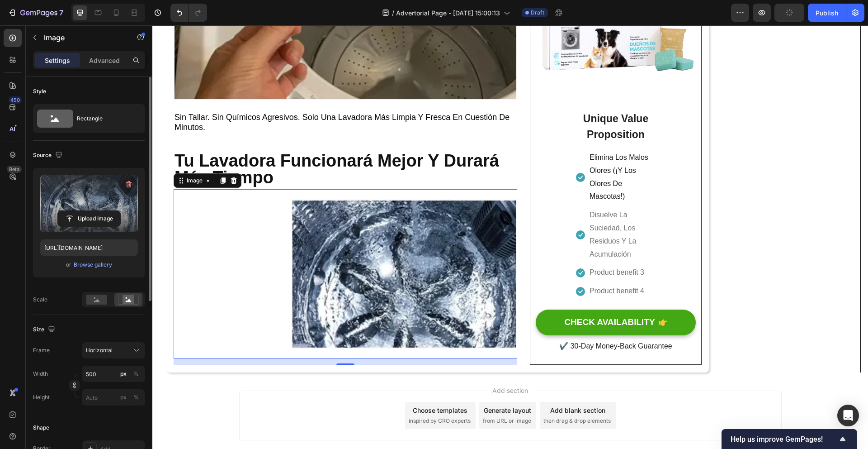
click at [365, 287] on img at bounding box center [404, 274] width 226 height 170
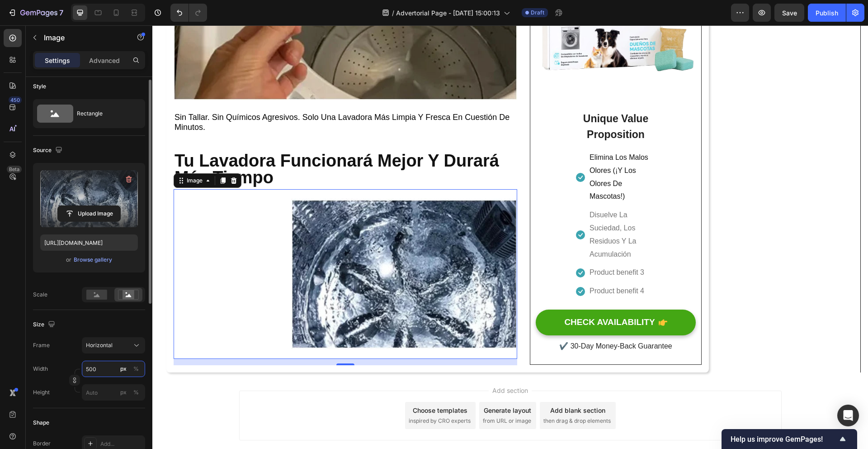
click at [107, 374] on input "500" at bounding box center [113, 368] width 63 height 16
type input "1"
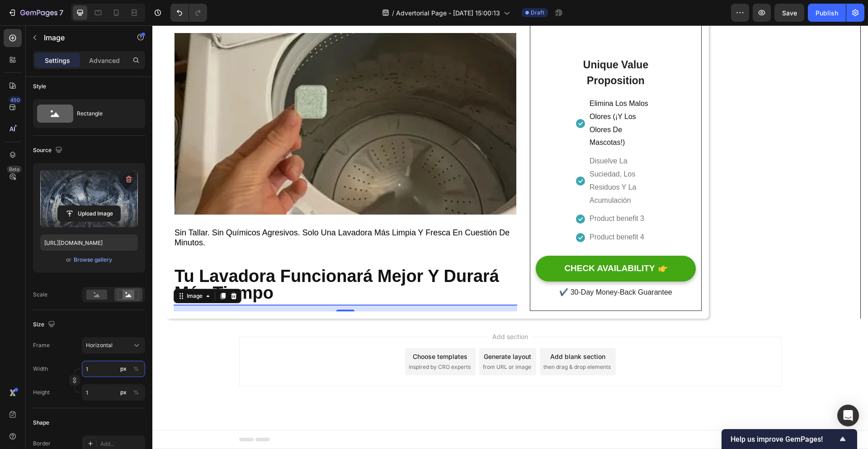
type input "10"
type input "8"
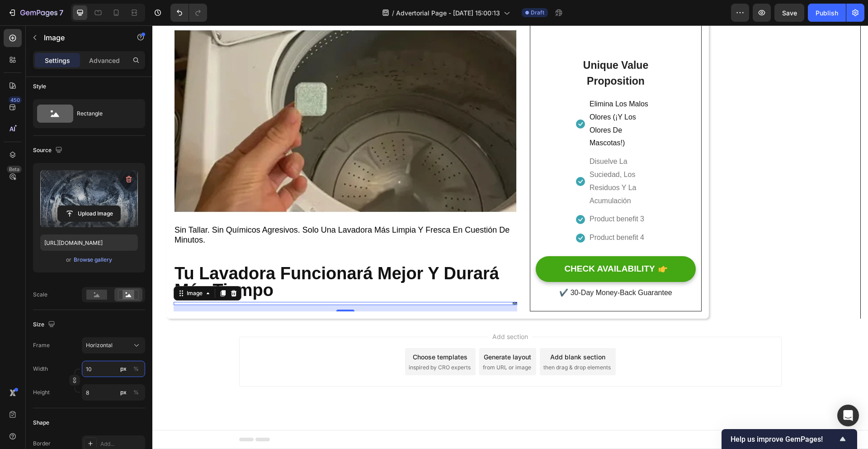
type input "100"
type input "75"
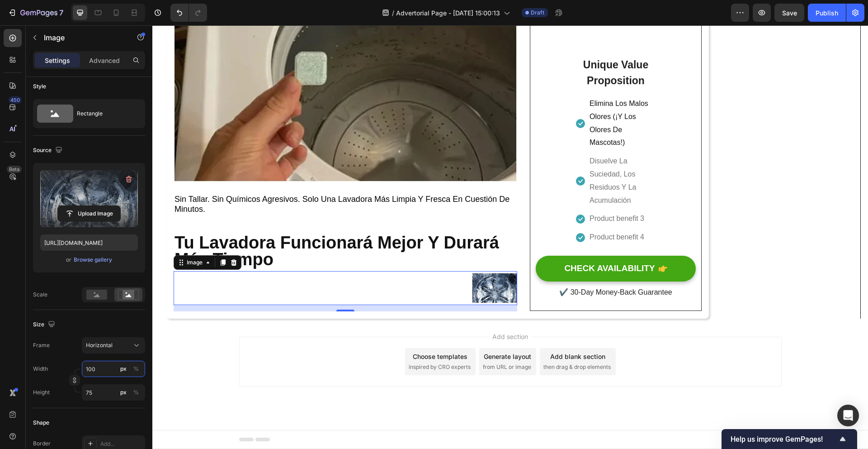
type input "1000"
type input "750"
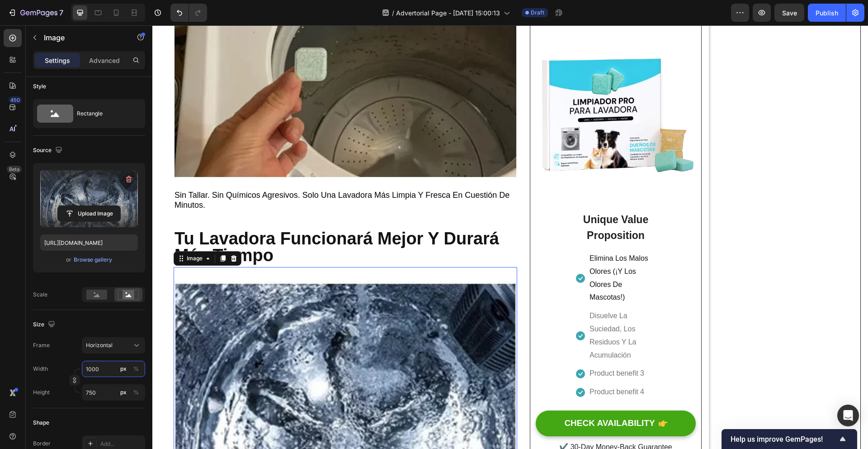
scroll to position [2038, 0]
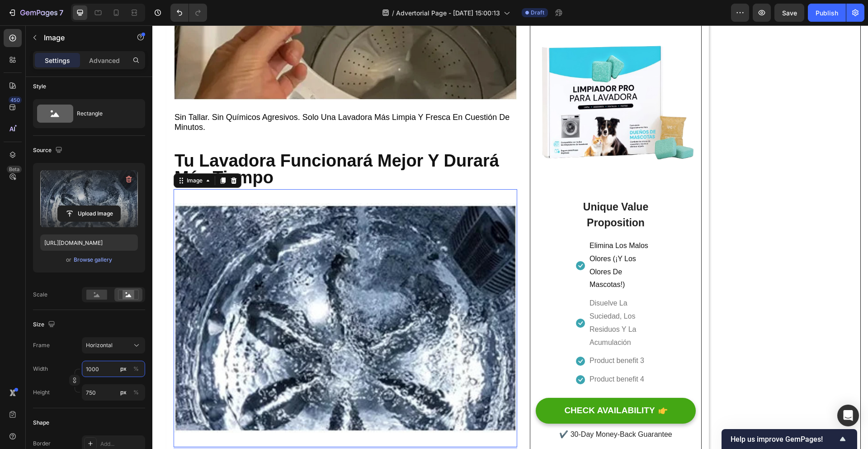
type input "100"
type input "75"
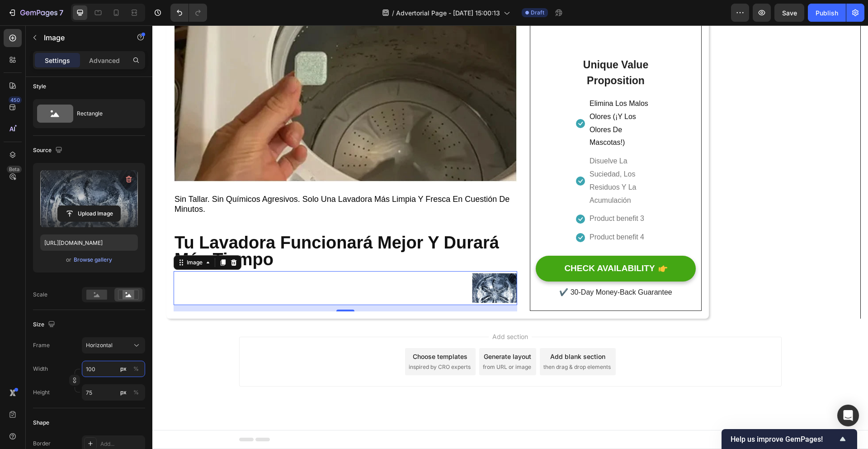
type input "10"
type input "8"
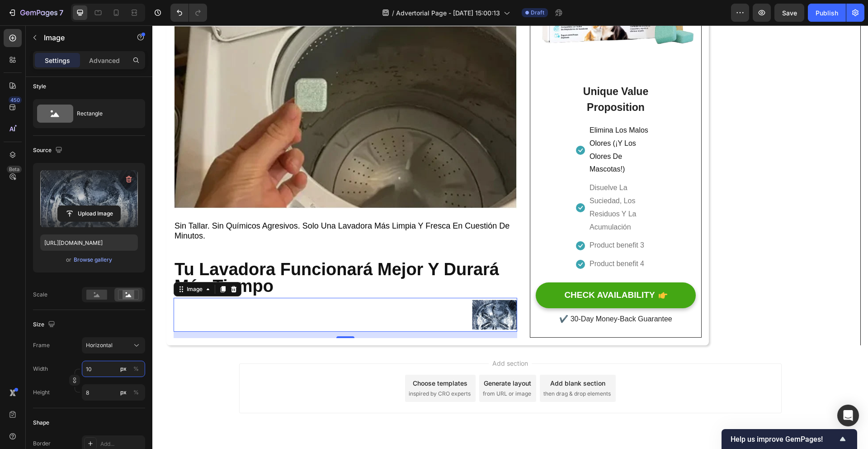
type input "1"
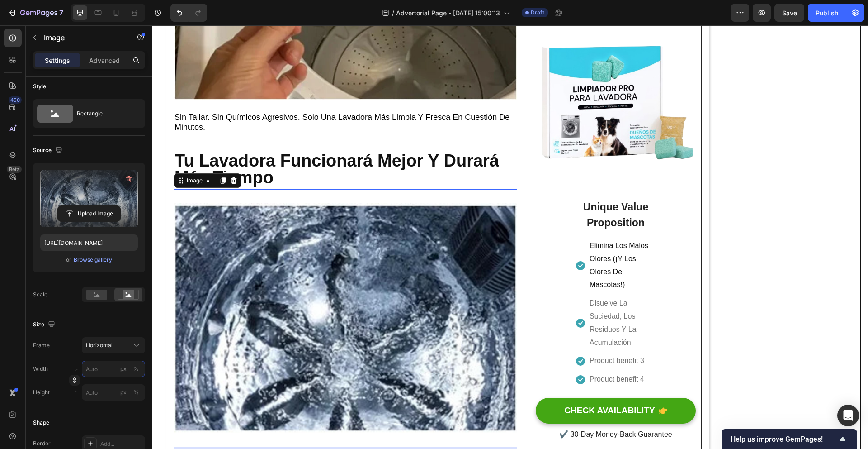
type input "1"
type input "5"
type input "4"
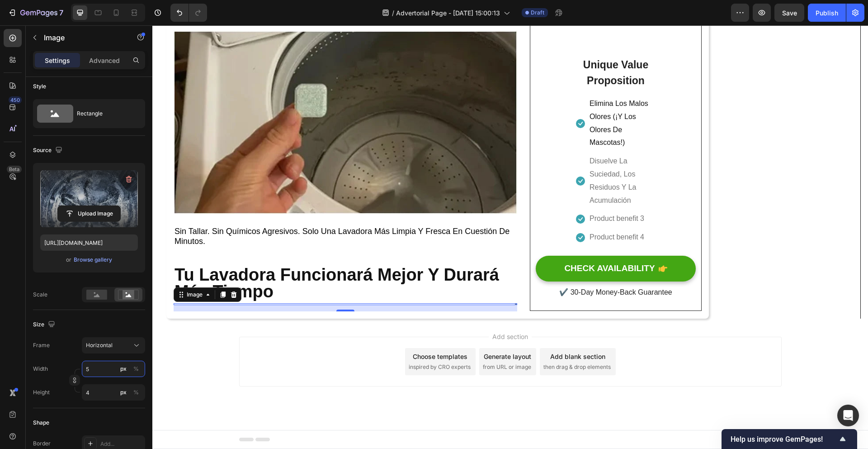
type input "50"
type input "38"
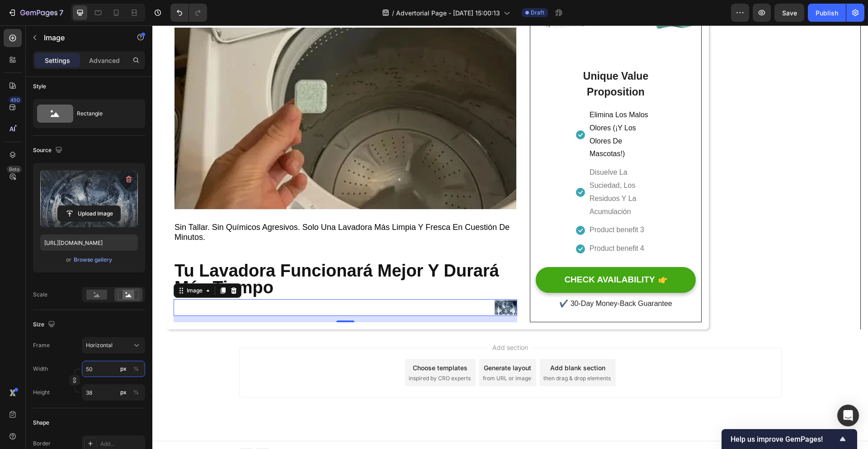
scroll to position [1943, 0]
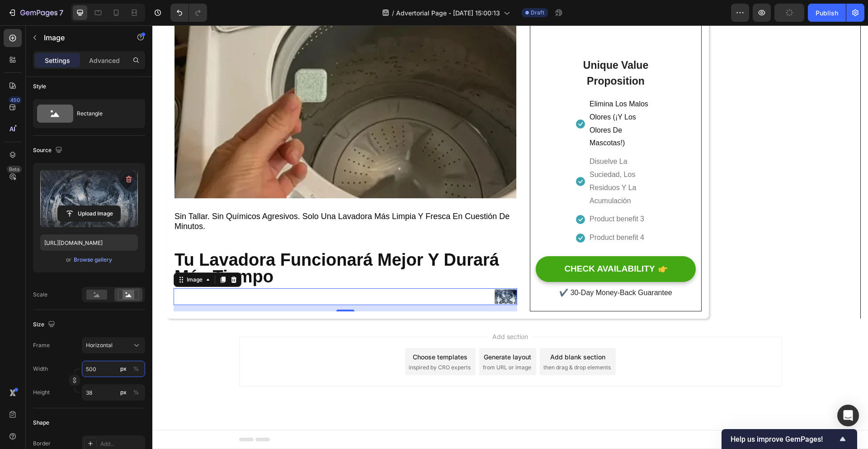
type input "5000"
type input "3750"
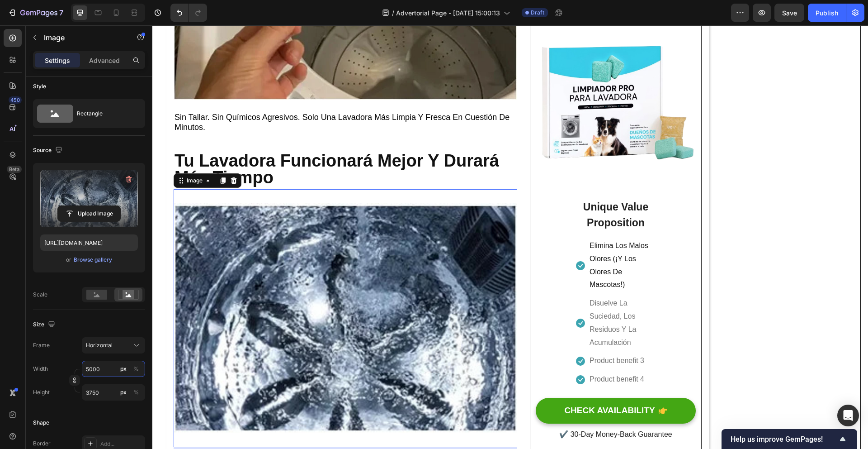
type input "50000"
type input "37500"
type input "5000"
type input "3750"
type input "50"
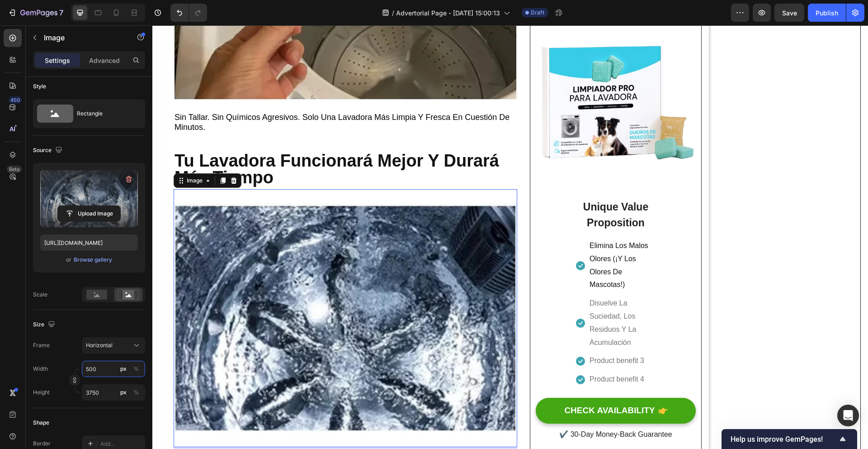
type input "38"
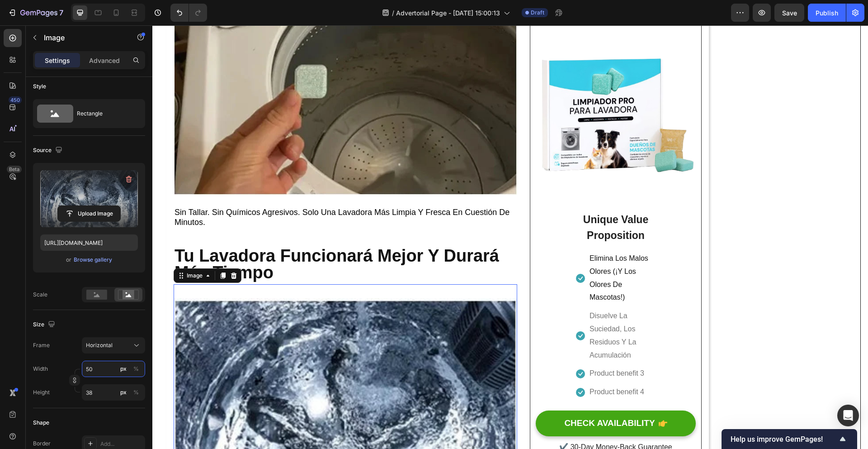
type input "5"
type input "4"
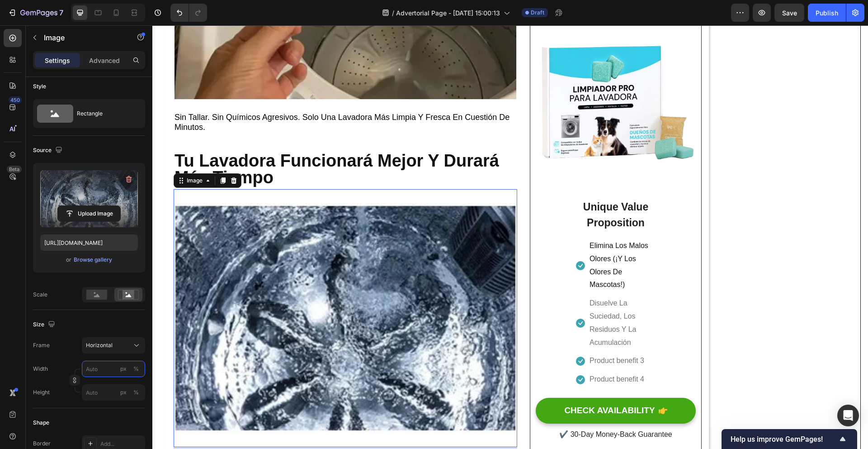
type input "5"
type input "4"
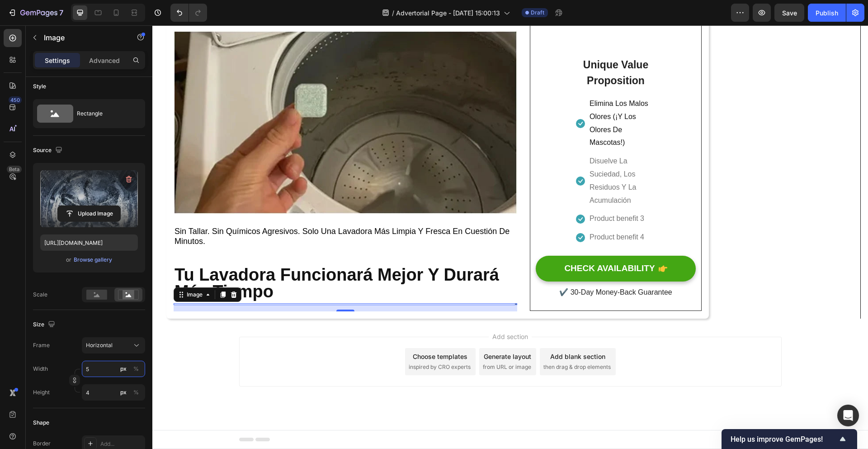
type input "51"
type input "38"
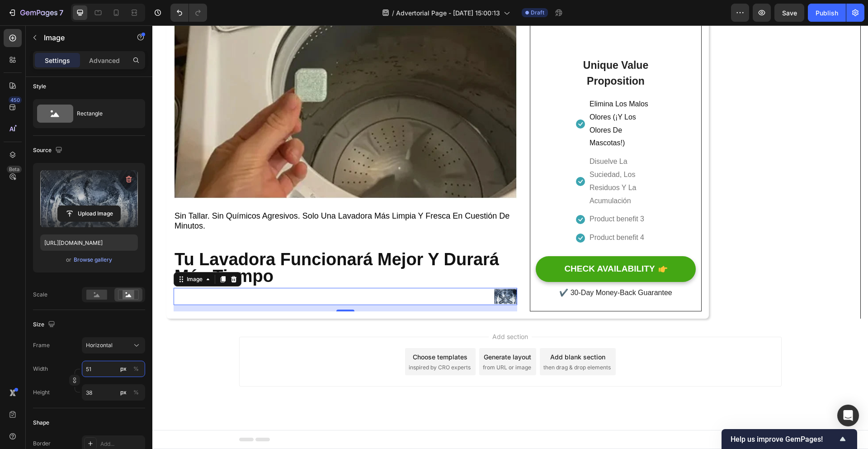
type input "510"
type input "383"
type input "5100"
type input "3825"
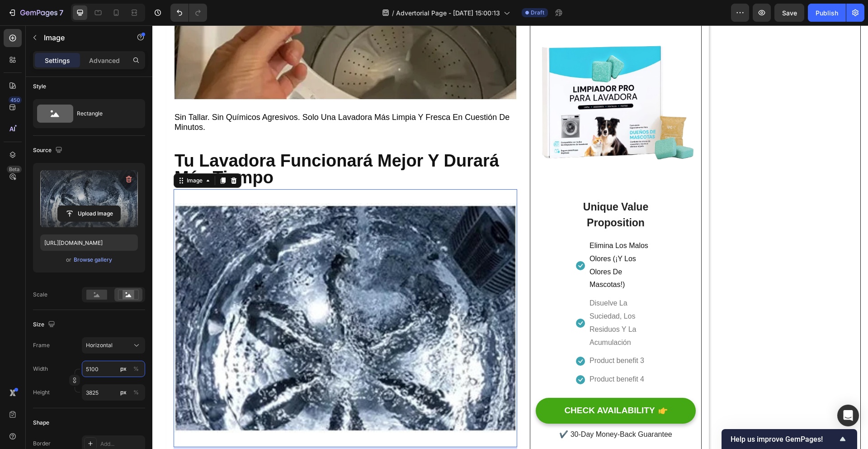
type input "510"
type input "383"
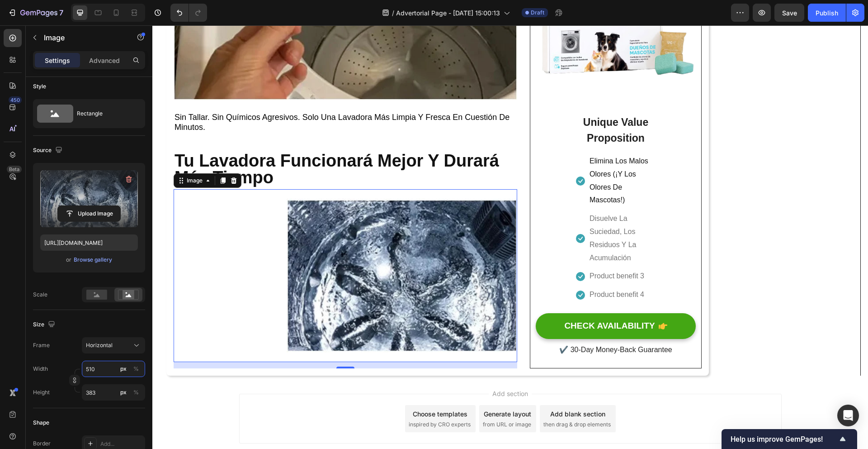
type input "51"
type input "38"
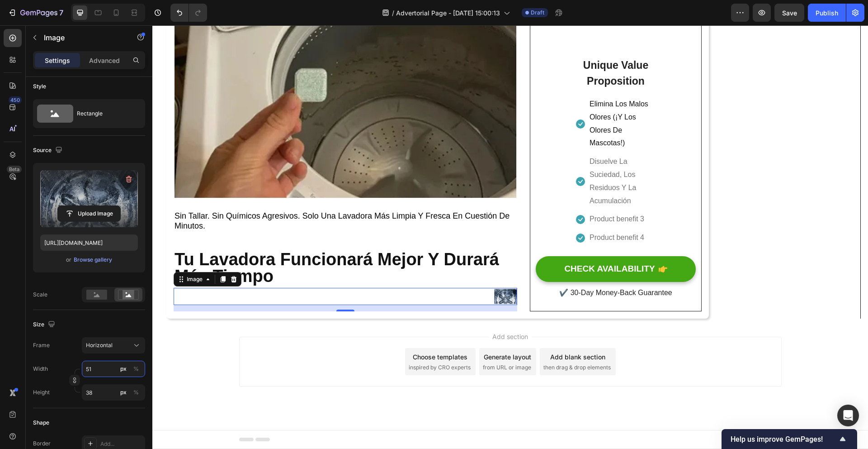
type input "5"
type input "4"
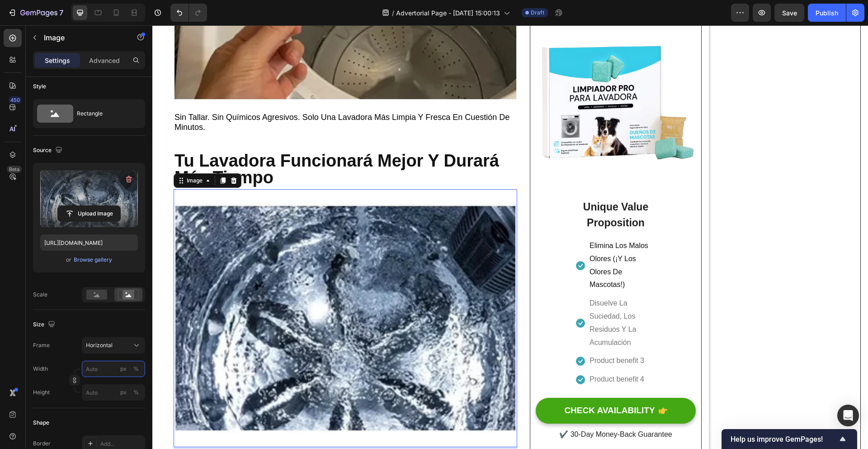
type input "1"
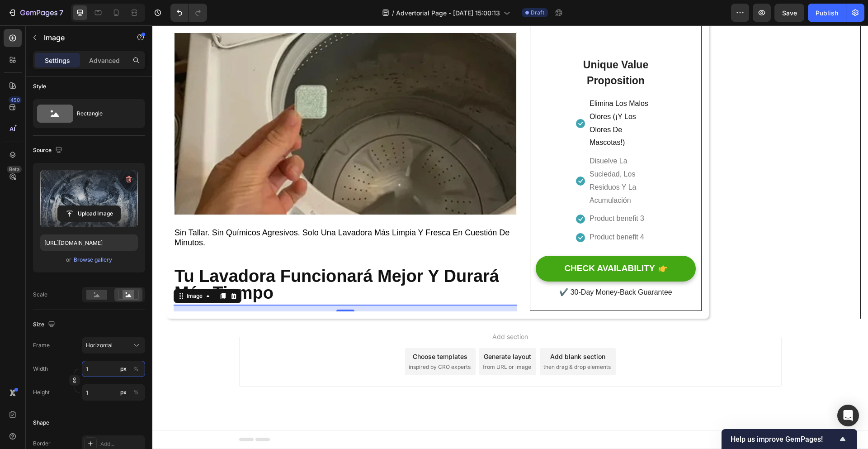
type input "10"
type input "8"
type input "100"
type input "75"
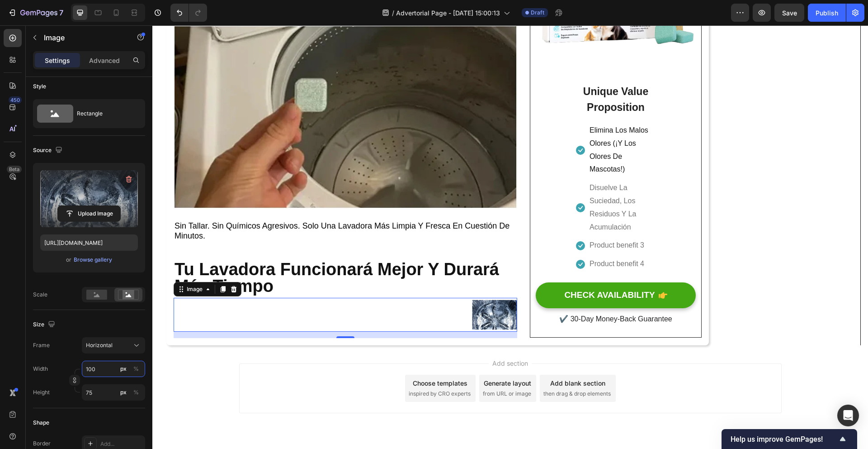
scroll to position [1960, 0]
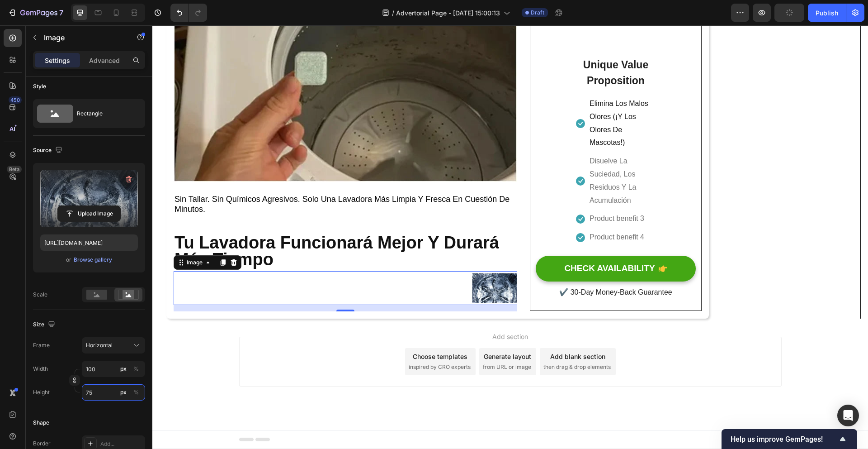
click at [107, 396] on input "75" at bounding box center [113, 392] width 63 height 16
type input "1"
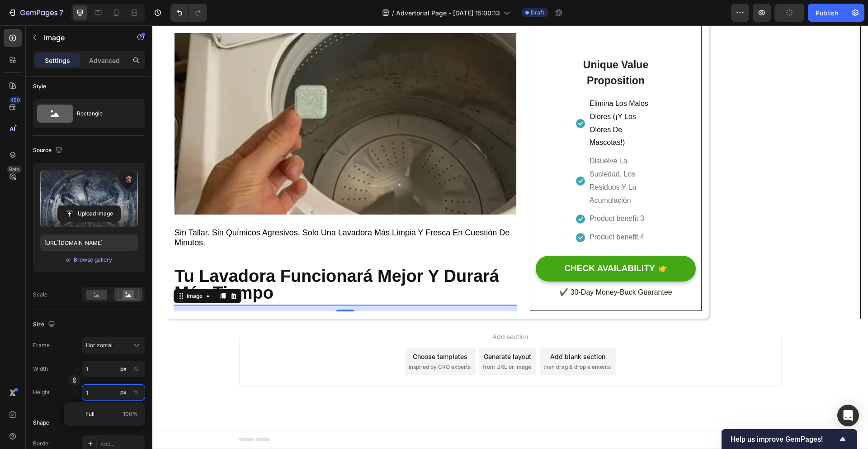
type input "13"
type input "10"
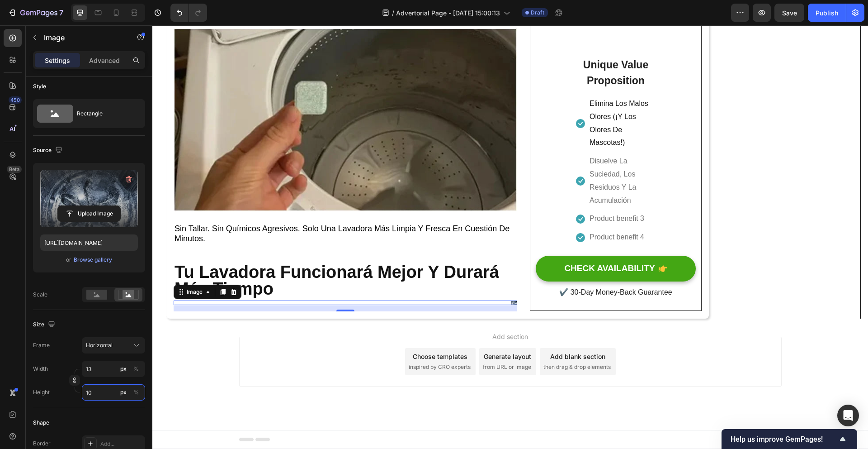
type input "133"
type input "100"
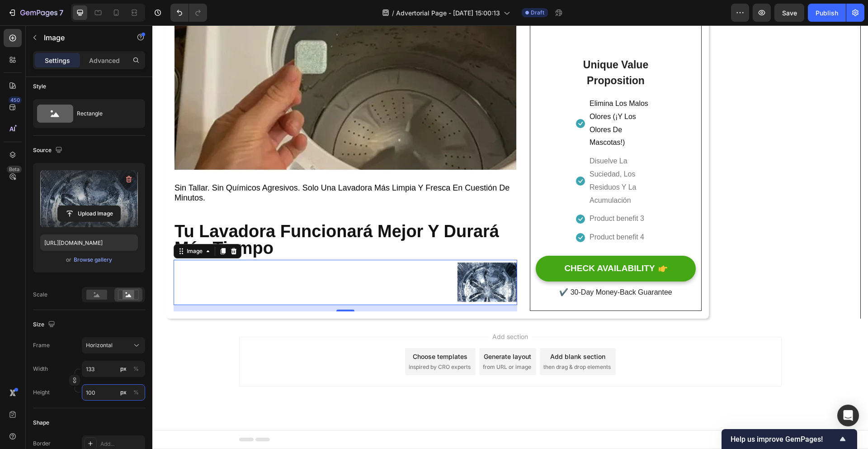
type input "1333"
type input "1000"
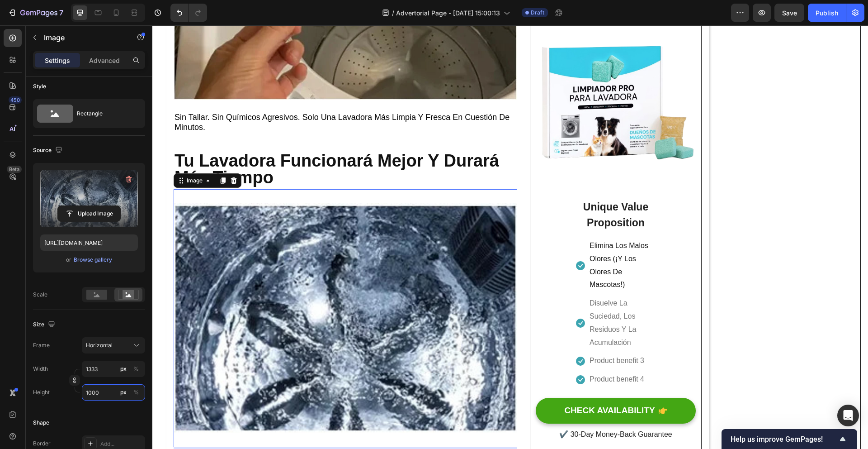
type input "133"
type input "100"
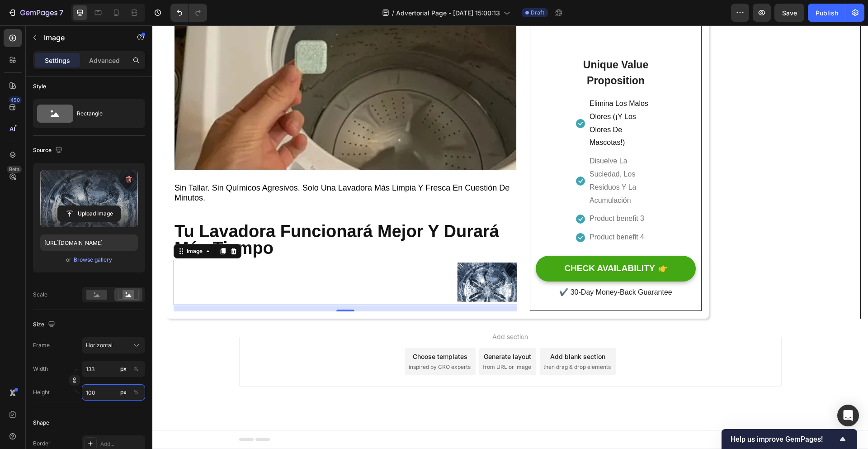
scroll to position [1972, 0]
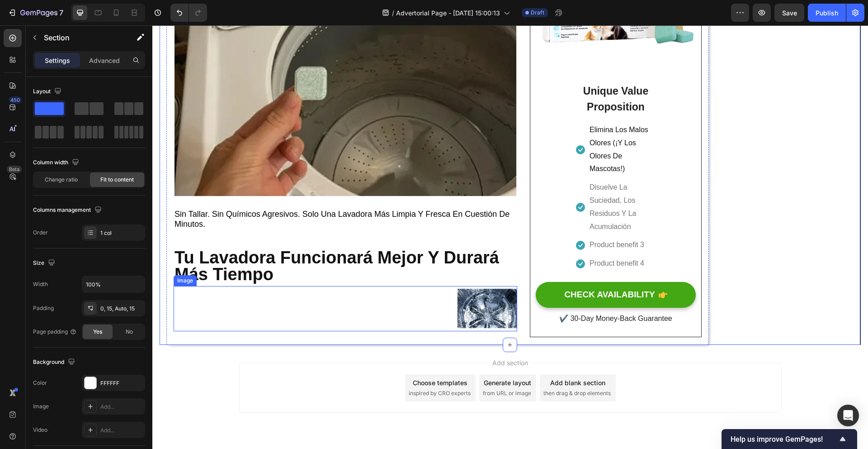
scroll to position [1918, 0]
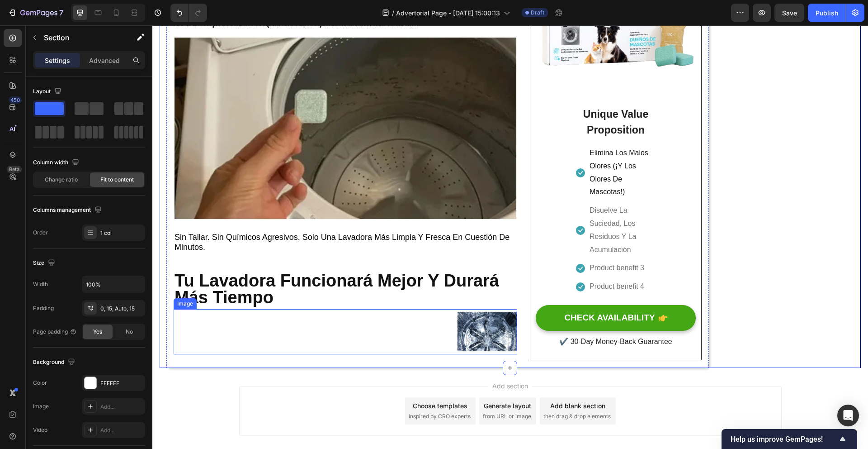
click at [493, 326] on img at bounding box center [487, 331] width 60 height 45
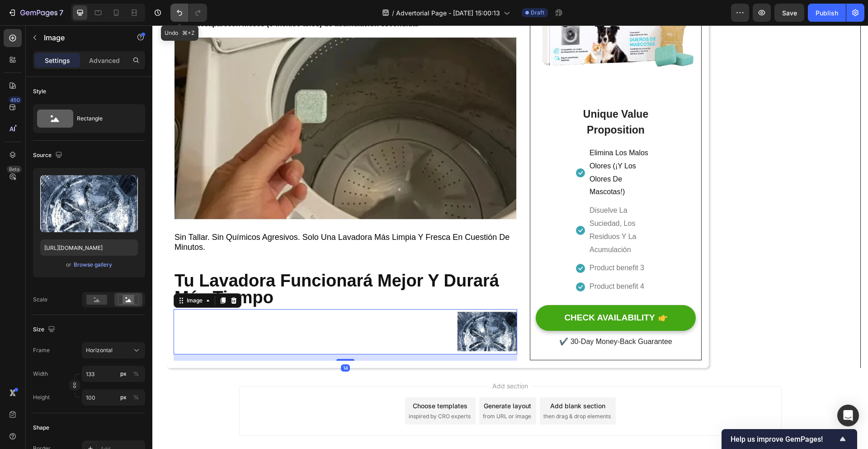
click at [176, 5] on button "Undo/Redo" at bounding box center [179, 13] width 18 height 18
click at [177, 6] on button "Undo/Redo" at bounding box center [179, 13] width 18 height 18
type input "1333"
type input "1000"
click at [177, 6] on button "Undo/Redo" at bounding box center [179, 13] width 18 height 18
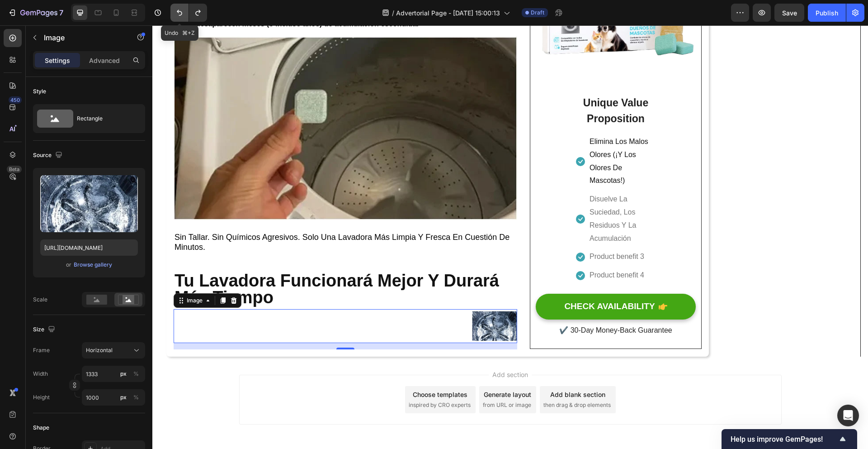
type input "100"
type input "75"
click at [177, 6] on button "Undo/Redo" at bounding box center [179, 13] width 18 height 18
type input "5100"
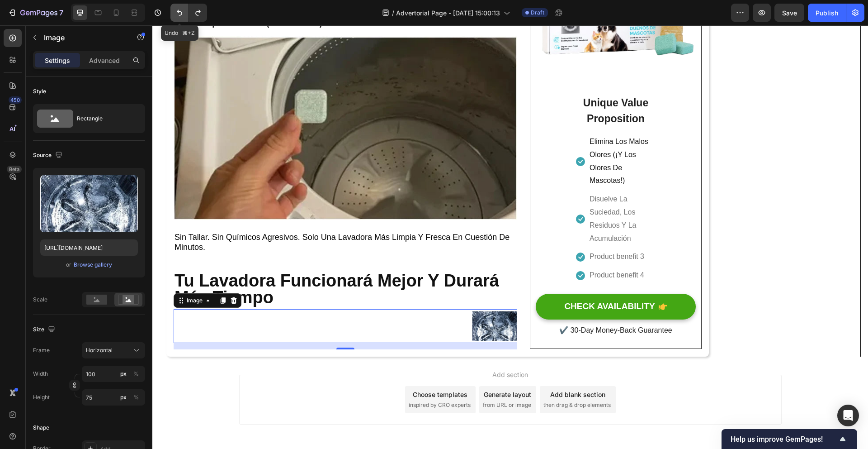
type input "3825"
click at [177, 6] on button "Undo/Redo" at bounding box center [179, 13] width 18 height 18
type input "5"
type input "4"
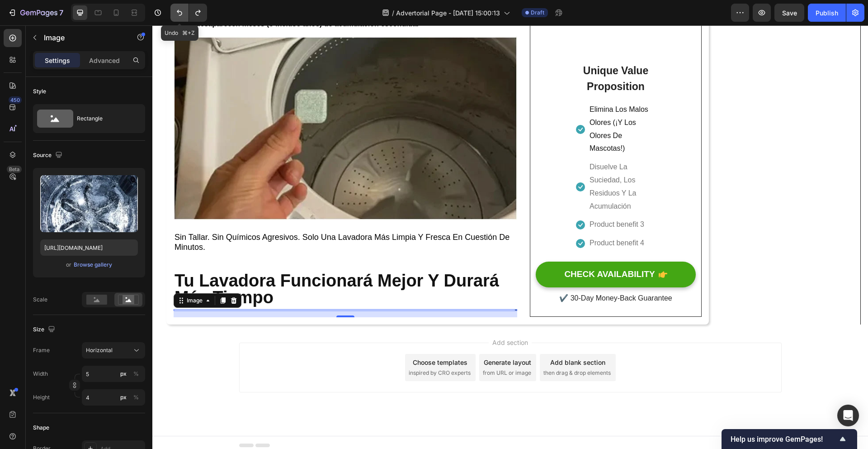
click at [177, 6] on button "Undo/Redo" at bounding box center [179, 13] width 18 height 18
type input "50000"
type input "37500"
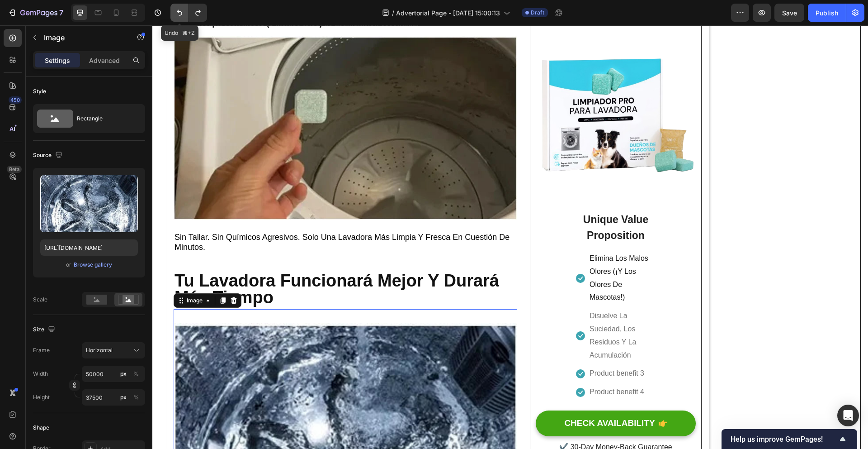
click at [177, 6] on button "Undo/Redo" at bounding box center [179, 13] width 18 height 18
type input "50"
type input "38"
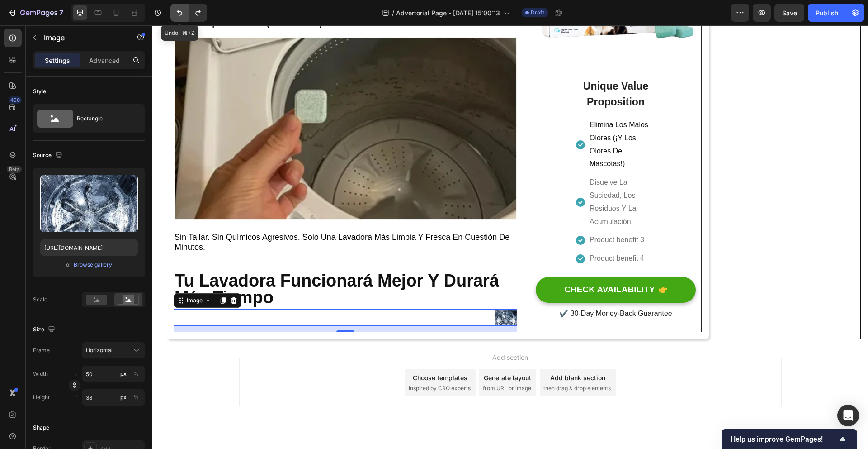
click at [177, 6] on button "Undo/Redo" at bounding box center [179, 13] width 18 height 18
type input "1"
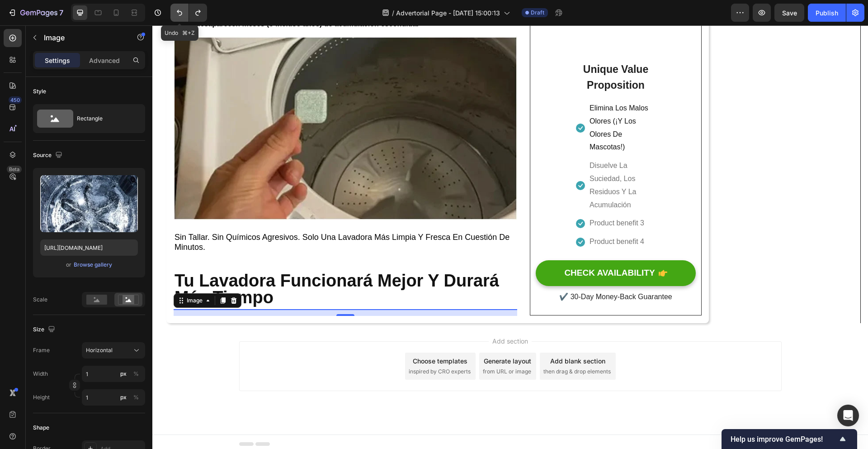
click at [177, 6] on button "Undo/Redo" at bounding box center [179, 13] width 18 height 18
type input "1000"
type input "750"
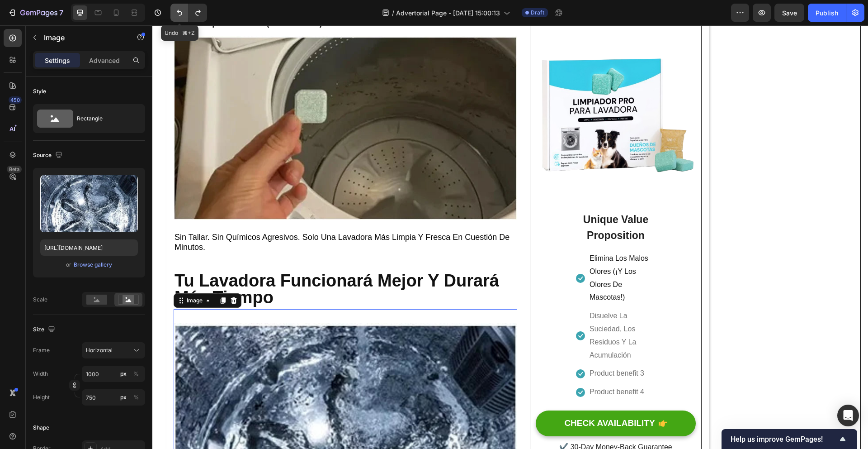
click at [177, 6] on button "Undo/Redo" at bounding box center [179, 13] width 18 height 18
type input "500"
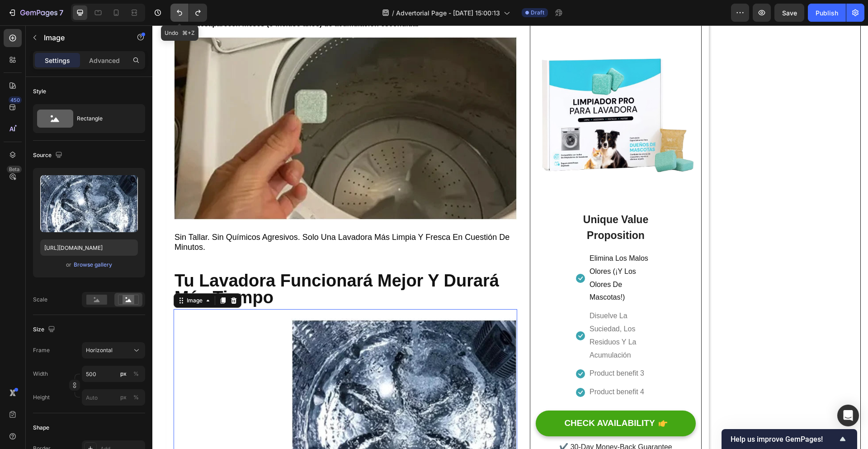
click at [177, 6] on button "Undo/Redo" at bounding box center [179, 13] width 18 height 18
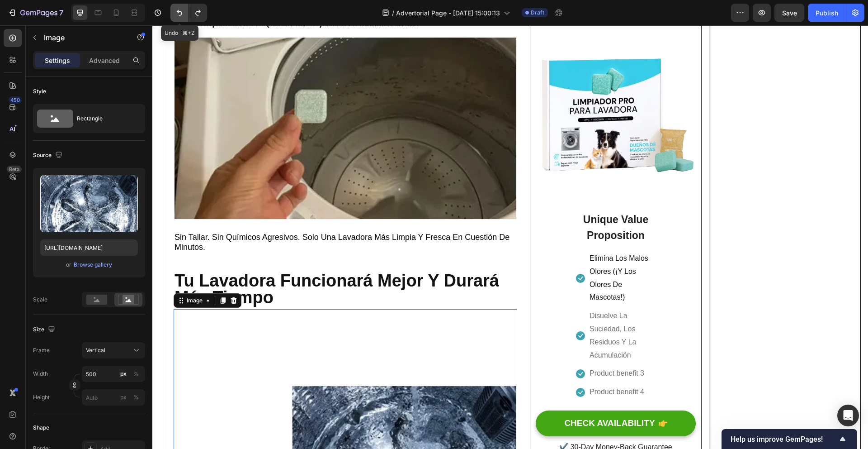
click at [177, 6] on button "Undo/Redo" at bounding box center [179, 13] width 18 height 18
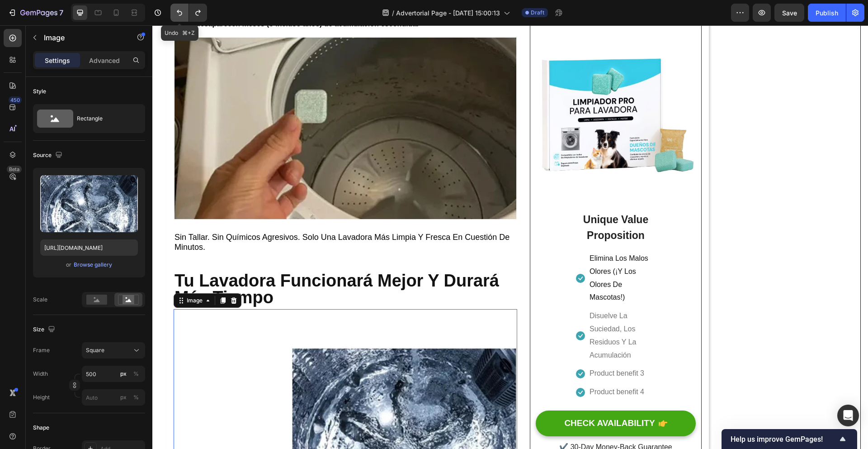
click at [177, 6] on button "Undo/Redo" at bounding box center [179, 13] width 18 height 18
type input "375"
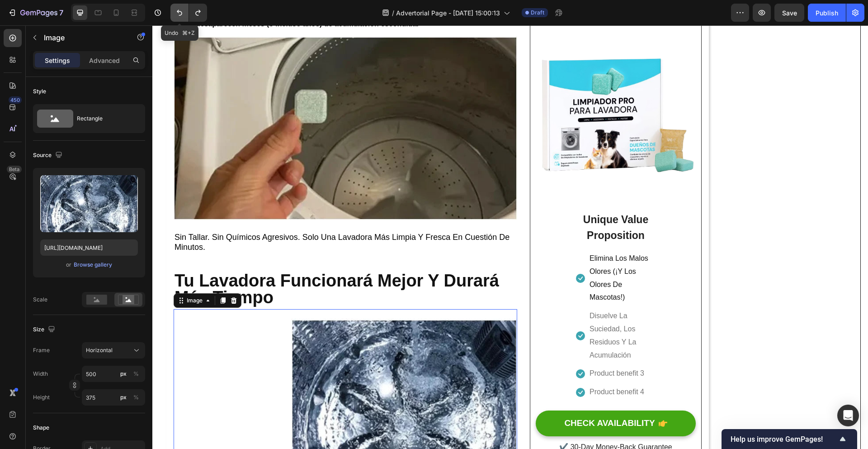
click at [177, 6] on button "Undo/Redo" at bounding box center [179, 13] width 18 height 18
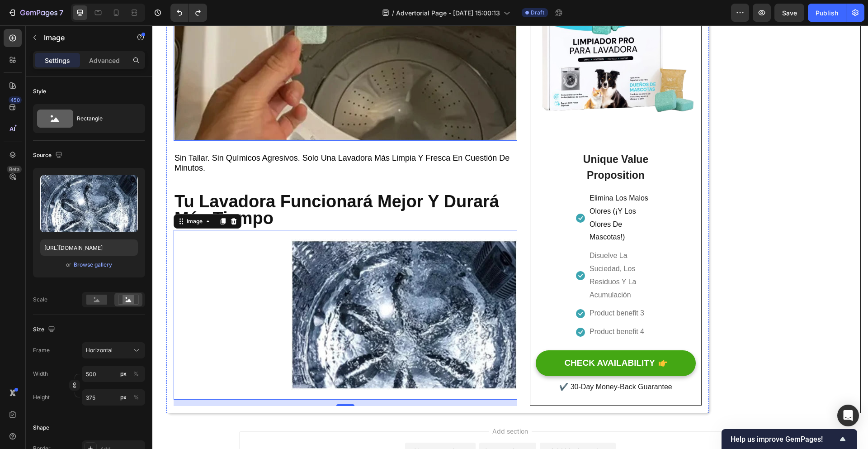
scroll to position [2005, 0]
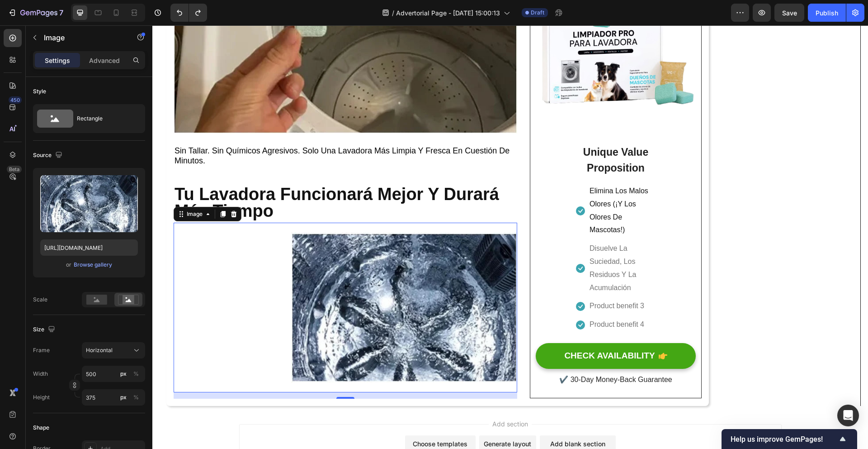
click at [257, 253] on div at bounding box center [346, 308] width 344 height 170
click at [236, 254] on div at bounding box center [346, 308] width 344 height 170
click at [106, 63] on p "Advanced" at bounding box center [104, 60] width 31 height 9
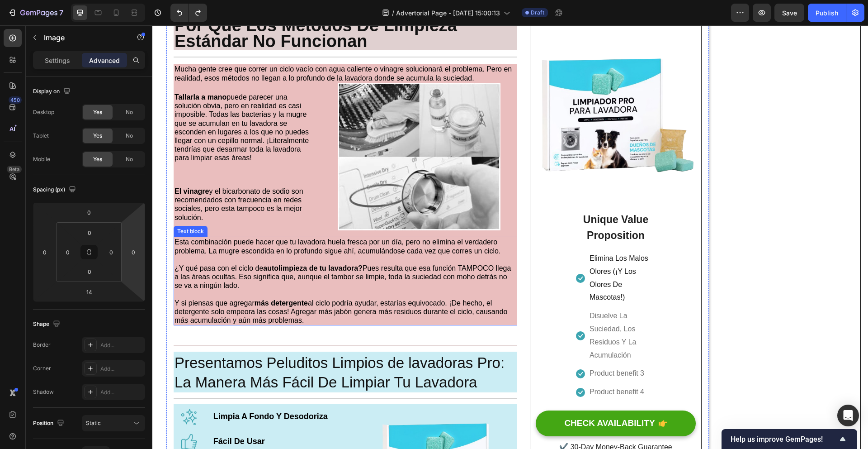
scroll to position [684, 0]
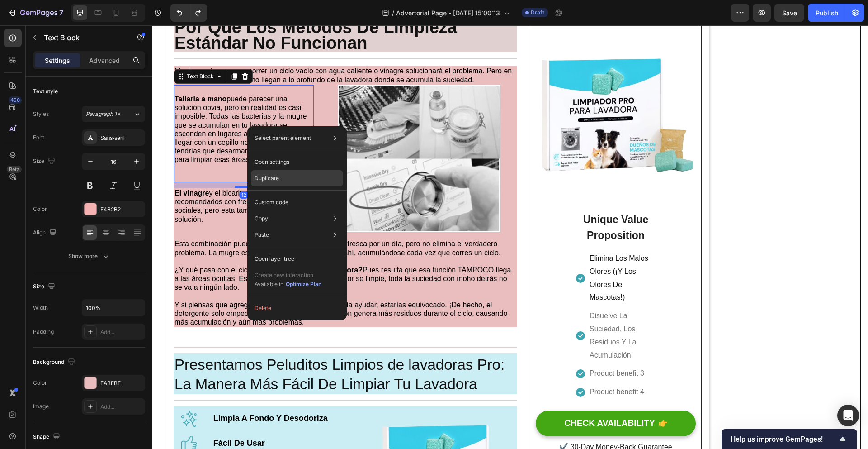
click at [289, 176] on div "Duplicate" at bounding box center [297, 178] width 92 height 16
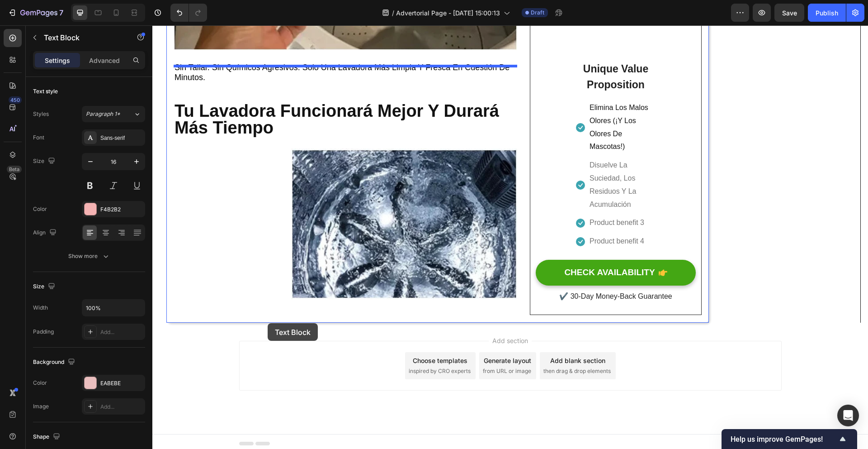
scroll to position [2185, 0]
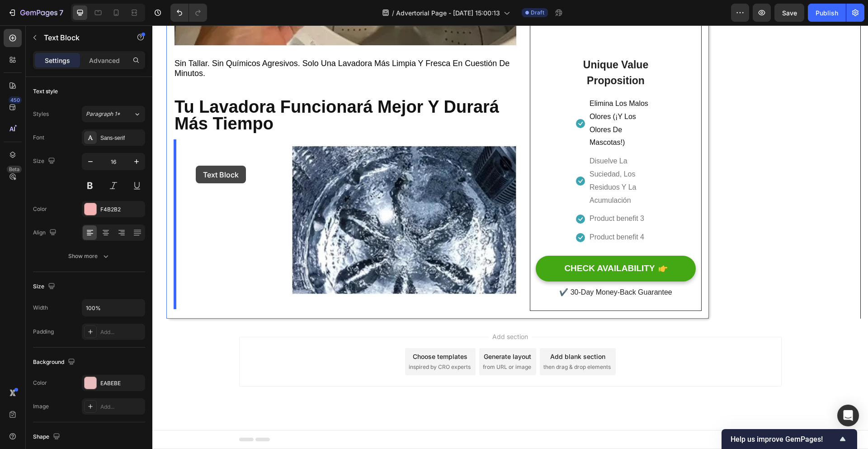
drag, startPoint x: 256, startPoint y: 201, endPoint x: 196, endPoint y: 166, distance: 70.1
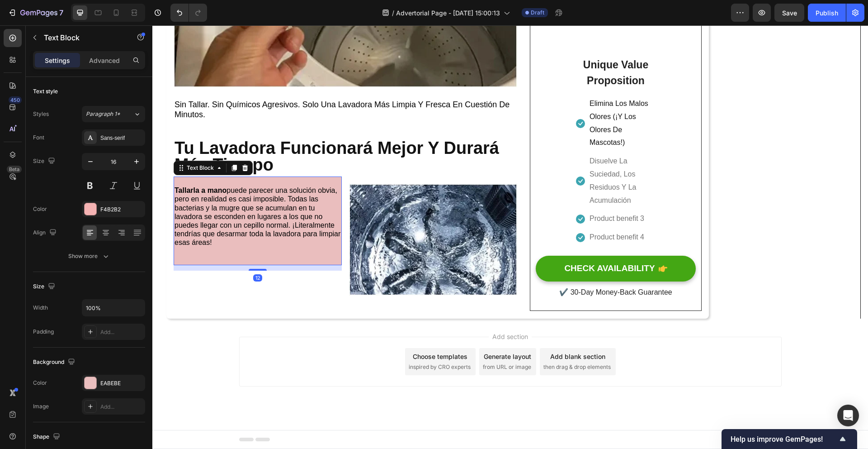
scroll to position [2055, 0]
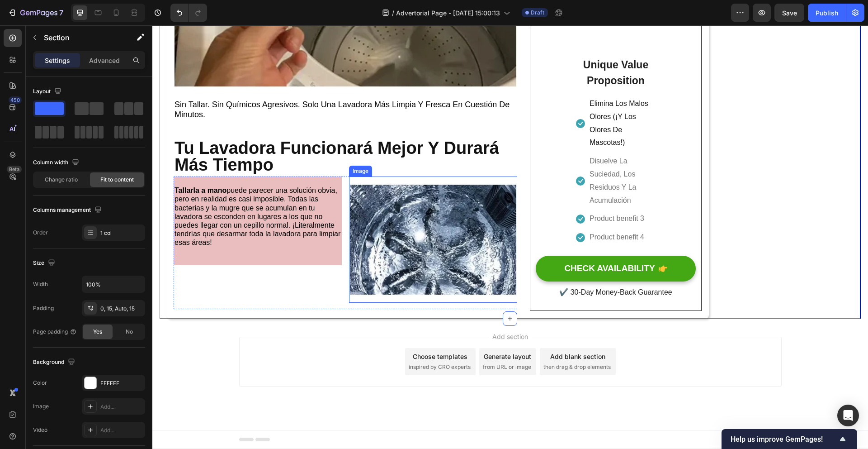
click at [450, 181] on img at bounding box center [433, 239] width 168 height 126
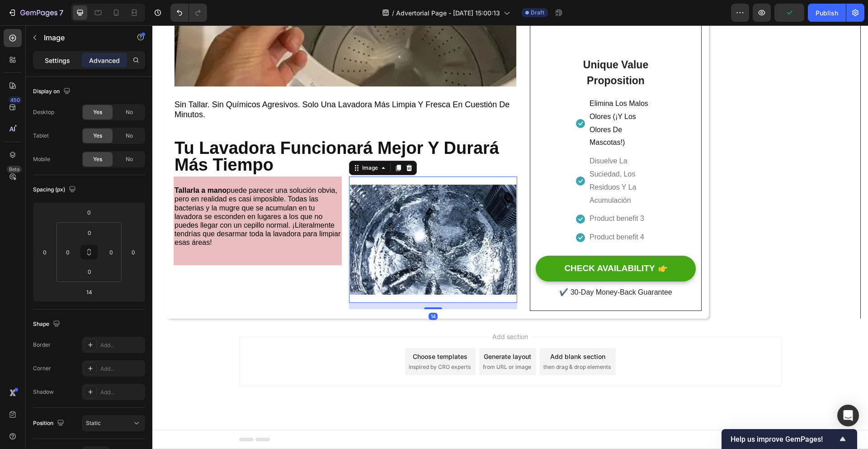
click at [58, 54] on div "Settings" at bounding box center [57, 60] width 45 height 14
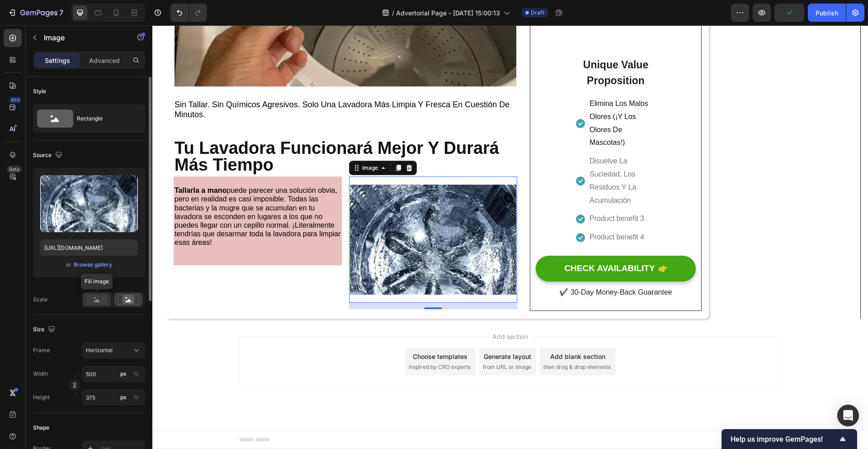
click at [99, 303] on rect at bounding box center [96, 299] width 21 height 10
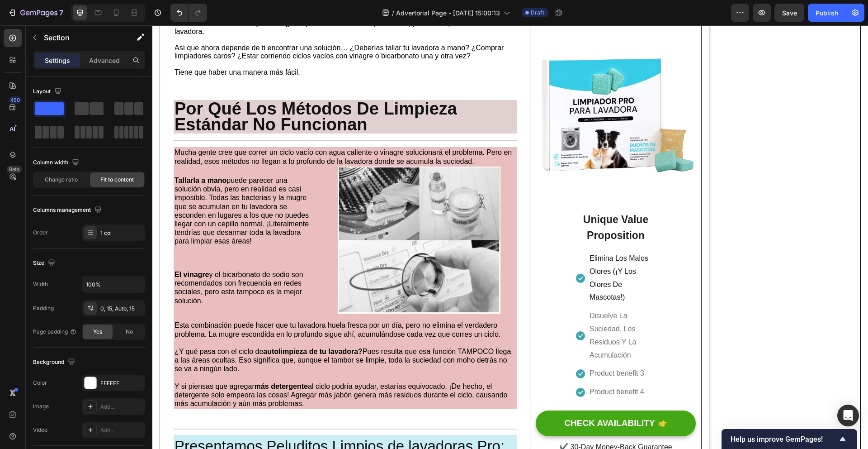
scroll to position [595, 0]
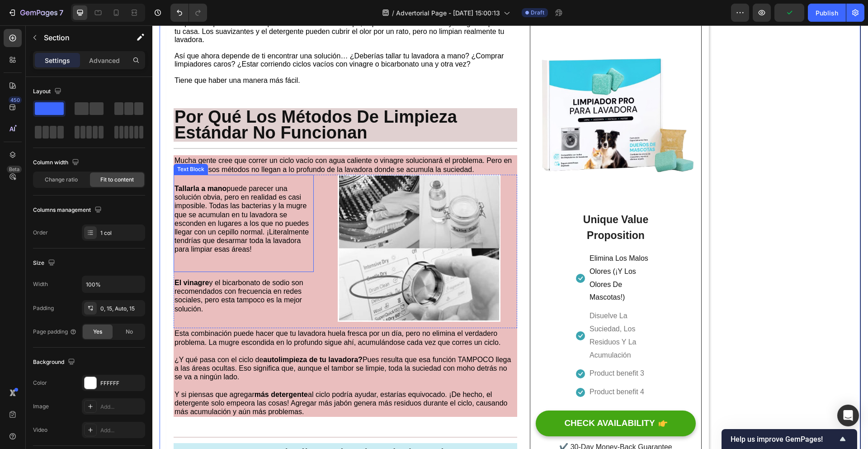
click at [185, 267] on p at bounding box center [244, 262] width 138 height 17
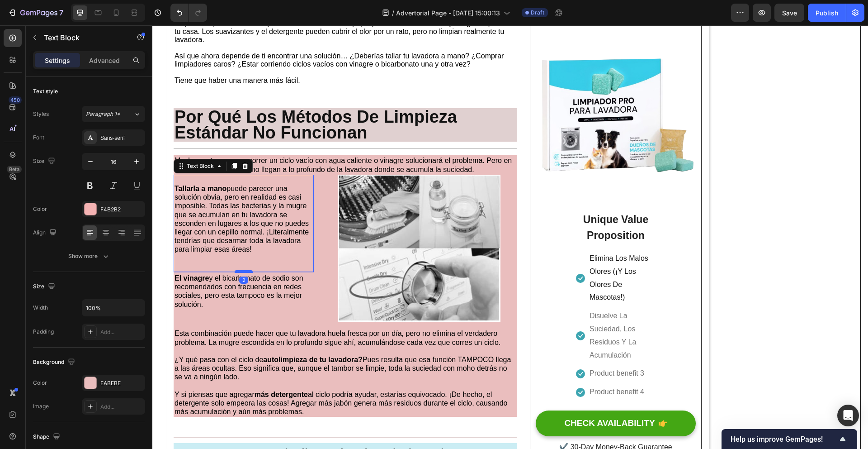
drag, startPoint x: 248, startPoint y: 278, endPoint x: 248, endPoint y: 273, distance: 4.5
click at [248, 273] on div at bounding box center [244, 271] width 18 height 3
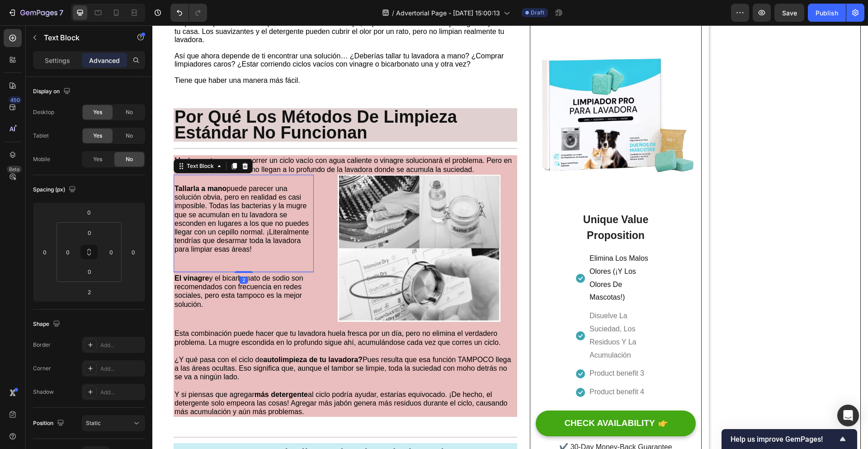
click at [245, 263] on p at bounding box center [244, 262] width 138 height 17
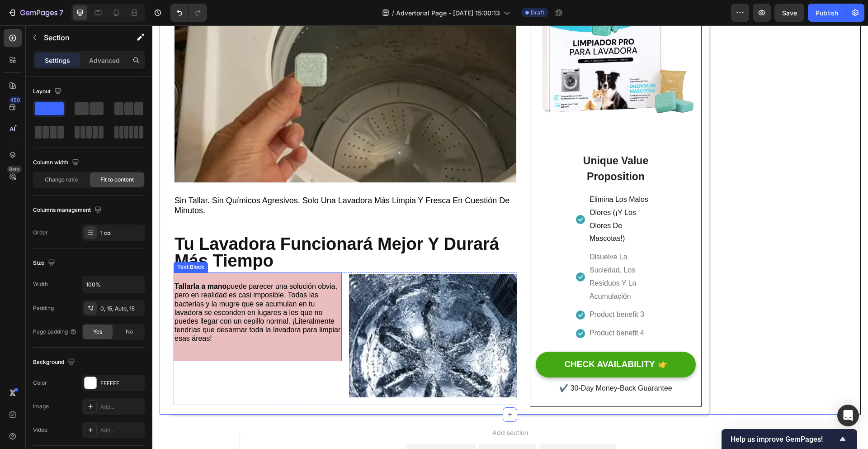
scroll to position [1927, 0]
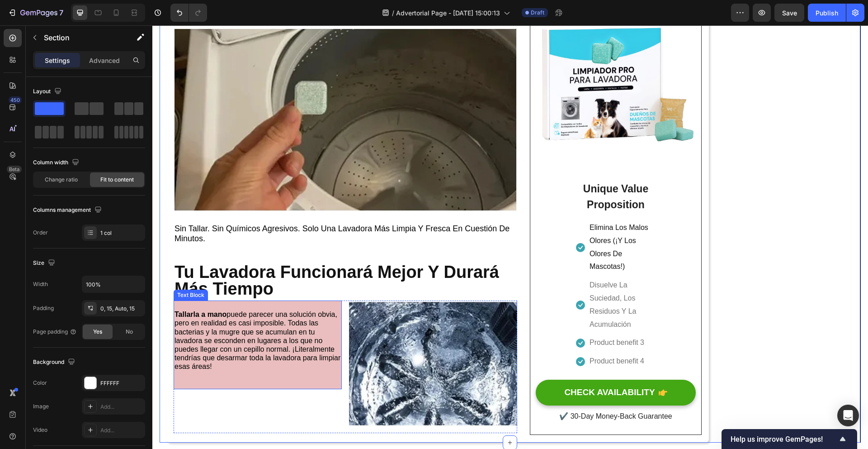
click at [274, 370] on p "Tallarla a mano puede parecer una solución obvia, pero en realidad es casi impo…" at bounding box center [258, 340] width 166 height 61
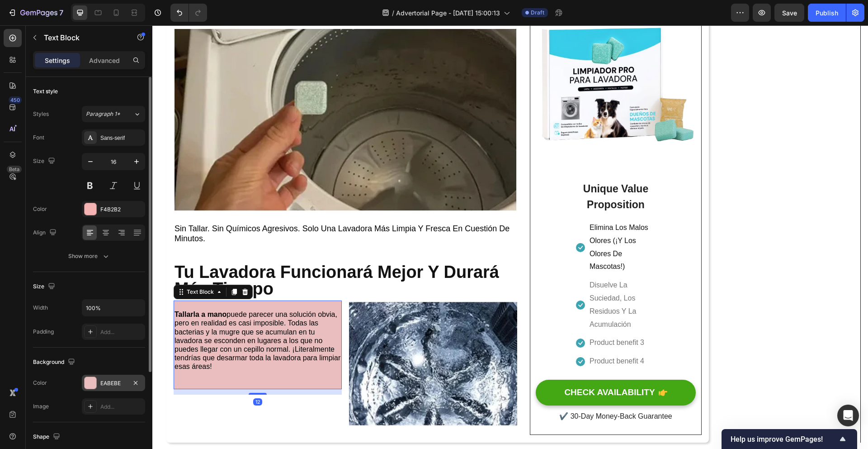
click at [95, 374] on div "EABEBE" at bounding box center [113, 382] width 63 height 16
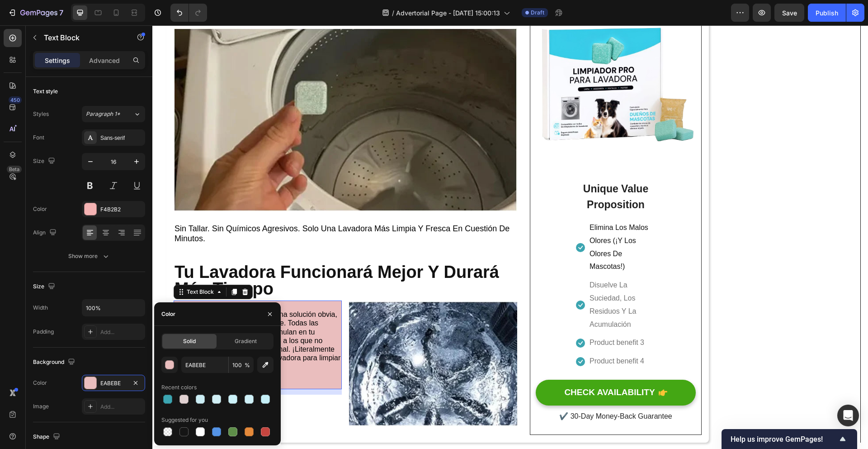
click at [193, 430] on div at bounding box center [217, 431] width 112 height 13
click at [204, 431] on div at bounding box center [200, 431] width 9 height 9
type input "FFFFFF"
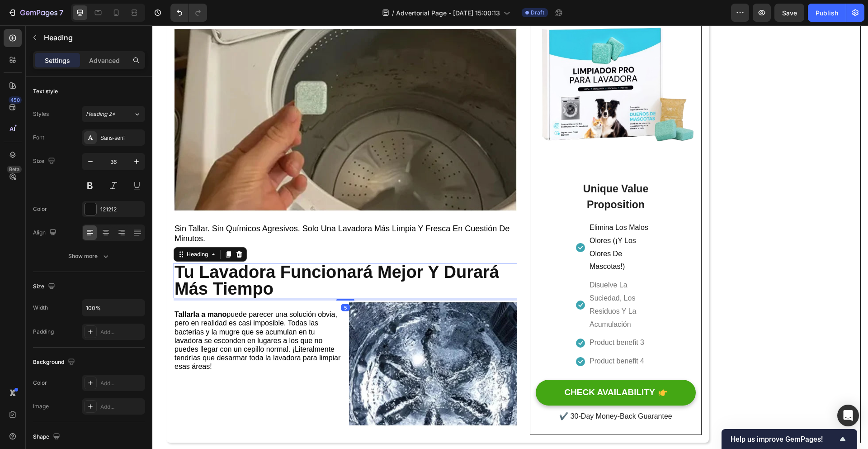
click at [337, 297] on p "⁠⁠⁠⁠⁠⁠⁠ Tu Lavadora Funcionará Mejor Y Durará Más Tiempo" at bounding box center [346, 280] width 342 height 33
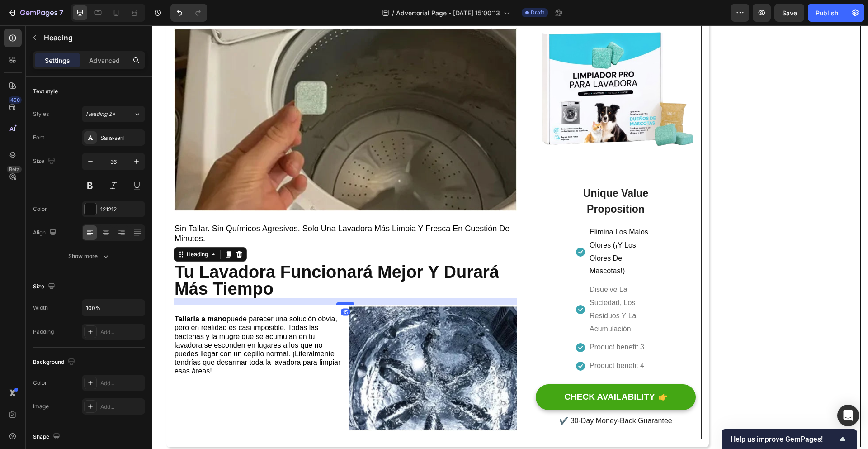
click at [345, 305] on div at bounding box center [345, 303] width 18 height 3
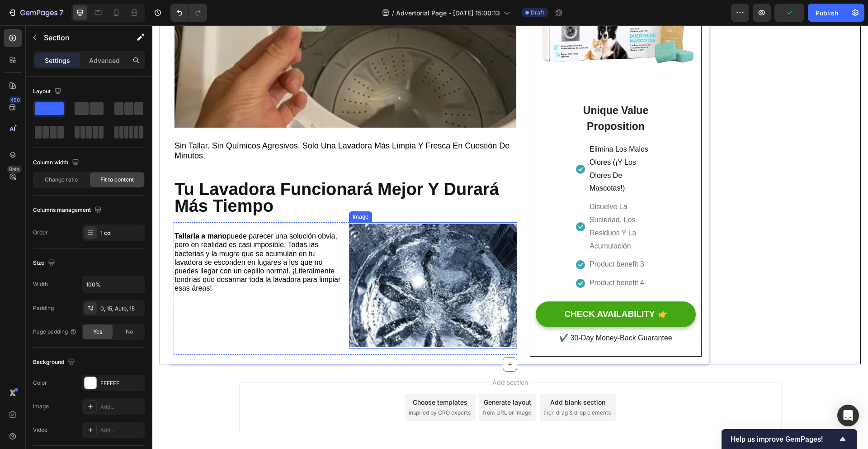
scroll to position [2012, 0]
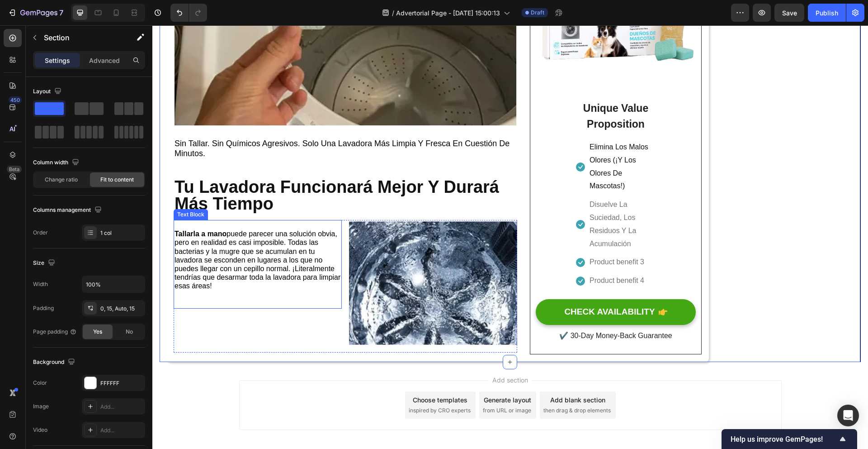
click at [177, 236] on strong "Tallarla a mano" at bounding box center [201, 234] width 52 height 8
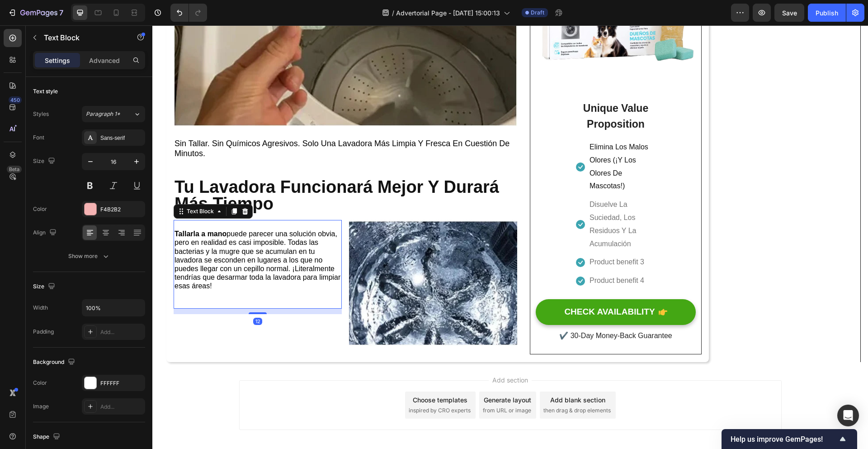
click at [175, 237] on strong "Tallarla a mano" at bounding box center [201, 234] width 52 height 8
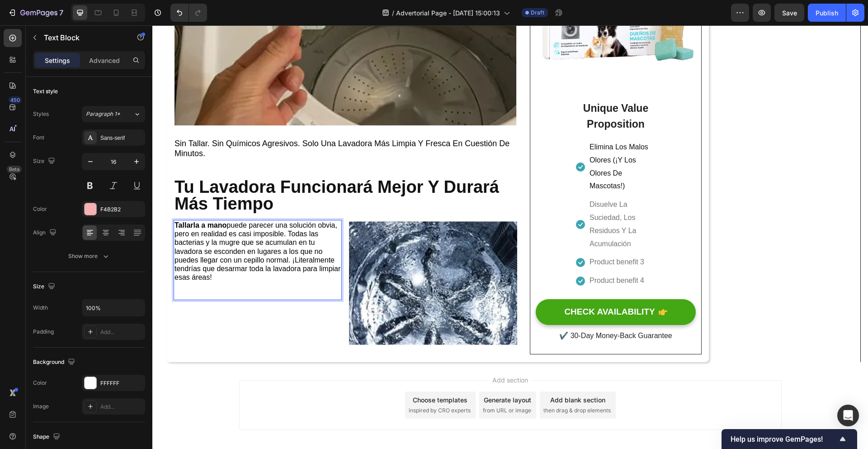
click at [300, 281] on p "Tallarla a mano puede parecer una solución obvia, pero en realidad es casi impo…" at bounding box center [258, 251] width 166 height 61
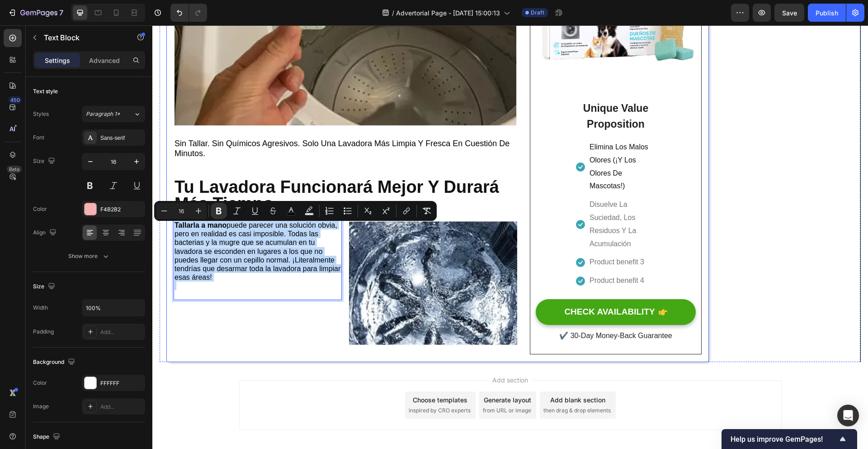
drag, startPoint x: 266, startPoint y: 278, endPoint x: 172, endPoint y: 232, distance: 104.4
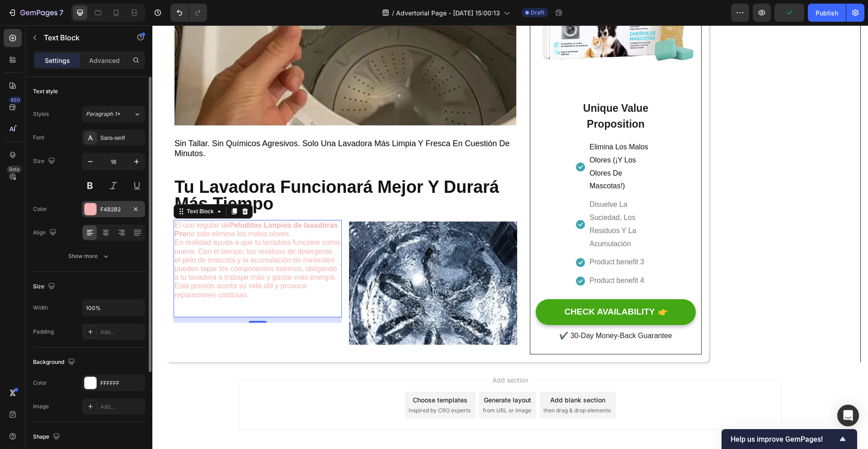
click at [90, 211] on div at bounding box center [91, 209] width 12 height 12
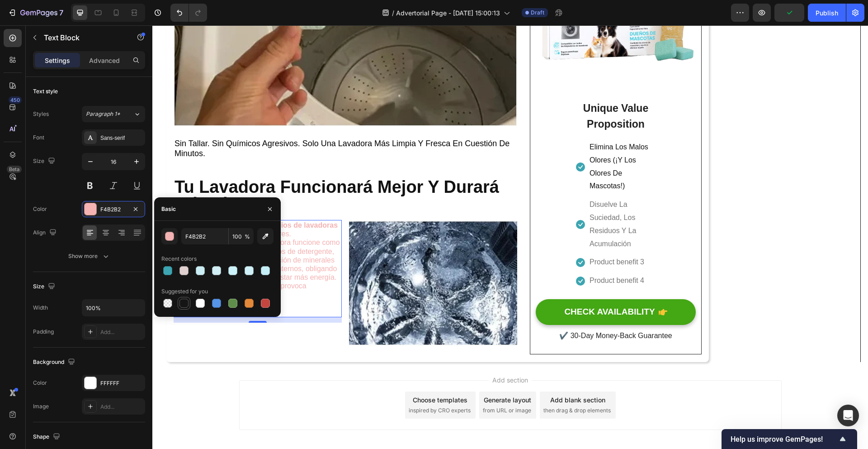
click at [189, 305] on div at bounding box center [184, 303] width 11 height 11
type input "151515"
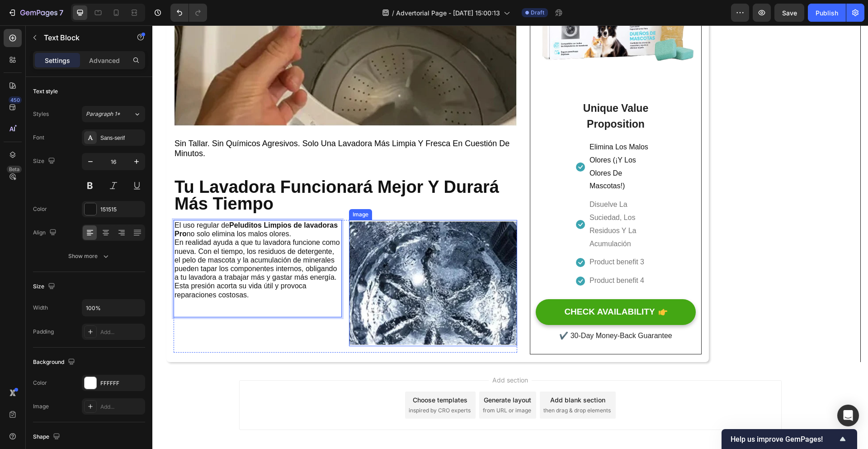
click at [400, 323] on img at bounding box center [433, 283] width 168 height 126
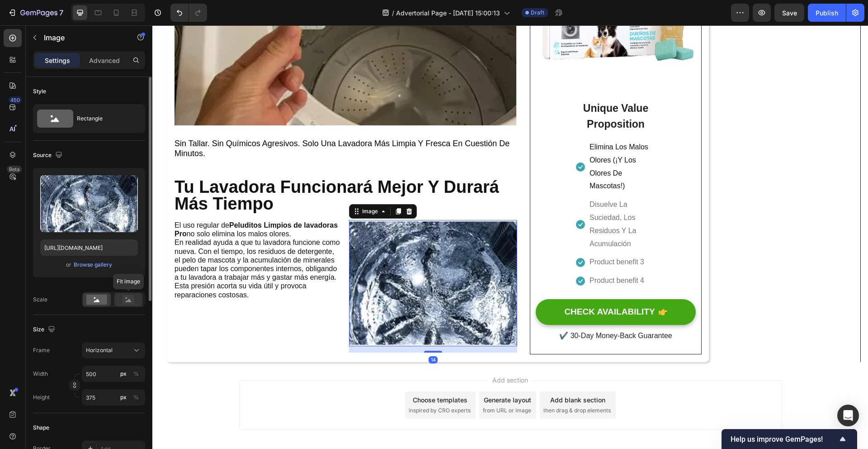
click at [131, 302] on rect at bounding box center [129, 299] width 12 height 9
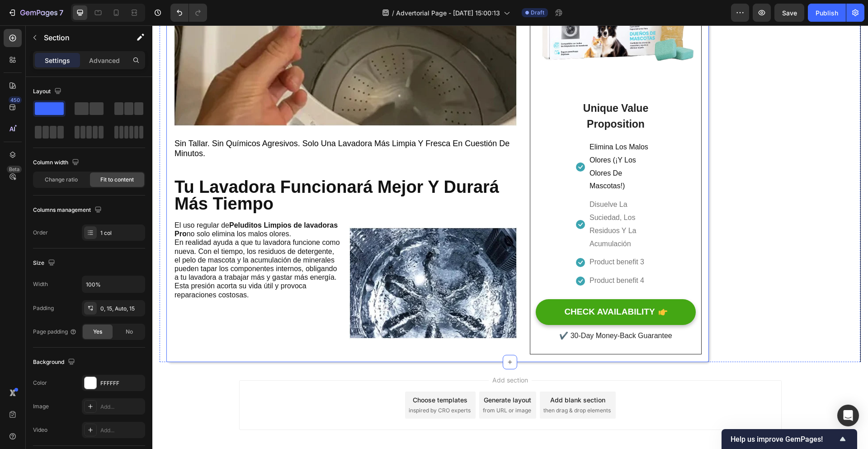
click at [469, 293] on img at bounding box center [433, 283] width 168 height 126
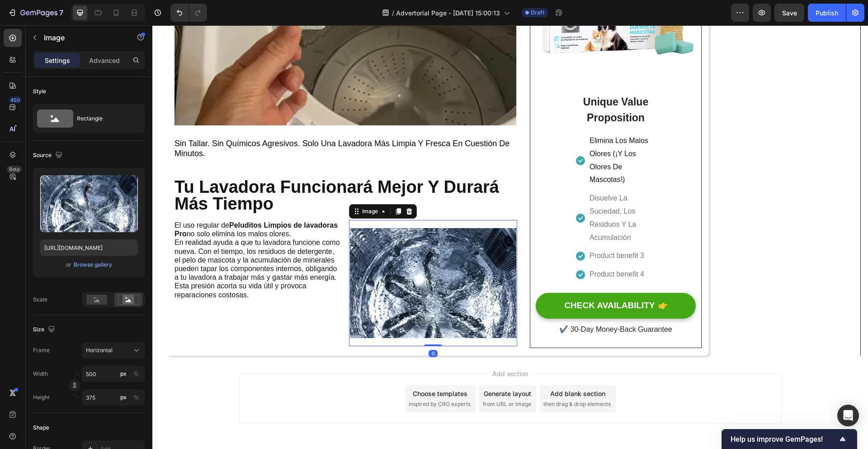
drag, startPoint x: 432, startPoint y: 355, endPoint x: 431, endPoint y: 333, distance: 21.3
click at [431, 333] on div "Image 0" at bounding box center [433, 283] width 168 height 126
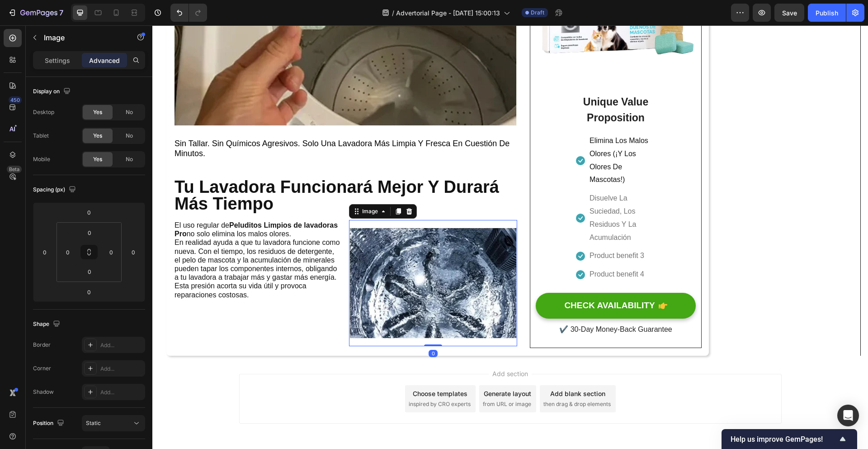
click at [452, 267] on img at bounding box center [433, 283] width 168 height 126
click at [280, 297] on p "En realidad ayuda a que tu lavadora funcione como nueva. Con el tiempo, los res…" at bounding box center [258, 268] width 166 height 61
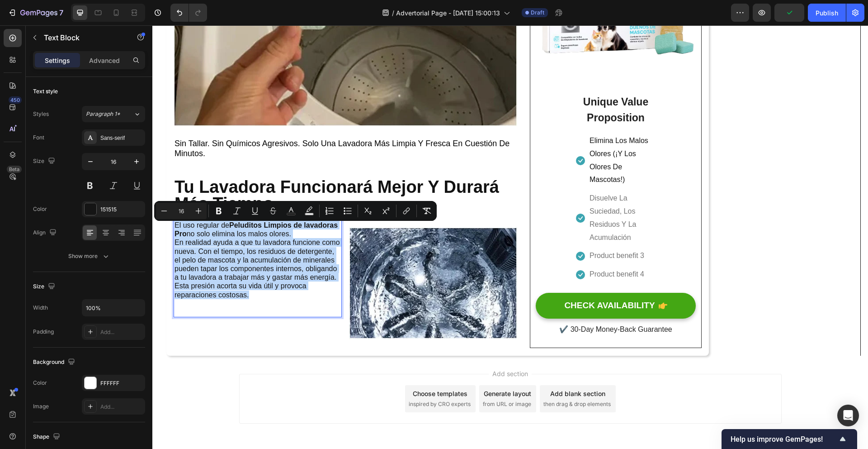
drag, startPoint x: 277, startPoint y: 301, endPoint x: 175, endPoint y: 228, distance: 124.9
click at [175, 228] on div "El uso regular de Peluditos Limpios de lavadoras Pro no solo elimina los malos …" at bounding box center [258, 268] width 168 height 97
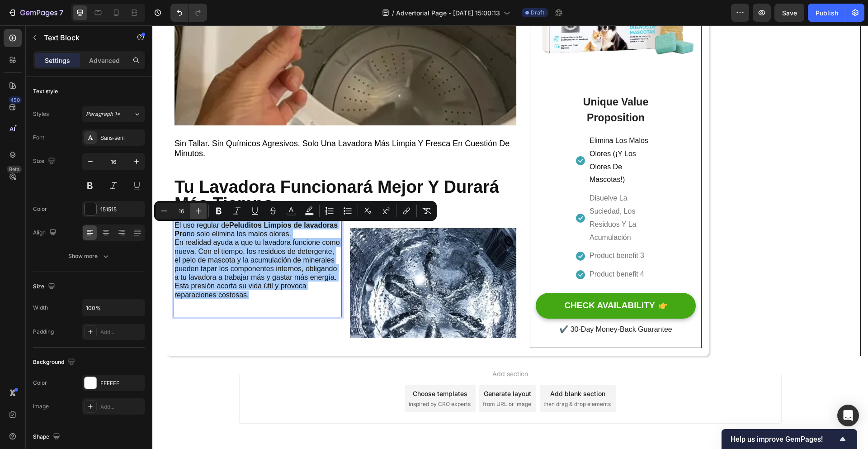
click at [203, 208] on button "Plus" at bounding box center [198, 211] width 16 height 16
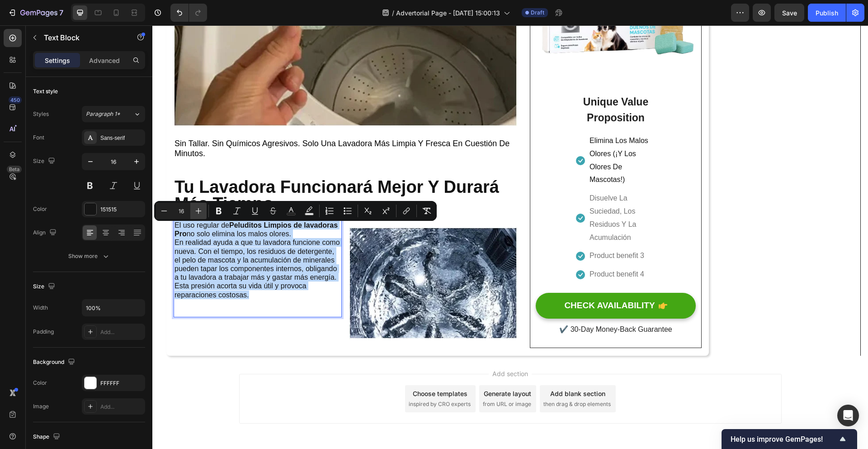
type input "17"
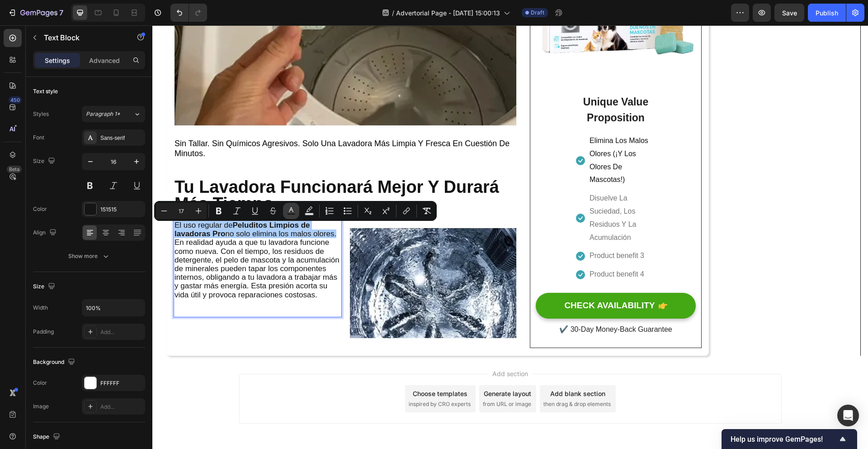
click at [295, 213] on rect "Editor contextual toolbar" at bounding box center [291, 214] width 9 height 2
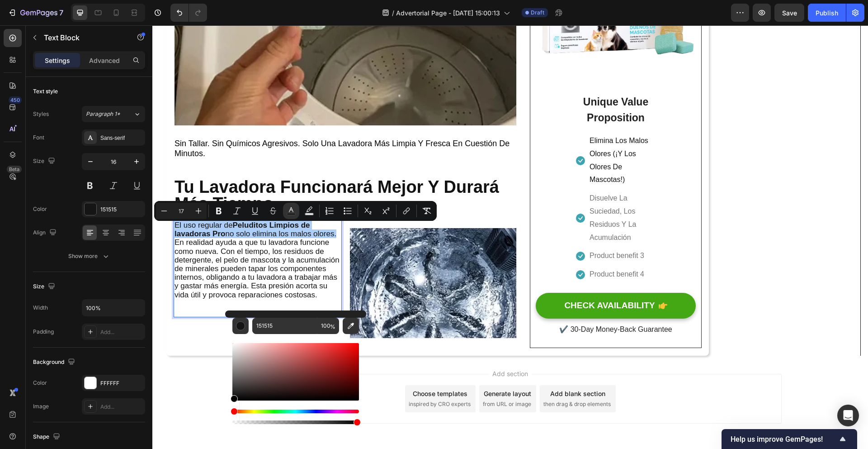
drag, startPoint x: 388, startPoint y: 424, endPoint x: 202, endPoint y: 402, distance: 187.2
type input "000000"
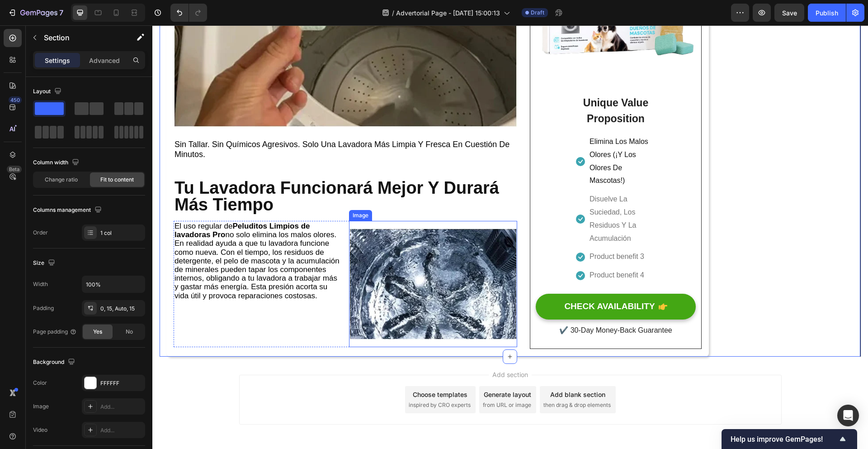
scroll to position [2010, 0]
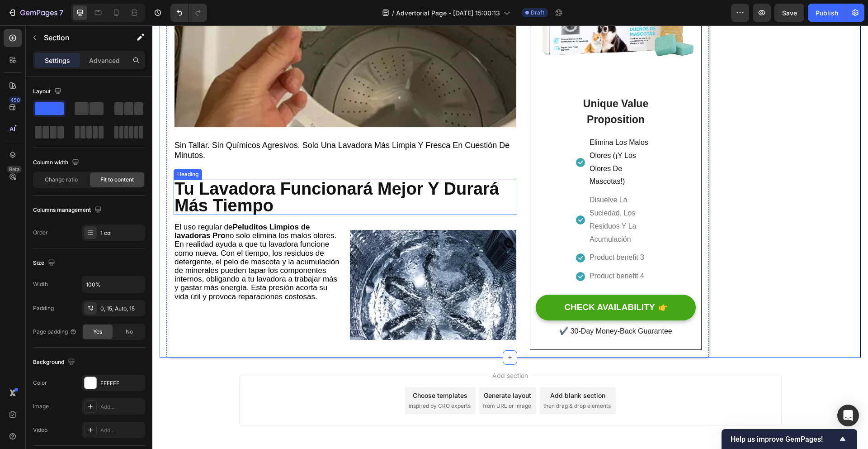
click at [290, 213] on p "⁠⁠⁠⁠⁠⁠⁠ Tu Lavadora Funcionará Mejor Y Durará Más Tiempo" at bounding box center [346, 196] width 342 height 33
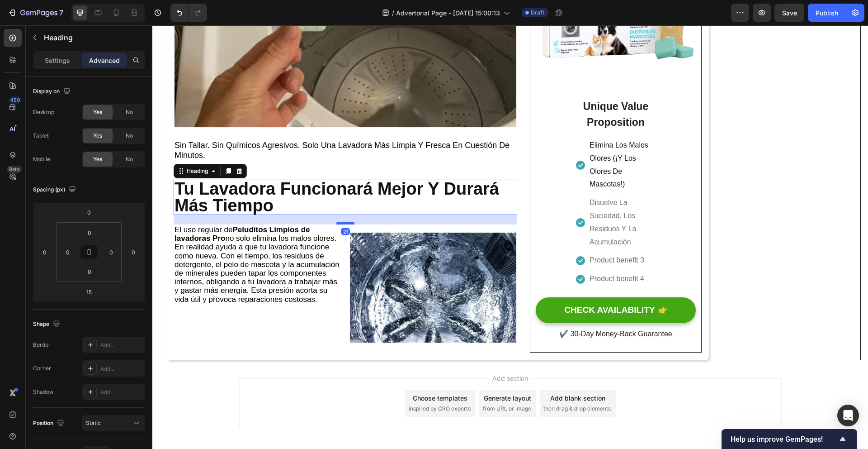
click at [345, 224] on div at bounding box center [345, 223] width 18 height 3
type input "21"
click at [276, 349] on div "El uso regular de Peluditos Limpios de lavadoras Pro no solo elimina los malos …" at bounding box center [258, 287] width 168 height 126
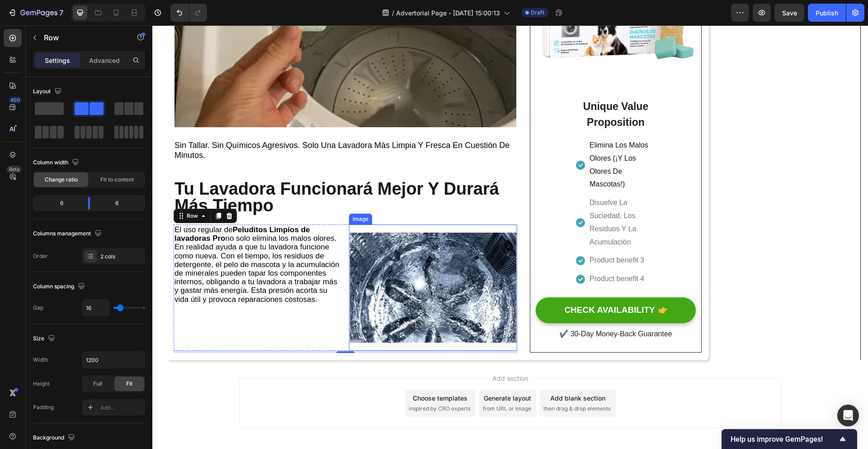
click at [391, 324] on img at bounding box center [433, 287] width 168 height 126
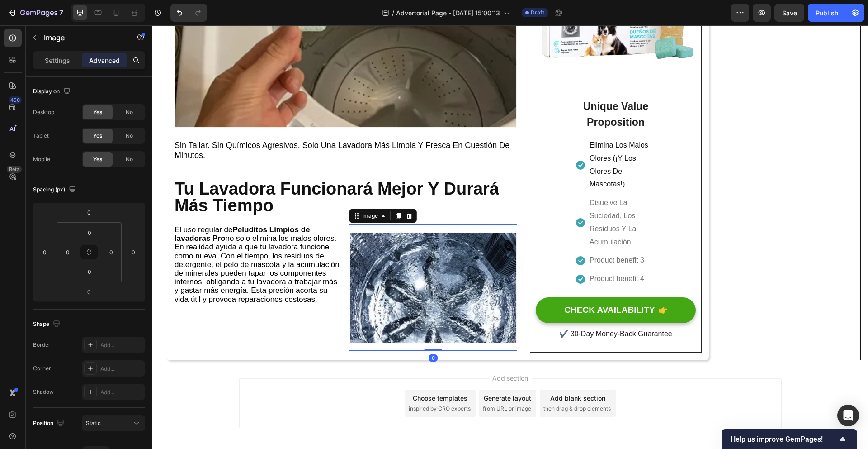
click at [398, 275] on img at bounding box center [433, 287] width 168 height 126
click at [56, 60] on p "Settings" at bounding box center [57, 60] width 25 height 9
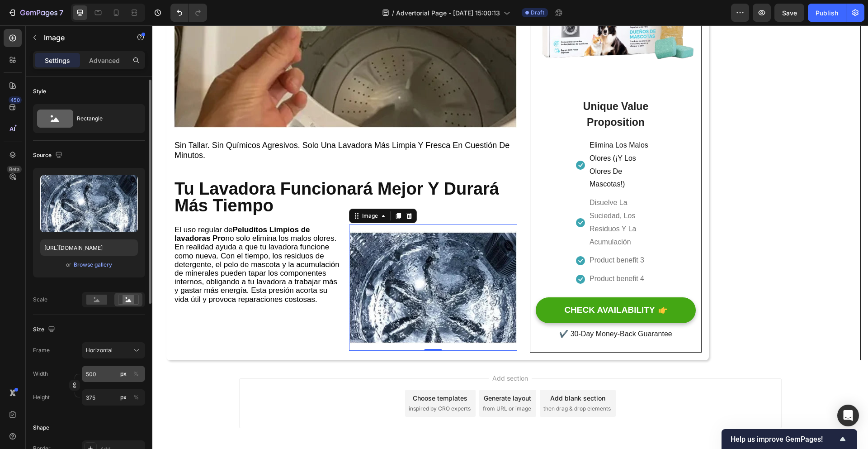
scroll to position [2, 0]
click at [123, 350] on div "Horizontal" at bounding box center [108, 348] width 44 height 8
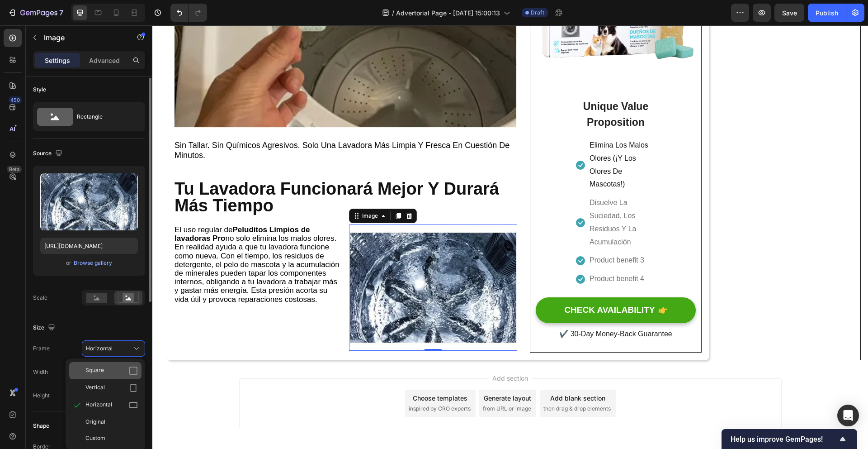
click at [117, 369] on div "Square" at bounding box center [111, 370] width 52 height 9
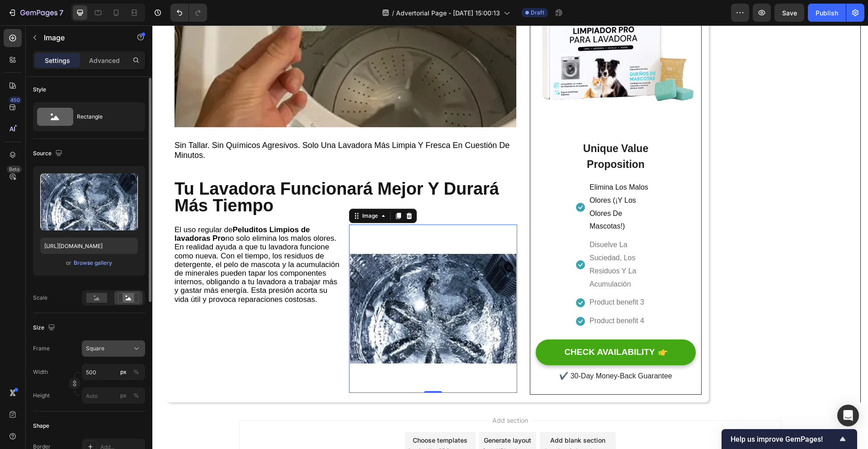
click at [133, 346] on icon at bounding box center [136, 348] width 9 height 9
click at [107, 421] on div "Original" at bounding box center [111, 421] width 52 height 8
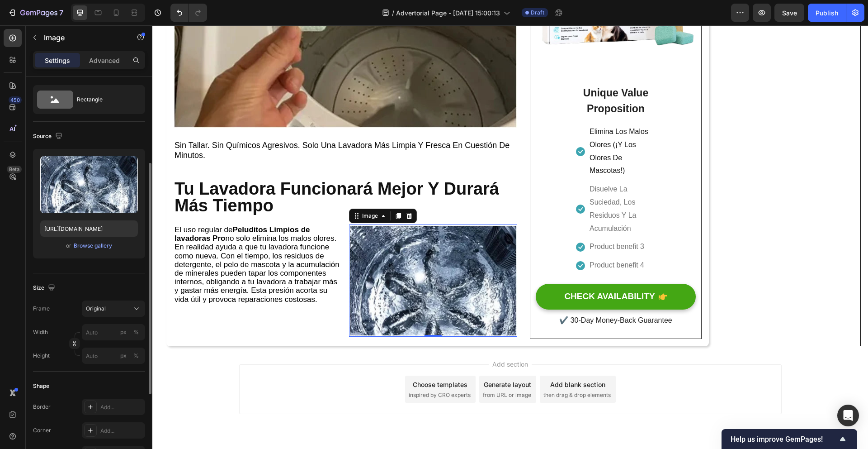
scroll to position [66, 0]
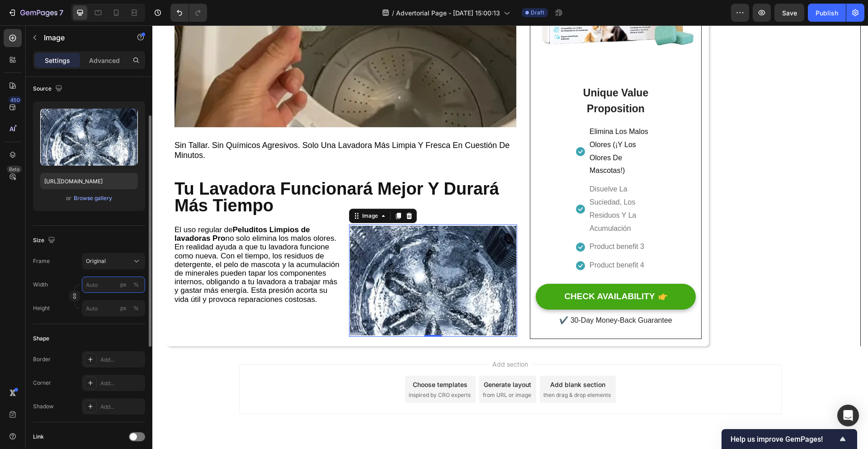
click at [109, 286] on input "px %" at bounding box center [113, 284] width 63 height 16
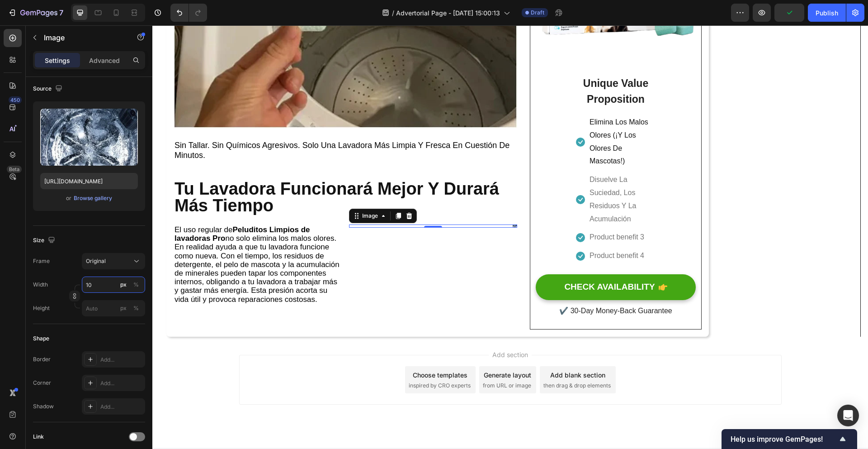
type input "1"
type input "100"
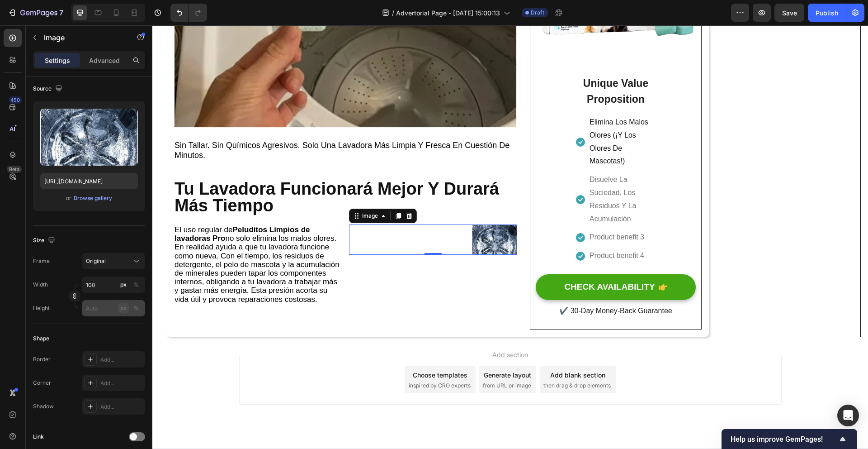
click at [121, 309] on div "px" at bounding box center [123, 308] width 6 height 8
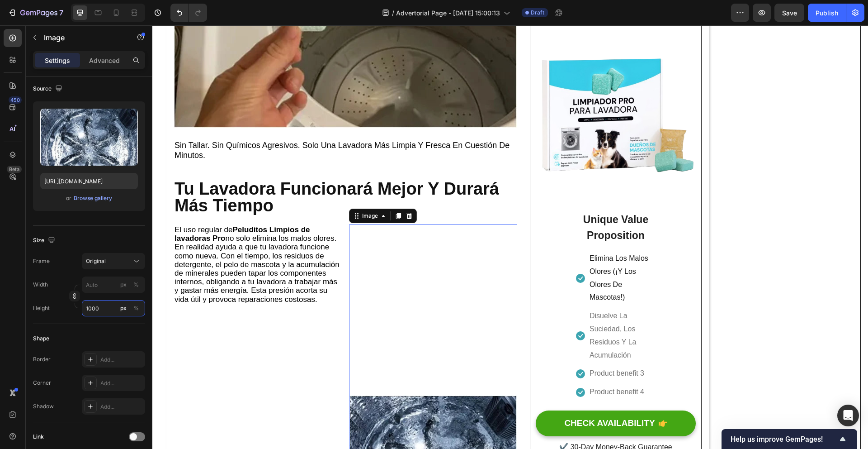
type input "100"
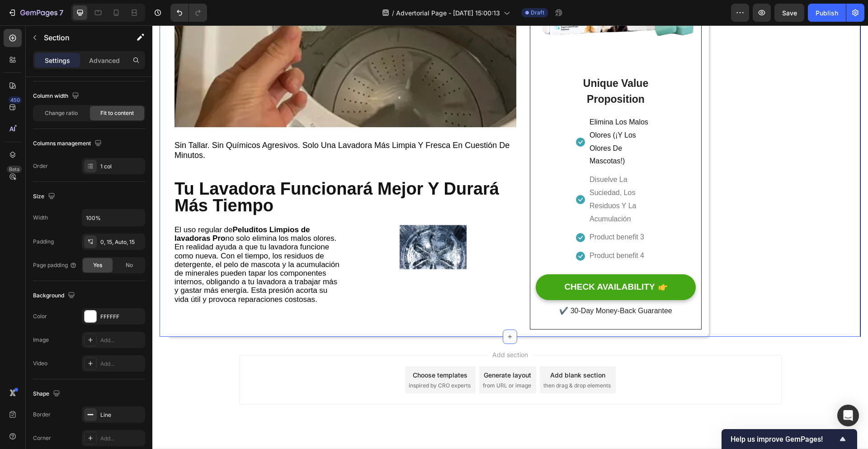
scroll to position [0, 0]
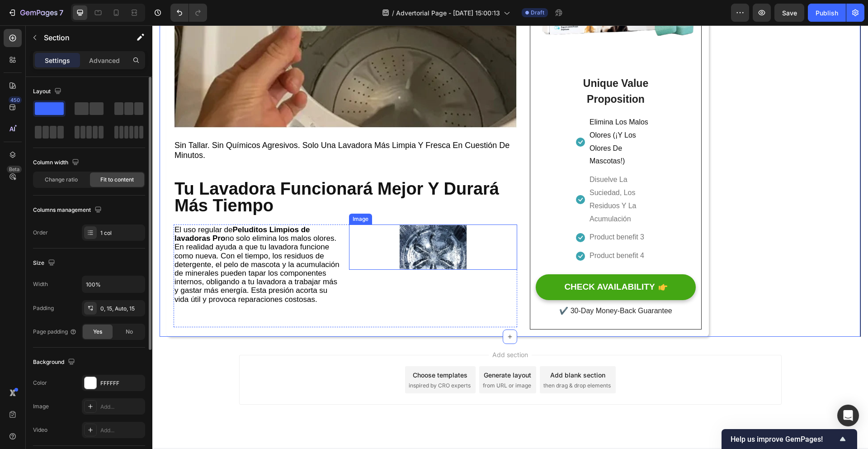
click at [473, 252] on img at bounding box center [433, 246] width 168 height 45
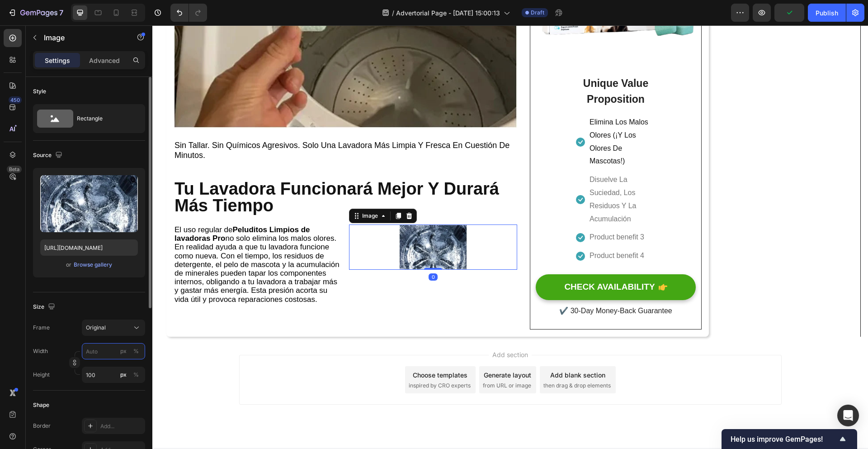
click at [110, 348] on input "px %" at bounding box center [113, 351] width 63 height 16
type input "1"
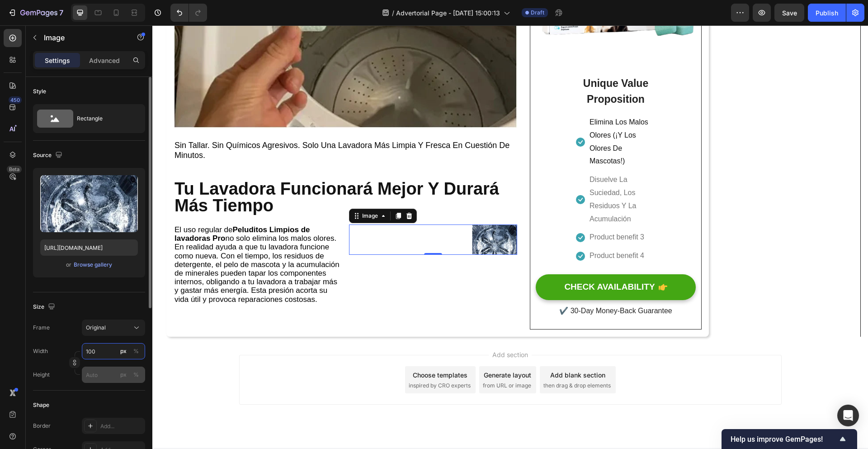
type input "100"
click at [117, 377] on input "px %" at bounding box center [113, 374] width 63 height 16
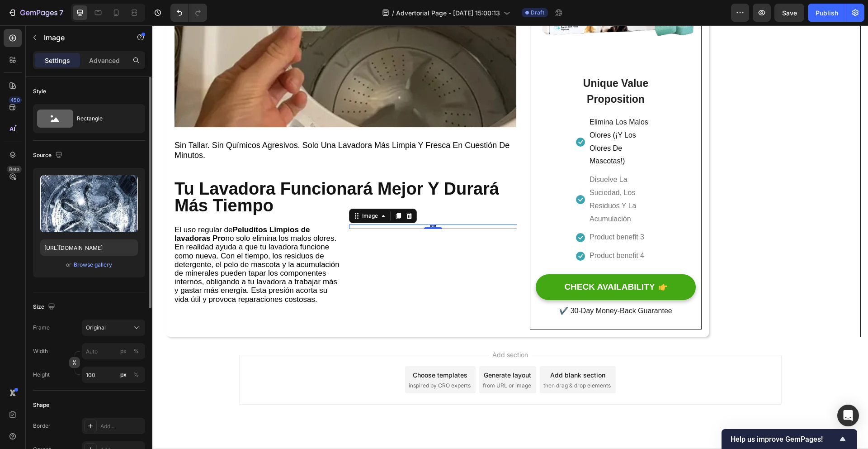
click at [71, 365] on button "button" at bounding box center [74, 362] width 11 height 11
type input "10"
click at [114, 354] on div "Custom" at bounding box center [113, 350] width 55 height 9
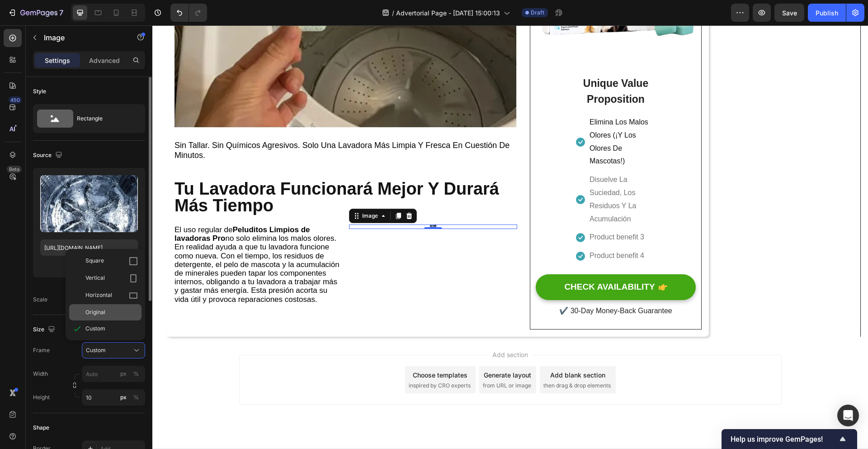
click at [114, 317] on div "Original" at bounding box center [105, 312] width 72 height 16
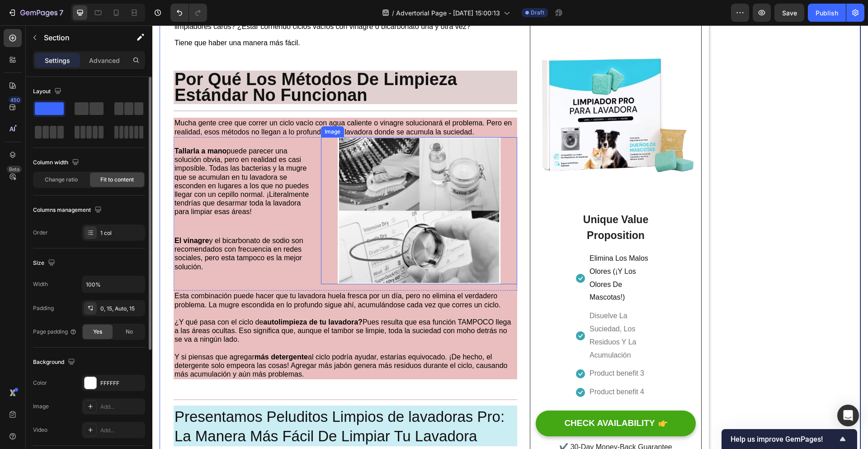
scroll to position [633, 0]
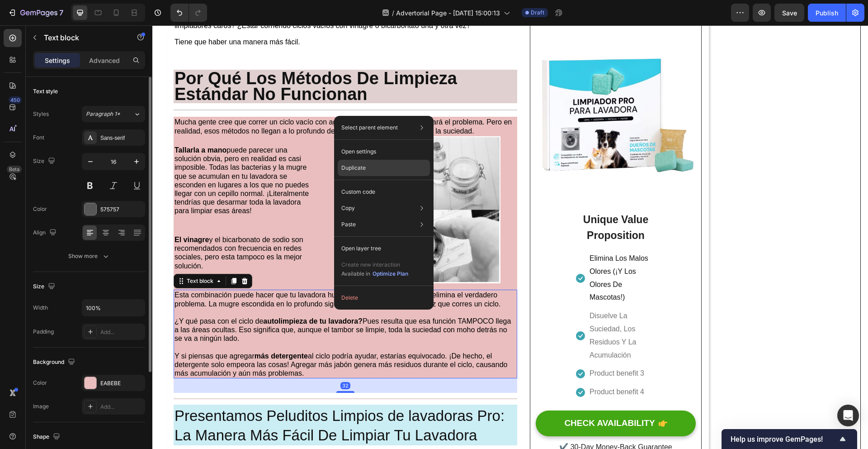
click at [370, 172] on div "Duplicate" at bounding box center [384, 168] width 92 height 16
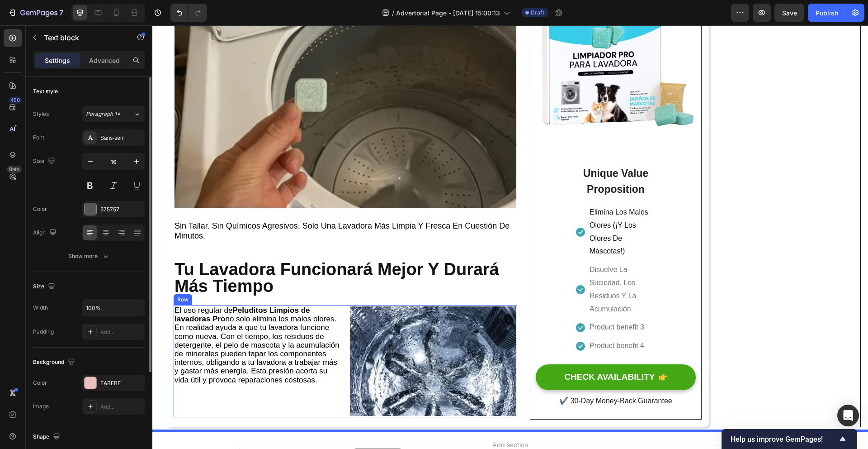
scroll to position [2145, 0]
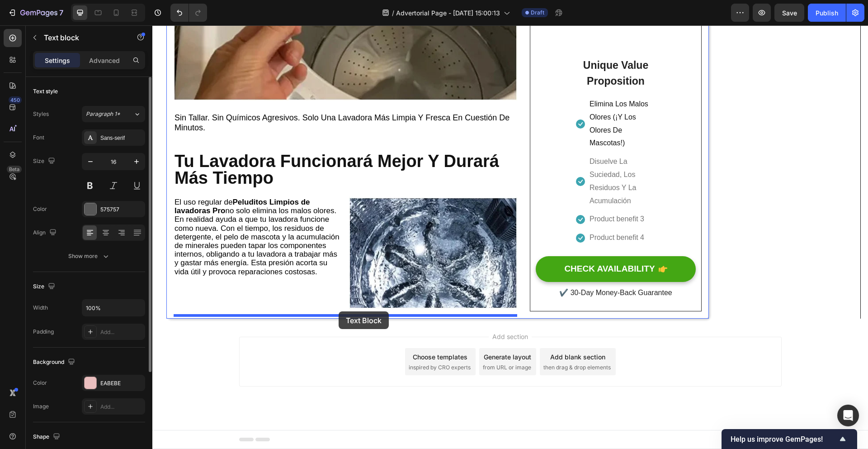
drag, startPoint x: 350, startPoint y: 110, endPoint x: 339, endPoint y: 311, distance: 201.6
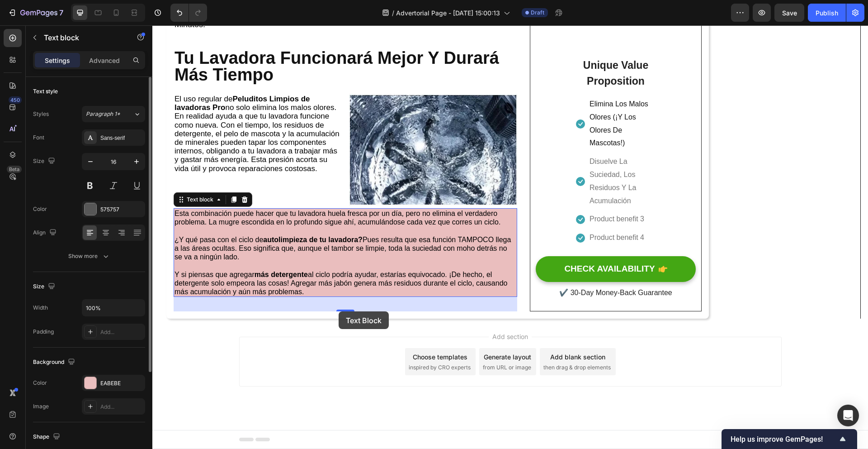
scroll to position [2042, 0]
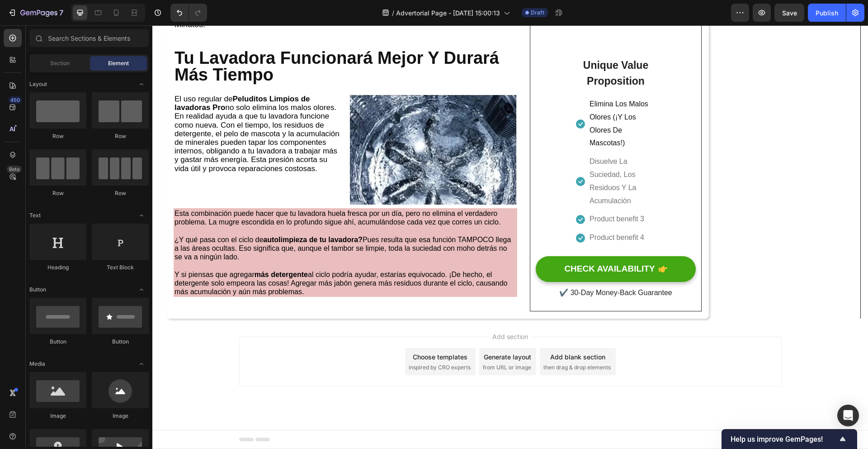
scroll to position [2145, 0]
click at [341, 196] on div "El uso regular de Peluditos Limpios de lavadoras Pro no solo elimina los malos …" at bounding box center [258, 150] width 168 height 112
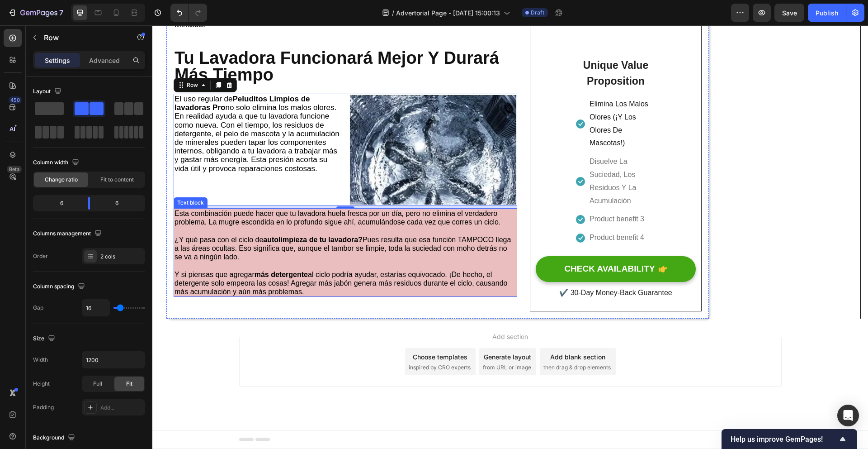
click at [406, 289] on p "Y si piensas que agregar más detergente al ciclo podría ayudar, estarías equivo…" at bounding box center [346, 283] width 342 height 26
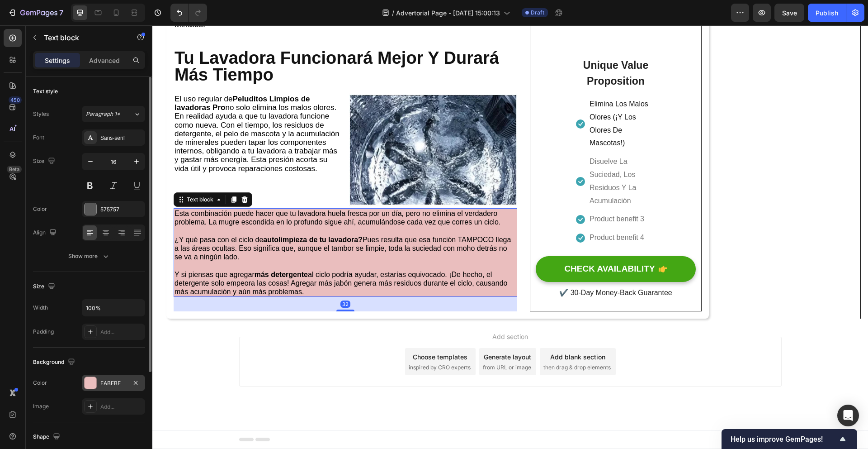
click at [93, 388] on div "EABEBE" at bounding box center [113, 382] width 63 height 16
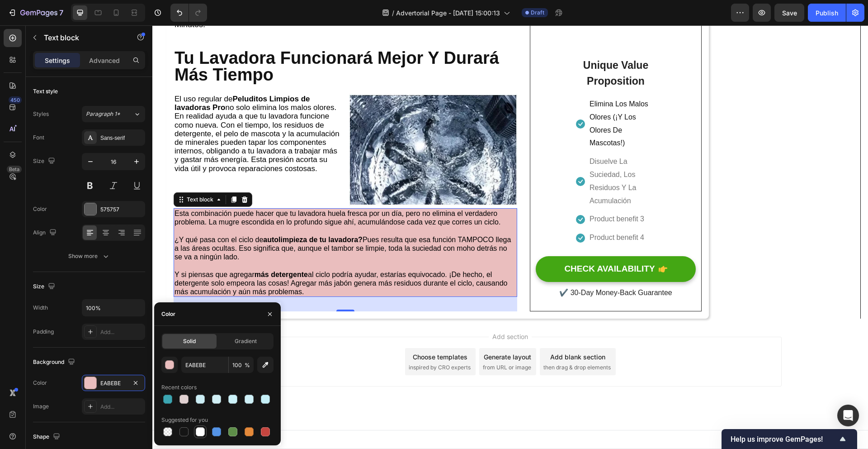
click at [200, 434] on div at bounding box center [200, 431] width 9 height 9
type input "FFFFFF"
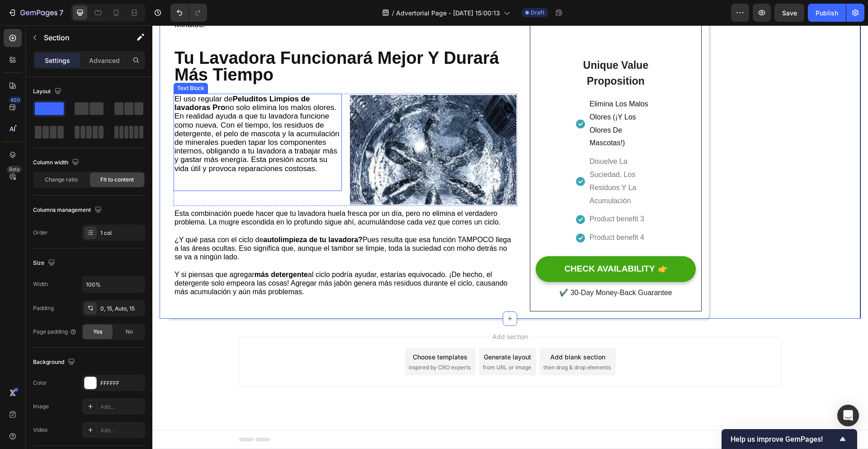
click at [295, 95] on strong "Peluditos Limpios de lavadoras Pro" at bounding box center [243, 103] width 136 height 17
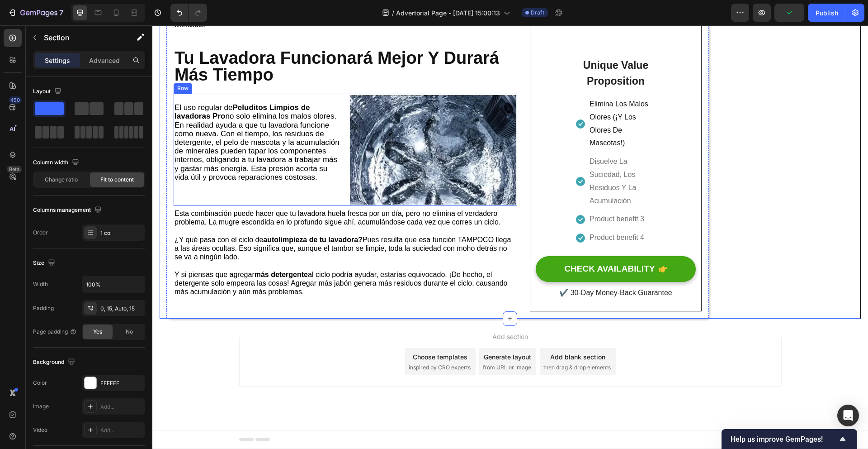
click at [348, 203] on div "El uso regular de Peluditos Limpios de lavadoras Pro no solo elimina los malos …" at bounding box center [346, 150] width 344 height 112
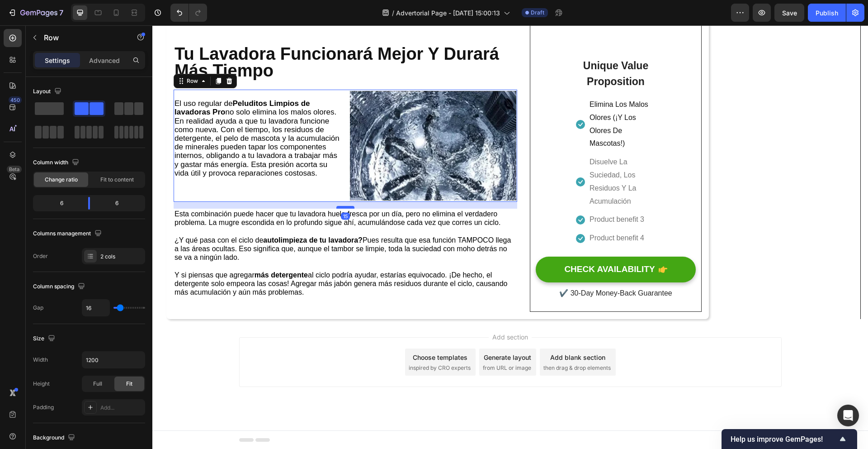
drag, startPoint x: 351, startPoint y: 209, endPoint x: 350, endPoint y: 213, distance: 4.5
click at [350, 208] on div at bounding box center [345, 207] width 18 height 3
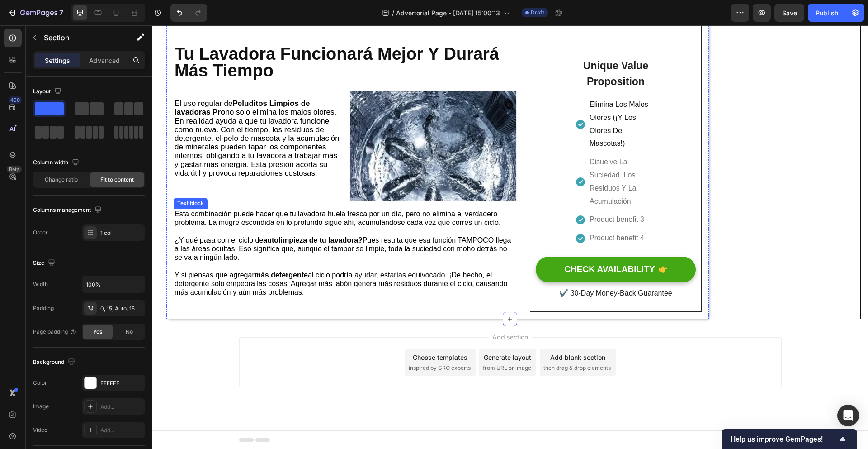
click at [353, 295] on p "Y si piensas que agregar más detergente al ciclo podría ayudar, estarías equivo…" at bounding box center [346, 283] width 342 height 26
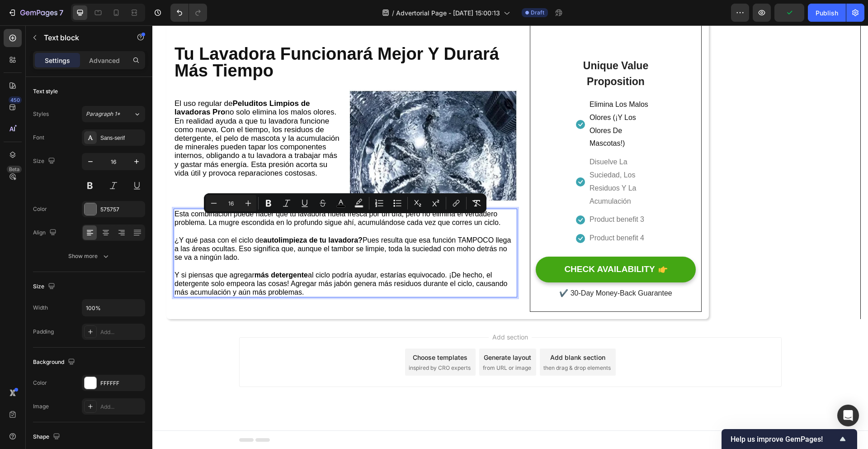
drag, startPoint x: 347, startPoint y: 296, endPoint x: 174, endPoint y: 223, distance: 187.5
click at [174, 223] on div "Esta combinación puede hacer que tu lavadora huela fresca por un día, pero no e…" at bounding box center [346, 252] width 344 height 89
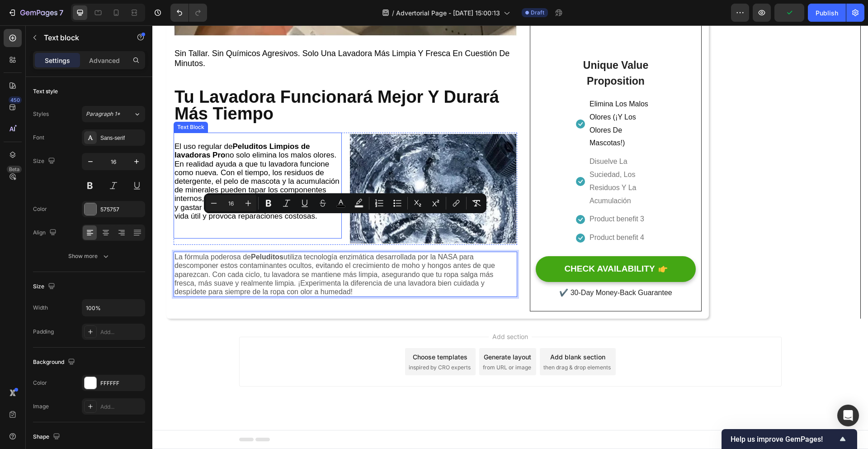
scroll to position [2109, 0]
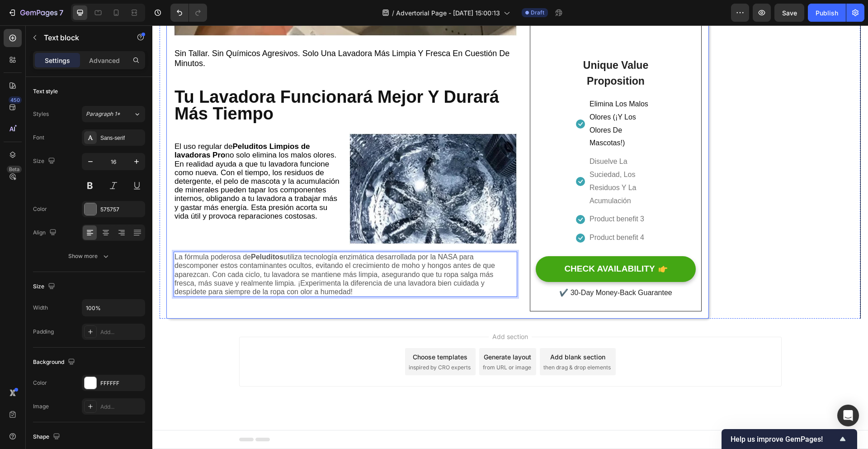
drag, startPoint x: 375, startPoint y: 293, endPoint x: 178, endPoint y: 251, distance: 201.7
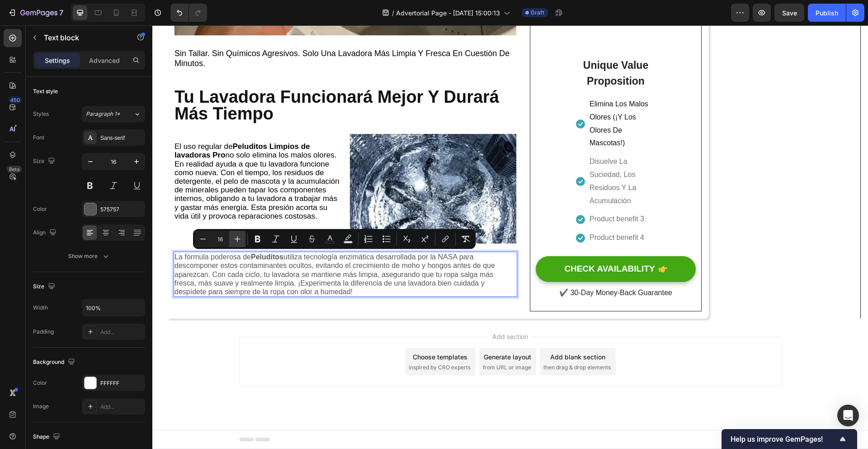
click at [241, 242] on icon "Editor contextual toolbar" at bounding box center [237, 238] width 9 height 9
type input "17"
click at [331, 240] on icon "Editor contextual toolbar" at bounding box center [330, 238] width 9 height 9
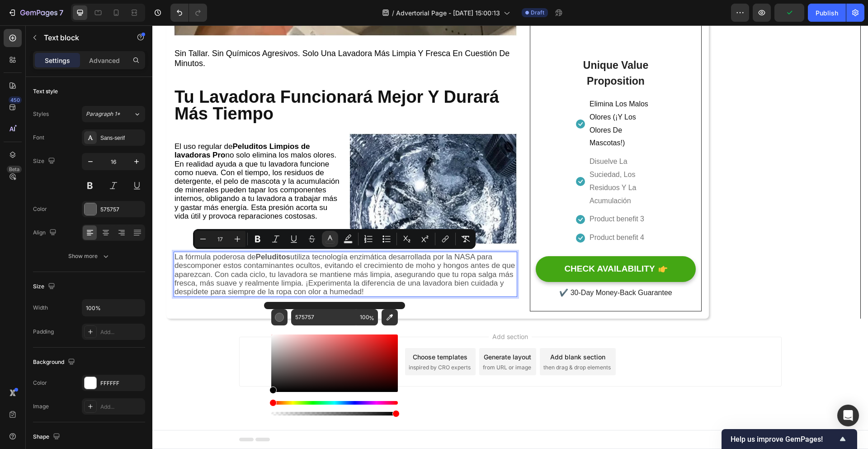
drag, startPoint x: 274, startPoint y: 374, endPoint x: 265, endPoint y: 392, distance: 19.8
click at [265, 393] on div "575757 100 %" at bounding box center [334, 359] width 141 height 115
type input "000000"
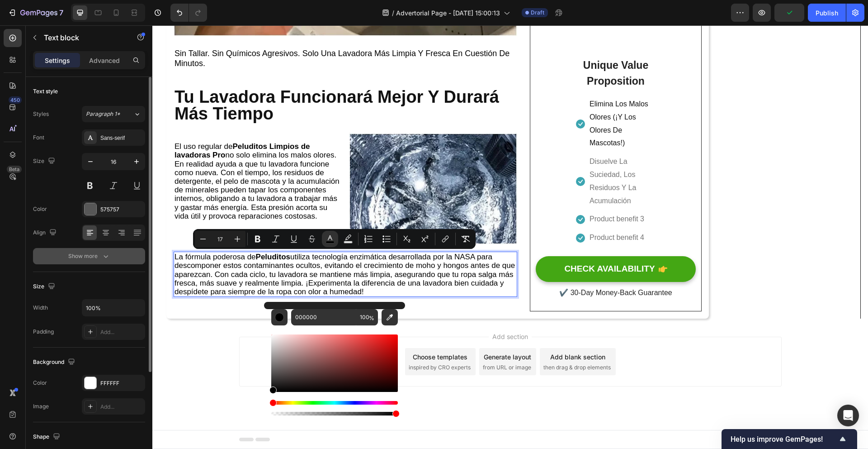
click at [114, 254] on button "Show more" at bounding box center [89, 256] width 112 height 16
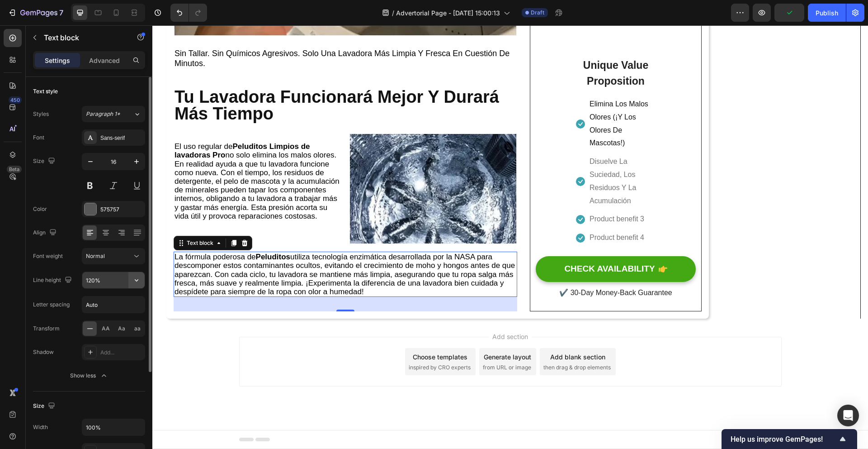
click at [129, 281] on button "button" at bounding box center [136, 280] width 16 height 16
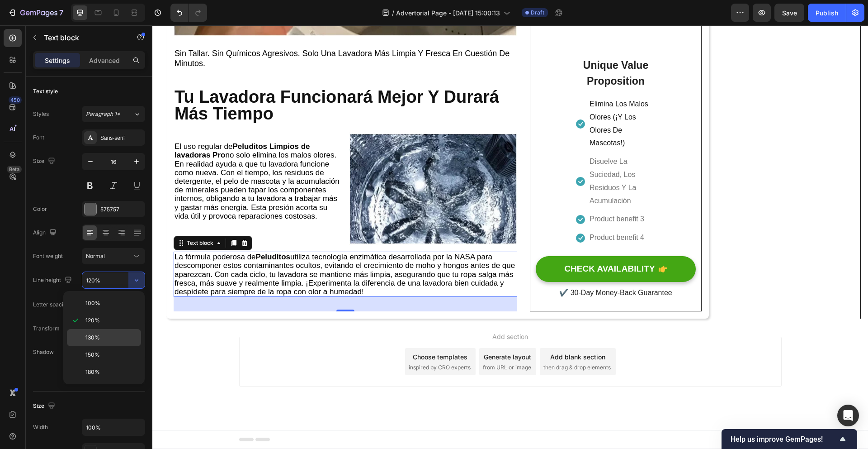
click at [112, 331] on div "130%" at bounding box center [104, 337] width 74 height 17
type input "130%"
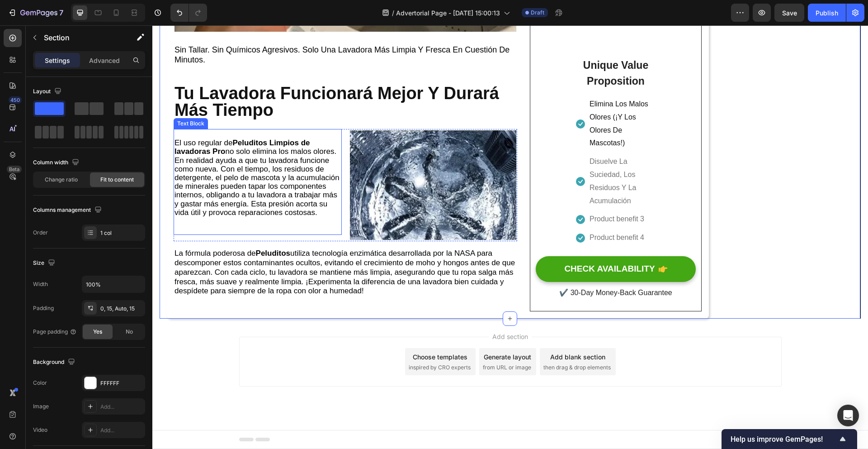
click at [253, 234] on p "Rich Text Editor. Editing area: main" at bounding box center [258, 225] width 166 height 17
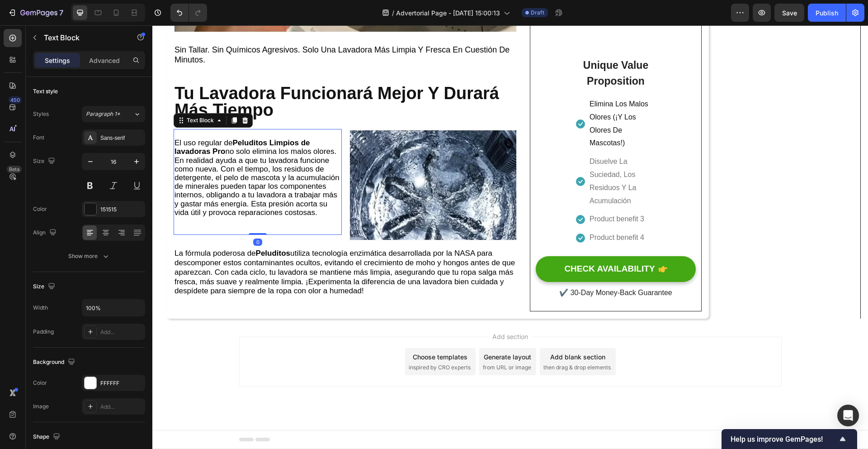
drag, startPoint x: 262, startPoint y: 243, endPoint x: 268, endPoint y: 231, distance: 13.0
click at [263, 232] on div "El uso regular de Peluditos Limpios de lavadoras Pro no solo elimina los malos …" at bounding box center [258, 182] width 168 height 106
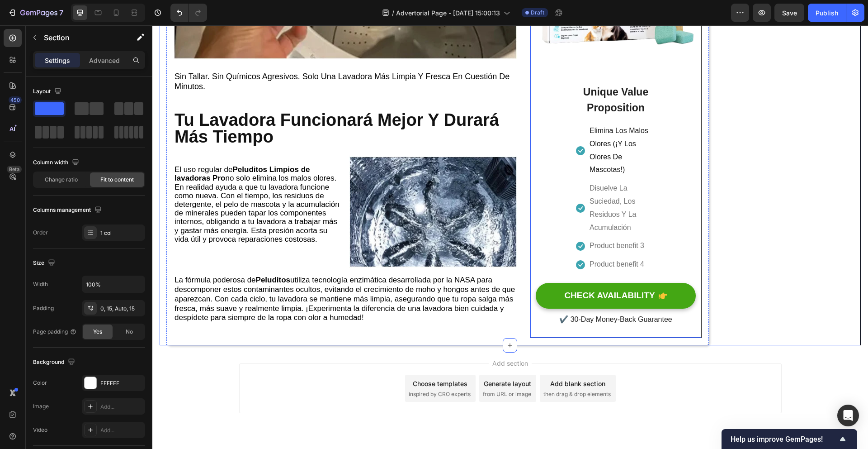
scroll to position [2078, 0]
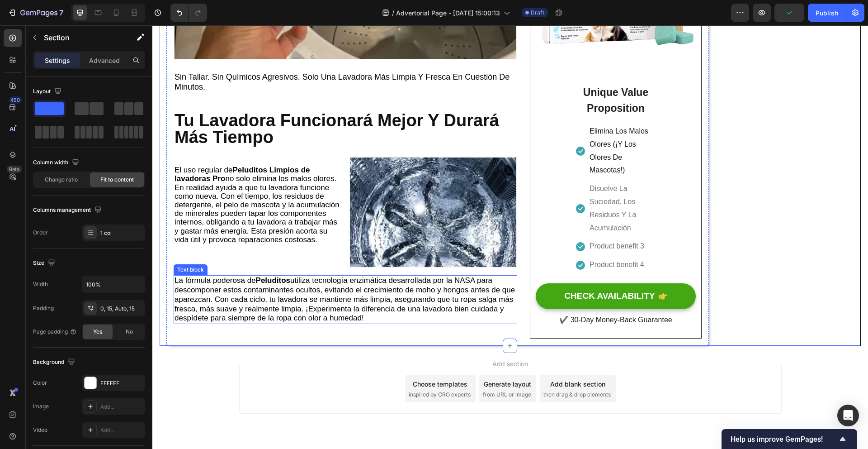
click at [355, 286] on span "La fórmula poderosa de Peluditos utiliza tecnología enzimática desarrollada por…" at bounding box center [345, 299] width 341 height 46
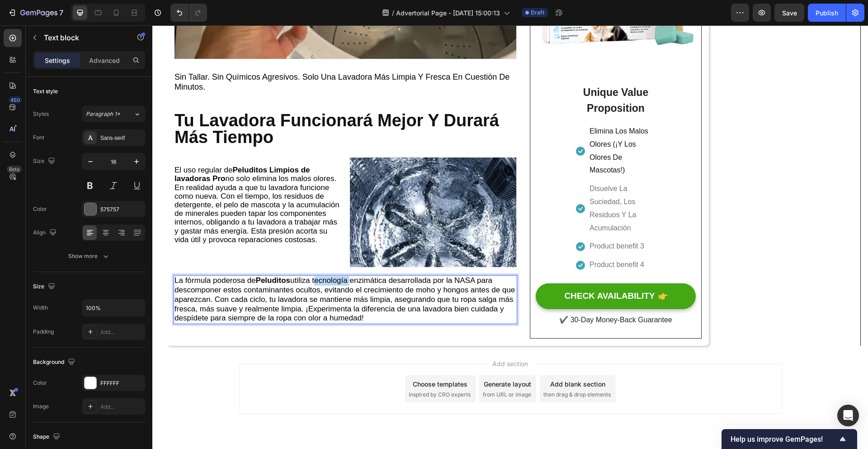
click at [317, 286] on span "La fórmula poderosa de Peluditos utiliza tecnología enzimática desarrollada por…" at bounding box center [345, 299] width 341 height 46
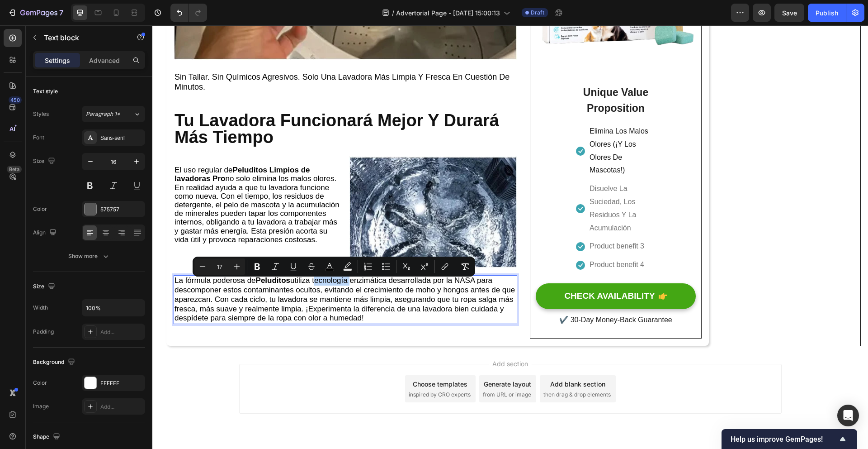
click at [324, 287] on span "La fórmula poderosa de Peluditos utiliza tecnología enzimática desarrollada por…" at bounding box center [345, 299] width 341 height 46
click at [319, 286] on span "La fórmula poderosa de Peluditos utiliza tecnología enzimática desarrollada por…" at bounding box center [345, 299] width 341 height 46
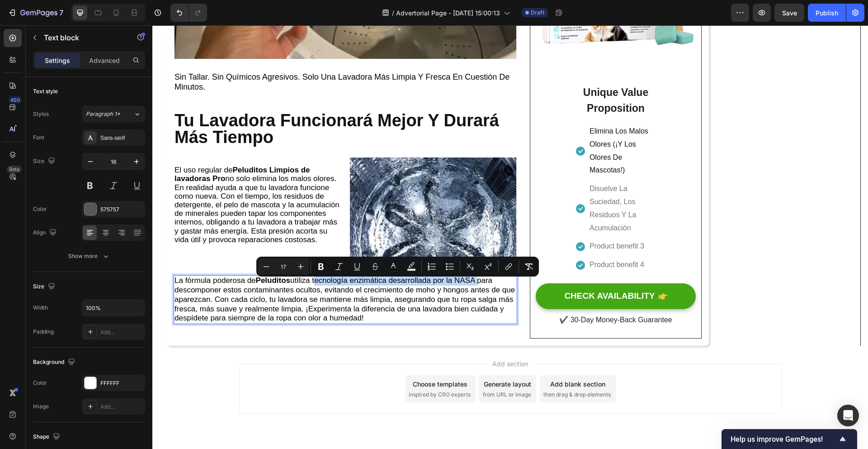
drag, startPoint x: 317, startPoint y: 286, endPoint x: 478, endPoint y: 287, distance: 161.5
click at [478, 287] on span "La fórmula poderosa de Peluditos utiliza tecnología enzimática desarrollada por…" at bounding box center [345, 299] width 341 height 46
click at [317, 268] on icon "Editor contextual toolbar" at bounding box center [321, 266] width 9 height 9
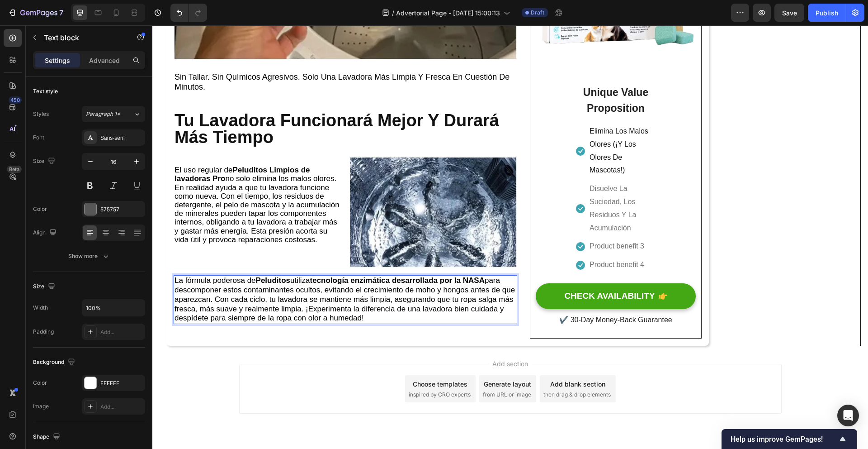
click at [399, 319] on p "La fórmula poderosa de Peluditos utiliza tecnología enzimática desarrollada por…" at bounding box center [346, 299] width 342 height 47
click at [442, 323] on p "La fórmula poderosa de Peluditos utiliza tecnología enzimática desarrollada por…" at bounding box center [346, 299] width 342 height 47
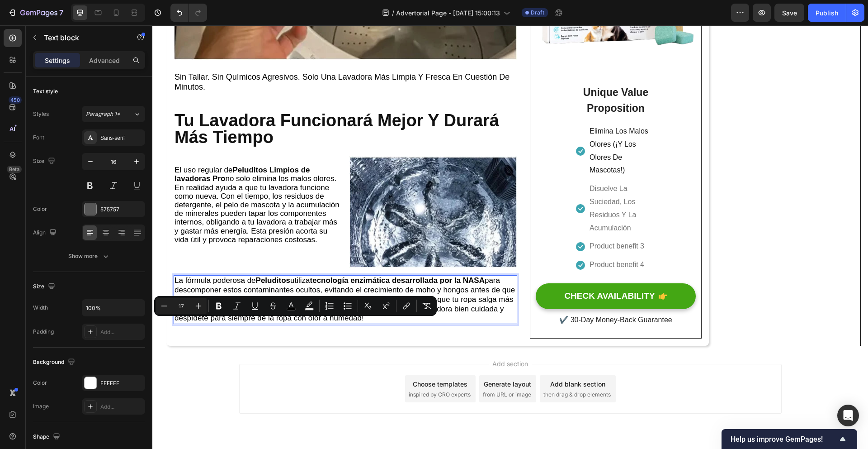
drag, startPoint x: 365, startPoint y: 325, endPoint x: 174, endPoint y: 322, distance: 191.3
click at [175, 322] on p "La fórmula poderosa de Peluditos utiliza tecnología enzimática desarrollada por…" at bounding box center [346, 299] width 342 height 47
click at [219, 304] on icon "Editor contextual toolbar" at bounding box center [218, 305] width 9 height 9
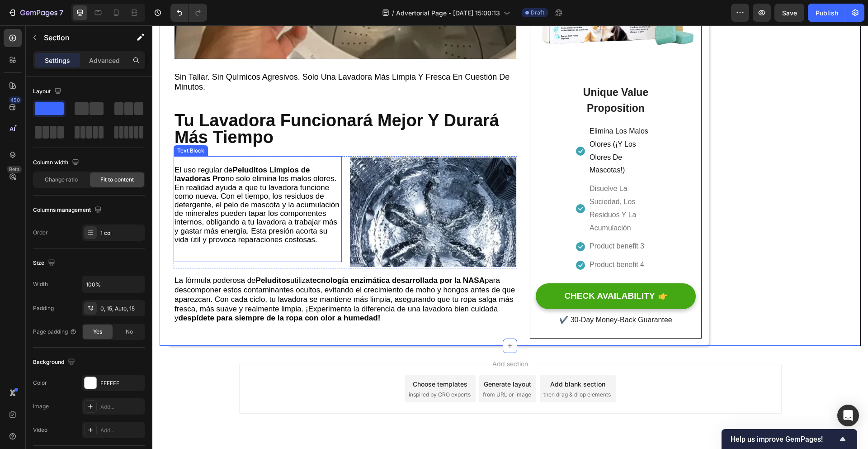
click at [186, 165] on p "Rich Text Editor. Editing area: main" at bounding box center [258, 161] width 166 height 9
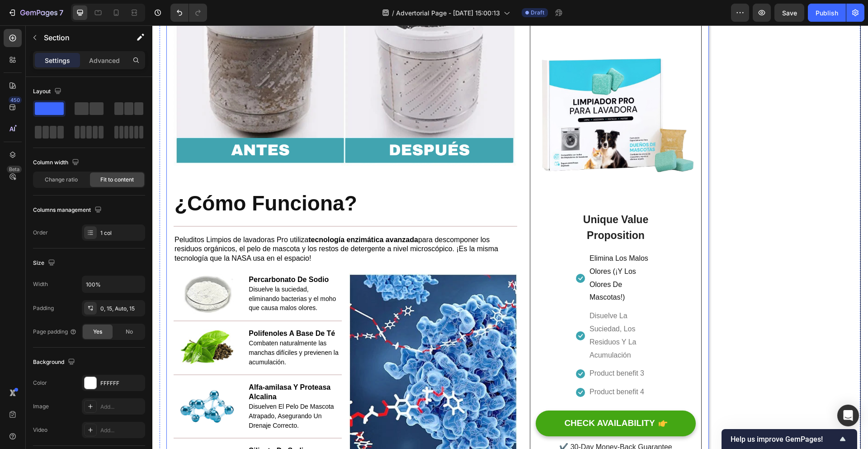
scroll to position [1241, 0]
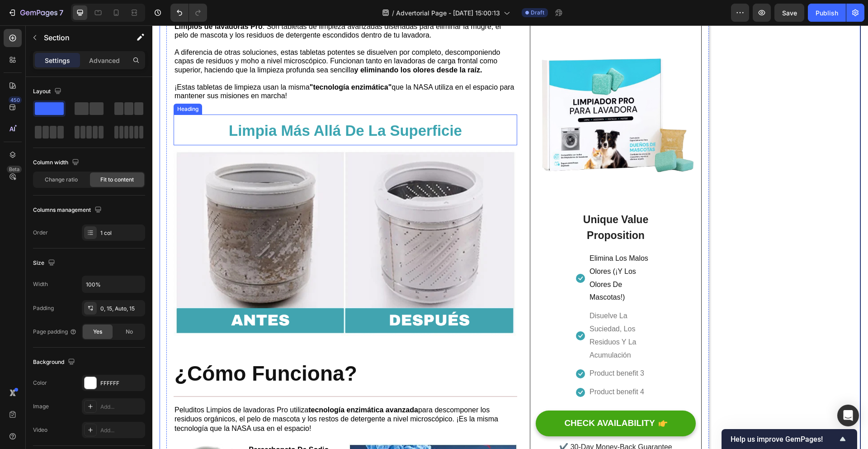
click at [380, 136] on strong "Limpia Más Allá De La Superficie" at bounding box center [345, 130] width 233 height 17
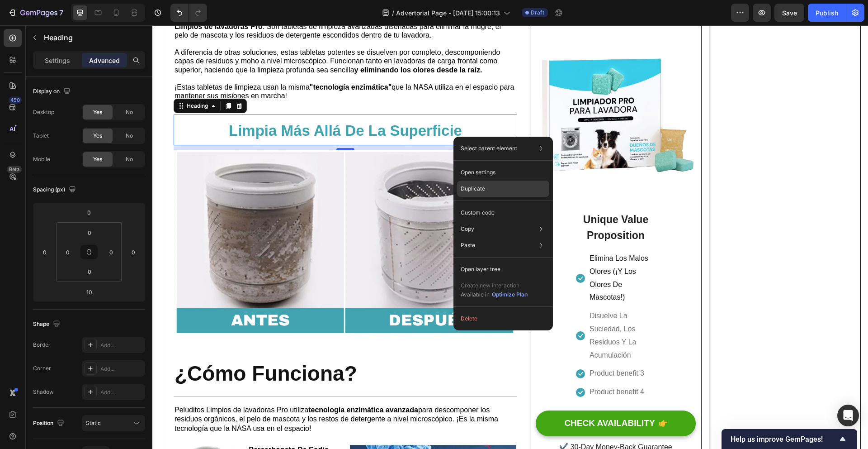
click at [490, 185] on div "Duplicate" at bounding box center [503, 188] width 92 height 16
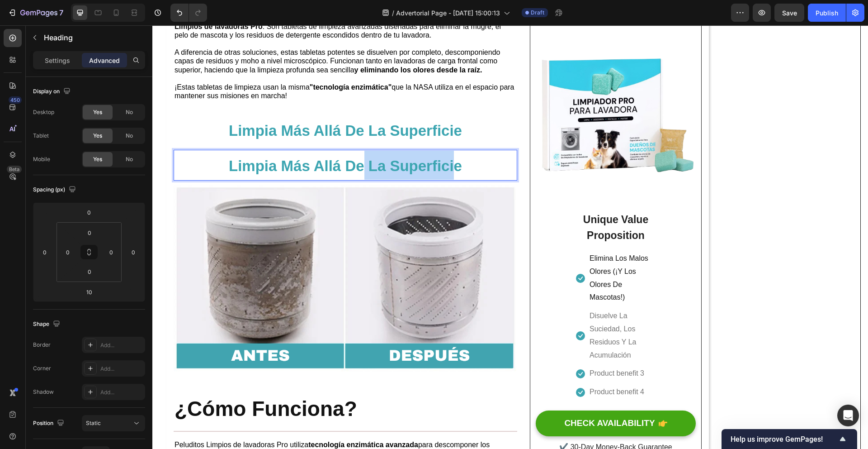
drag, startPoint x: 365, startPoint y: 166, endPoint x: 474, endPoint y: 174, distance: 109.7
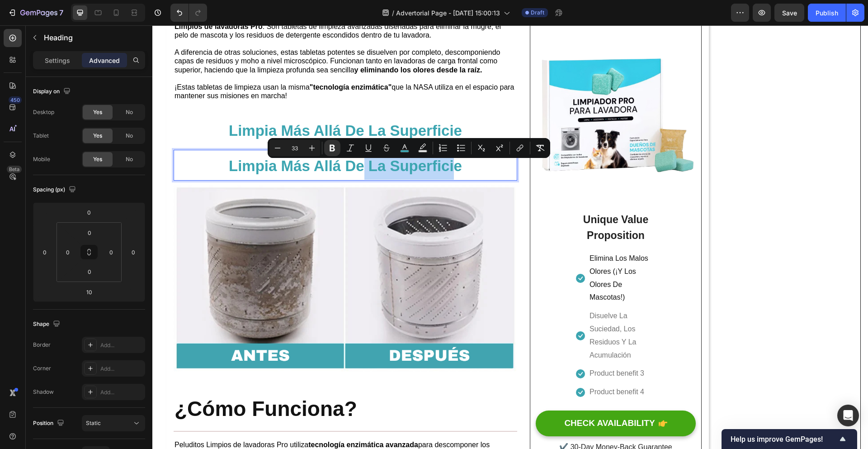
click at [474, 174] on div "Limpia Más Allá De La Superficie" at bounding box center [346, 165] width 344 height 31
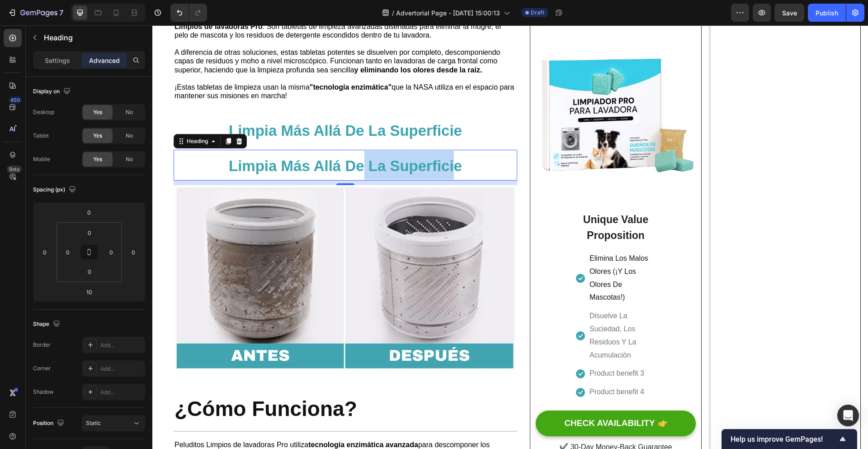
click at [473, 167] on div "Limpia Más Allá De La Superficie" at bounding box center [346, 165] width 344 height 31
click at [472, 169] on div "Limpia Más Allá De La Superficie" at bounding box center [346, 165] width 344 height 31
click at [465, 170] on div "Limpia Más Allá De La Superficie" at bounding box center [346, 165] width 344 height 31
click at [447, 170] on strong "Limpia Más Allá De La Superficie" at bounding box center [345, 165] width 233 height 17
drag, startPoint x: 481, startPoint y: 165, endPoint x: 316, endPoint y: 168, distance: 165.1
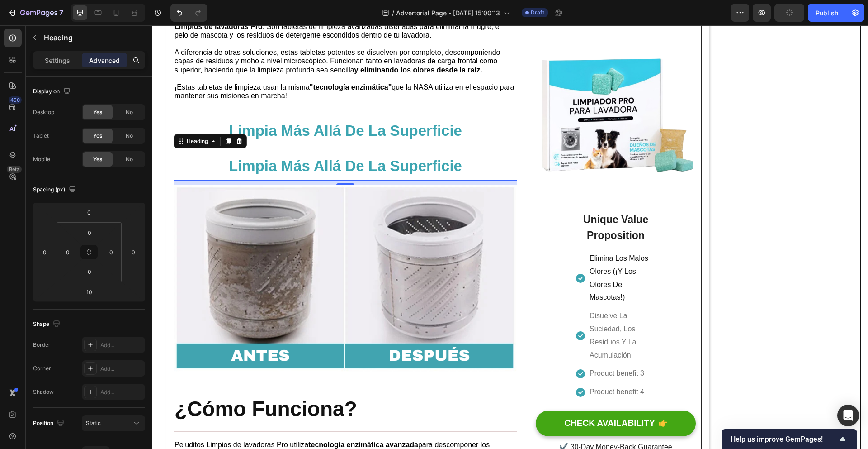
click at [368, 170] on div "Limpia Más Allá De La Superficie" at bounding box center [346, 165] width 344 height 31
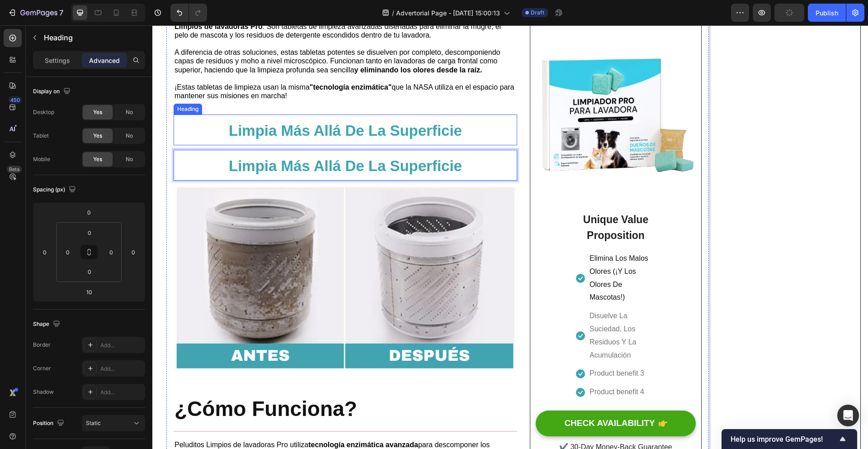
click at [491, 133] on div "⁠⁠⁠⁠⁠⁠⁠ Limpia Más Allá De La Superficie" at bounding box center [346, 129] width 344 height 31
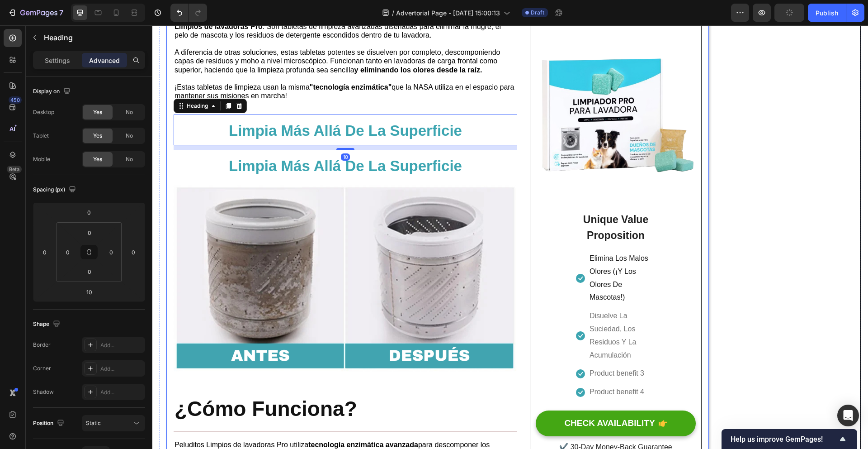
click at [518, 99] on div "Tu Lavadora No Puede Limpiarse Sola – La NASA Creó El Avance Que Sí Lo Hace Hea…" at bounding box center [437, 10] width 543 height 2415
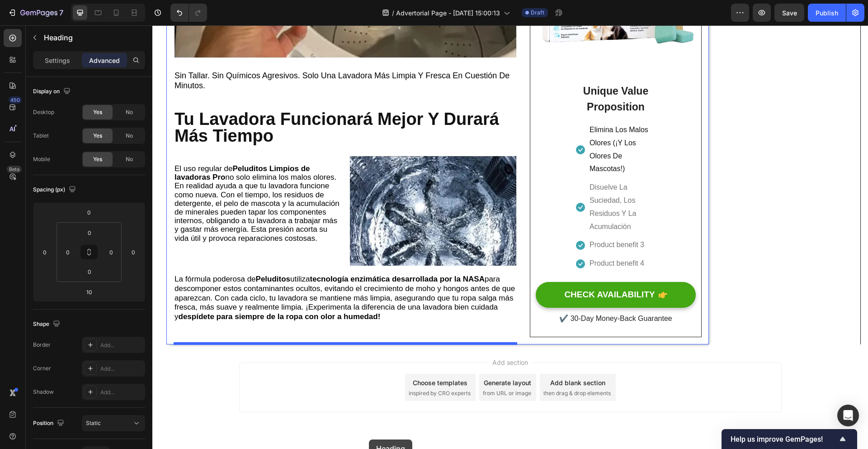
scroll to position [2148, 0]
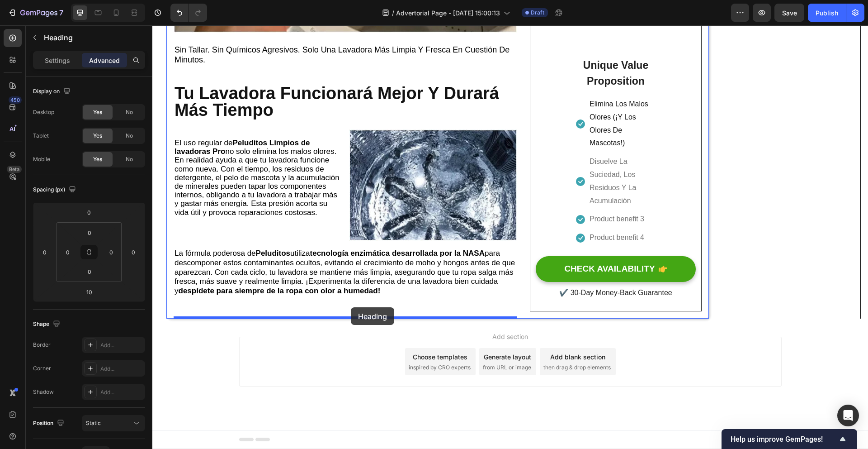
drag, startPoint x: 370, startPoint y: 164, endPoint x: 351, endPoint y: 307, distance: 144.6
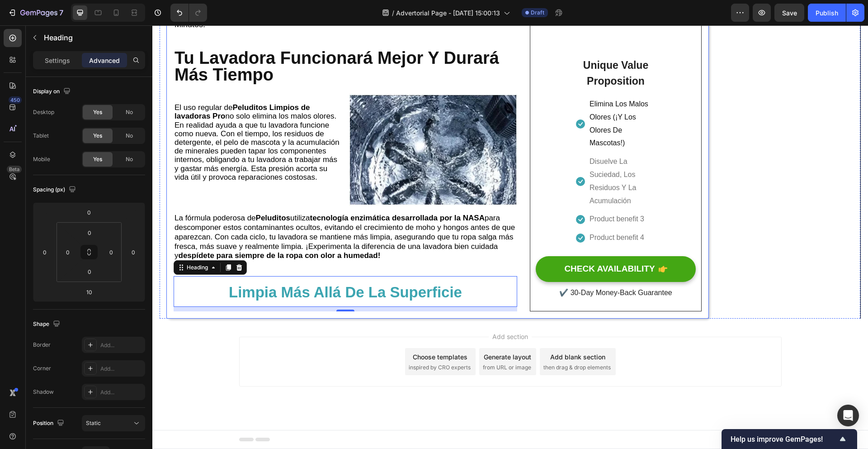
scroll to position [2112, 0]
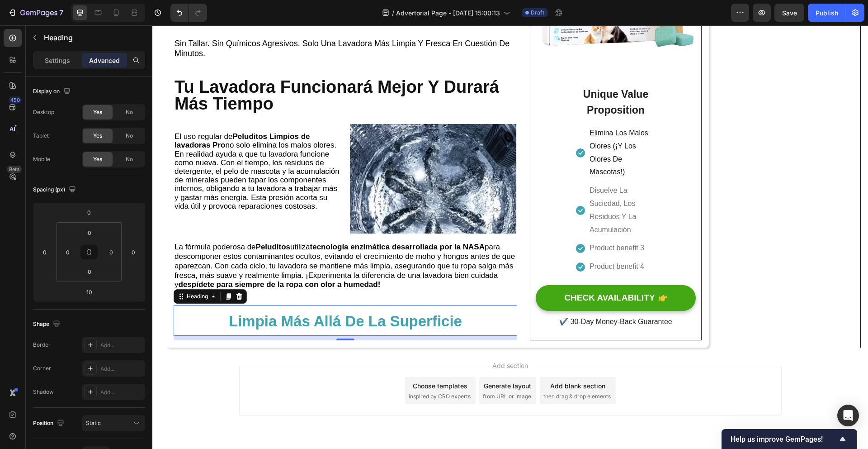
drag, startPoint x: 484, startPoint y: 318, endPoint x: 483, endPoint y: 325, distance: 7.3
click at [485, 318] on div "⁠⁠⁠⁠⁠⁠⁠ Limpia Más Allá De La Superficie" at bounding box center [346, 320] width 344 height 31
click at [483, 326] on div "⁠⁠⁠⁠⁠⁠⁠ Limpia Más Allá De La Superficie" at bounding box center [346, 320] width 344 height 31
click at [480, 327] on div "⁠⁠⁠⁠⁠⁠⁠ Limpia Más Allá De La Superficie" at bounding box center [346, 320] width 344 height 31
click at [475, 328] on div "⁠⁠⁠⁠⁠⁠⁠ Limpia Más Allá De La Superficie" at bounding box center [346, 320] width 344 height 31
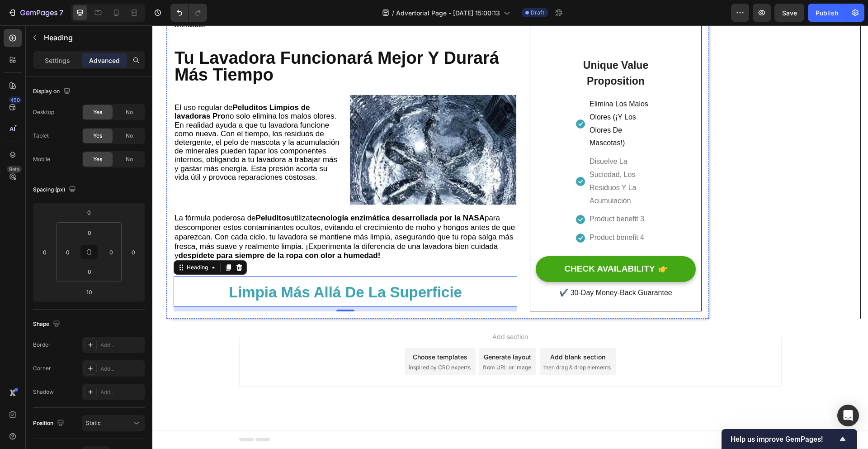
scroll to position [2145, 0]
click at [465, 289] on div "Limpia Más Allá De La Superficie" at bounding box center [346, 291] width 344 height 31
click at [468, 296] on div "Limpia Más Allá De La Superficie" at bounding box center [346, 291] width 344 height 31
click at [468, 294] on div "Limpia Más Allá De La Superficie" at bounding box center [346, 291] width 344 height 31
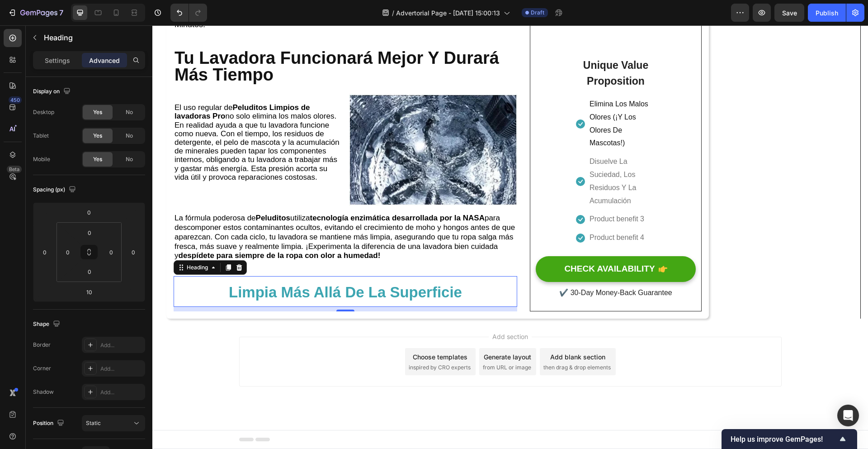
click at [468, 294] on div "Limpia Más Allá De La Superficie" at bounding box center [346, 291] width 344 height 31
click at [463, 294] on h2 "Limpia Más Allá De La Superficie" at bounding box center [345, 291] width 235 height 31
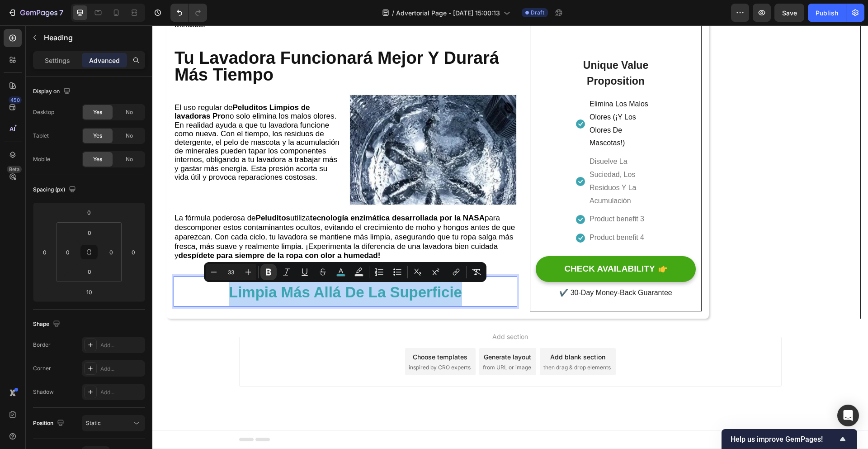
drag, startPoint x: 463, startPoint y: 294, endPoint x: 323, endPoint y: 292, distance: 139.3
click at [323, 292] on h2 "Limpia Más Allá De La Superficie" at bounding box center [345, 291] width 235 height 31
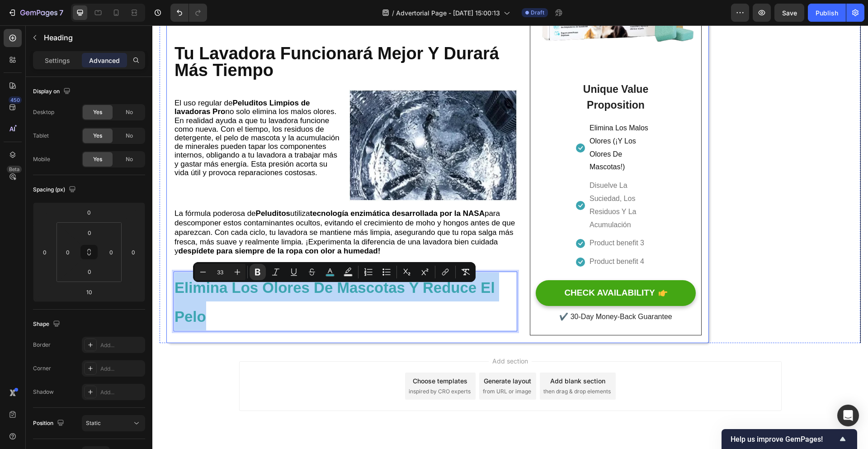
drag, startPoint x: 312, startPoint y: 321, endPoint x: 349, endPoint y: 299, distance: 42.0
click at [424, 293] on strong "Elimina Los Olores De Mascotas Y Reduce El Pelo" at bounding box center [335, 302] width 321 height 46
click at [417, 293] on strong "Elimina Los Olores De Mascotas Y Reduce El Pelo" at bounding box center [335, 302] width 321 height 46
drag, startPoint x: 255, startPoint y: 325, endPoint x: 162, endPoint y: 294, distance: 97.7
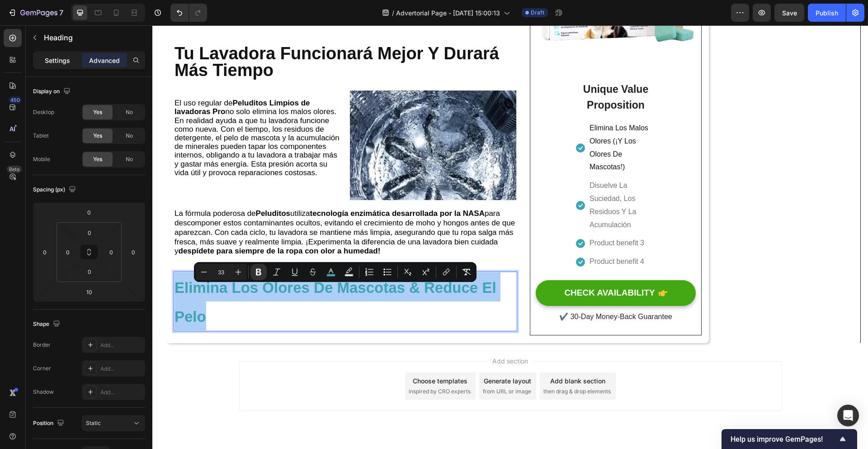
click at [60, 65] on div "Settings" at bounding box center [57, 60] width 45 height 14
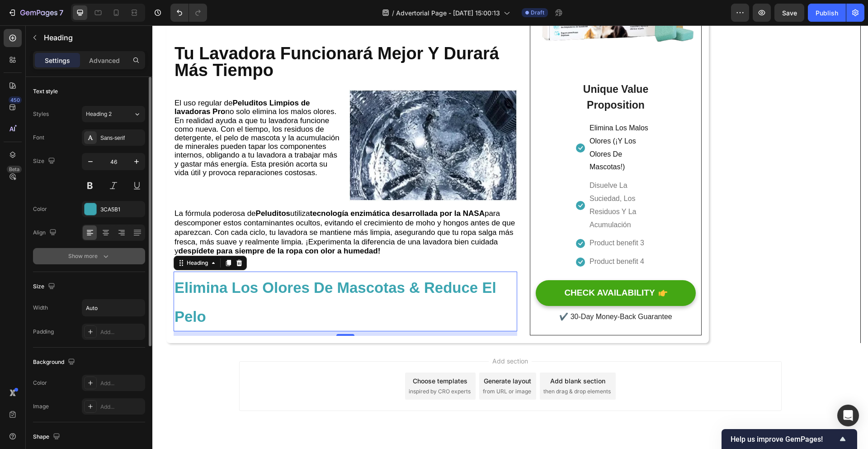
click at [93, 257] on div "Show more" at bounding box center [89, 255] width 42 height 9
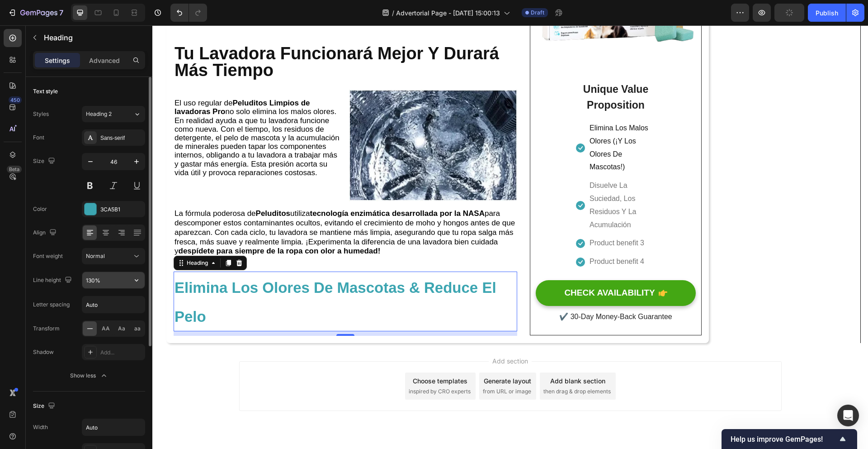
click at [124, 283] on input "130%" at bounding box center [113, 280] width 62 height 16
click at [132, 283] on icon "button" at bounding box center [136, 279] width 9 height 9
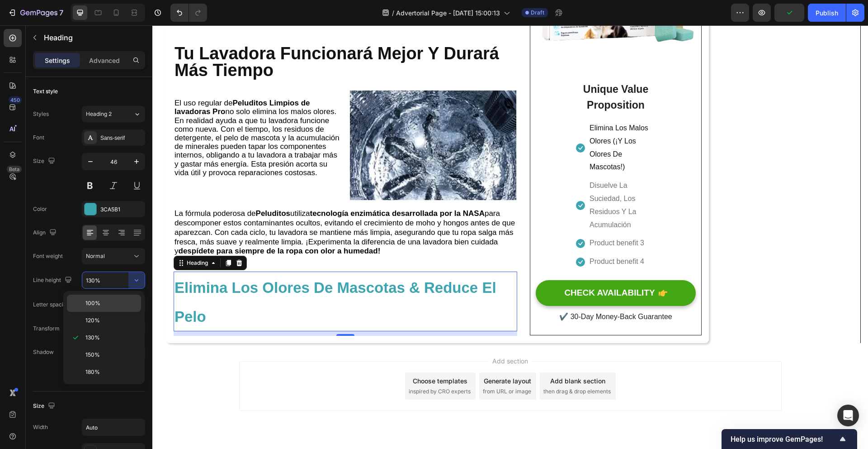
click at [116, 297] on div "100%" at bounding box center [104, 302] width 74 height 17
type input "100%"
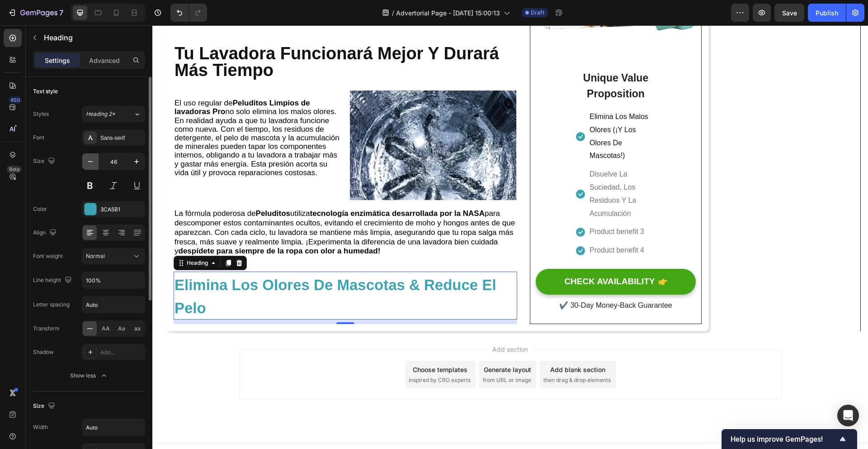
click at [93, 163] on icon "button" at bounding box center [90, 161] width 9 height 9
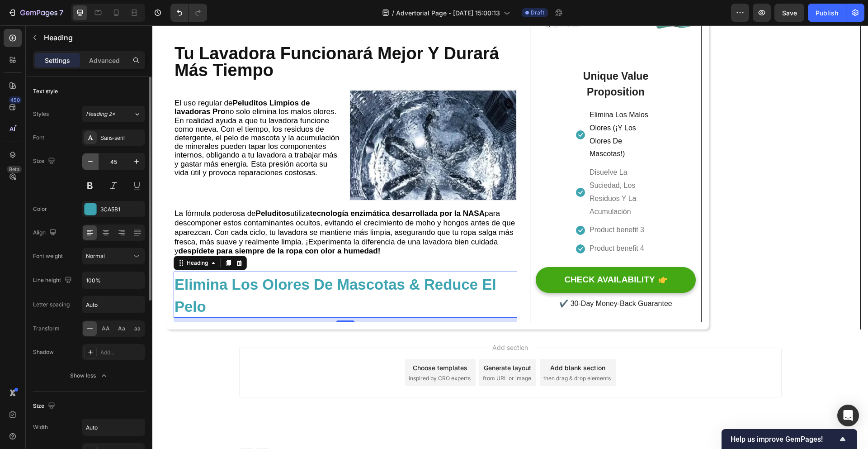
click at [93, 163] on icon "button" at bounding box center [90, 161] width 9 height 9
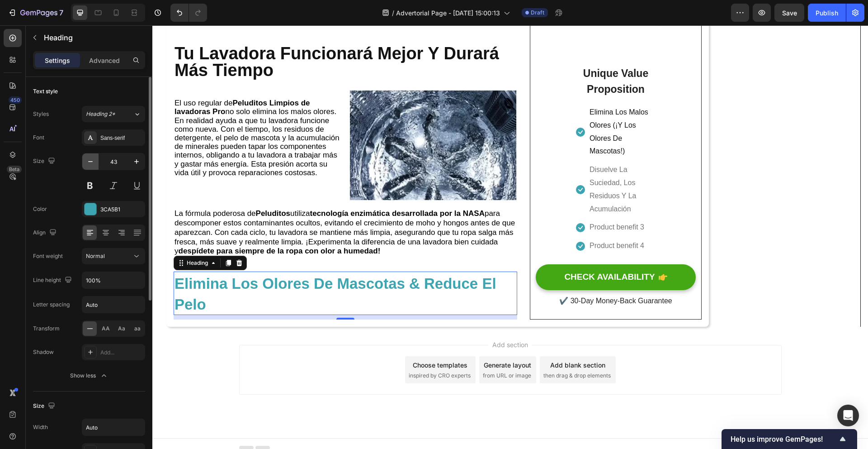
click at [93, 163] on icon "button" at bounding box center [90, 161] width 9 height 9
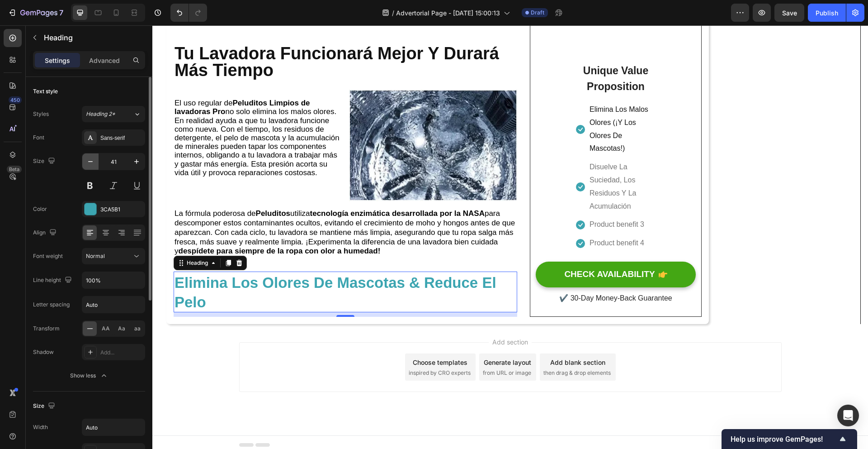
click at [93, 163] on icon "button" at bounding box center [90, 161] width 9 height 9
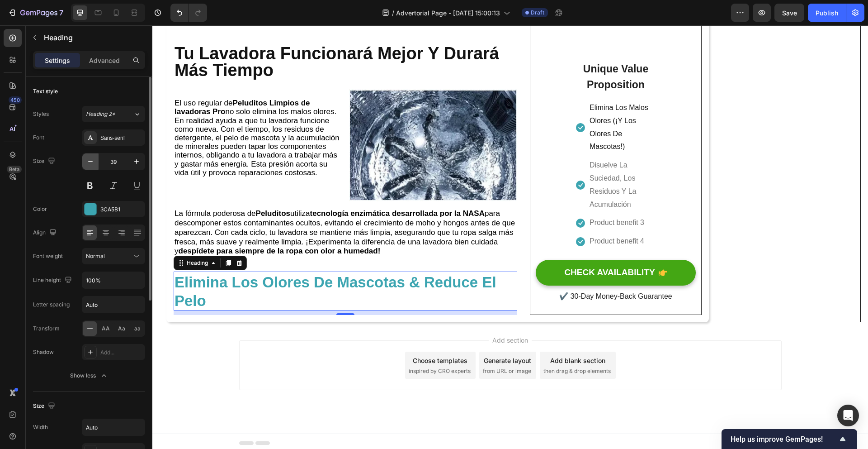
click at [93, 163] on icon "button" at bounding box center [90, 161] width 9 height 9
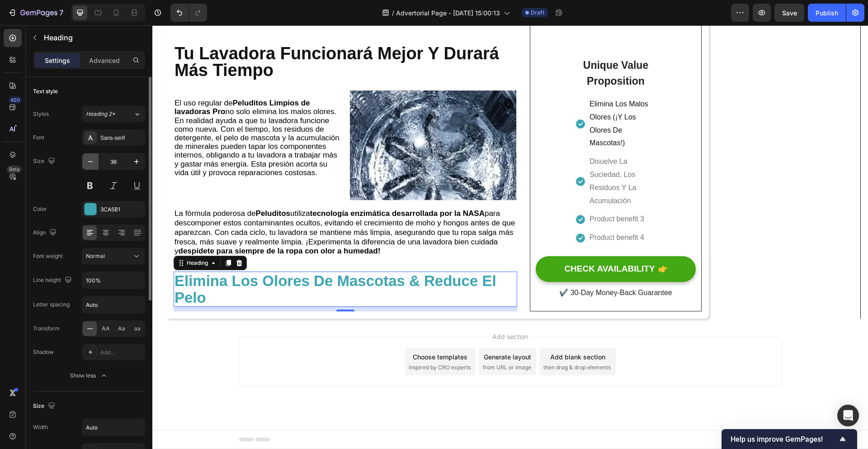
click at [93, 163] on icon "button" at bounding box center [90, 161] width 9 height 9
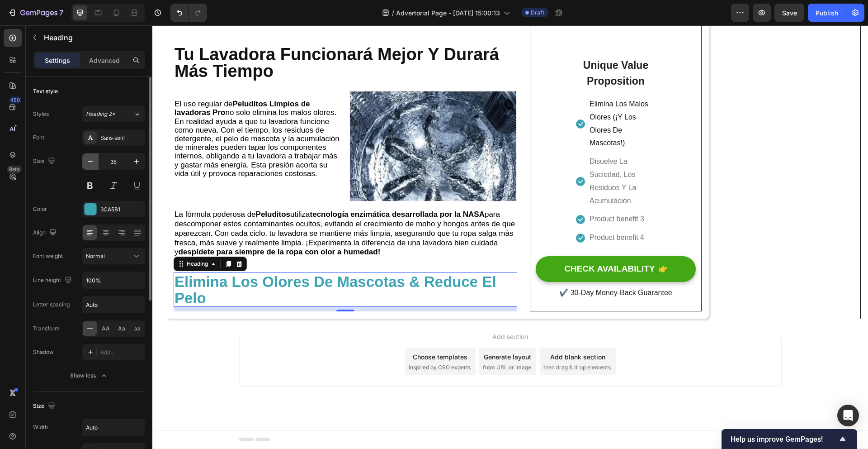
click at [93, 163] on icon "button" at bounding box center [90, 161] width 9 height 9
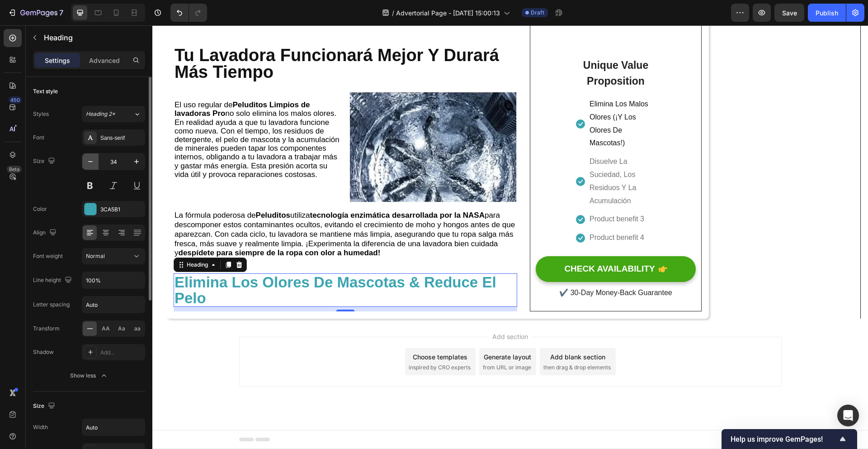
click at [93, 163] on icon "button" at bounding box center [90, 161] width 9 height 9
type input "33"
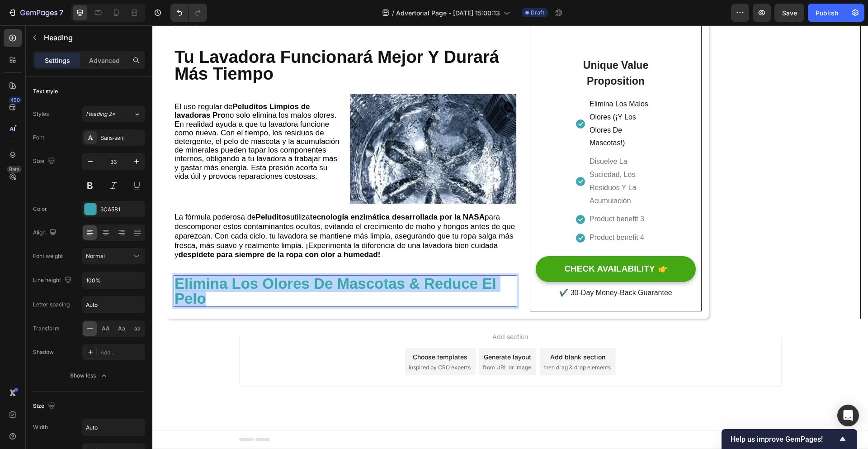
drag, startPoint x: 315, startPoint y: 298, endPoint x: 179, endPoint y: 283, distance: 136.4
click at [179, 283] on p "Elimina Los Olores De Mascotas & Reduce El Pelo" at bounding box center [346, 291] width 342 height 30
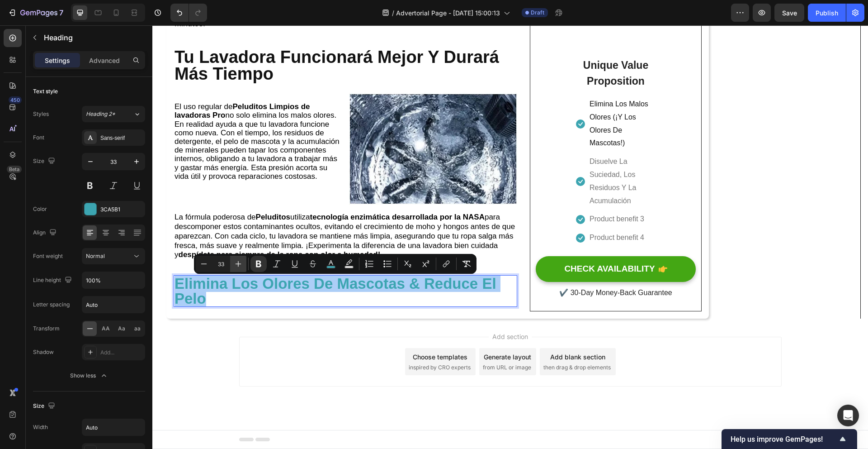
click at [235, 263] on icon "Editor contextual toolbar" at bounding box center [238, 263] width 9 height 9
click at [236, 263] on icon "Editor contextual toolbar" at bounding box center [238, 263] width 9 height 9
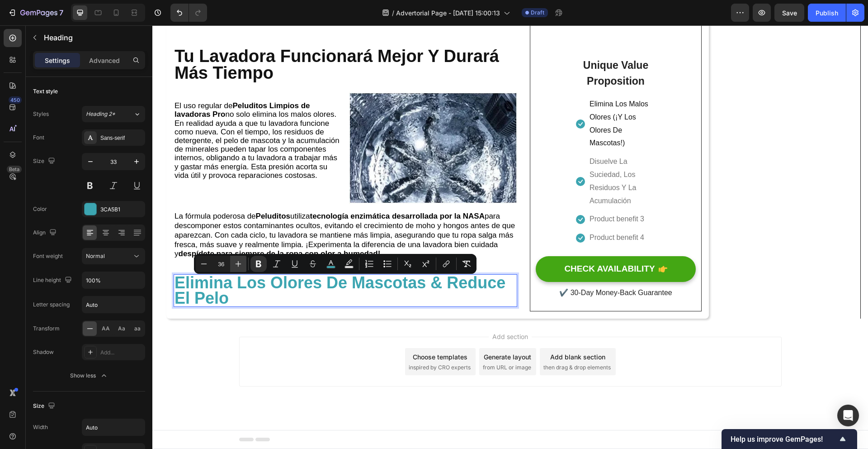
click at [236, 263] on icon "Editor contextual toolbar" at bounding box center [238, 263] width 9 height 9
type input "39"
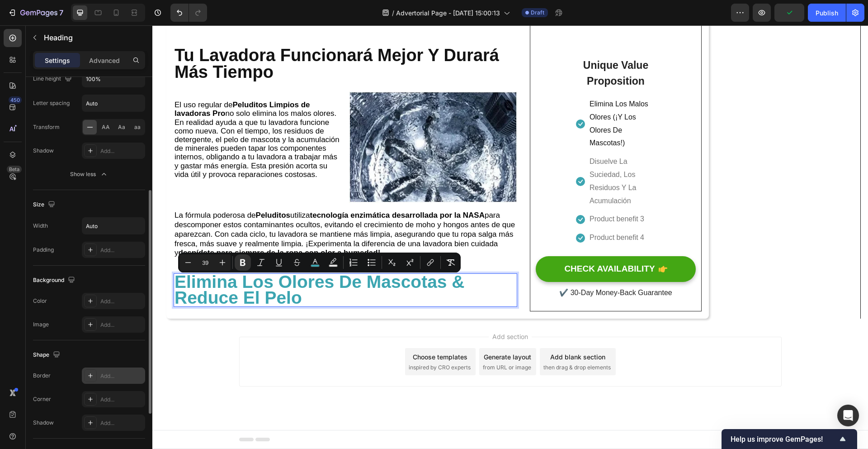
scroll to position [309, 0]
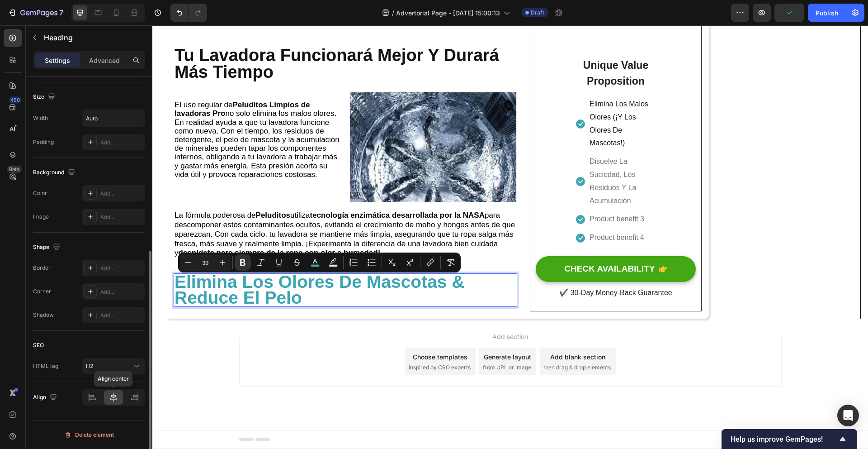
click at [114, 394] on icon at bounding box center [113, 397] width 9 height 9
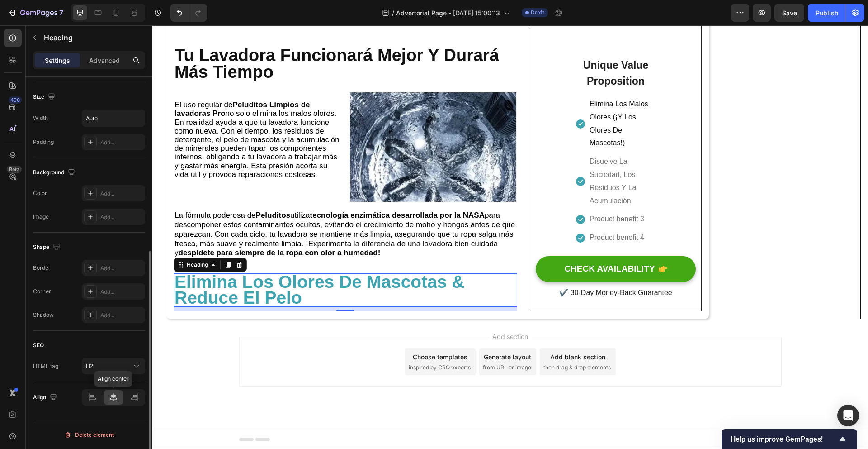
click at [117, 393] on icon at bounding box center [113, 397] width 9 height 9
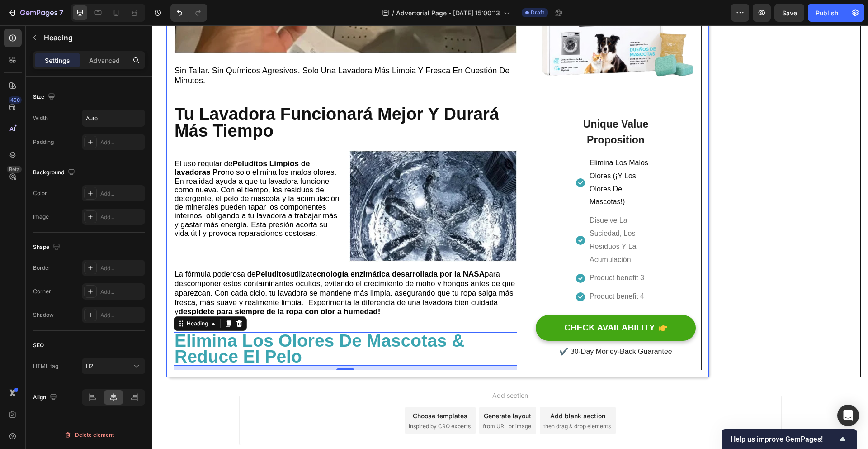
scroll to position [2086, 0]
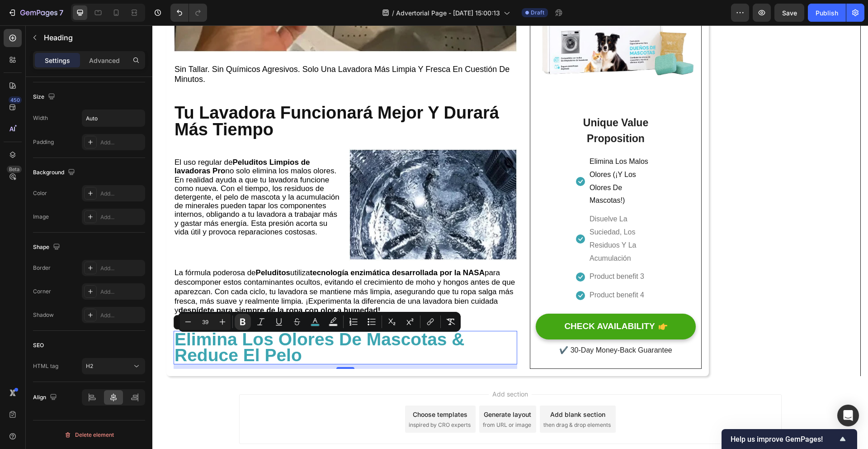
click at [413, 356] on p "Elimina Los Olores De Mascotas & Reduce El Pelo" at bounding box center [346, 347] width 342 height 32
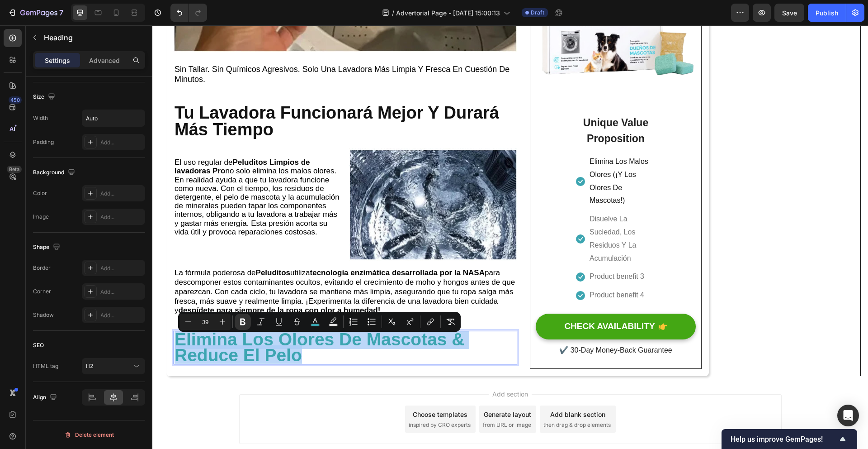
drag, startPoint x: 392, startPoint y: 360, endPoint x: 179, endPoint y: 349, distance: 213.3
click at [179, 349] on p "Elimina Los Olores De Mascotas & Reduce El Pelo" at bounding box center [346, 347] width 342 height 32
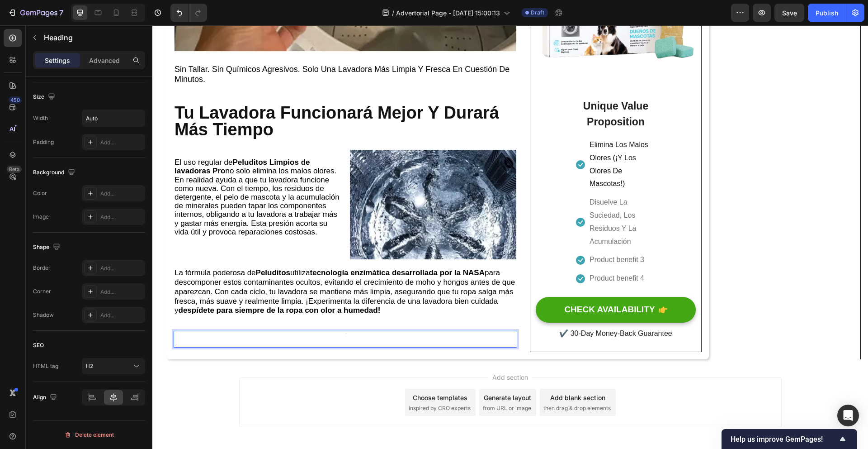
click at [398, 346] on div at bounding box center [346, 339] width 344 height 17
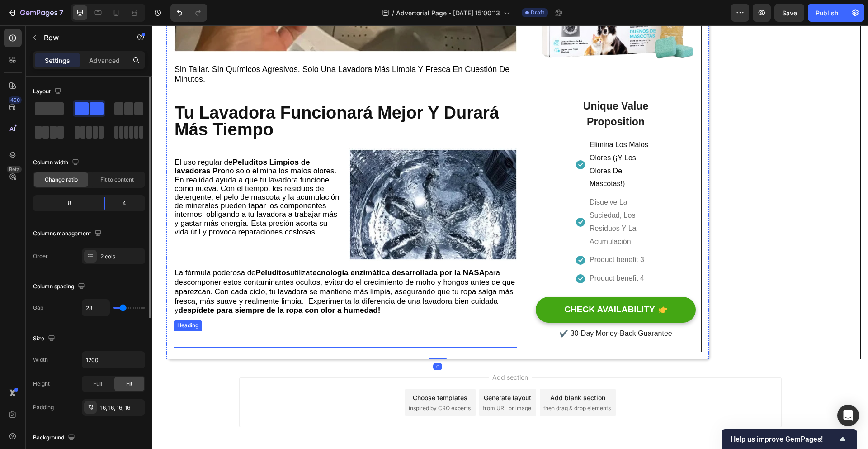
click at [367, 346] on div at bounding box center [346, 339] width 344 height 17
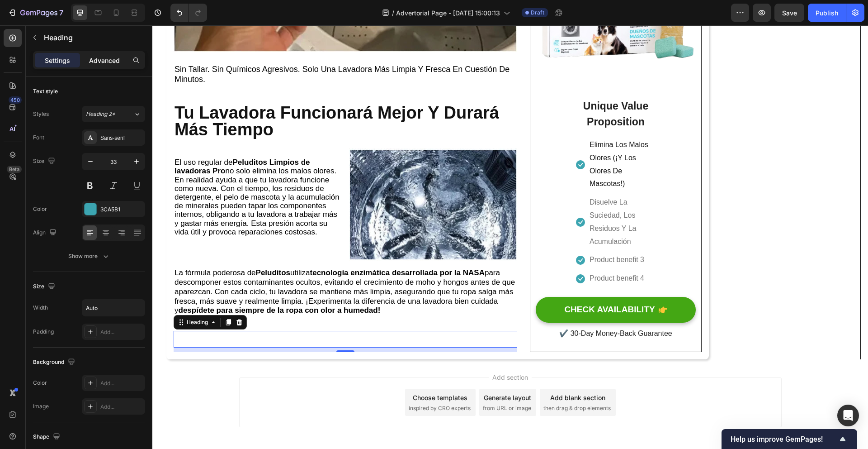
click at [102, 62] on p "Advanced" at bounding box center [104, 60] width 31 height 9
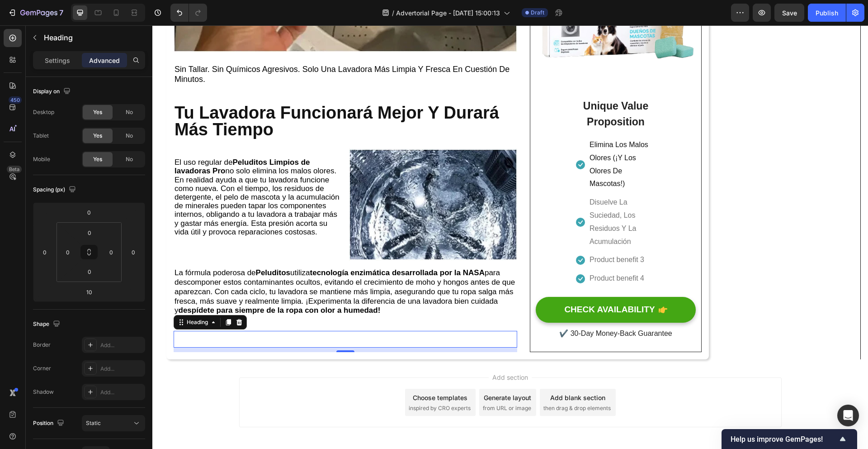
click at [294, 347] on div at bounding box center [346, 339] width 344 height 17
click at [299, 344] on div at bounding box center [346, 339] width 344 height 17
click at [300, 344] on div at bounding box center [346, 339] width 344 height 17
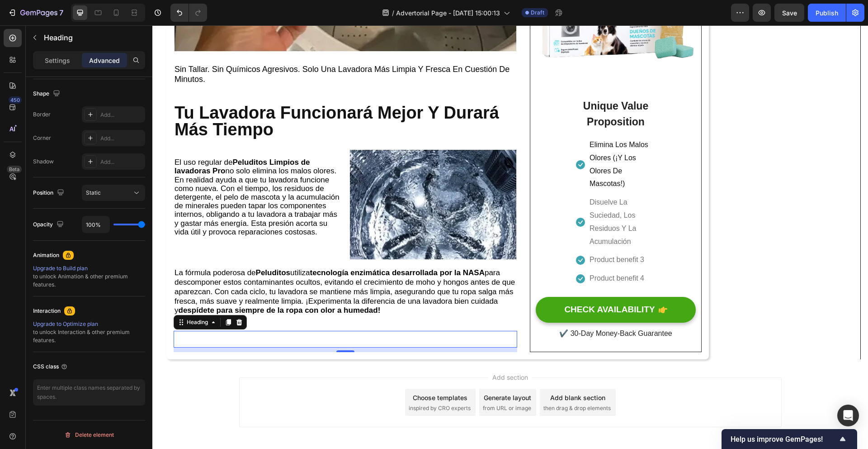
click at [345, 346] on h2 "Rich Text Editor. Editing area: main" at bounding box center [346, 339] width 2 height 17
click at [342, 346] on div at bounding box center [346, 339] width 344 height 17
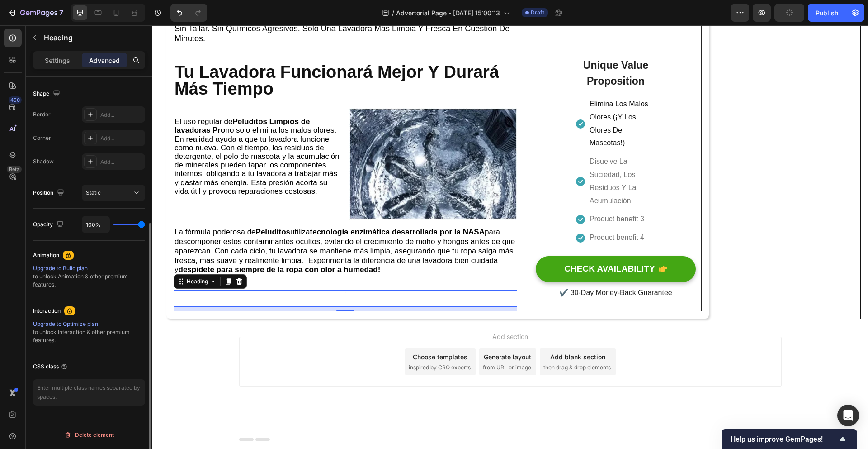
scroll to position [2133, 0]
click at [67, 62] on p "Settings" at bounding box center [57, 60] width 25 height 9
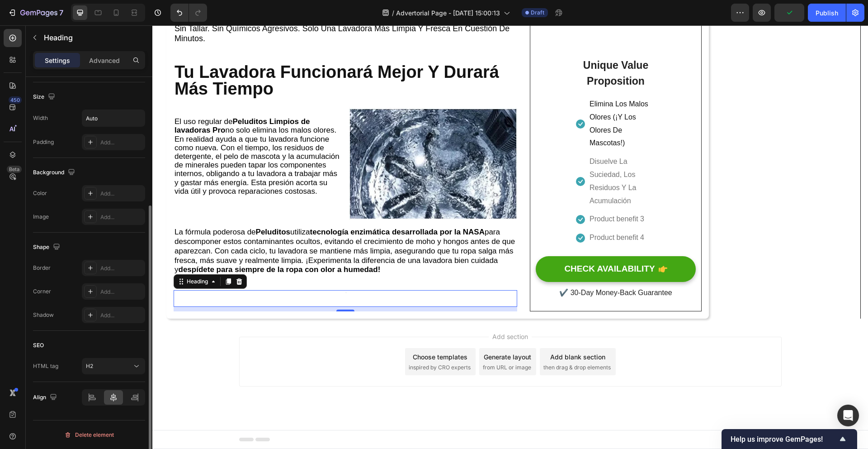
scroll to position [189, 0]
click at [126, 396] on div at bounding box center [134, 397] width 19 height 14
click at [118, 399] on icon at bounding box center [113, 397] width 9 height 9
click at [348, 297] on div at bounding box center [346, 298] width 344 height 17
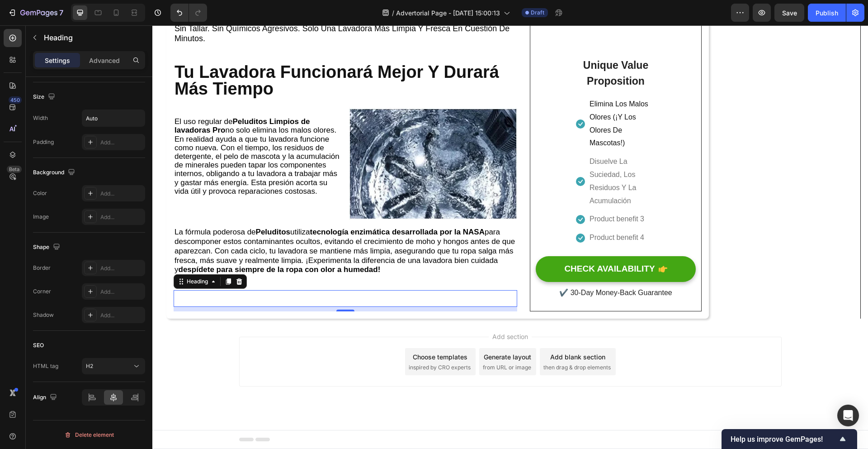
click at [282, 297] on div at bounding box center [346, 298] width 344 height 17
click at [232, 305] on div at bounding box center [346, 298] width 344 height 17
click at [260, 301] on div at bounding box center [346, 298] width 344 height 17
click at [237, 282] on icon at bounding box center [239, 281] width 7 height 7
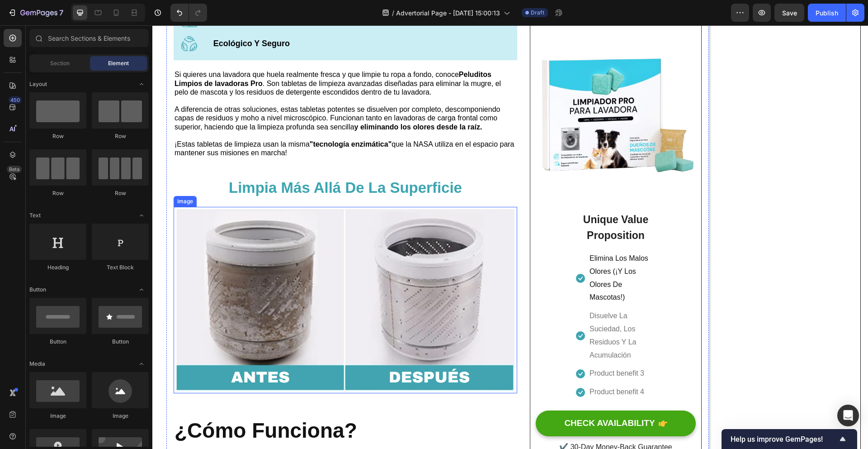
scroll to position [1180, 0]
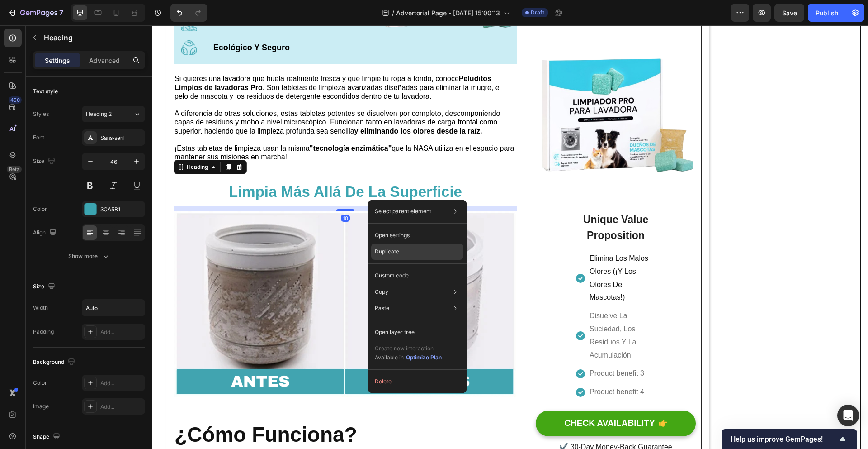
click at [408, 251] on div "Duplicate" at bounding box center [417, 251] width 92 height 16
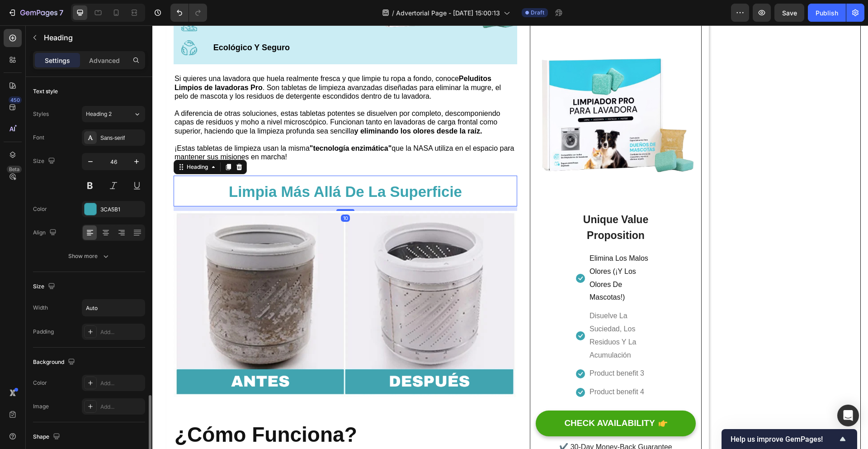
scroll to position [189, 0]
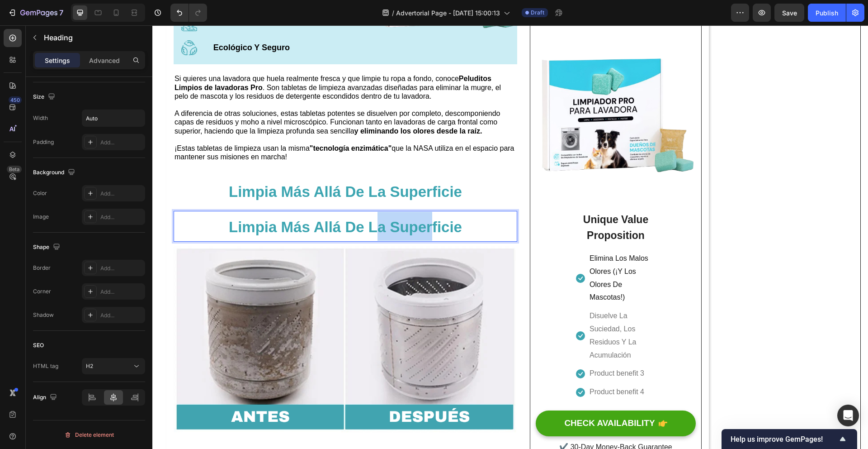
drag, startPoint x: 379, startPoint y: 231, endPoint x: 431, endPoint y: 234, distance: 52.1
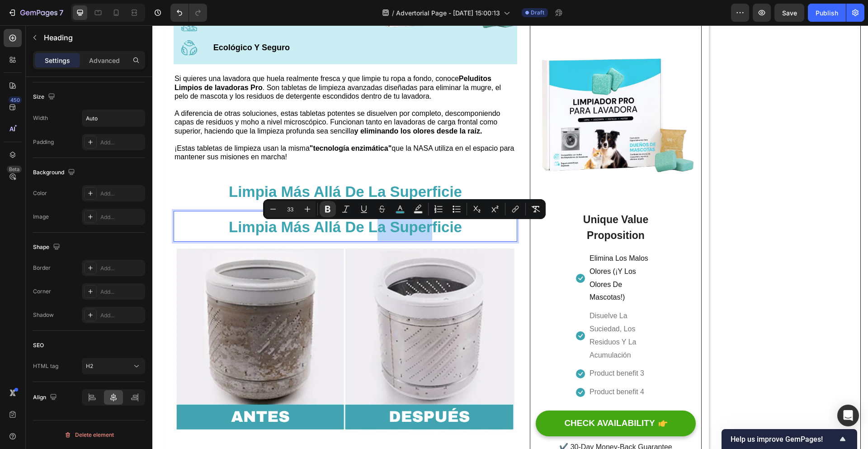
click at [479, 235] on div "Limpia Más Allá De La Superficie" at bounding box center [346, 226] width 344 height 31
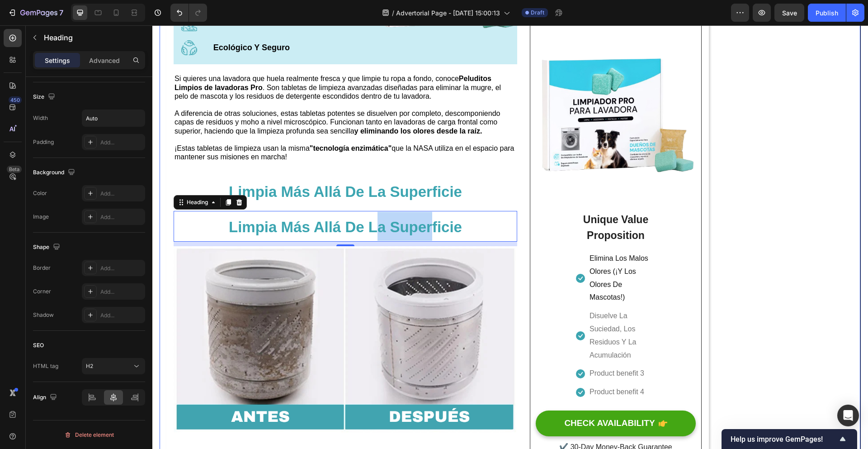
click at [763, 261] on div "Tu Lavadora No Puede Limpiarse Sola – La NASA Creó El Avance Que Sí Lo Hace Hea…" at bounding box center [510, 71] width 701 height 2415
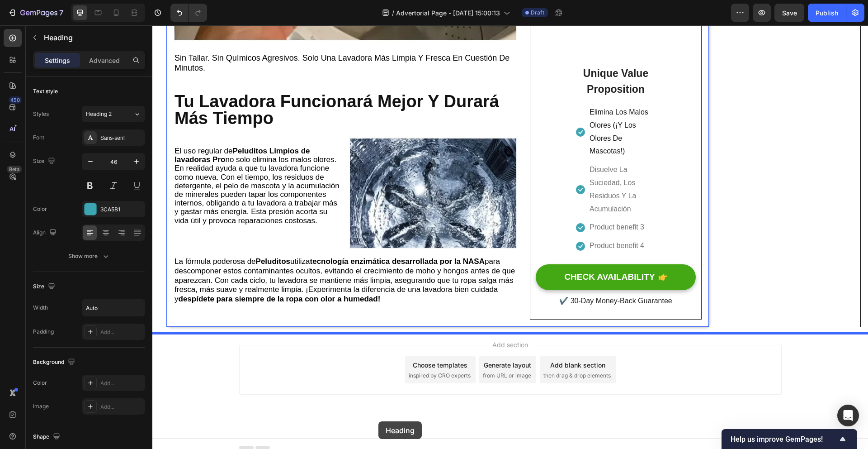
scroll to position [2148, 0]
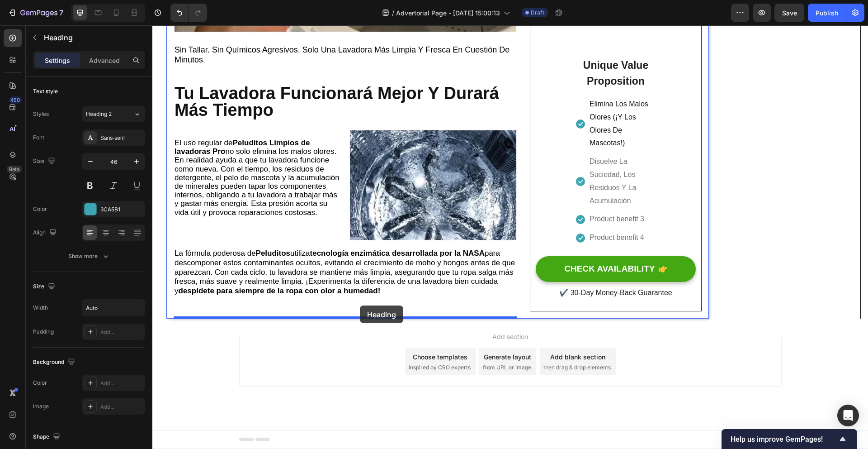
drag, startPoint x: 382, startPoint y: 227, endPoint x: 360, endPoint y: 305, distance: 80.9
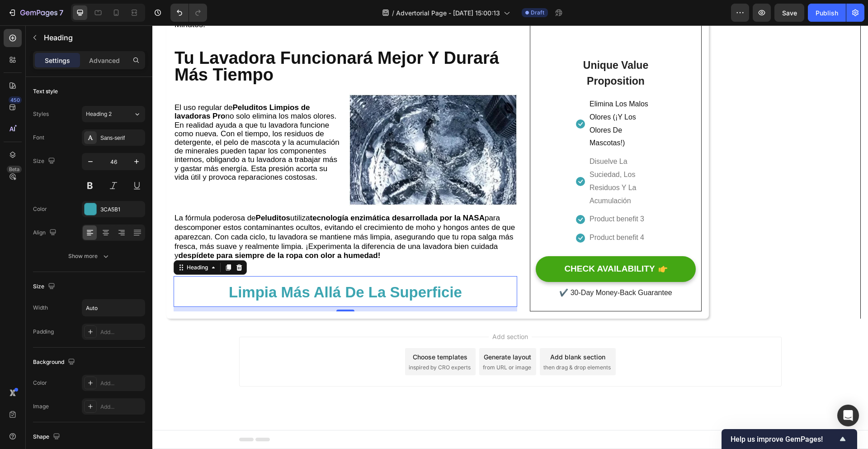
scroll to position [2112, 0]
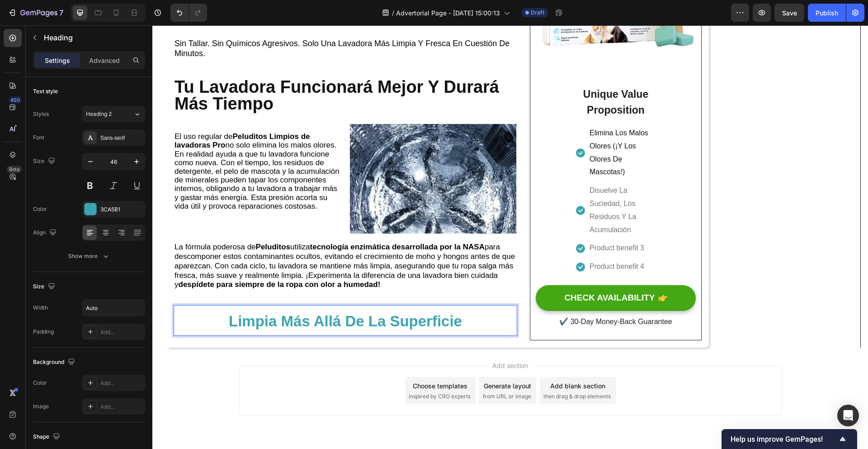
click at [467, 329] on div "Limpia Más Allá De La Superficie" at bounding box center [346, 320] width 344 height 31
drag, startPoint x: 467, startPoint y: 329, endPoint x: 450, endPoint y: 331, distance: 16.8
click at [409, 328] on div "Limpia Más Allá De La Superficie" at bounding box center [346, 320] width 344 height 31
click at [456, 329] on strong "Limpia Más Allá De La Superficie" at bounding box center [345, 320] width 233 height 17
drag, startPoint x: 466, startPoint y: 330, endPoint x: 251, endPoint y: 322, distance: 215.0
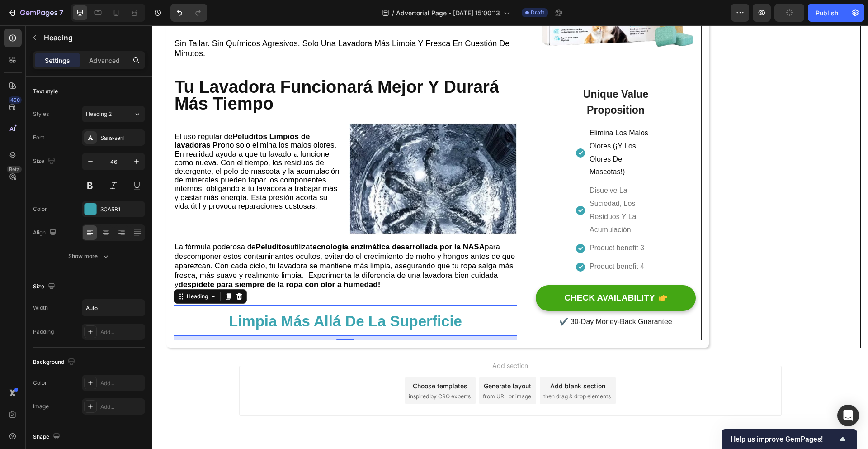
click at [324, 322] on div "Limpia Más Allá De La Superficie" at bounding box center [346, 320] width 344 height 31
click at [236, 323] on strong "Limpia Más Allá De La Superficie" at bounding box center [345, 320] width 233 height 17
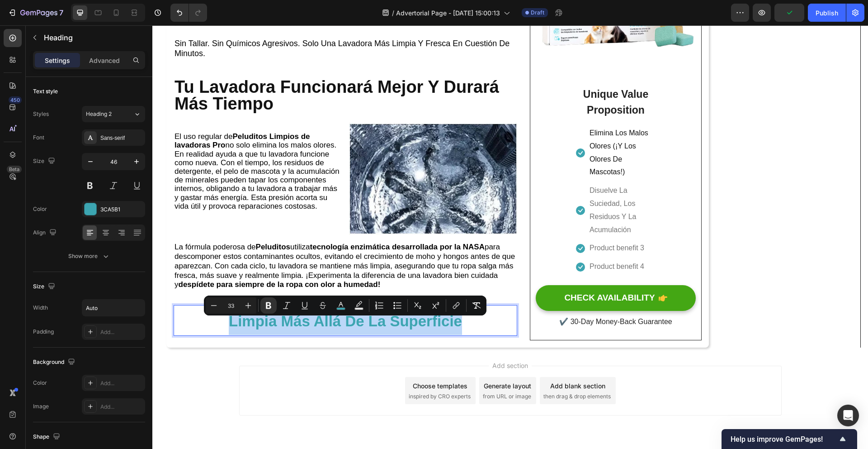
drag, startPoint x: 231, startPoint y: 326, endPoint x: 459, endPoint y: 331, distance: 228.0
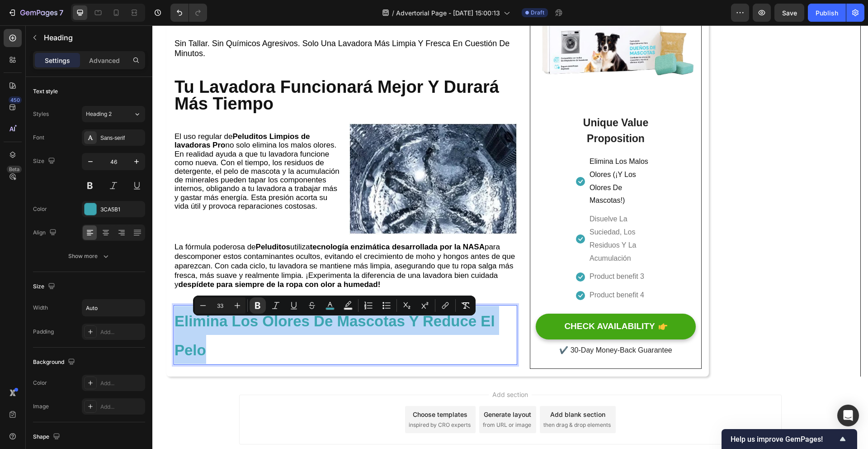
drag, startPoint x: 213, startPoint y: 350, endPoint x: 174, endPoint y: 328, distance: 44.6
click at [175, 328] on p "Elimina Los Olores De Mascotas Y Reduce El Pelo" at bounding box center [346, 335] width 342 height 58
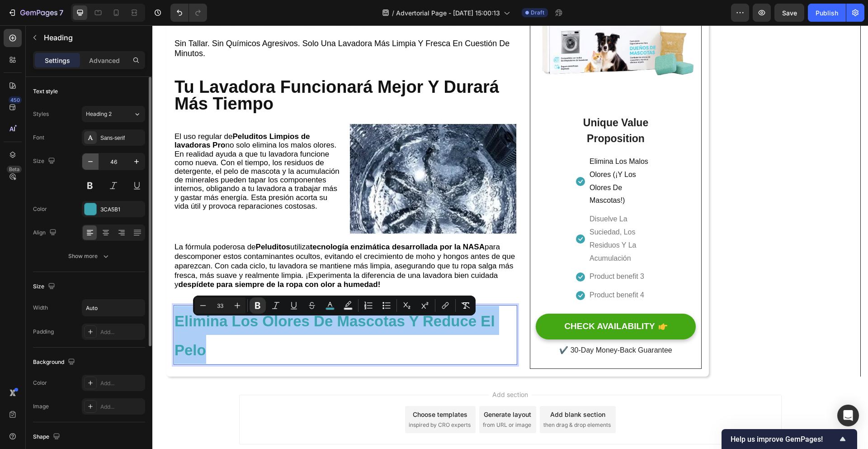
click at [95, 162] on button "button" at bounding box center [90, 161] width 16 height 16
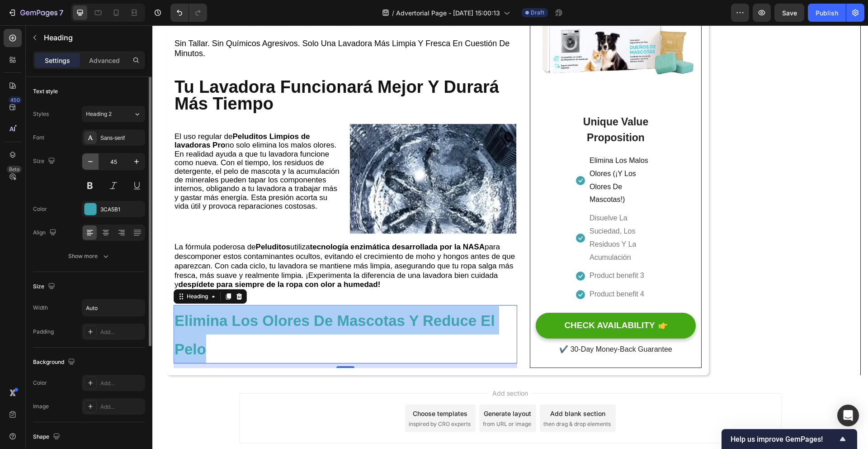
click at [95, 162] on button "button" at bounding box center [90, 161] width 16 height 16
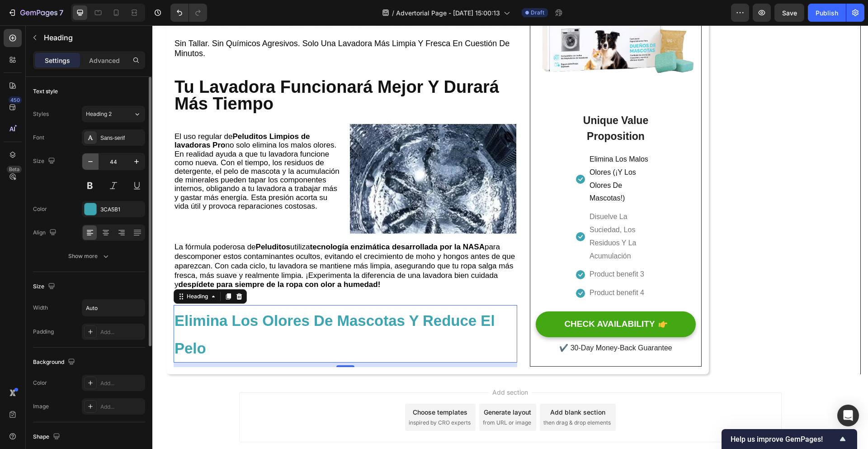
click at [95, 162] on button "button" at bounding box center [90, 161] width 16 height 16
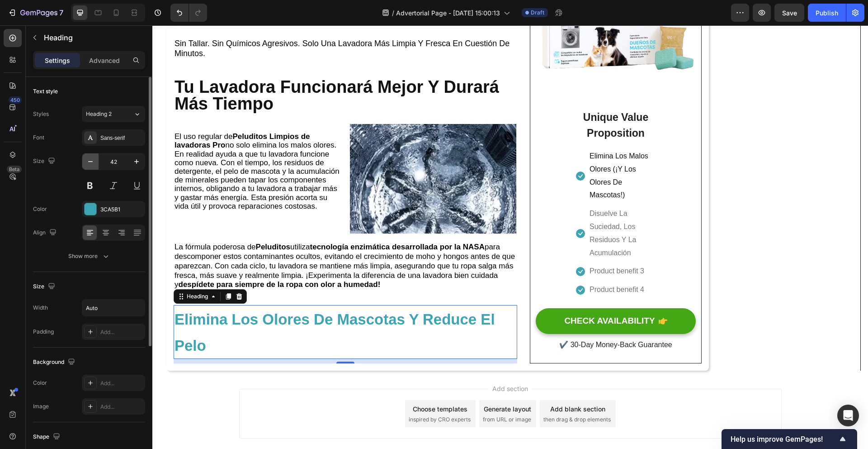
click at [95, 162] on button "button" at bounding box center [90, 161] width 16 height 16
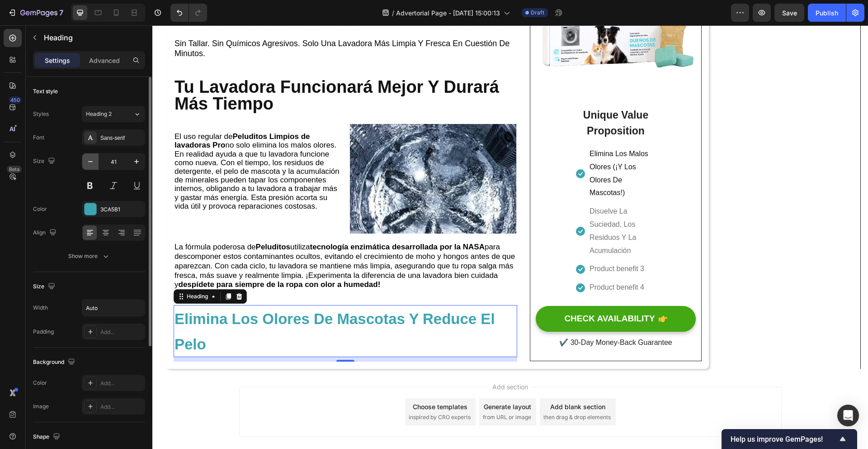
click at [95, 162] on button "button" at bounding box center [90, 161] width 16 height 16
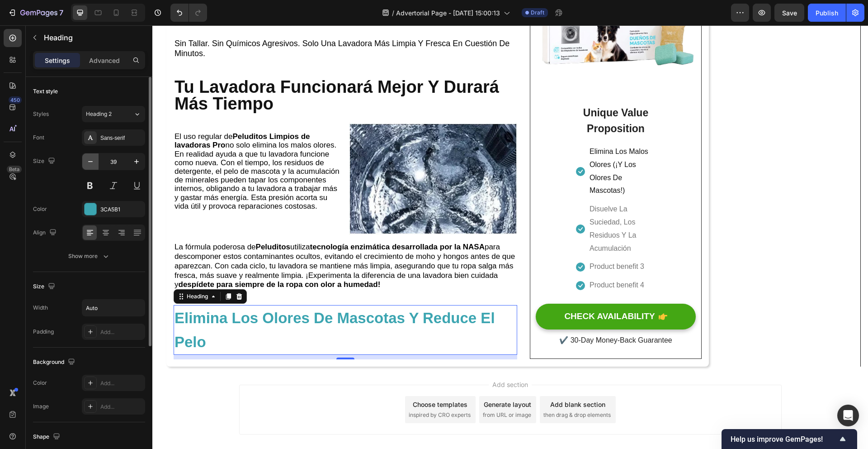
click at [95, 162] on button "button" at bounding box center [90, 161] width 16 height 16
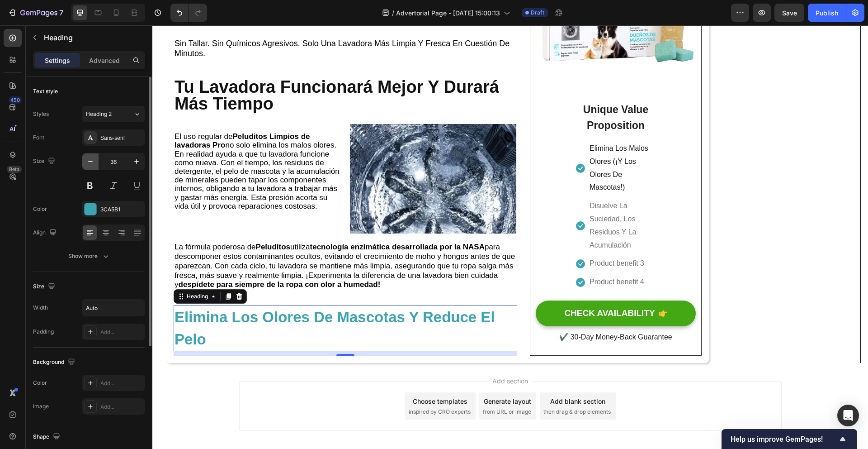
click at [95, 162] on button "button" at bounding box center [90, 161] width 16 height 16
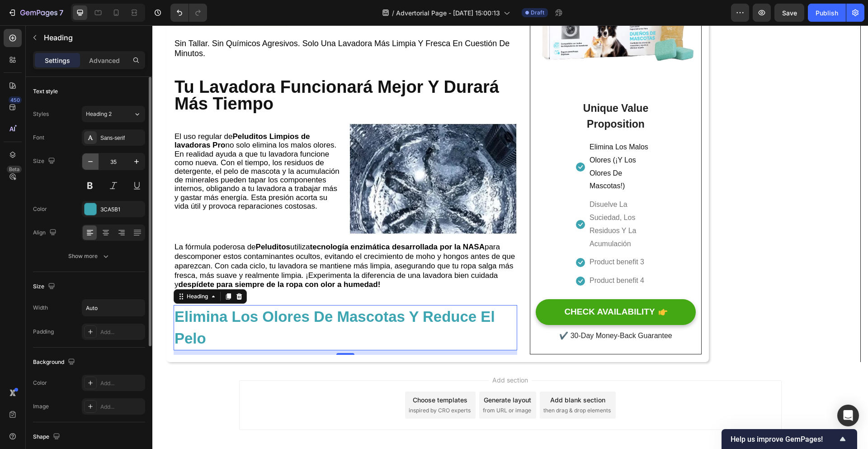
click at [95, 162] on button "button" at bounding box center [90, 161] width 16 height 16
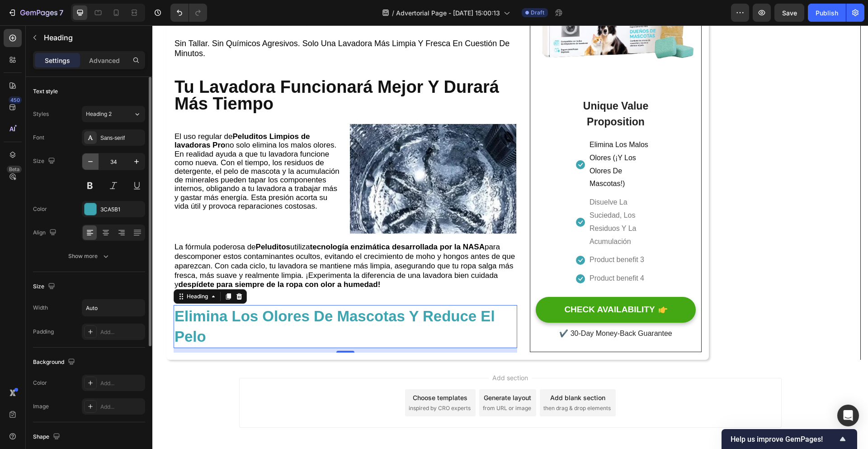
click at [95, 162] on button "button" at bounding box center [90, 161] width 16 height 16
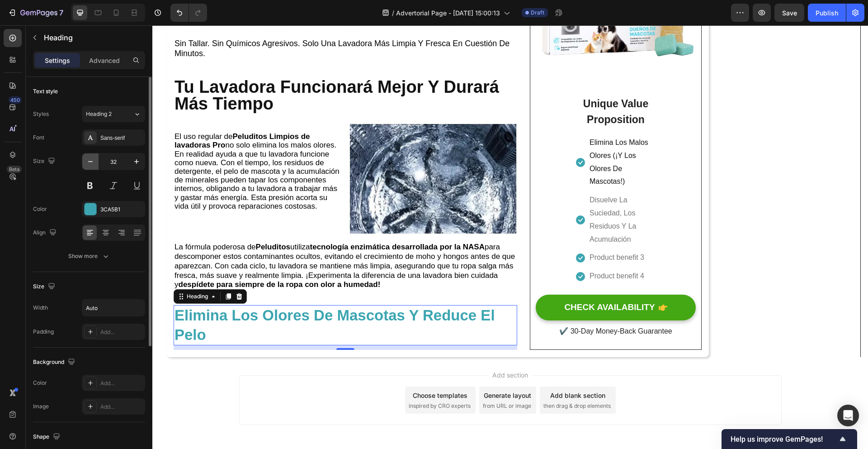
click at [95, 162] on button "button" at bounding box center [90, 161] width 16 height 16
type input "30"
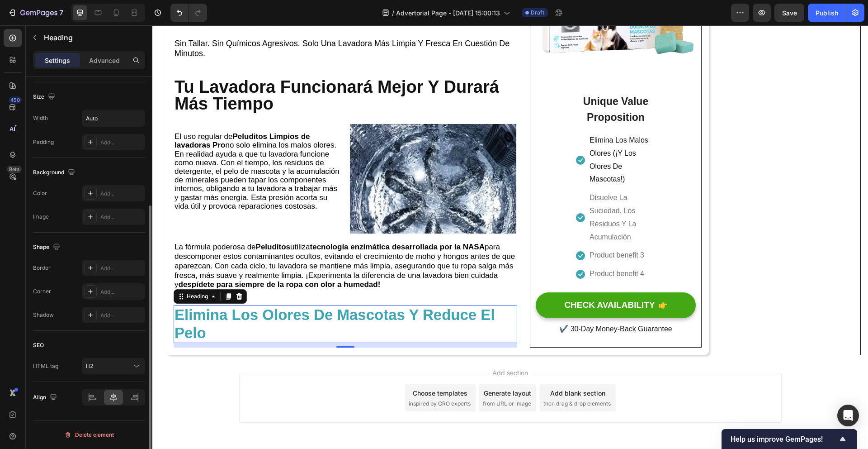
scroll to position [0, 0]
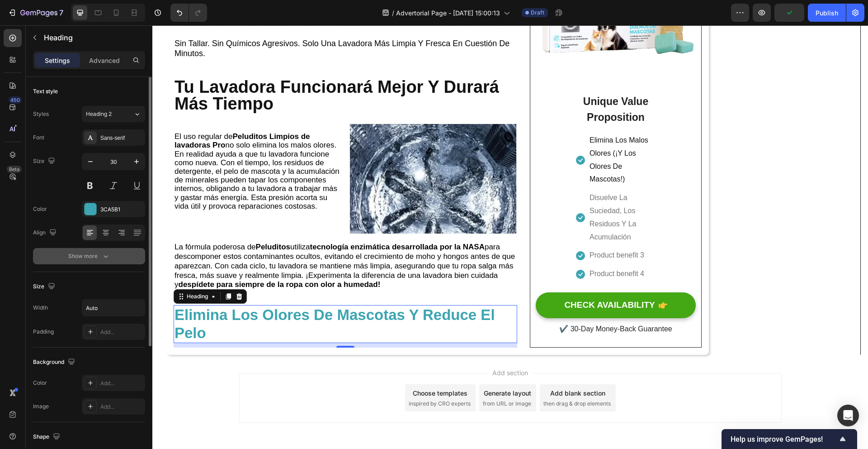
click at [101, 256] on icon "button" at bounding box center [105, 255] width 9 height 9
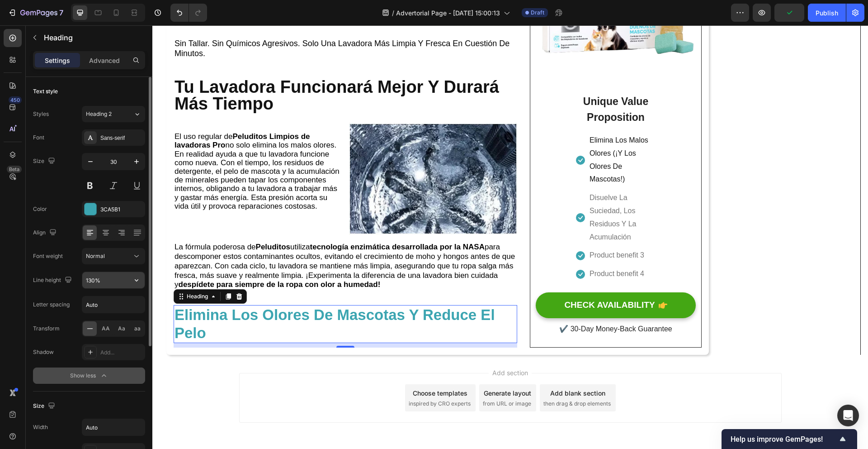
click at [126, 273] on input "130%" at bounding box center [113, 280] width 62 height 16
click at [128, 277] on button "button" at bounding box center [136, 280] width 16 height 16
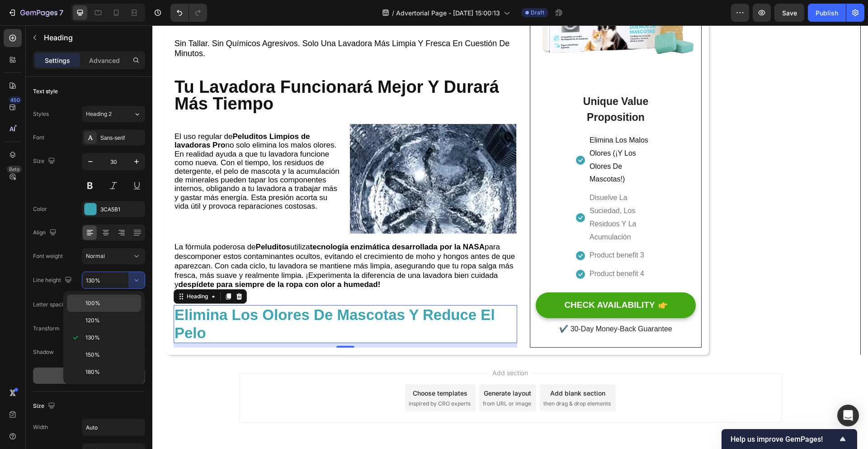
click at [115, 302] on p "100%" at bounding box center [111, 303] width 52 height 8
type input "100%"
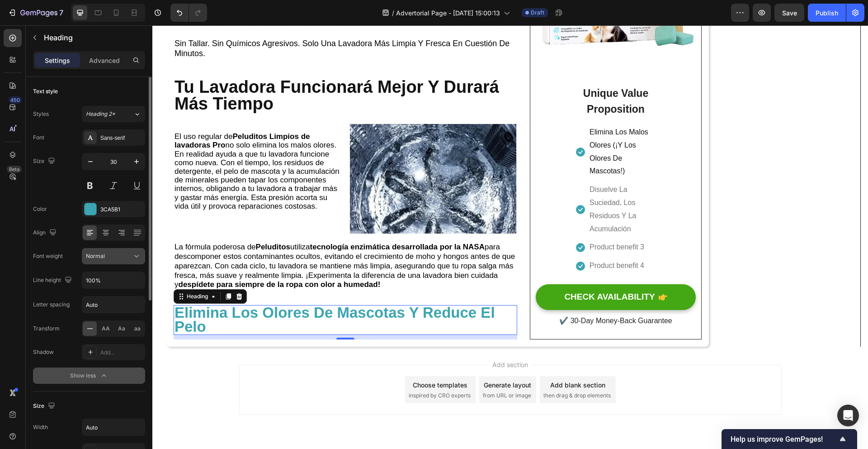
click at [138, 256] on icon at bounding box center [136, 255] width 9 height 9
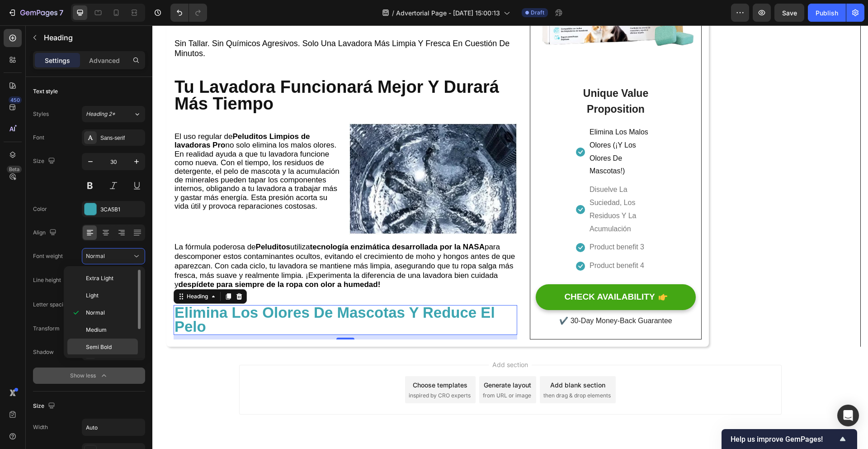
click at [108, 341] on div "Semi Bold" at bounding box center [102, 346] width 71 height 17
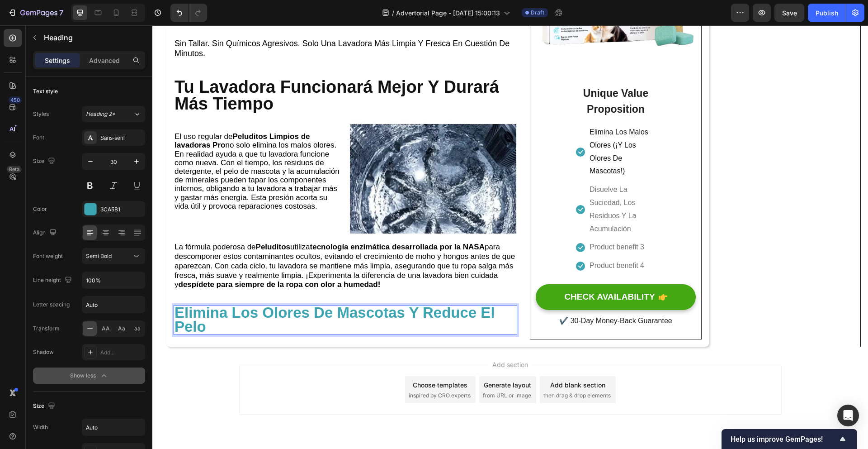
click at [282, 330] on p "Elimina Los Olores De Mascotas Y Reduce El Pelo" at bounding box center [346, 320] width 342 height 28
click at [390, 332] on p "Elimina Los Olores De Mascotas Y Reduce El Pelo" at bounding box center [346, 320] width 342 height 28
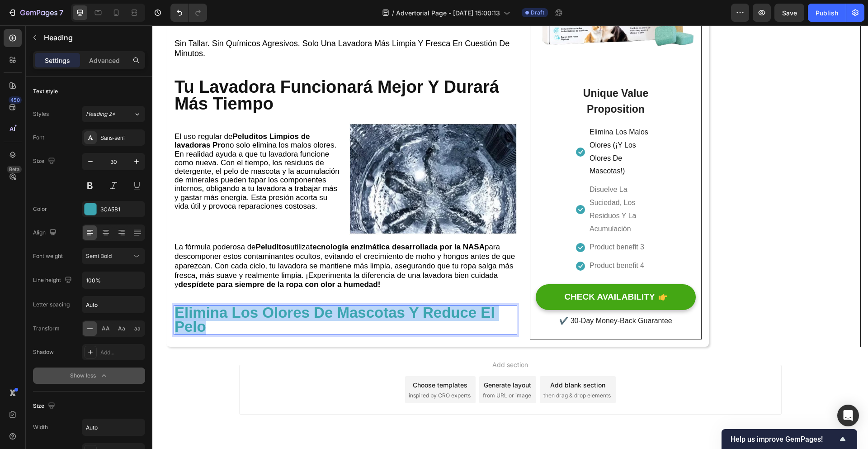
drag, startPoint x: 390, startPoint y: 332, endPoint x: 173, endPoint y: 311, distance: 217.7
click at [174, 317] on h2 "Elimina Los Olores De Mascotas Y Reduce El Pelo" at bounding box center [346, 320] width 344 height 30
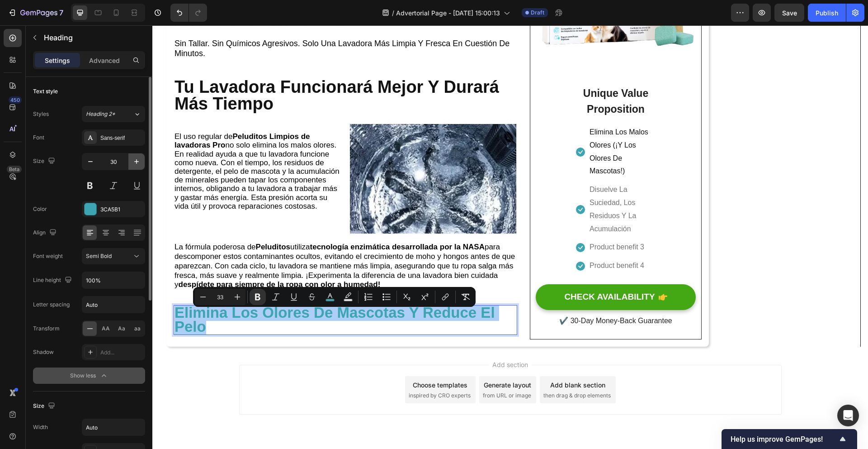
click at [140, 164] on icon "button" at bounding box center [136, 161] width 9 height 9
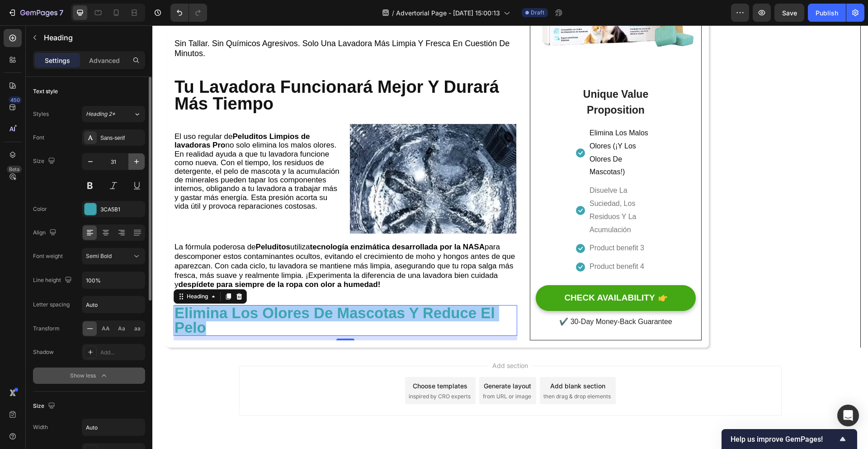
click at [140, 164] on icon "button" at bounding box center [136, 161] width 9 height 9
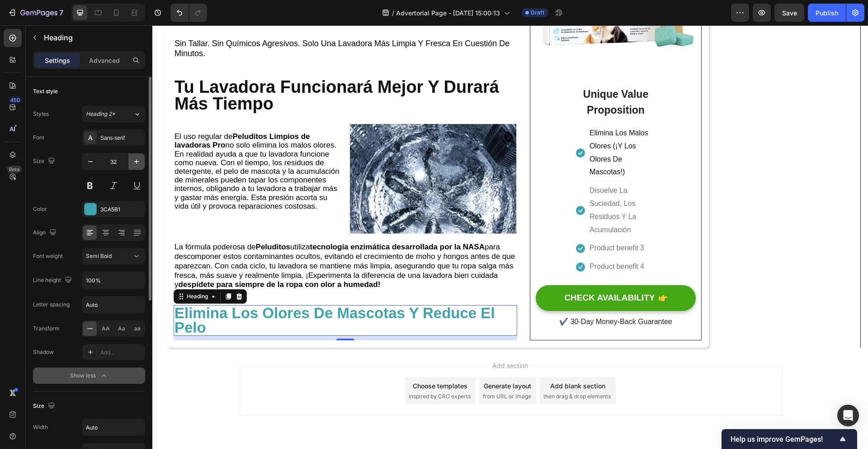
click at [140, 164] on icon "button" at bounding box center [136, 161] width 9 height 9
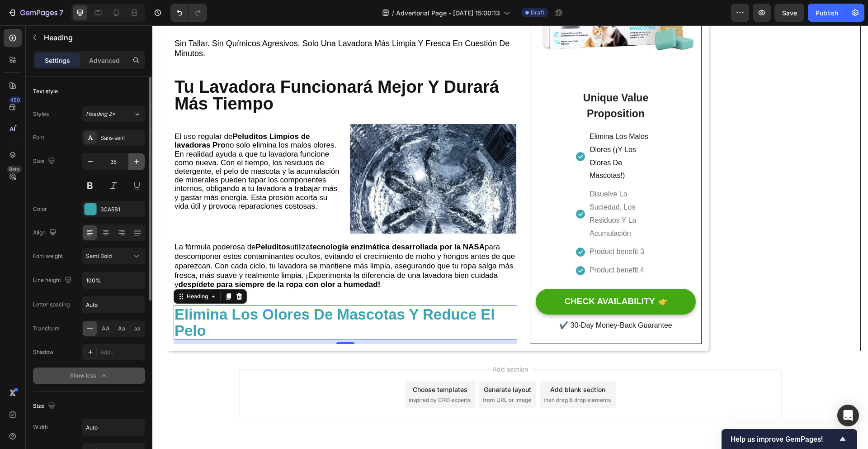
click at [140, 164] on icon "button" at bounding box center [136, 161] width 9 height 9
click at [96, 162] on button "button" at bounding box center [90, 161] width 16 height 16
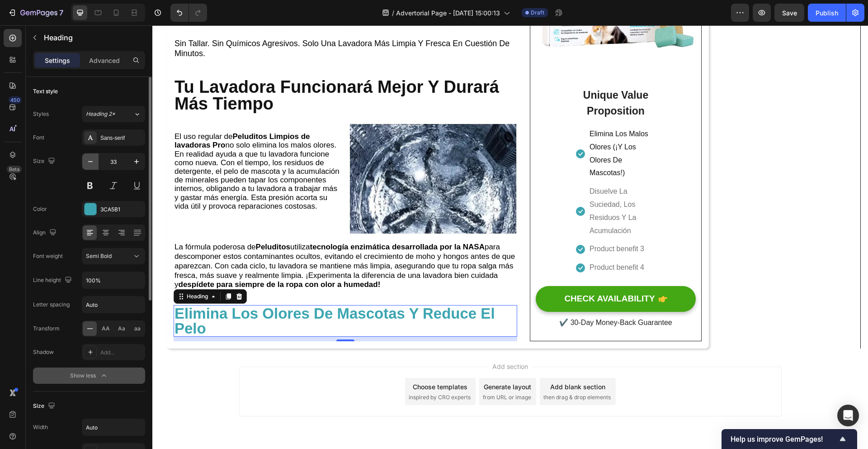
click at [96, 162] on button "button" at bounding box center [90, 161] width 16 height 16
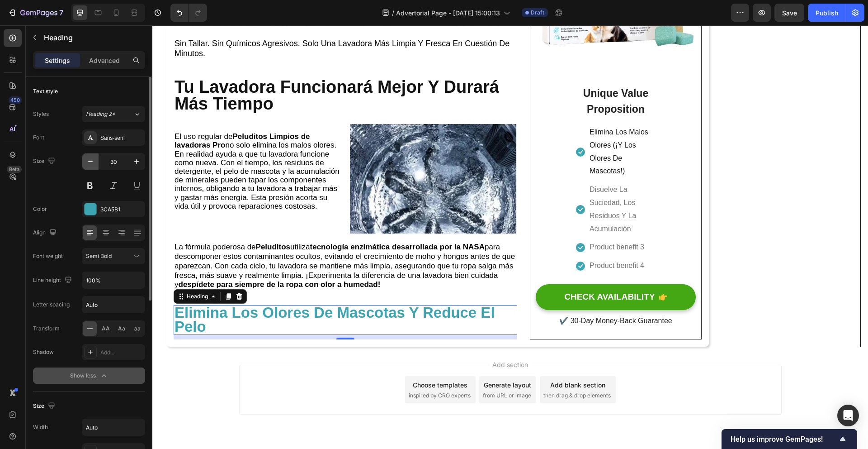
click at [96, 162] on button "button" at bounding box center [90, 161] width 16 height 16
type input "29"
drag, startPoint x: 278, startPoint y: 326, endPoint x: 260, endPoint y: 332, distance: 18.3
click at [260, 332] on p "Elimina Los Olores De Mascotas Y Reduce El Pelo" at bounding box center [346, 320] width 342 height 28
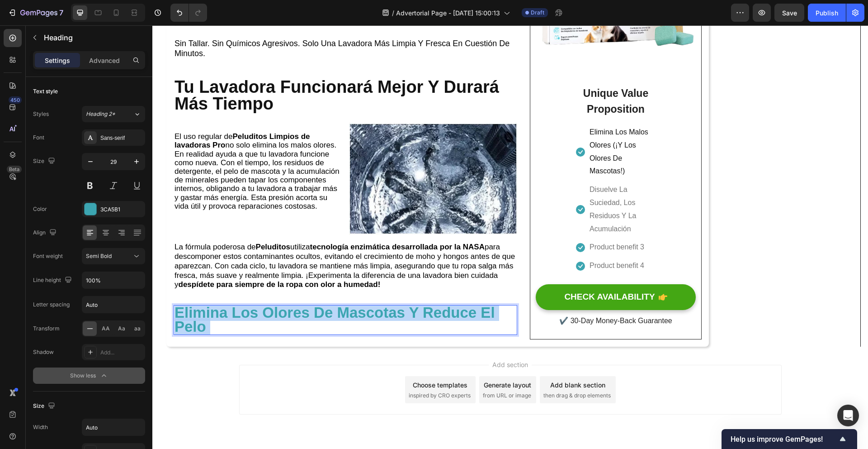
drag, startPoint x: 257, startPoint y: 332, endPoint x: 183, endPoint y: 318, distance: 75.4
click at [183, 318] on p "Elimina Los Olores De Mascotas Y Reduce El Pelo" at bounding box center [346, 320] width 342 height 28
drag, startPoint x: 217, startPoint y: 333, endPoint x: 177, endPoint y: 318, distance: 42.8
click at [177, 318] on p "Elimina Los Olores De Mascotas Y Reduce El Pelo" at bounding box center [346, 320] width 342 height 28
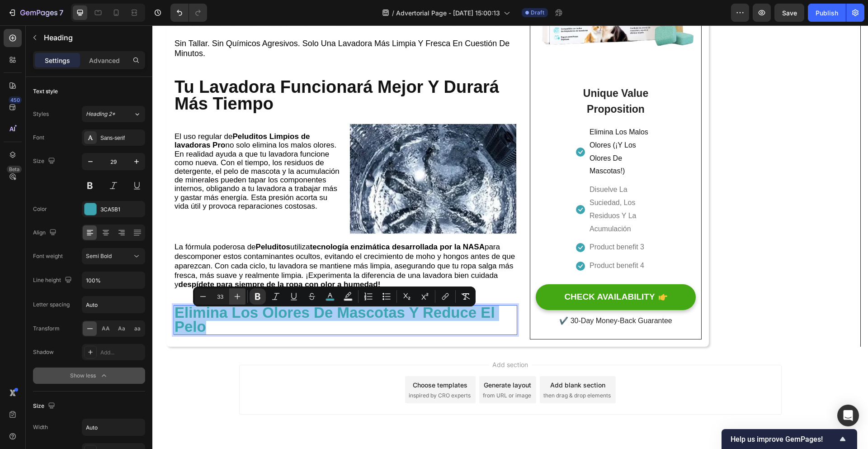
click at [230, 291] on button "Plus" at bounding box center [237, 296] width 16 height 16
click at [230, 292] on button "Plus" at bounding box center [237, 296] width 16 height 16
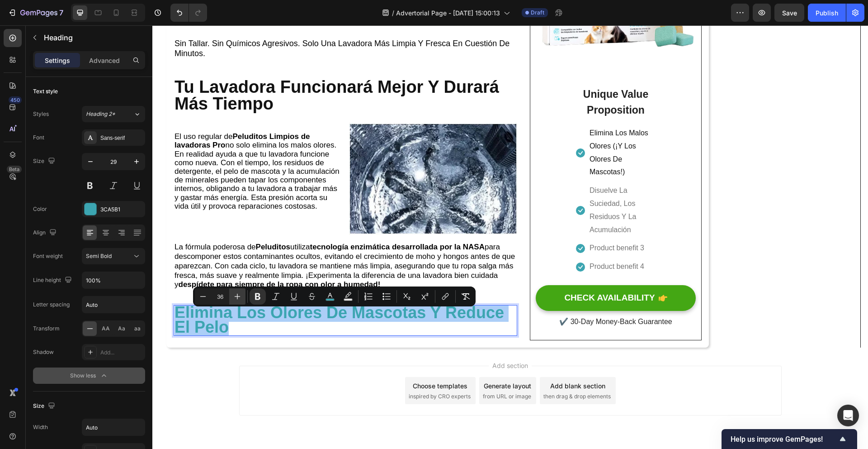
click at [231, 292] on button "Plus" at bounding box center [237, 296] width 16 height 16
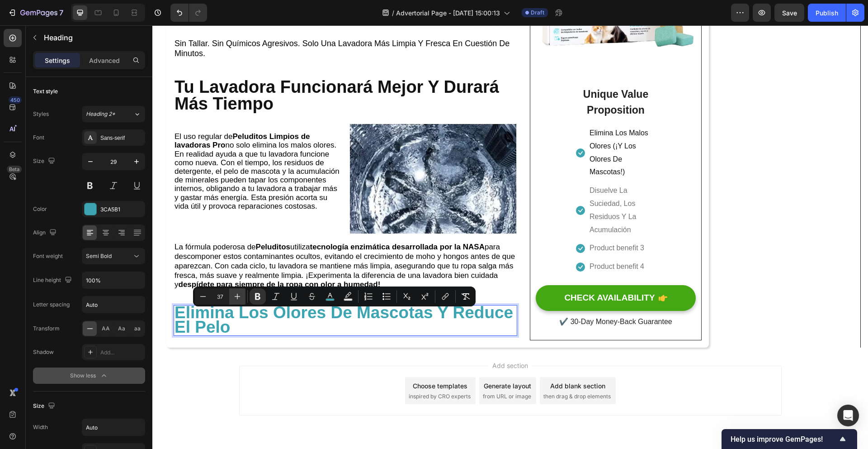
click at [231, 292] on button "Plus" at bounding box center [237, 296] width 16 height 16
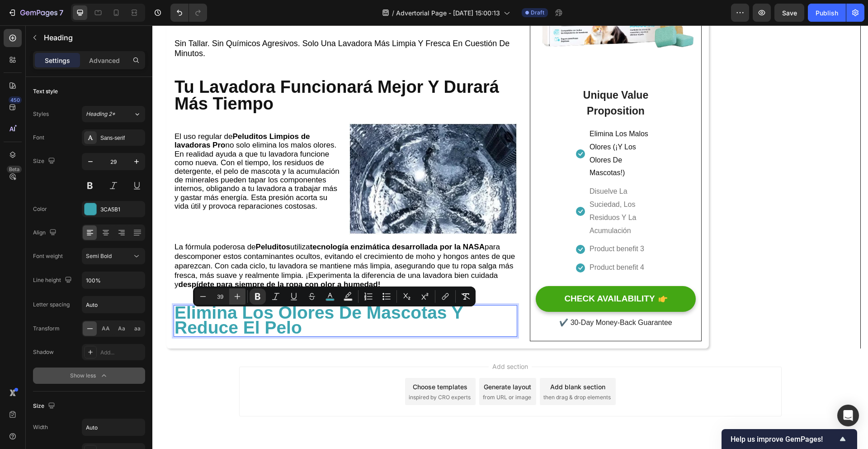
click at [231, 292] on button "Plus" at bounding box center [237, 296] width 16 height 16
type input "41"
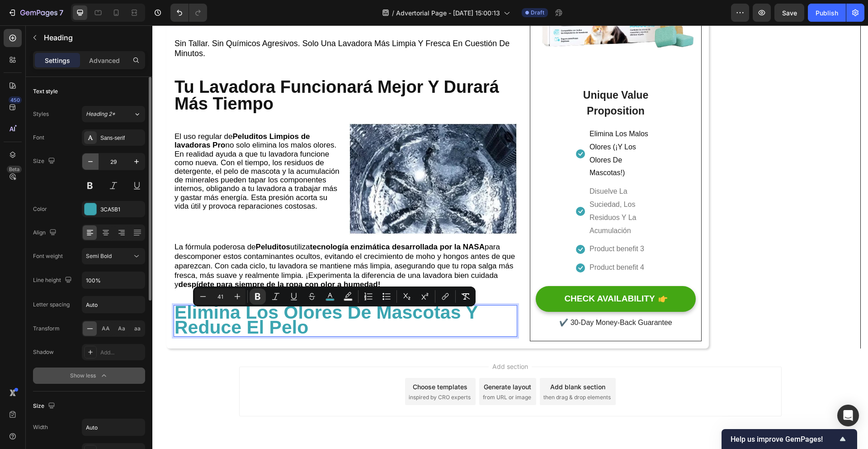
click at [92, 165] on icon "button" at bounding box center [90, 161] width 9 height 9
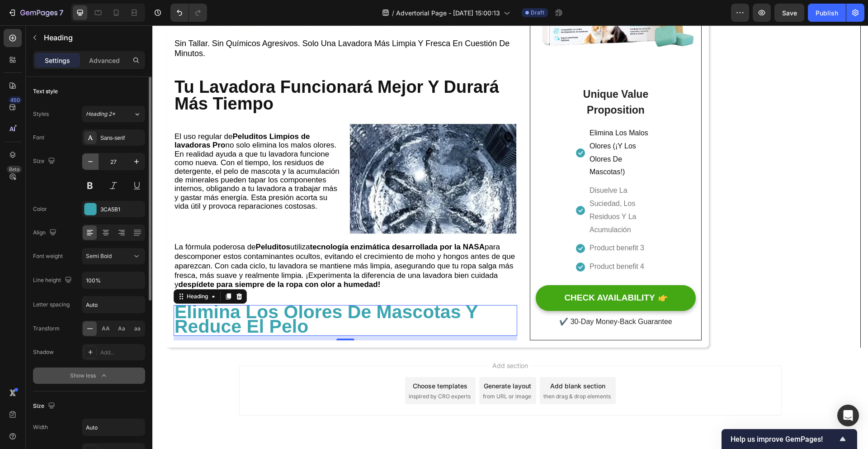
click at [92, 165] on icon "button" at bounding box center [90, 161] width 9 height 9
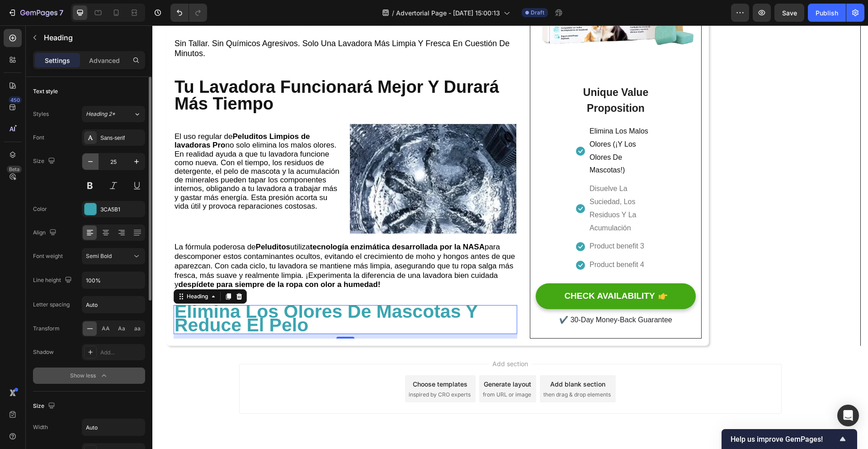
click at [93, 163] on icon "button" at bounding box center [90, 161] width 9 height 9
click at [142, 163] on button "button" at bounding box center [136, 161] width 16 height 16
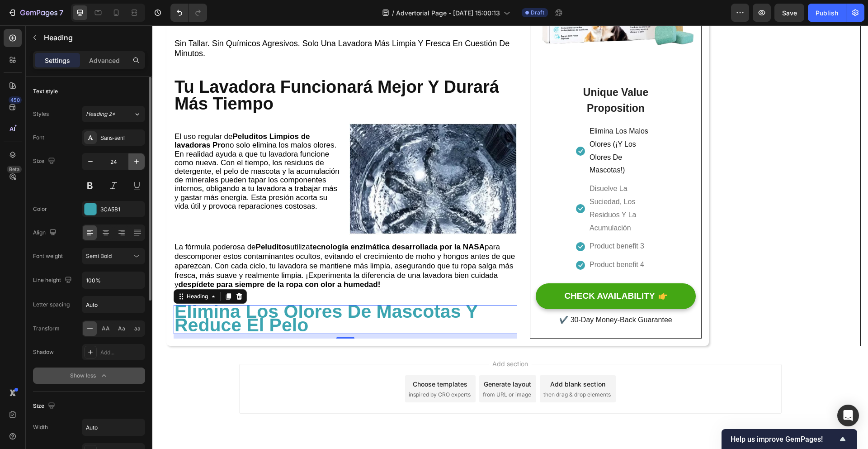
click at [142, 163] on button "button" at bounding box center [136, 161] width 16 height 16
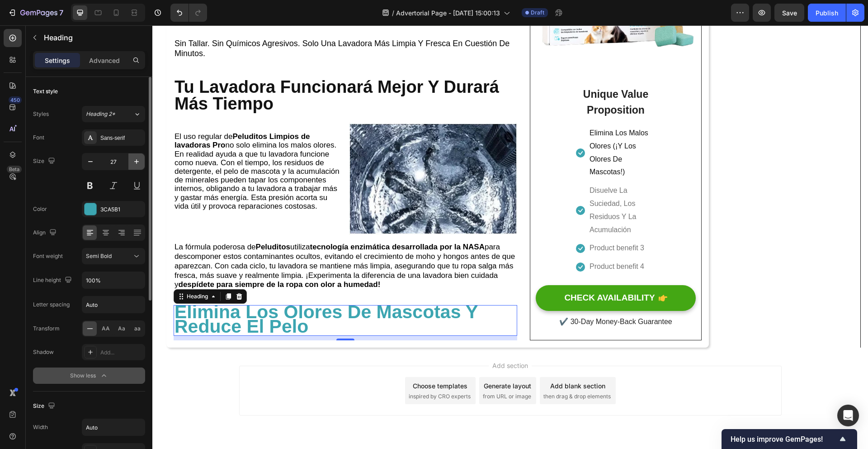
click at [142, 163] on button "button" at bounding box center [136, 161] width 16 height 16
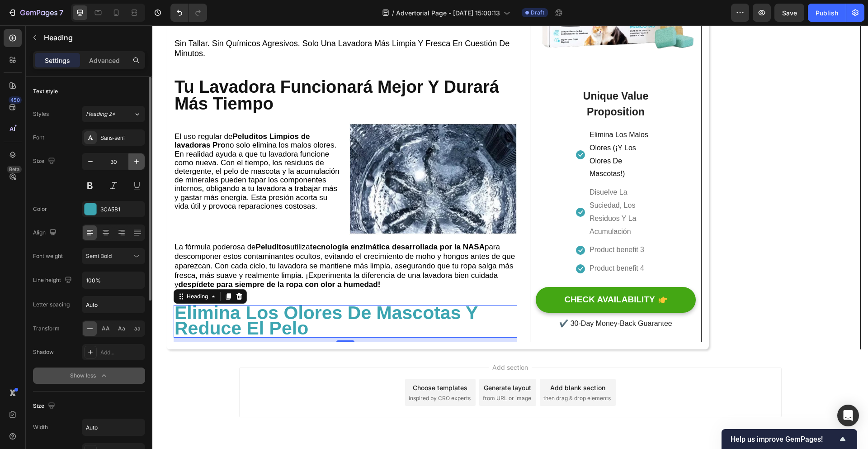
click at [142, 163] on button "button" at bounding box center [136, 161] width 16 height 16
type input "32"
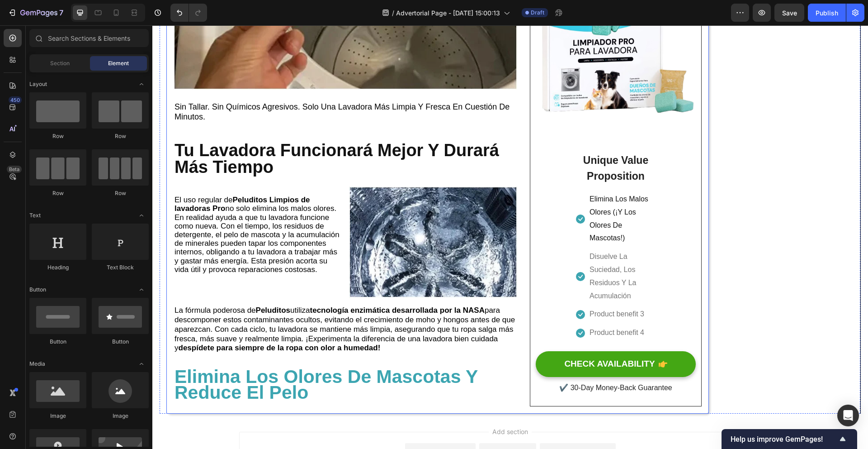
scroll to position [2060, 0]
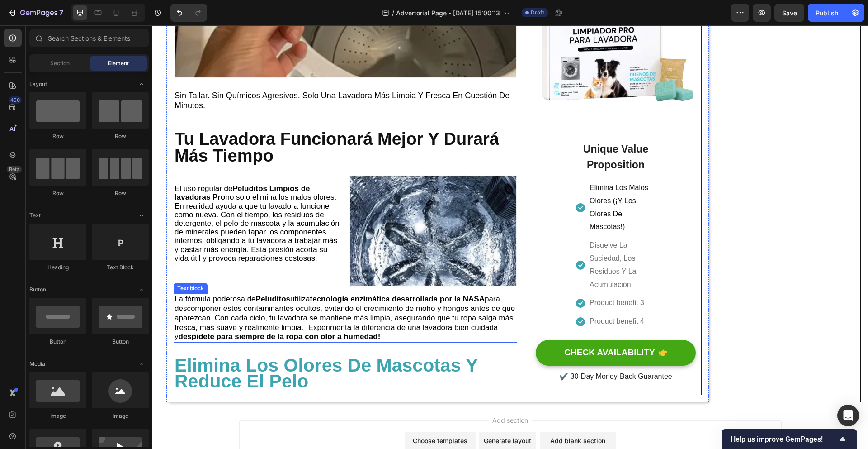
click at [389, 341] on p "La fórmula poderosa de Peluditos utiliza tecnología enzimática desarrollada por…" at bounding box center [346, 317] width 342 height 47
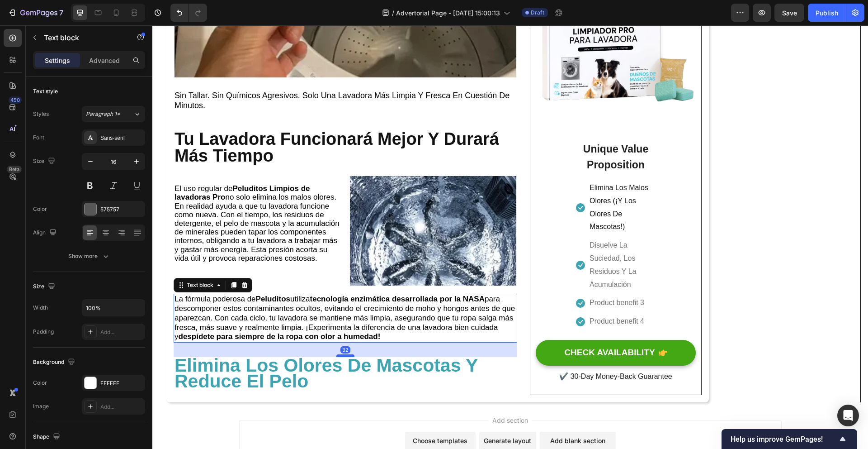
click at [352, 357] on div "32" at bounding box center [346, 349] width 344 height 14
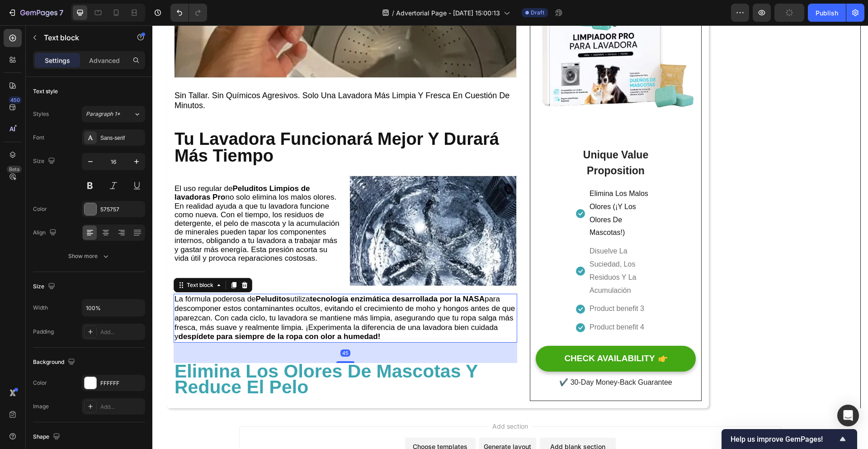
drag, startPoint x: 350, startPoint y: 361, endPoint x: 387, endPoint y: 357, distance: 36.9
click at [350, 363] on div at bounding box center [345, 362] width 18 height 2
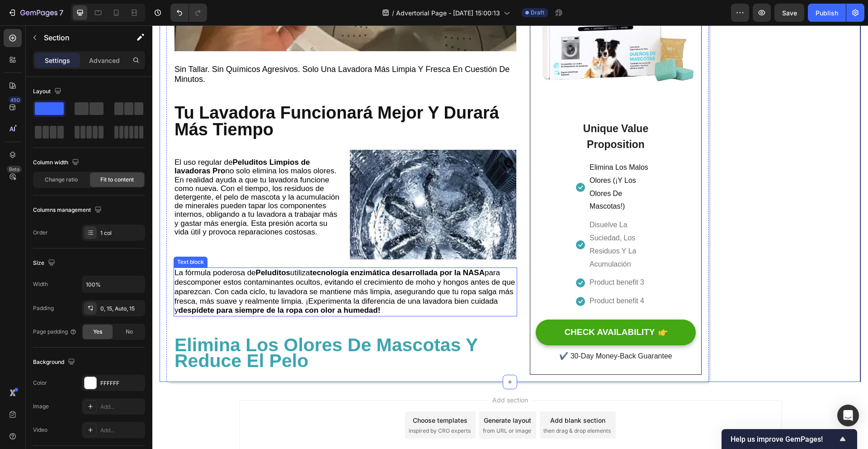
scroll to position [2092, 0]
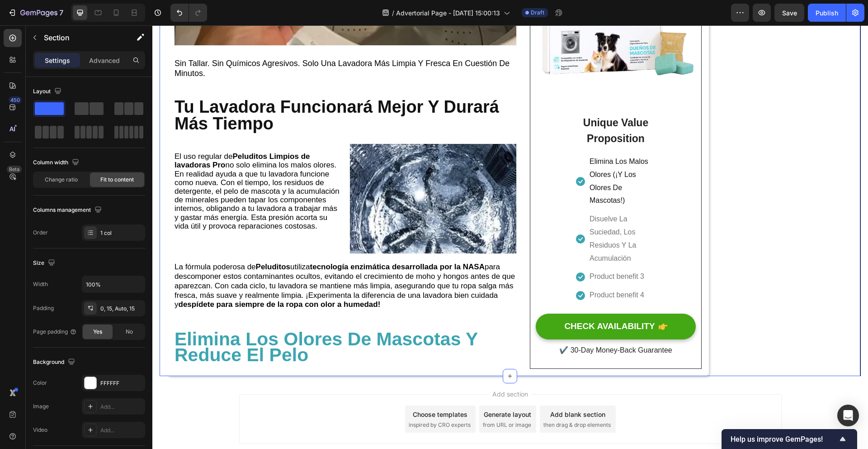
click at [328, 363] on p "⁠⁠⁠⁠⁠⁠⁠ Elimina Los Olores De Mascotas Y Reduce El Pelo" at bounding box center [346, 347] width 342 height 32
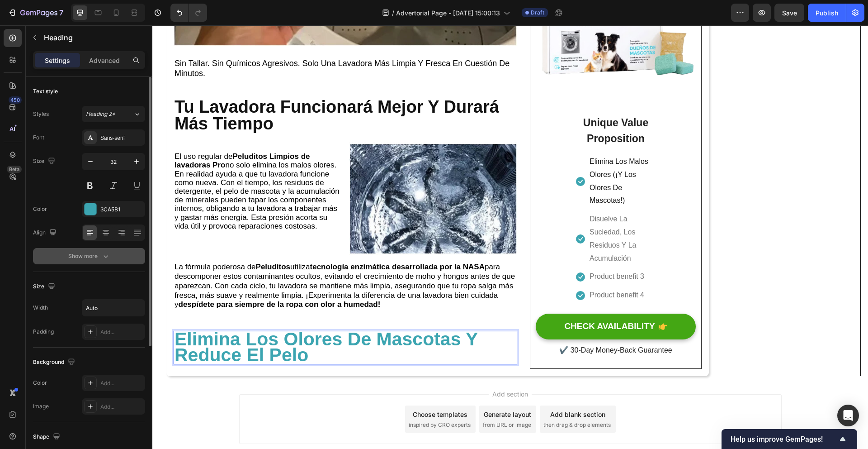
click at [104, 253] on icon "button" at bounding box center [105, 255] width 9 height 9
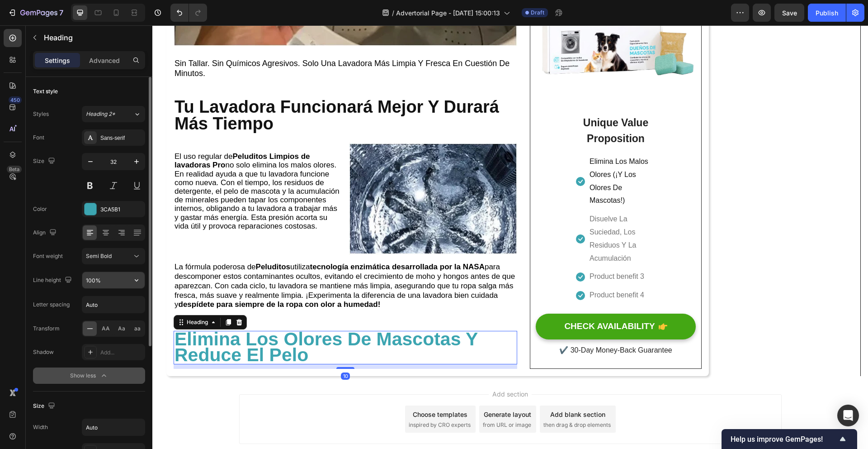
click at [132, 282] on icon "button" at bounding box center [136, 279] width 9 height 9
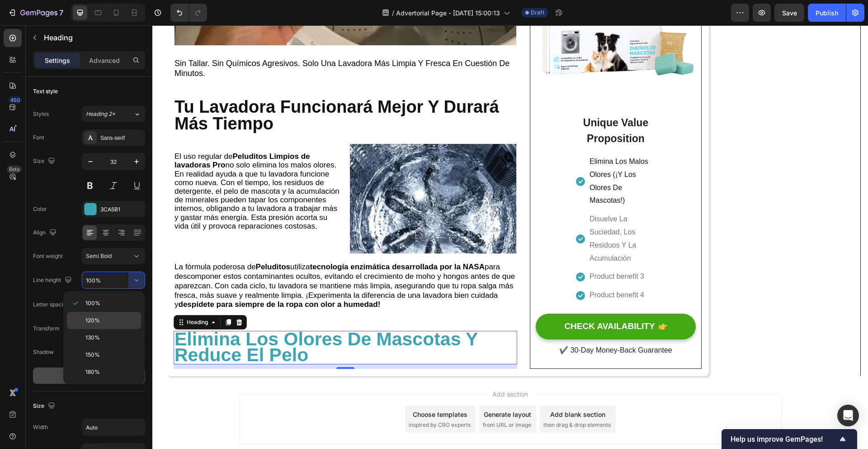
click at [113, 313] on div "120%" at bounding box center [104, 320] width 74 height 17
type input "120%"
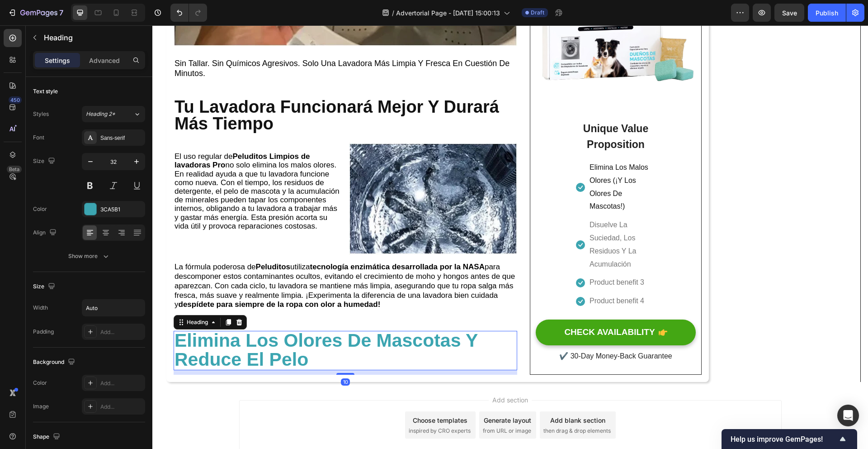
click at [477, 349] on strong "Elimina Los Olores De Mascotas Y Reduce El Pelo" at bounding box center [326, 349] width 303 height 39
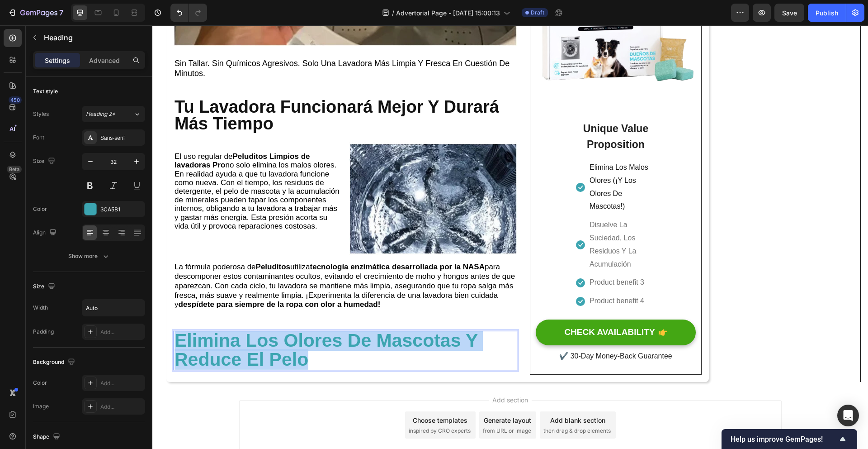
click at [477, 348] on strong "Elimina Los Olores De Mascotas Y Reduce El Pelo" at bounding box center [326, 349] width 303 height 39
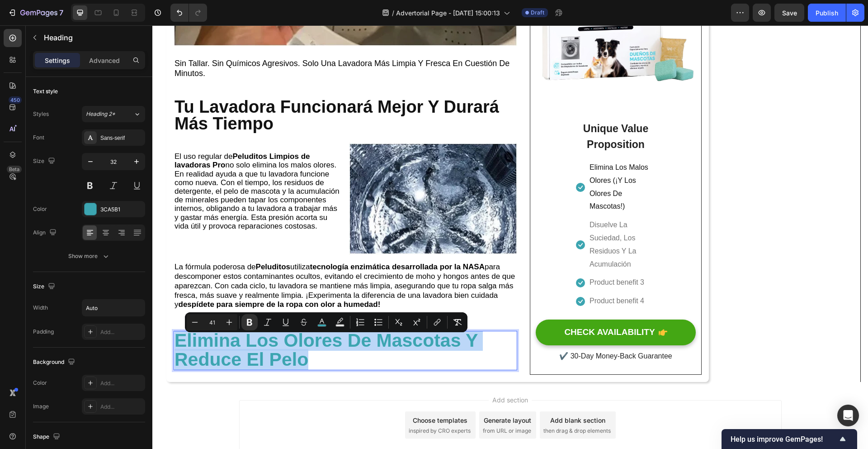
click at [476, 348] on strong "Elimina Los Olores De Mascotas Y Reduce El Pelo" at bounding box center [326, 349] width 303 height 39
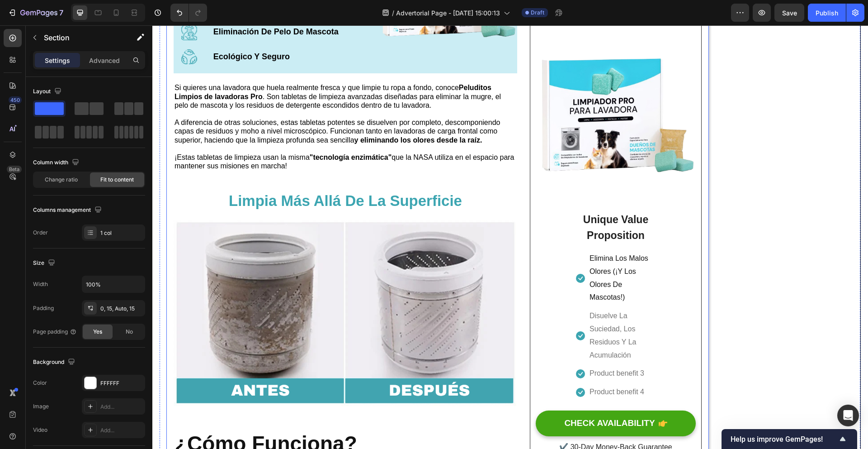
scroll to position [1227, 0]
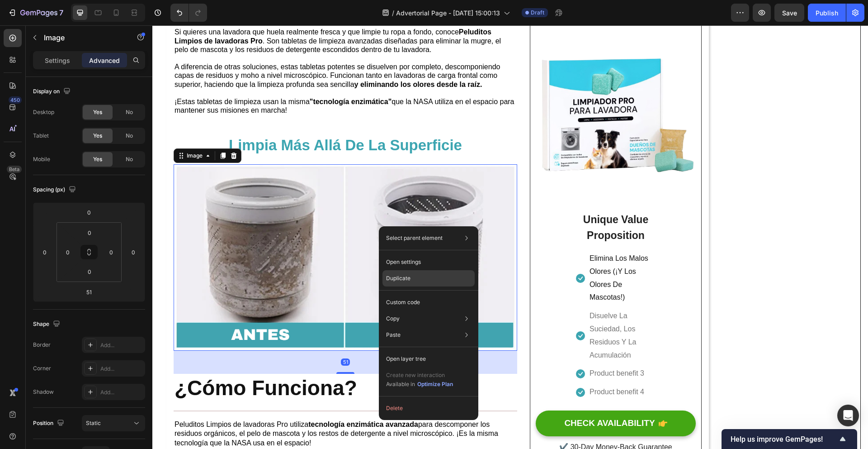
click at [437, 281] on div "Duplicate" at bounding box center [429, 278] width 92 height 16
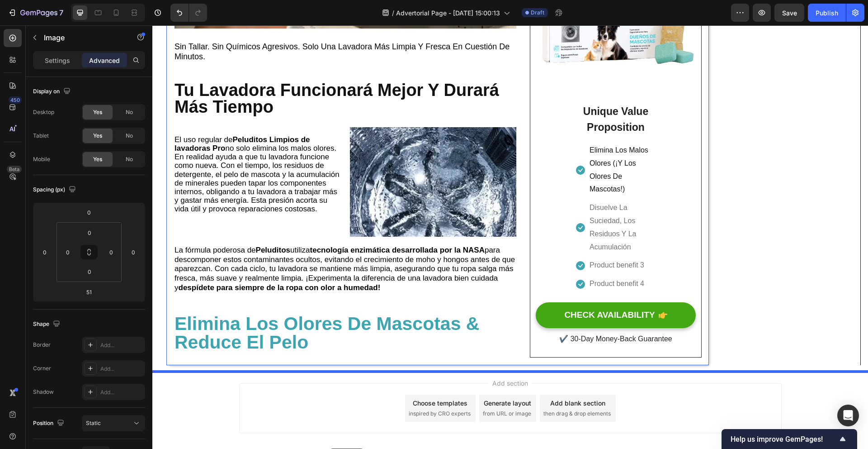
scroll to position [2371, 0]
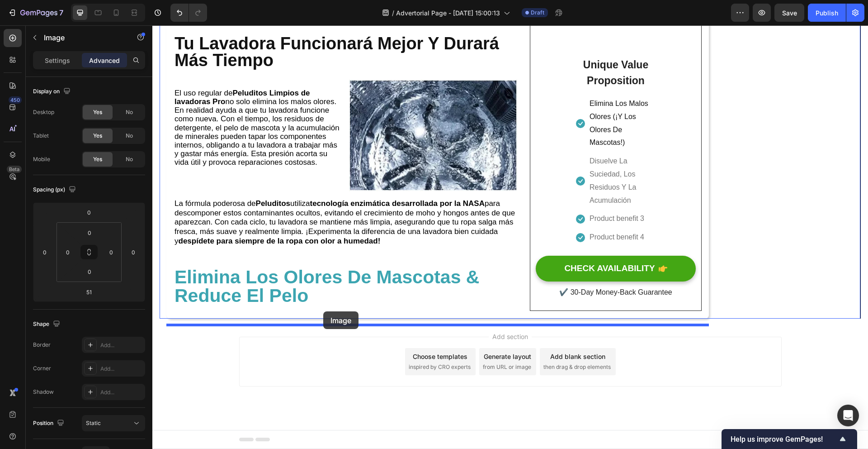
drag, startPoint x: 359, startPoint y: 148, endPoint x: 323, endPoint y: 311, distance: 167.1
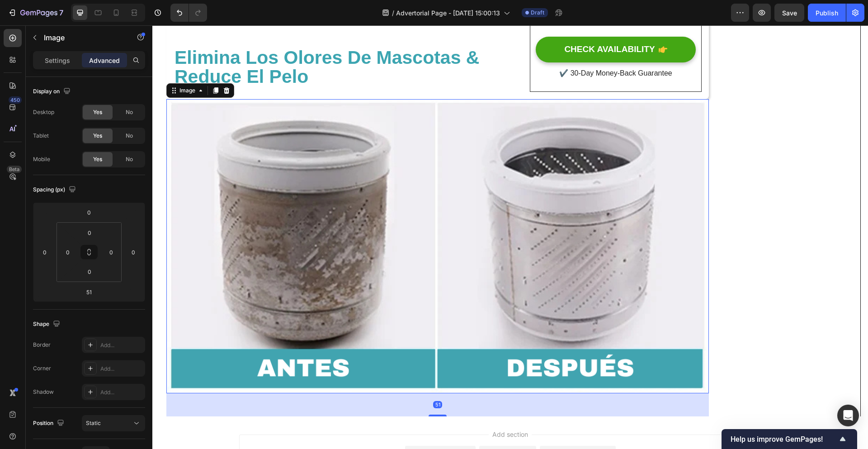
scroll to position [2358, 0]
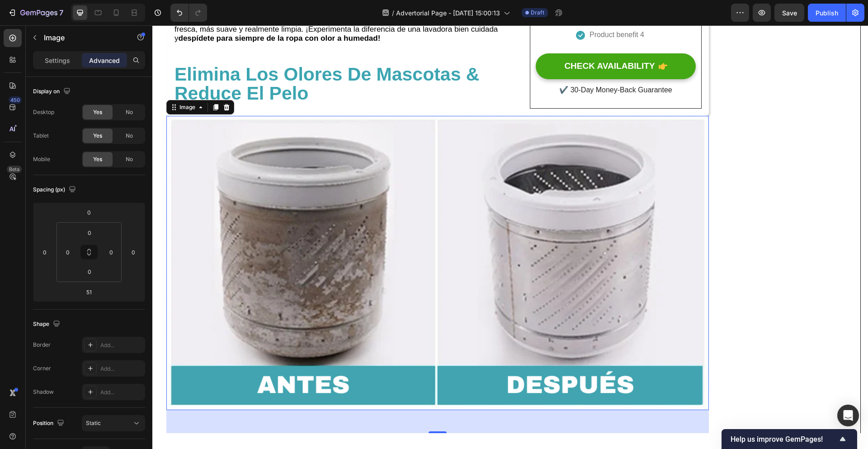
click at [421, 235] on img at bounding box center [437, 263] width 543 height 294
click at [226, 111] on icon at bounding box center [226, 107] width 7 height 7
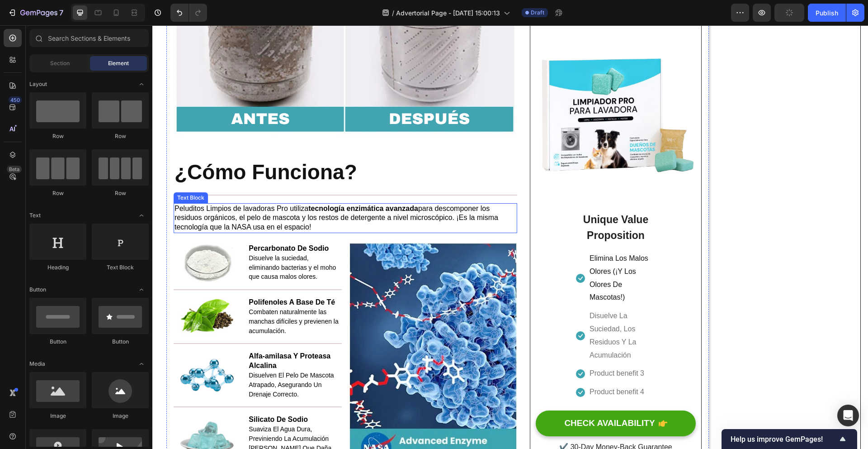
scroll to position [1333, 0]
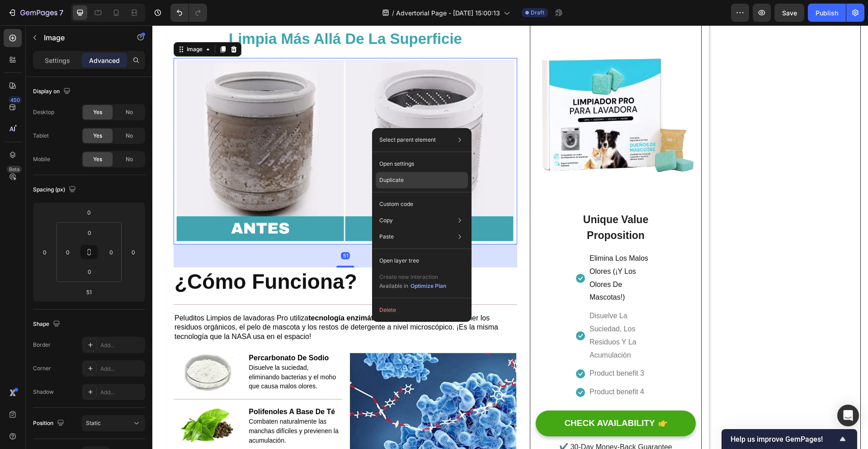
click at [417, 180] on div "Duplicate" at bounding box center [422, 180] width 92 height 16
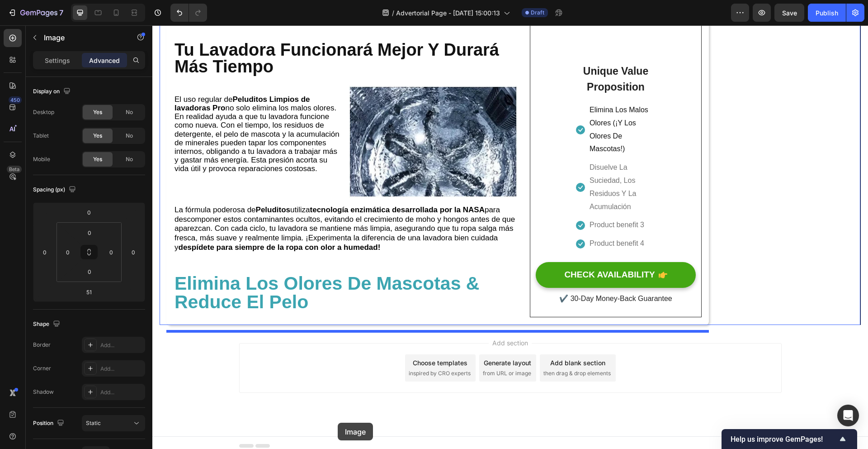
scroll to position [2371, 0]
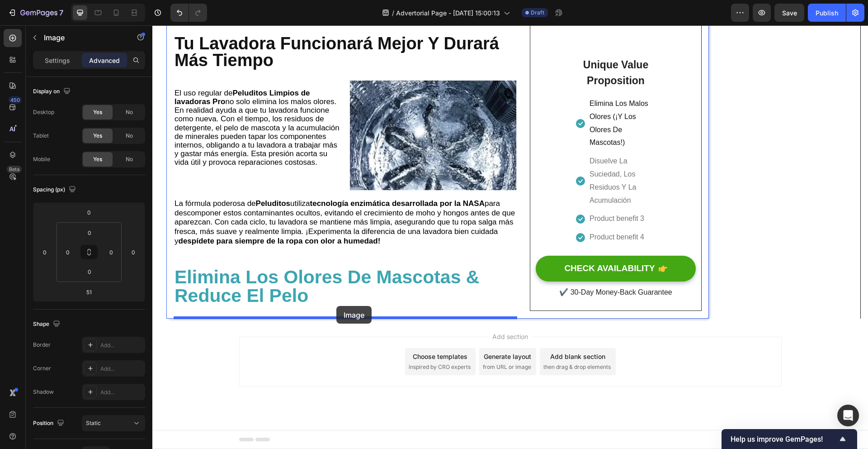
drag, startPoint x: 372, startPoint y: 44, endPoint x: 336, endPoint y: 306, distance: 263.8
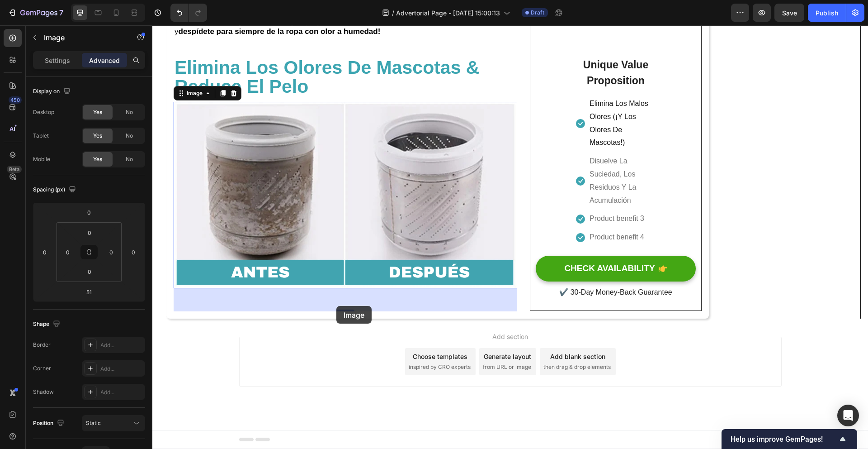
scroll to position [2162, 0]
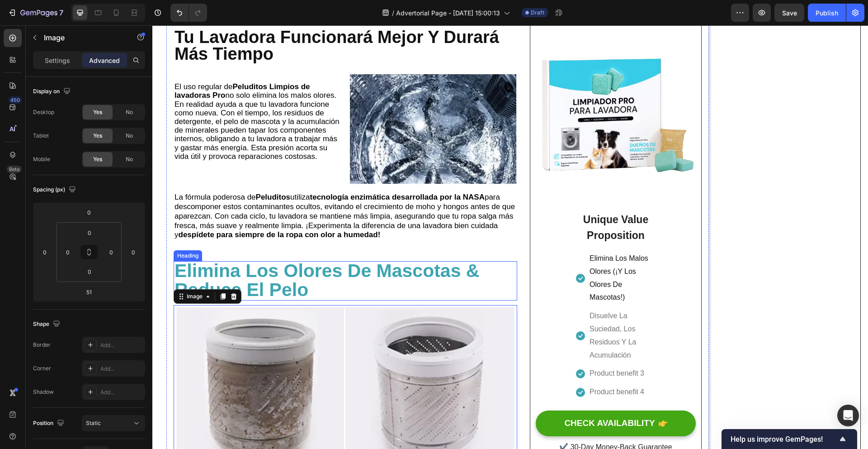
click at [333, 299] on p "⁠⁠⁠⁠⁠⁠⁠ Elimina Los Olores De Mascotas & Reduce El Pelo" at bounding box center [346, 281] width 342 height 38
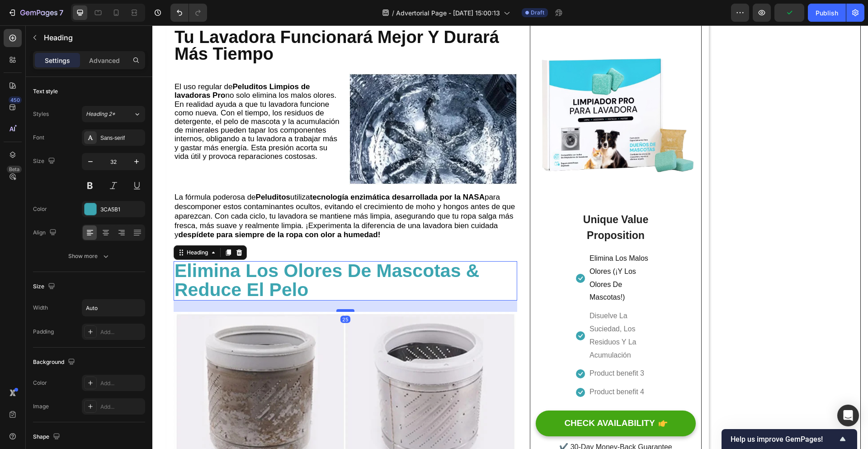
drag, startPoint x: 352, startPoint y: 310, endPoint x: 351, endPoint y: 317, distance: 6.8
click at [351, 312] on div at bounding box center [345, 310] width 18 height 3
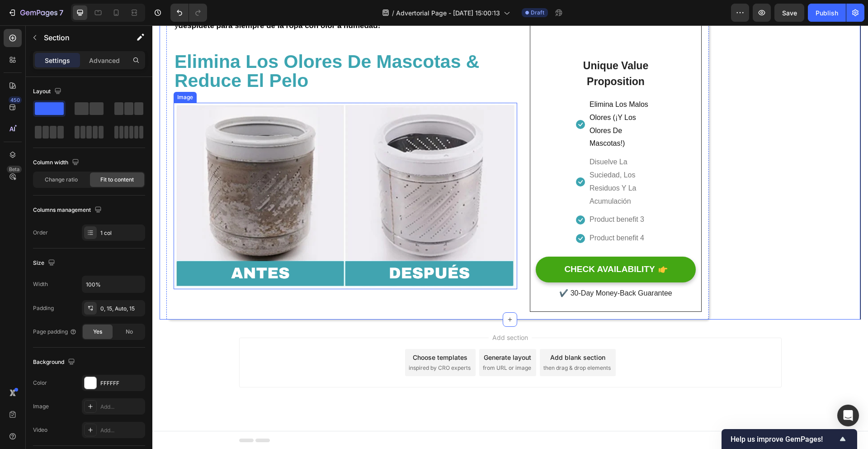
scroll to position [2361, 0]
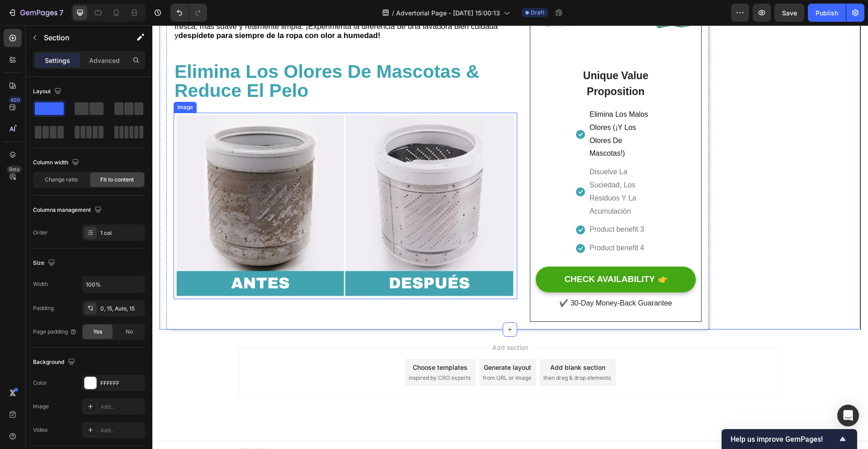
click at [368, 196] on img at bounding box center [346, 206] width 344 height 186
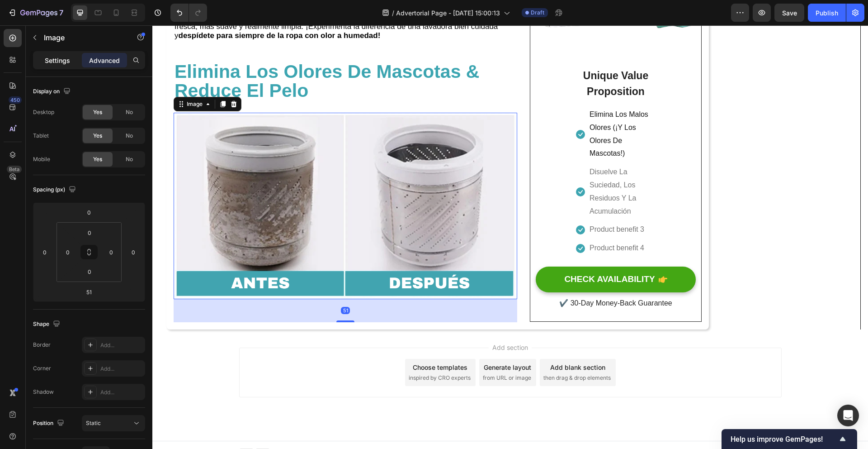
click at [71, 66] on div "Settings" at bounding box center [57, 60] width 45 height 14
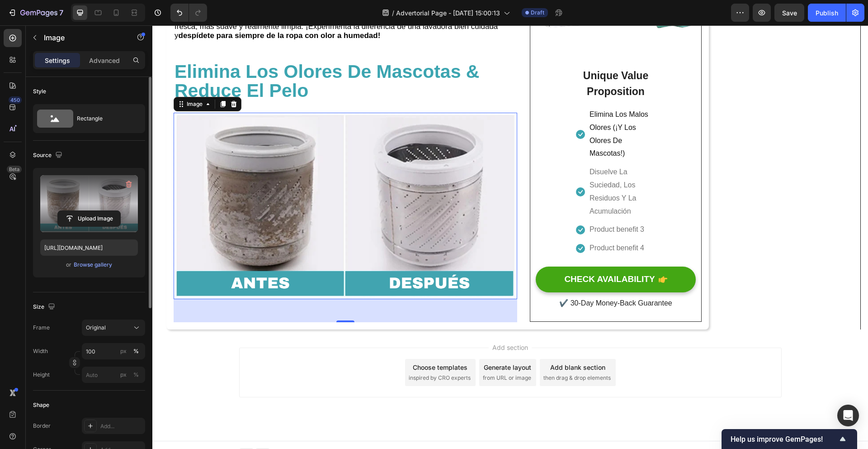
click at [86, 209] on label at bounding box center [89, 203] width 98 height 57
click at [86, 211] on input "file" at bounding box center [89, 218] width 62 height 15
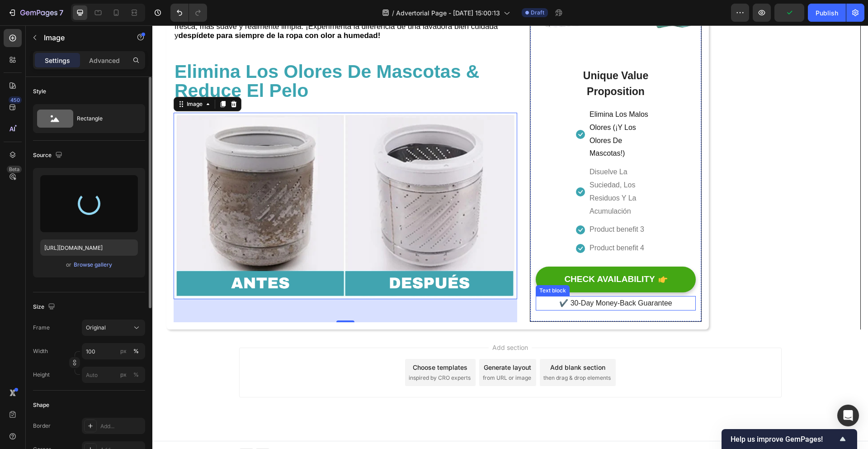
type input "[URL][DOMAIN_NAME]"
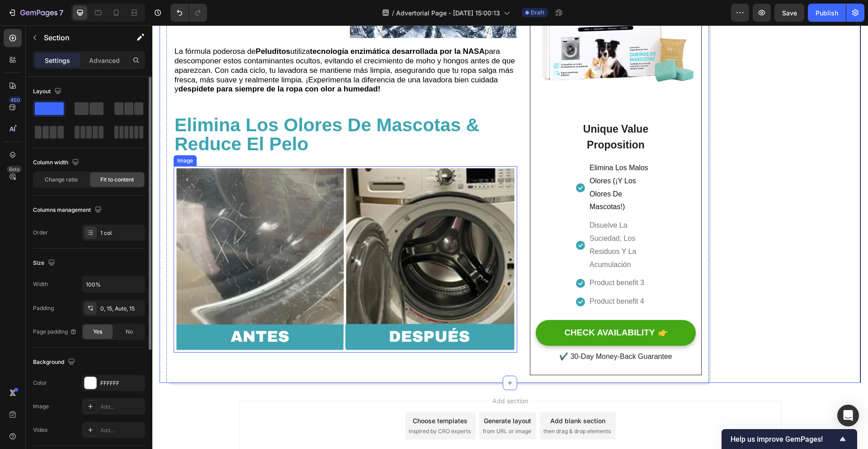
scroll to position [2308, 0]
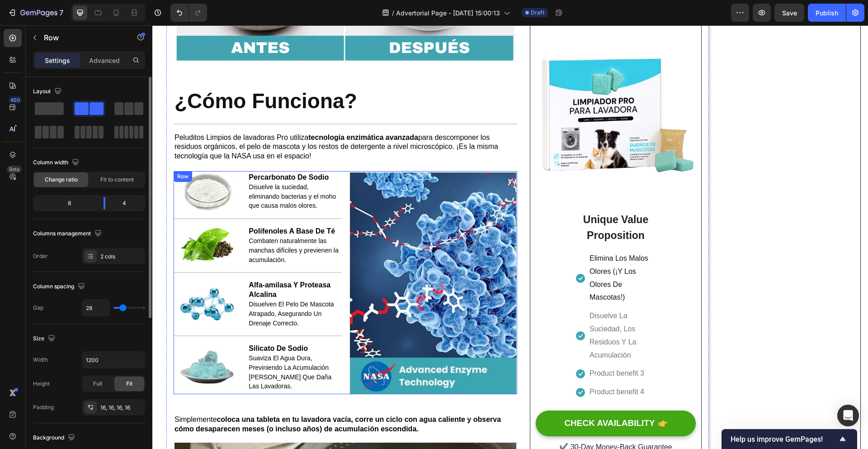
scroll to position [1507, 0]
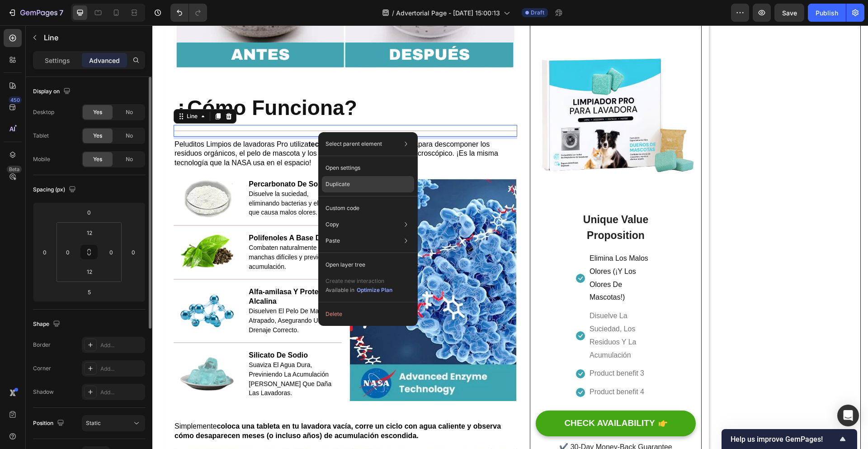
click at [355, 182] on div "Duplicate" at bounding box center [368, 184] width 92 height 16
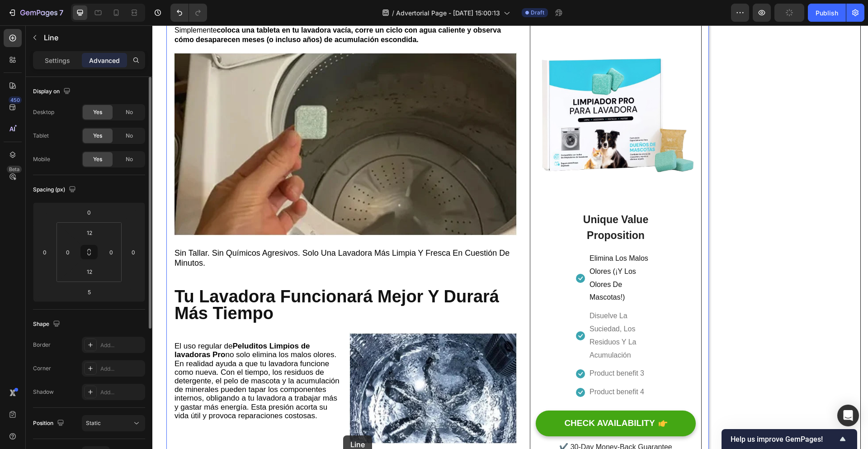
scroll to position [1981, 0]
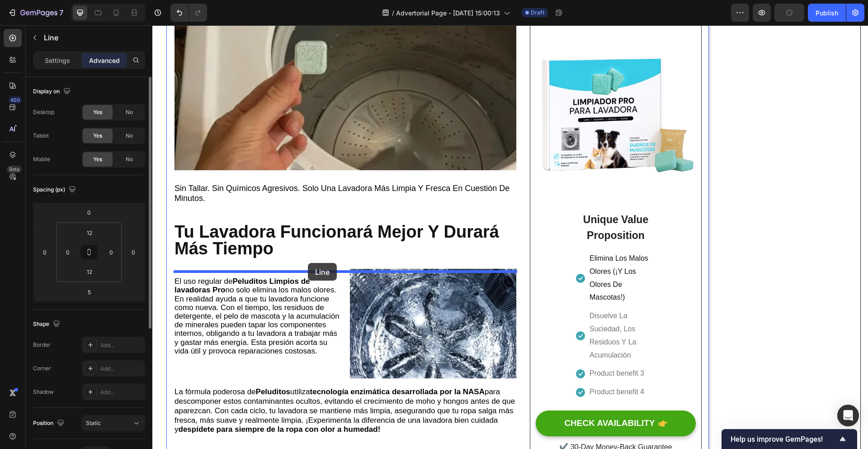
drag, startPoint x: 346, startPoint y: 148, endPoint x: 308, endPoint y: 263, distance: 121.0
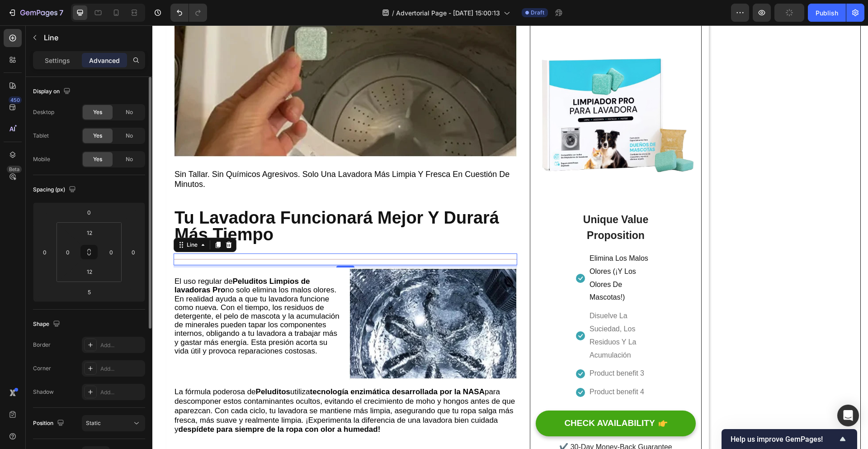
scroll to position [1967, 0]
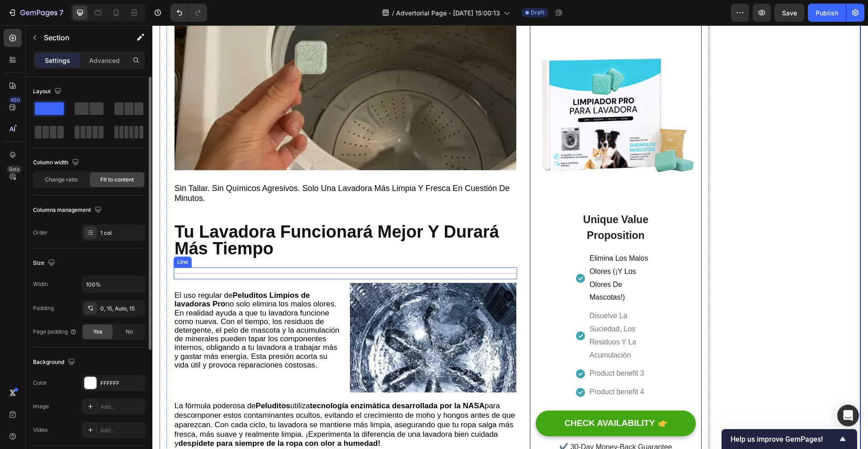
click at [347, 271] on div "Title Line" at bounding box center [346, 273] width 344 height 12
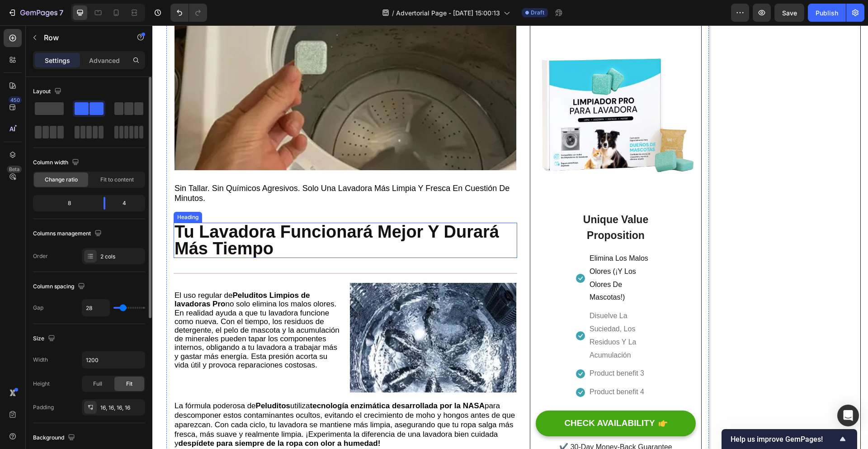
click at [339, 257] on p "⁠⁠⁠⁠⁠⁠⁠ Tu Lavadora Funcionará Mejor Y Durará Más Tiempo" at bounding box center [346, 239] width 342 height 33
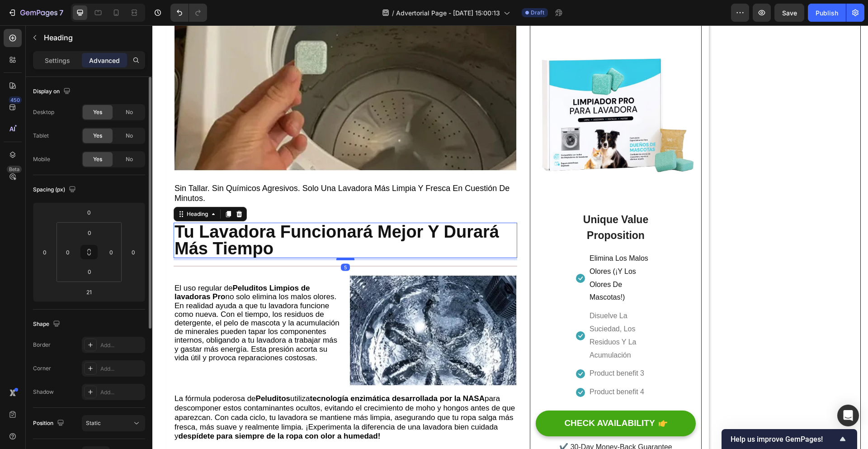
drag, startPoint x: 344, startPoint y: 270, endPoint x: 344, endPoint y: 263, distance: 7.2
click at [344, 260] on div at bounding box center [345, 258] width 18 height 3
type input "5"
click at [364, 272] on div "Title Line" at bounding box center [346, 266] width 344 height 12
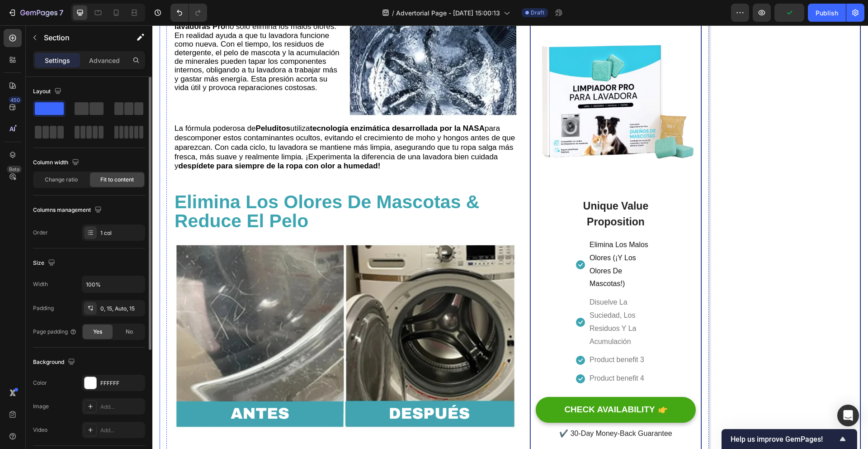
scroll to position [2079, 0]
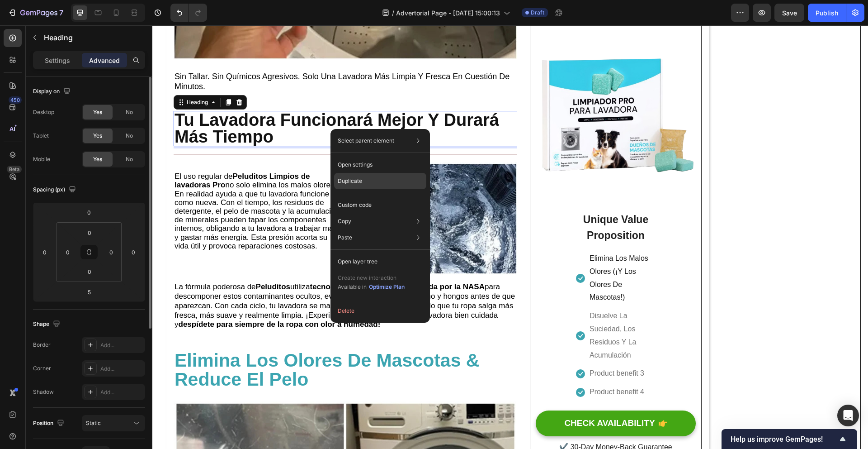
click at [374, 179] on div "Duplicate" at bounding box center [380, 181] width 92 height 16
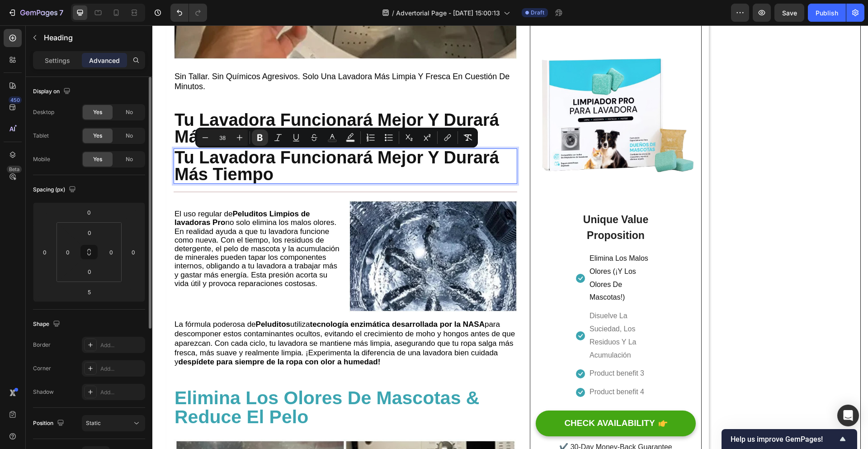
drag, startPoint x: 366, startPoint y: 170, endPoint x: 354, endPoint y: 176, distance: 14.4
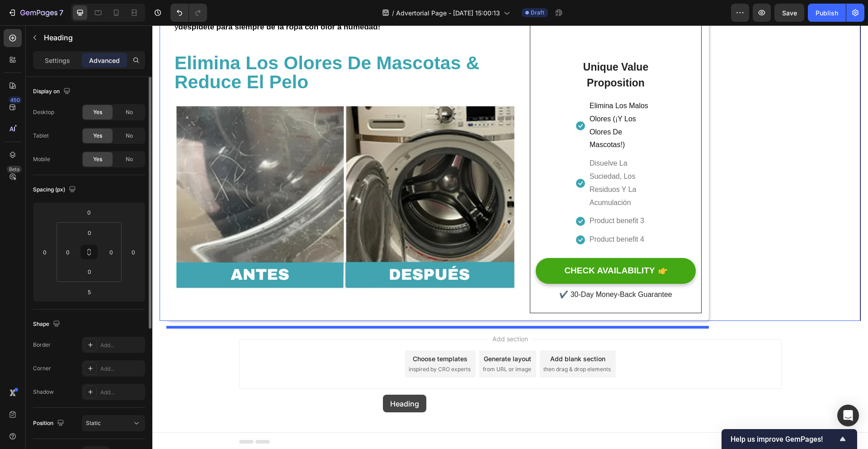
scroll to position [2422, 0]
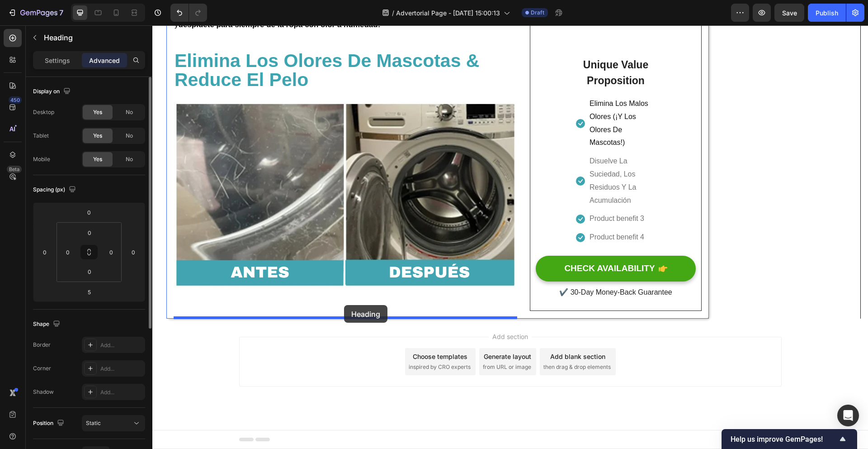
drag, startPoint x: 350, startPoint y: 165, endPoint x: 345, endPoint y: 304, distance: 139.4
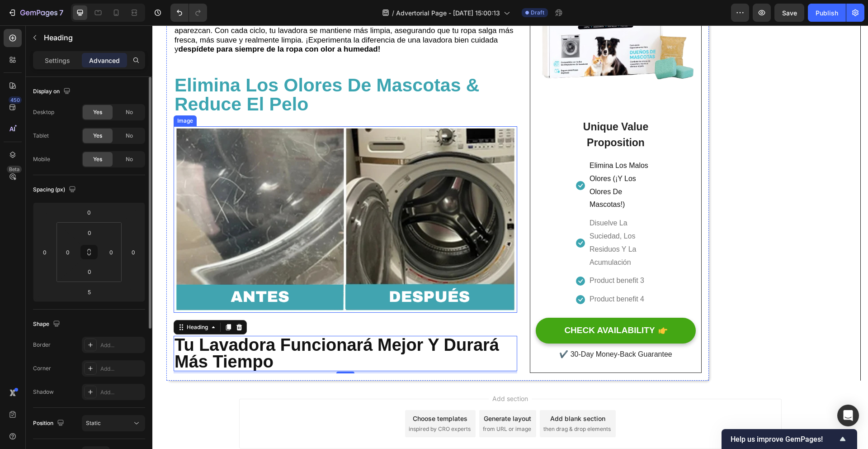
scroll to position [2333, 0]
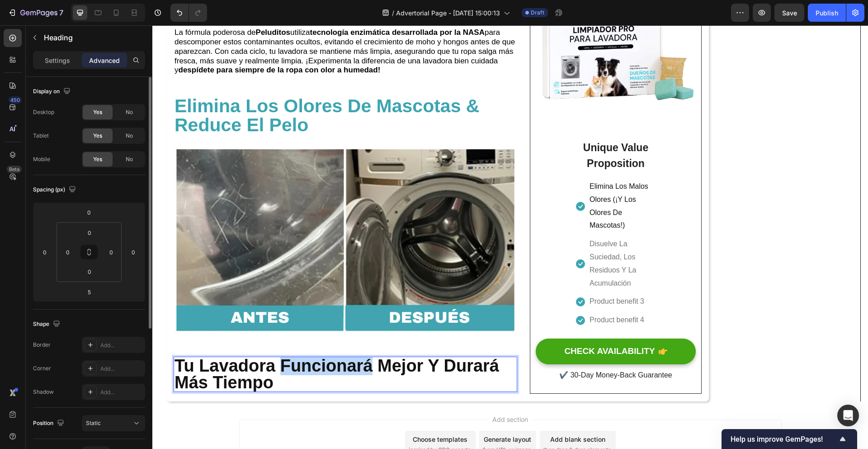
click at [365, 381] on strong "Tu Lavadora Funcionará Mejor Y Durará Más Tiempo" at bounding box center [337, 374] width 325 height 36
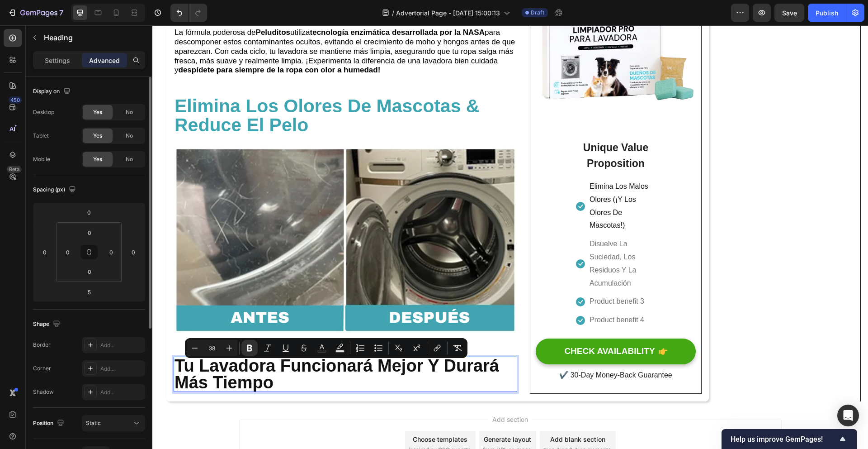
click at [335, 387] on p "Tu Lavadora Funcionará Mejor Y Durará Más Tiempo" at bounding box center [346, 373] width 342 height 33
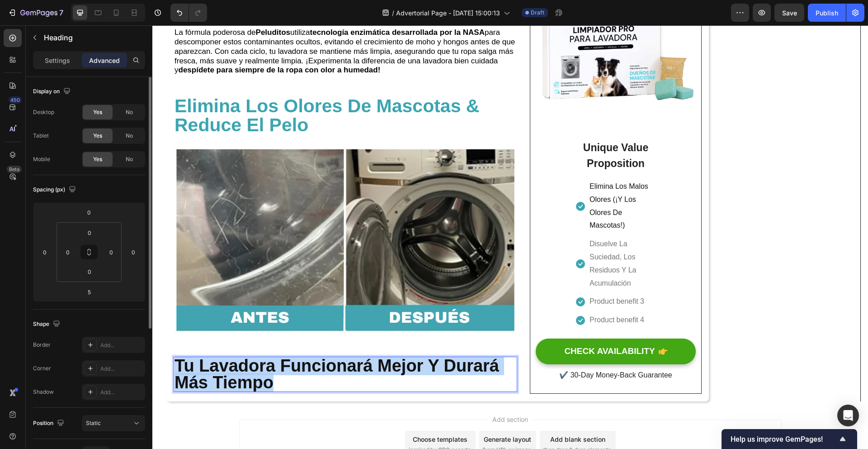
drag, startPoint x: 333, startPoint y: 388, endPoint x: 179, endPoint y: 367, distance: 155.2
click at [179, 367] on p "Tu Lavadora Funcionará Mejor Y Durará Más Tiempo" at bounding box center [346, 373] width 342 height 33
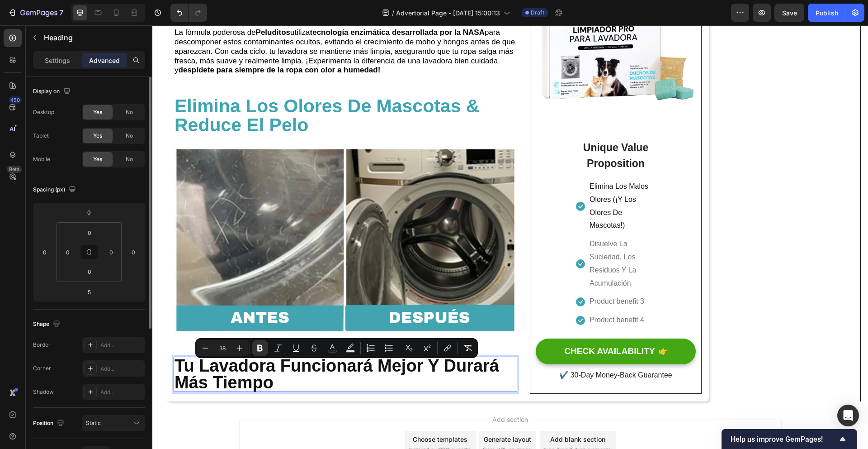
scroll to position [0, 0]
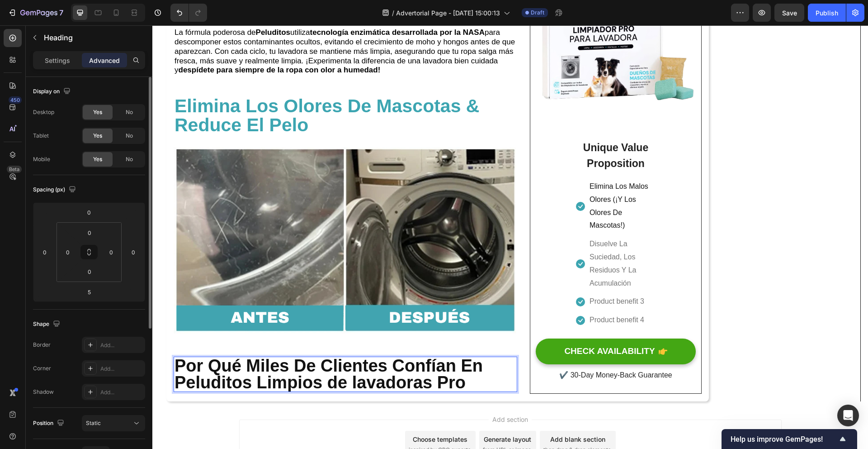
click at [479, 382] on p "Por Qué Miles De Clientes Confían En Peluditos Limpios de lavadoras Pro" at bounding box center [346, 373] width 342 height 33
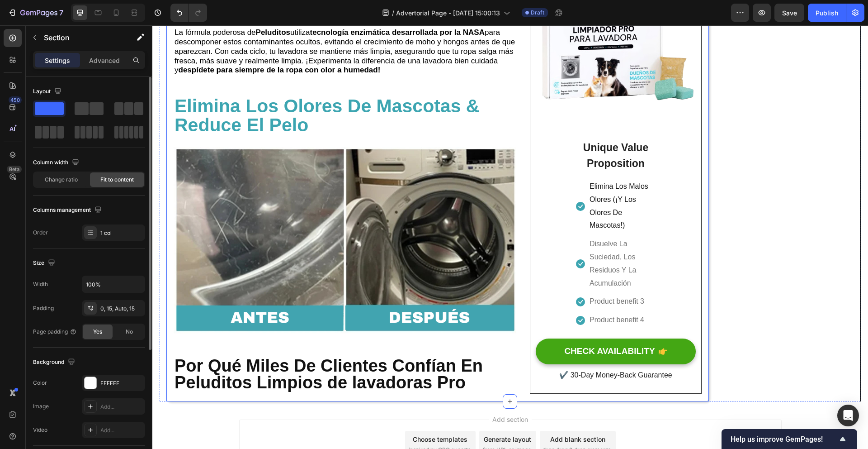
click at [346, 333] on img at bounding box center [346, 240] width 344 height 186
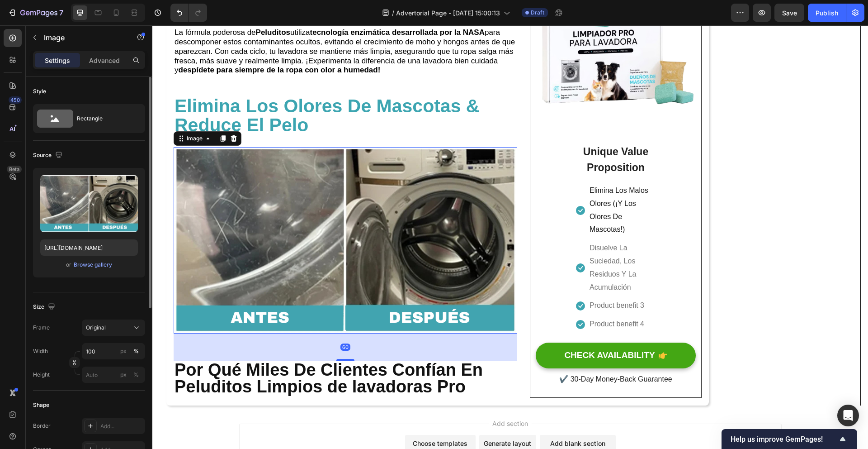
drag, startPoint x: 346, startPoint y: 361, endPoint x: 452, endPoint y: 347, distance: 106.7
click at [347, 360] on div at bounding box center [345, 360] width 18 height 2
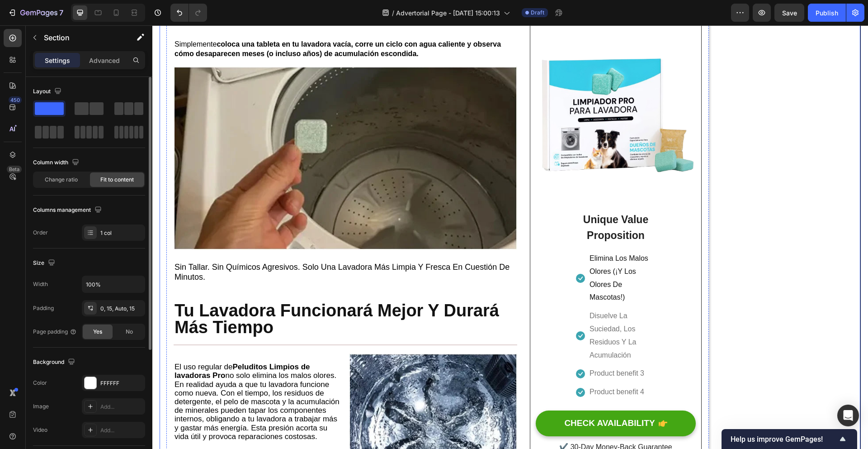
scroll to position [1828, 0]
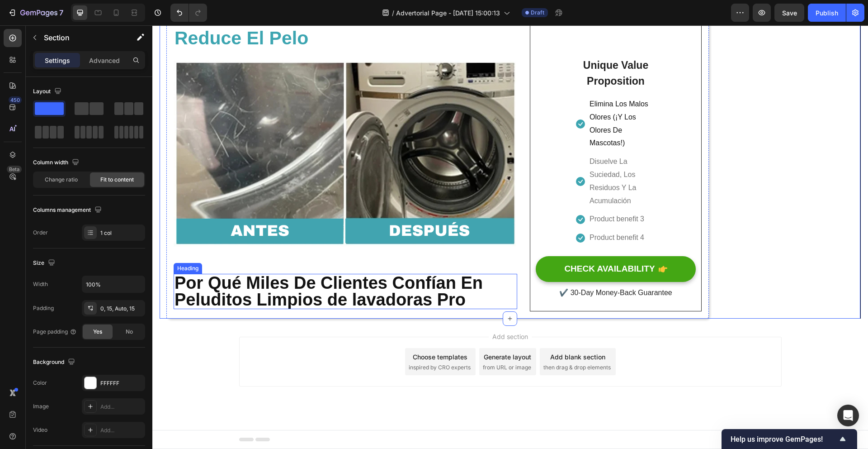
scroll to position [2426, 0]
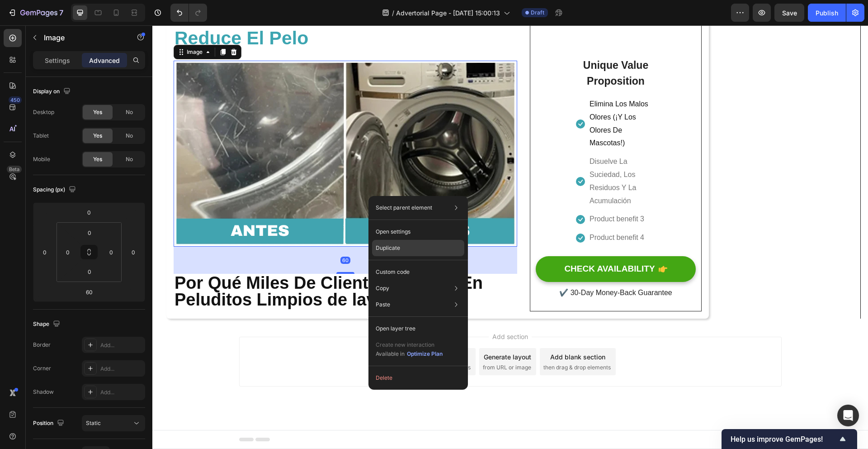
click at [406, 247] on div "Duplicate" at bounding box center [418, 248] width 92 height 16
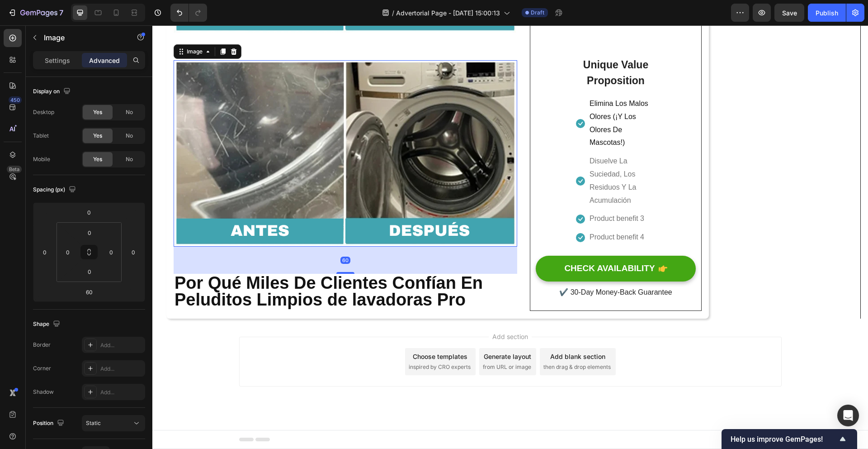
scroll to position [2639, 0]
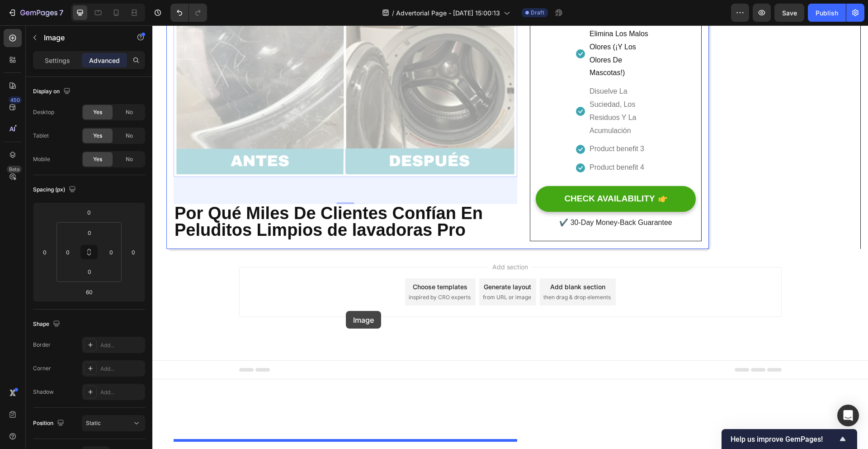
drag, startPoint x: 370, startPoint y: 147, endPoint x: 346, endPoint y: 311, distance: 165.8
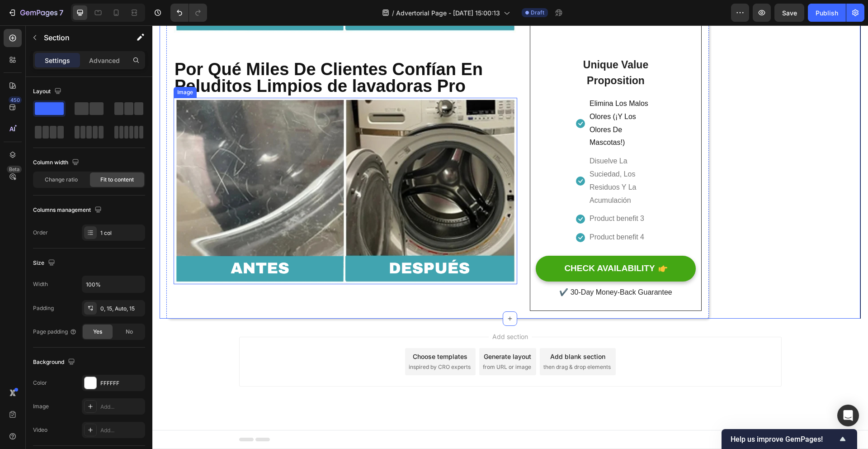
scroll to position [2488, 0]
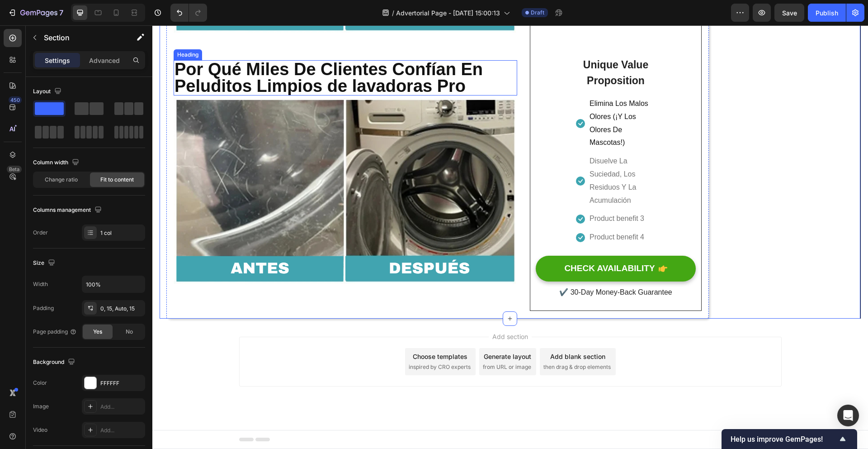
click at [348, 95] on strong "Por Qué Miles De Clientes Confían En Peluditos Limpios de lavadoras Pro" at bounding box center [329, 78] width 308 height 36
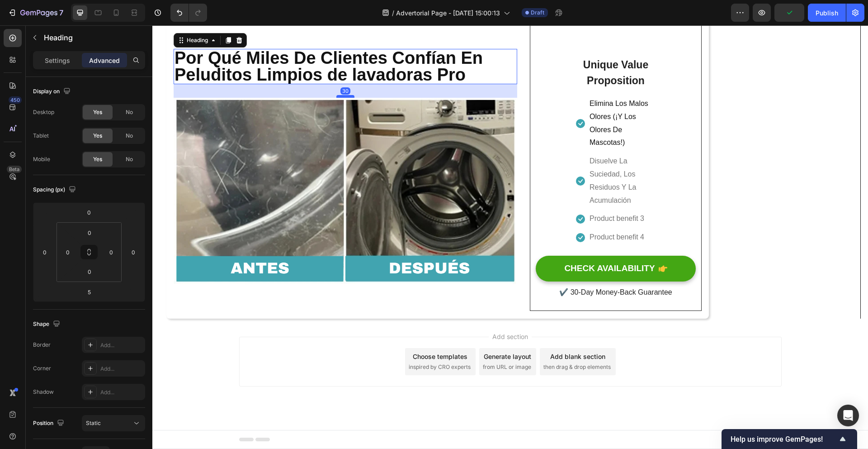
drag, startPoint x: 349, startPoint y: 248, endPoint x: 349, endPoint y: 260, distance: 11.3
click at [349, 98] on div at bounding box center [345, 96] width 18 height 3
type input "30"
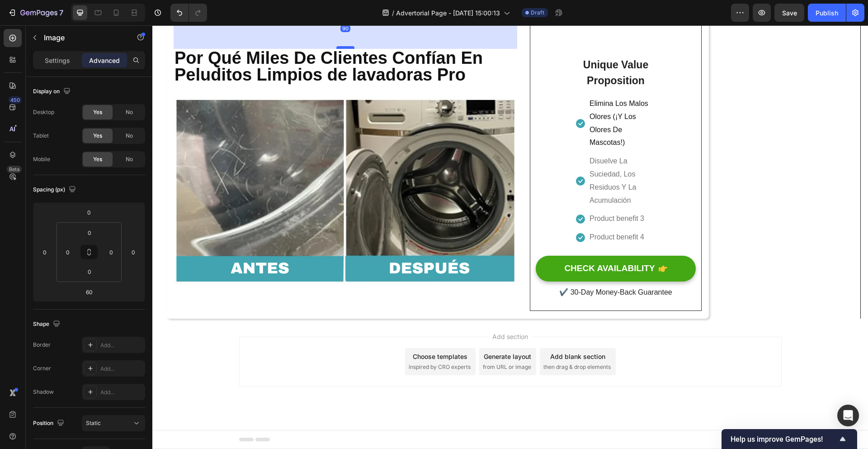
drag, startPoint x: 345, startPoint y: 211, endPoint x: 345, endPoint y: 224, distance: 13.1
click at [345, 49] on div at bounding box center [345, 47] width 18 height 3
type input "90"
click at [692, 240] on div "Image Unique Value Proposition Heading Icon Elimina Los Malos Olores (¡Y Los Ol…" at bounding box center [616, 90] width 160 height 417
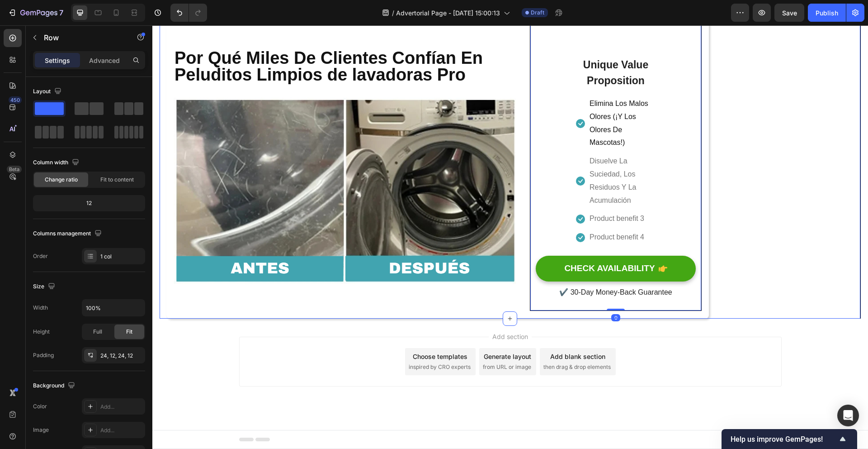
scroll to position [2565, 0]
click at [389, 284] on img at bounding box center [346, 191] width 344 height 186
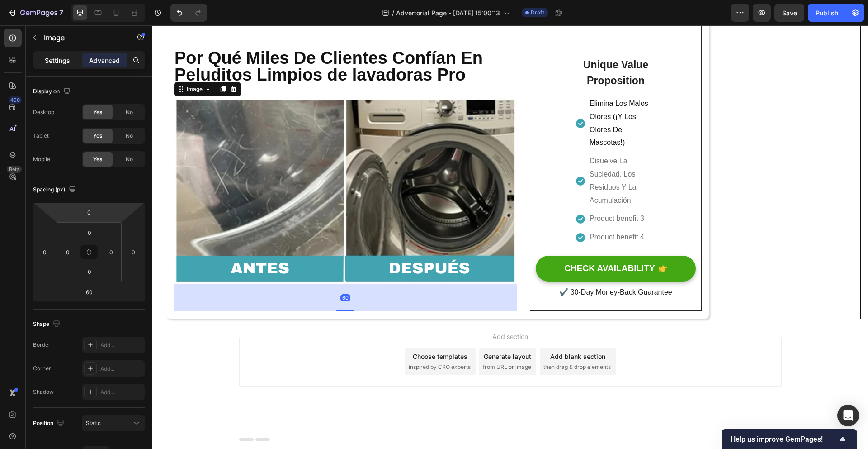
click at [67, 56] on p "Settings" at bounding box center [57, 60] width 25 height 9
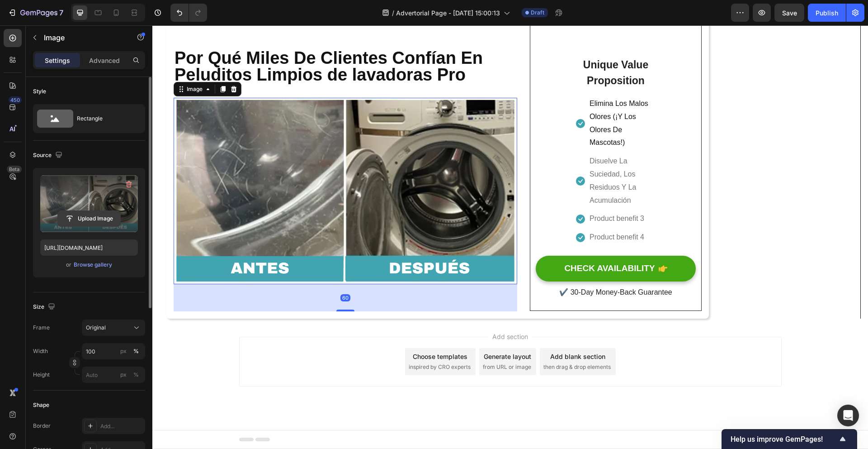
click at [90, 211] on input "file" at bounding box center [89, 218] width 62 height 15
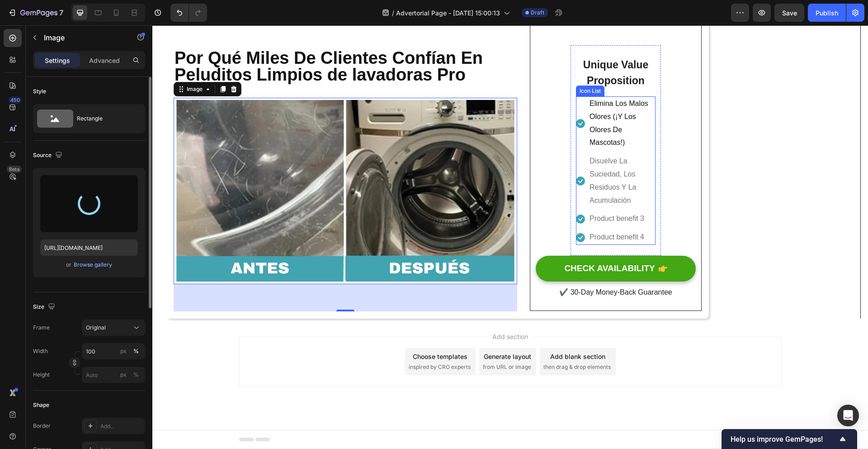
type input "[URL][DOMAIN_NAME]"
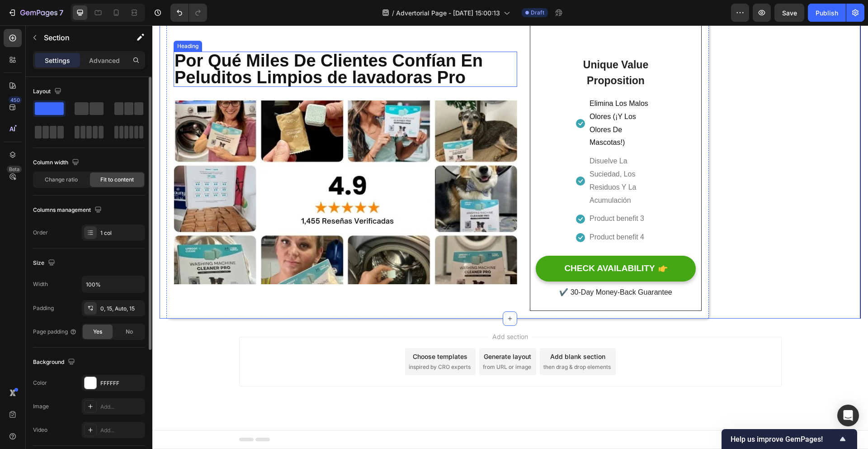
scroll to position [2563, 0]
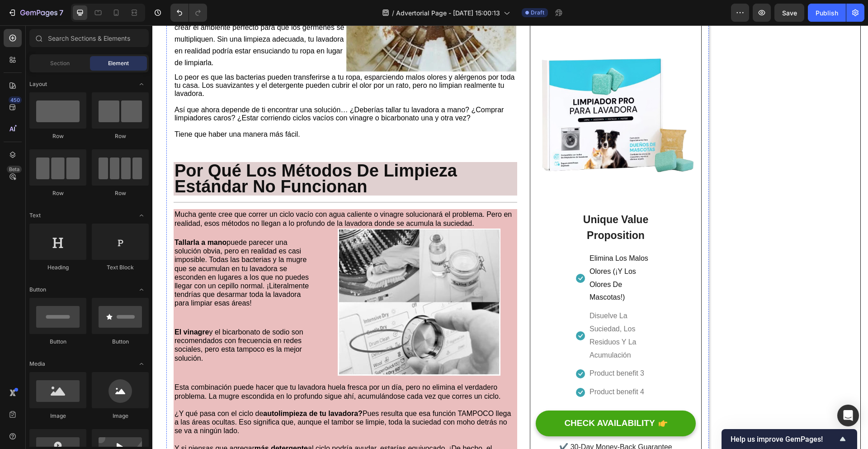
scroll to position [432, 0]
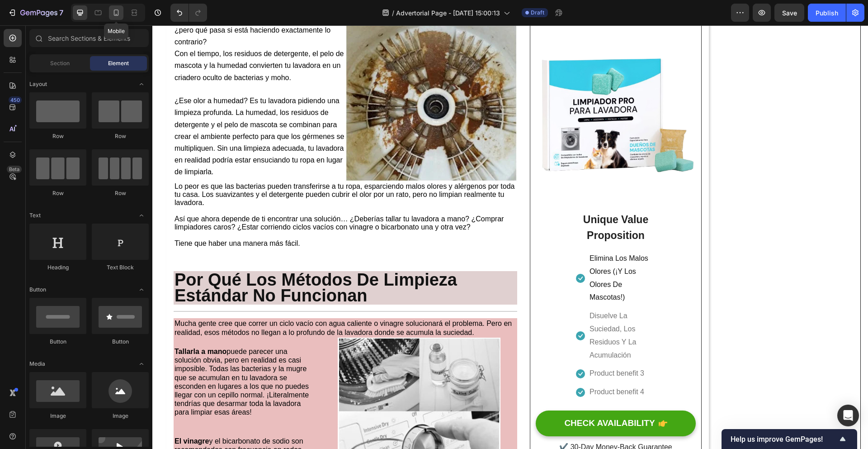
click at [119, 18] on div at bounding box center [116, 12] width 14 height 14
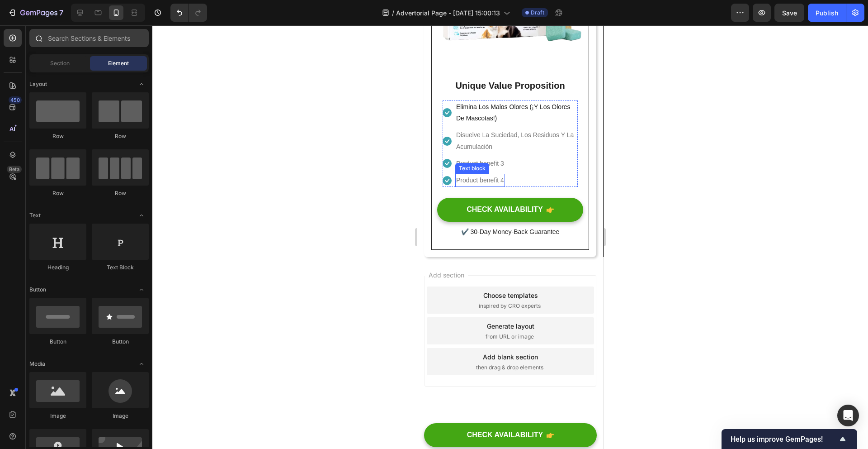
scroll to position [3014, 0]
click at [81, 15] on icon at bounding box center [80, 12] width 9 height 9
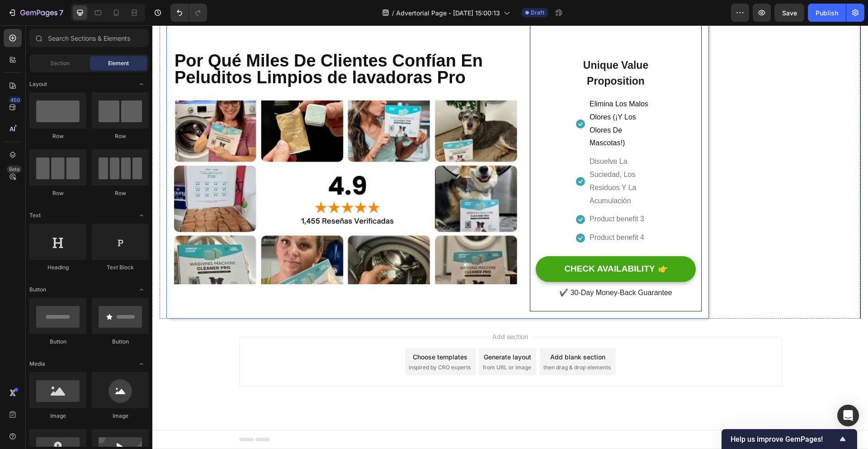
scroll to position [2649, 0]
